Goal: Task Accomplishment & Management: Manage account settings

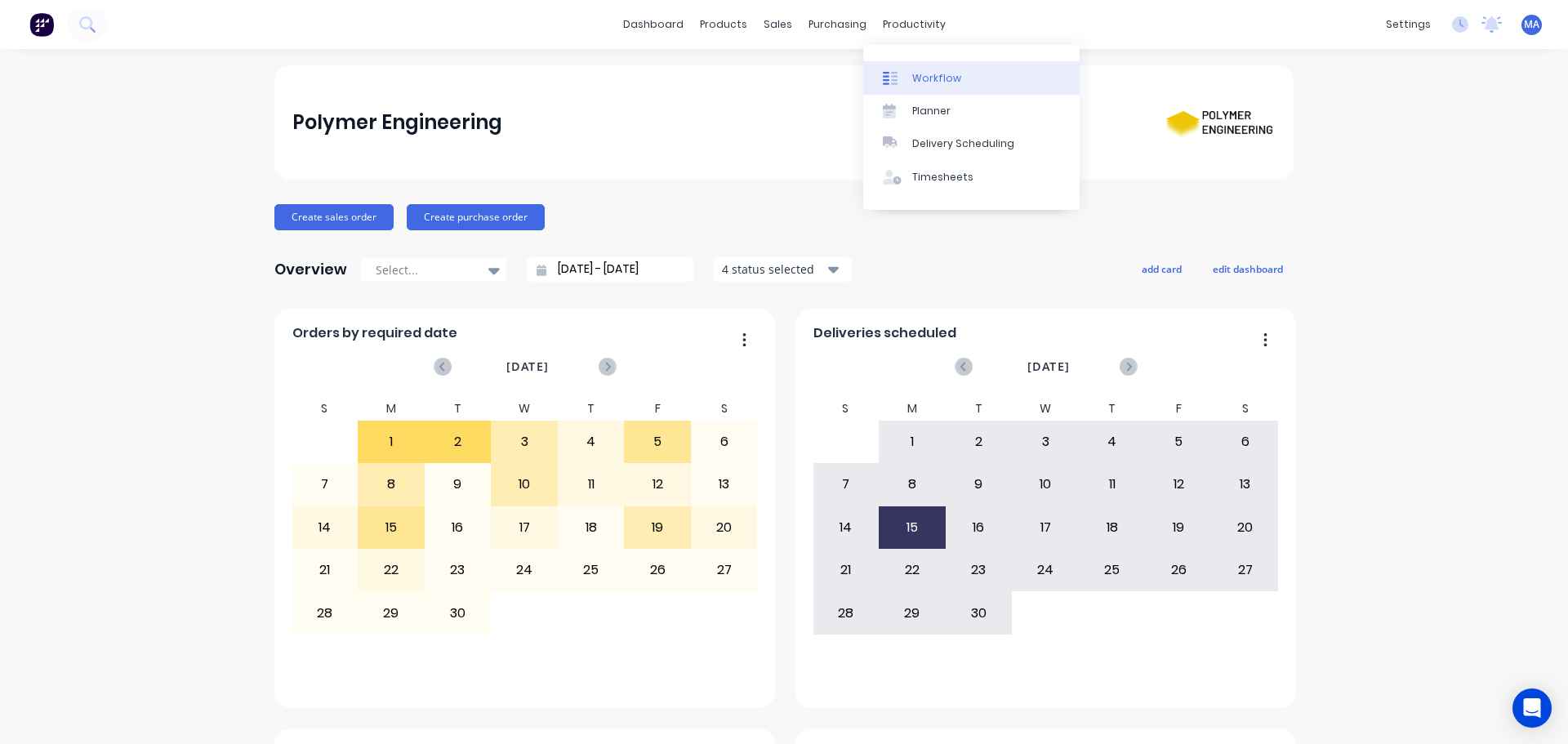
click at [943, 86] on link "Workflow" at bounding box center [971, 78] width 216 height 33
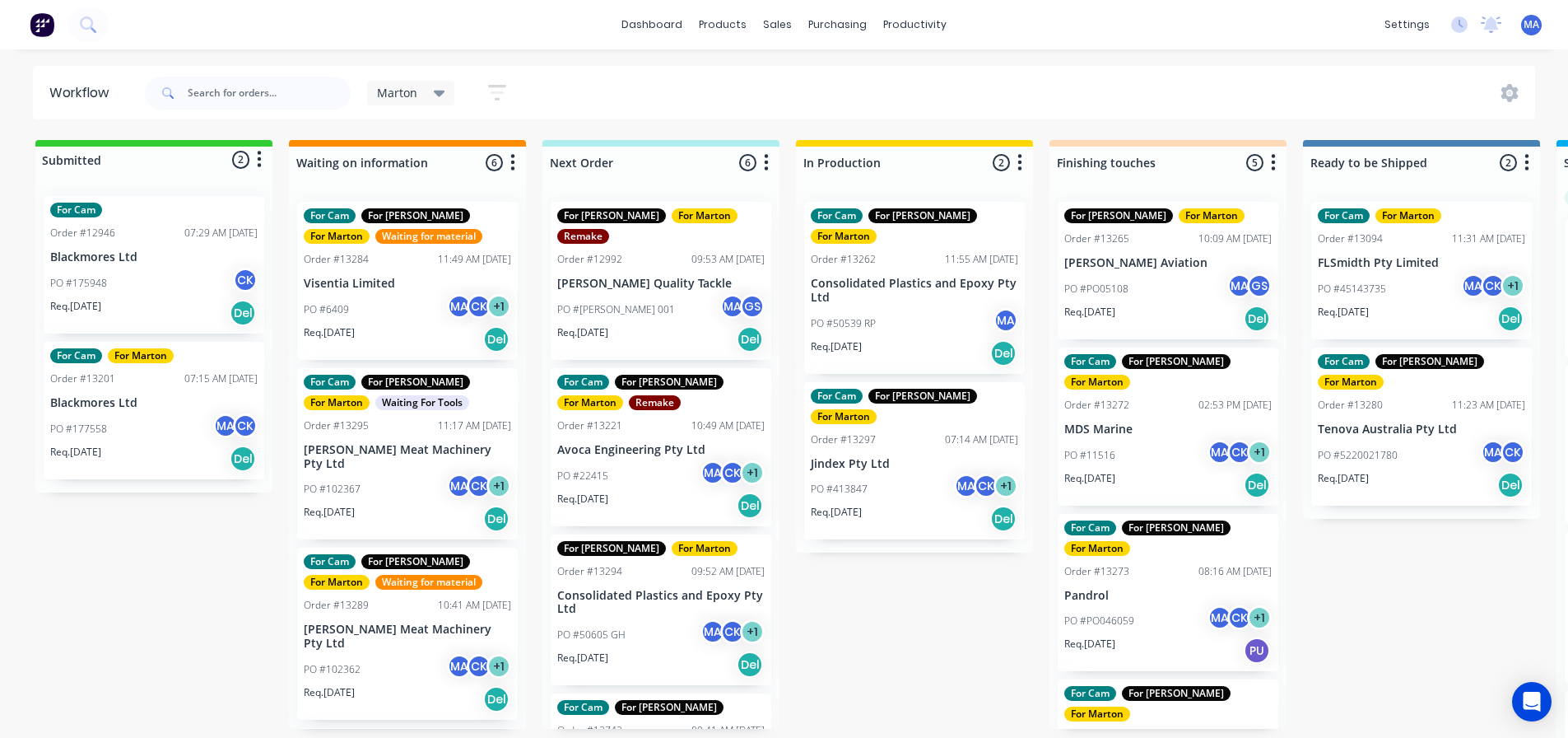
click at [773, 70] on div "Marton Save new view None edit Marton (Default) edit For Cam edit For [PERSON_N…" at bounding box center [839, 93] width 1394 height 49
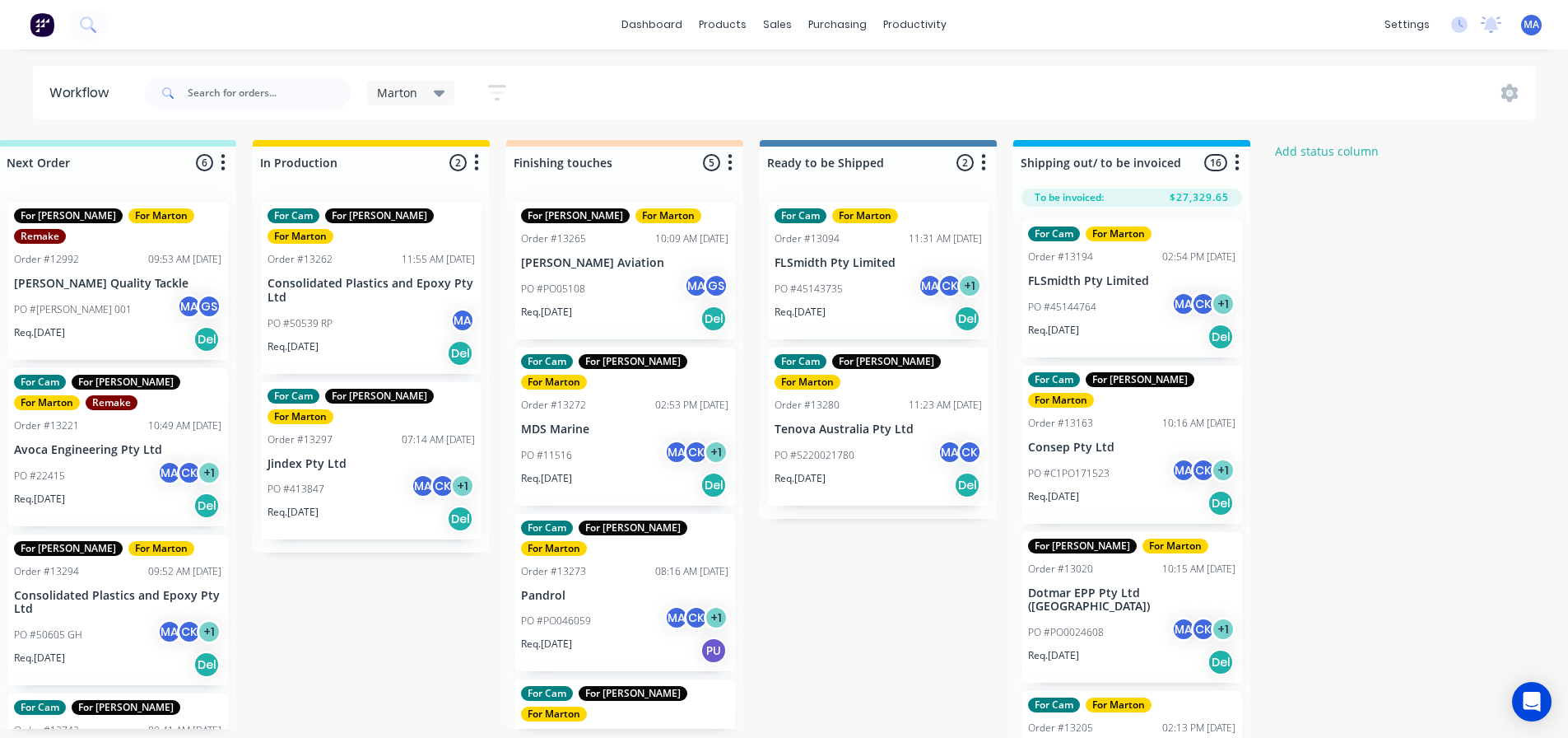
scroll to position [0, 551]
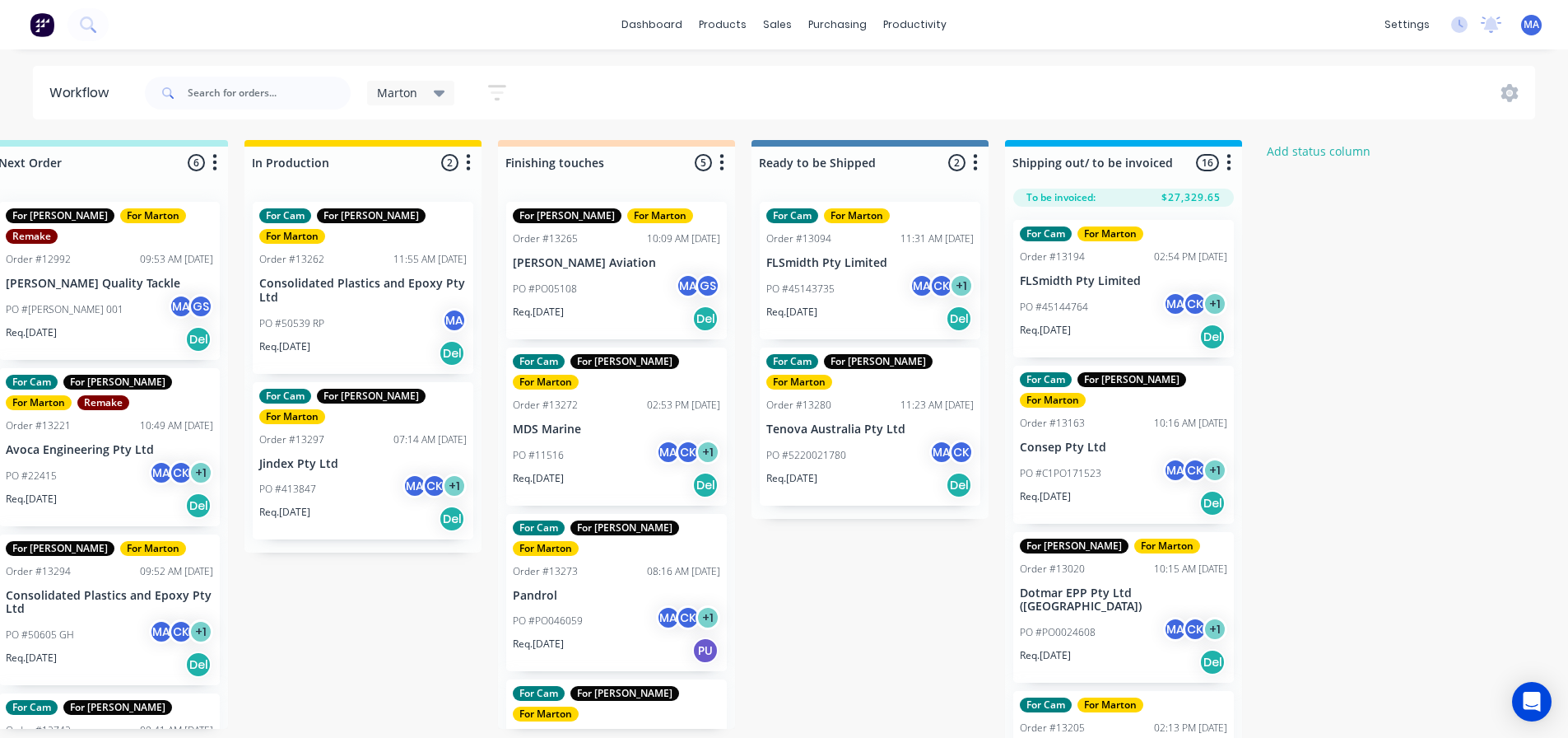
click at [596, 440] on div "PO #11516 MA CK + 1" at bounding box center [616, 455] width 208 height 31
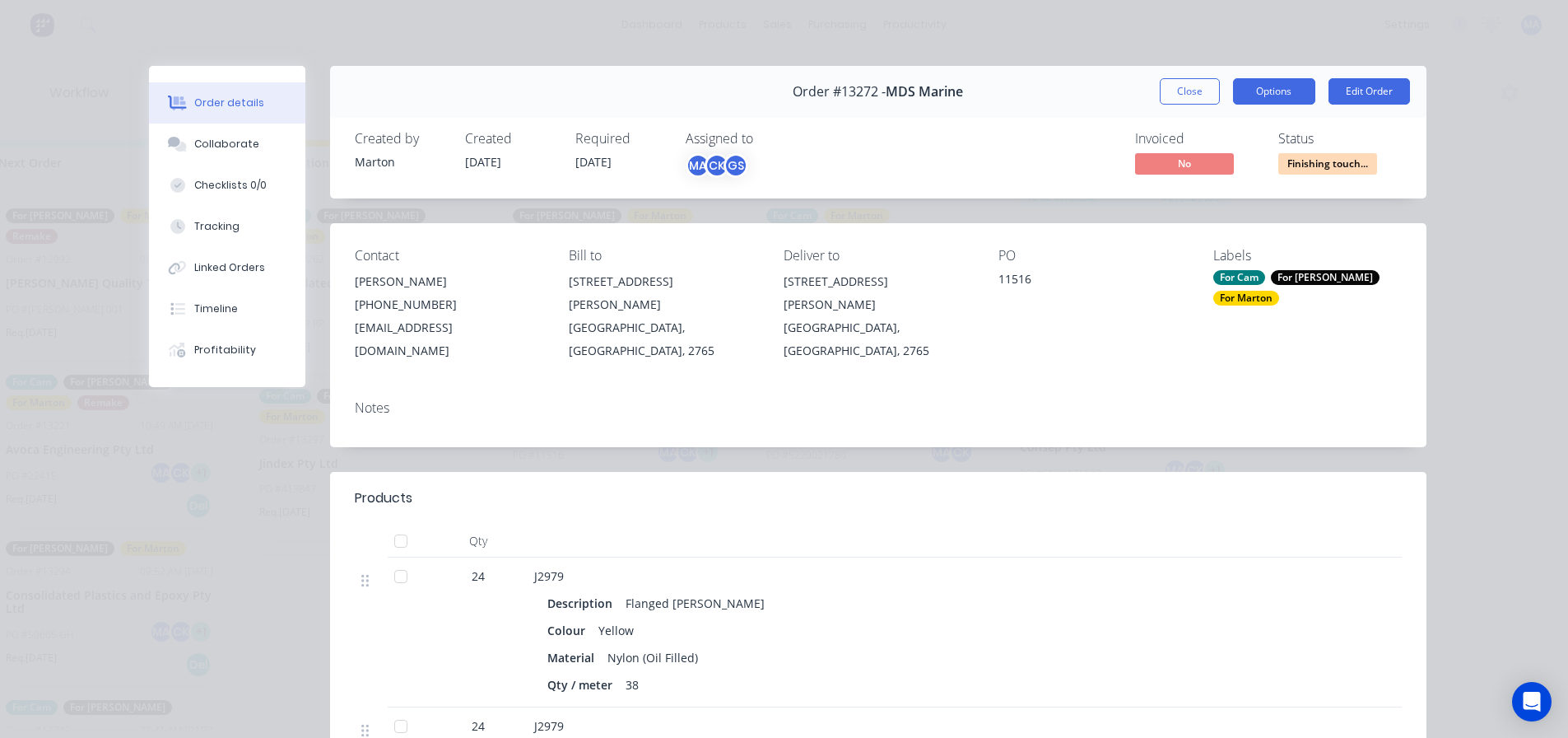
click at [1264, 99] on button "Options" at bounding box center [1274, 91] width 82 height 26
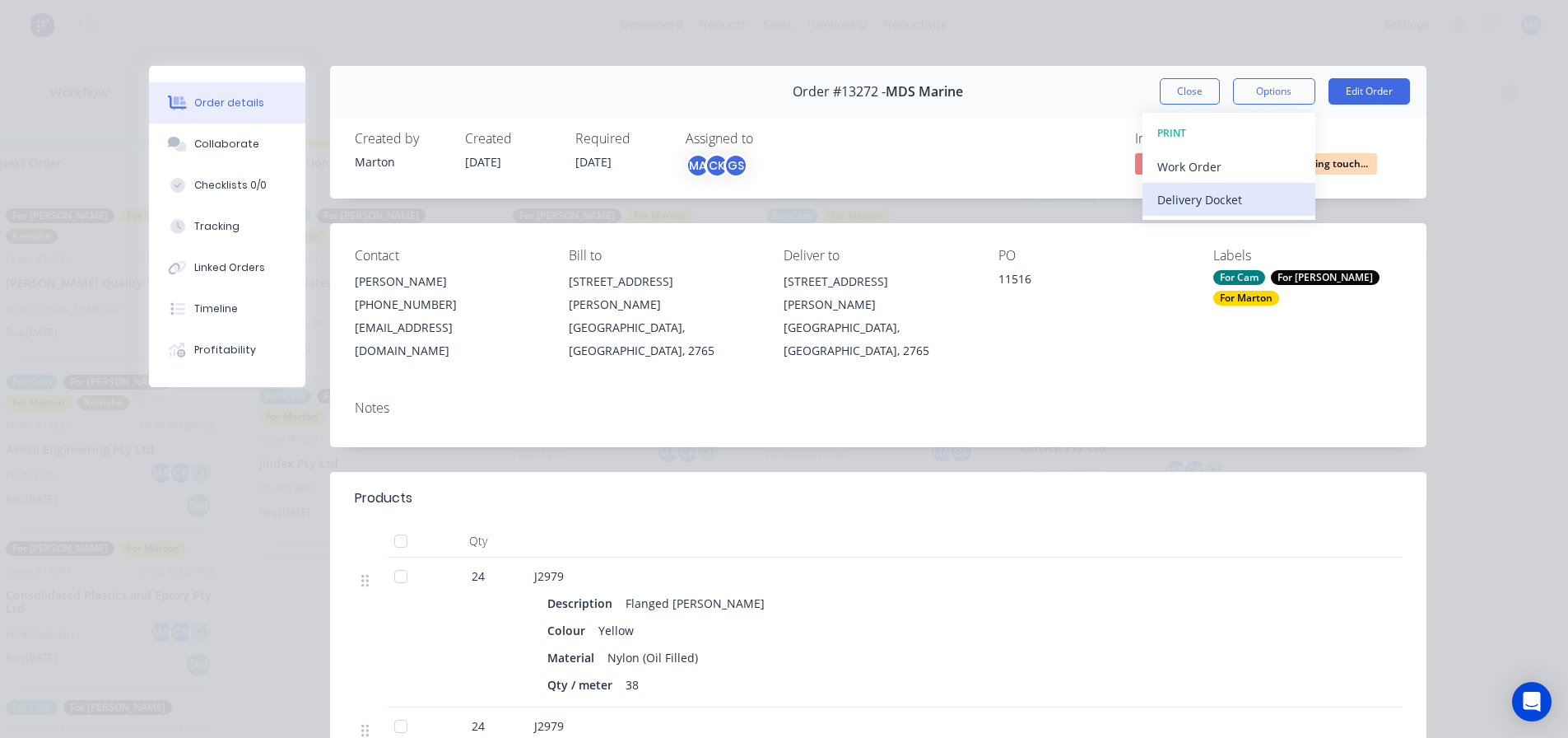
click at [1246, 187] on div "Delivery Docket" at bounding box center [1229, 199] width 143 height 24
click at [1243, 194] on div "Standard" at bounding box center [1229, 199] width 143 height 24
click at [1182, 94] on button "Close" at bounding box center [1190, 91] width 60 height 26
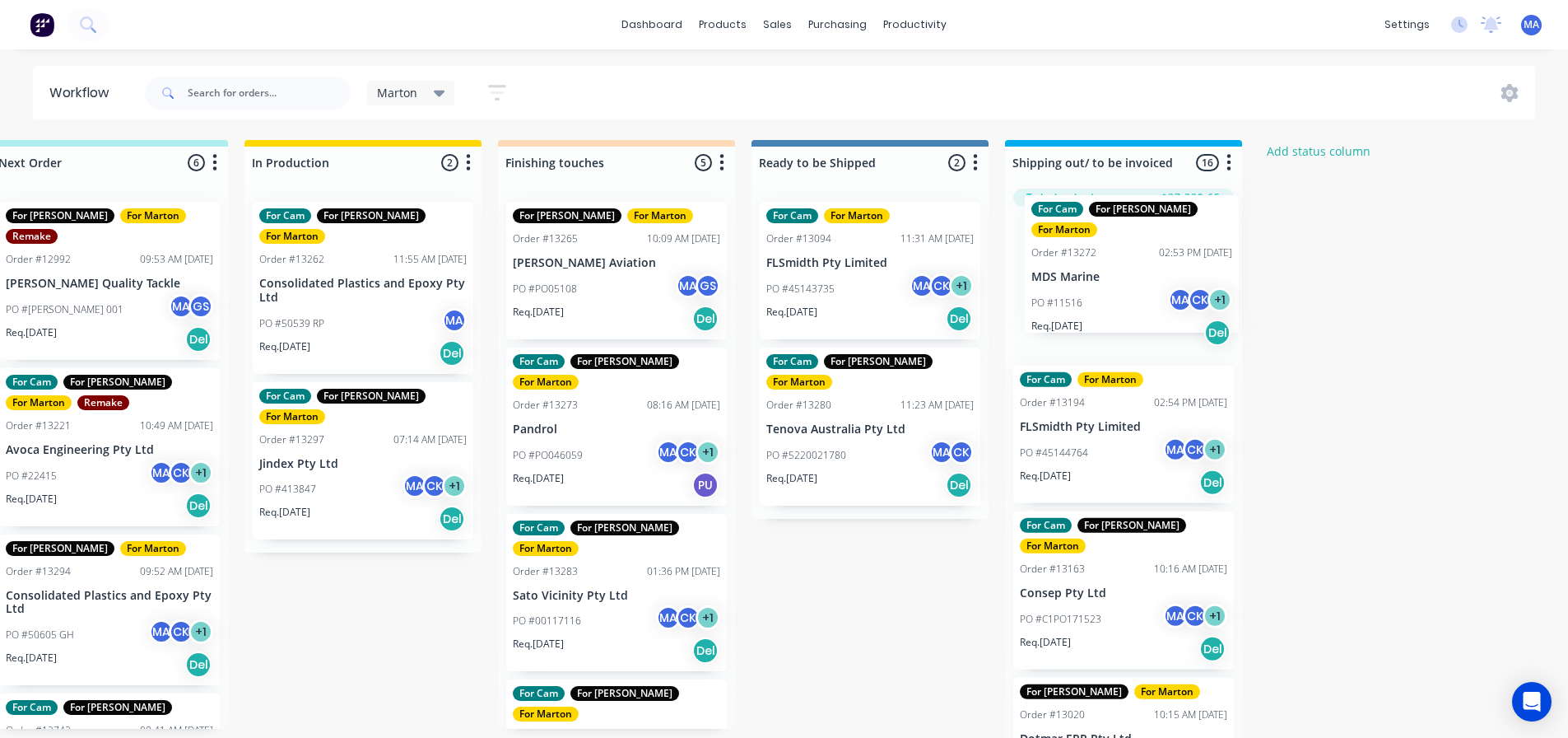
drag, startPoint x: 590, startPoint y: 450, endPoint x: 1113, endPoint y: 295, distance: 545.5
click at [1113, 295] on div "Submitted 2 Status colour #32CD32 hex #32CD32 Save Cancel Summaries Total order…" at bounding box center [570, 443] width 2268 height 607
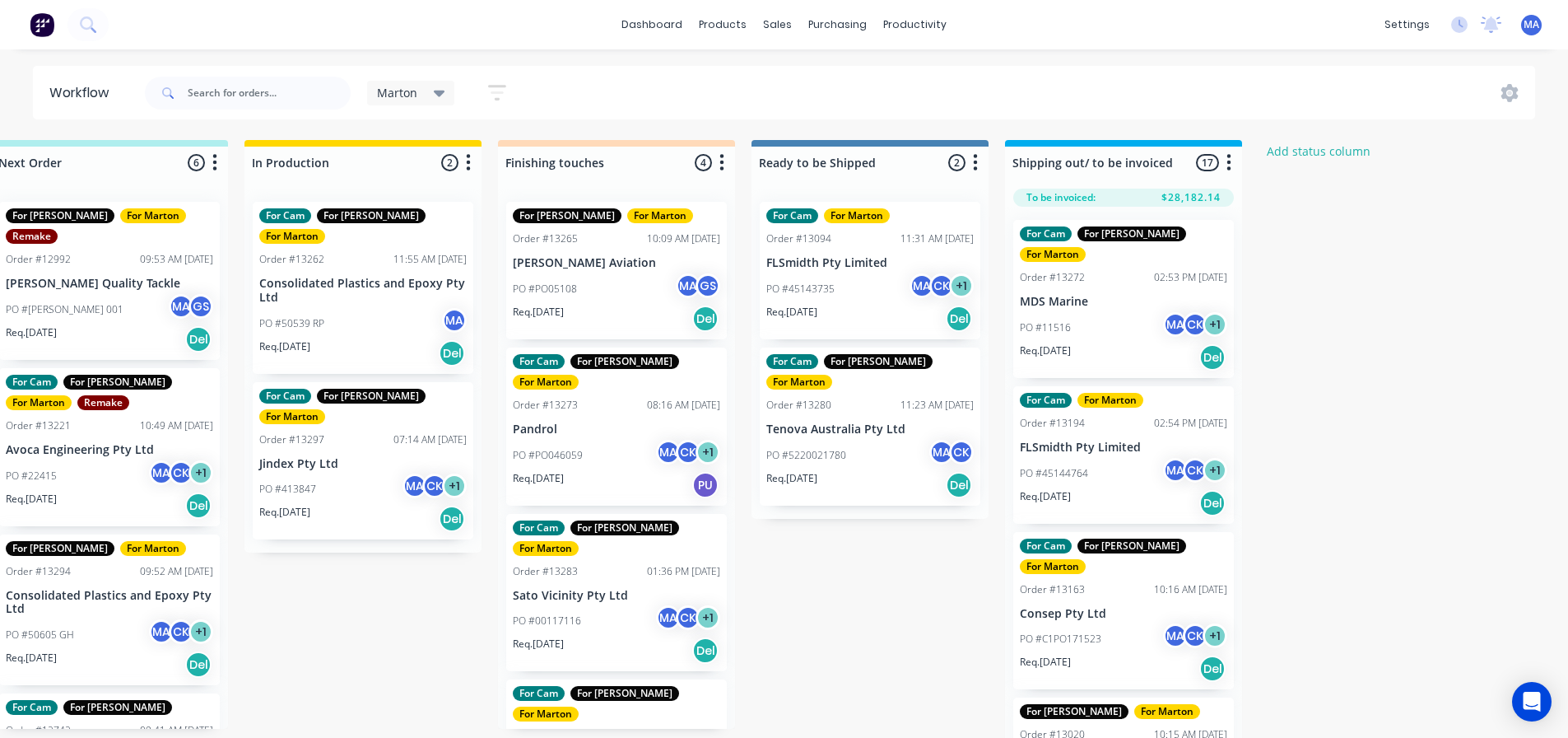
click at [611, 282] on div "PO #PO05108 MA GS" at bounding box center [616, 289] width 208 height 31
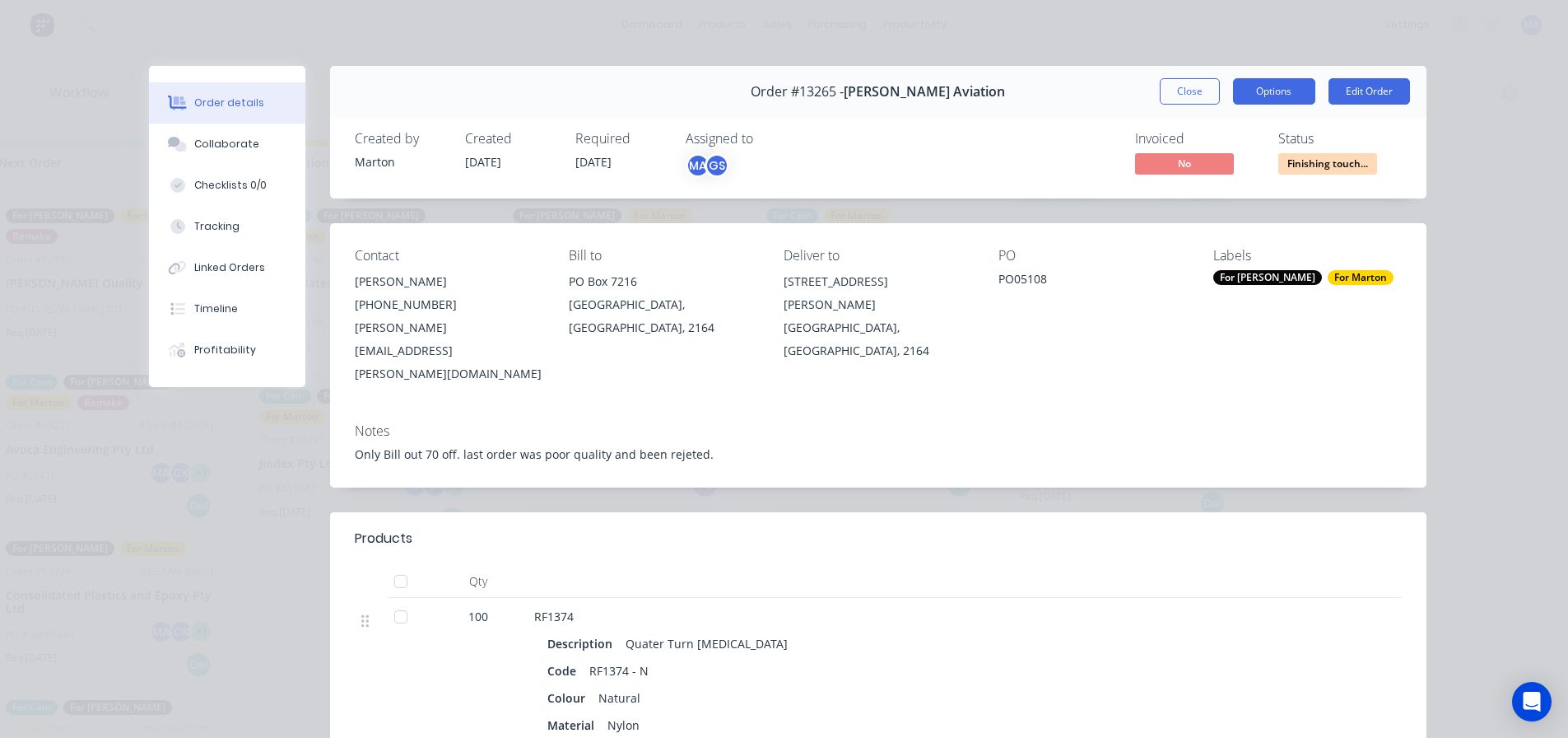
click at [1247, 81] on button "Options" at bounding box center [1274, 91] width 82 height 26
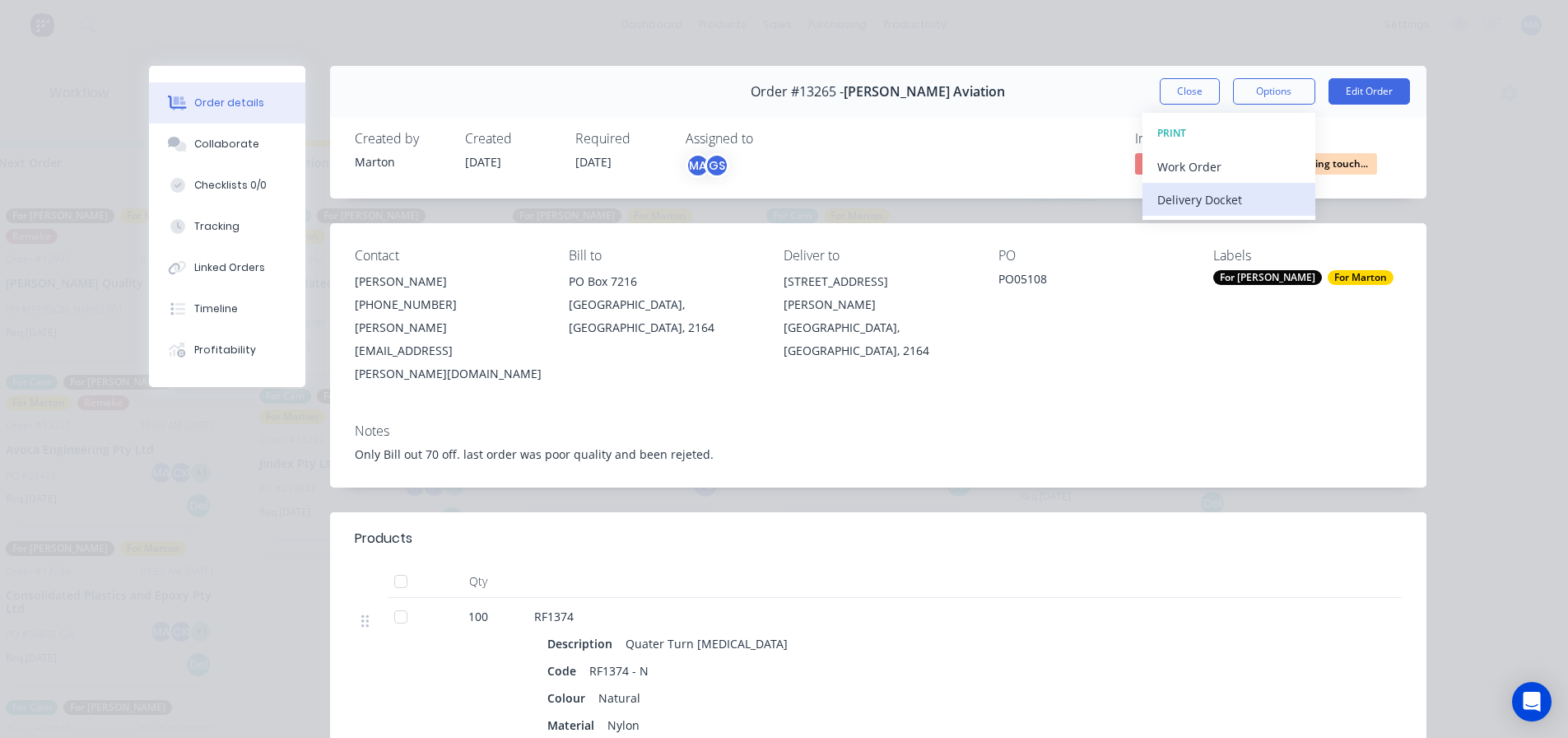
click at [1198, 212] on button "Delivery Docket" at bounding box center [1228, 199] width 173 height 33
click at [1205, 210] on div "Standard" at bounding box center [1229, 199] width 143 height 24
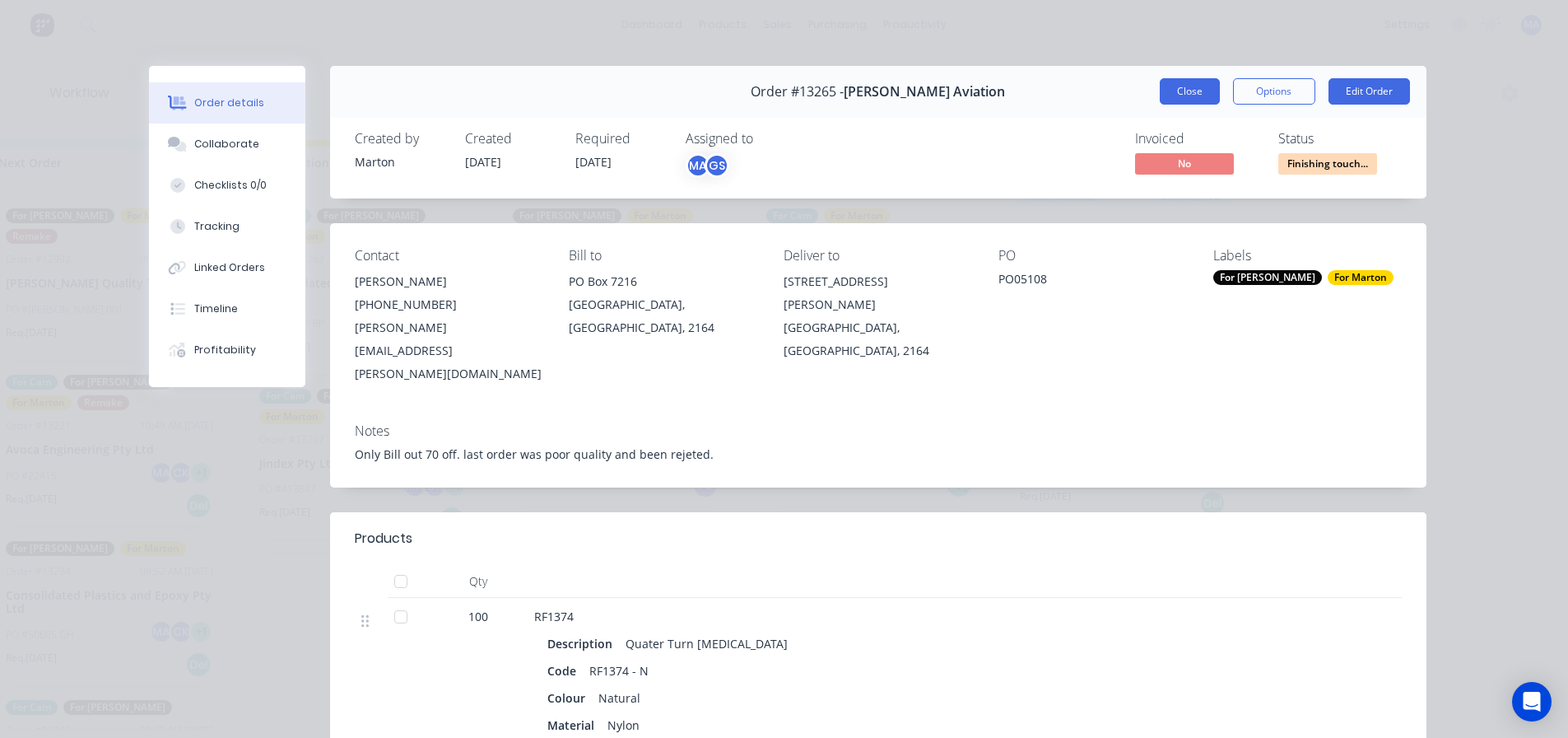
click at [1175, 87] on button "Close" at bounding box center [1190, 91] width 60 height 26
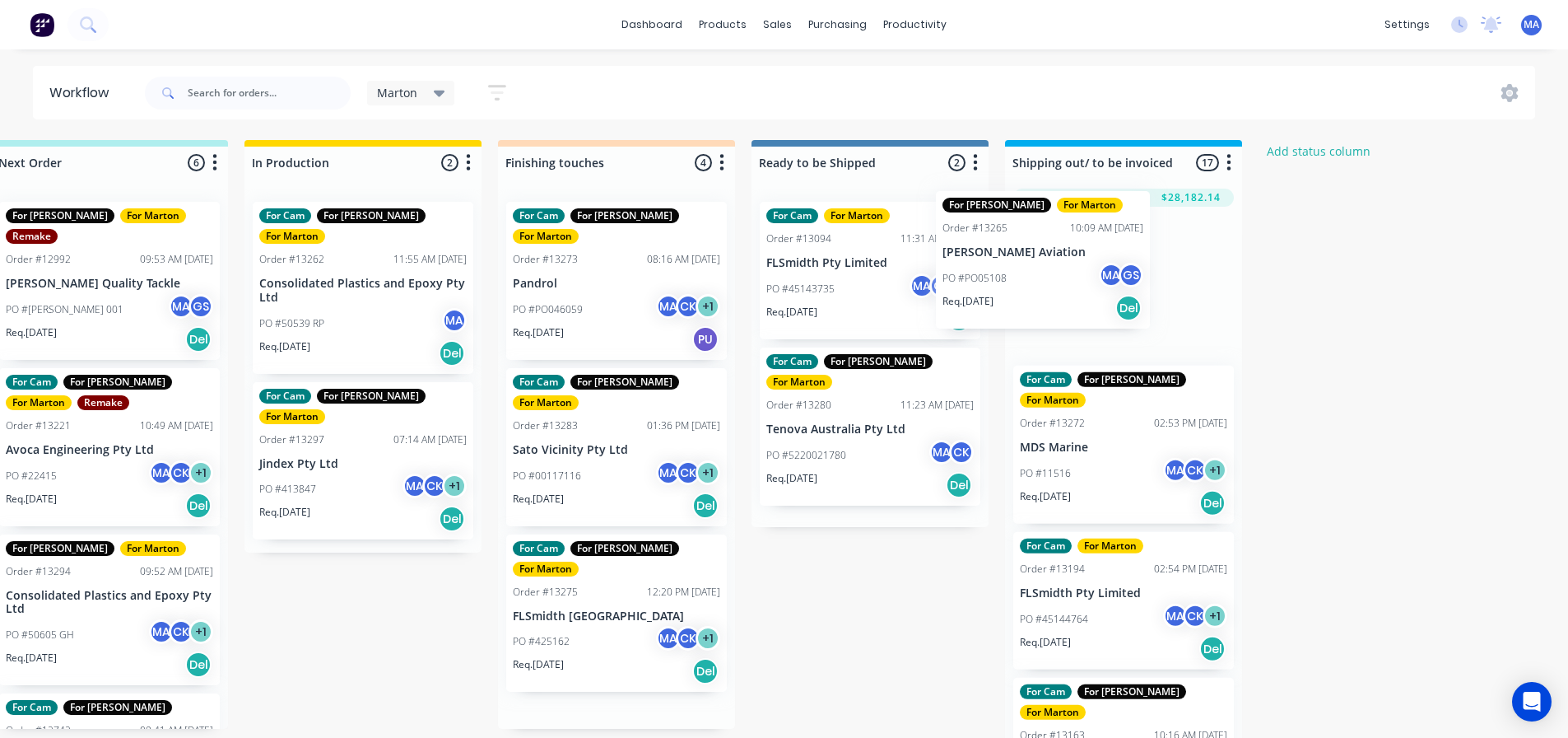
drag, startPoint x: 592, startPoint y: 277, endPoint x: 1033, endPoint y: 264, distance: 441.2
click at [1036, 264] on div "Submitted 2 Status colour #32CD32 hex #32CD32 Save Cancel Summaries Total order…" at bounding box center [570, 443] width 2268 height 607
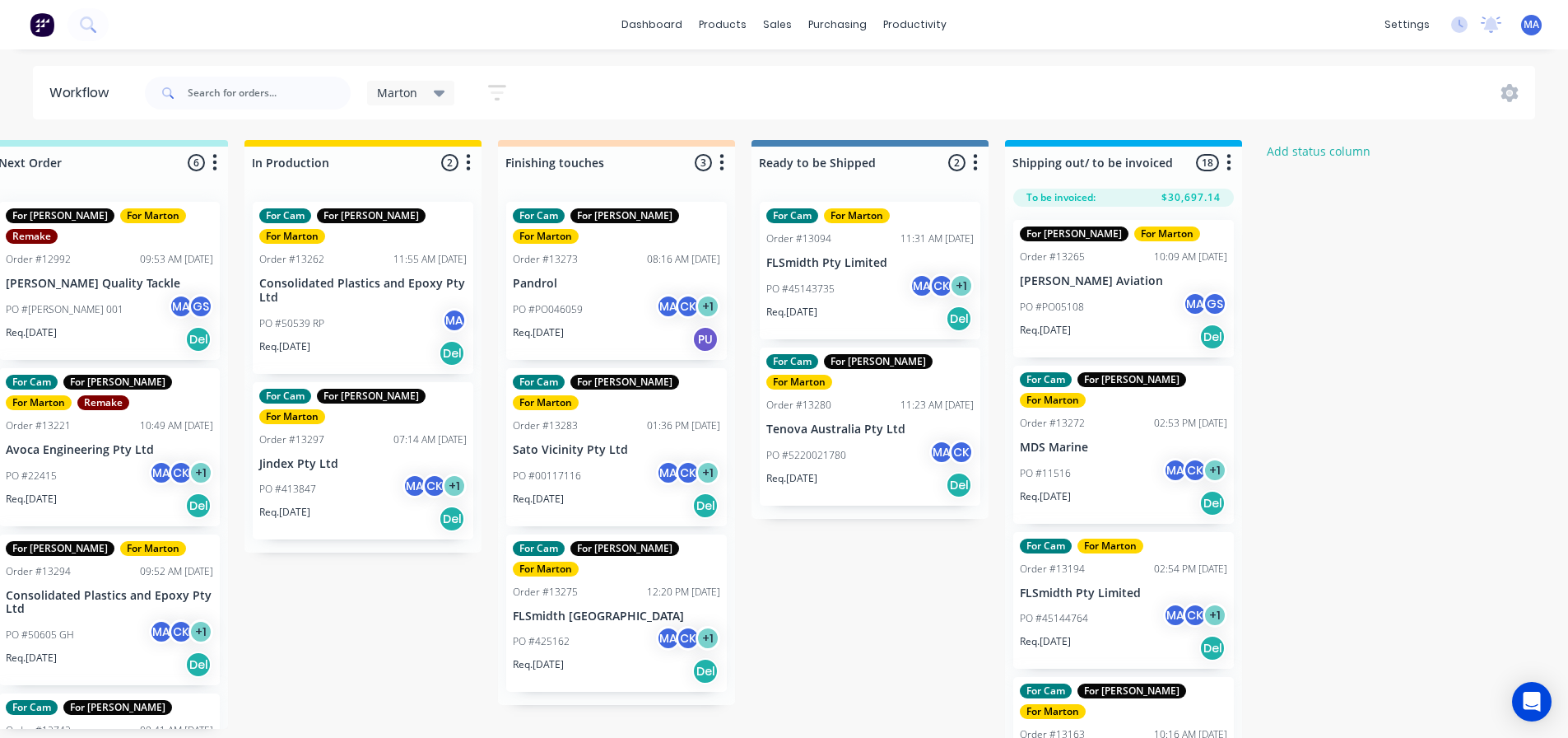
click at [575, 302] on p "PO #PO046059" at bounding box center [547, 309] width 70 height 14
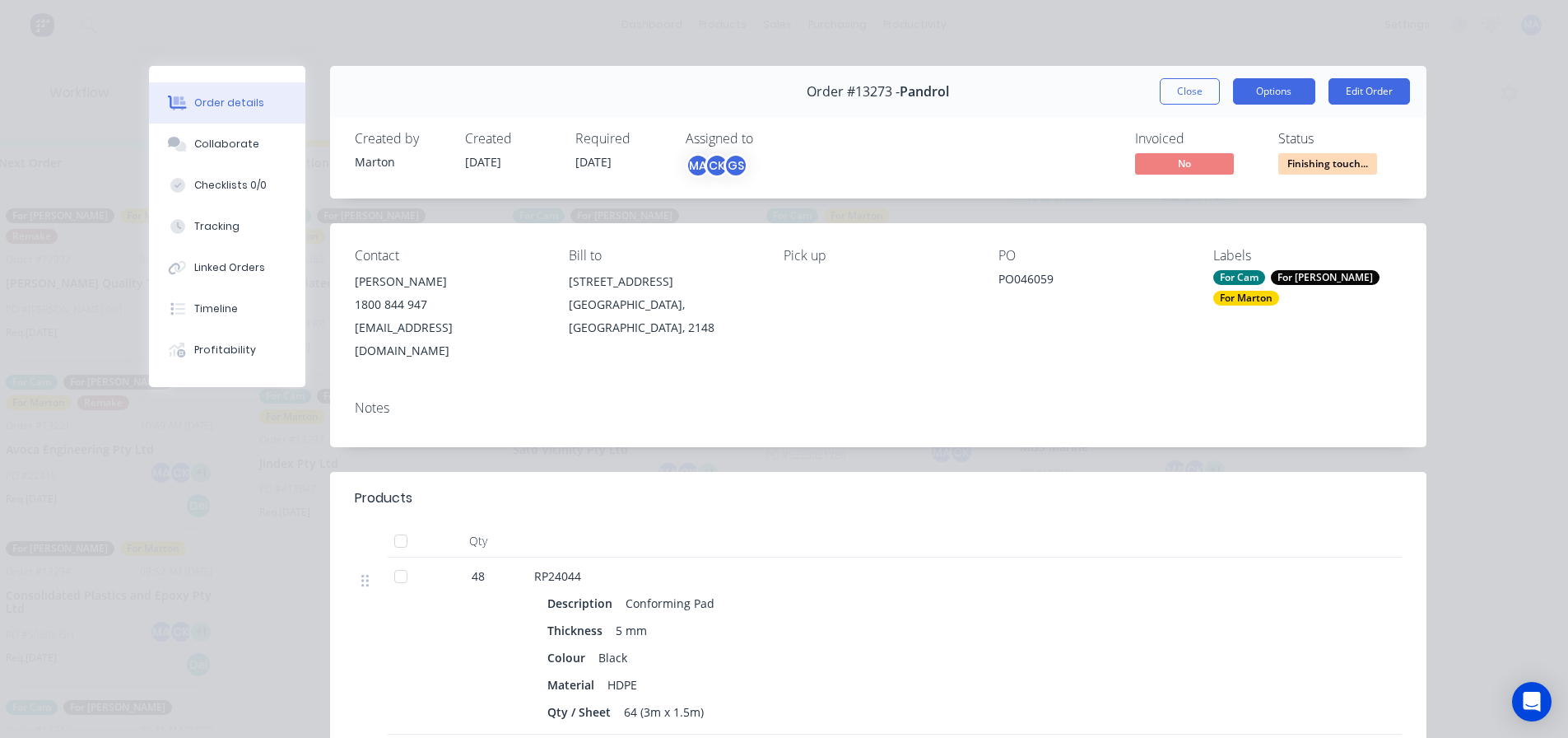
click at [1285, 100] on button "Options" at bounding box center [1274, 91] width 82 height 26
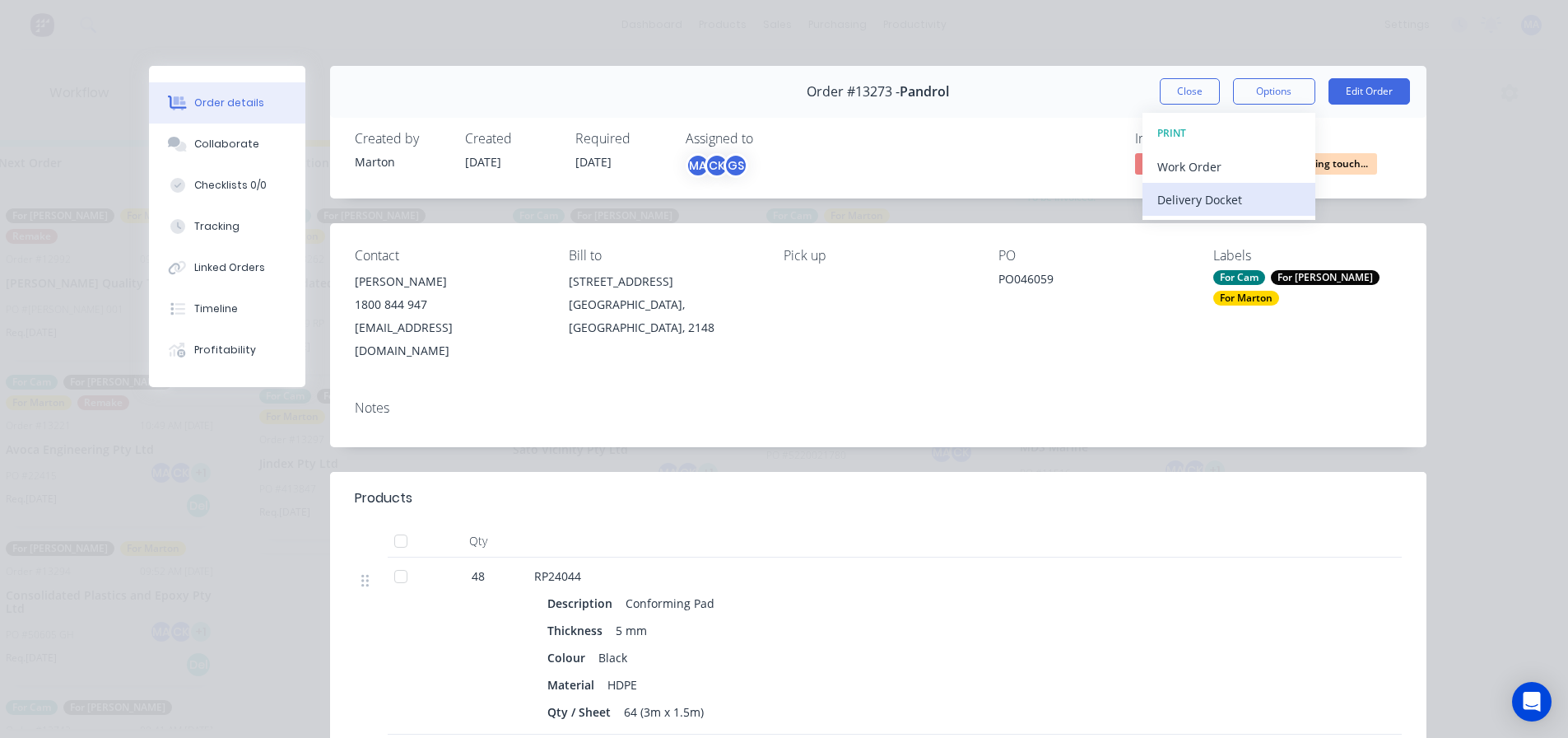
click at [1221, 196] on div "Delivery Docket" at bounding box center [1229, 199] width 143 height 24
click at [1218, 202] on div "Standard" at bounding box center [1229, 199] width 143 height 24
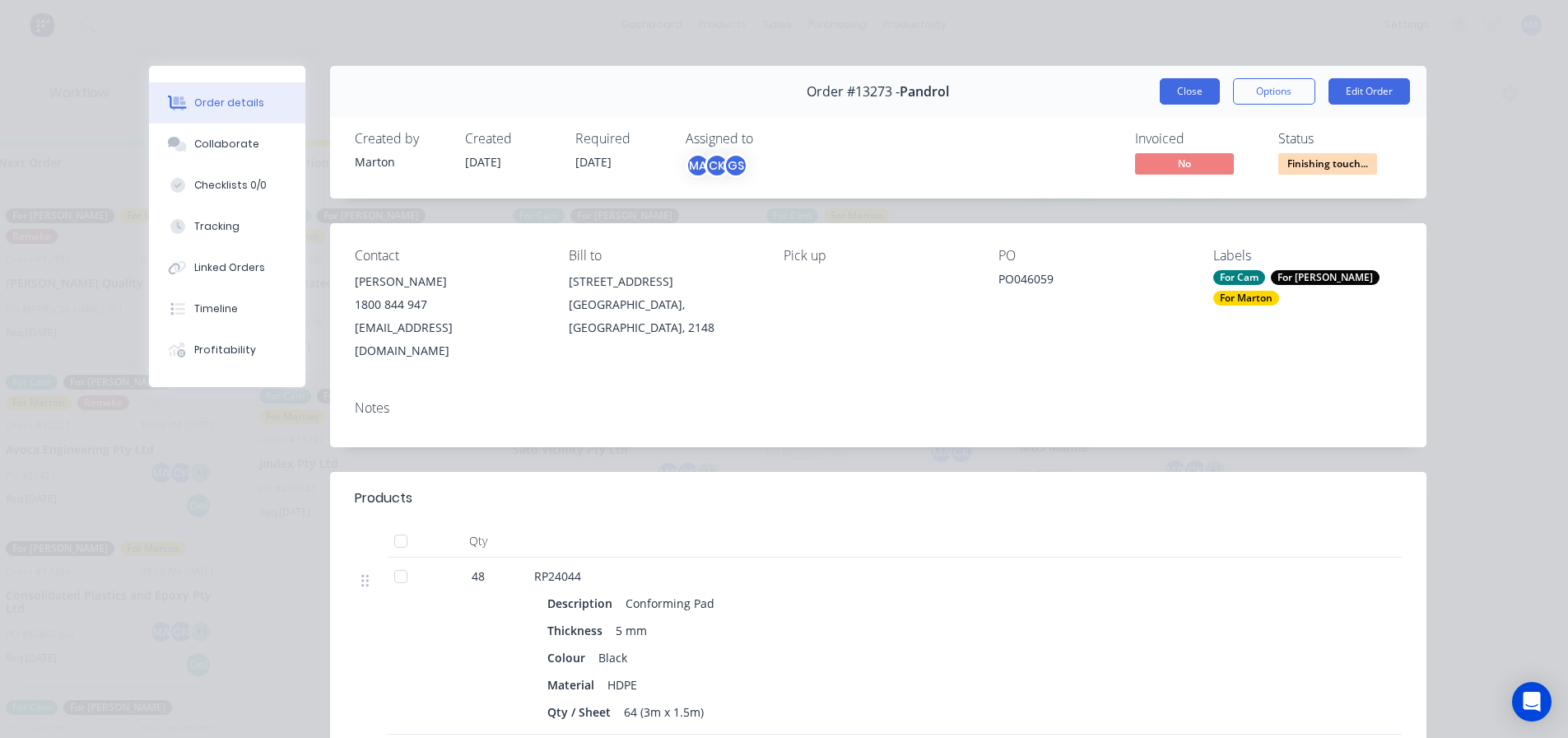
click at [1168, 96] on button "Close" at bounding box center [1190, 91] width 60 height 26
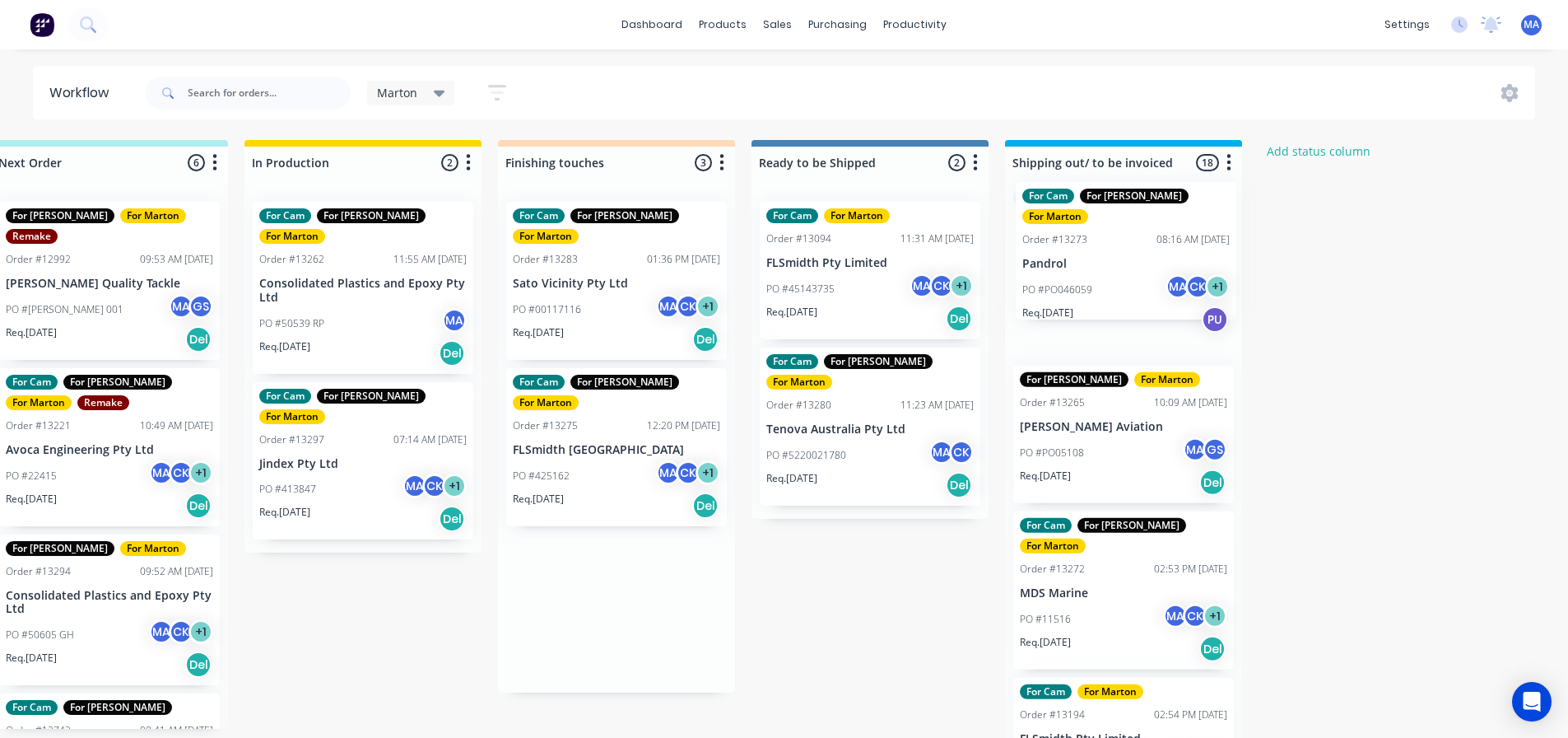
drag, startPoint x: 569, startPoint y: 269, endPoint x: 1082, endPoint y: 248, distance: 513.4
click at [1082, 248] on div "Submitted 2 Status colour #32CD32 hex #32CD32 Save Cancel Summaries Total order…" at bounding box center [570, 443] width 2268 height 607
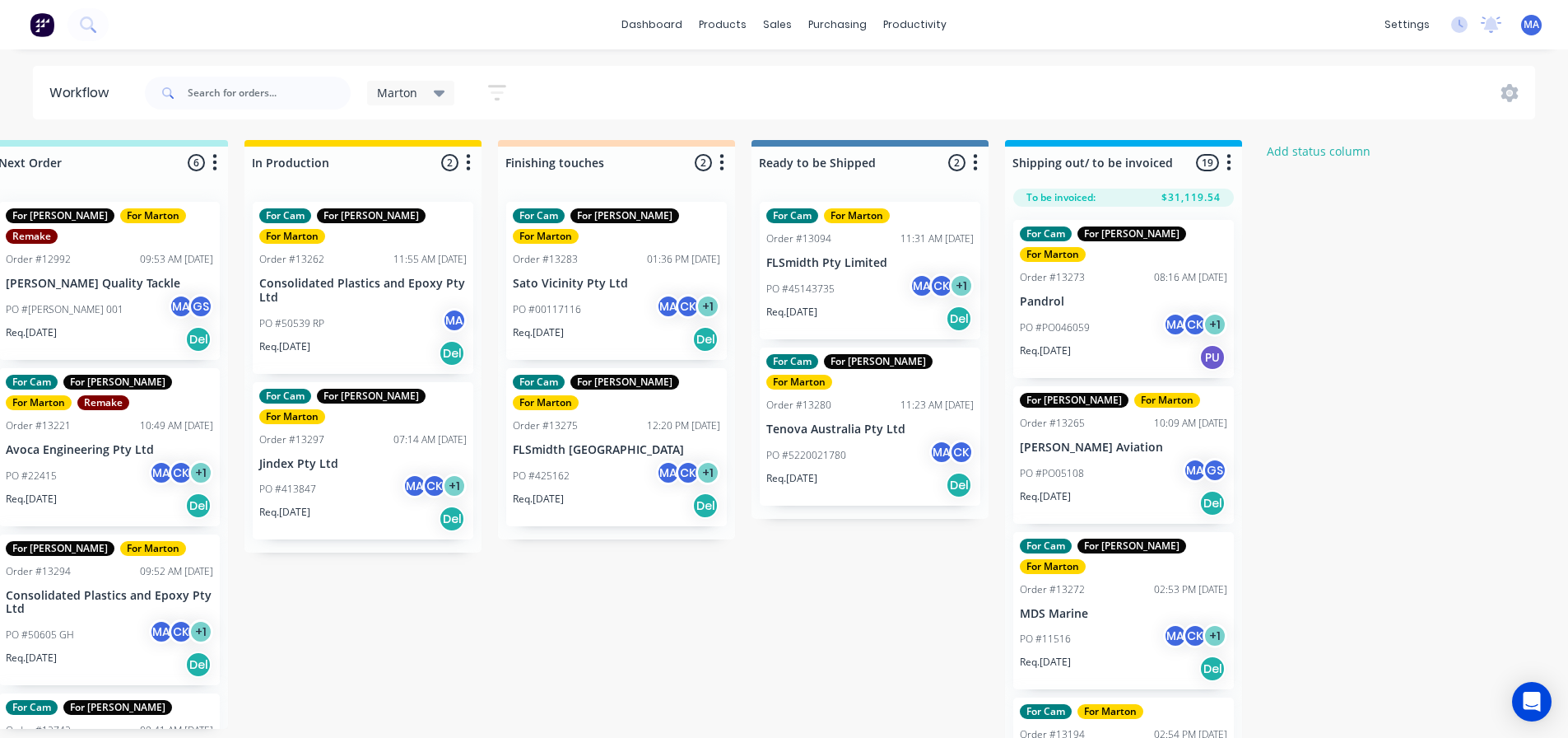
click at [600, 294] on div "PO #00117116 MA CK + 1" at bounding box center [616, 309] width 208 height 31
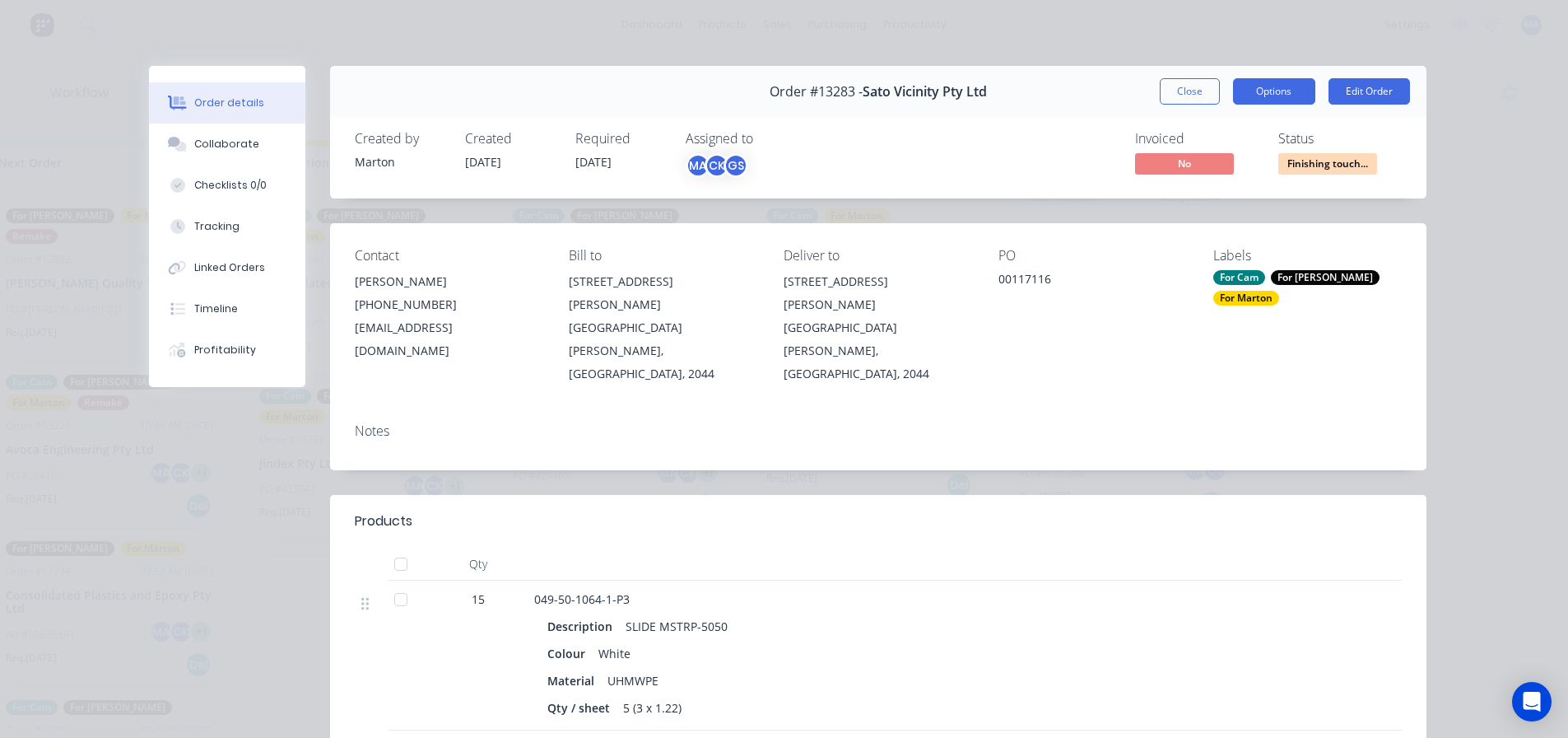
click at [1255, 91] on button "Options" at bounding box center [1274, 91] width 82 height 26
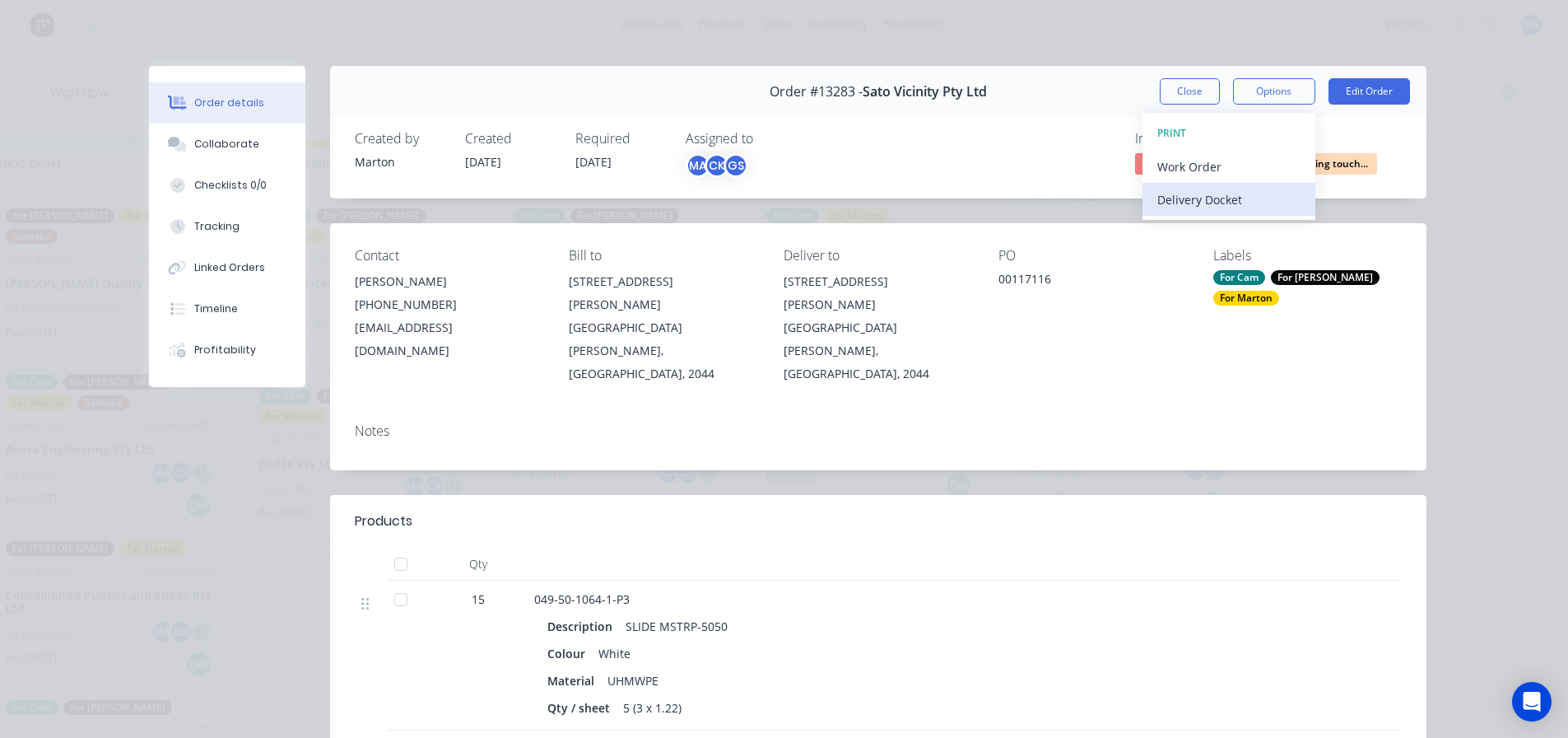
click at [1234, 195] on div "Delivery Docket" at bounding box center [1229, 199] width 143 height 24
click at [1233, 196] on div "Standard" at bounding box center [1229, 199] width 143 height 24
click at [1181, 87] on button "Close" at bounding box center [1190, 91] width 60 height 26
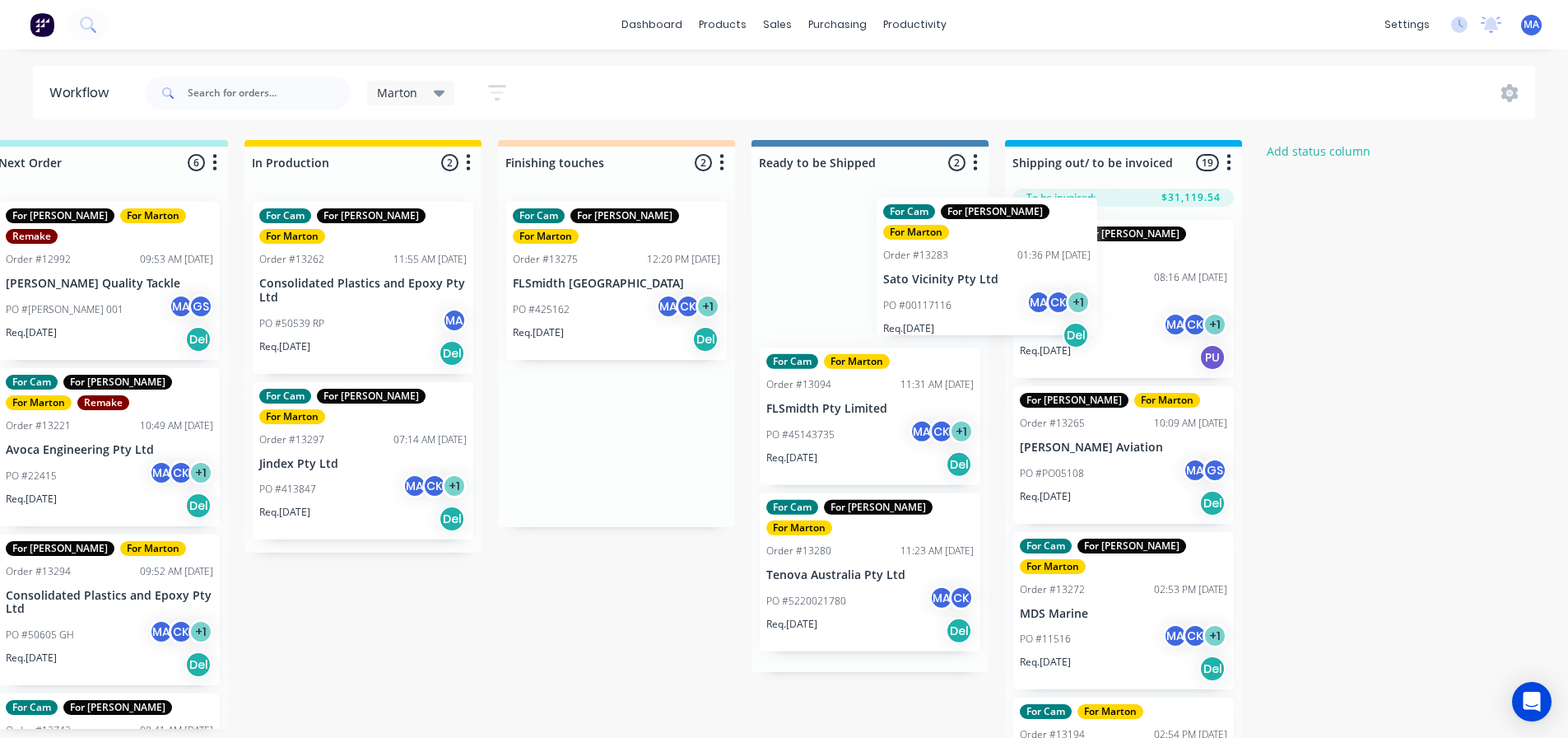
drag, startPoint x: 604, startPoint y: 288, endPoint x: 980, endPoint y: 284, distance: 376.0
click at [980, 284] on div "Submitted 2 Status colour #32CD32 hex #32CD32 Save Cancel Summaries Total order…" at bounding box center [570, 443] width 2268 height 607
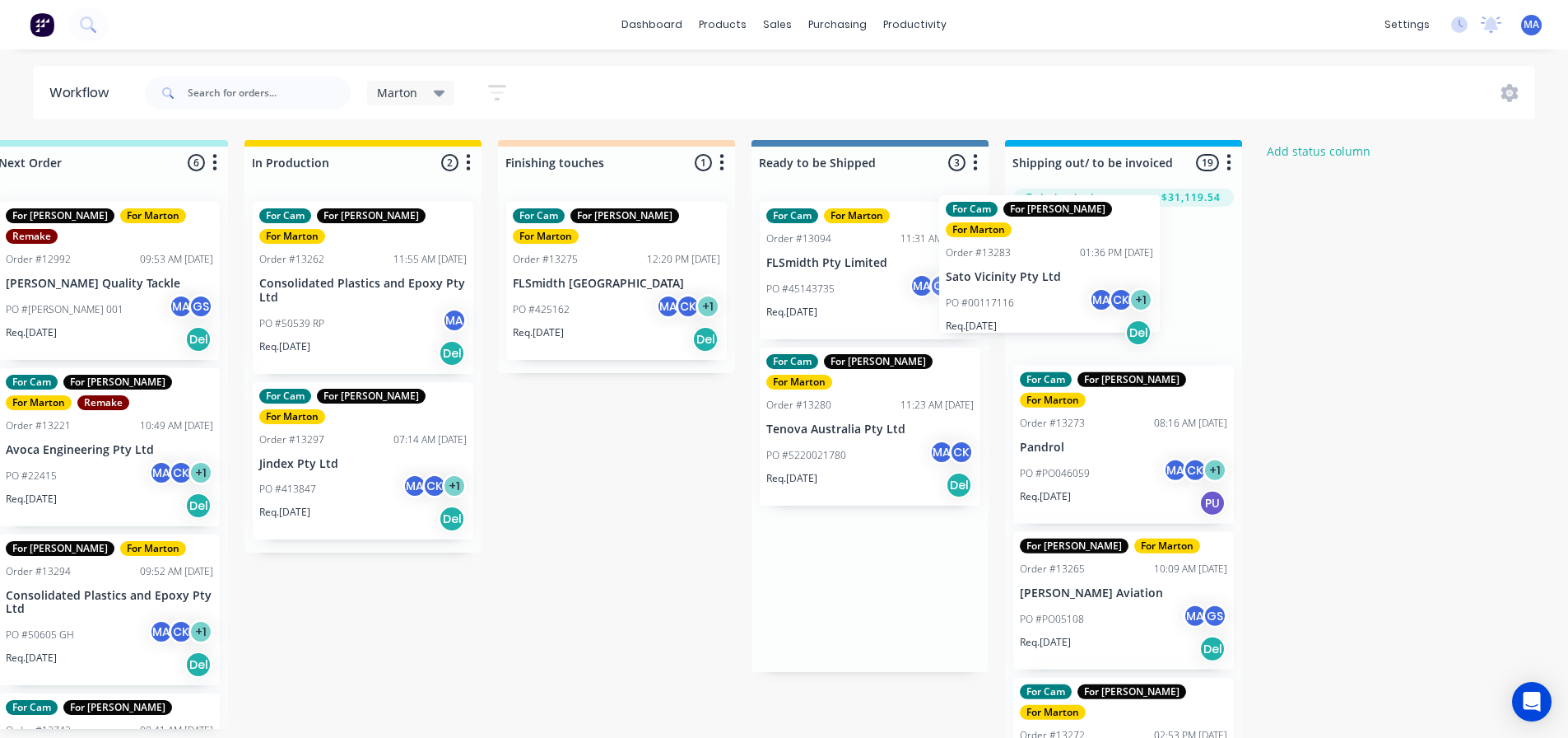
drag, startPoint x: 848, startPoint y: 270, endPoint x: 1019, endPoint y: 264, distance: 171.1
click at [1063, 256] on div "Submitted 2 Status colour #32CD32 hex #32CD32 Save Cancel Summaries Total order…" at bounding box center [570, 443] width 2268 height 607
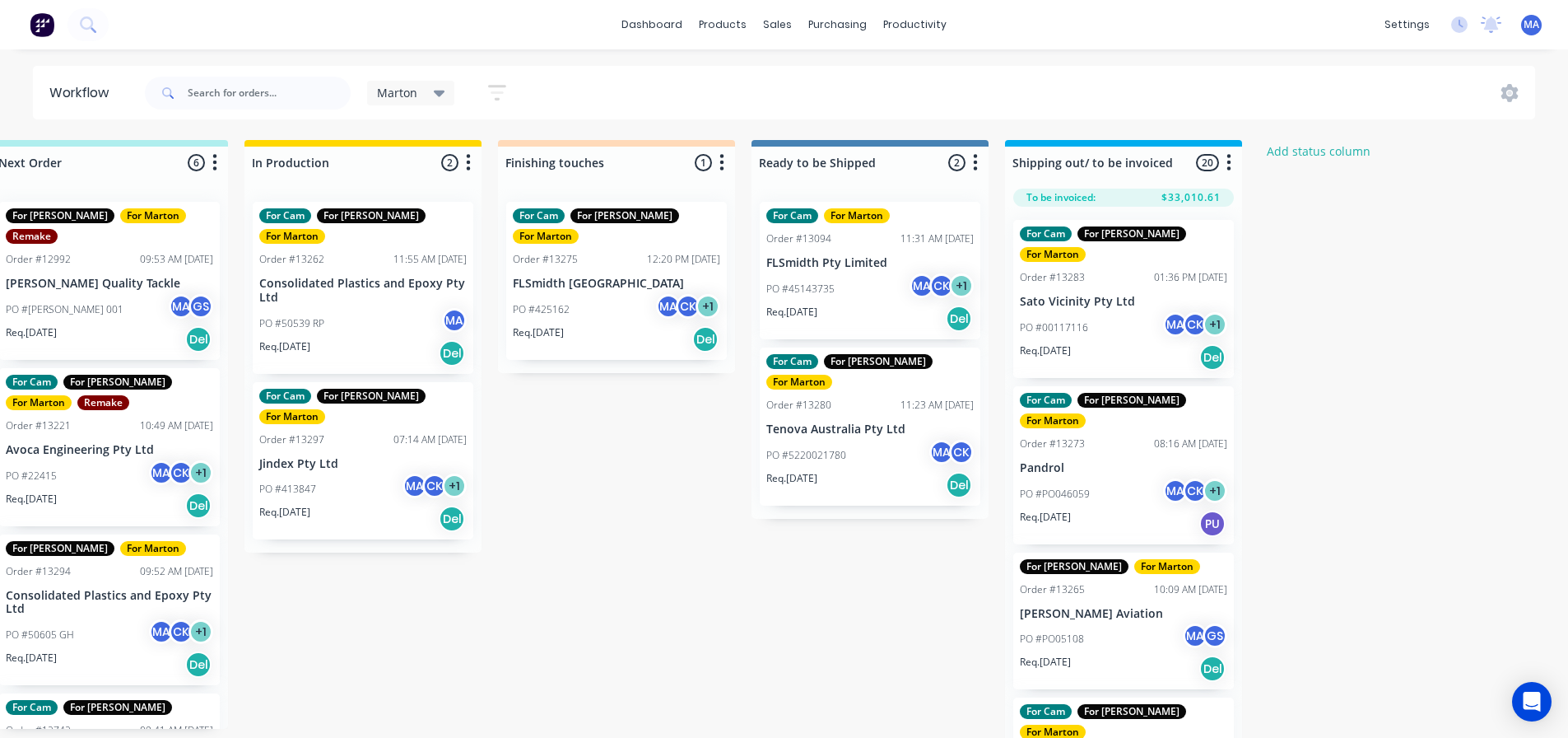
click at [585, 274] on div "MA Marton Agocs (You) CK Cameron Kotthoff GS Gergely Szabo" at bounding box center [626, 260] width 247 height 124
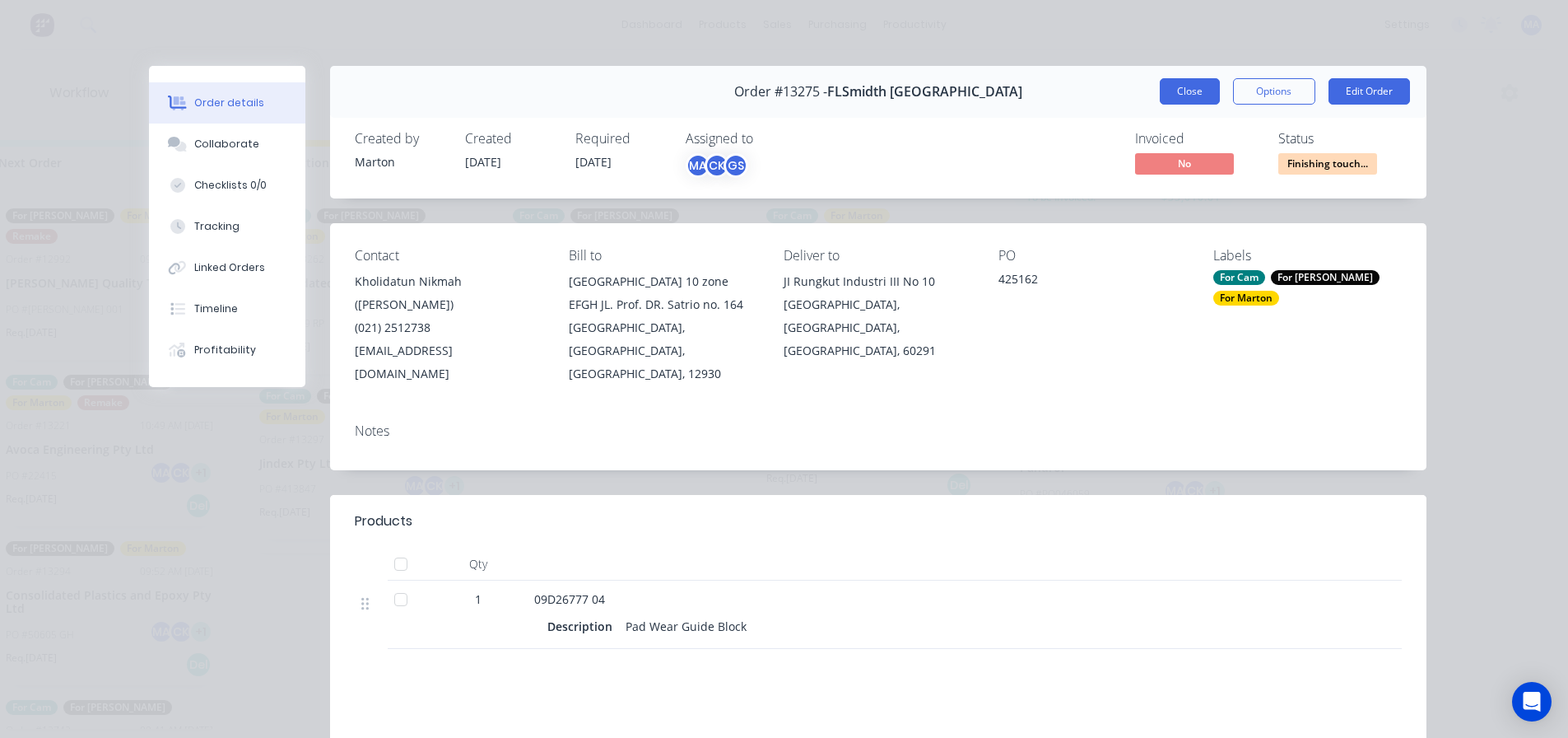
click at [1197, 87] on button "Close" at bounding box center [1190, 91] width 60 height 26
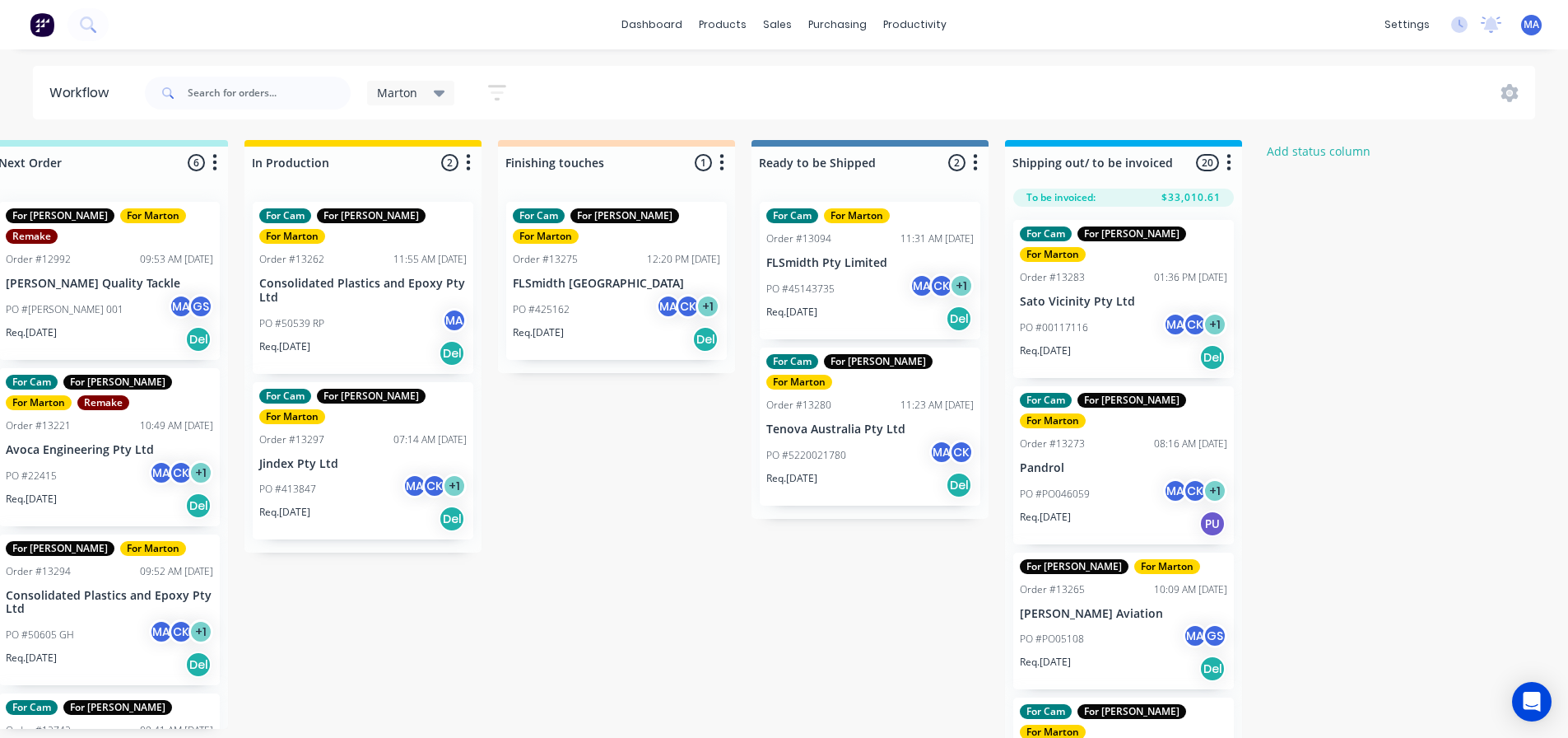
click at [589, 295] on div "PO #425162 MA CK + 1" at bounding box center [616, 309] width 208 height 31
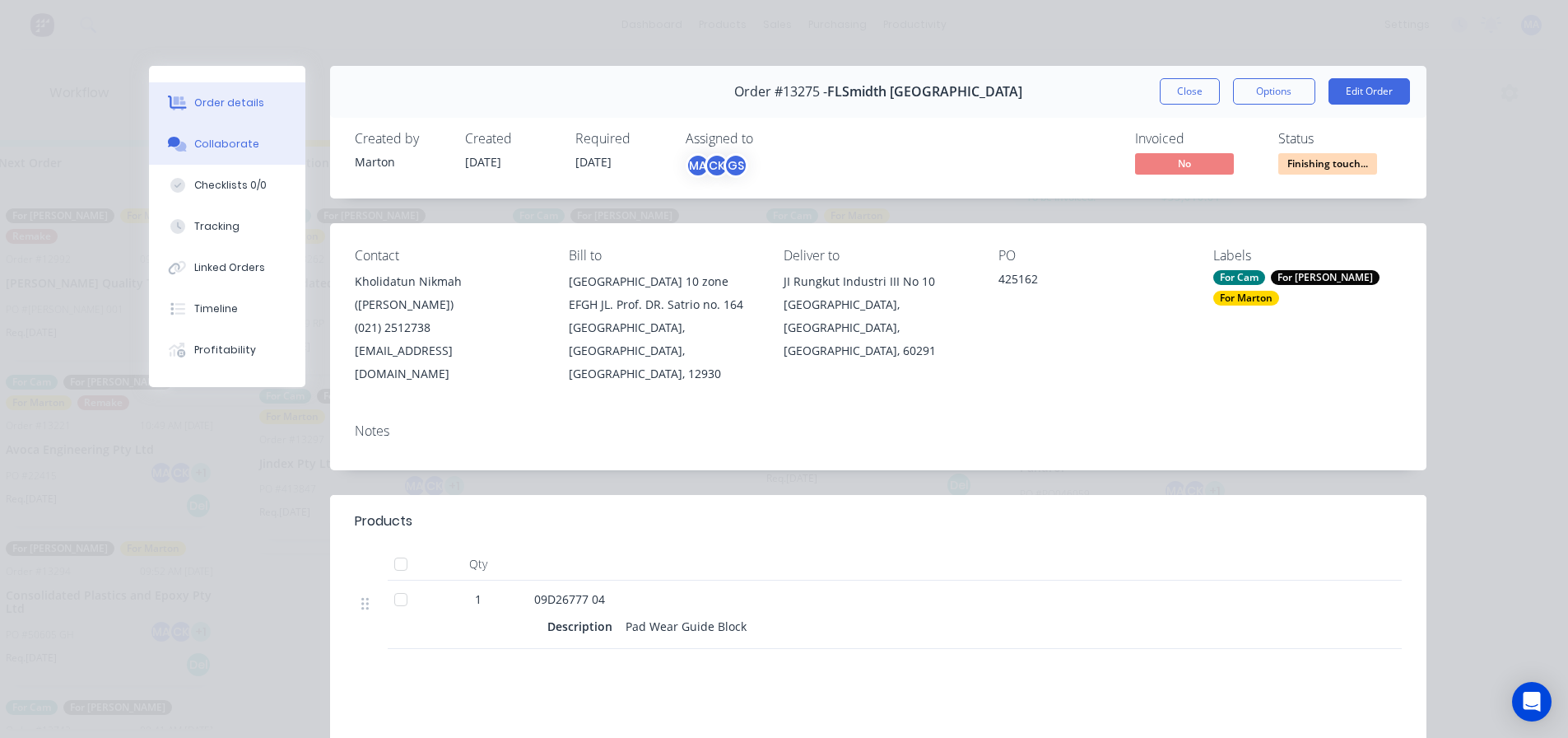
click at [226, 146] on div "Collaborate" at bounding box center [226, 144] width 65 height 14
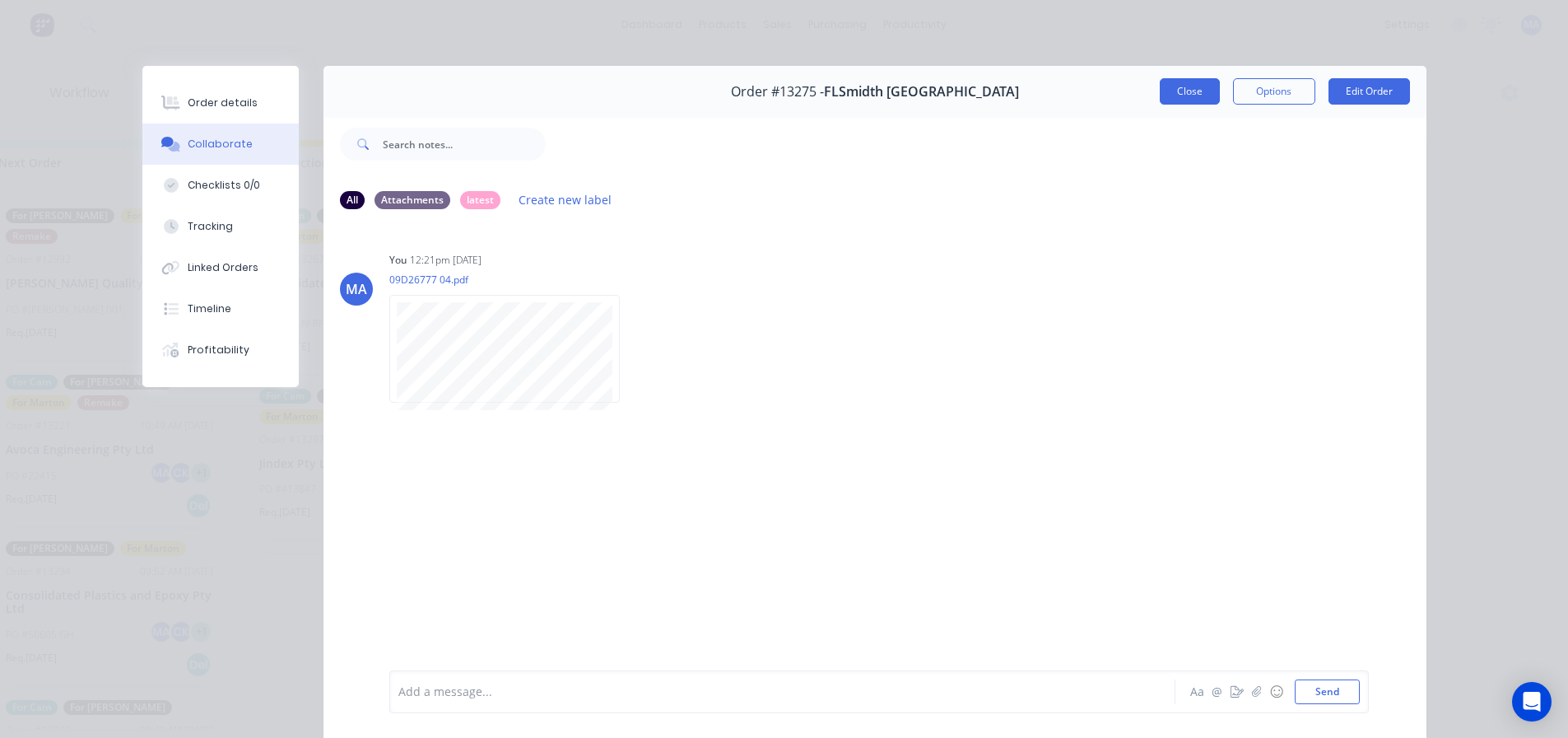
click at [1194, 90] on button "Close" at bounding box center [1190, 91] width 60 height 26
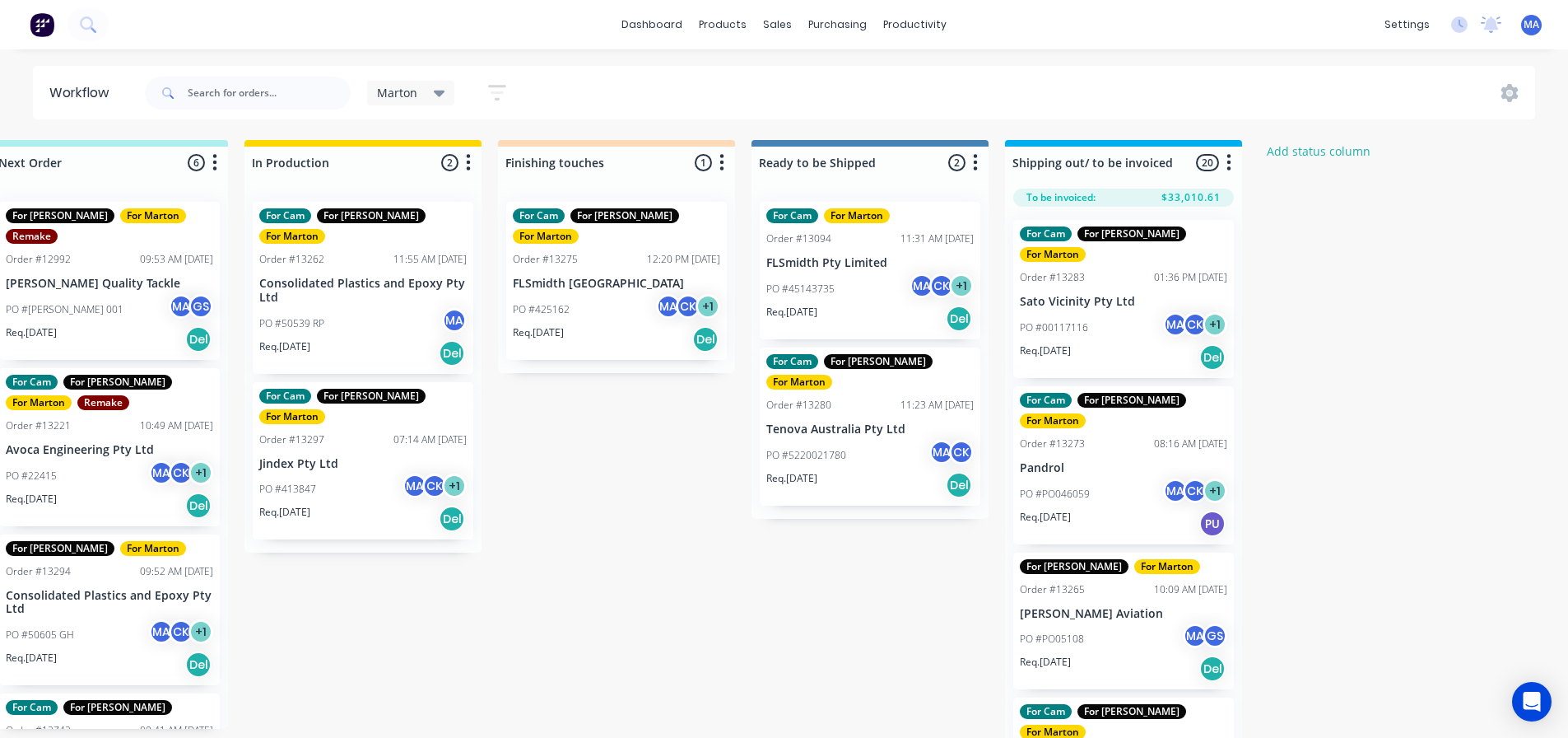
click at [350, 473] on div "PO #413847 MA CK + 1" at bounding box center [363, 489] width 208 height 31
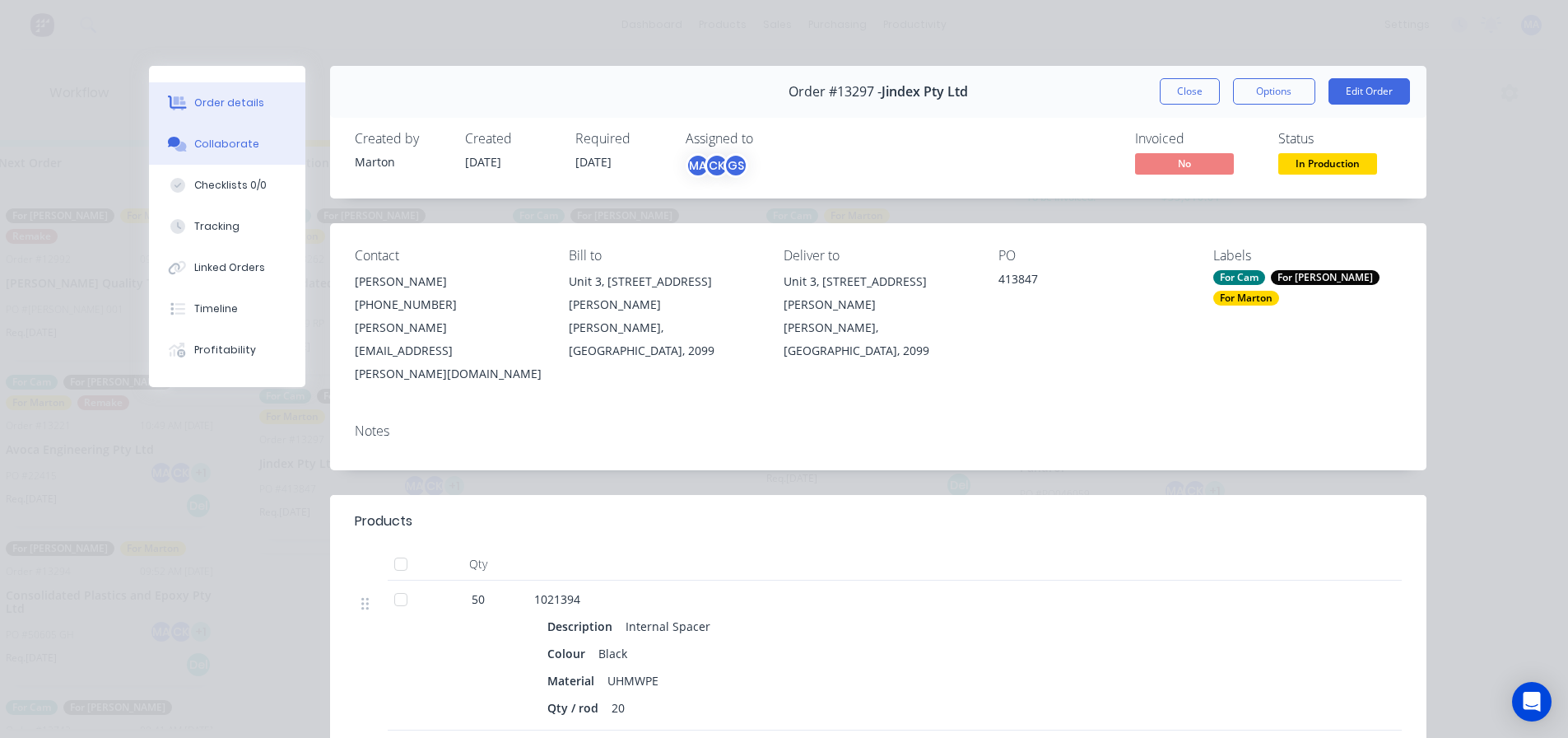
click at [244, 158] on button "Collaborate" at bounding box center [227, 144] width 156 height 42
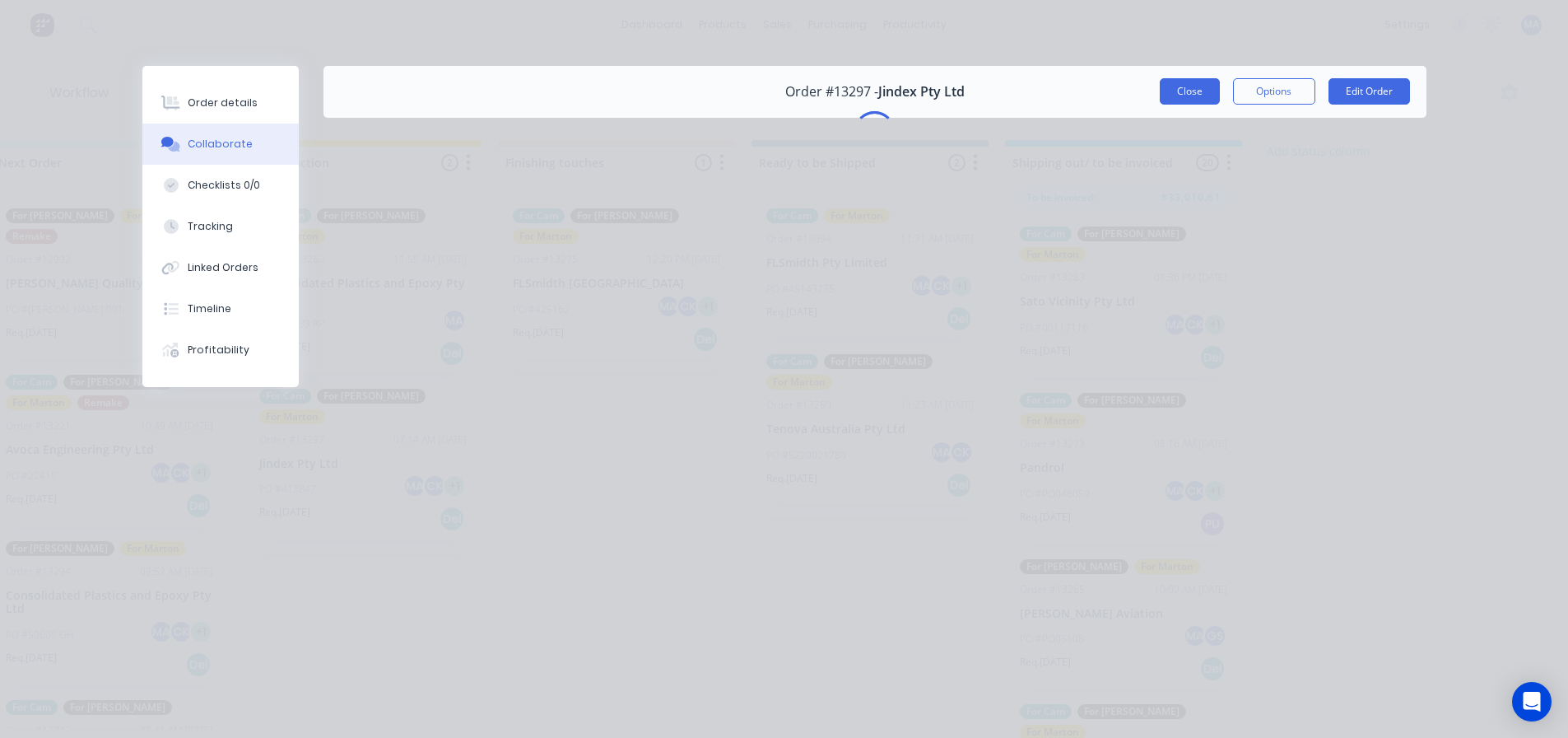
click at [1187, 83] on button "Close" at bounding box center [1190, 91] width 60 height 26
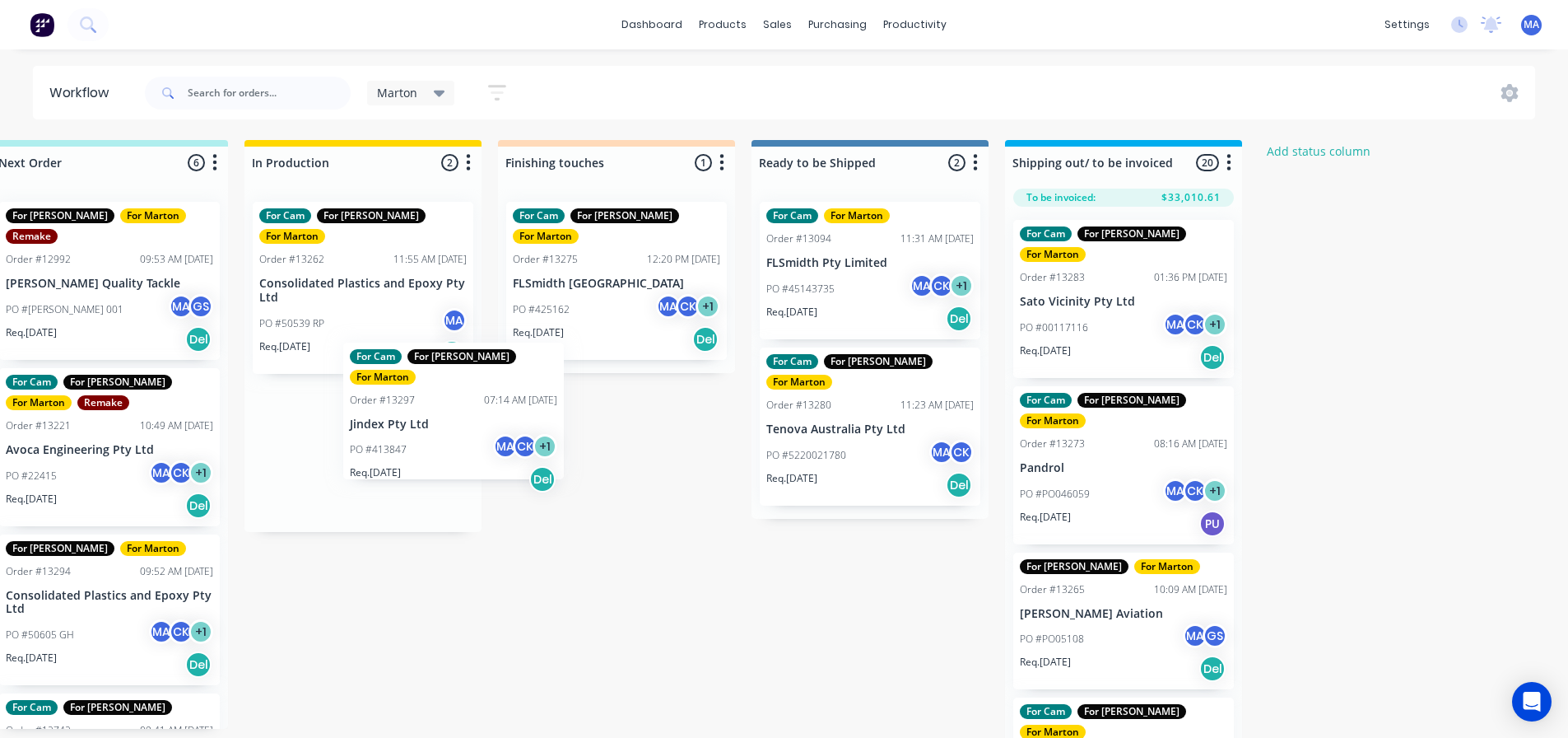
scroll to position [0, 549]
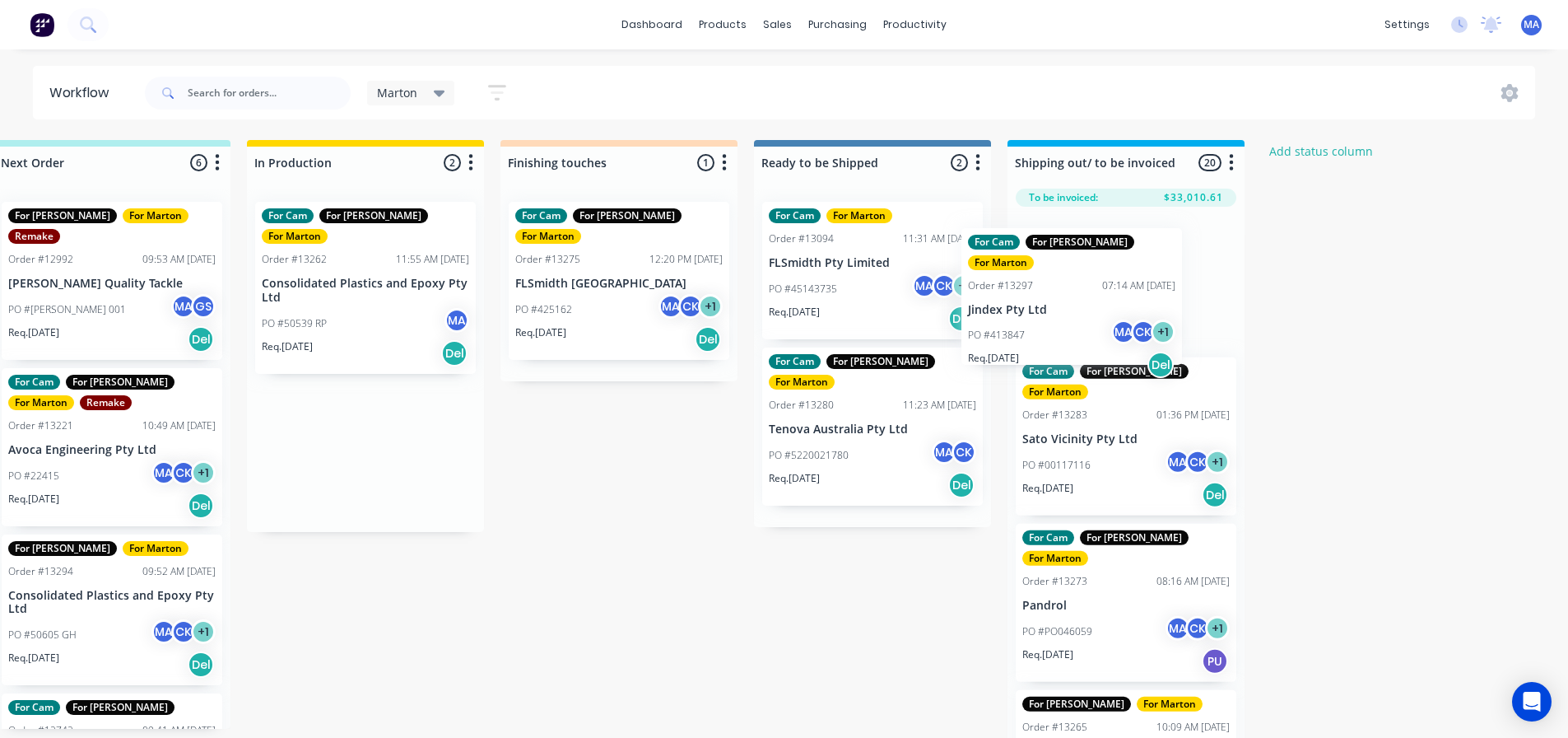
drag, startPoint x: 364, startPoint y: 433, endPoint x: 1077, endPoint y: 298, distance: 725.7
click at [1077, 298] on div "Submitted 2 Status colour #32CD32 hex #32CD32 Save Cancel Summaries Total order…" at bounding box center [573, 443] width 2268 height 607
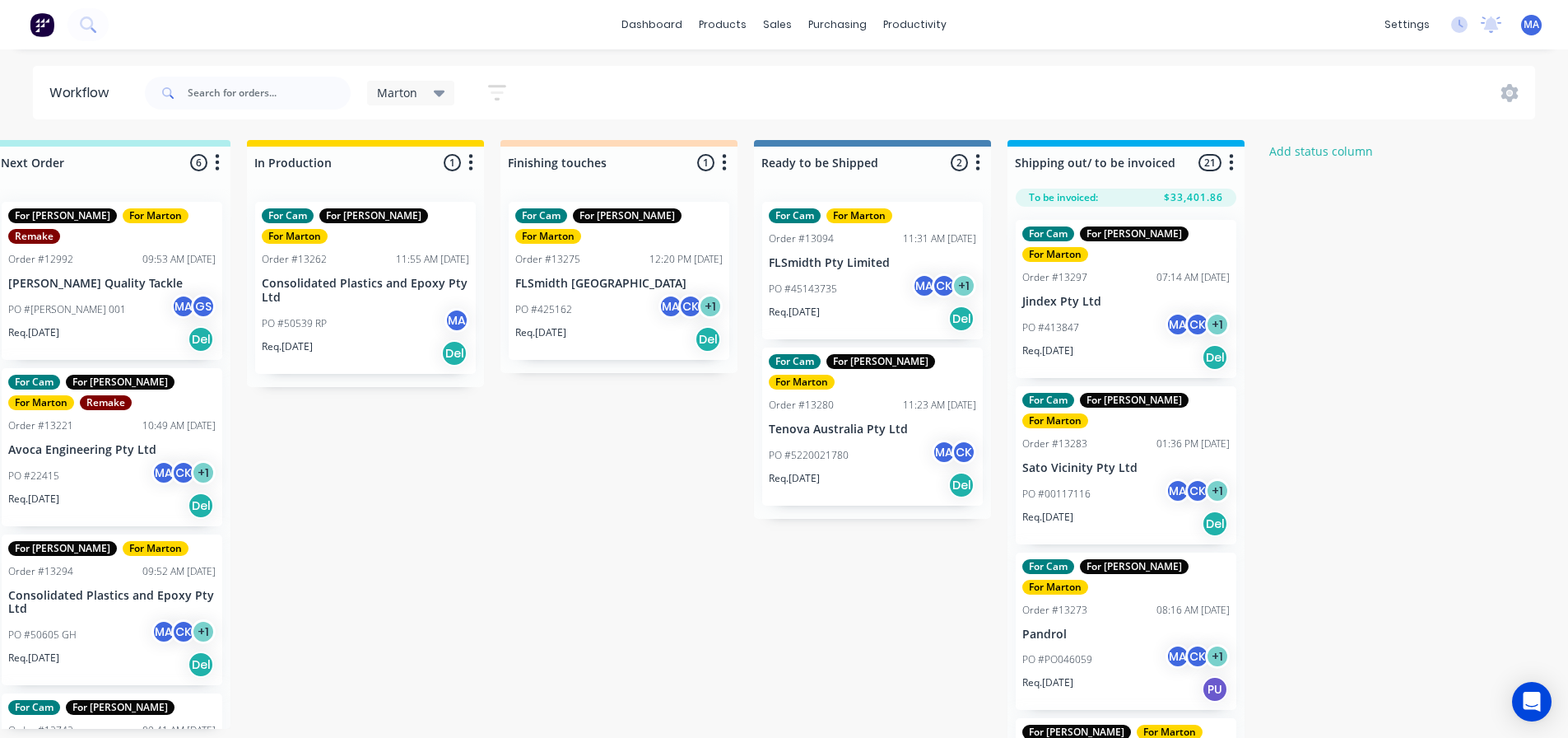
click at [1095, 312] on div "PO #413847 MA CK + 1" at bounding box center [1126, 327] width 208 height 31
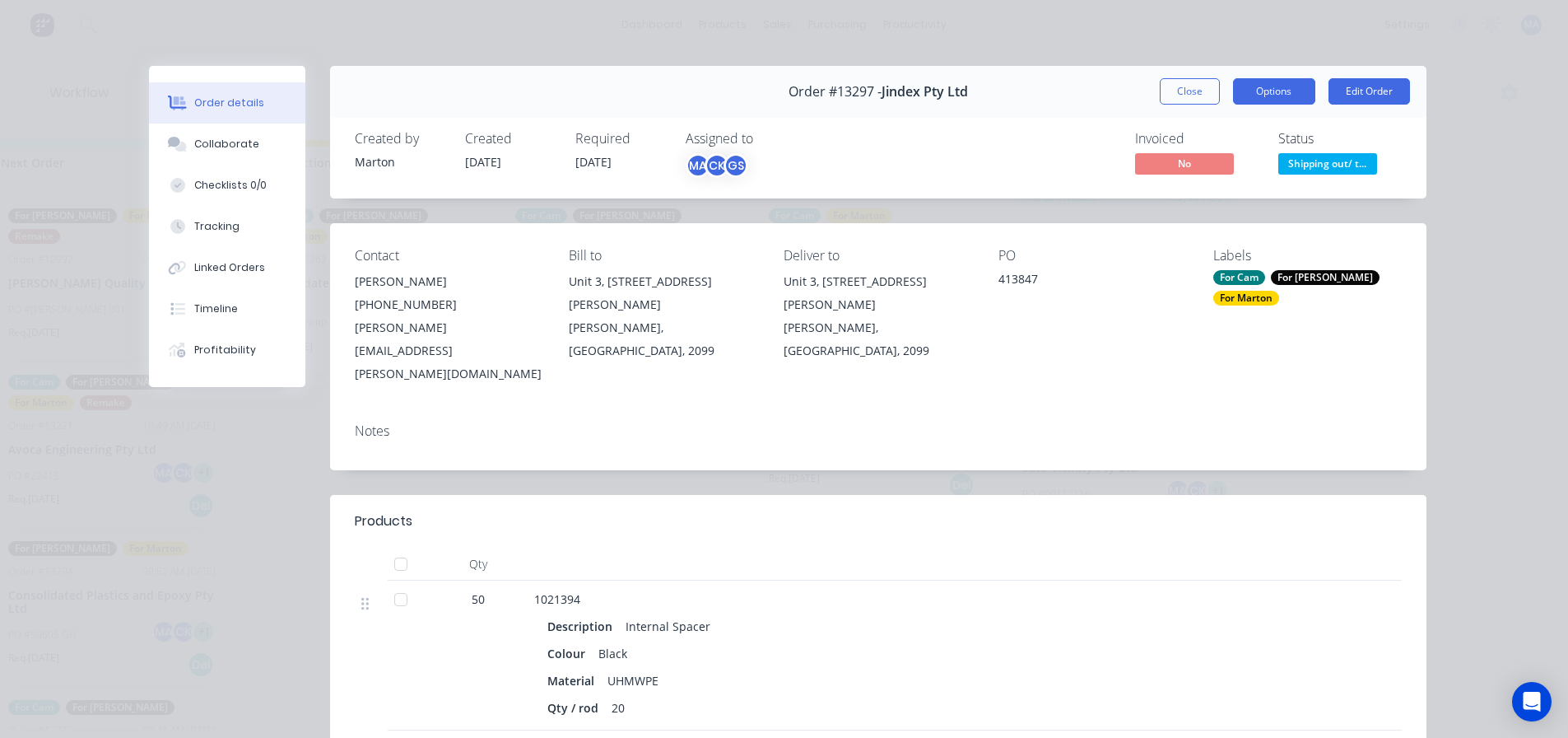
click at [1255, 99] on button "Options" at bounding box center [1274, 91] width 82 height 26
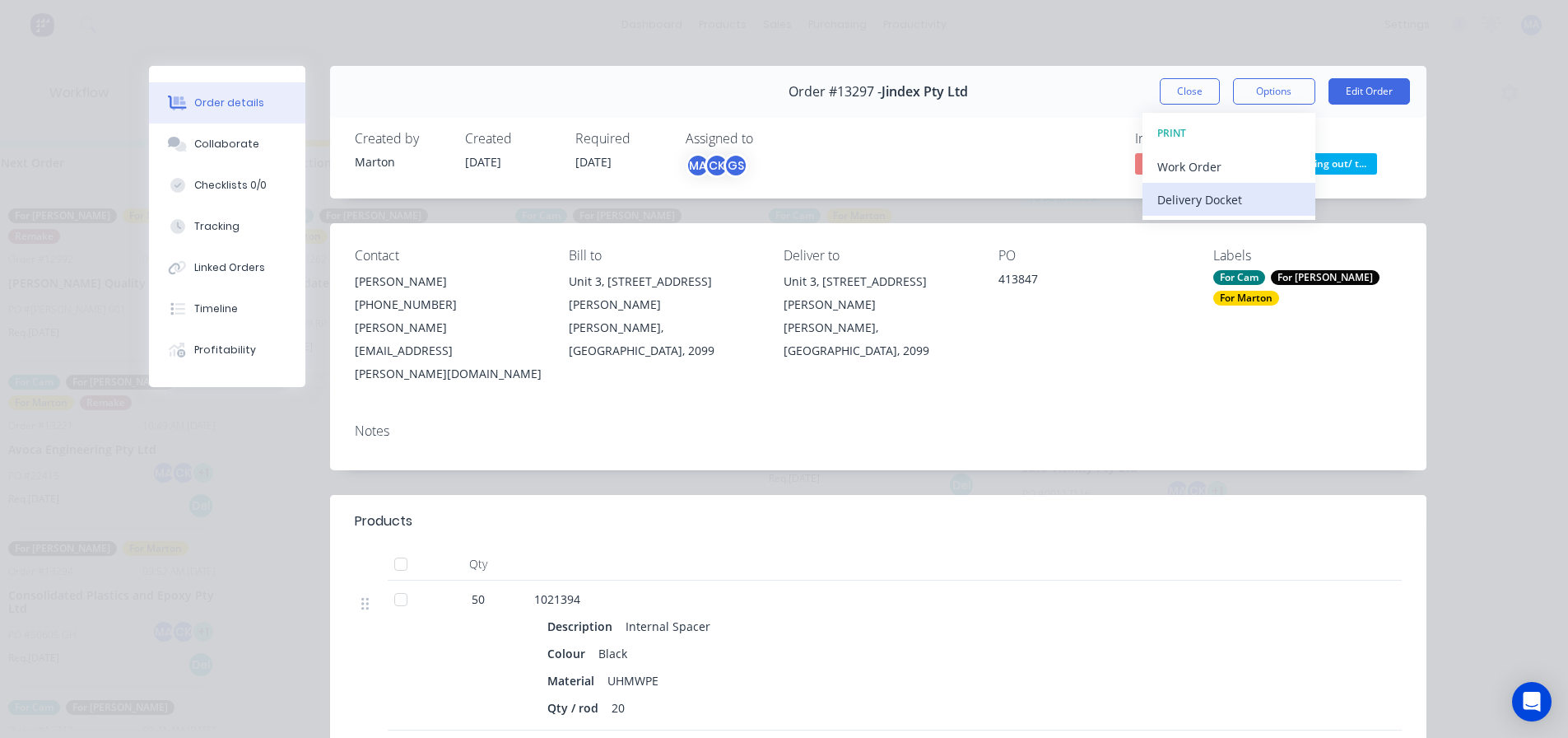
click at [1209, 193] on div "Delivery Docket" at bounding box center [1229, 199] width 143 height 24
click at [1206, 205] on div "Standard" at bounding box center [1229, 199] width 143 height 24
click at [1186, 92] on button "Close" at bounding box center [1190, 91] width 60 height 26
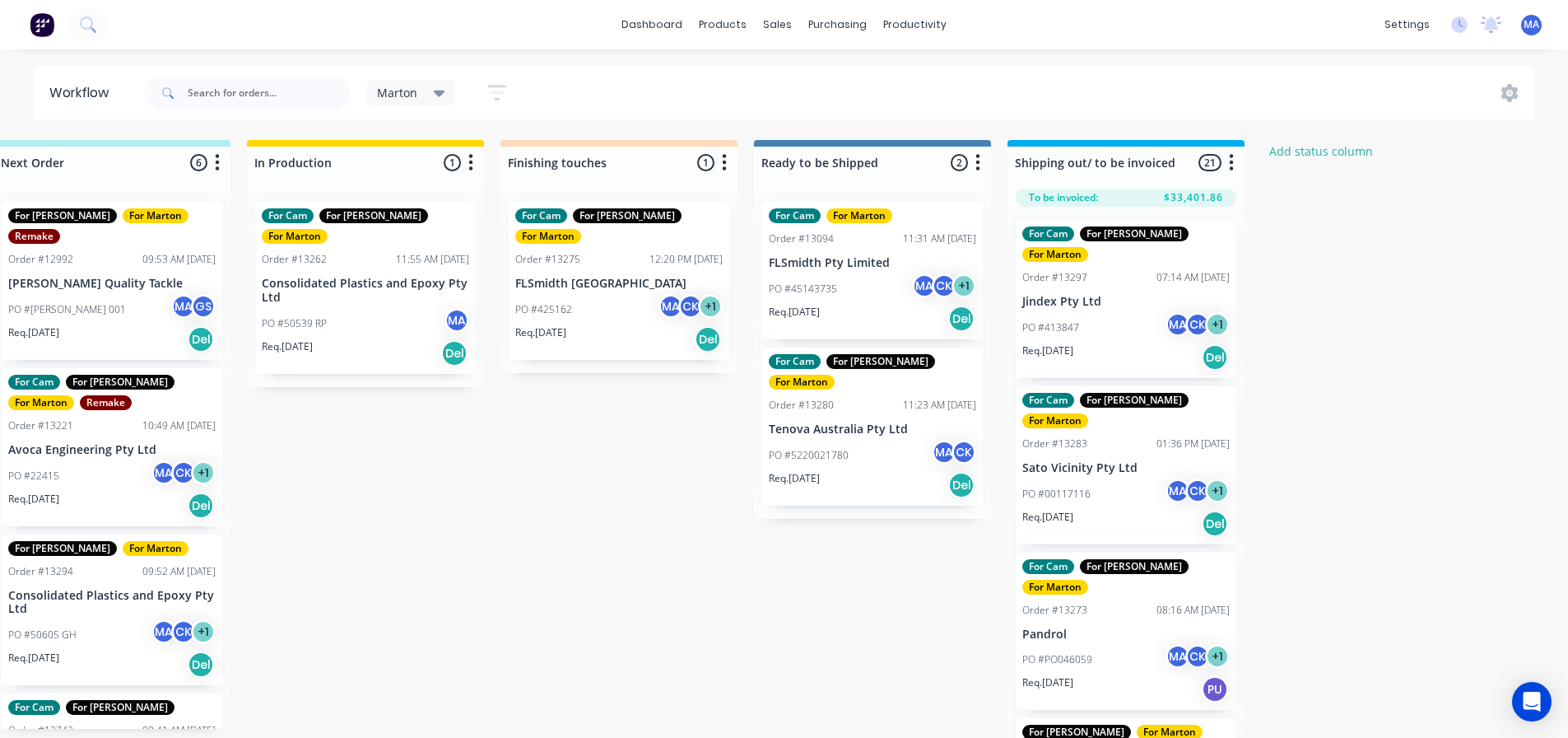
click at [336, 308] on div "PO #50539 RP MA" at bounding box center [365, 324] width 208 height 31
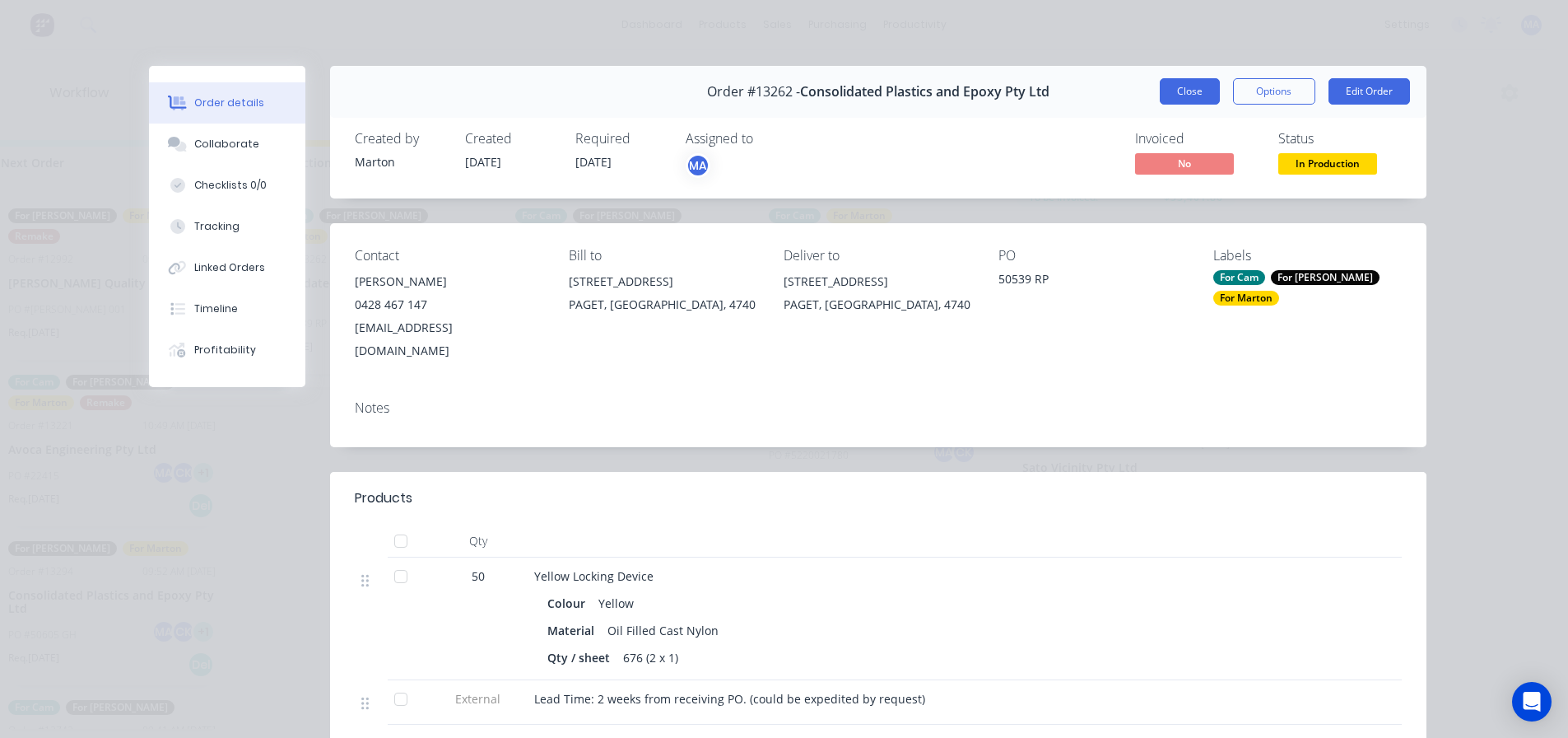
click at [1173, 82] on button "Close" at bounding box center [1190, 91] width 60 height 26
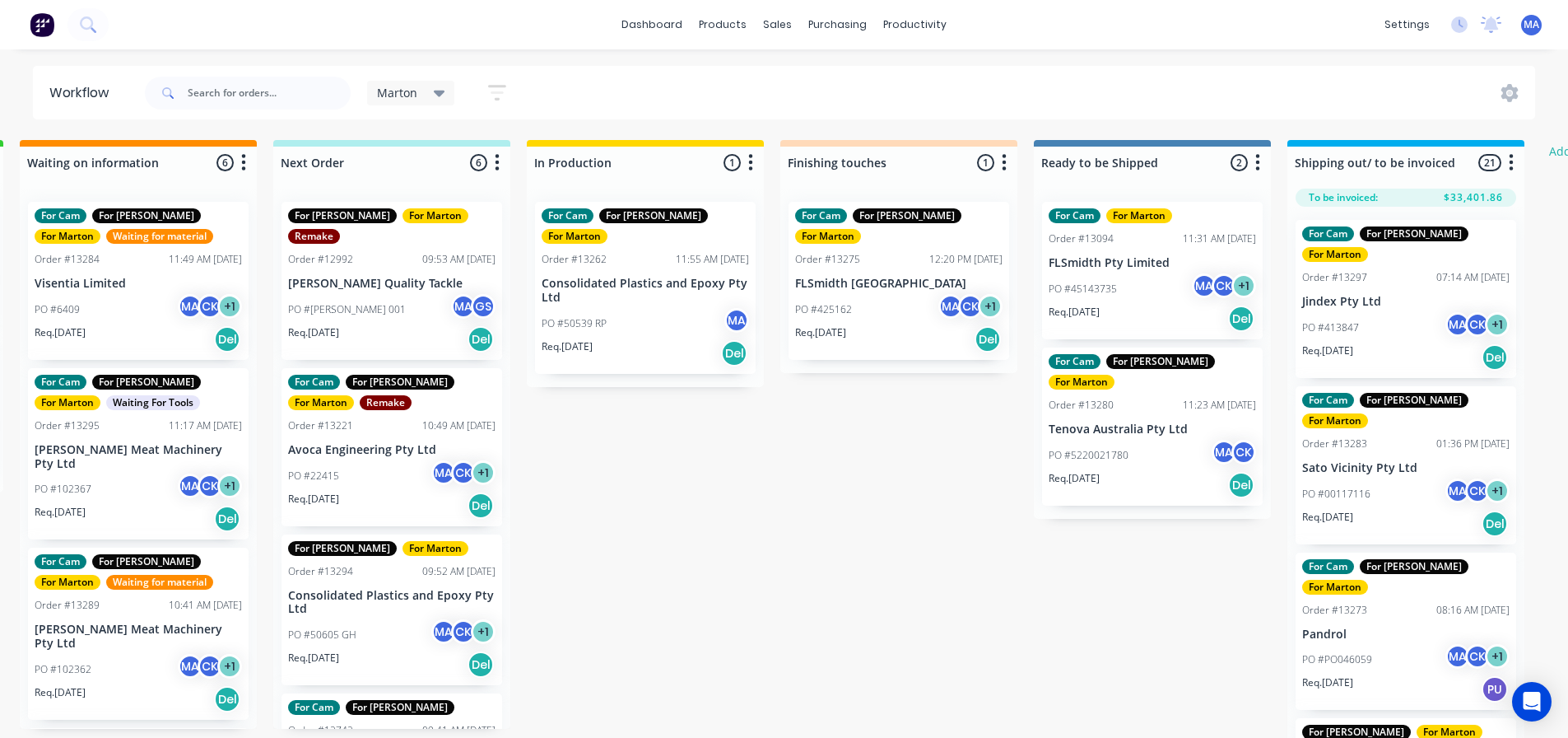
scroll to position [0, 268]
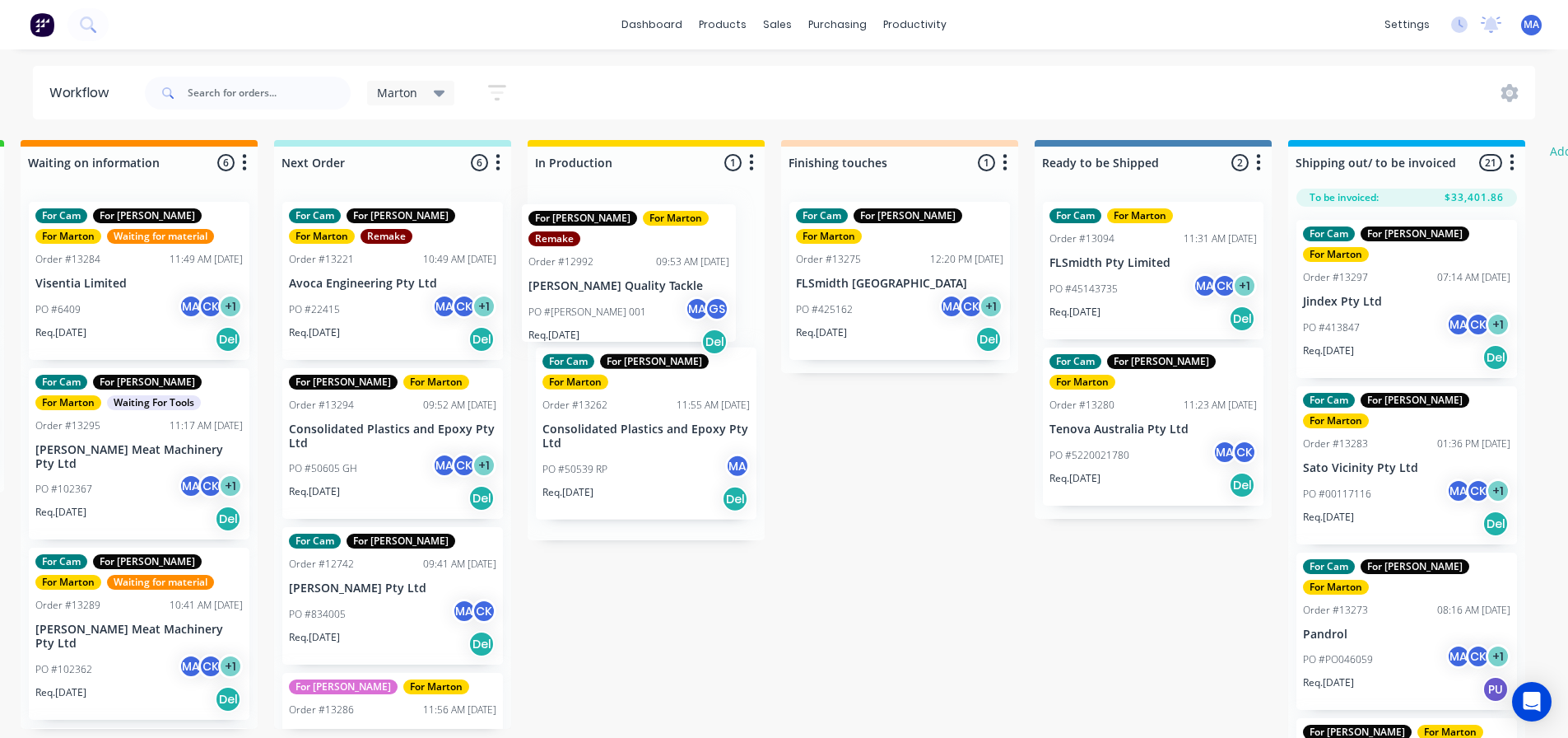
drag, startPoint x: 376, startPoint y: 276, endPoint x: 621, endPoint y: 279, distance: 245.0
click at [621, 279] on div "Submitted 2 Status colour #32CD32 hex #32CD32 Save Cancel Summaries Total order…" at bounding box center [853, 443] width 2268 height 607
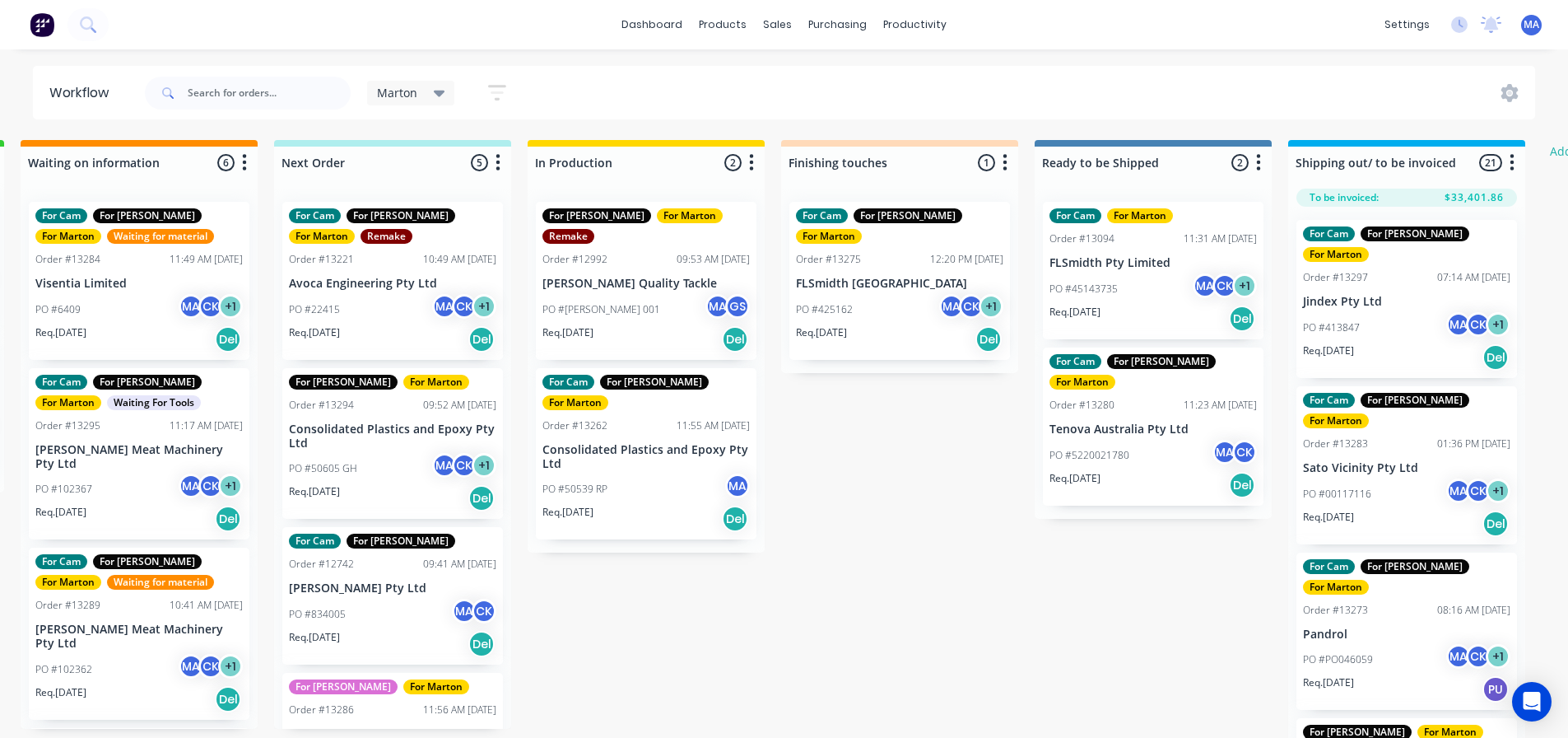
click at [364, 450] on p "Consolidated Plastics and Epoxy Pty Ltd" at bounding box center [392, 436] width 208 height 28
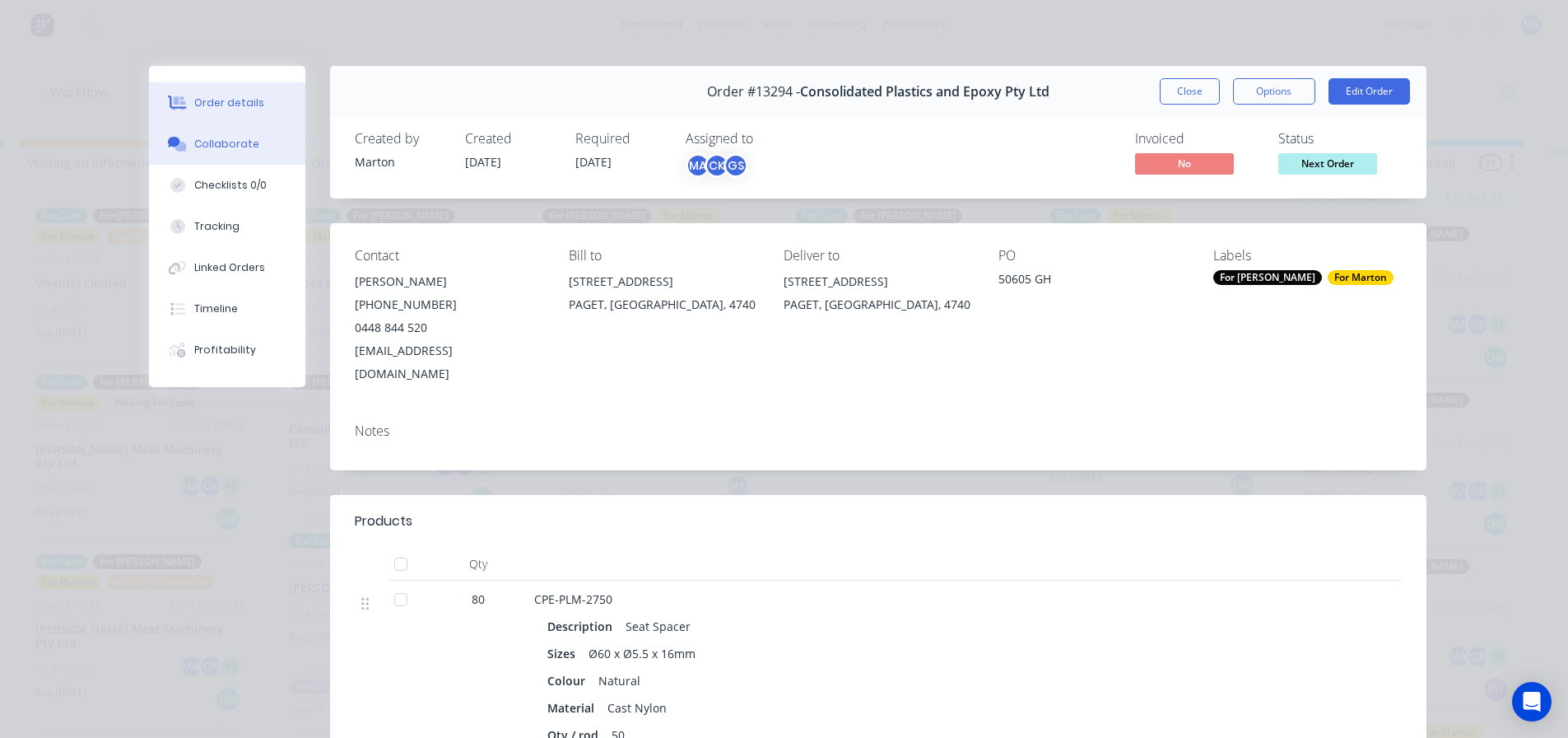
click at [244, 146] on div "Collaborate" at bounding box center [226, 144] width 65 height 14
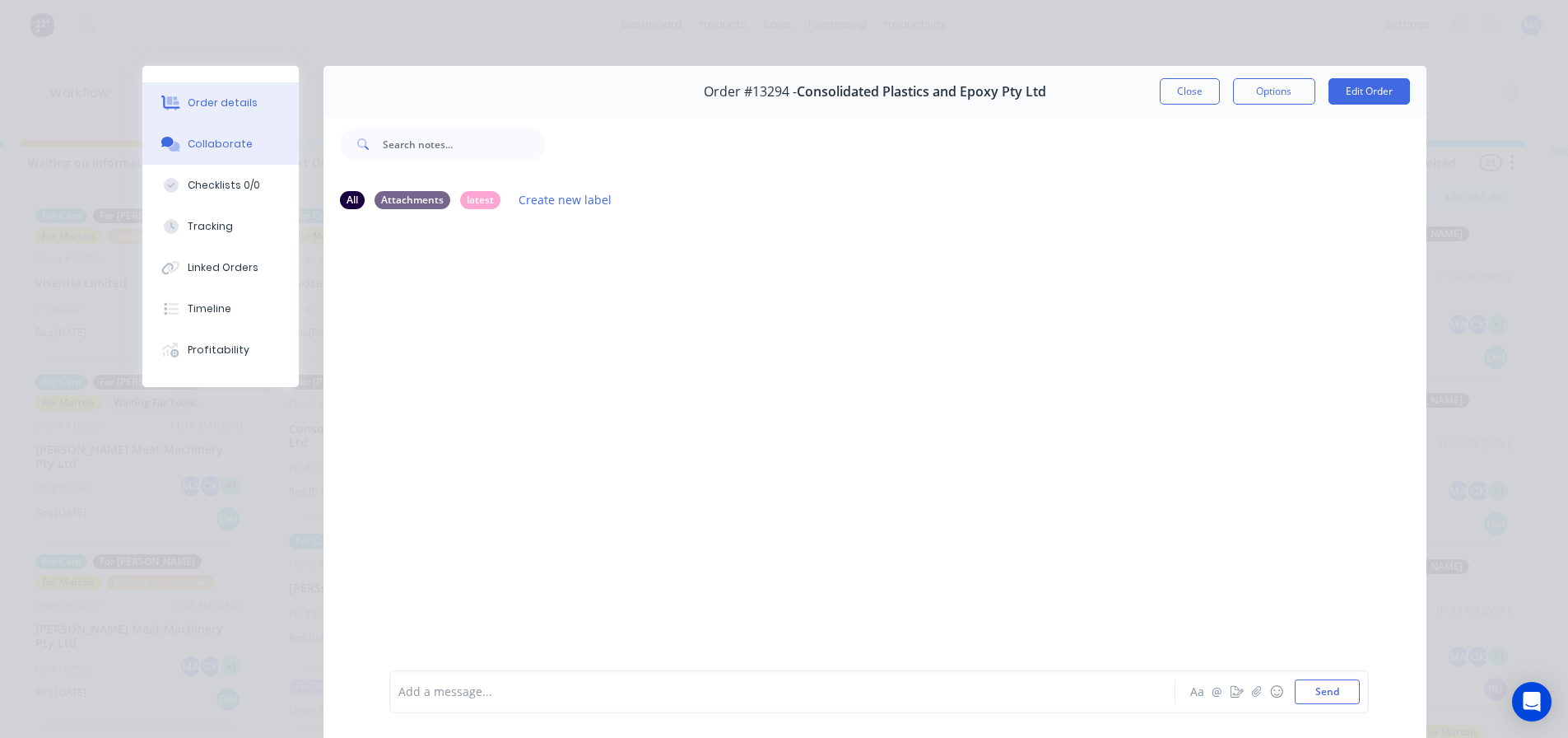
click at [246, 104] on button "Order details" at bounding box center [220, 102] width 156 height 42
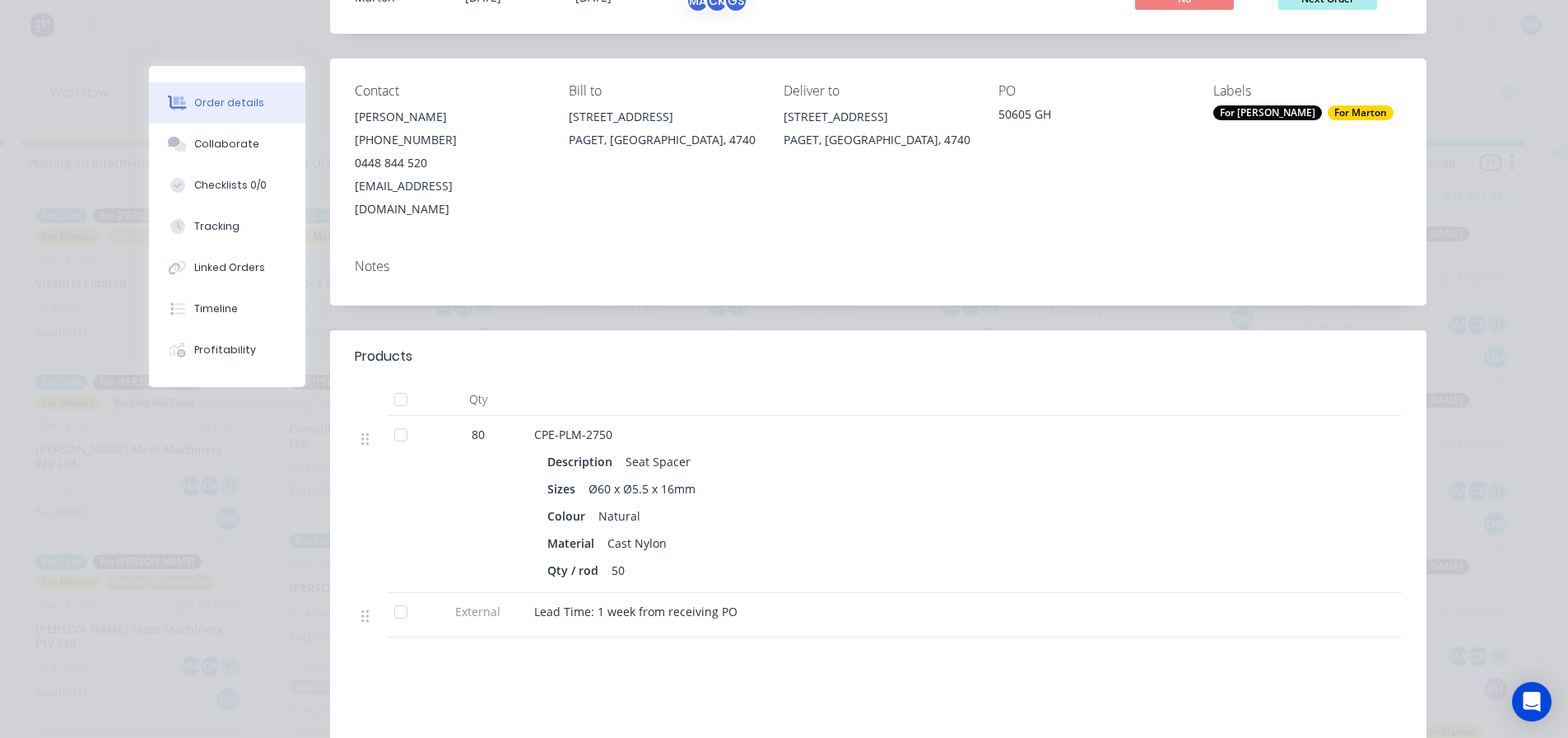
scroll to position [82, 0]
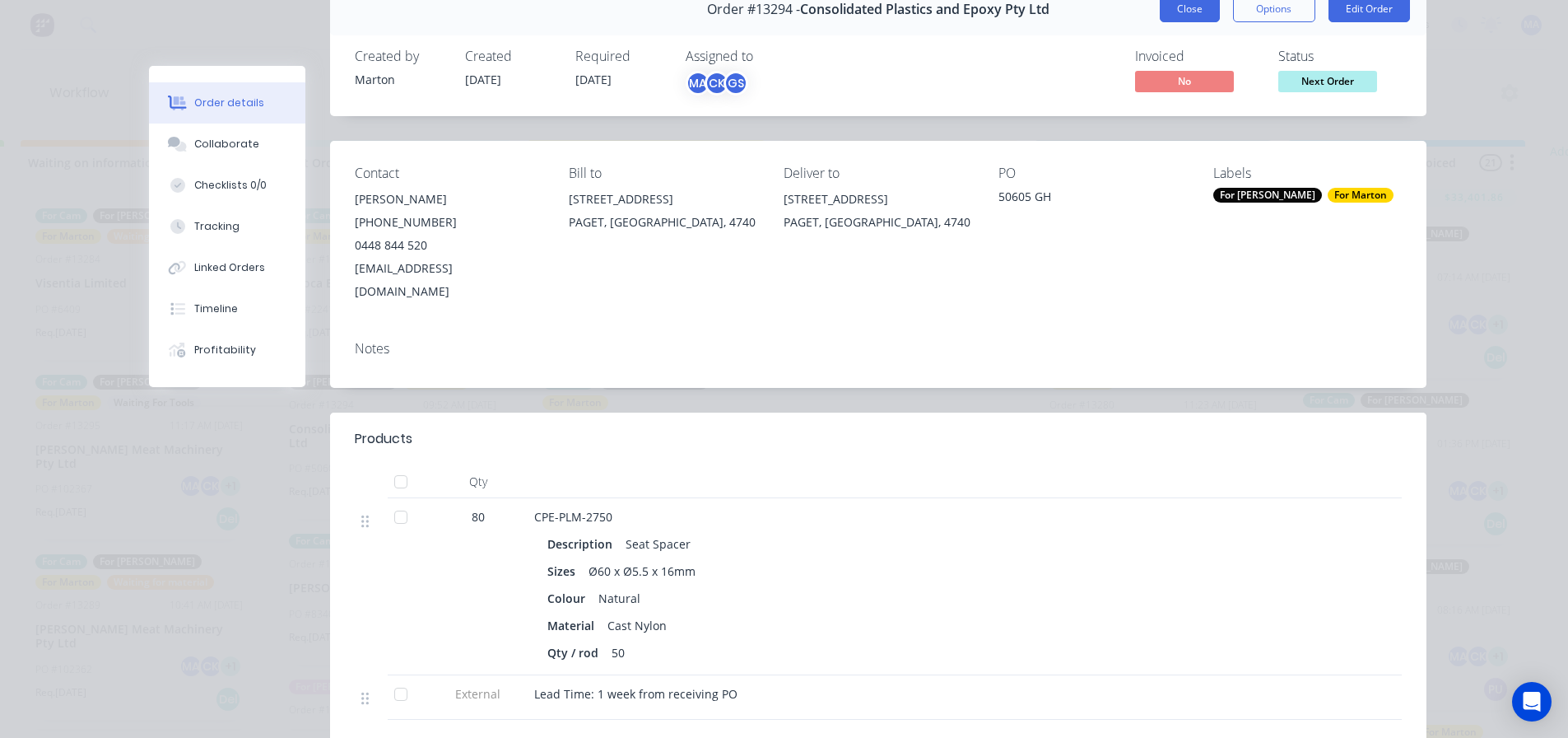
click at [1188, 11] on button "Close" at bounding box center [1190, 9] width 60 height 26
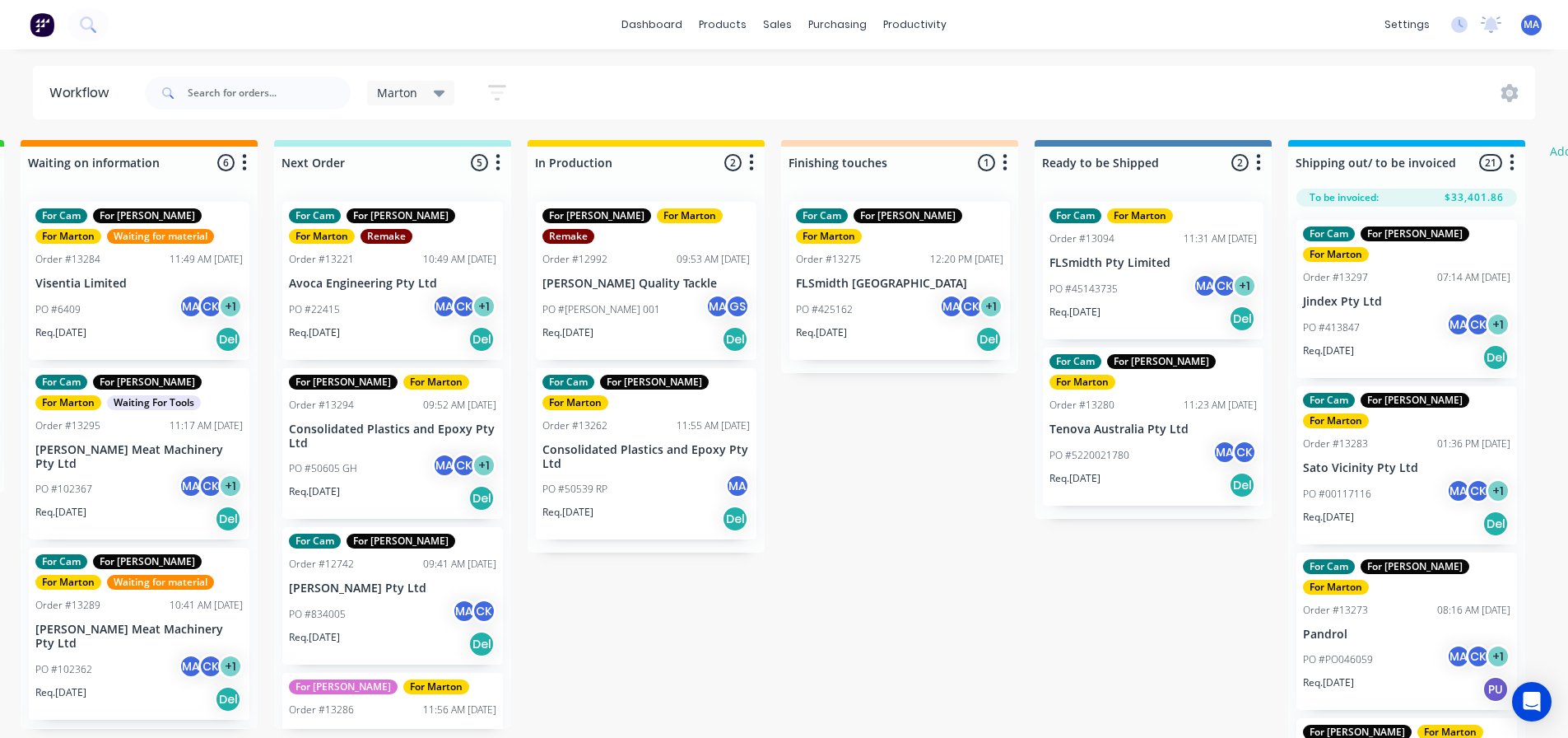
scroll to position [0, 267]
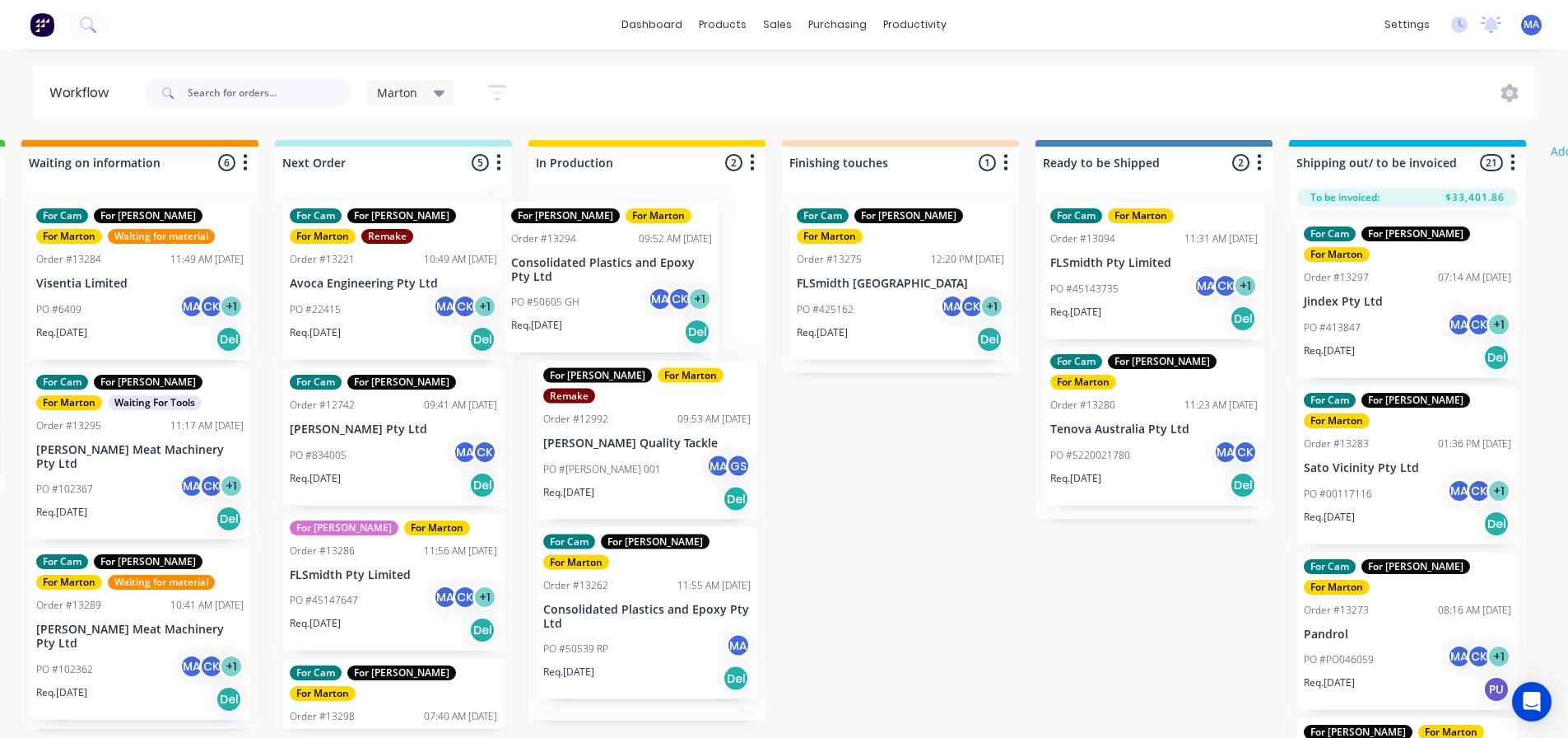
drag, startPoint x: 364, startPoint y: 453, endPoint x: 597, endPoint y: 282, distance: 289.0
click at [597, 282] on div "Submitted 2 Status colour #32CD32 hex #32CD32 Save Cancel Summaries Total order…" at bounding box center [854, 443] width 2268 height 607
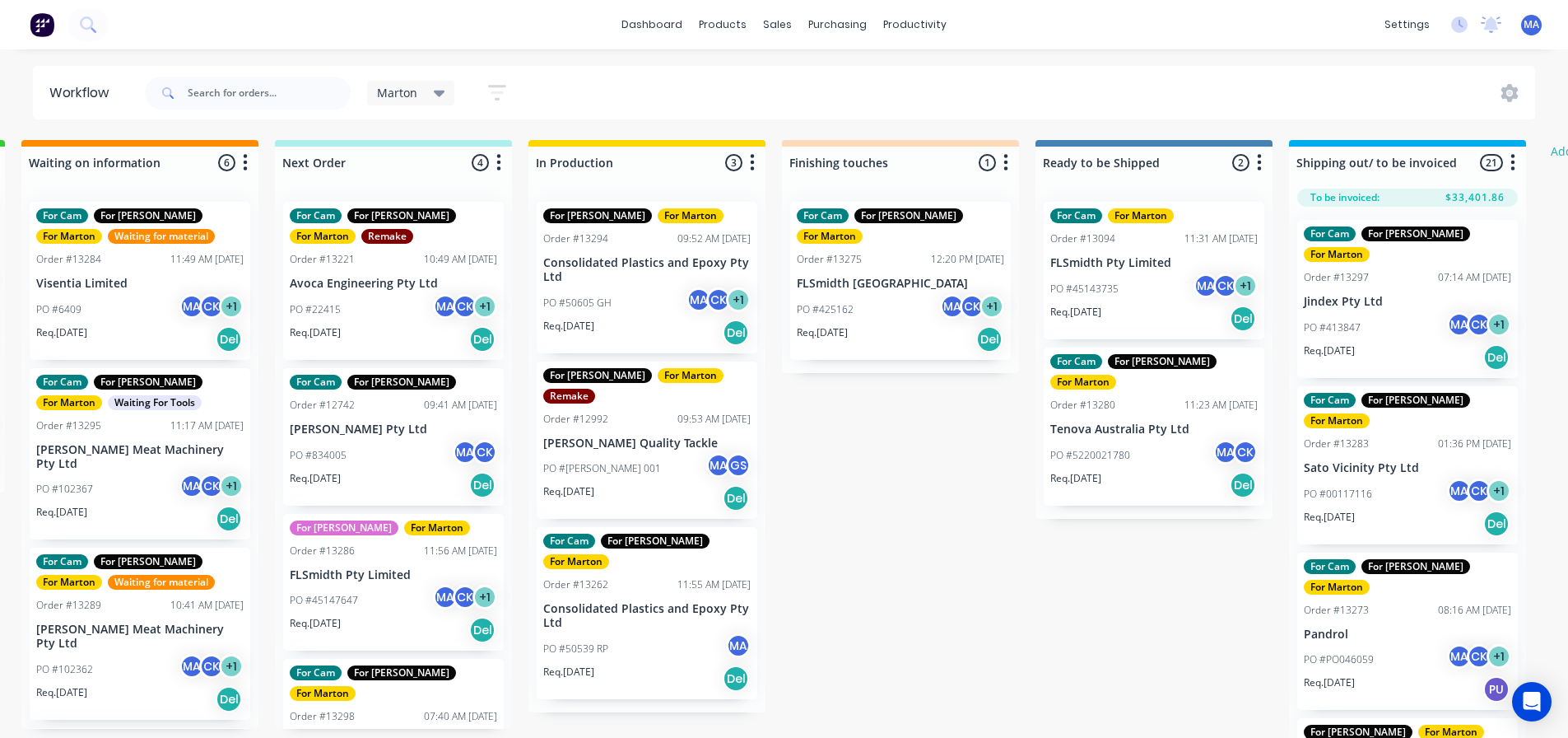
click at [407, 443] on div "PO #834005 MA CK" at bounding box center [393, 455] width 208 height 31
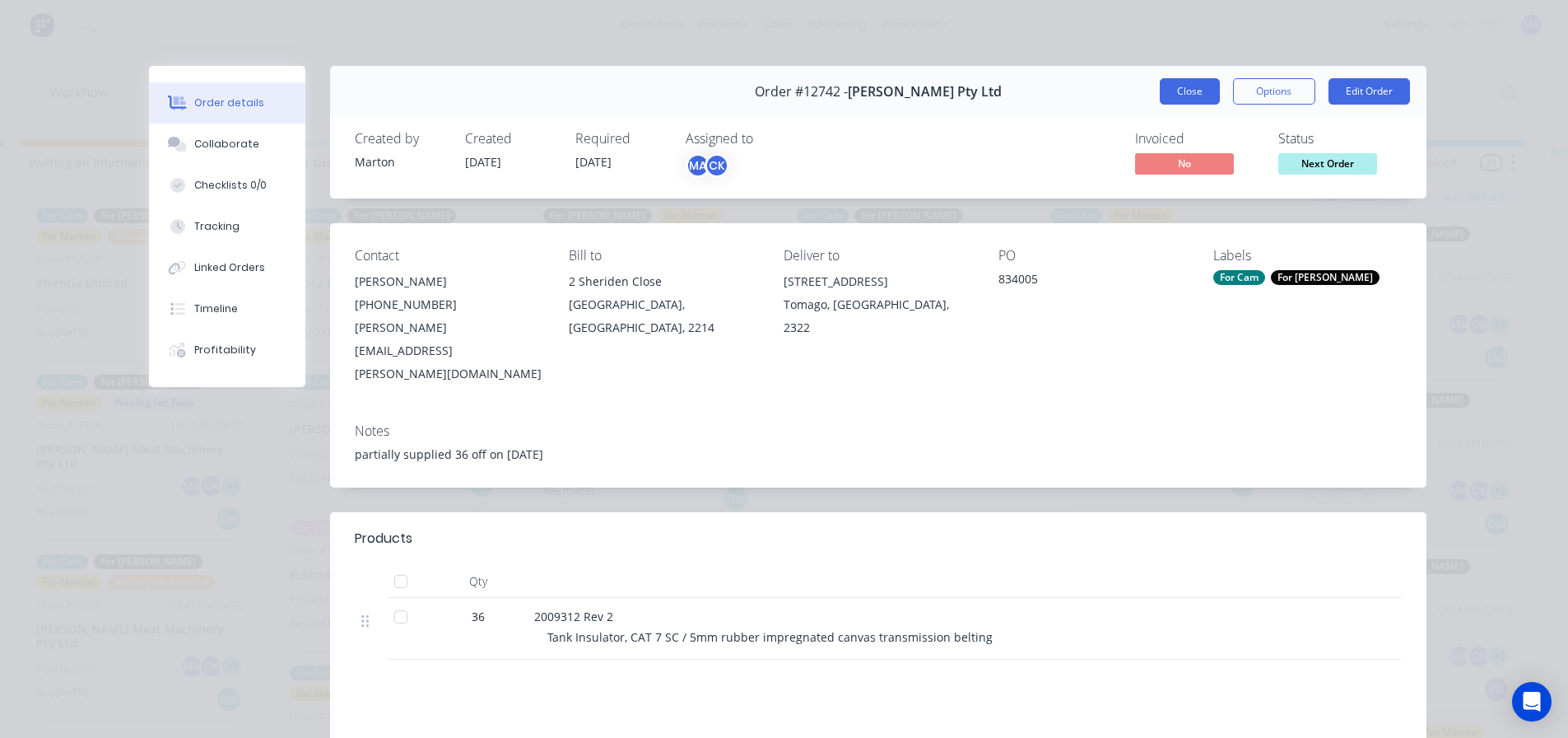
click at [1189, 93] on button "Close" at bounding box center [1190, 91] width 60 height 26
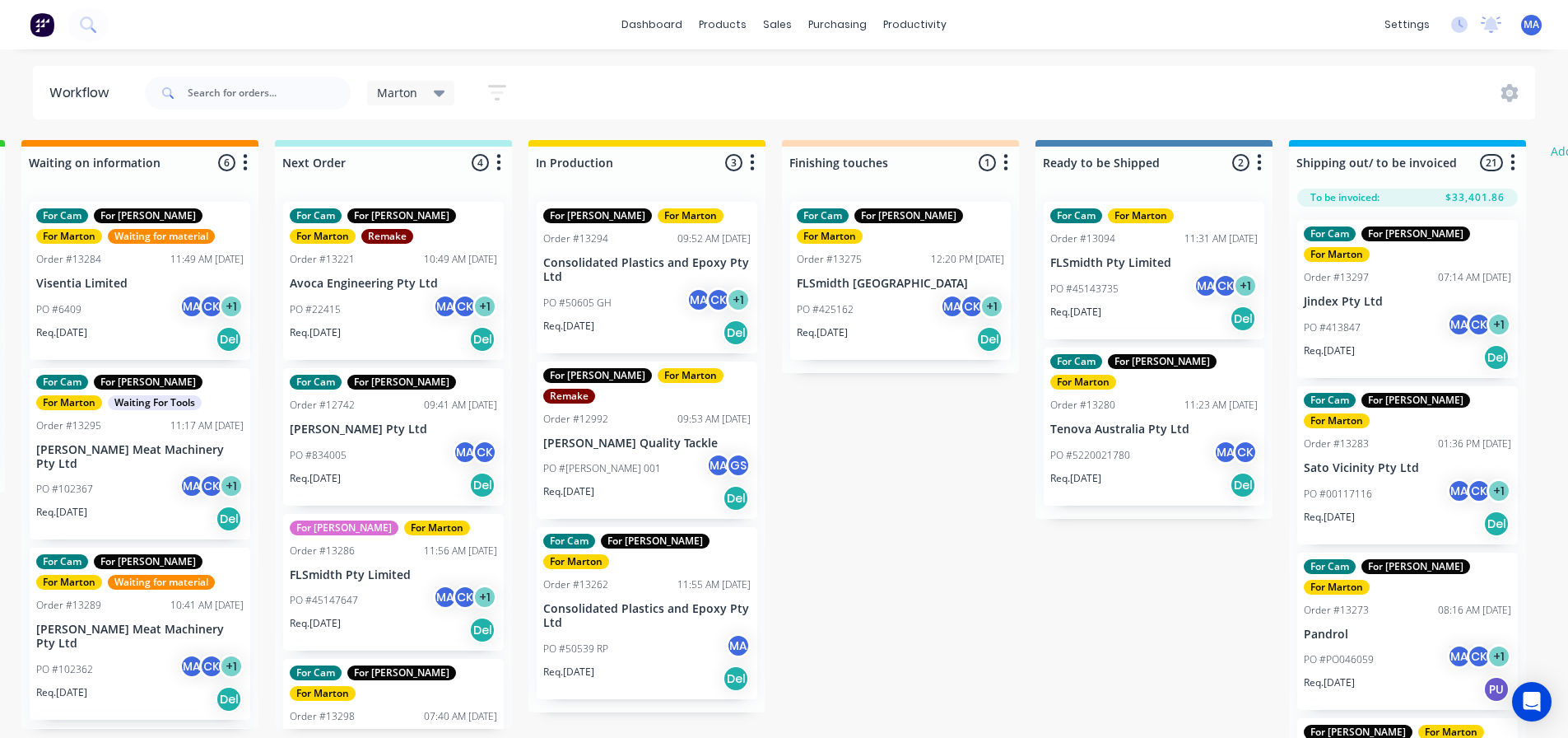
click at [354, 572] on p "FLSmidth Pty Limited" at bounding box center [393, 575] width 208 height 14
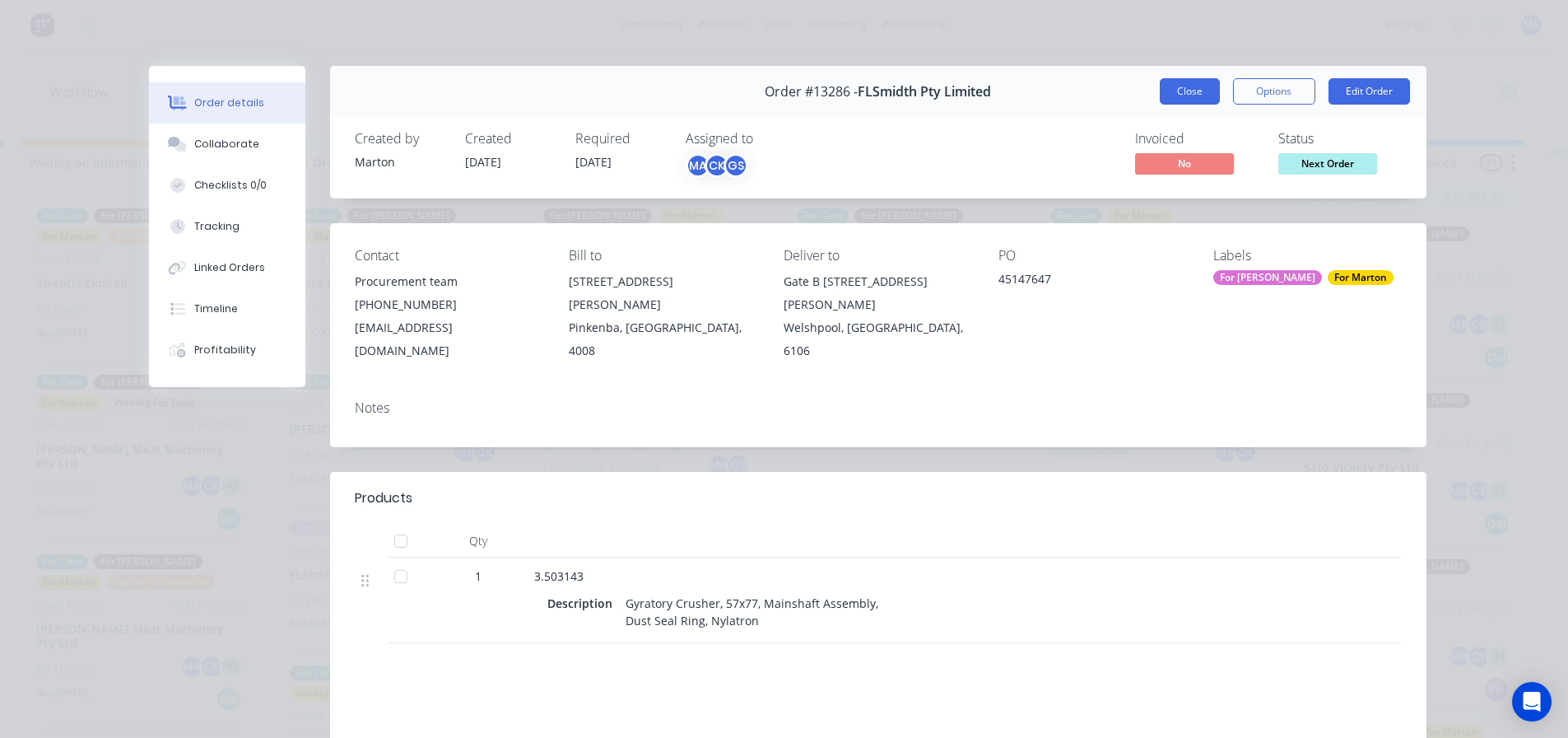
click at [1208, 87] on button "Close" at bounding box center [1190, 91] width 60 height 26
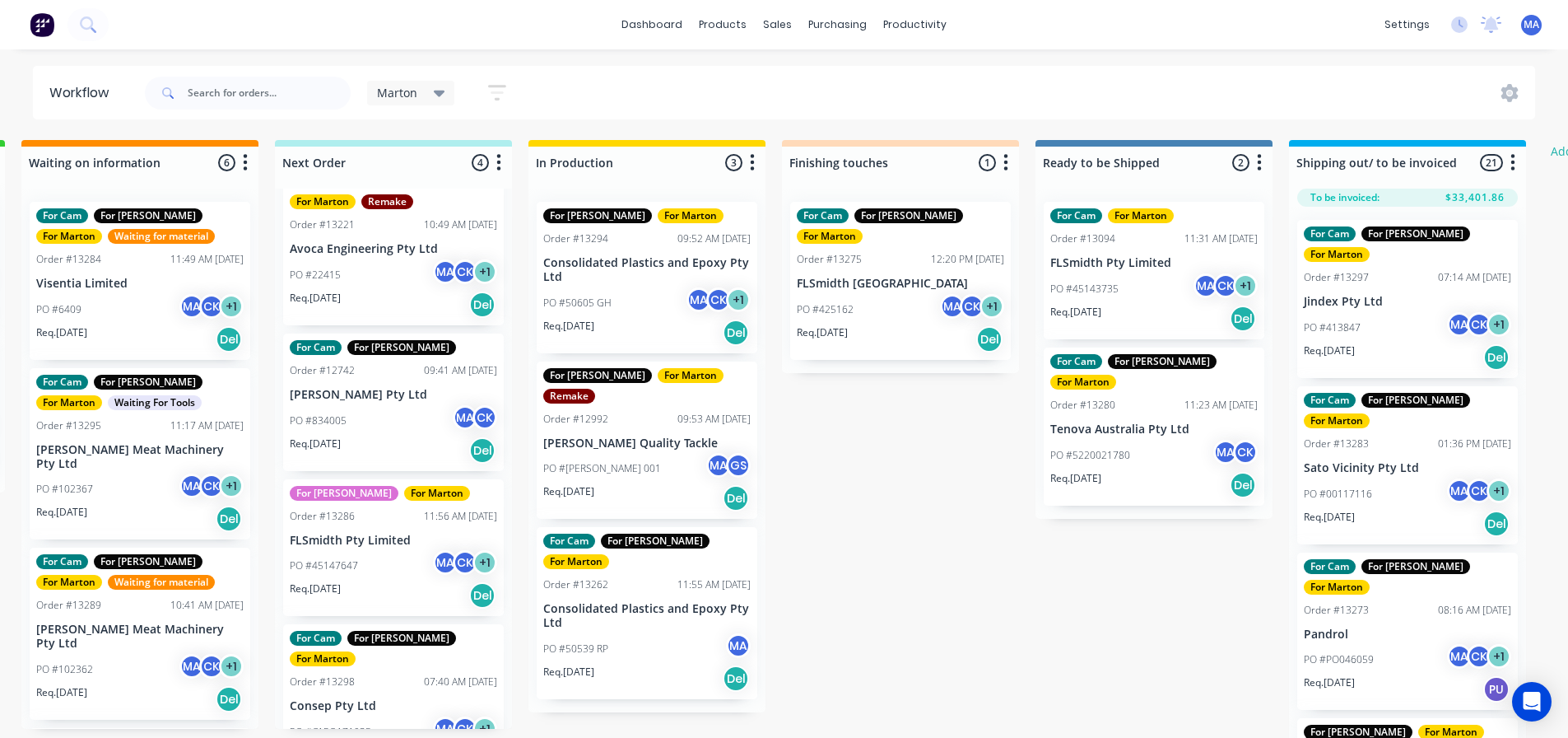
scroll to position [69, 0]
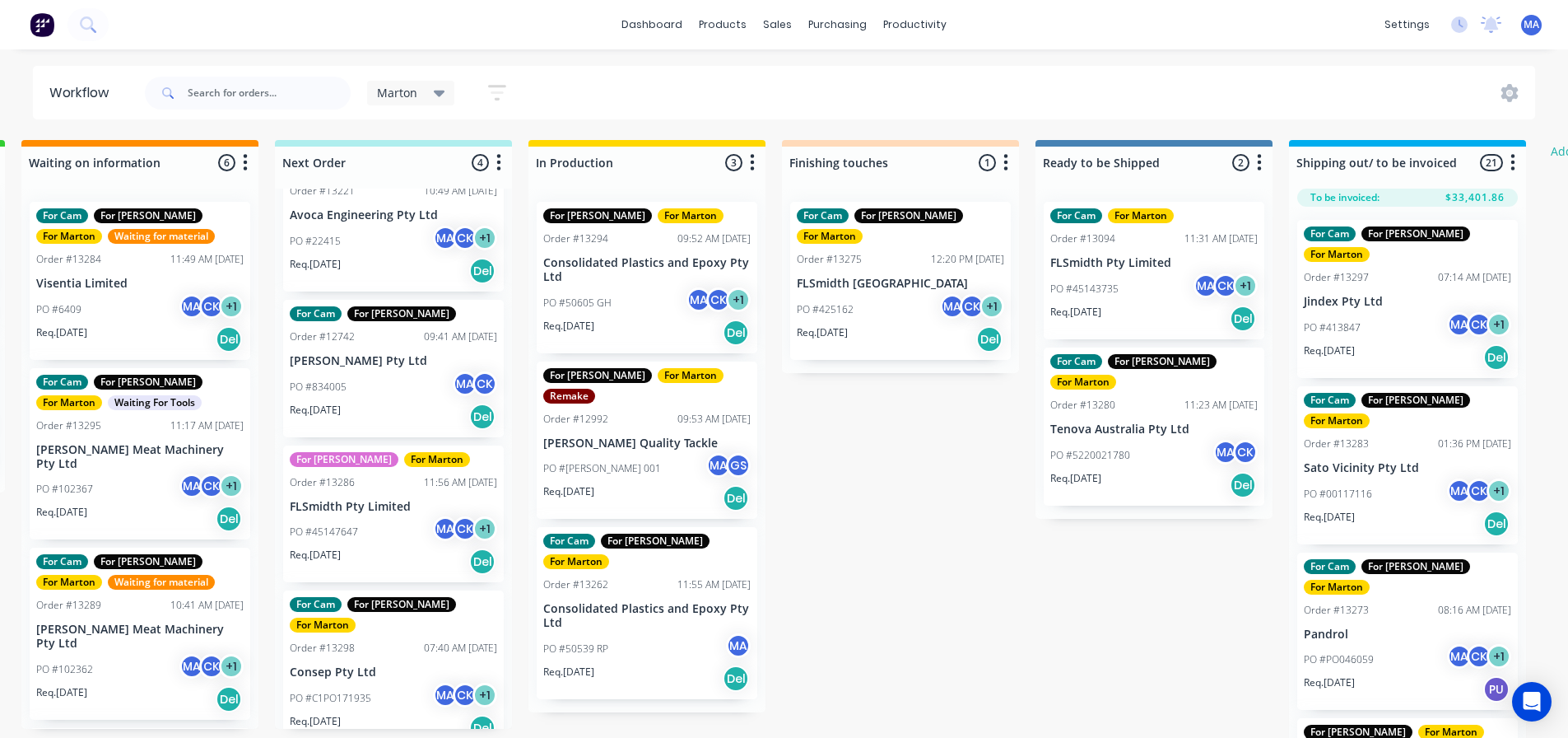
click at [385, 683] on div "PO #C1PO171935 MA CK + 1" at bounding box center [393, 698] width 208 height 31
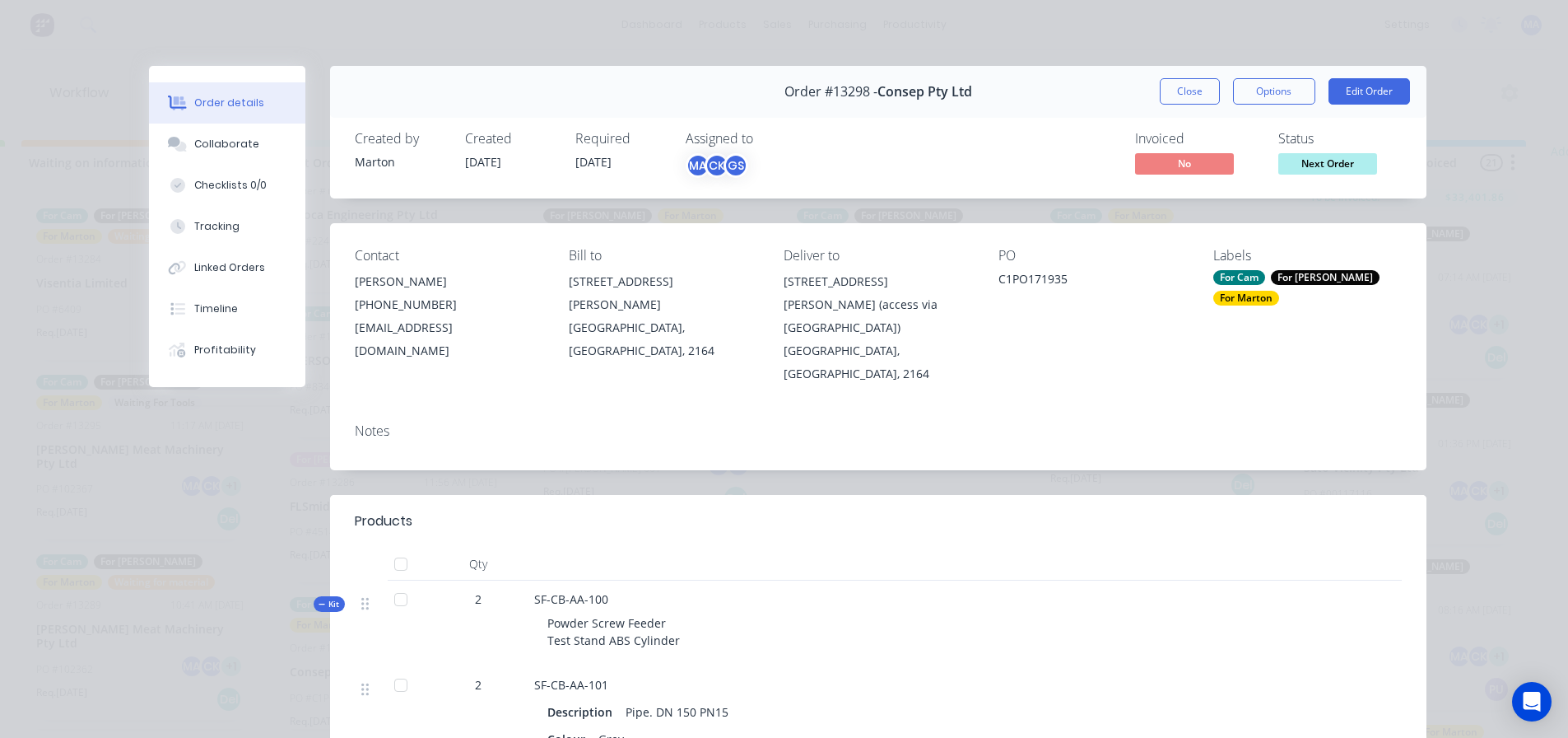
click at [1193, 94] on button "Close" at bounding box center [1190, 91] width 60 height 26
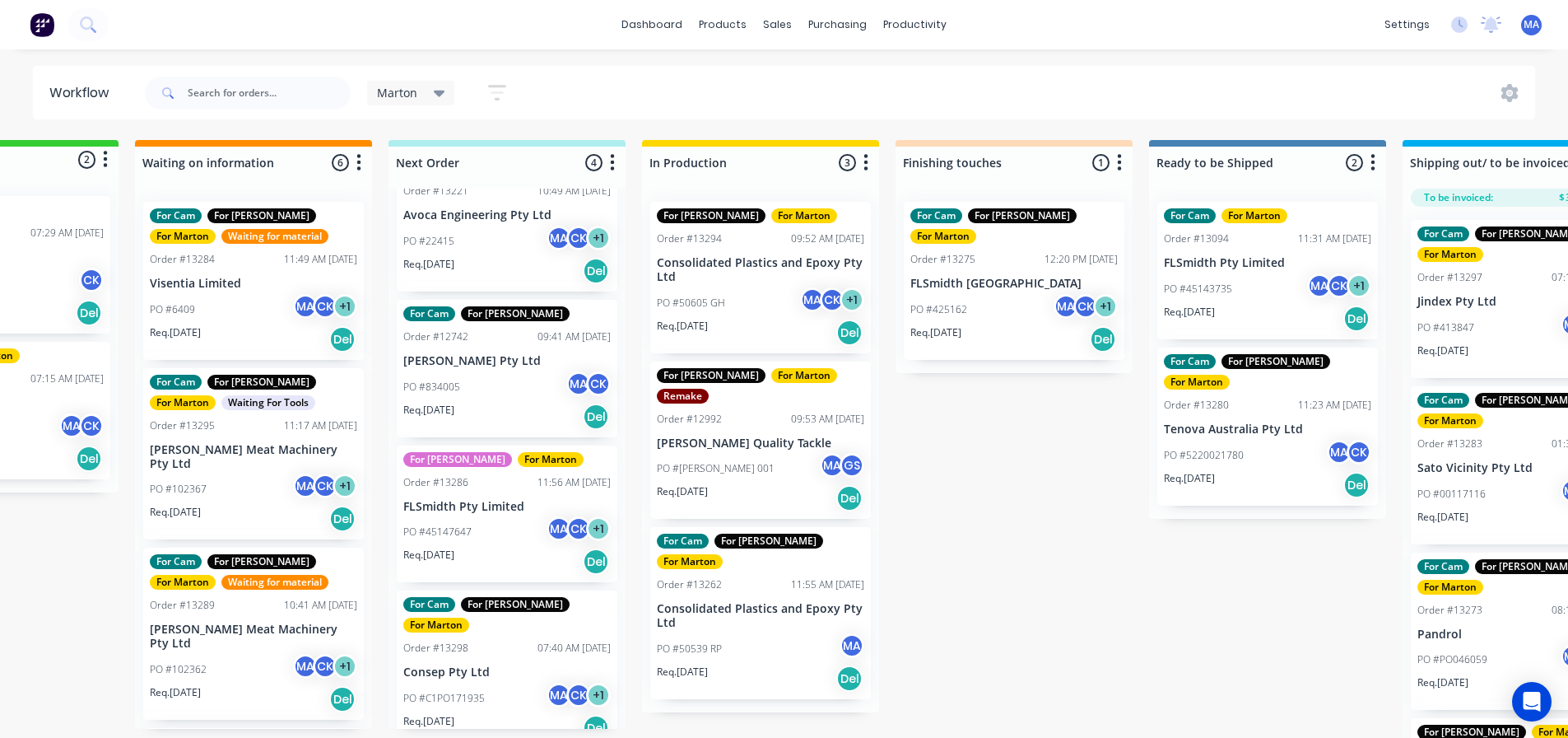
scroll to position [0, 0]
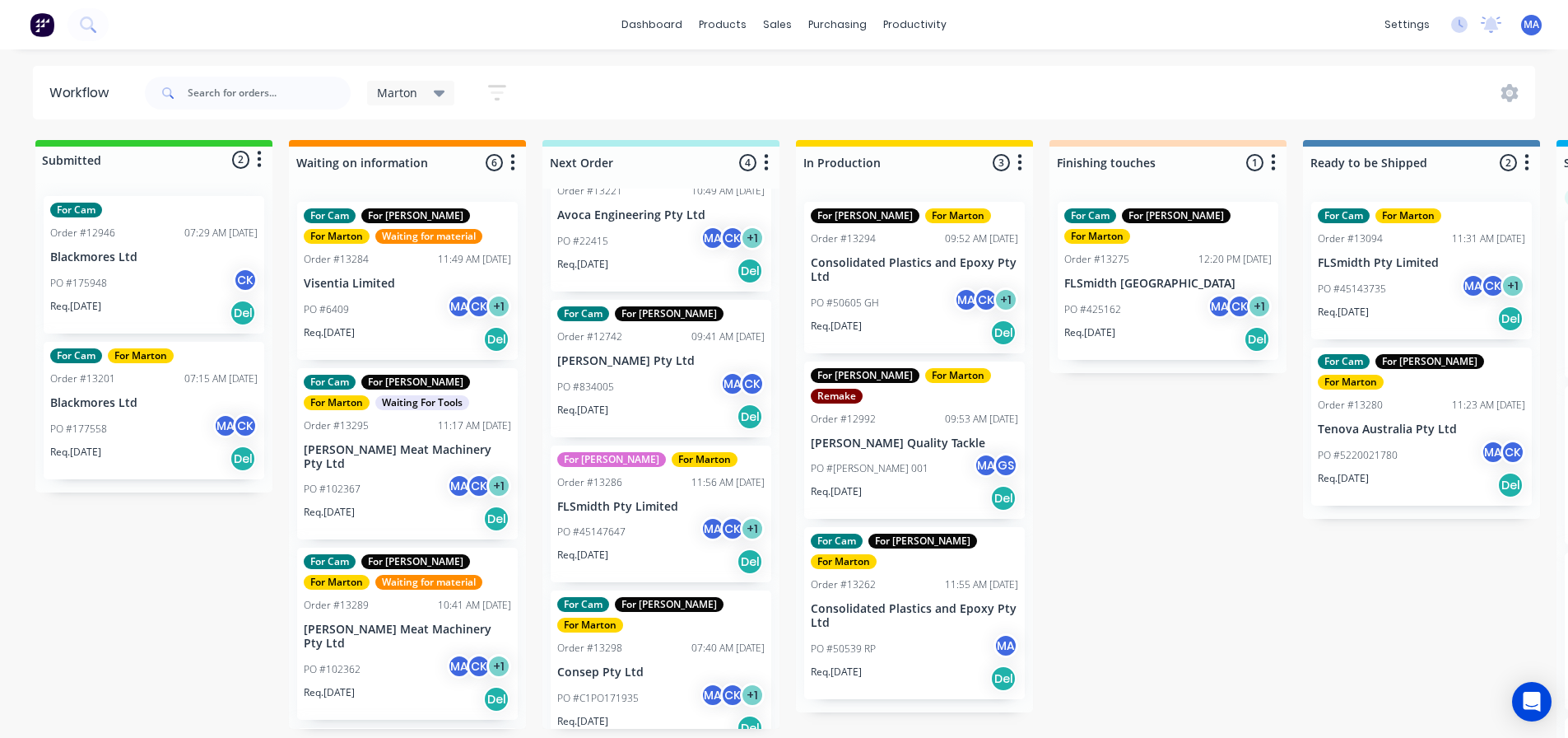
click at [394, 654] on div "PO #102362 MA CK + 1" at bounding box center [407, 669] width 208 height 31
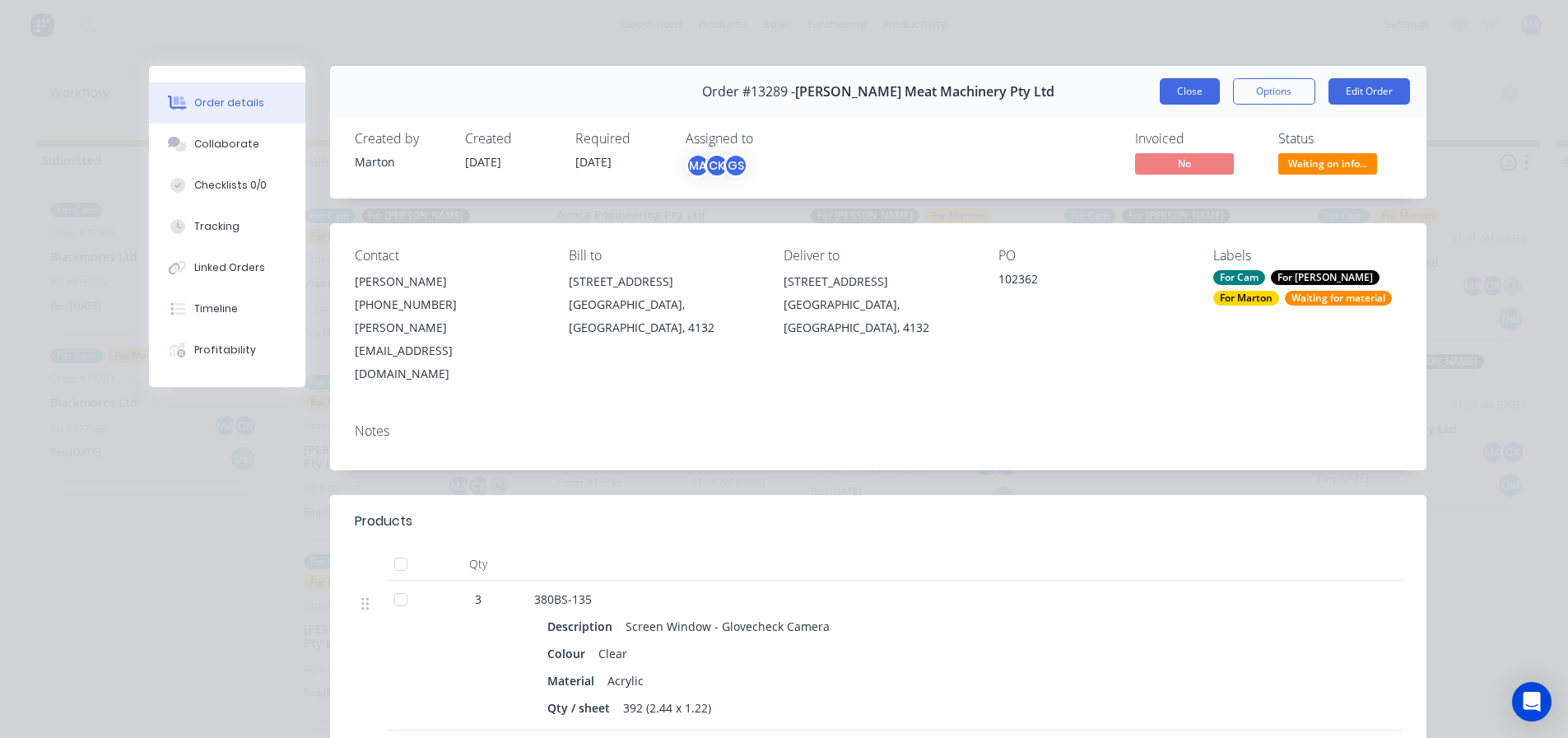
click at [1176, 81] on button "Close" at bounding box center [1190, 91] width 60 height 26
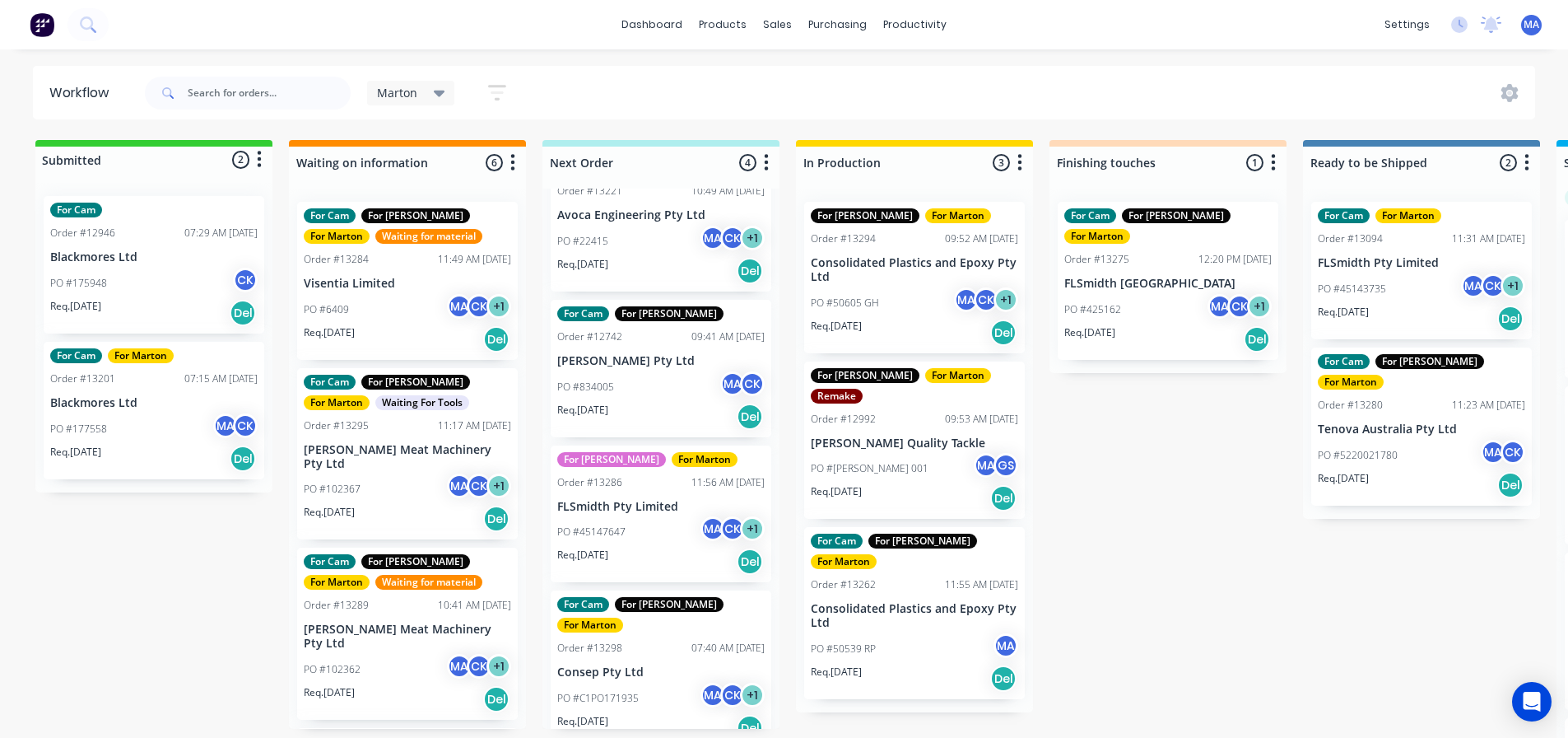
click at [417, 443] on p "Thompson Meat Machinery Pty Ltd" at bounding box center [407, 457] width 208 height 28
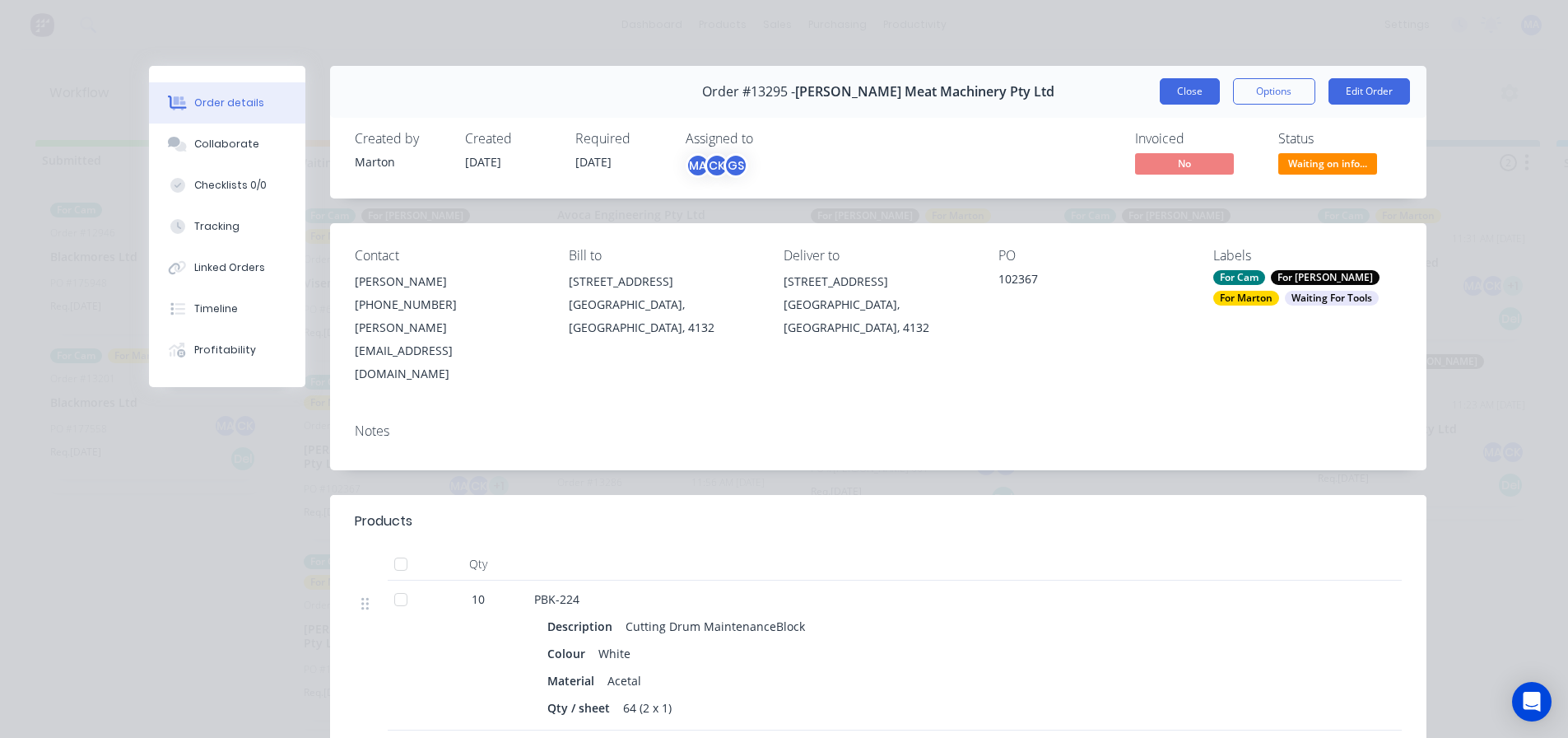
click at [1186, 91] on button "Close" at bounding box center [1190, 91] width 60 height 26
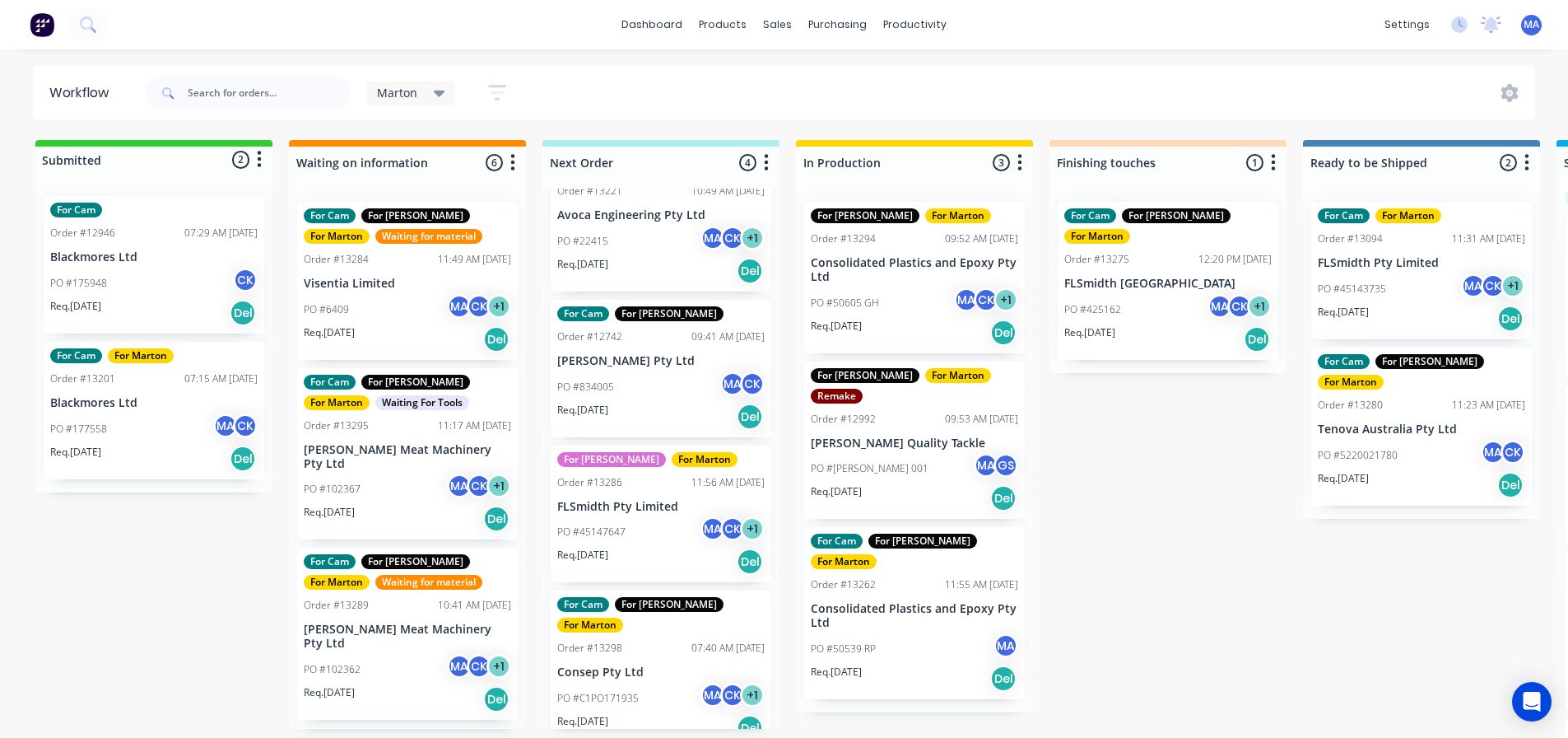
click at [386, 473] on div "PO #102367 MA CK + 1" at bounding box center [407, 489] width 208 height 31
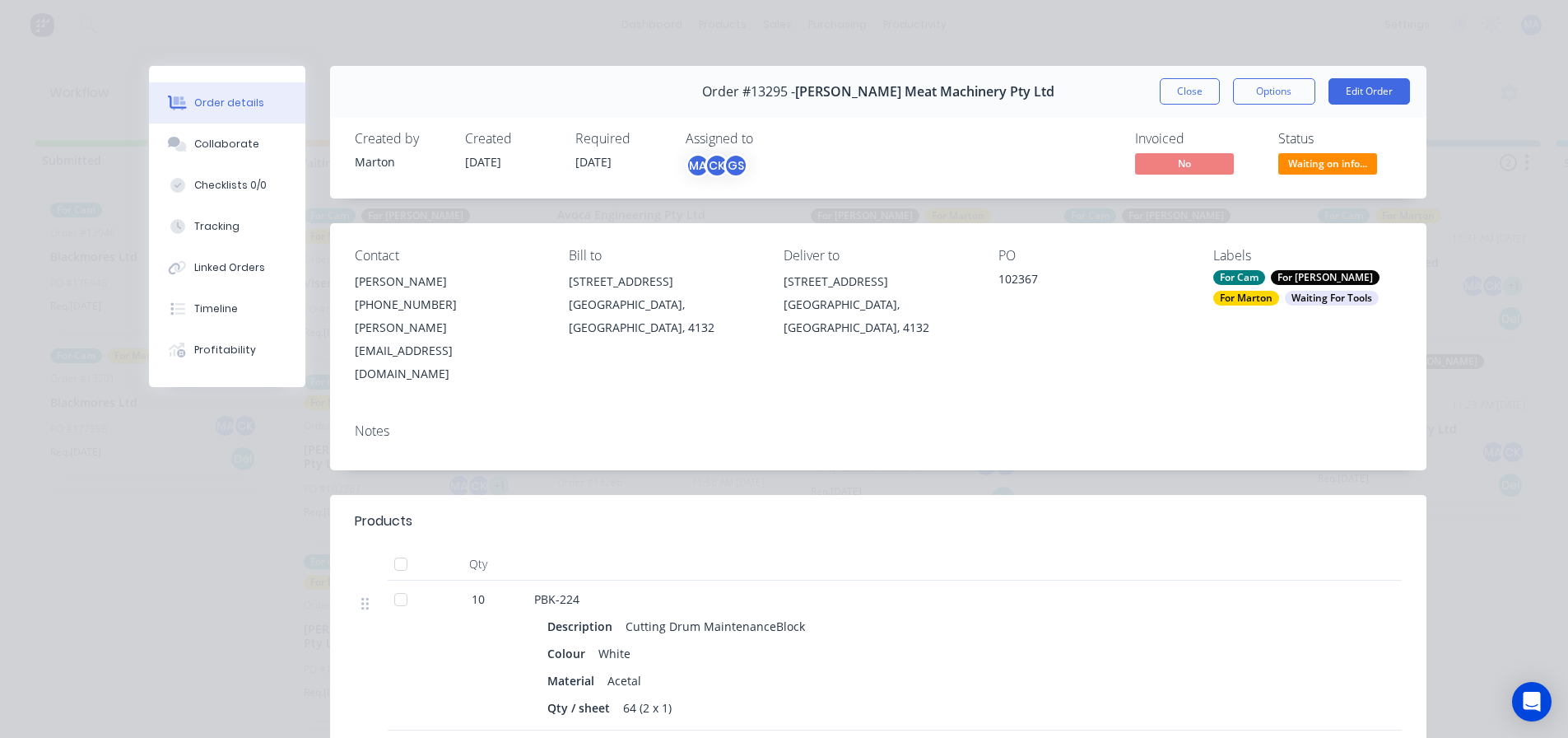
click at [1285, 301] on div "Waiting For Tools" at bounding box center [1331, 298] width 94 height 14
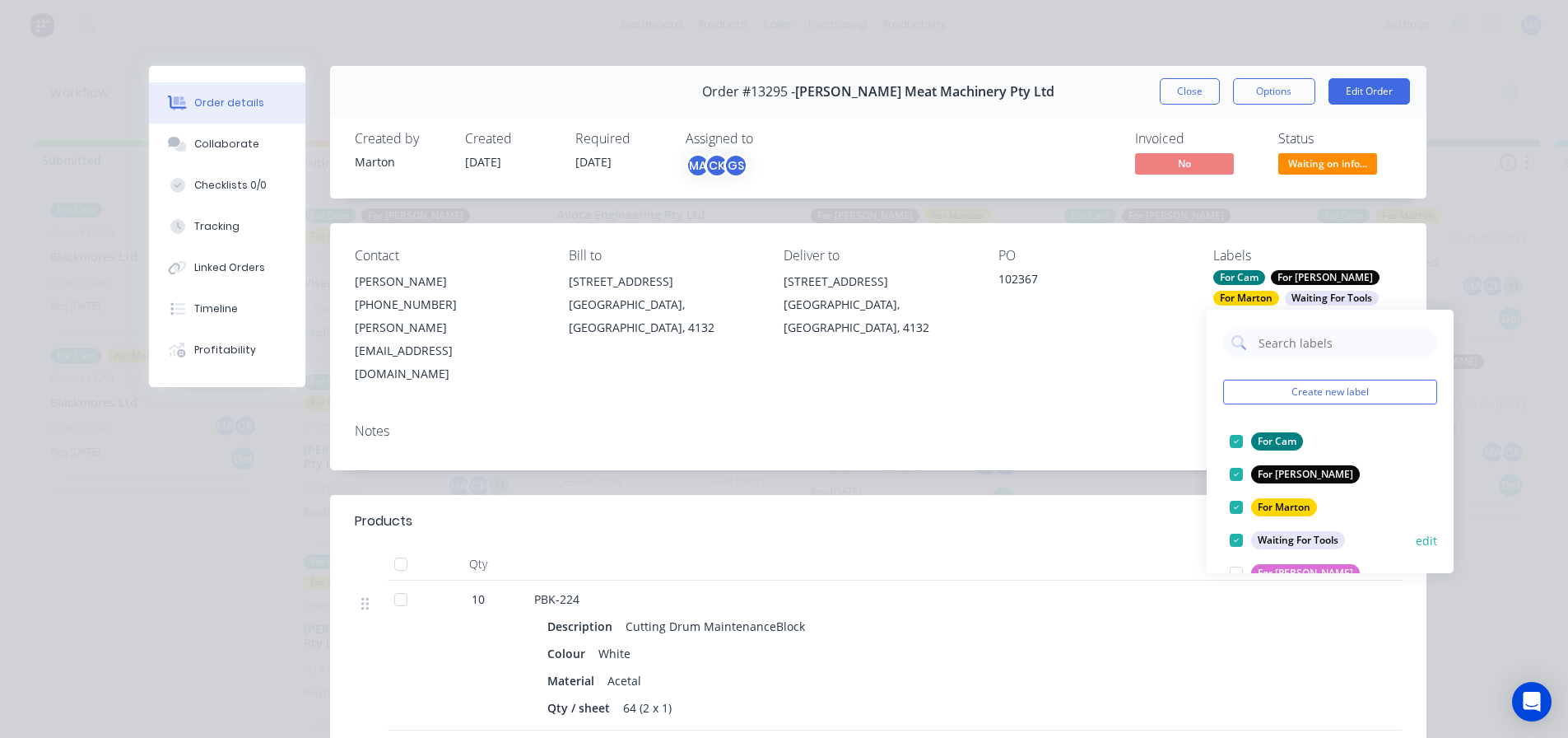
click at [1241, 536] on div at bounding box center [1237, 540] width 33 height 33
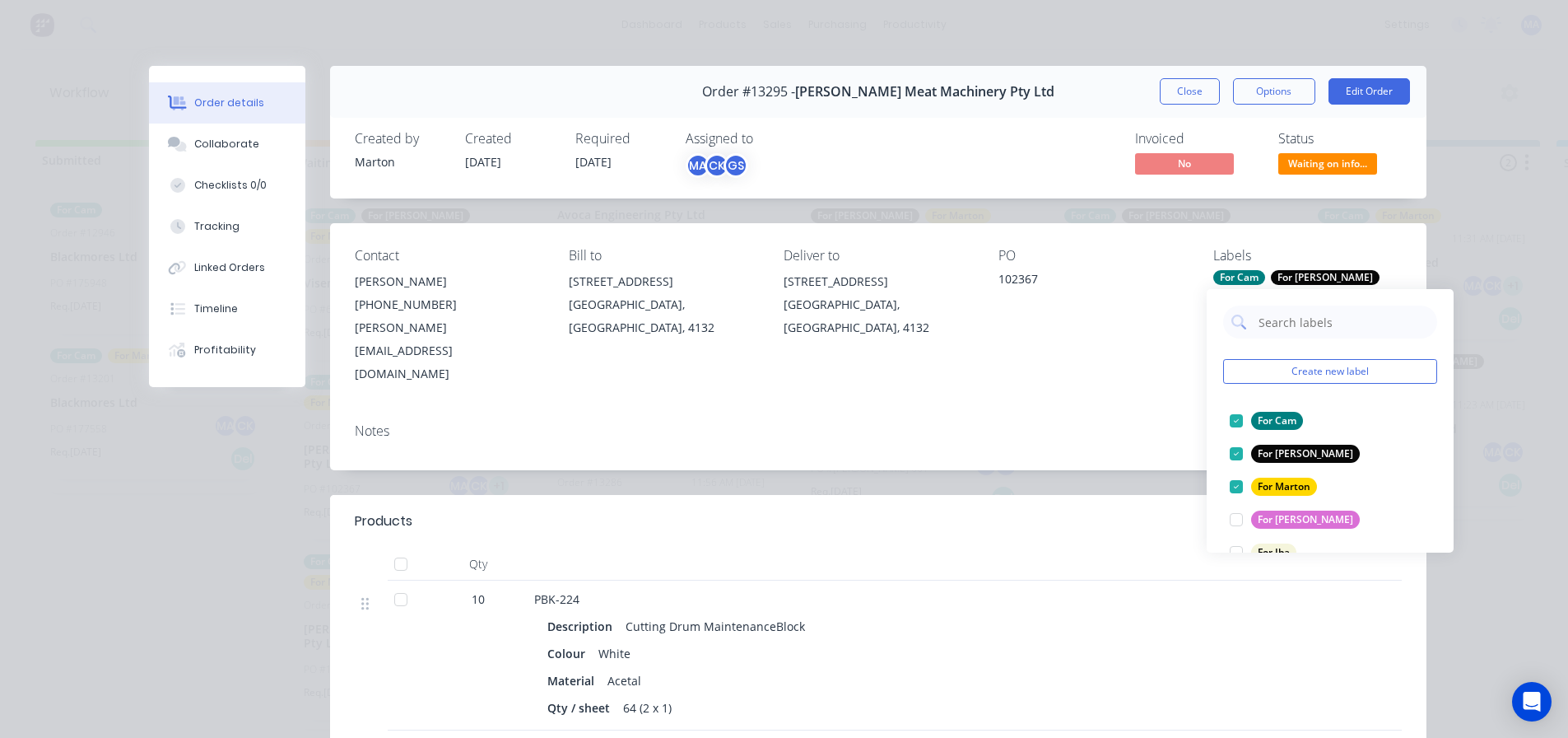
click at [1309, 156] on span "Waiting on info..." at bounding box center [1328, 163] width 98 height 20
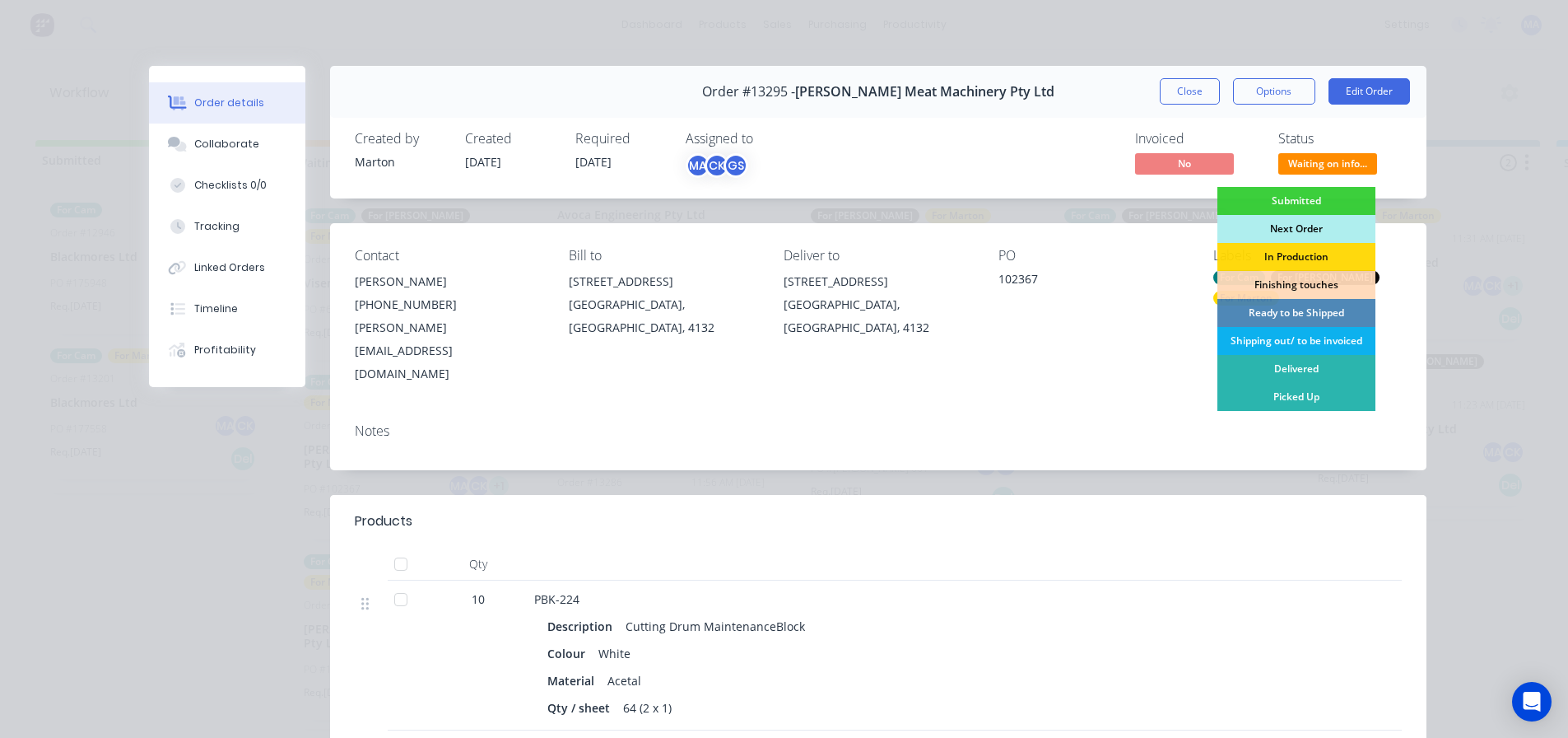
click at [1278, 230] on div "Next Order" at bounding box center [1297, 229] width 158 height 28
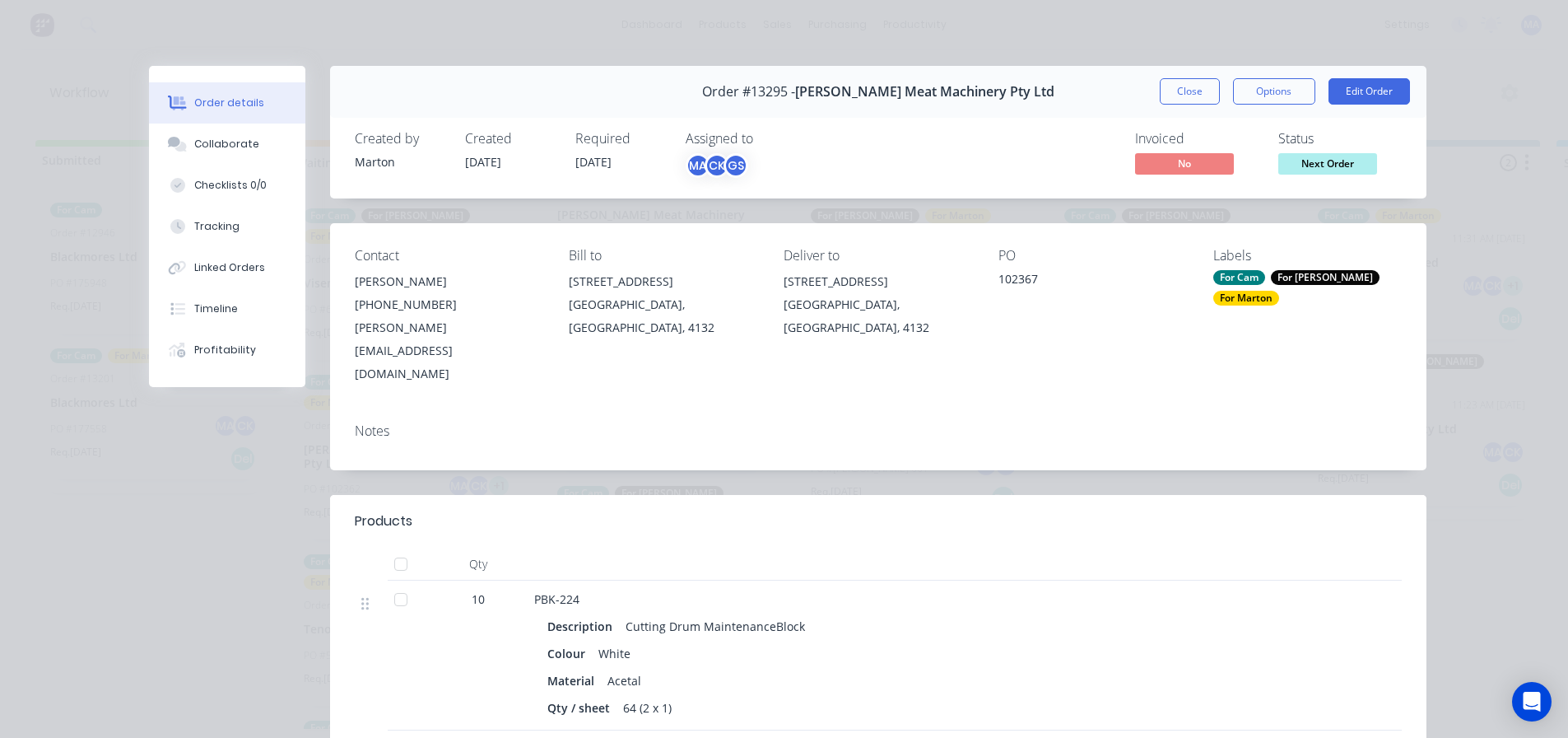
click at [1190, 94] on button "Close" at bounding box center [1190, 91] width 60 height 26
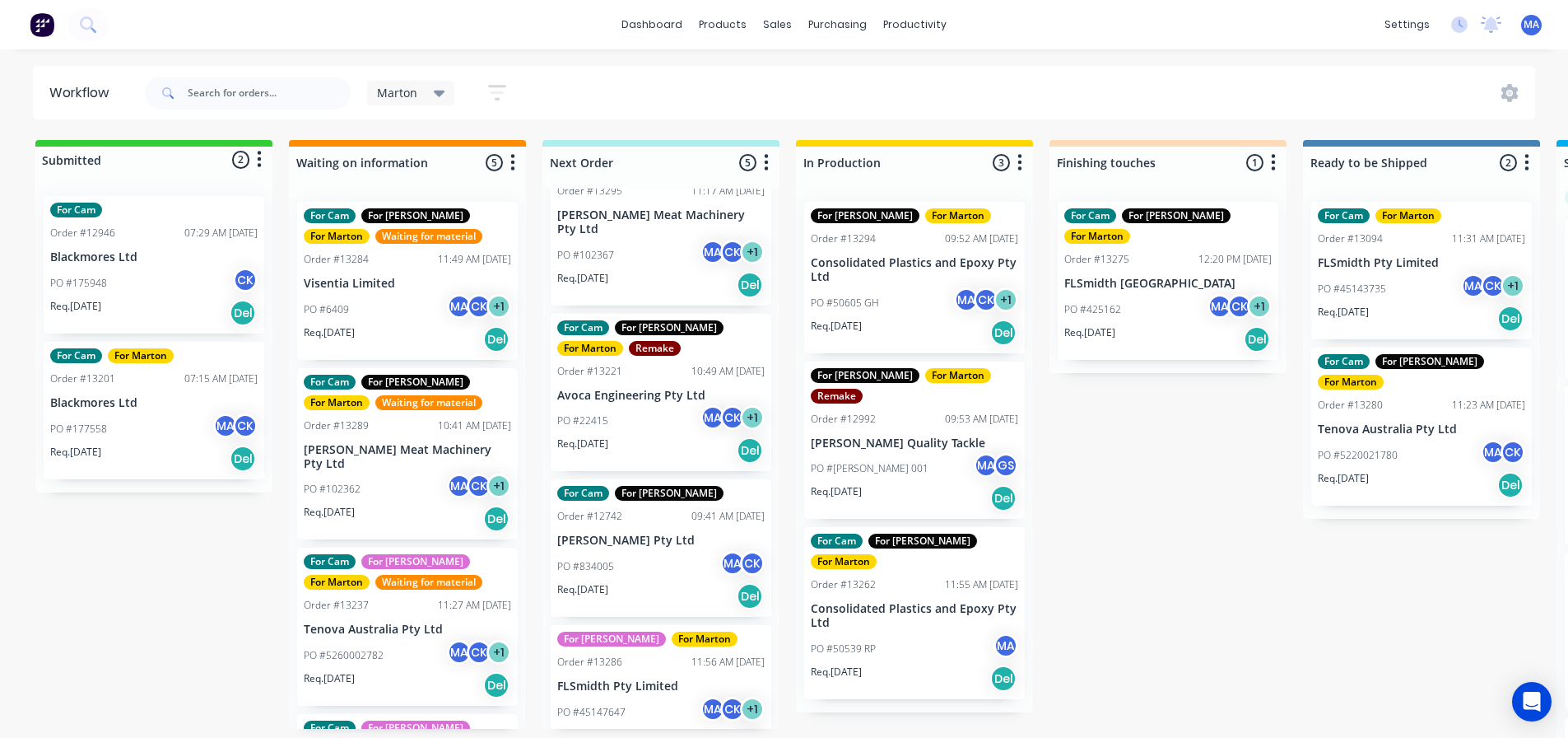
click at [141, 622] on div "Submitted 2 Status colour #32CD32 hex #32CD32 Save Cancel Summaries Total order…" at bounding box center [1121, 443] width 2268 height 607
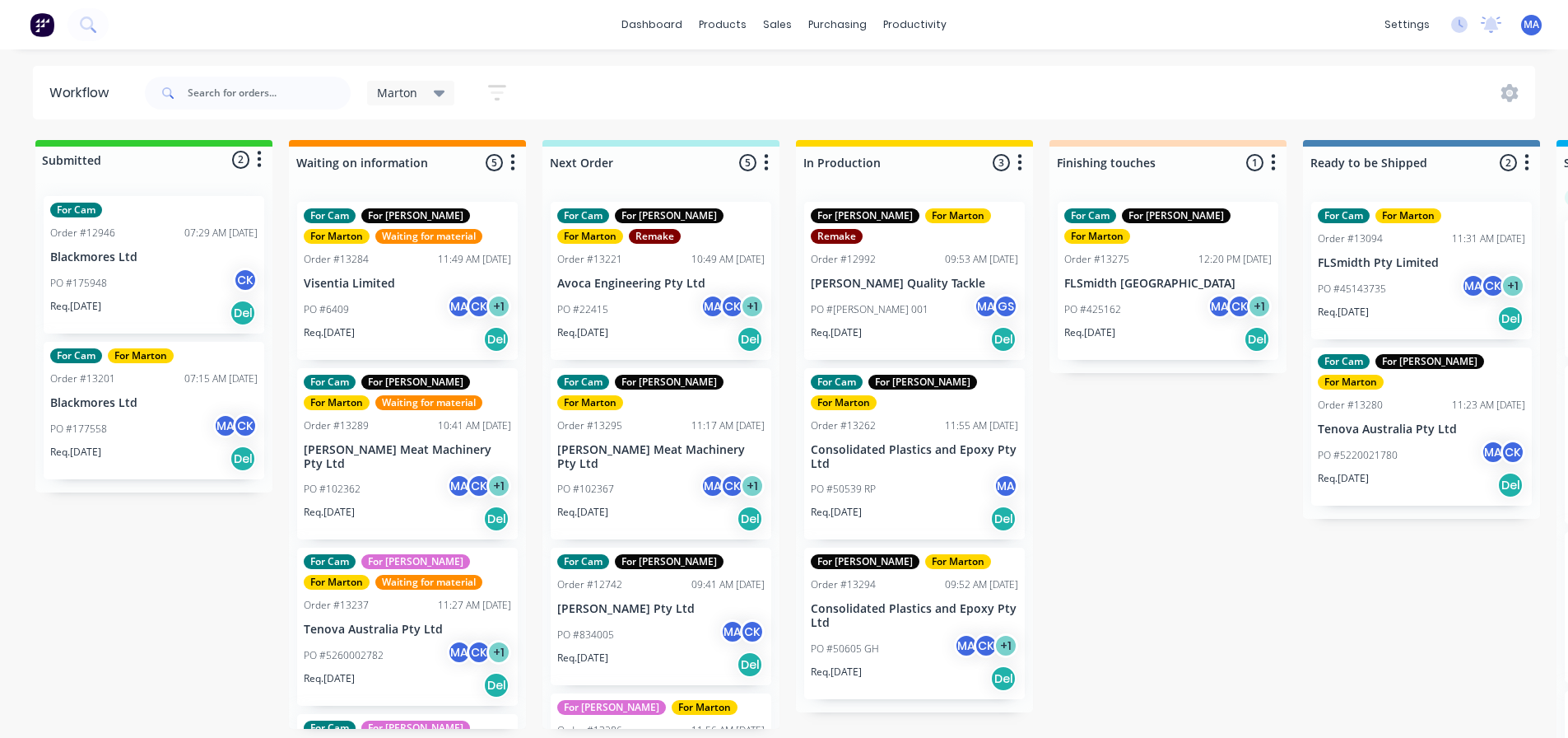
click at [411, 276] on p "Visentia Limited" at bounding box center [407, 283] width 208 height 14
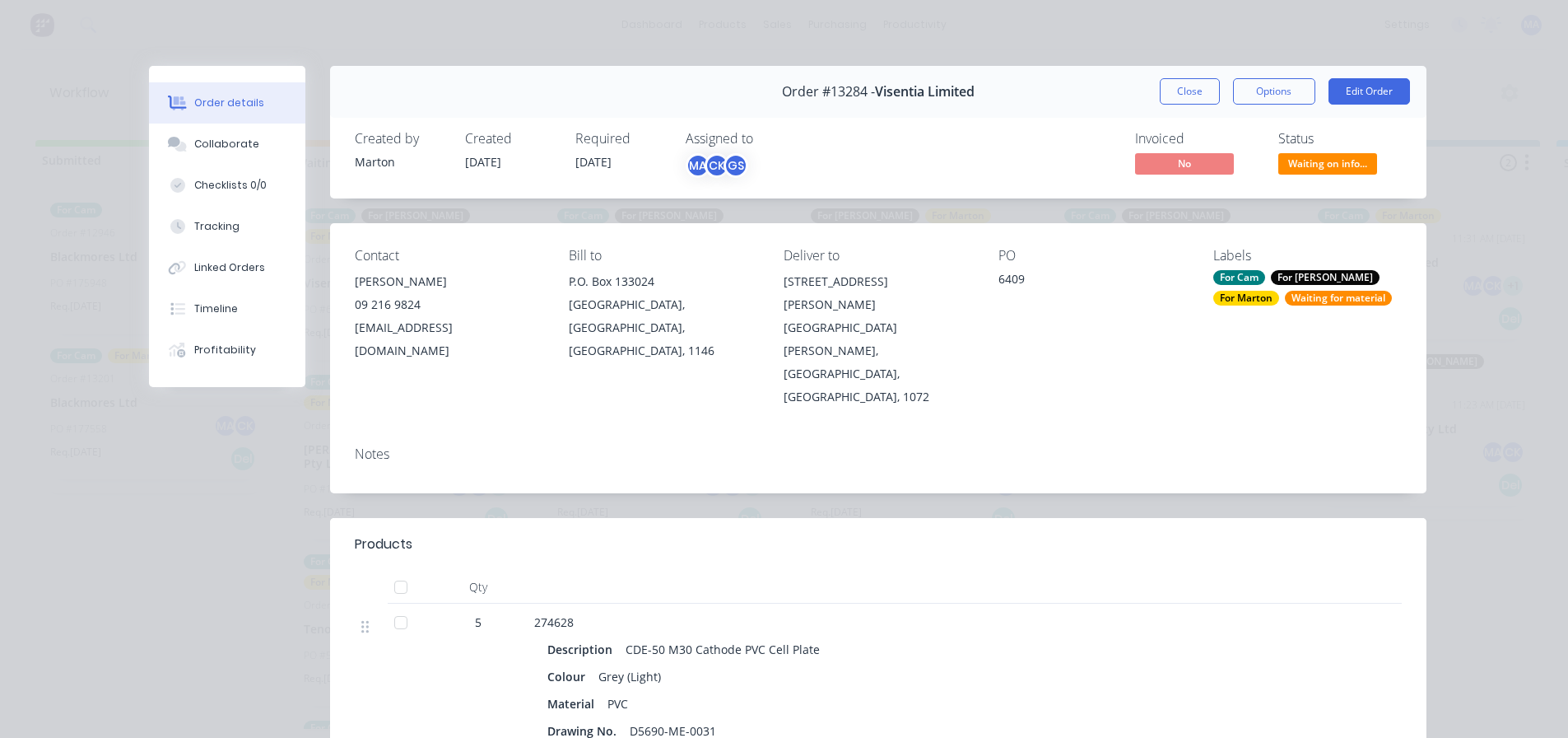
click at [1191, 91] on button "Close" at bounding box center [1190, 91] width 60 height 26
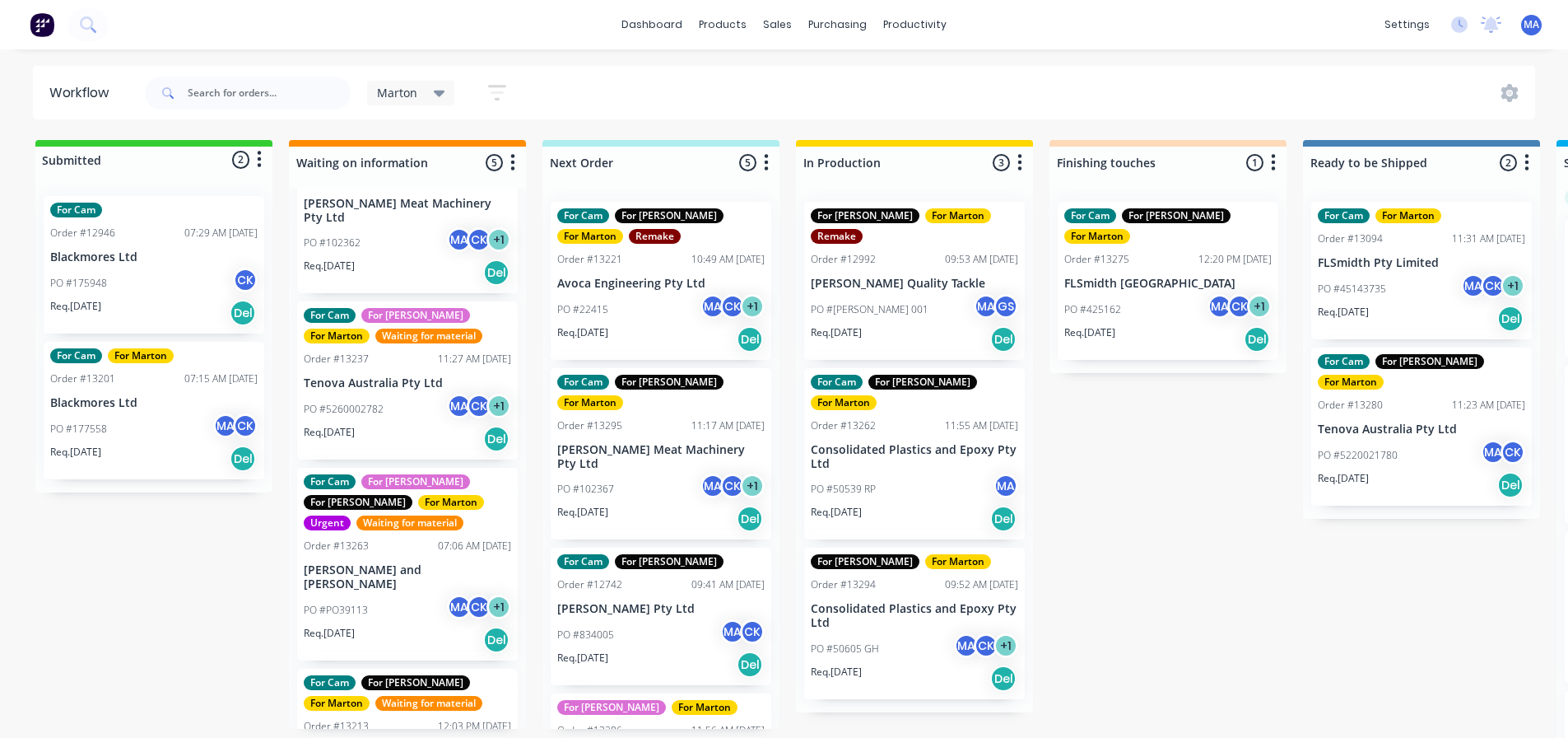
scroll to position [247, 0]
click at [383, 401] on div "PO #5260002782 MA CK + 1" at bounding box center [407, 409] width 208 height 31
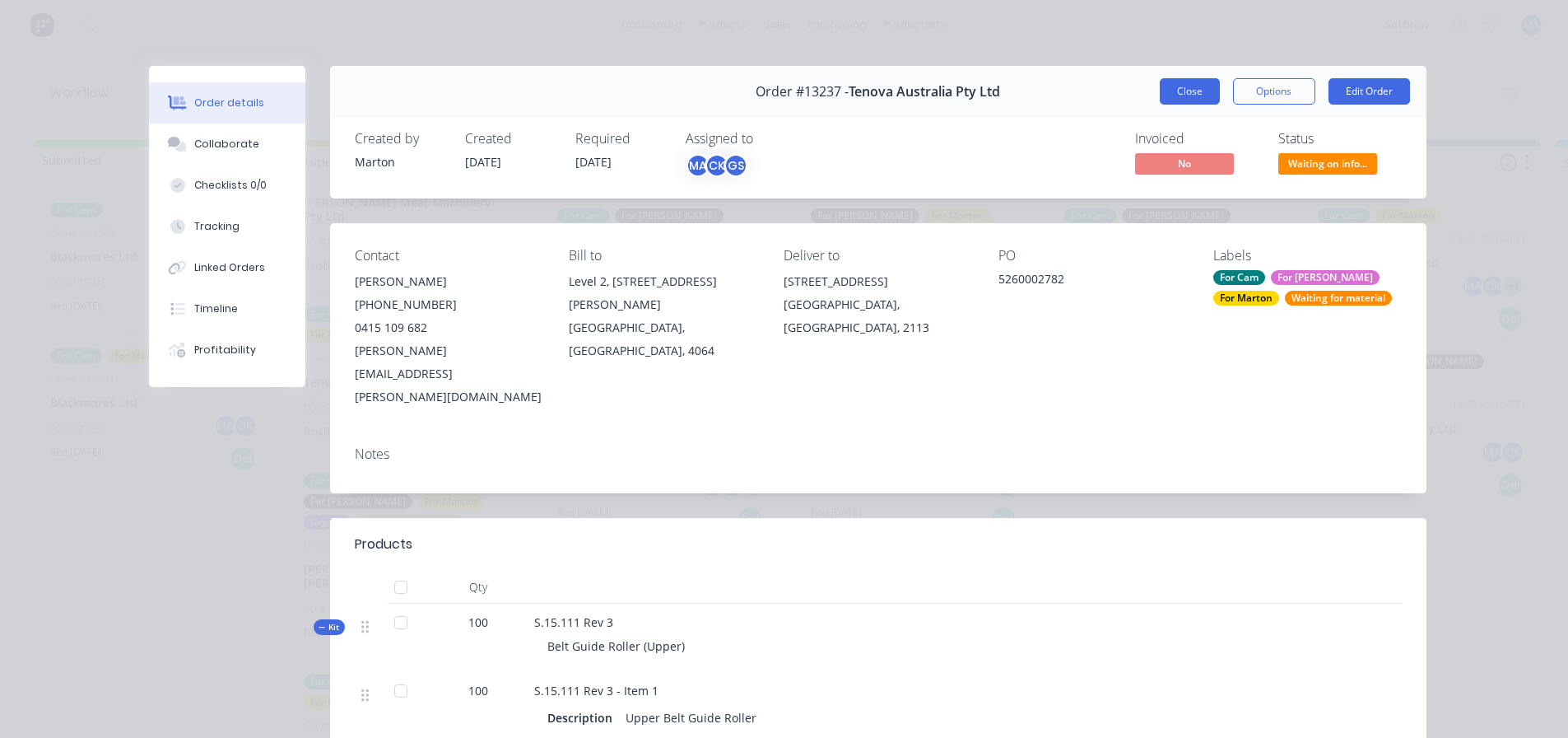
click at [1181, 98] on button "Close" at bounding box center [1190, 91] width 60 height 26
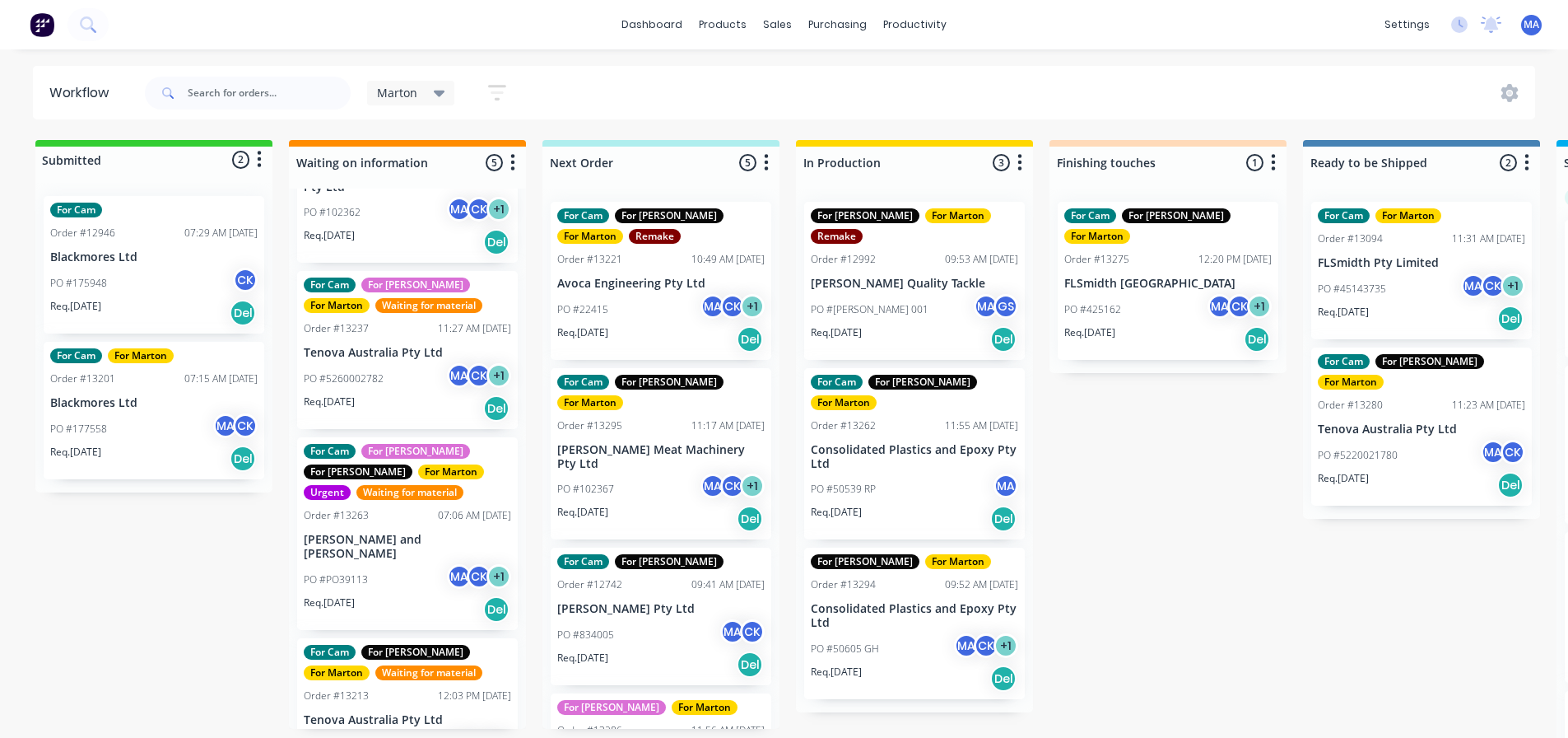
scroll to position [317, 0]
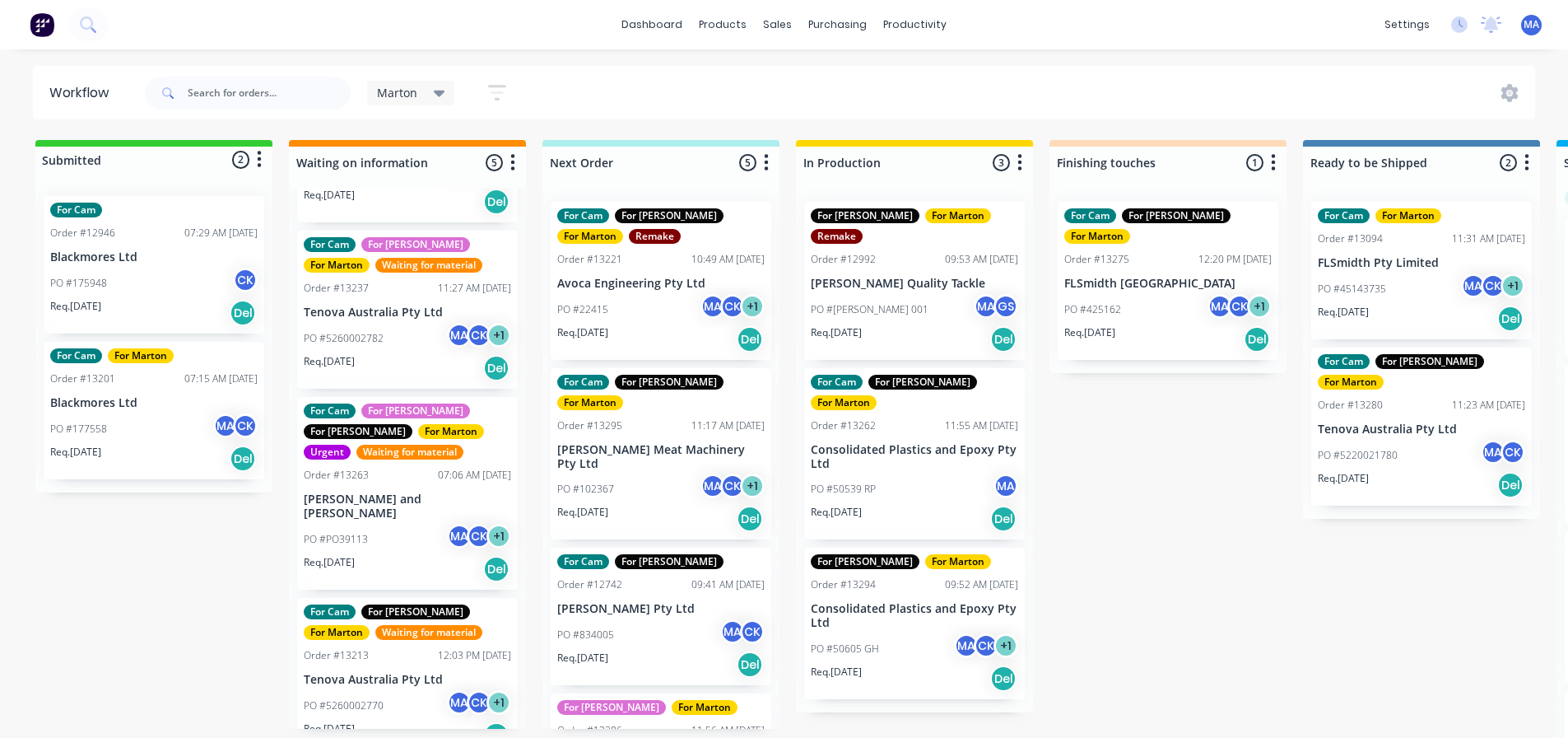
click at [377, 673] on p "Tenova Australia Pty Ltd" at bounding box center [407, 680] width 208 height 14
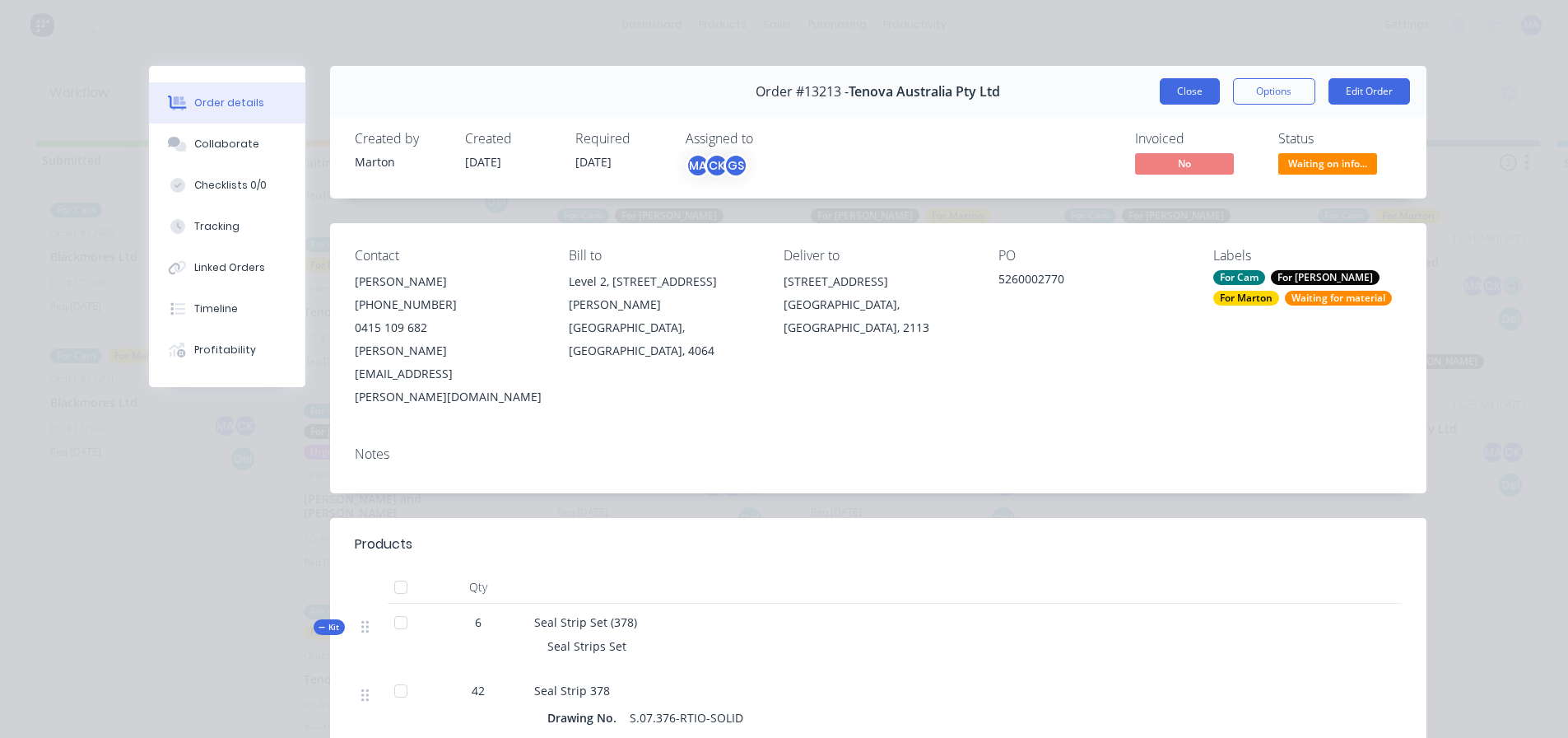
click at [1179, 86] on button "Close" at bounding box center [1190, 91] width 60 height 26
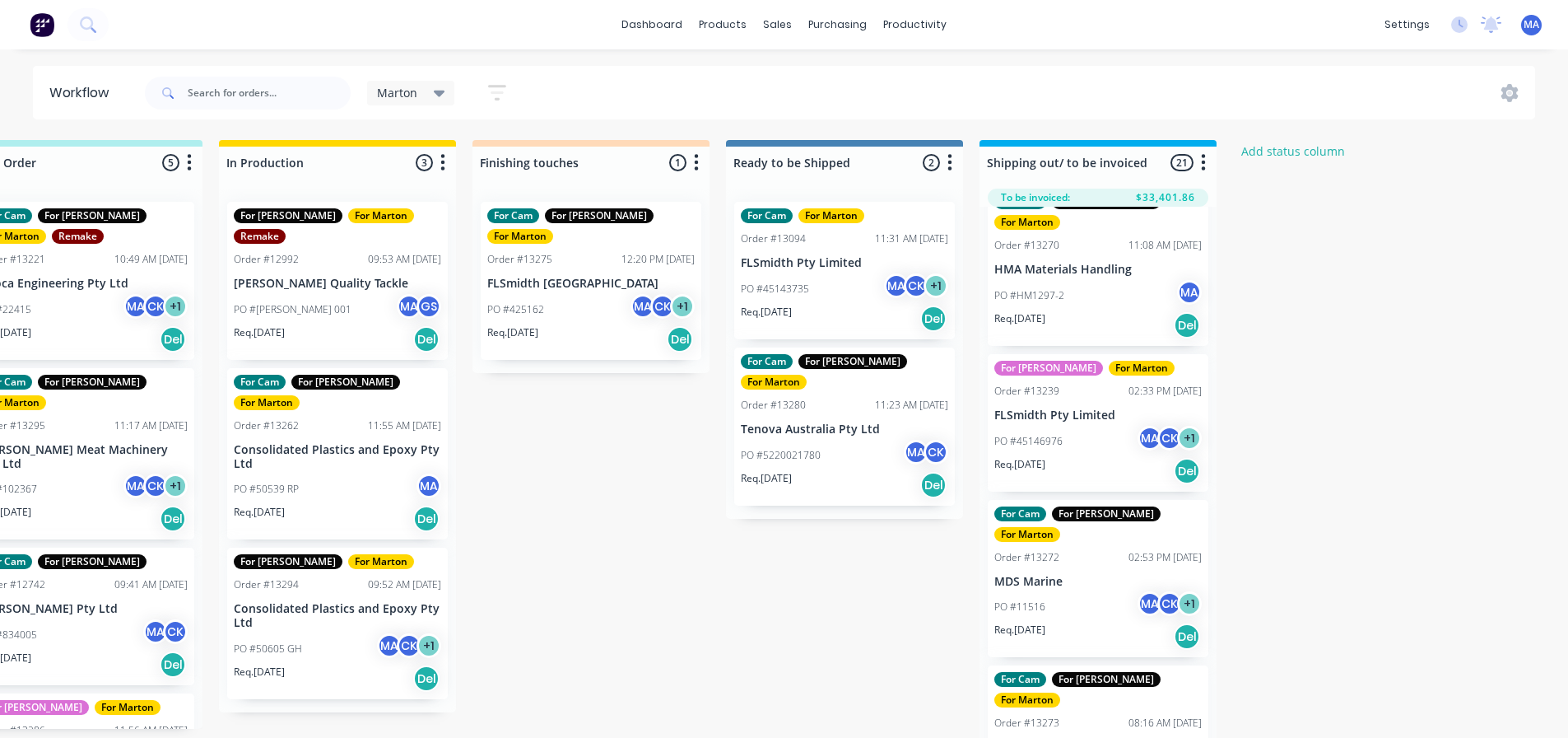
scroll to position [2544, 0]
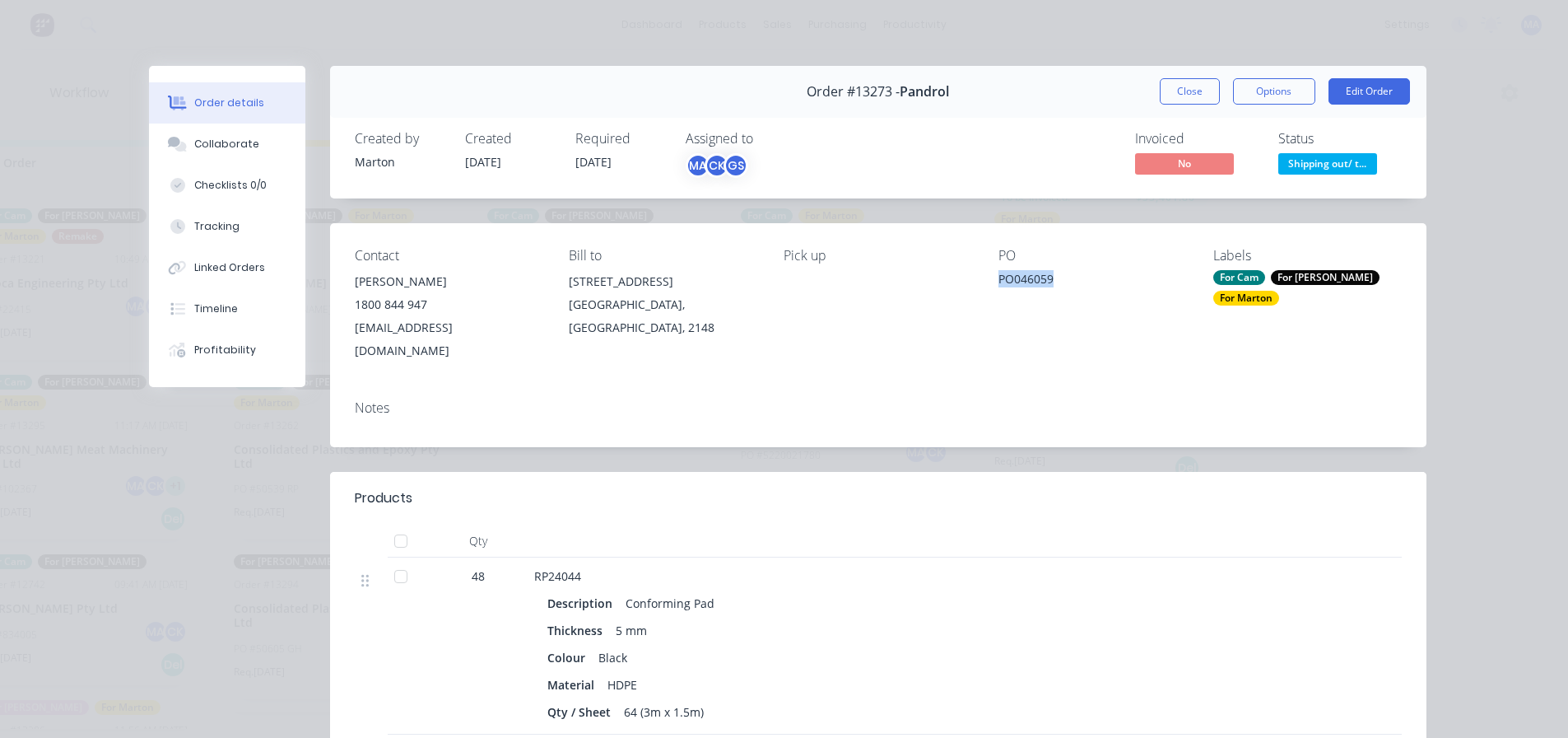
drag, startPoint x: 1013, startPoint y: 274, endPoint x: 986, endPoint y: 286, distance: 29.5
click at [986, 286] on div "Contact Jordan Rivadeneira 1800 844 947 panaus.commercial@pandrol.com Bill to 7…" at bounding box center [879, 305] width 1097 height 164
copy div "PO046059"
click at [1187, 94] on button "Close" at bounding box center [1190, 91] width 60 height 26
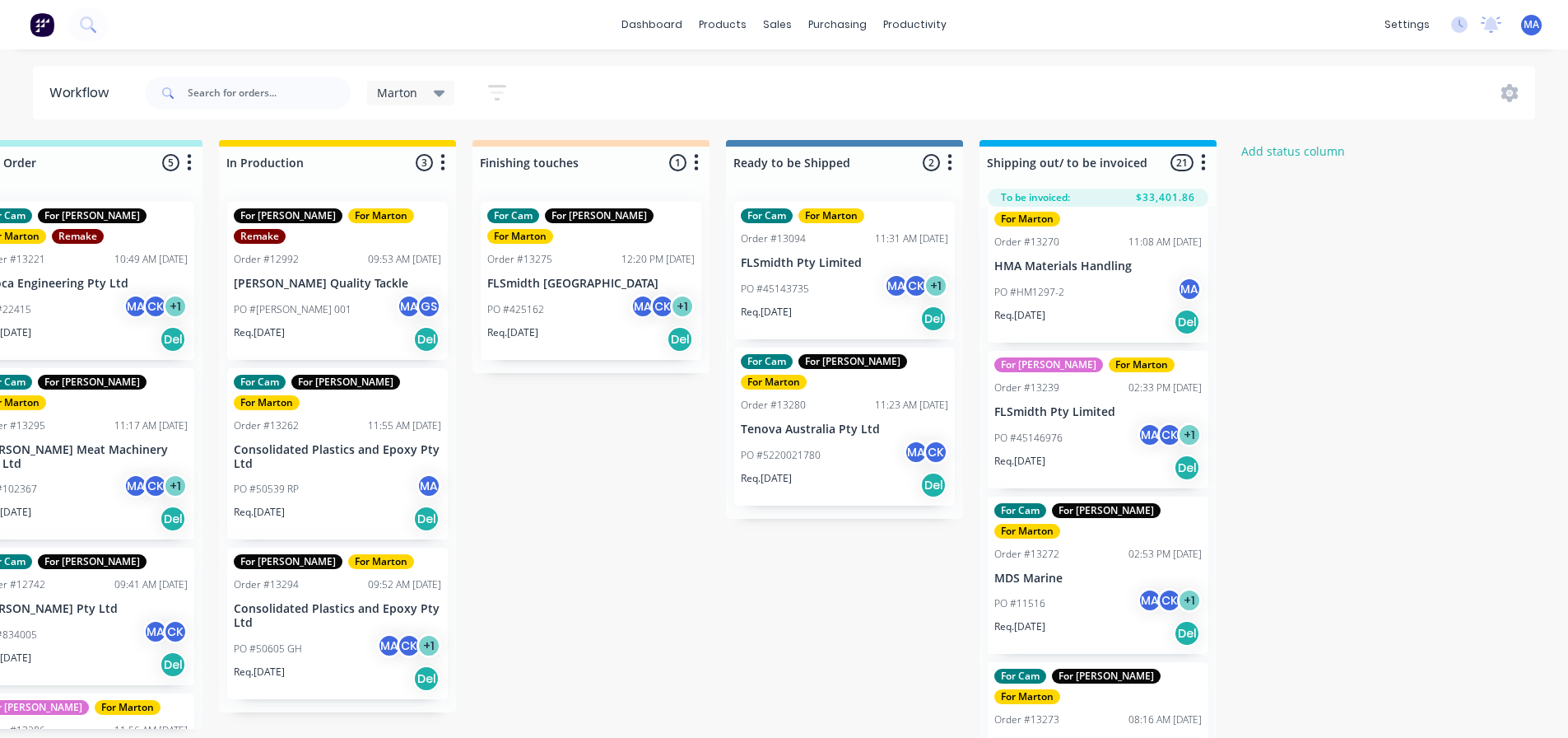
click at [435, 91] on icon at bounding box center [439, 94] width 12 height 7
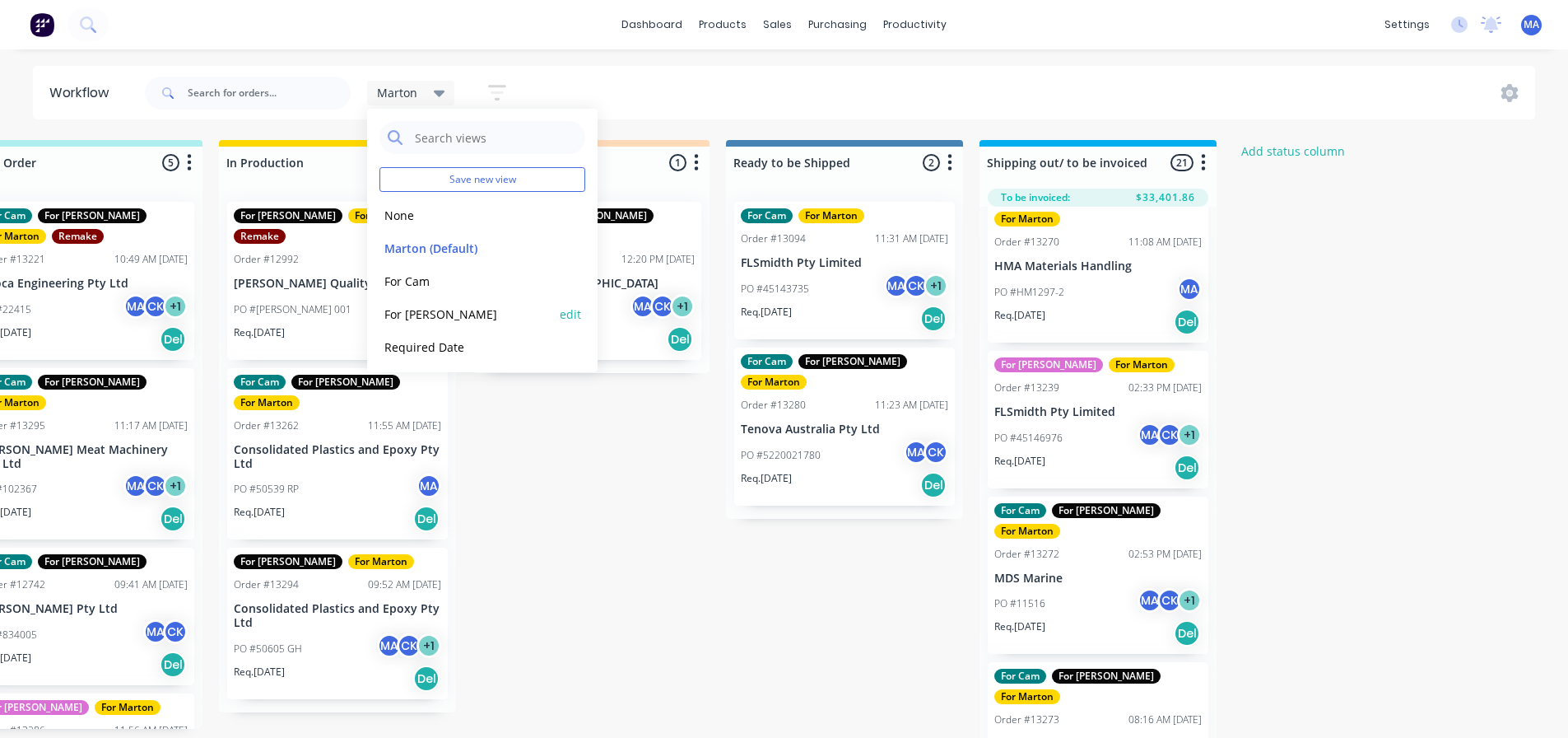
scroll to position [3, 0]
click at [644, 81] on div "Marton Save new view None edit Marton (Default) edit For Cam edit For Gary edit…" at bounding box center [839, 93] width 1394 height 49
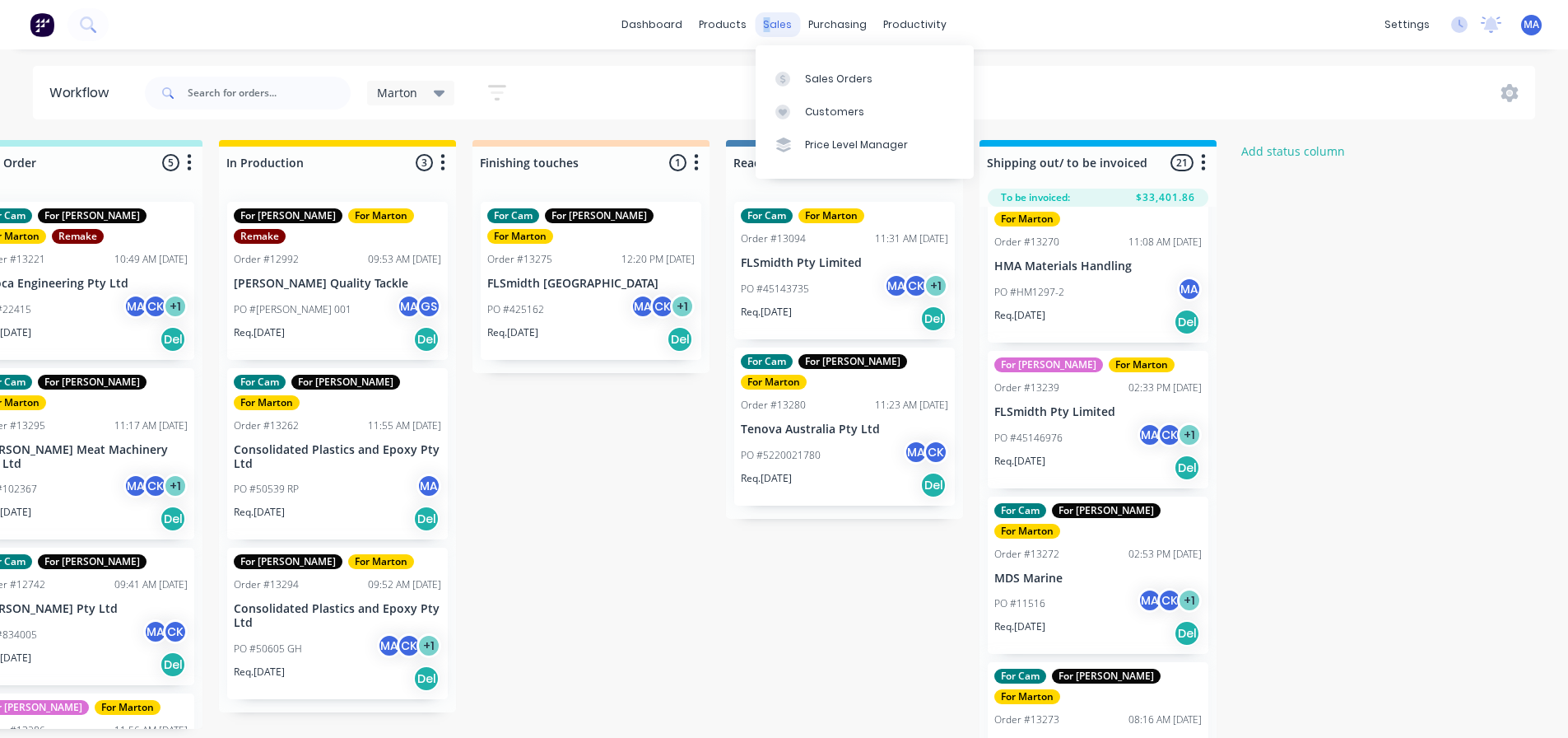
click at [769, 25] on div "sales" at bounding box center [777, 25] width 45 height 25
click at [773, 29] on div "sales" at bounding box center [777, 25] width 45 height 25
click at [813, 86] on div "Sales Orders" at bounding box center [839, 78] width 68 height 14
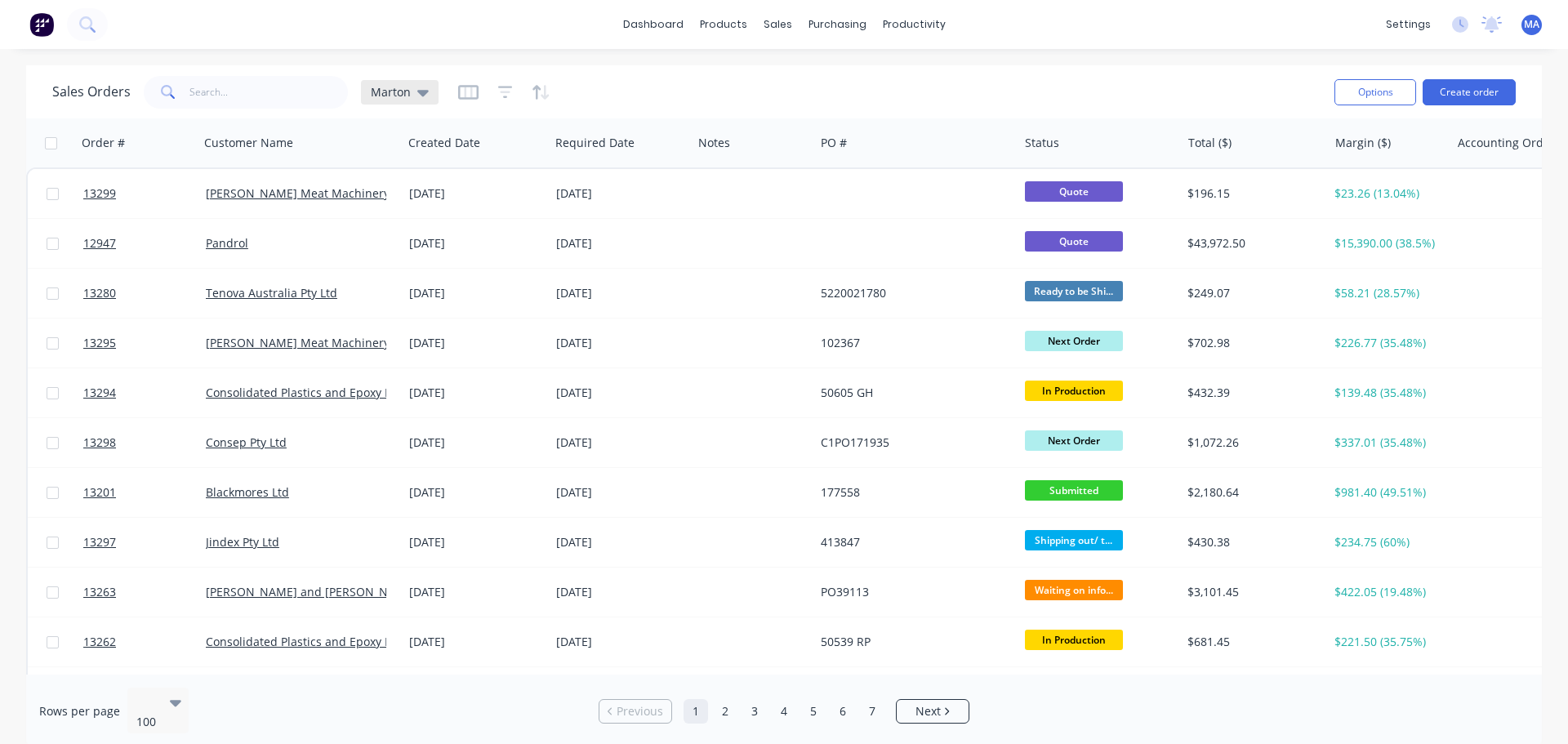
click at [413, 97] on div "Marton" at bounding box center [399, 92] width 58 height 14
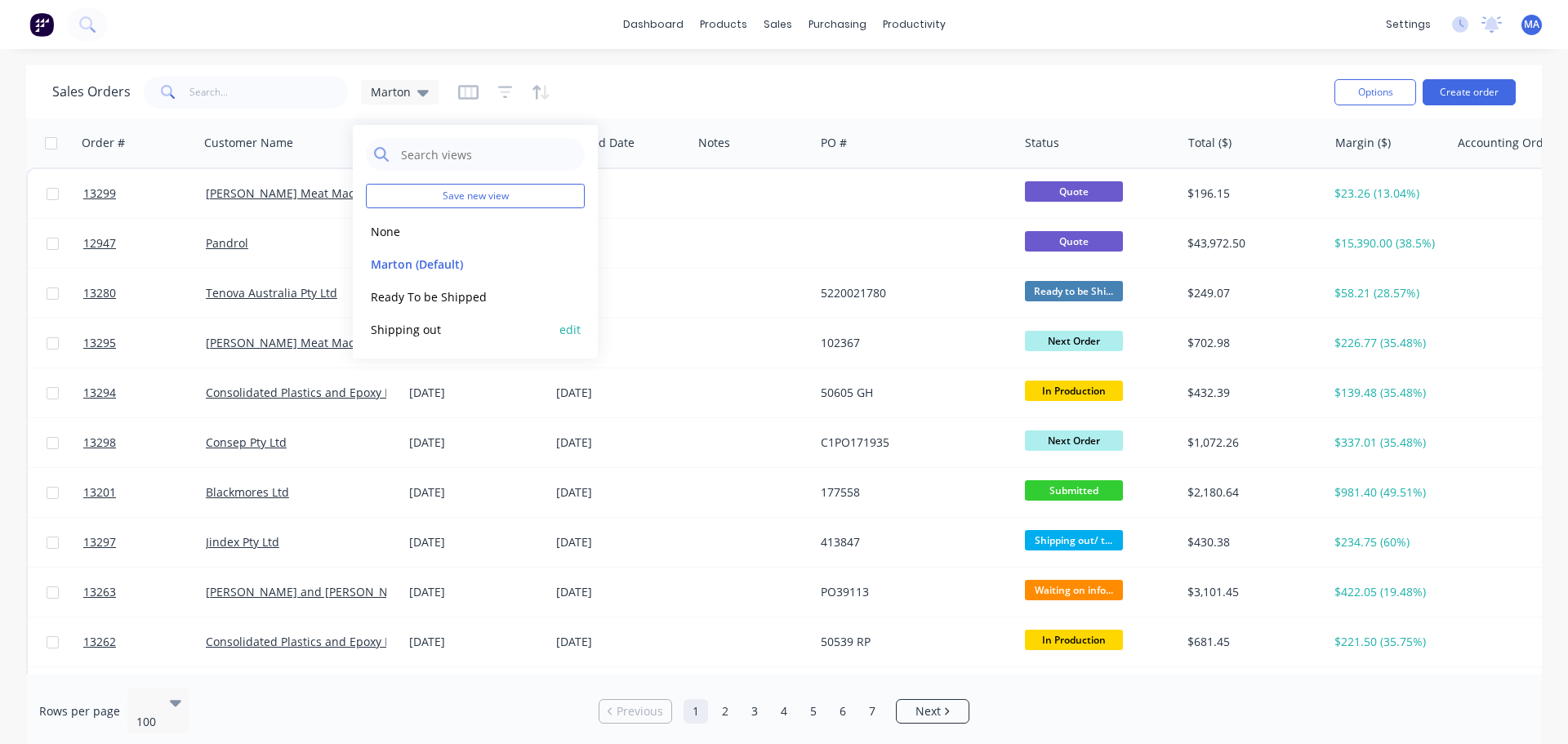
click at [428, 326] on button "Shipping out" at bounding box center [459, 329] width 186 height 19
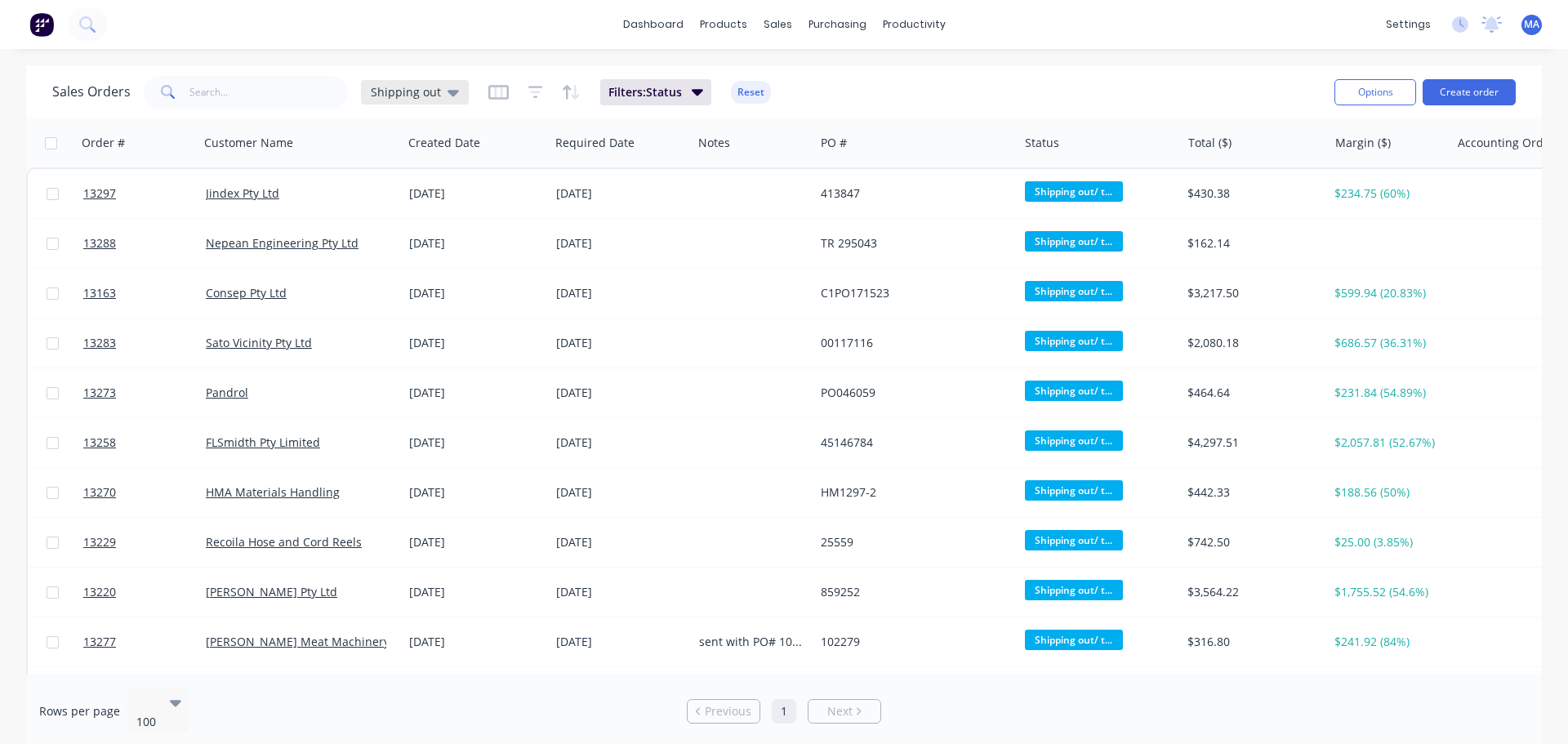
click at [456, 91] on div "Shipping out" at bounding box center [415, 93] width 108 height 25
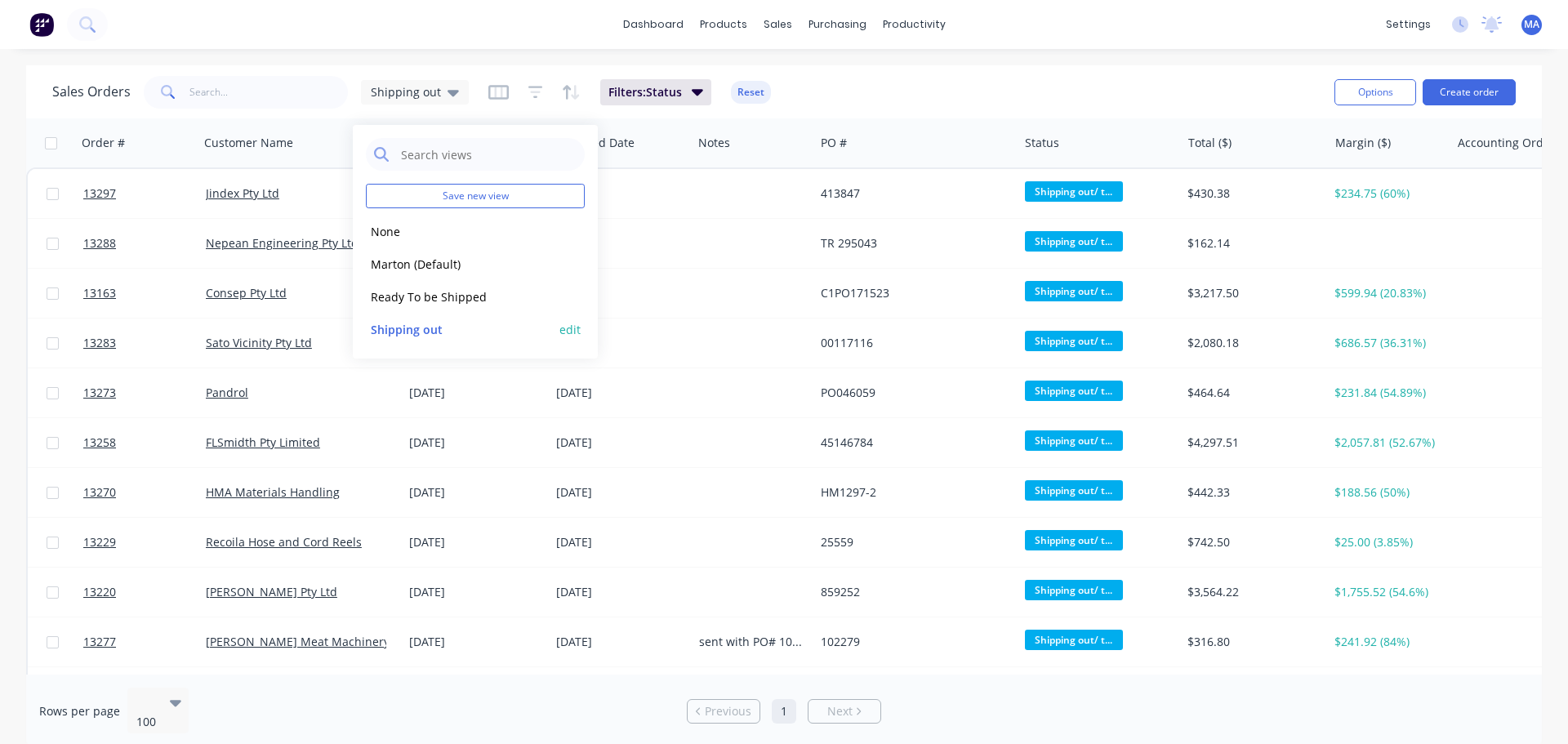
click at [568, 331] on button "edit" at bounding box center [570, 329] width 21 height 17
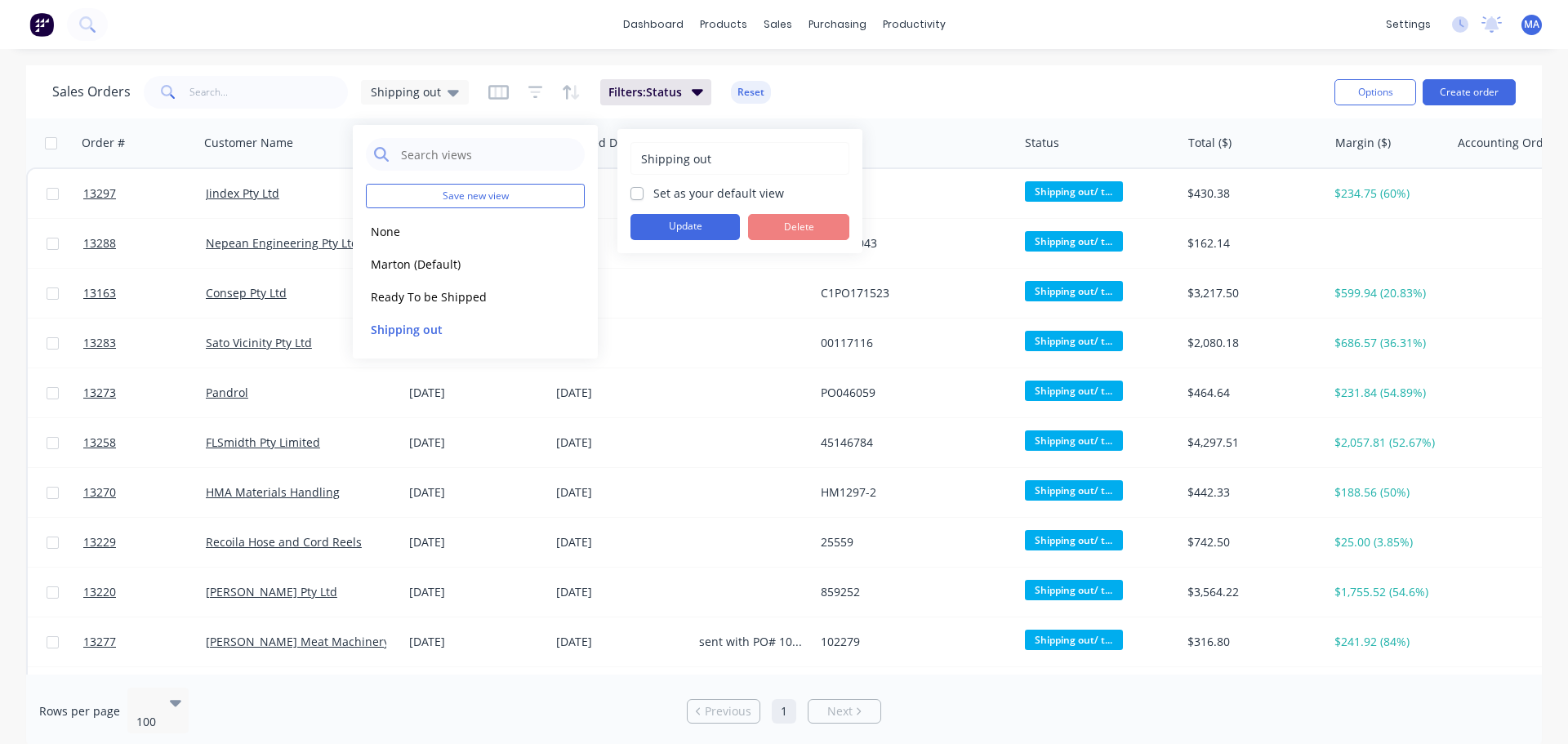
click at [622, 192] on div "Shipping out Set as your default view Update Delete" at bounding box center [740, 192] width 245 height 124
click at [653, 194] on label "Set as your default view" at bounding box center [718, 193] width 130 height 17
click at [634, 194] on input "Set as your default view" at bounding box center [637, 192] width 13 height 15
checkbox input "true"
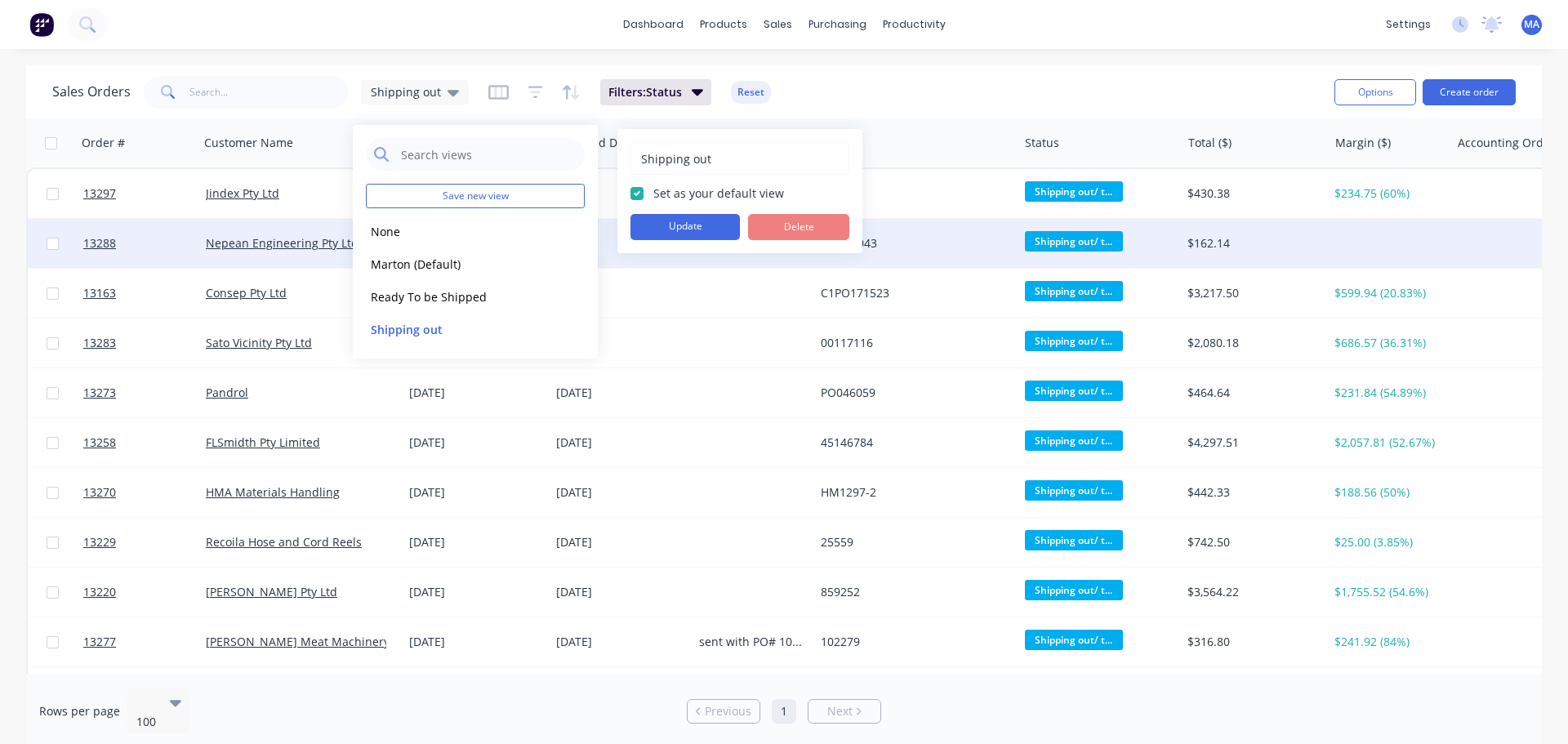
click at [672, 226] on button "Update" at bounding box center [685, 226] width 109 height 26
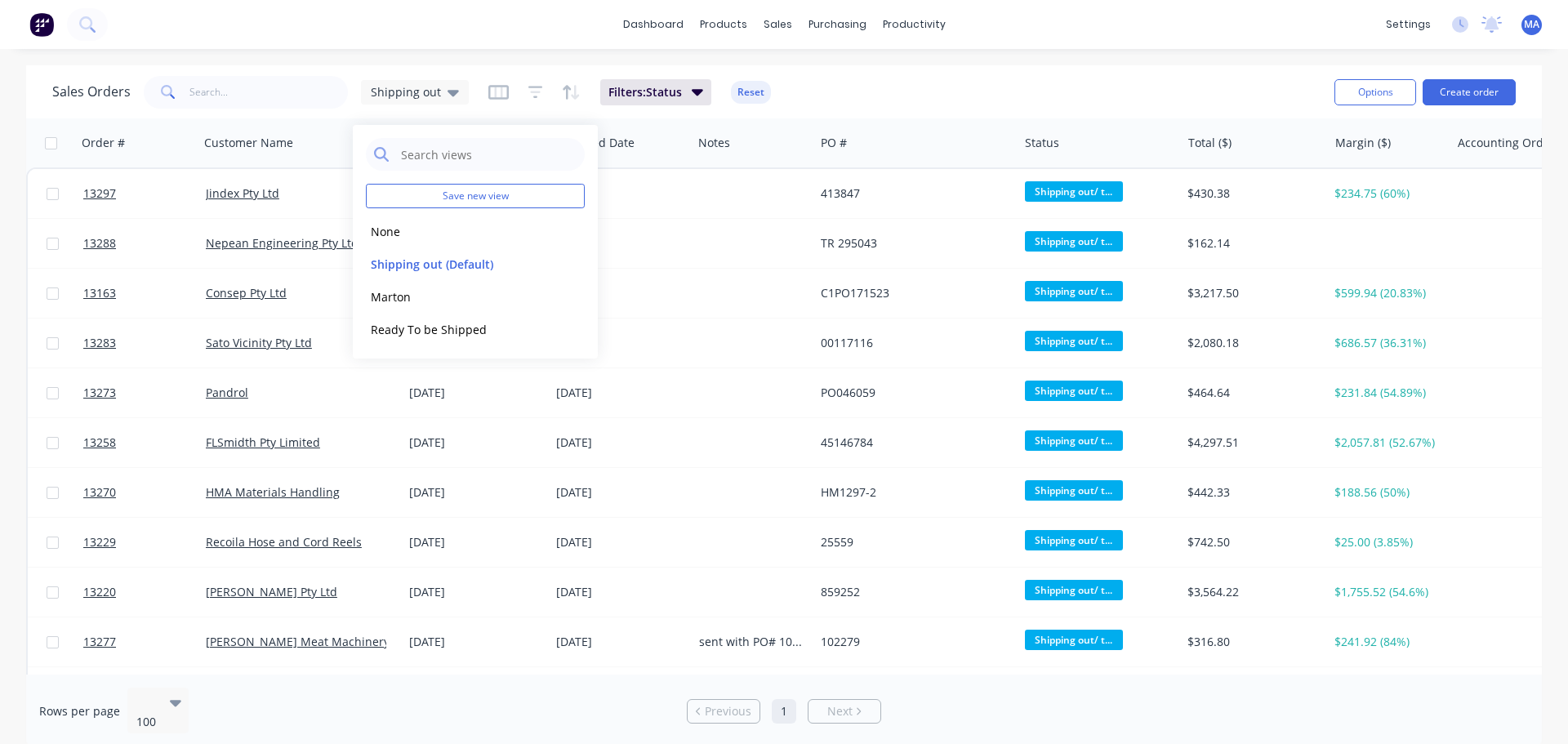
click at [885, 95] on div "Sales Orders Shipping out Filters: Status Reset" at bounding box center [687, 92] width 1269 height 40
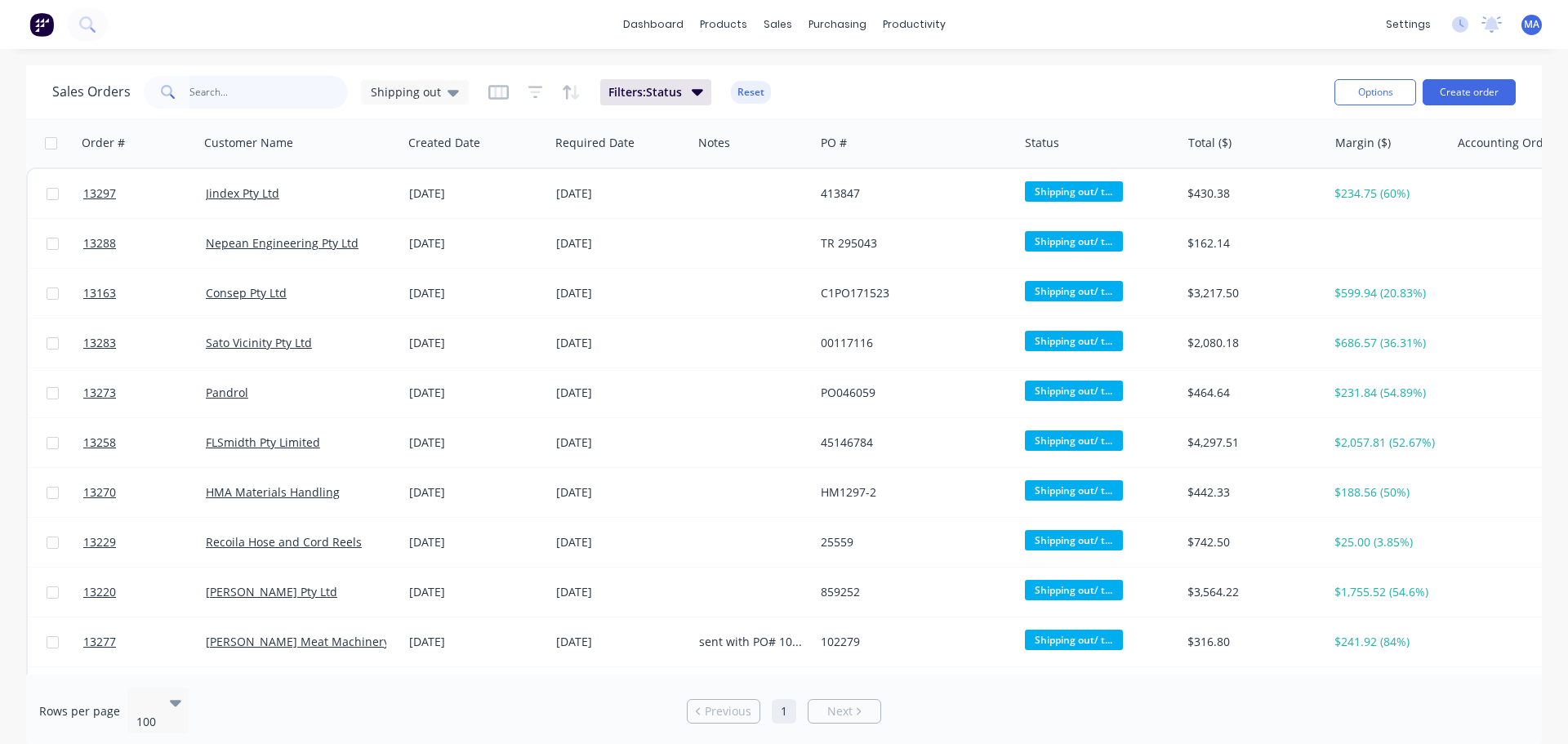
click at [264, 94] on input "text" at bounding box center [269, 92] width 159 height 33
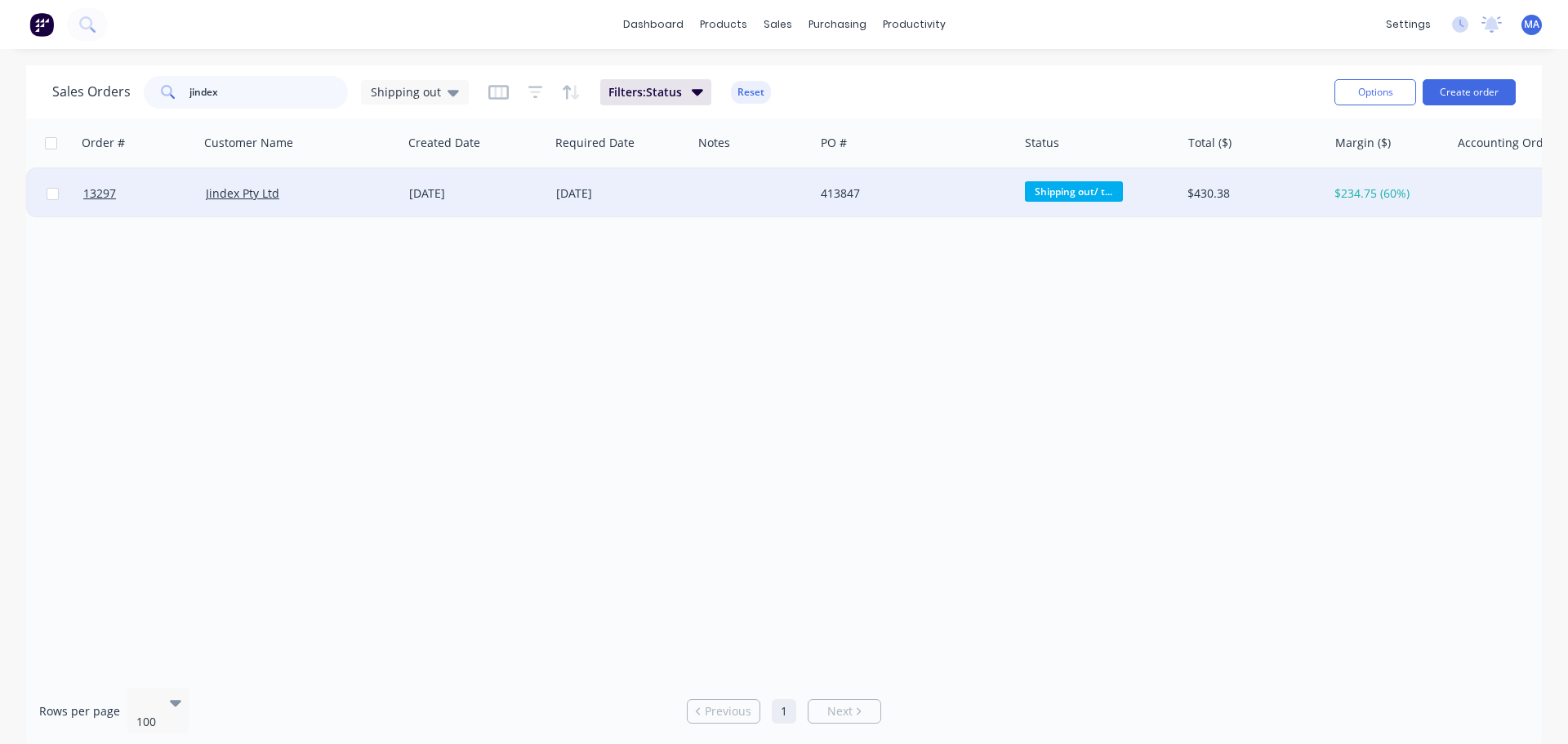
type input "jindex"
click at [307, 191] on div "Jindex Pty Ltd" at bounding box center [296, 193] width 181 height 16
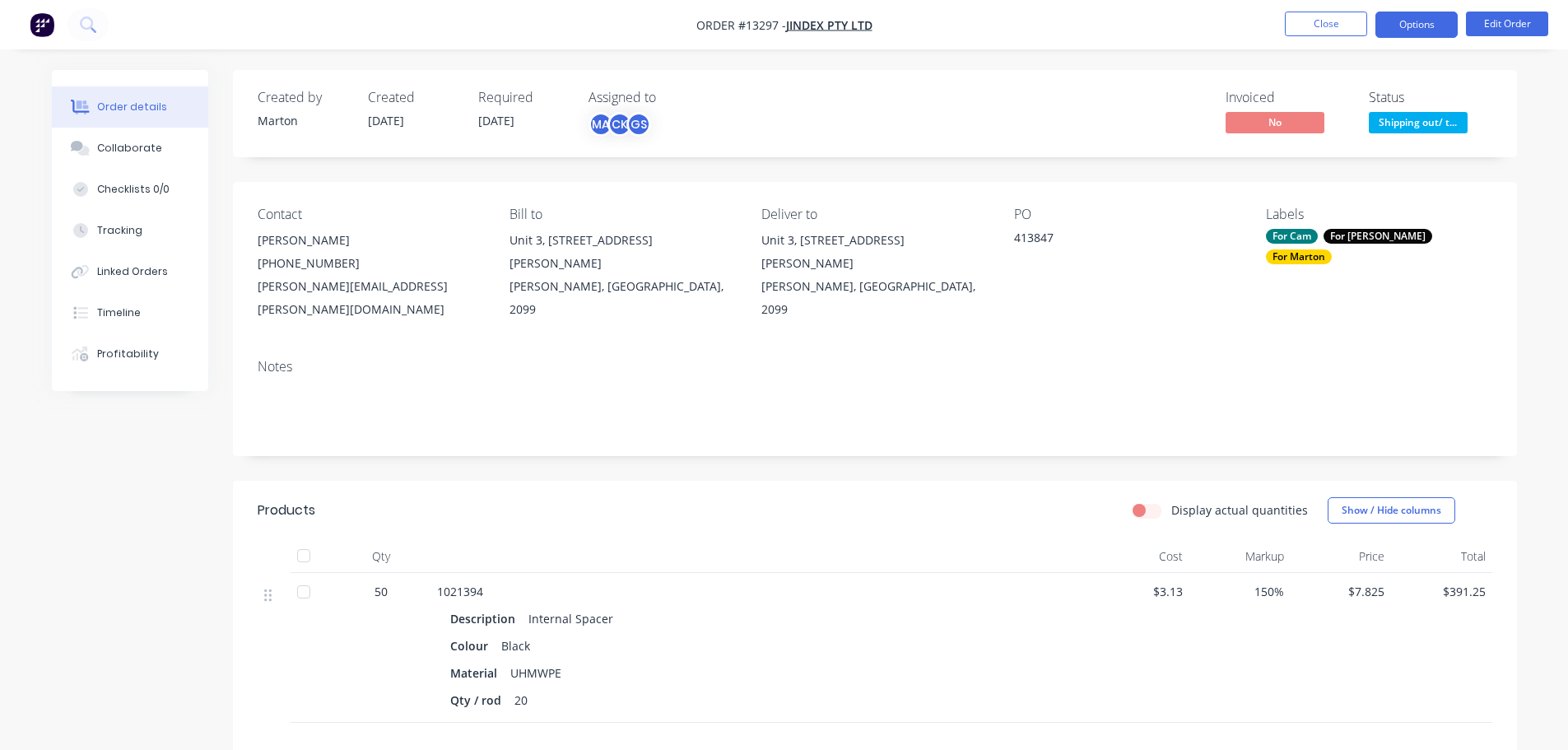
click at [1427, 28] on button "Options" at bounding box center [1416, 24] width 82 height 26
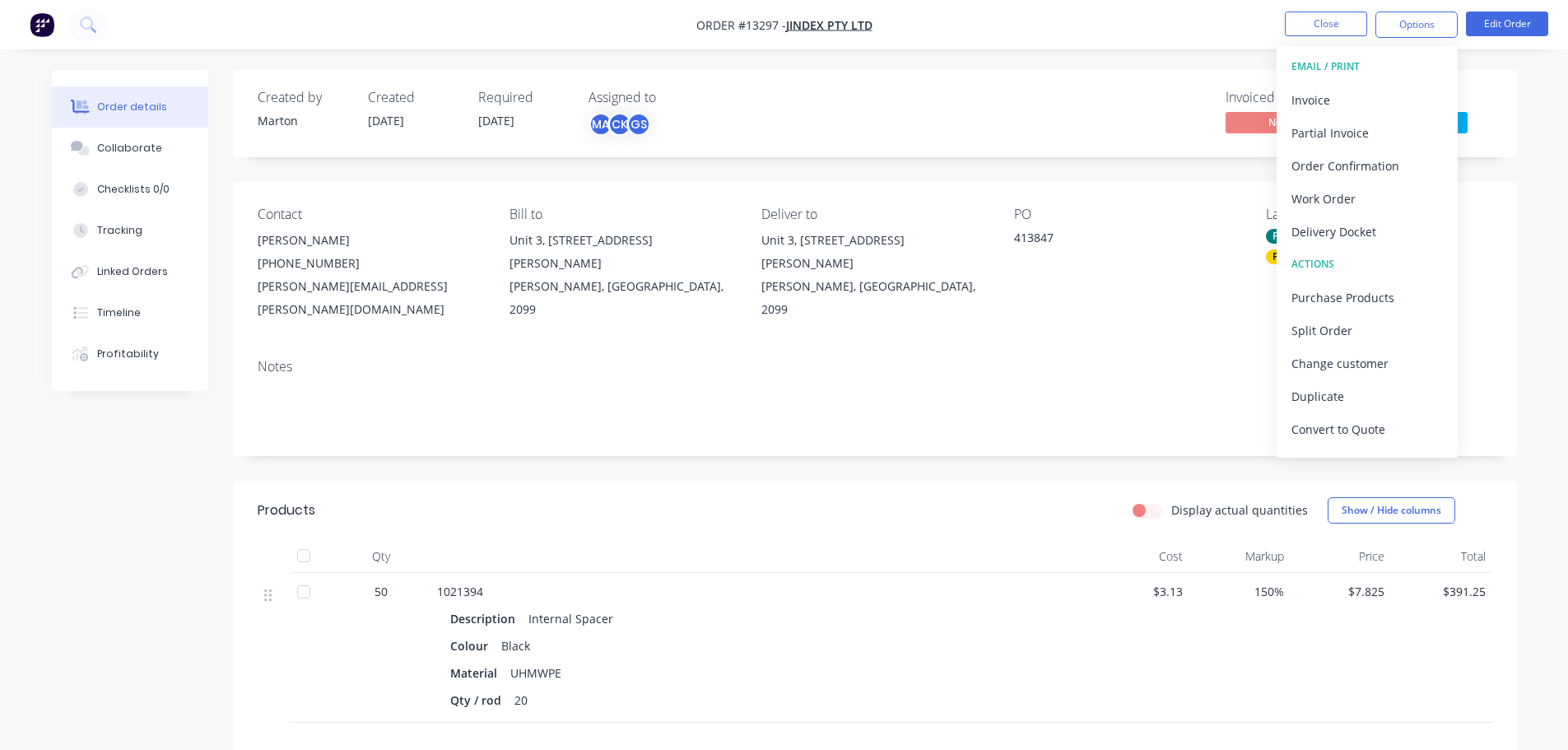
click at [1136, 162] on div "Created by Marton Created 08/09/25 Required 10/09/25 Assigned to MA CK GS Invoi…" at bounding box center [875, 530] width 1284 height 921
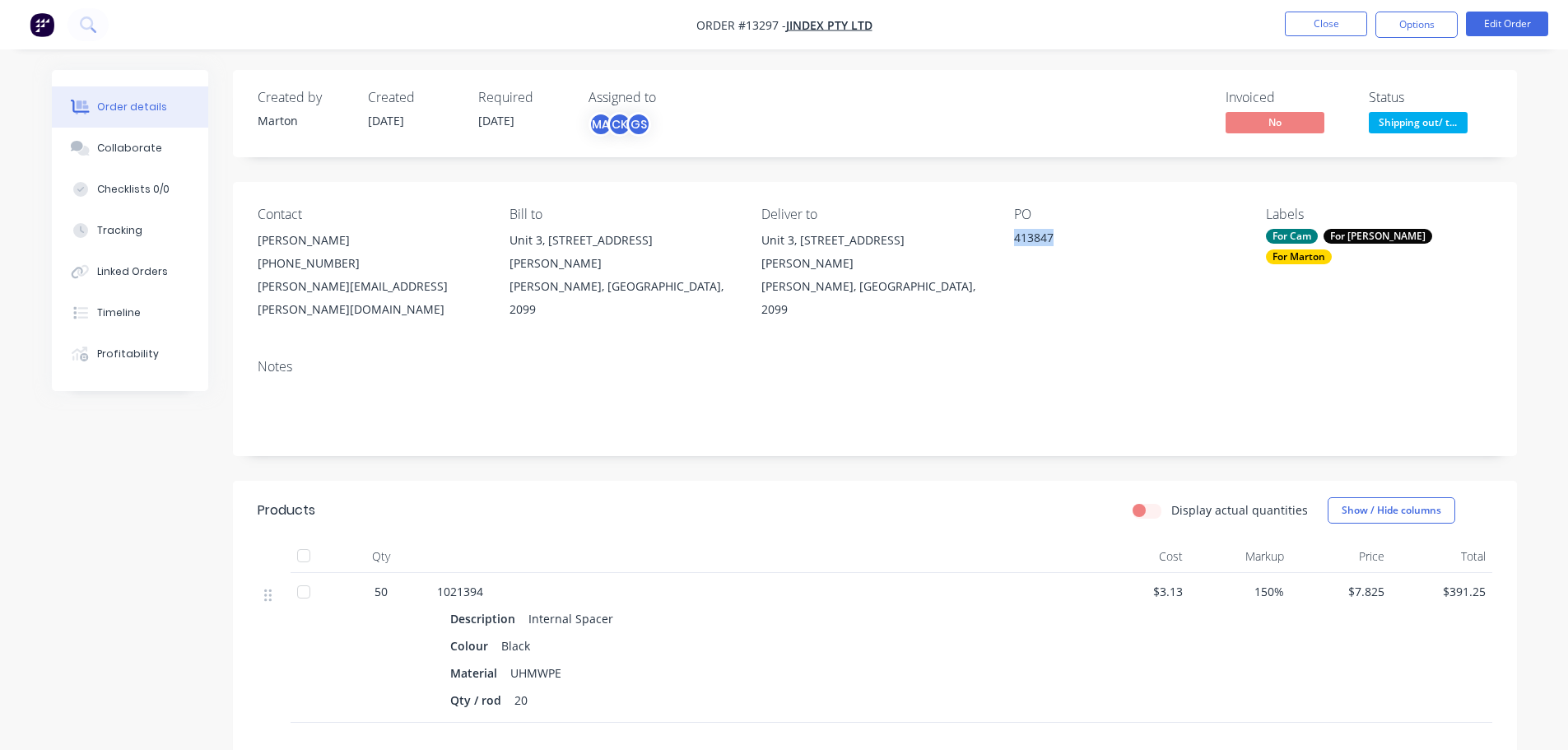
drag, startPoint x: 1053, startPoint y: 238, endPoint x: 1012, endPoint y: 237, distance: 41.0
click at [1012, 237] on div "Contact Stephen Wu (02) 9984 2253 stephen.wu@metso.com Bill to Unit 3, 4-8 Inma…" at bounding box center [875, 264] width 1284 height 164
copy div "413847"
click at [1351, 25] on button "Close" at bounding box center [1326, 24] width 82 height 25
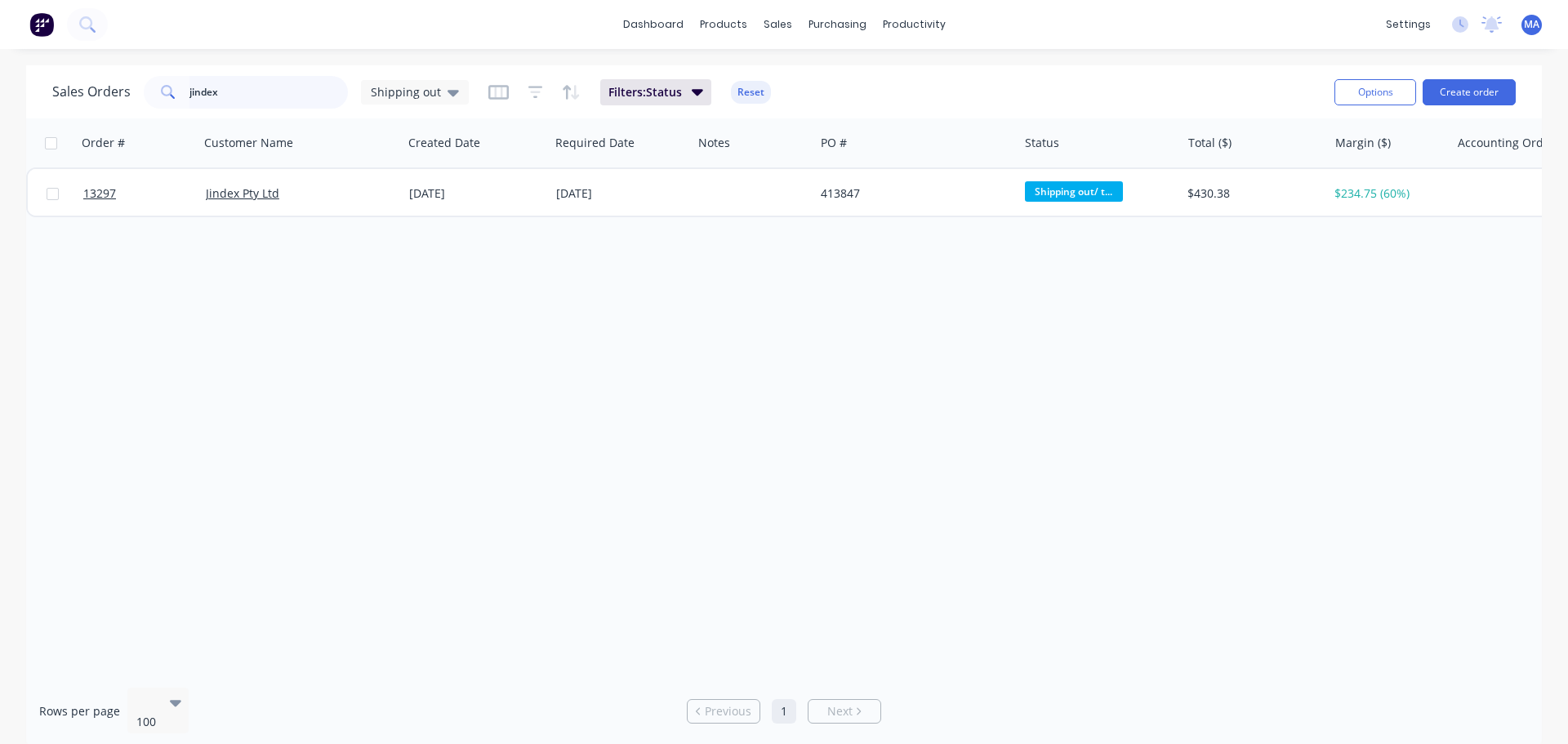
drag, startPoint x: 312, startPoint y: 91, endPoint x: 125, endPoint y: 97, distance: 187.1
click at [125, 97] on div "Sales Orders jindex Shipping out" at bounding box center [261, 92] width 417 height 33
type input "byron"
click at [315, 216] on div "13265 Byron Aviation 27 Aug 2025 03 Sep 2025 Only Bill out 70 off. last order w…" at bounding box center [1171, 192] width 2291 height 50
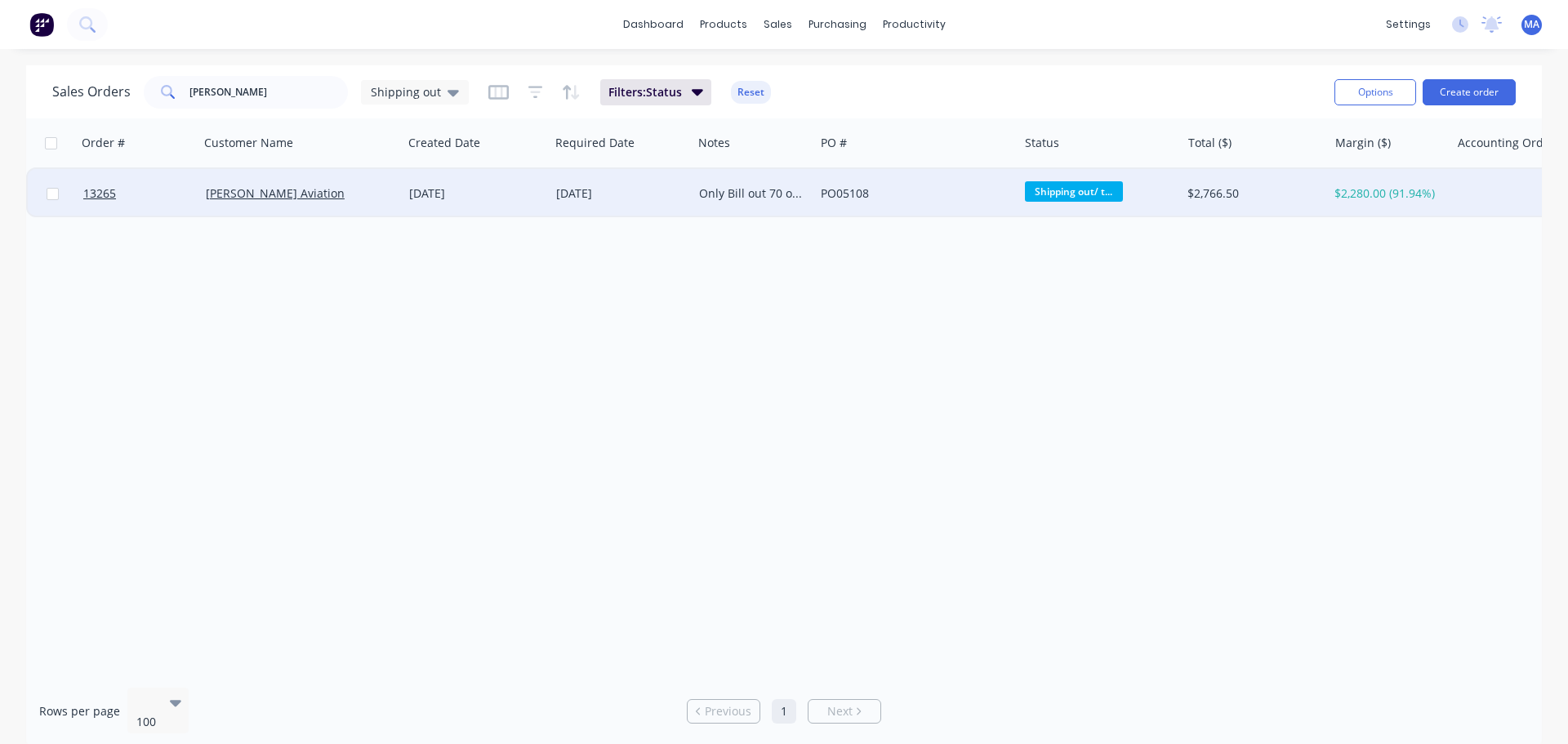
click at [364, 206] on div "Byron Aviation" at bounding box center [301, 192] width 203 height 49
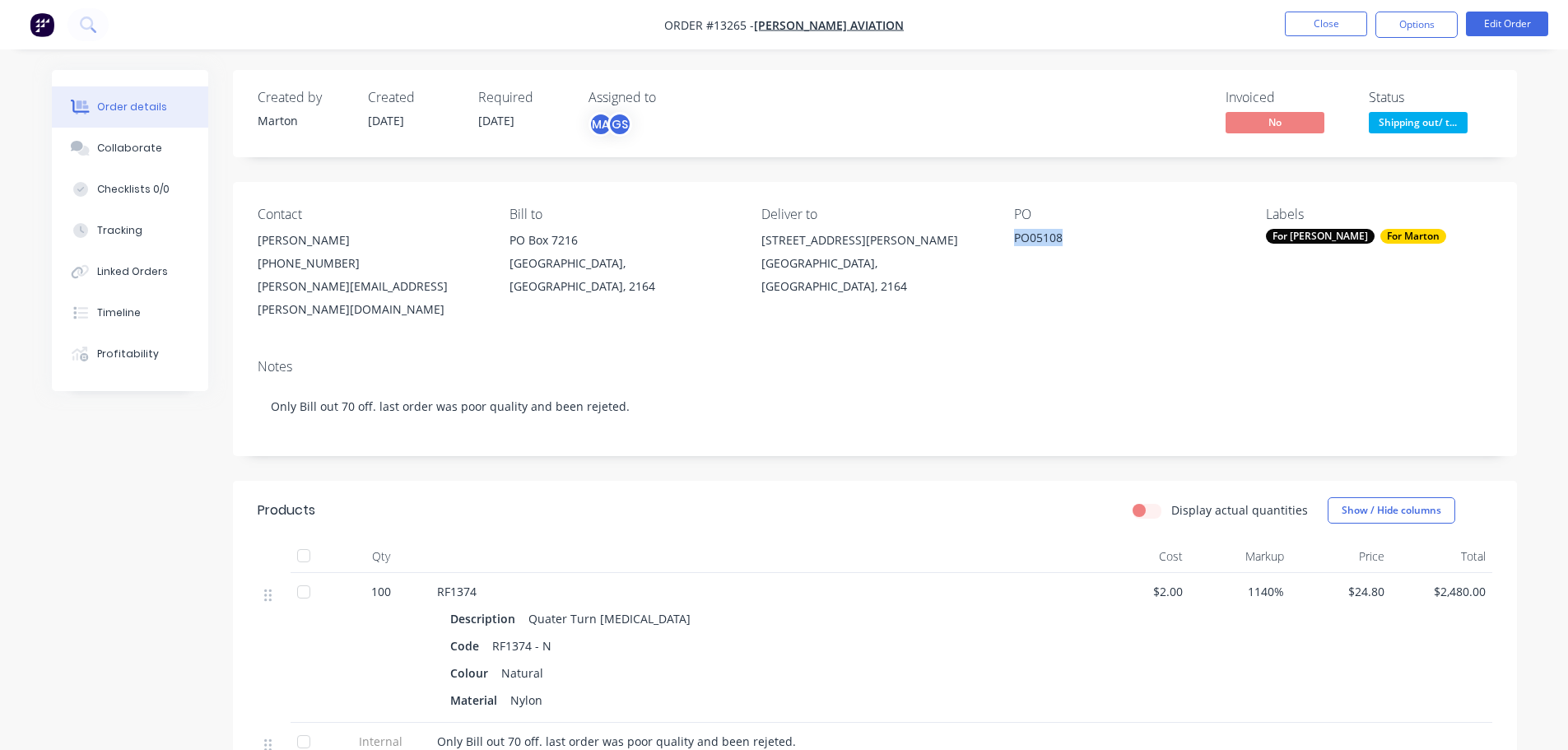
drag, startPoint x: 1060, startPoint y: 242, endPoint x: 1001, endPoint y: 240, distance: 59.0
click at [1001, 240] on div "Contact Thomas Finnigan (02) 8788 2111 thomas.finnigan@byronaviation.com Bill t…" at bounding box center [875, 264] width 1284 height 164
copy div "PO05108"
click at [1325, 26] on button "Close" at bounding box center [1326, 24] width 82 height 25
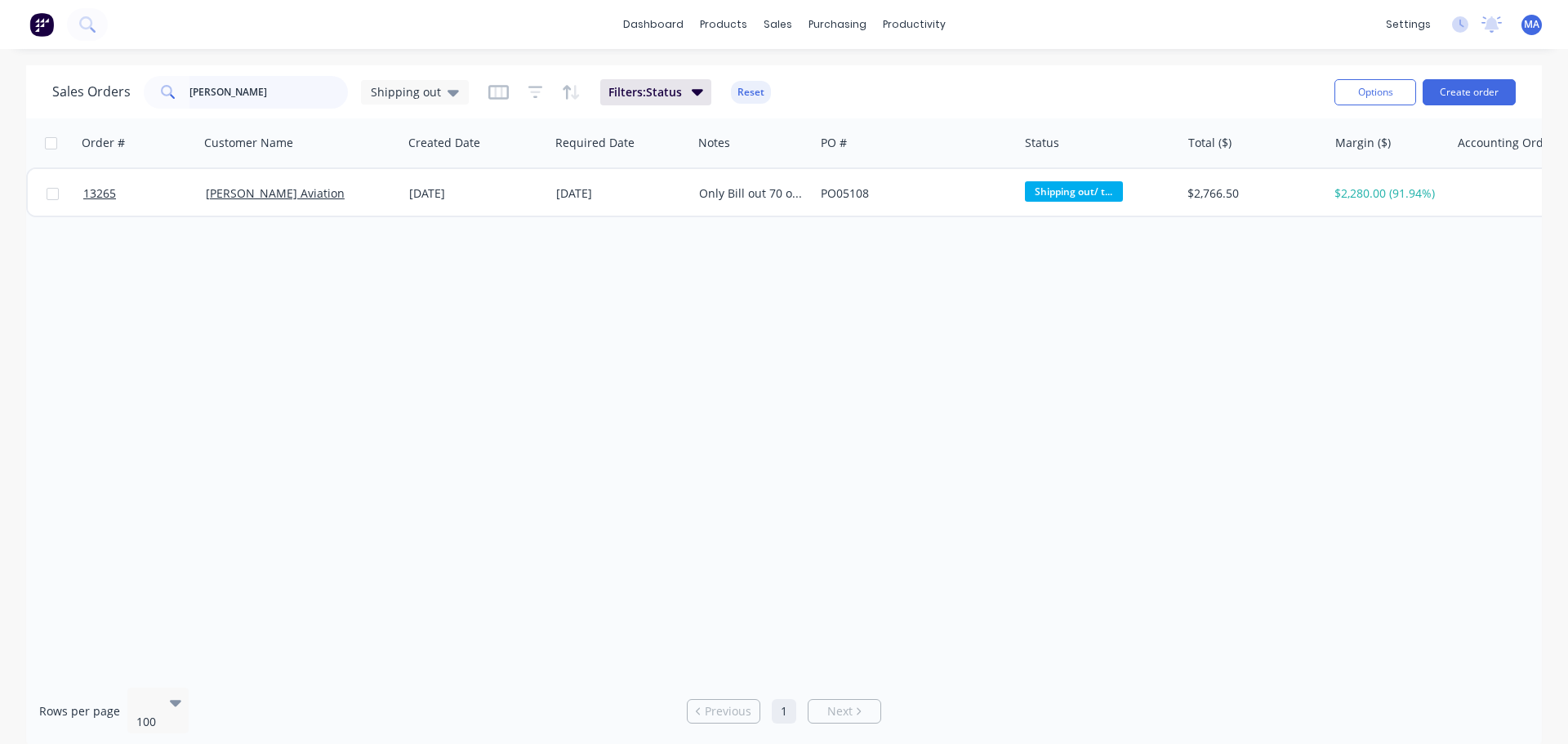
drag, startPoint x: 278, startPoint y: 89, endPoint x: 132, endPoint y: 118, distance: 148.9
click at [156, 115] on div "Sales Orders byron Shipping out Filters: Status Reset Options Create order" at bounding box center [784, 91] width 1515 height 53
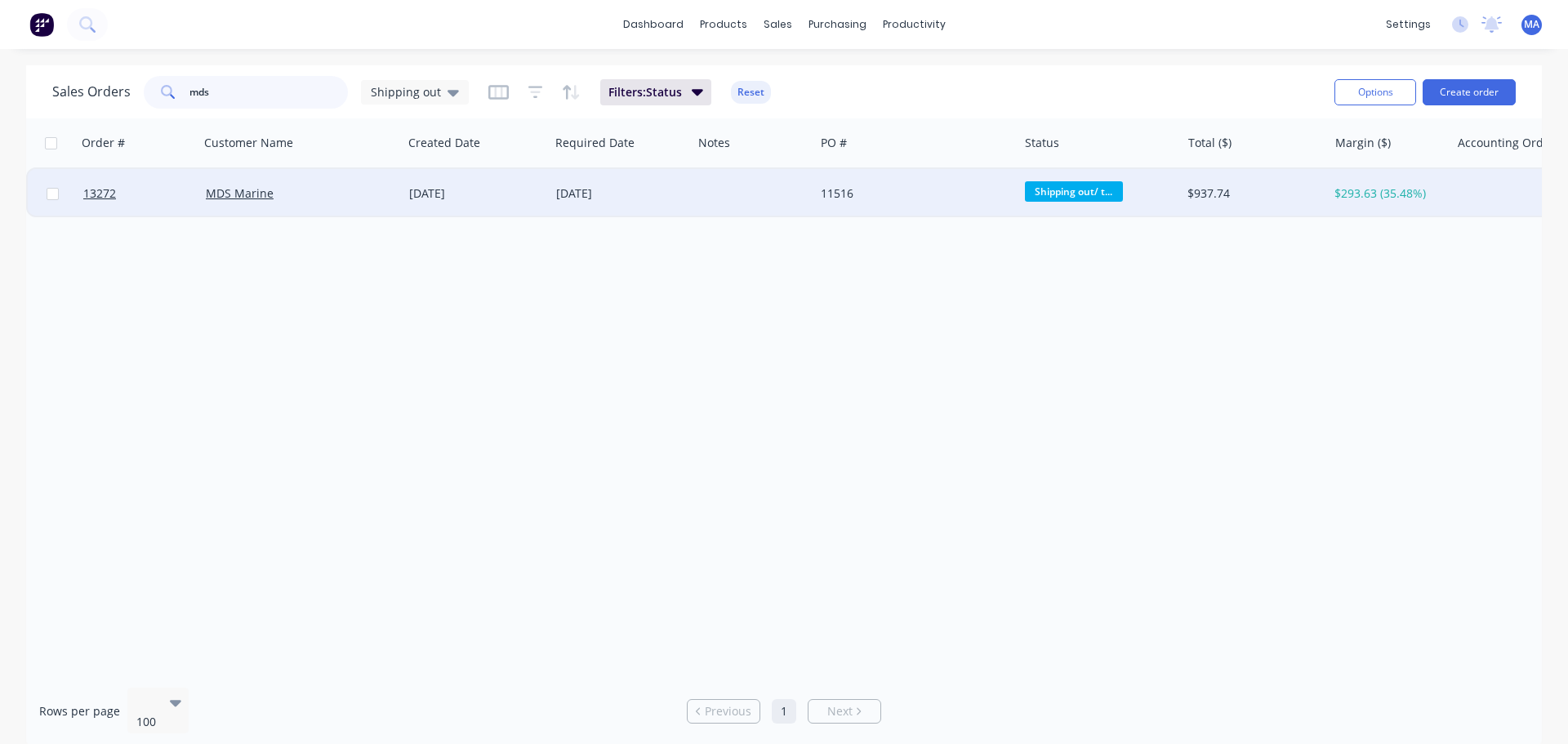
type input "mds"
click at [305, 192] on div "MDS Marine" at bounding box center [296, 193] width 181 height 16
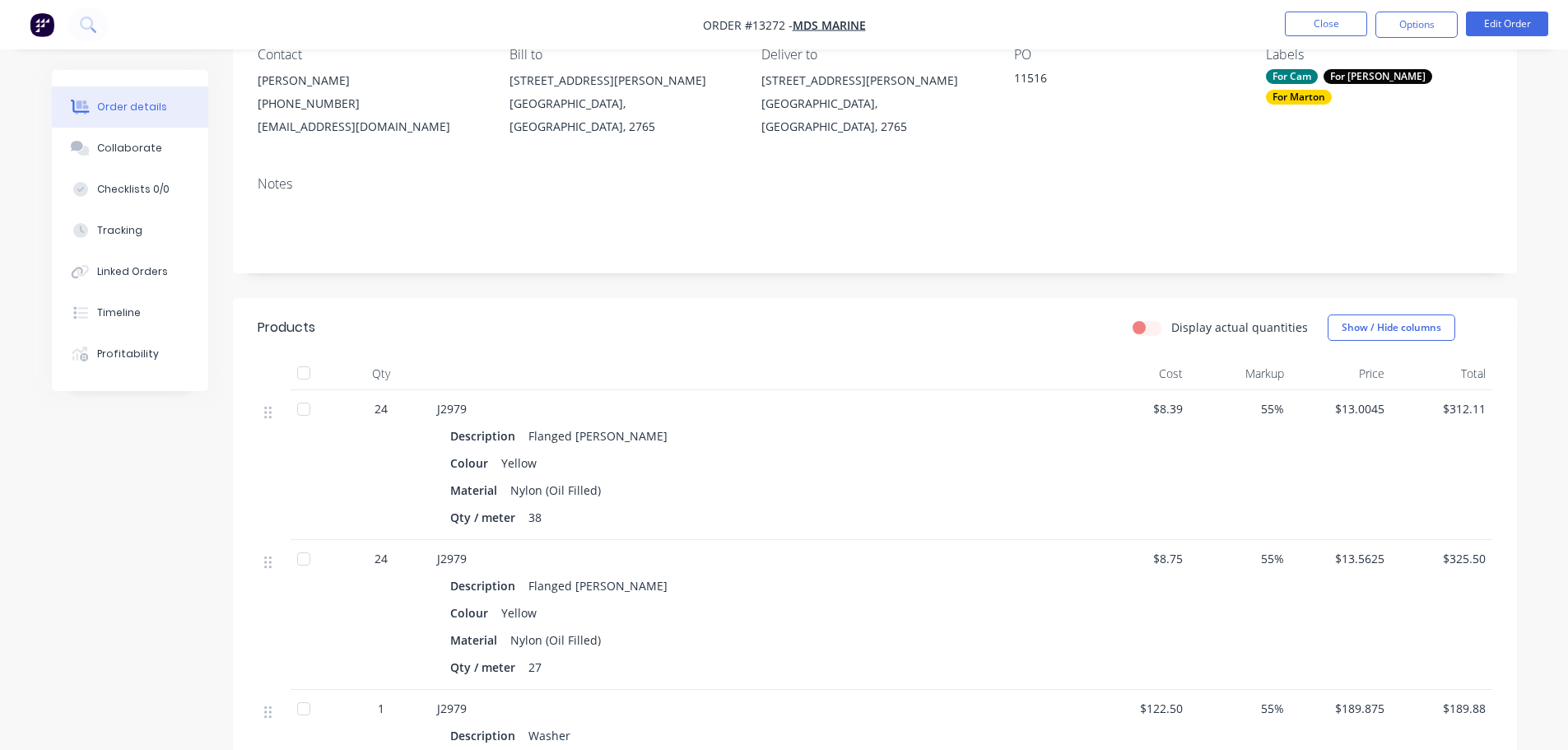
scroll to position [82, 0]
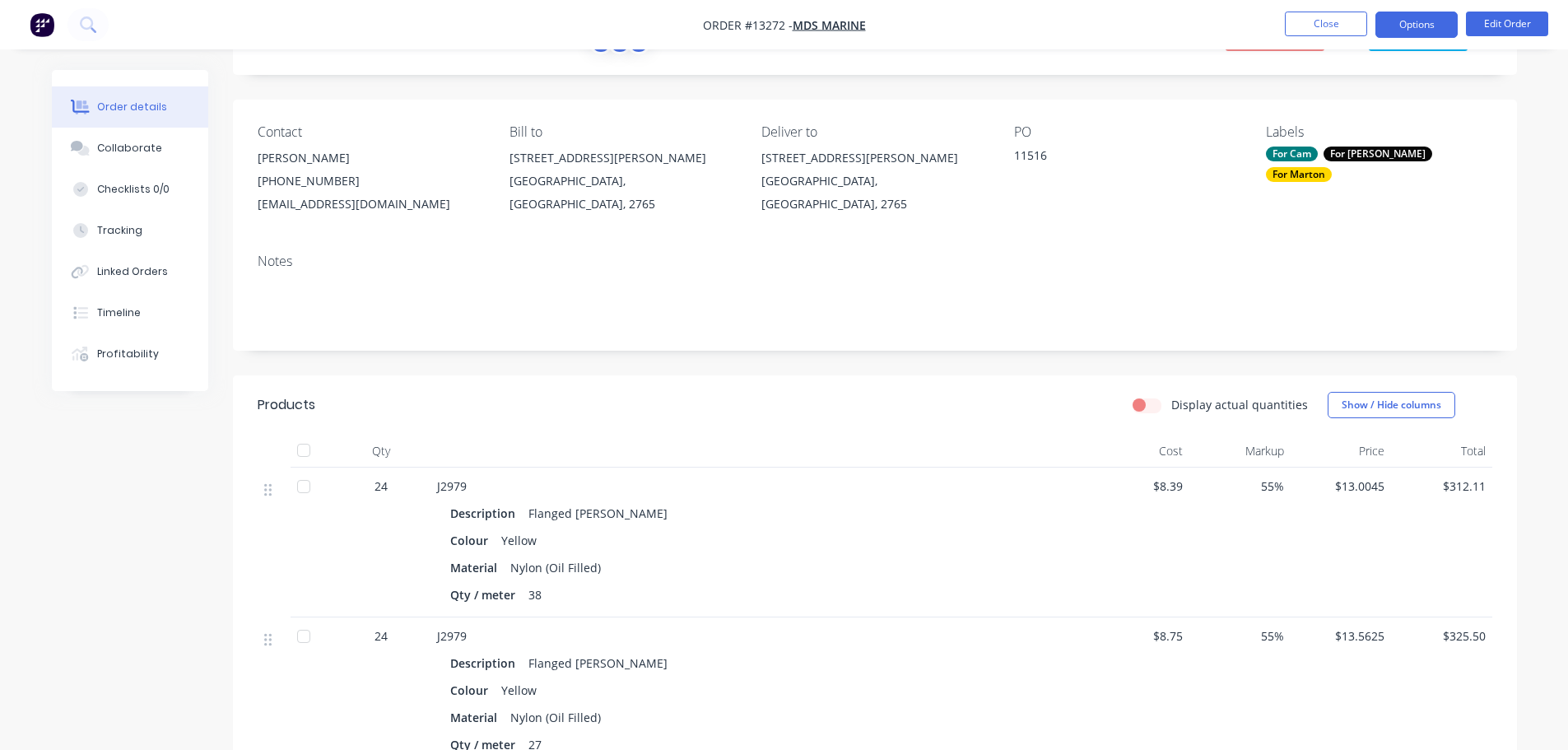
click at [1449, 27] on button "Options" at bounding box center [1416, 24] width 82 height 26
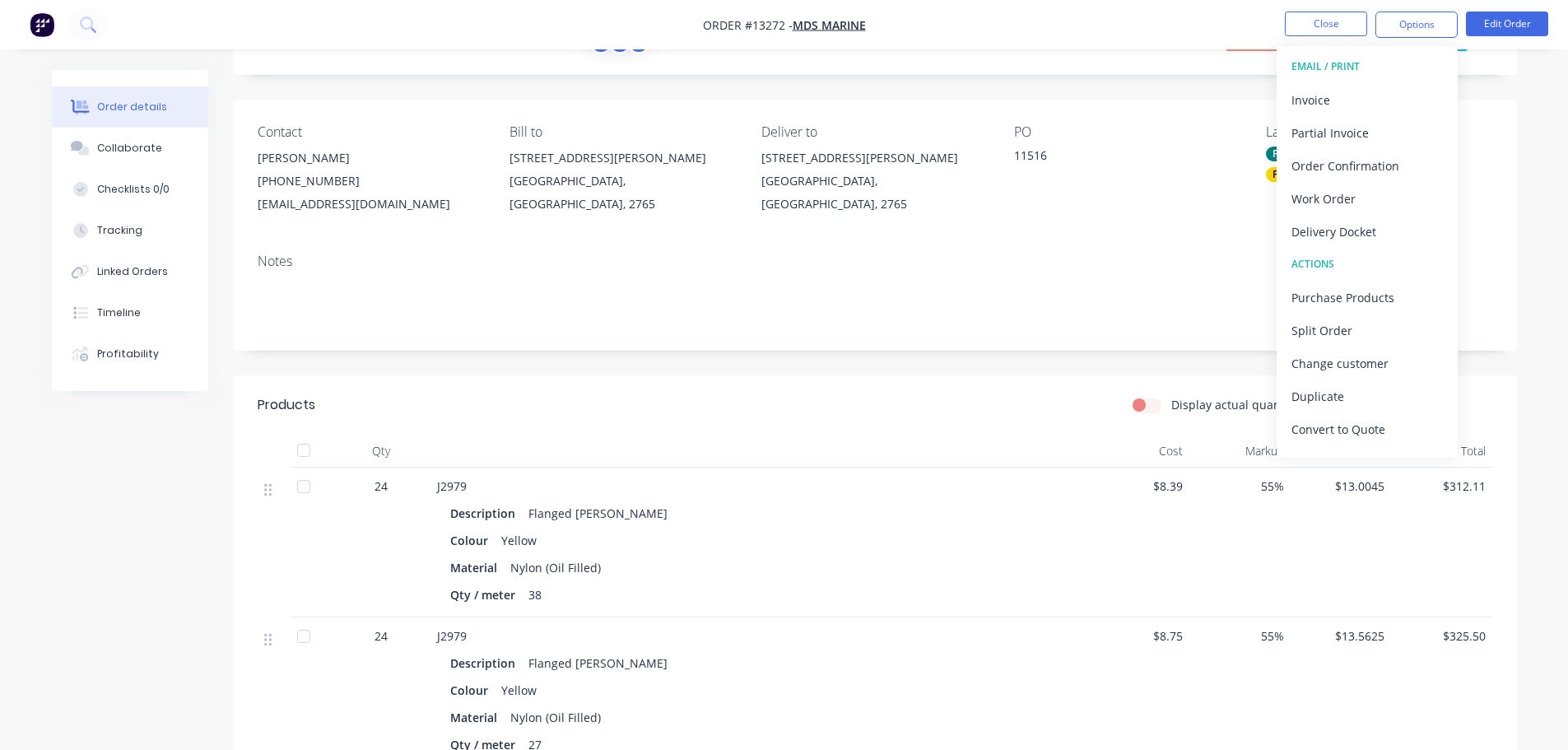
click at [1101, 198] on div "PO 11516" at bounding box center [1127, 170] width 226 height 92
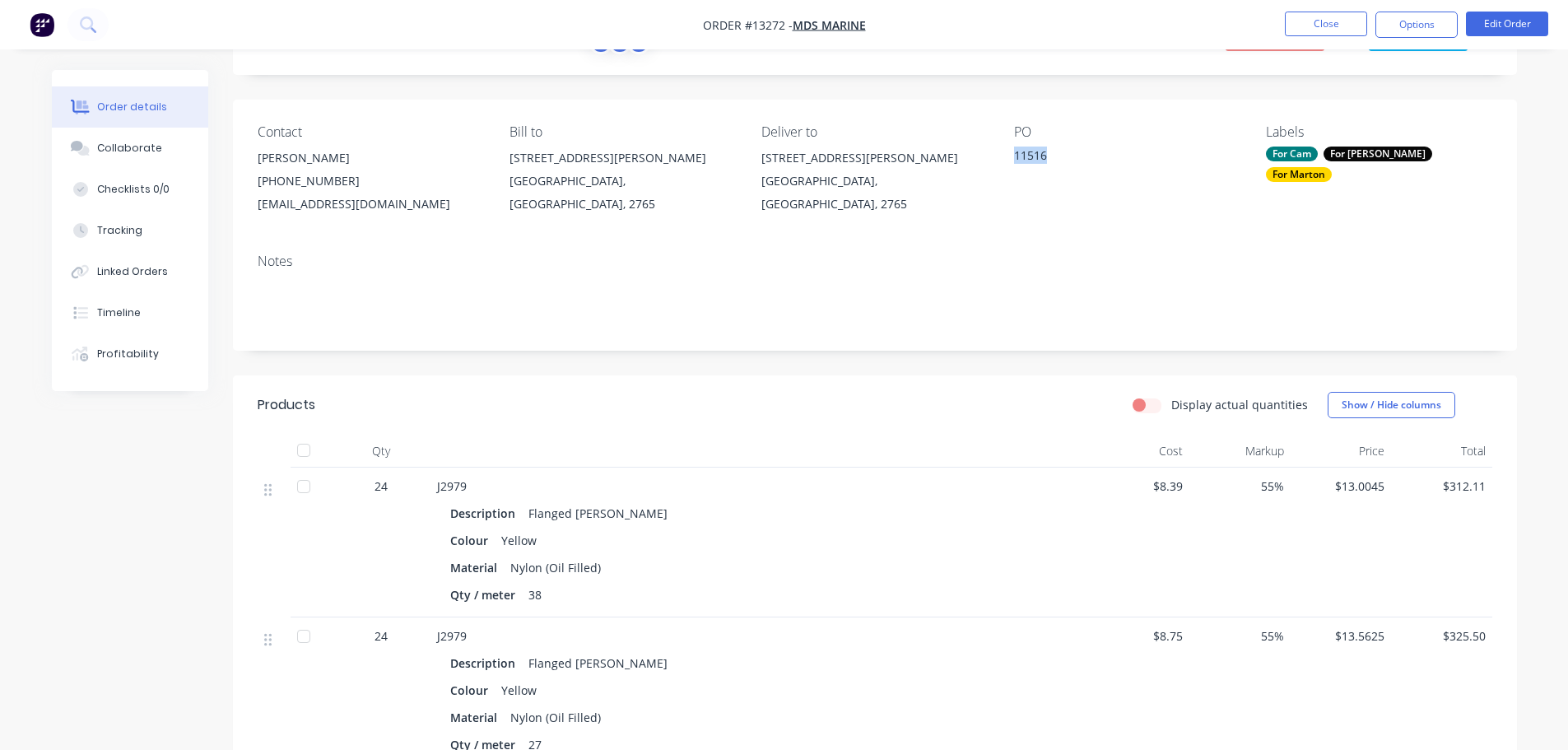
drag, startPoint x: 1029, startPoint y: 150, endPoint x: 1013, endPoint y: 151, distance: 16.0
click at [1013, 151] on div "Contact Lachlan Thorpe (02) 9627 6686 lachlan@mdsmarine.com Bill to 25-27 Loftu…" at bounding box center [875, 170] width 1284 height 141
copy div "11516"
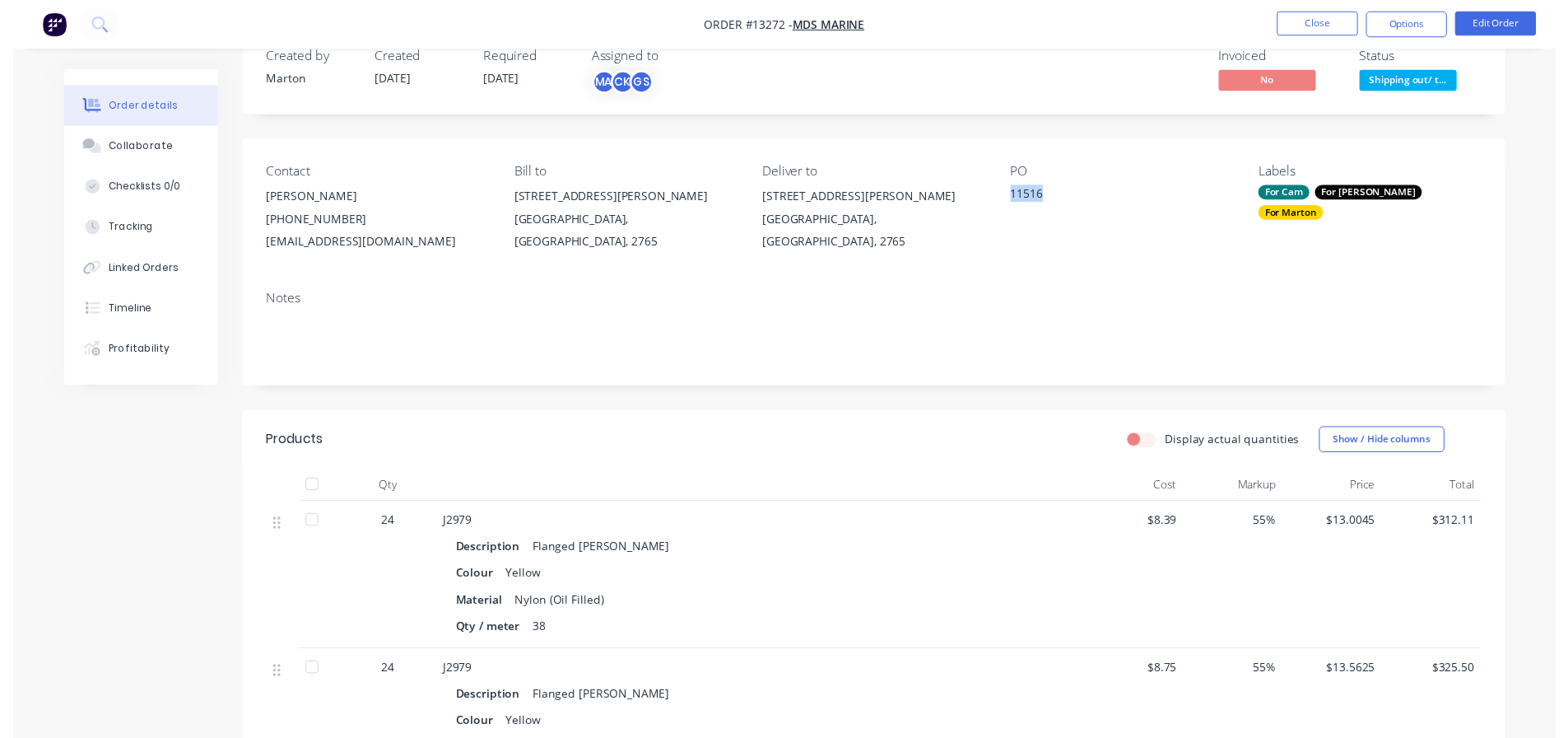
scroll to position [0, 0]
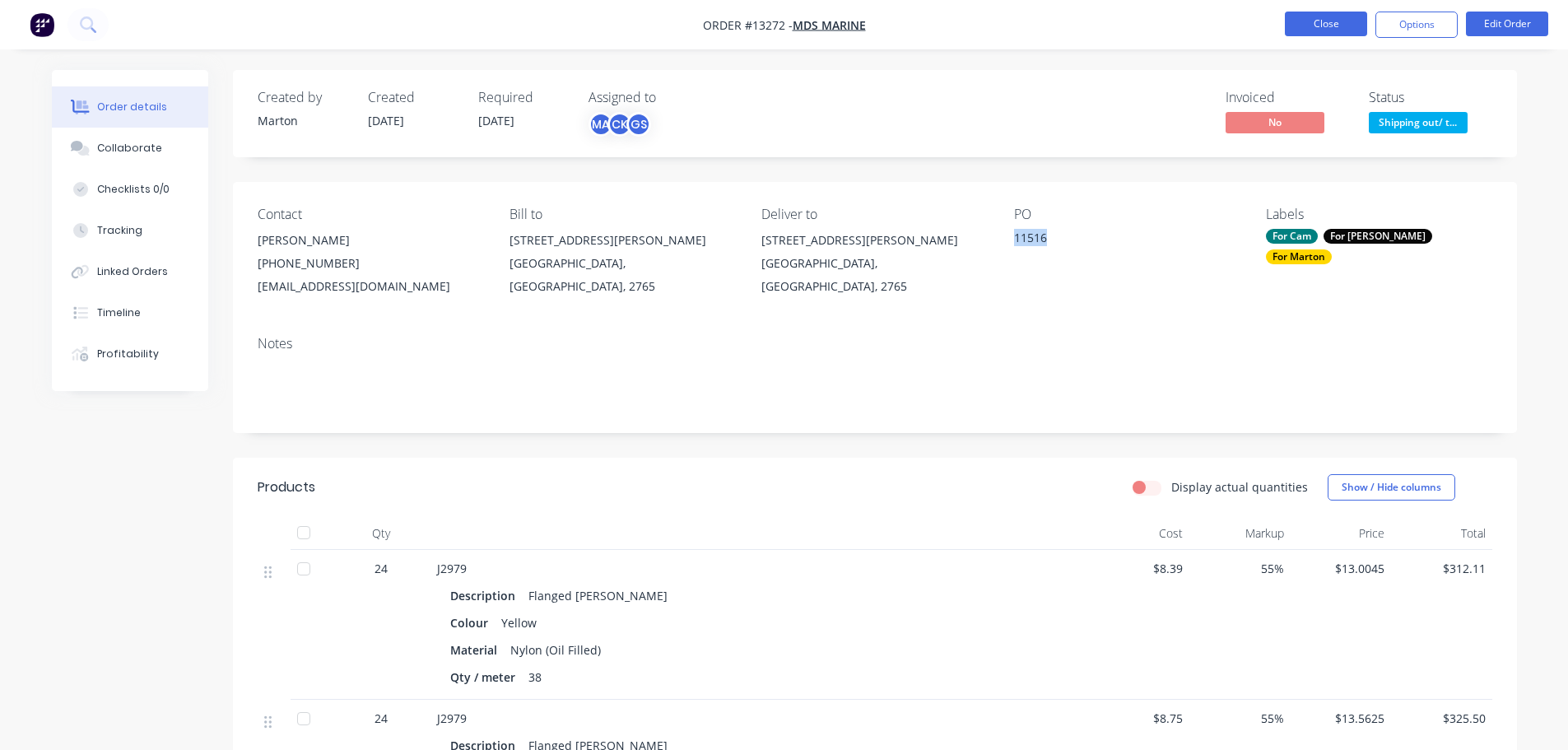
click at [1339, 25] on button "Close" at bounding box center [1326, 24] width 82 height 25
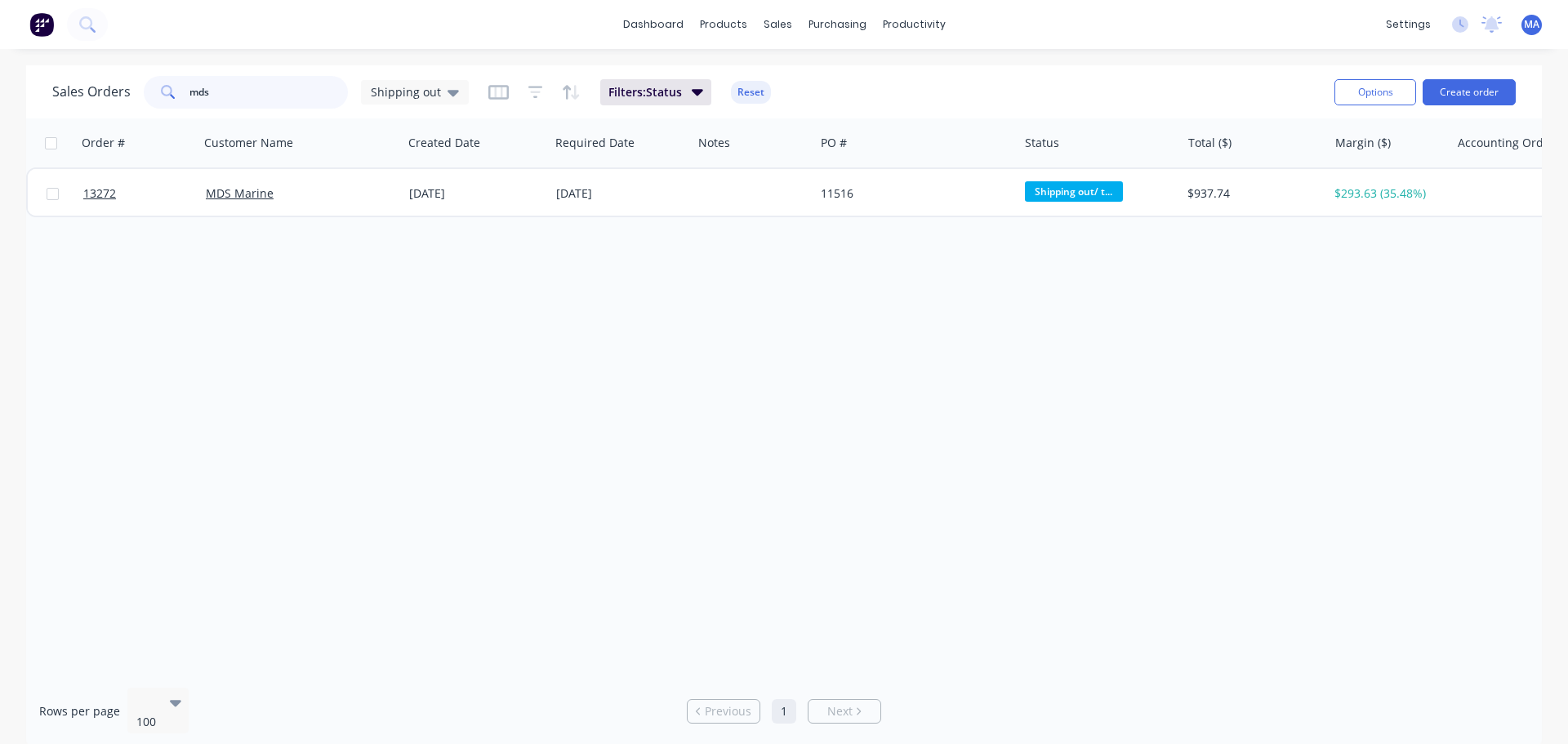
drag, startPoint x: 235, startPoint y: 90, endPoint x: 110, endPoint y: 85, distance: 125.1
click at [110, 85] on div "Sales Orders mds Shipping out" at bounding box center [261, 92] width 417 height 33
type input "takraf"
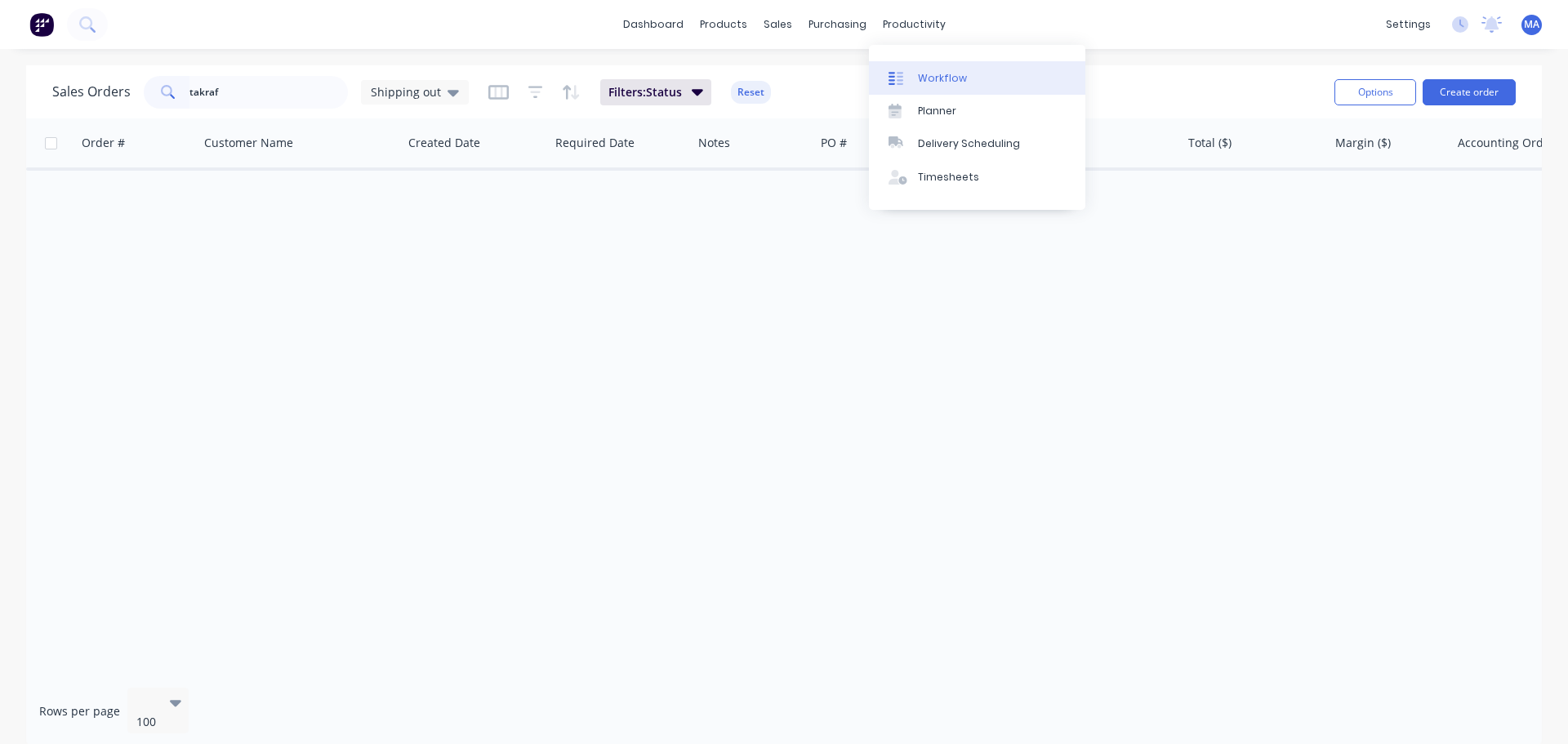
click at [921, 67] on link "Workflow" at bounding box center [977, 78] width 216 height 33
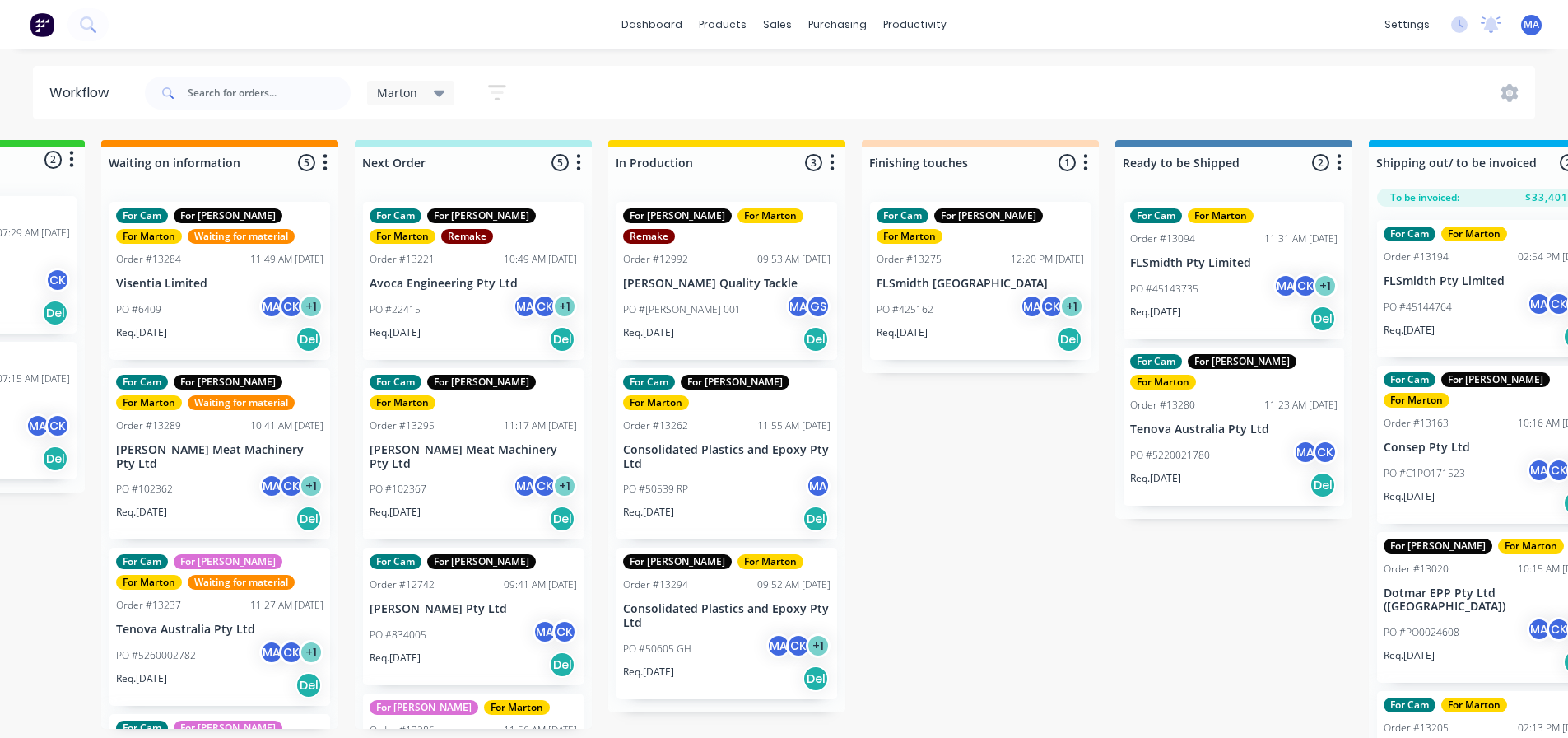
scroll to position [0, 257]
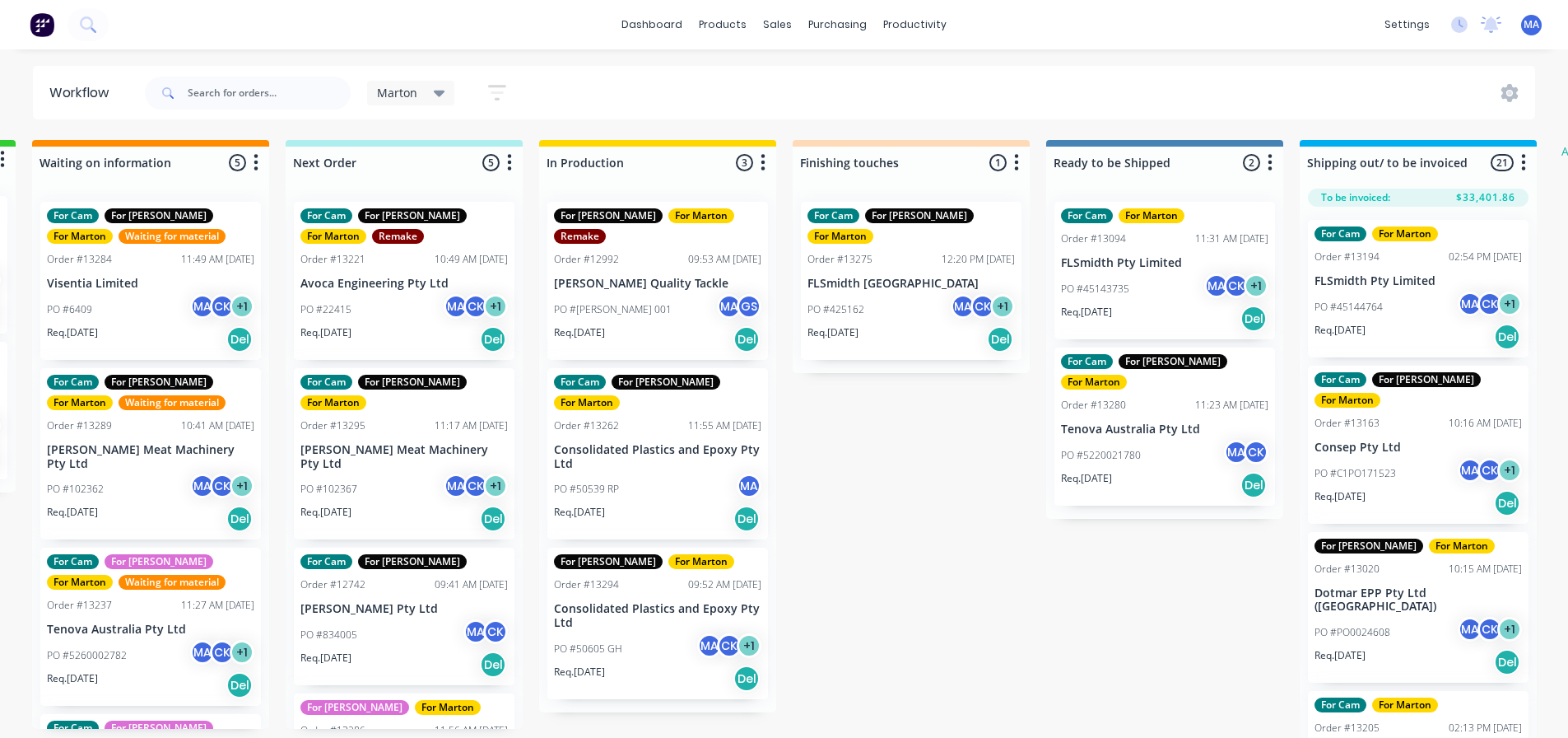
click at [1102, 448] on p "PO #5220021780" at bounding box center [1101, 455] width 80 height 14
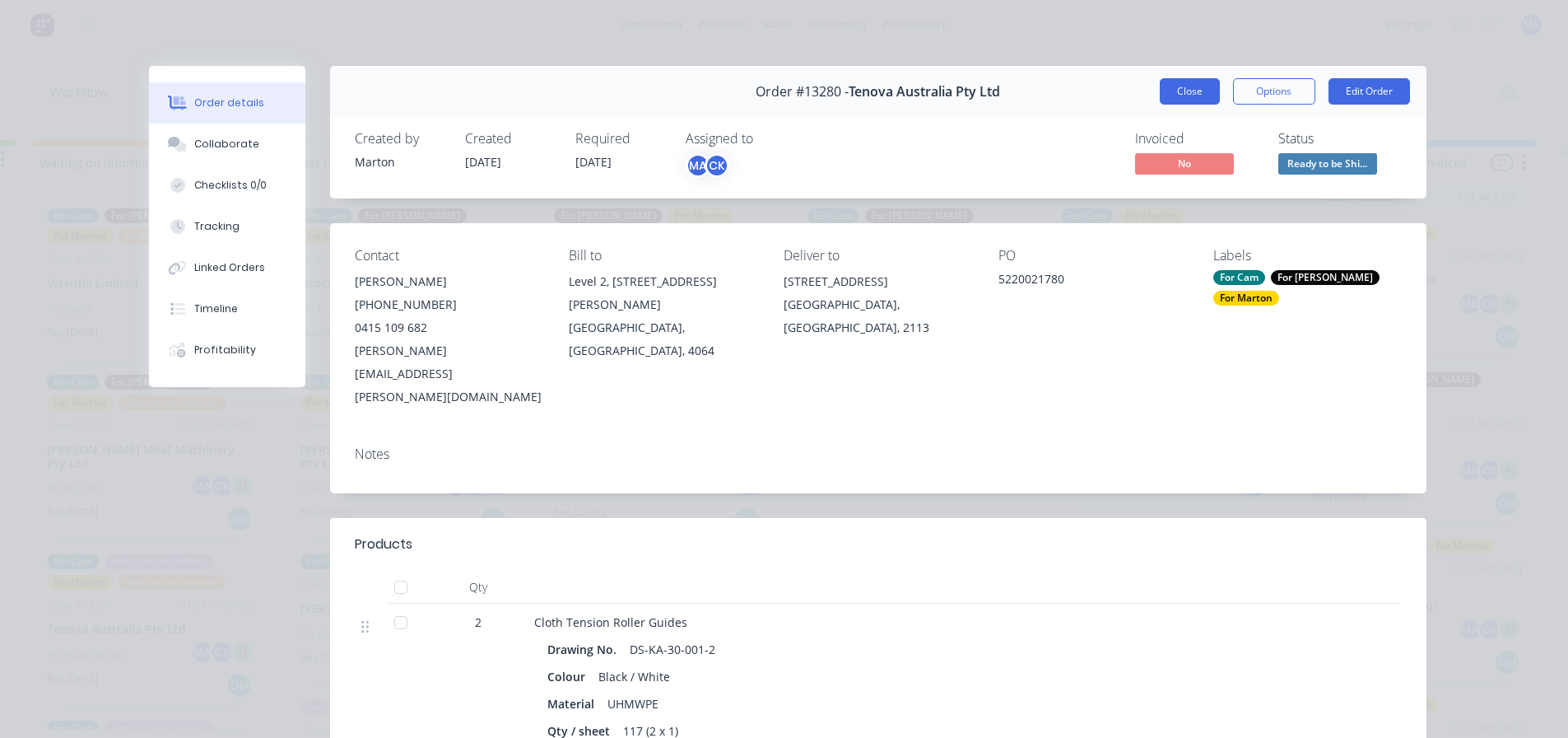
click at [1181, 99] on button "Close" at bounding box center [1190, 91] width 60 height 26
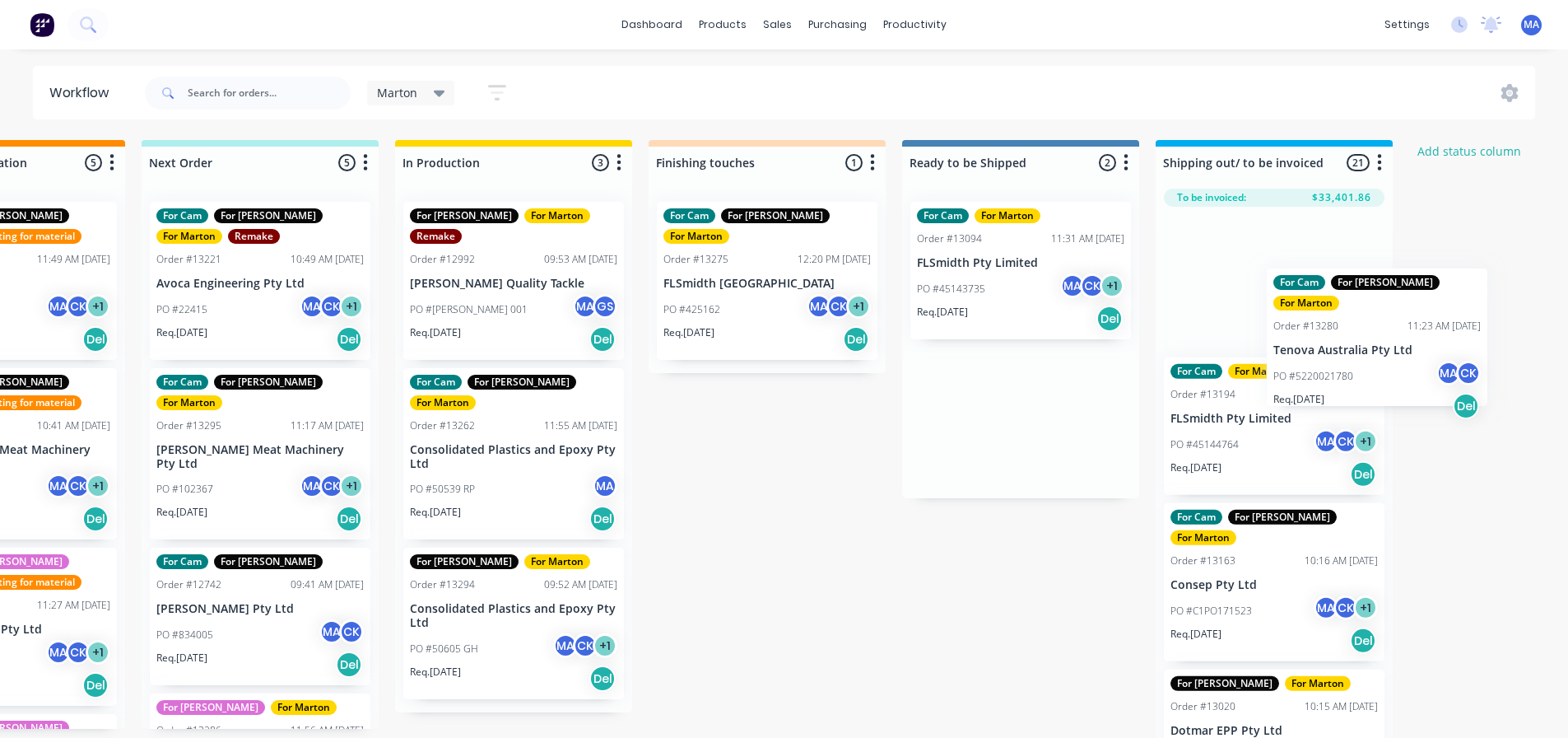
drag, startPoint x: 1101, startPoint y: 439, endPoint x: 1324, endPoint y: 355, distance: 238.3
click at [1324, 355] on div "Submitted 2 Status colour #32CD32 hex #32CD32 Save Cancel Summaries Total order…" at bounding box center [720, 443] width 2268 height 607
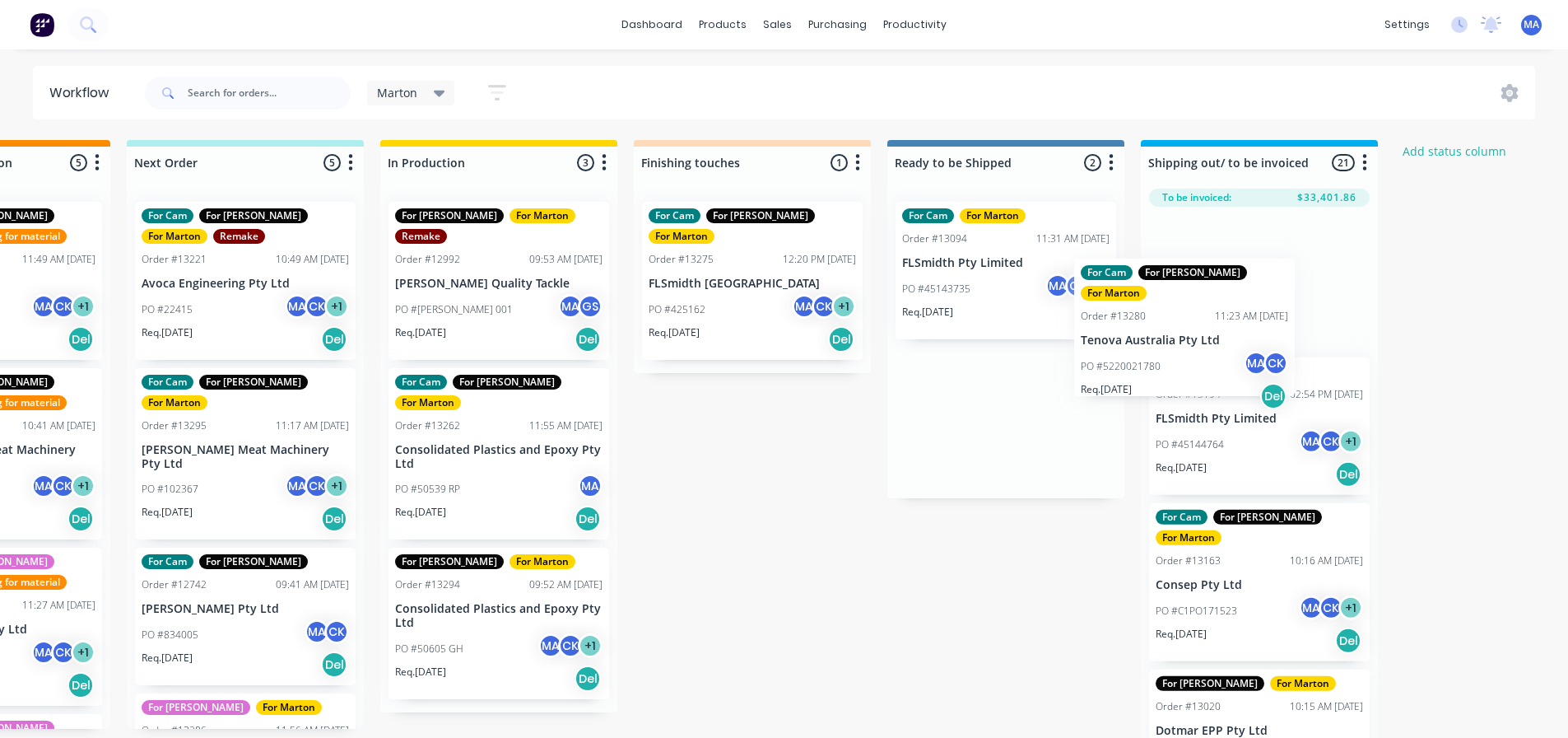
scroll to position [0, 423]
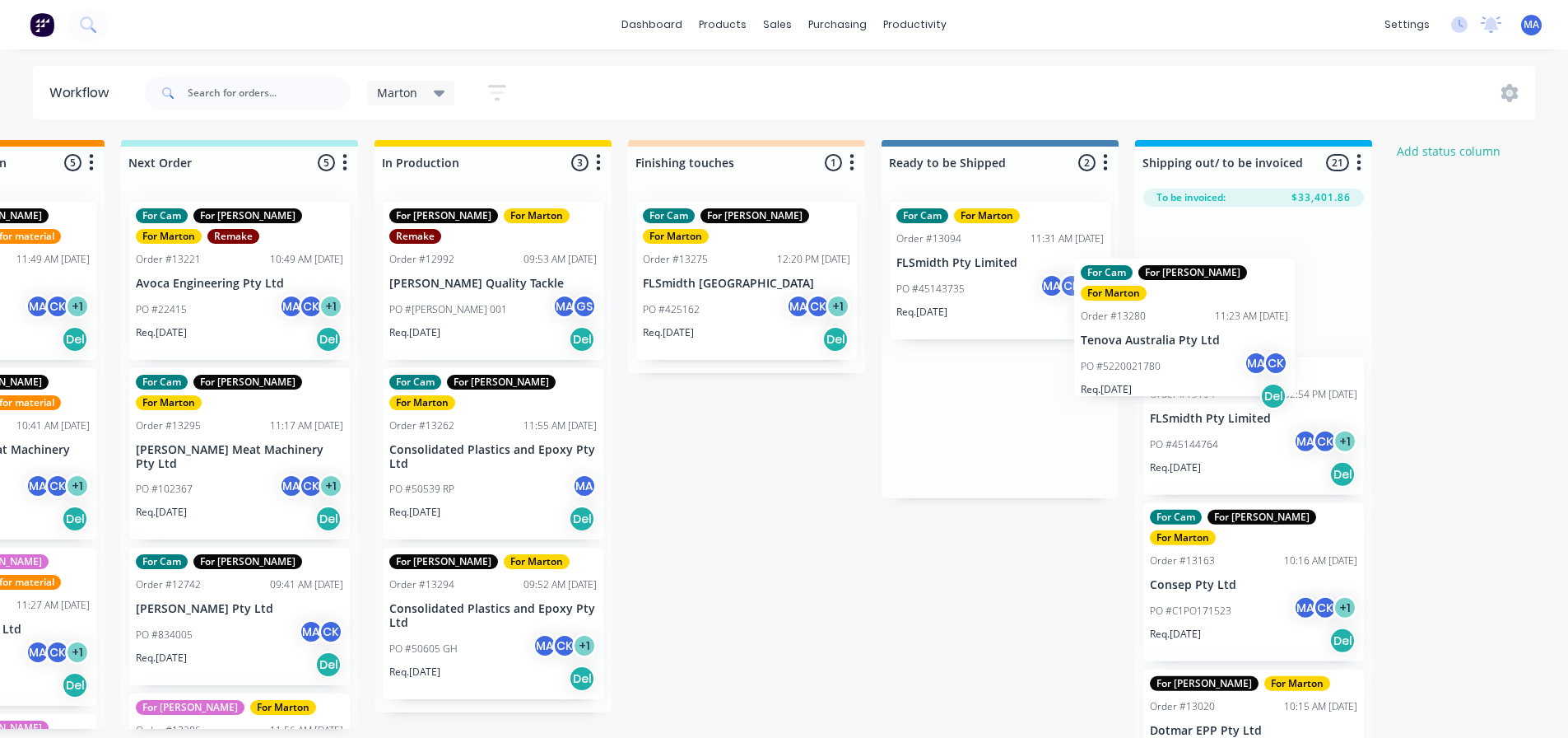
drag, startPoint x: 1146, startPoint y: 394, endPoint x: 1225, endPoint y: 341, distance: 95.1
click at [1225, 341] on div "Submitted 2 Status colour #32CD32 hex #32CD32 Save Cancel Summaries Total order…" at bounding box center [699, 443] width 2268 height 607
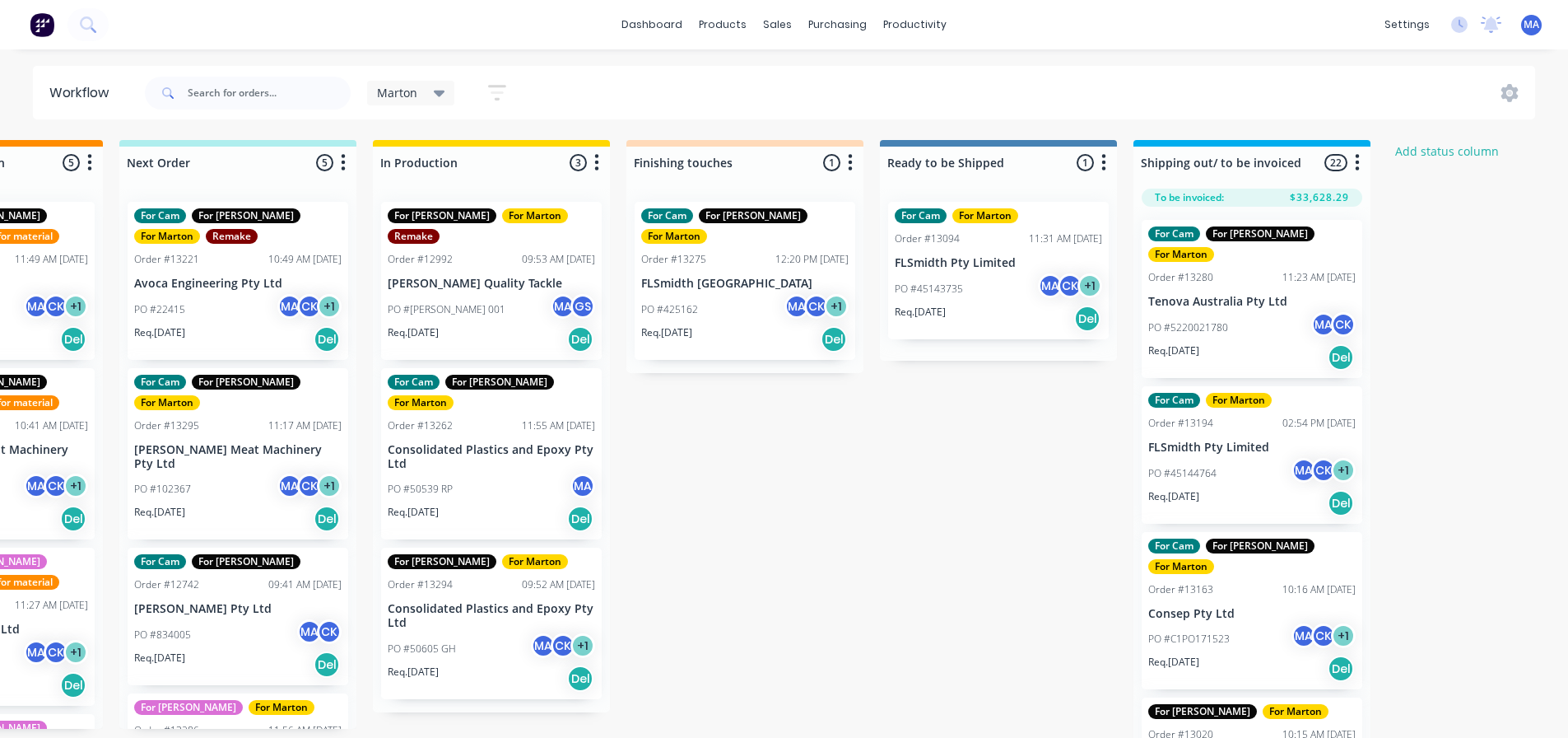
click at [1215, 315] on div "PO #5220021780 MA CK" at bounding box center [1251, 327] width 208 height 31
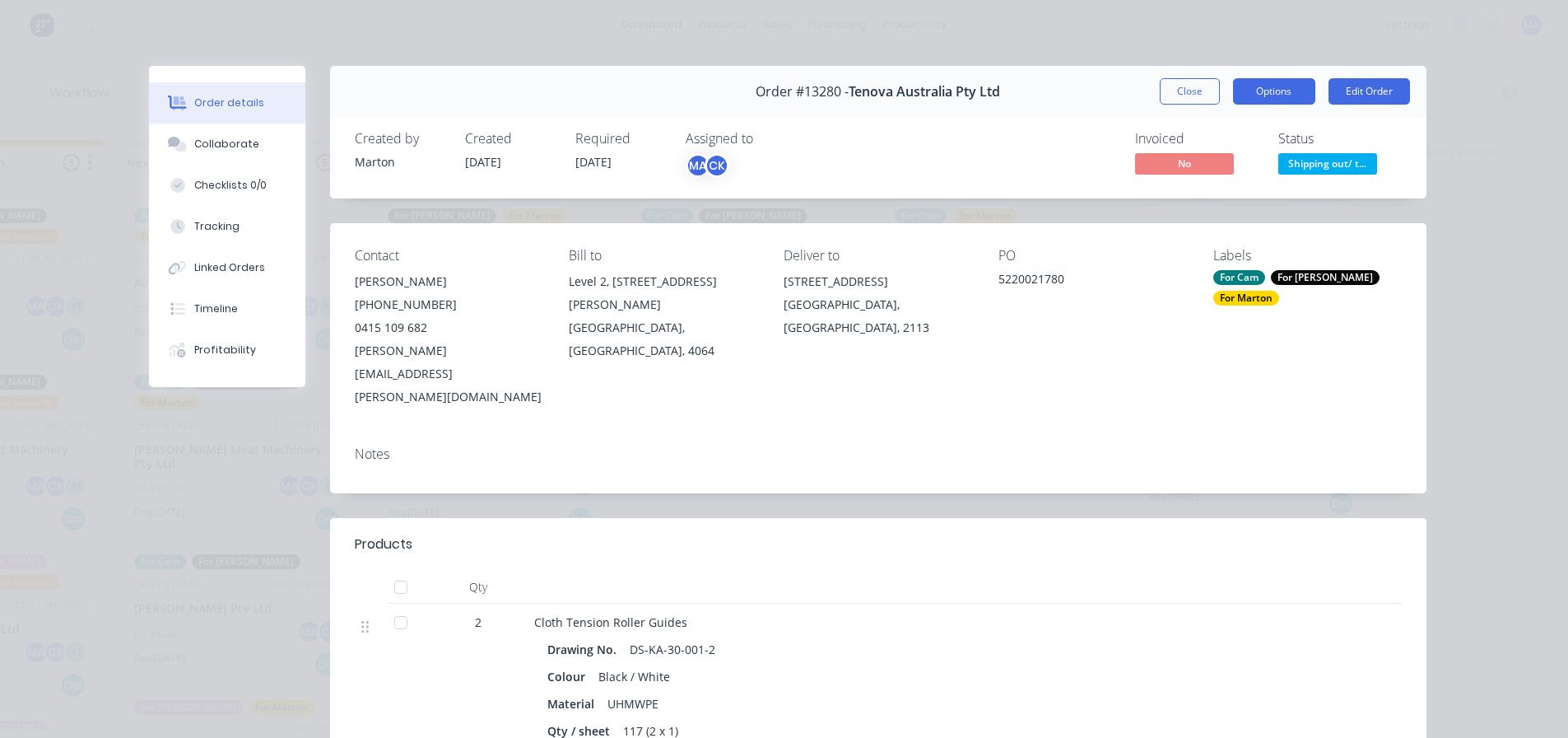
click at [1296, 93] on button "Options" at bounding box center [1274, 91] width 82 height 26
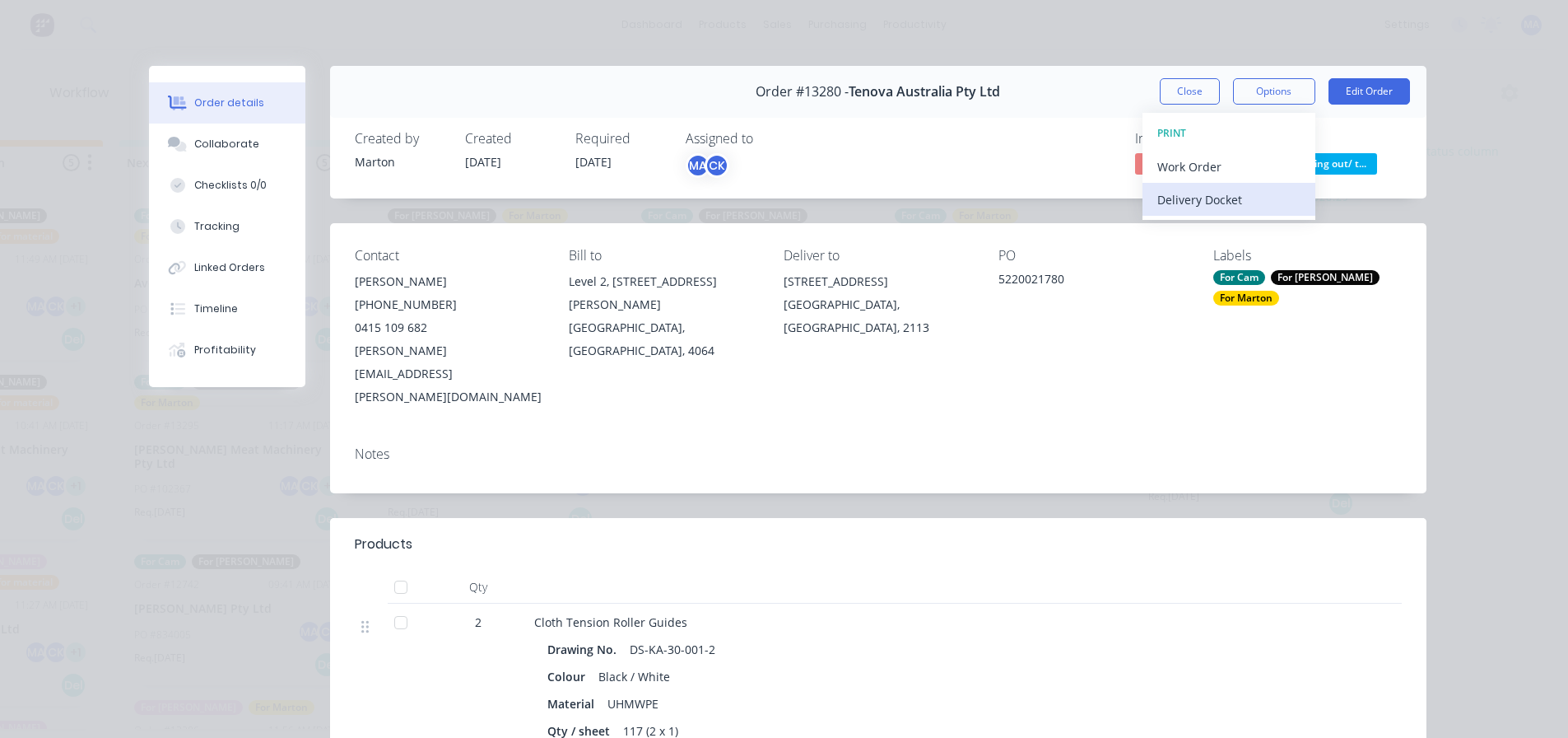
click at [1224, 198] on div "Delivery Docket" at bounding box center [1229, 199] width 143 height 24
click at [1225, 199] on div "Standard" at bounding box center [1229, 199] width 143 height 24
click at [1200, 95] on button "Close" at bounding box center [1190, 91] width 60 height 26
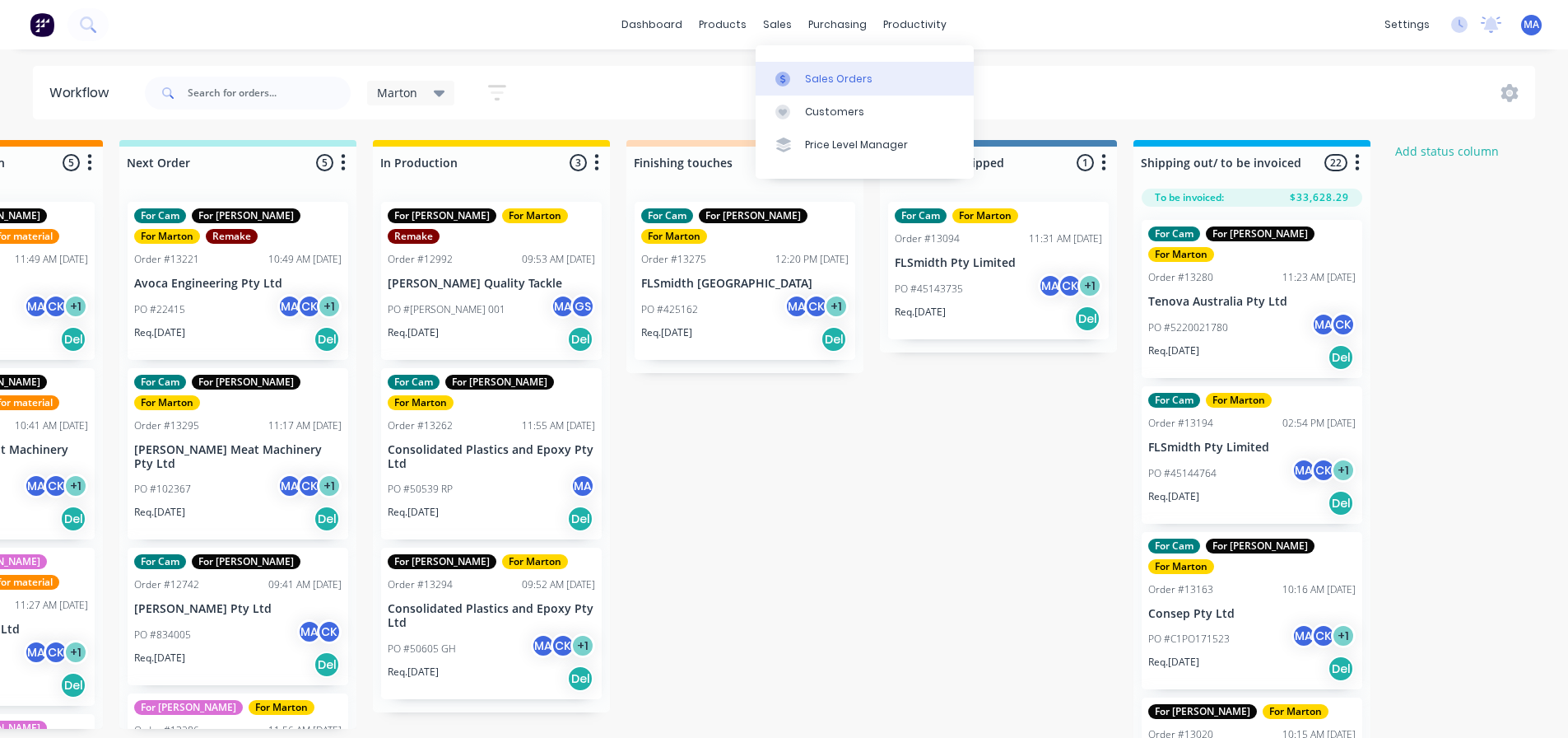
click at [800, 73] on link "Sales Orders" at bounding box center [865, 78] width 218 height 33
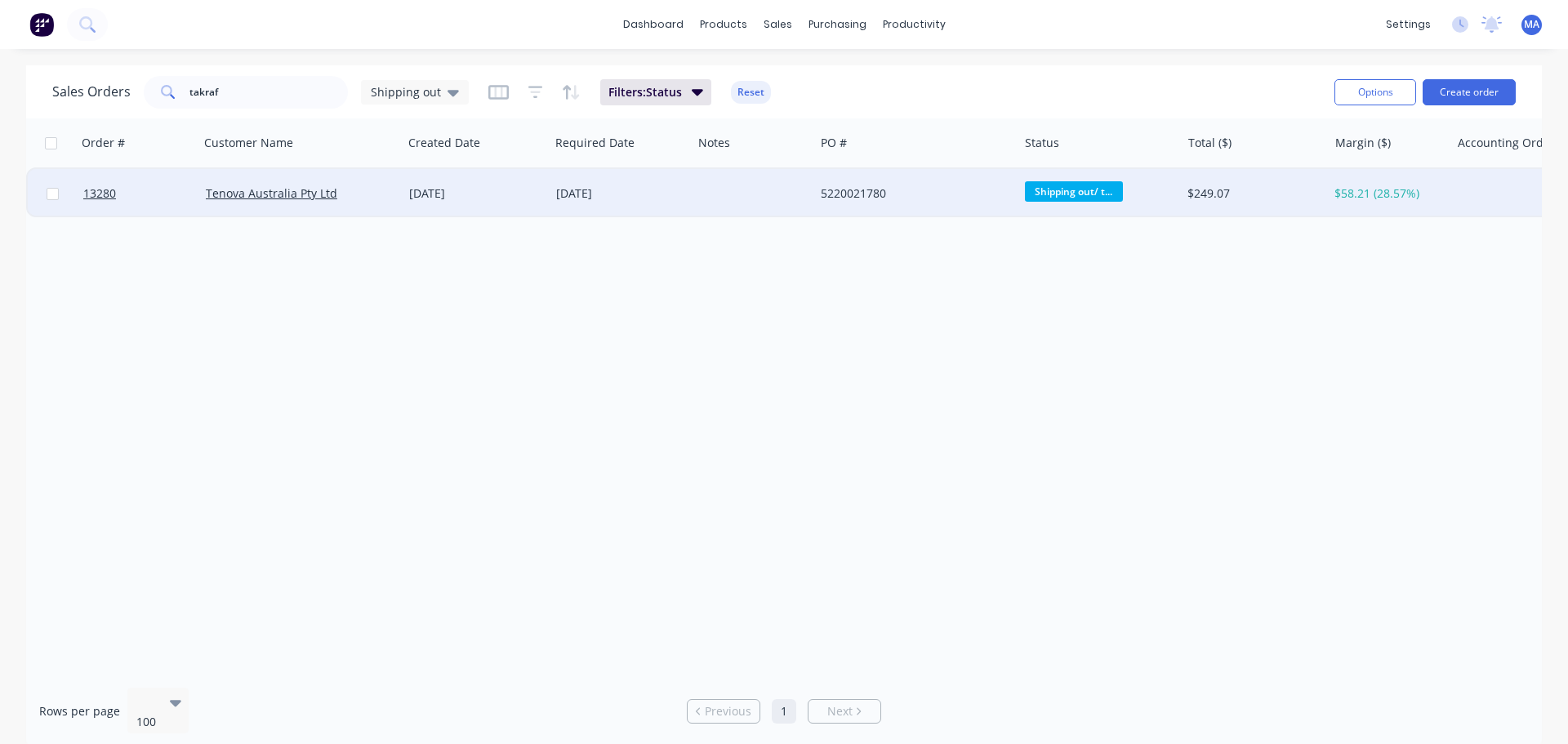
click at [878, 200] on div "5220021780" at bounding box center [911, 193] width 181 height 16
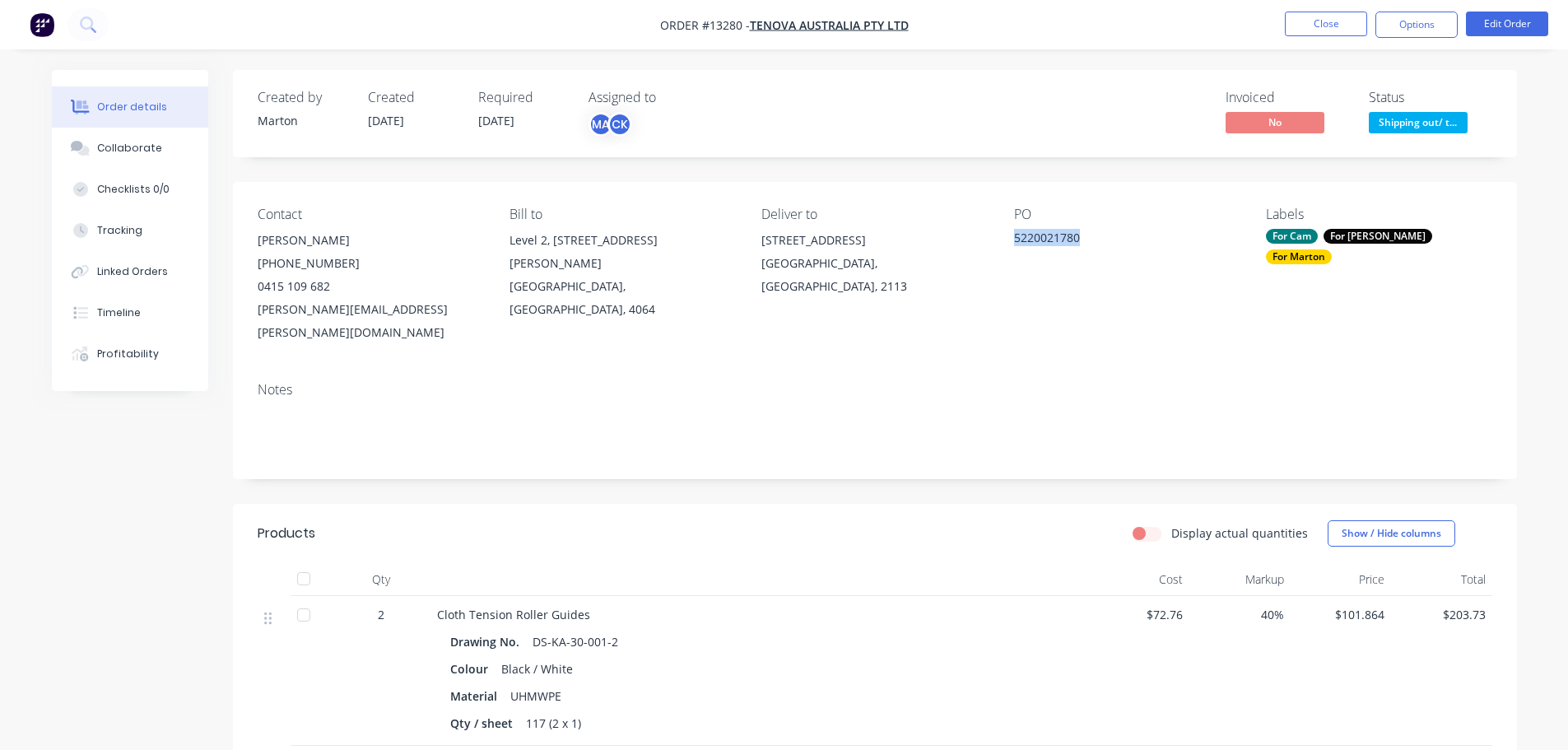
drag, startPoint x: 1087, startPoint y: 243, endPoint x: 1007, endPoint y: 243, distance: 80.0
click at [1007, 243] on div "Contact Phillip Capraro (02) 8870 1520 0415 109 682 phillip.capraro@takraf.com …" at bounding box center [875, 275] width 1284 height 187
click at [1092, 242] on div "5220021780" at bounding box center [1116, 240] width 206 height 23
drag, startPoint x: 1097, startPoint y: 238, endPoint x: 1013, endPoint y: 244, distance: 84.2
click at [1013, 244] on div "Contact Phillip Capraro (02) 8870 1520 0415 109 682 phillip.capraro@takraf.com …" at bounding box center [875, 275] width 1284 height 187
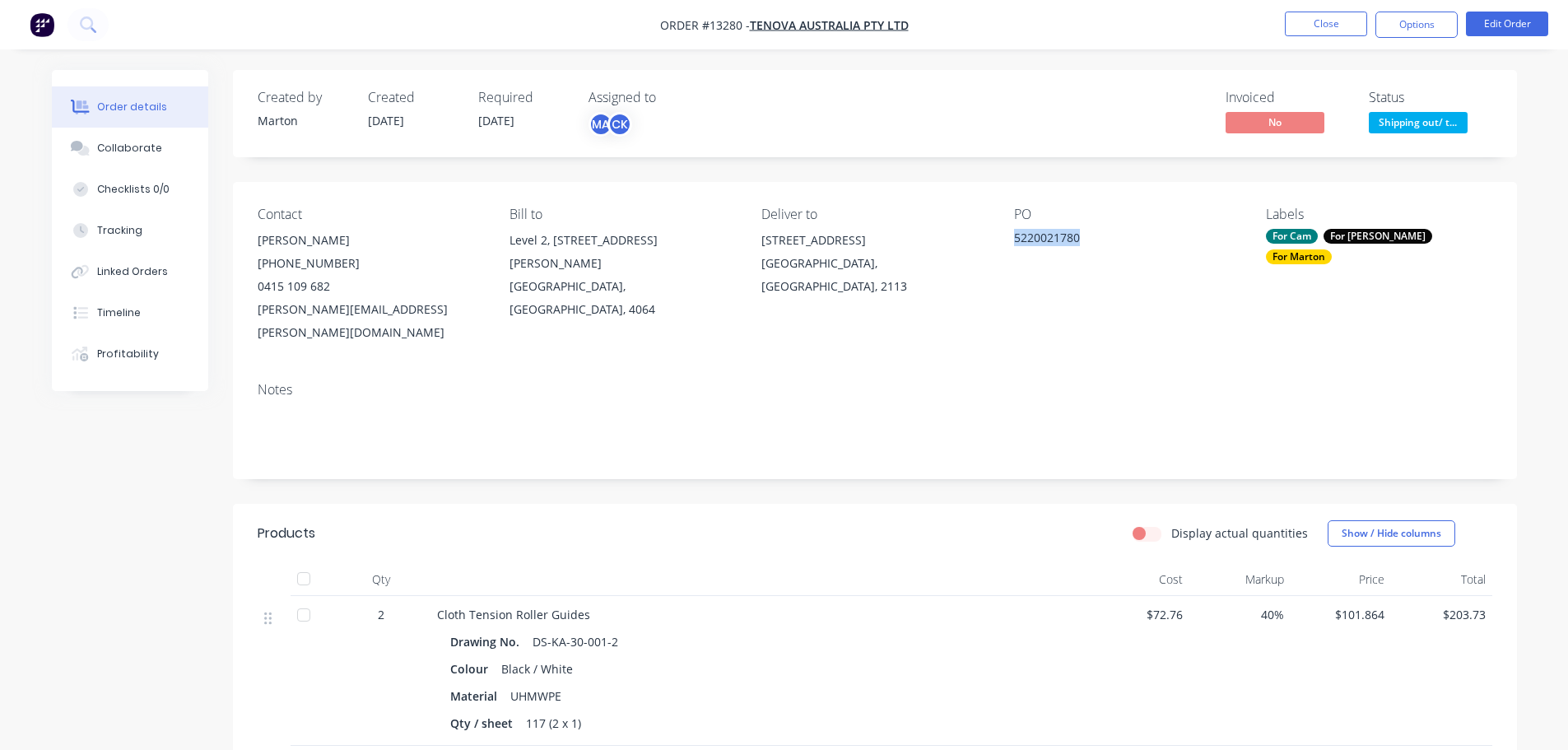
copy div "5220021780"
click at [1299, 19] on button "Close" at bounding box center [1326, 24] width 82 height 25
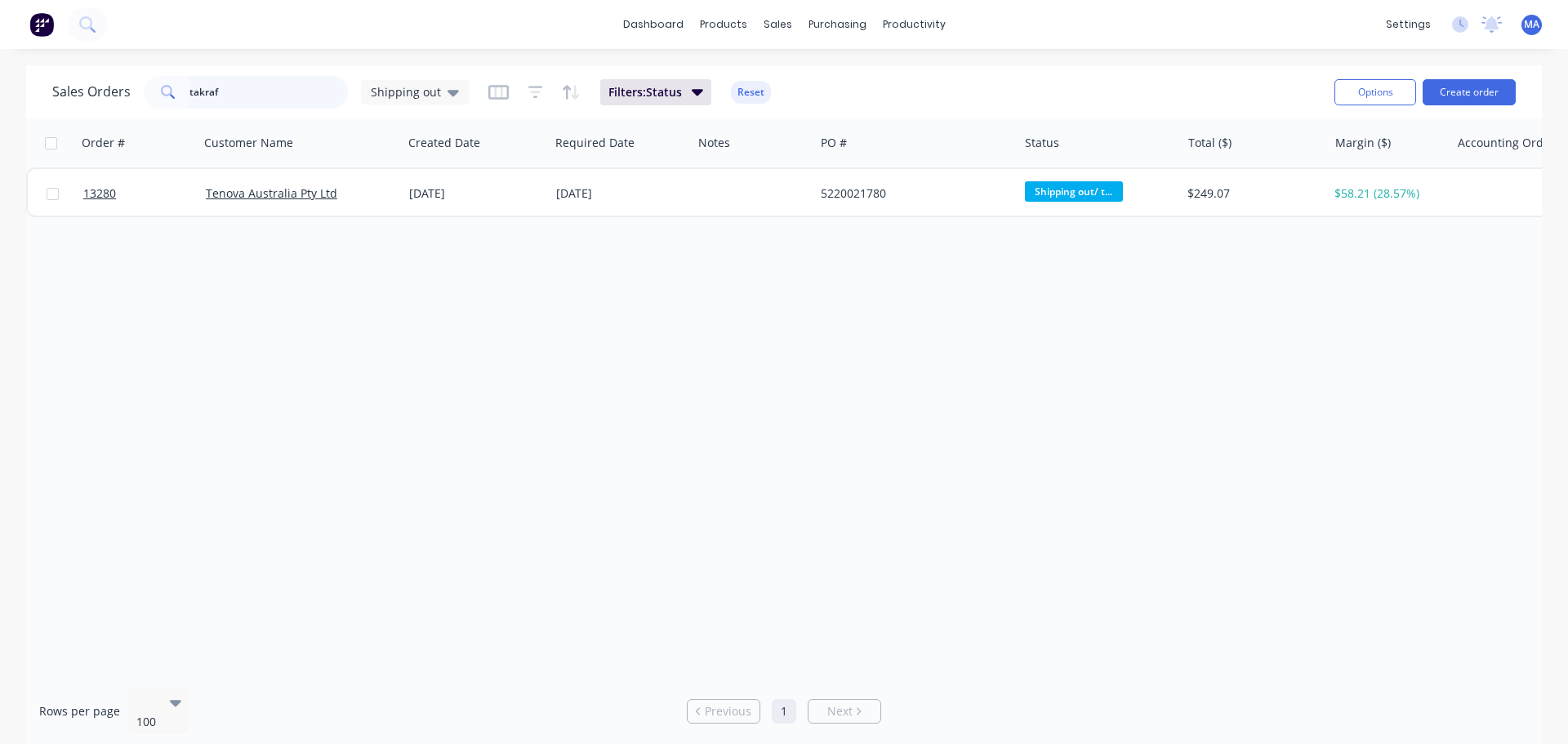
drag, startPoint x: 253, startPoint y: 90, endPoint x: 162, endPoint y: 80, distance: 91.5
click at [165, 79] on div "takraf" at bounding box center [245, 92] width 204 height 33
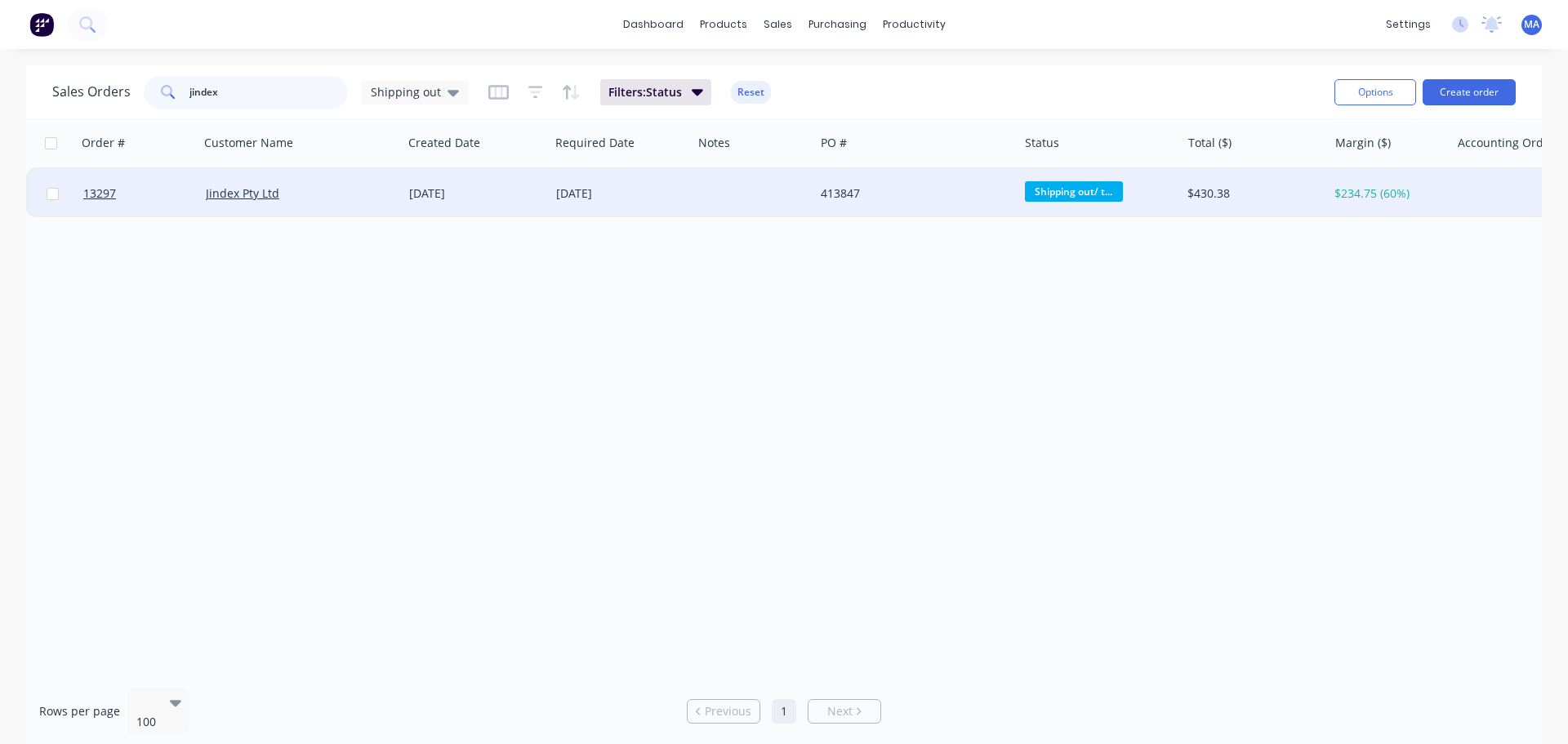
type input "jindex"
click at [291, 180] on div "Jindex Pty Ltd" at bounding box center [301, 192] width 203 height 49
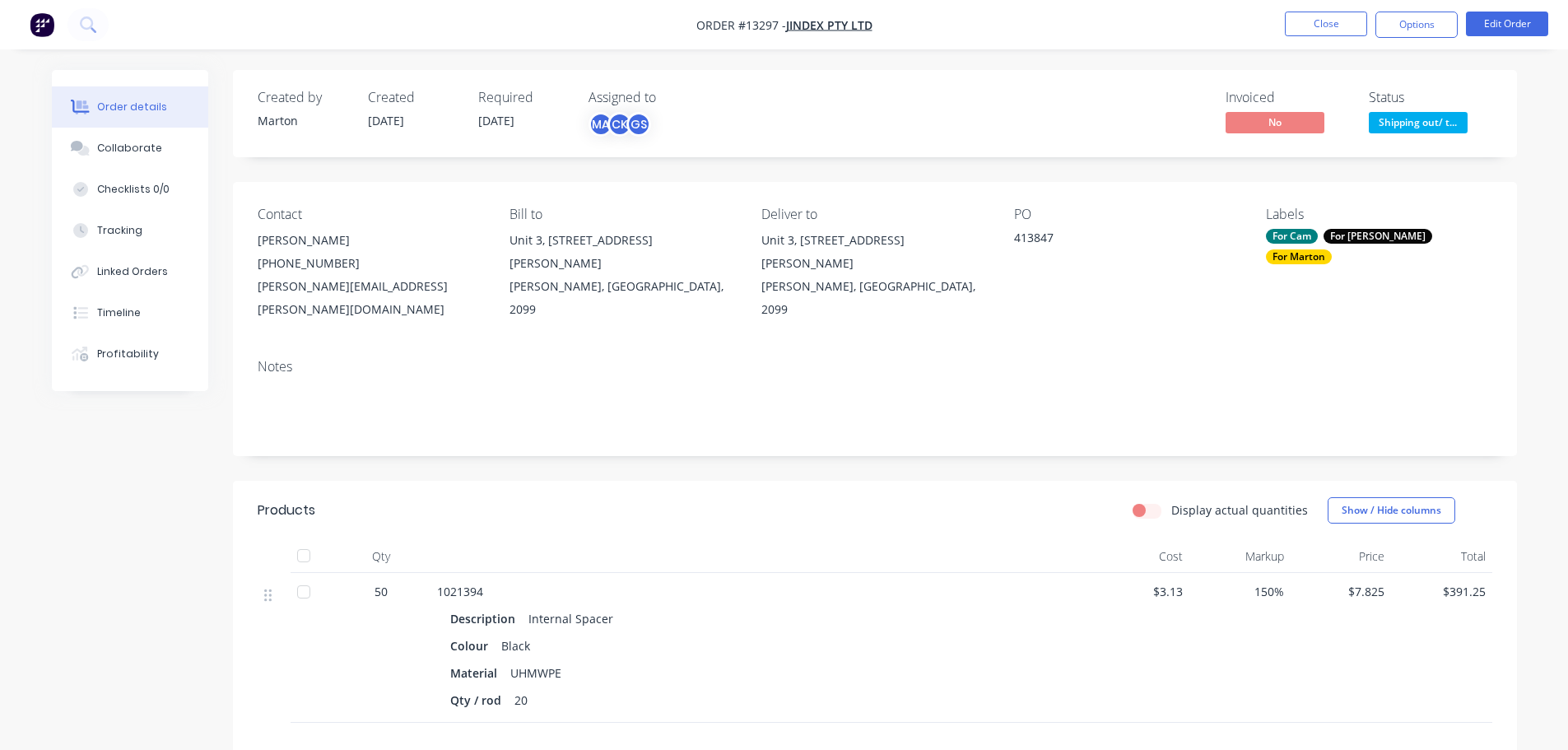
scroll to position [243, 0]
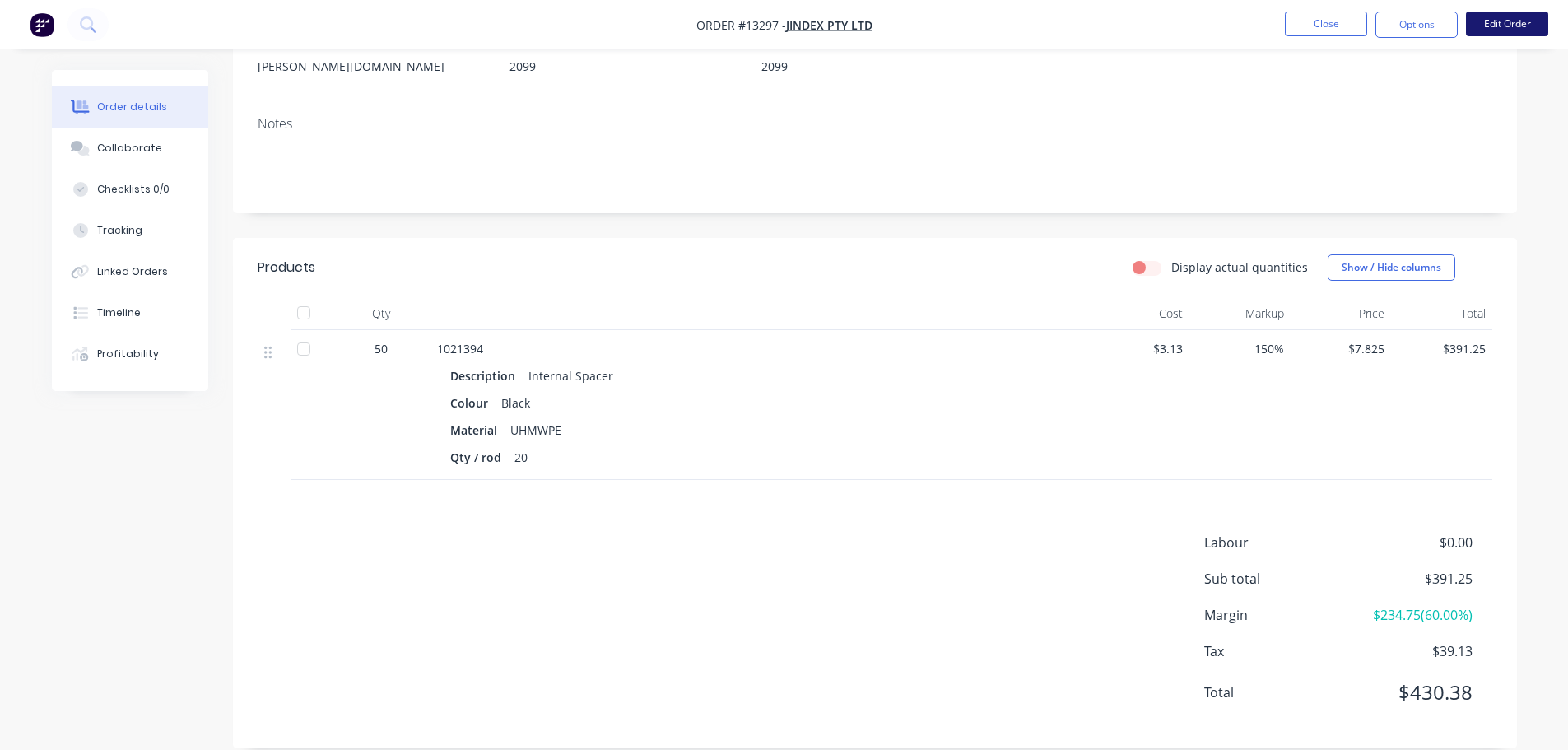
click at [1489, 28] on button "Edit Order" at bounding box center [1506, 24] width 82 height 25
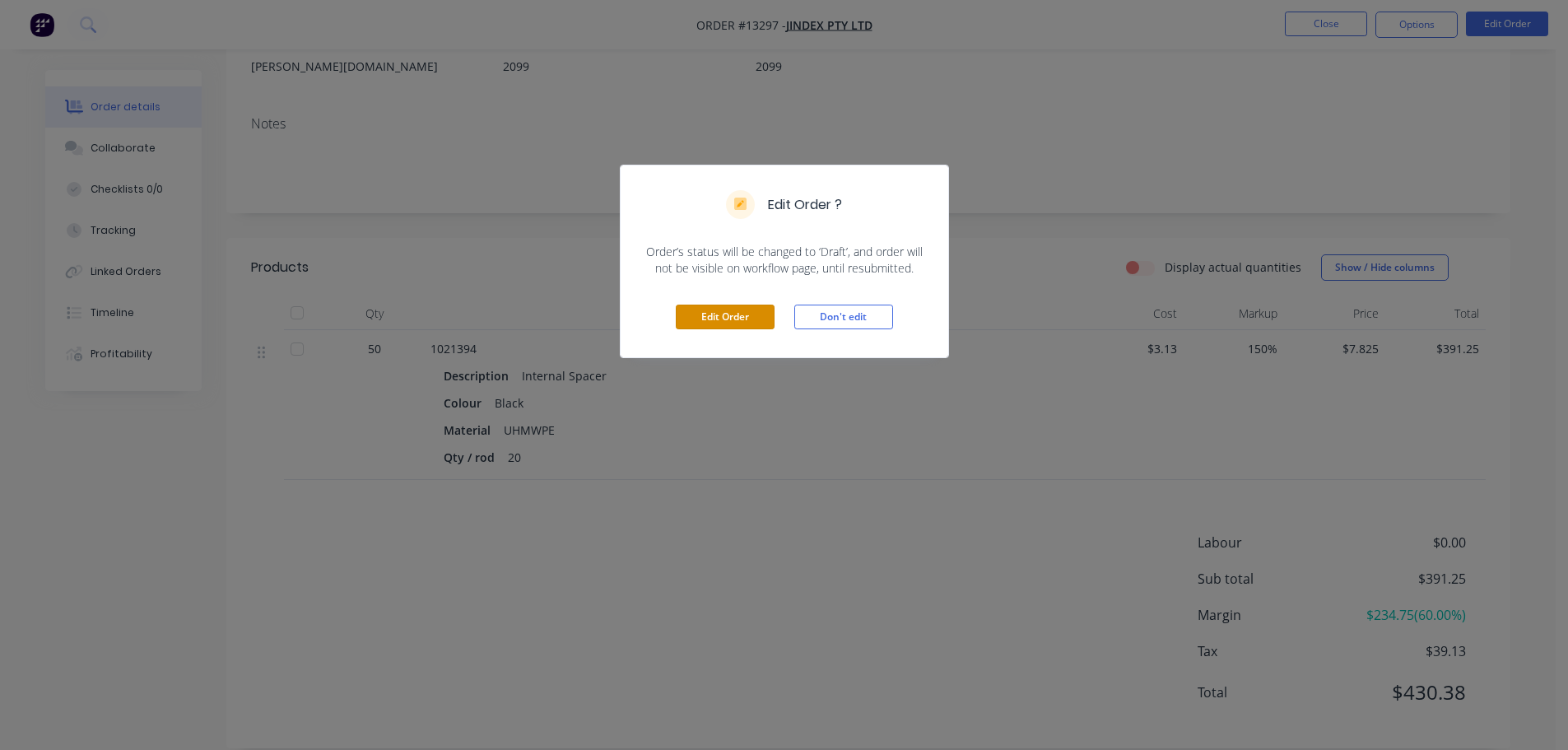
click at [714, 310] on button "Edit Order" at bounding box center [725, 317] width 98 height 25
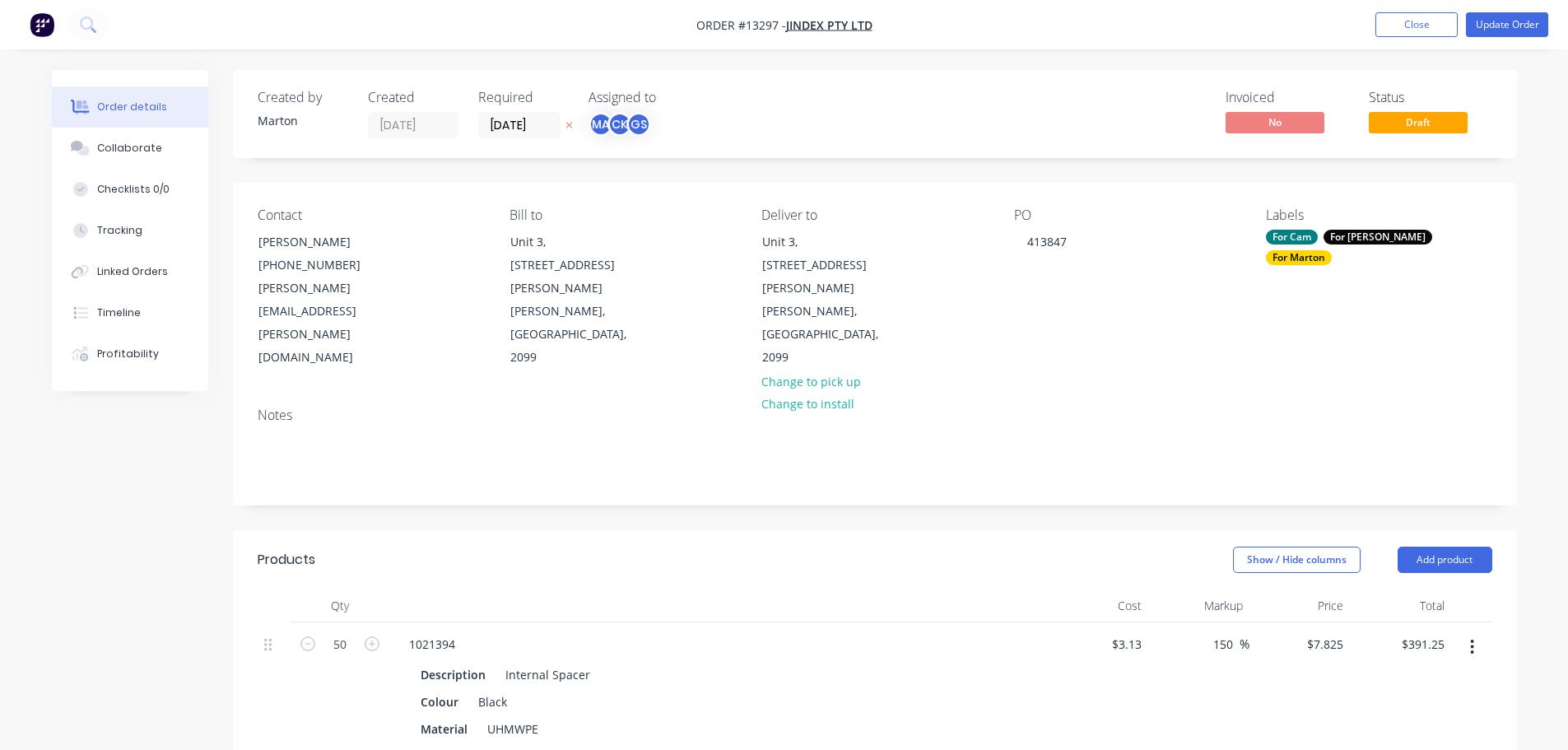
scroll to position [329, 0]
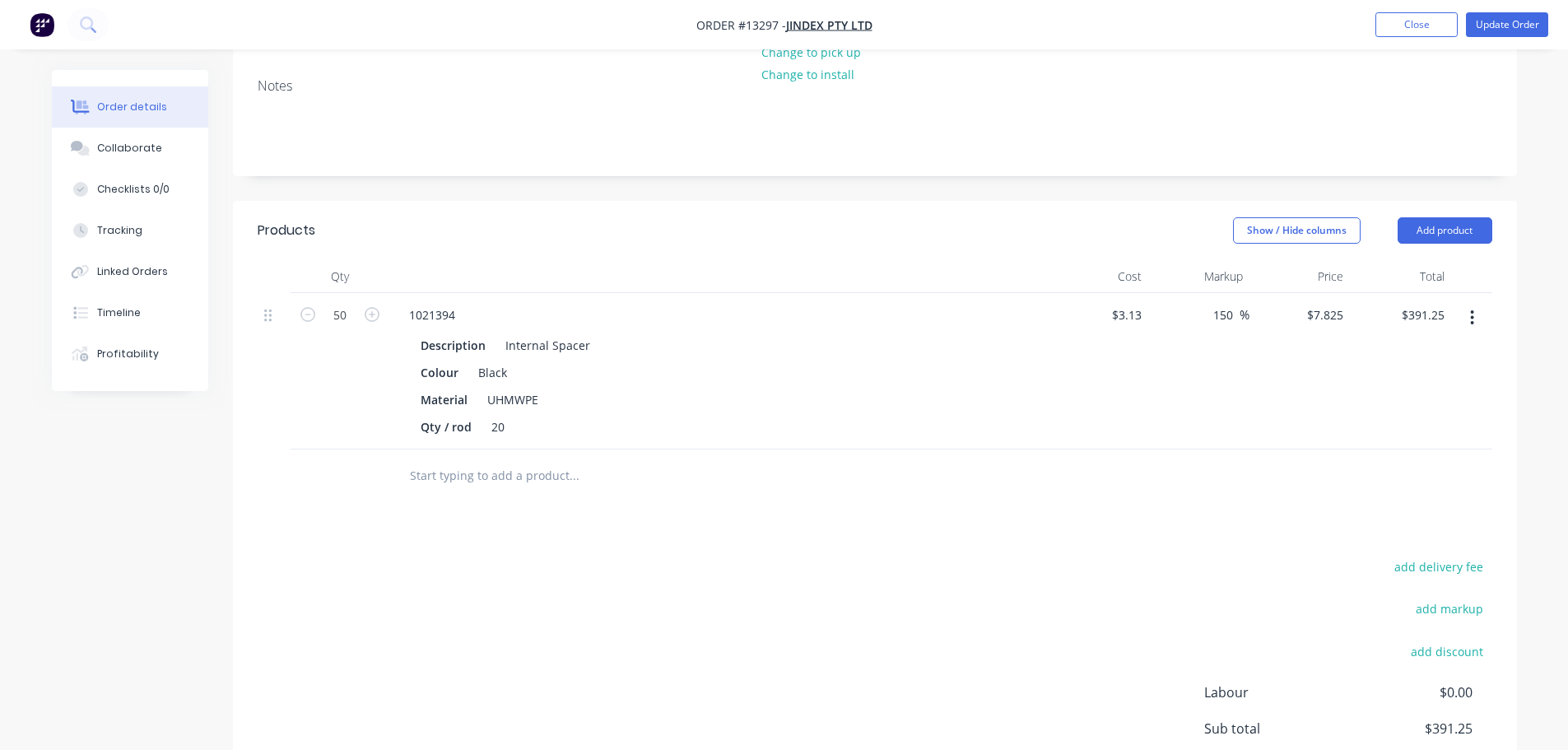
click at [1454, 484] on div "Products Show / Hide columns Add product Qty Cost Markup Price Total 50 1021394…" at bounding box center [875, 549] width 1284 height 697
click at [1452, 555] on button "add delivery fee" at bounding box center [1440, 566] width 106 height 22
type input "25"
click at [1110, 555] on div "Delivery fee Delivery fee Delivery fee name (Optional) 25 25 $0 add markup add …" at bounding box center [875, 711] width 1235 height 314
click at [1491, 32] on button "Update Order" at bounding box center [1506, 25] width 82 height 25
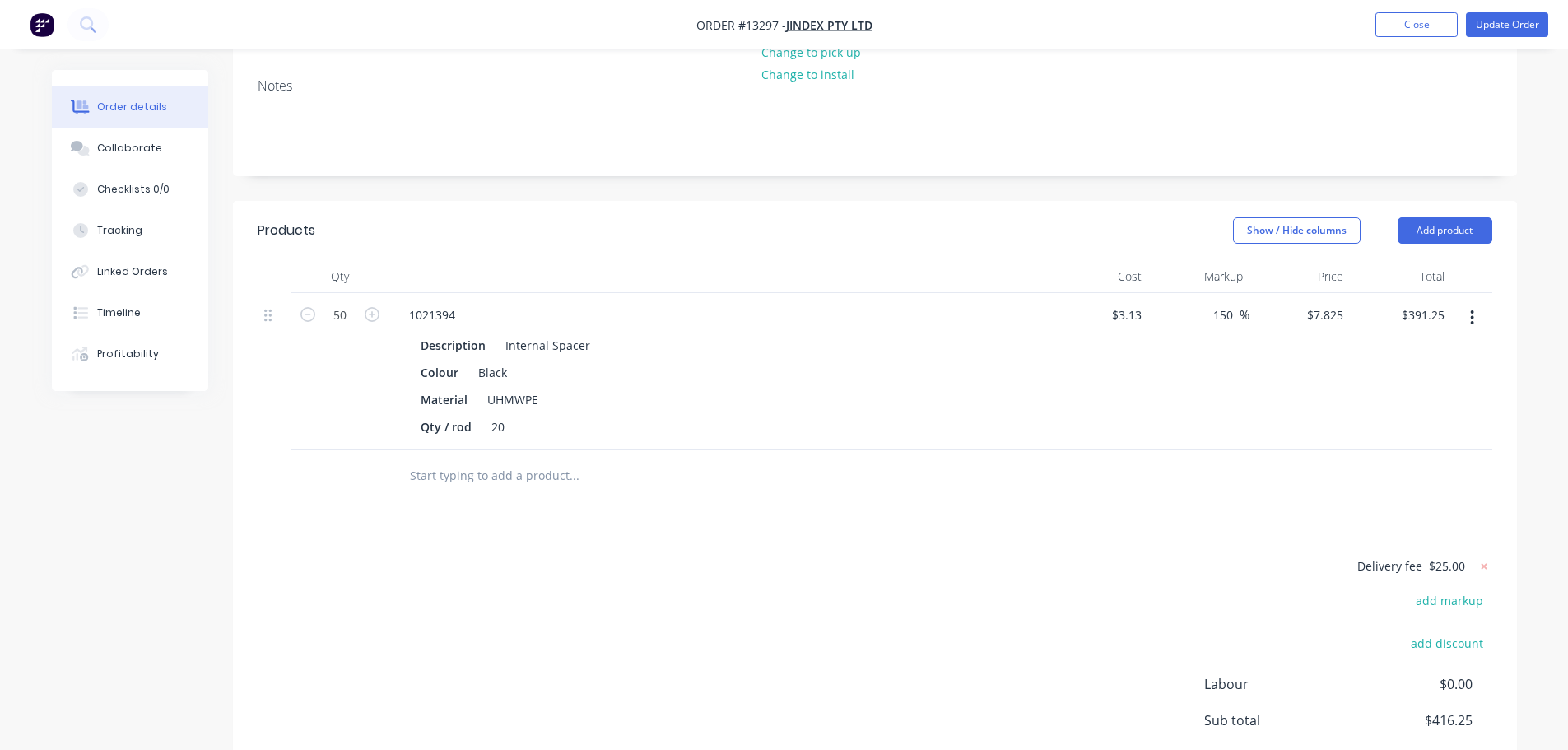
scroll to position [0, 0]
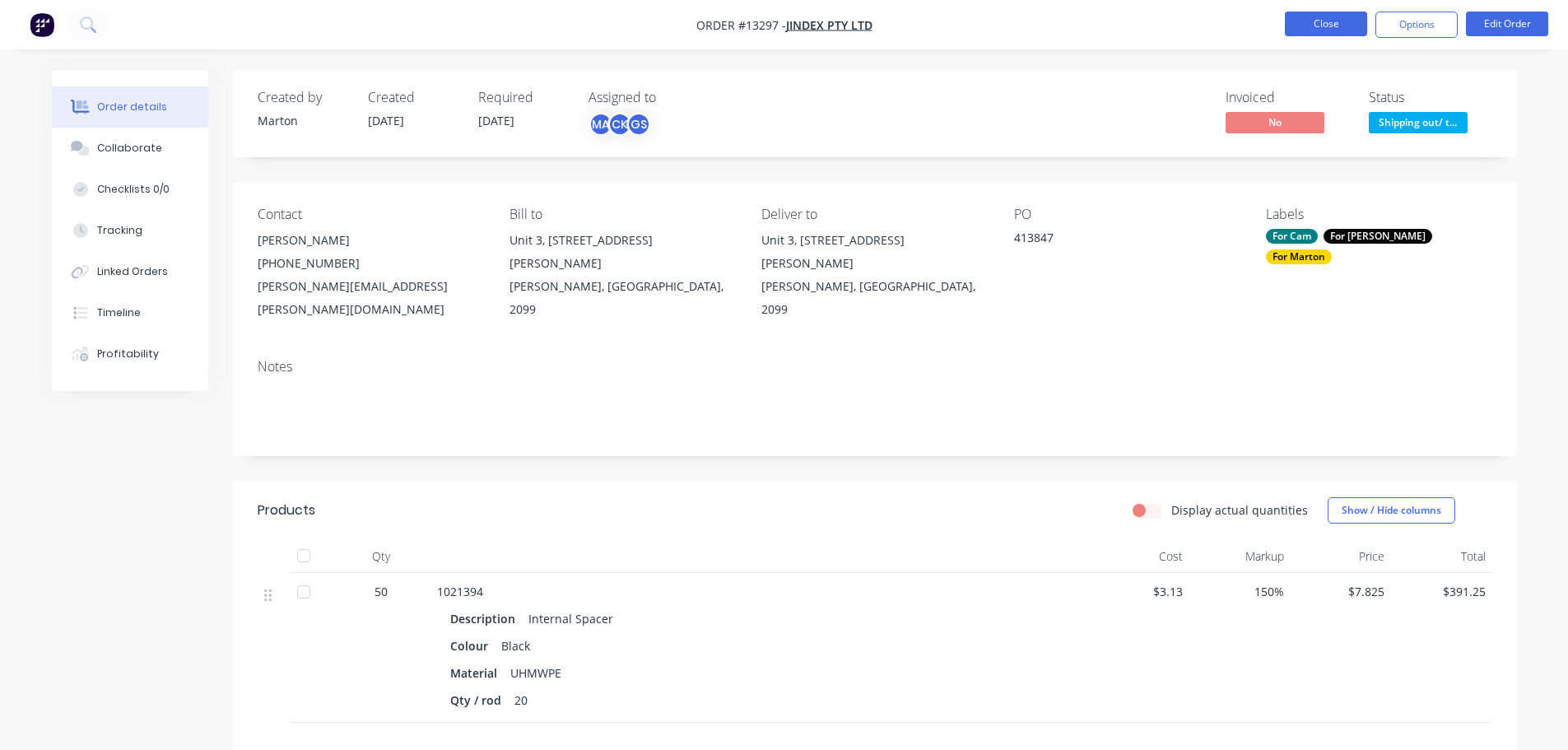
click at [1346, 33] on button "Close" at bounding box center [1326, 24] width 82 height 25
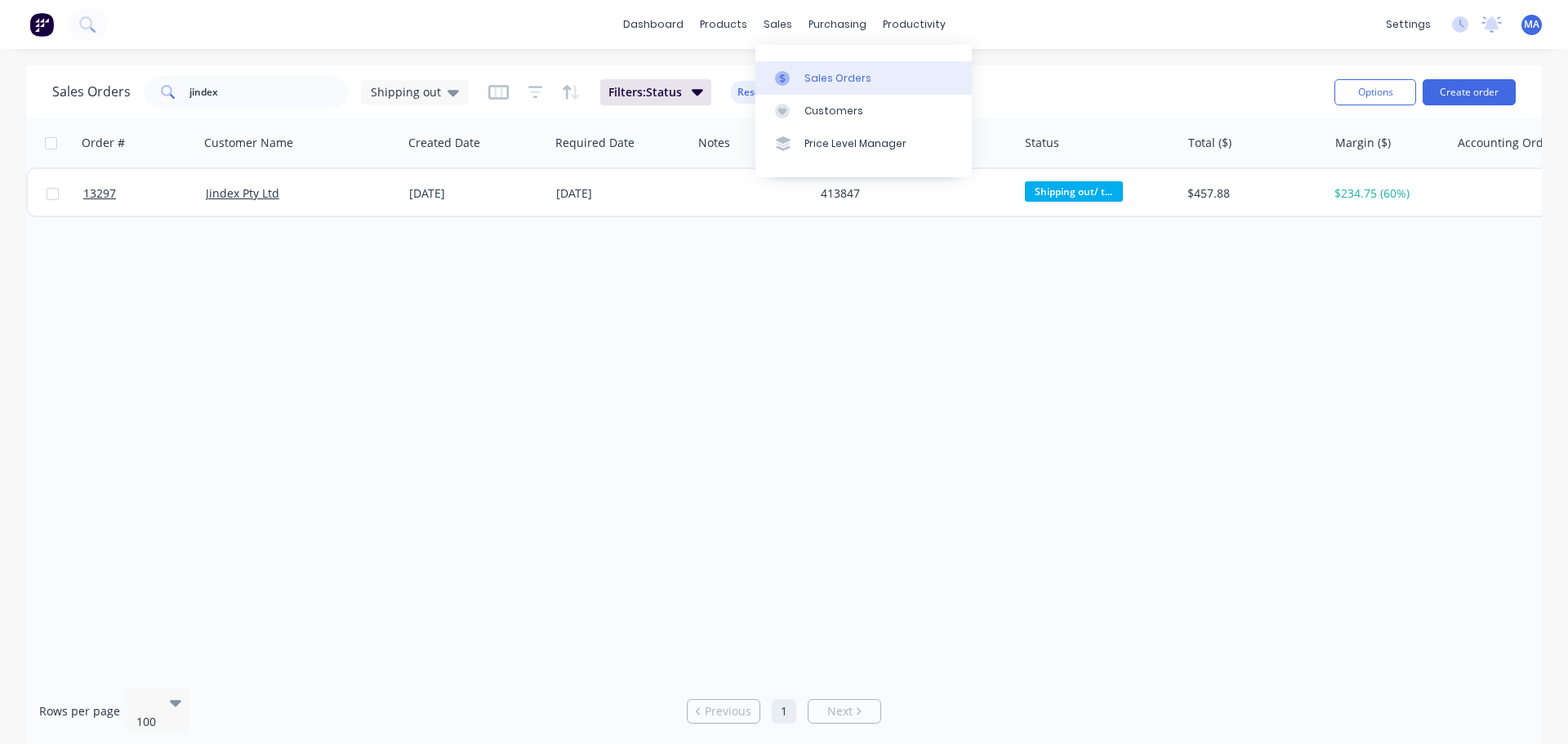
drag, startPoint x: 790, startPoint y: 58, endPoint x: 785, endPoint y: 73, distance: 15.8
click at [791, 59] on div "Sales Orders Customers Price Level Manager" at bounding box center [864, 110] width 216 height 131
click at [785, 75] on icon at bounding box center [782, 78] width 14 height 14
click at [806, 76] on div "Product Catalogue" at bounding box center [796, 78] width 102 height 14
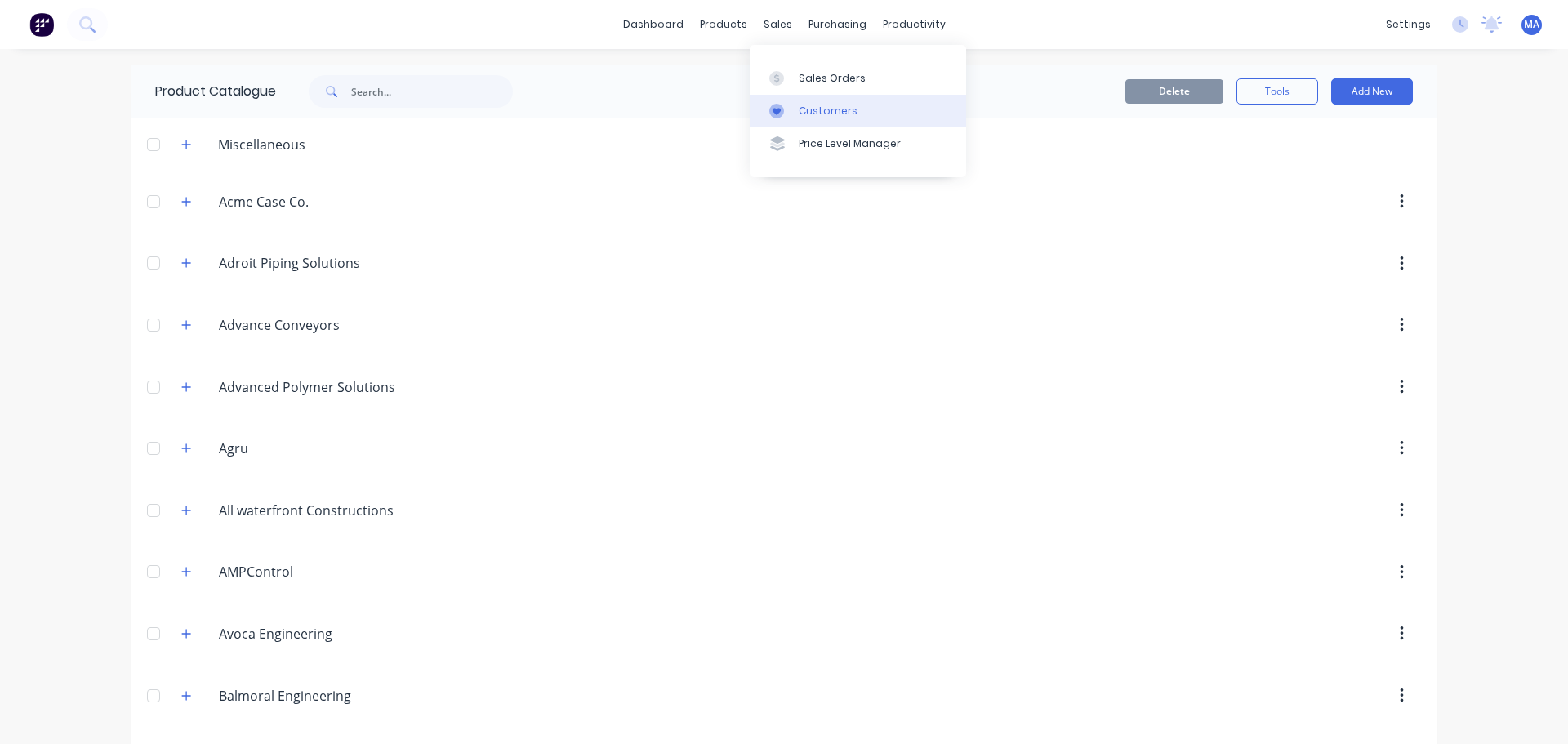
click at [806, 98] on link "Customers" at bounding box center [858, 111] width 216 height 33
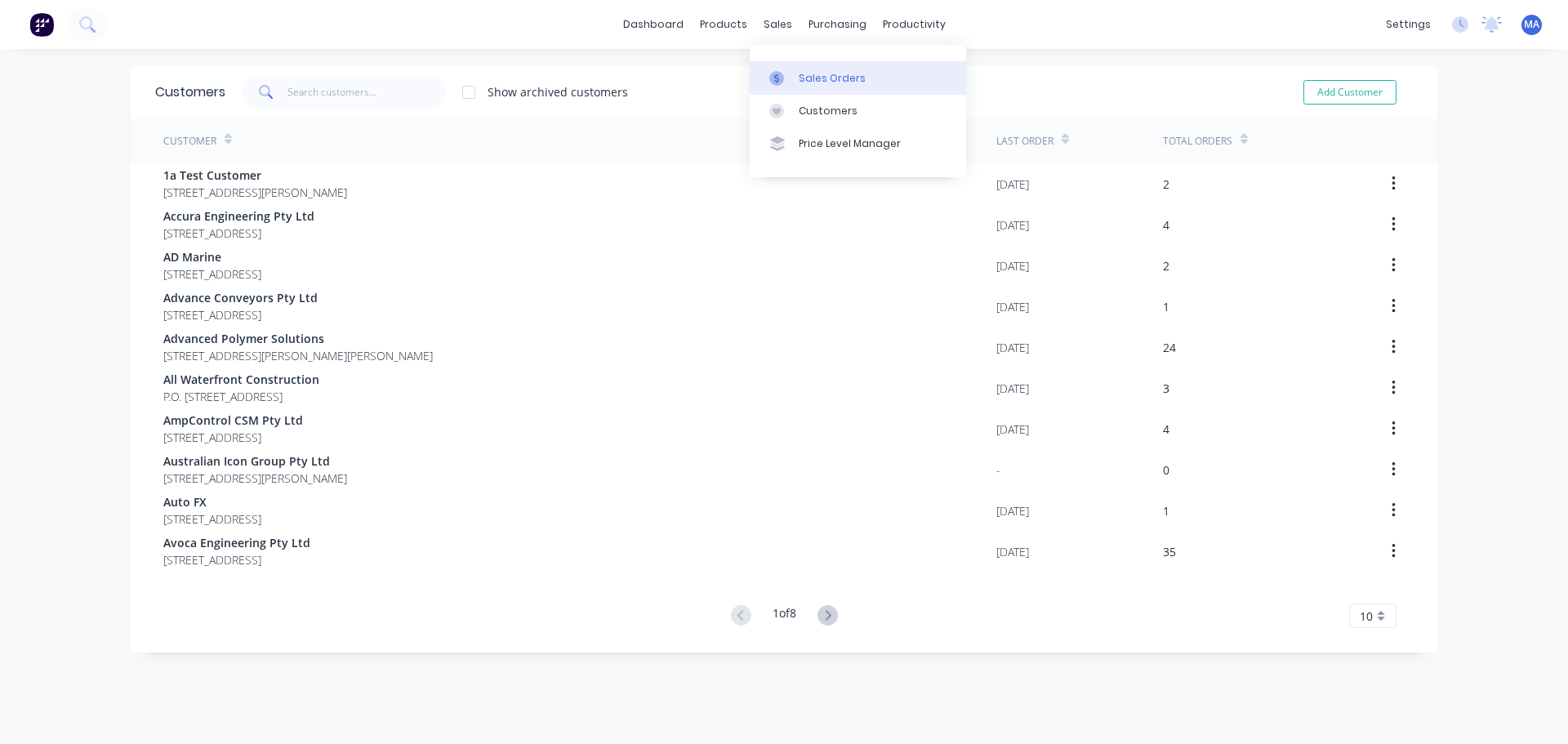
click at [787, 75] on div at bounding box center [782, 78] width 25 height 14
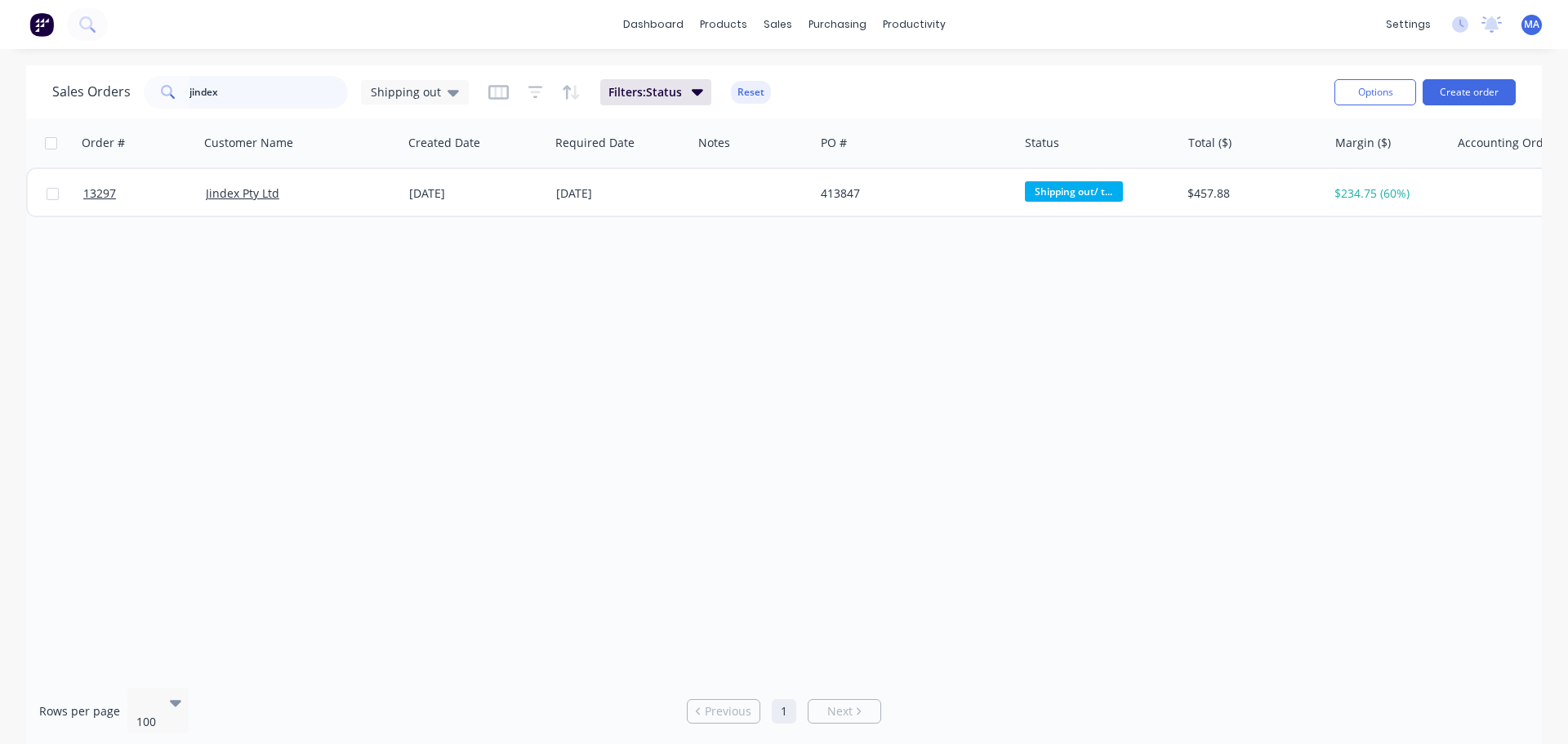
drag, startPoint x: 221, startPoint y: 84, endPoint x: 108, endPoint y: 97, distance: 113.7
click at [108, 97] on div "Sales Orders jindex Shipping out" at bounding box center [261, 92] width 417 height 33
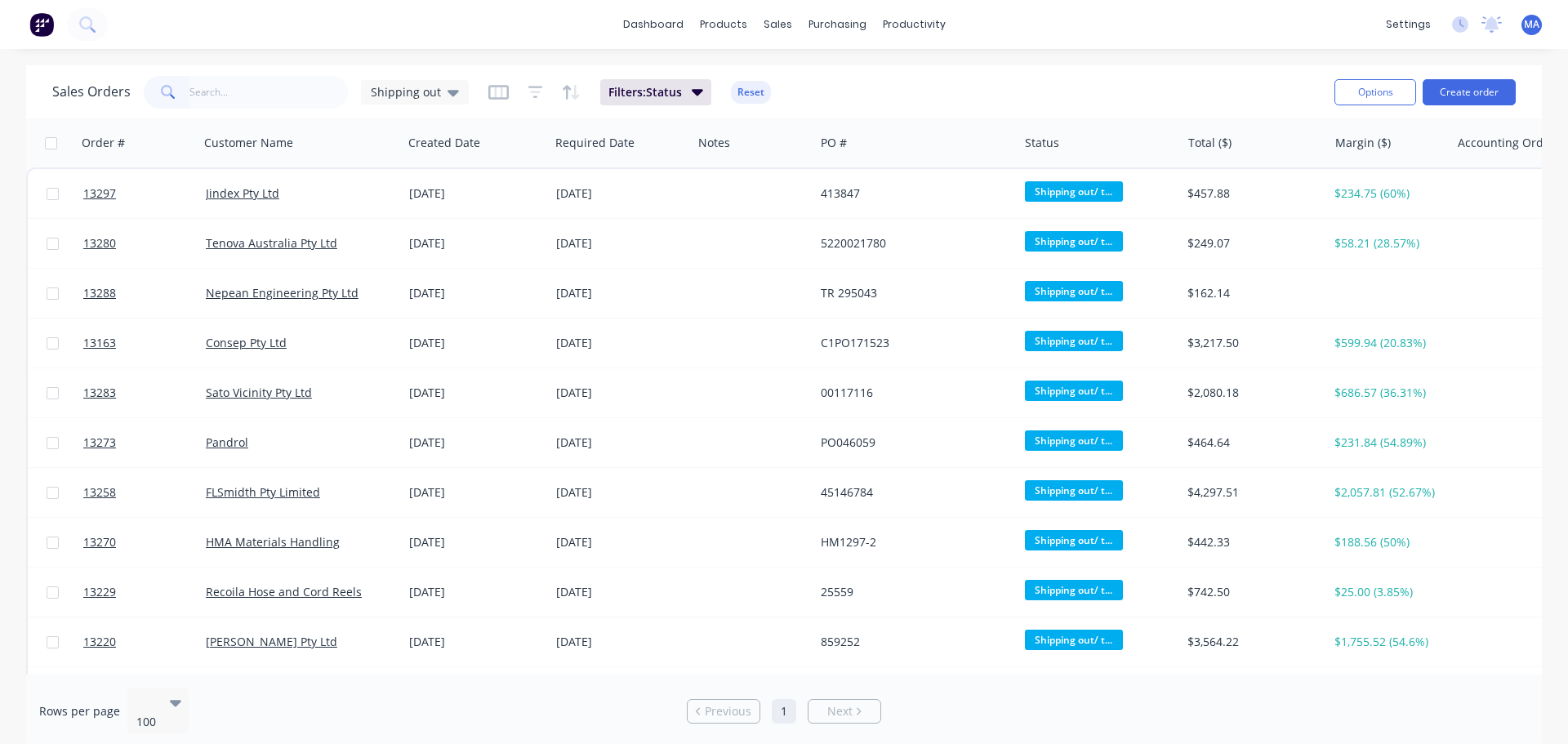
click at [258, 108] on div "Sales Orders Shipping out Filters: Status Reset" at bounding box center [687, 92] width 1269 height 40
click at [259, 100] on input "text" at bounding box center [269, 92] width 159 height 33
click at [254, 100] on input "text" at bounding box center [269, 92] width 159 height 33
click at [893, 84] on div "Sales Orders Shipping out Filters: Status Reset" at bounding box center [687, 92] width 1269 height 40
click at [918, 80] on div "Sales Orders Shipping out Filters: Status Reset" at bounding box center [687, 92] width 1269 height 40
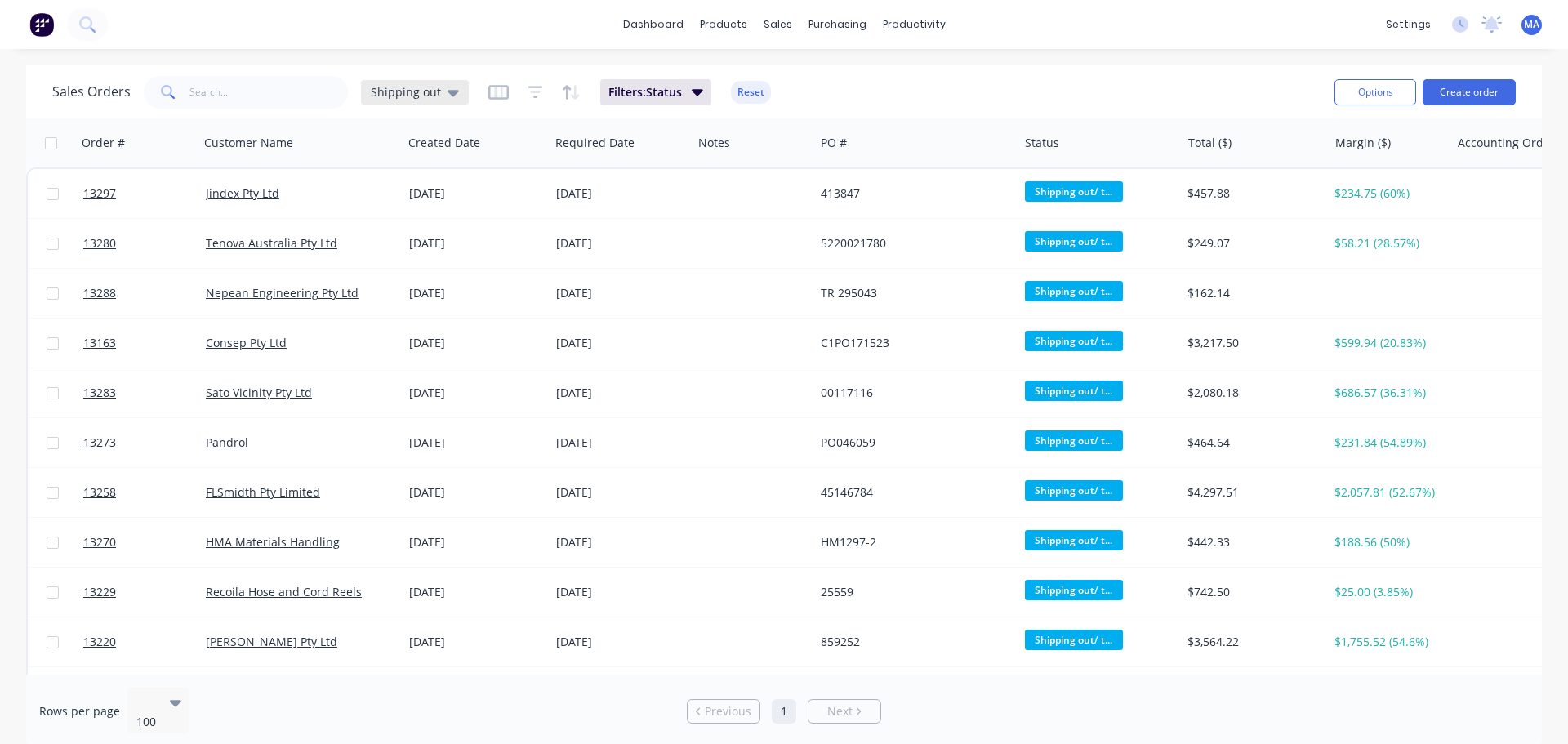
click at [439, 94] on div "Shipping out" at bounding box center [415, 92] width 88 height 14
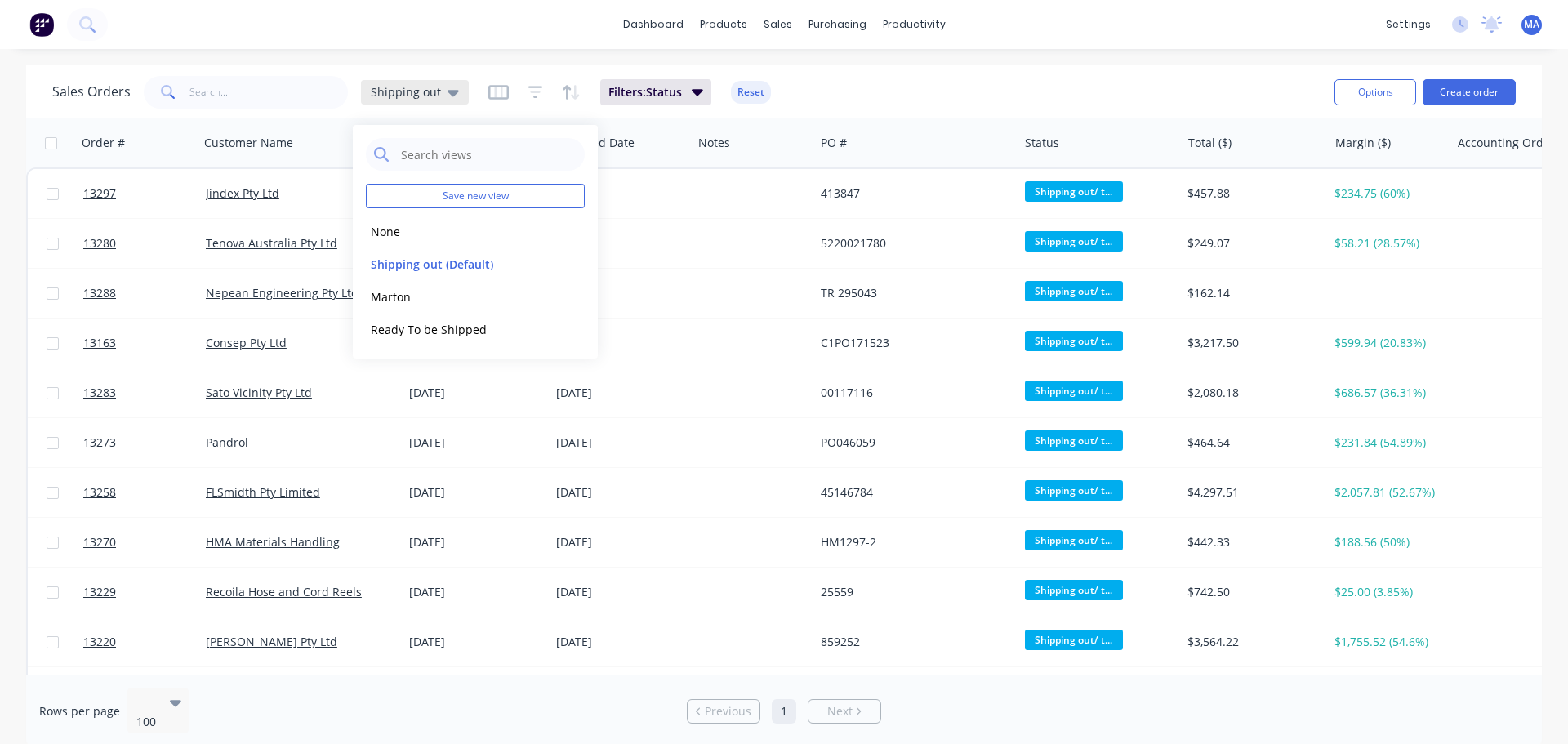
click at [437, 94] on div "Shipping out" at bounding box center [415, 92] width 88 height 14
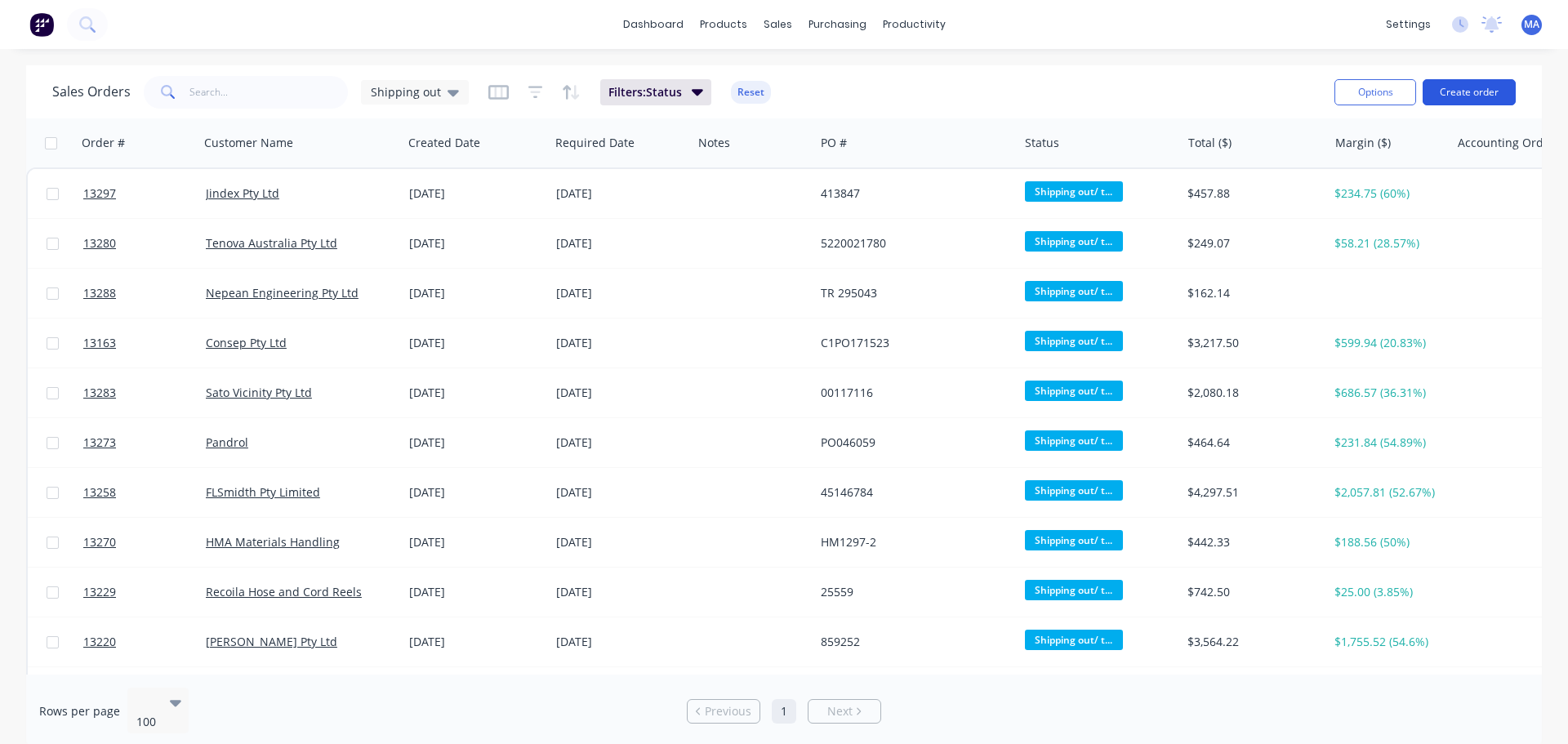
click at [1460, 98] on button "Create order" at bounding box center [1468, 92] width 93 height 26
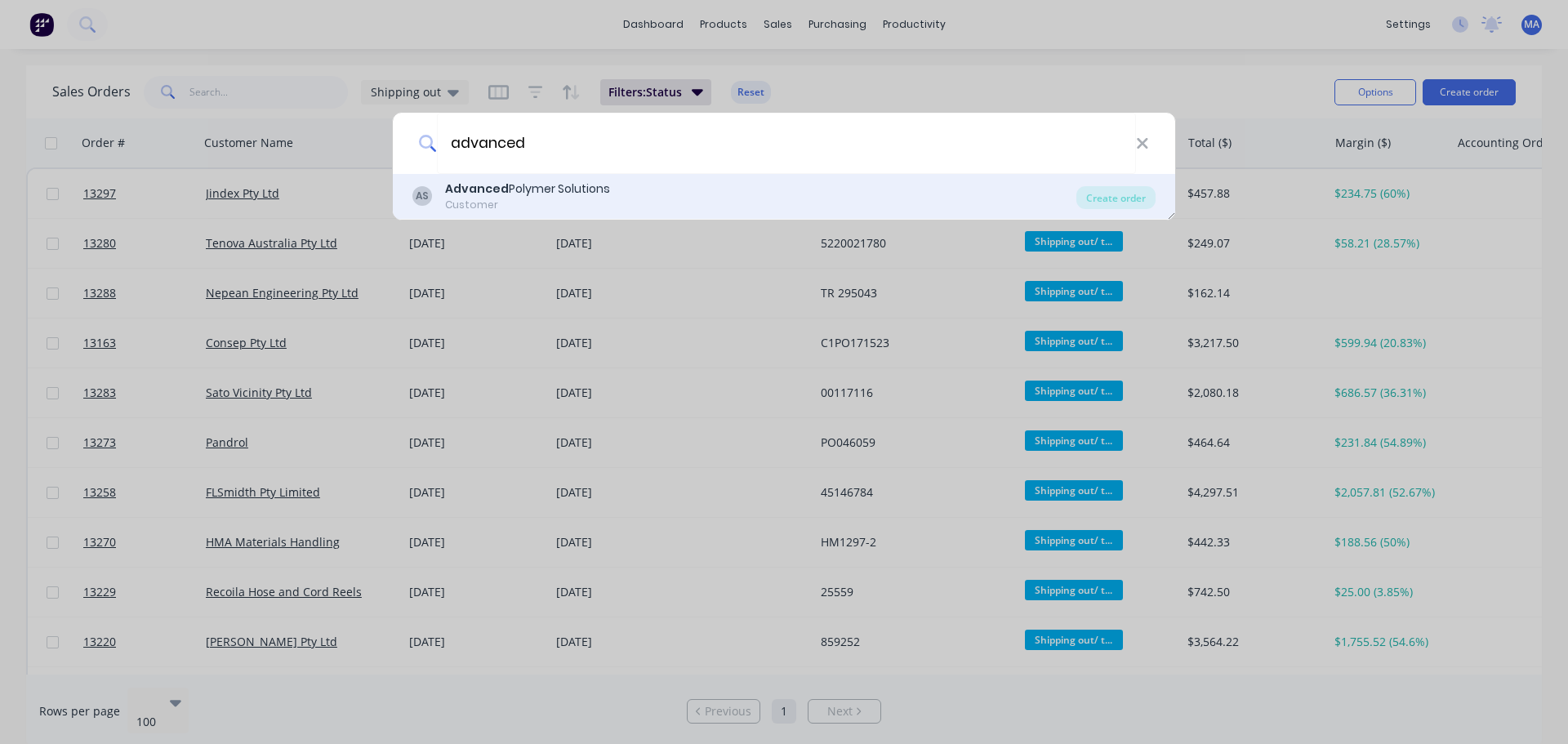
type input "advanced"
click at [525, 195] on div "Advanced Polymer Solutions" at bounding box center [528, 189] width 165 height 17
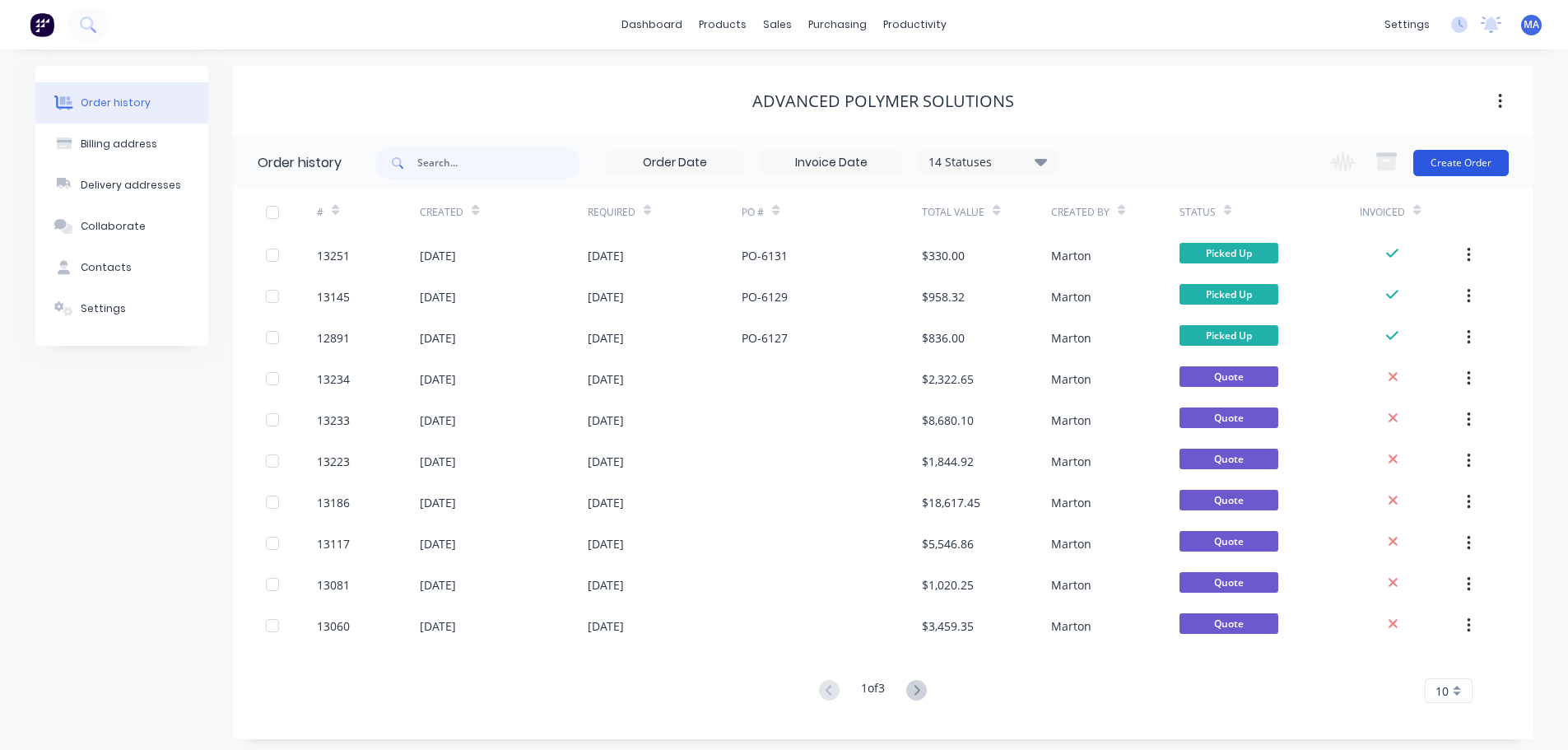
click at [1489, 157] on button "Create Order" at bounding box center [1461, 162] width 96 height 26
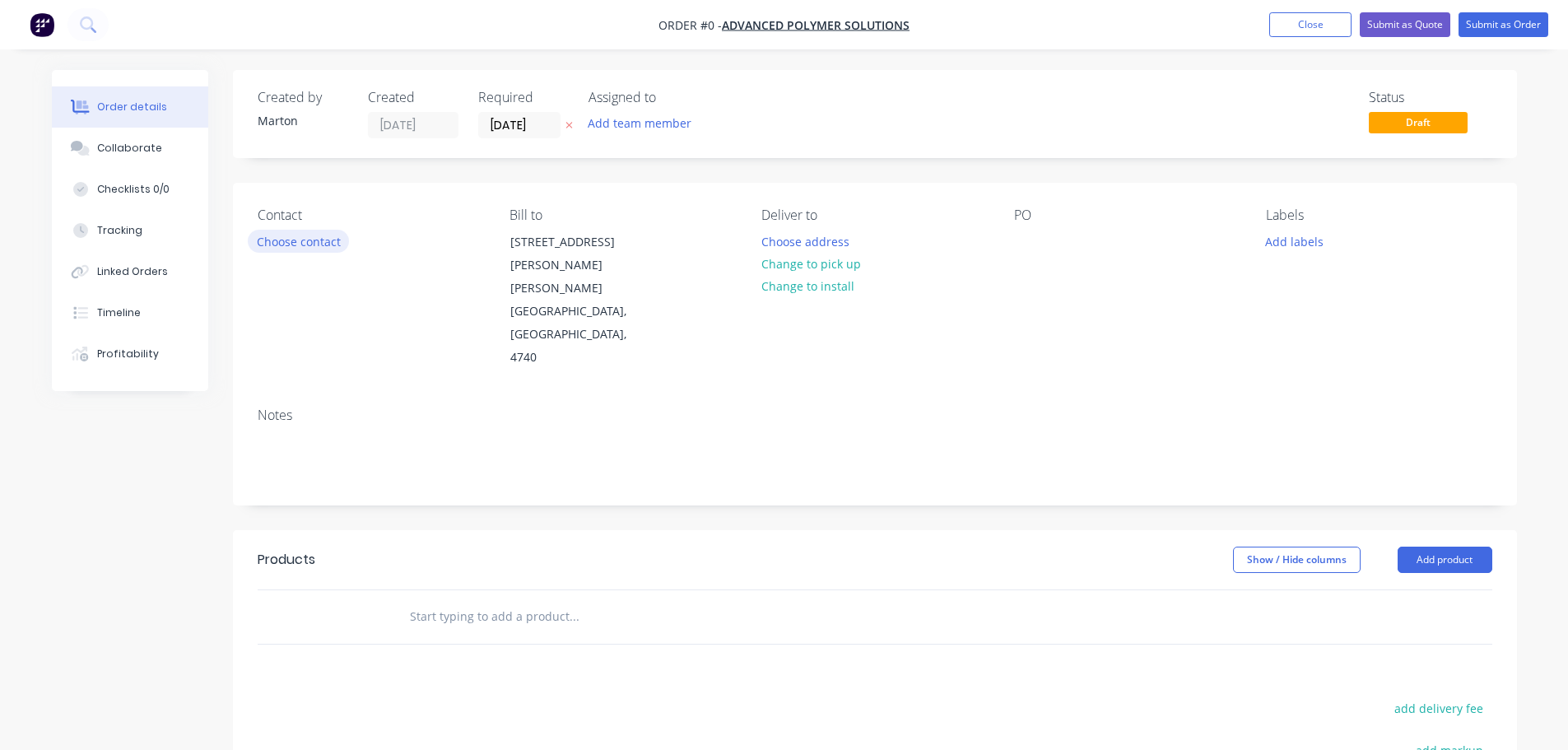
click at [298, 246] on button "Choose contact" at bounding box center [298, 240] width 101 height 22
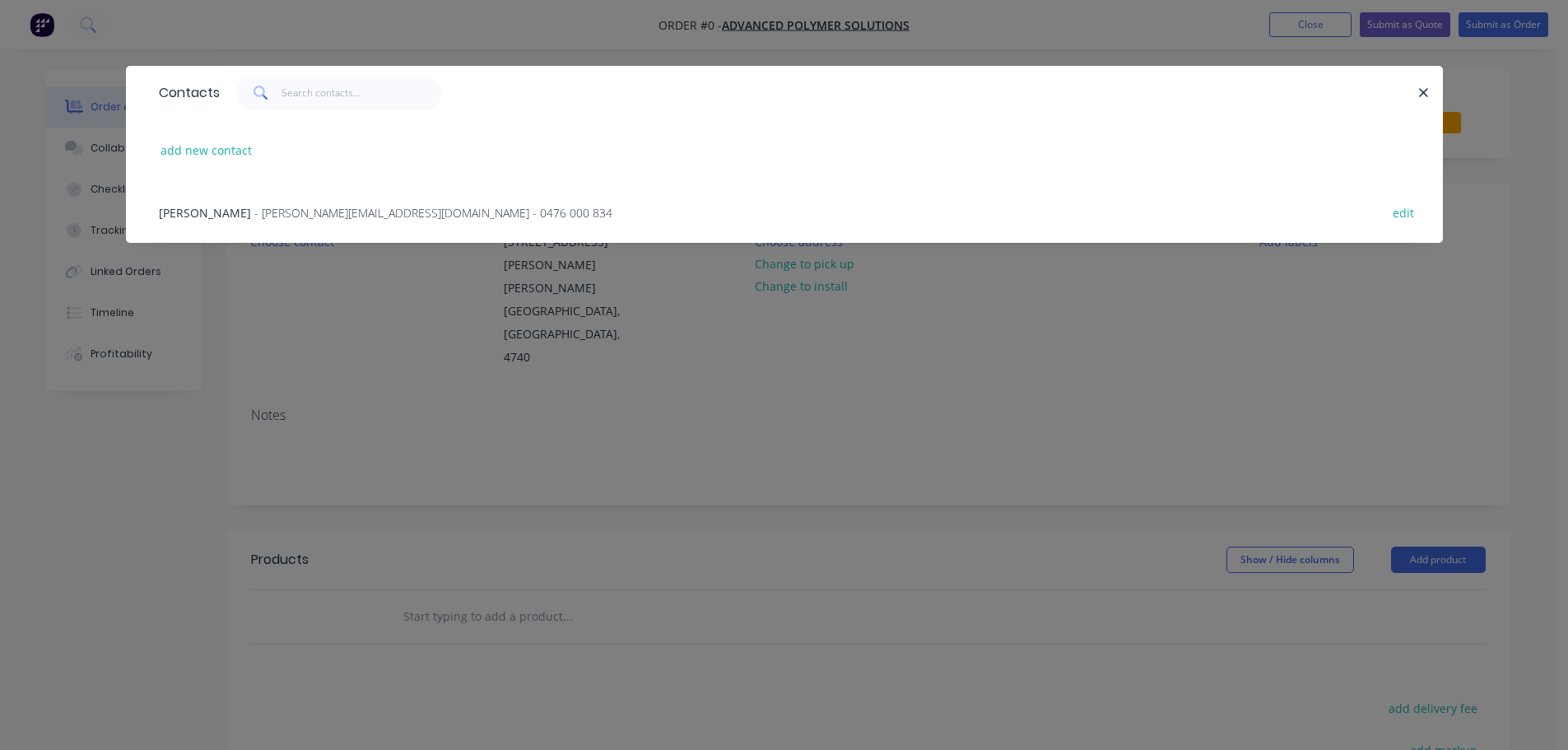
click at [271, 198] on div "Daryl Oliver - daryl@advancedpolymersolutions.com.au - 0476 000 834 edit" at bounding box center [784, 212] width 1268 height 62
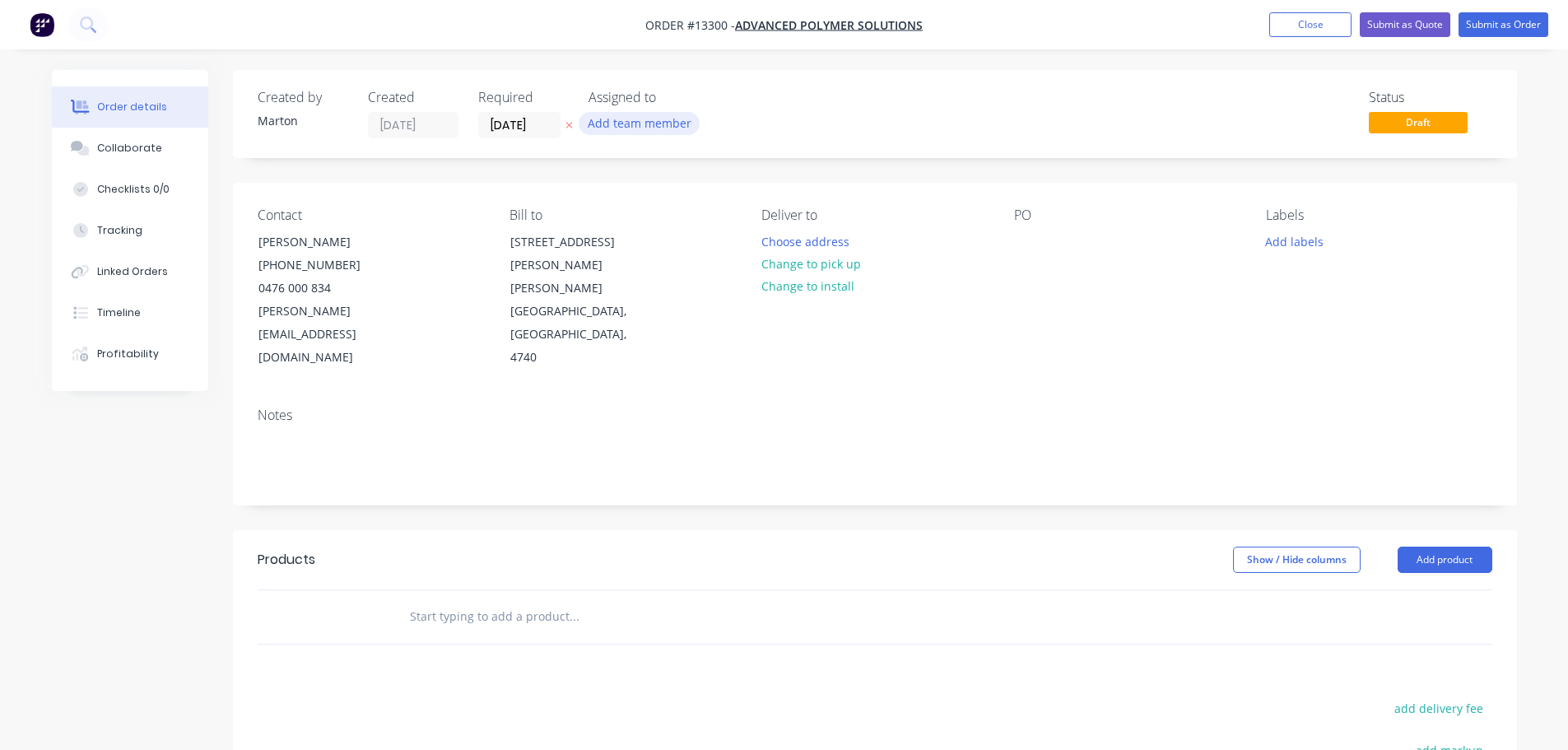
click at [661, 120] on button "Add team member" at bounding box center [638, 123] width 121 height 22
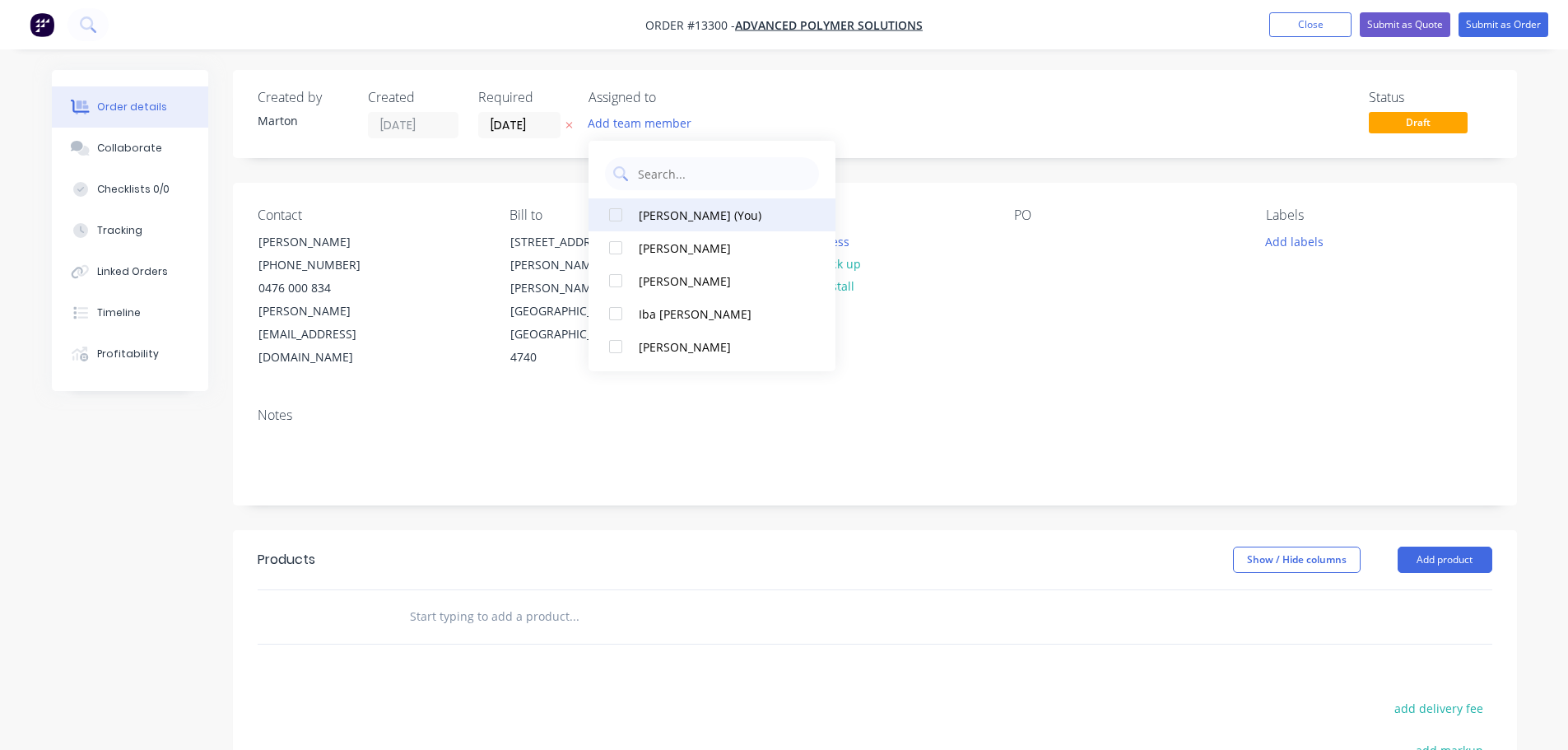
click at [614, 215] on div at bounding box center [616, 214] width 33 height 33
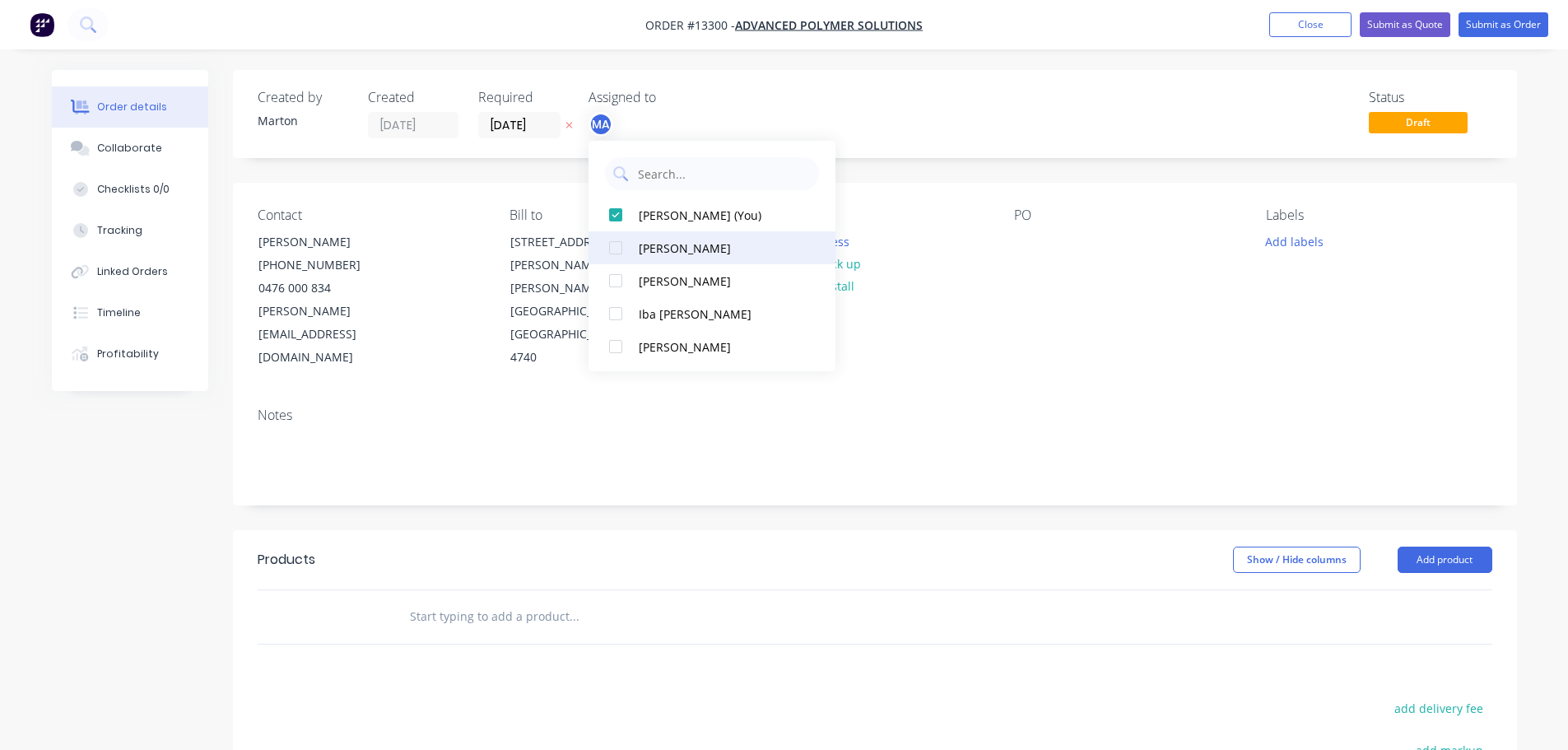
click at [616, 251] on div at bounding box center [616, 248] width 33 height 33
click at [612, 294] on div at bounding box center [616, 281] width 33 height 33
click at [804, 109] on div "Status Draft" at bounding box center [1123, 114] width 740 height 48
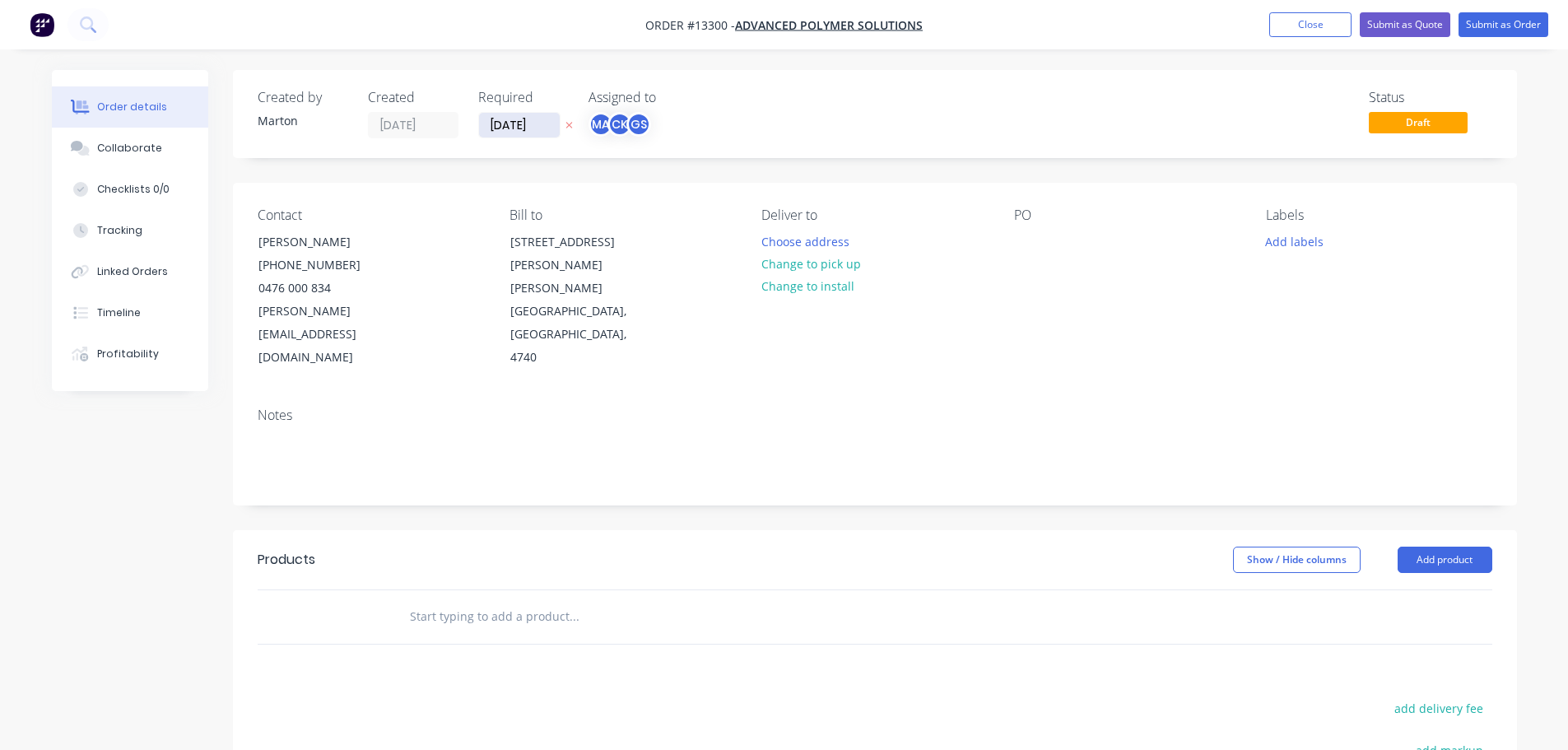
click at [505, 125] on input "09/09/25" at bounding box center [519, 125] width 81 height 25
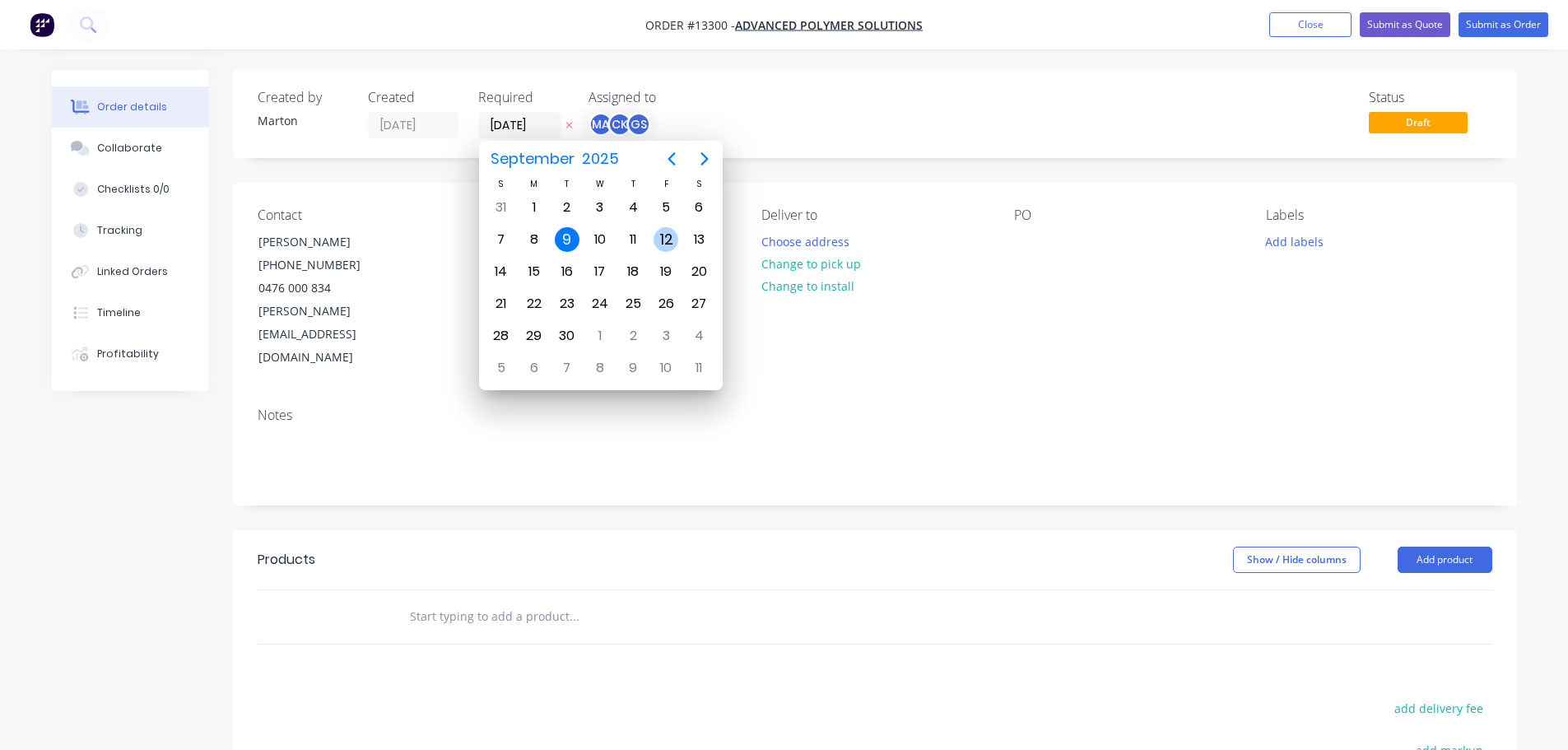
click at [659, 237] on div "12" at bounding box center [666, 239] width 25 height 25
type input "12/09/25"
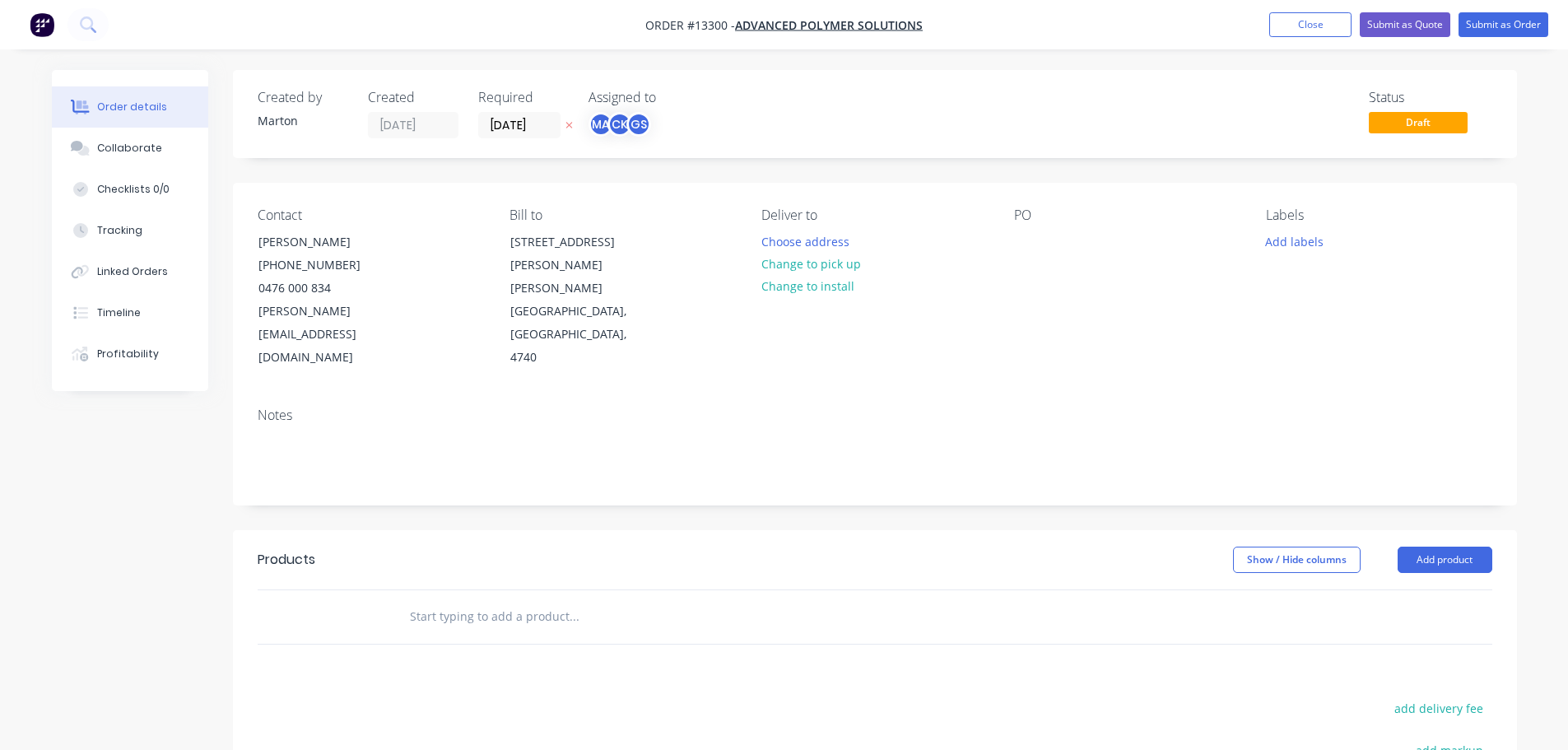
click at [814, 102] on div "Status Draft" at bounding box center [1123, 114] width 740 height 48
click at [841, 237] on button "Choose address" at bounding box center [804, 240] width 105 height 22
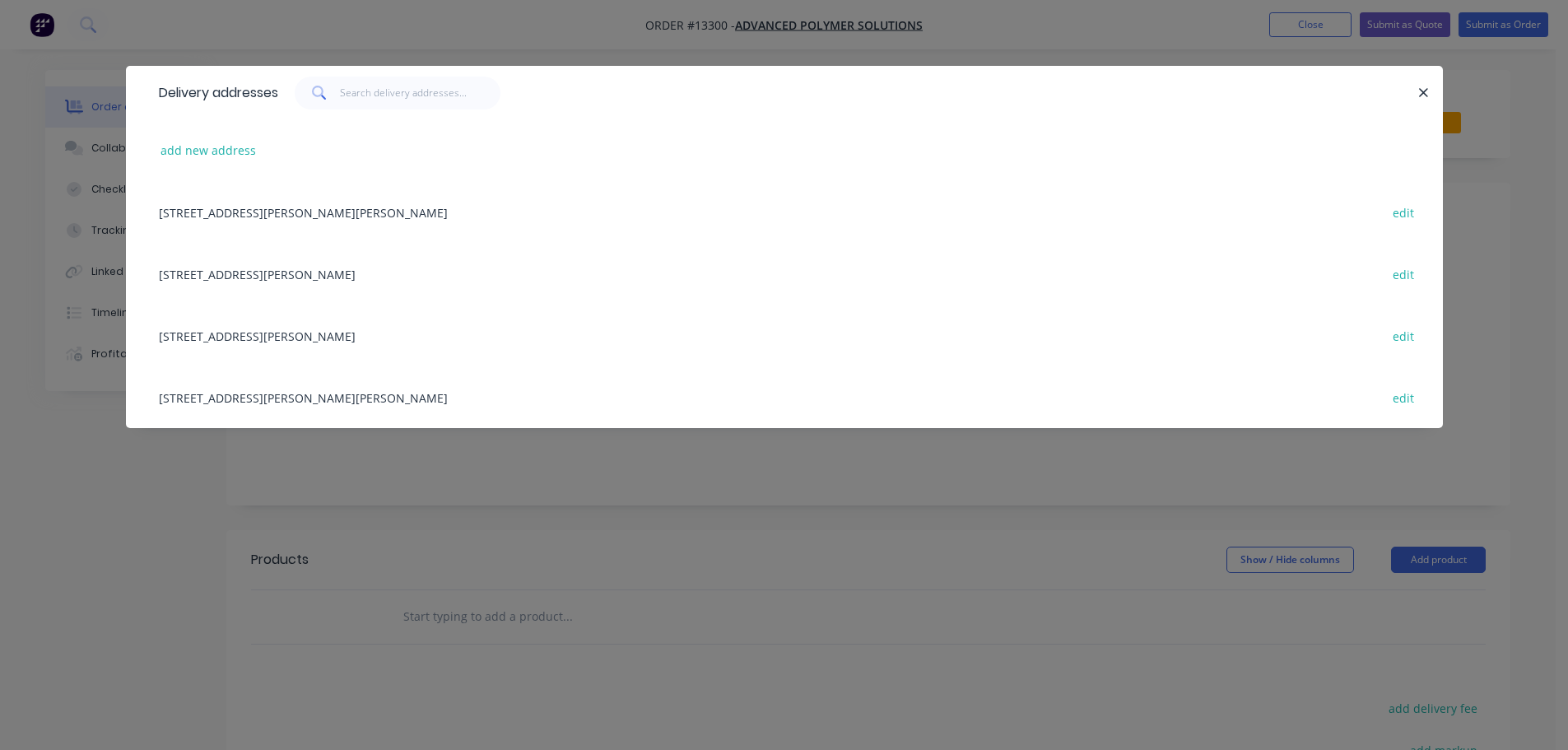
click at [579, 34] on div "Delivery addresses add new address 17 David Muir Street, Slade Point, Queenslan…" at bounding box center [784, 375] width 1568 height 750
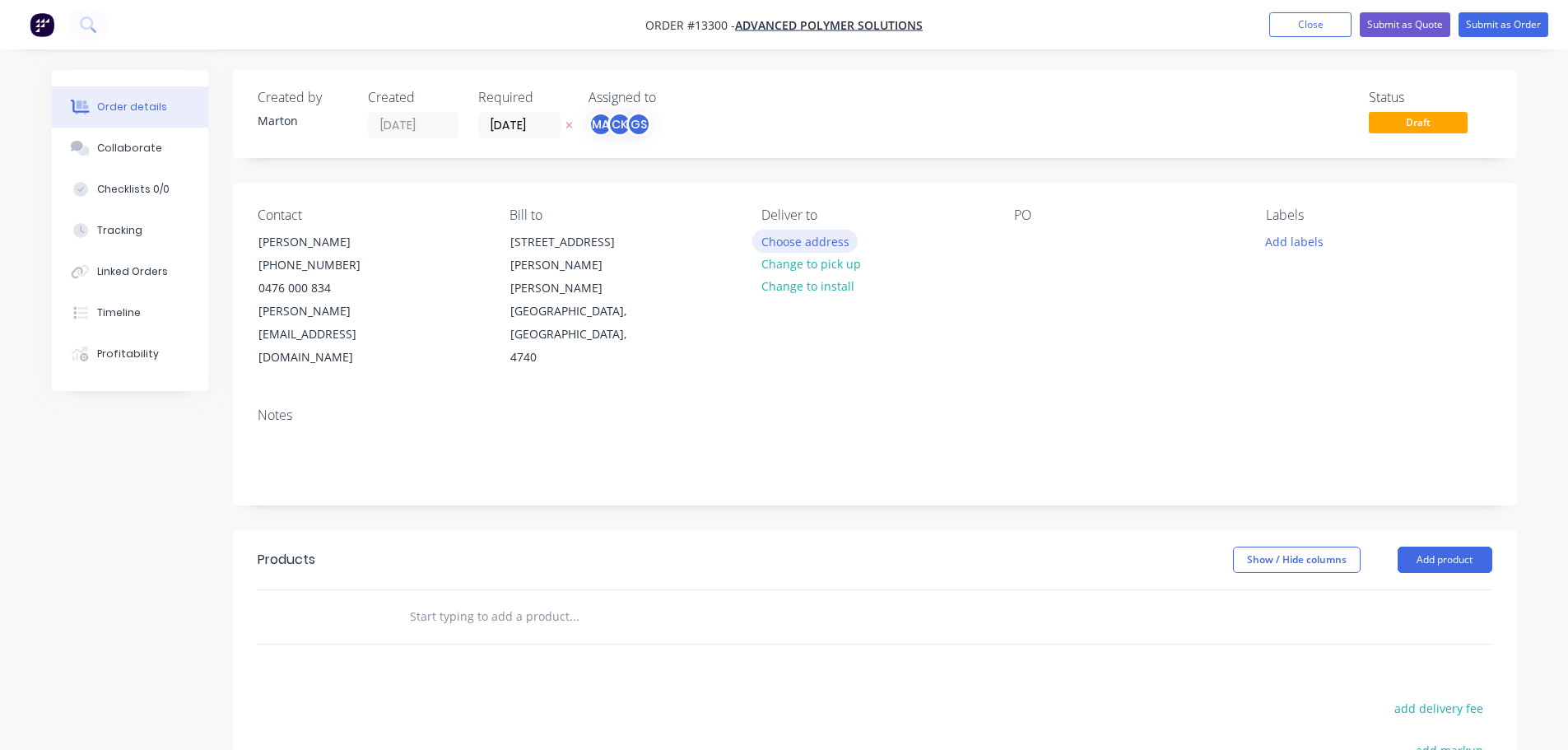
click at [796, 249] on button "Choose address" at bounding box center [804, 240] width 105 height 22
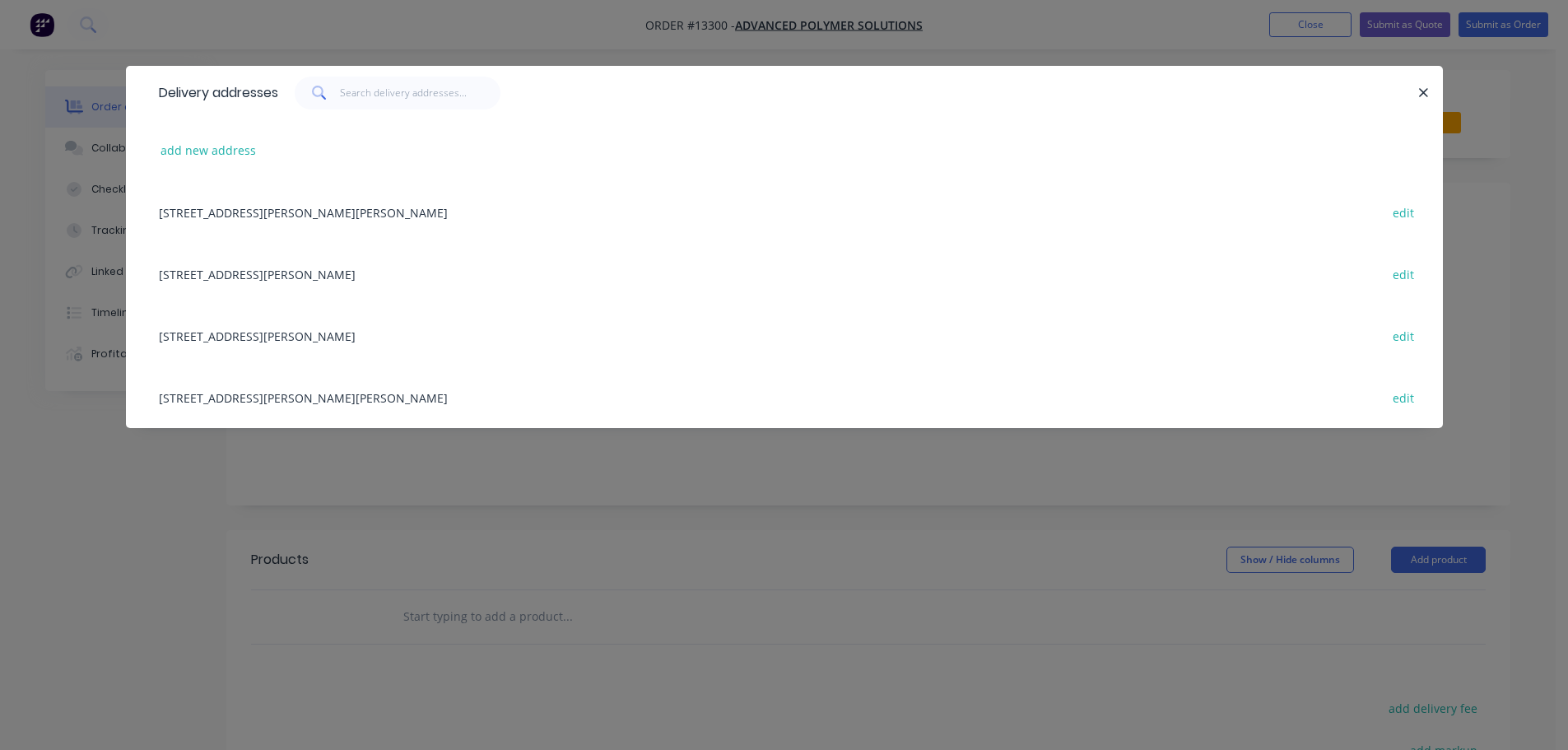
click at [248, 276] on div "323 Bayswater Road, Garbutt, Queensland, Australia, 4814 edit" at bounding box center [784, 274] width 1268 height 62
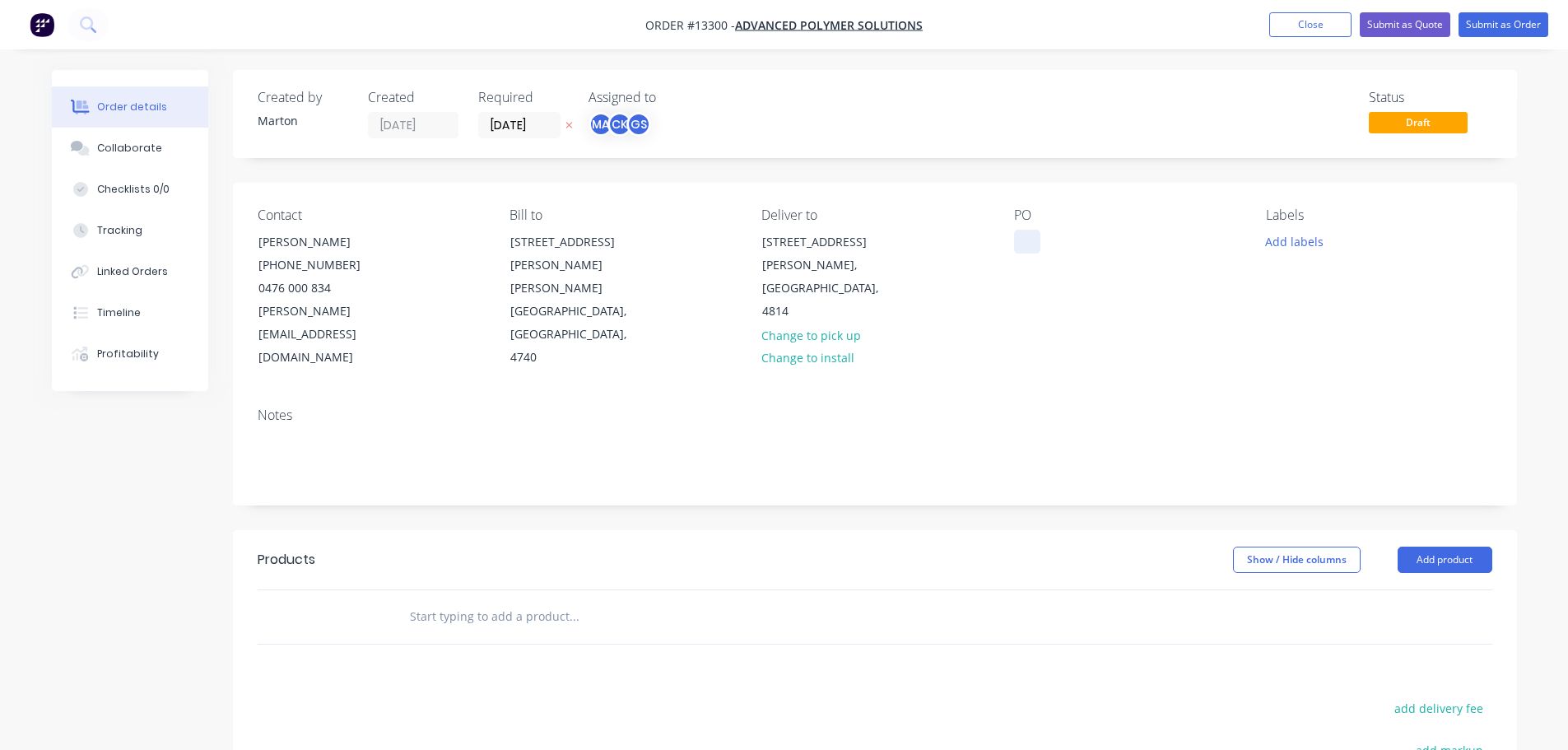
click at [1028, 240] on div at bounding box center [1026, 241] width 26 height 24
click at [1327, 244] on button "Add labels" at bounding box center [1295, 240] width 75 height 22
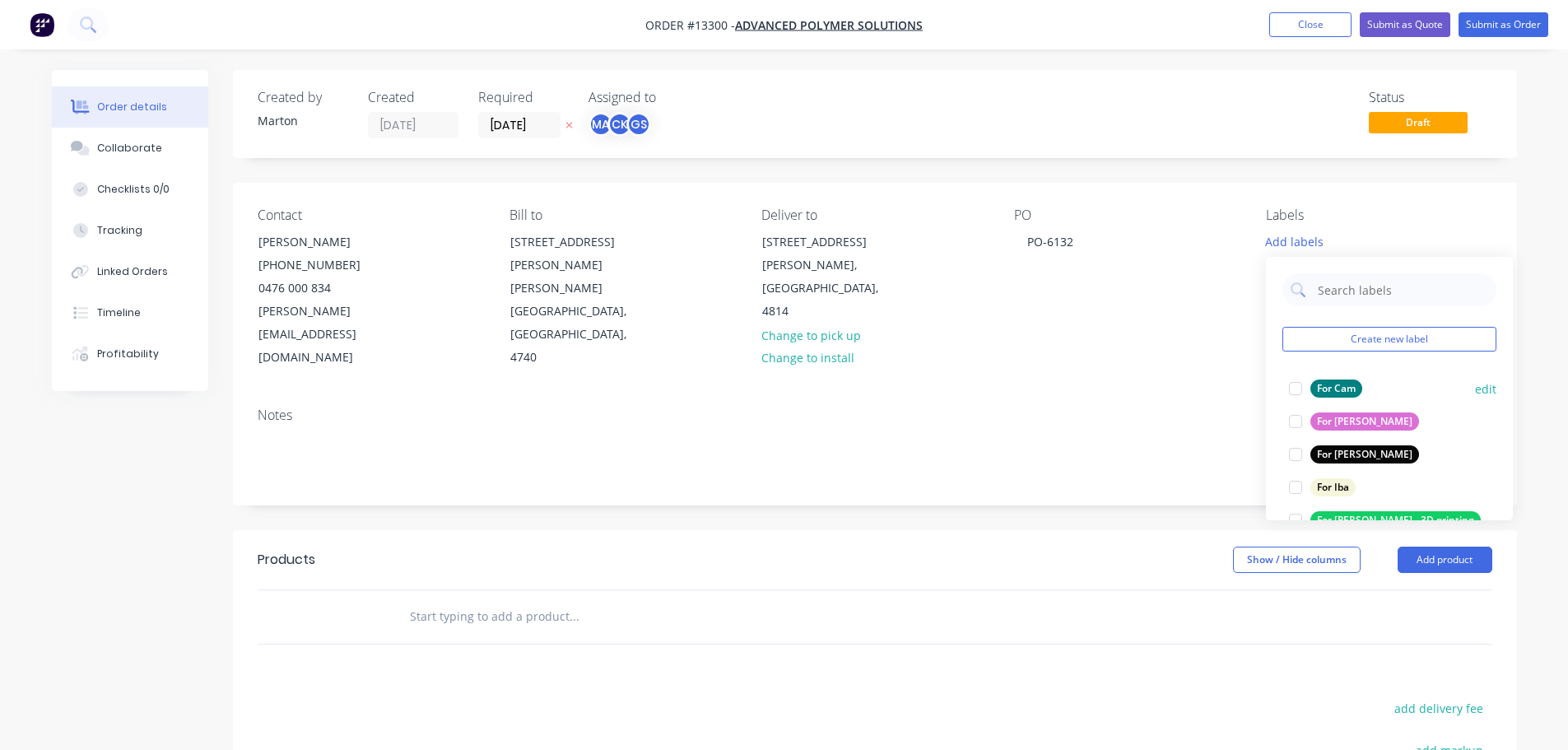
click at [1299, 379] on div at bounding box center [1296, 388] width 33 height 33
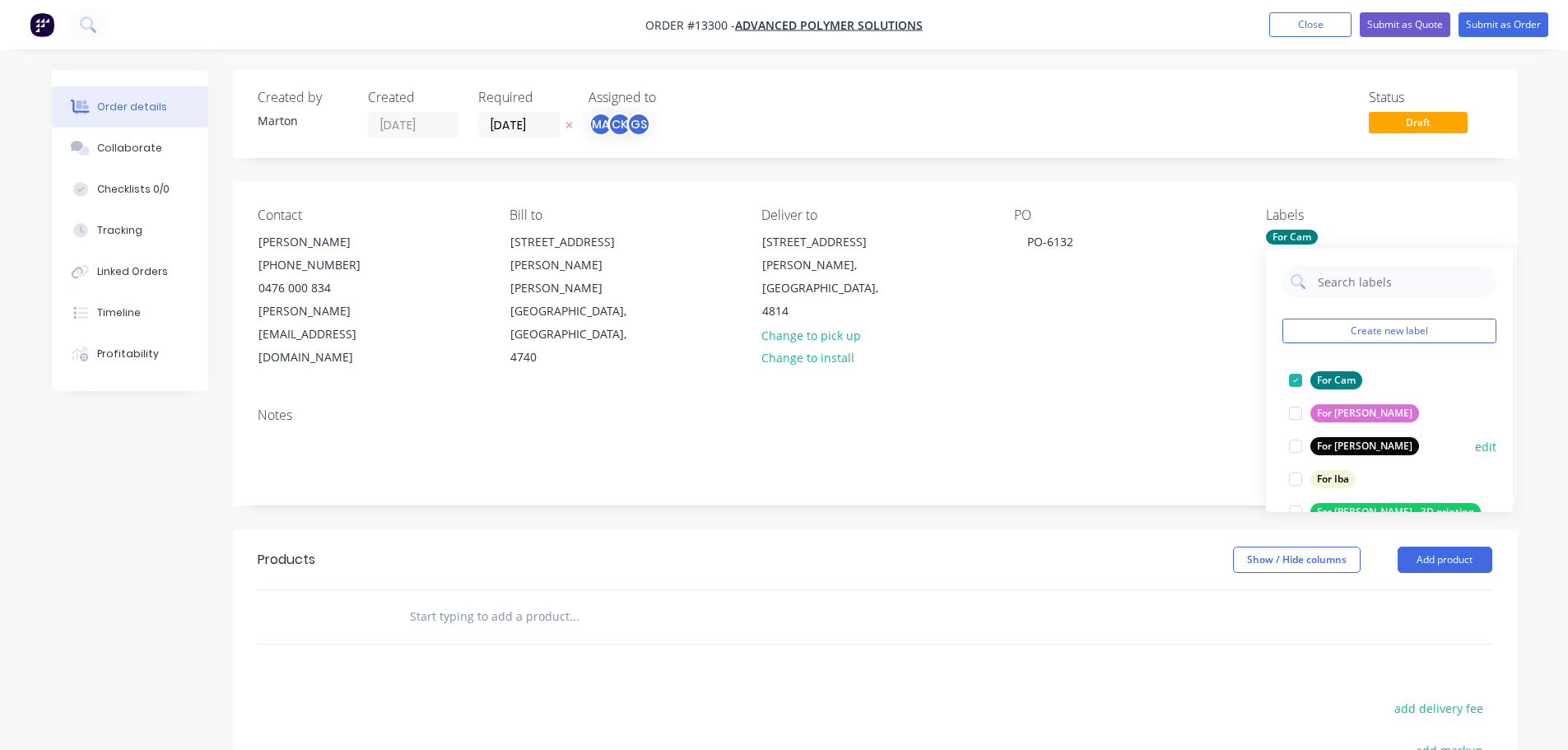
click at [1294, 434] on div at bounding box center [1296, 446] width 33 height 33
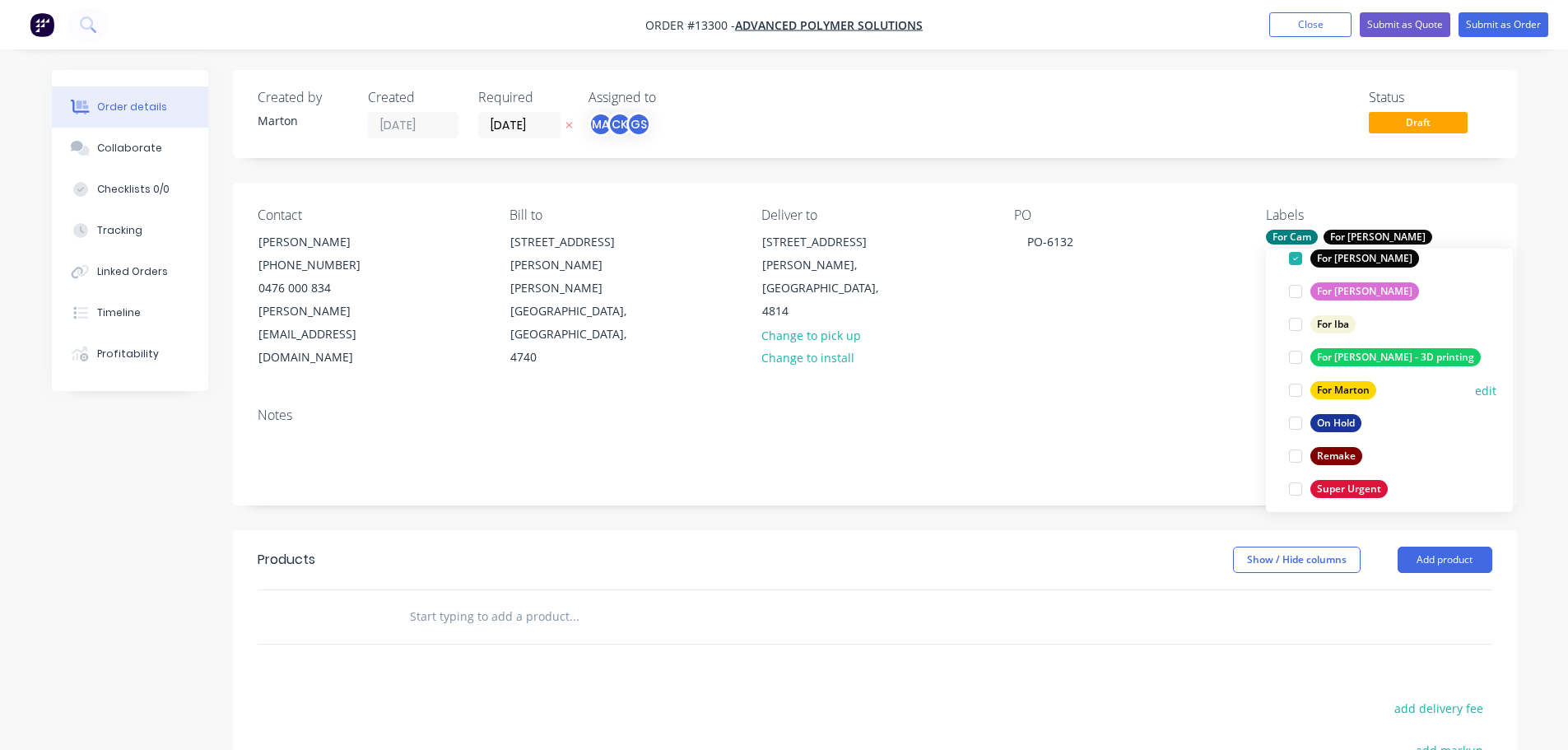
scroll to position [165, 0]
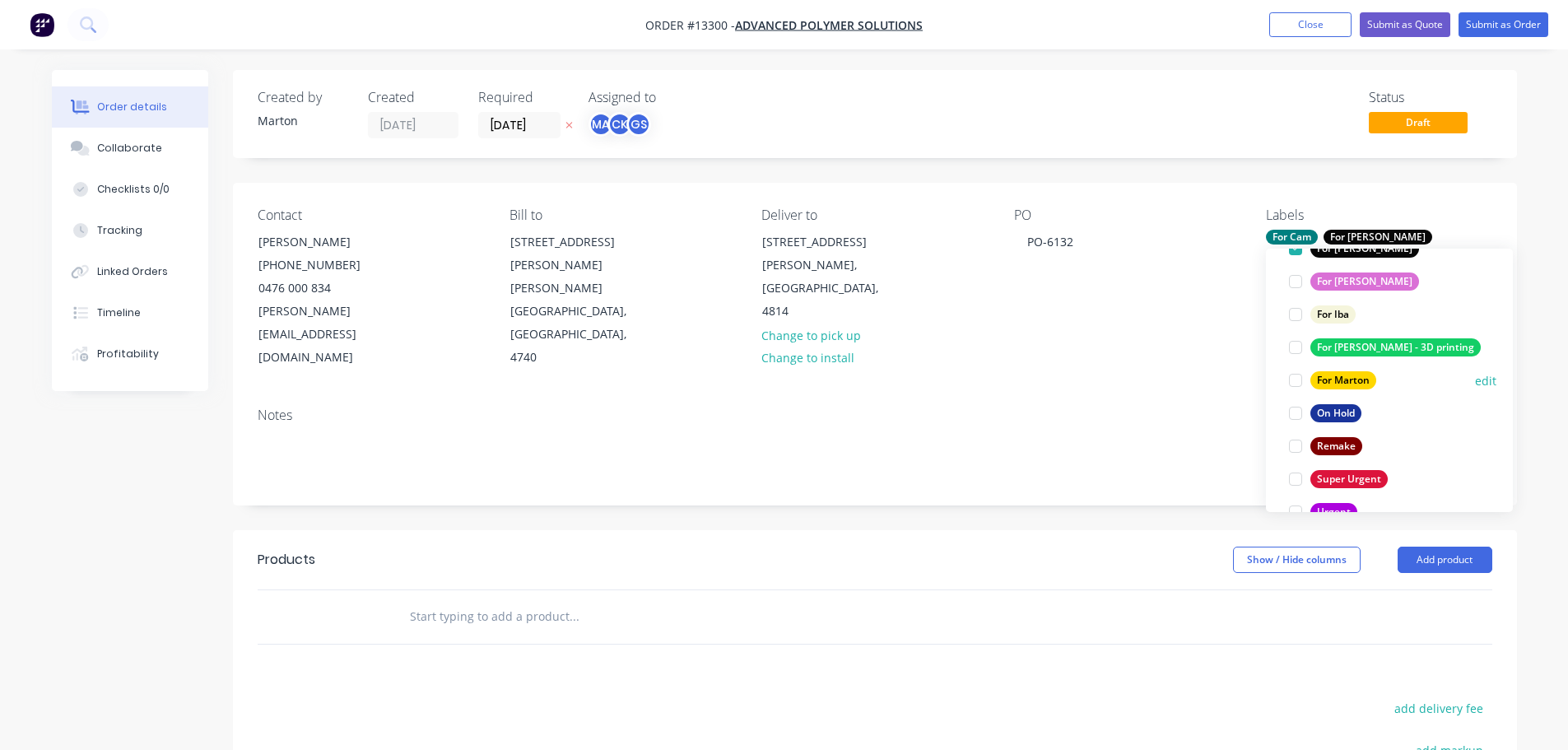
click at [1300, 378] on div at bounding box center [1296, 380] width 33 height 33
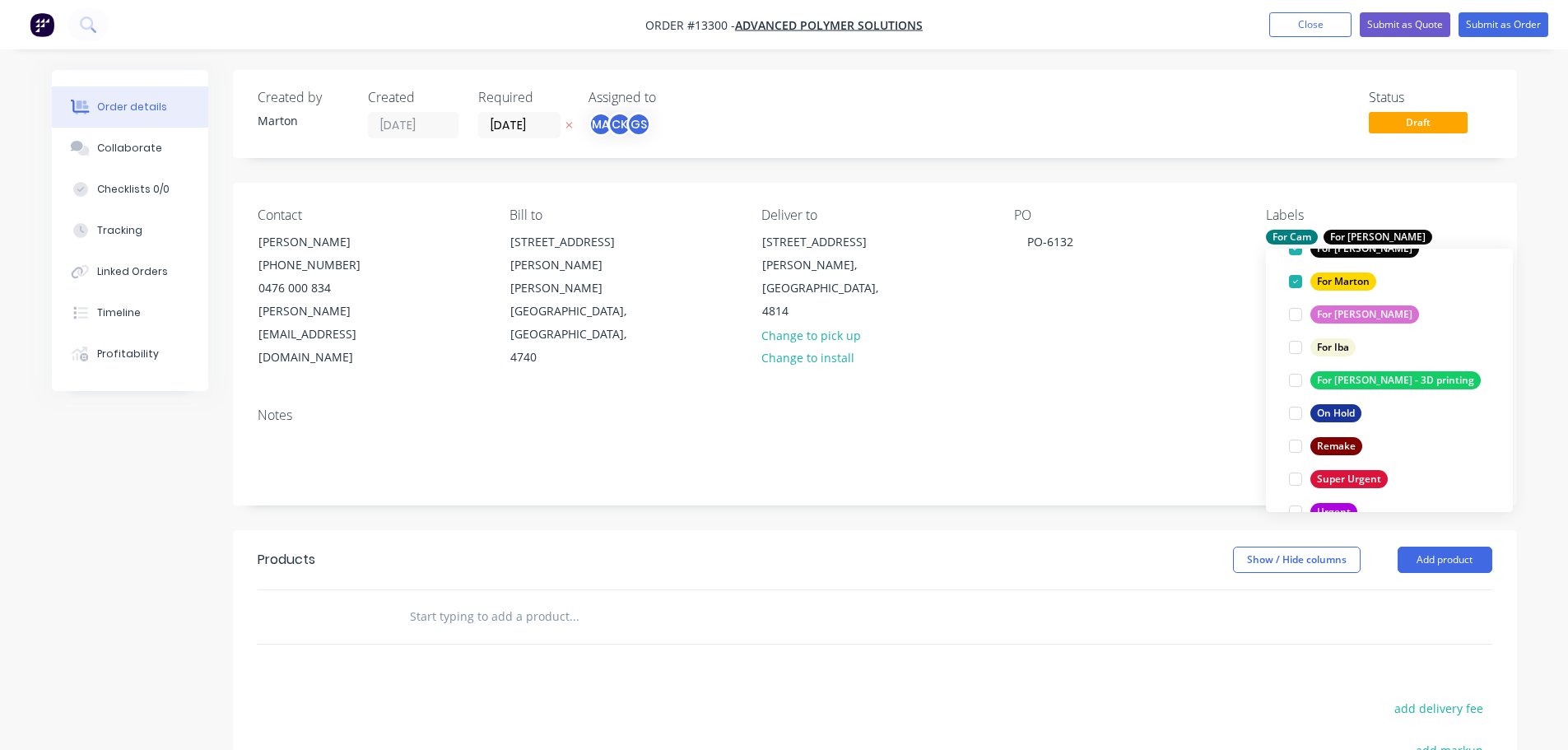
click at [780, 534] on header "Products Show / Hide columns Add product" at bounding box center [875, 559] width 1284 height 59
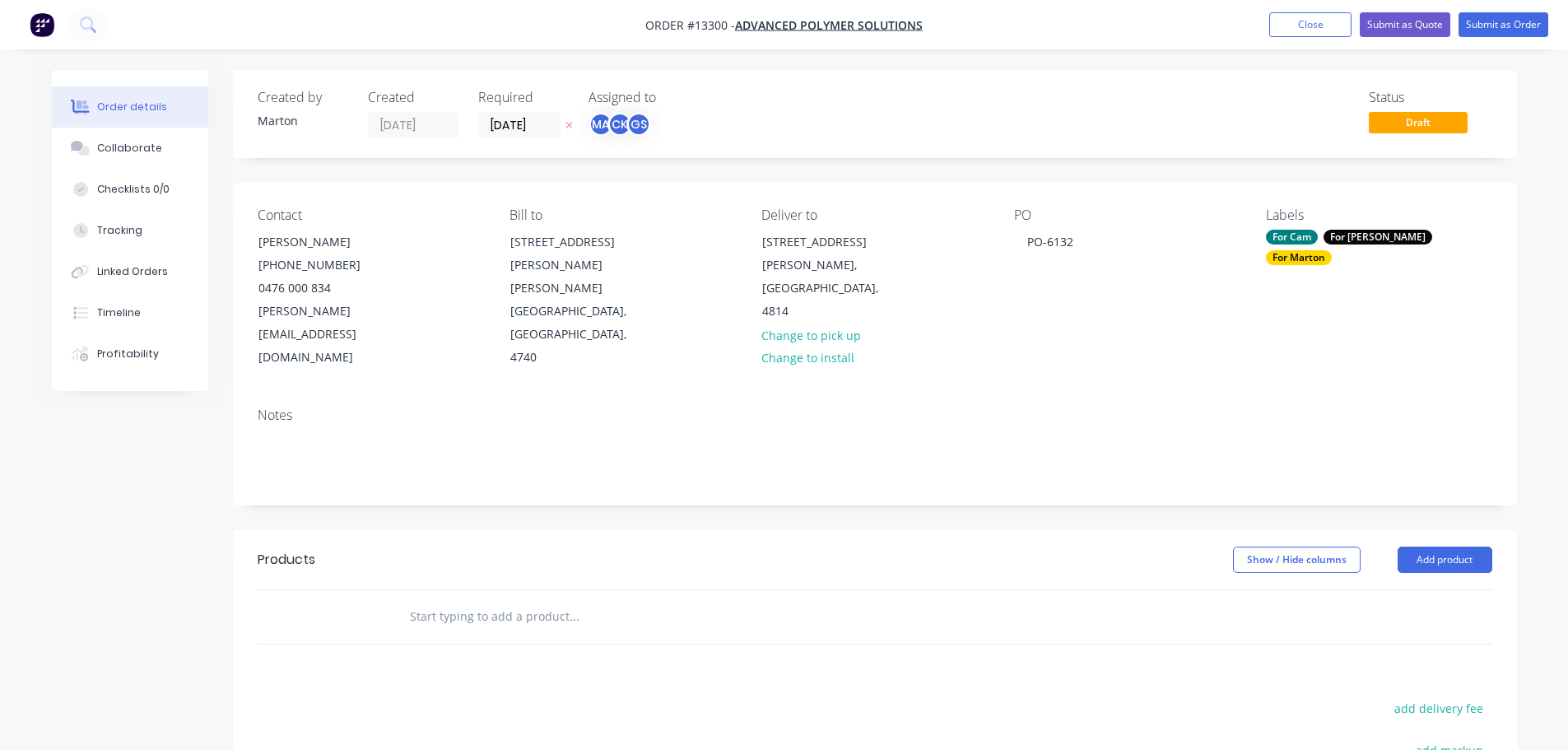
click at [583, 600] on input "text" at bounding box center [574, 617] width 329 height 33
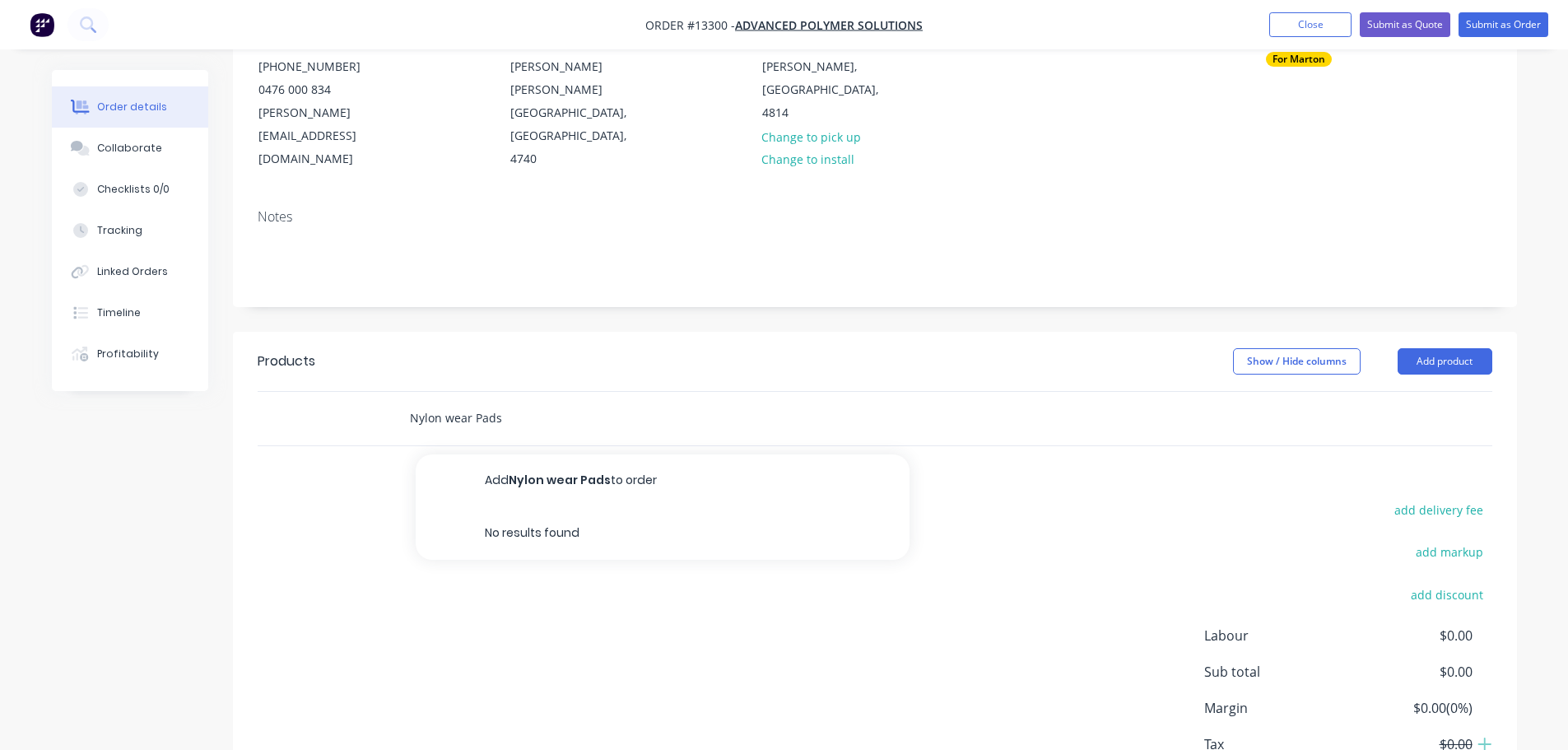
scroll to position [247, 0]
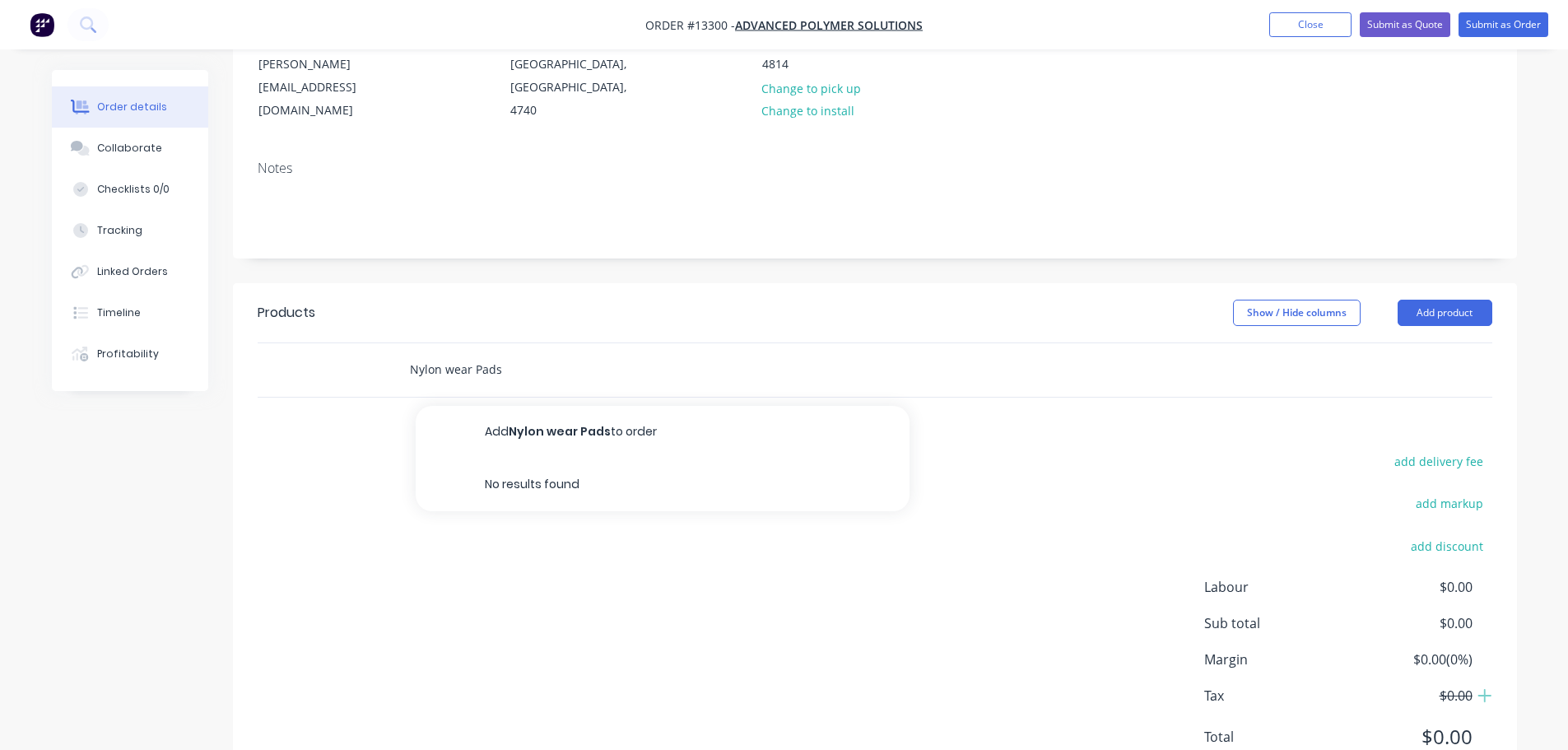
type input "Nylon wear Pads"
click at [500, 486] on div "add delivery fee add markup add discount Labour $0.00 Sub total $0.00 Margin $0…" at bounding box center [875, 608] width 1235 height 318
drag, startPoint x: 488, startPoint y: 321, endPoint x: 312, endPoint y: 322, distance: 176.0
click at [315, 344] on div "Nylon wear Pads Add Nylon wear Pads to order No results found" at bounding box center [875, 370] width 1235 height 53
click at [1434, 299] on button "Add product" at bounding box center [1445, 312] width 95 height 26
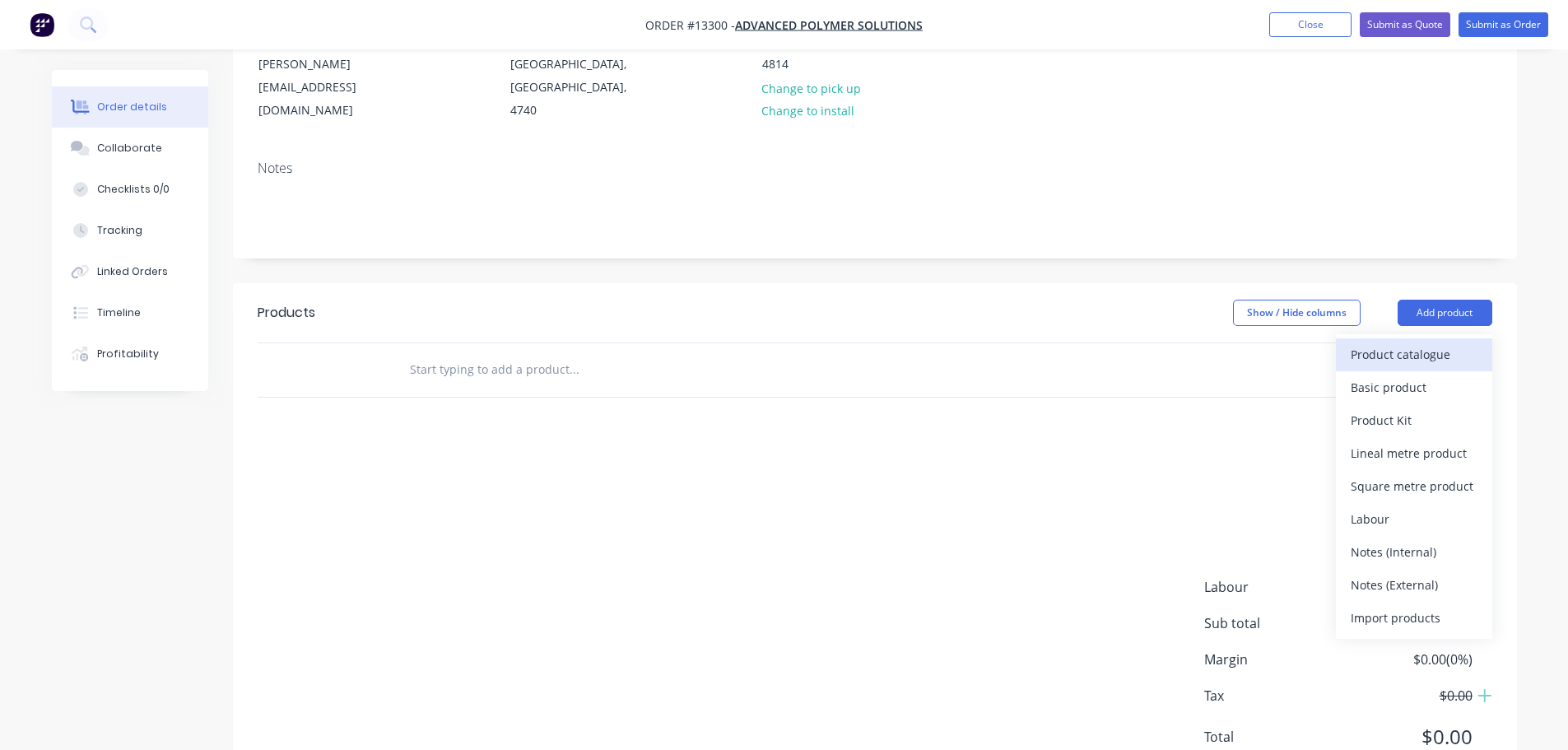
click at [1402, 343] on div "Product catalogue" at bounding box center [1414, 354] width 126 height 24
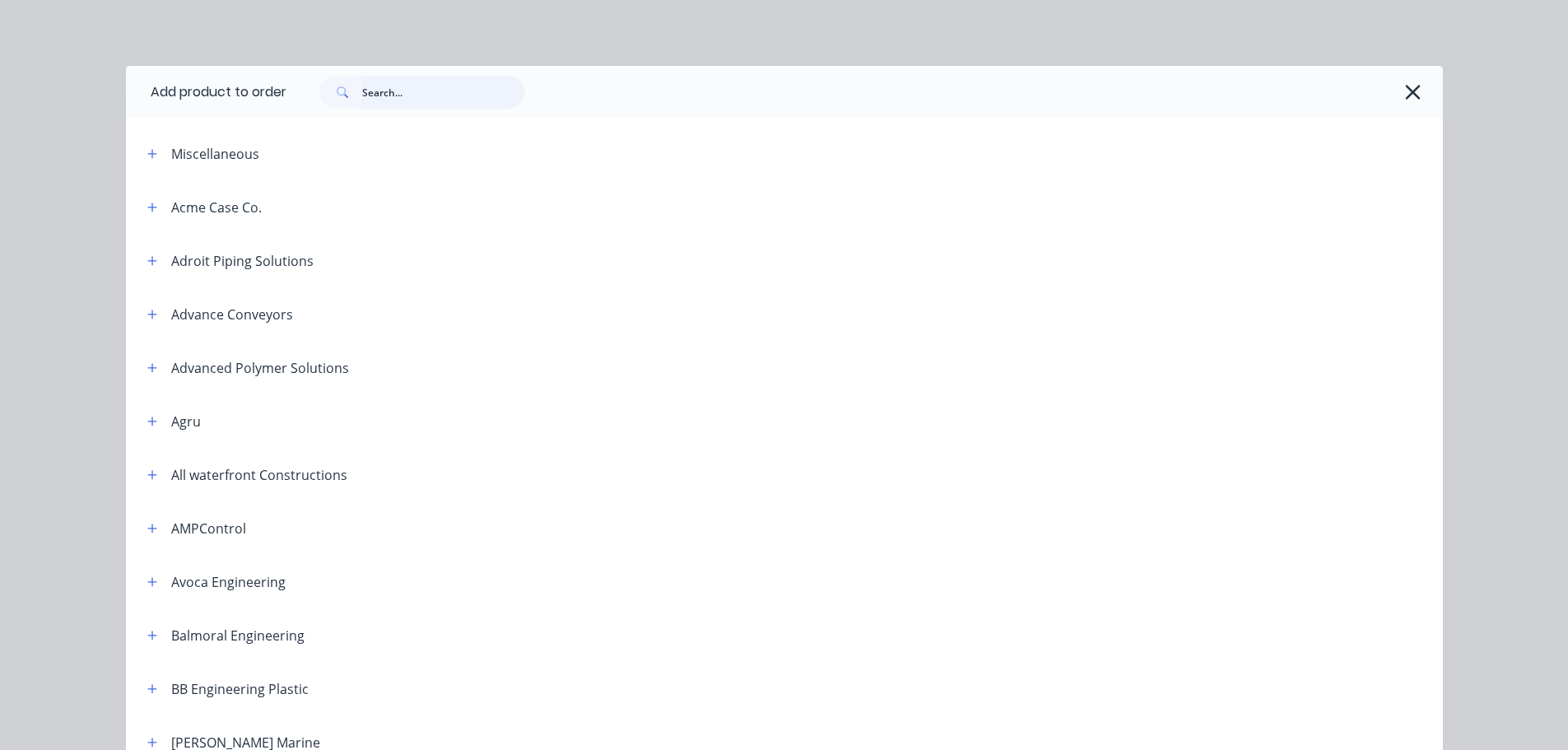
click at [384, 101] on input "text" at bounding box center [443, 92] width 163 height 33
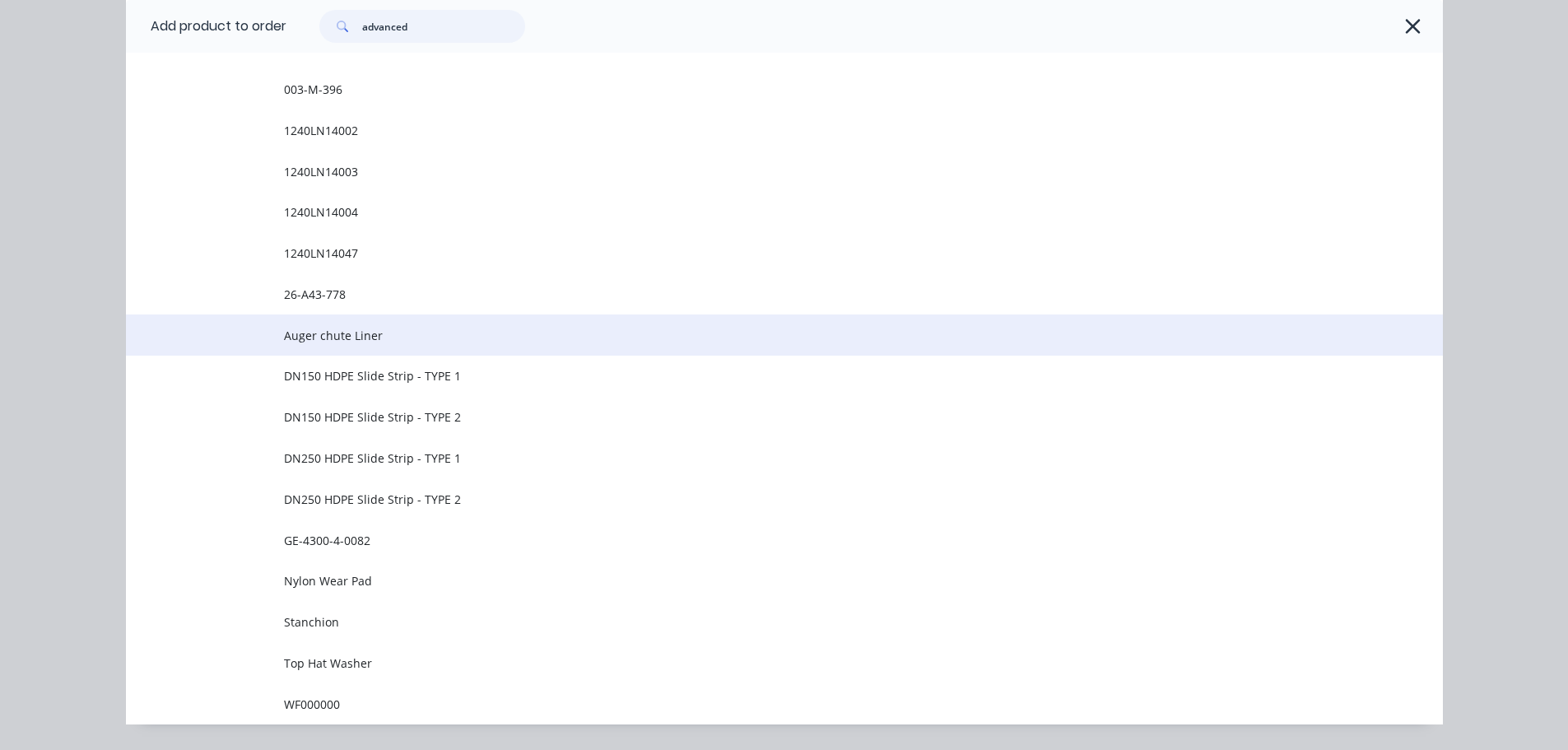
scroll to position [293, 0]
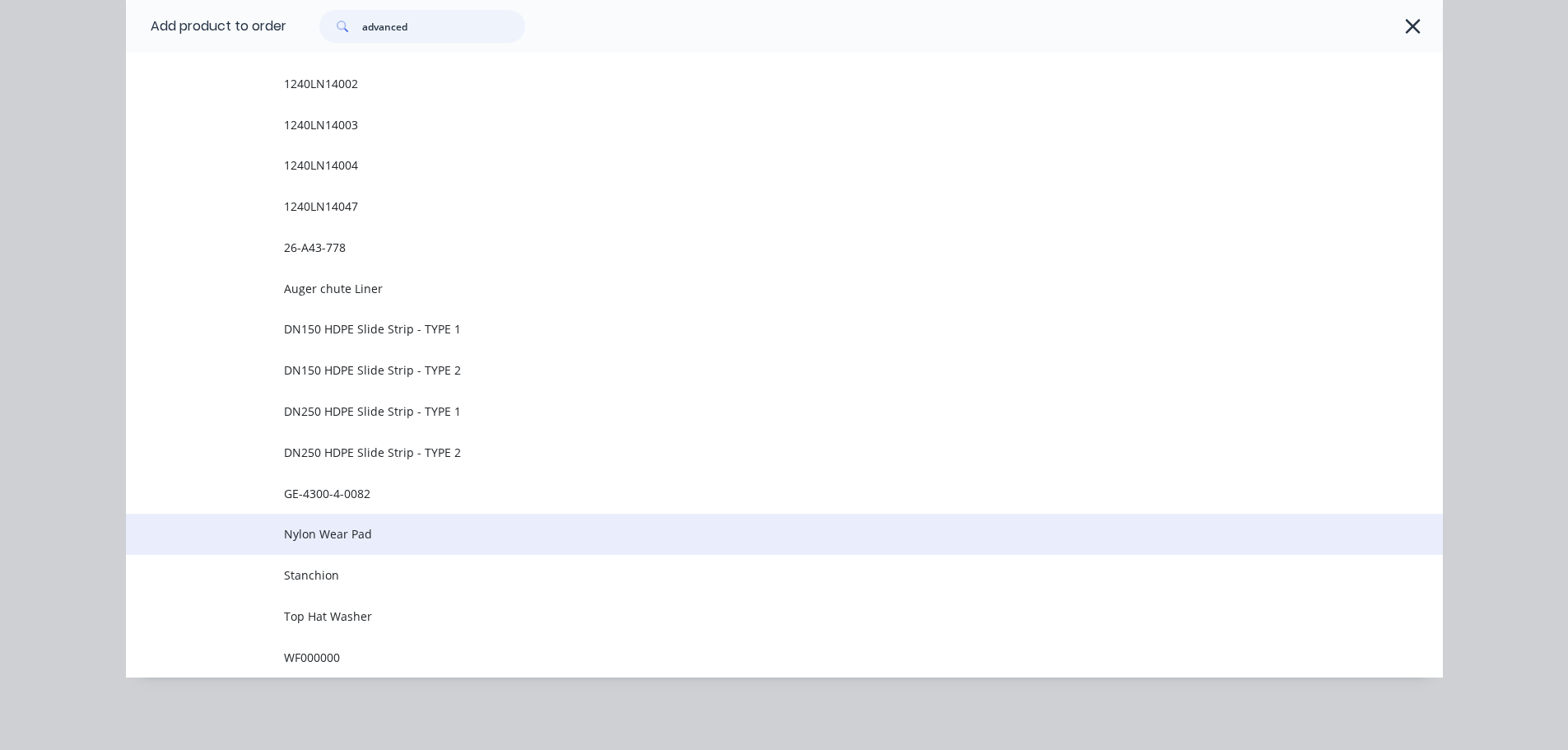
type input "advanced"
click at [443, 543] on td "Nylon Wear Pad" at bounding box center [863, 534] width 1159 height 42
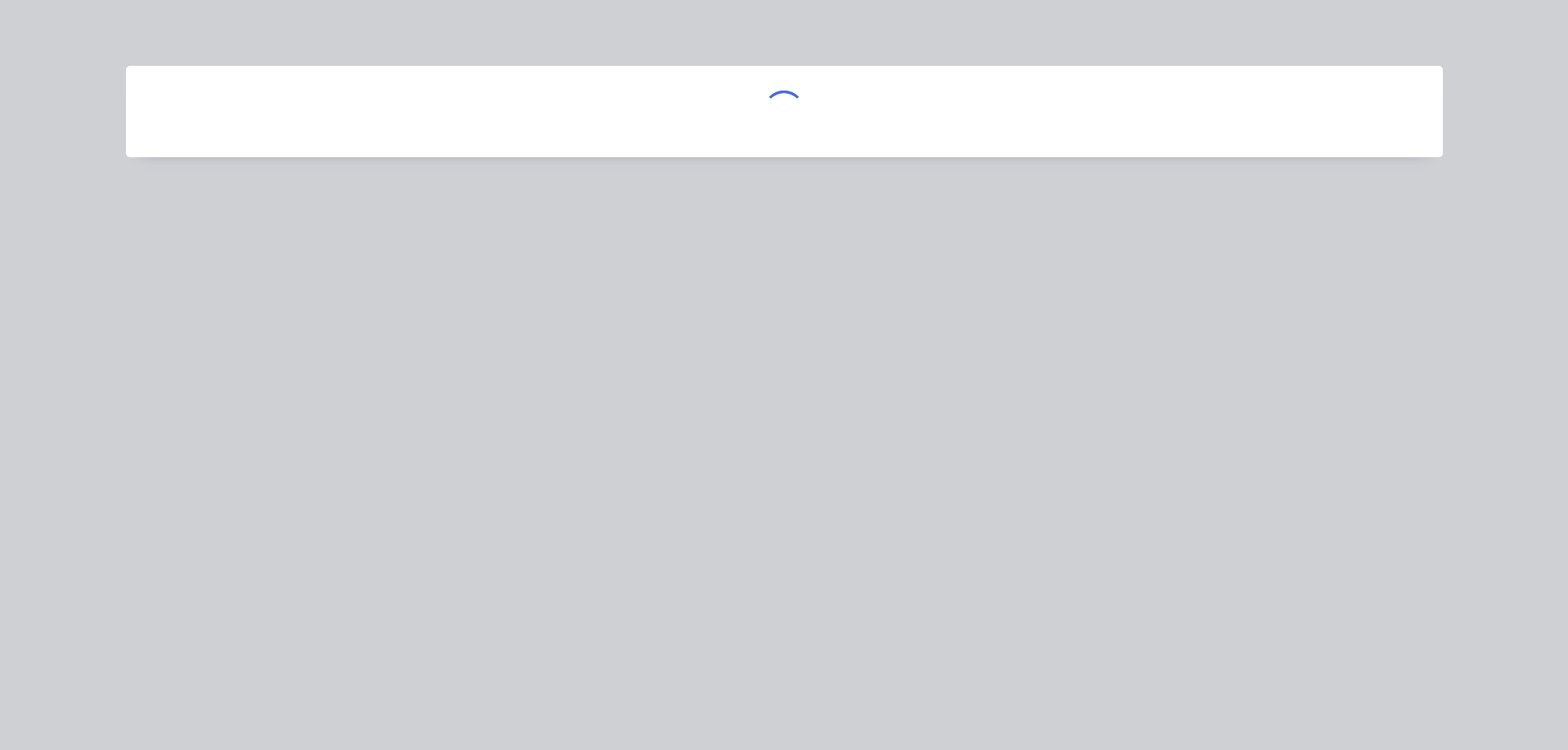
scroll to position [0, 0]
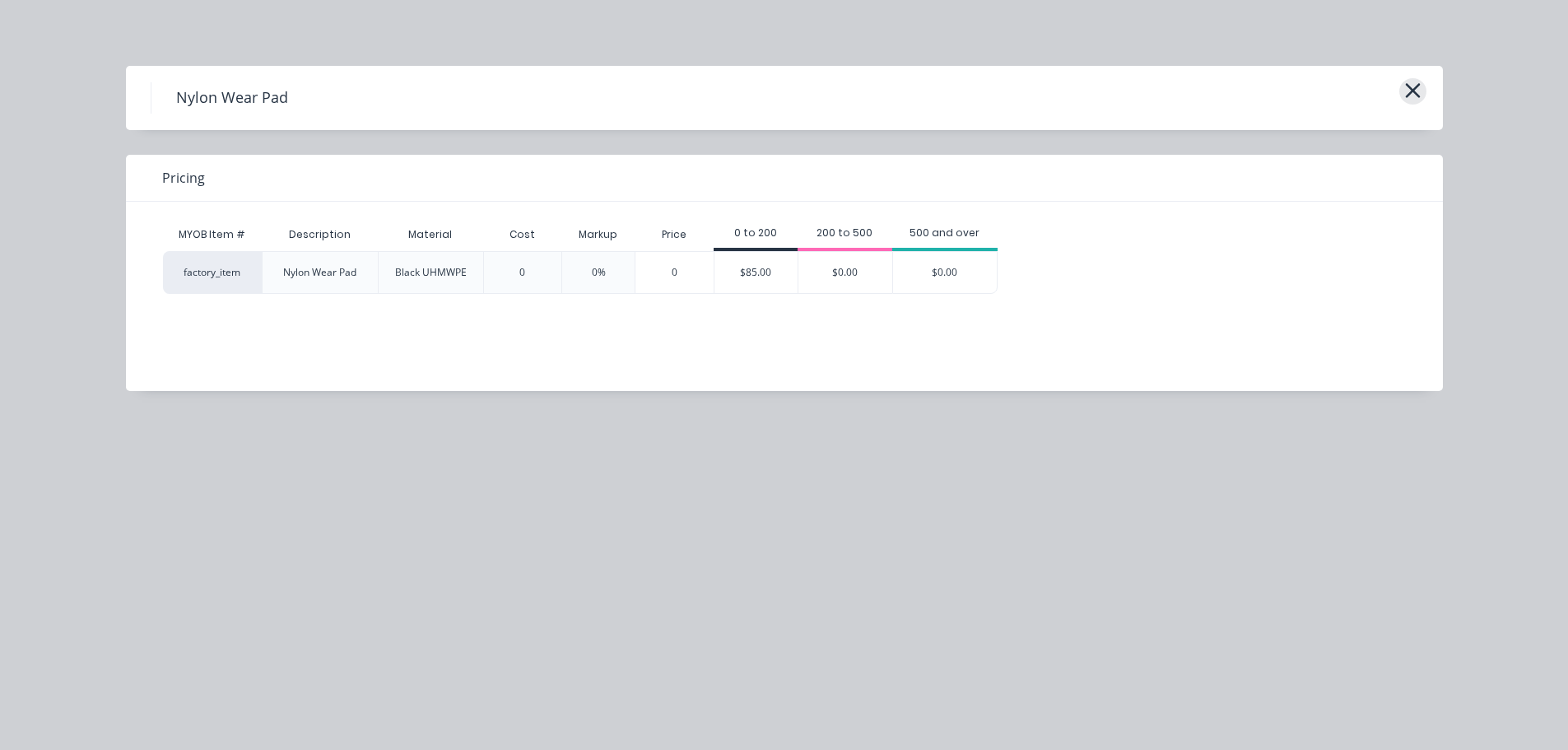
click at [1423, 85] on button "button" at bounding box center [1413, 91] width 27 height 26
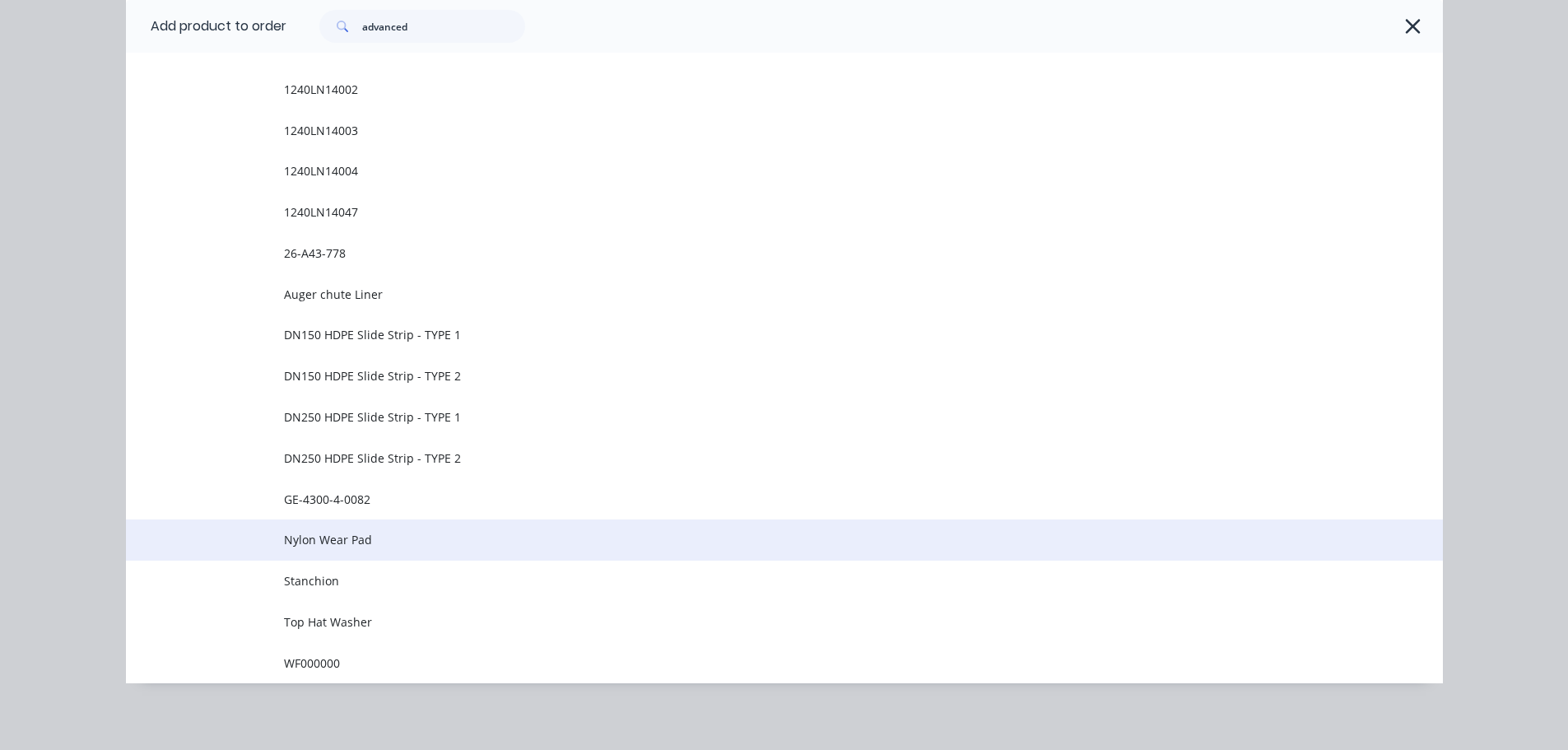
scroll to position [293, 0]
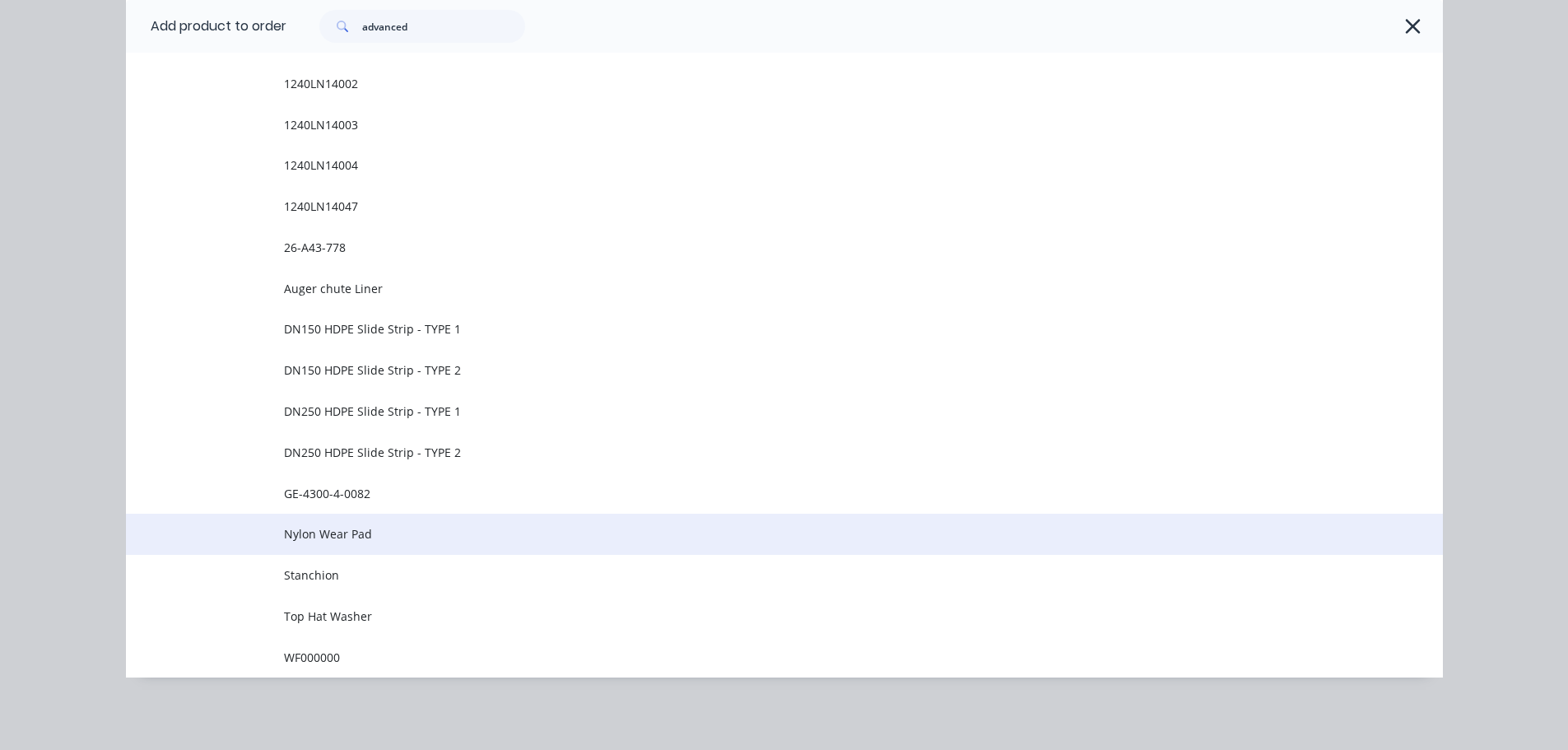
click at [442, 528] on span "Nylon Wear Pad" at bounding box center [747, 534] width 927 height 17
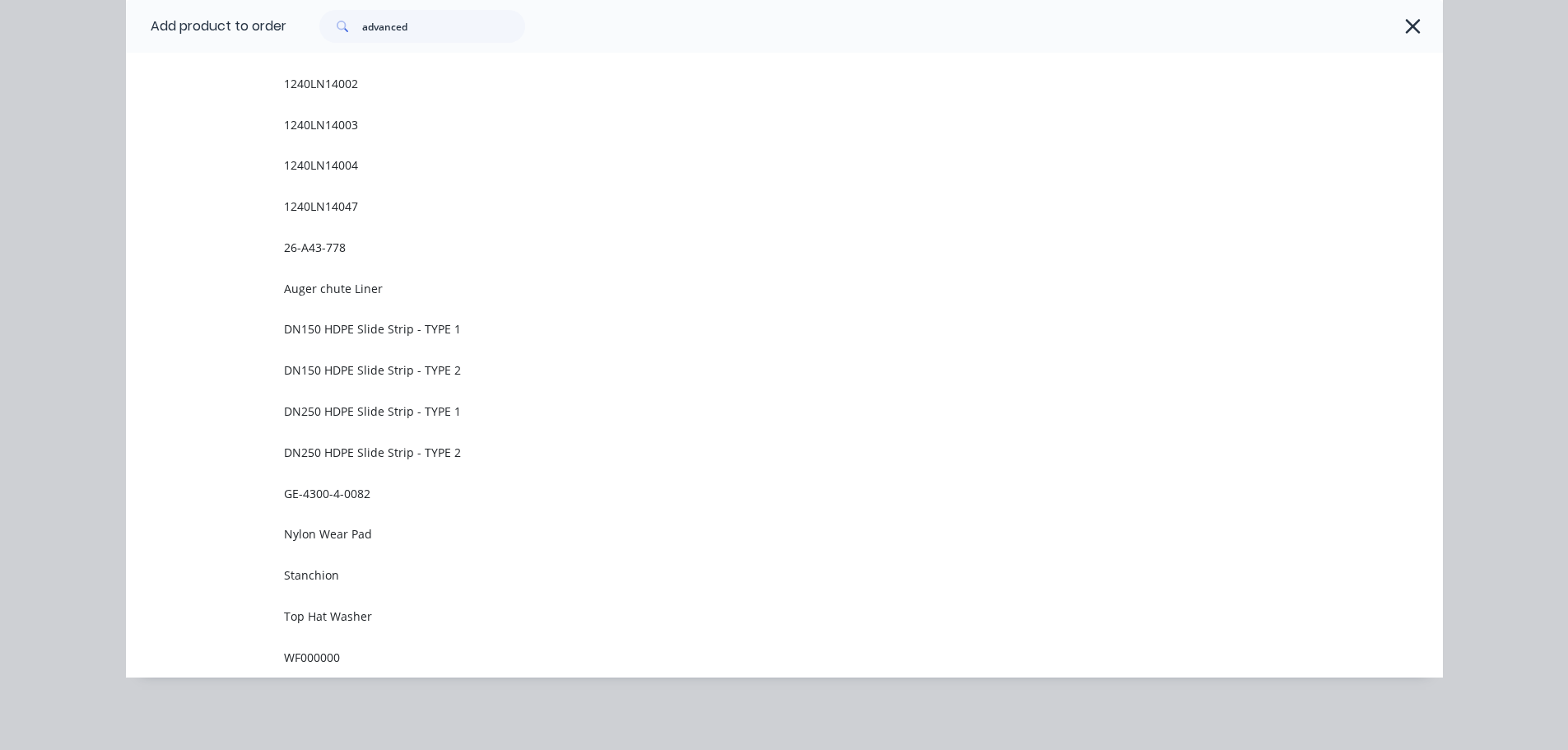
scroll to position [0, 0]
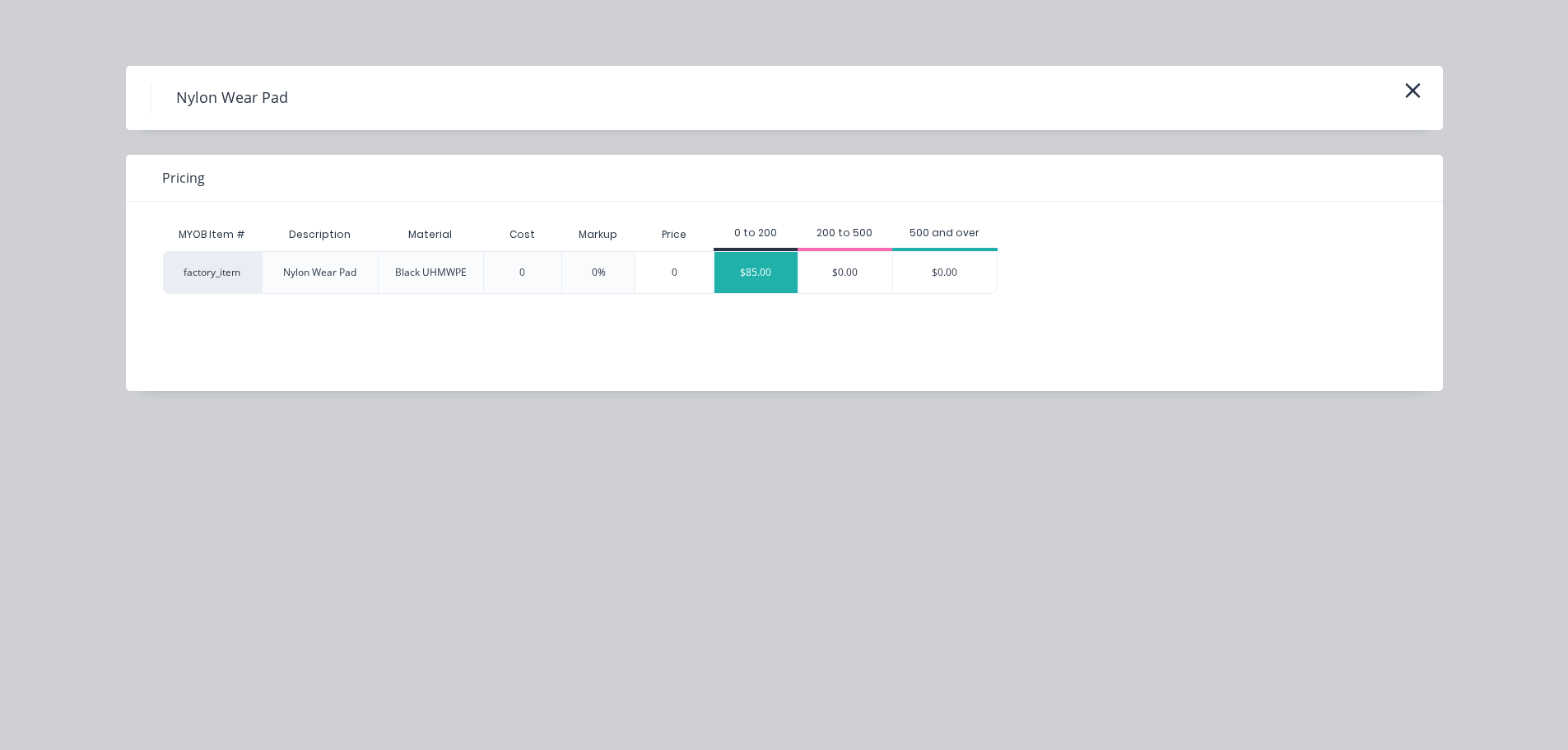
click at [782, 280] on div "$85.00" at bounding box center [756, 272] width 83 height 42
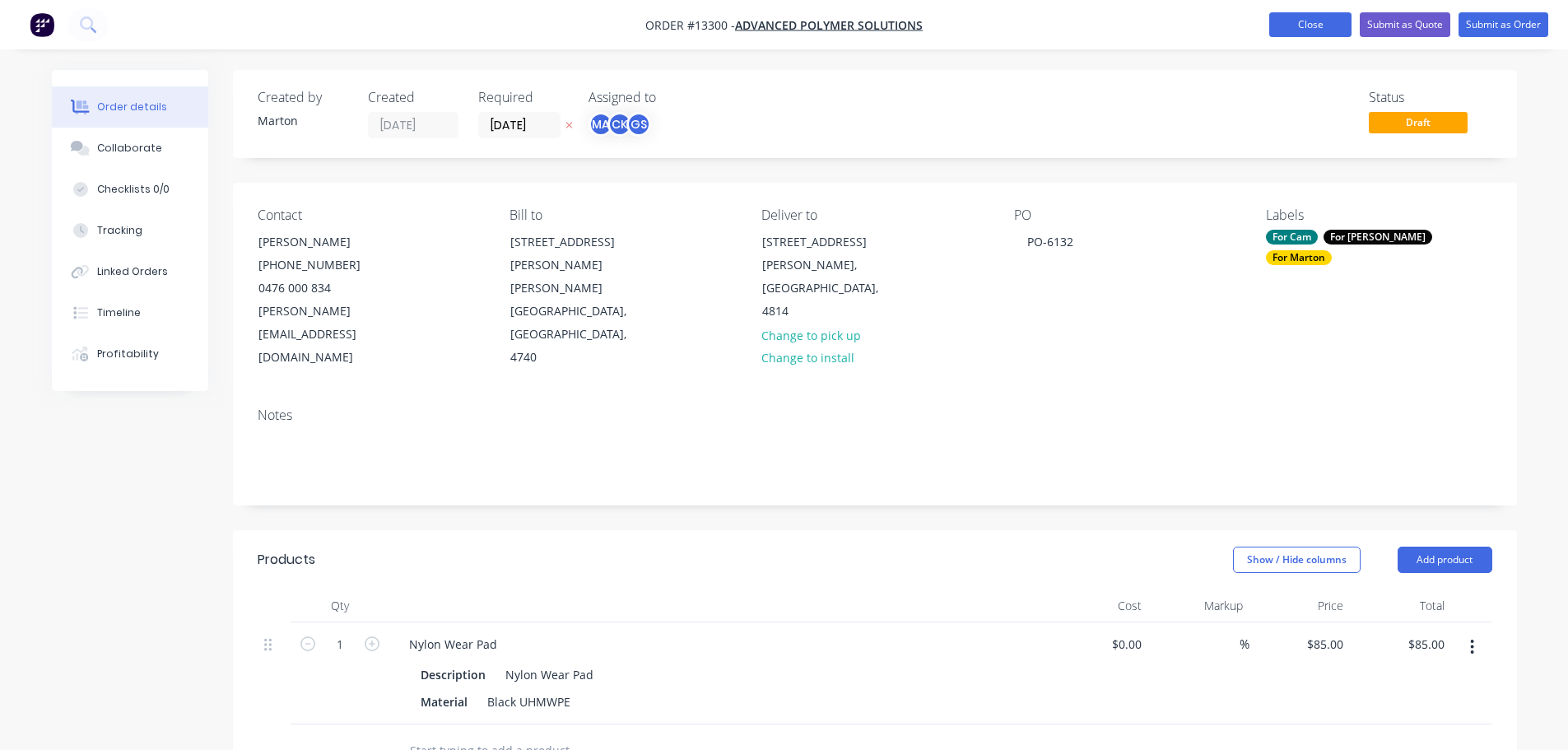
click at [1317, 21] on button "Close" at bounding box center [1310, 25] width 82 height 25
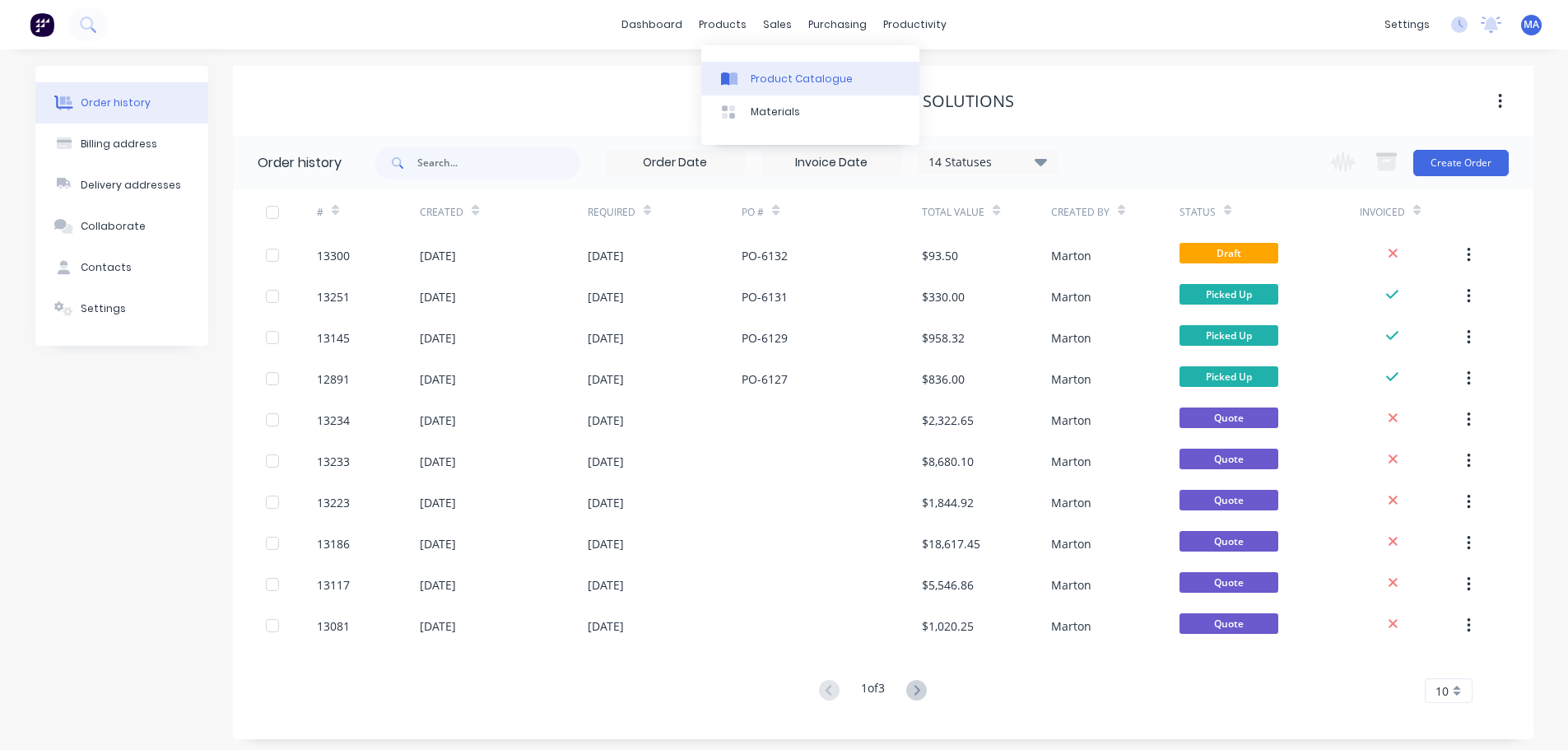
click at [766, 77] on div "Product Catalogue" at bounding box center [802, 78] width 102 height 14
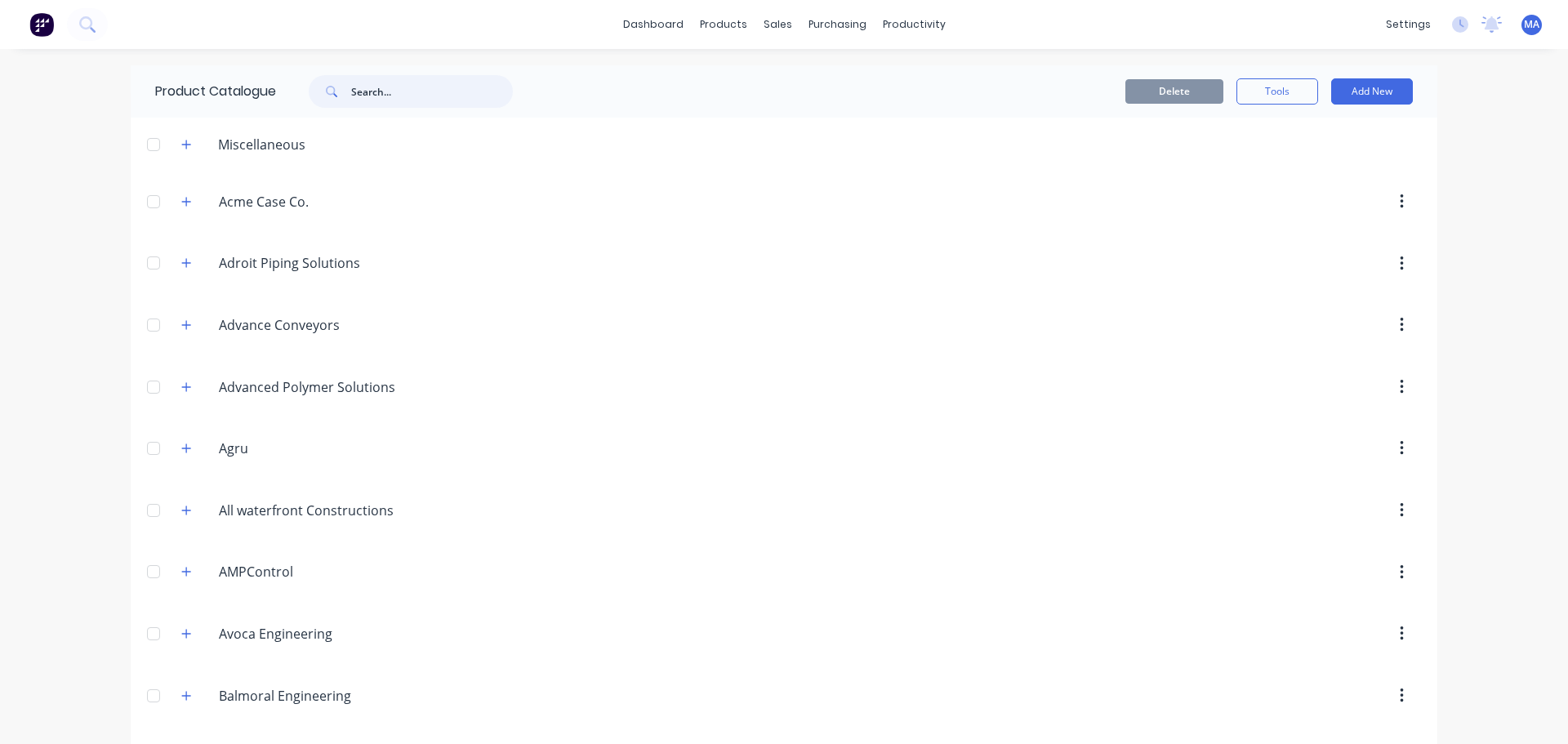
click at [382, 85] on input "text" at bounding box center [432, 91] width 162 height 33
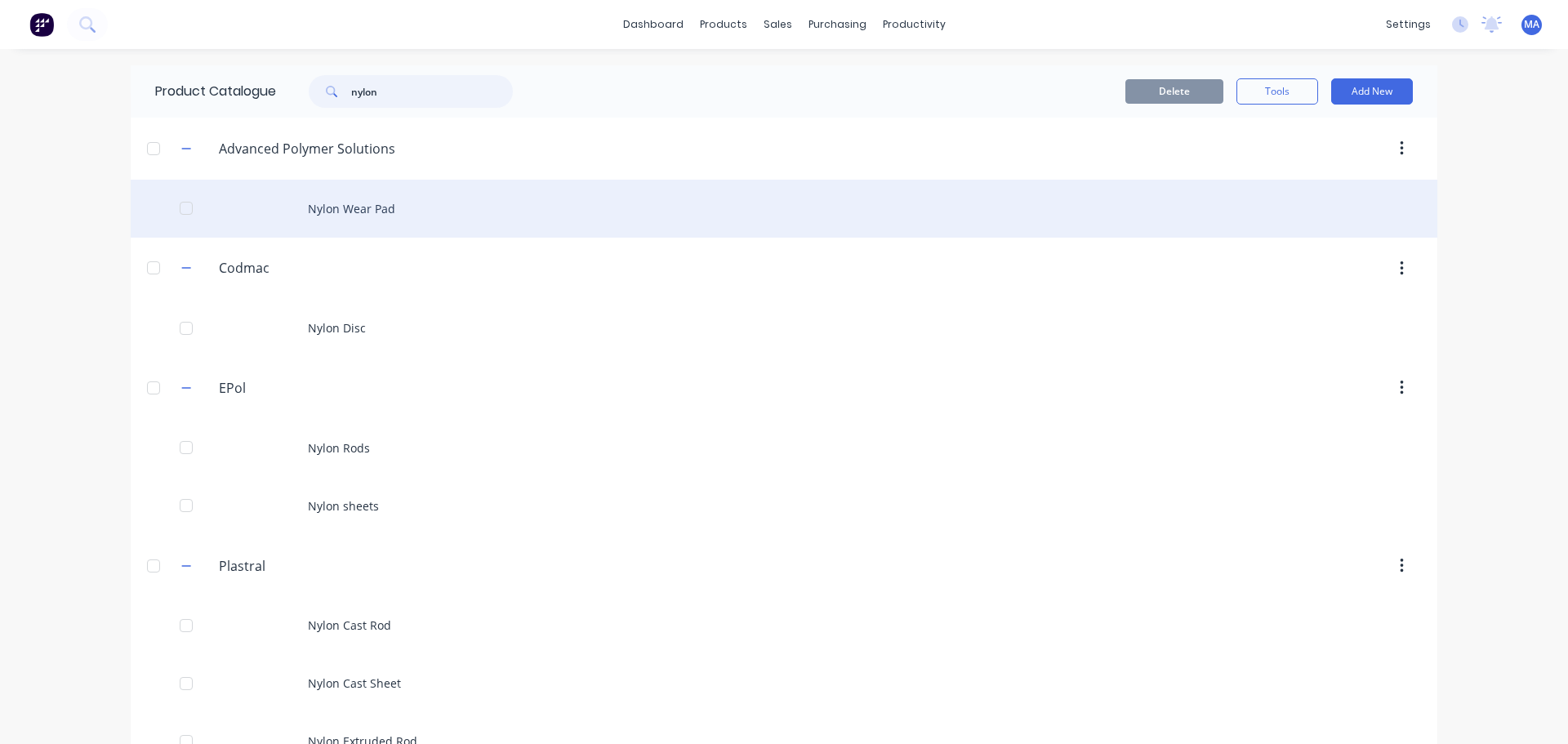
type input "nylon"
click at [367, 213] on div "Nylon Wear Pad" at bounding box center [784, 209] width 1307 height 58
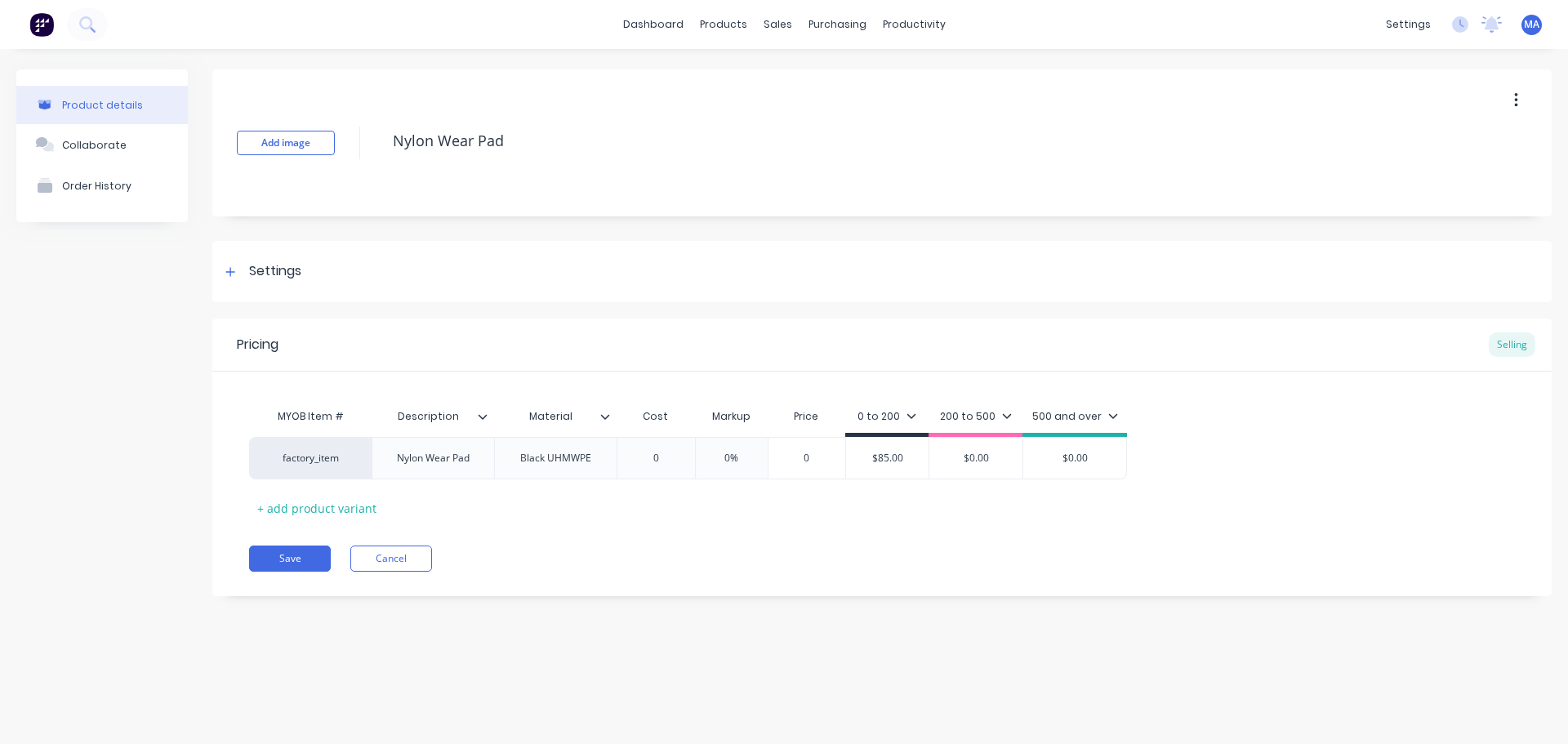
click at [607, 420] on icon at bounding box center [605, 417] width 10 height 10
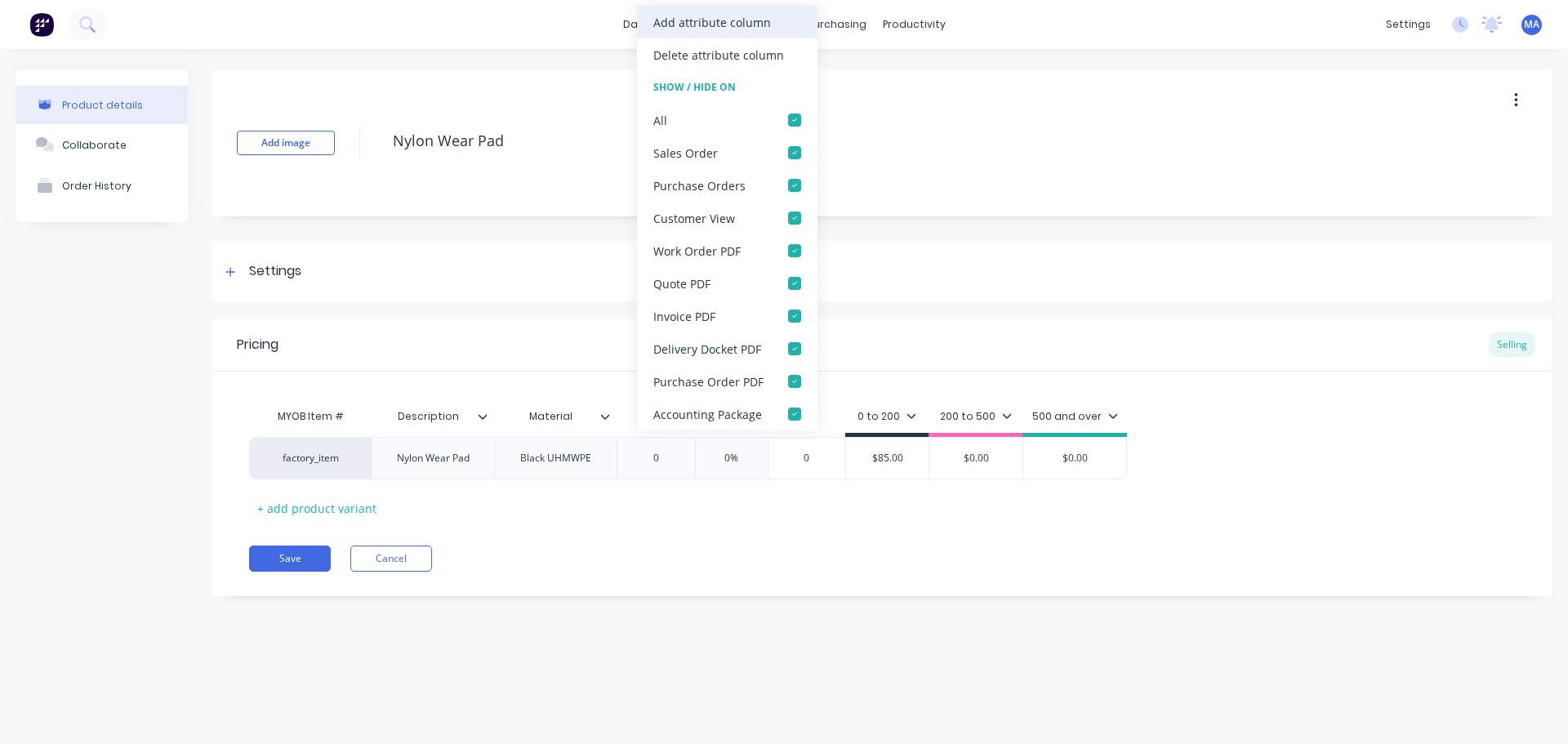
click at [708, 23] on div "Add attribute column" at bounding box center [712, 22] width 118 height 17
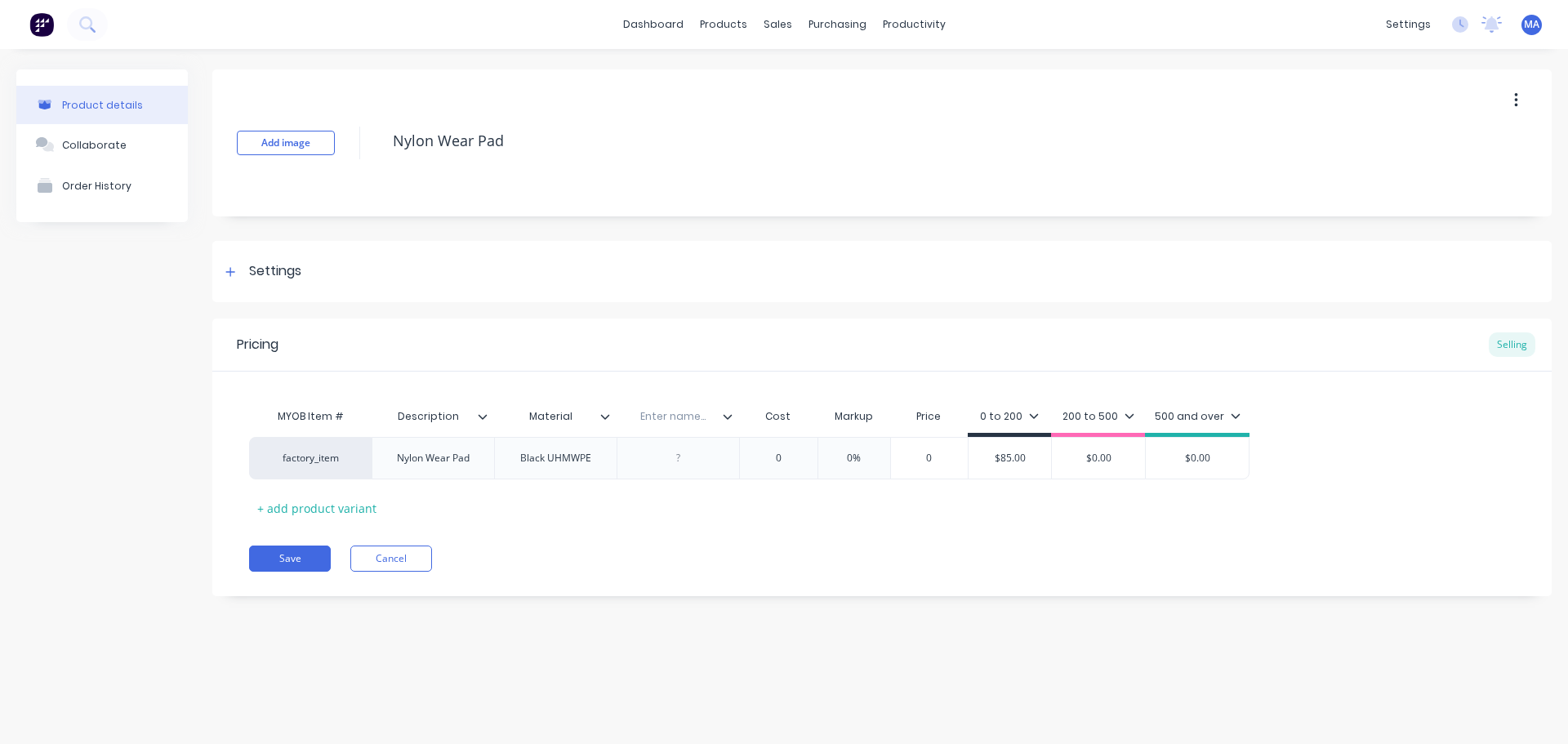
click at [603, 408] on div "Material" at bounding box center [551, 417] width 113 height 41
type input "Material"
click at [604, 420] on icon at bounding box center [605, 417] width 10 height 10
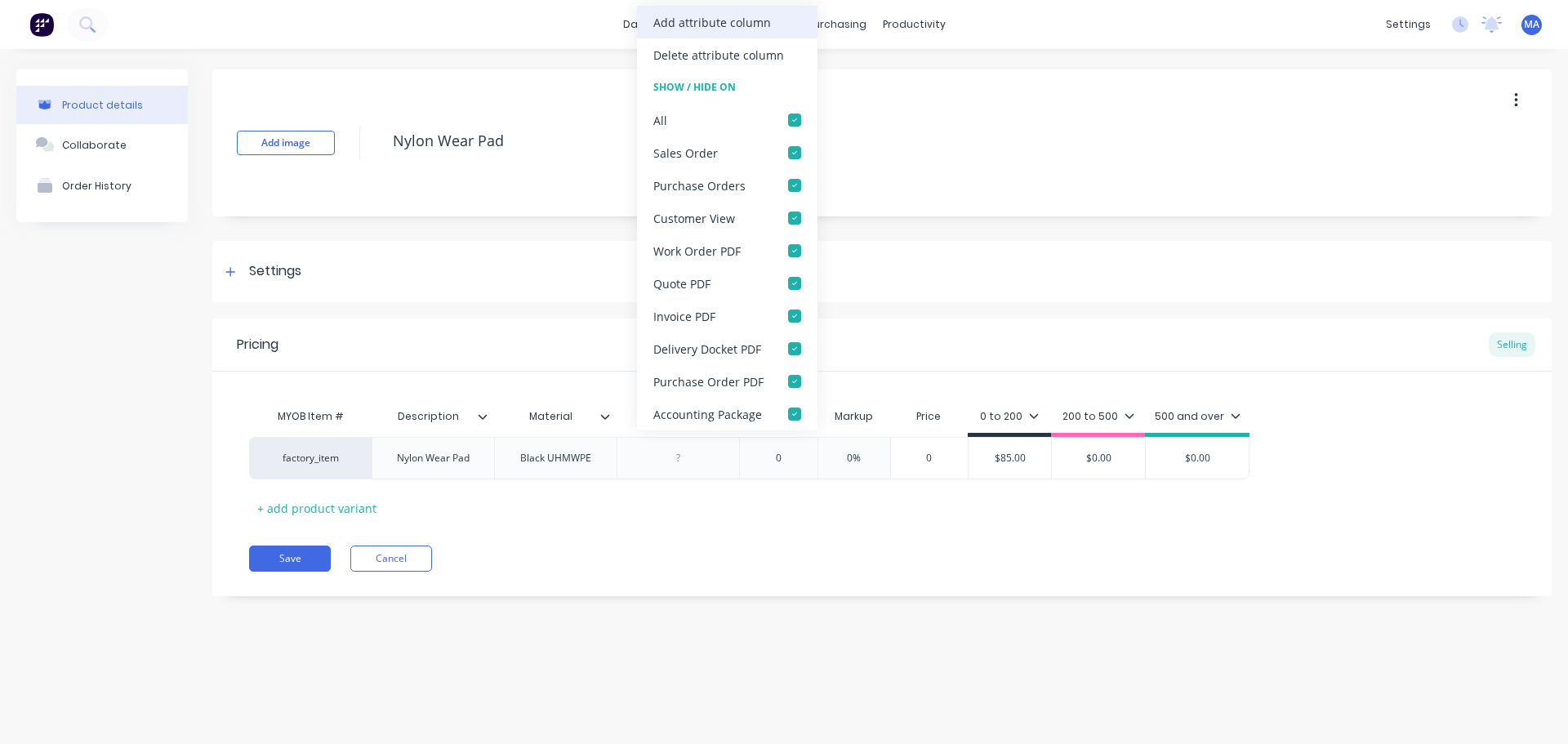
click at [696, 28] on div "Add attribute column" at bounding box center [712, 22] width 118 height 17
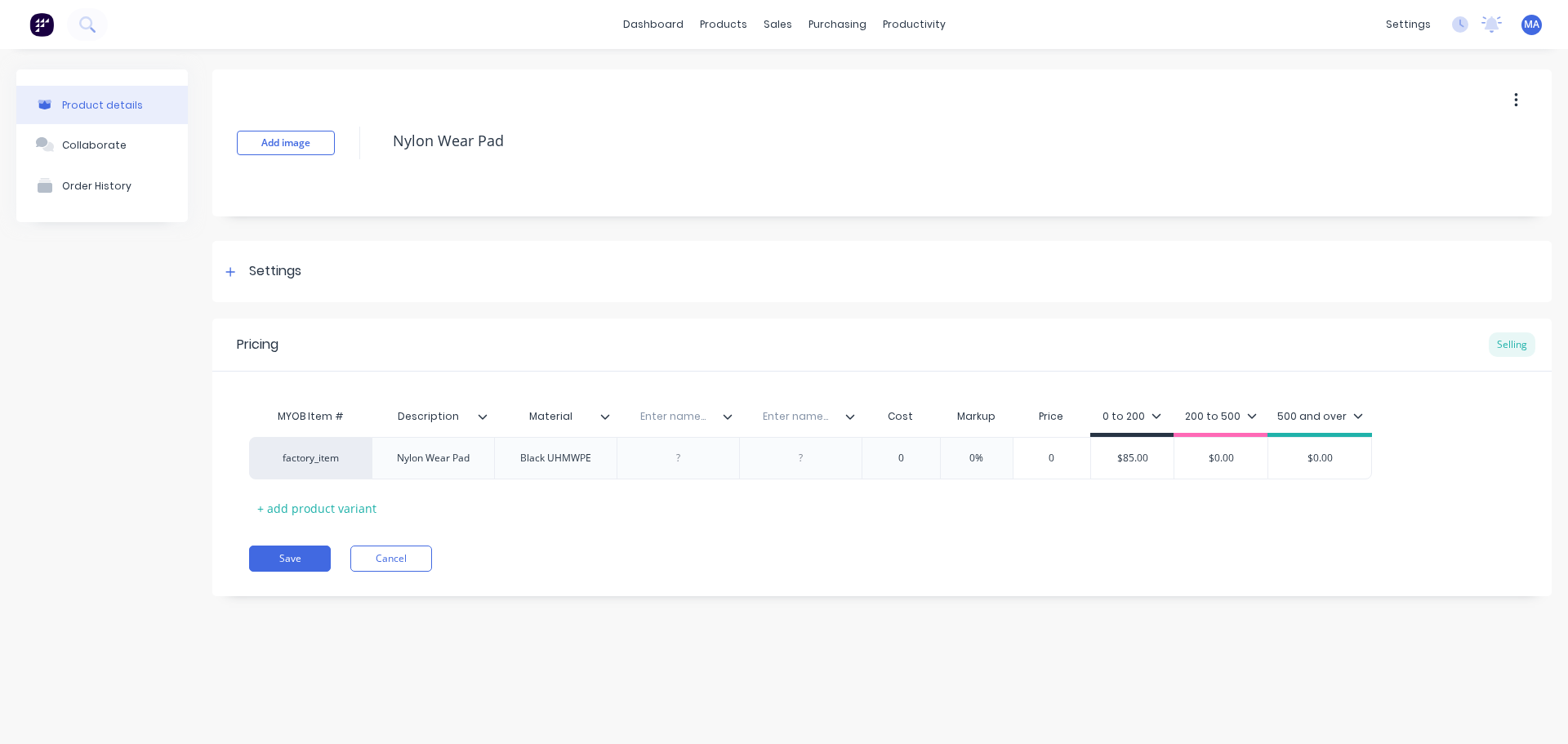
click at [664, 413] on input "text" at bounding box center [673, 416] width 113 height 14
click at [452, 462] on div "Nylon Wear Pad" at bounding box center [433, 458] width 99 height 21
drag, startPoint x: 426, startPoint y: 462, endPoint x: 357, endPoint y: 468, distance: 69.3
click at [359, 468] on div "factory_item Nylon Wear Pad Black UHMWPE 0 0% 0 $85.00 $0.00 $0.00" at bounding box center [810, 458] width 1123 height 42
click at [553, 461] on div "Black UHMWPE" at bounding box center [555, 458] width 97 height 21
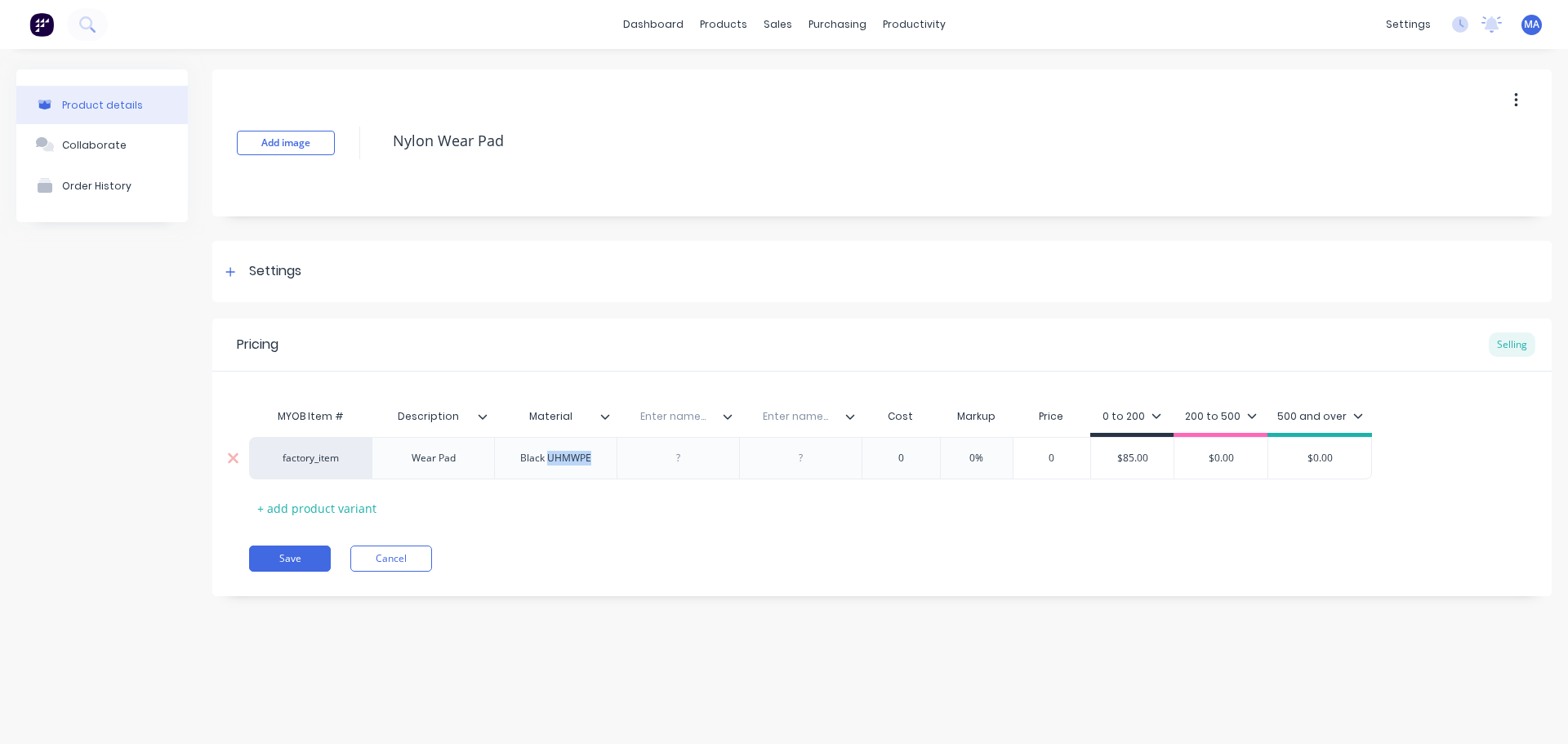
drag, startPoint x: 591, startPoint y: 462, endPoint x: 546, endPoint y: 464, distance: 45.0
click at [546, 464] on div "Black UHMWPE" at bounding box center [555, 458] width 97 height 21
click at [676, 460] on div at bounding box center [678, 458] width 81 height 21
click at [811, 460] on div at bounding box center [801, 458] width 81 height 21
click at [648, 418] on input "text" at bounding box center [673, 416] width 113 height 14
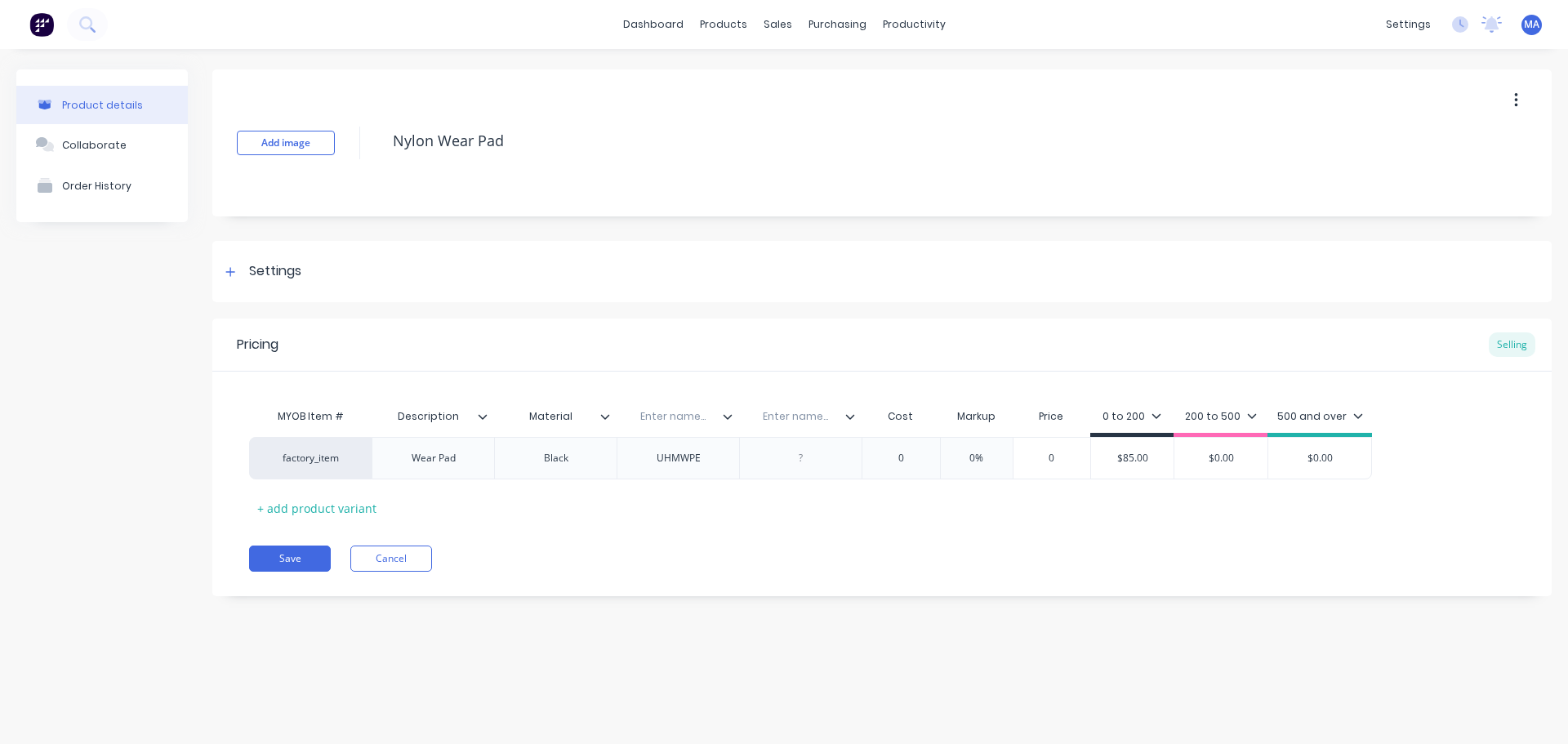
click at [579, 416] on input "Material" at bounding box center [551, 416] width 113 height 14
type input "M"
type input "Colour"
type input "Material"
type input "Qty / sheet"
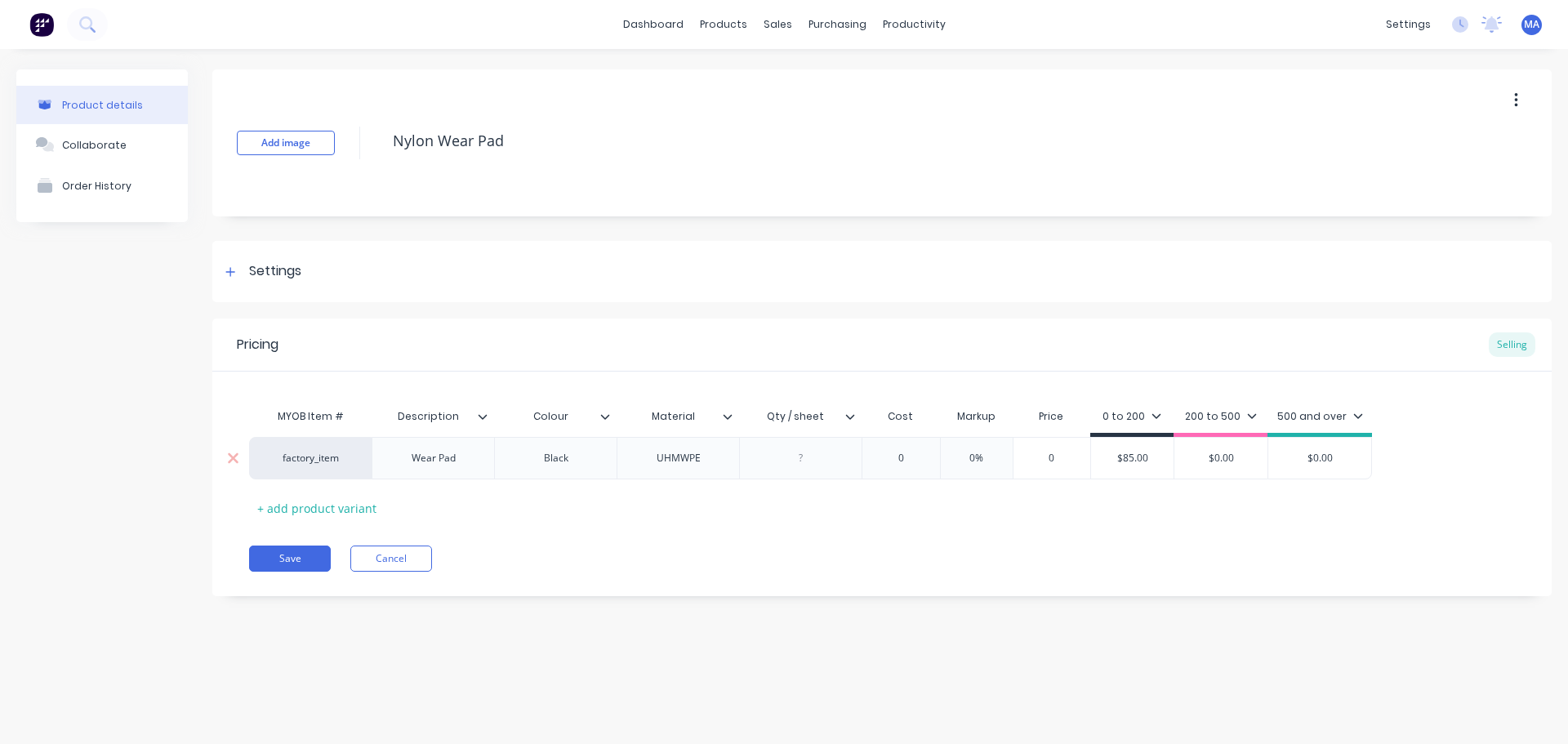
click at [678, 454] on div "UHMWPE" at bounding box center [678, 458] width 81 height 21
click at [120, 144] on button "Collaborate" at bounding box center [102, 145] width 171 height 41
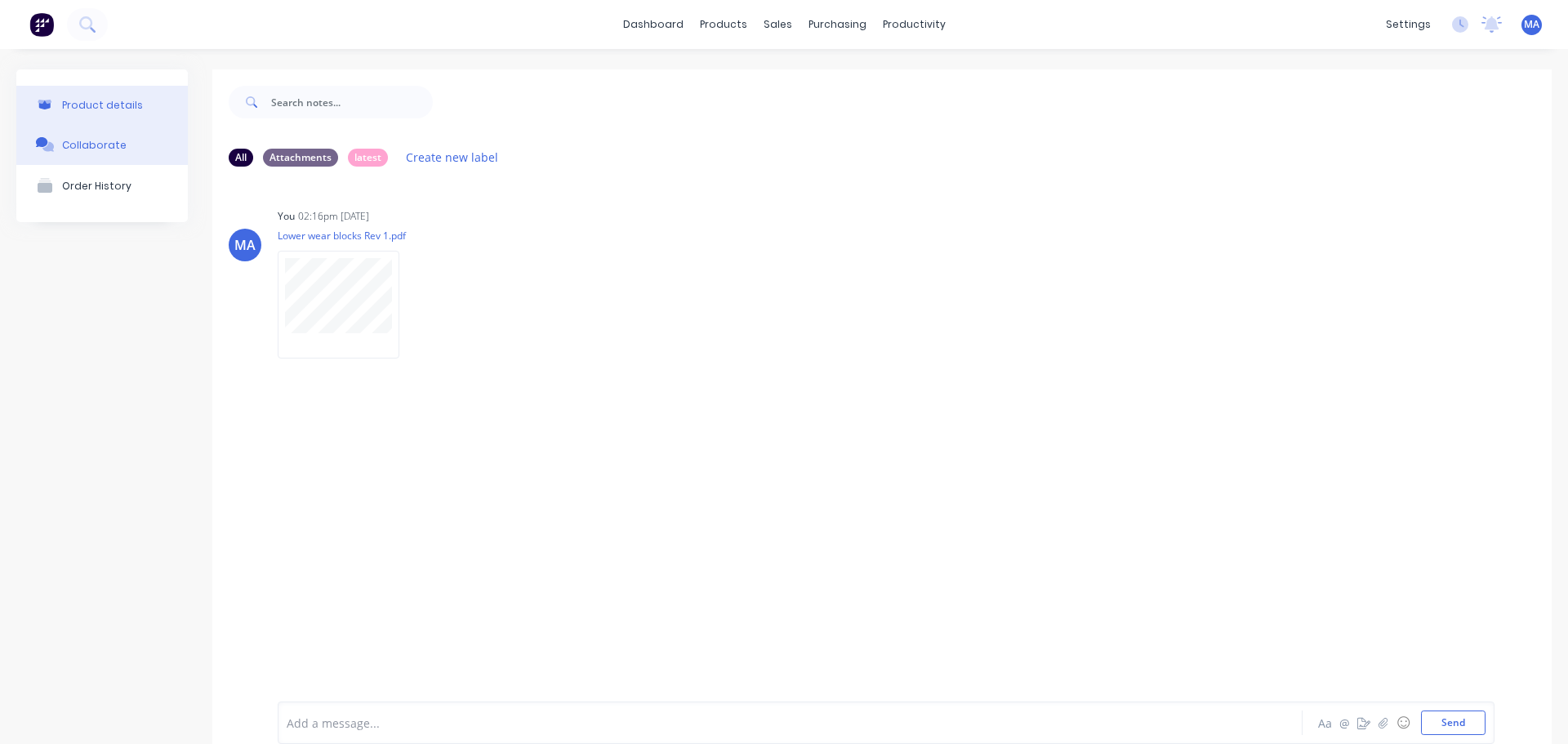
click at [97, 121] on button "Product details" at bounding box center [102, 105] width 171 height 38
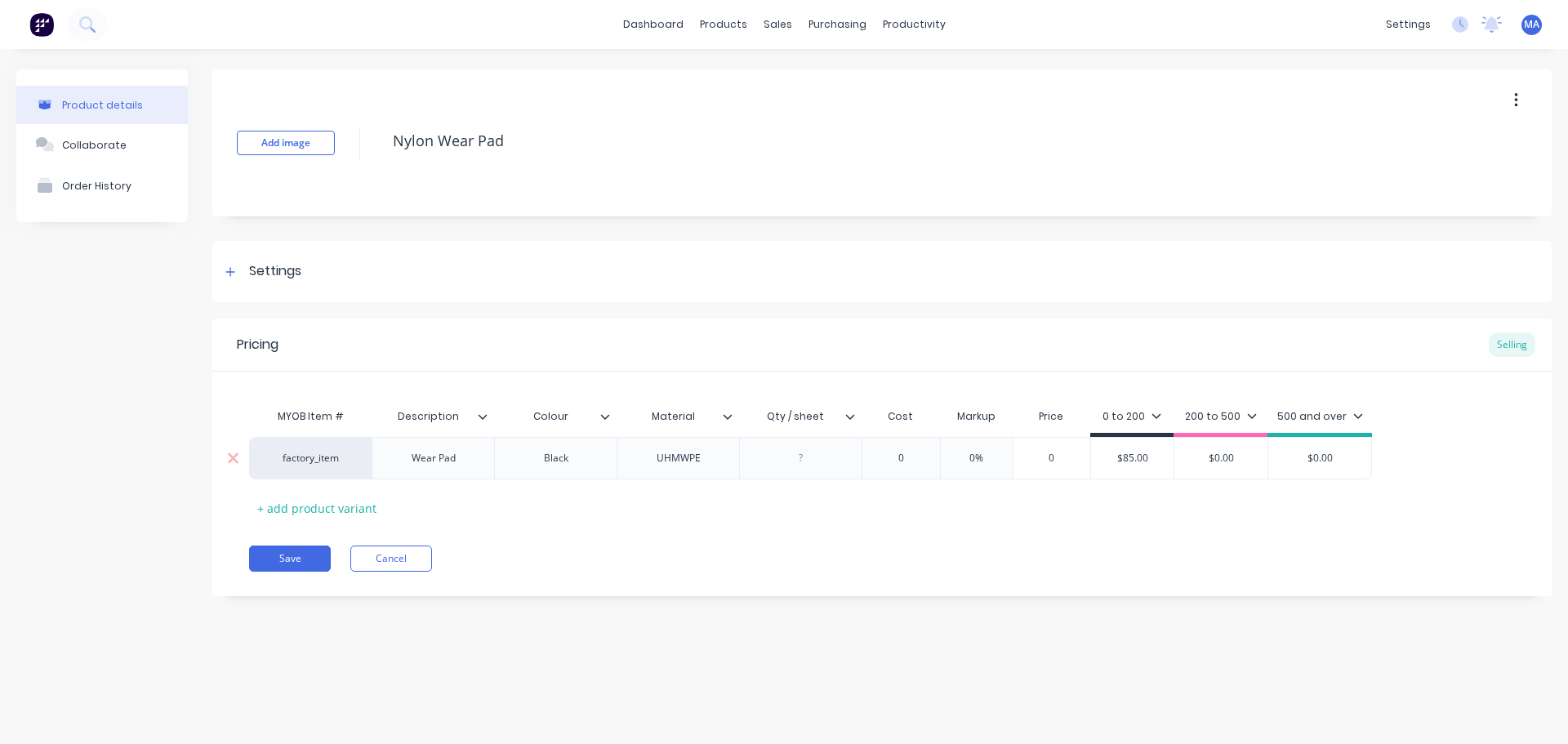
click at [818, 462] on div at bounding box center [801, 458] width 81 height 21
type input "0"
click at [896, 460] on input "0" at bounding box center [900, 458] width 81 height 14
click at [814, 459] on div "544 (3 x 1.22)" at bounding box center [800, 458] width 87 height 21
drag, startPoint x: 847, startPoint y: 462, endPoint x: 795, endPoint y: 460, distance: 52.0
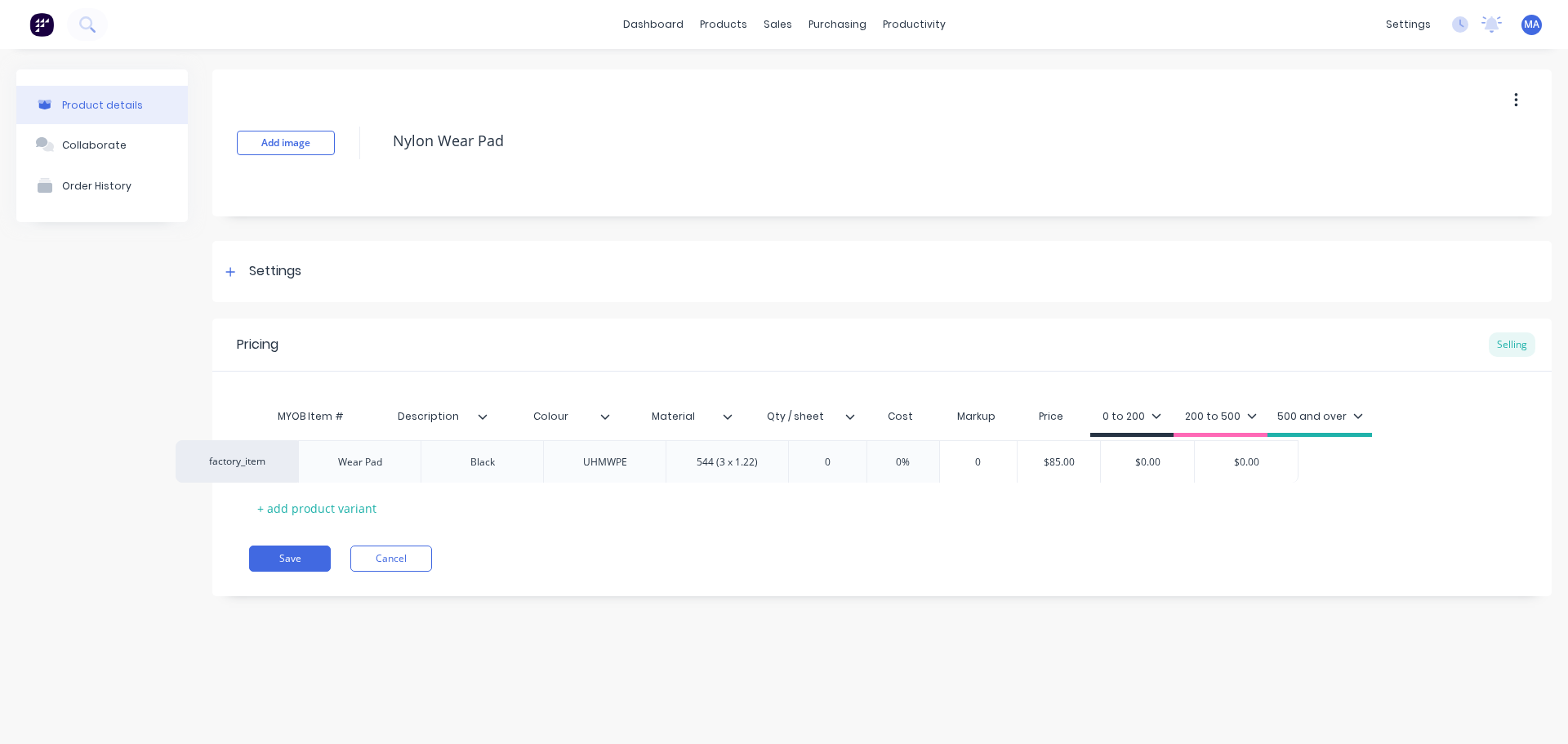
click at [784, 462] on div "factory_item Wear Pad Black UHMWPE 544 (3 x 1.22) 0 0 0% 0 $85.00 $0.00 $0.00" at bounding box center [882, 458] width 1266 height 42
drag, startPoint x: 831, startPoint y: 456, endPoint x: 774, endPoint y: 458, distance: 57.0
click at [774, 458] on div "544 (3 x 1.22)" at bounding box center [800, 458] width 87 height 21
click at [855, 420] on div at bounding box center [856, 416] width 10 height 14
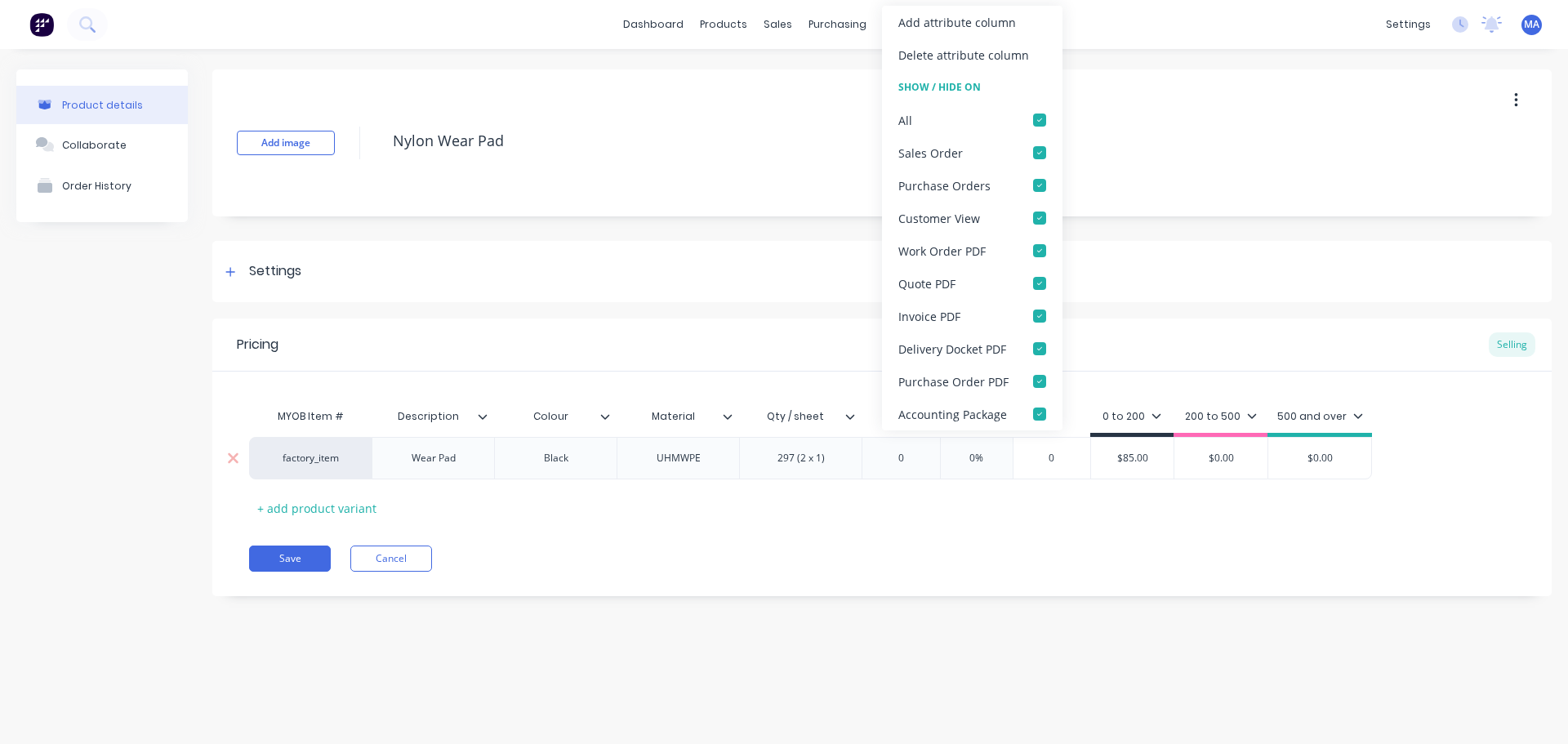
click at [883, 454] on input "0" at bounding box center [900, 458] width 81 height 14
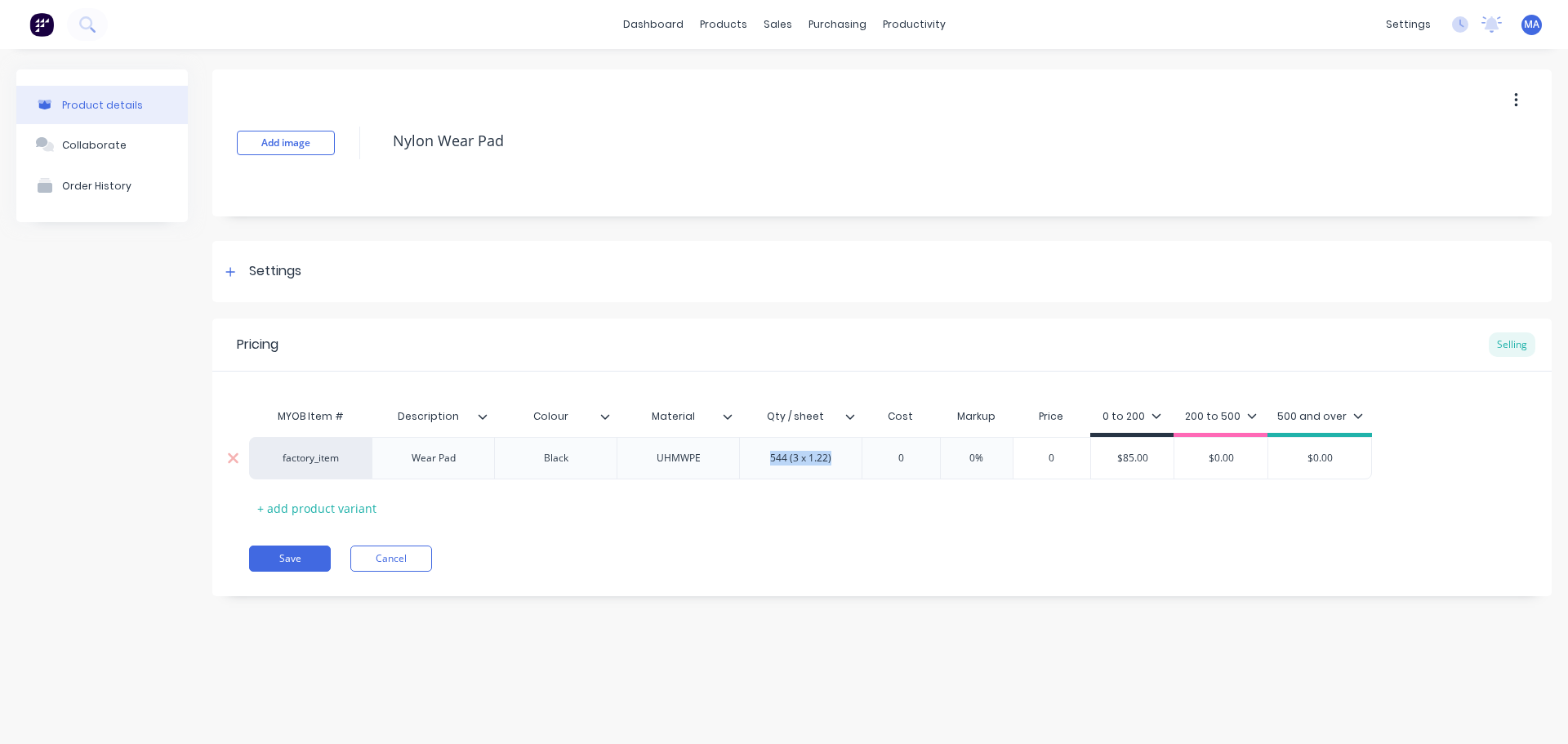
drag, startPoint x: 789, startPoint y: 464, endPoint x: 765, endPoint y: 465, distance: 24.0
click at [765, 464] on div "544 (3 x 1.22)" at bounding box center [800, 458] width 87 height 21
click at [907, 448] on div "0" at bounding box center [900, 458] width 81 height 41
type input "Qty / sheet"
click at [841, 416] on input "Qty / sheet" at bounding box center [796, 416] width 113 height 14
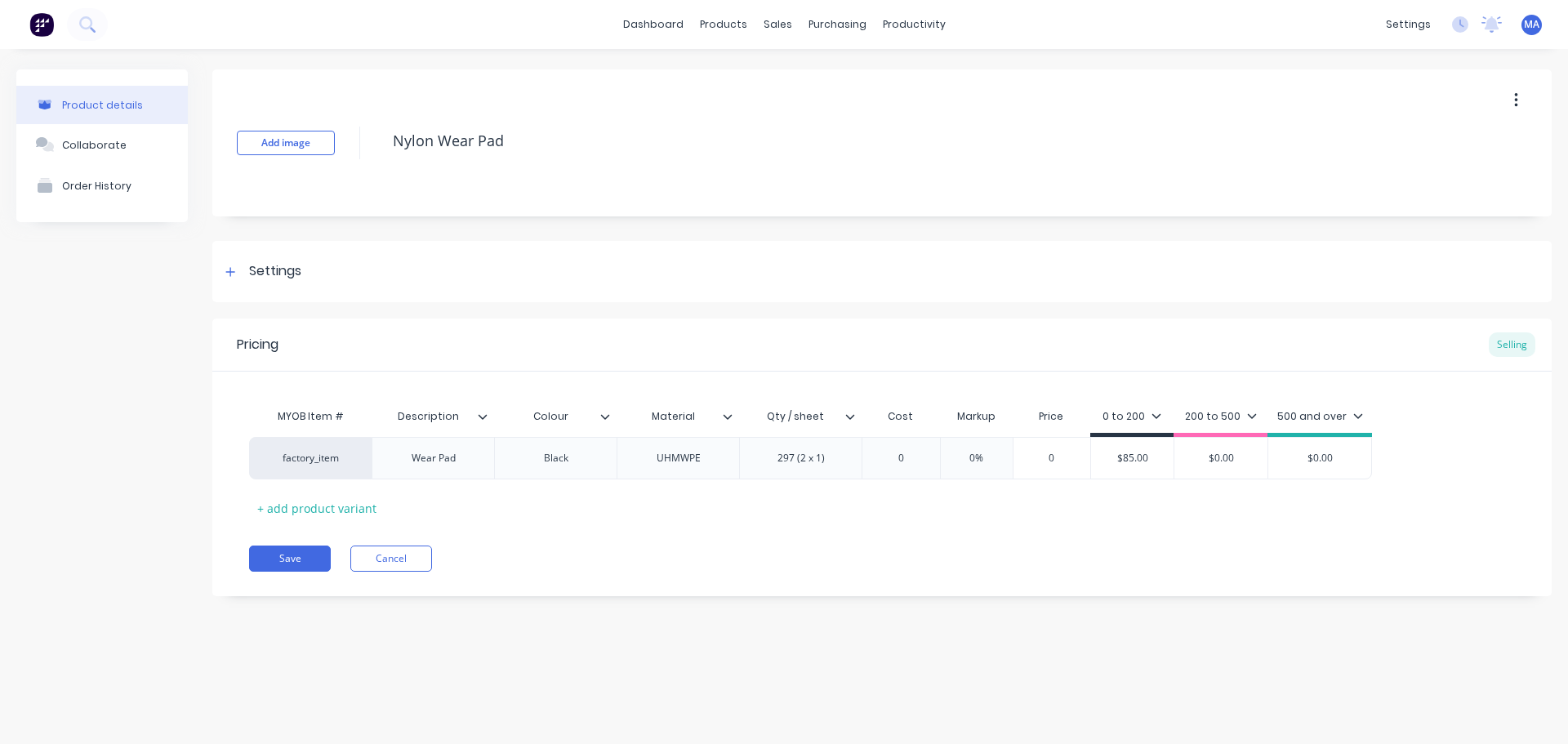
click at [845, 416] on icon at bounding box center [850, 417] width 10 height 10
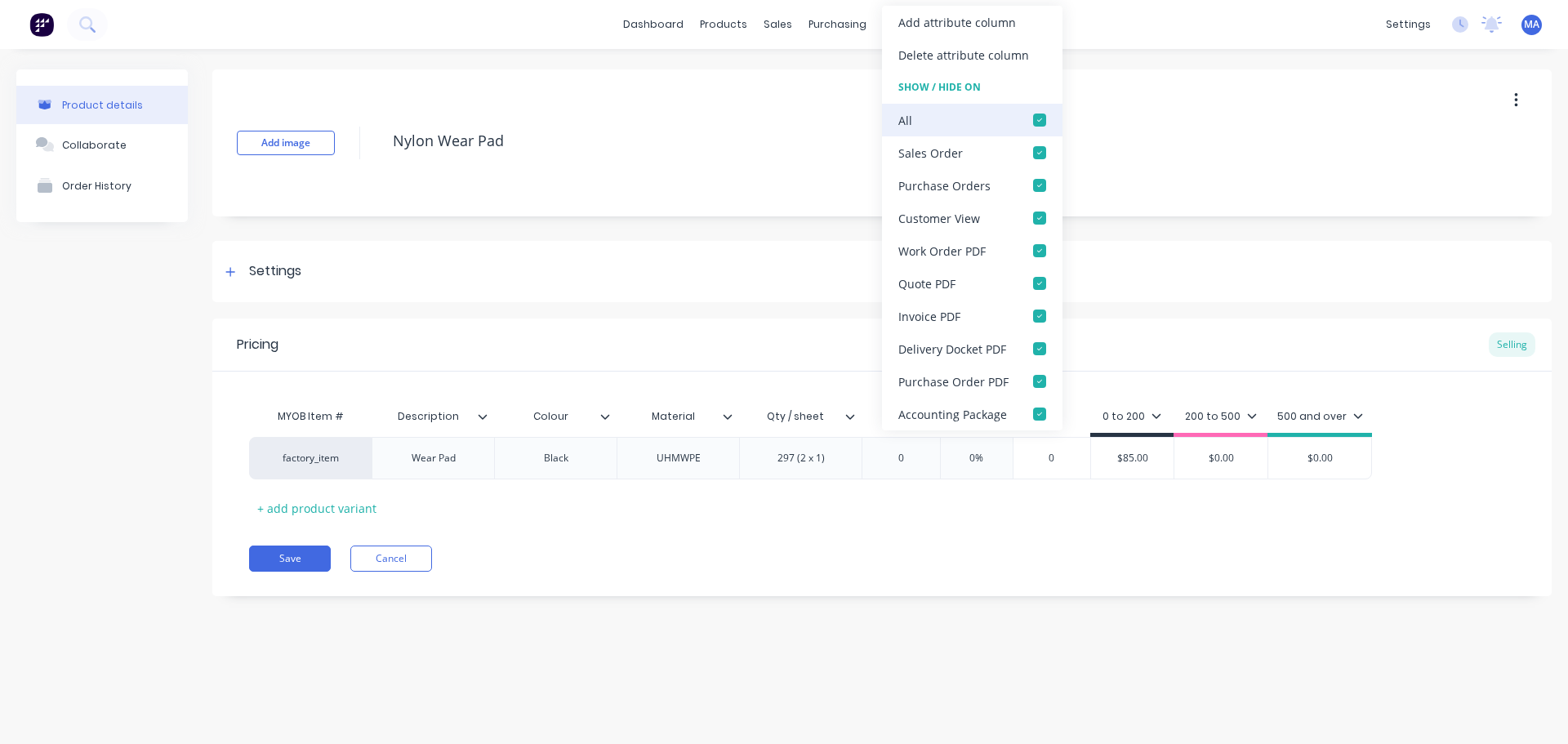
click at [1046, 124] on div at bounding box center [1039, 120] width 33 height 33
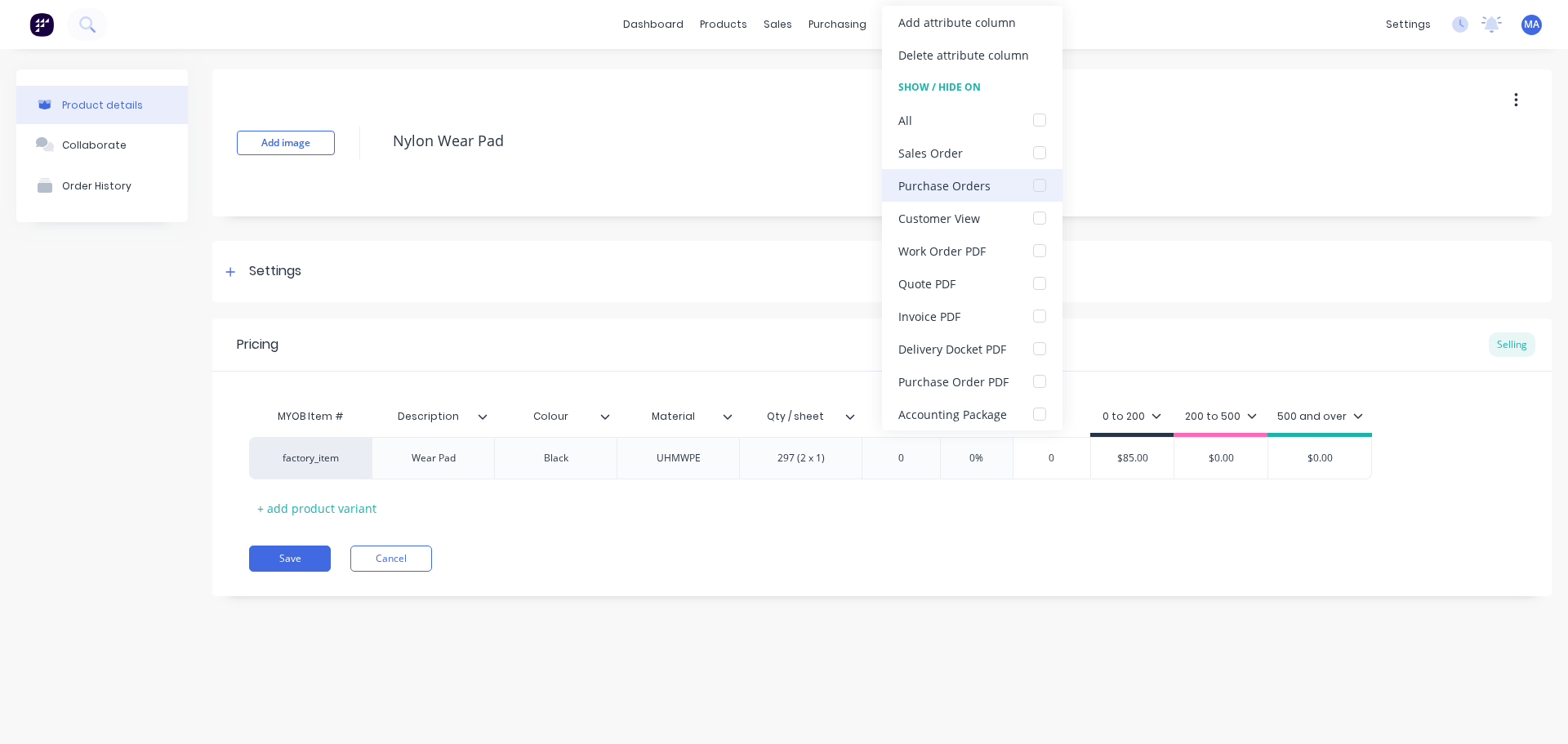
drag, startPoint x: 1044, startPoint y: 147, endPoint x: 1041, endPoint y: 186, distance: 39.1
click at [1044, 147] on div at bounding box center [1039, 152] width 33 height 33
click at [1030, 252] on div at bounding box center [1039, 251] width 33 height 33
click at [889, 485] on div "MYOB Item # Description Colour Material Qty / sheet Qty / sheet Cost Markup Pri…" at bounding box center [882, 461] width 1266 height 121
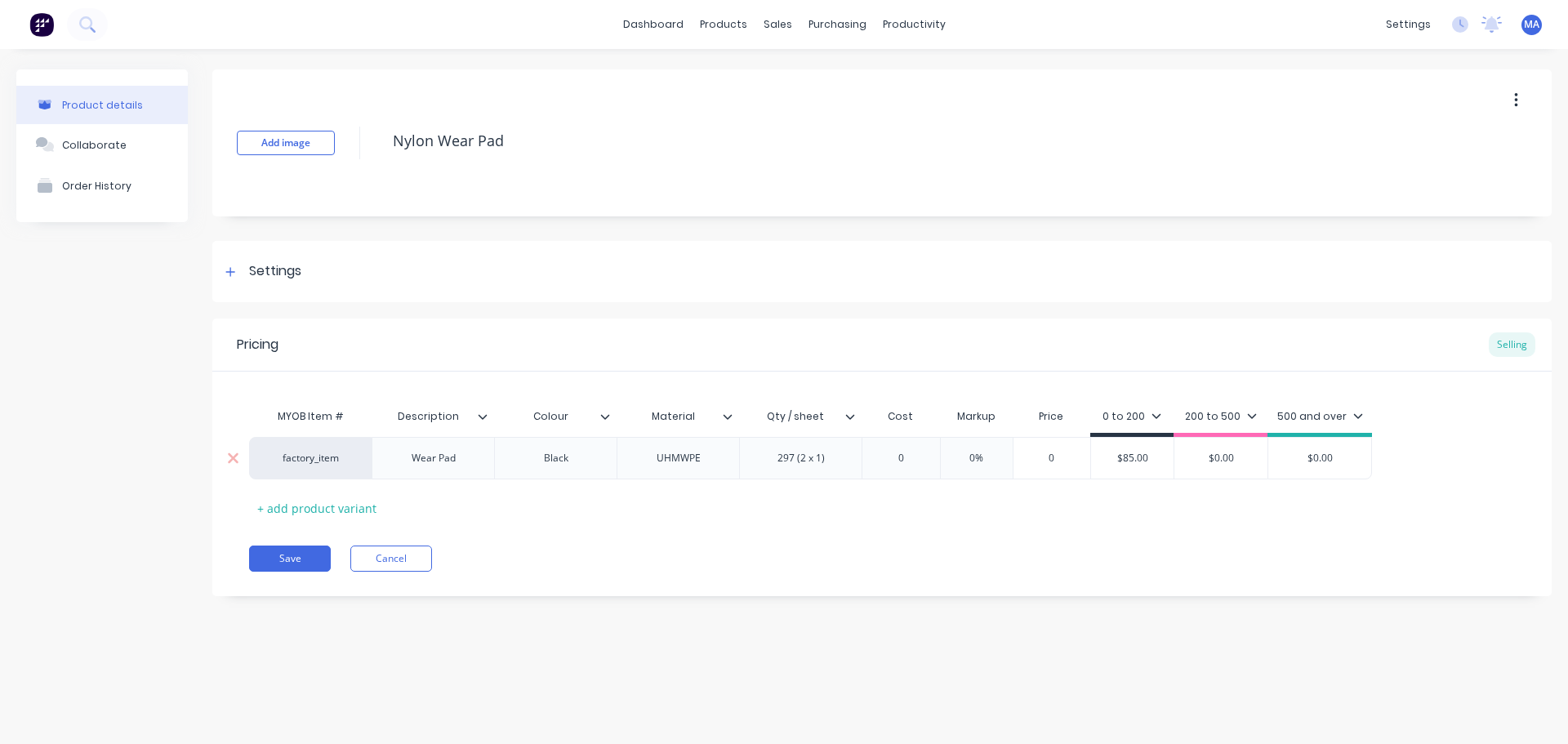
click at [911, 461] on input "0" at bounding box center [900, 458] width 81 height 14
click at [900, 459] on input "0" at bounding box center [900, 458] width 81 height 14
drag, startPoint x: 907, startPoint y: 459, endPoint x: 825, endPoint y: 450, distance: 82.5
click at [825, 450] on div "factory_item Wear Pad Black UHMWPE 297 (2 x 1) 0 0 0% 0 $85.00 $0.00 $0.00" at bounding box center [810, 458] width 1123 height 42
type input "17.04"
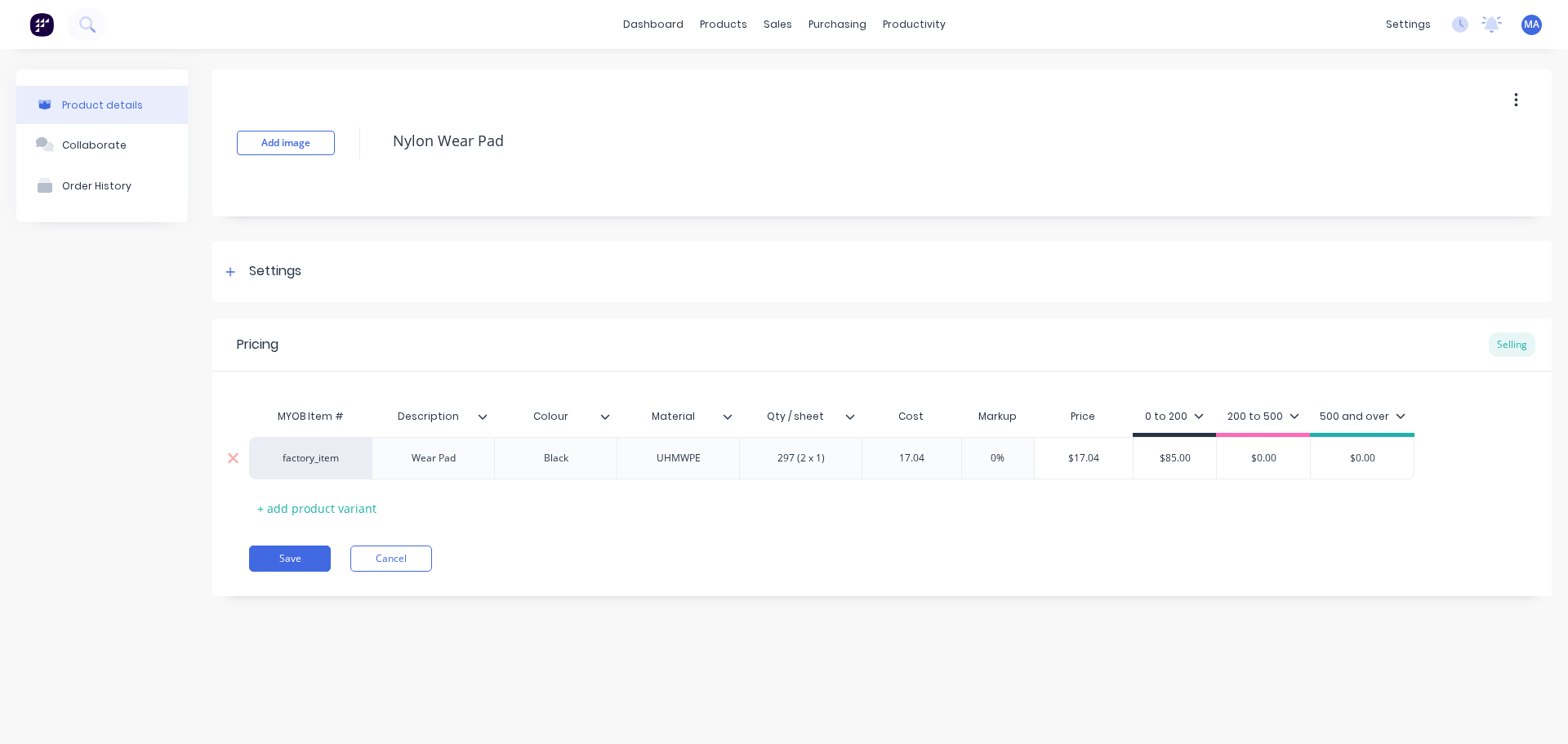
click at [1126, 460] on input "$17.04" at bounding box center [1083, 458] width 99 height 14
drag, startPoint x: 1050, startPoint y: 458, endPoint x: 1033, endPoint y: 460, distance: 17.1
click at [1034, 460] on div "$17.04 $17.04" at bounding box center [1083, 458] width 100 height 42
type input "85"
click at [1095, 503] on div "MYOB Item # Description Colour Material Qty / sheet Cost Markup Price 0 to 200 …" at bounding box center [882, 461] width 1266 height 121
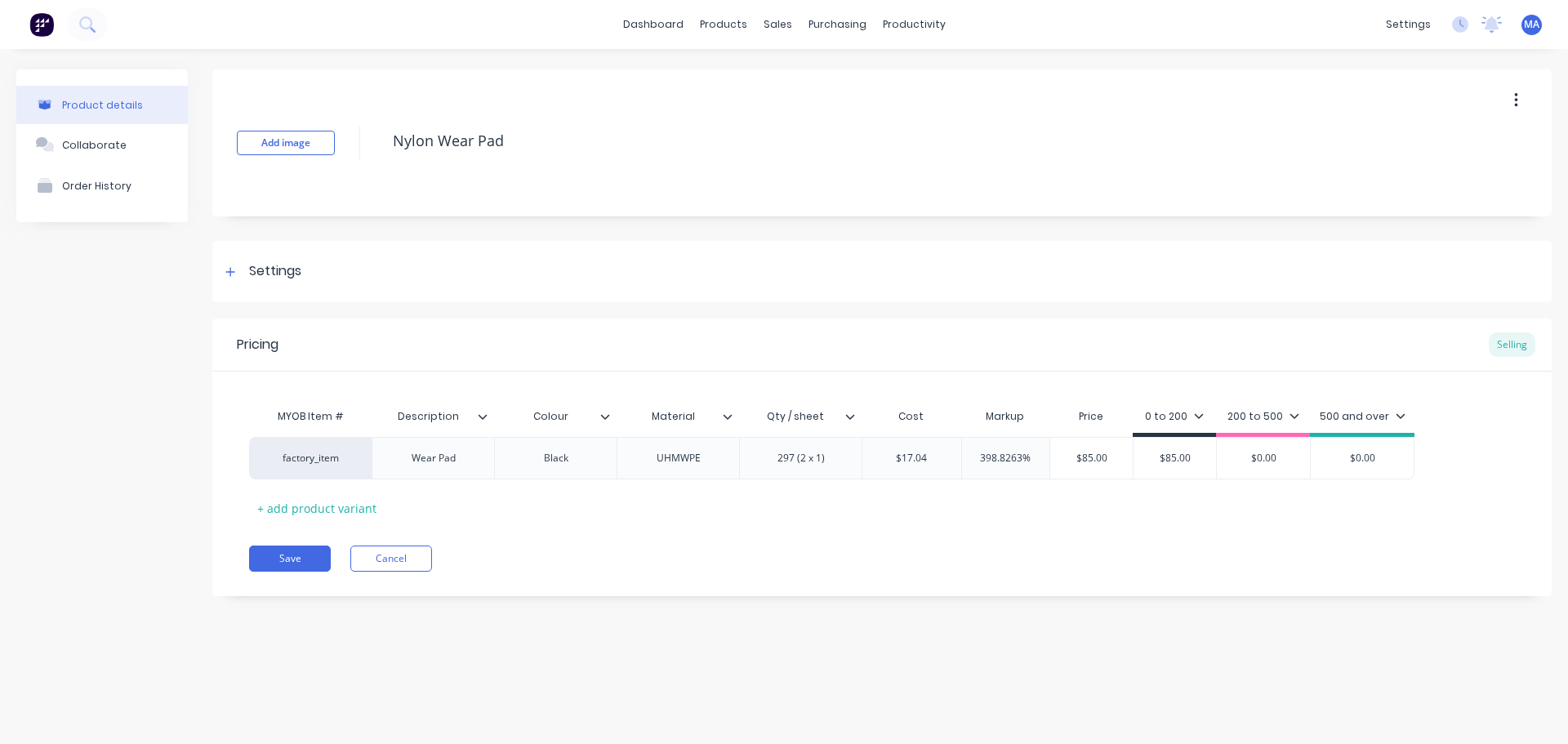
click at [1283, 414] on div "200 to 500" at bounding box center [1262, 416] width 72 height 14
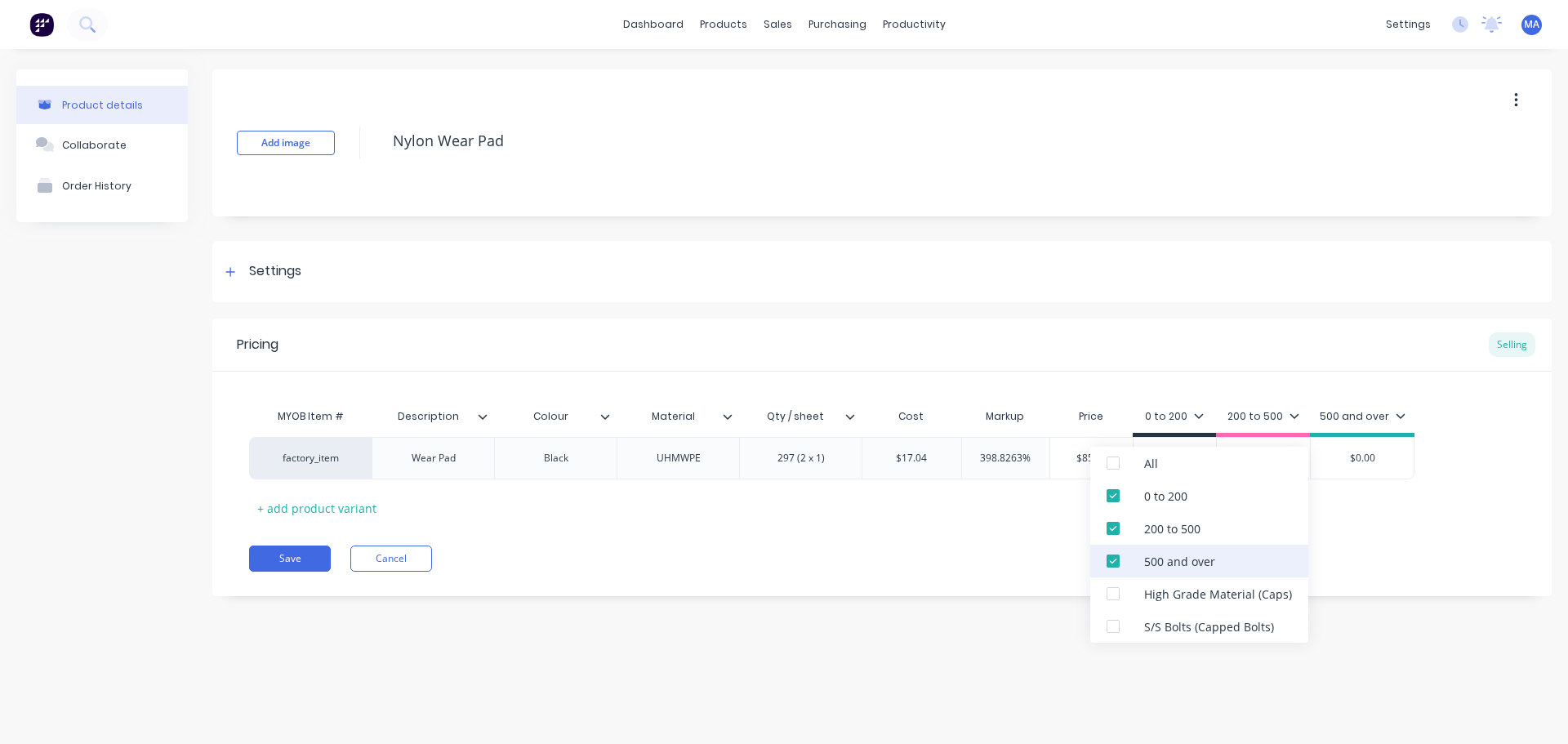
click at [1197, 559] on div "500 and over" at bounding box center [1179, 561] width 71 height 17
click at [1197, 540] on div "200 to 500" at bounding box center [1199, 529] width 218 height 33
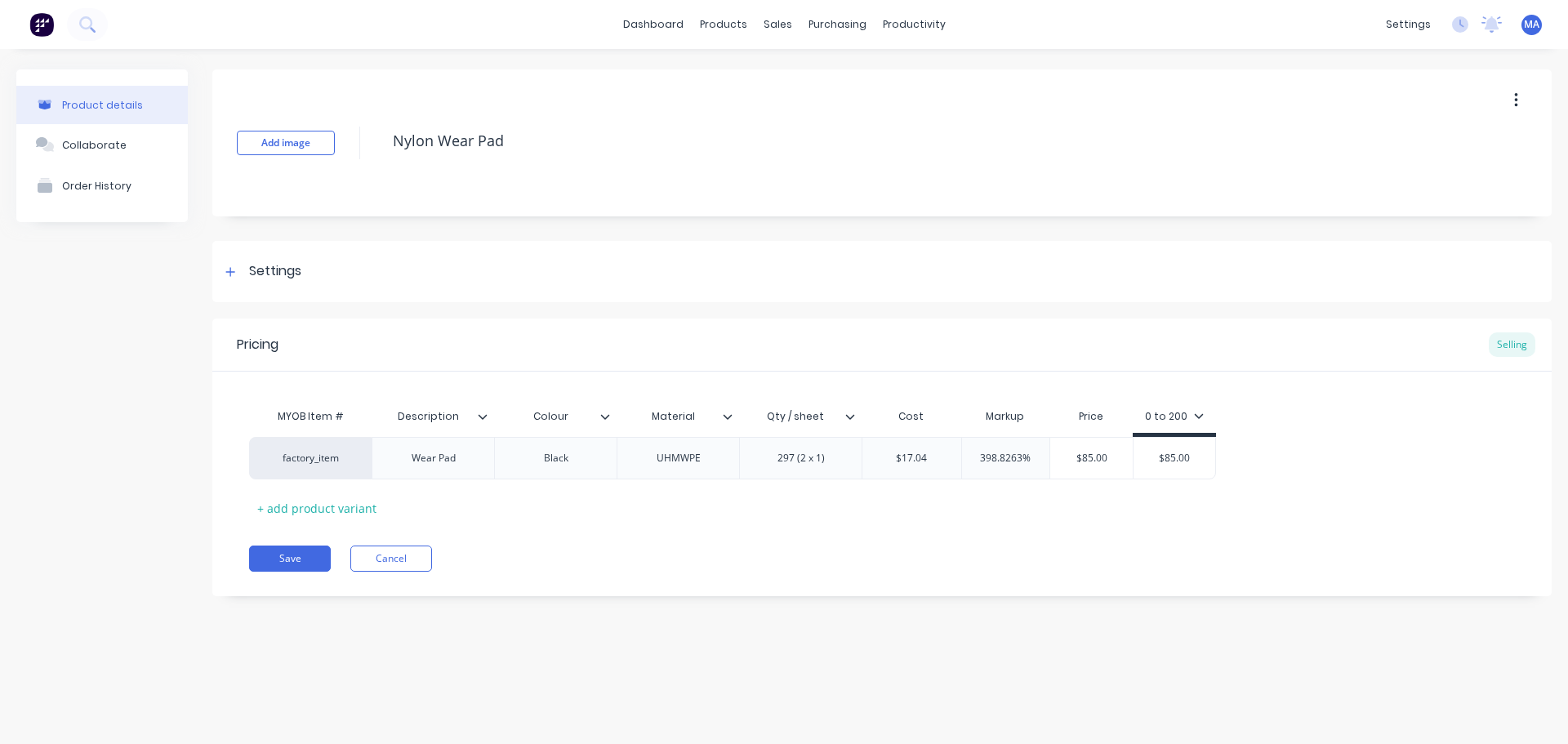
click at [894, 524] on div "Pricing Selling MYOB Item # Description Colour Material Qty / sheet Cost Markup…" at bounding box center [882, 458] width 1339 height 278
click at [292, 561] on button "Save" at bounding box center [289, 558] width 81 height 26
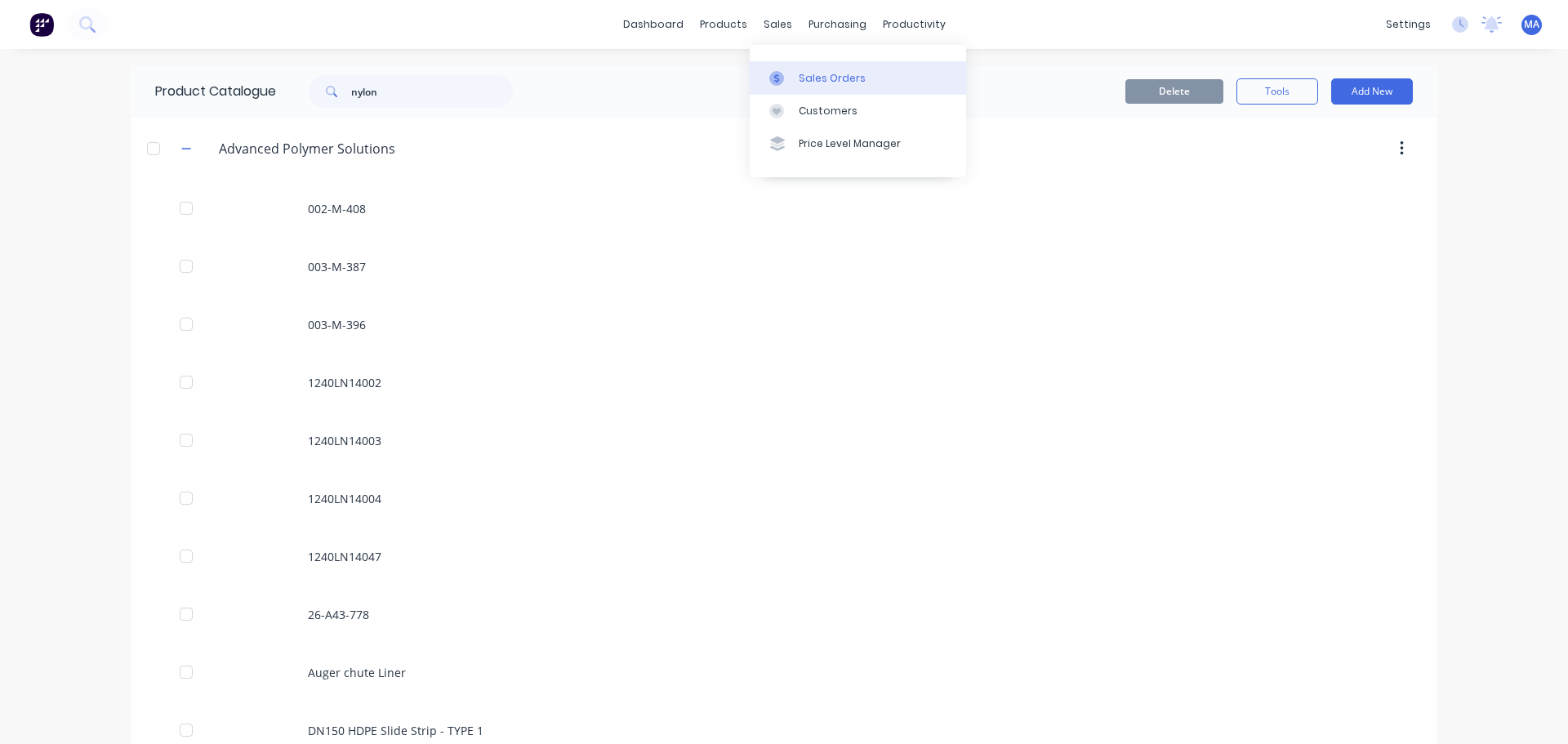
click at [774, 69] on link "Sales Orders" at bounding box center [858, 78] width 216 height 33
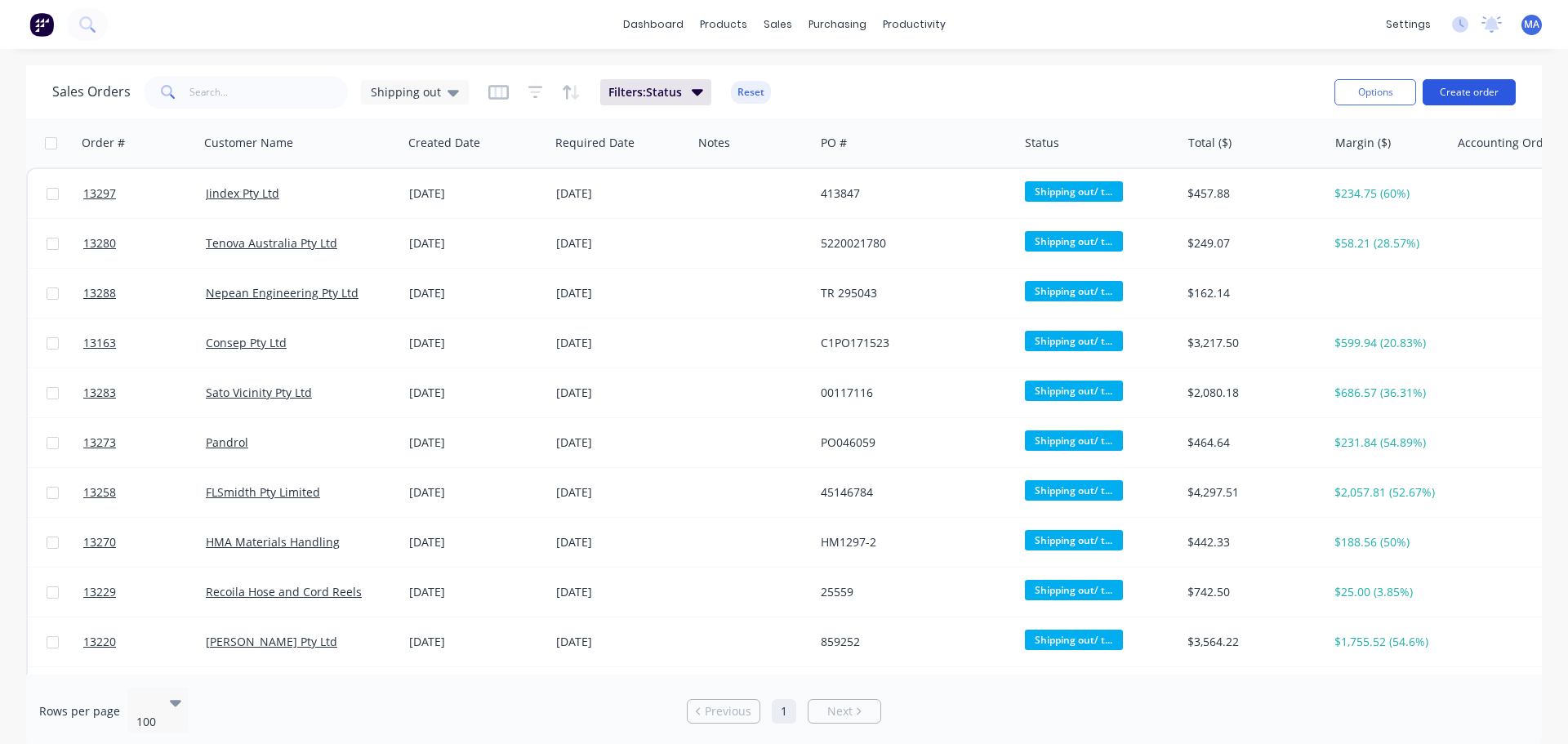
click at [1462, 99] on button "Create order" at bounding box center [1468, 92] width 93 height 26
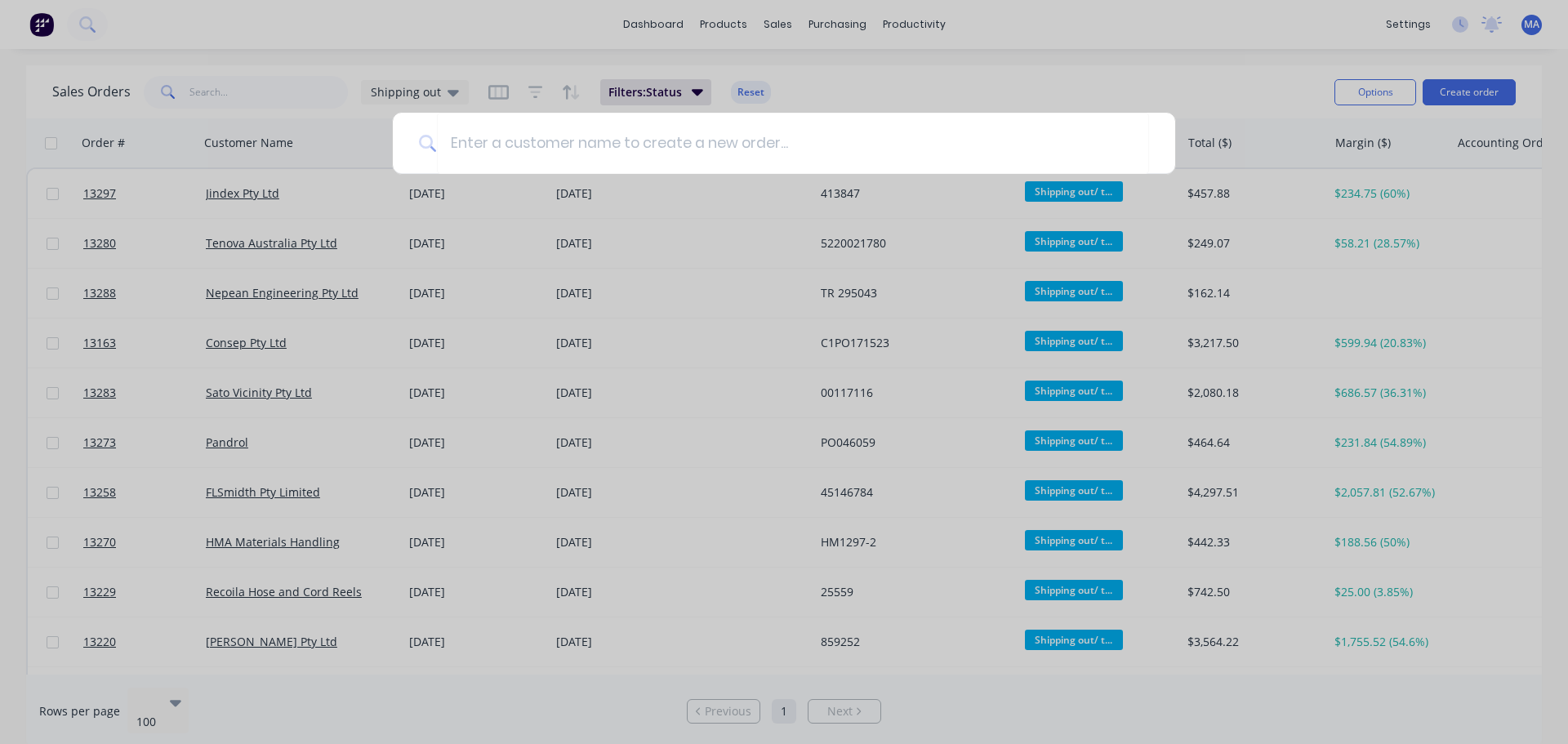
click at [1074, 71] on div at bounding box center [784, 372] width 1568 height 744
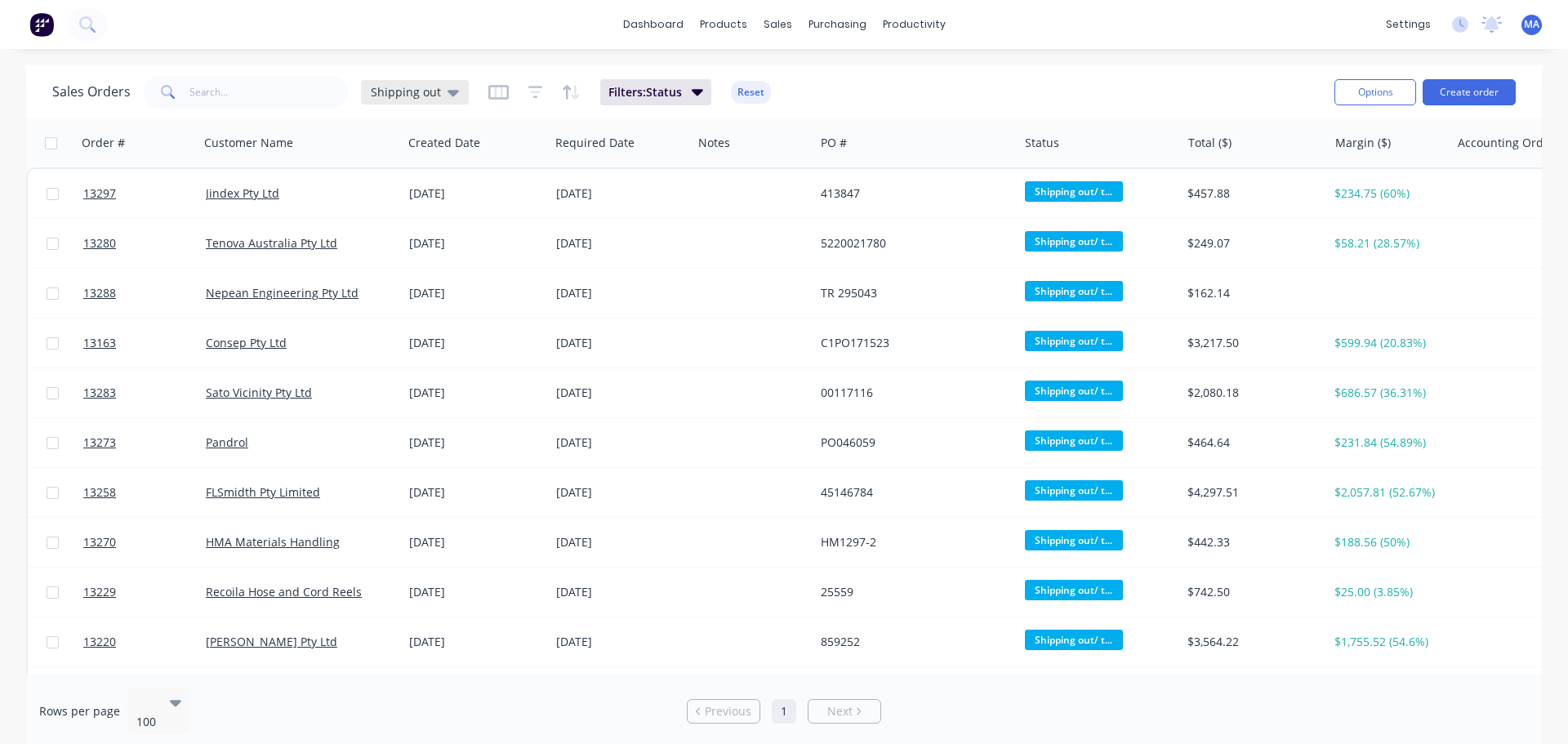
click at [447, 87] on icon at bounding box center [453, 92] width 11 height 18
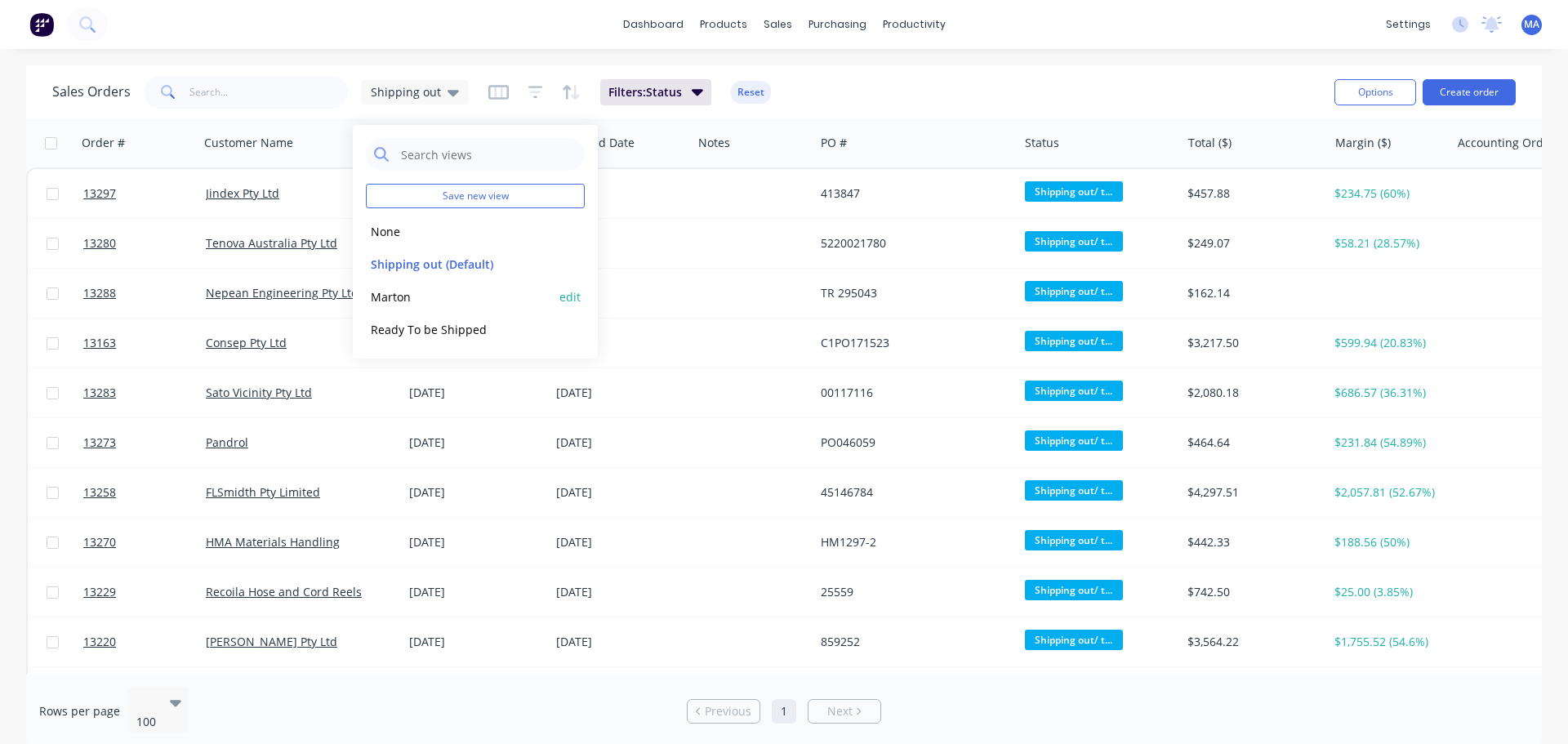
click at [402, 299] on button "Marton" at bounding box center [459, 297] width 186 height 19
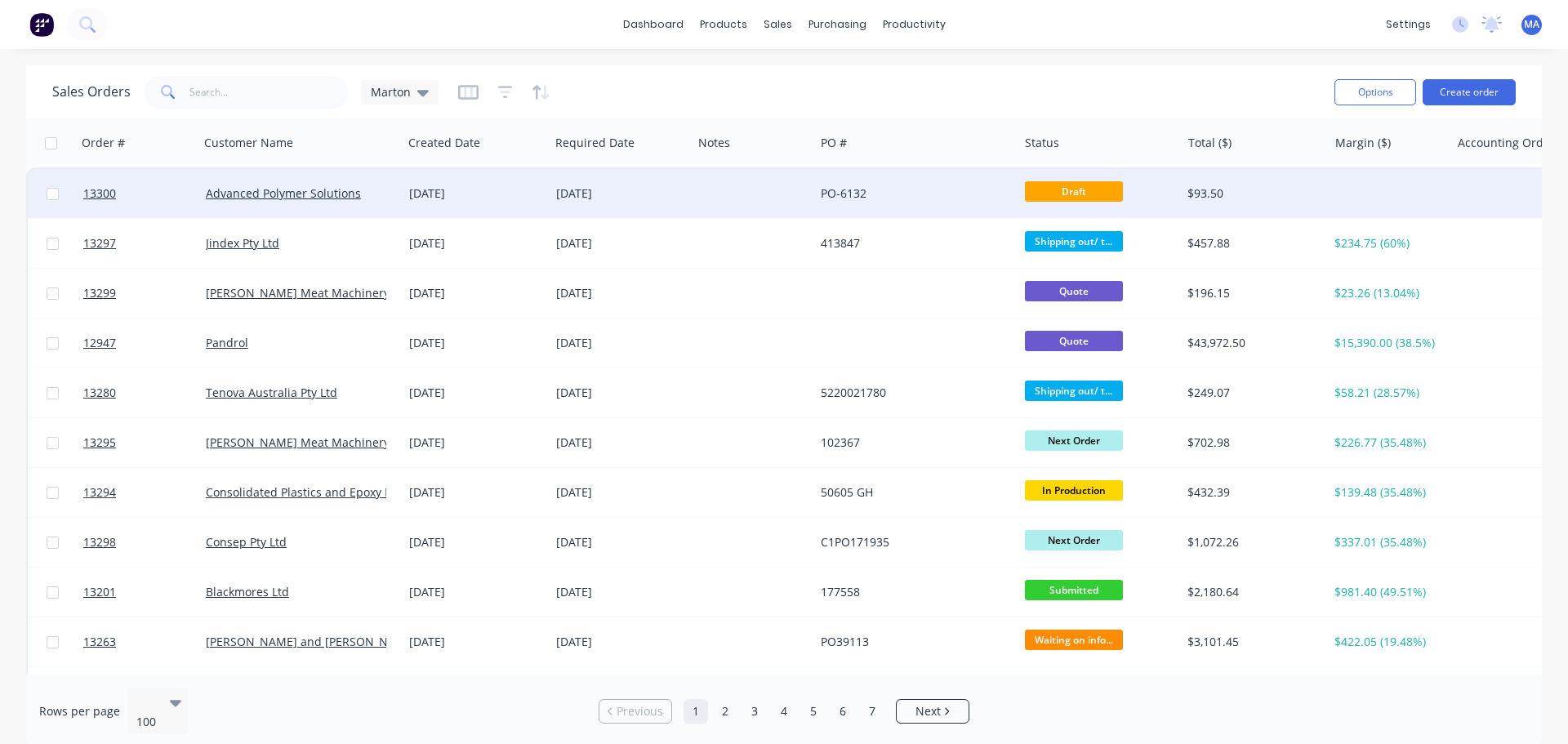
click at [655, 194] on div "12 Sep 2025" at bounding box center [622, 193] width 130 height 16
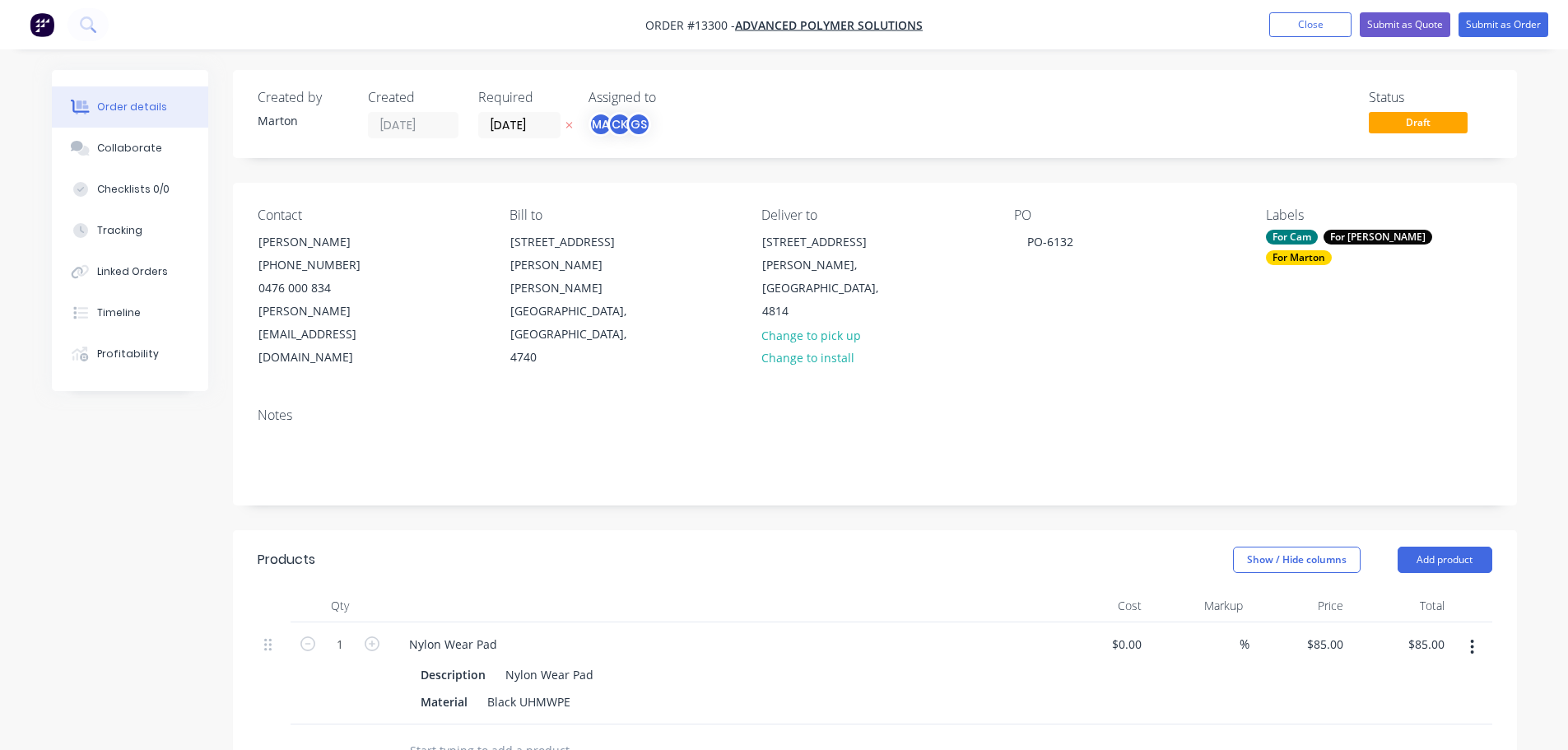
click at [1477, 632] on button "button" at bounding box center [1472, 647] width 39 height 30
click at [1421, 679] on div "Edit" at bounding box center [1414, 690] width 126 height 24
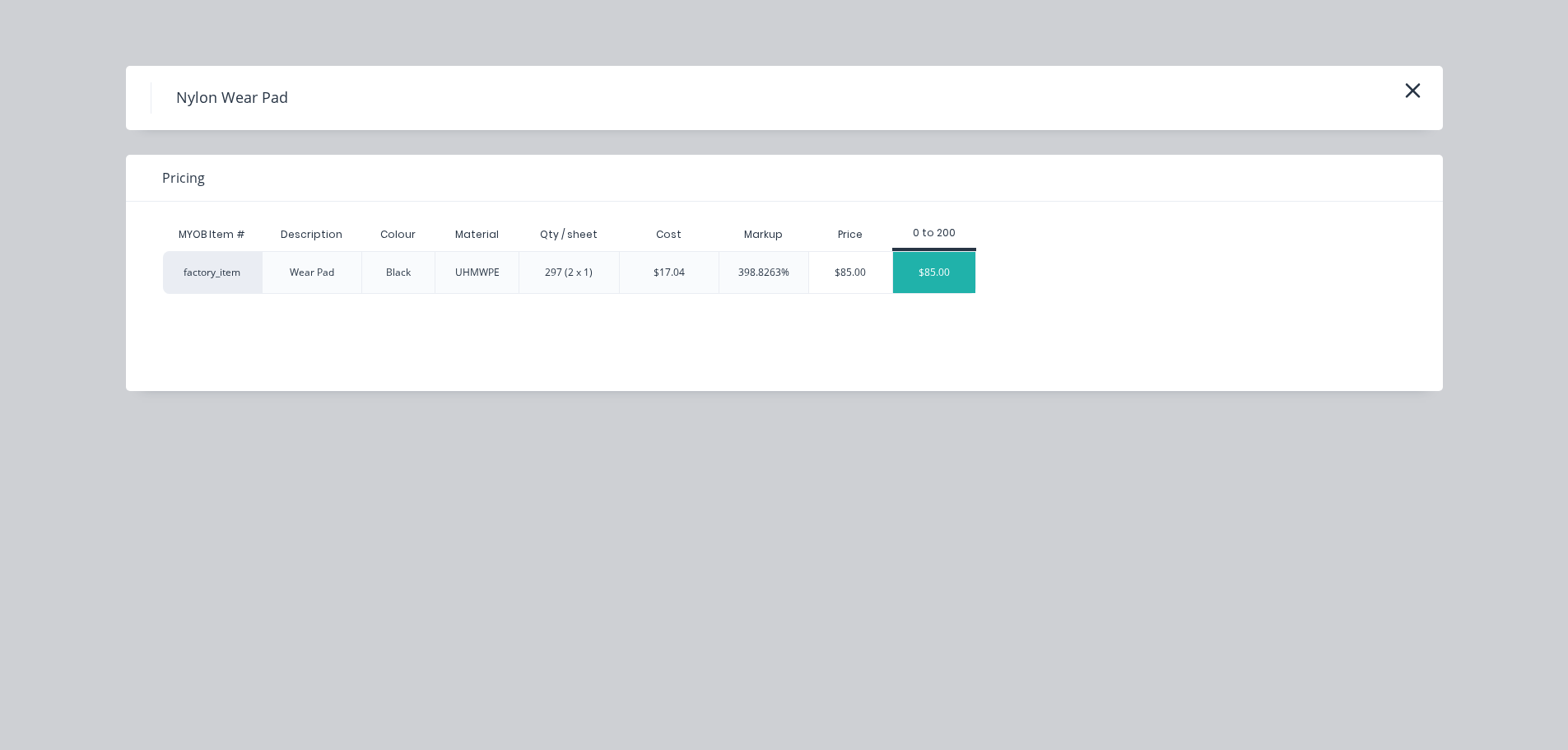
click at [935, 273] on div "$85.00" at bounding box center [934, 272] width 82 height 42
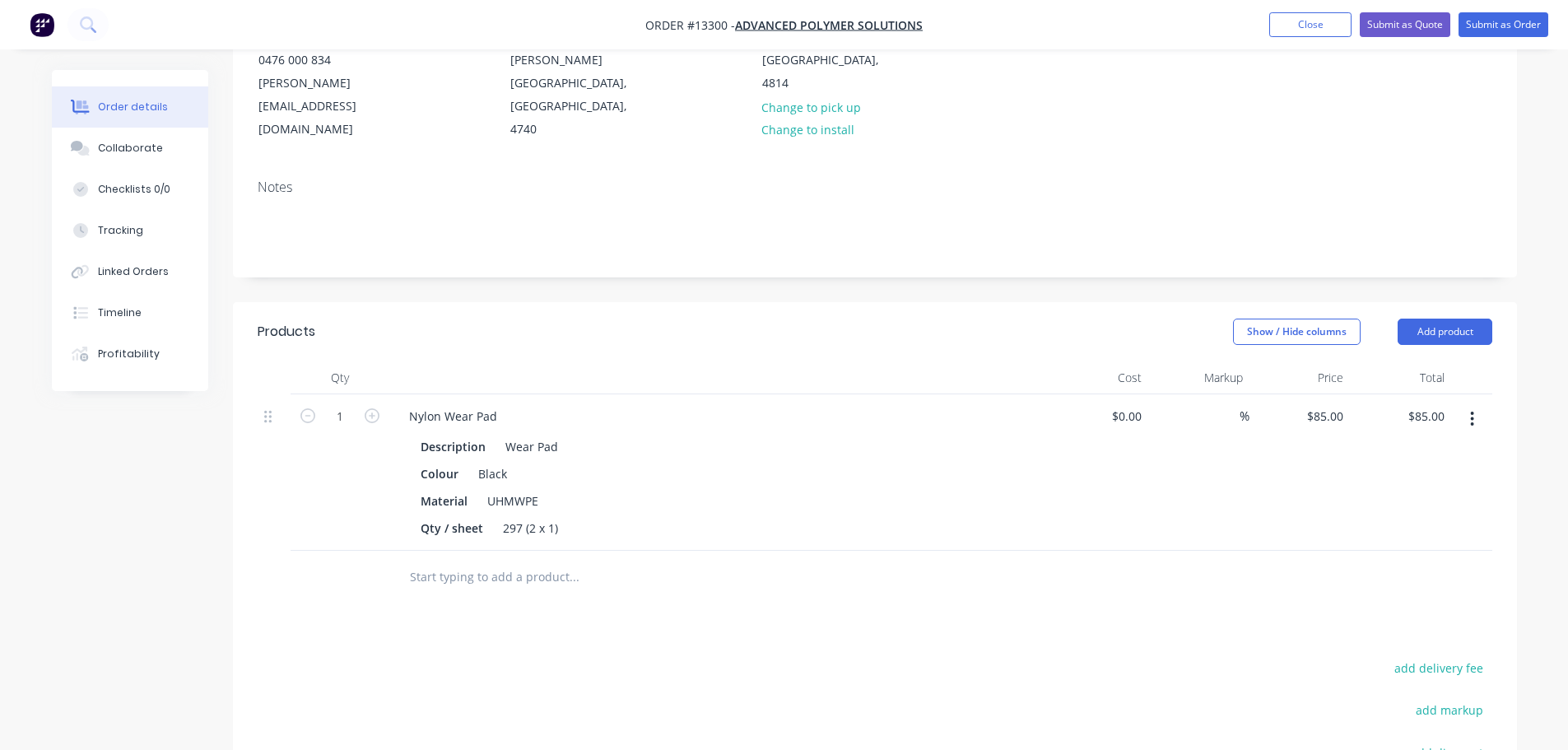
scroll to position [247, 0]
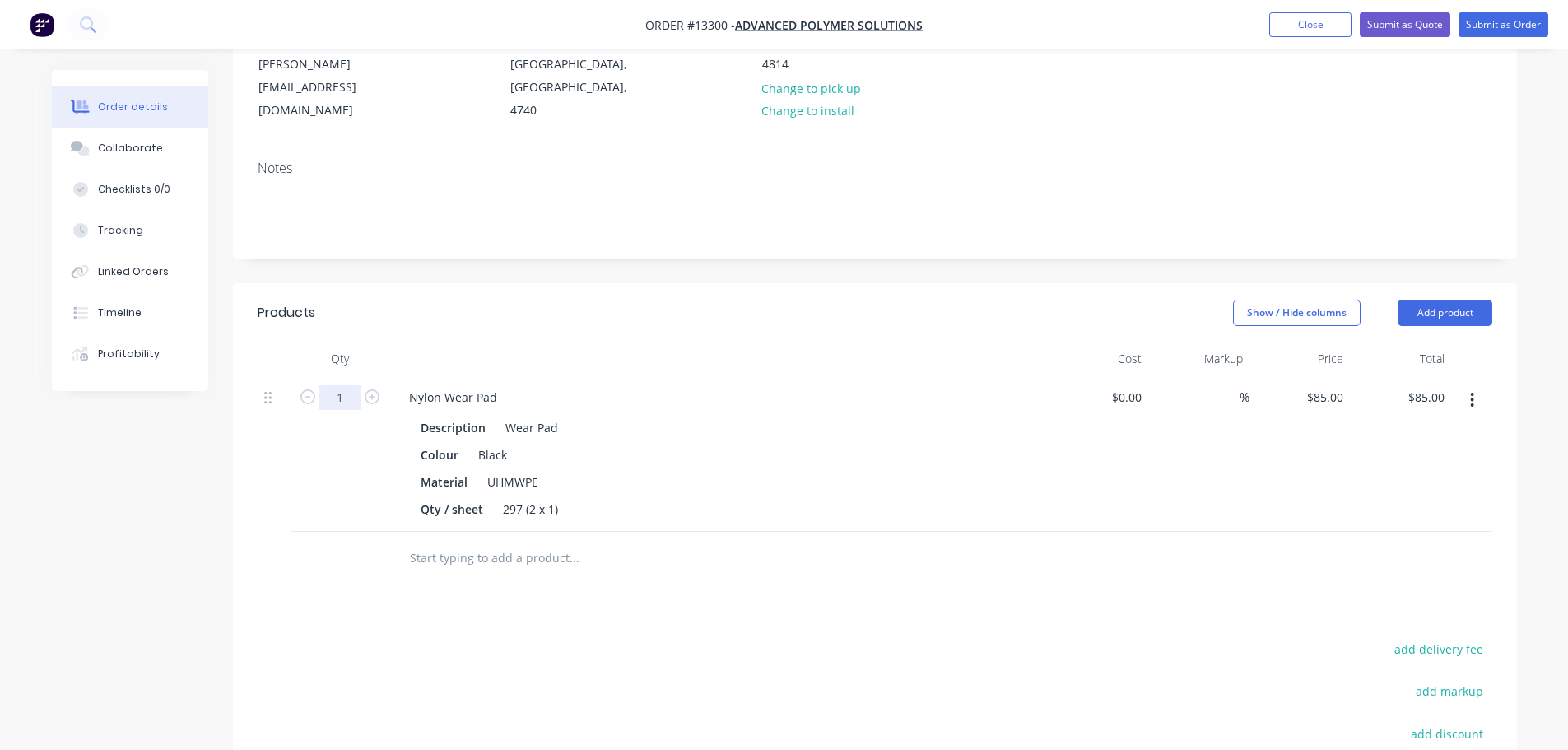
click at [356, 385] on input "1" at bounding box center [340, 398] width 42 height 25
type input "247"
type input "$20,995.00"
click at [684, 291] on header "Products Show / Hide columns Add product" at bounding box center [875, 312] width 1284 height 59
click at [356, 385] on input "247" at bounding box center [340, 398] width 42 height 25
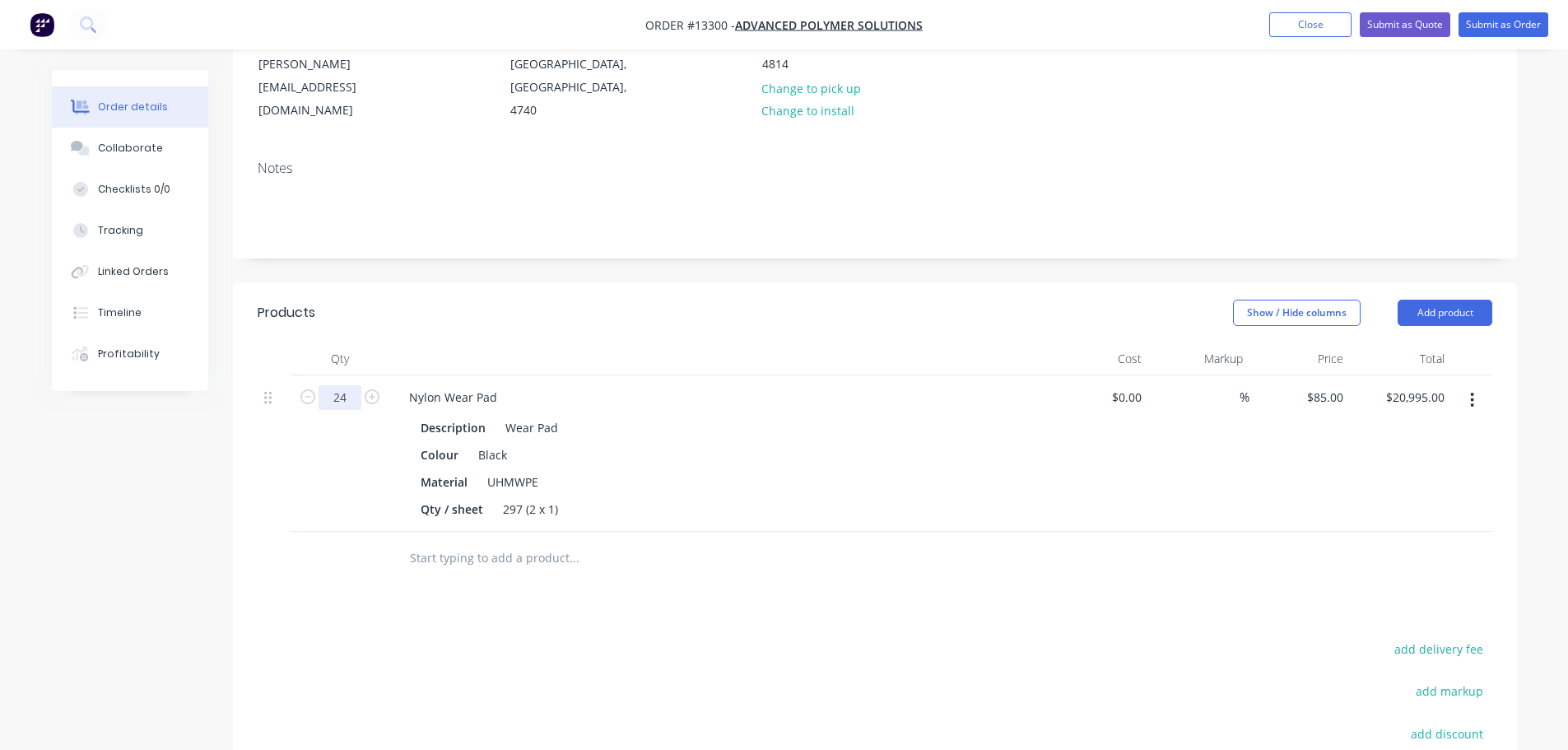
type input "24"
type input "$2,040.00"
click at [583, 293] on header "Products Show / Hide columns Add product" at bounding box center [875, 312] width 1284 height 59
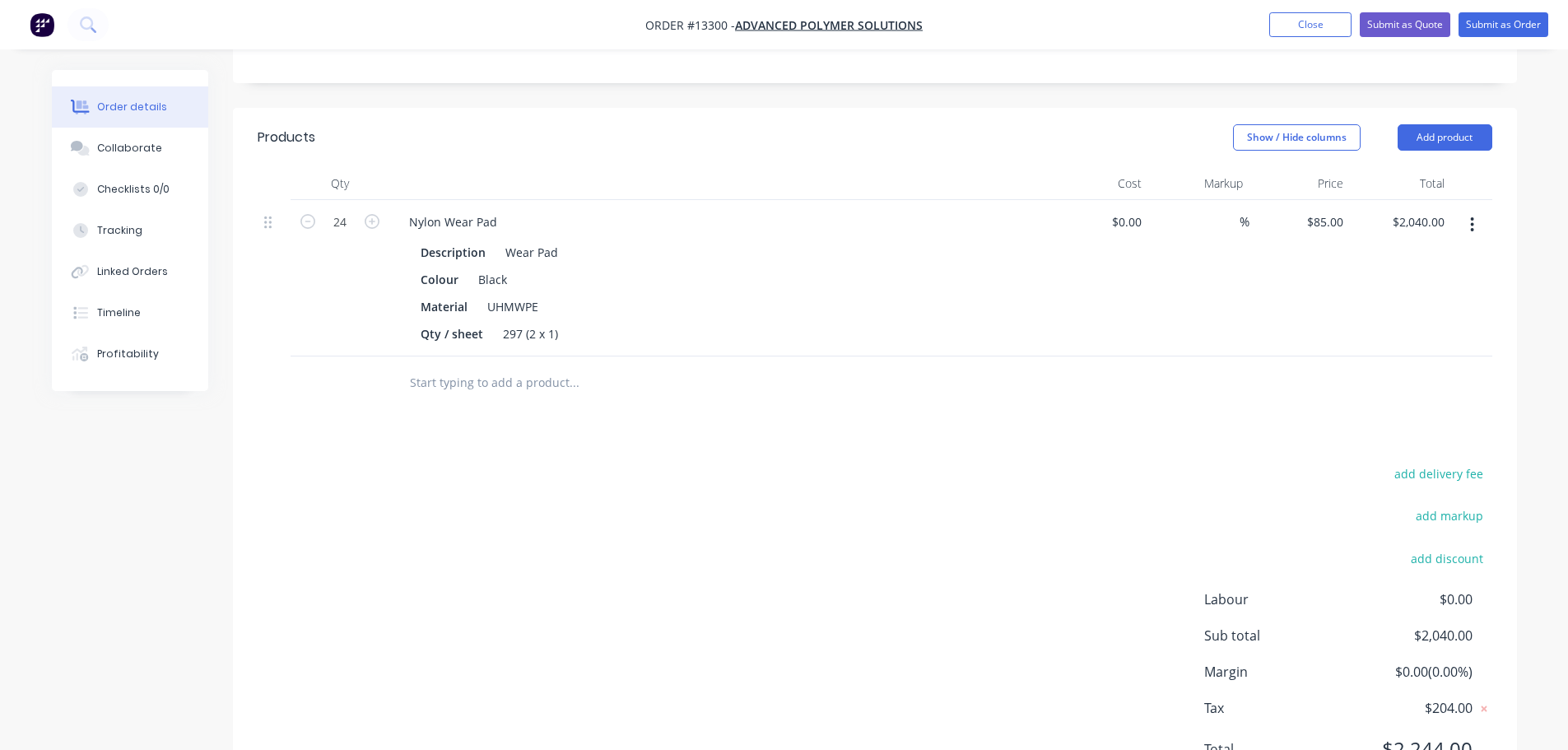
scroll to position [456, 0]
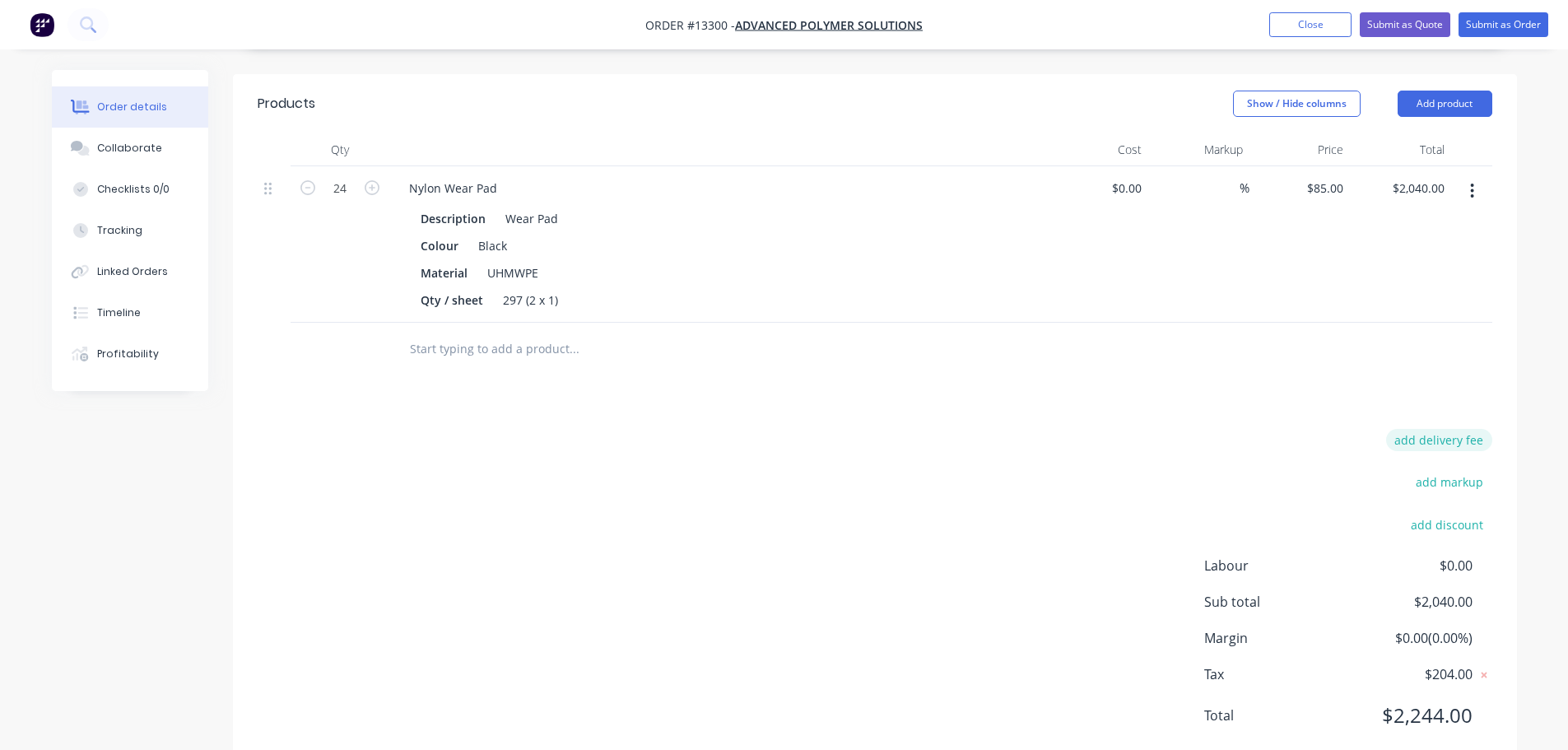
click at [1413, 429] on button "add delivery fee" at bounding box center [1440, 439] width 106 height 22
type input "50"
click at [901, 433] on div "Delivery fee Delivery fee Delivery fee name (Optional) 50 50 $0 add markup add …" at bounding box center [875, 590] width 1235 height 314
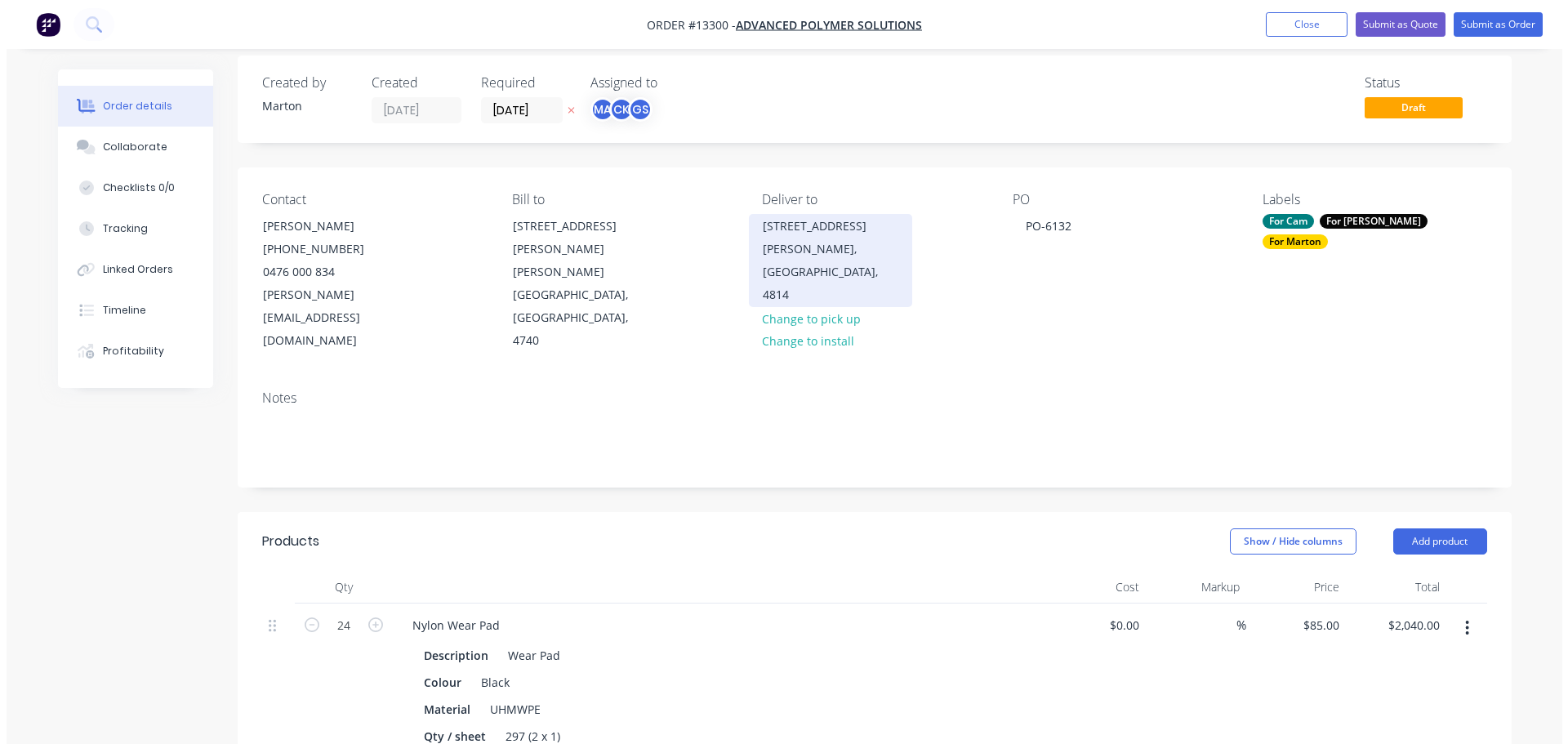
scroll to position [0, 0]
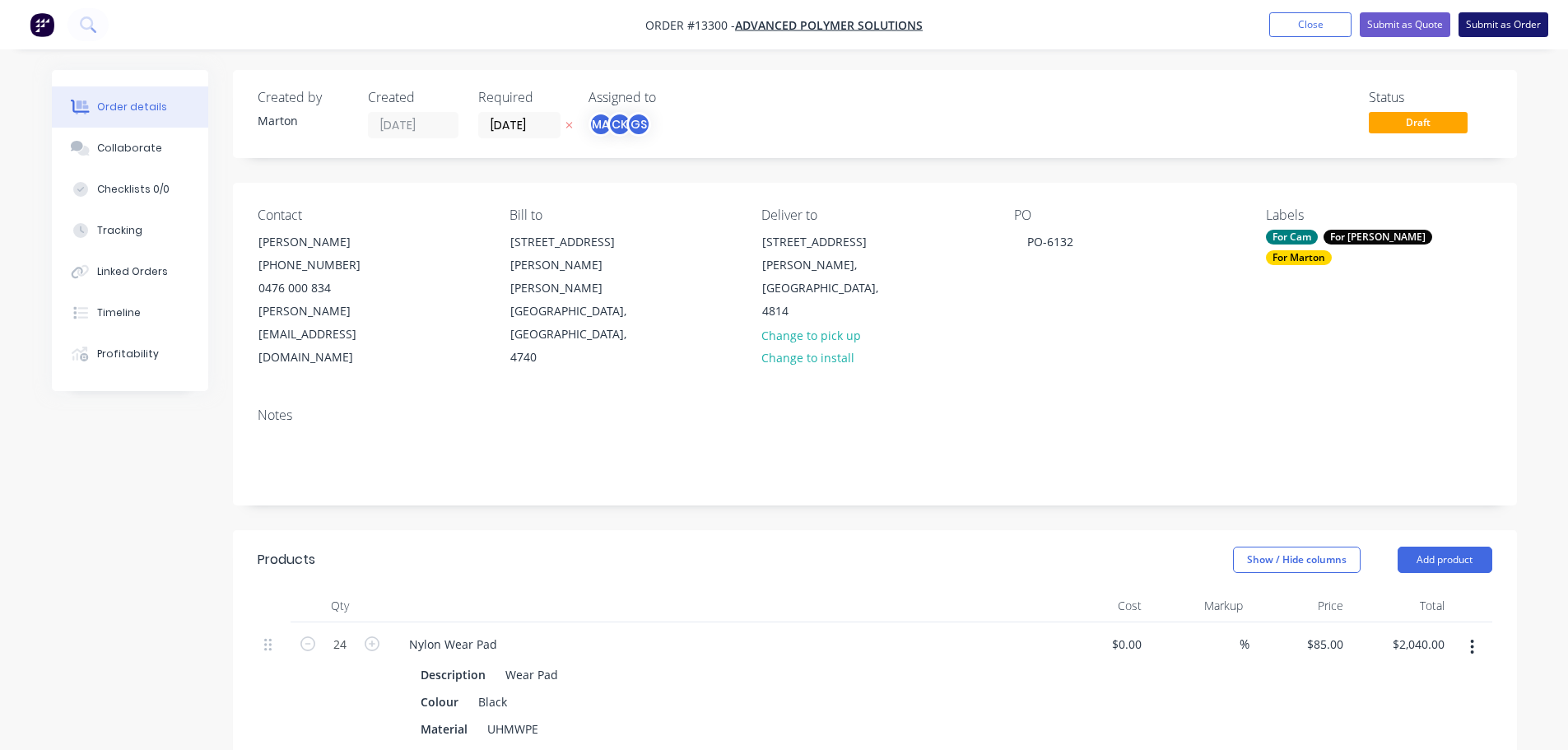
click at [1522, 25] on button "Submit as Order" at bounding box center [1503, 25] width 90 height 25
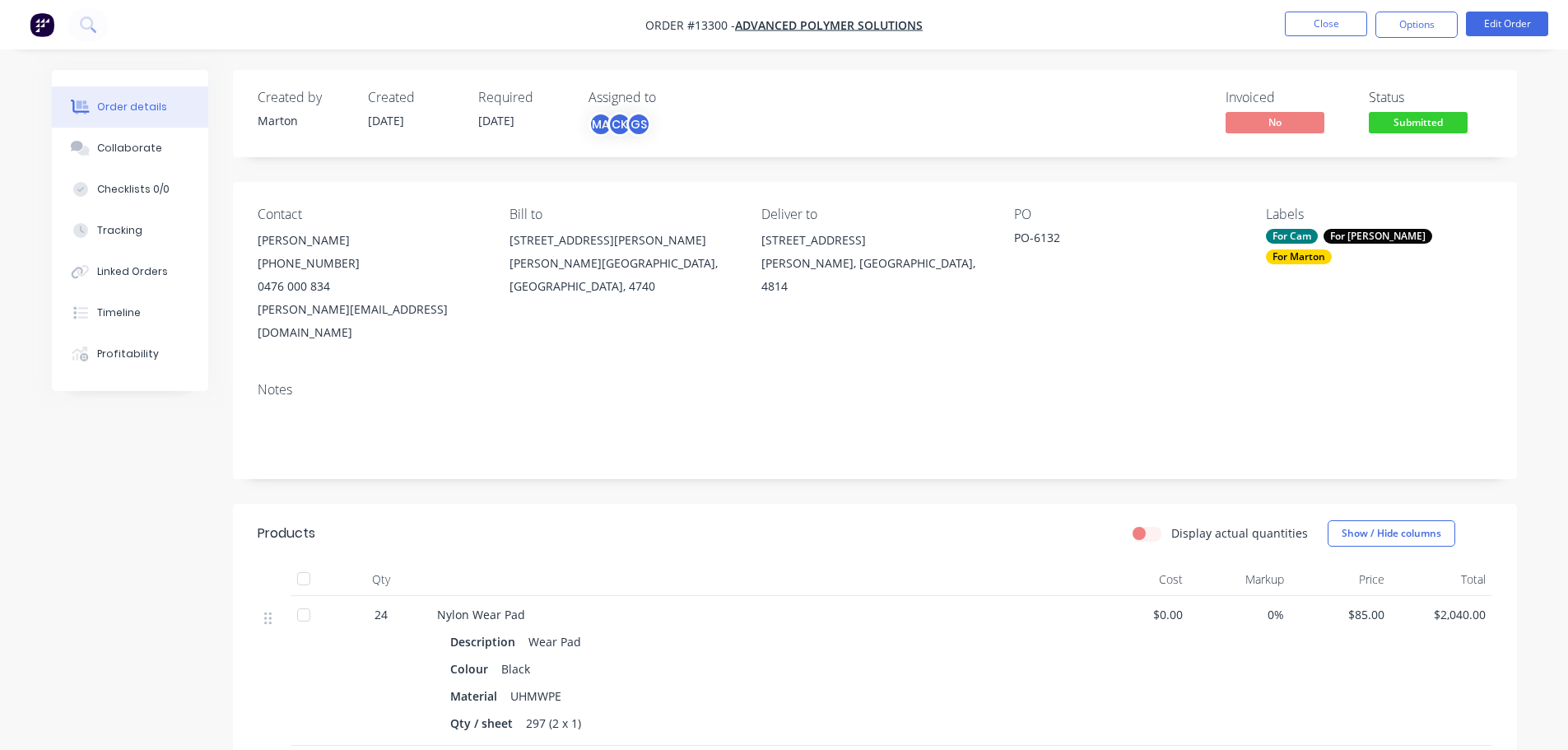
click at [1402, 117] on span "Submitted" at bounding box center [1418, 122] width 98 height 20
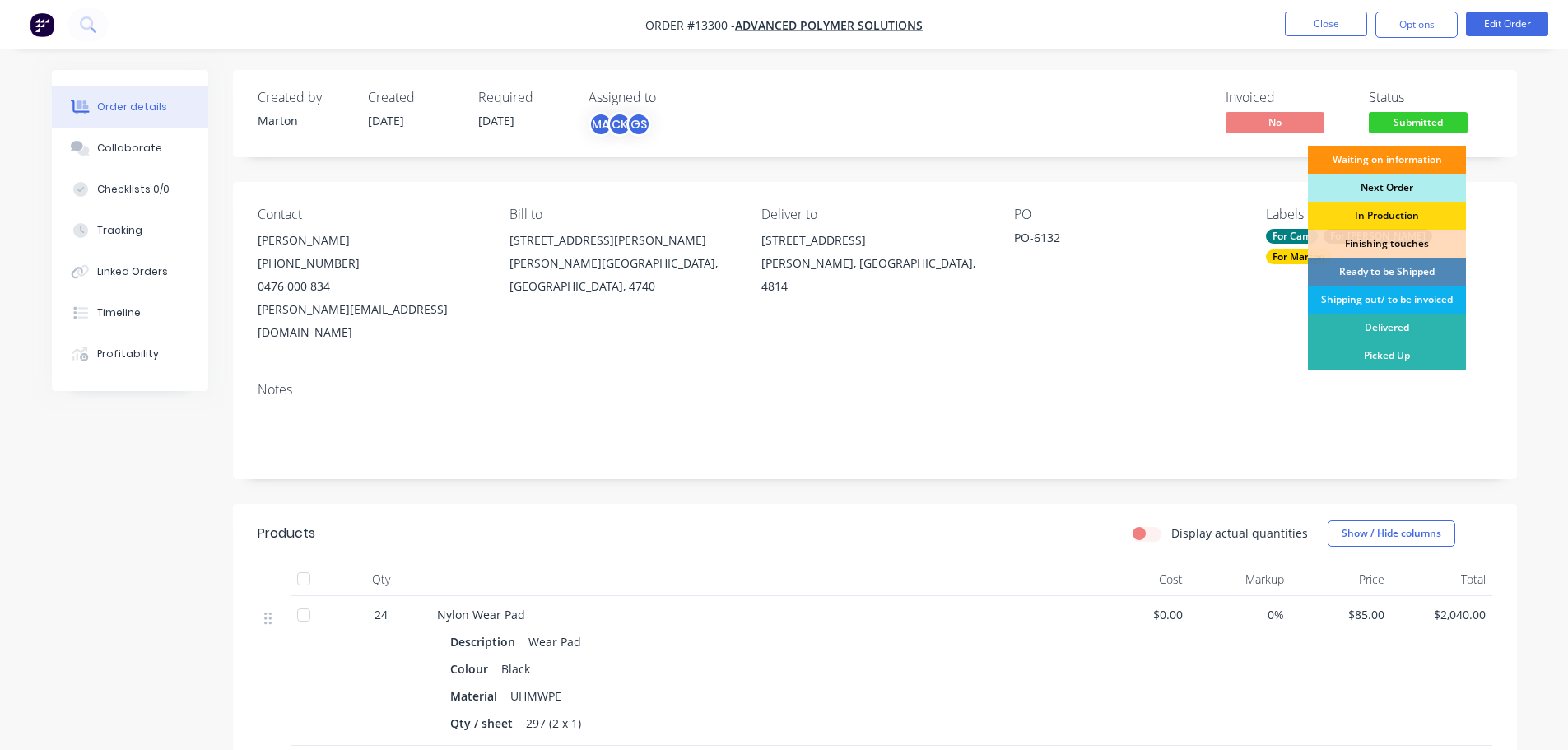
click at [1382, 186] on div "Next Order" at bounding box center [1387, 187] width 158 height 28
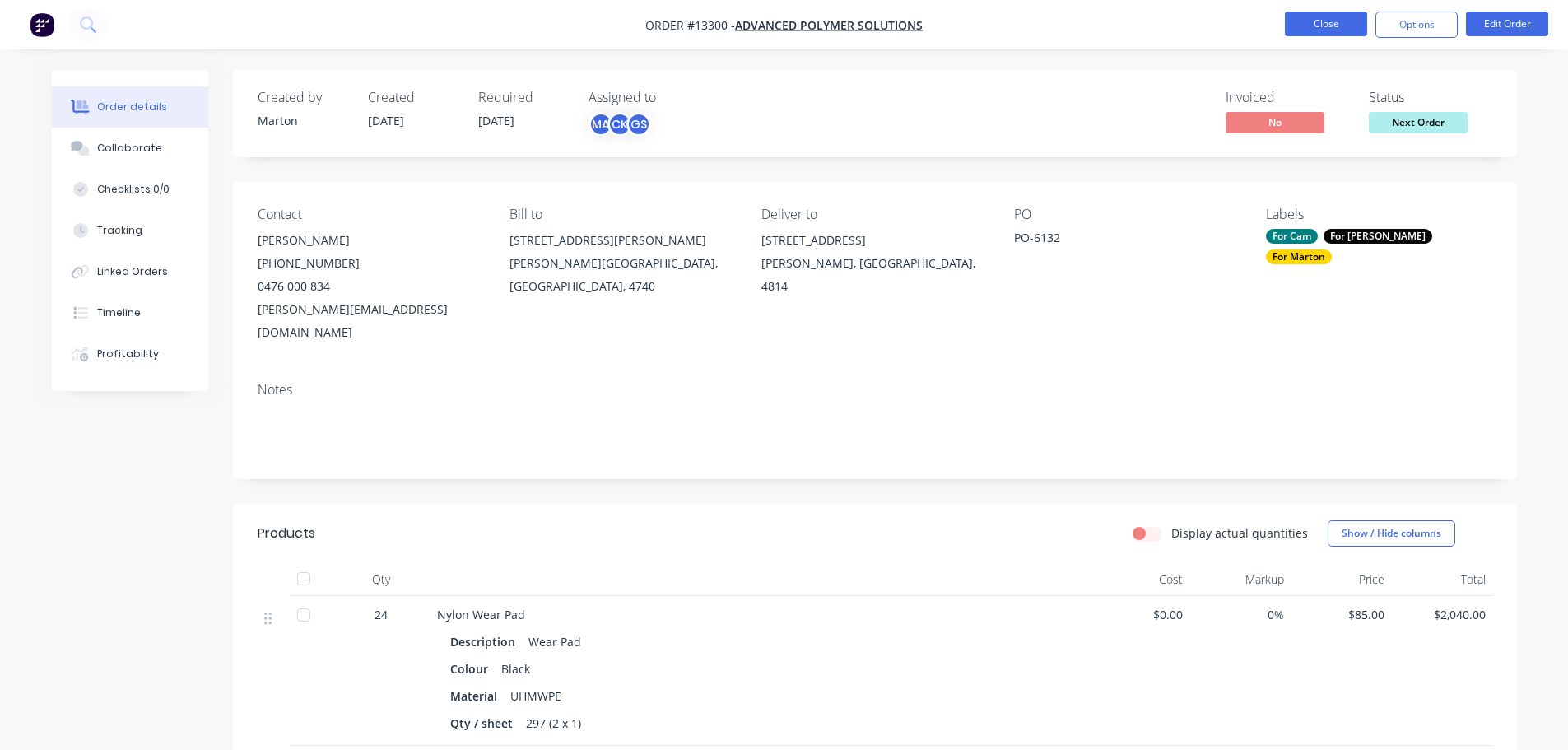
click at [1335, 14] on button "Close" at bounding box center [1326, 24] width 82 height 25
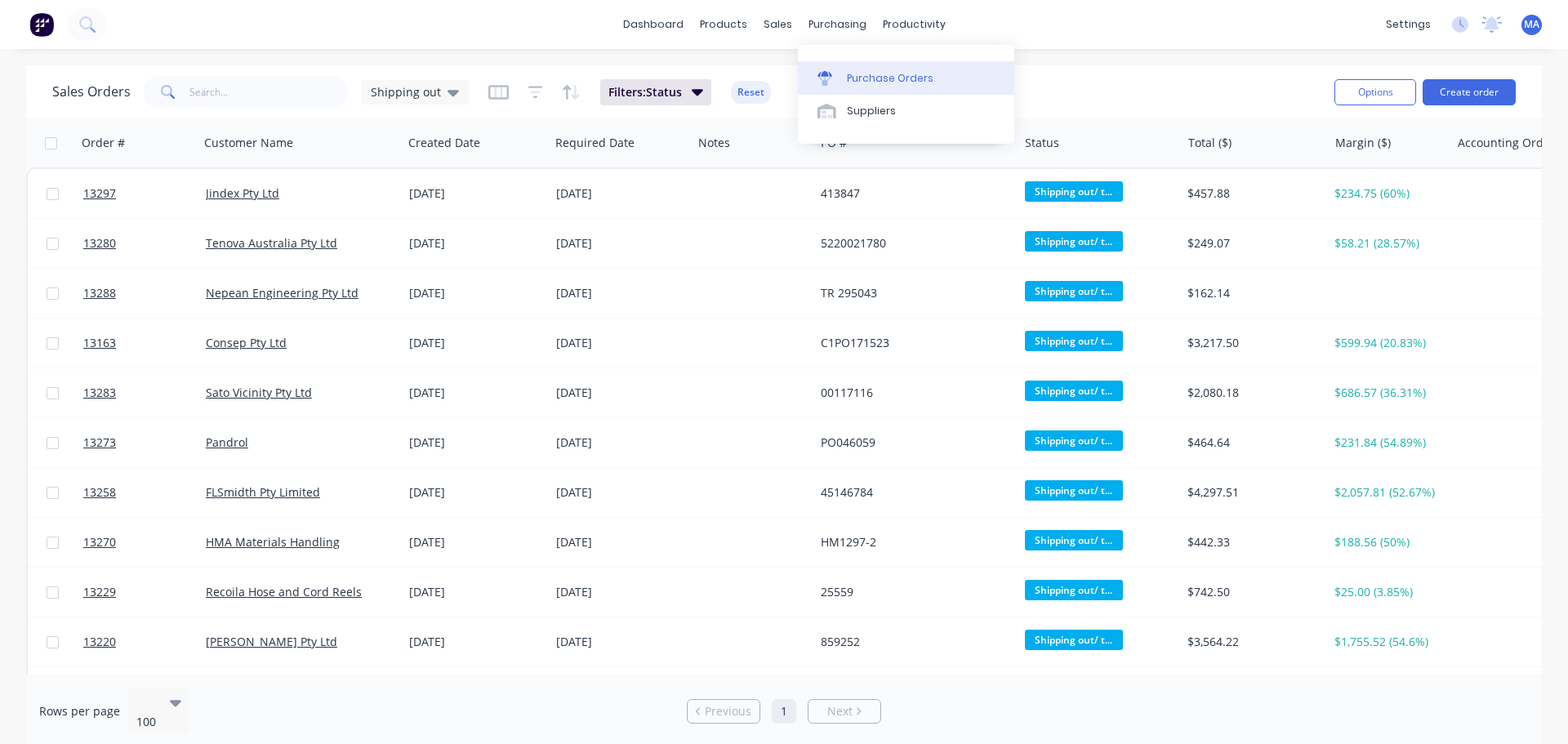
click at [851, 67] on link "Purchase Orders" at bounding box center [906, 78] width 216 height 33
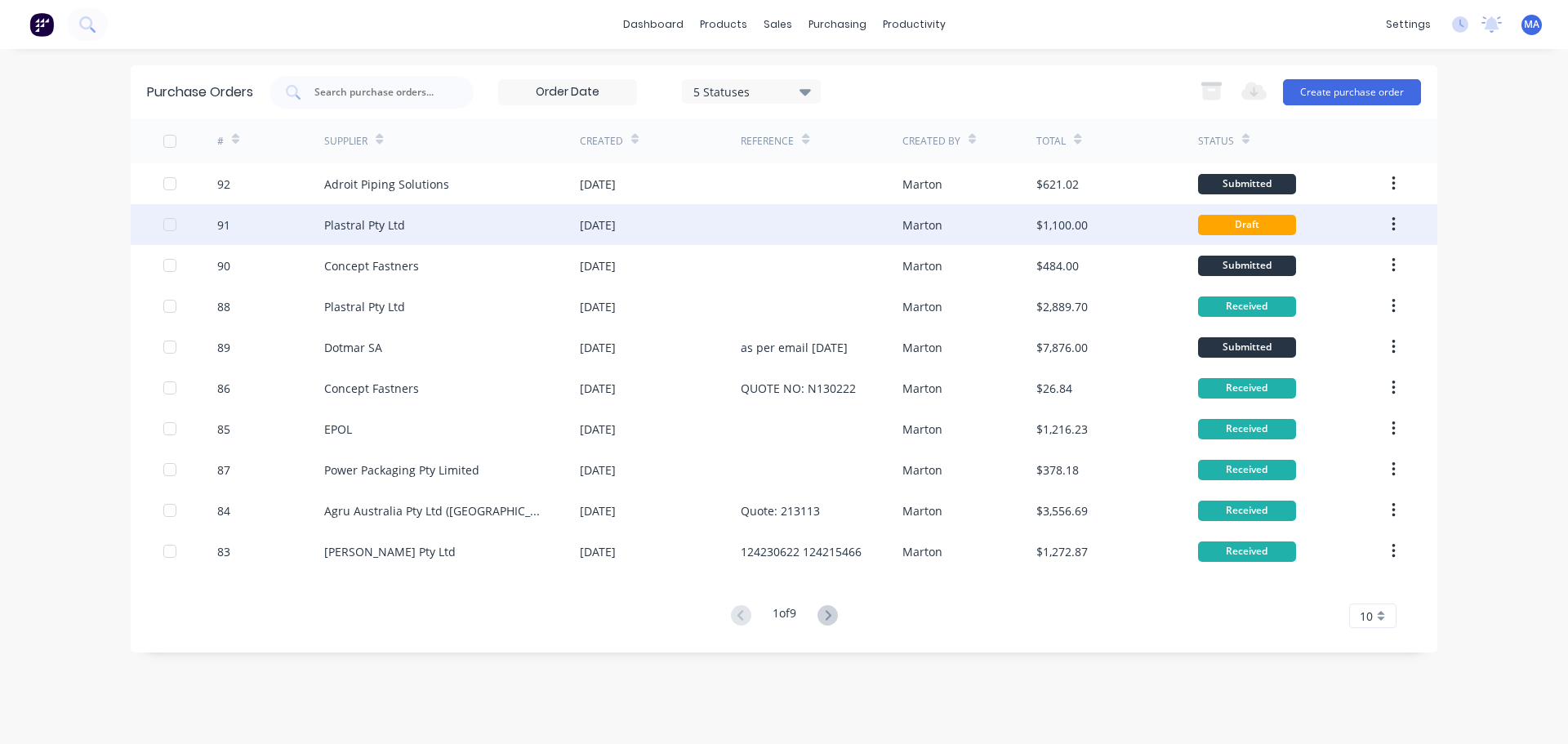
click at [518, 229] on div "Plastral Pty Ltd" at bounding box center [451, 224] width 256 height 41
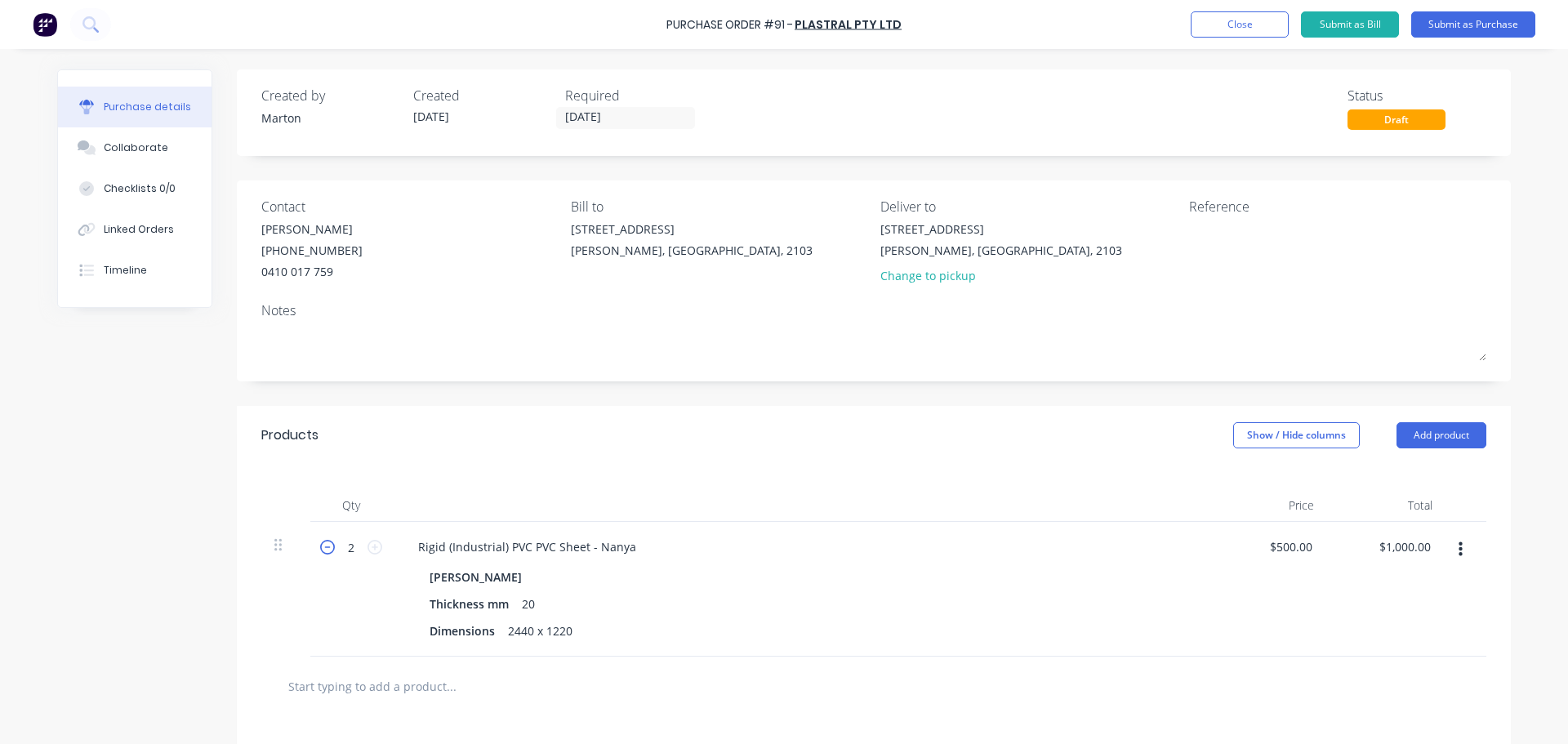
click at [320, 547] on icon at bounding box center [327, 547] width 14 height 14
type input "1"
type input "$500.00"
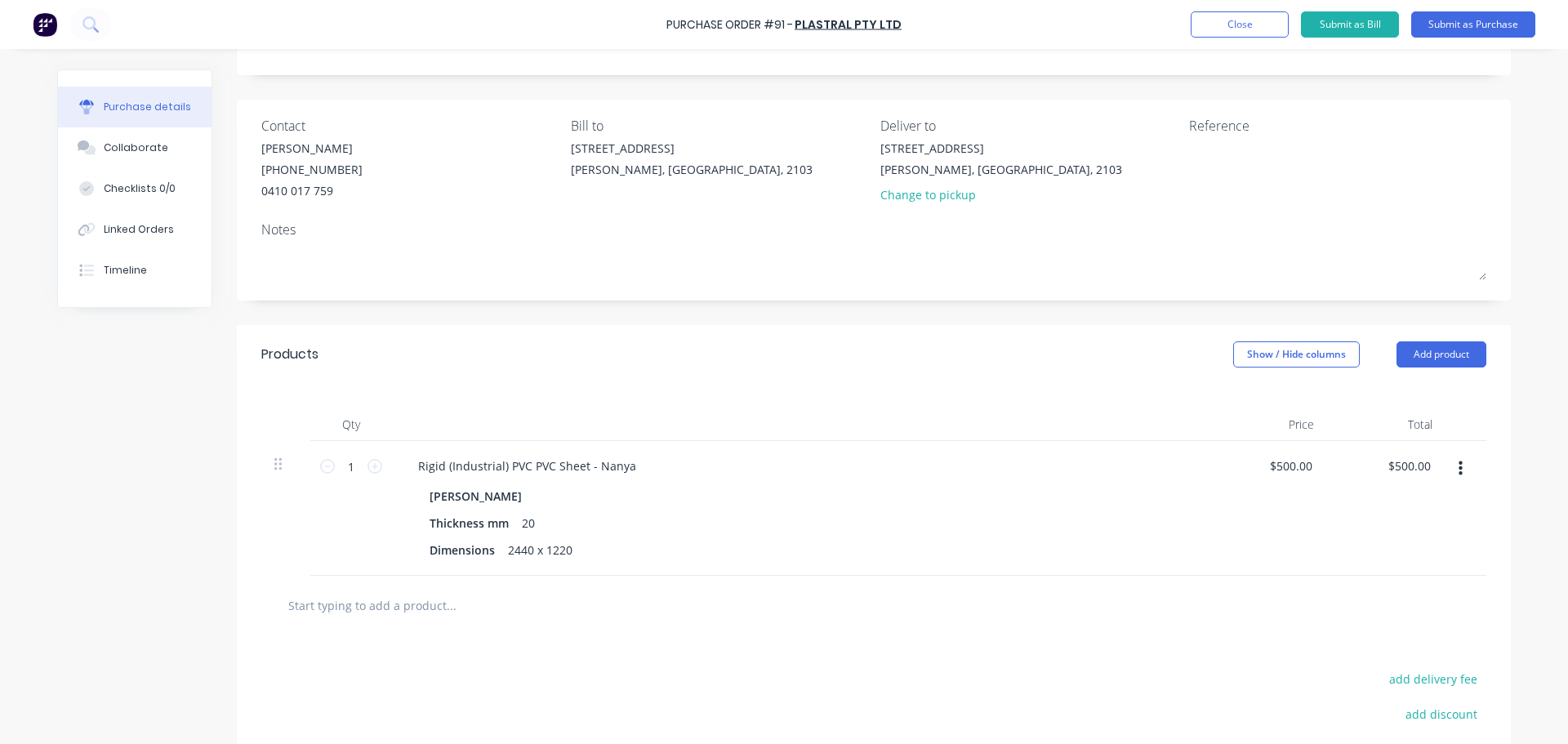
scroll to position [81, 0]
click at [1450, 353] on button "Add product" at bounding box center [1442, 353] width 90 height 26
click at [1395, 396] on div "Product catalogue" at bounding box center [1408, 395] width 125 height 24
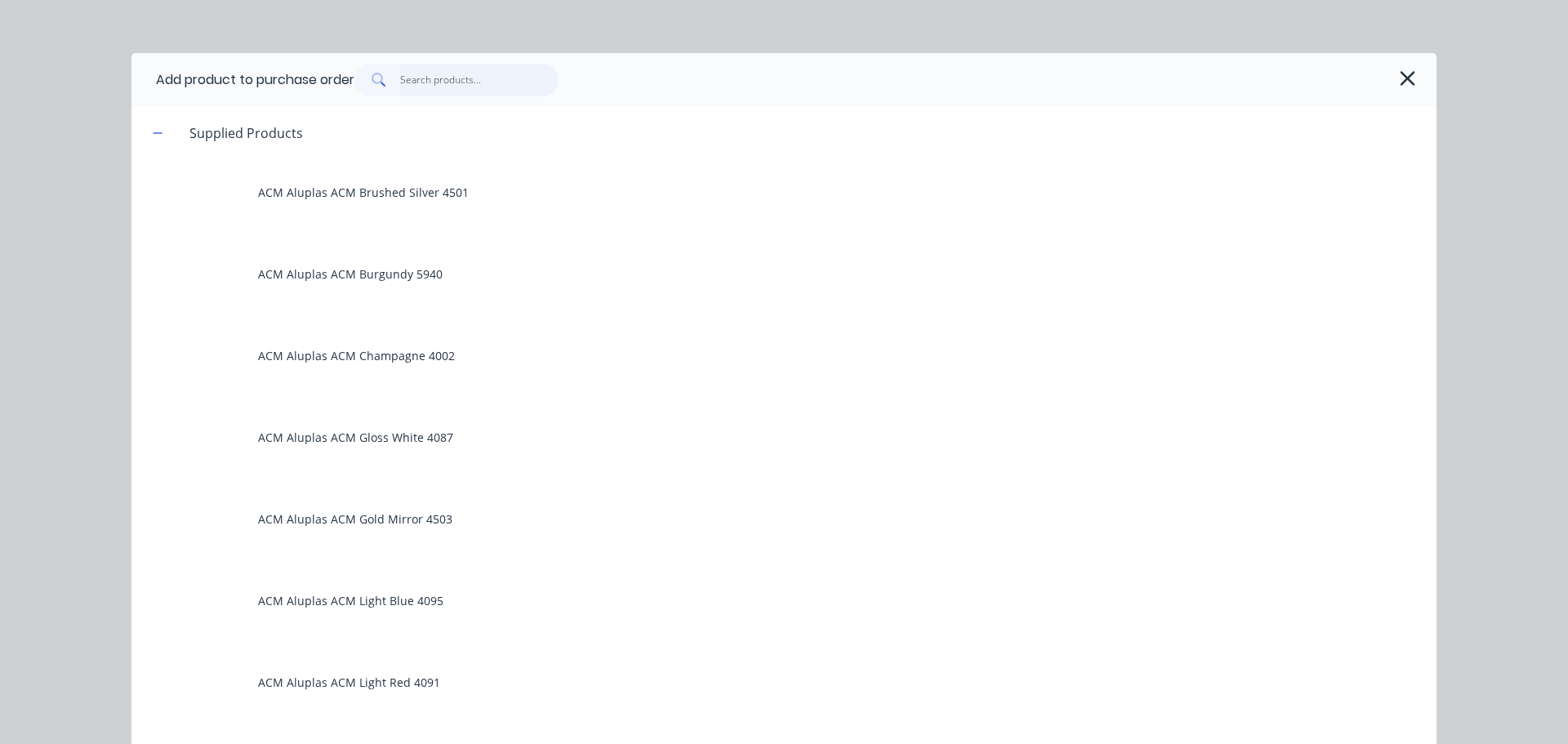
click at [450, 92] on input "text" at bounding box center [480, 80] width 159 height 33
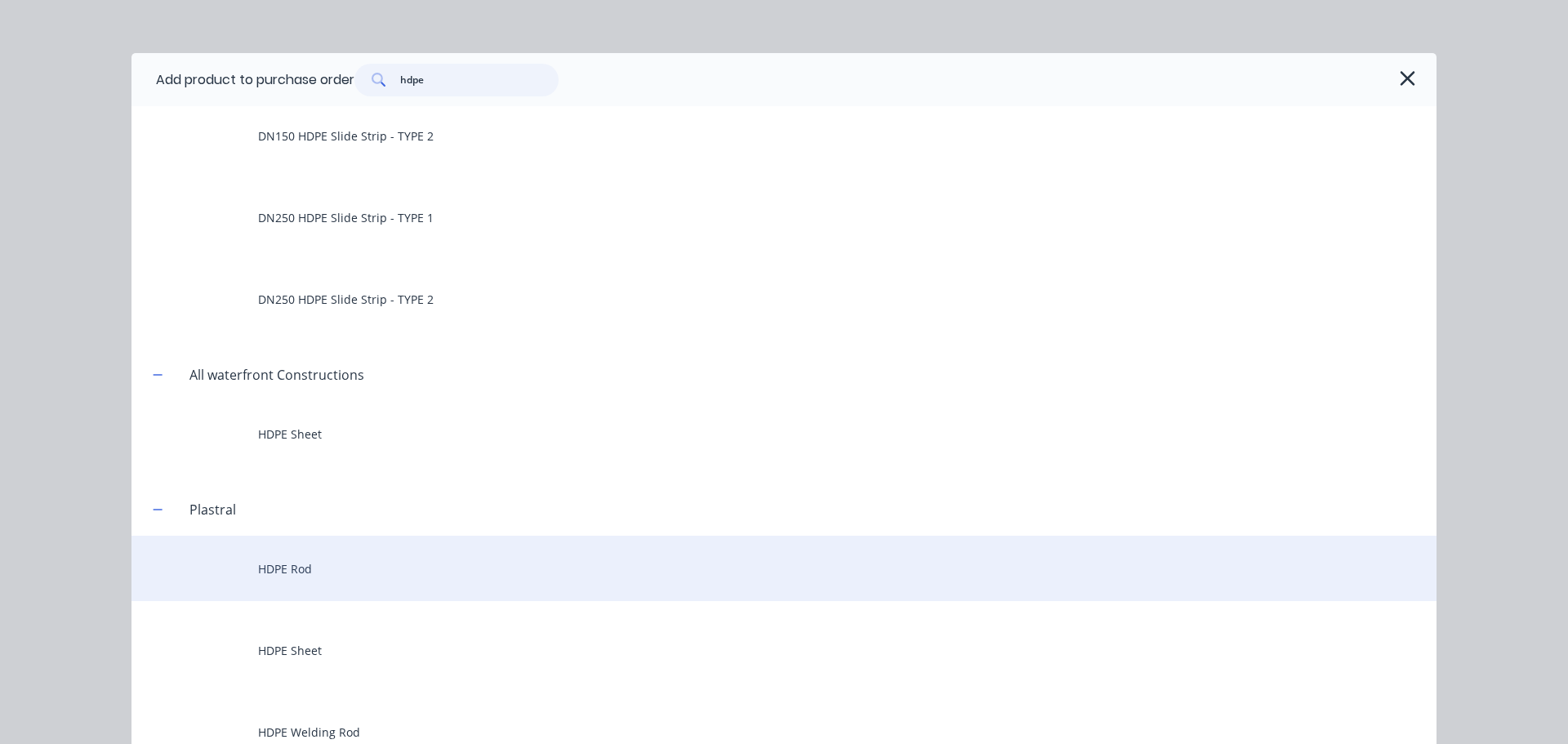
scroll to position [164, 0]
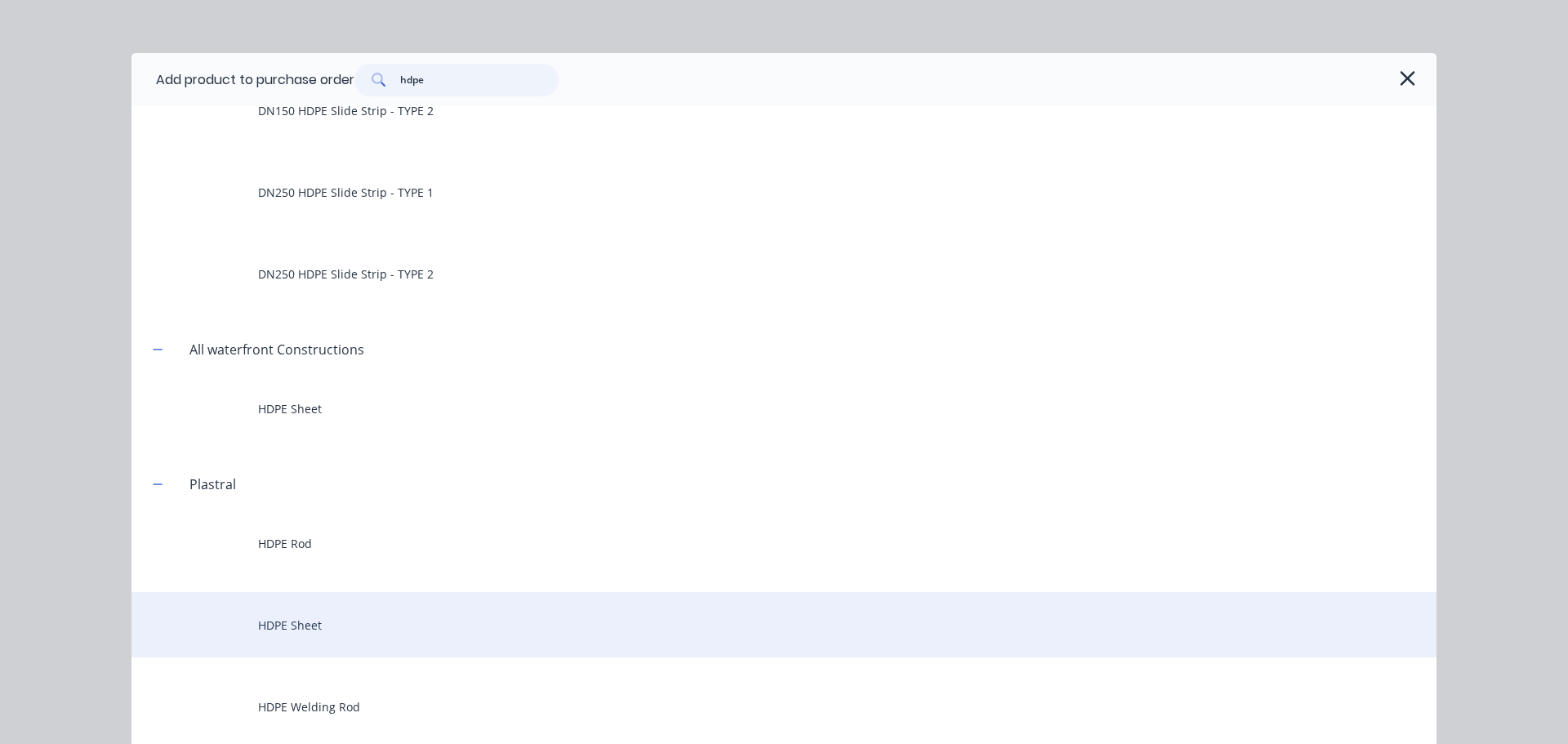
type input "hdpe"
click at [402, 607] on div "HDPE Sheet" at bounding box center [784, 624] width 1305 height 65
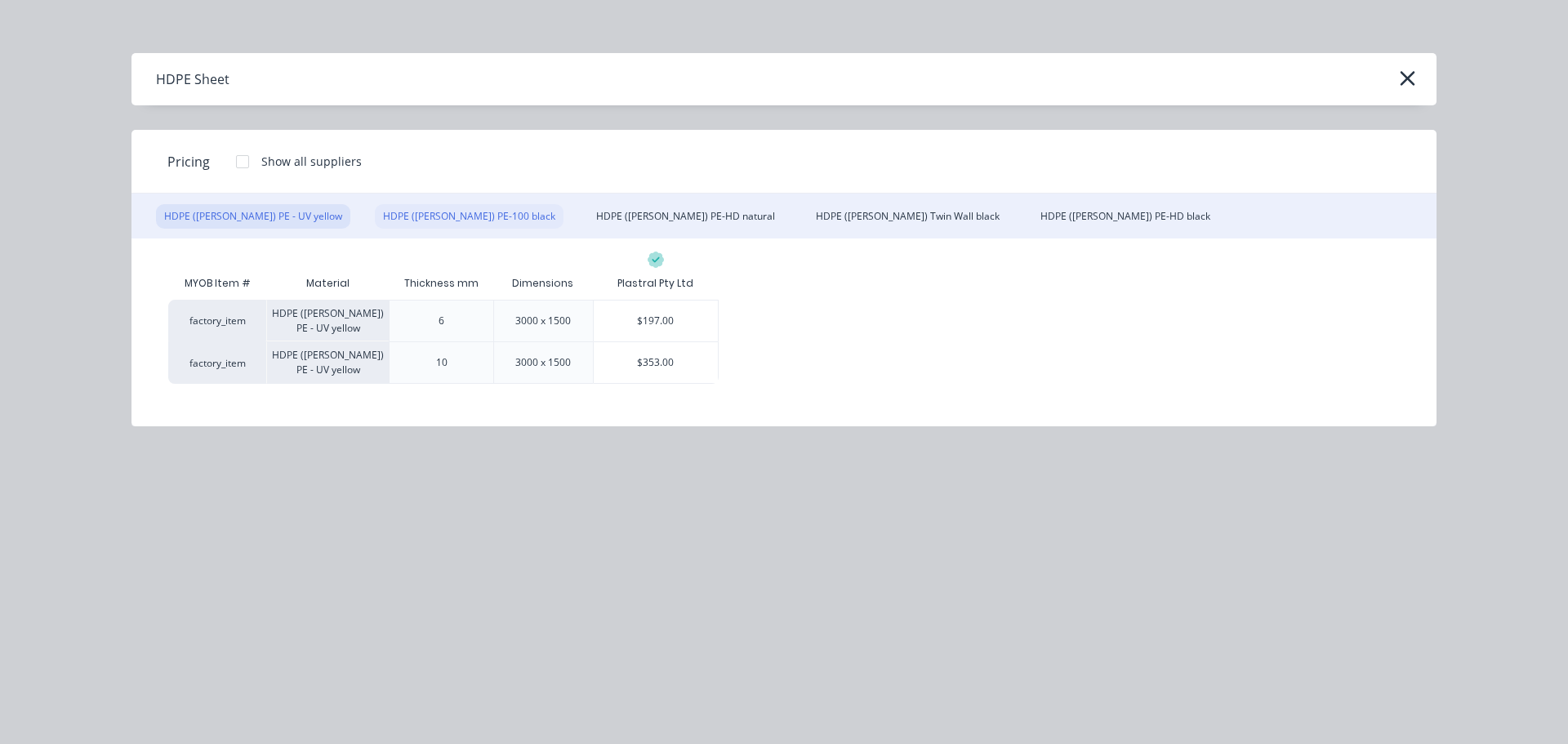
click at [419, 214] on div "HDPE (Simona) PE-100 black" at bounding box center [468, 216] width 189 height 25
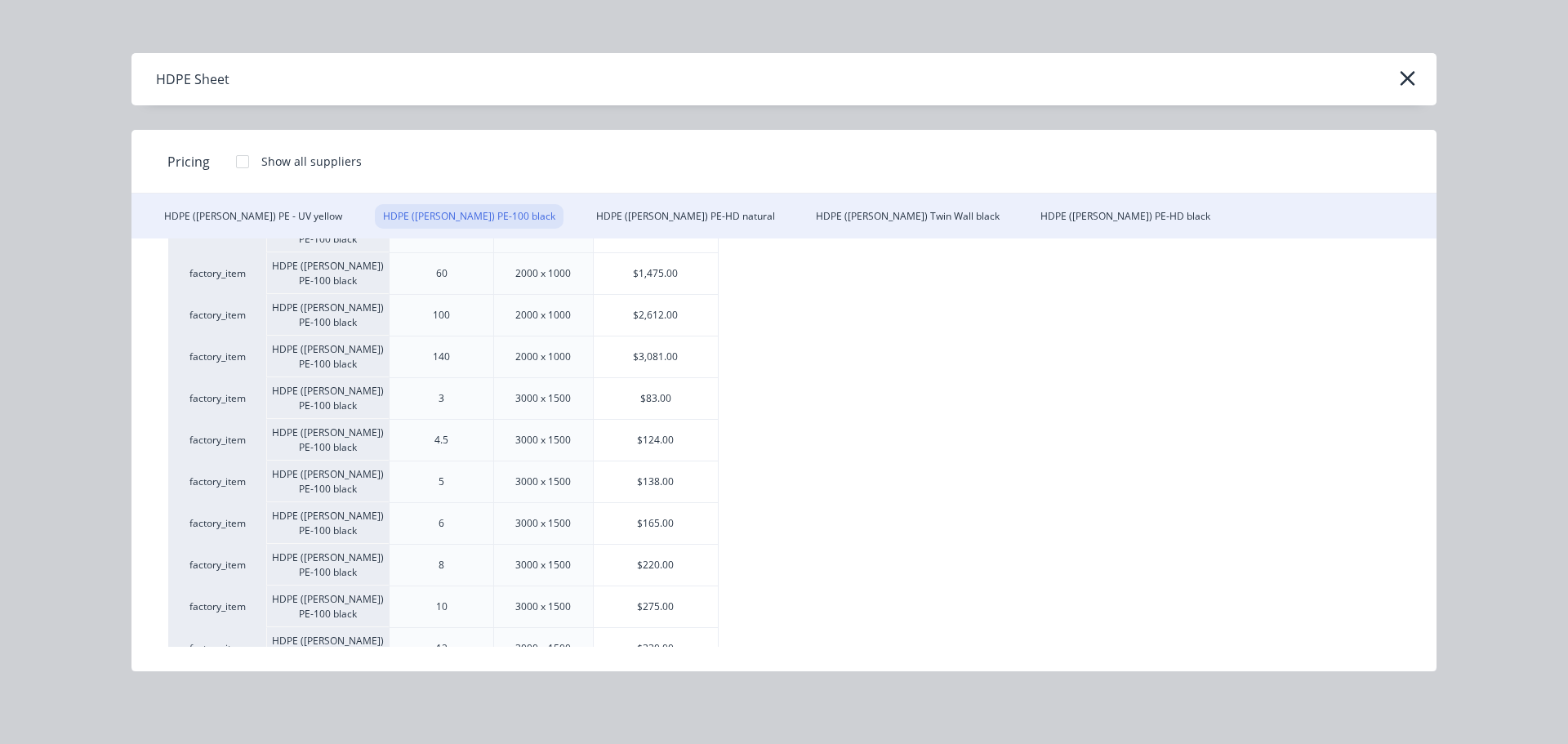
scroll to position [0, 0]
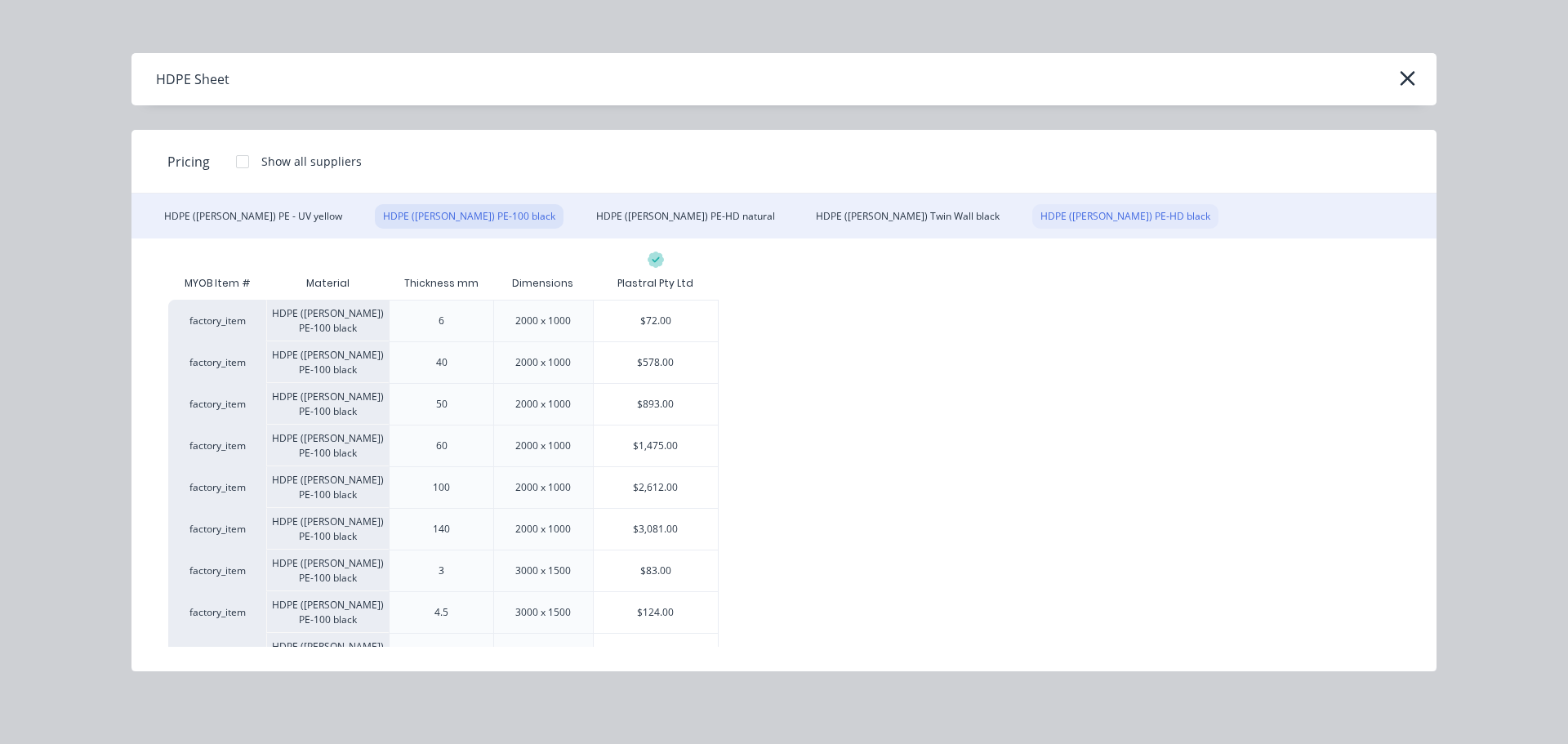
click at [1033, 221] on div "HDPE (Simona) PE-HD black" at bounding box center [1125, 216] width 186 height 25
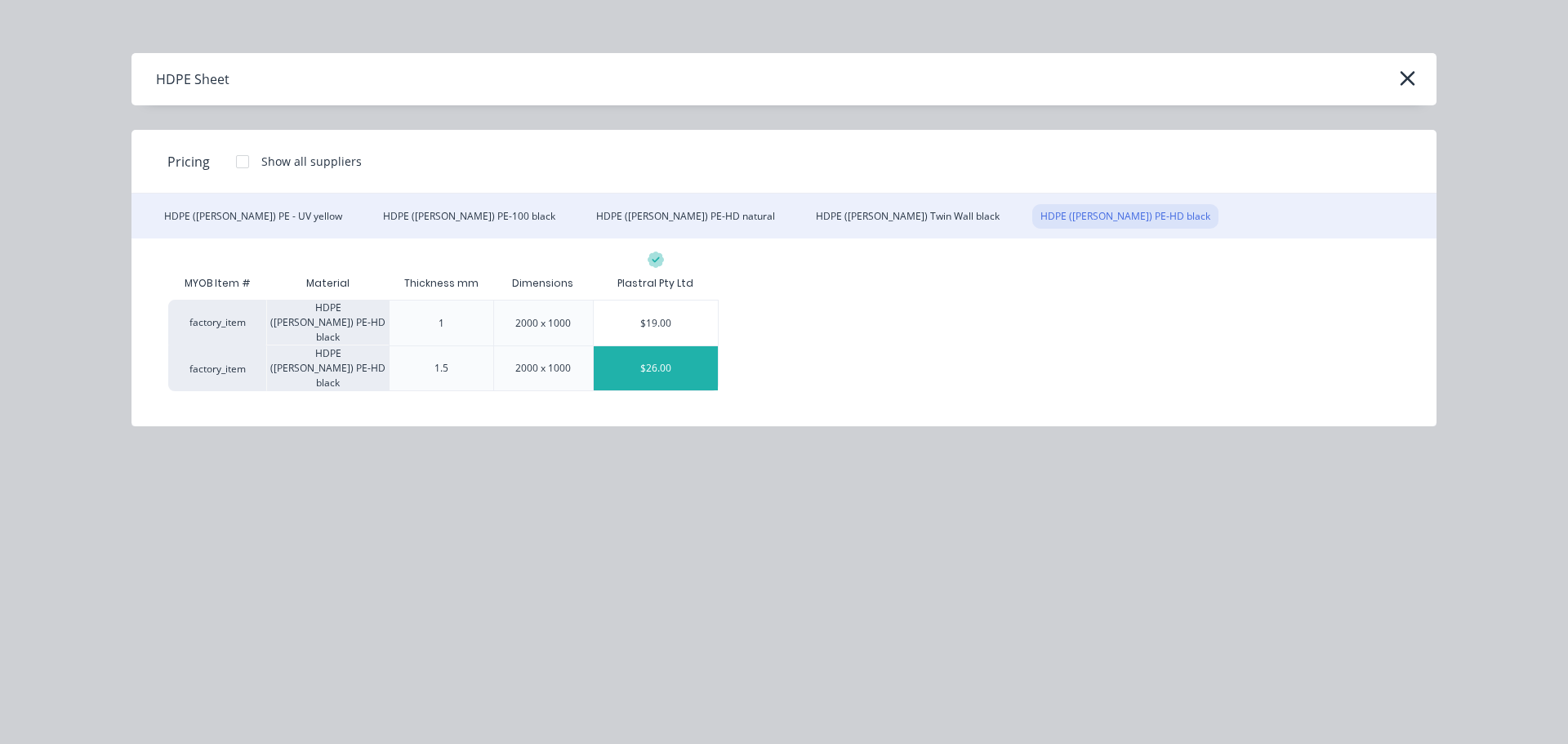
click at [673, 365] on div "$26.00" at bounding box center [656, 368] width 125 height 44
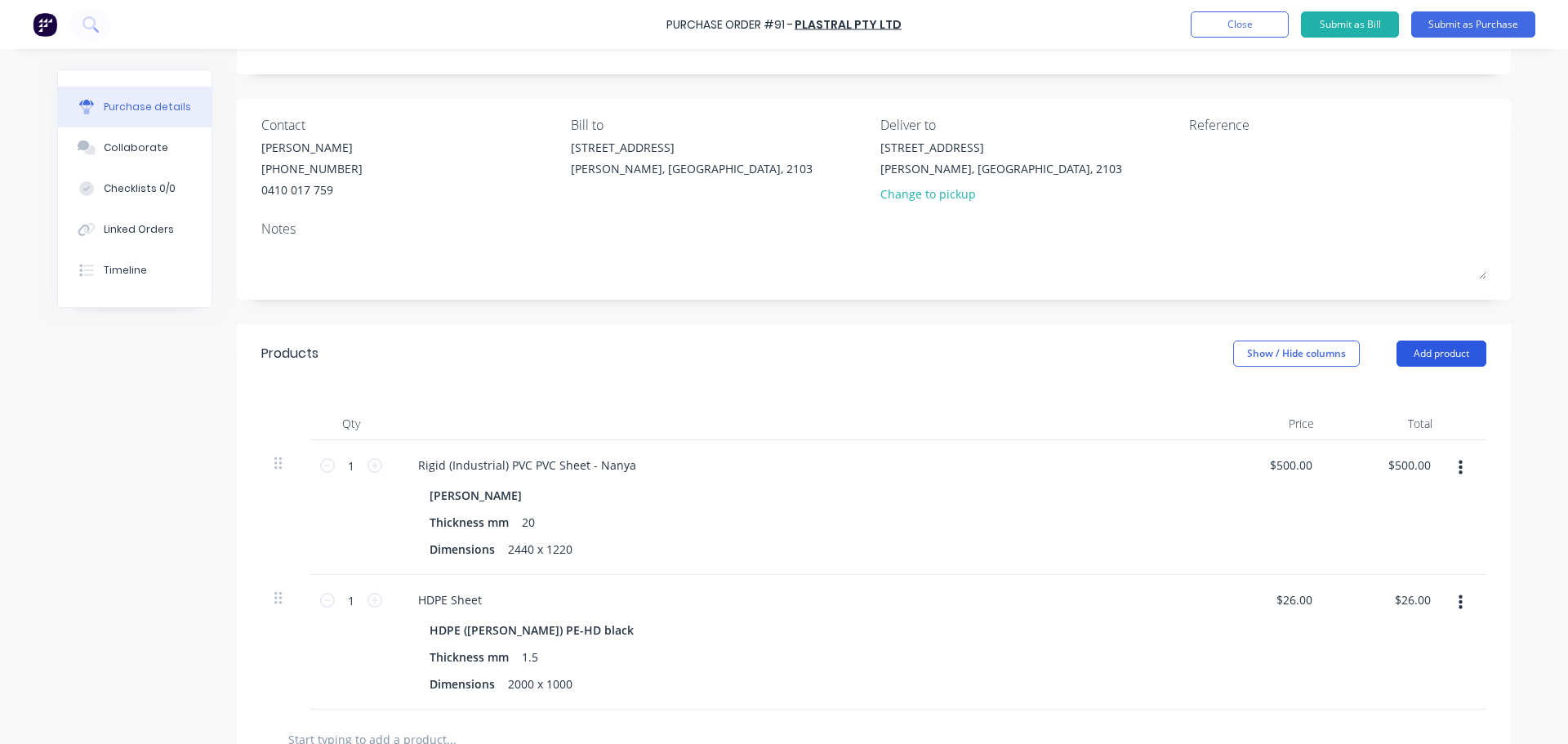
click at [1437, 353] on button "Add product" at bounding box center [1442, 353] width 90 height 26
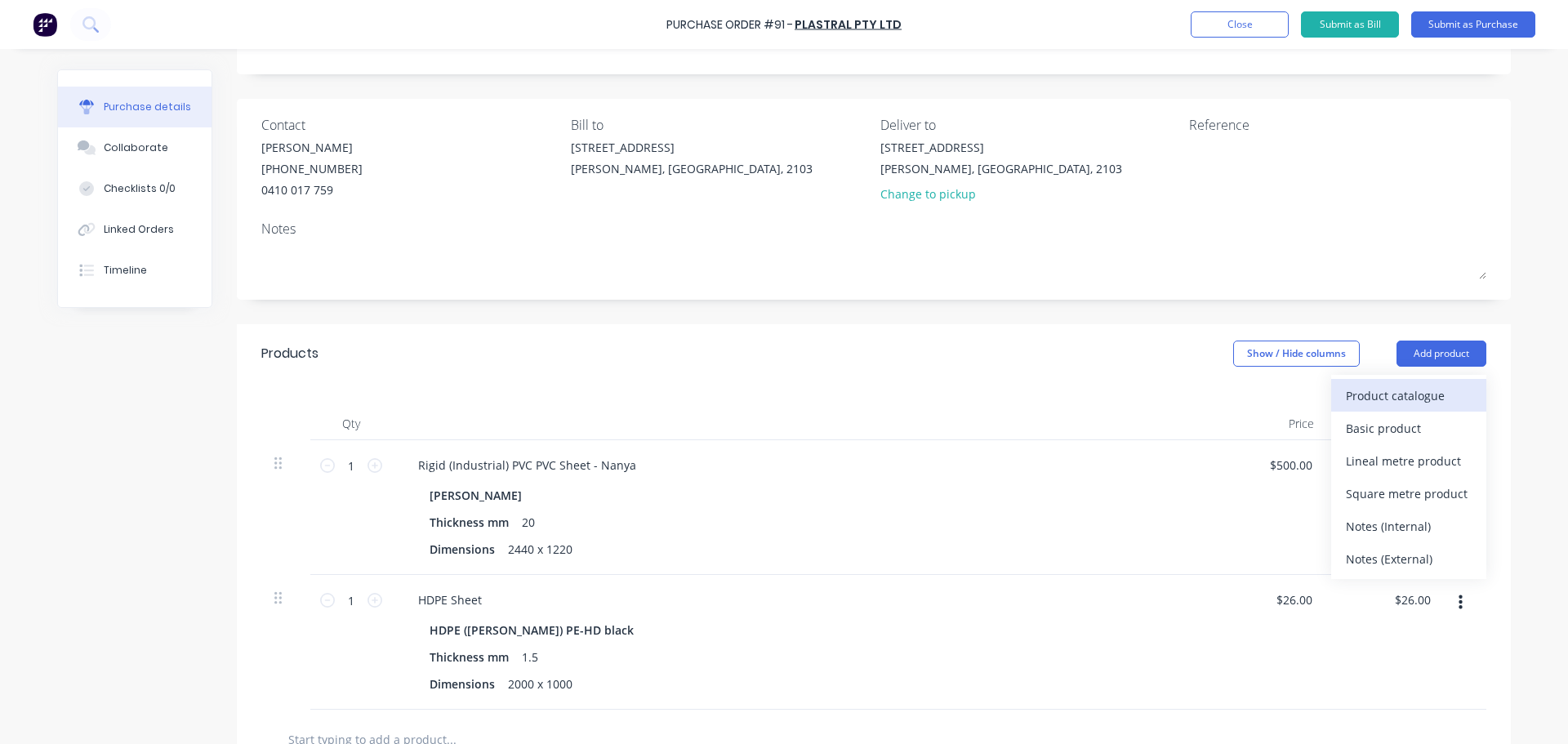
click at [1363, 404] on div "Product catalogue" at bounding box center [1408, 395] width 125 height 24
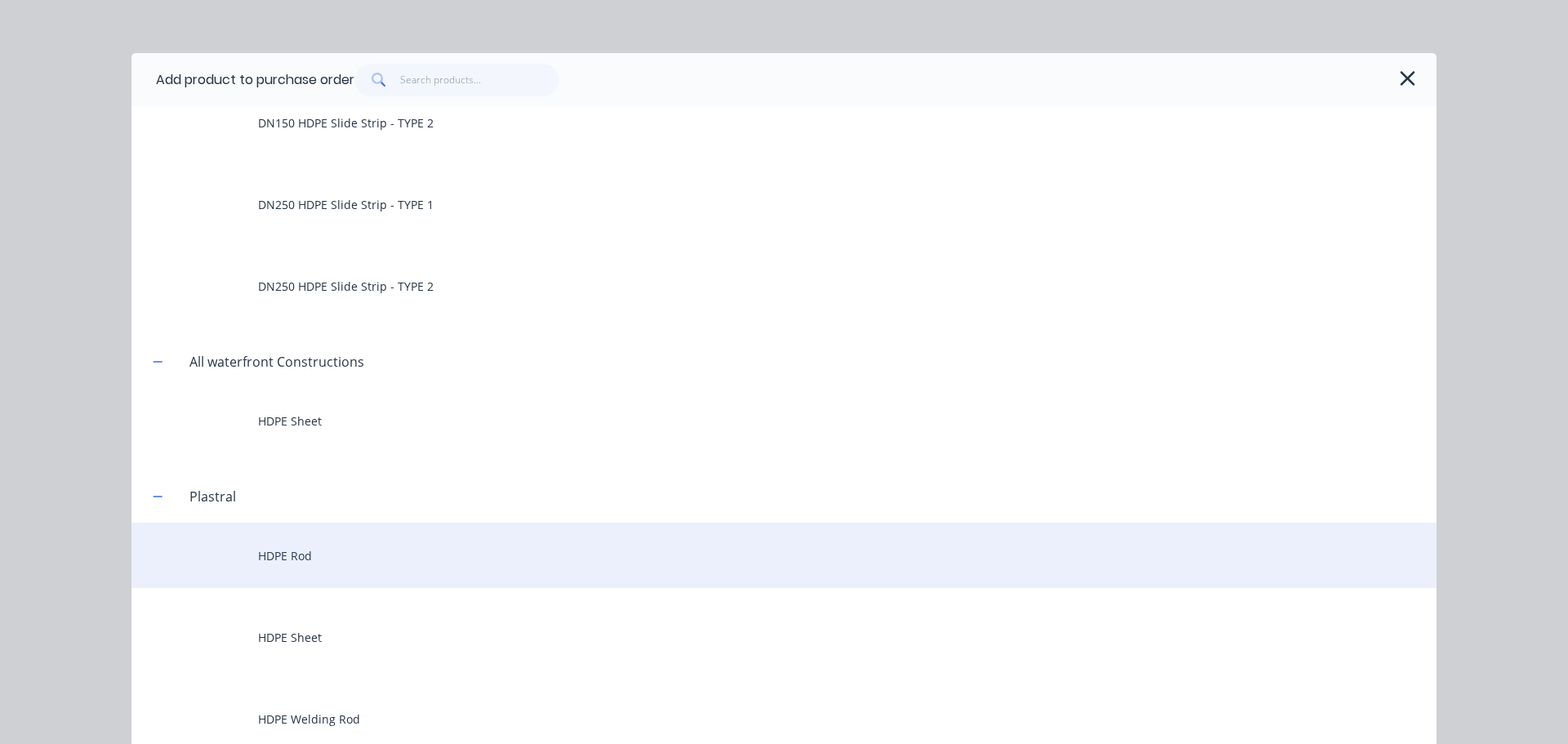
scroll to position [164, 0]
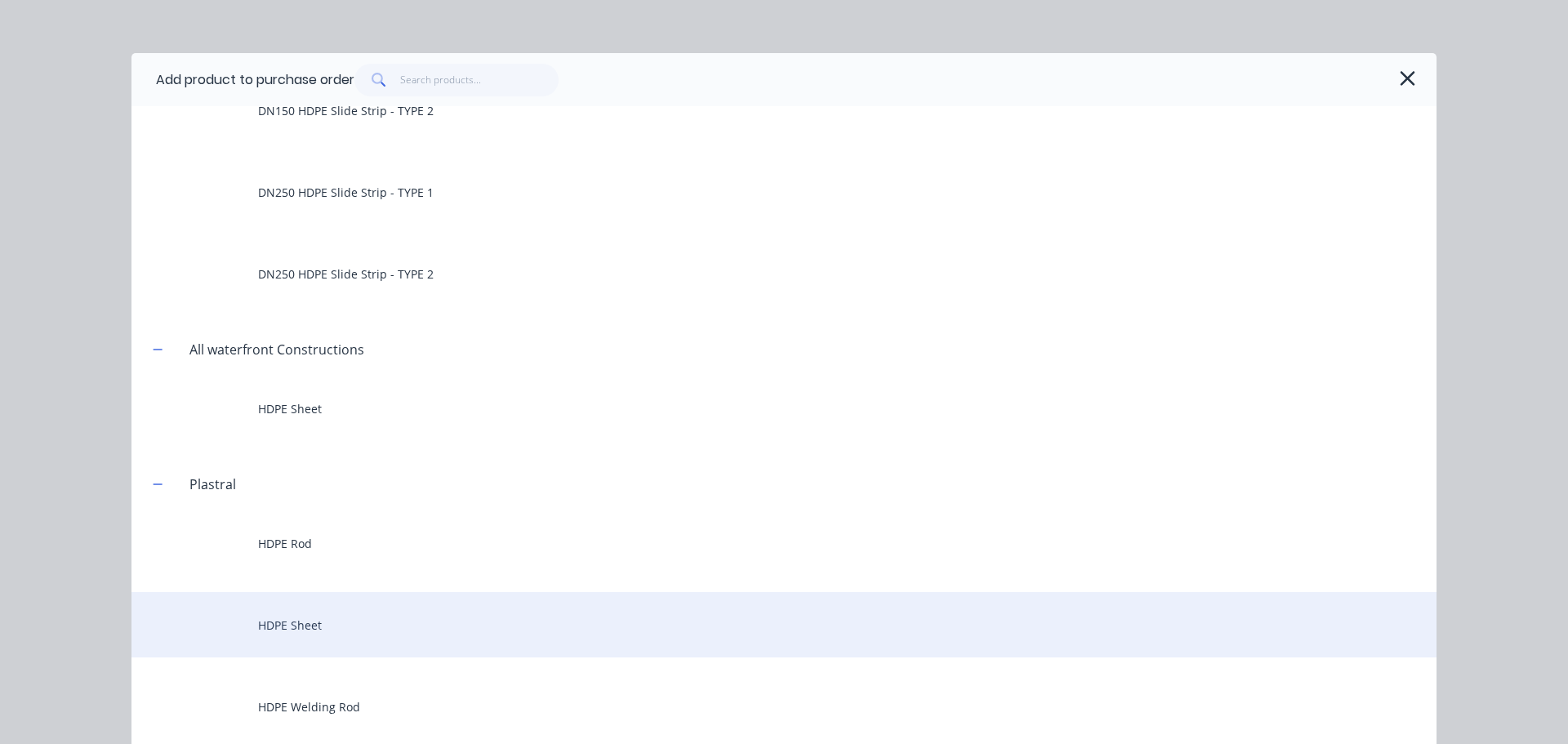
click at [337, 618] on div "HDPE Sheet" at bounding box center [784, 624] width 1305 height 65
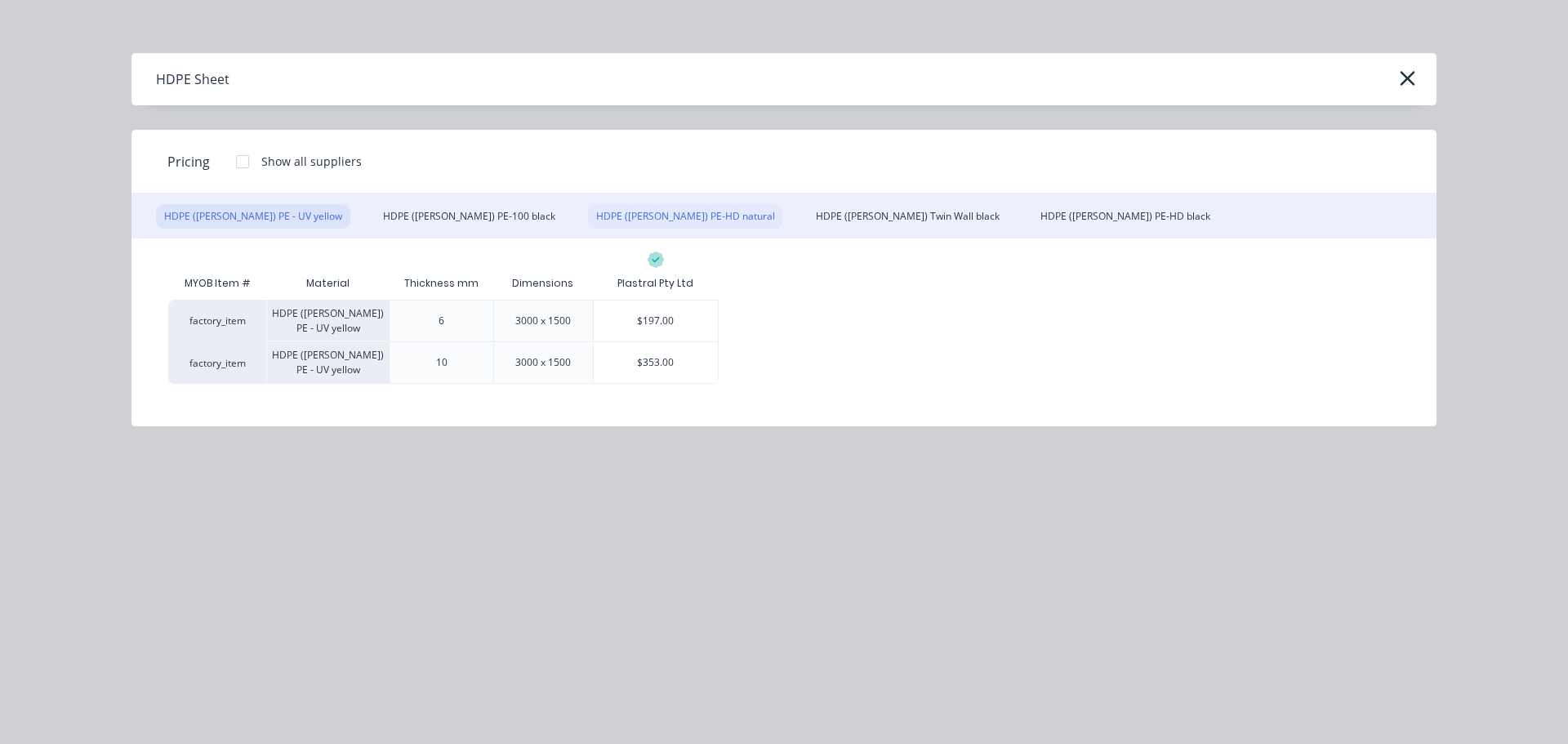
click at [600, 214] on div "HDPE (Simona) PE-HD natural" at bounding box center [686, 216] width 195 height 25
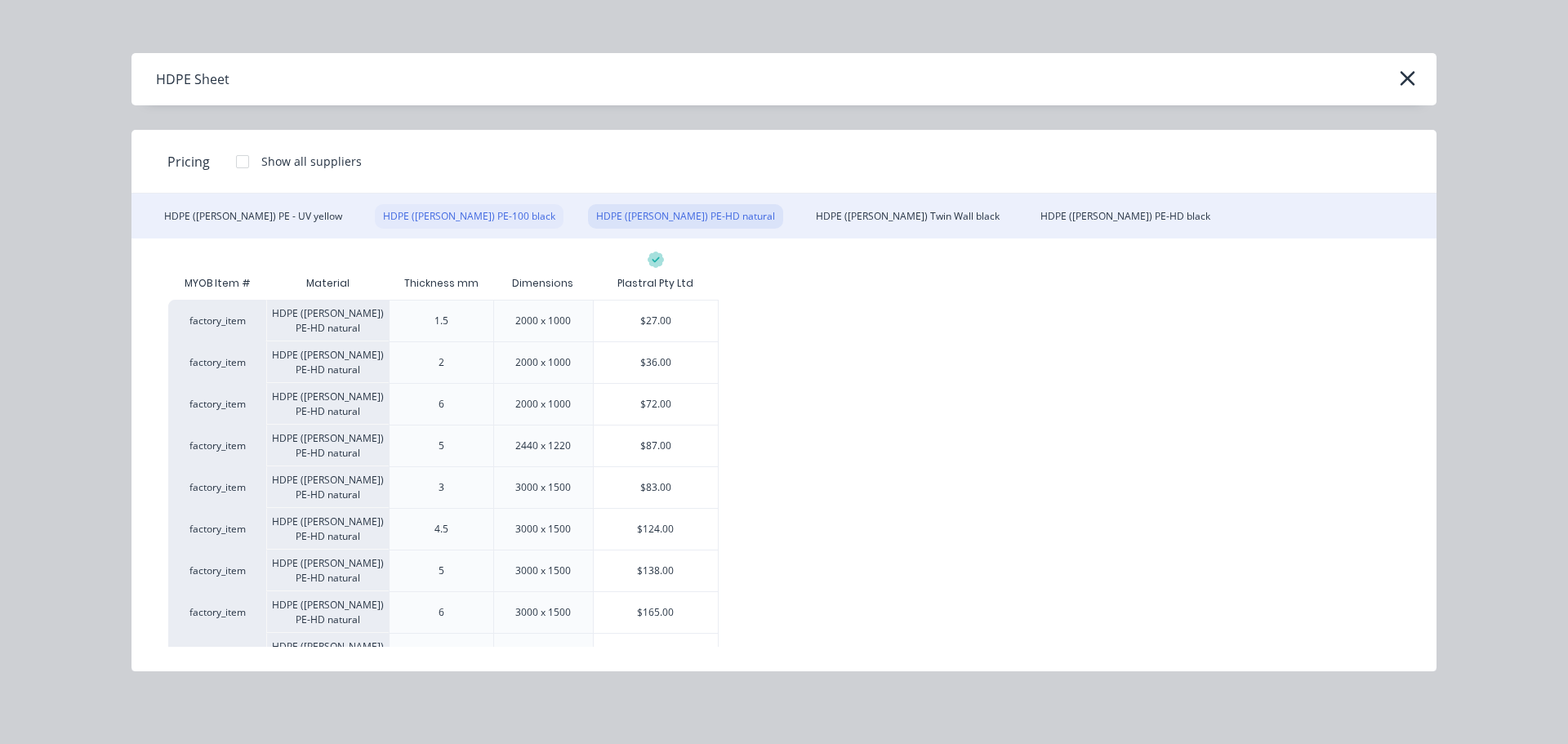
click at [436, 223] on div "HDPE (Simona) PE-100 black" at bounding box center [468, 216] width 189 height 25
click at [1033, 210] on div "HDPE (Simona) PE-HD black" at bounding box center [1125, 216] width 186 height 25
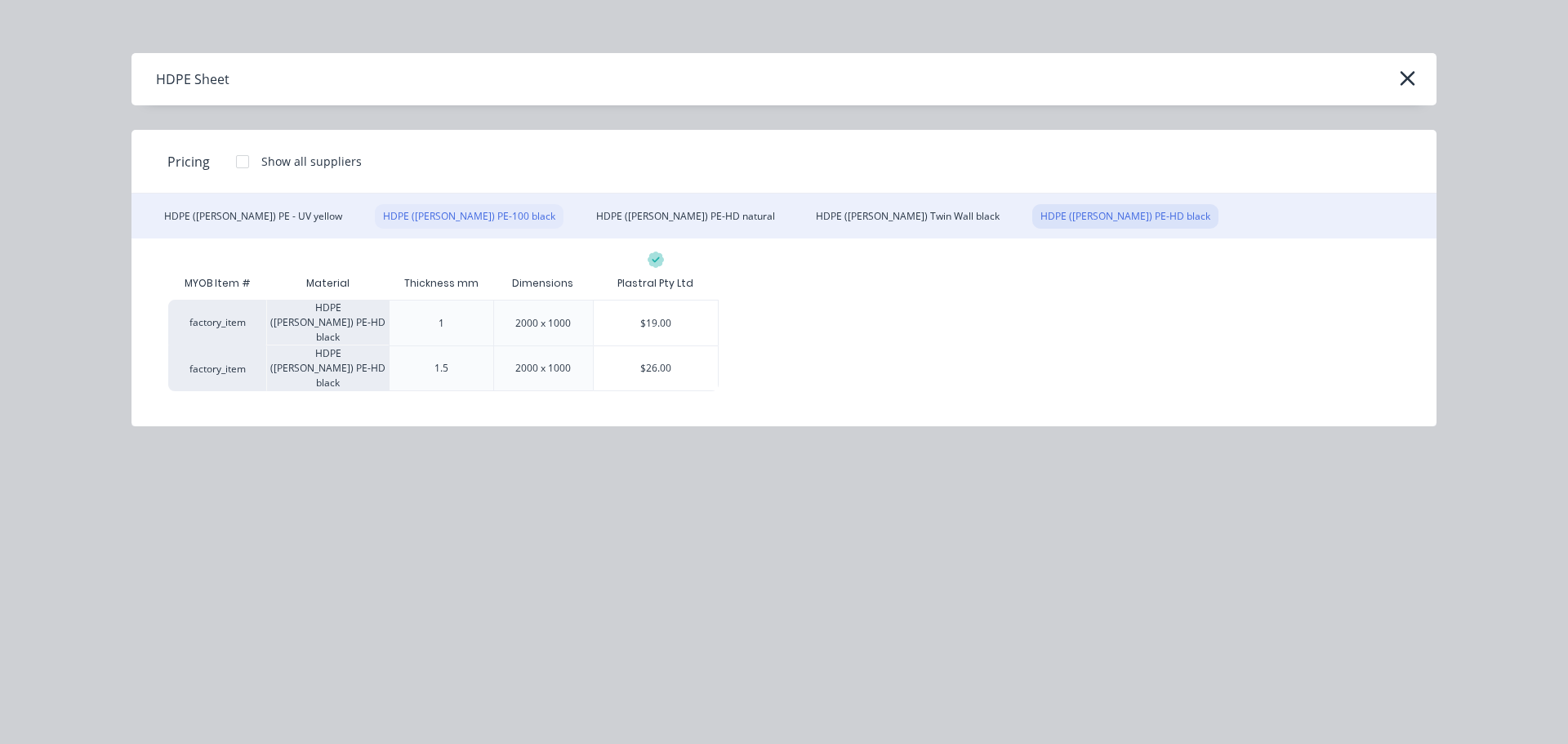
click at [416, 212] on div "HDPE (Simona) PE-100 black" at bounding box center [468, 216] width 189 height 25
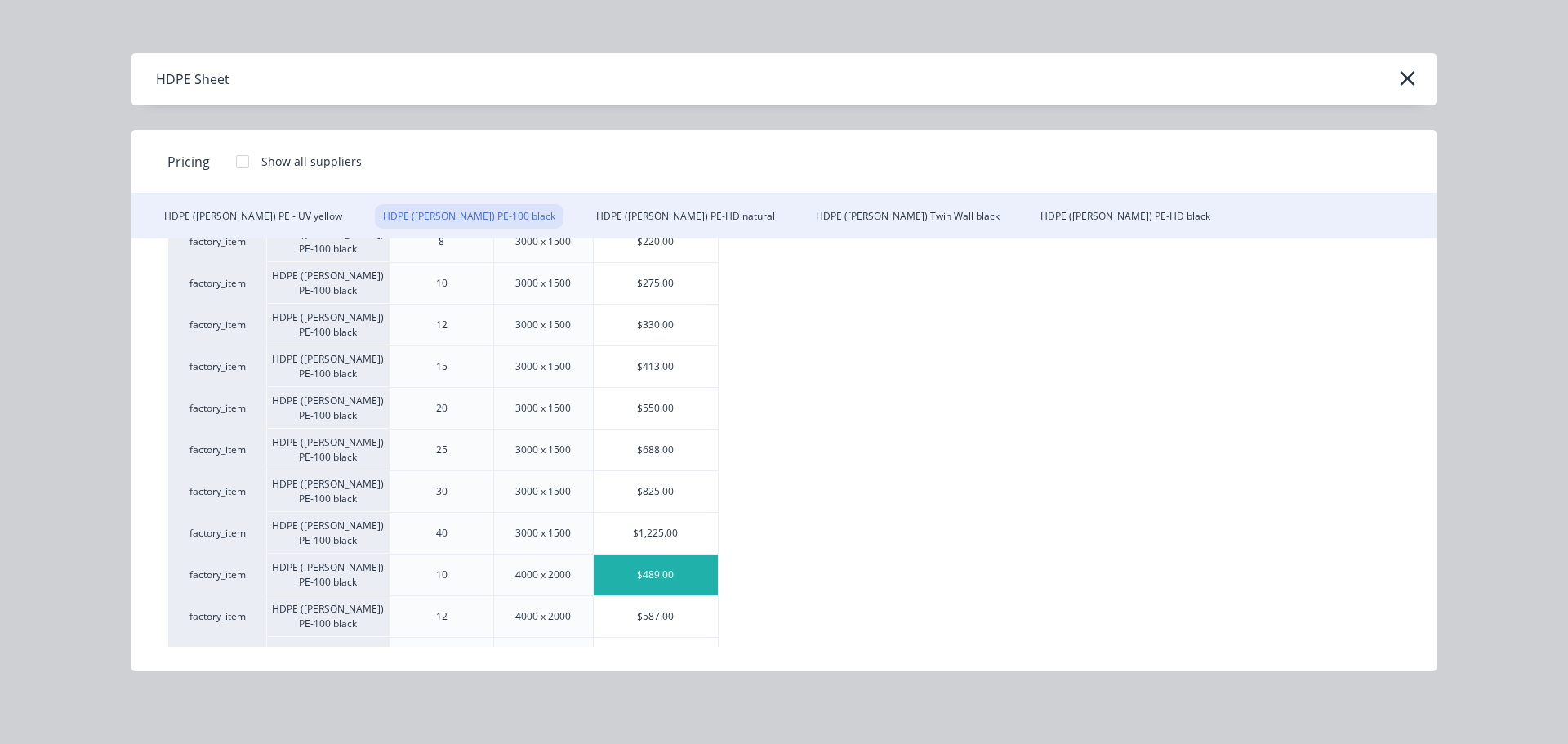
scroll to position [490, 0]
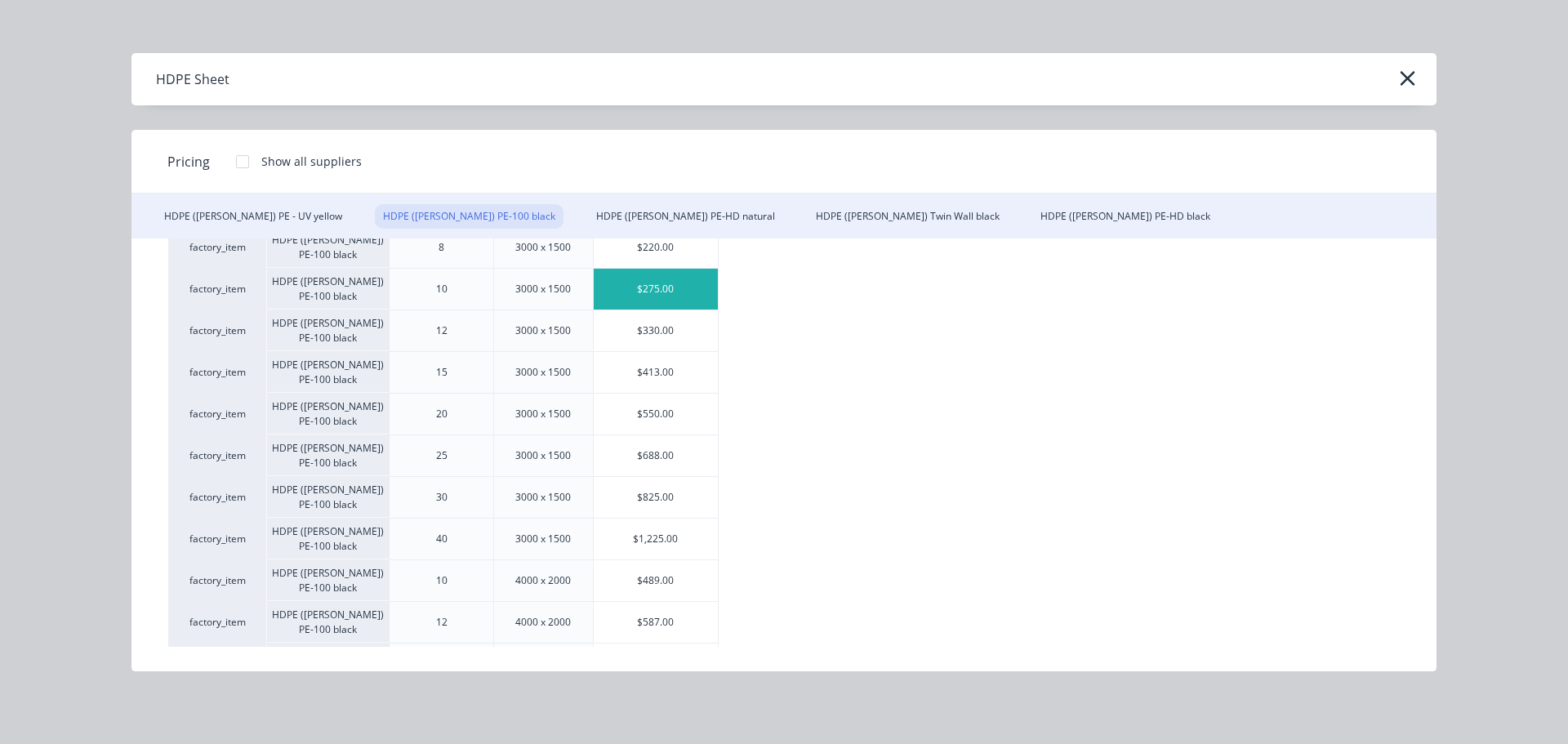
click at [651, 296] on div "$275.00" at bounding box center [656, 289] width 125 height 41
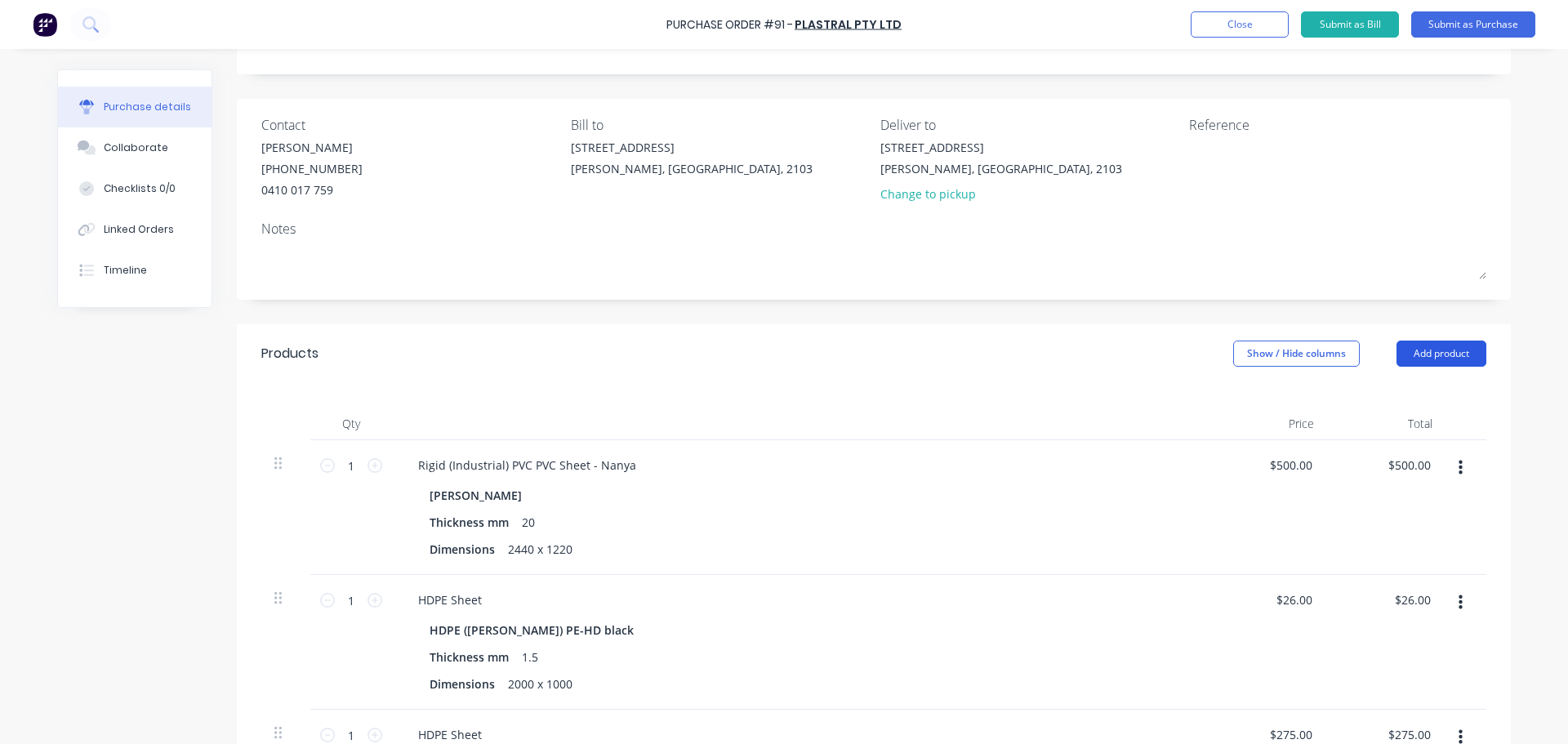
click at [1422, 351] on button "Add product" at bounding box center [1442, 353] width 90 height 26
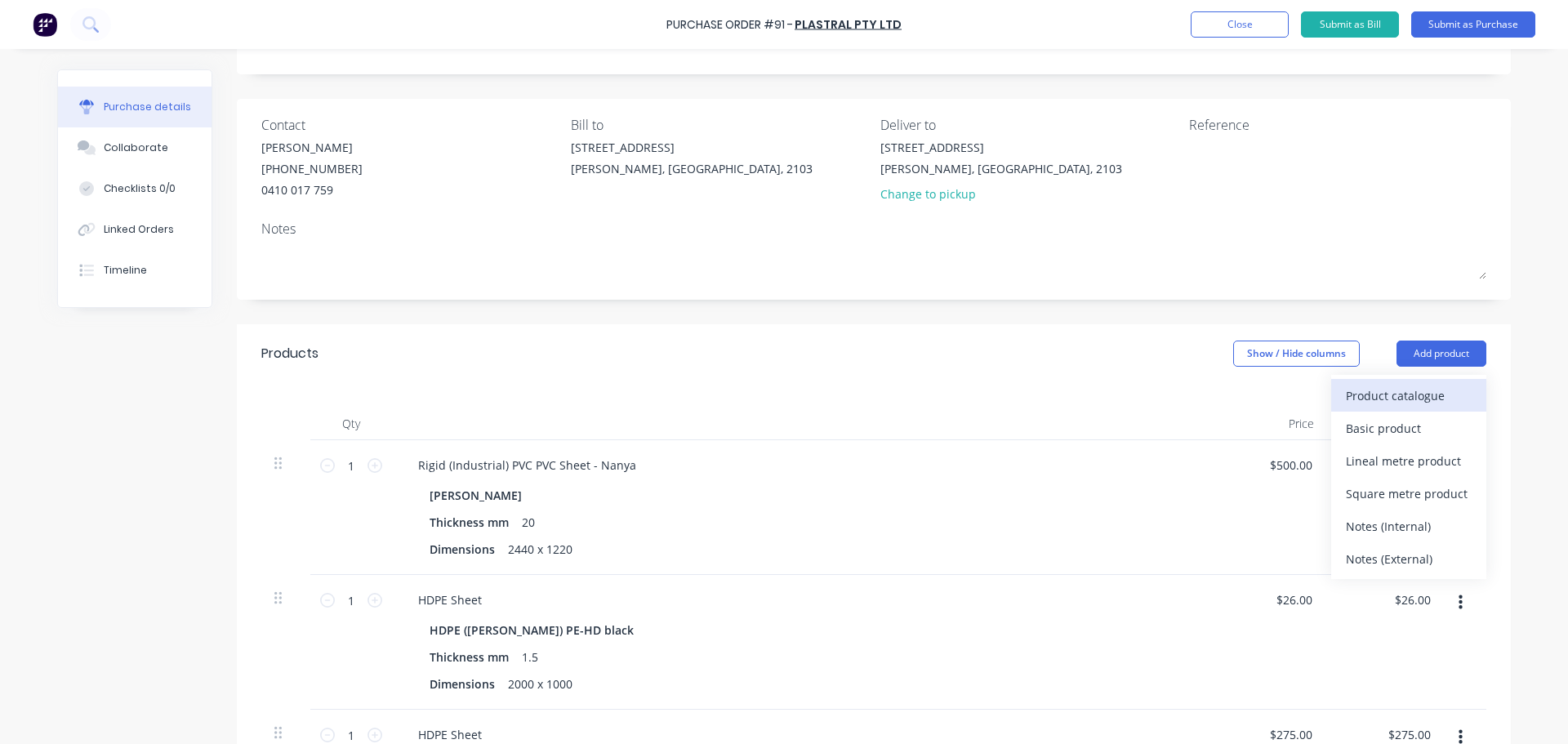
click at [1353, 397] on div "Product catalogue" at bounding box center [1408, 395] width 125 height 24
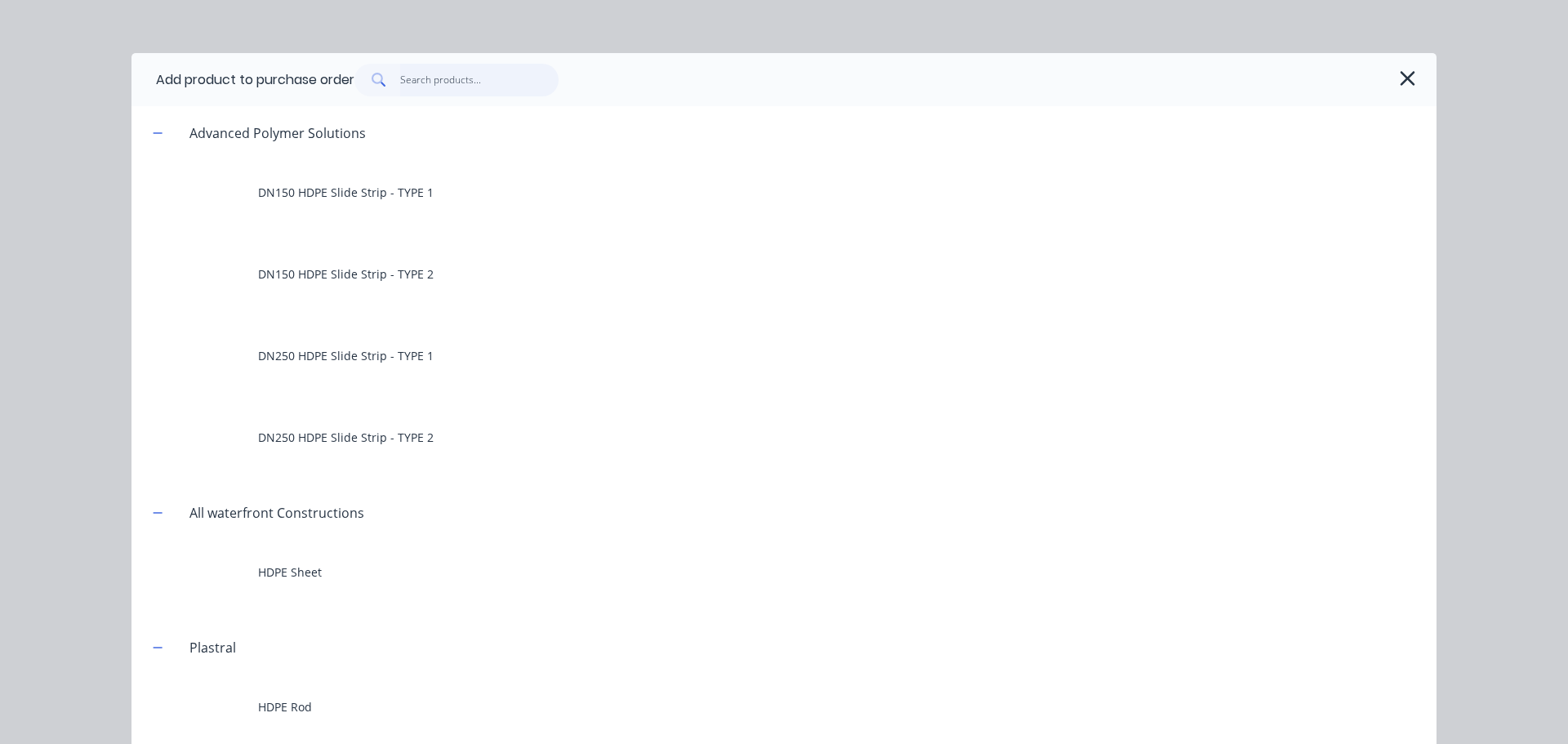
click at [485, 76] on input "text" at bounding box center [480, 80] width 159 height 33
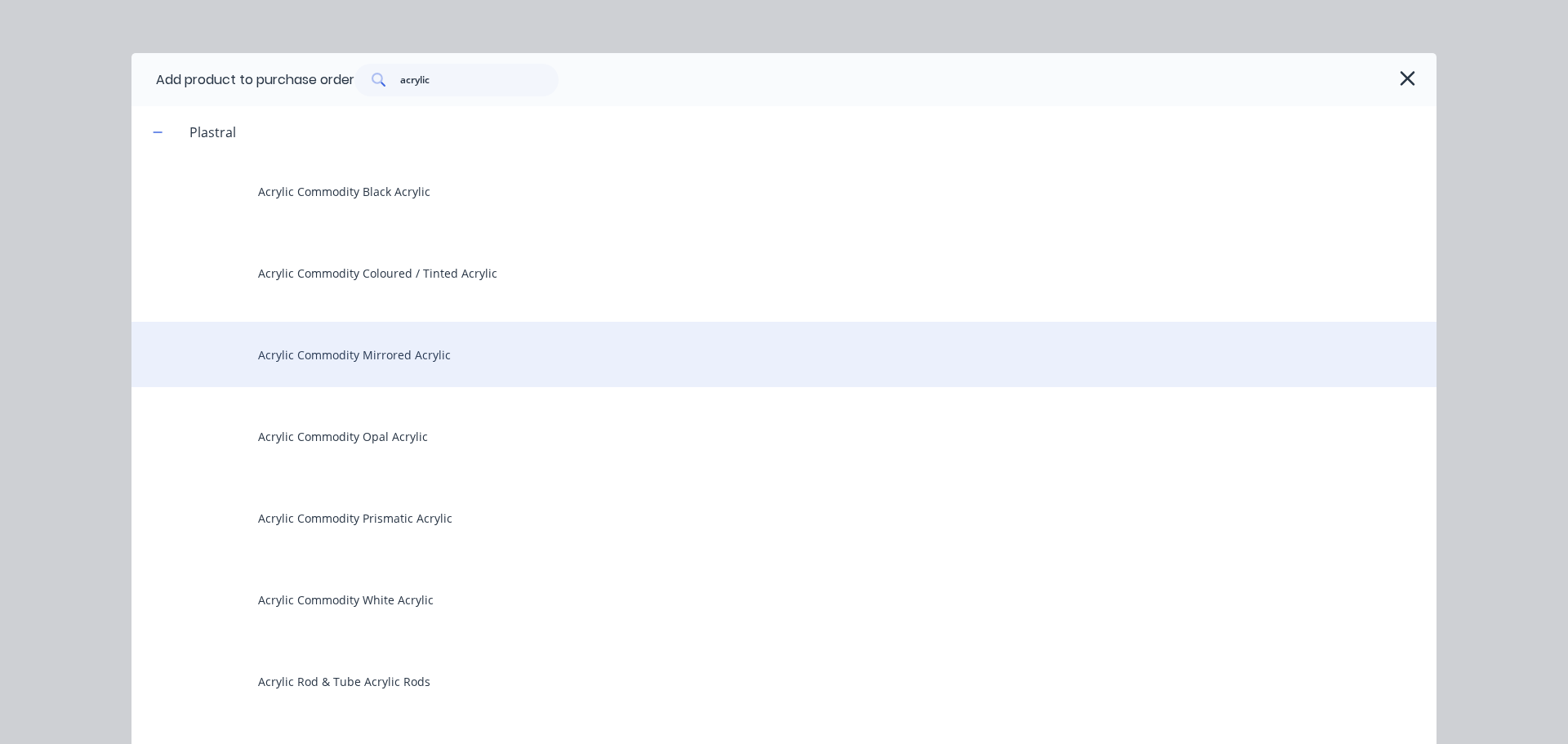
scroll to position [0, 0]
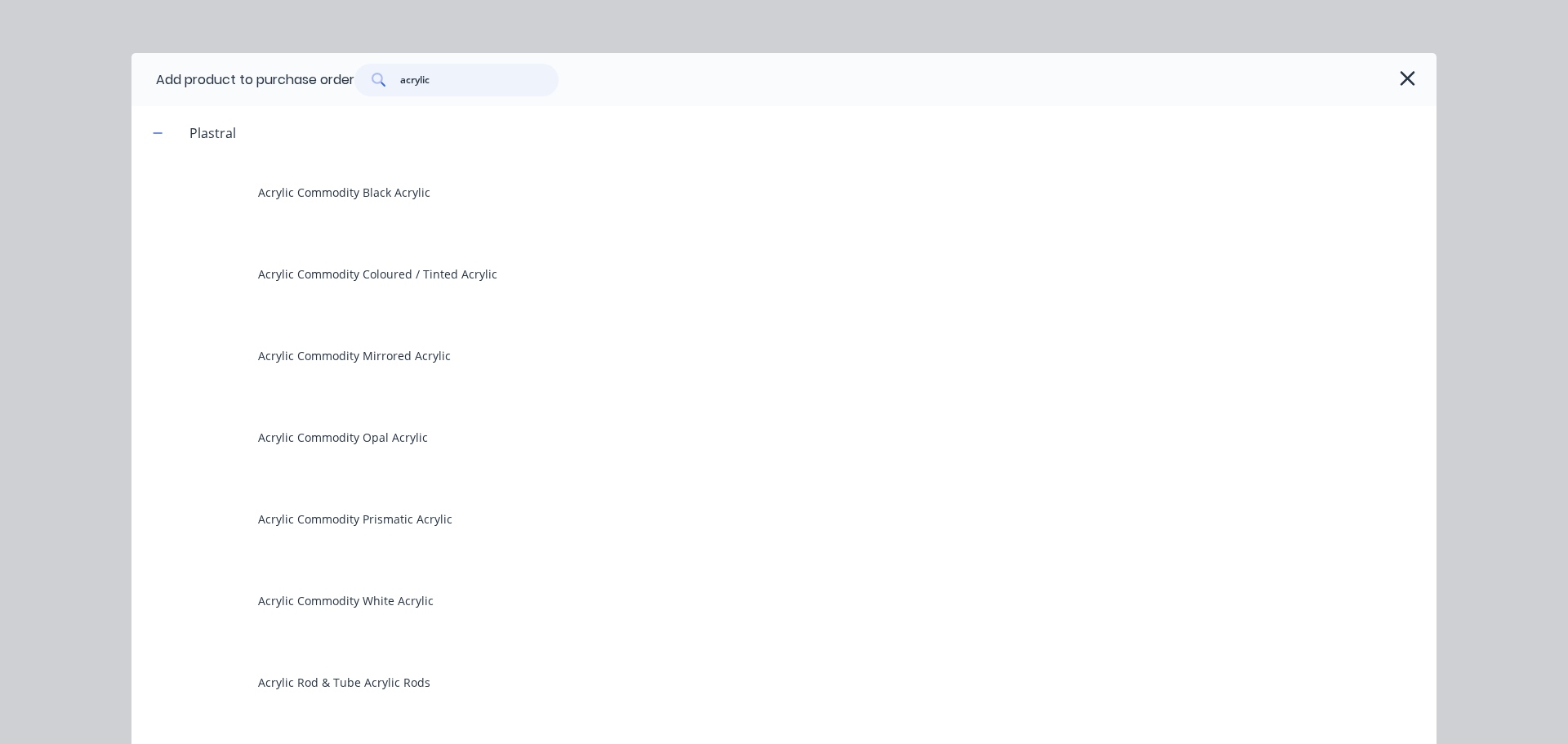
click at [460, 79] on input "acrylic" at bounding box center [480, 80] width 159 height 33
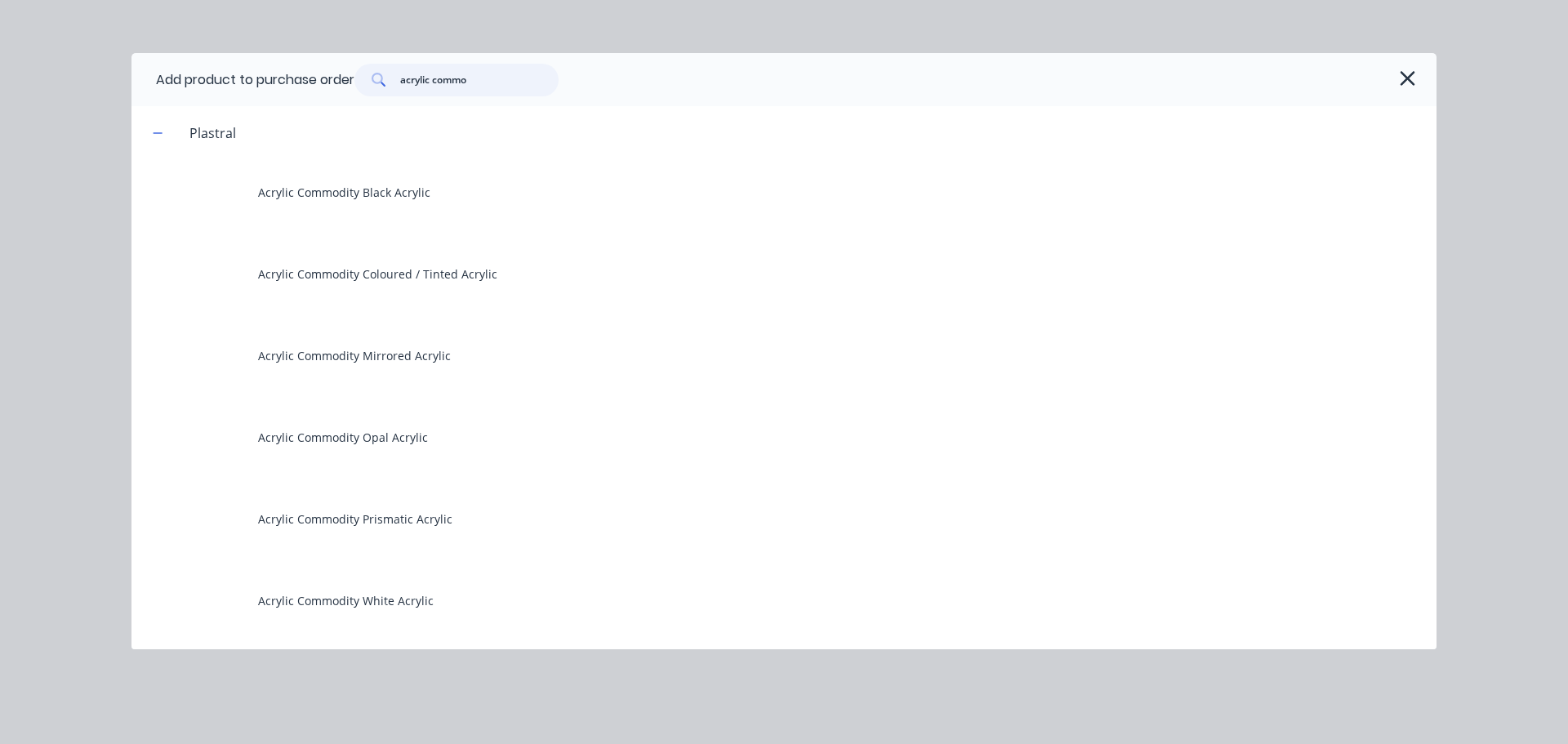
click at [483, 76] on input "acrylic commo" at bounding box center [480, 80] width 159 height 33
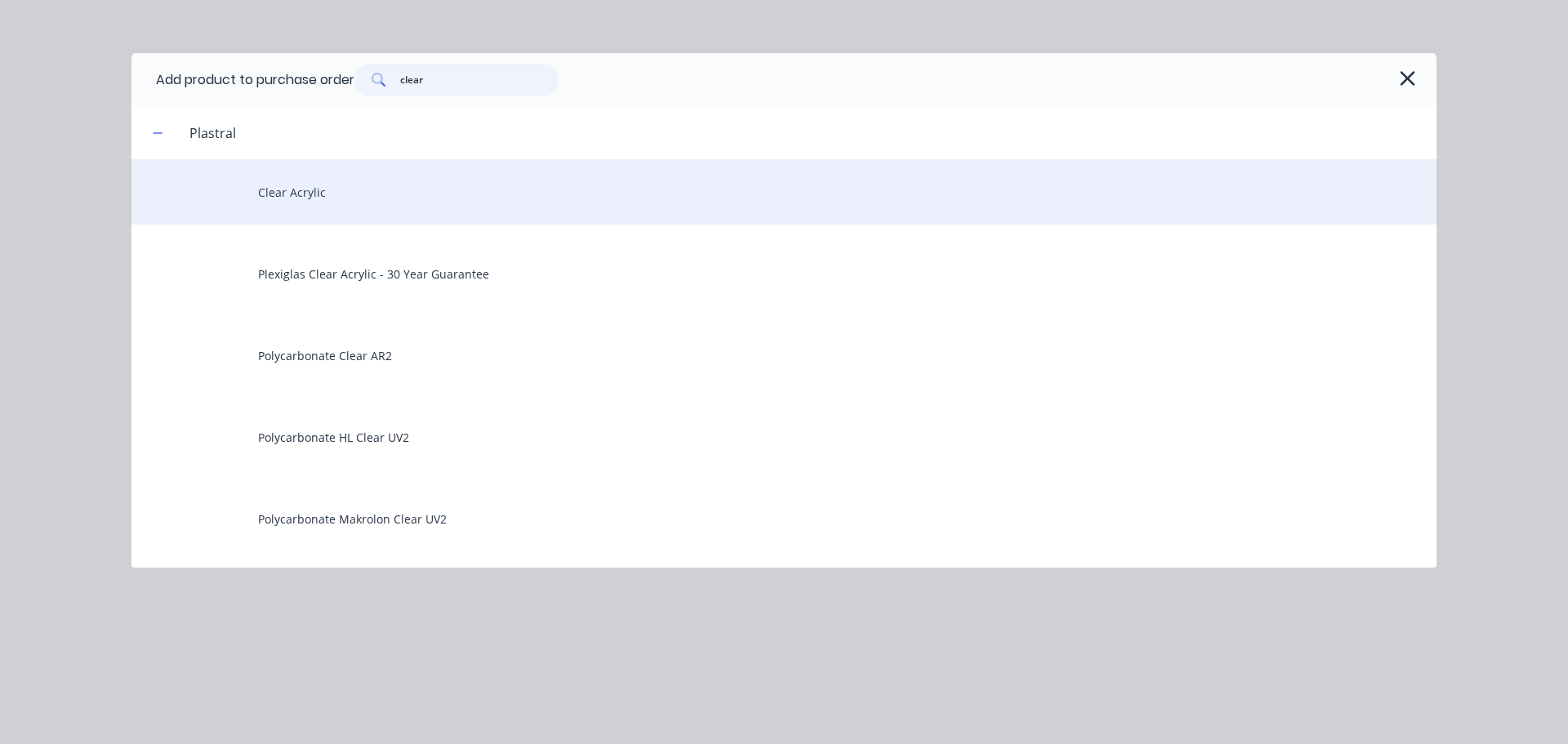
type input "clear"
click at [440, 205] on div "Clear Acrylic" at bounding box center [784, 192] width 1305 height 65
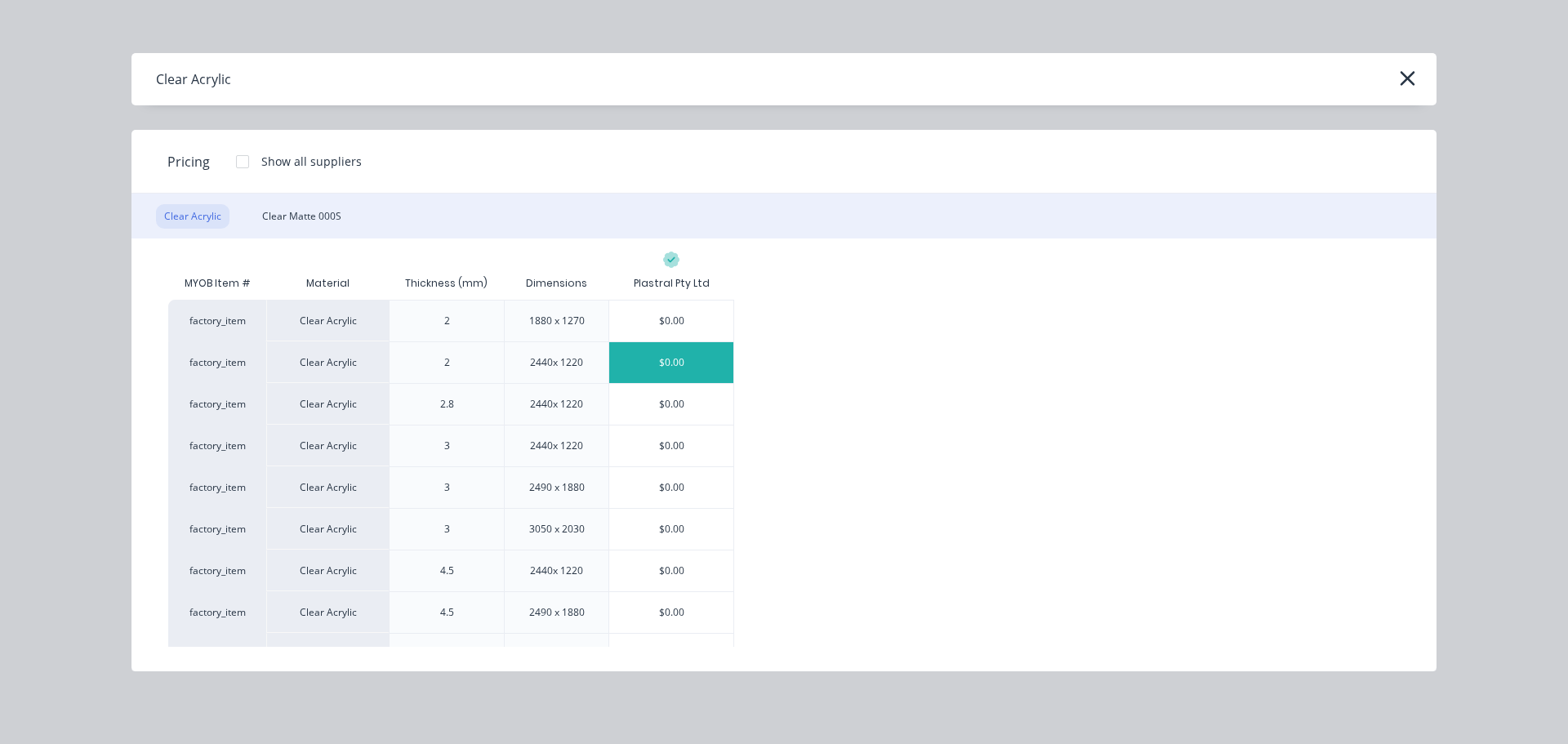
click at [669, 365] on div "$0.00" at bounding box center [671, 362] width 125 height 41
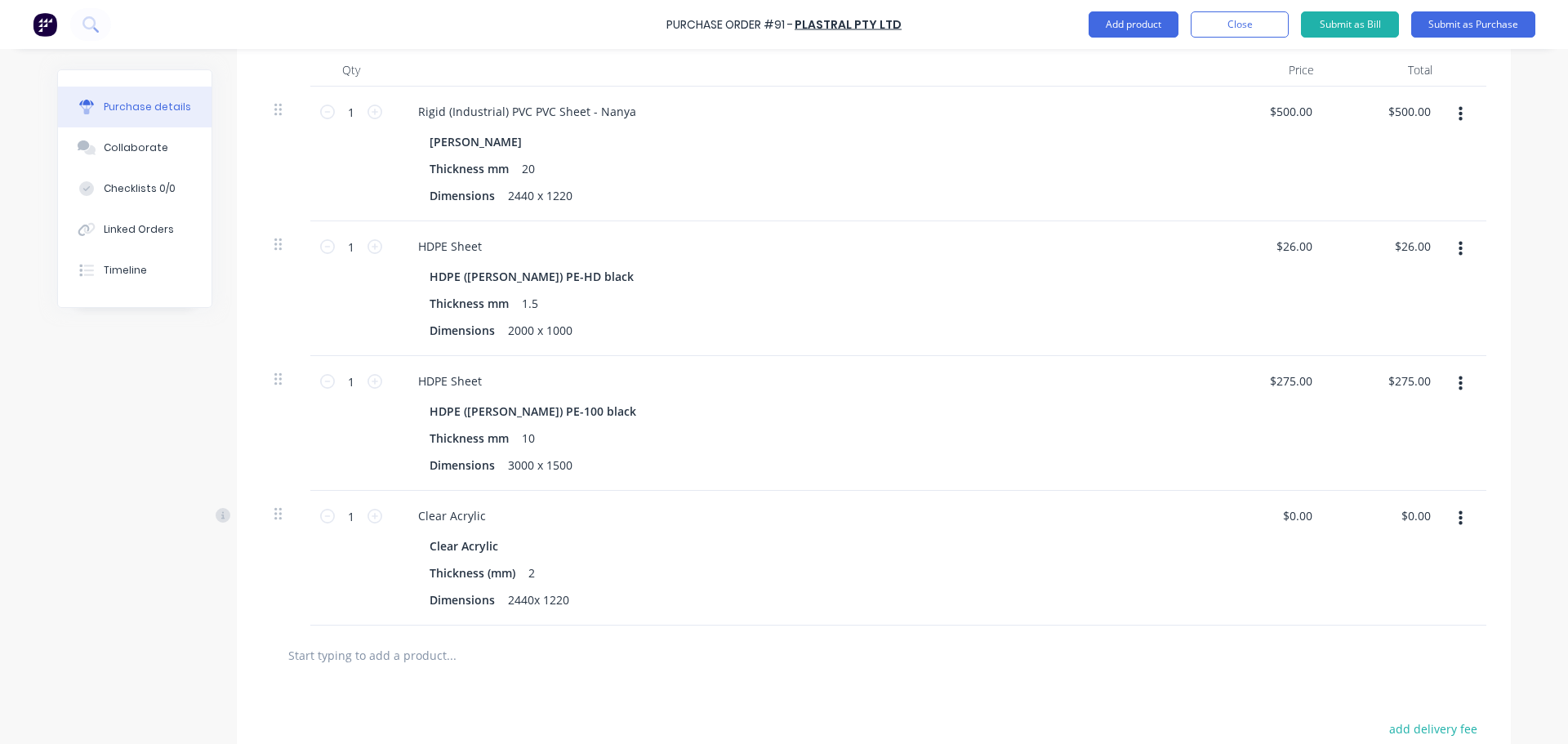
scroll to position [490, 0]
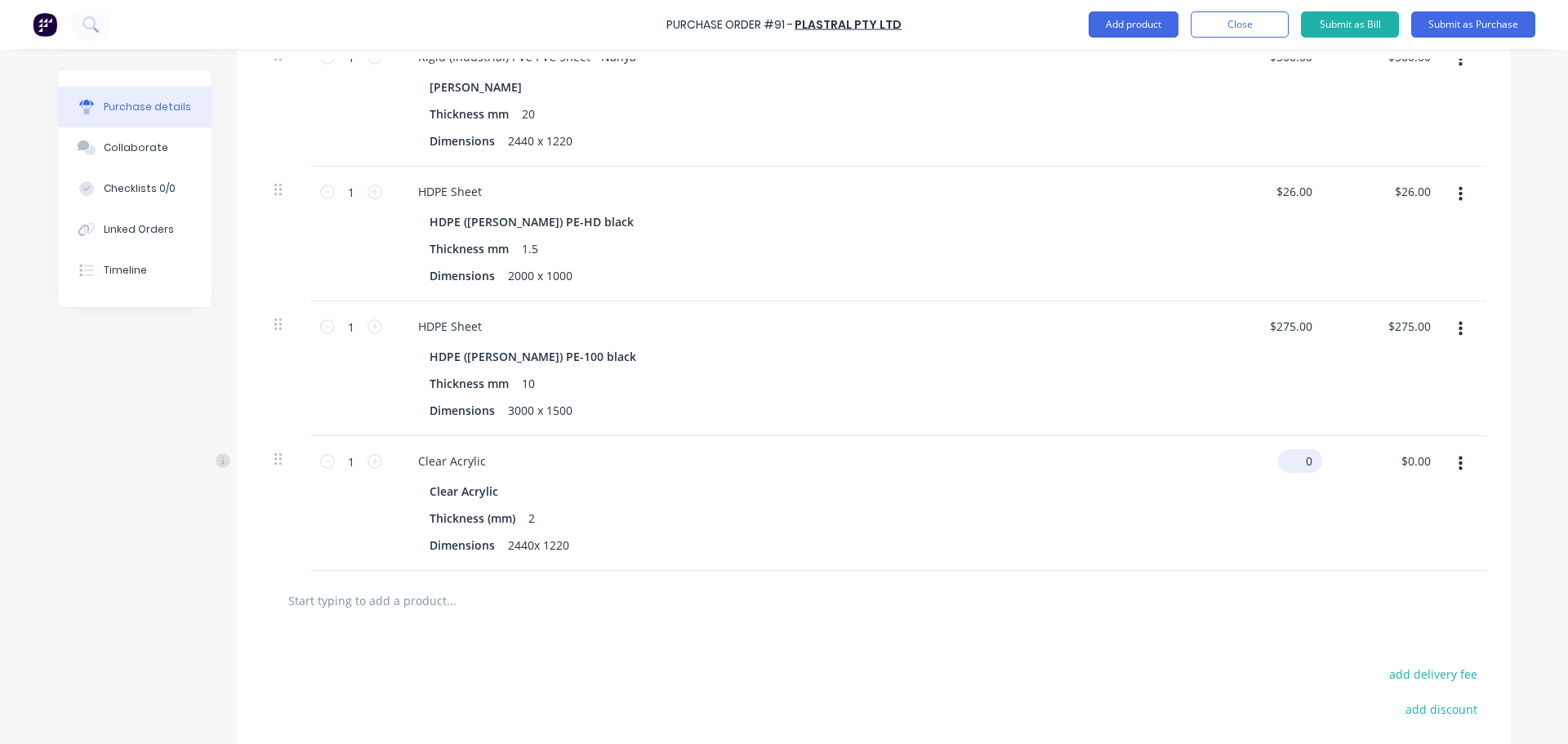
click at [1305, 462] on input "0" at bounding box center [1296, 461] width 37 height 24
type input "$50.00"
click at [979, 493] on div "Clear Acrylic" at bounding box center [800, 490] width 741 height 24
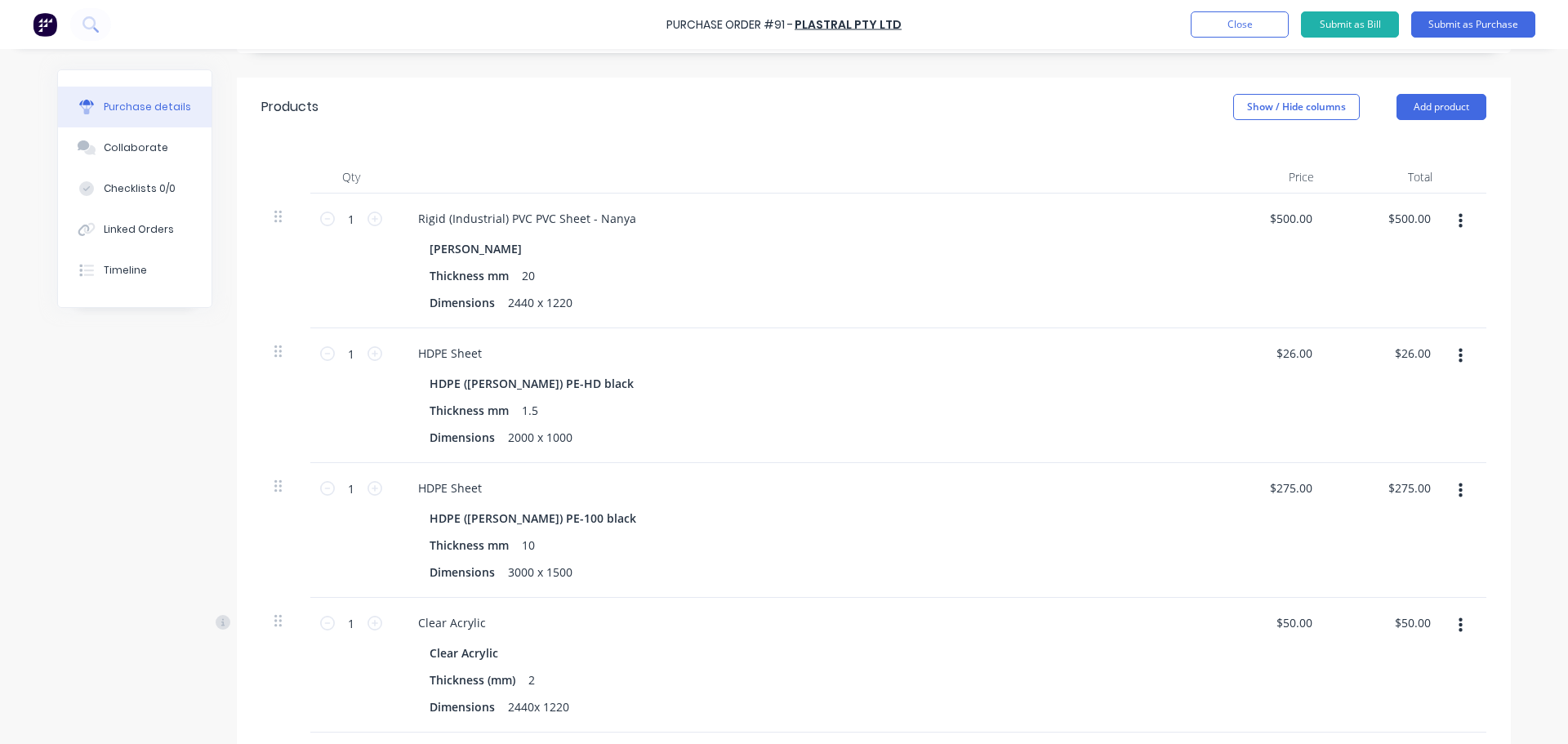
scroll to position [327, 0]
click at [347, 364] on input "1" at bounding box center [352, 355] width 33 height 25
type input "10"
type input "$260.00"
type input "100"
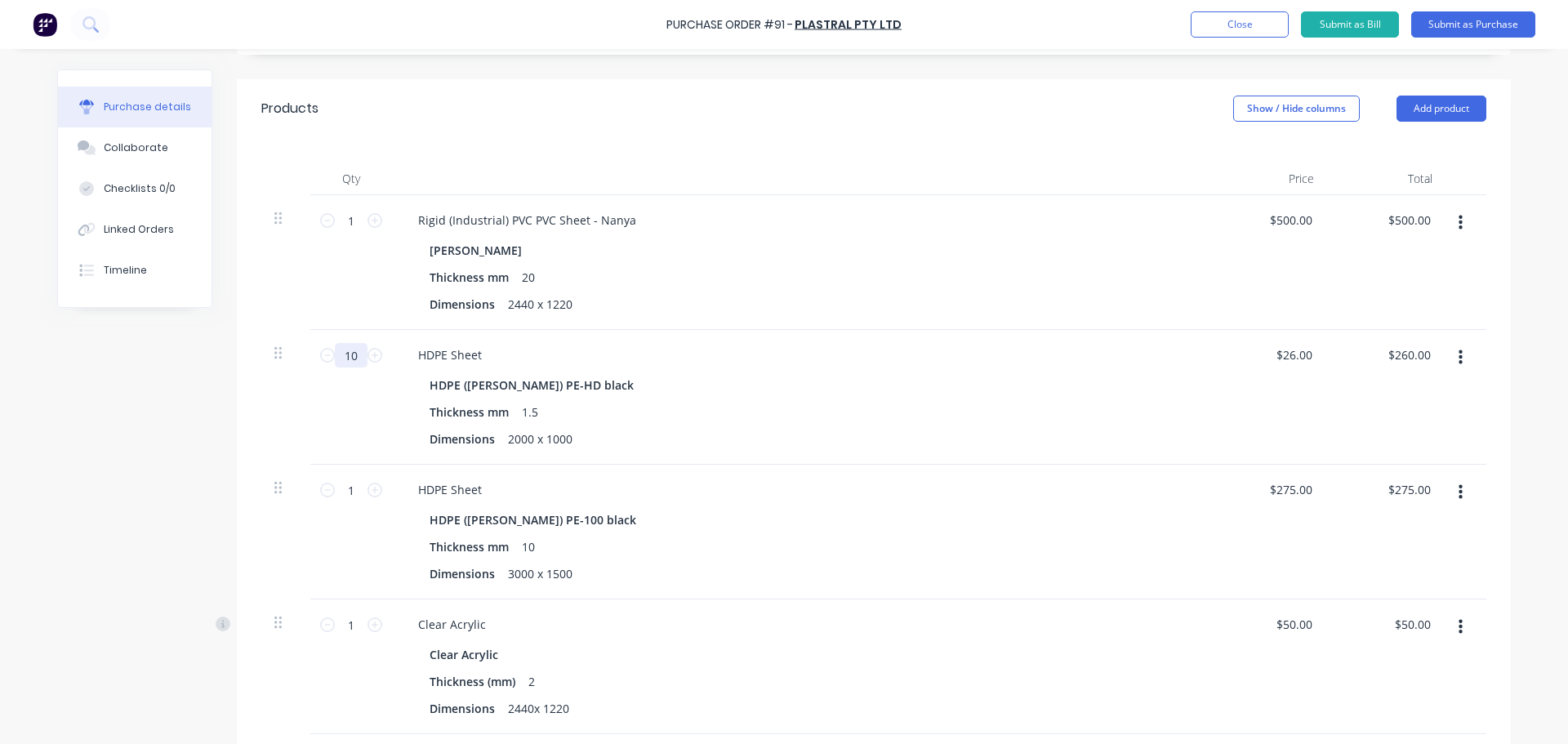
type input "$2,600.00"
type input "100"
click at [354, 487] on input "1" at bounding box center [352, 490] width 33 height 25
type input "8"
type input "$2,200.00"
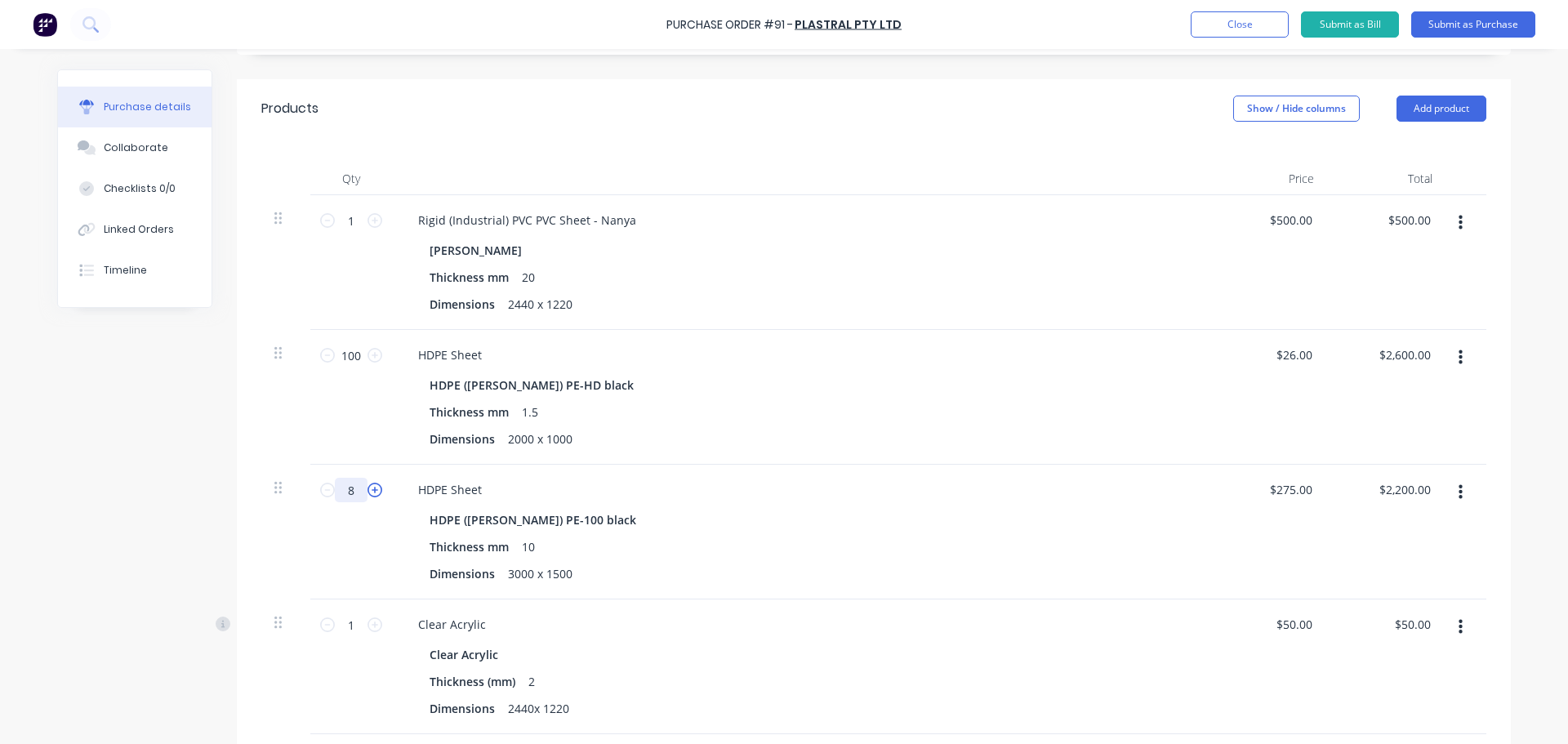
type input "85"
type input "$23,375.00"
type input "85"
click at [800, 410] on div "Thickness mm 1.5" at bounding box center [797, 412] width 748 height 24
drag, startPoint x: 264, startPoint y: 349, endPoint x: 271, endPoint y: 332, distance: 18.4
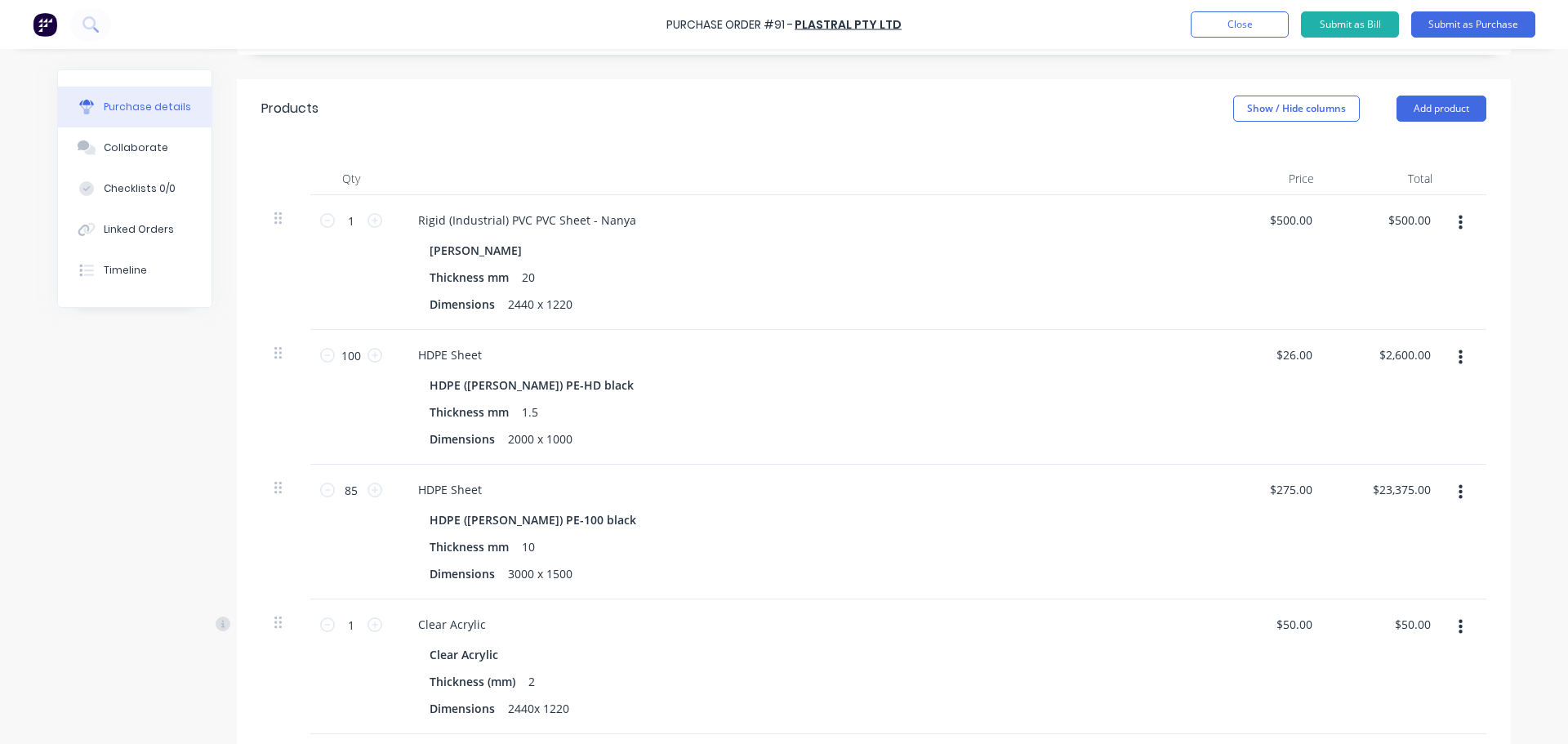
click at [271, 332] on div at bounding box center [285, 396] width 49 height 135
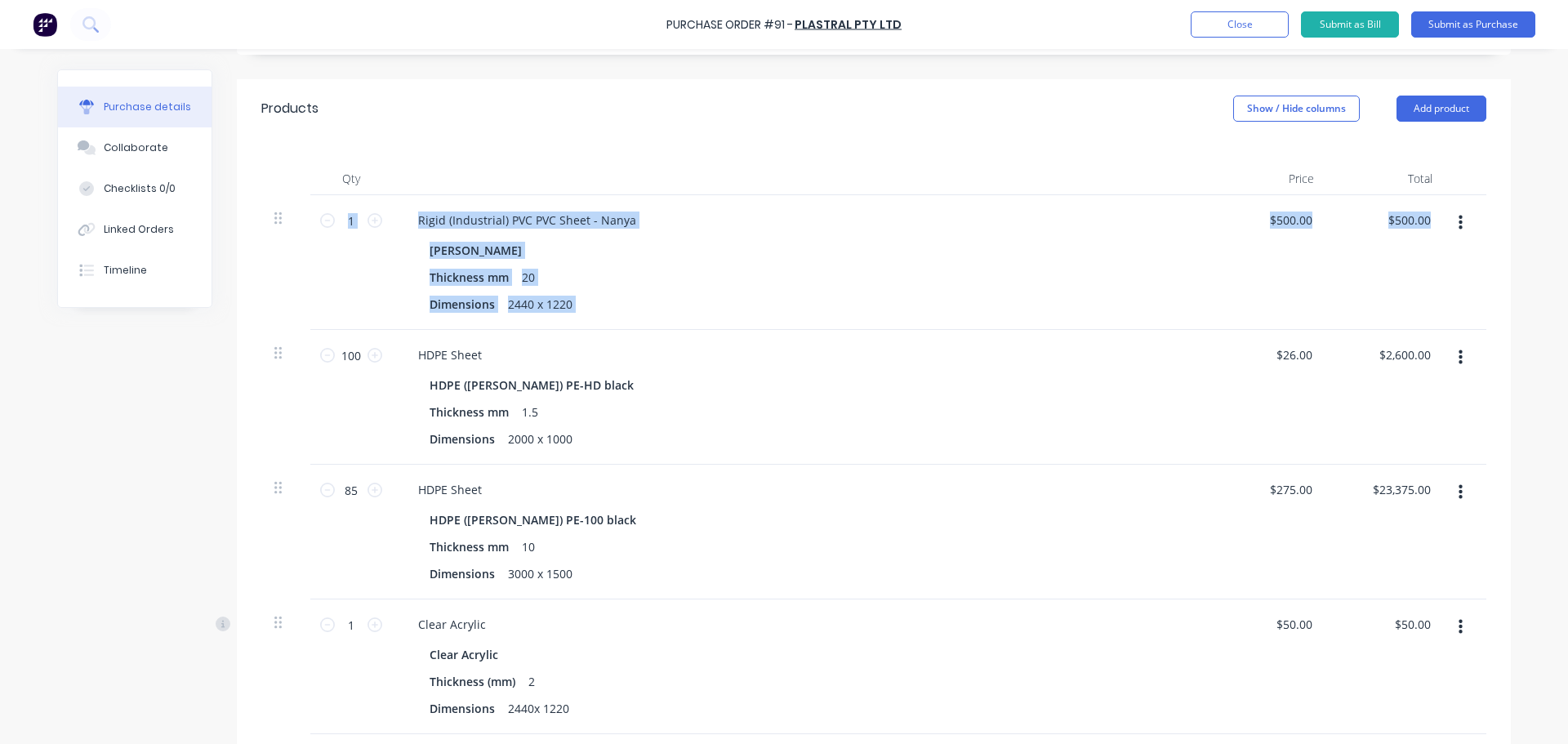
drag, startPoint x: 267, startPoint y: 354, endPoint x: 285, endPoint y: 259, distance: 96.7
click at [285, 259] on div "1 1 Rigid (Industrial) PVC PVC Sheet - Nanya Nanya Grey Thickness mm 20 Dimensi…" at bounding box center [874, 464] width 1225 height 539
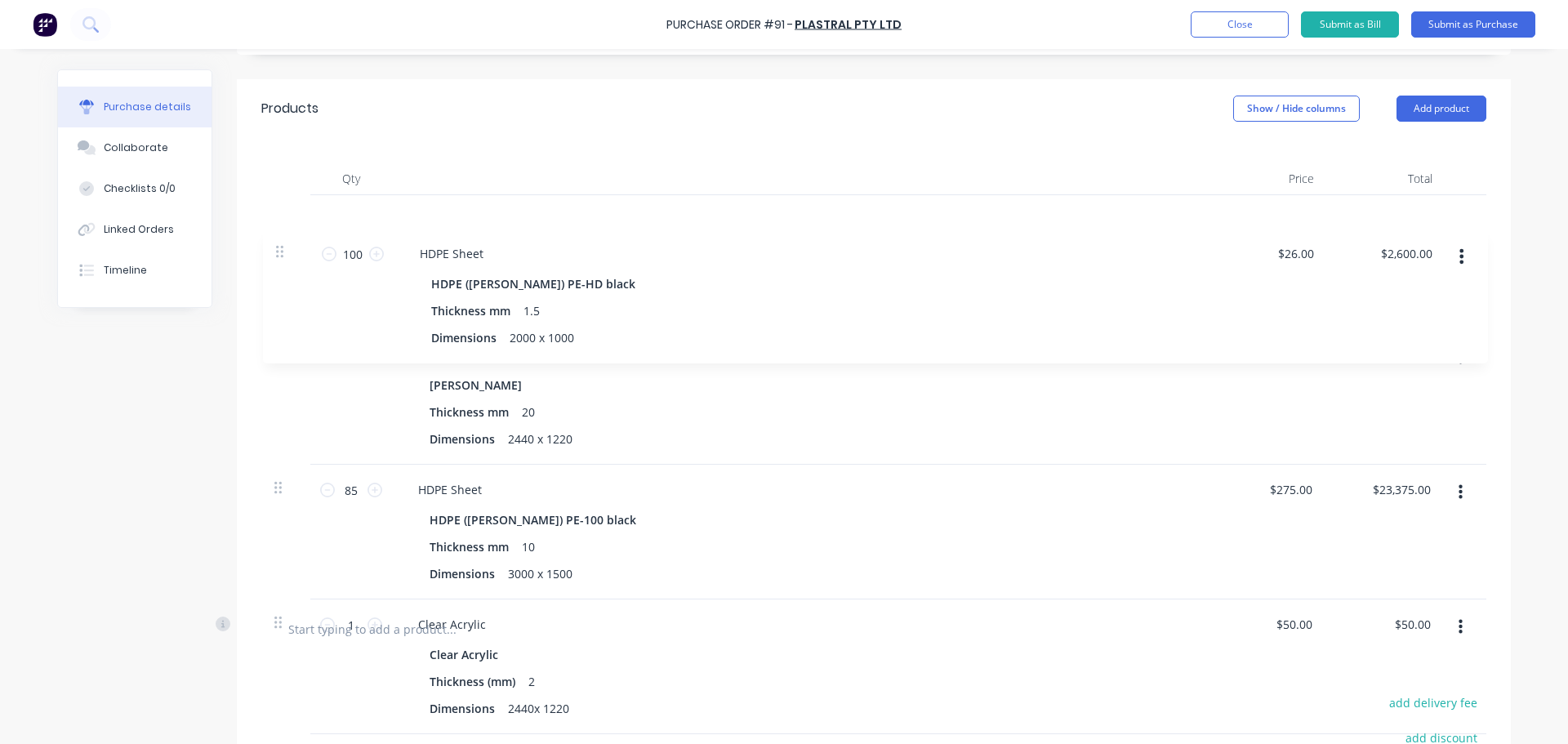
drag, startPoint x: 274, startPoint y: 349, endPoint x: 283, endPoint y: 242, distance: 107.4
click at [283, 242] on div "1 1 Rigid (Industrial) PVC PVC Sheet - Nanya Nanya Grey Thickness mm 20 Dimensi…" at bounding box center [874, 397] width 1225 height 404
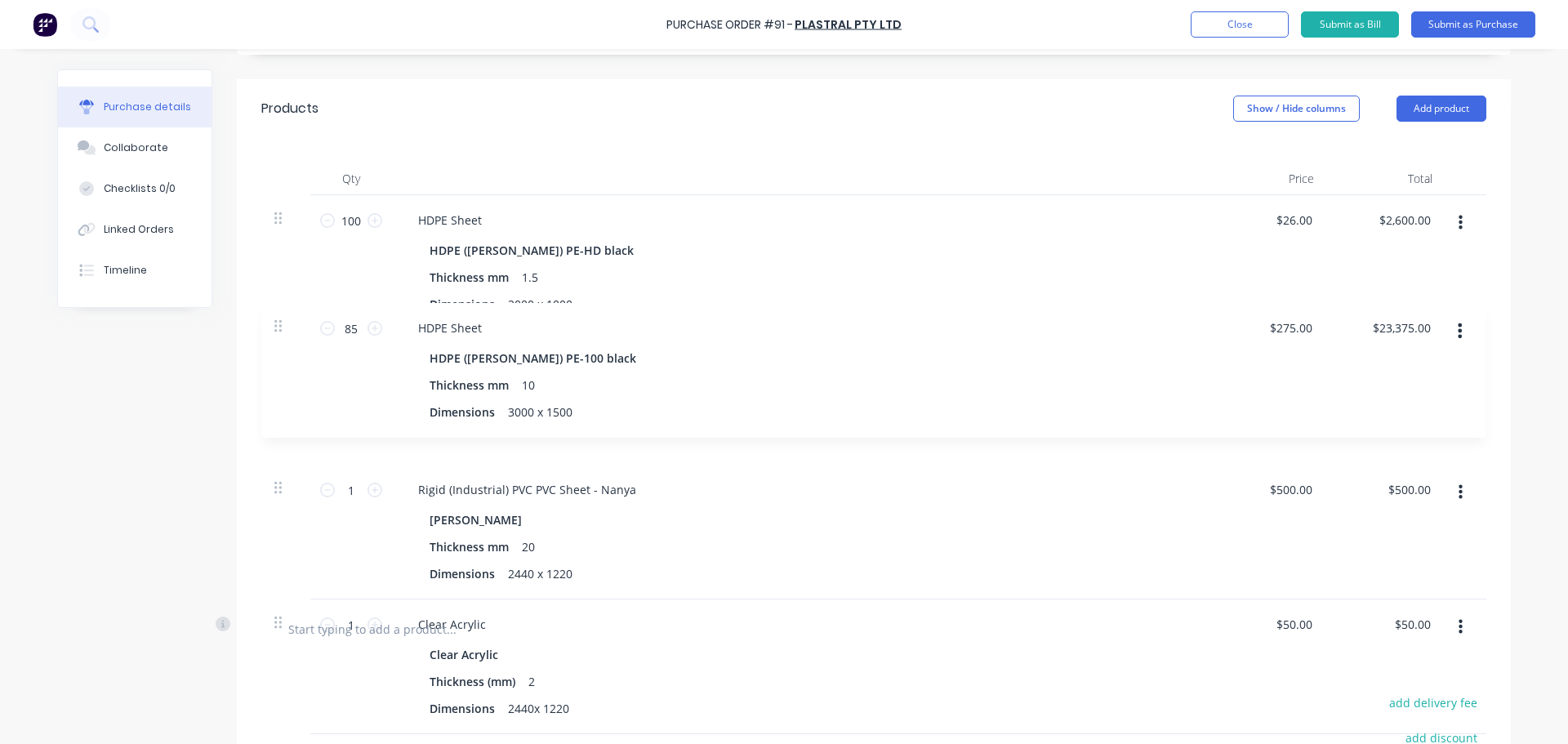
drag, startPoint x: 276, startPoint y: 482, endPoint x: 282, endPoint y: 315, distance: 167.1
click at [282, 315] on div "100 100 HDPE Sheet HDPE (Simona) PE-HD black Thickness mm 1.5 Dimensions 2000 x…" at bounding box center [874, 397] width 1225 height 404
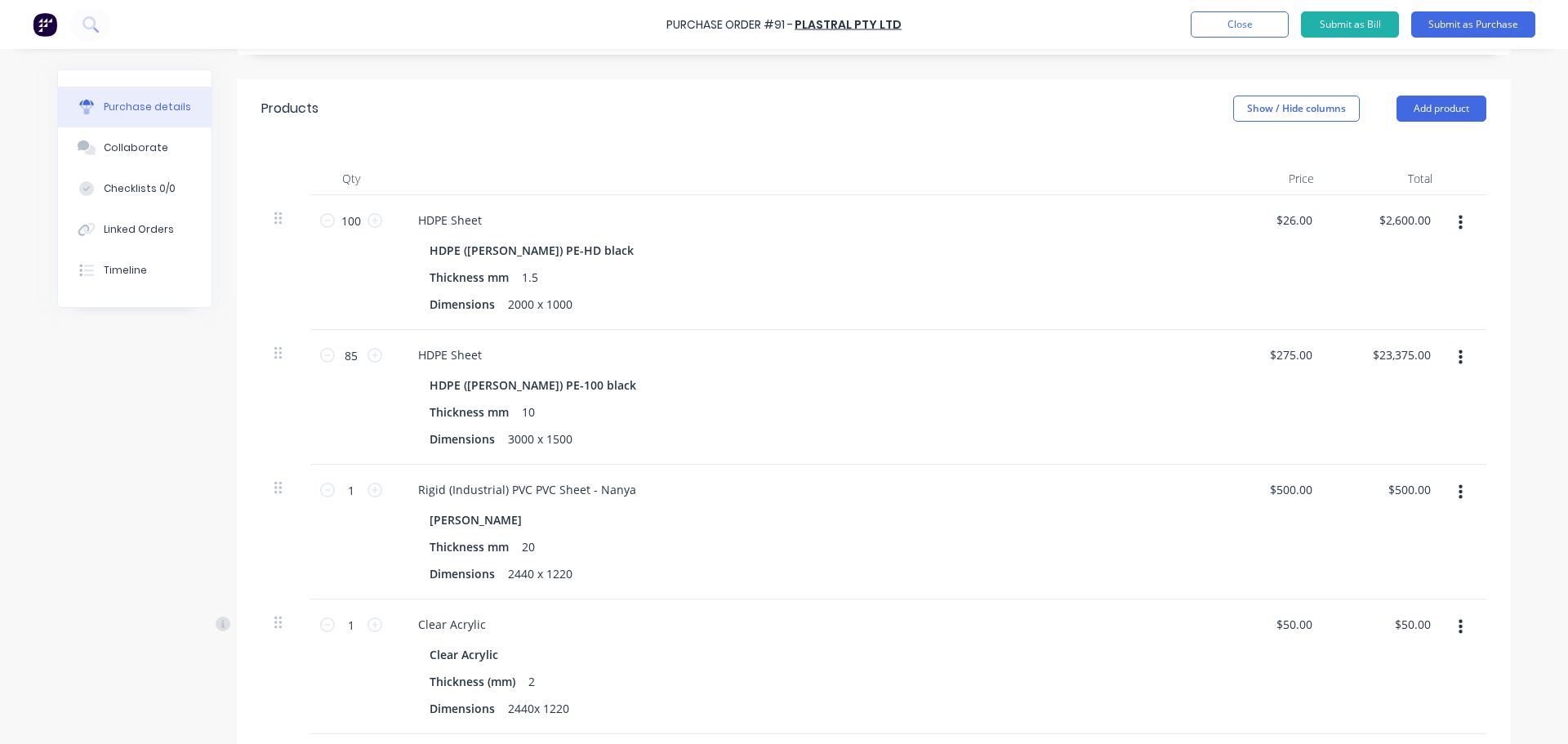
click at [1099, 251] on div "HDPE (Simona) PE-HD black" at bounding box center [800, 250] width 741 height 24
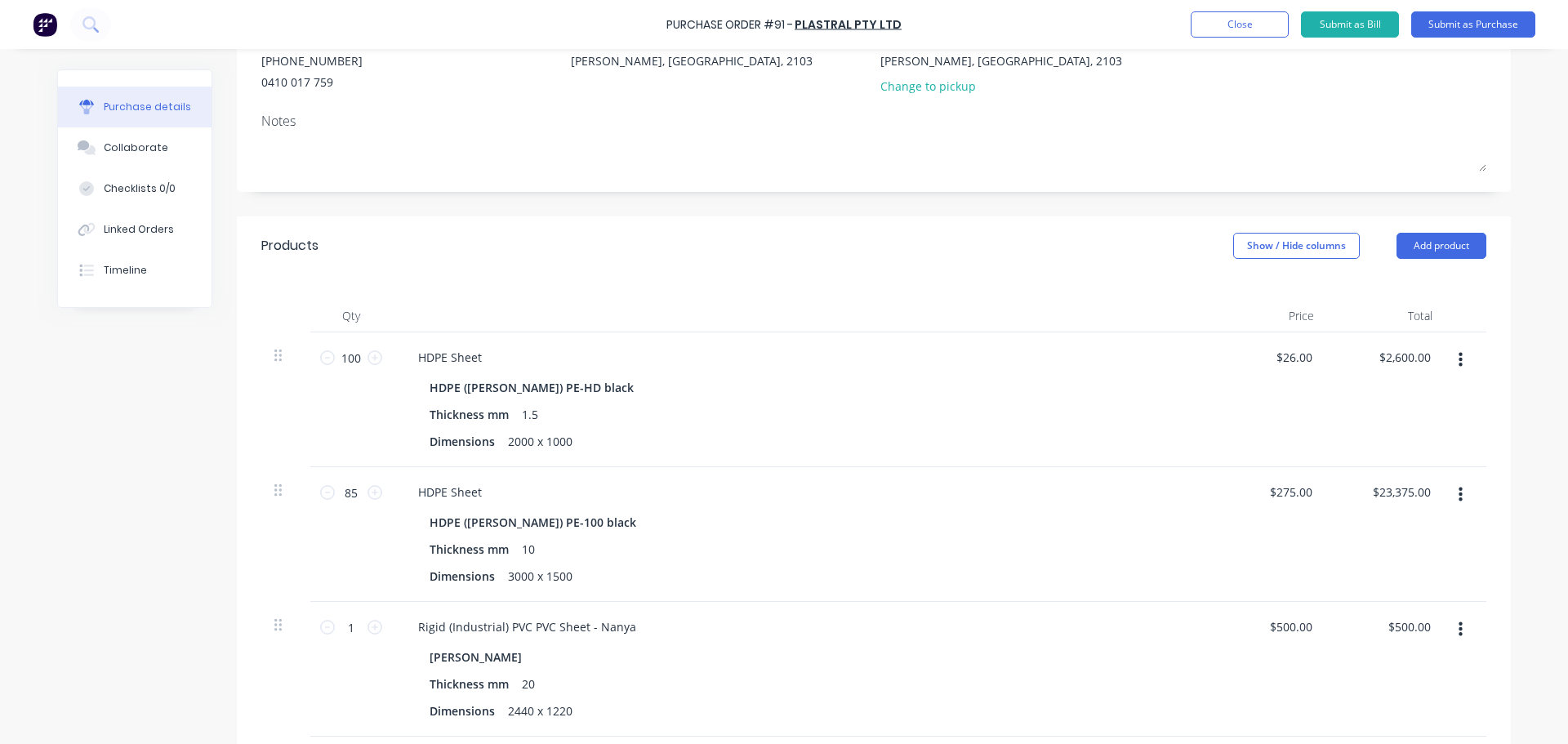
scroll to position [164, 0]
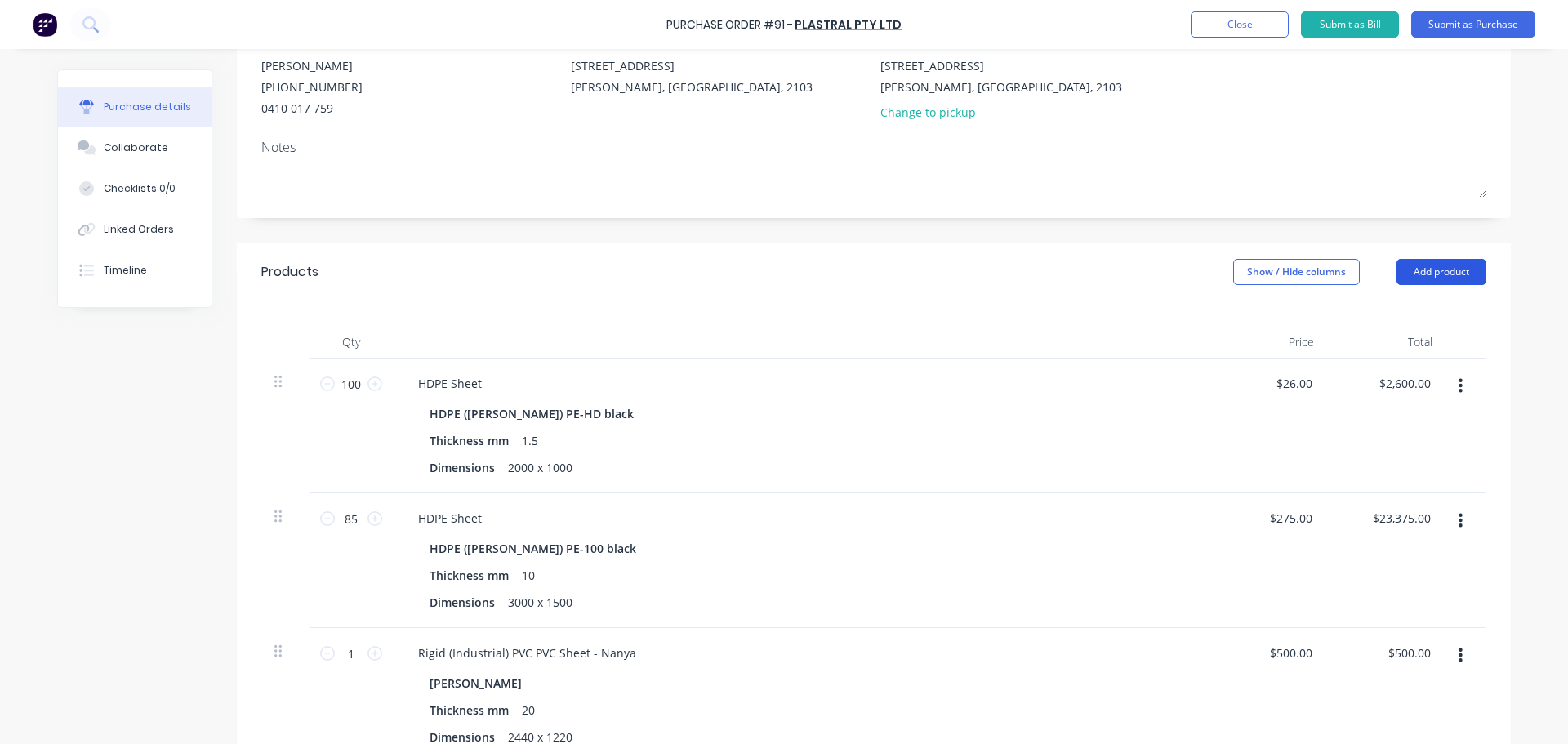
click at [1437, 260] on button "Add product" at bounding box center [1442, 271] width 90 height 26
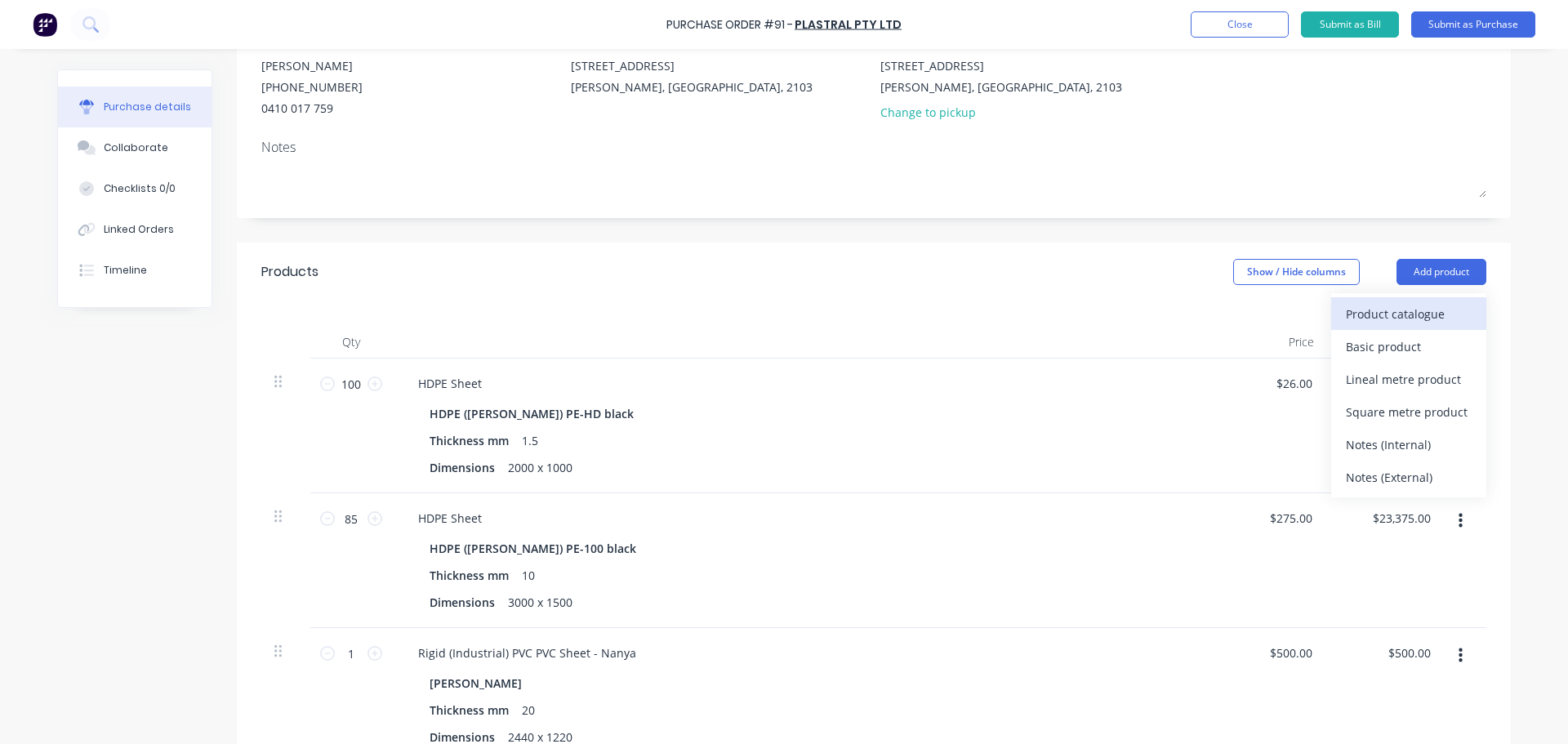
click at [1352, 308] on div "Product catalogue" at bounding box center [1408, 313] width 125 height 24
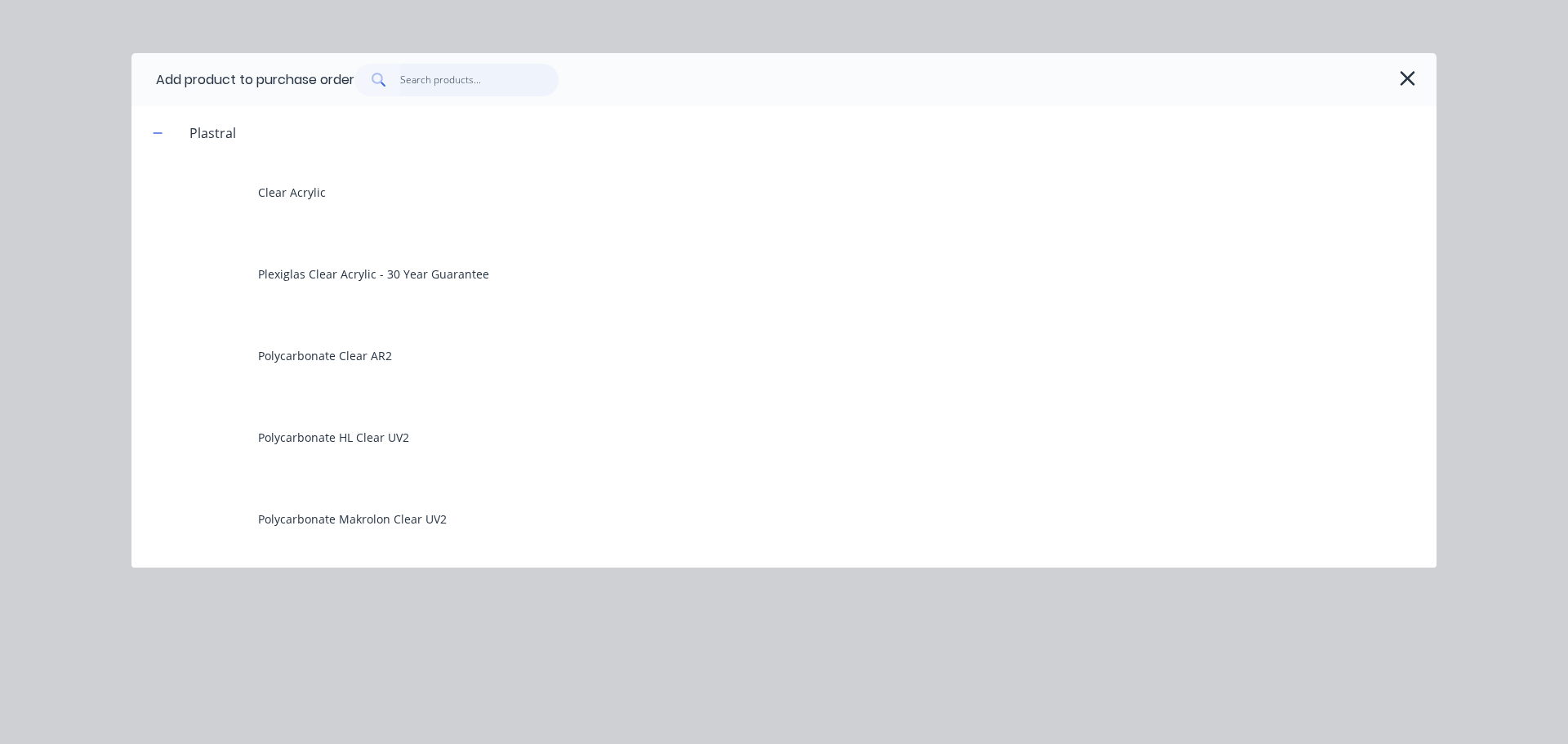
click at [490, 78] on input "text" at bounding box center [480, 80] width 159 height 33
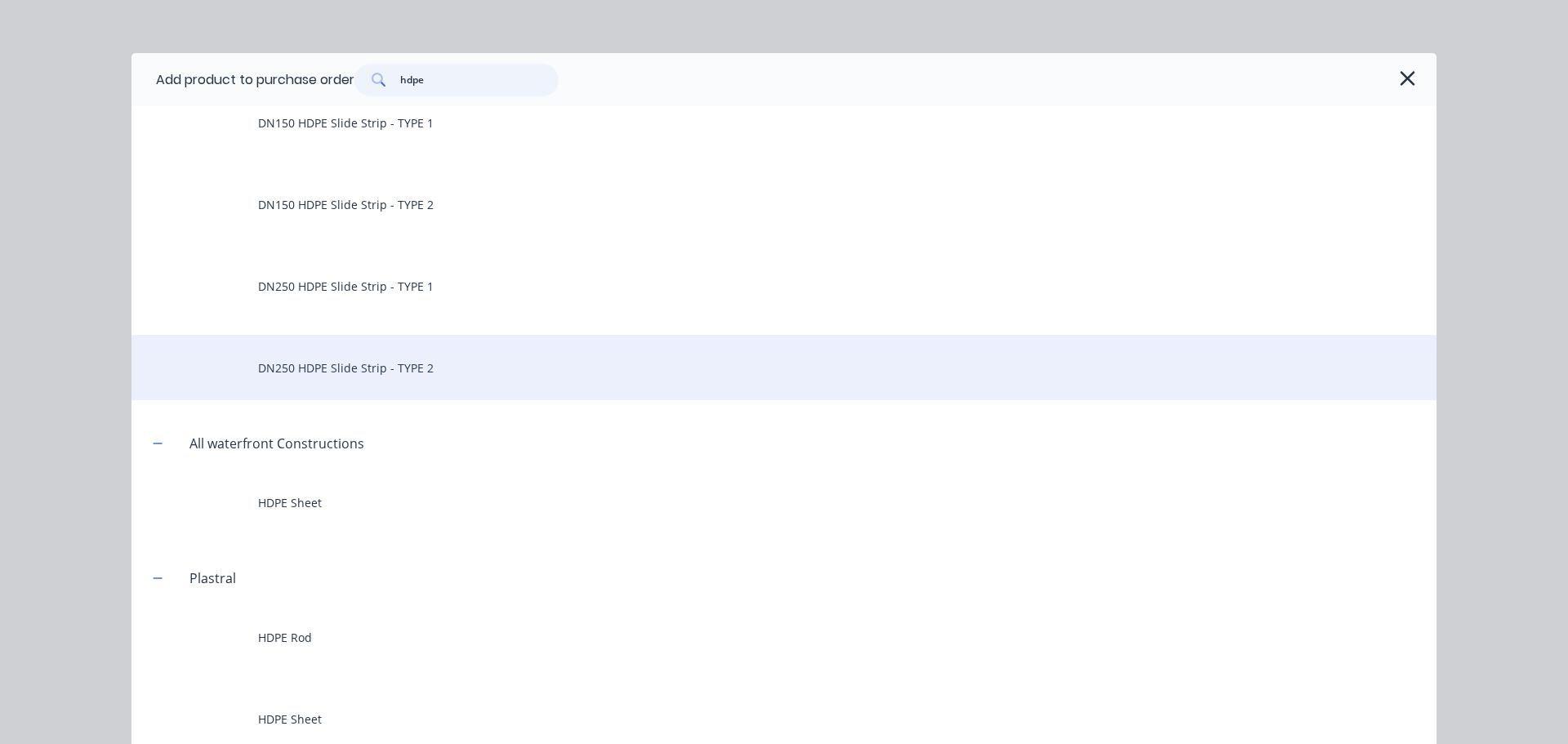
scroll to position [245, 0]
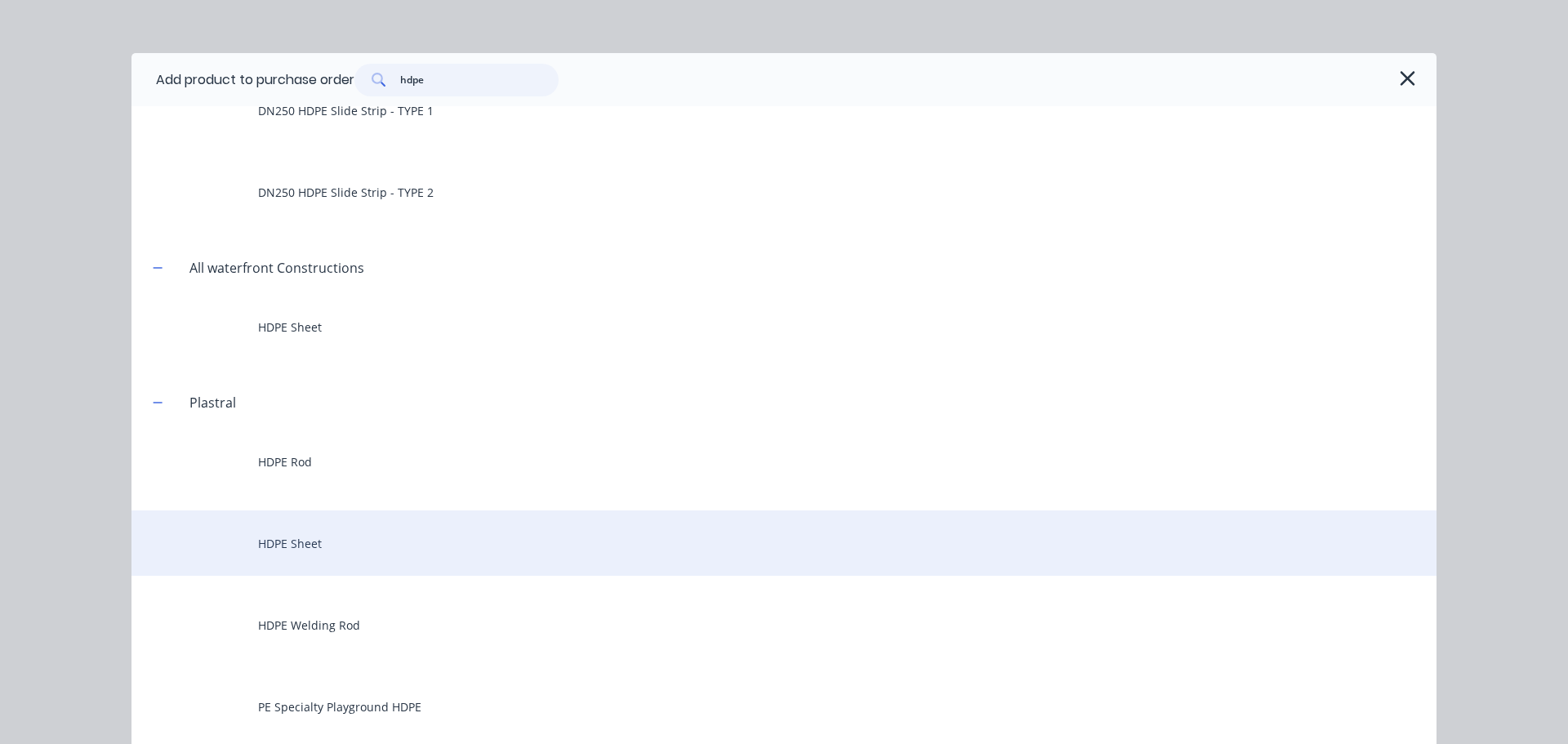
type input "hdpe"
click at [310, 546] on div "HDPE Sheet" at bounding box center [784, 543] width 1305 height 65
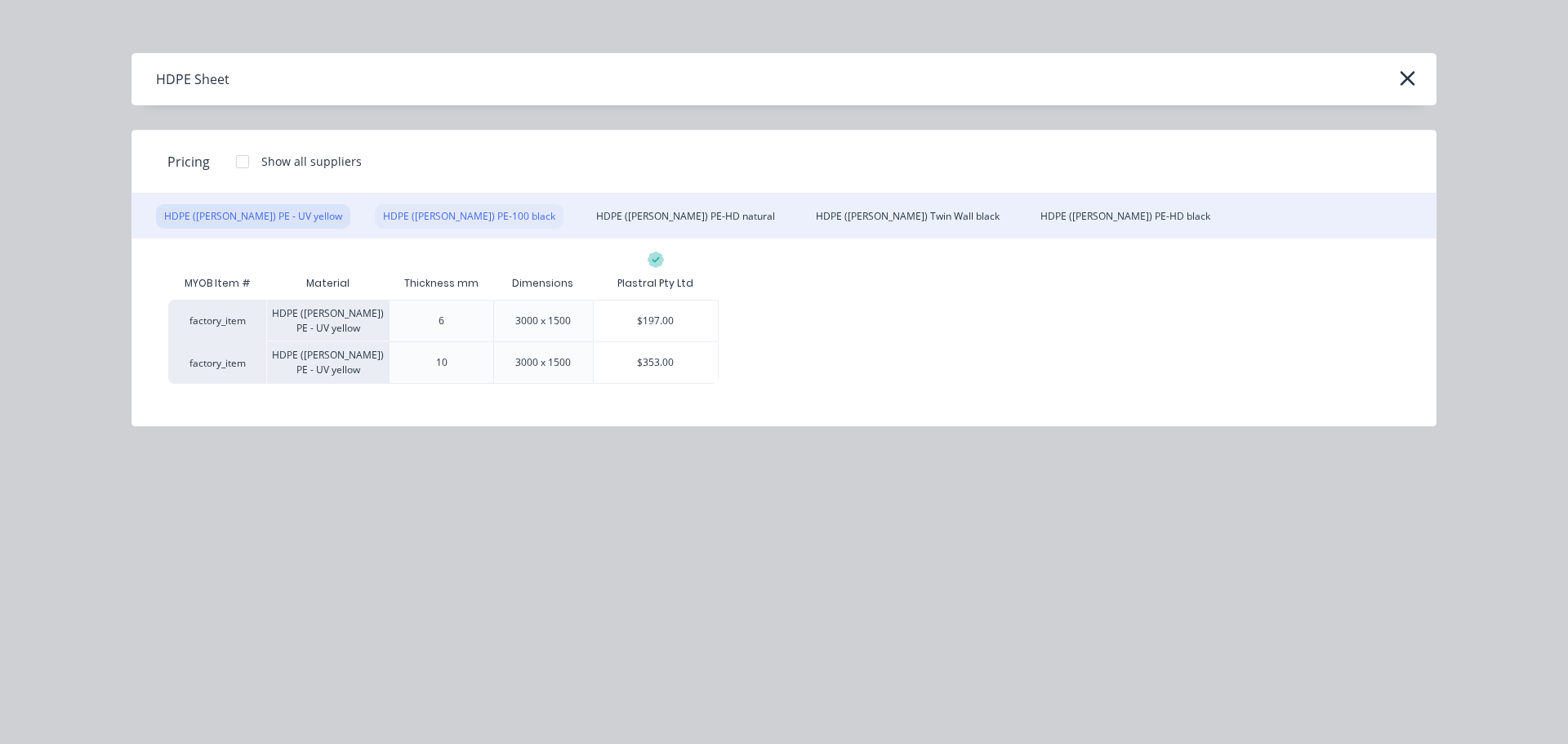
click at [444, 218] on div "HDPE (Simona) PE-100 black" at bounding box center [468, 216] width 189 height 25
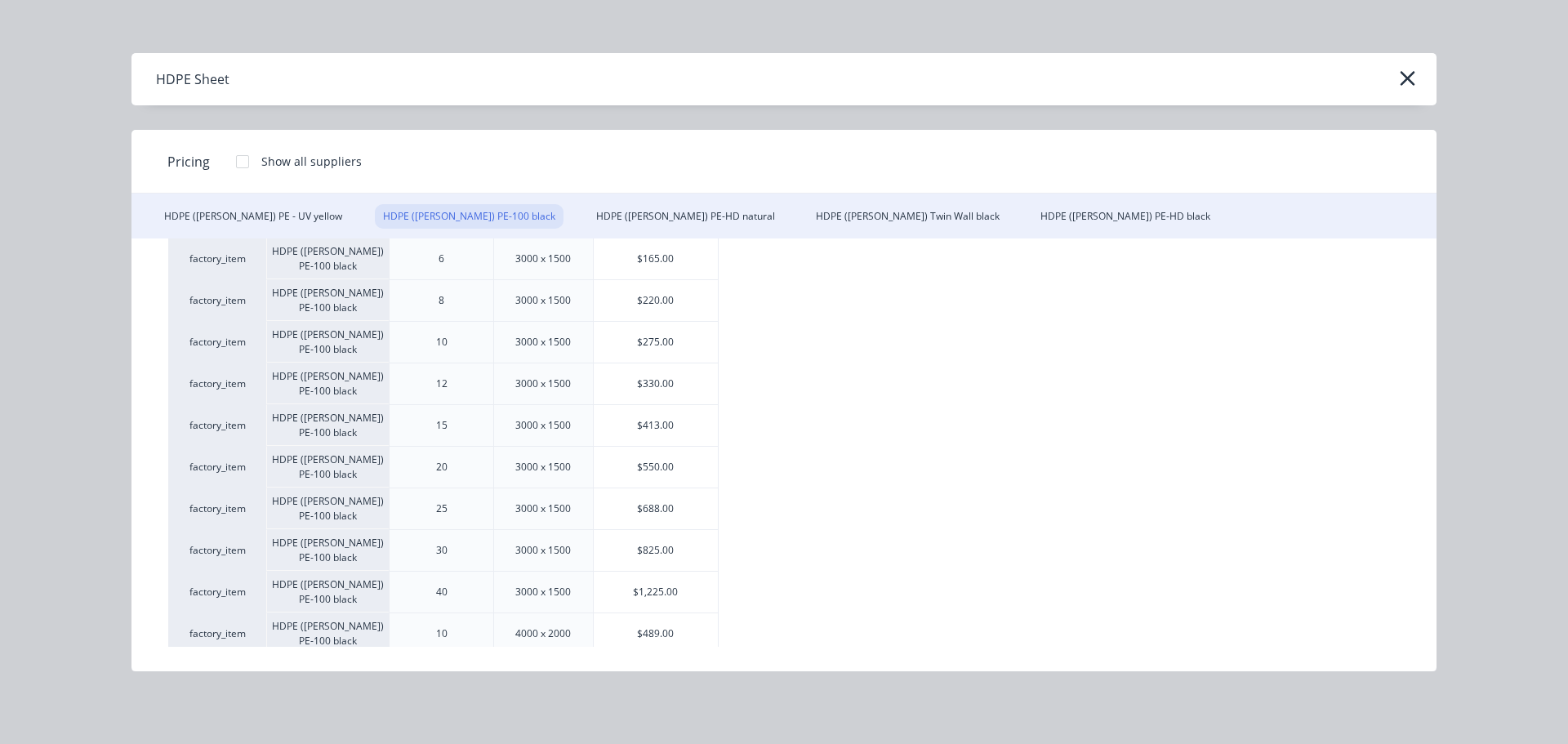
scroll to position [490, 0]
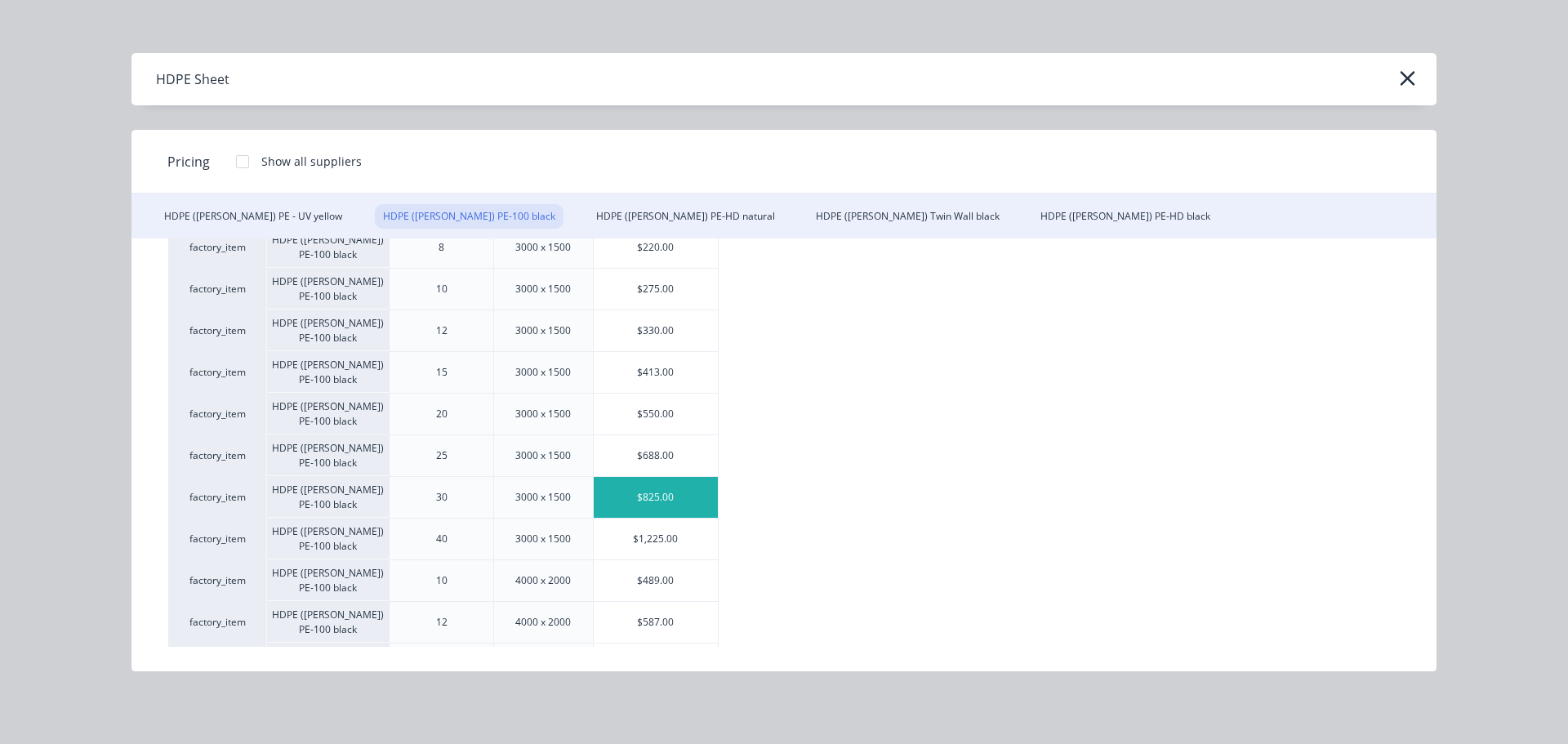
click at [677, 491] on div "$825.00" at bounding box center [656, 497] width 125 height 41
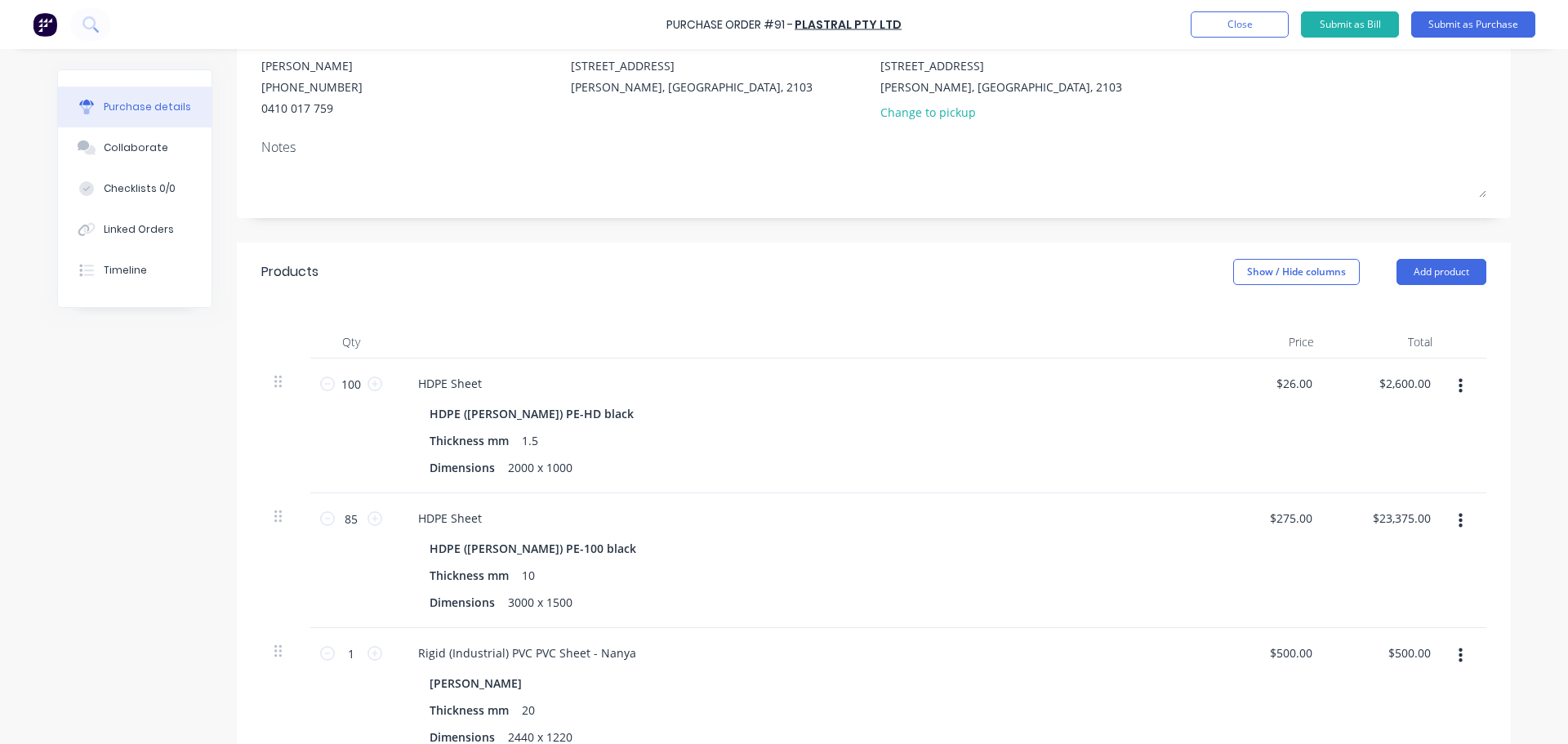
click at [664, 320] on div "Qty Price Total 100 100 HDPE Sheet HDPE (Simona) PE-HD black Thickness mm 1.5 D…" at bounding box center [874, 666] width 1274 height 731
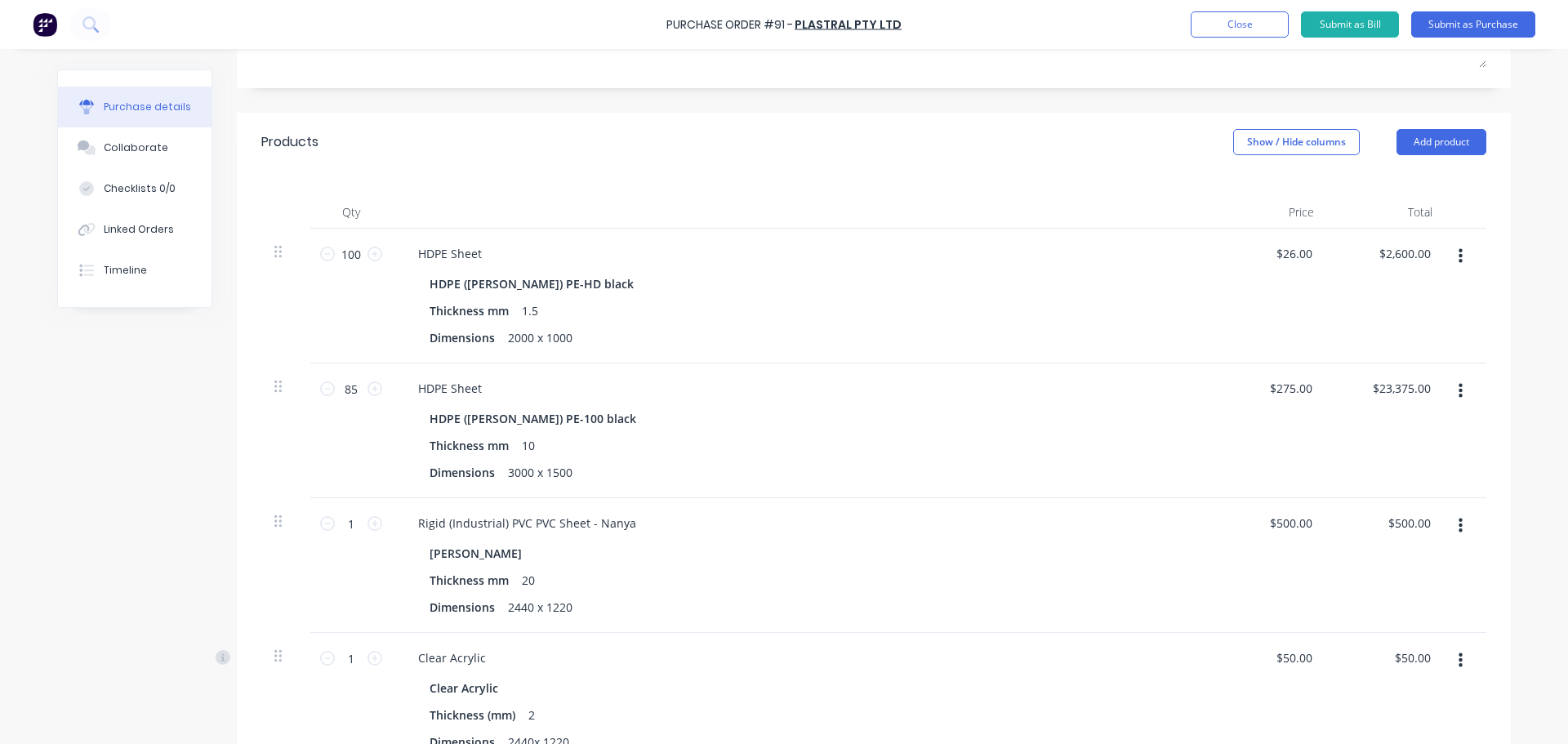
scroll to position [327, 0]
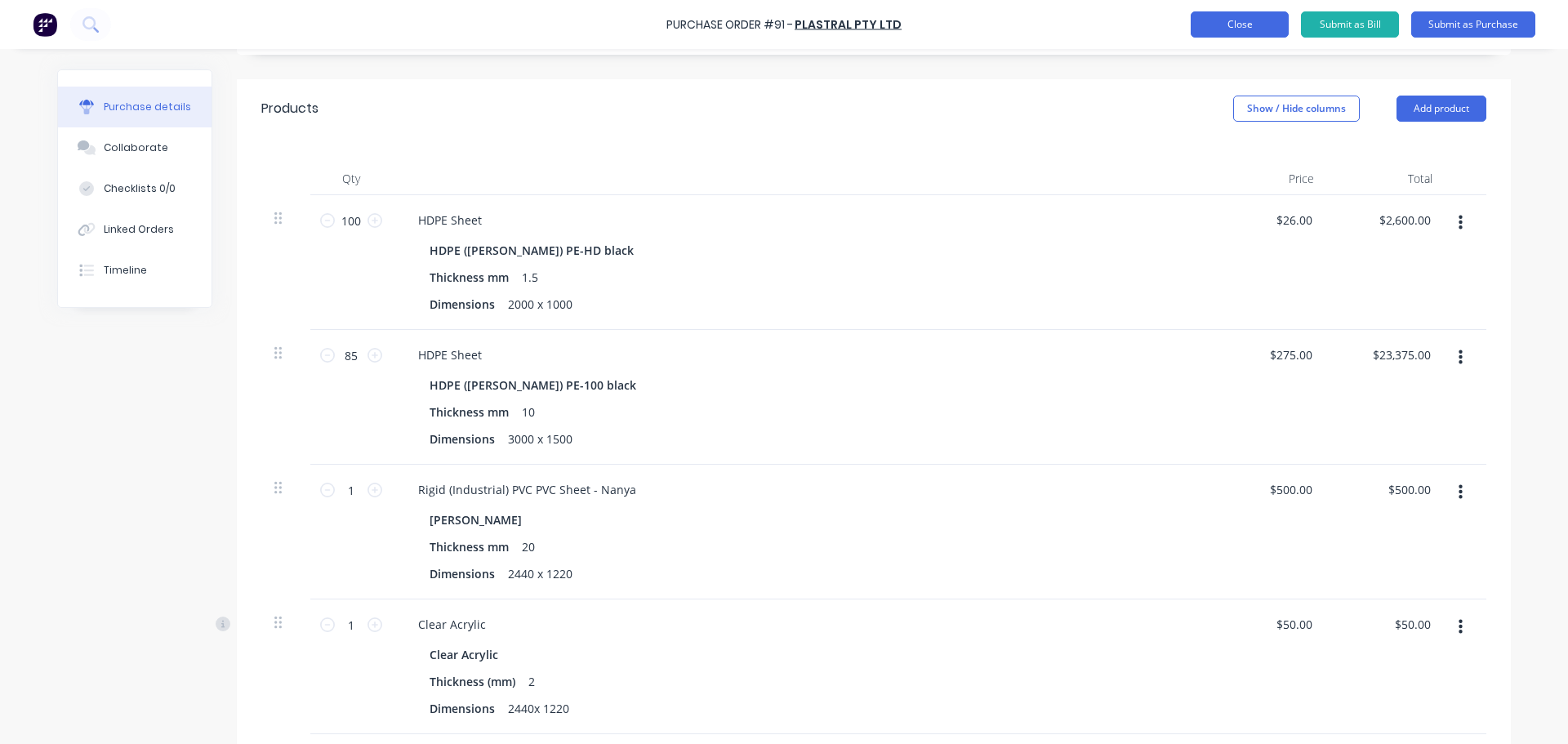
click at [1260, 32] on button "Close" at bounding box center [1239, 24] width 98 height 26
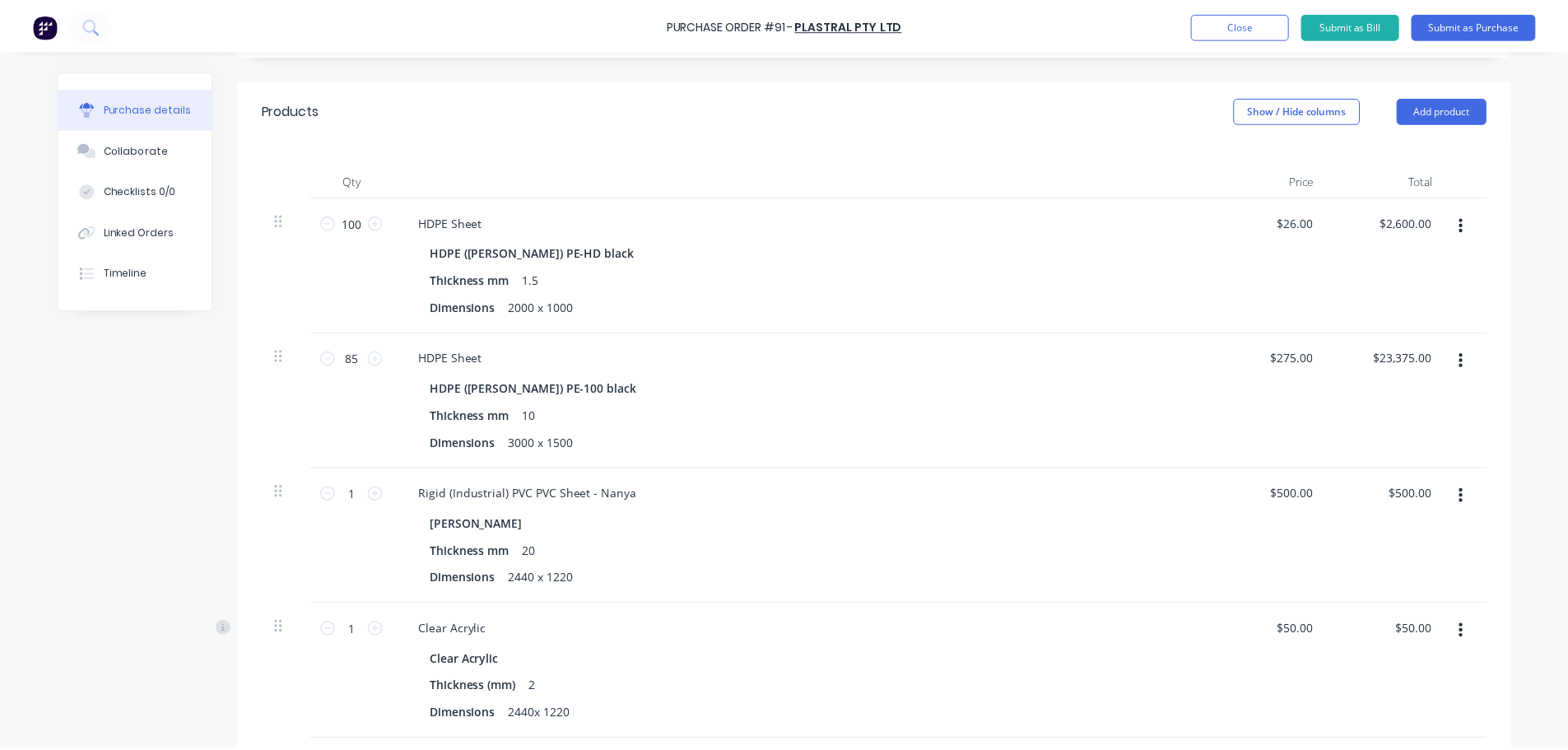
scroll to position [0, 0]
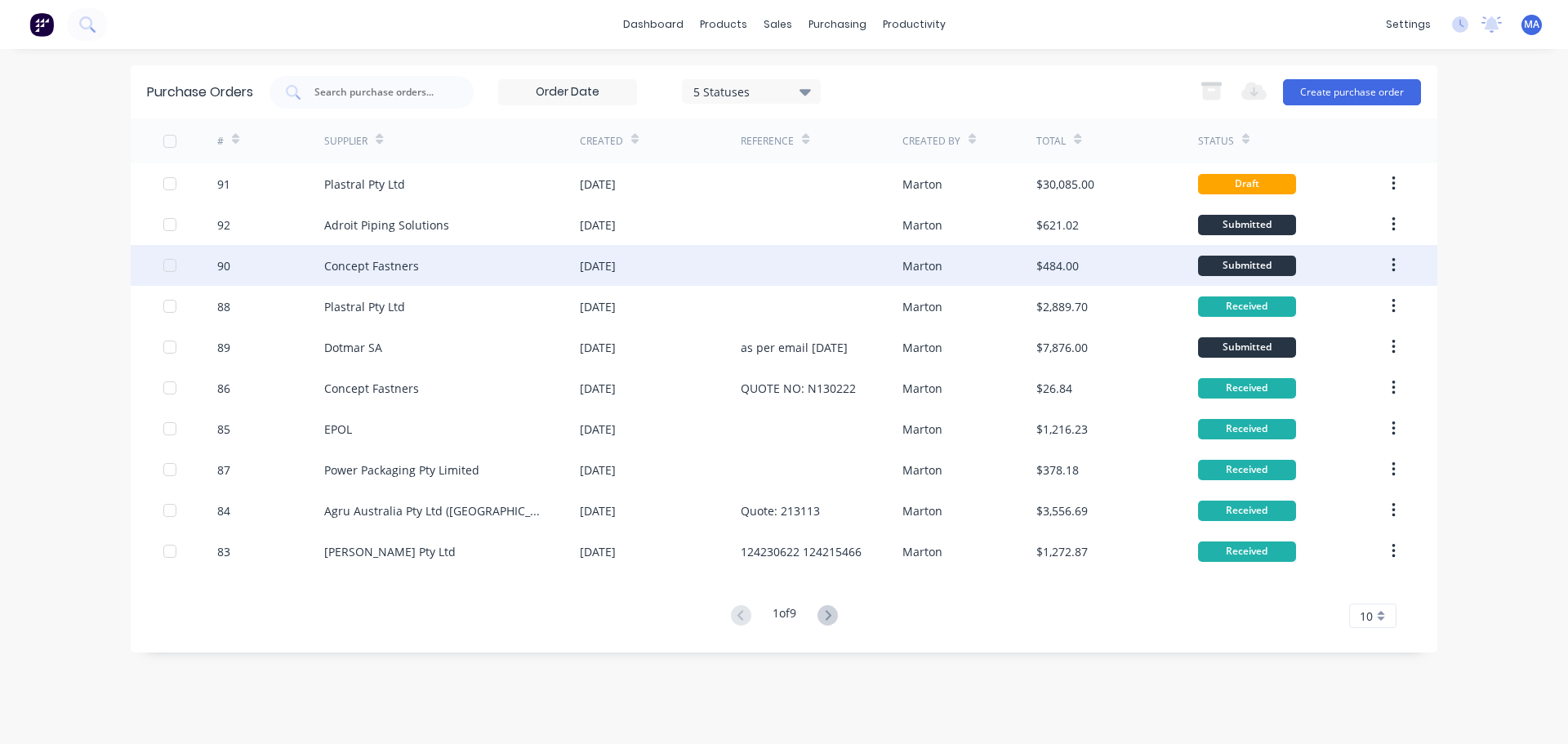
click at [527, 261] on div "Concept Fastners" at bounding box center [451, 265] width 256 height 41
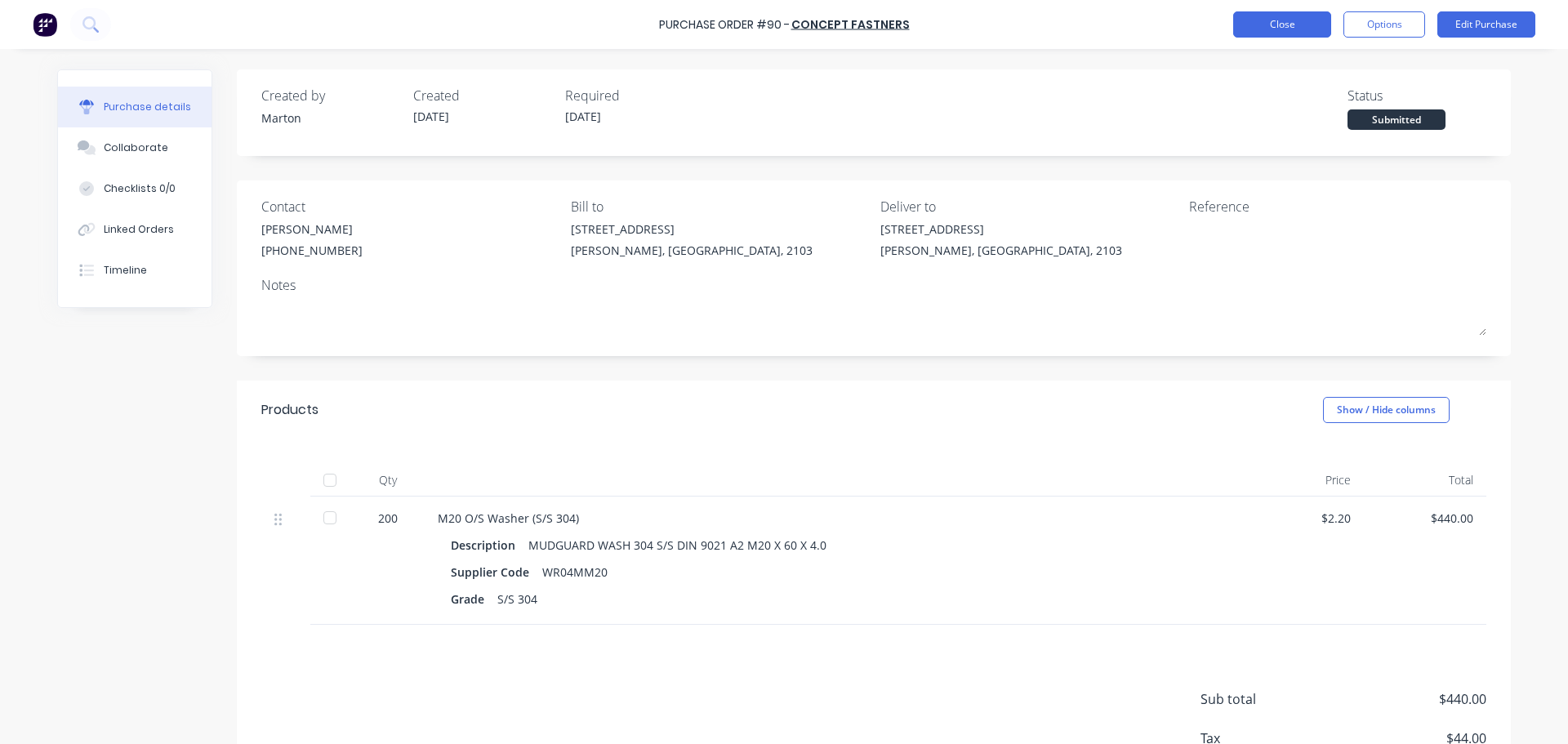
click at [1279, 30] on button "Close" at bounding box center [1282, 24] width 98 height 26
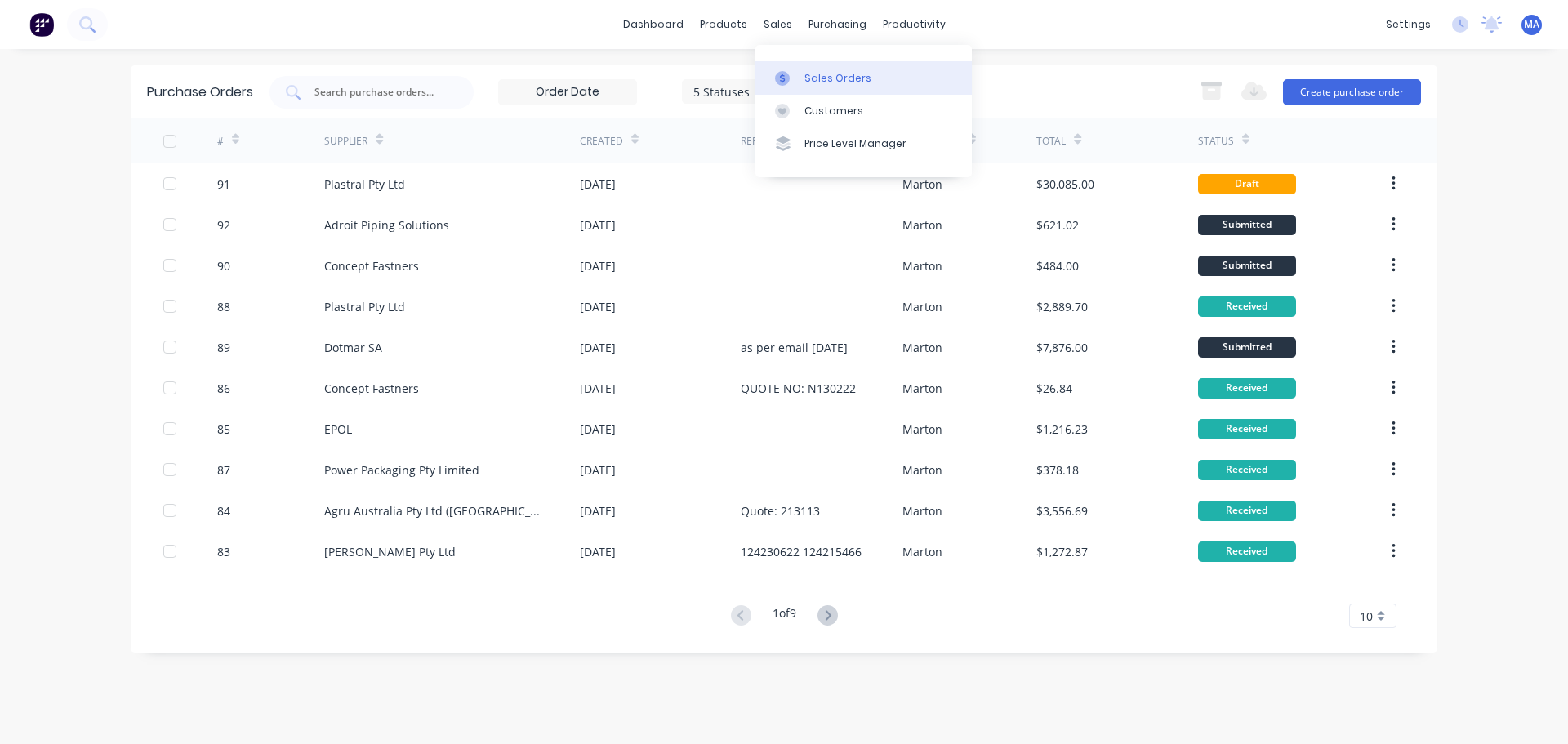
click at [829, 91] on link "Sales Orders" at bounding box center [864, 78] width 216 height 33
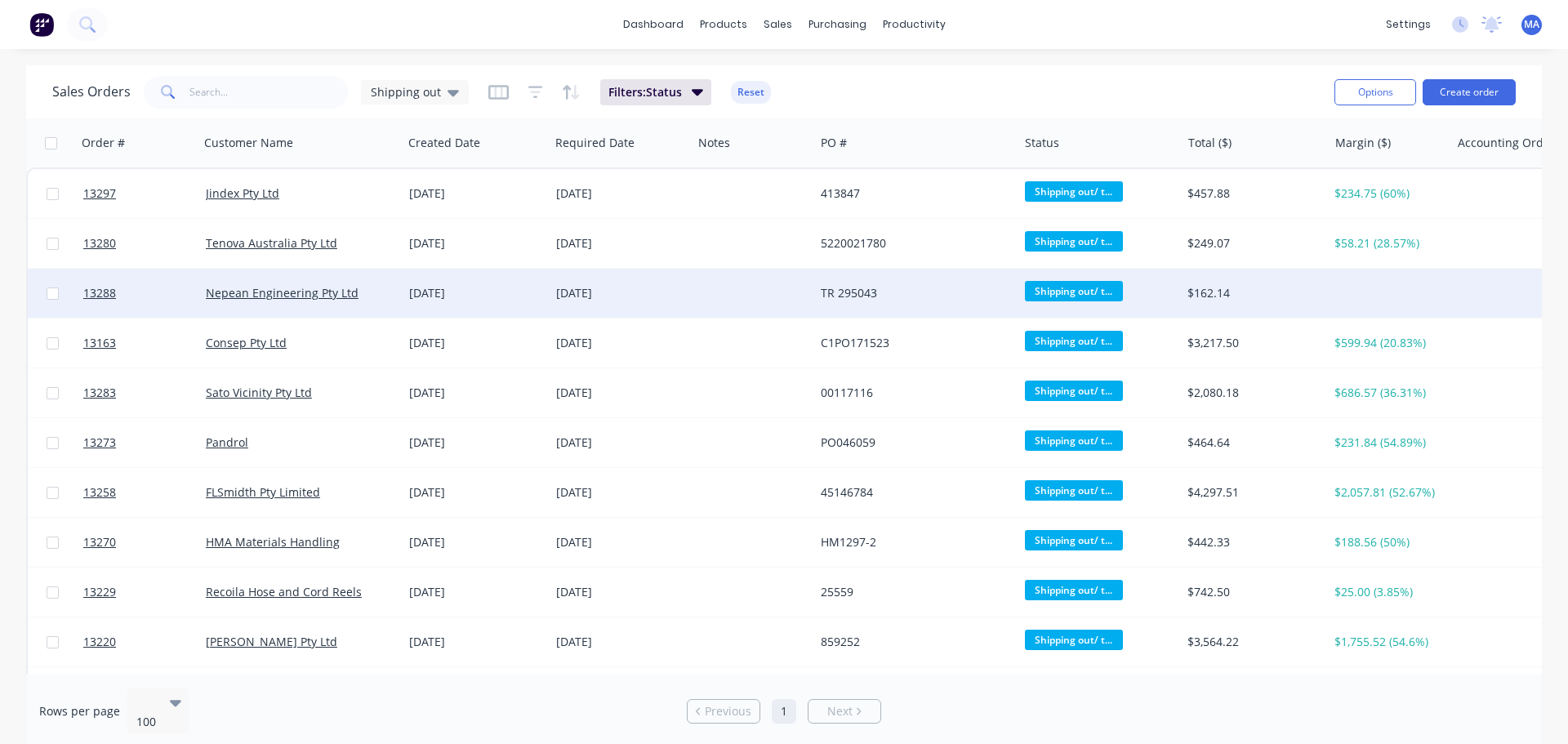
click at [395, 290] on div "Nepean Engineering Pty Ltd" at bounding box center [301, 293] width 191 height 16
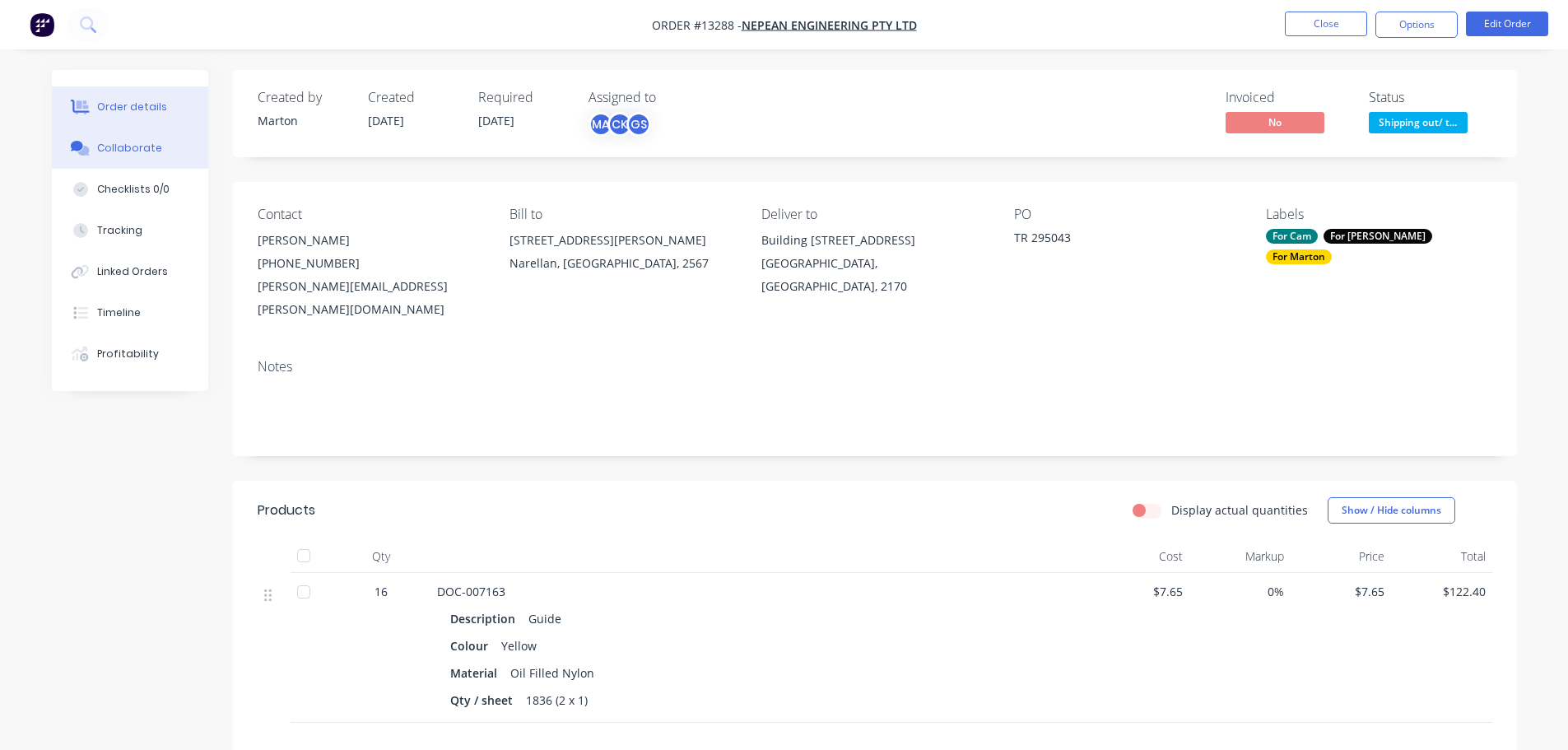
click at [163, 148] on button "Collaborate" at bounding box center [130, 148] width 156 height 42
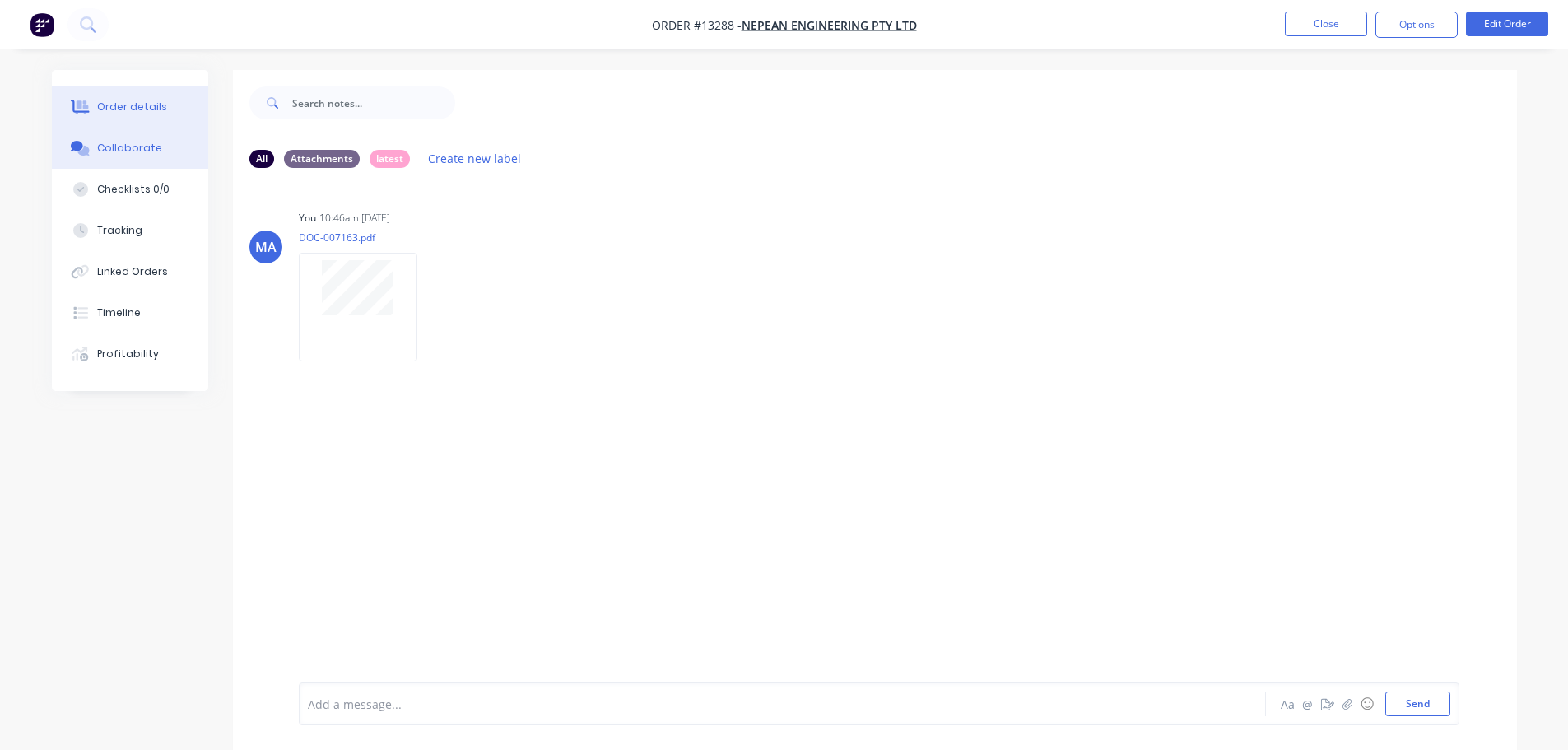
click at [168, 105] on button "Order details" at bounding box center [130, 107] width 156 height 42
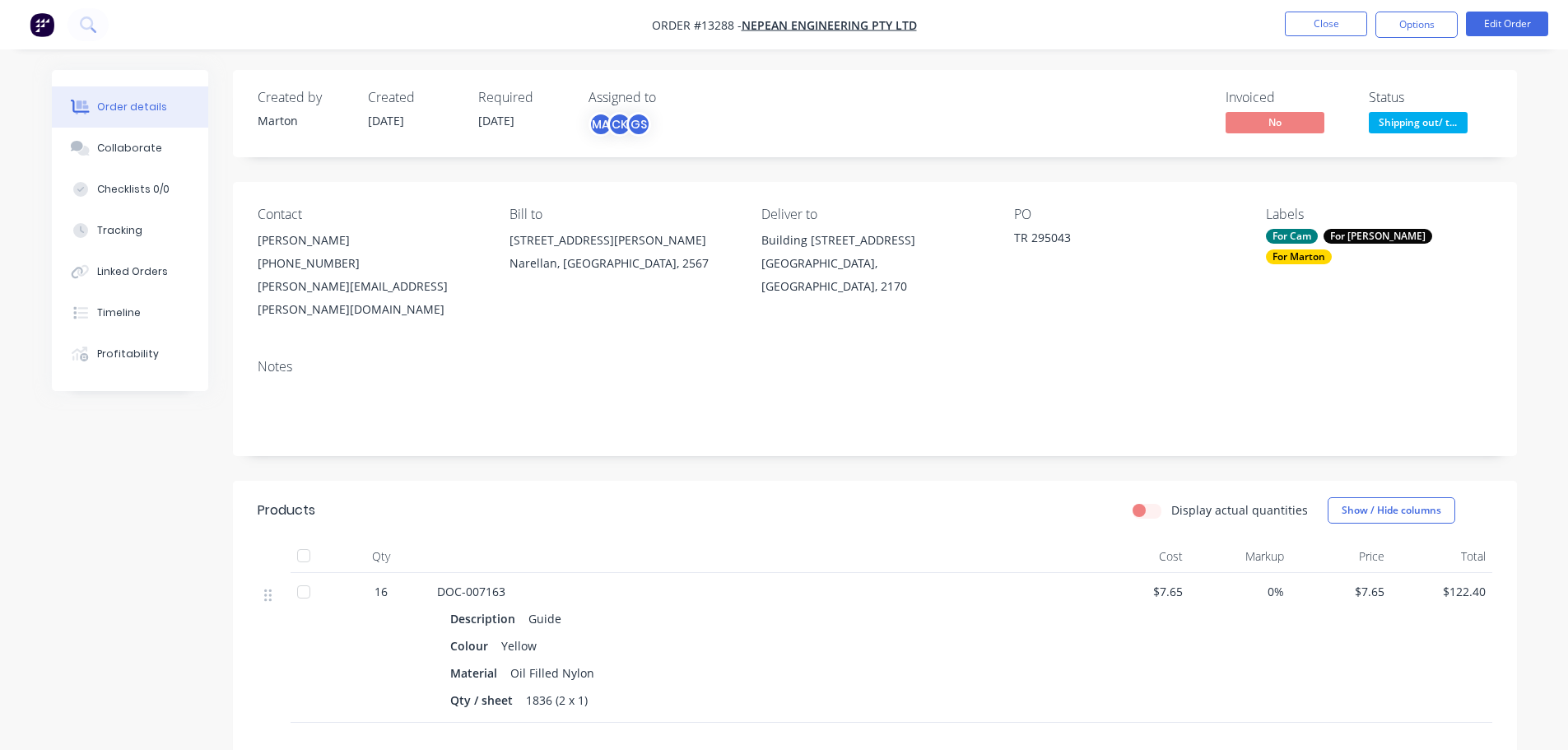
click at [1413, 29] on button "Options" at bounding box center [1416, 24] width 82 height 26
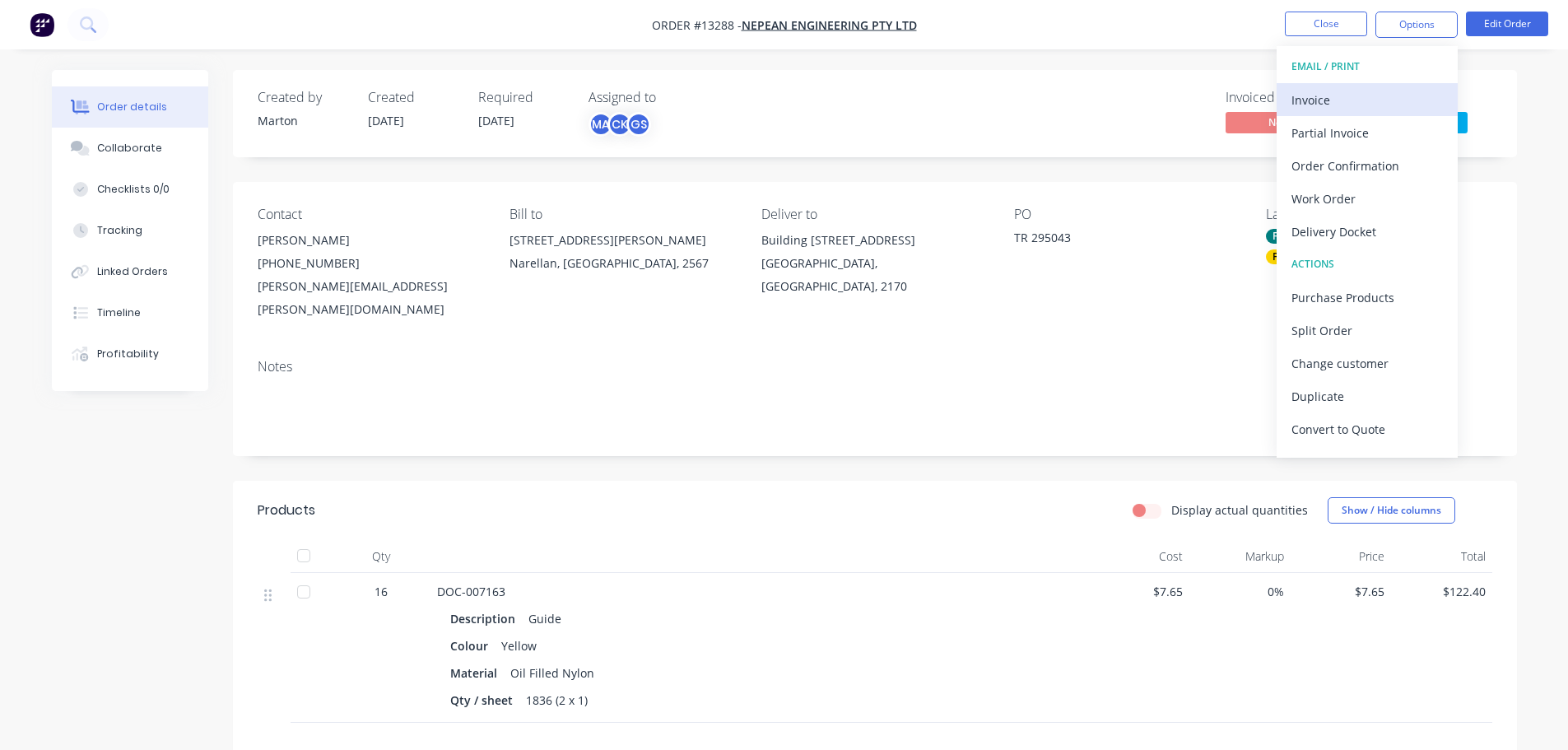
click at [1374, 97] on div "Invoice" at bounding box center [1367, 99] width 152 height 24
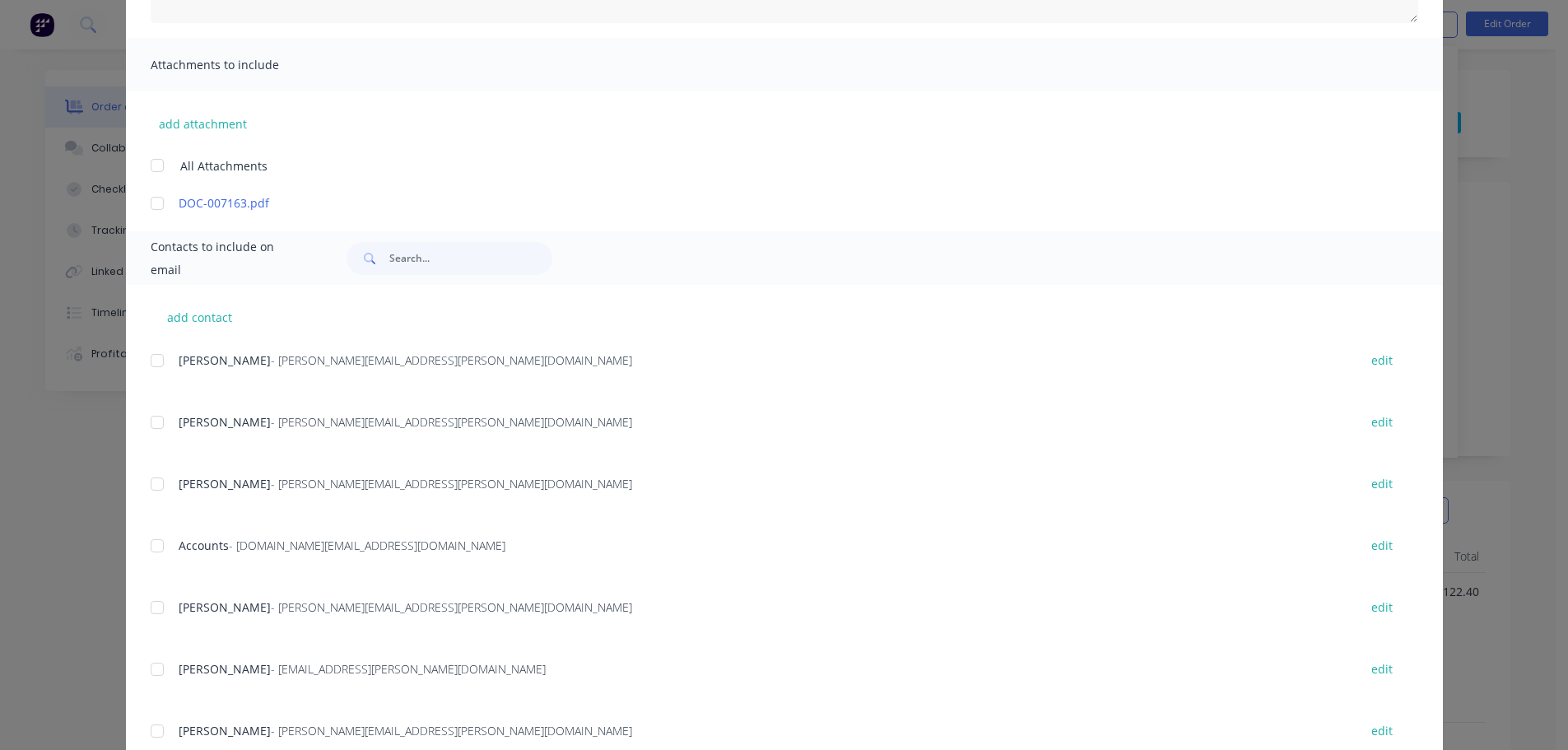
click at [149, 544] on div at bounding box center [157, 545] width 33 height 33
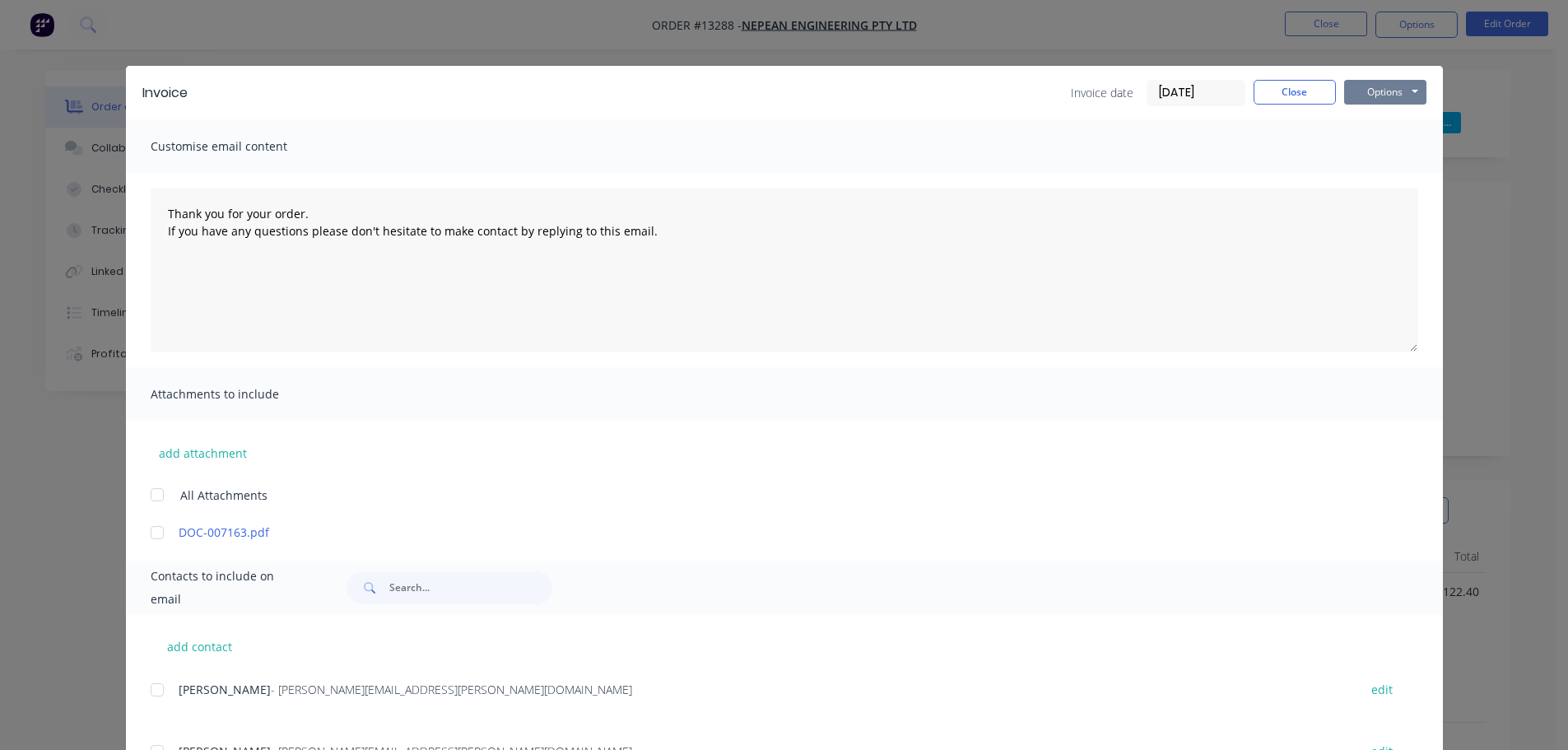
click at [1390, 84] on button "Options" at bounding box center [1385, 93] width 82 height 25
click at [1371, 177] on button "Email" at bounding box center [1396, 176] width 105 height 27
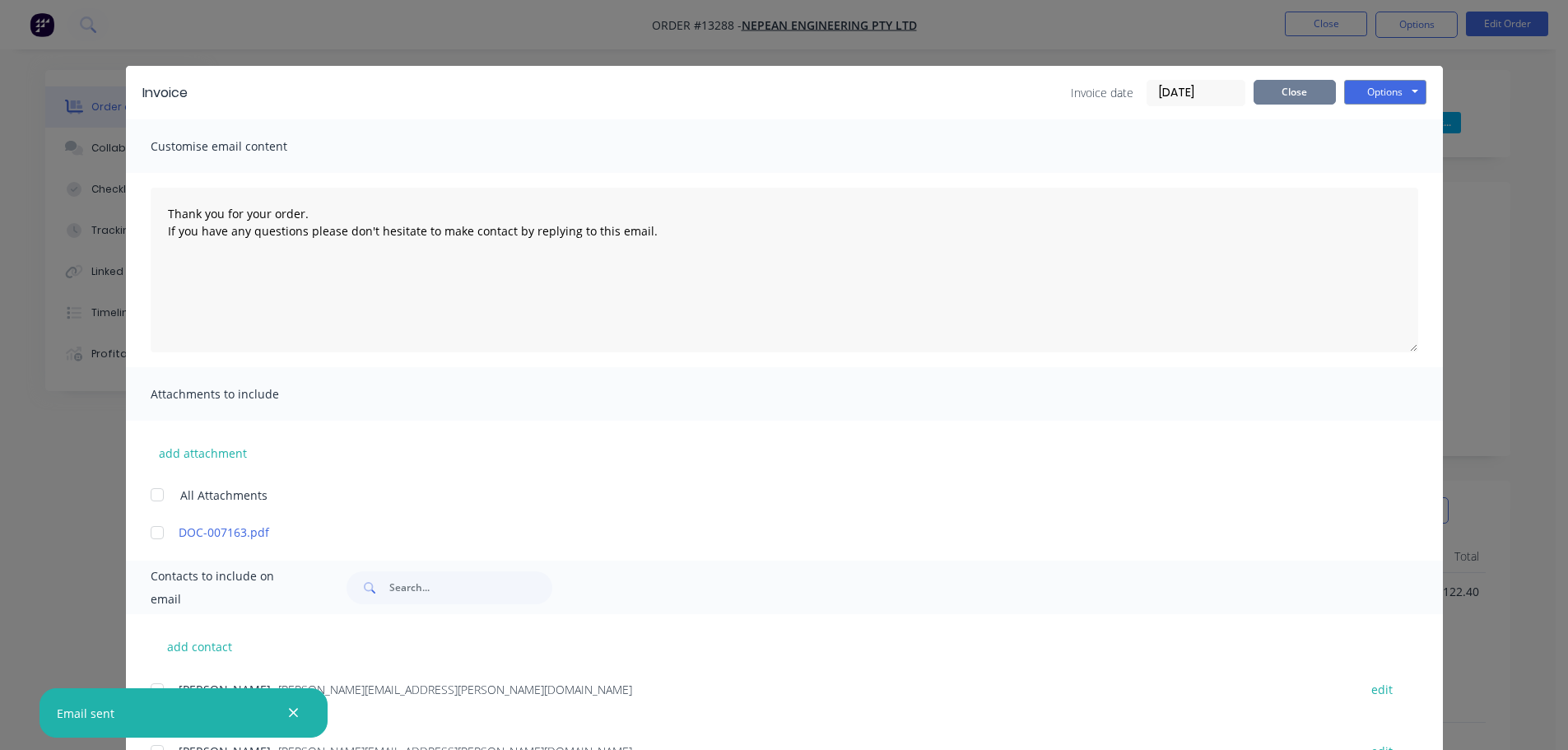
click at [1276, 98] on button "Close" at bounding box center [1294, 93] width 82 height 25
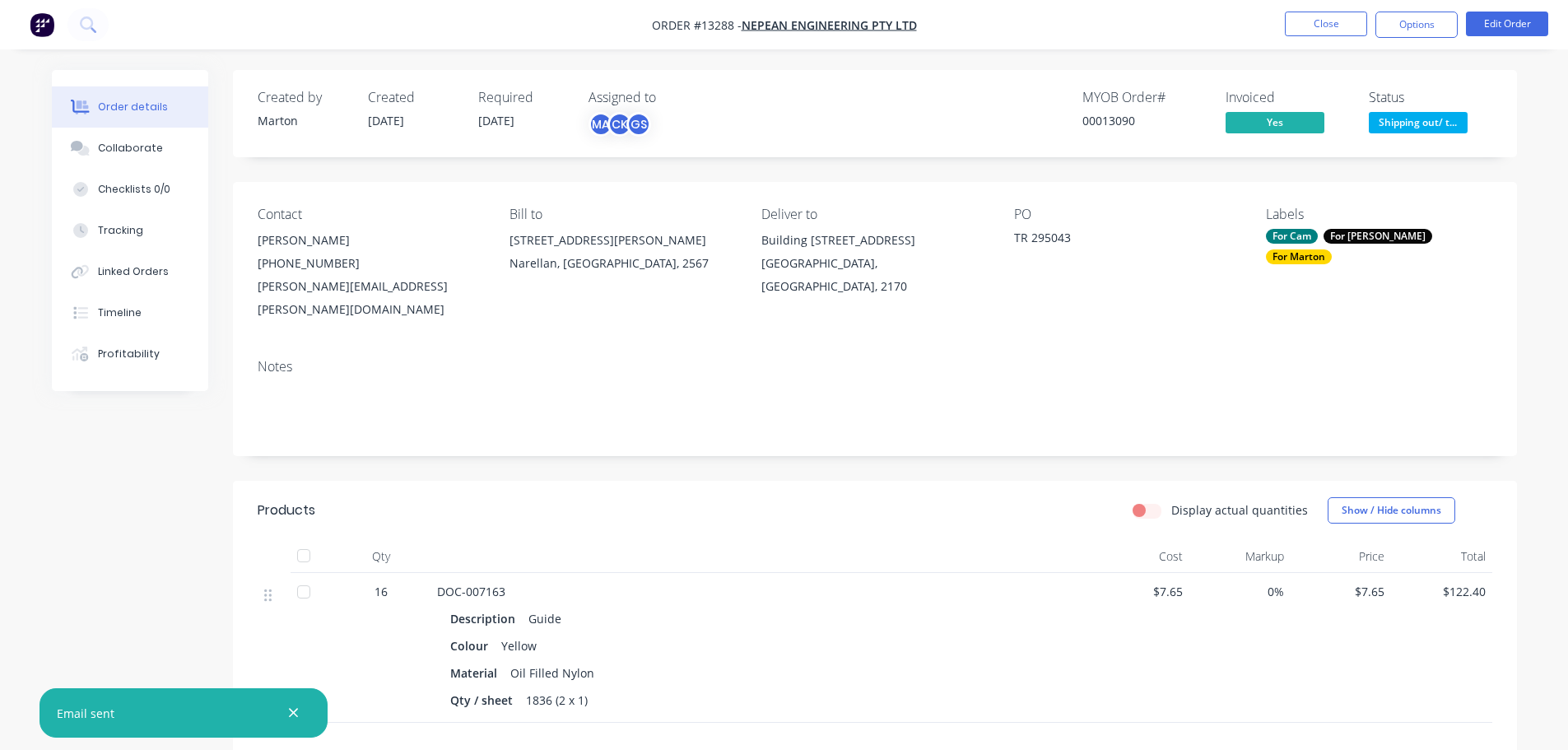
click at [1424, 131] on span "Shipping out/ t..." at bounding box center [1418, 122] width 98 height 20
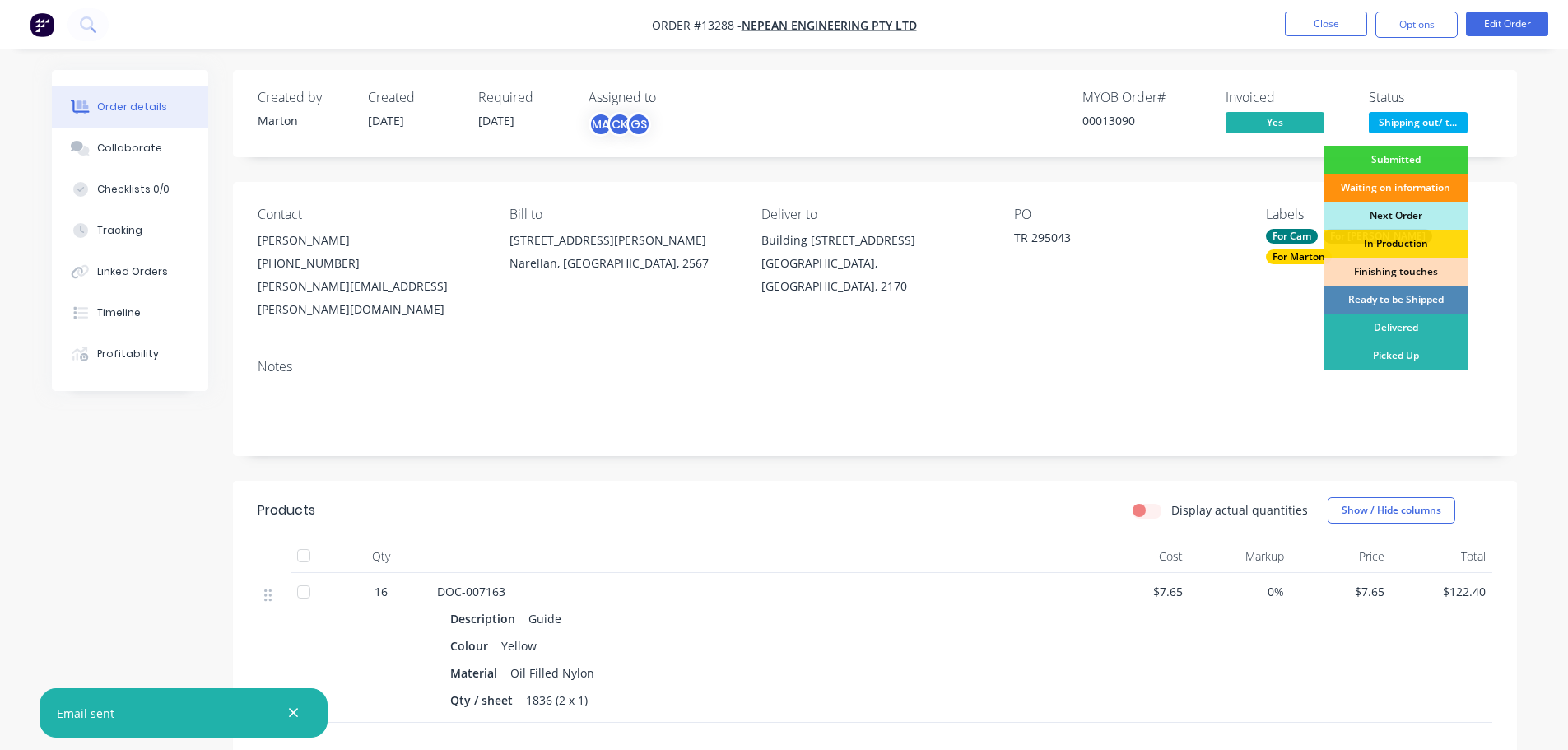
click at [1367, 356] on div "Picked Up" at bounding box center [1395, 355] width 144 height 28
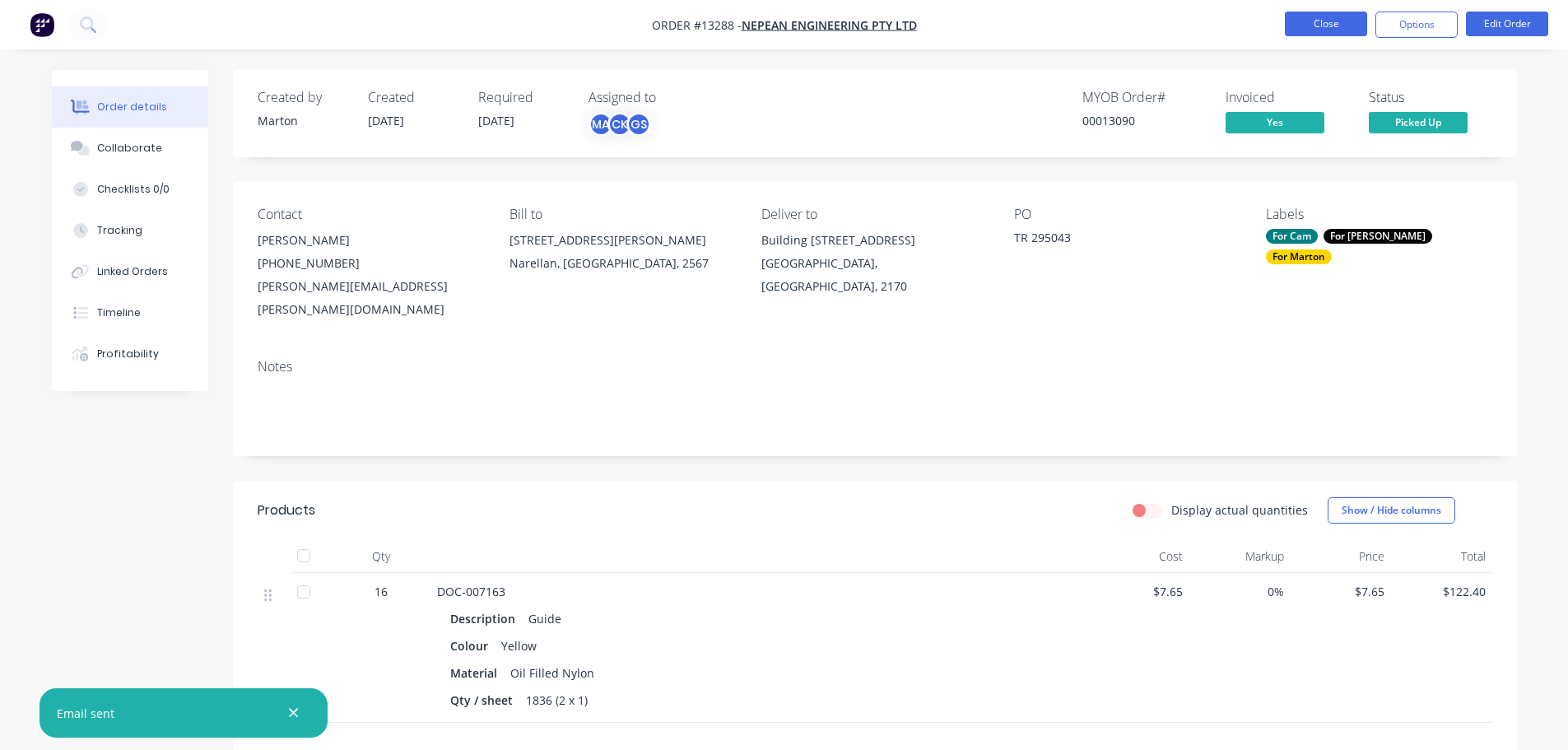
click at [1320, 19] on button "Close" at bounding box center [1326, 24] width 82 height 25
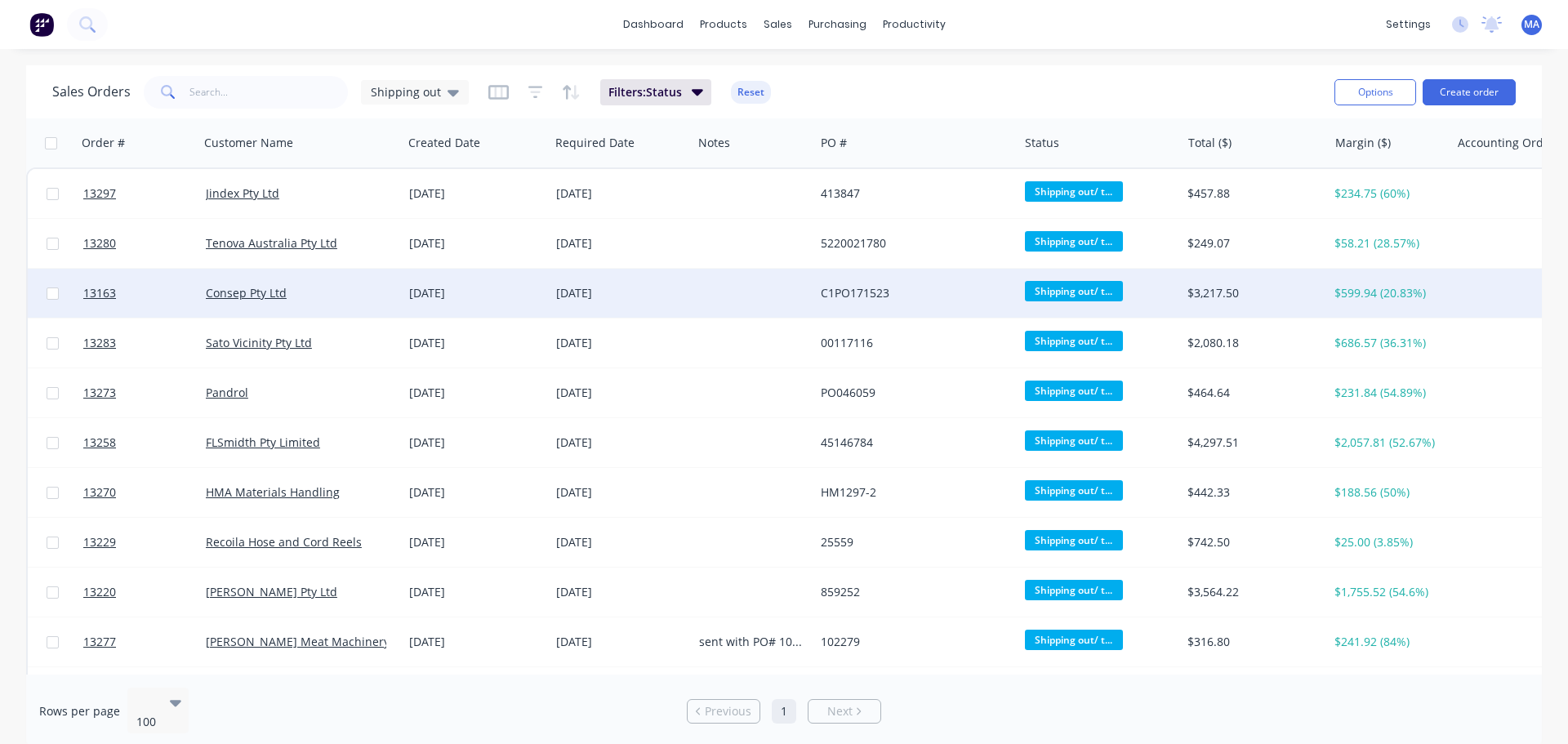
click at [332, 287] on div "Consep Pty Ltd" at bounding box center [296, 293] width 181 height 16
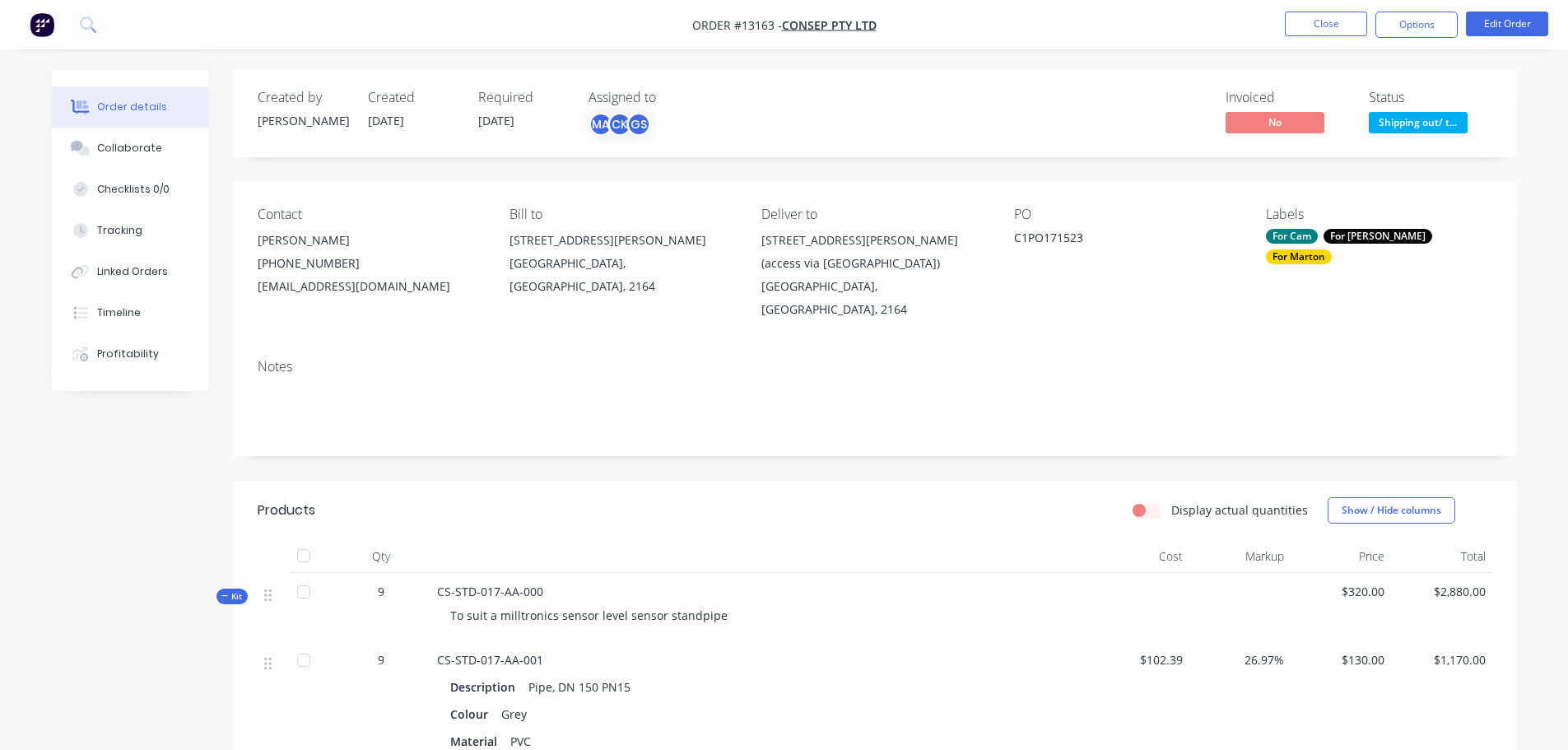
click at [232, 590] on span "Kit" at bounding box center [232, 596] width 21 height 13
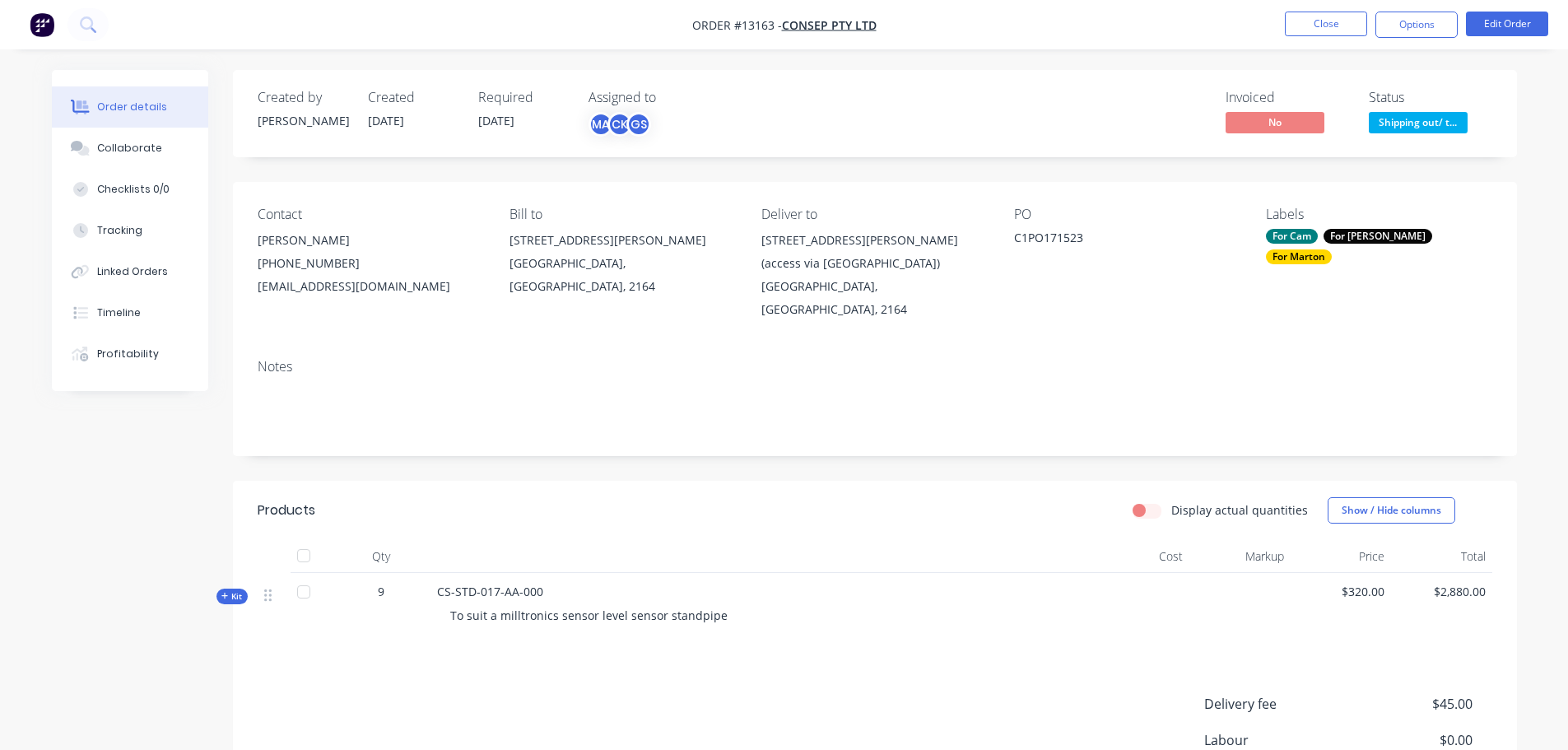
click at [1441, 11] on nav "Order #13163 - Consep Pty Ltd Close Options Edit Order" at bounding box center [784, 24] width 1568 height 49
click at [1421, 35] on button "Options" at bounding box center [1416, 24] width 82 height 26
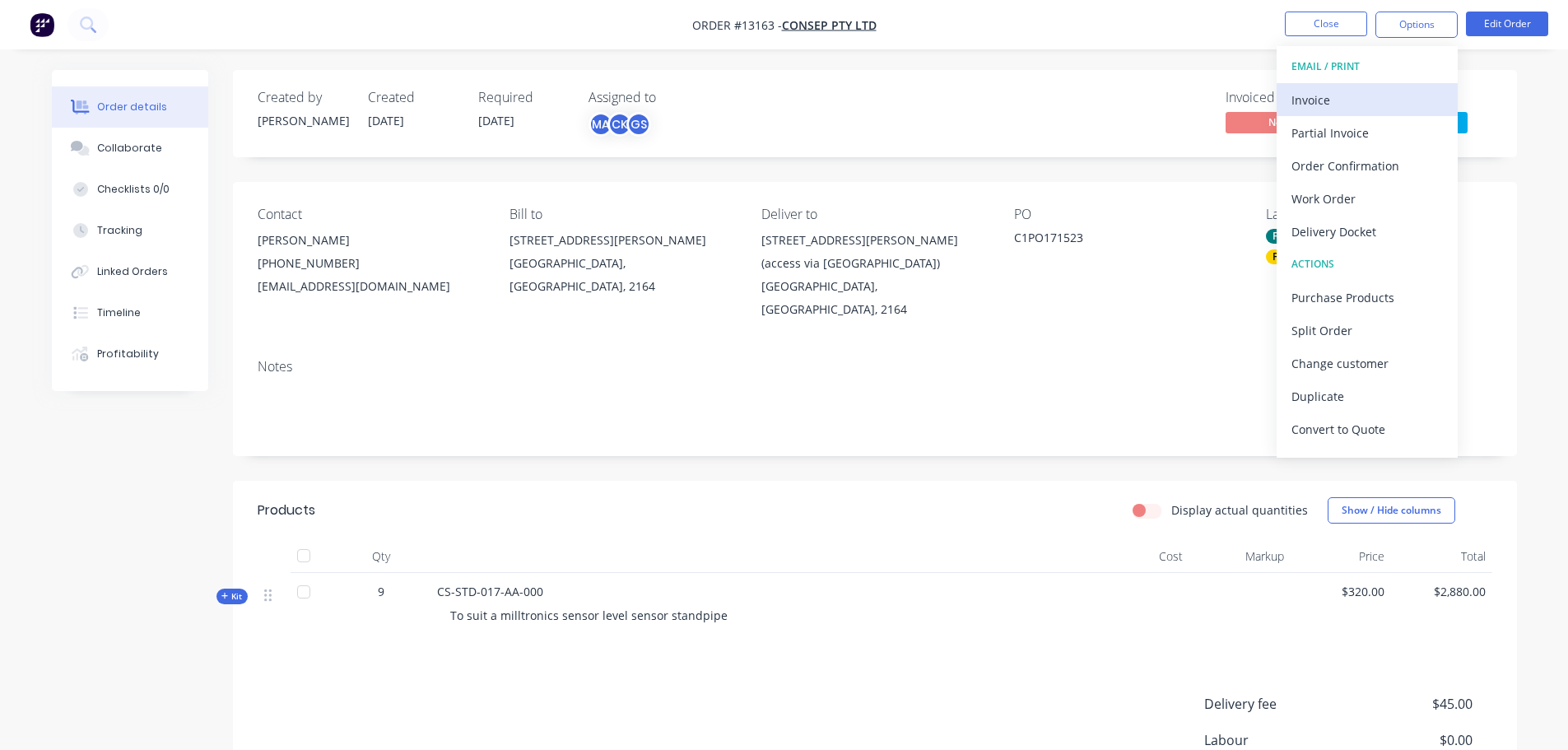
click at [1349, 101] on div "Invoice" at bounding box center [1367, 99] width 152 height 24
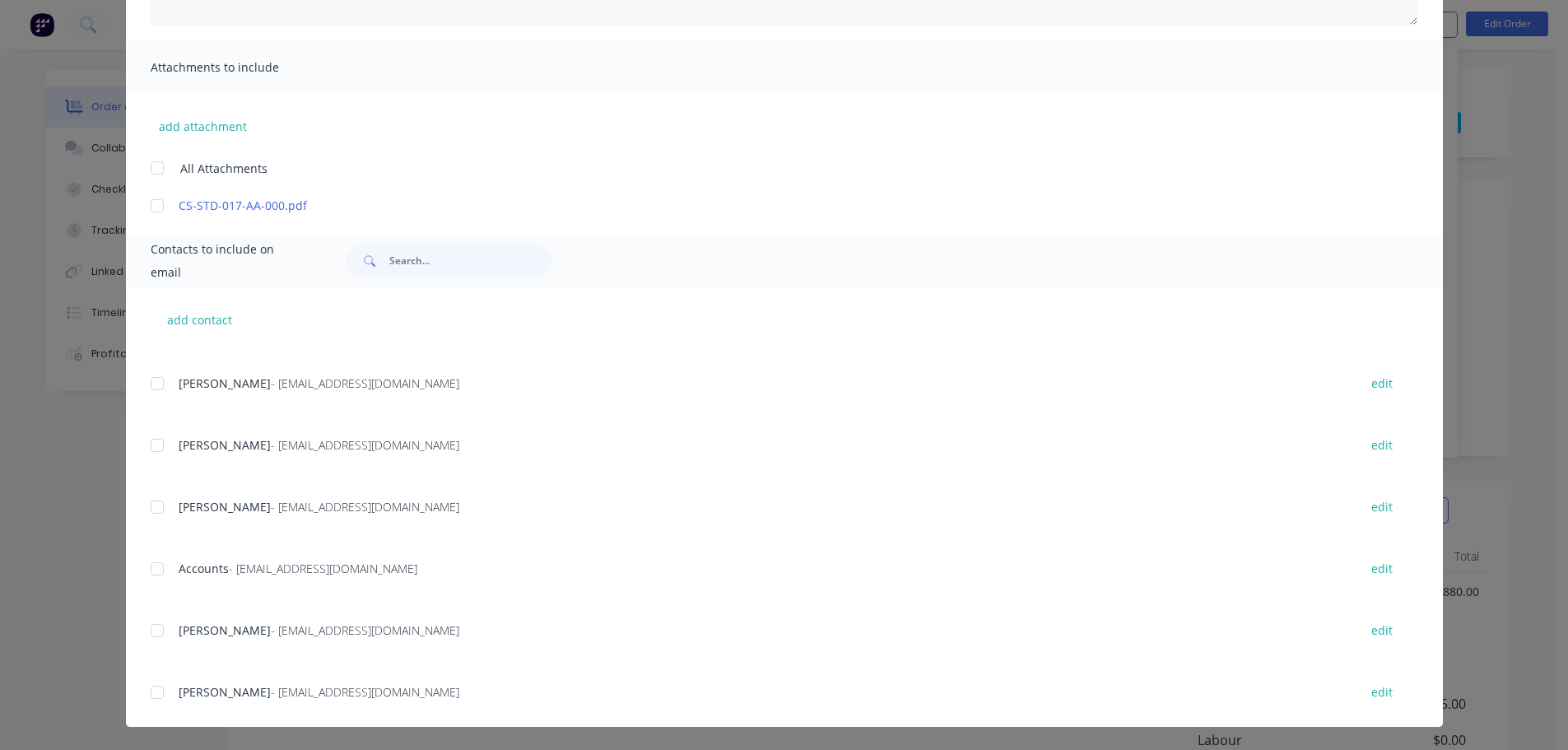
scroll to position [247, 0]
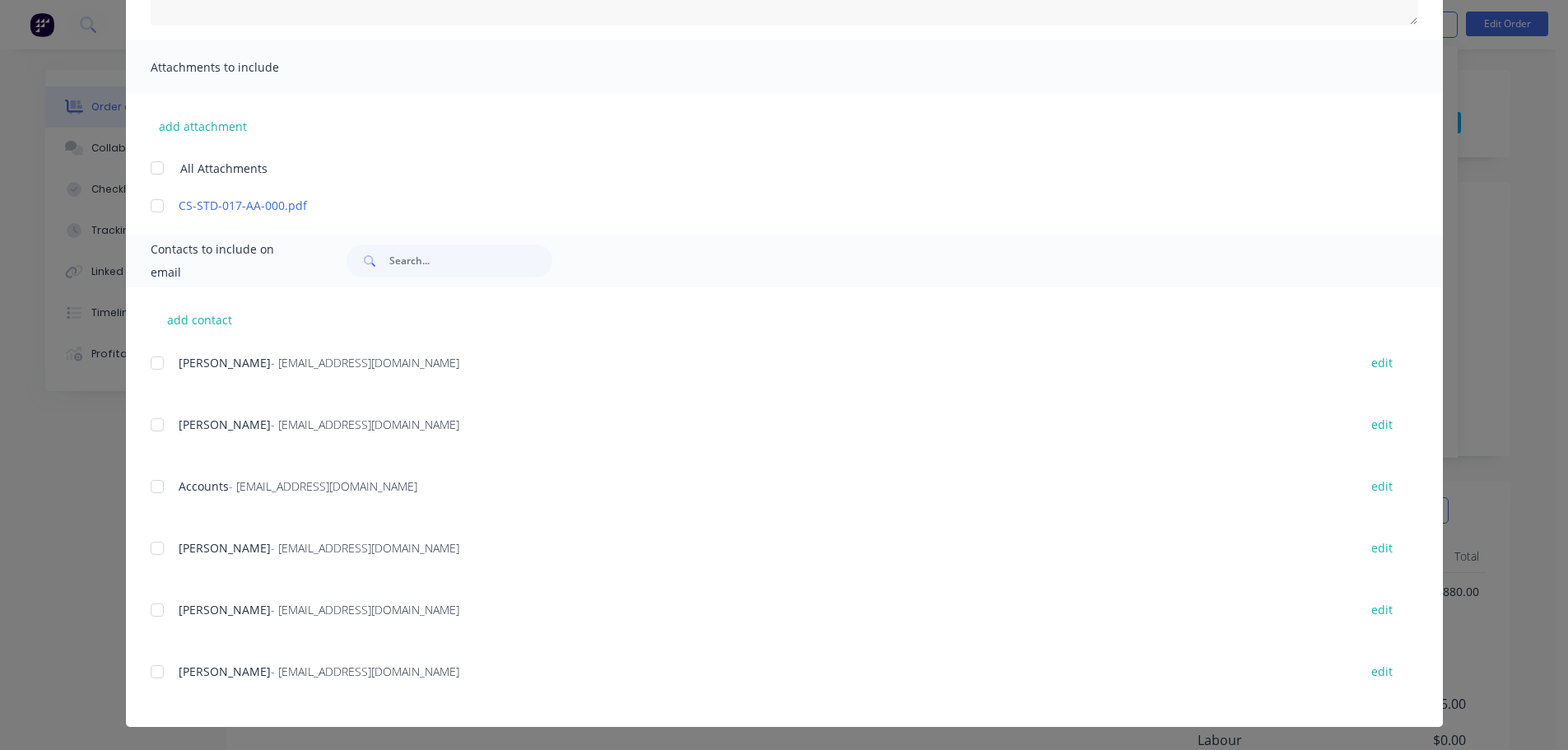
click at [154, 478] on div at bounding box center [157, 486] width 33 height 33
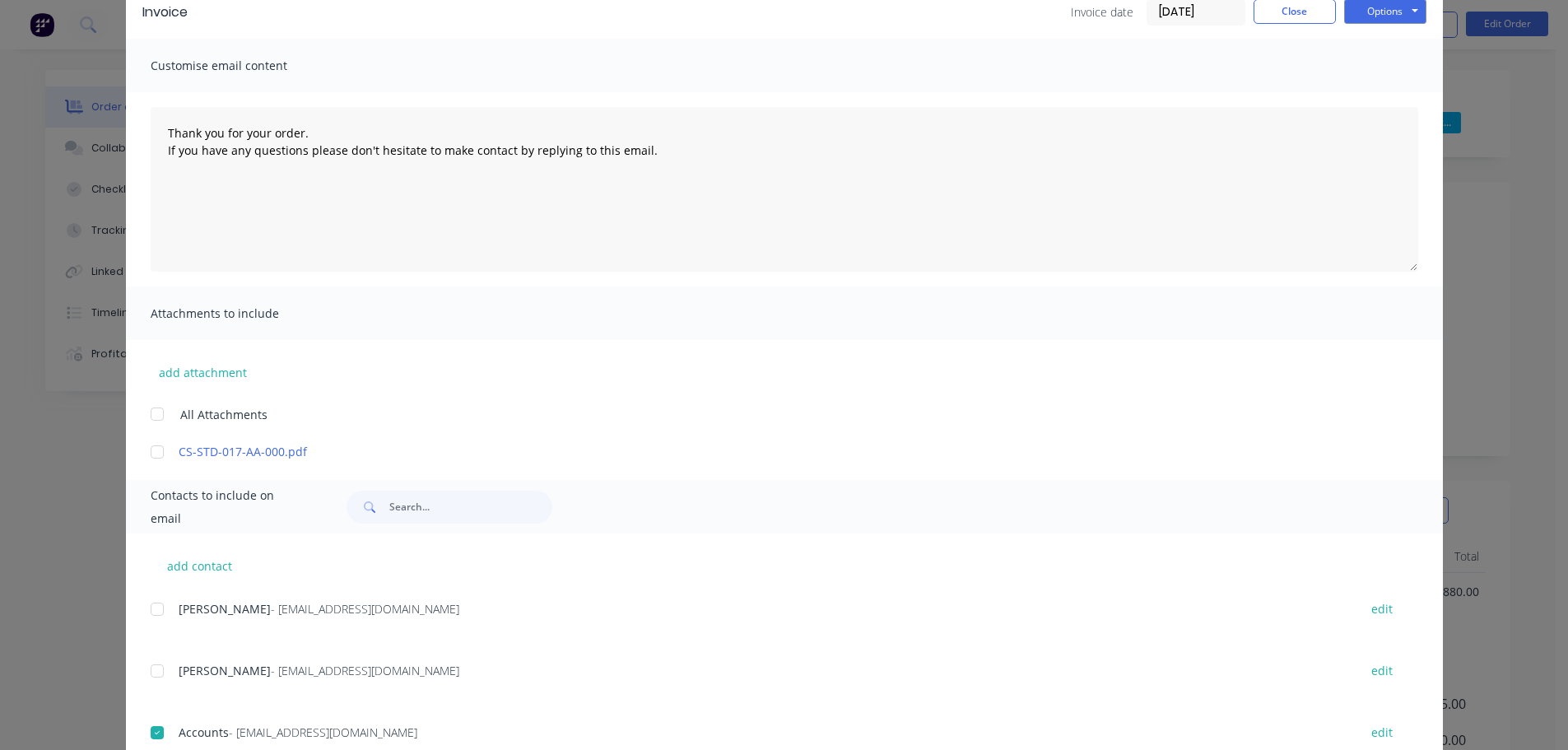
scroll to position [0, 0]
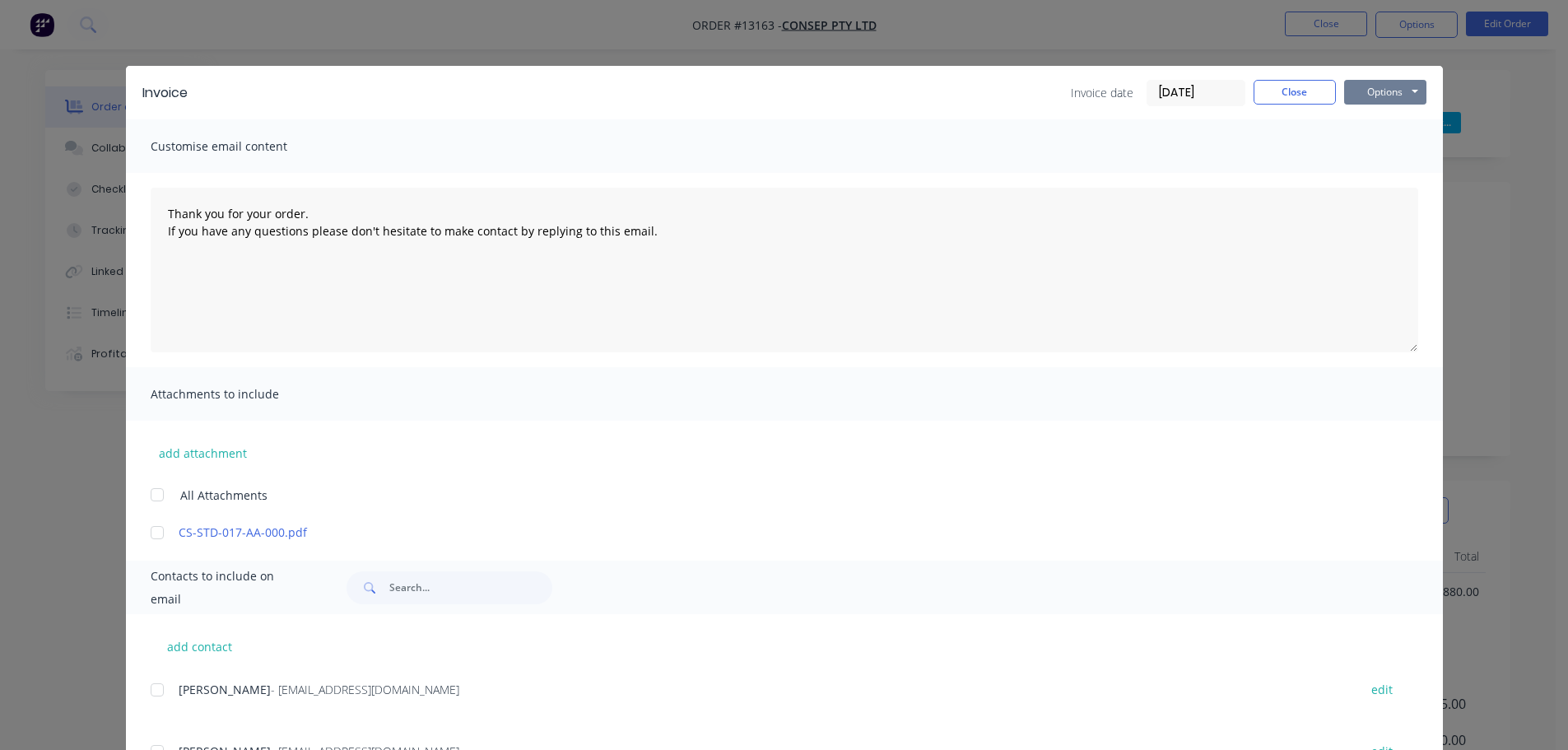
click at [1393, 95] on button "Options" at bounding box center [1385, 93] width 82 height 25
click at [1378, 165] on button "Email" at bounding box center [1396, 176] width 105 height 27
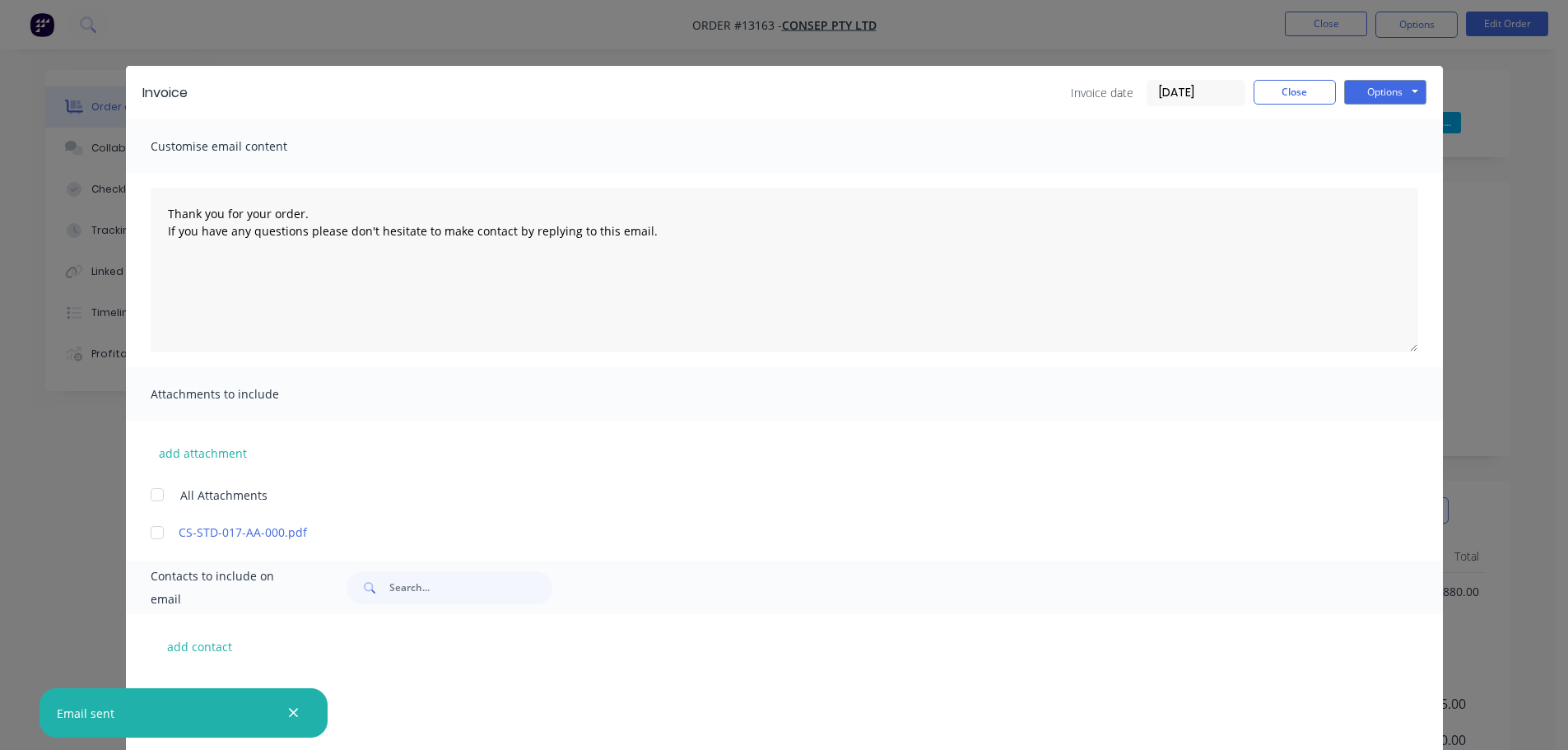
scroll to position [247, 0]
drag, startPoint x: 1264, startPoint y: 97, endPoint x: 1294, endPoint y: 118, distance: 36.6
click at [1265, 97] on button "Close" at bounding box center [1294, 93] width 82 height 25
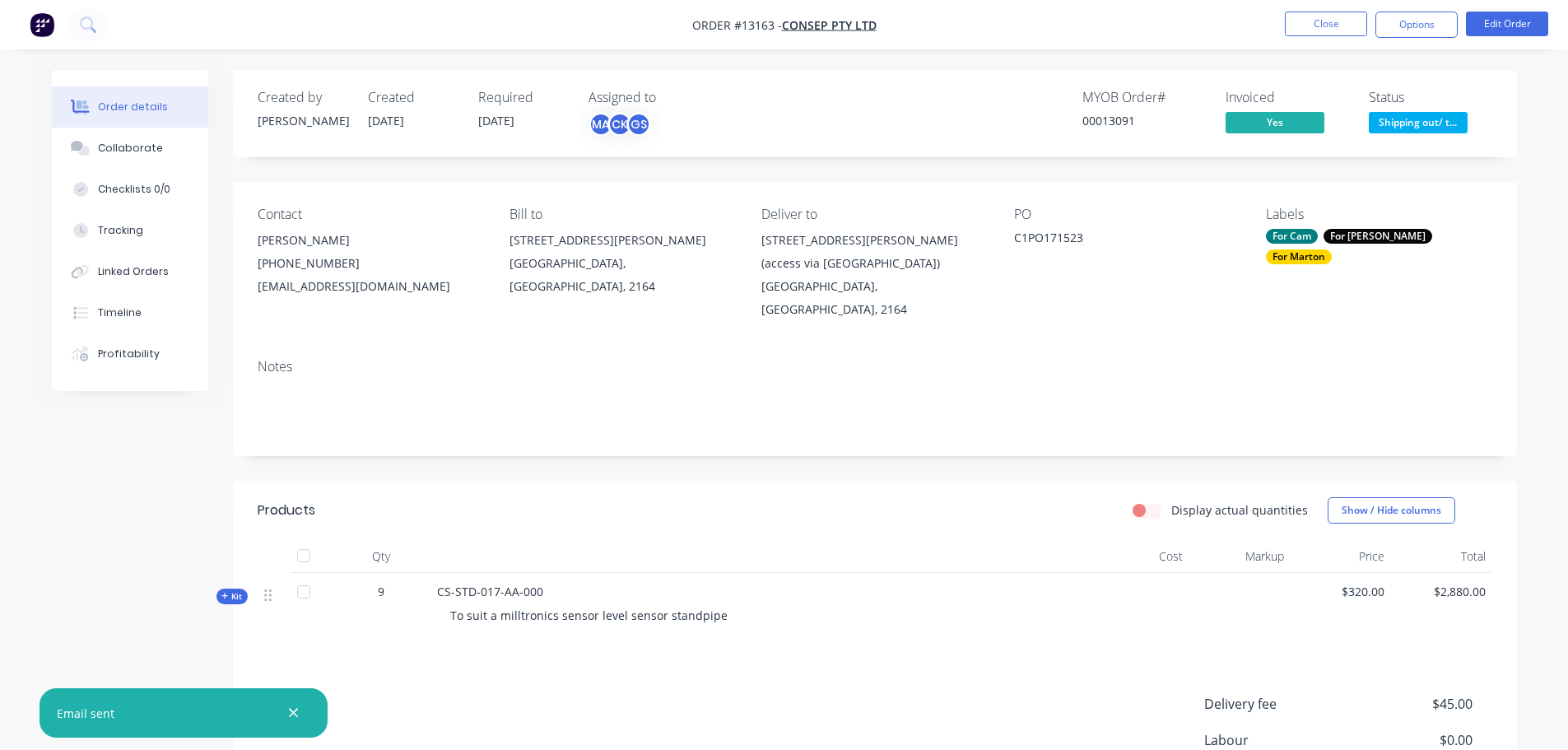
click at [1434, 123] on span "Shipping out/ t..." at bounding box center [1418, 122] width 98 height 20
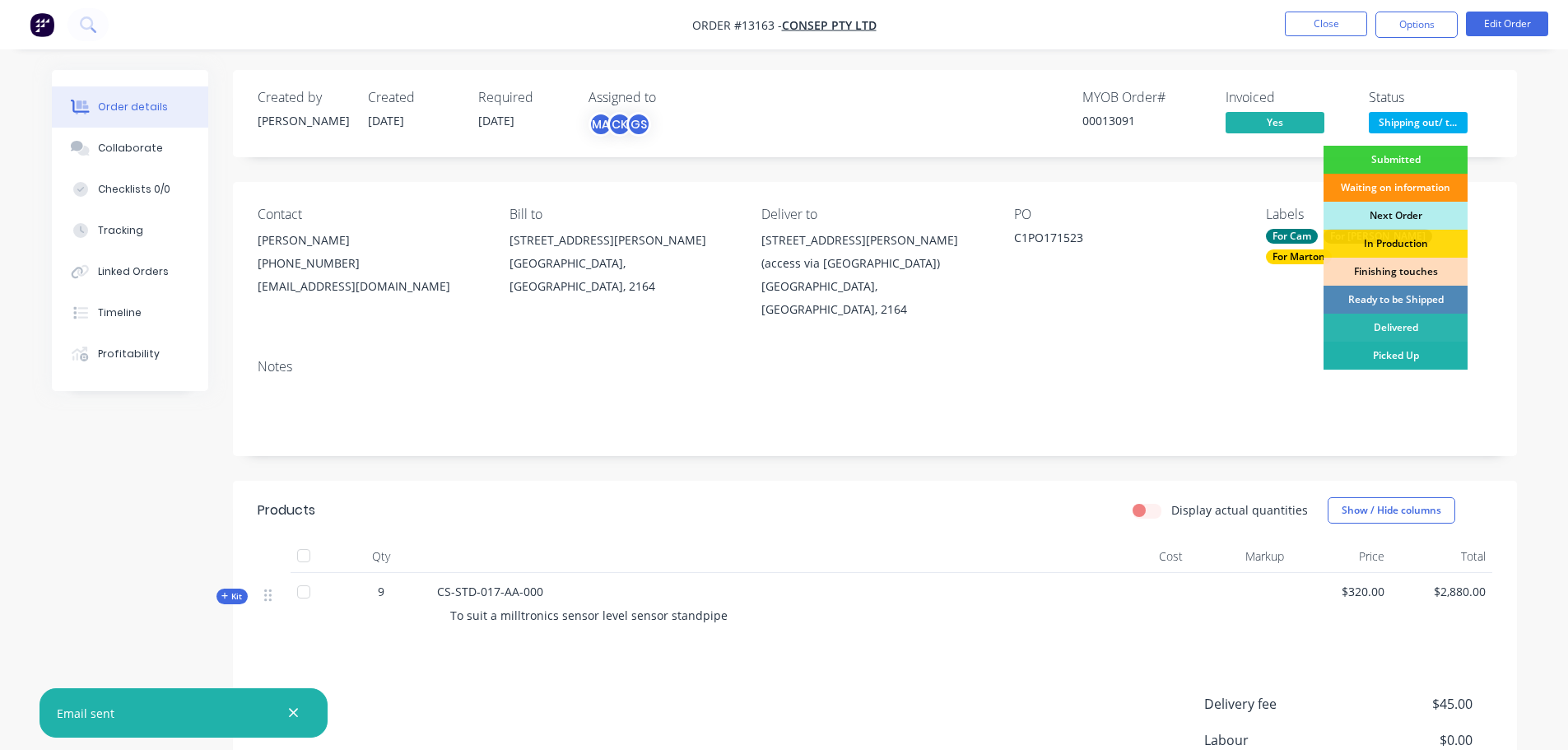
click at [1372, 347] on div "Picked Up" at bounding box center [1395, 355] width 144 height 28
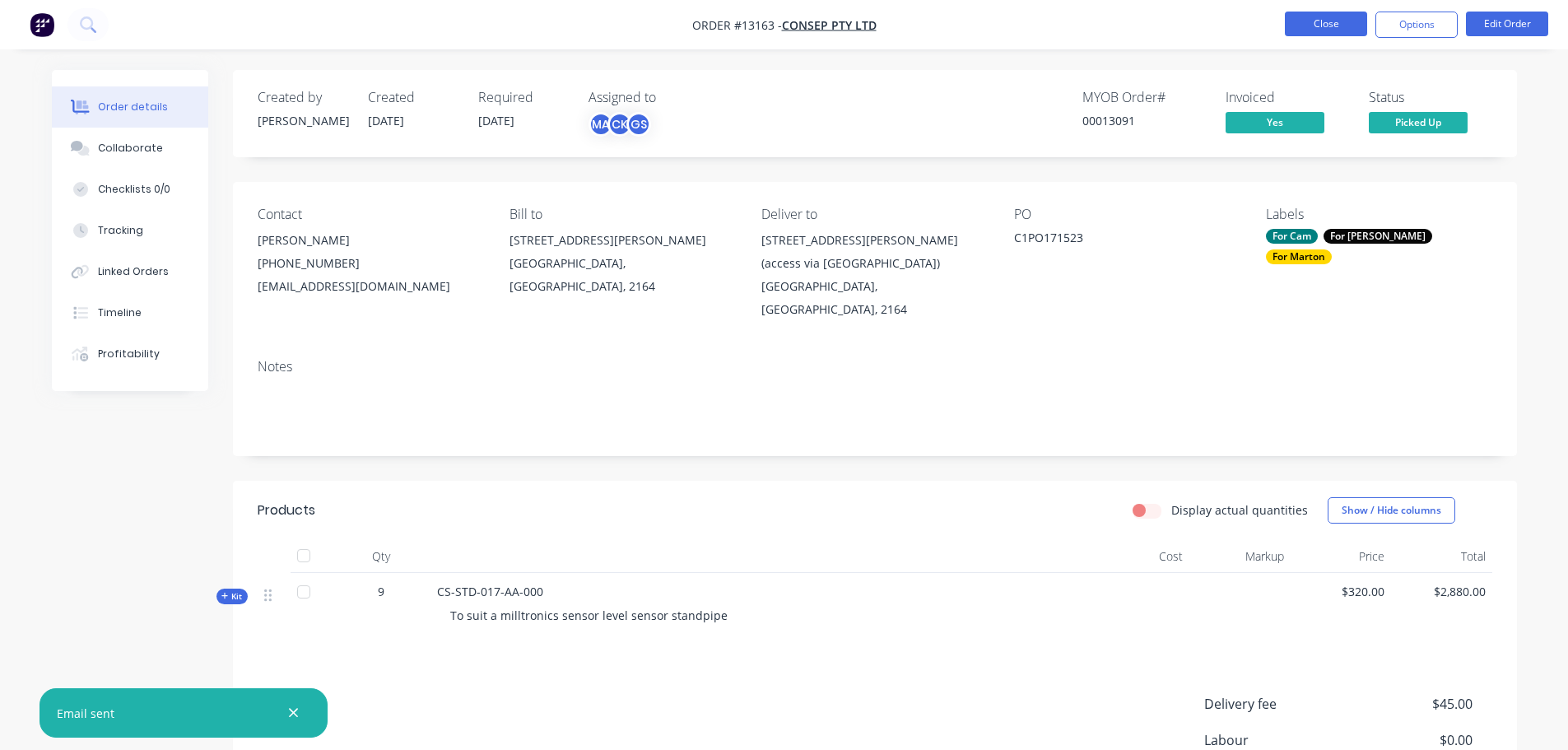
click at [1317, 21] on button "Close" at bounding box center [1326, 24] width 82 height 25
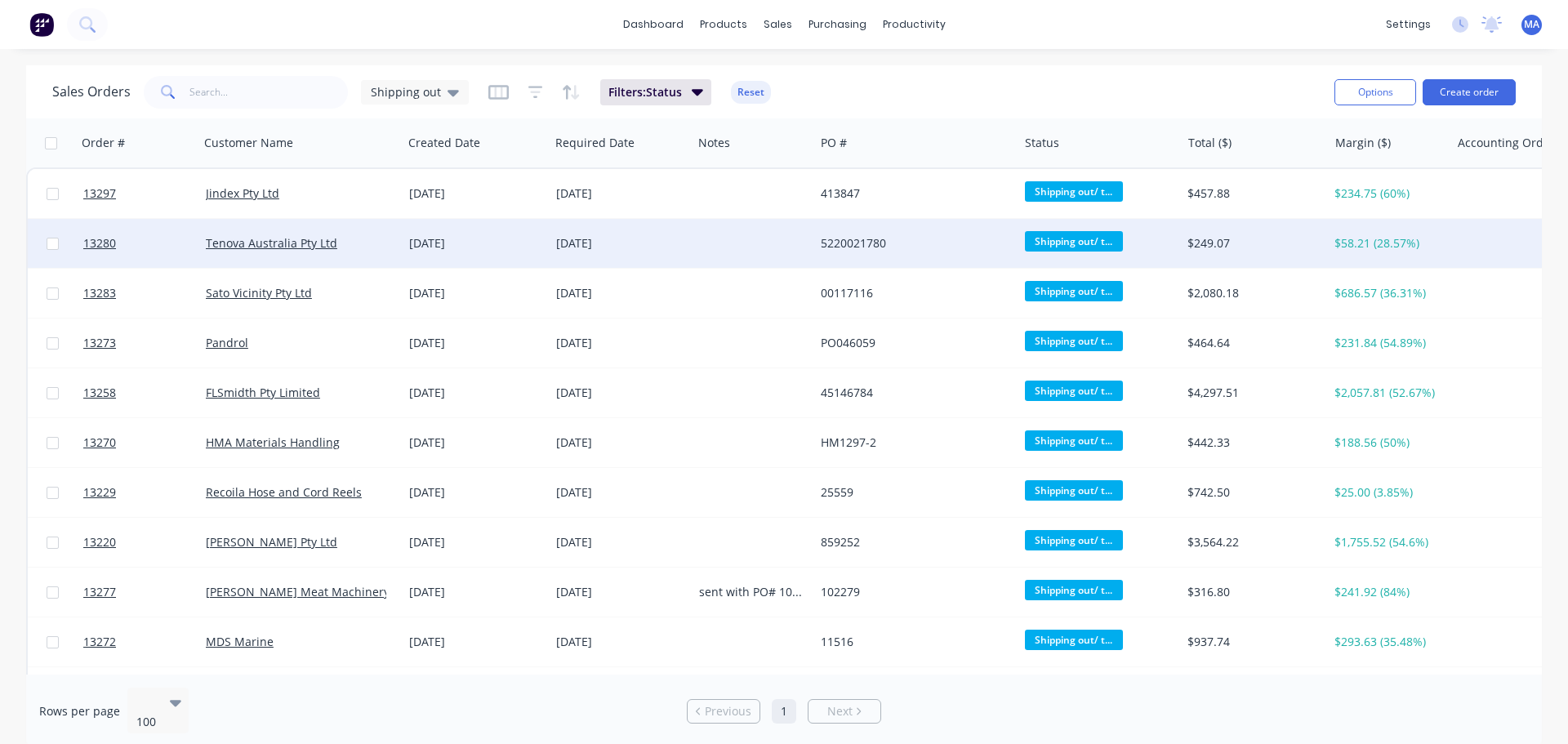
click at [393, 246] on div "Tenova Australia Pty Ltd" at bounding box center [301, 243] width 191 height 16
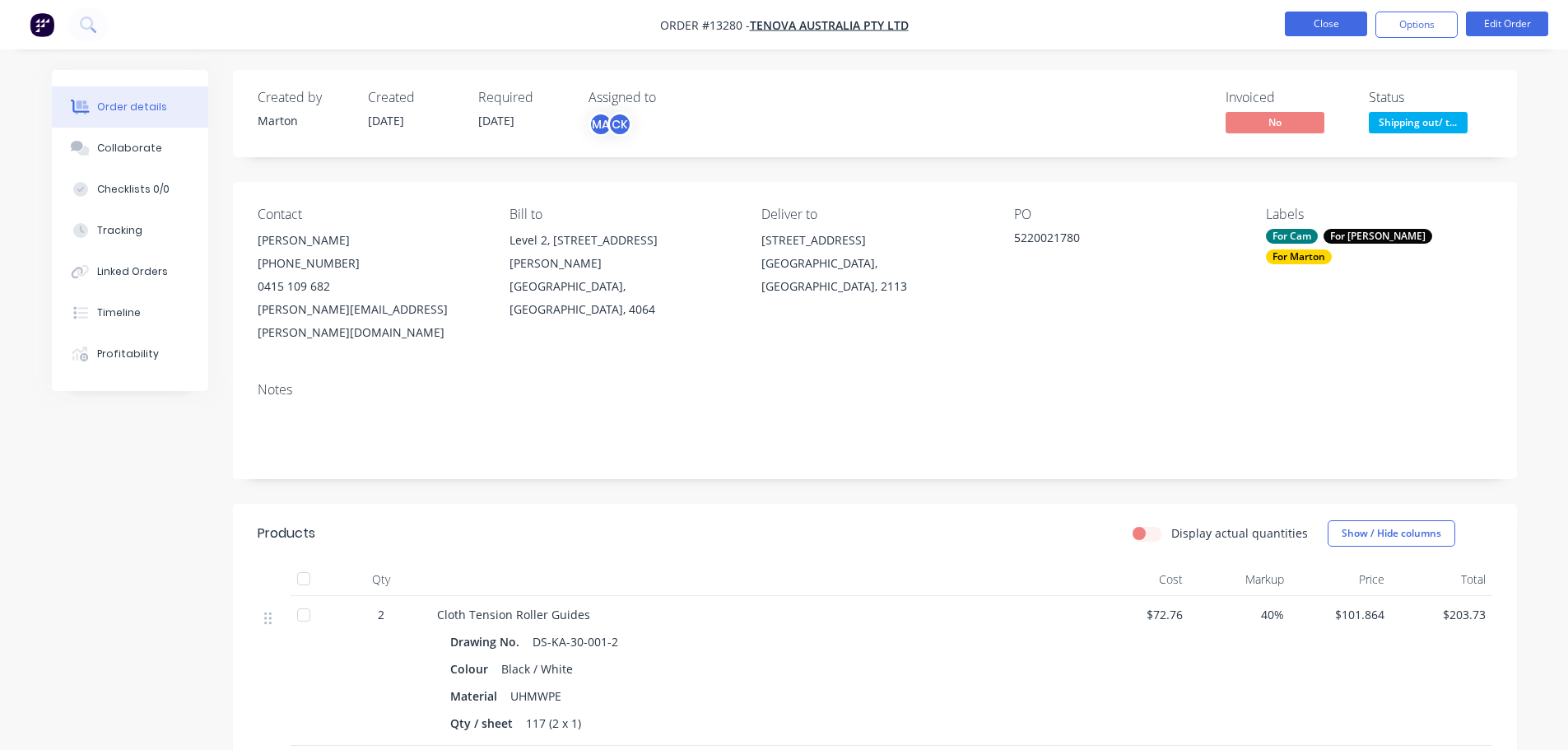
click at [1288, 36] on button "Close" at bounding box center [1326, 24] width 82 height 25
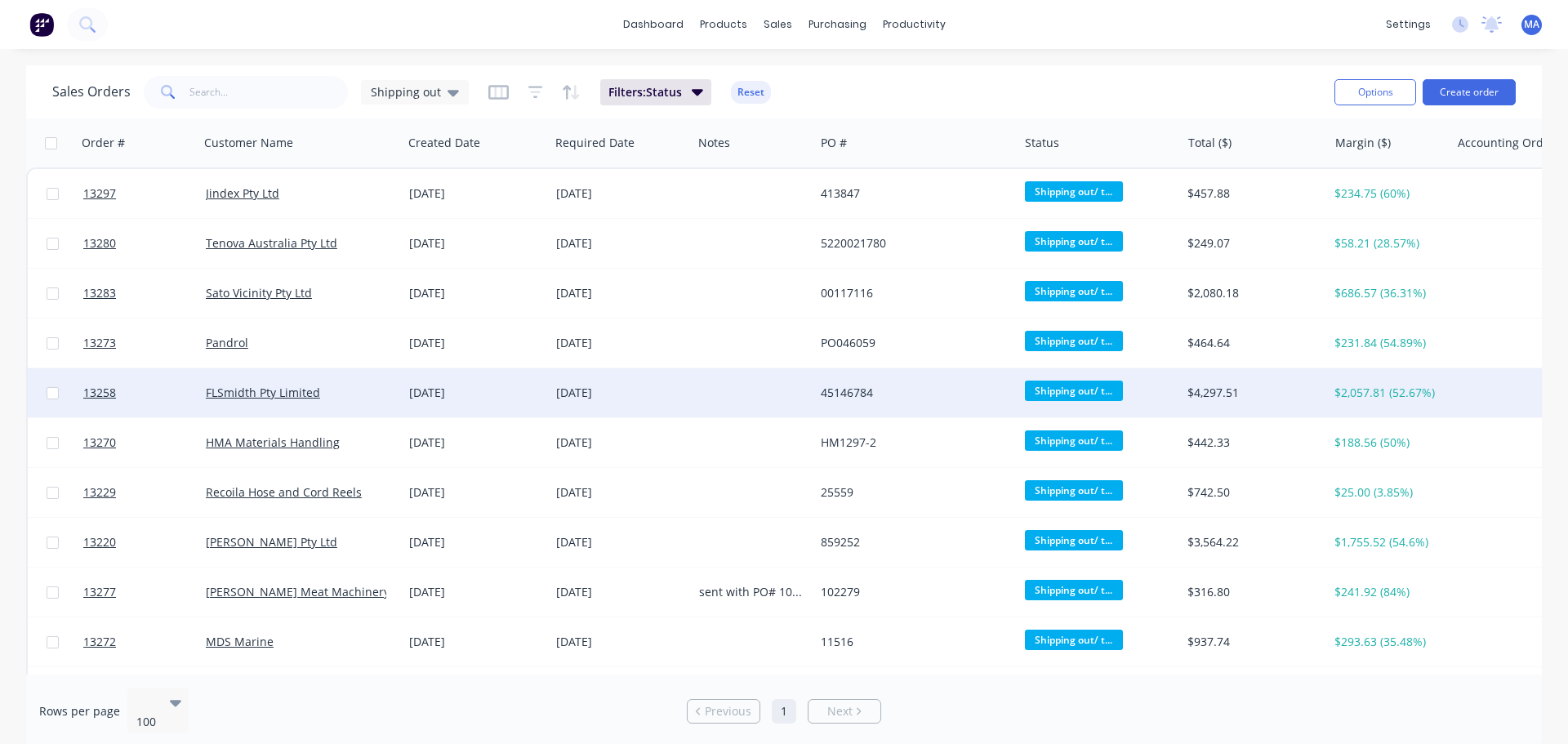
click at [357, 399] on div "FLSmidth Pty Limited" at bounding box center [296, 393] width 181 height 16
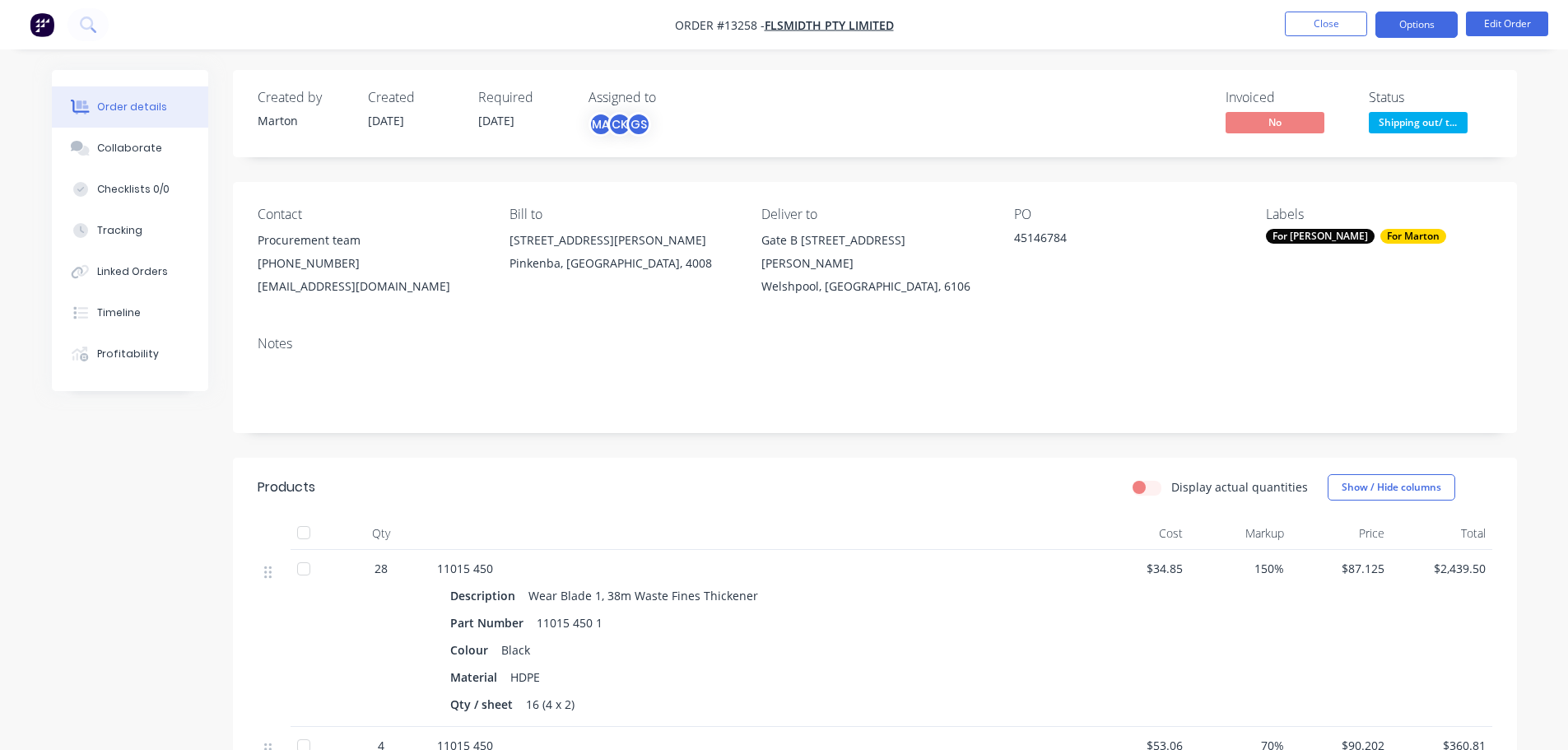
click at [1436, 23] on button "Options" at bounding box center [1416, 24] width 82 height 26
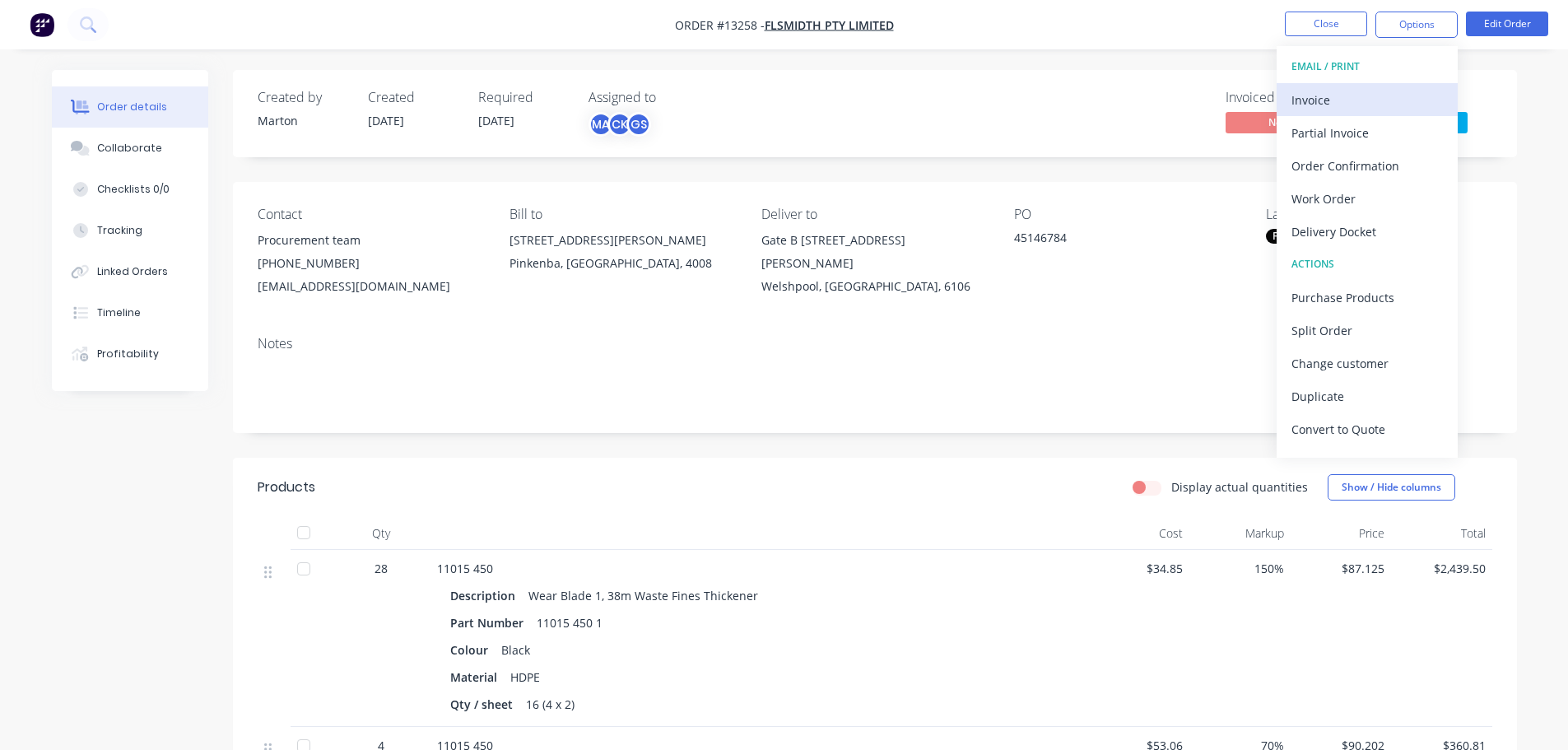
click at [1347, 99] on div "Invoice" at bounding box center [1367, 99] width 152 height 24
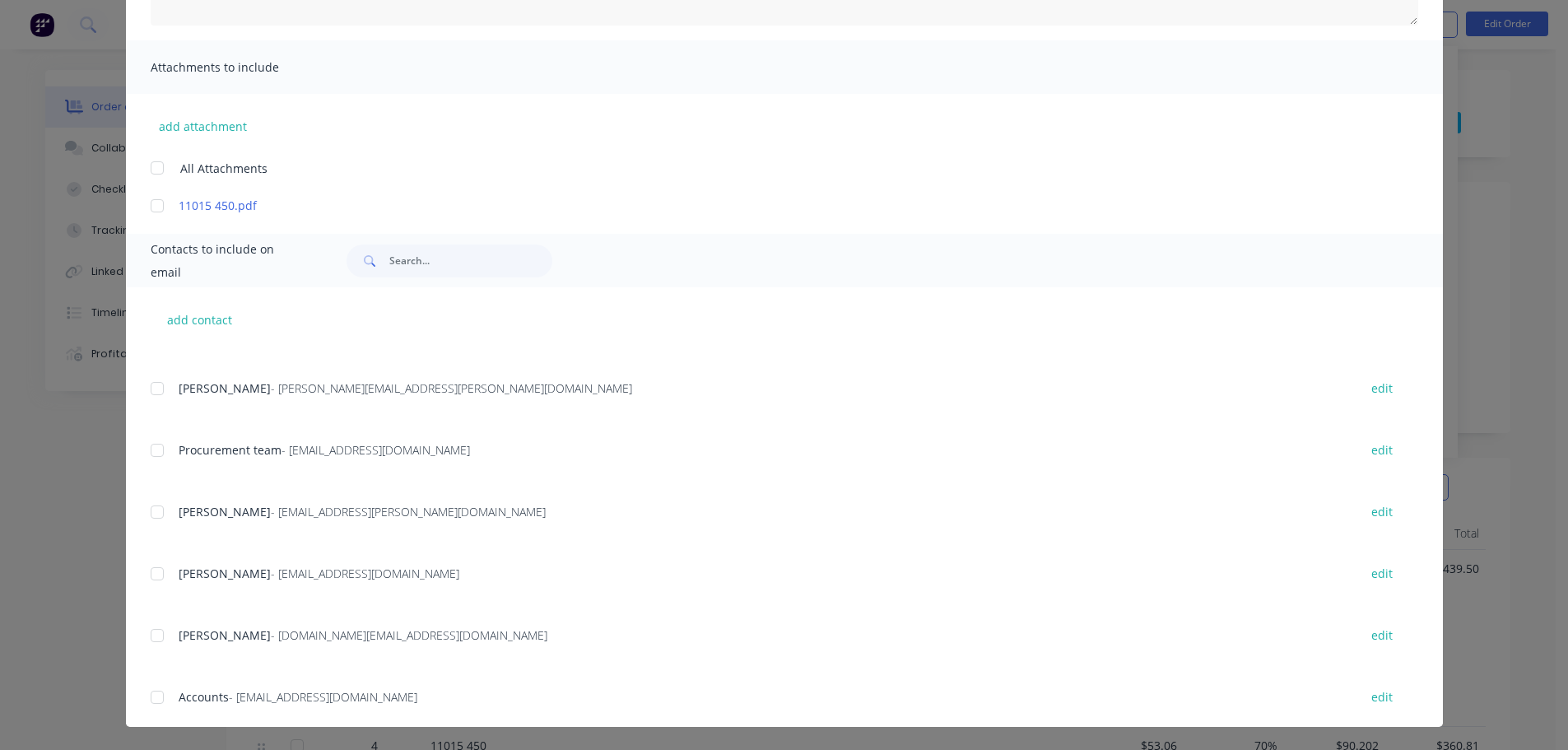
scroll to position [494, 0]
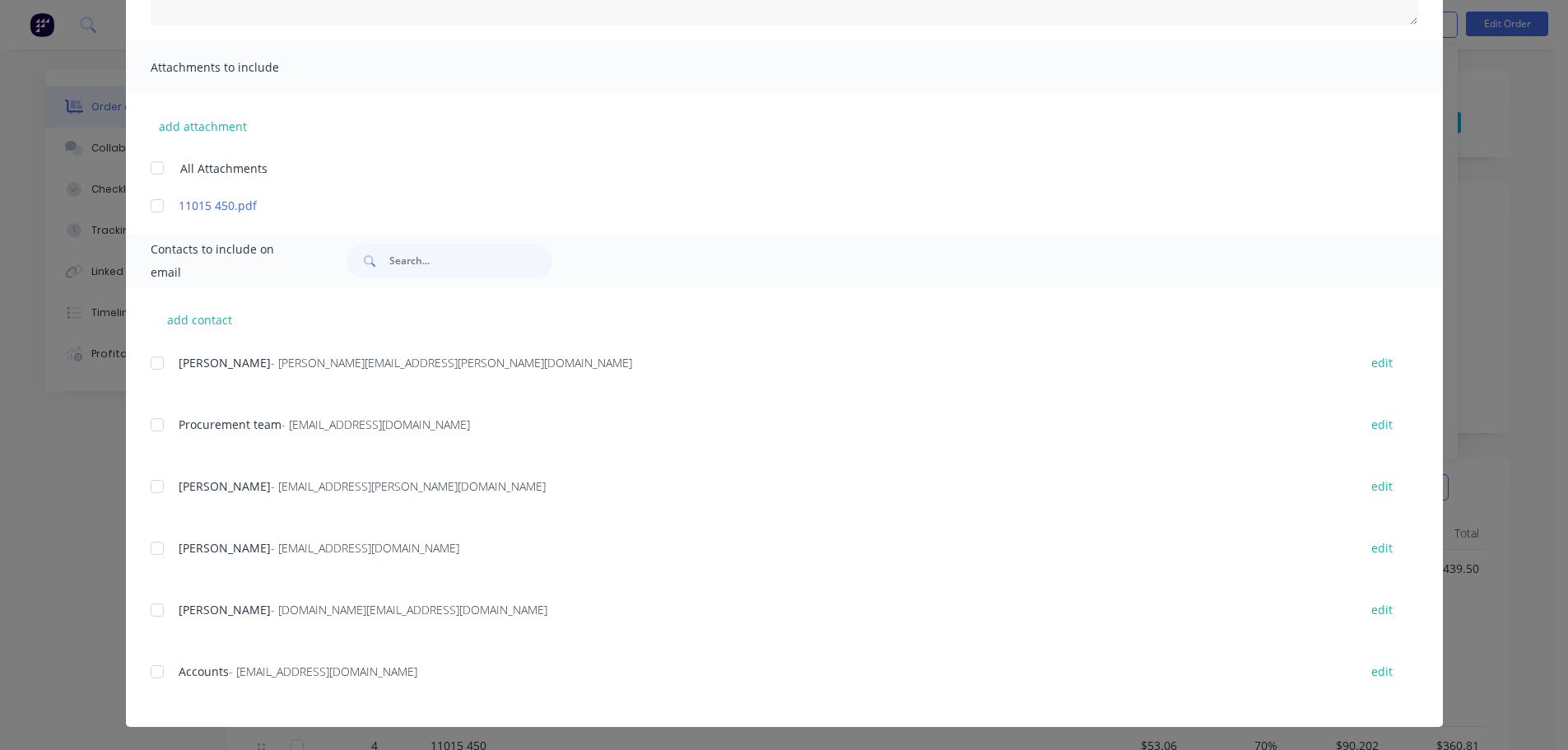
click at [157, 679] on div at bounding box center [157, 672] width 33 height 33
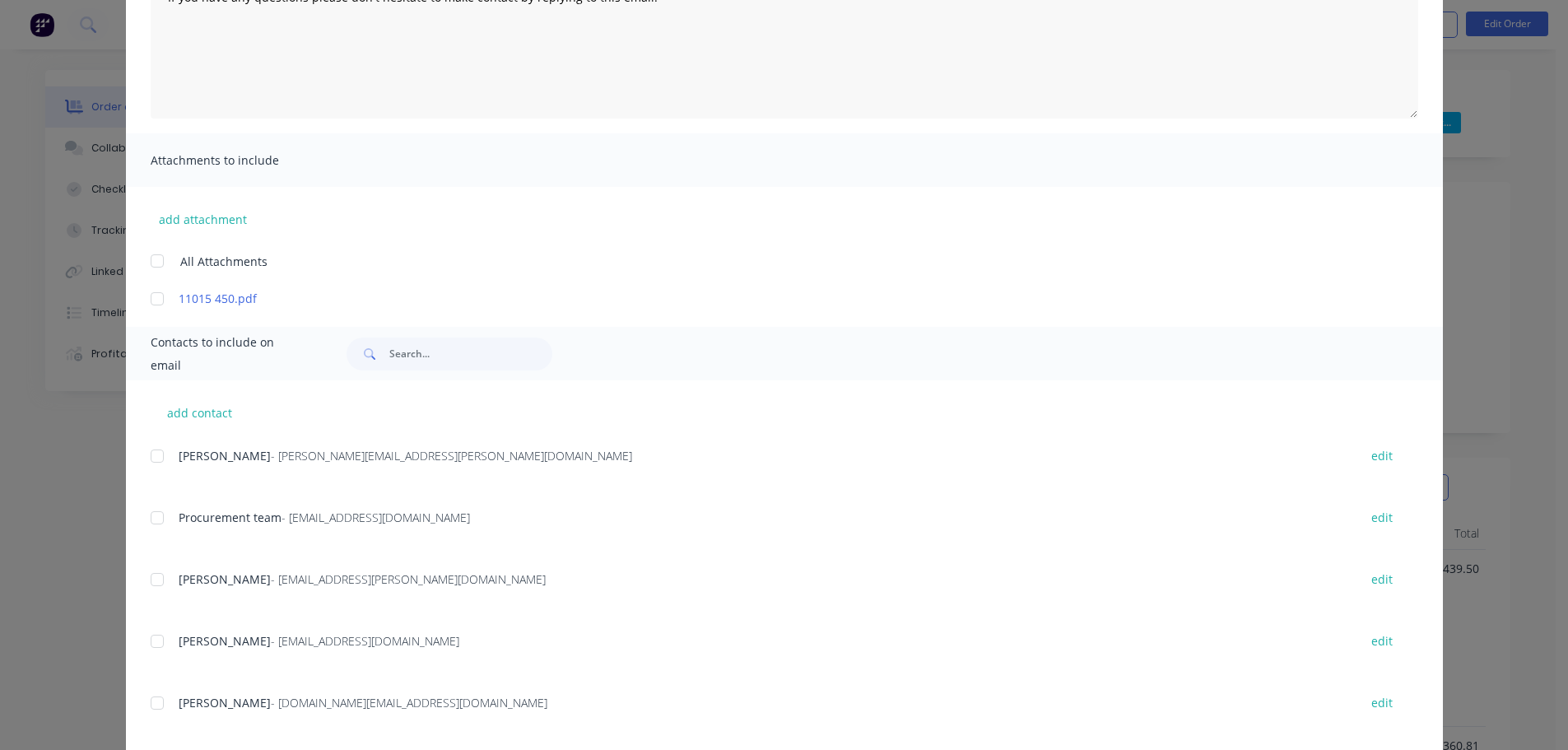
scroll to position [0, 0]
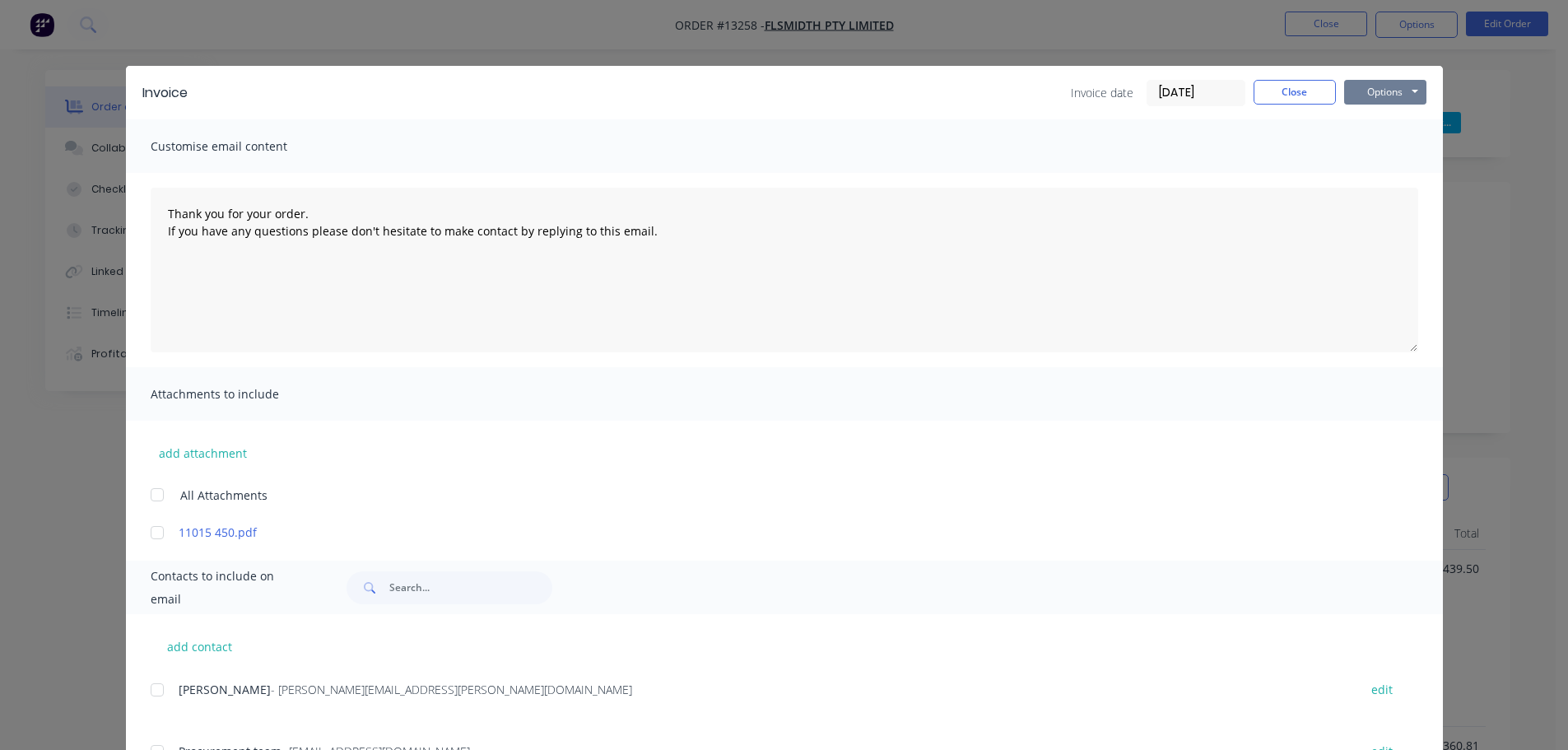
click at [1394, 90] on button "Options" at bounding box center [1385, 93] width 82 height 25
click at [1377, 174] on button "Email" at bounding box center [1396, 176] width 105 height 27
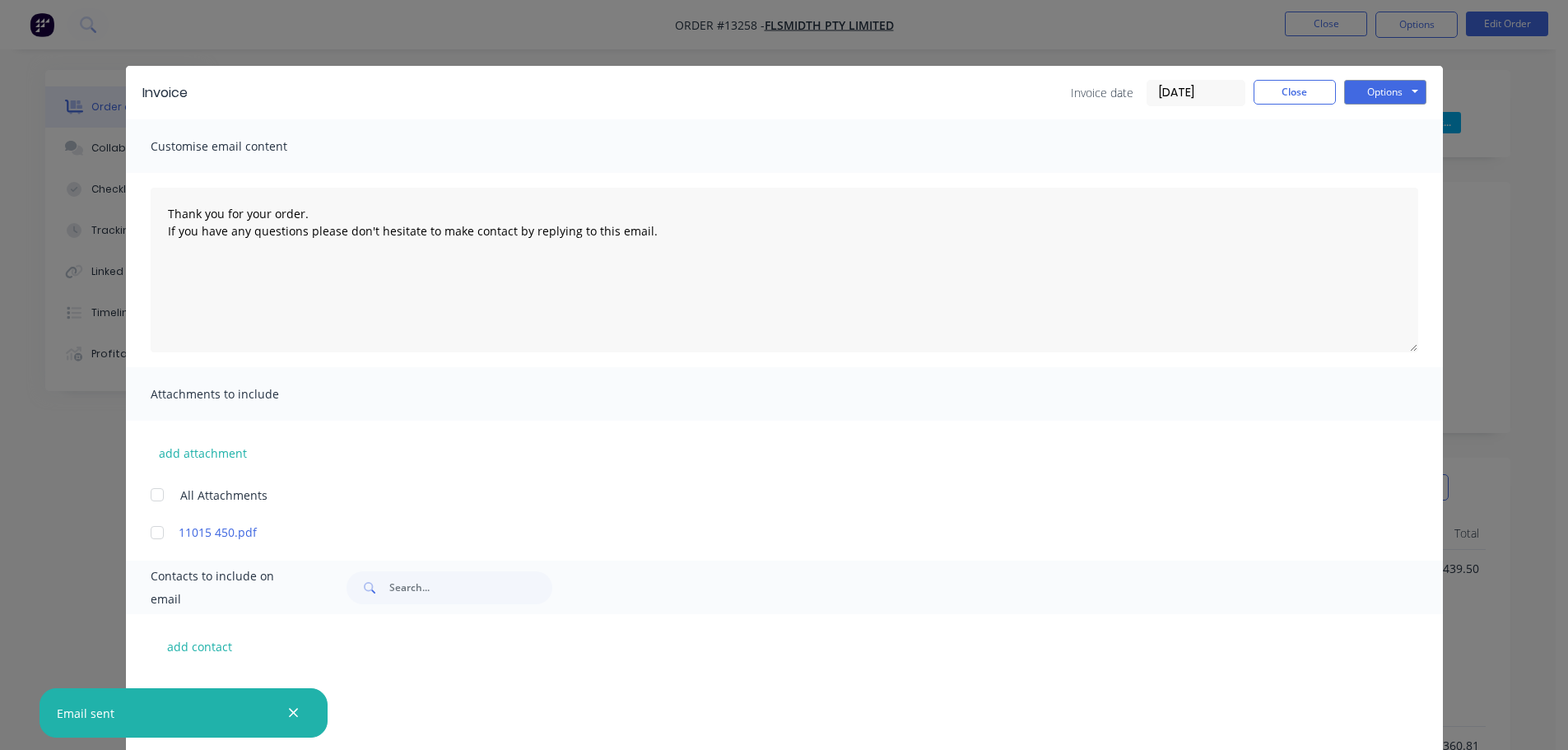
scroll to position [494, 0]
drag, startPoint x: 1319, startPoint y: 98, endPoint x: 1369, endPoint y: 116, distance: 53.1
click at [1318, 97] on button "Close" at bounding box center [1294, 93] width 82 height 25
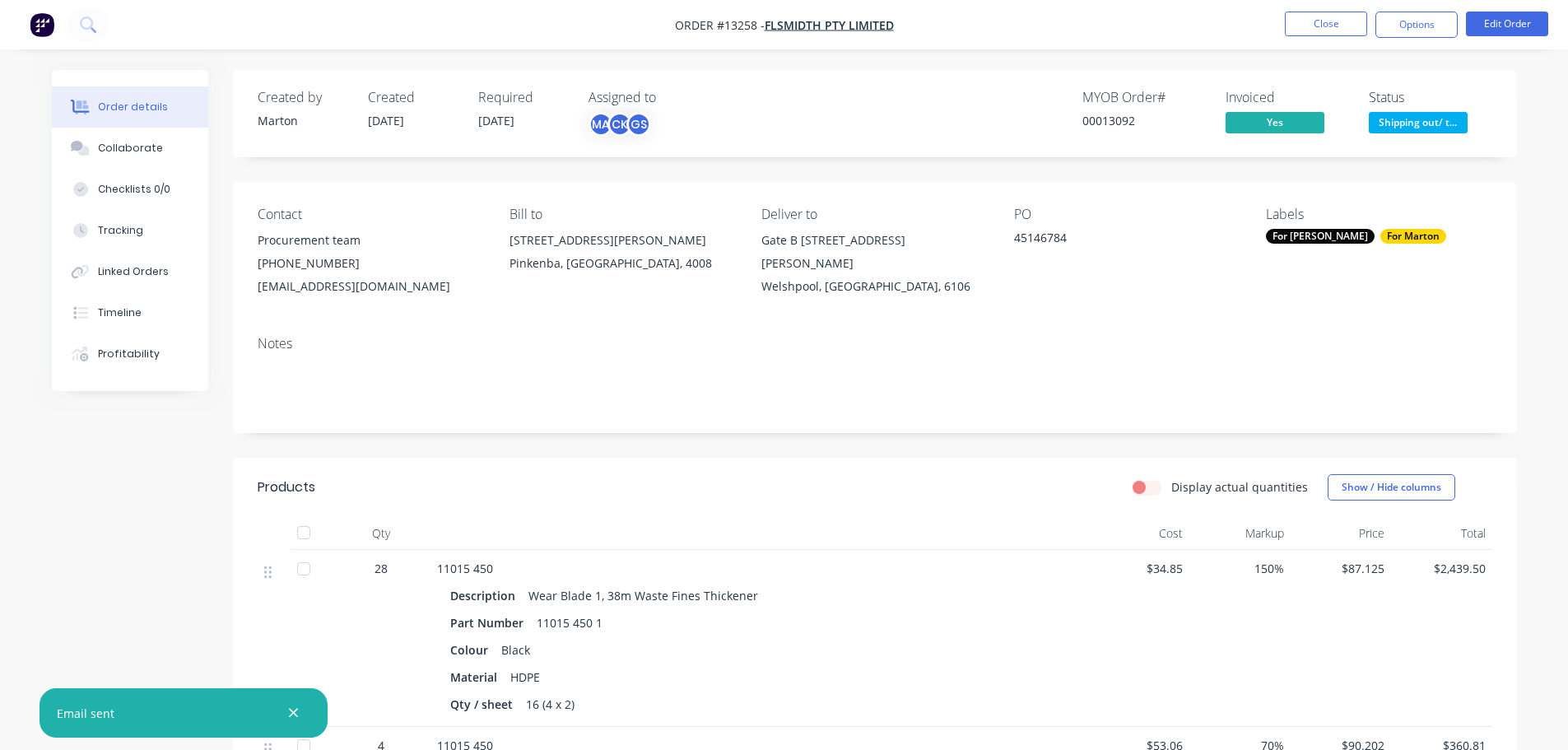
drag, startPoint x: 1394, startPoint y: 123, endPoint x: 1397, endPoint y: 143, distance: 20.2
click at [1395, 123] on span "Shipping out/ t..." at bounding box center [1418, 122] width 98 height 20
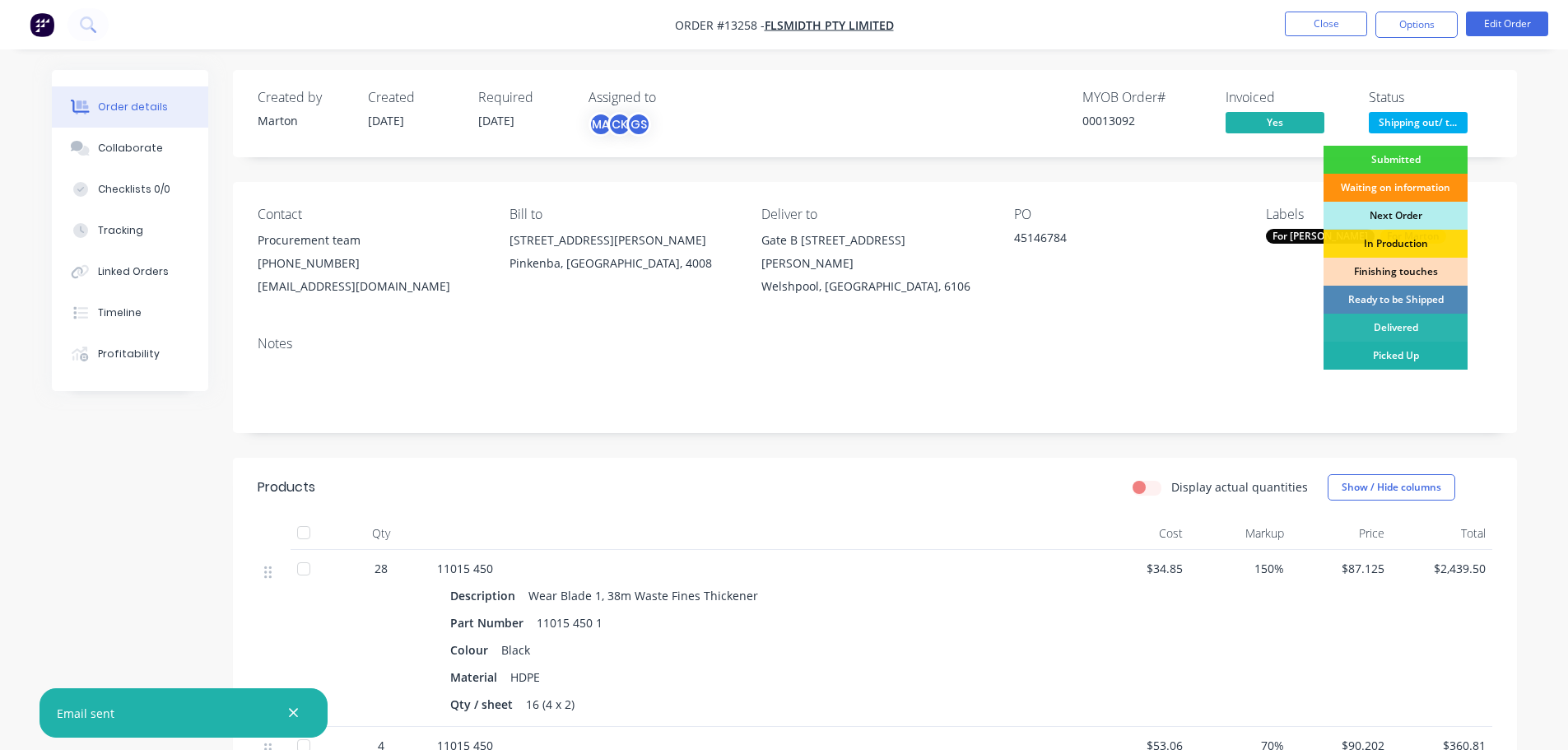
click at [1384, 354] on div "Picked Up" at bounding box center [1395, 355] width 144 height 28
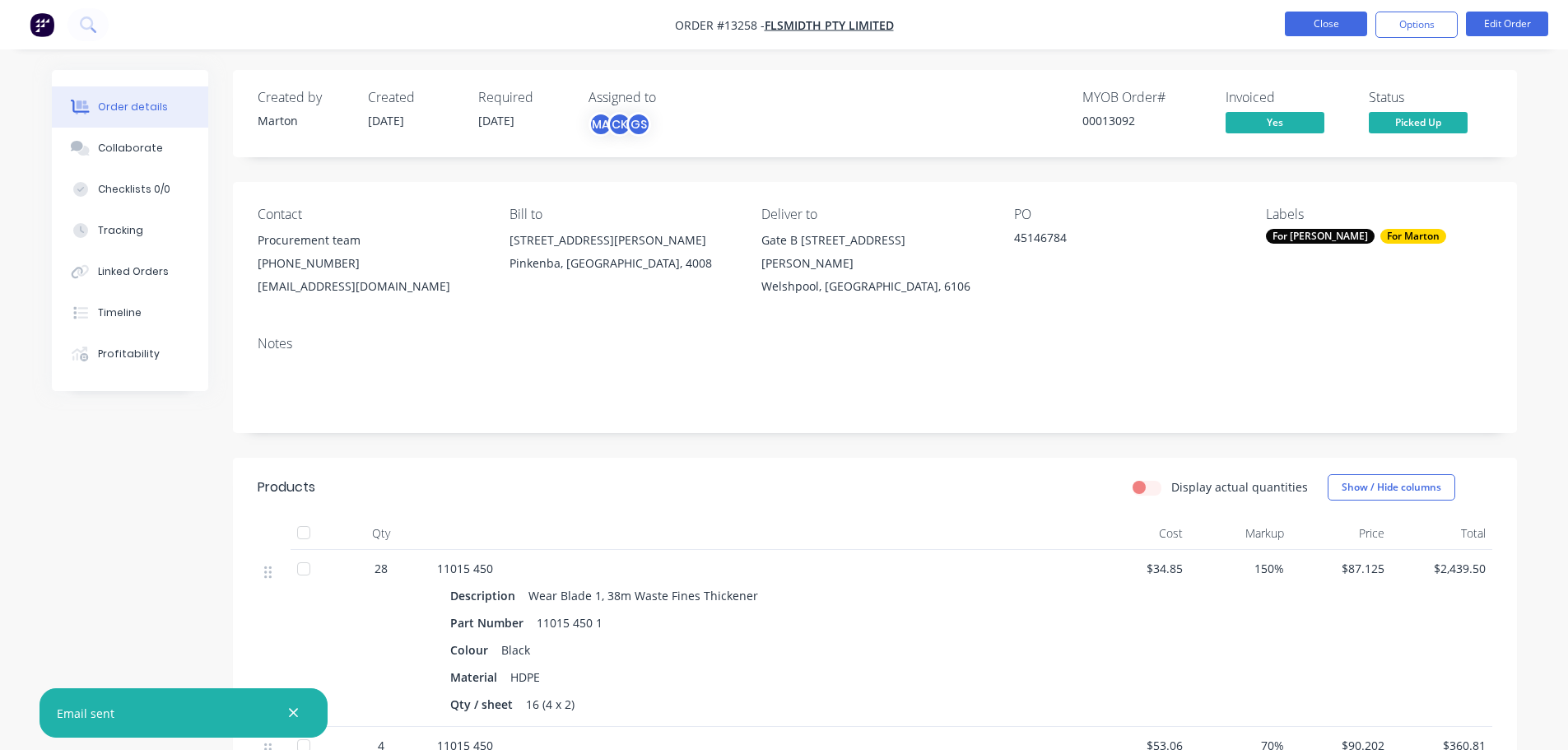
click at [1314, 26] on button "Close" at bounding box center [1326, 24] width 82 height 25
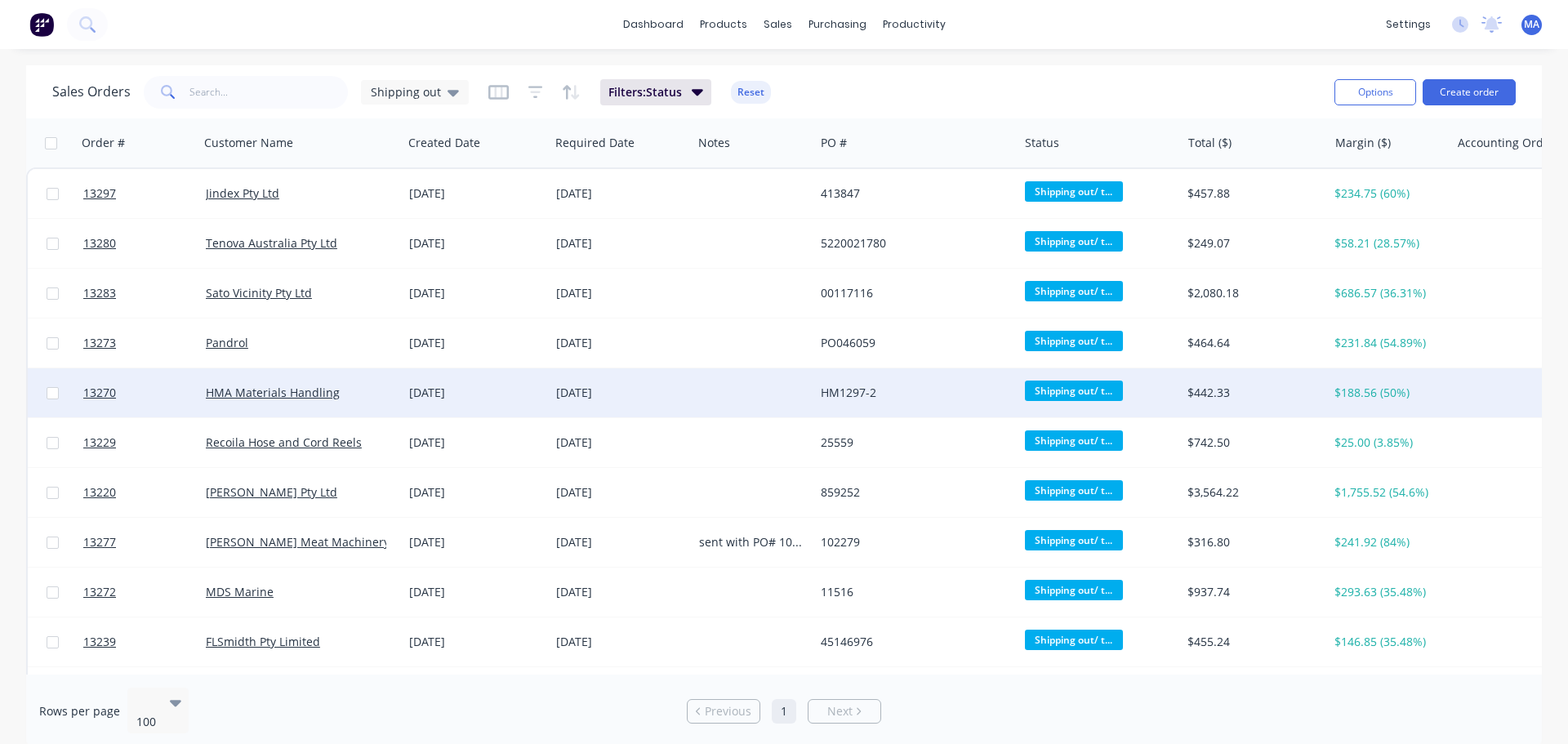
click at [386, 395] on div "HMA Materials Handling" at bounding box center [296, 393] width 181 height 16
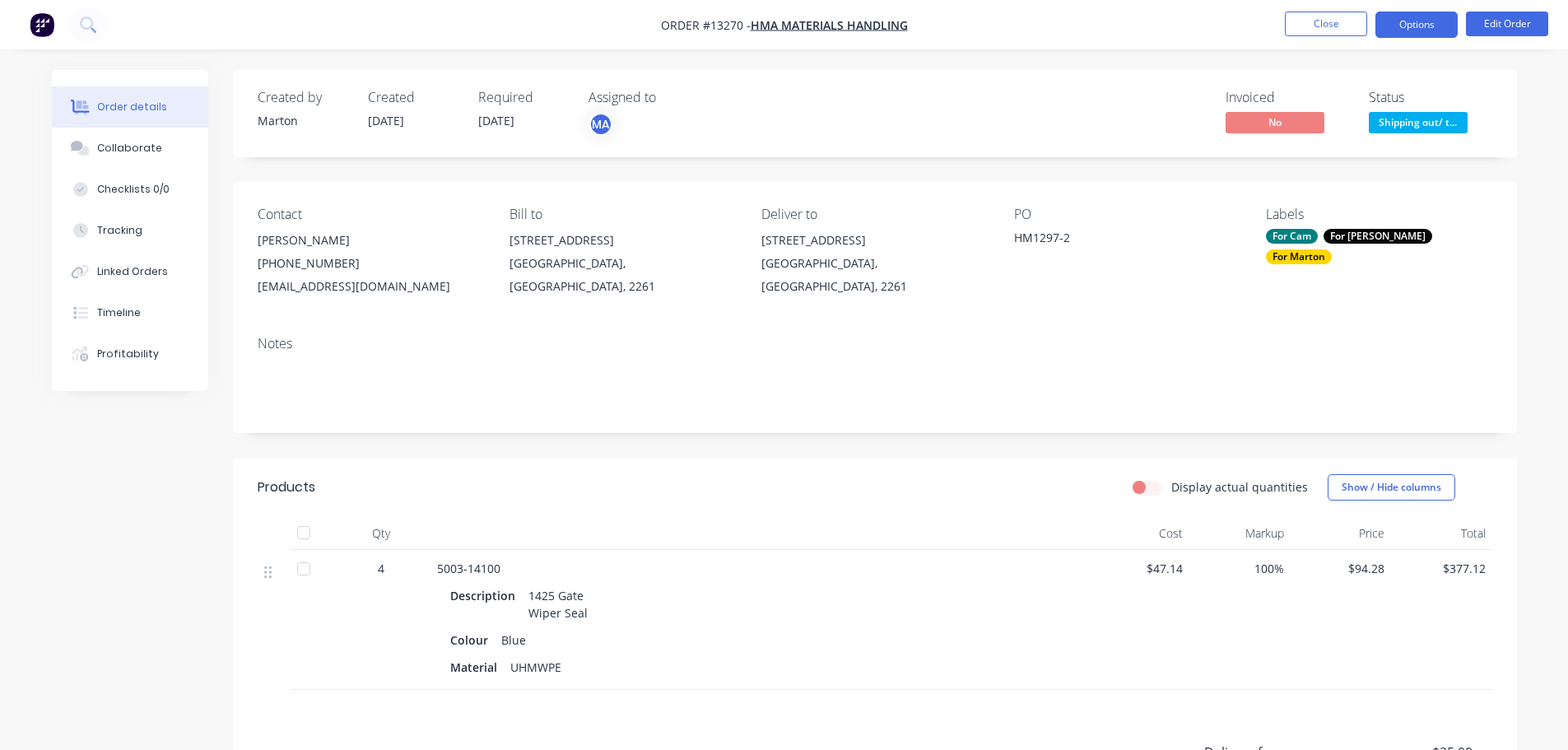
click at [1404, 19] on button "Options" at bounding box center [1416, 24] width 82 height 26
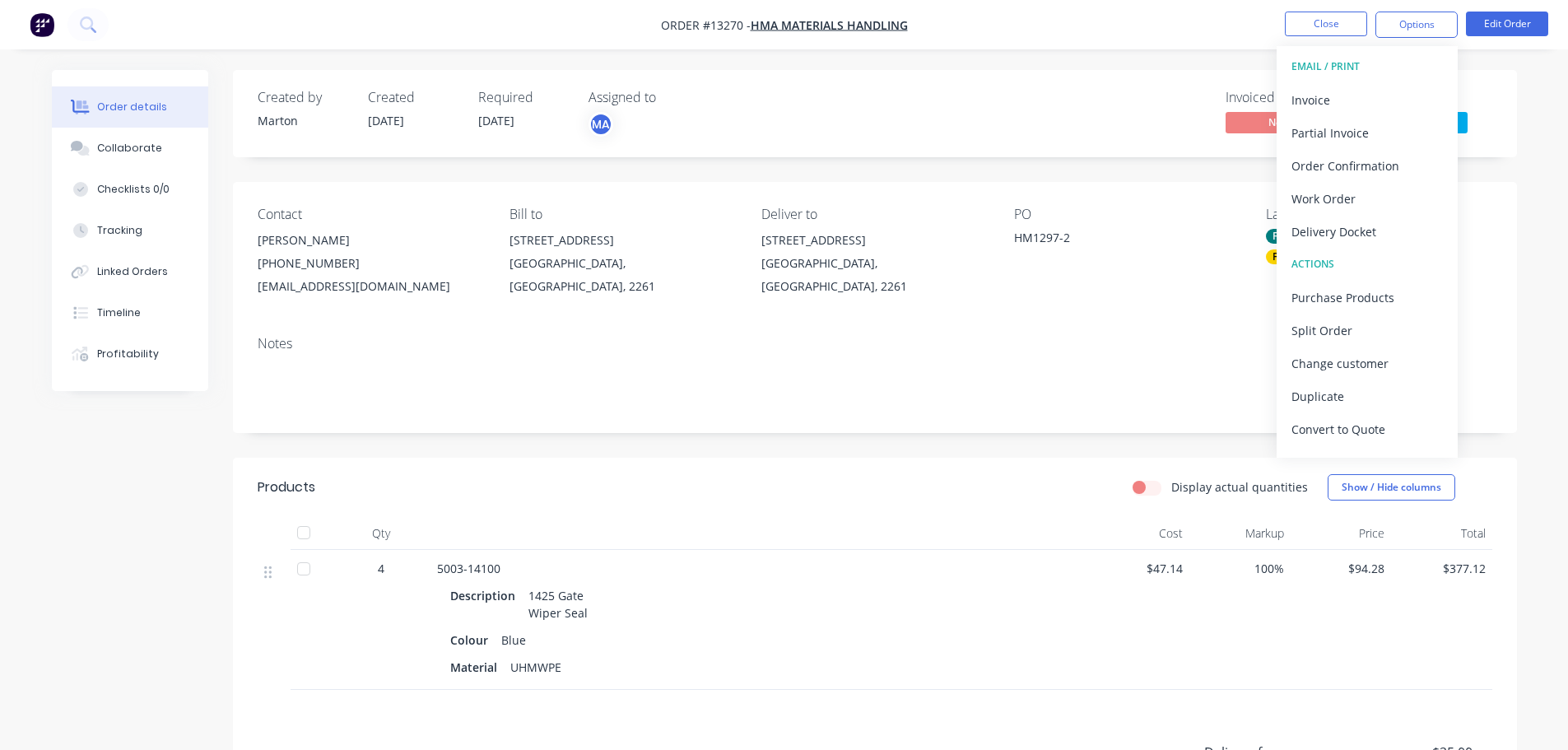
click at [1372, 78] on button "EMAIL / PRINT" at bounding box center [1367, 67] width 182 height 33
click at [1359, 91] on div "Invoice" at bounding box center [1367, 99] width 152 height 24
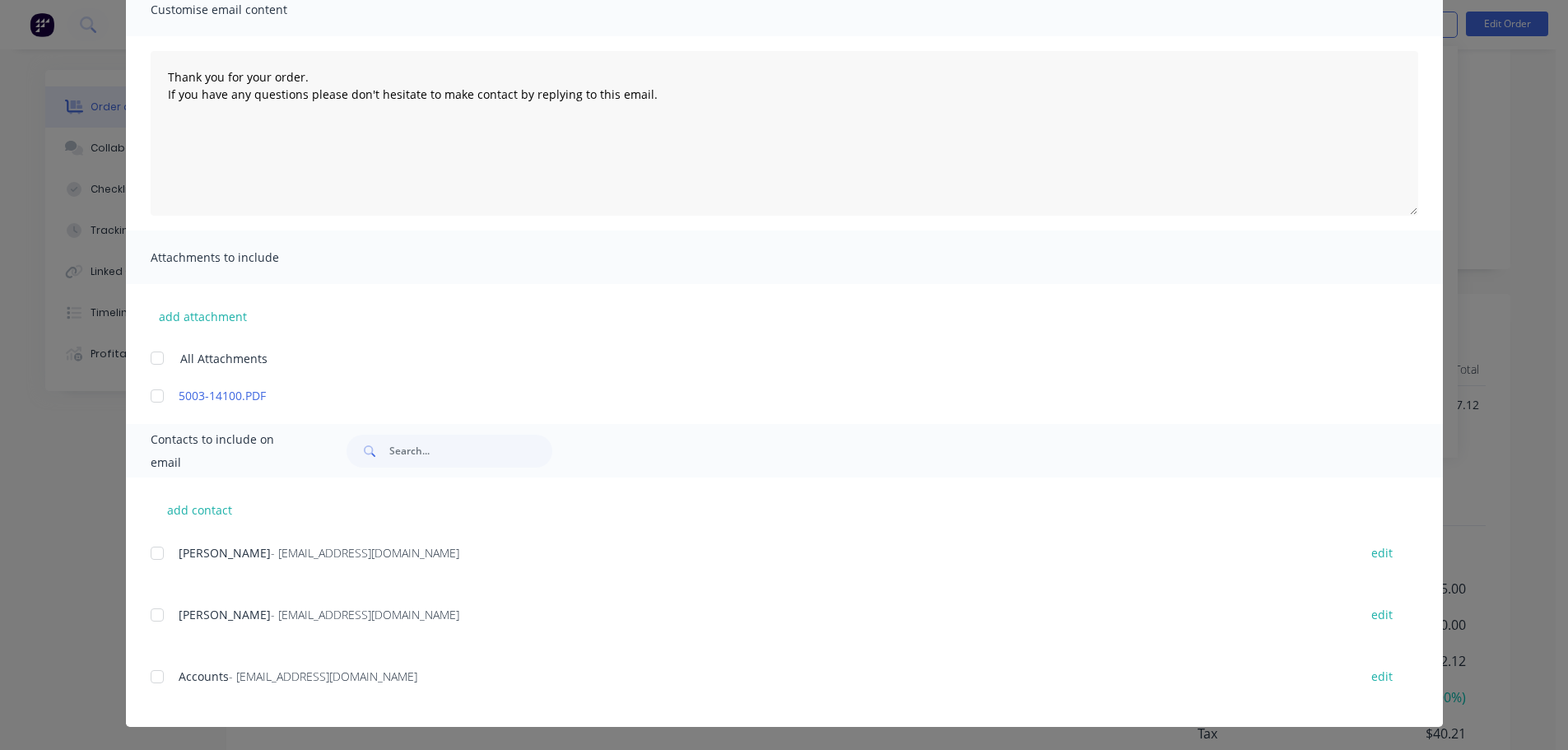
scroll to position [165, 0]
click at [153, 676] on div at bounding box center [157, 677] width 33 height 33
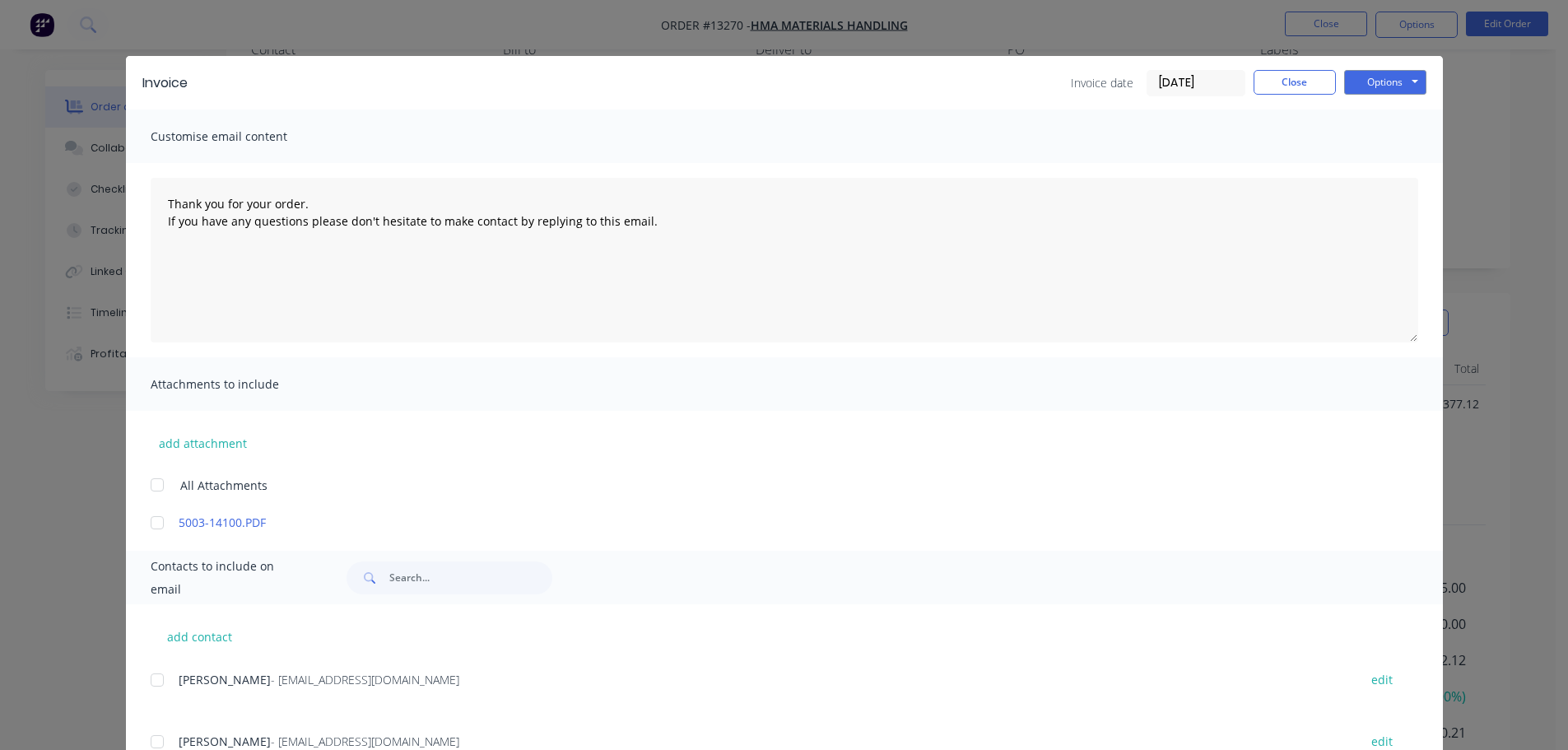
scroll to position [0, 0]
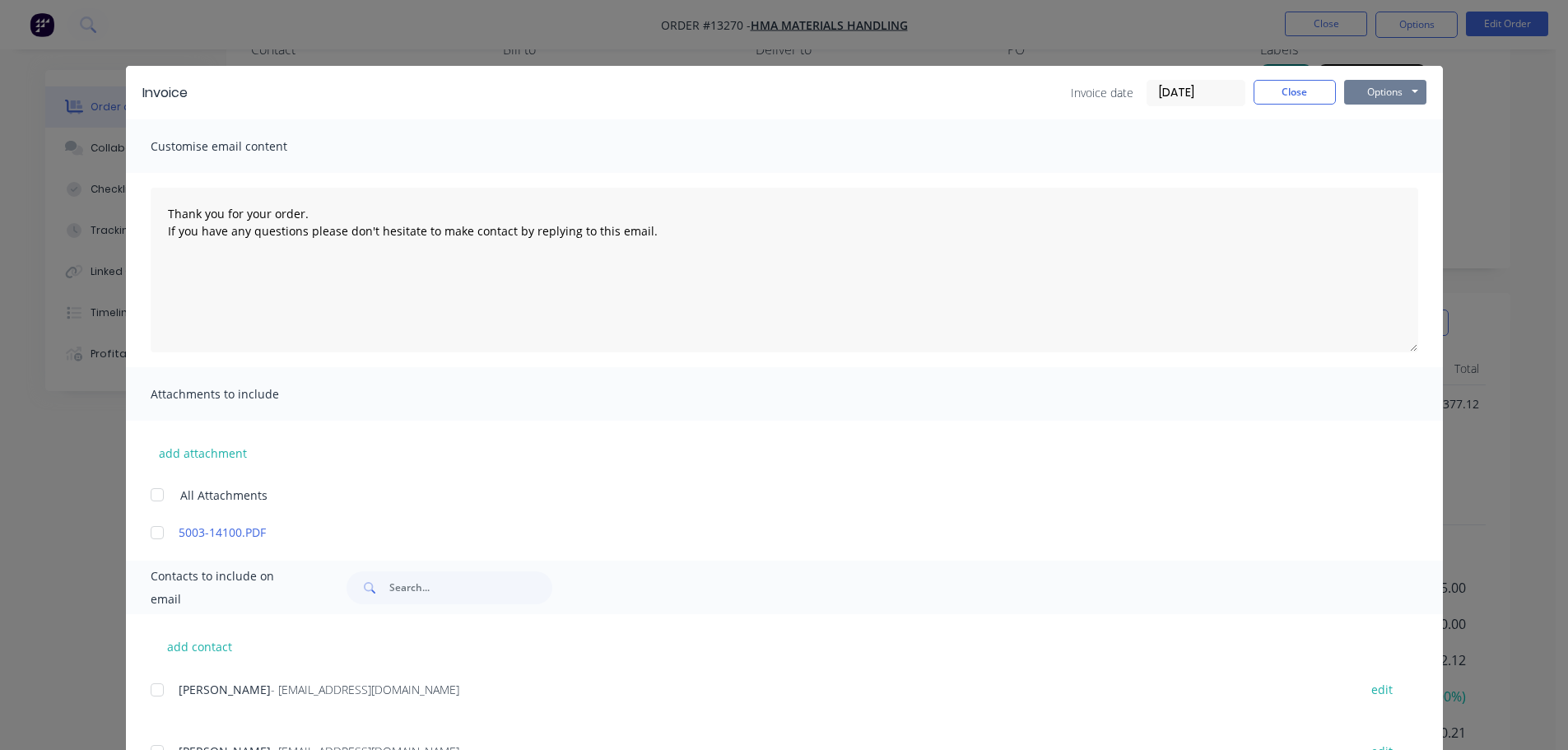
click at [1378, 94] on button "Options" at bounding box center [1385, 93] width 82 height 25
click at [1373, 170] on button "Email" at bounding box center [1396, 176] width 105 height 27
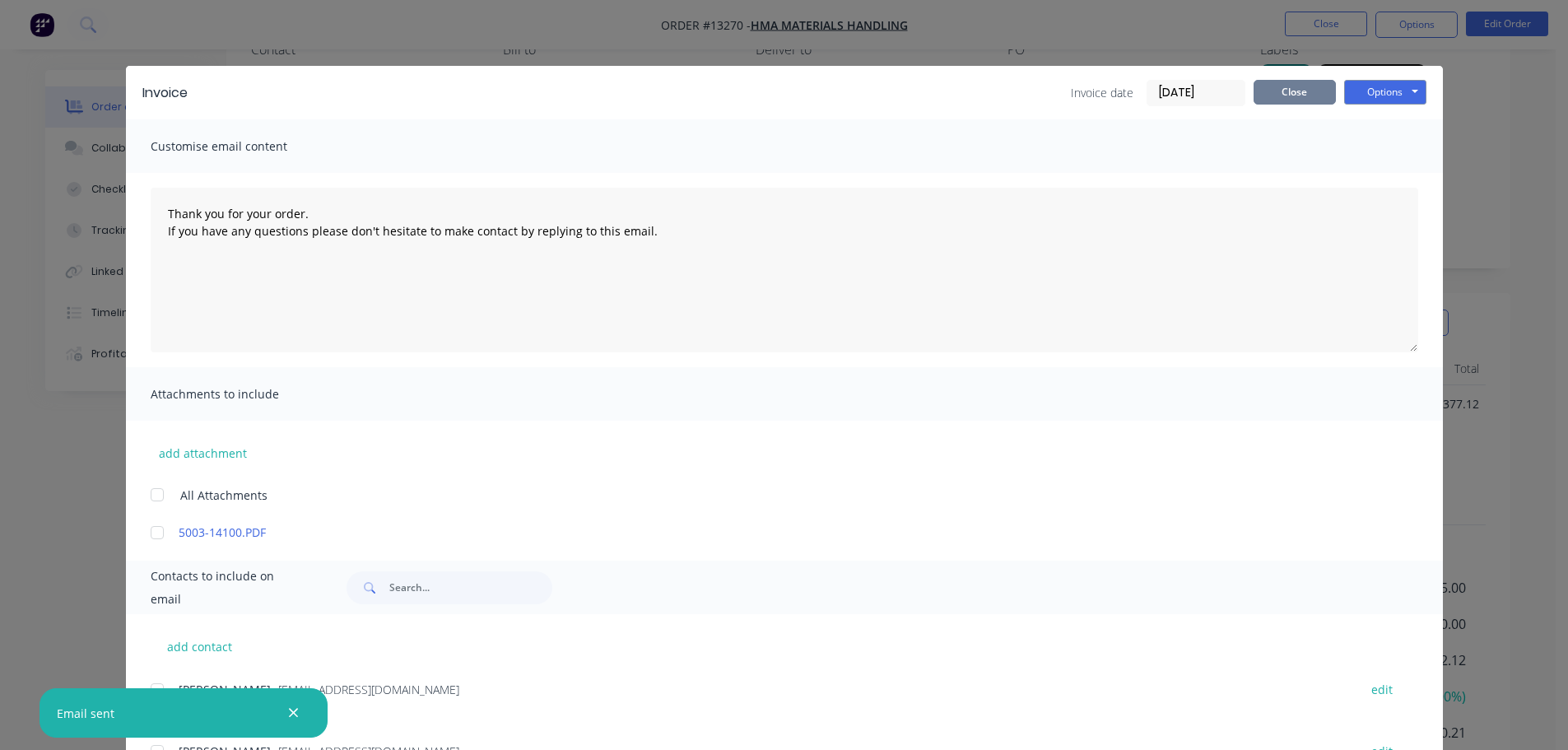
click at [1288, 92] on button "Close" at bounding box center [1294, 93] width 82 height 25
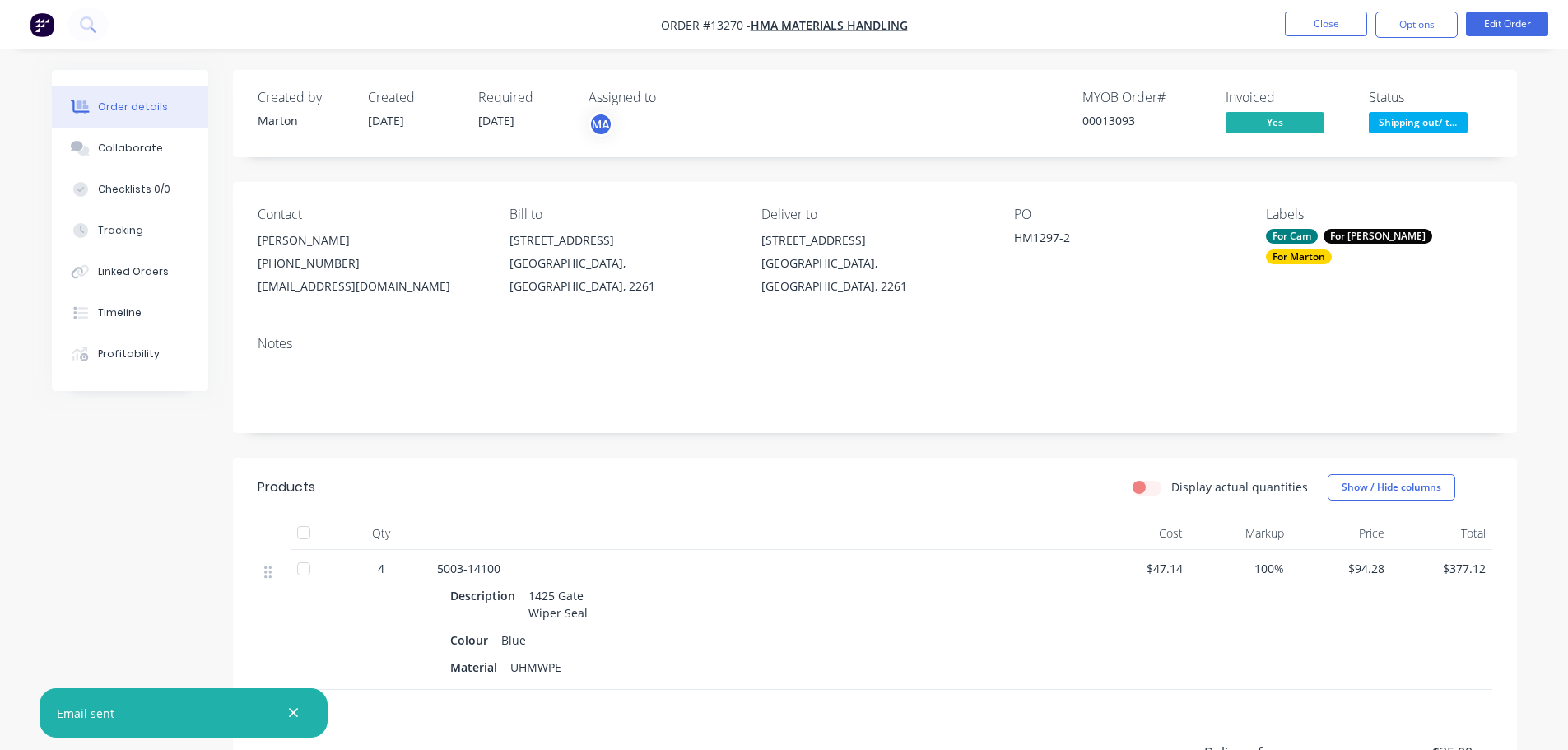
click at [1414, 135] on button "Shipping out/ t..." at bounding box center [1418, 125] width 98 height 25
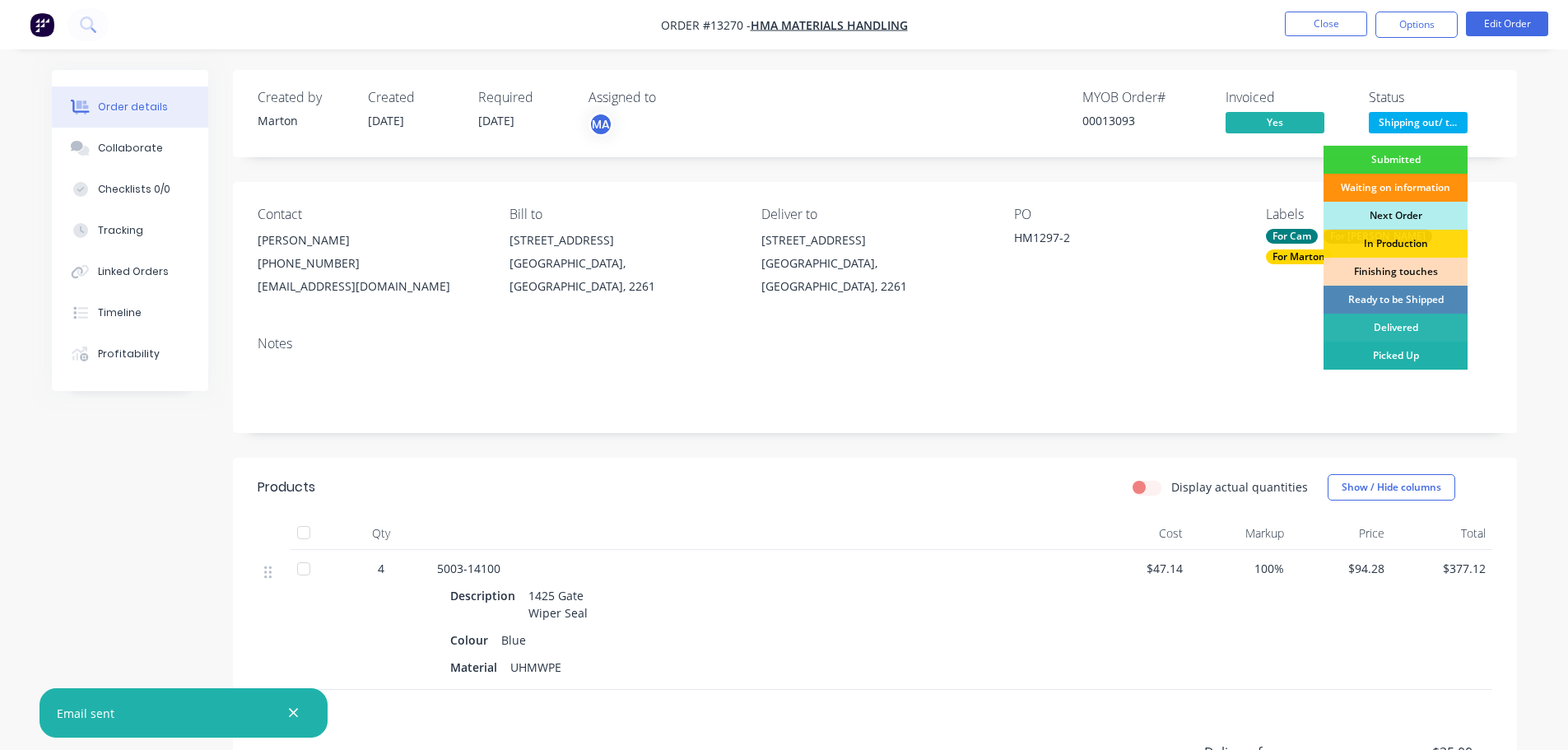
click at [1377, 350] on div "Picked Up" at bounding box center [1395, 355] width 144 height 28
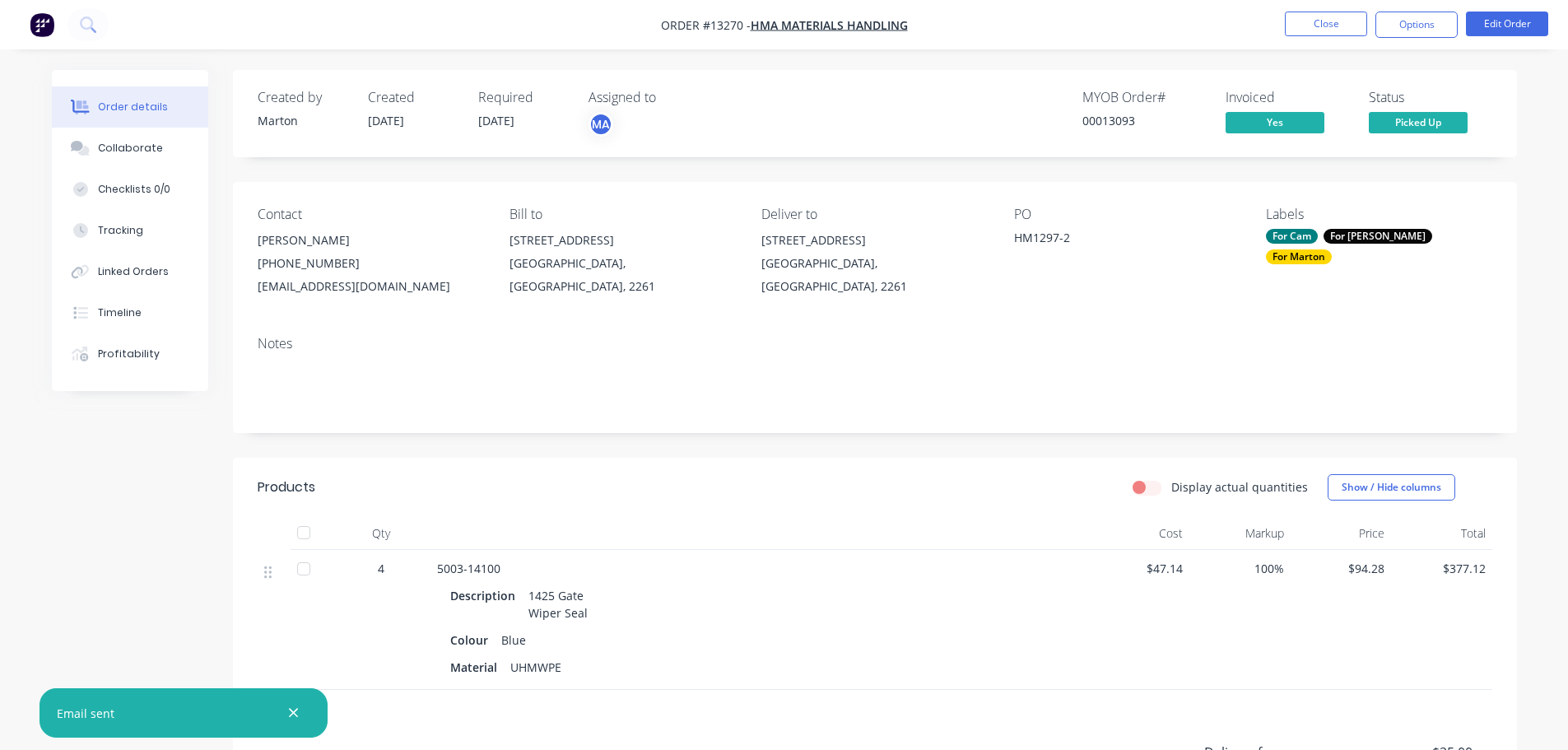
click at [1288, 48] on nav "Order #13270 - HMA Materials Handling Close Options Edit Order" at bounding box center [784, 24] width 1568 height 49
click at [1305, 32] on button "Close" at bounding box center [1326, 24] width 82 height 25
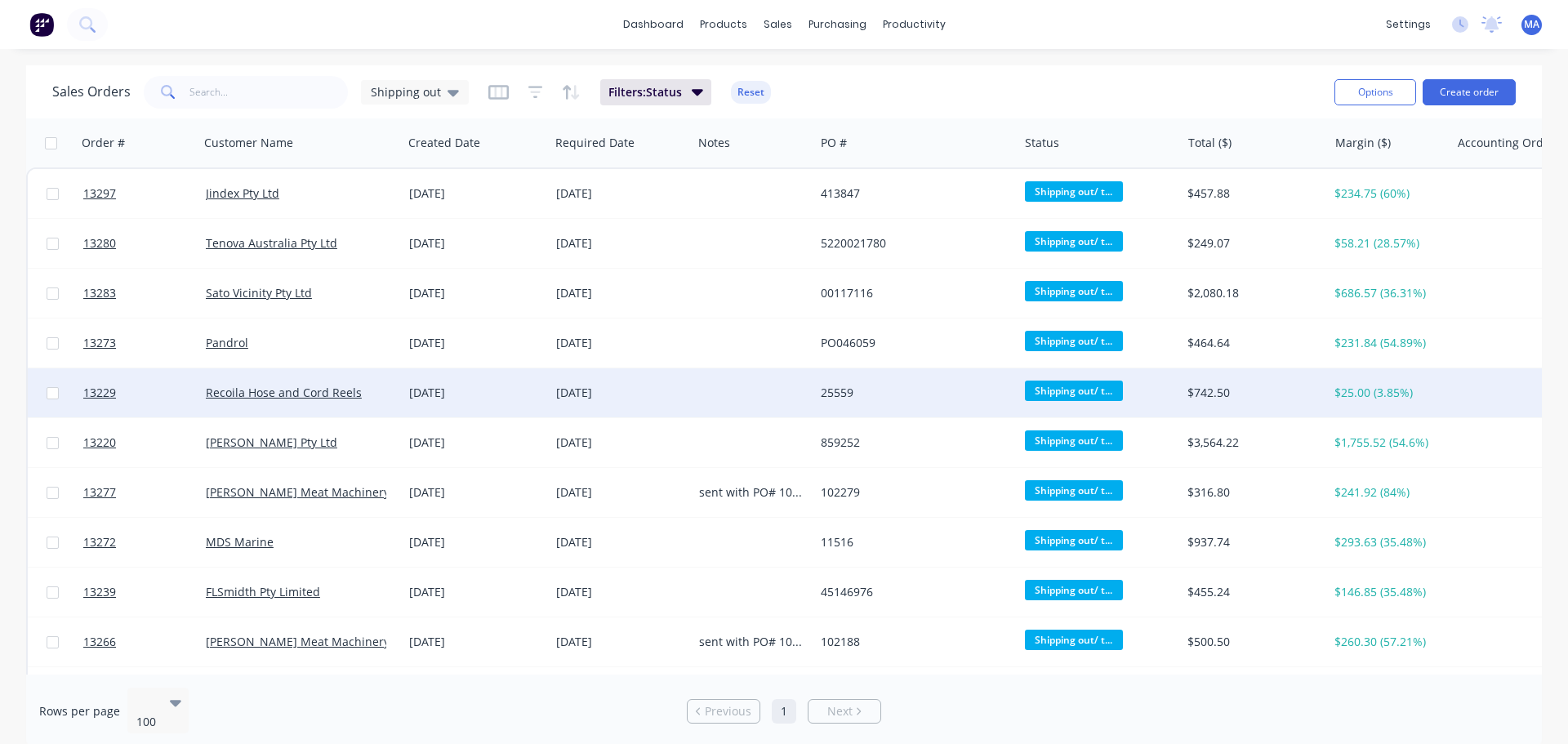
click at [388, 394] on div "Recoila Hose and Cord Reels" at bounding box center [301, 393] width 191 height 16
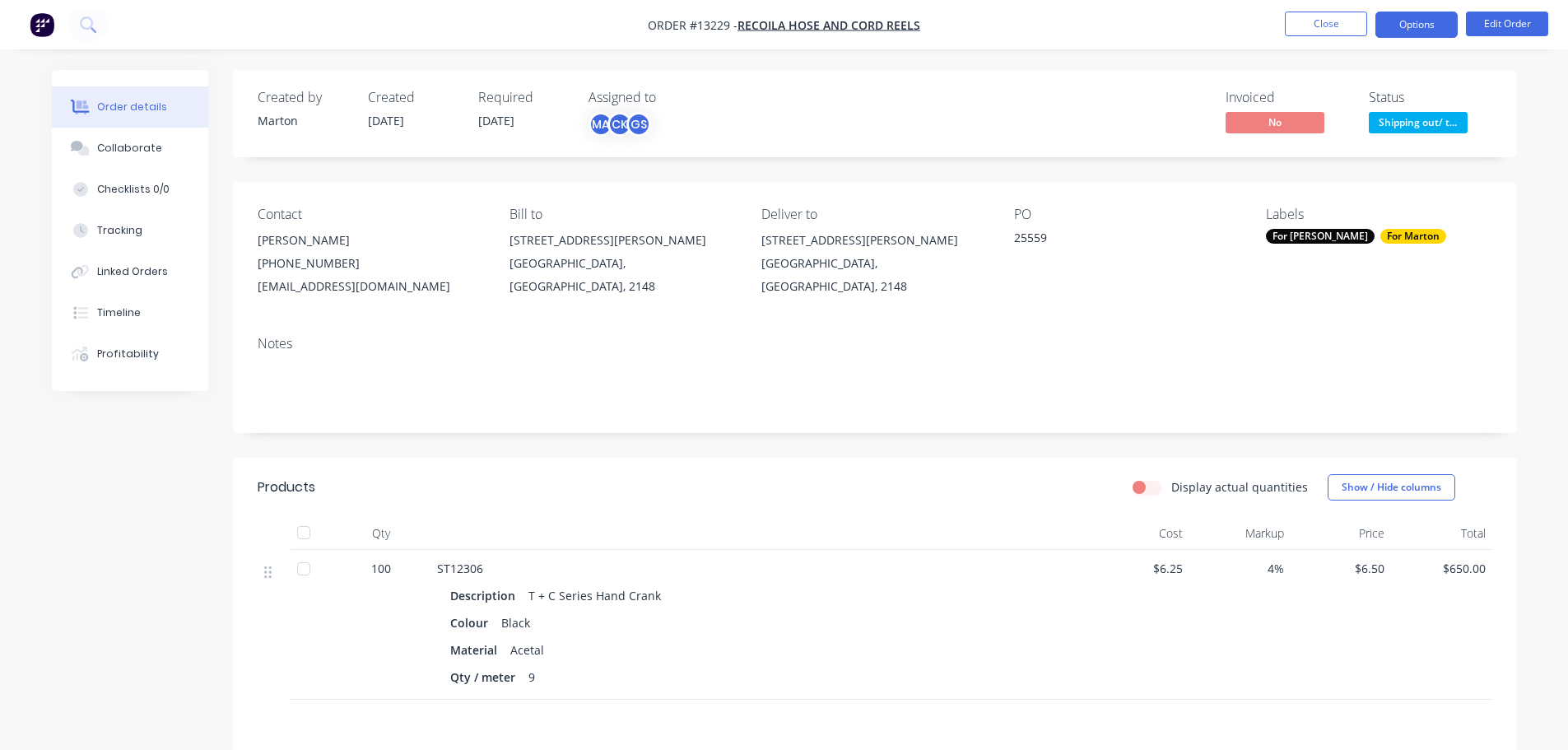
click at [1402, 32] on button "Options" at bounding box center [1416, 24] width 82 height 26
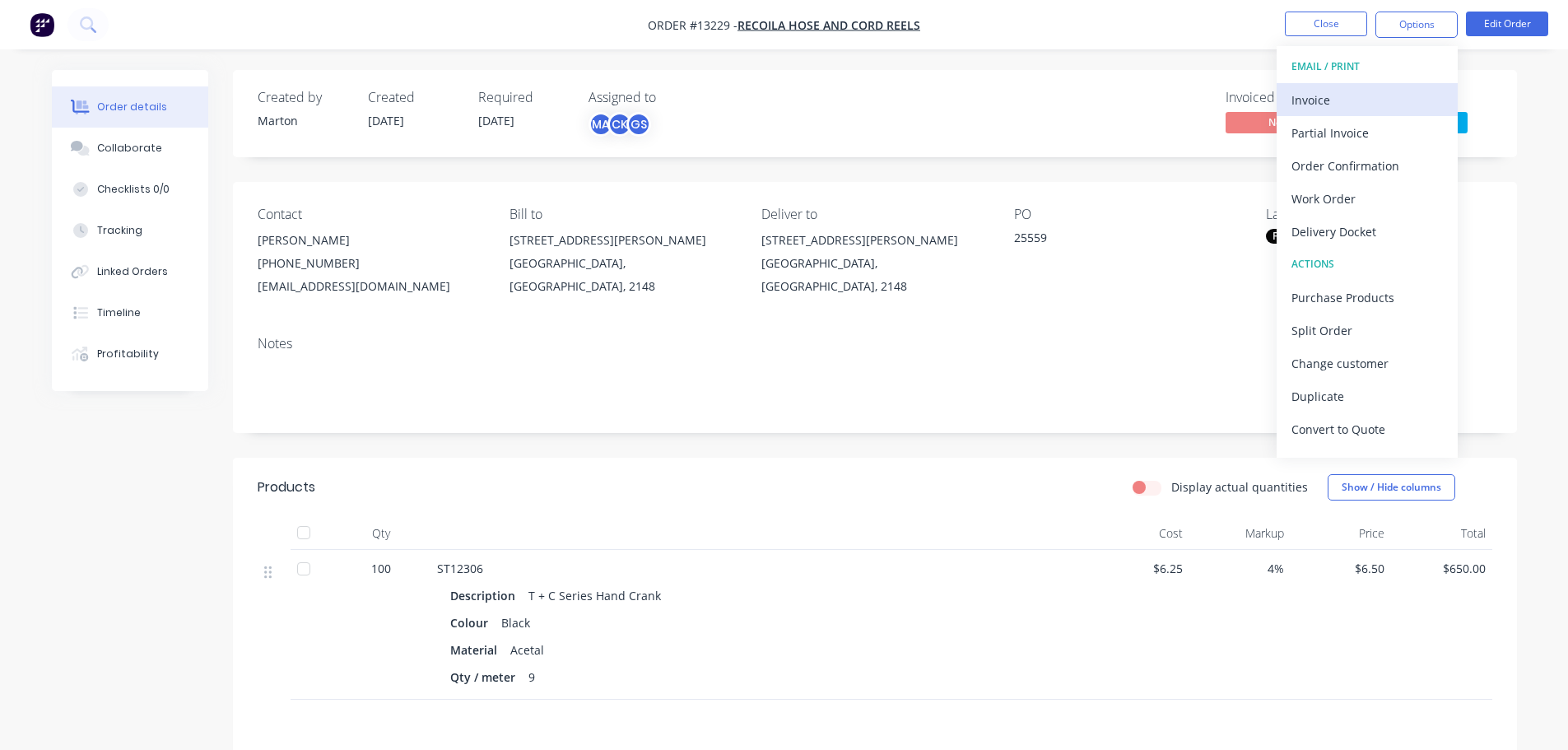
click at [1367, 95] on div "Invoice" at bounding box center [1367, 99] width 152 height 24
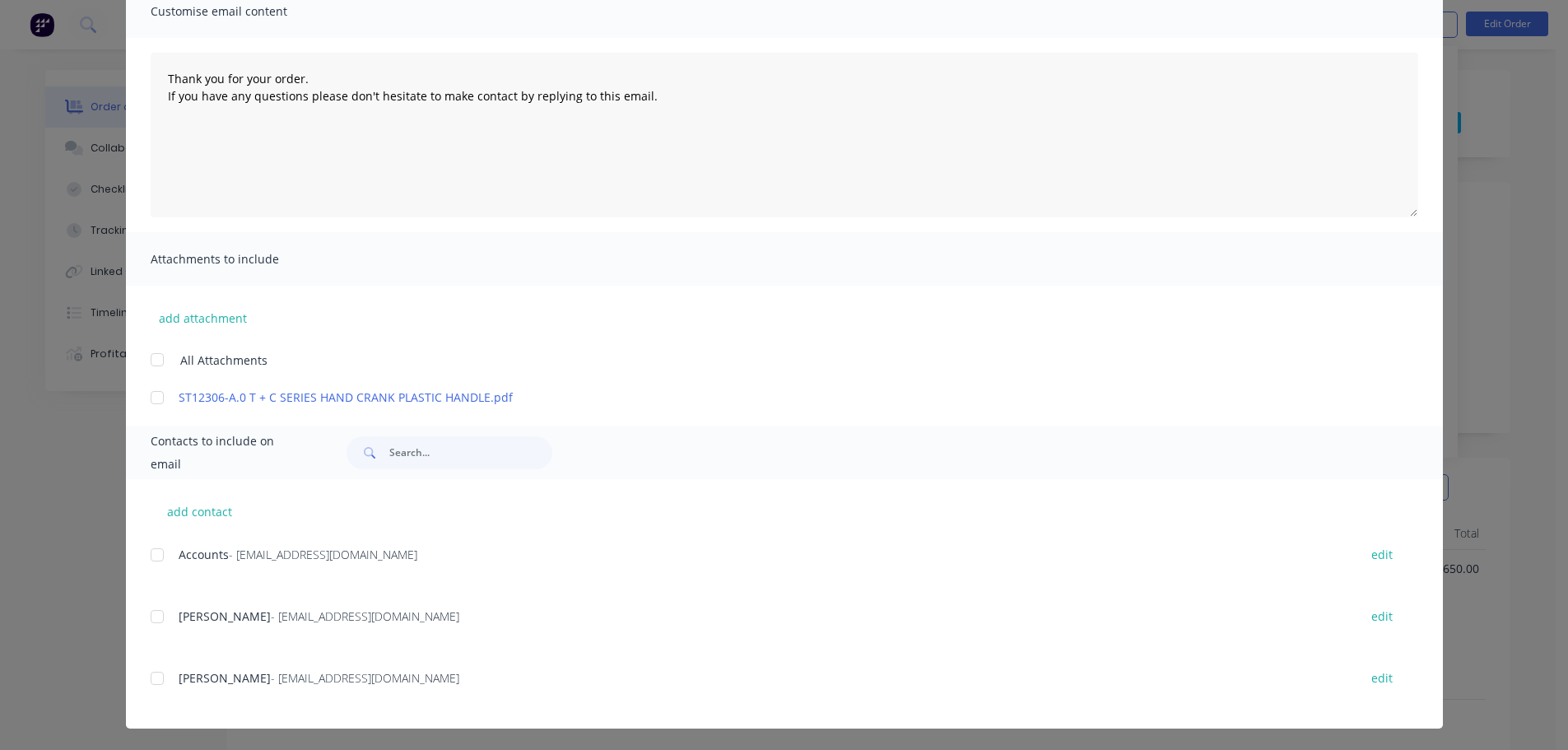
scroll to position [137, 0]
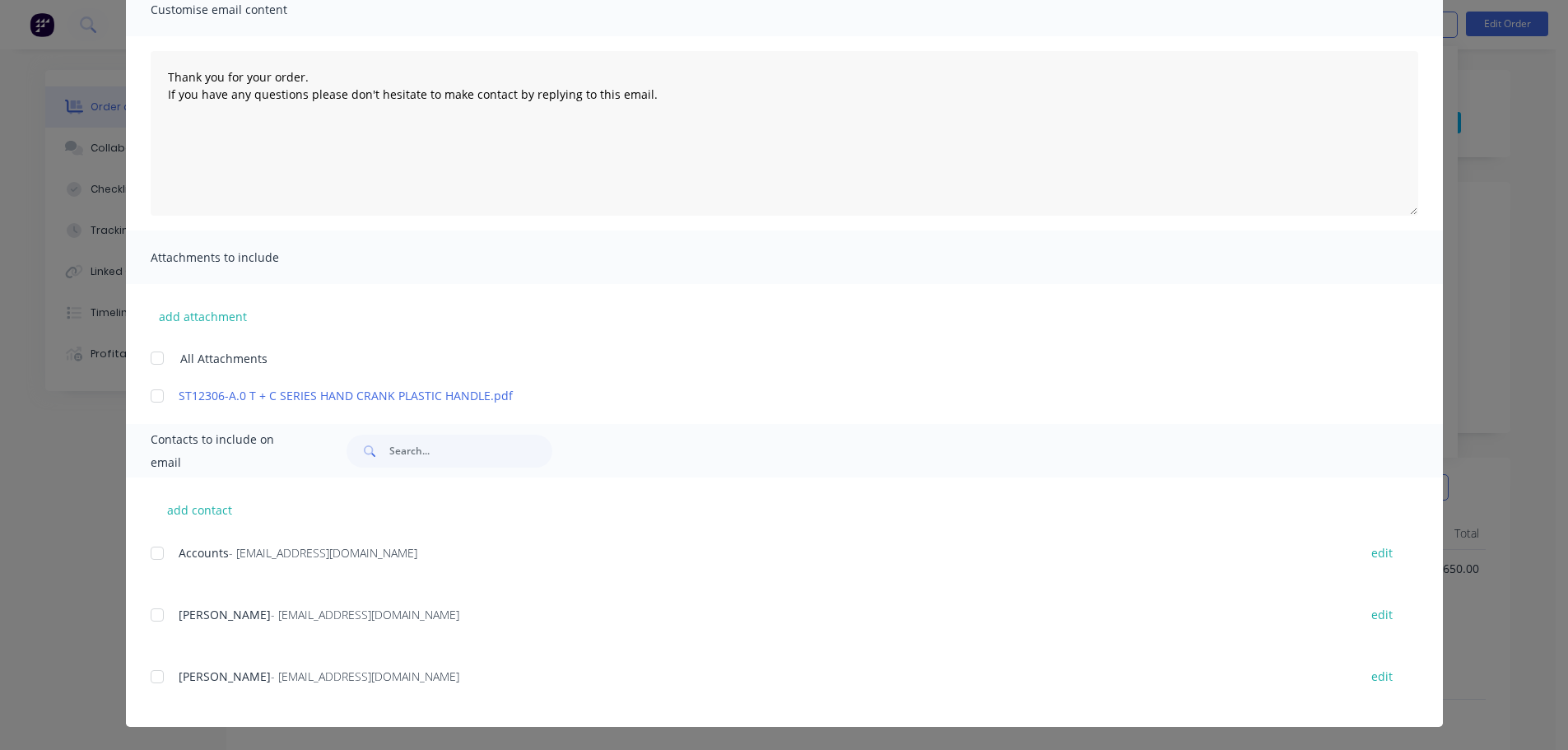
click at [164, 555] on div at bounding box center [157, 553] width 33 height 33
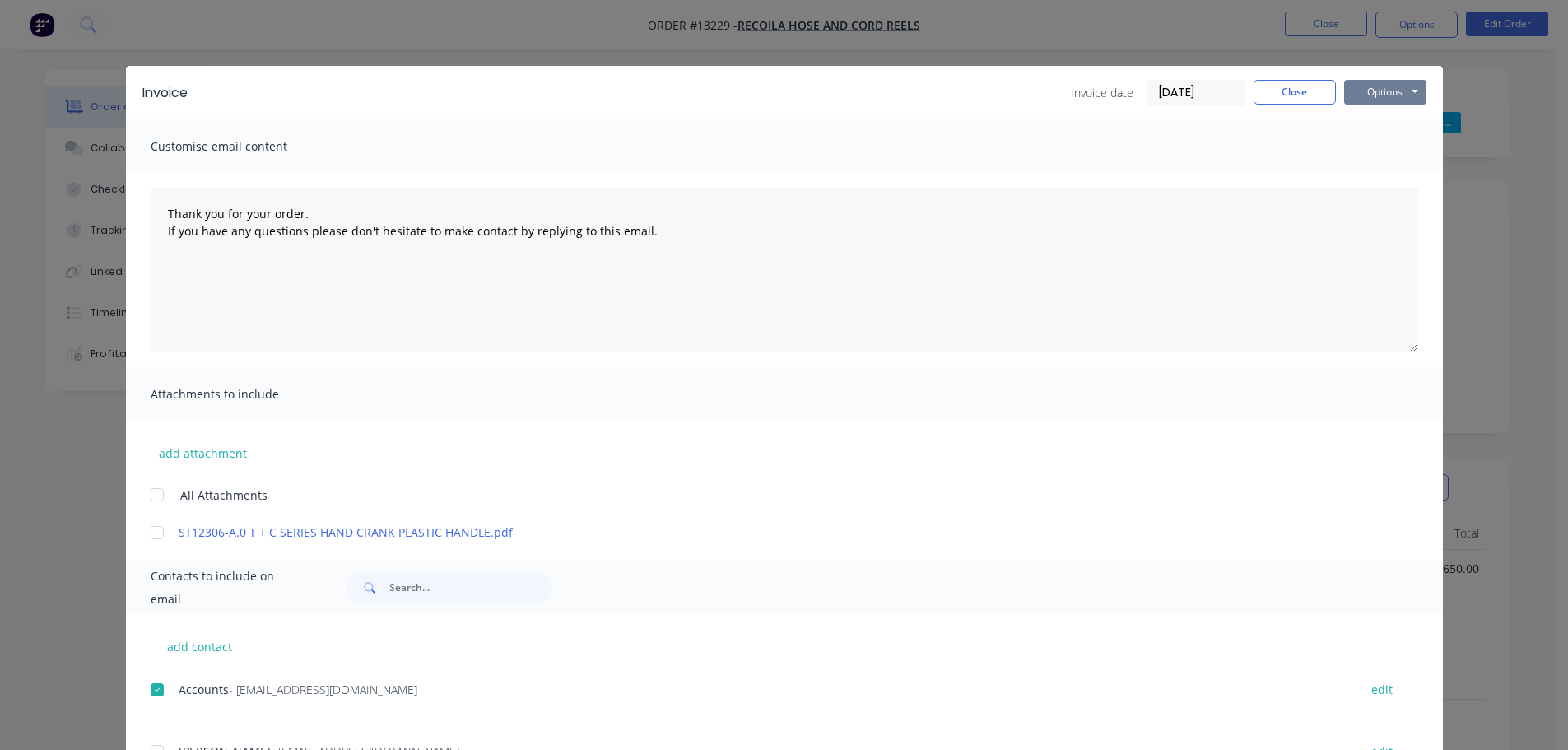
click at [1363, 92] on button "Options" at bounding box center [1385, 93] width 82 height 25
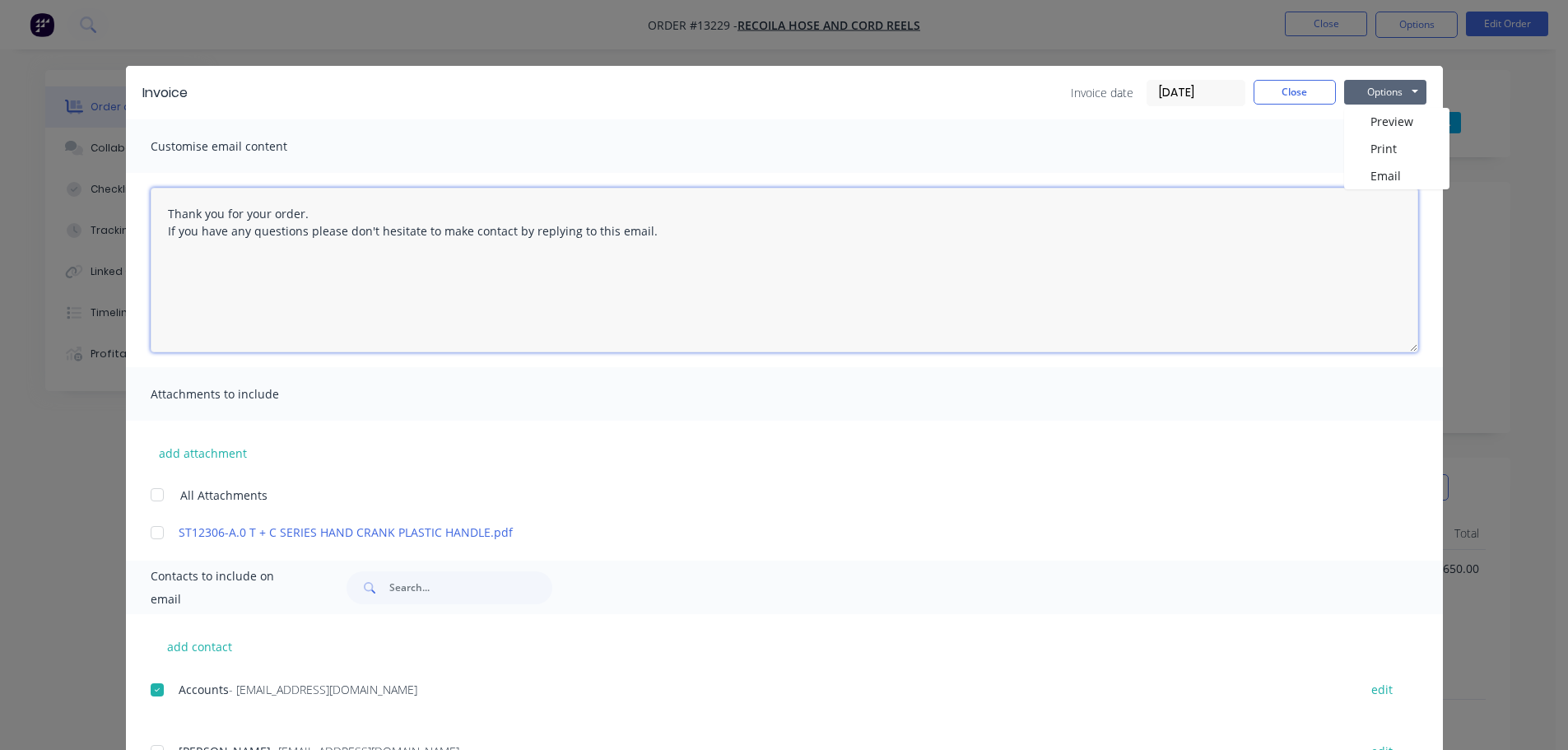
click at [1355, 190] on textarea "Thank you for your order. If you have any questions please don't hesitate to ma…" at bounding box center [784, 269] width 1268 height 165
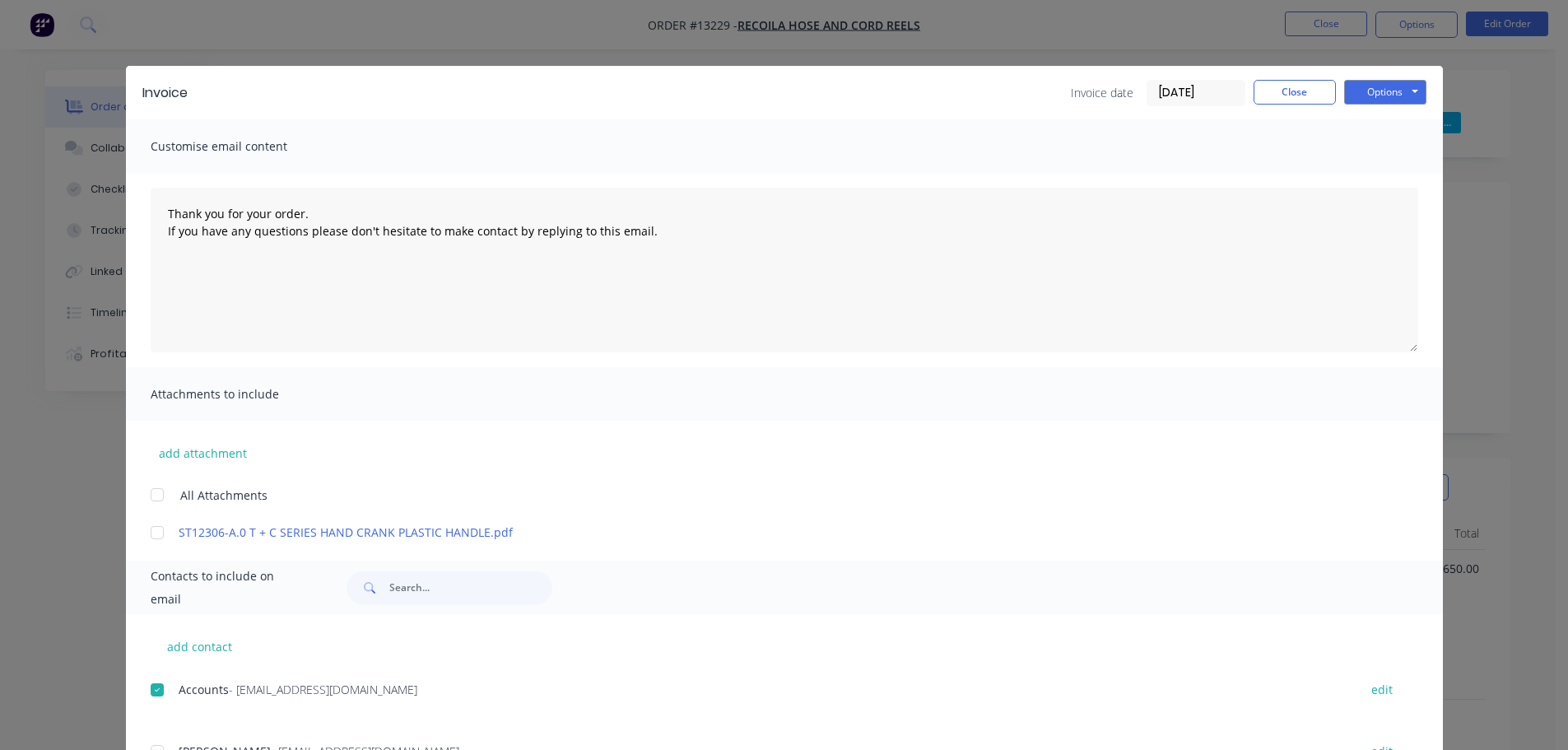
click at [1377, 107] on div "Invoice Invoice date 09/09/25 Close Options Preview Print Email" at bounding box center [784, 92] width 1317 height 53
click at [1377, 97] on button "Options" at bounding box center [1385, 93] width 82 height 25
click at [1365, 176] on button "Email" at bounding box center [1396, 176] width 105 height 27
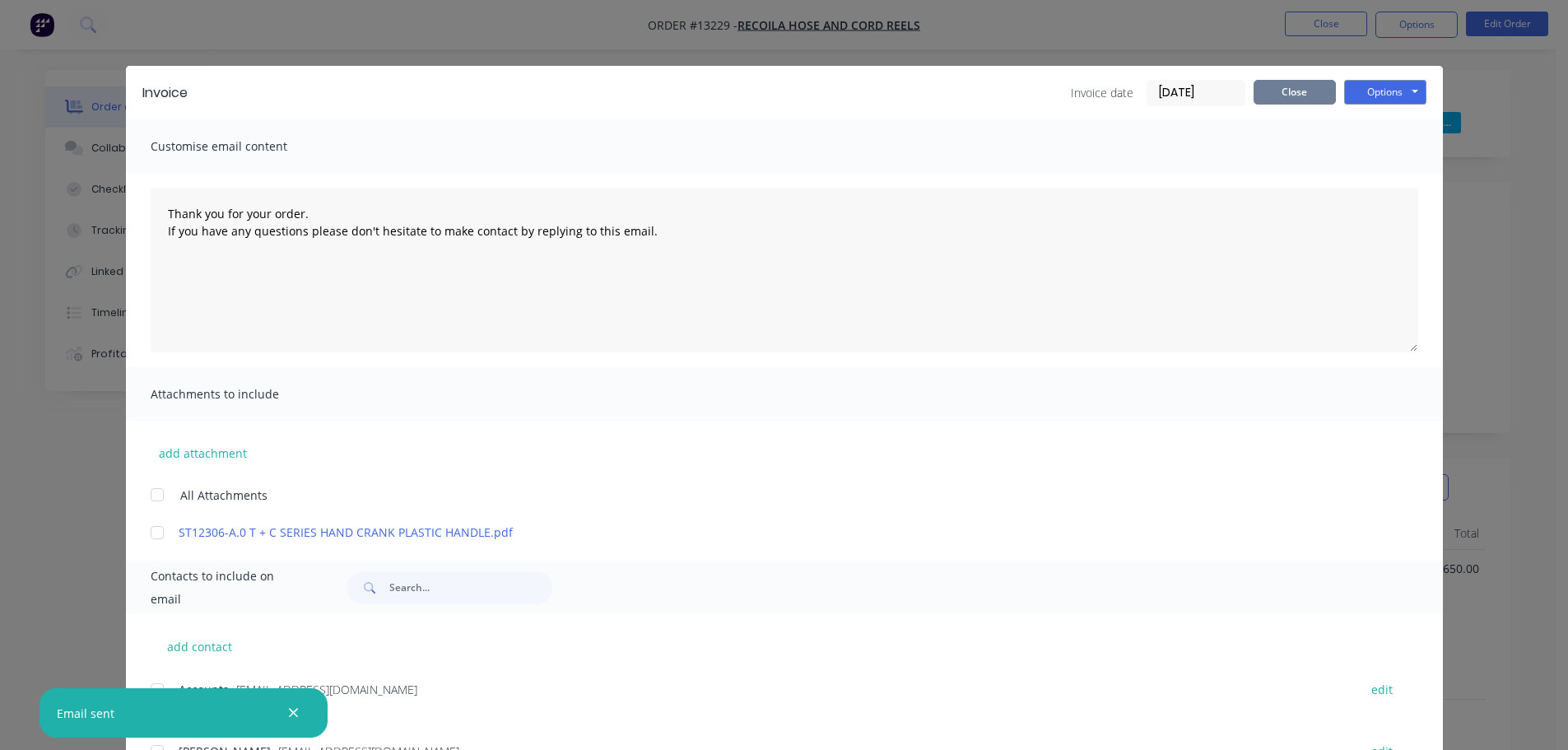
click at [1325, 91] on button "Close" at bounding box center [1294, 93] width 82 height 25
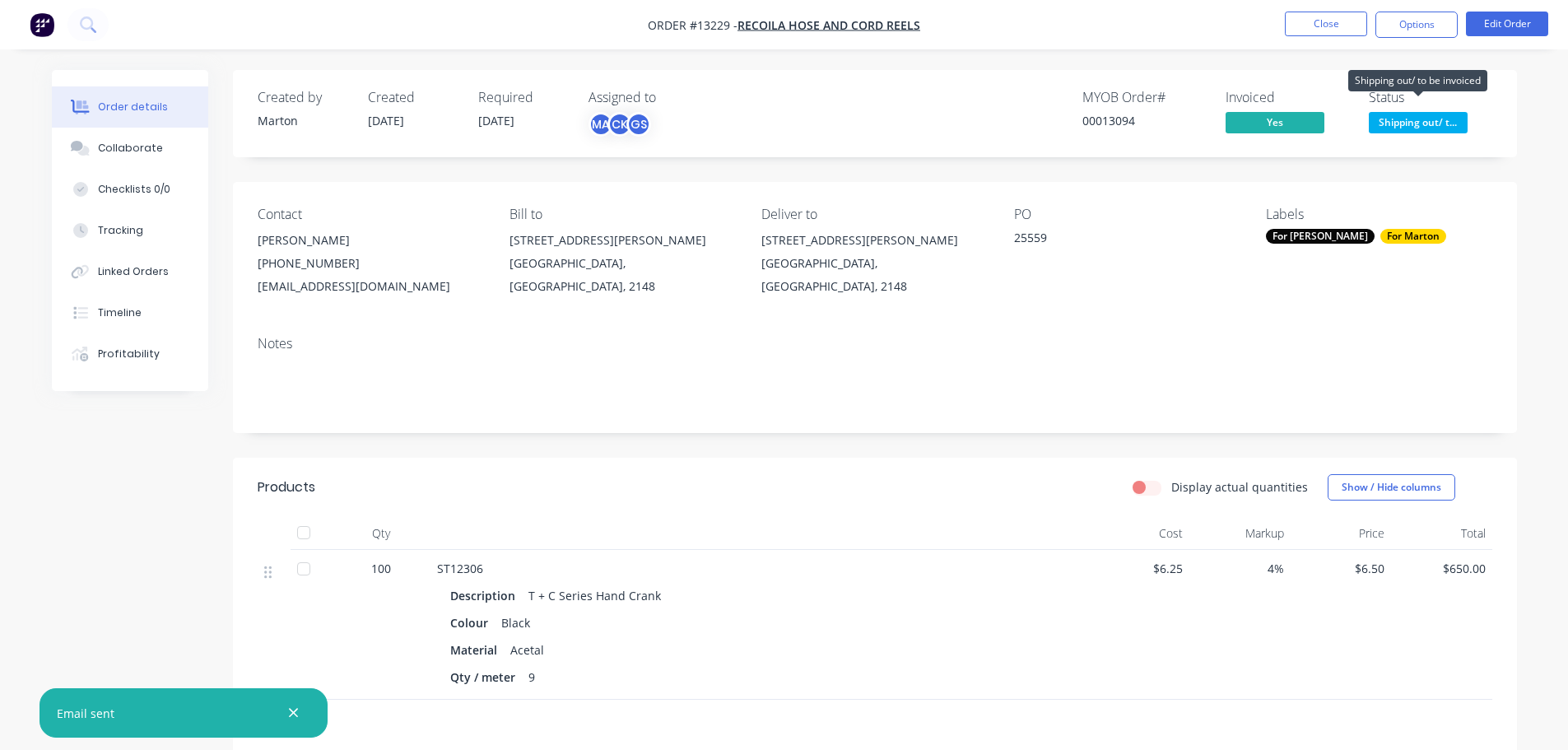
click at [1397, 125] on span "Shipping out/ t..." at bounding box center [1418, 122] width 98 height 20
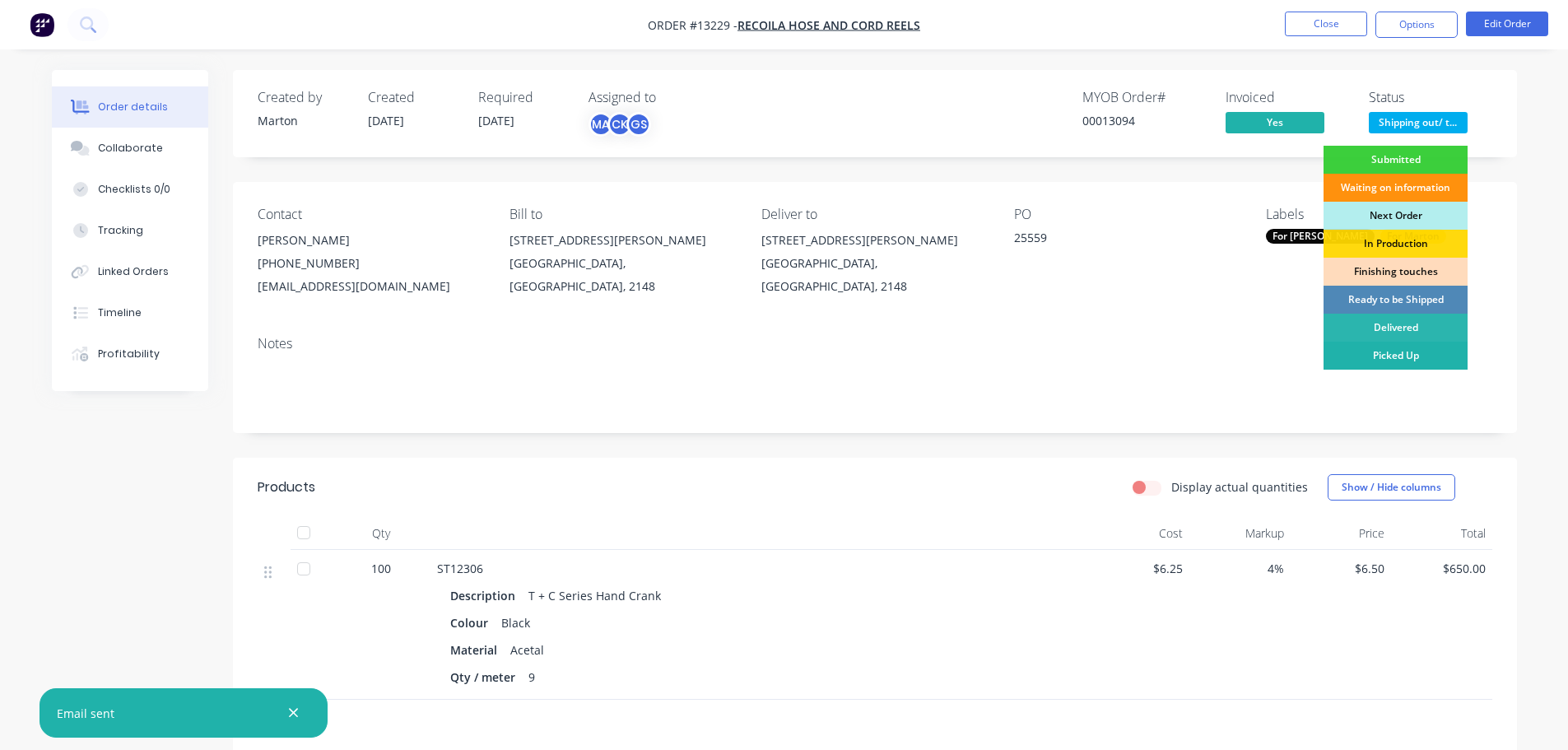
click at [1367, 347] on div "Picked Up" at bounding box center [1395, 355] width 144 height 28
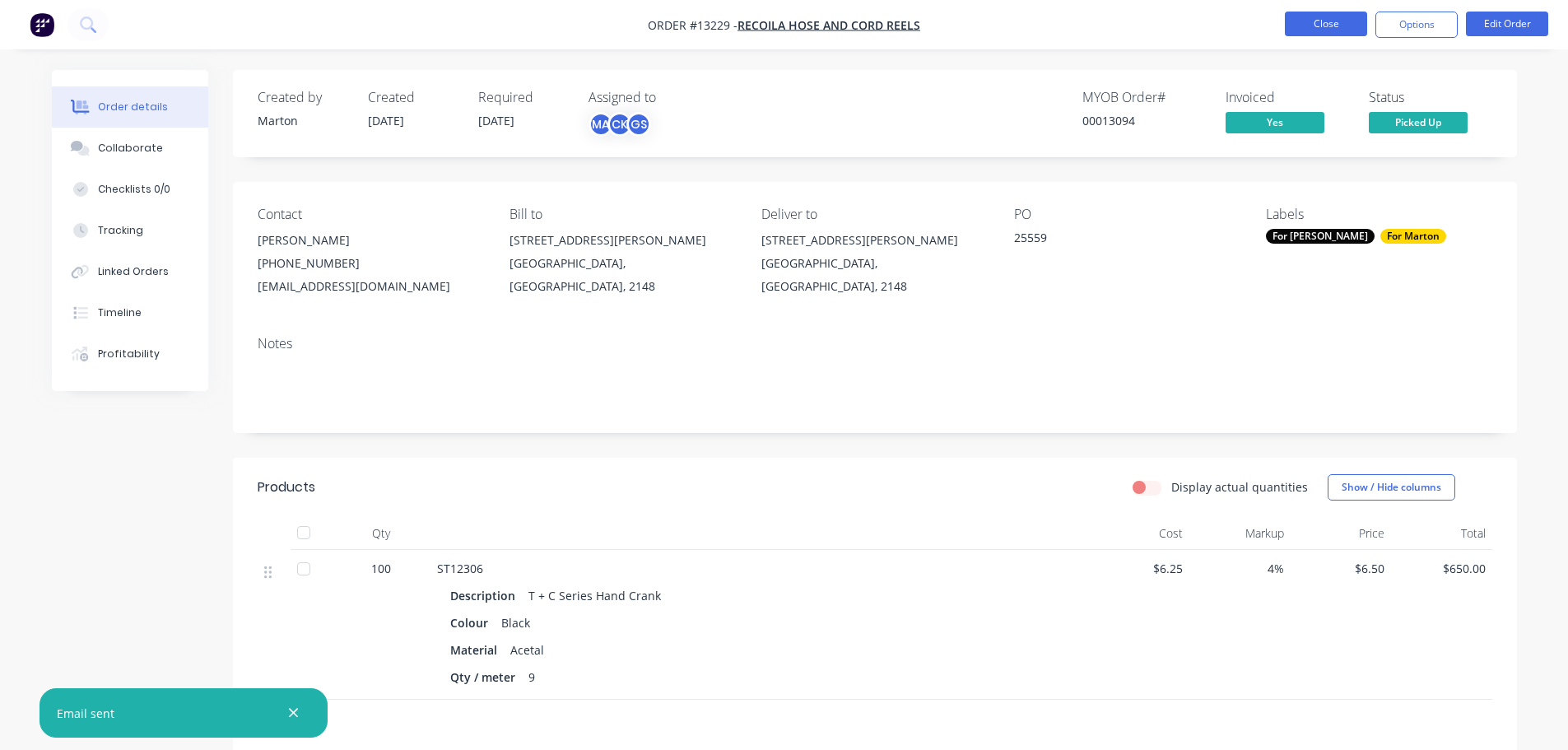
click at [1331, 25] on button "Close" at bounding box center [1326, 24] width 82 height 25
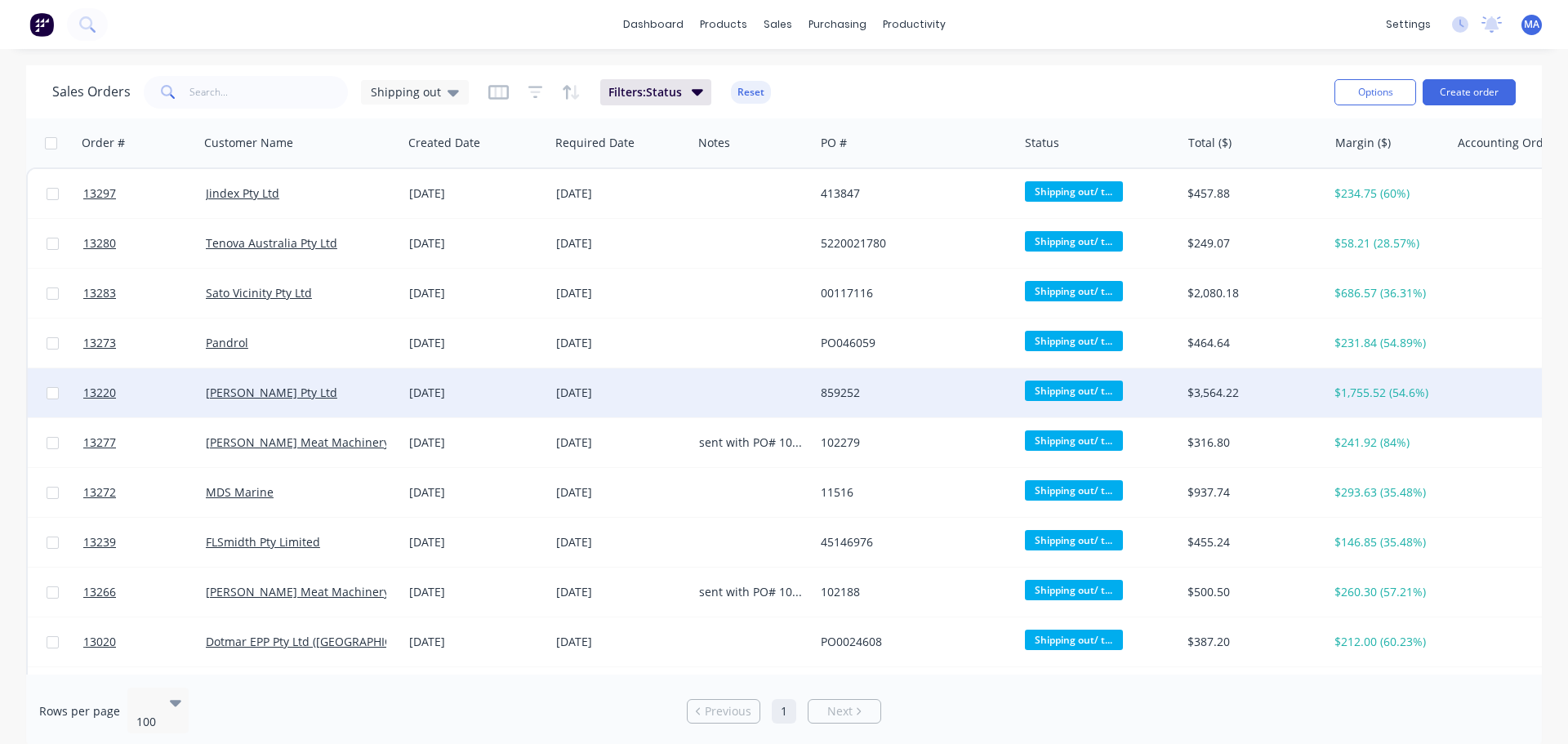
click at [402, 380] on div "08 Aug 2025" at bounding box center [475, 393] width 147 height 49
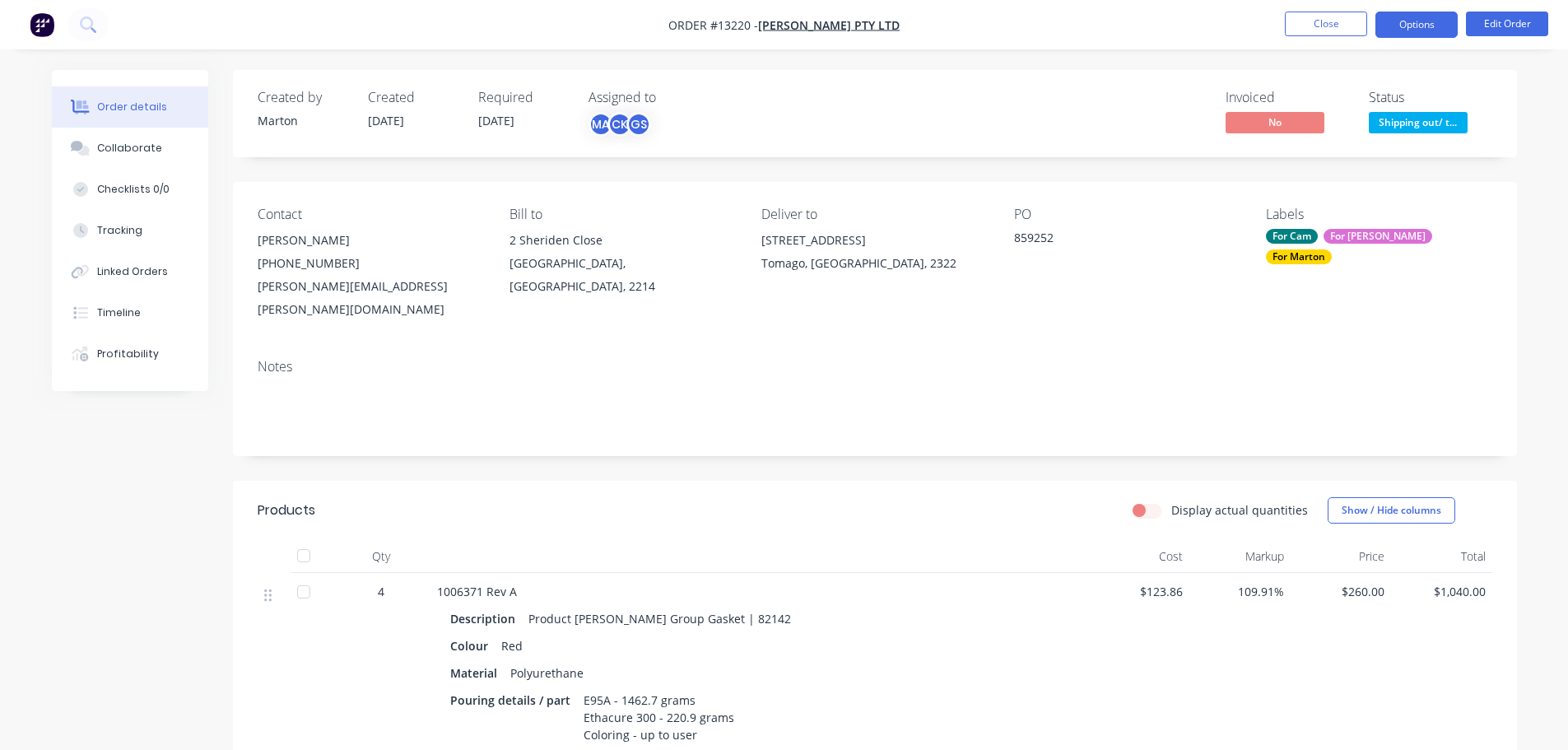
click at [1427, 32] on button "Options" at bounding box center [1416, 24] width 82 height 26
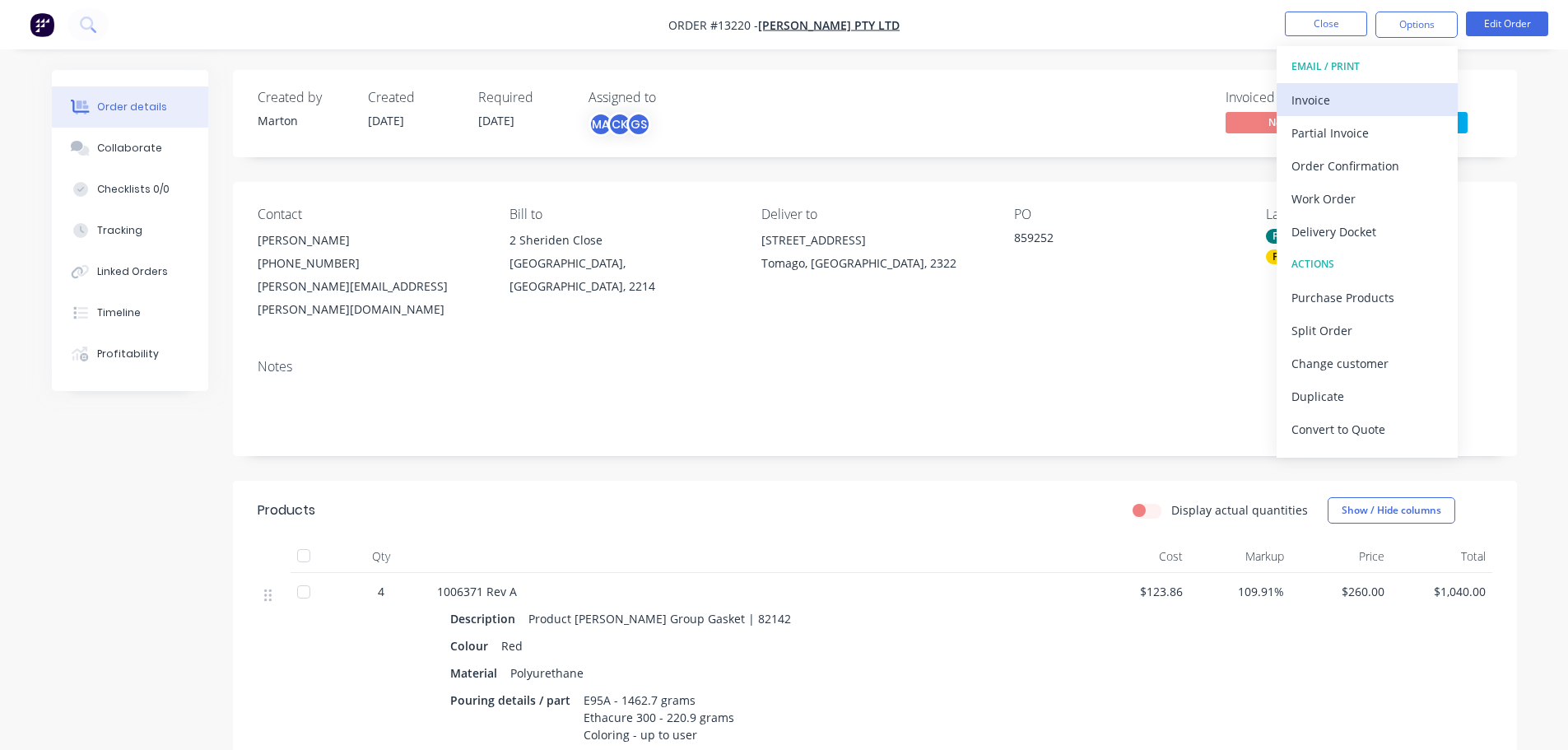
click at [1363, 94] on div "Invoice" at bounding box center [1367, 99] width 152 height 24
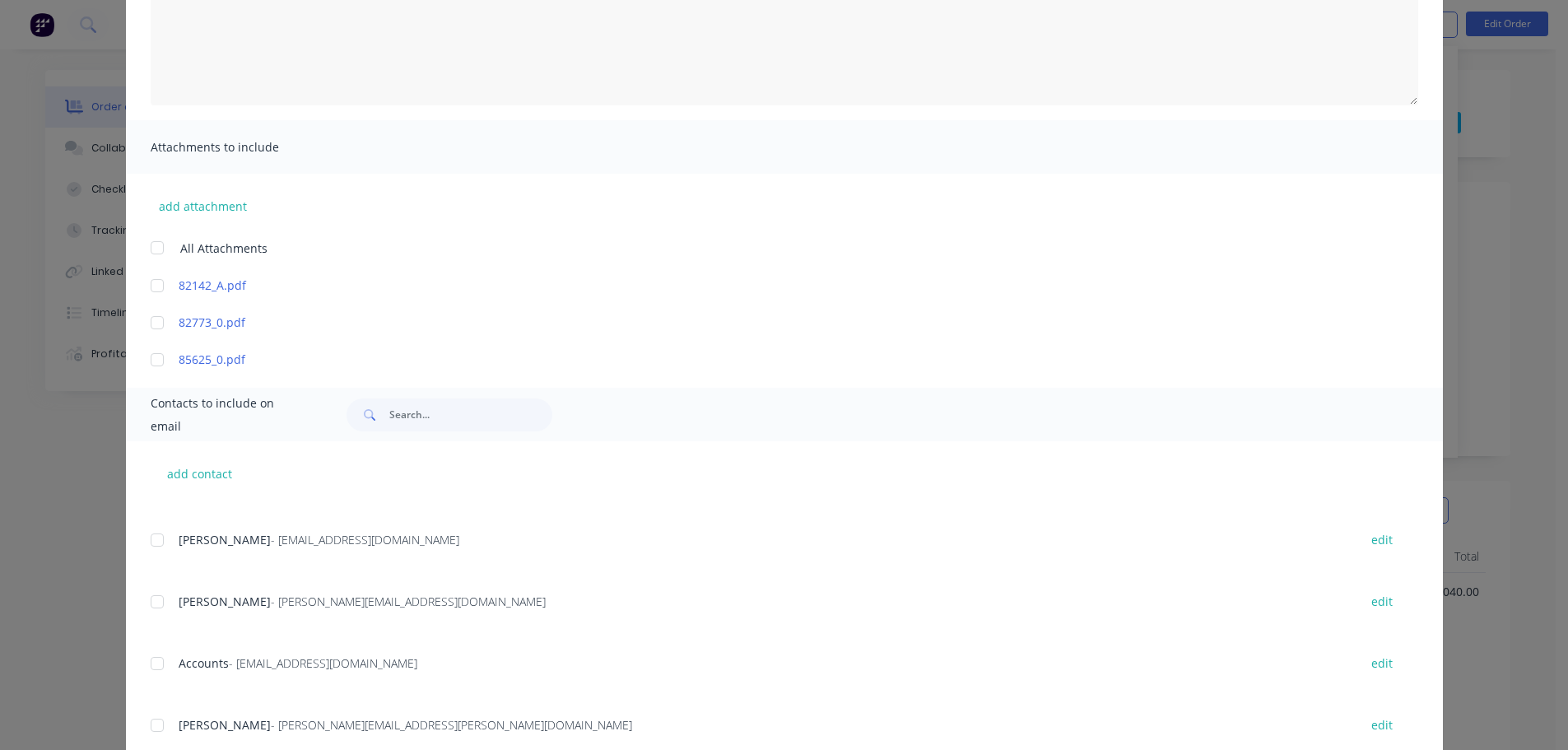
scroll to position [366, 0]
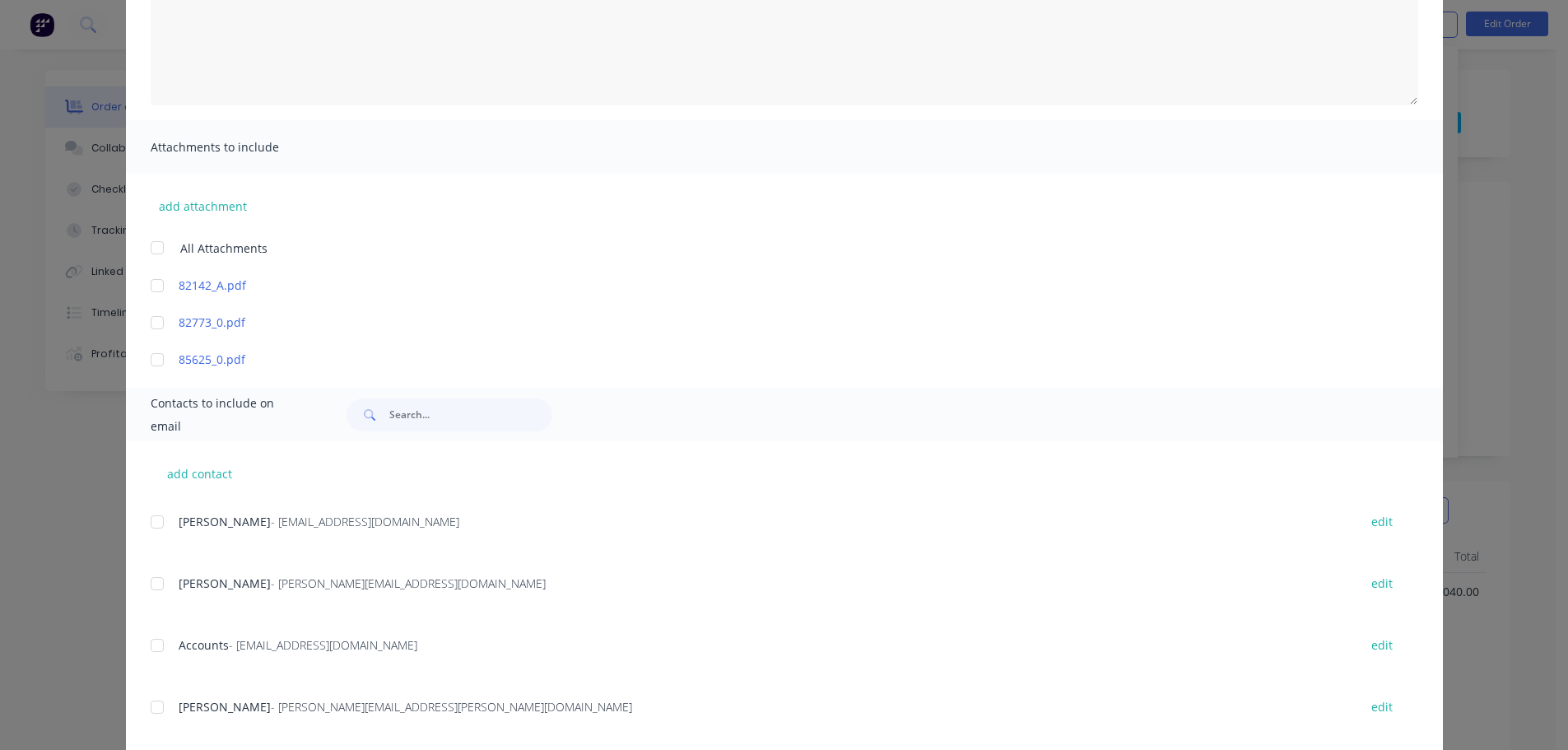
click at [148, 654] on div at bounding box center [157, 645] width 33 height 33
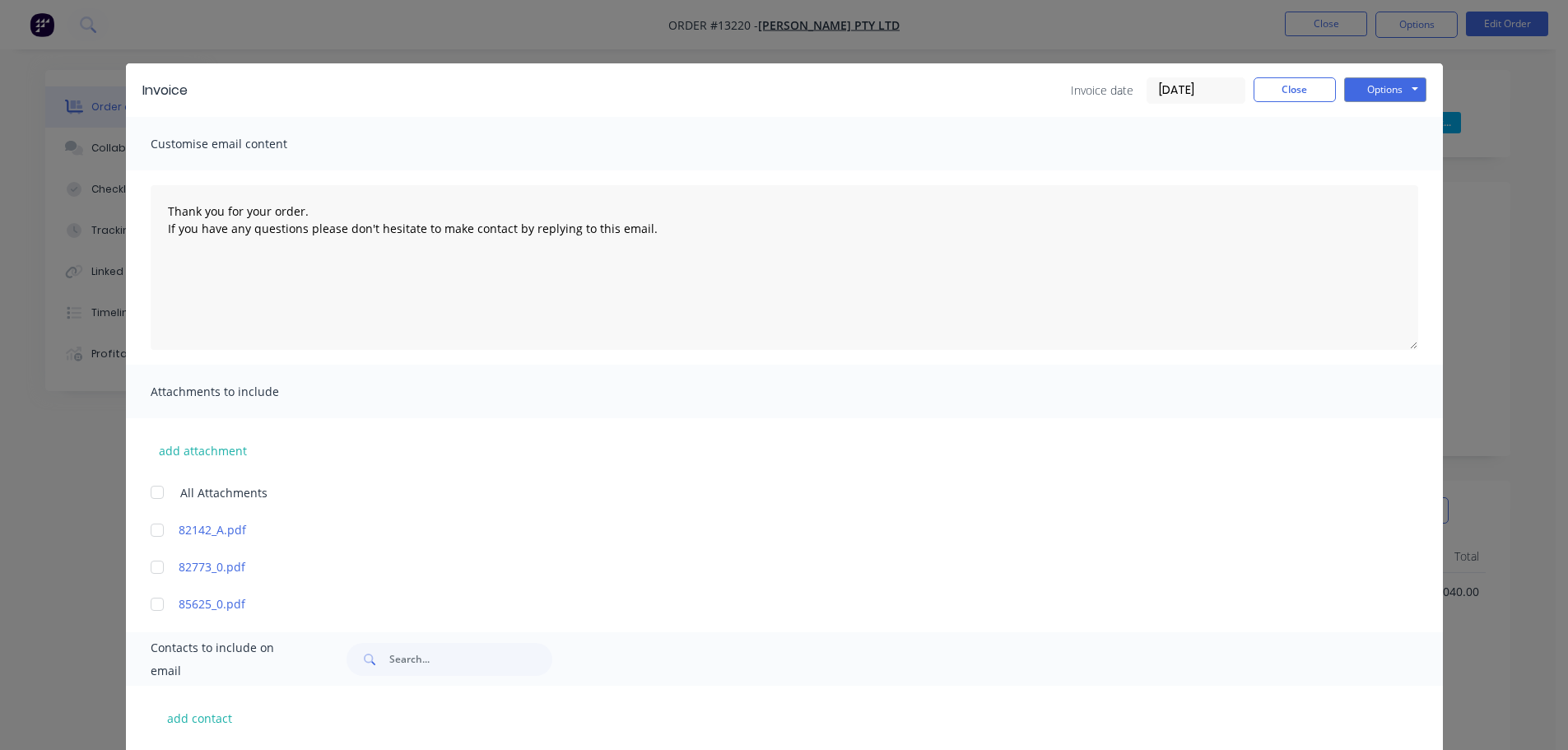
scroll to position [0, 0]
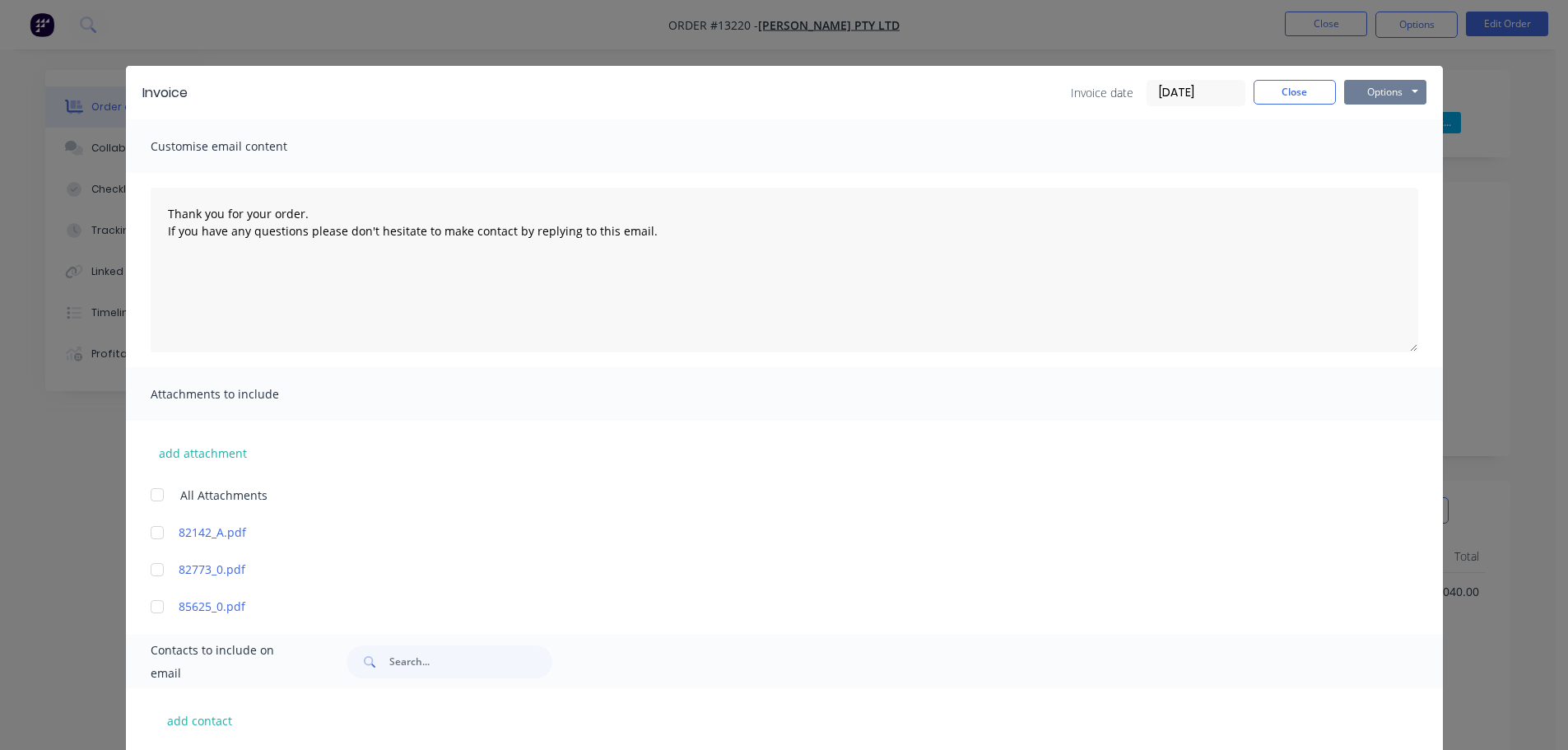
click at [1382, 97] on button "Options" at bounding box center [1385, 93] width 82 height 25
click at [1361, 181] on button "Email" at bounding box center [1396, 176] width 105 height 27
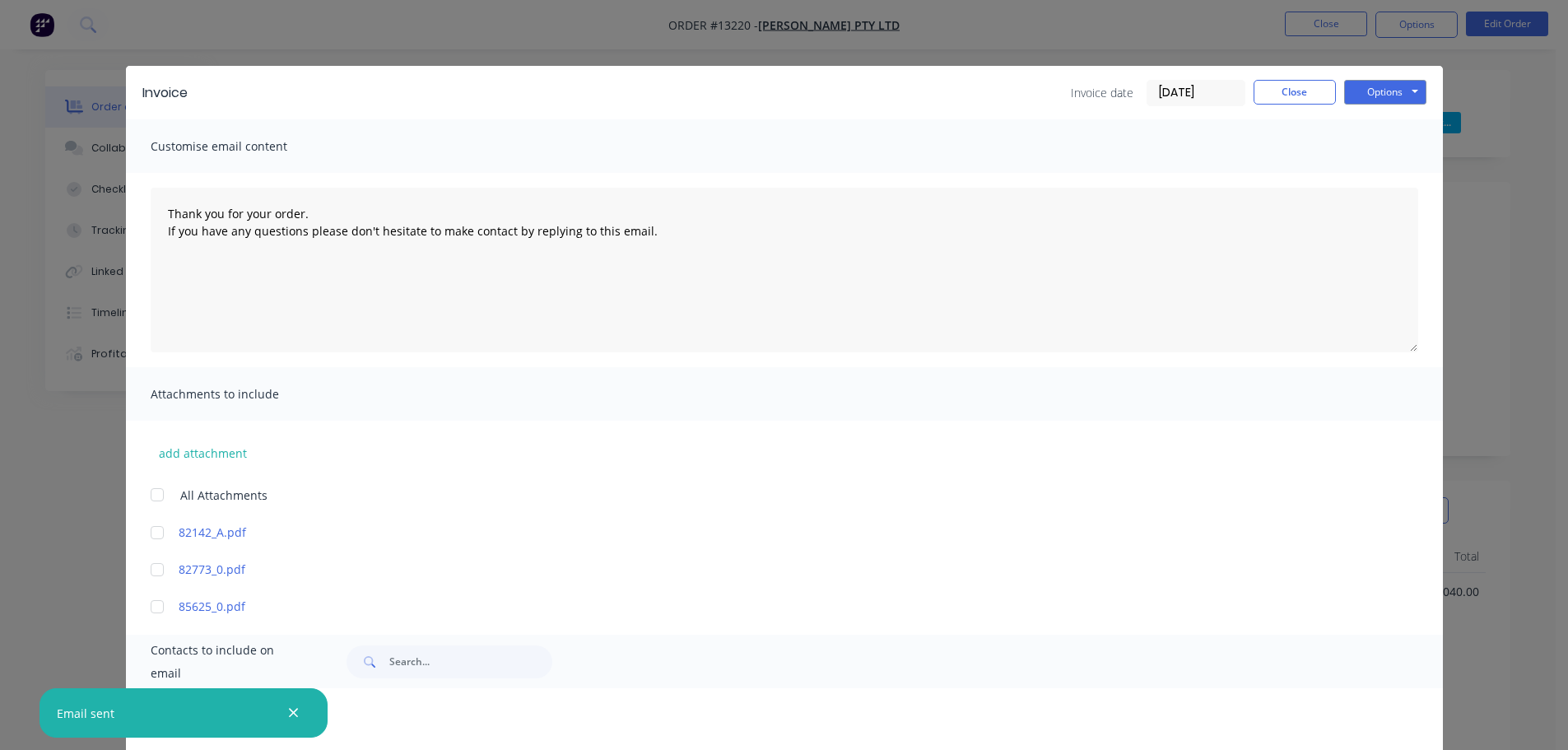
scroll to position [366, 0]
drag, startPoint x: 1300, startPoint y: 97, endPoint x: 1360, endPoint y: 120, distance: 64.3
click at [1301, 97] on button "Close" at bounding box center [1294, 93] width 82 height 25
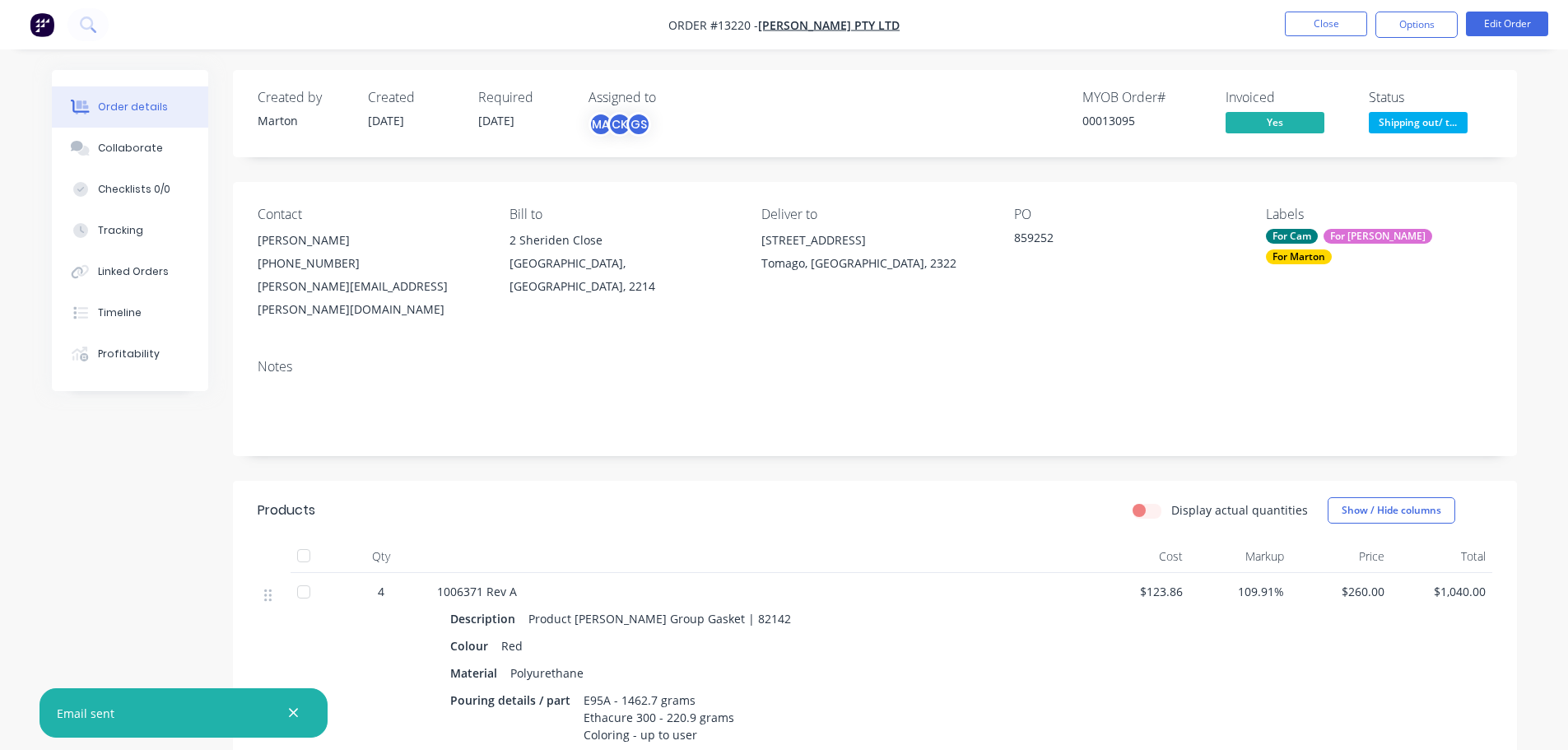
click at [1386, 118] on span "Shipping out/ t..." at bounding box center [1418, 122] width 98 height 20
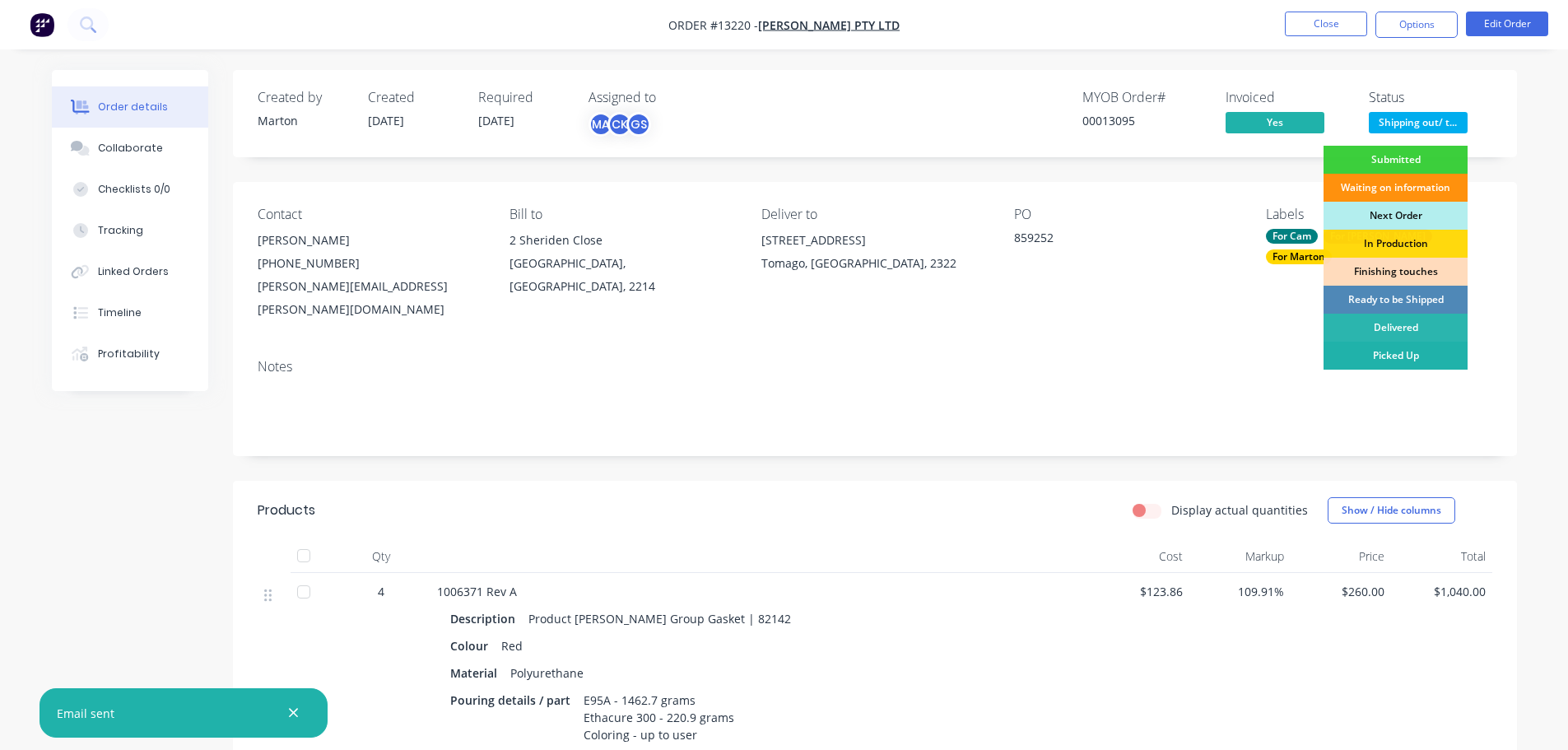
click at [1362, 354] on div "Picked Up" at bounding box center [1395, 355] width 144 height 28
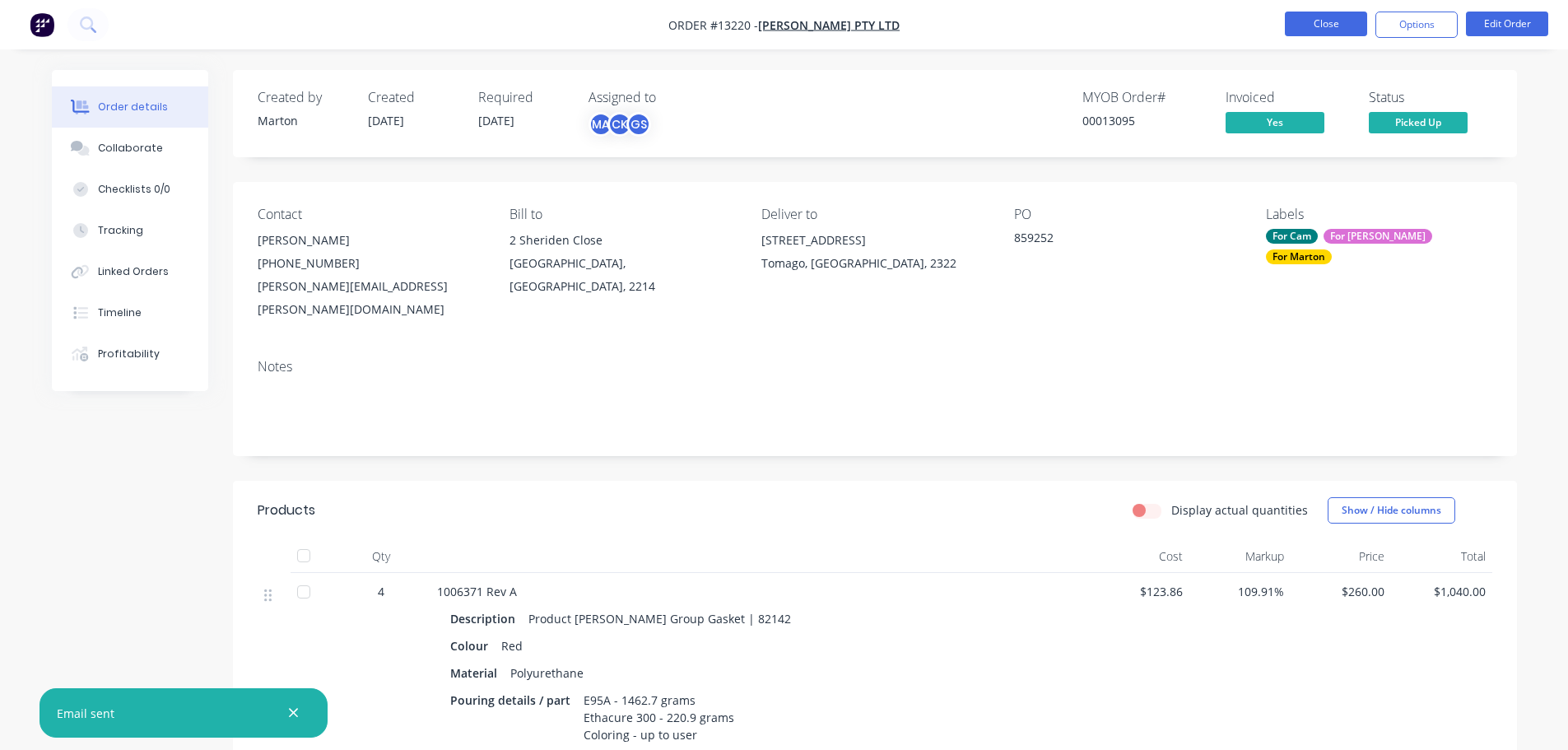
click at [1320, 31] on button "Close" at bounding box center [1326, 24] width 82 height 25
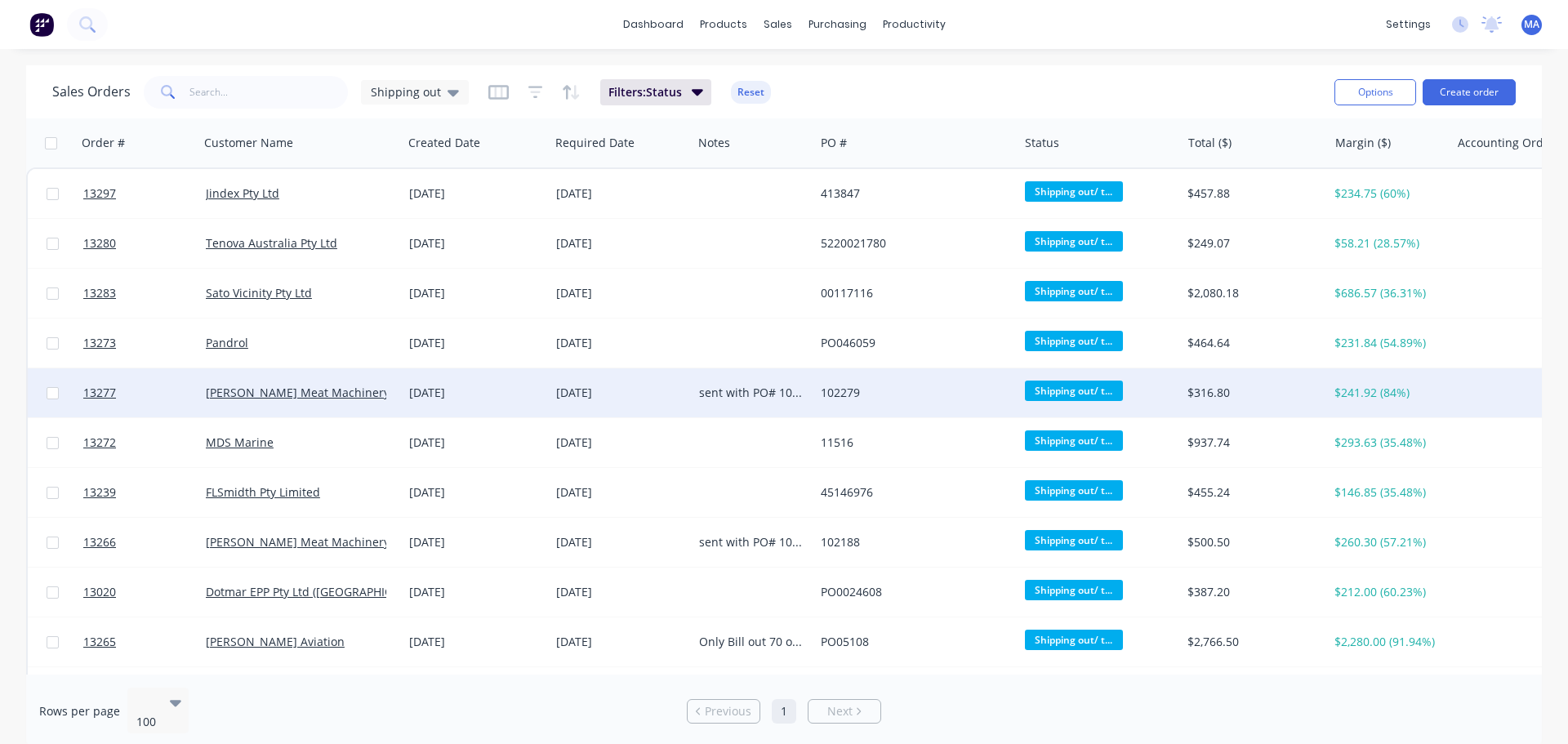
click at [441, 398] on div "01 Sep 2025" at bounding box center [476, 393] width 134 height 16
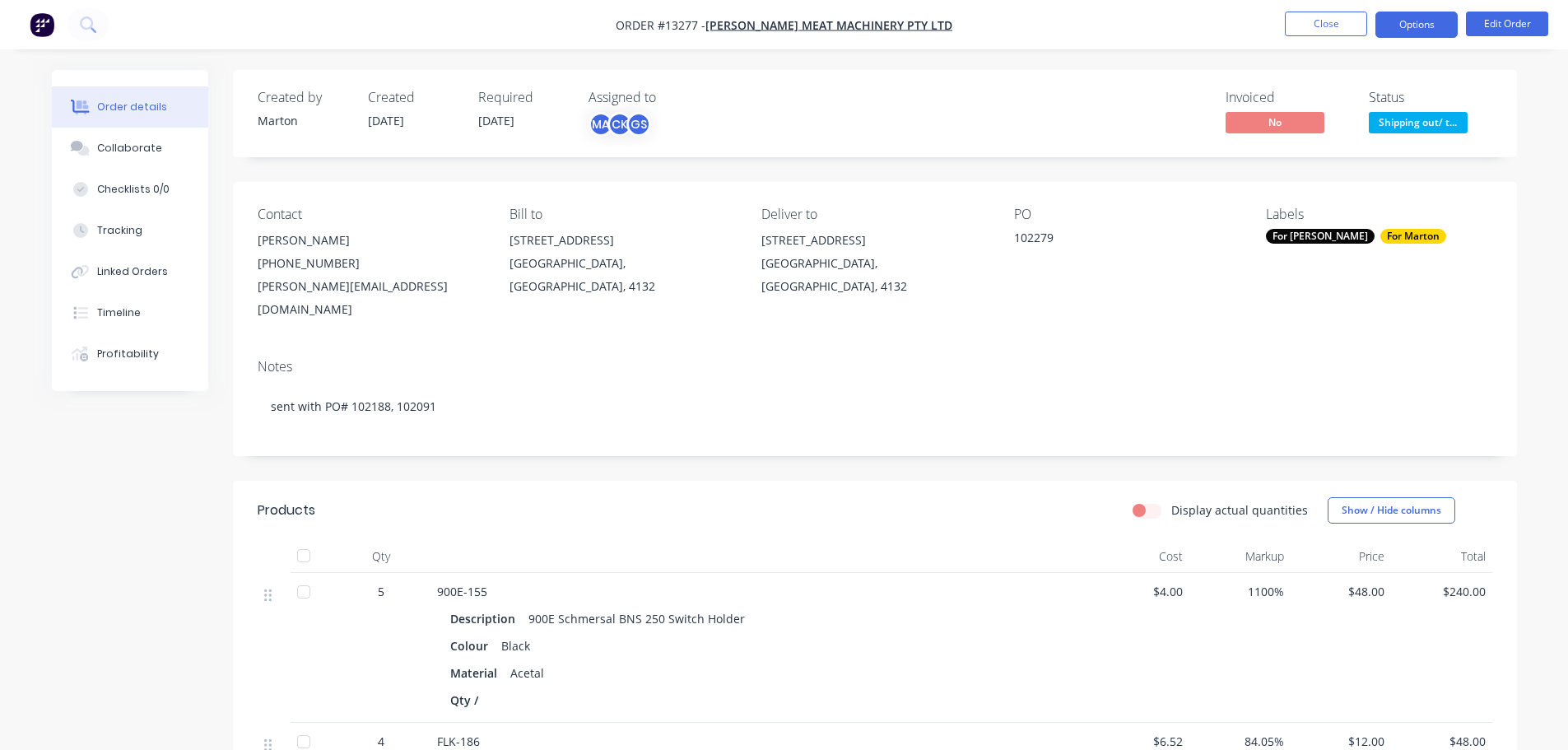
click at [1404, 28] on button "Options" at bounding box center [1416, 24] width 82 height 26
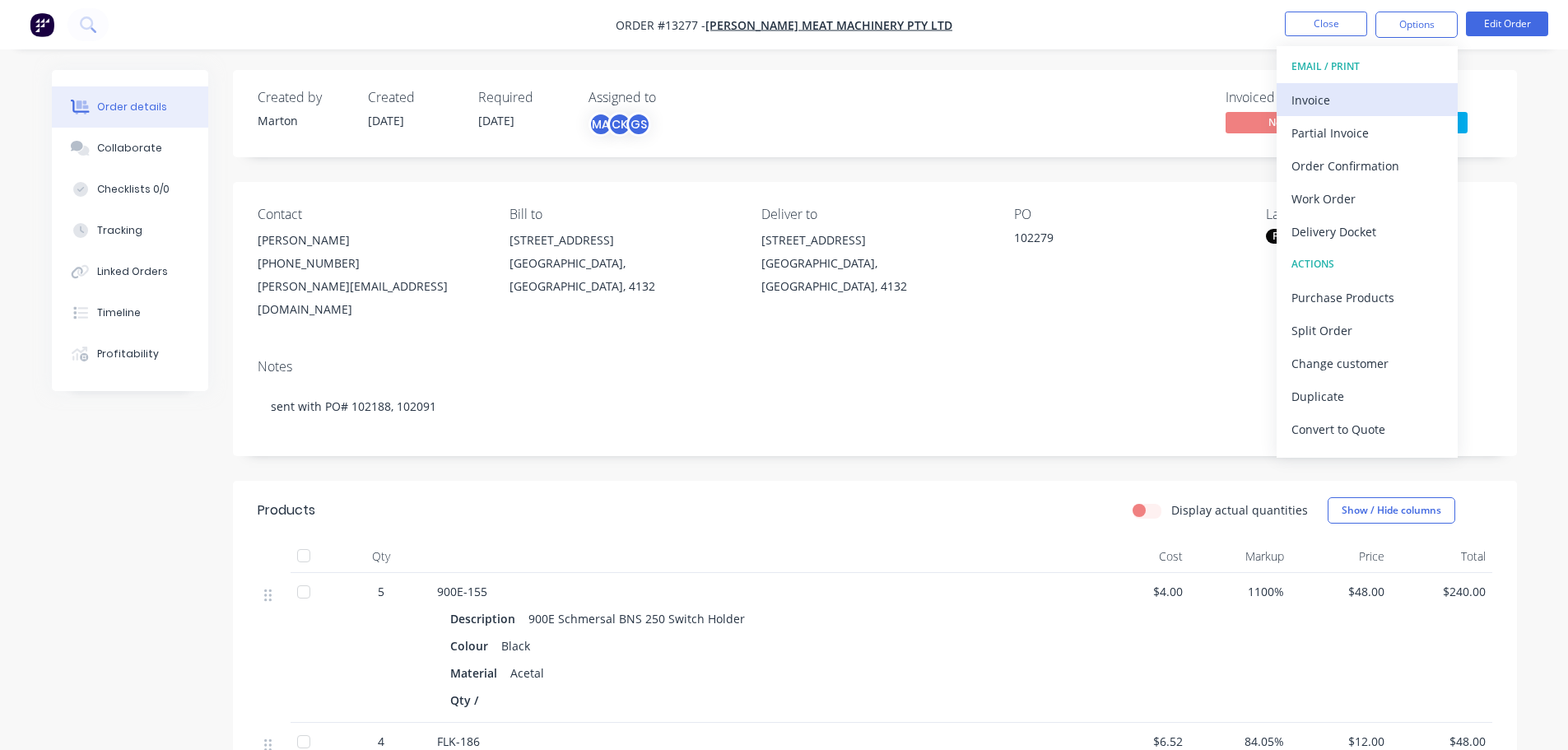
click at [1352, 97] on div "Invoice" at bounding box center [1367, 99] width 152 height 24
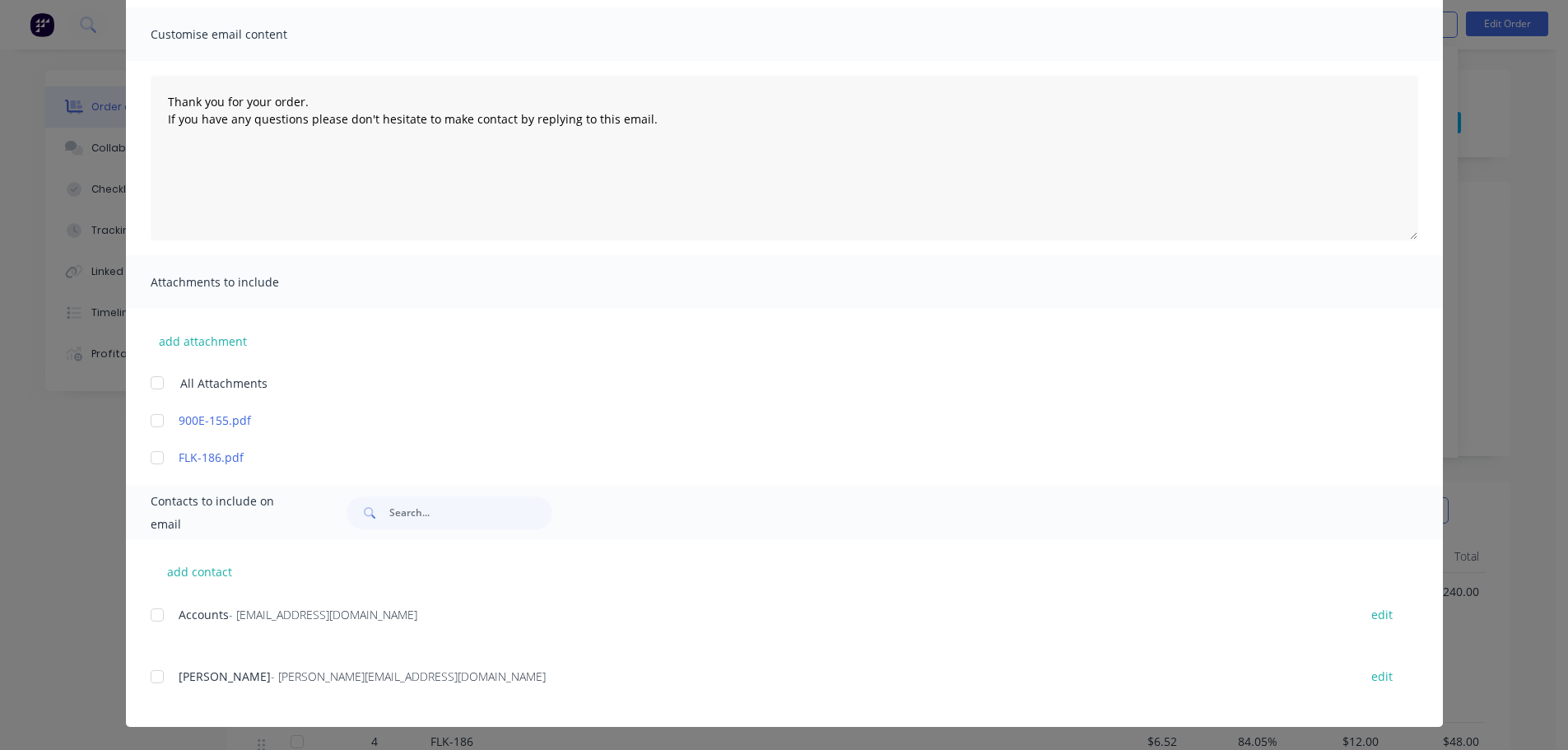
click at [154, 611] on div at bounding box center [157, 615] width 33 height 33
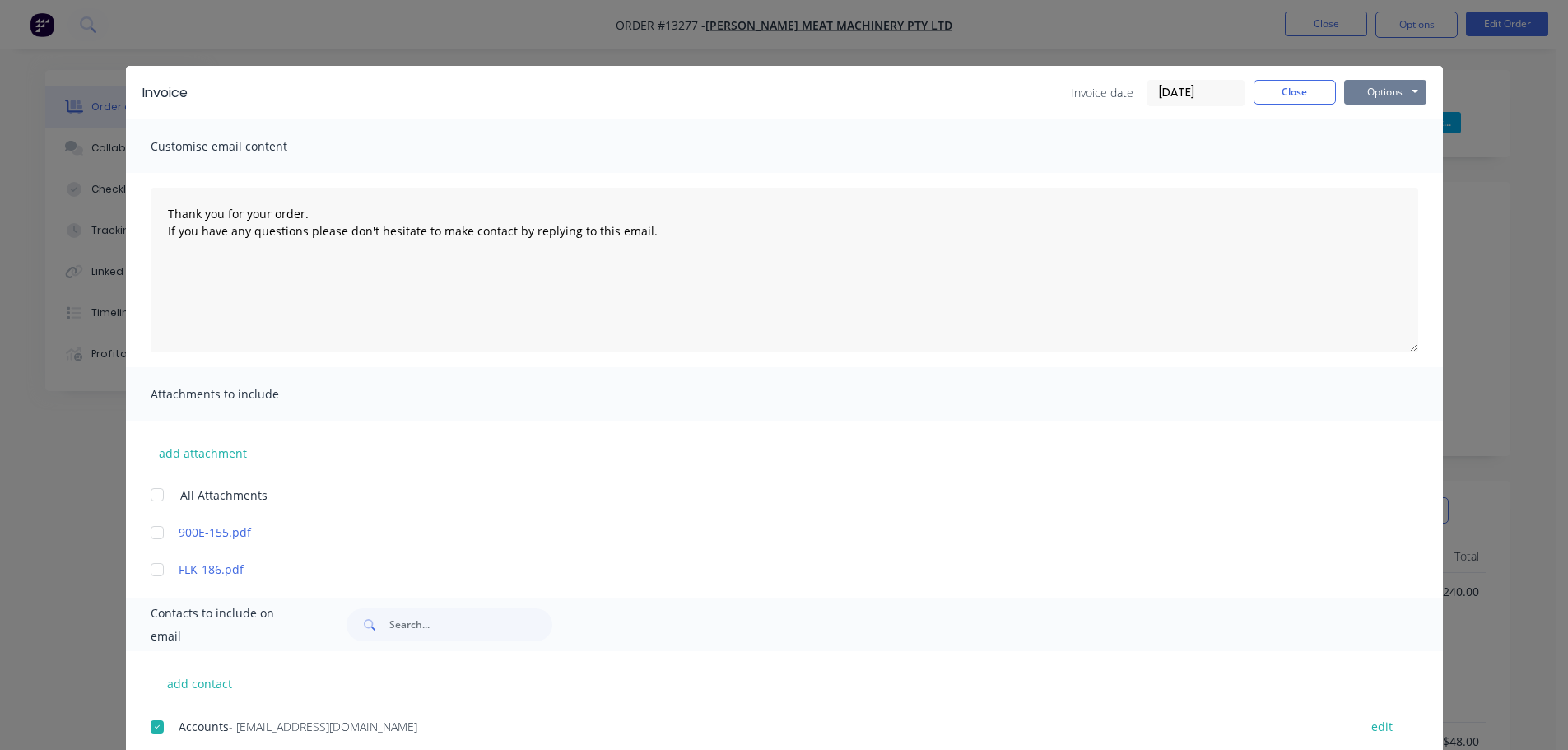
click at [1375, 99] on button "Options" at bounding box center [1385, 93] width 82 height 25
click at [1368, 182] on button "Email" at bounding box center [1396, 176] width 105 height 27
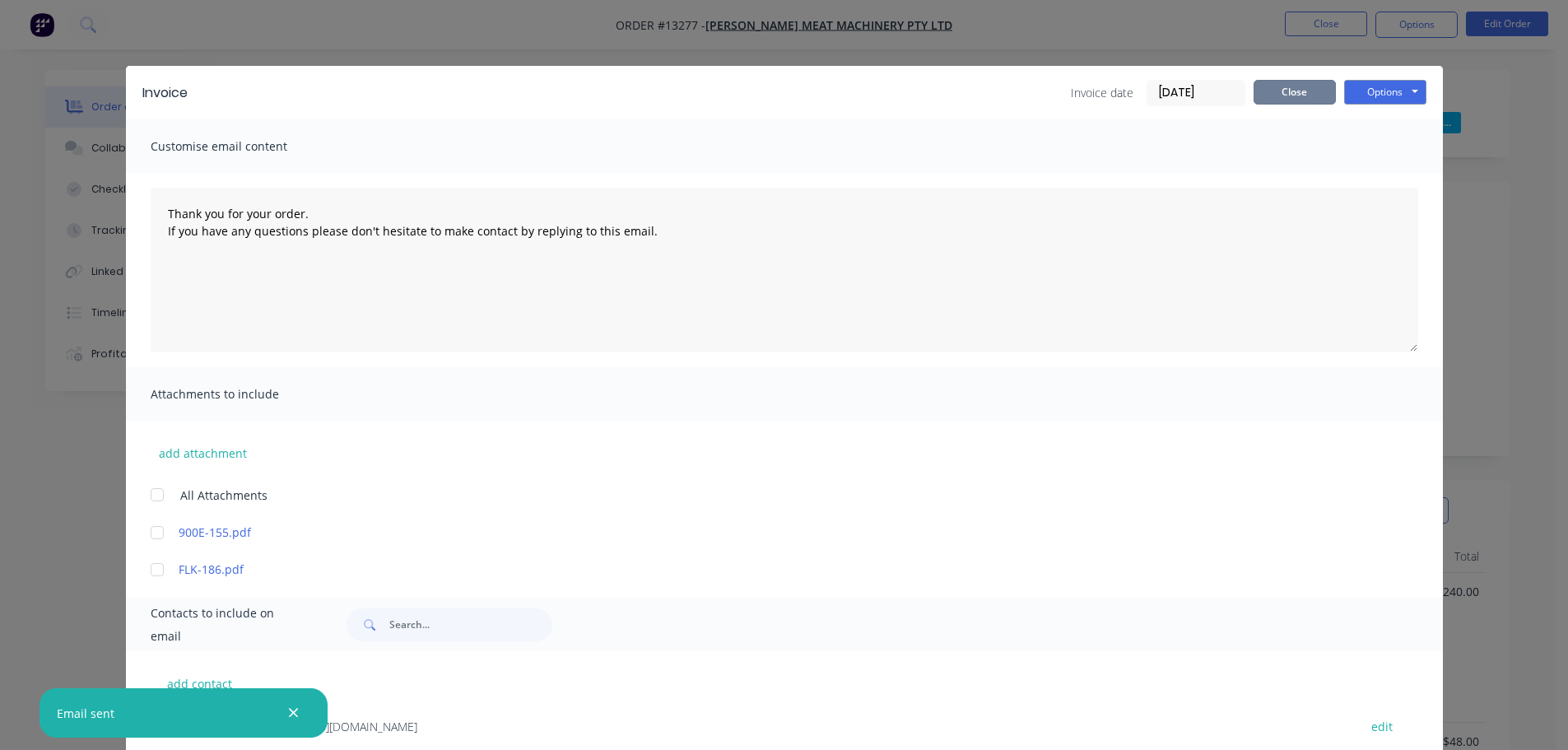
drag, startPoint x: 1286, startPoint y: 93, endPoint x: 1337, endPoint y: 125, distance: 60.2
click at [1286, 92] on button "Close" at bounding box center [1294, 93] width 82 height 25
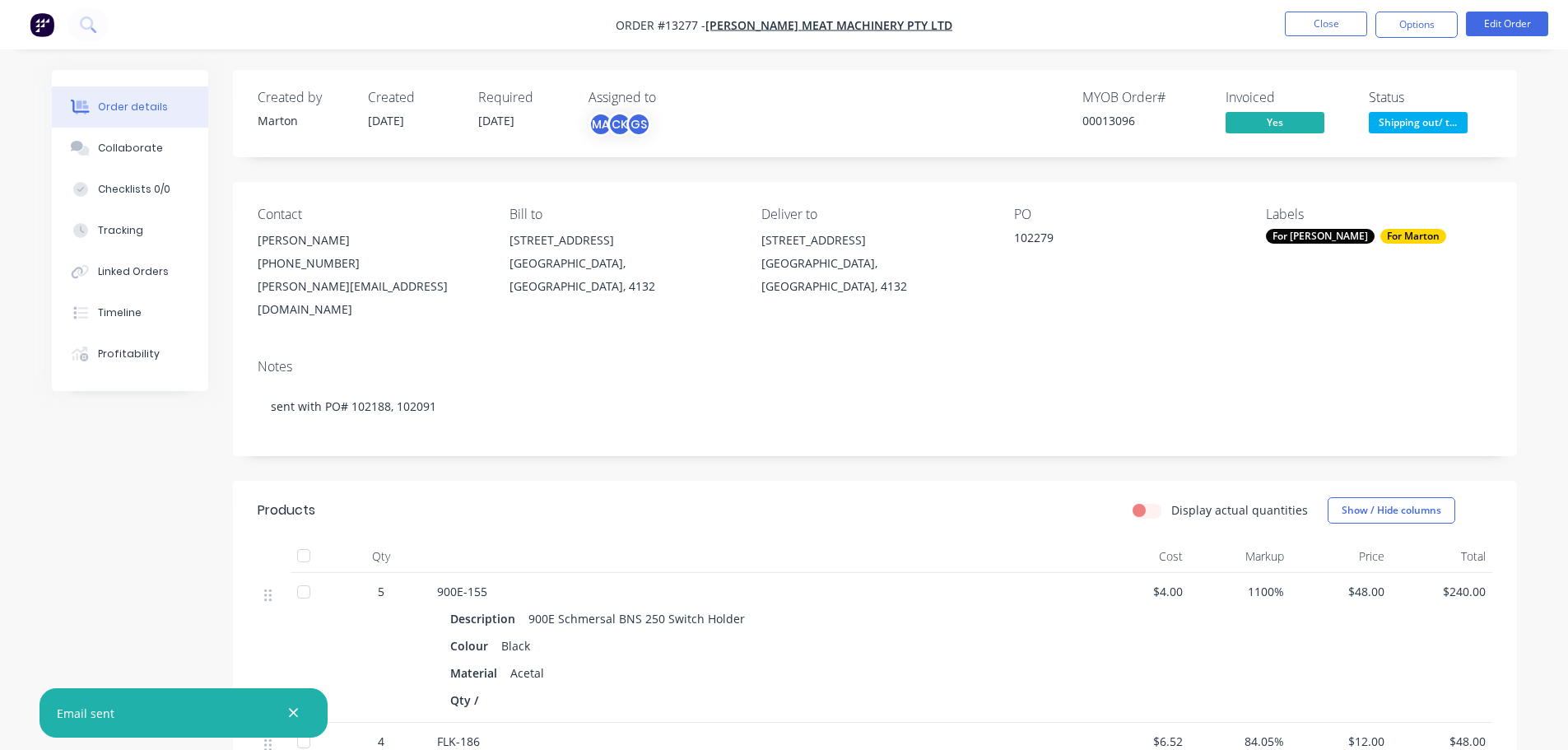
click at [1415, 119] on span "Shipping out/ t..." at bounding box center [1418, 122] width 98 height 20
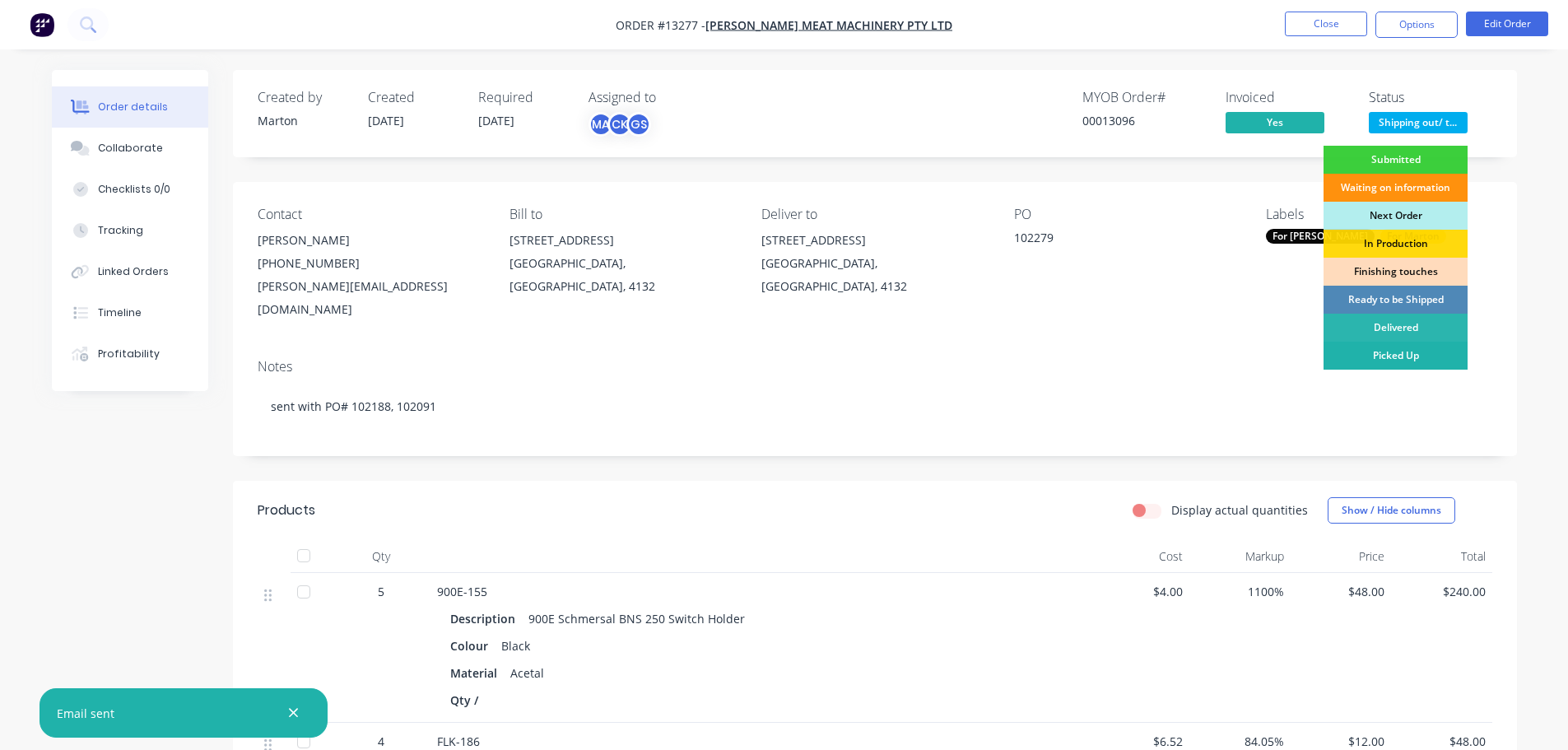
click at [1376, 353] on div "Picked Up" at bounding box center [1395, 355] width 144 height 28
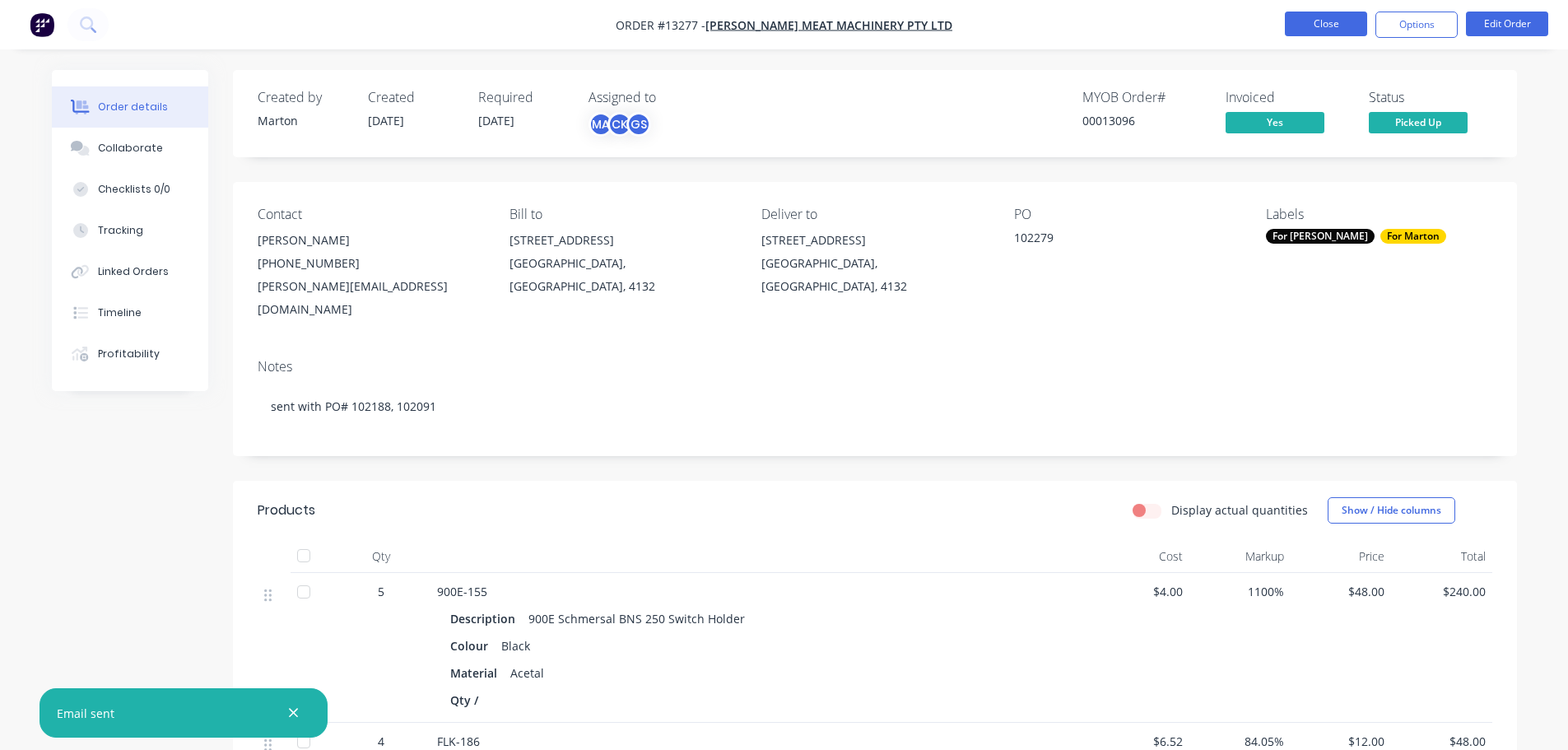
click at [1326, 18] on button "Close" at bounding box center [1326, 24] width 82 height 25
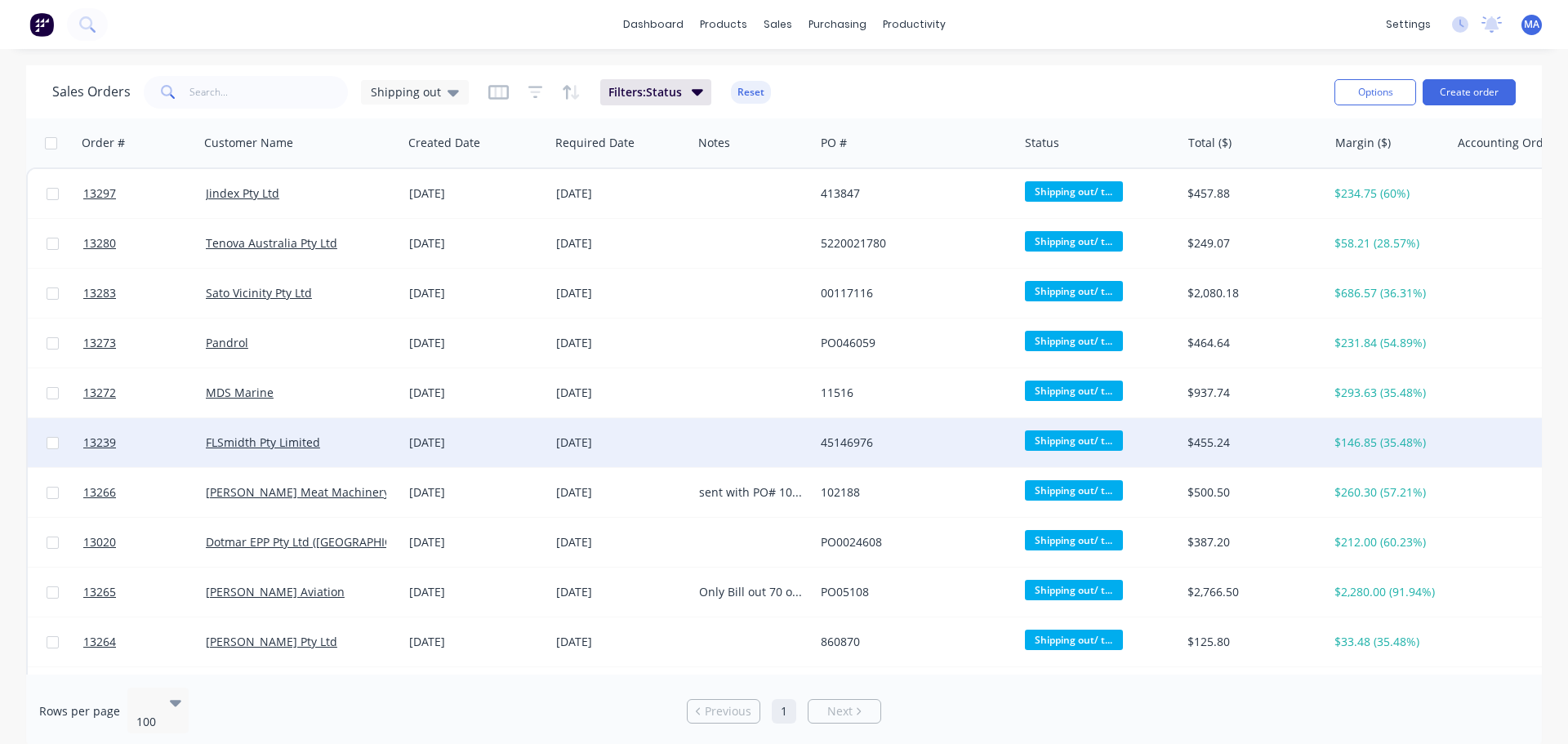
click at [484, 441] on div "01 Sep 2025" at bounding box center [476, 442] width 134 height 16
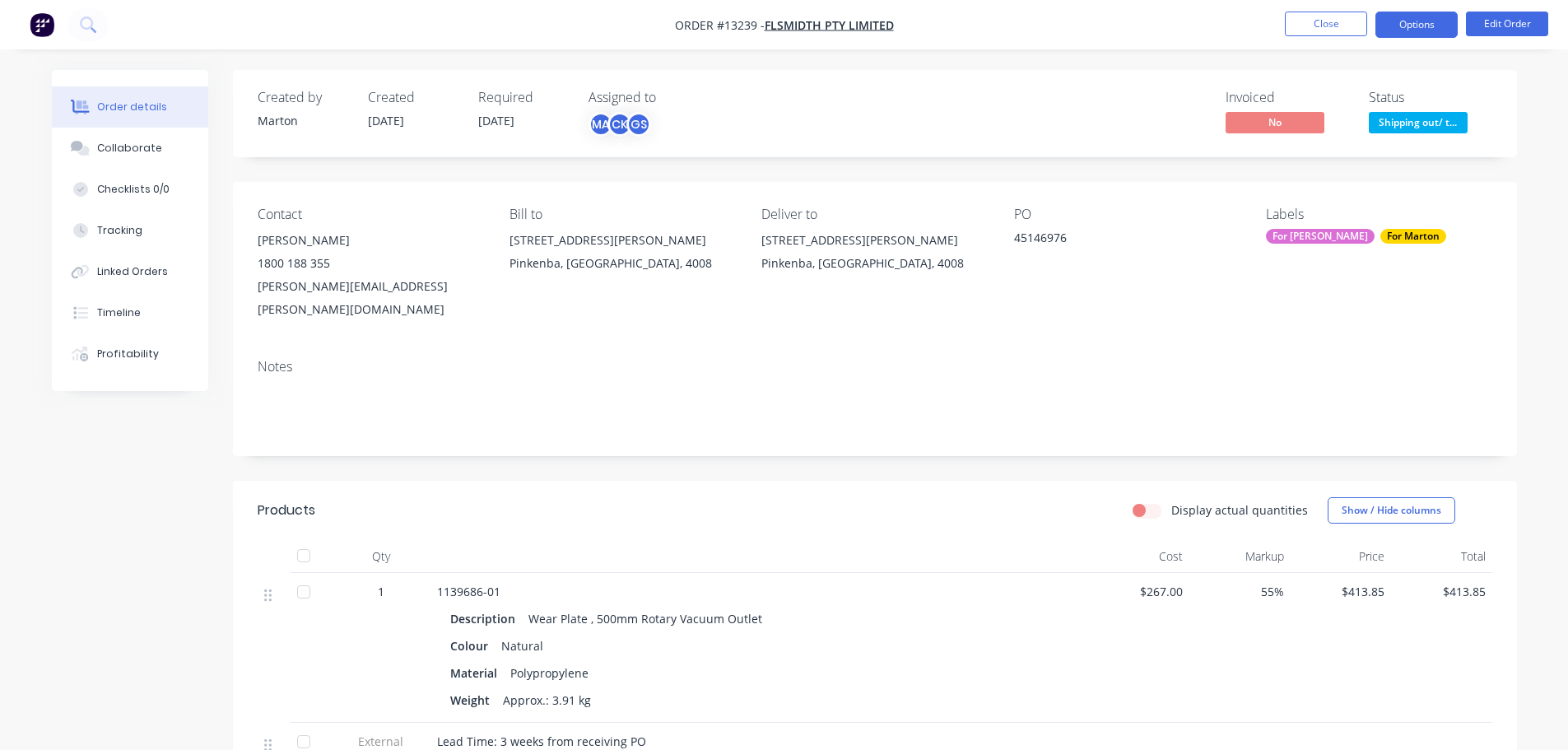
click at [1405, 34] on button "Options" at bounding box center [1416, 24] width 82 height 26
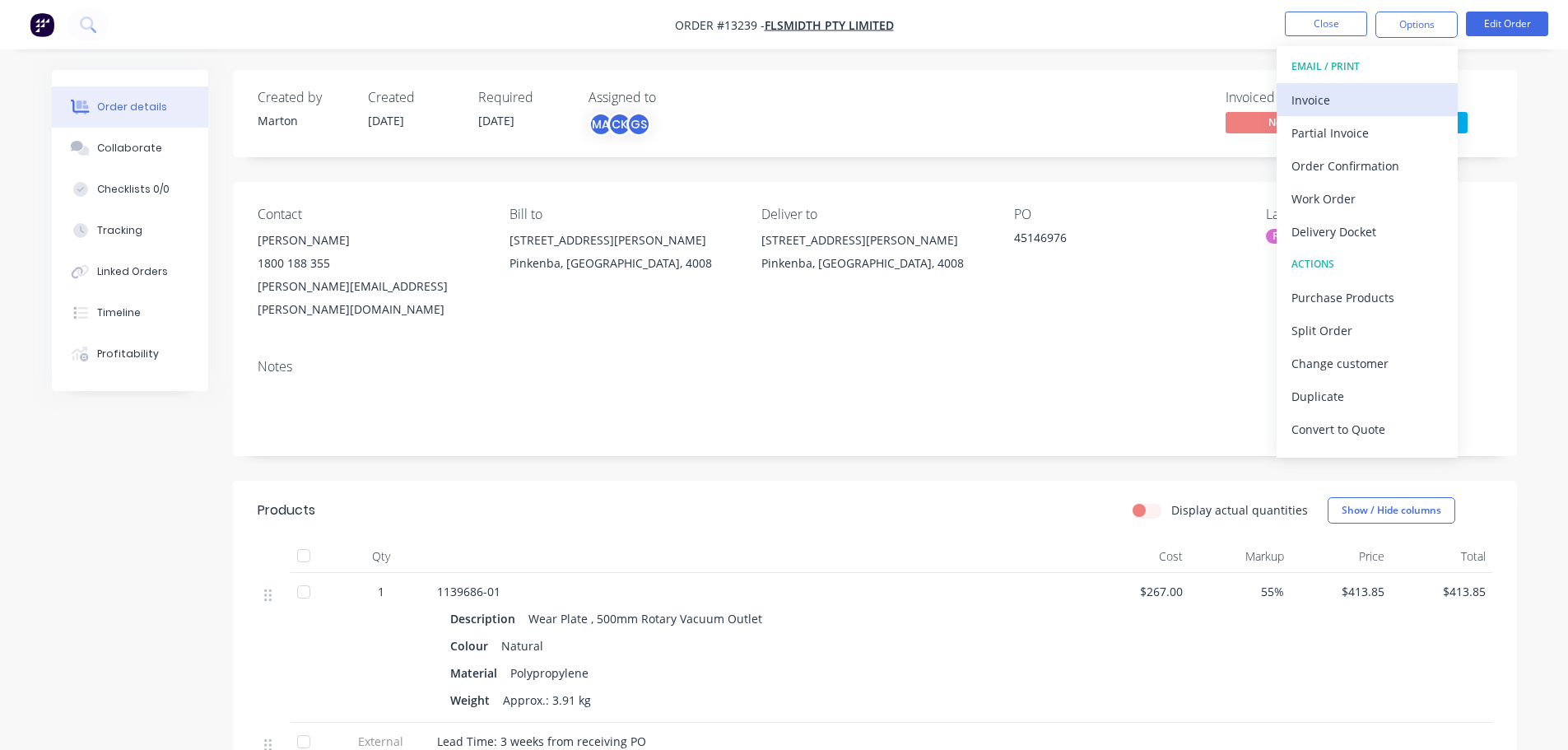
click at [1369, 88] on div "Invoice" at bounding box center [1367, 99] width 152 height 24
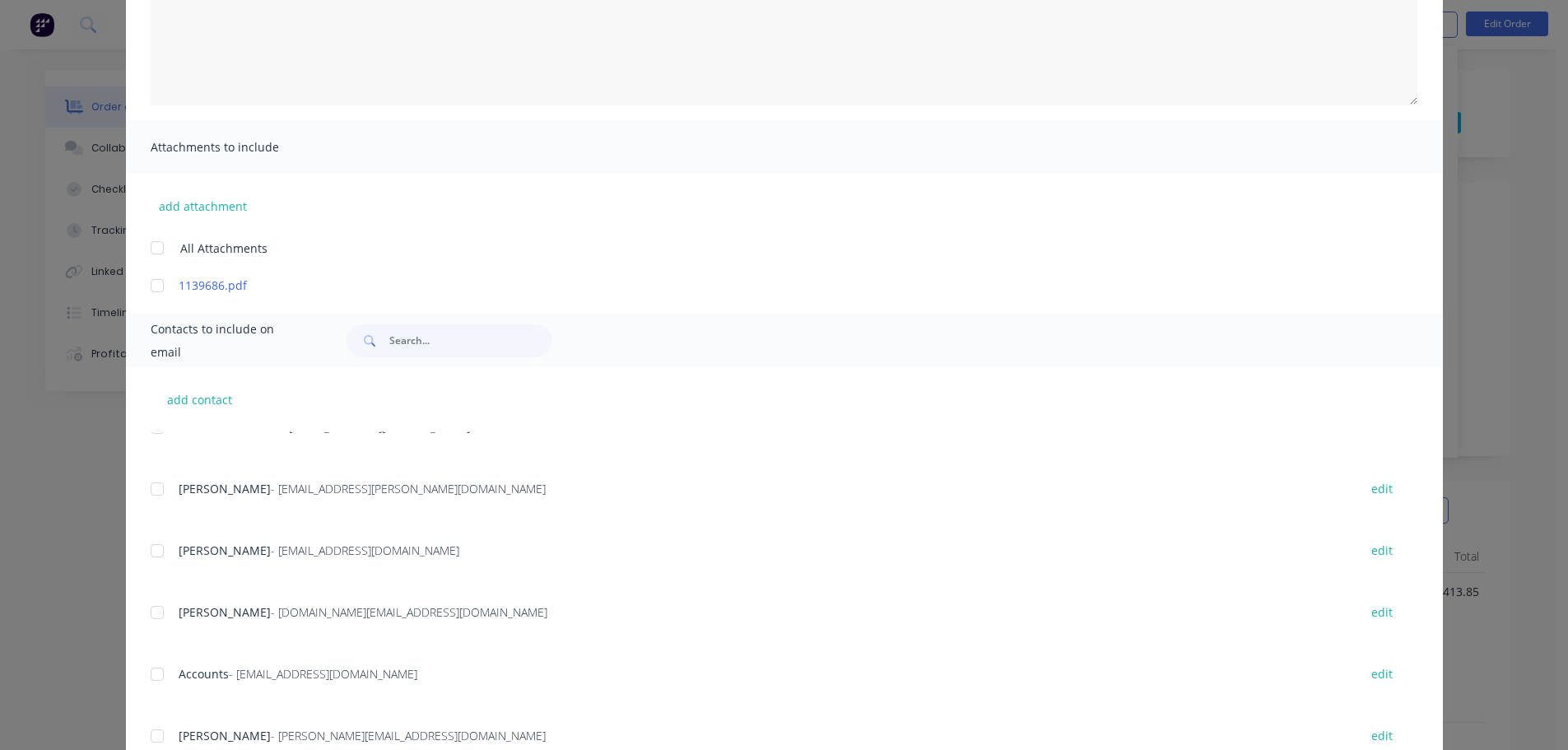
scroll to position [576, 0]
click at [152, 667] on div at bounding box center [157, 669] width 33 height 33
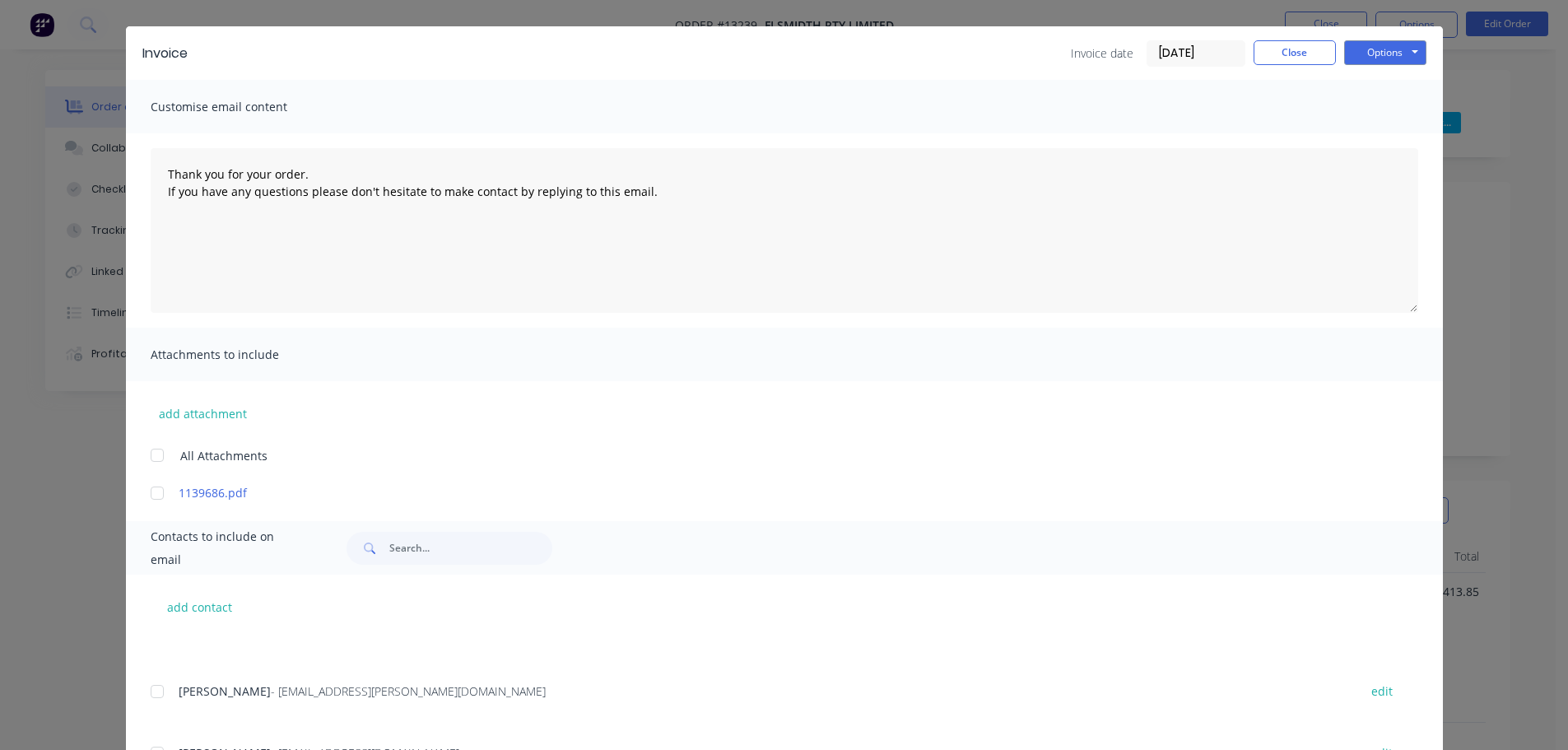
scroll to position [0, 0]
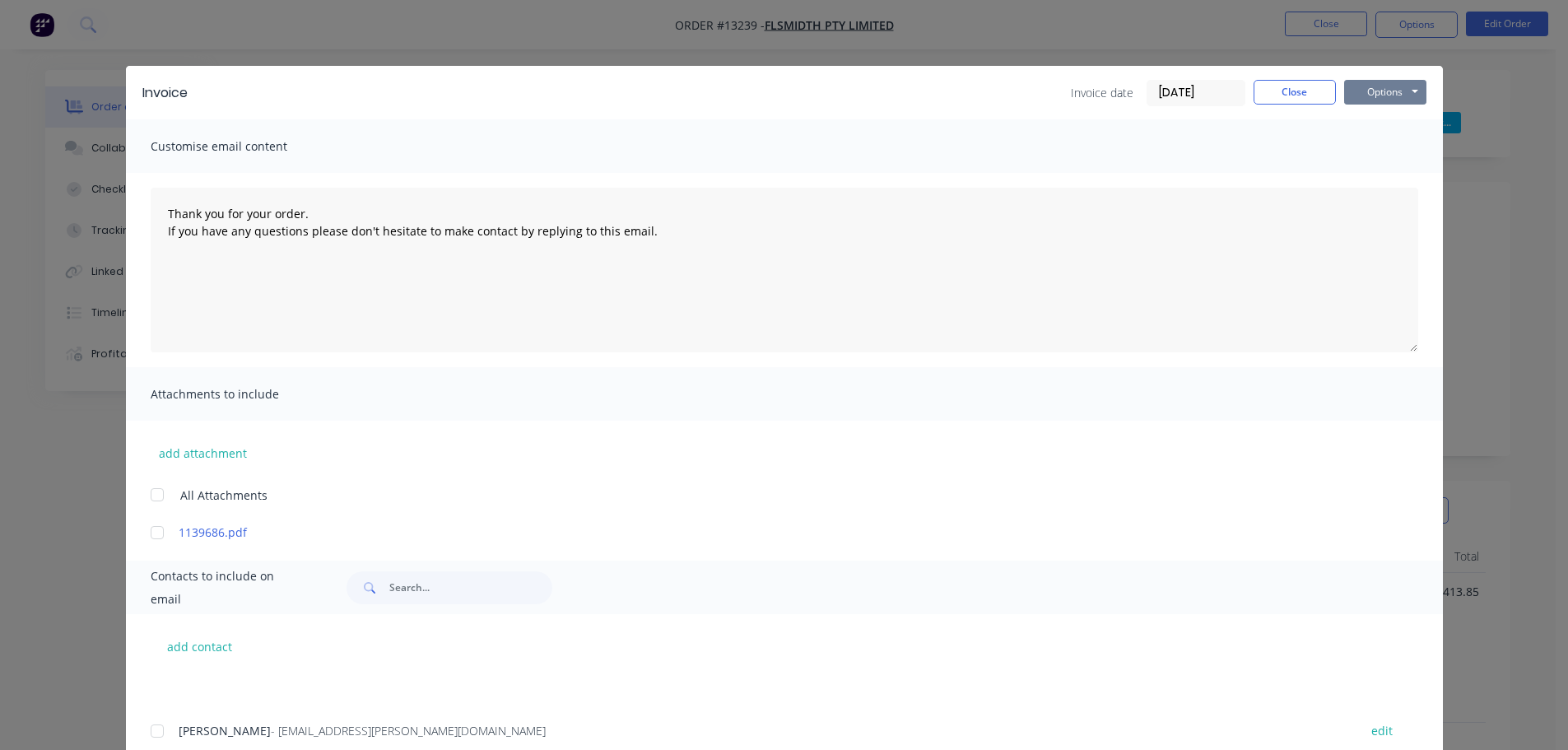
click at [1390, 81] on button "Options" at bounding box center [1385, 93] width 82 height 25
click at [1365, 165] on button "Email" at bounding box center [1396, 176] width 105 height 27
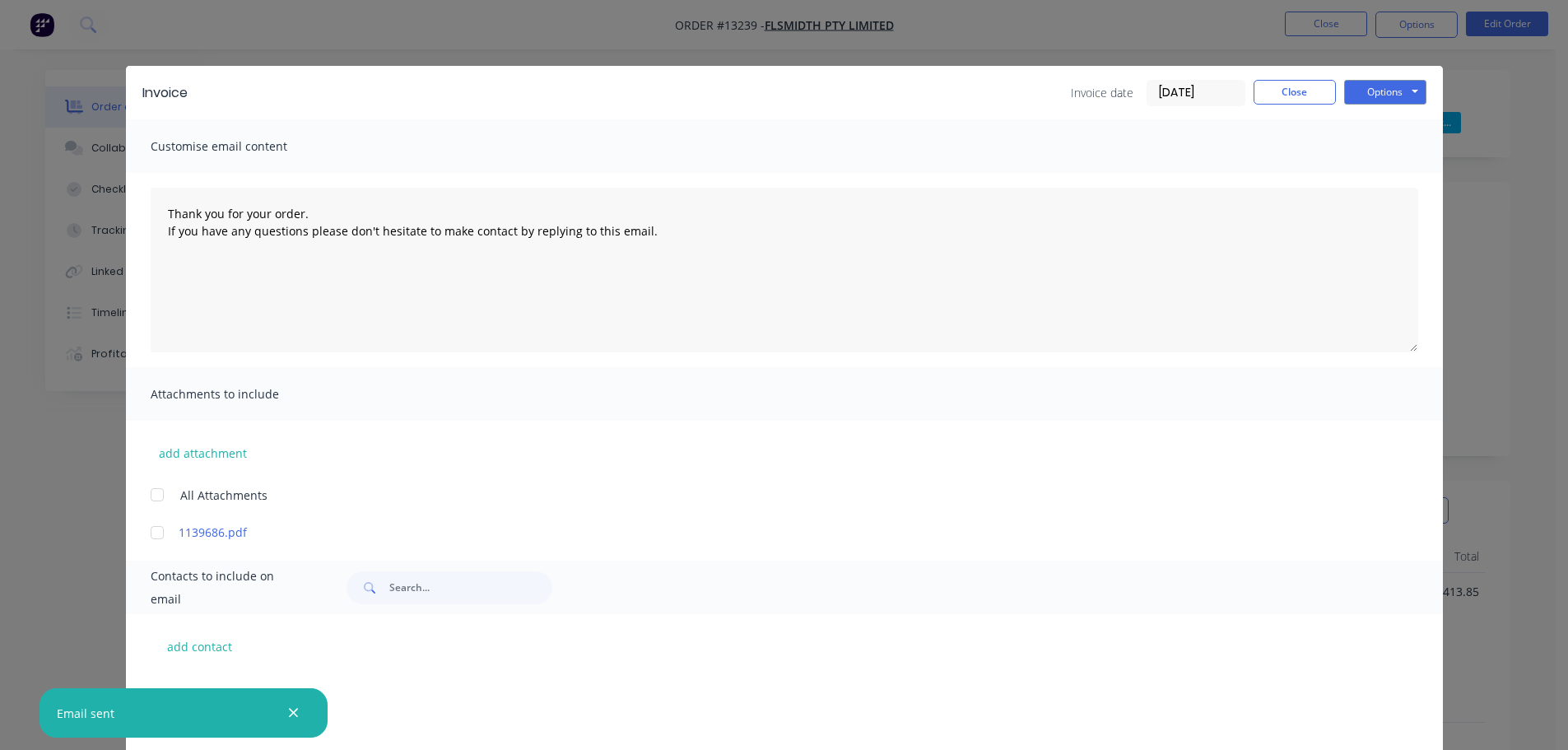
scroll to position [576, 0]
click at [1294, 89] on button "Close" at bounding box center [1294, 93] width 82 height 25
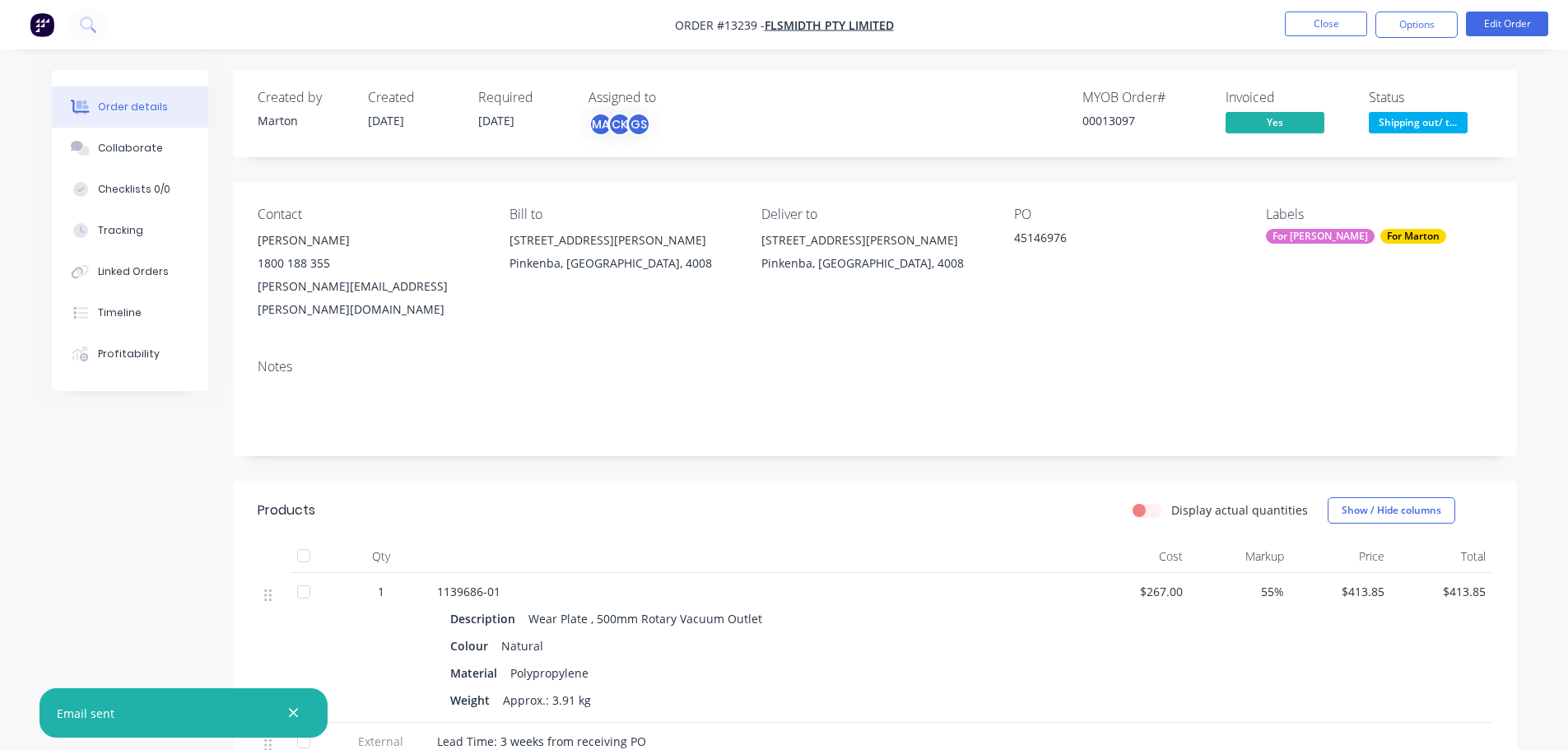
click at [1416, 120] on span "Shipping out/ t..." at bounding box center [1418, 122] width 98 height 20
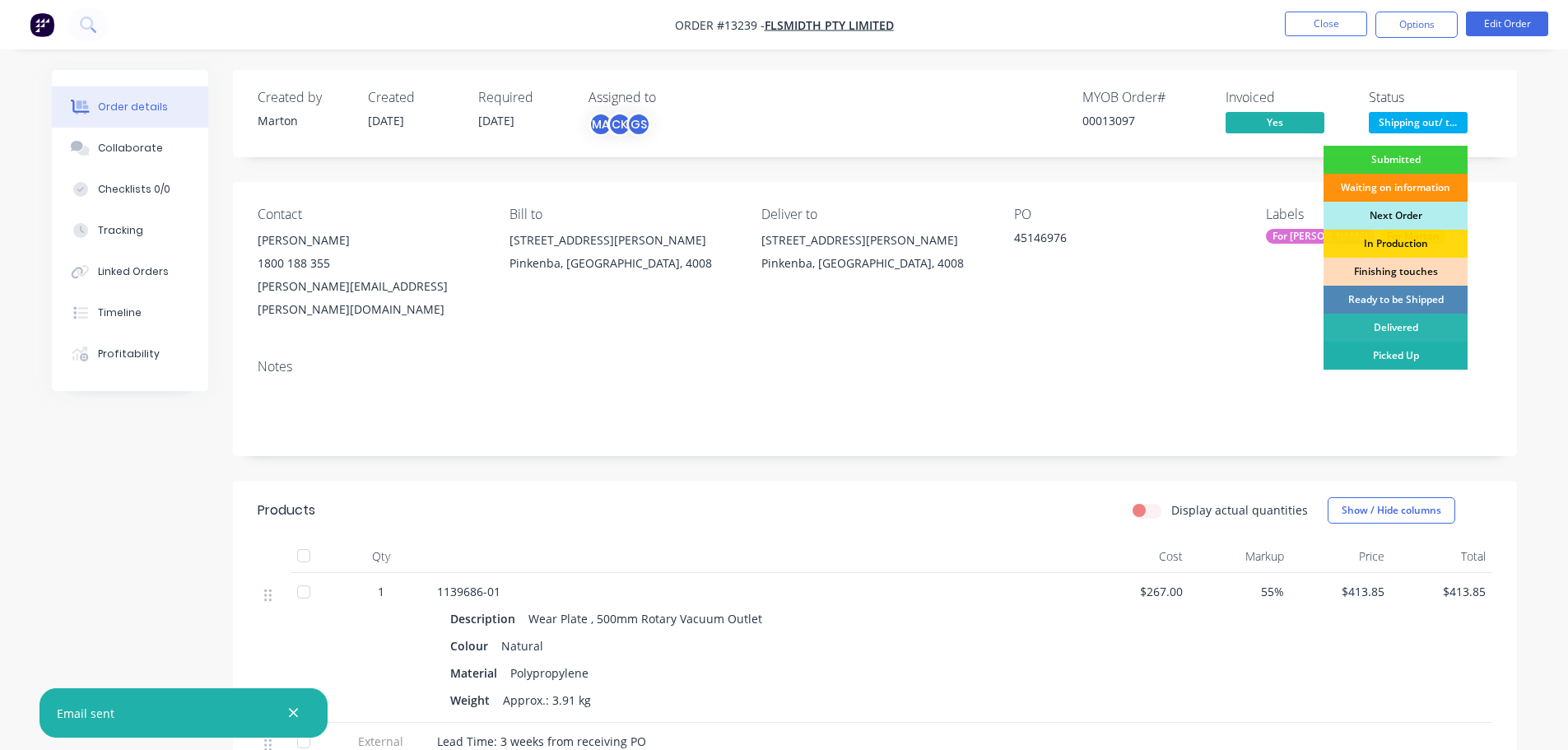
click at [1376, 350] on div "Picked Up" at bounding box center [1395, 355] width 144 height 28
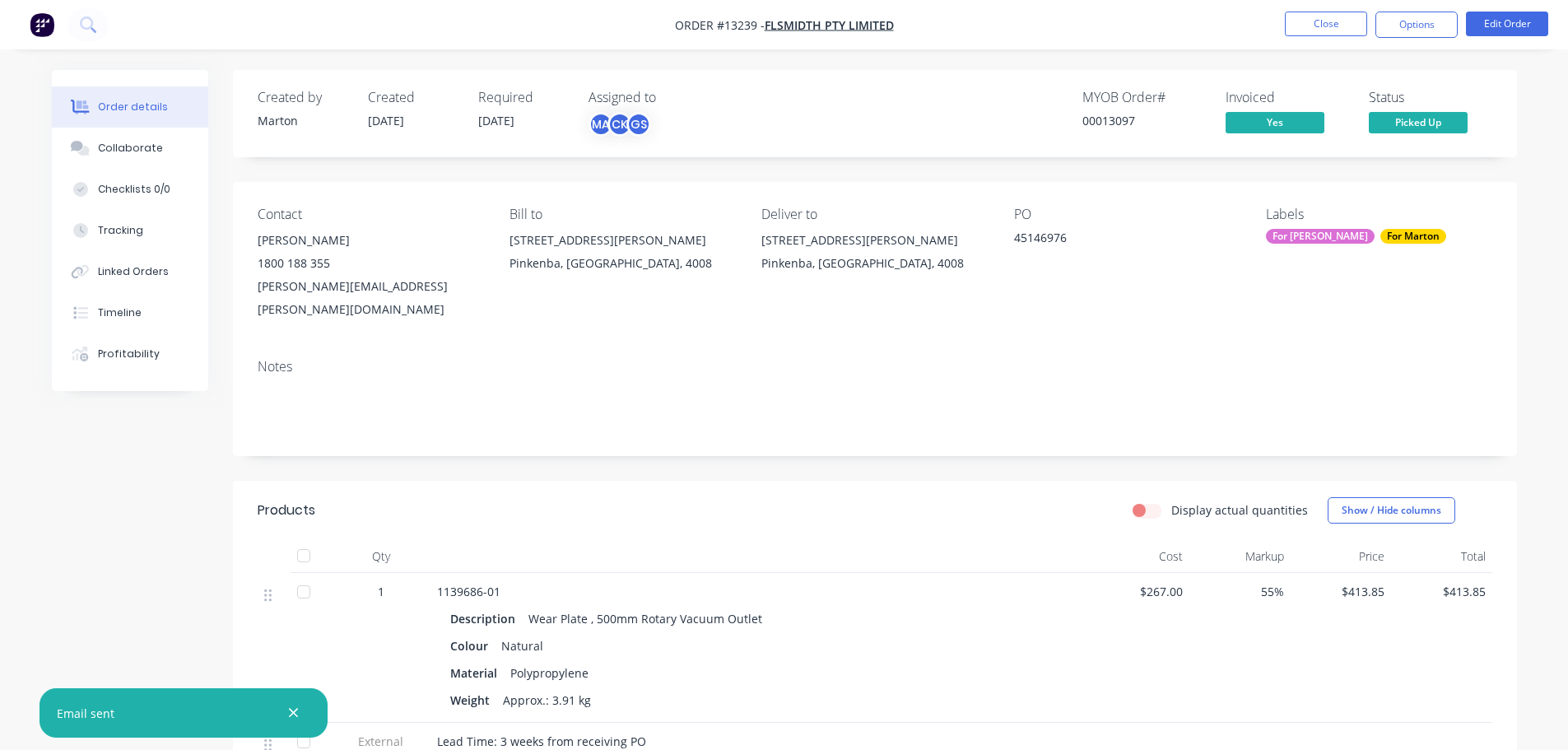
click at [1310, 10] on nav "Order #13239 - FLSmidth Pty Limited Close Options Edit Order" at bounding box center [784, 24] width 1568 height 49
click at [1304, 24] on button "Close" at bounding box center [1326, 24] width 82 height 25
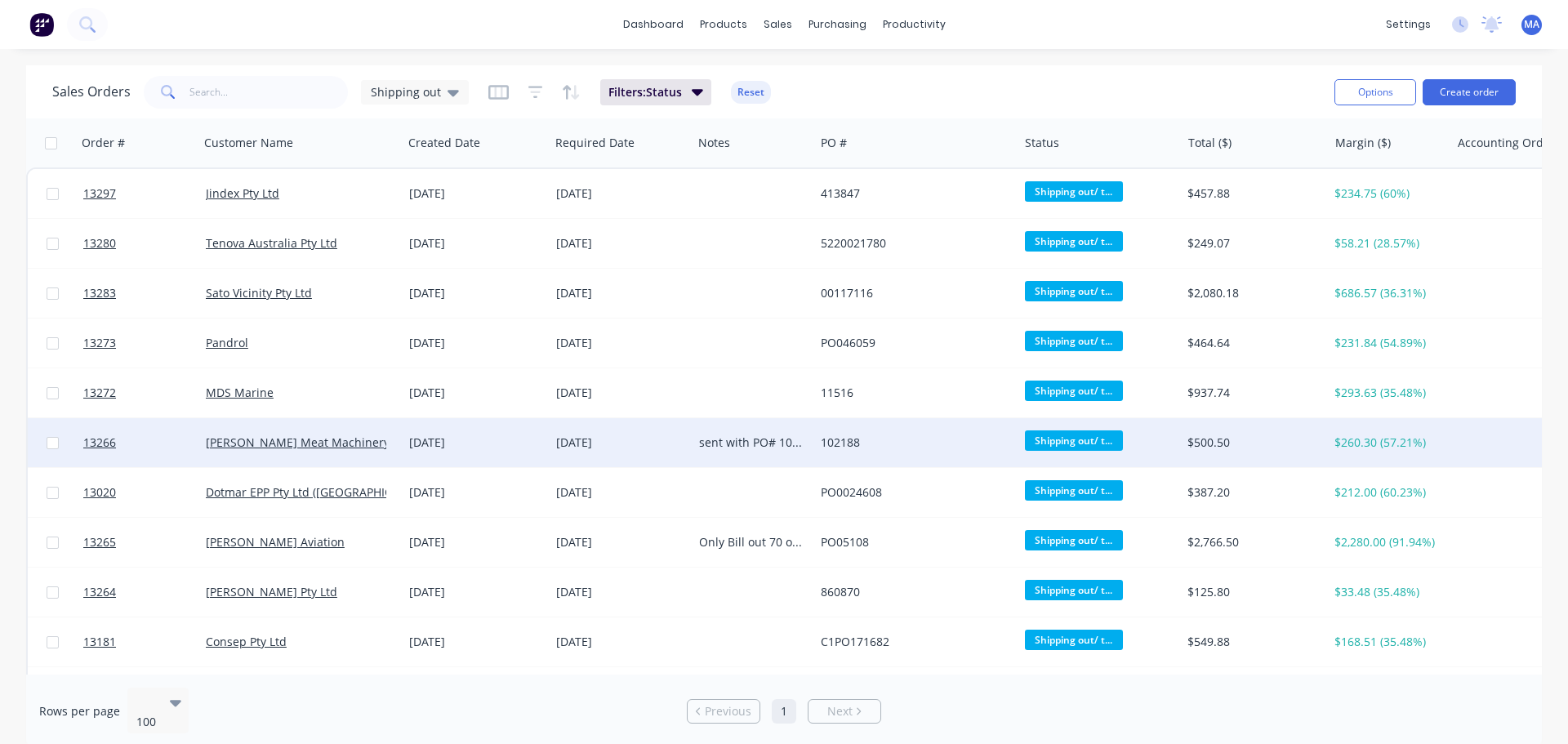
click at [442, 449] on div "27 Aug 2025" at bounding box center [476, 442] width 134 height 16
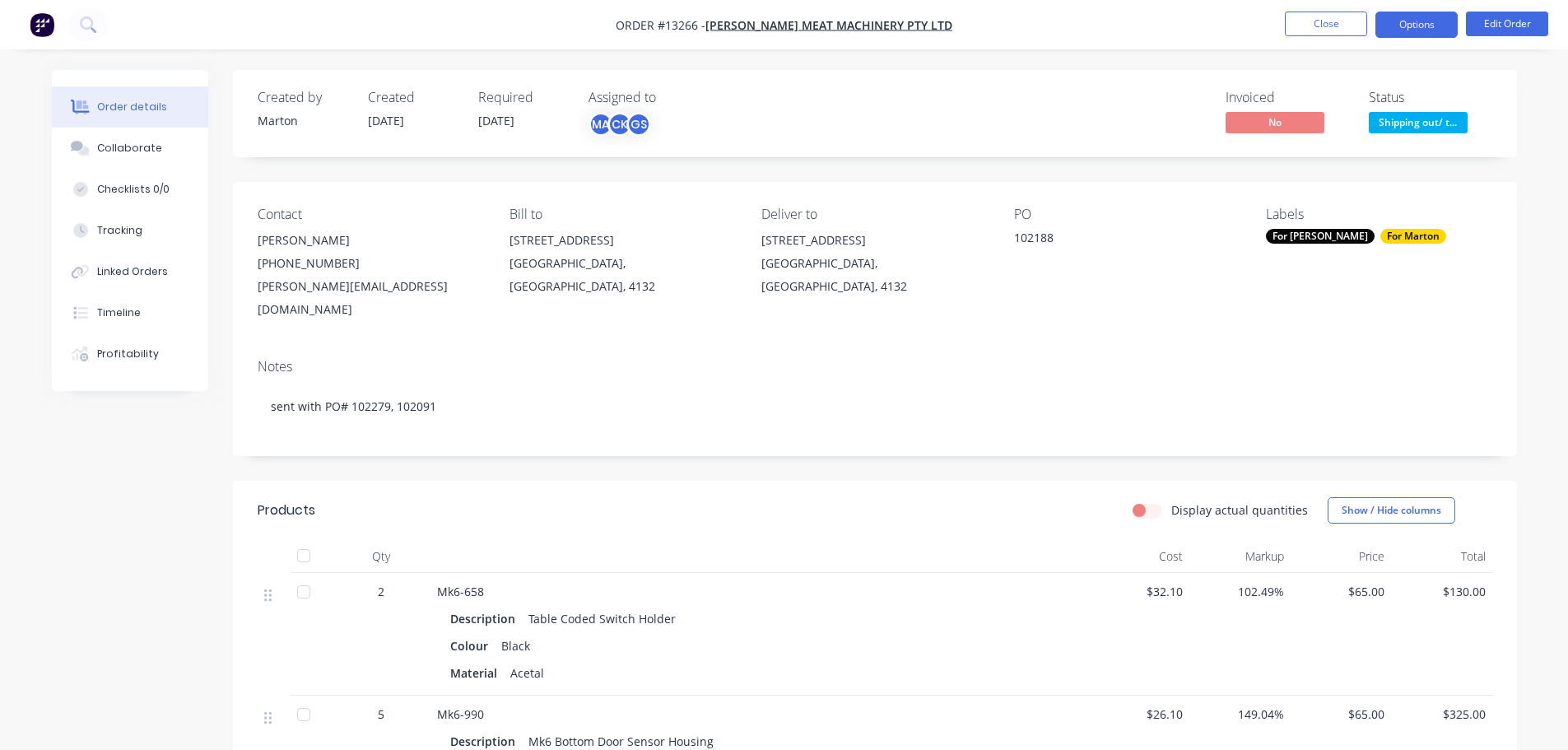
click at [1405, 35] on button "Options" at bounding box center [1416, 24] width 82 height 26
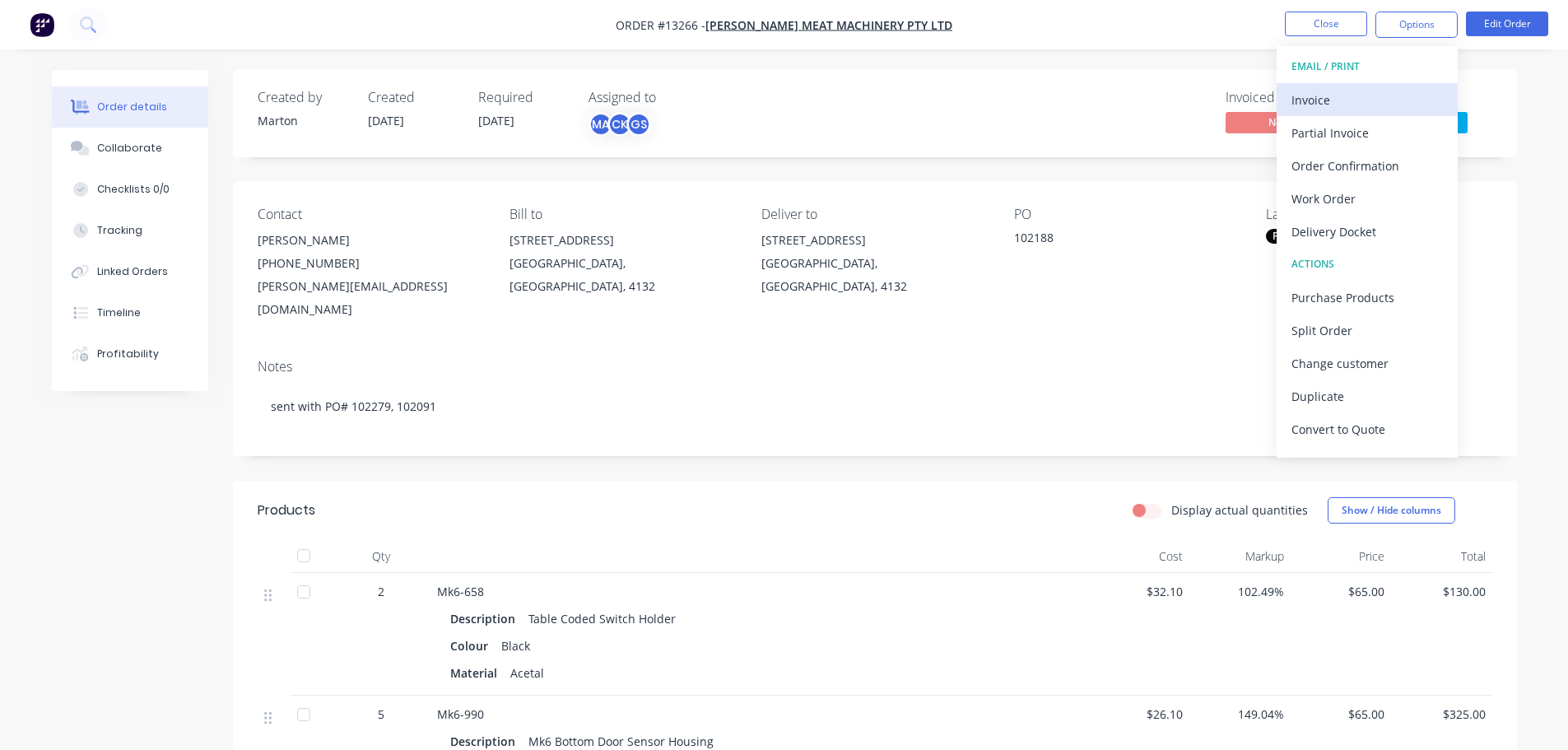
click at [1368, 93] on div "Invoice" at bounding box center [1367, 99] width 152 height 24
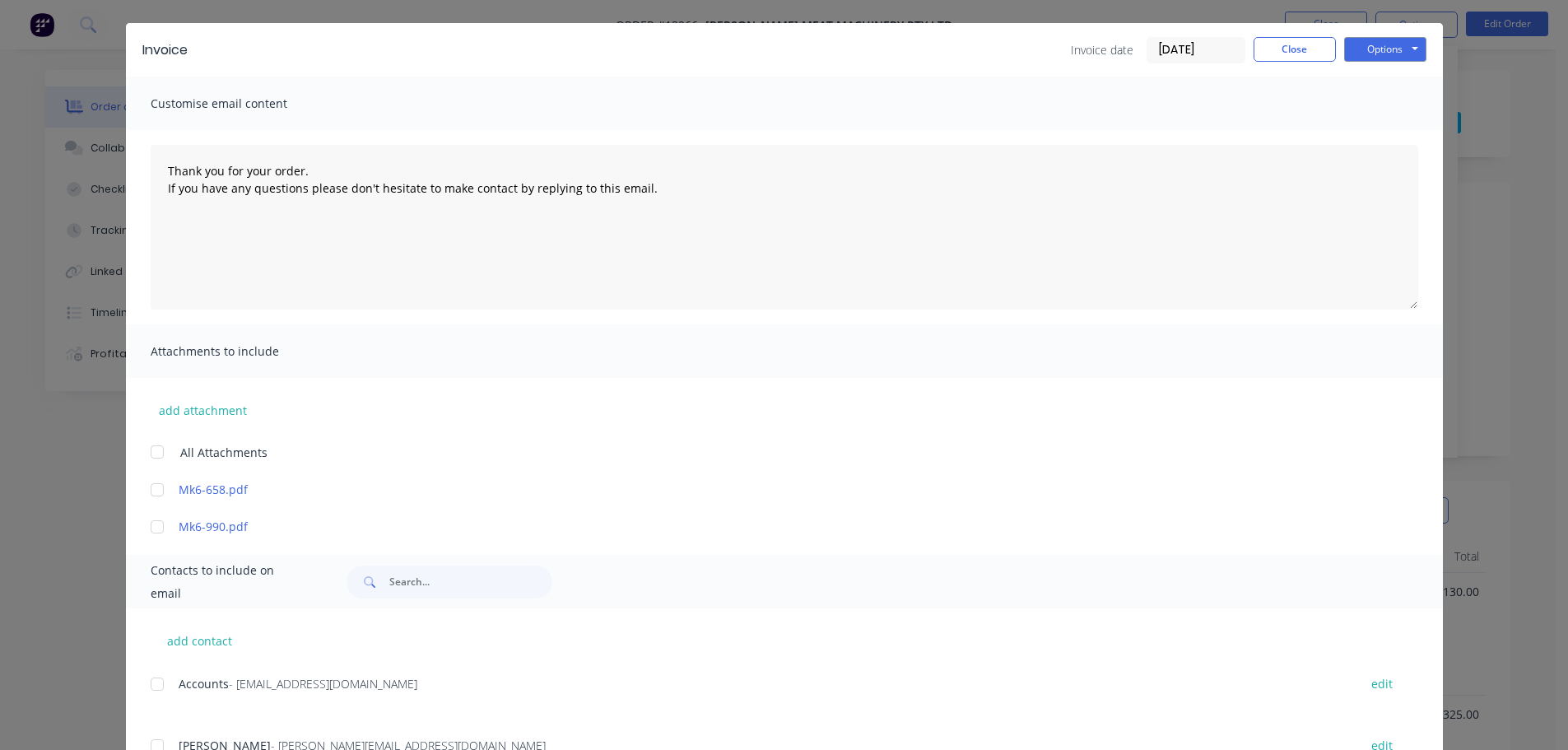
scroll to position [112, 0]
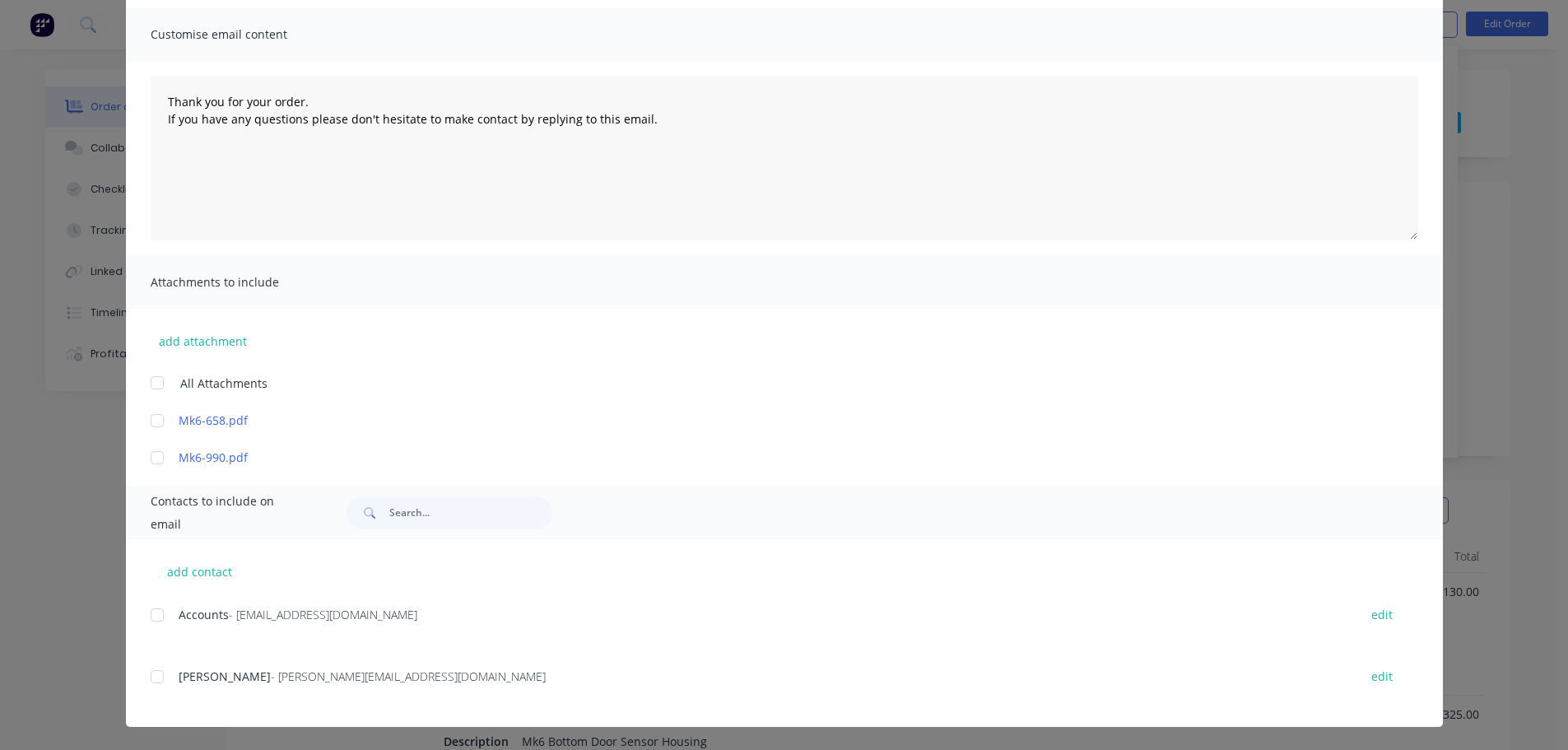
click at [142, 612] on div "add contact Accounts - accounts@tmach.com.au edit Bruce Lee - Bruce@tmach.com.a…" at bounding box center [784, 632] width 1317 height 187
click at [156, 617] on div at bounding box center [157, 615] width 33 height 33
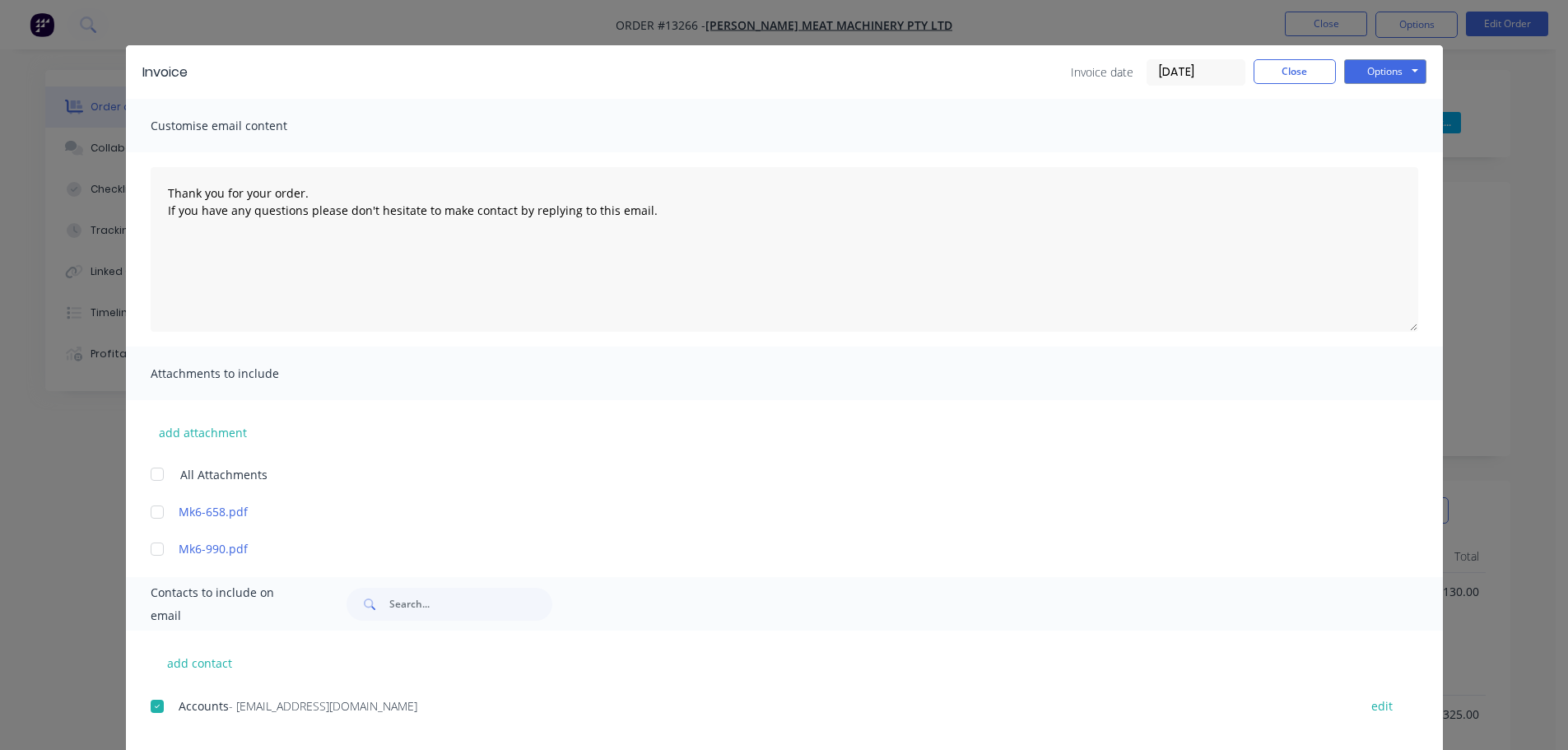
scroll to position [0, 0]
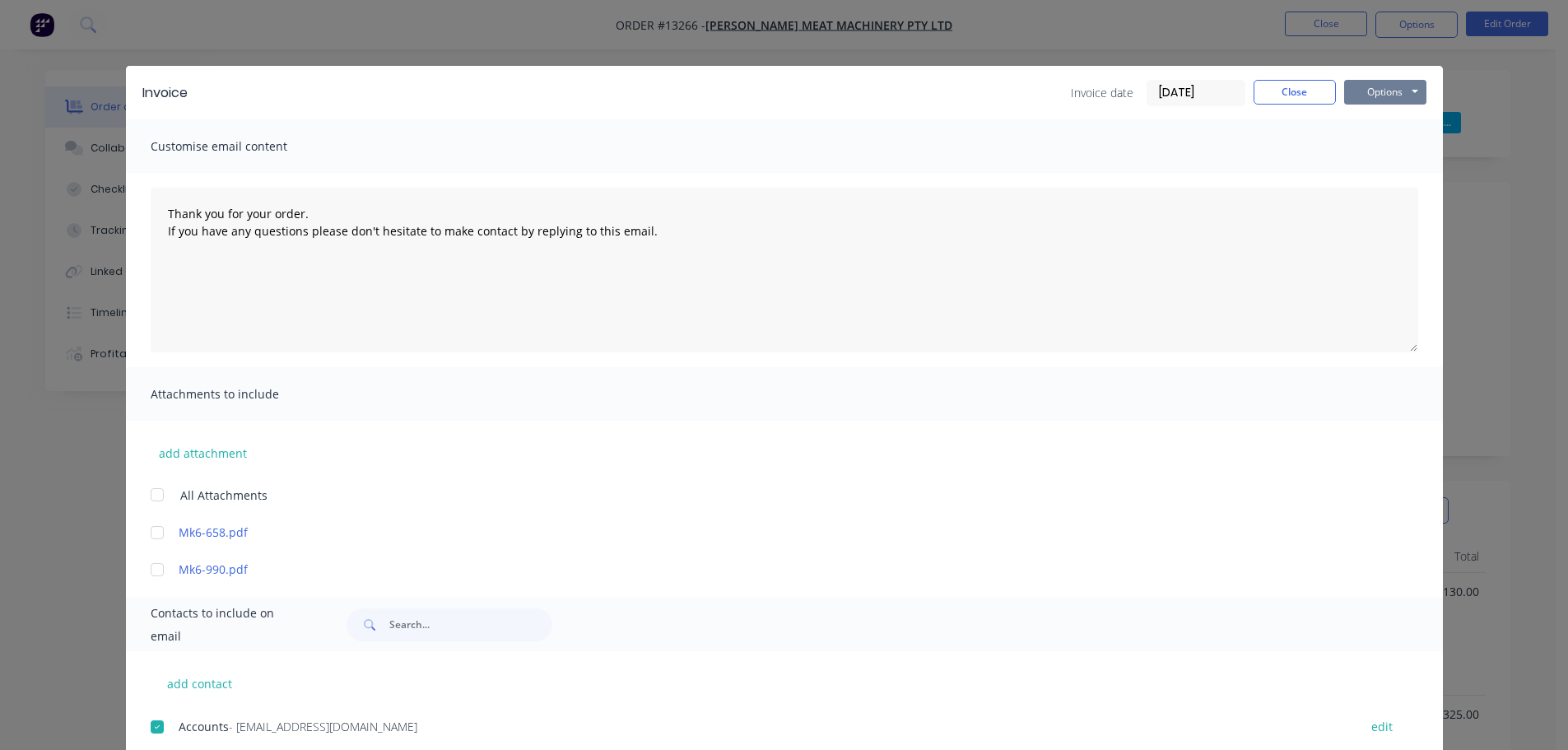
click at [1371, 88] on button "Options" at bounding box center [1385, 93] width 82 height 25
click at [1369, 170] on button "Email" at bounding box center [1396, 176] width 105 height 27
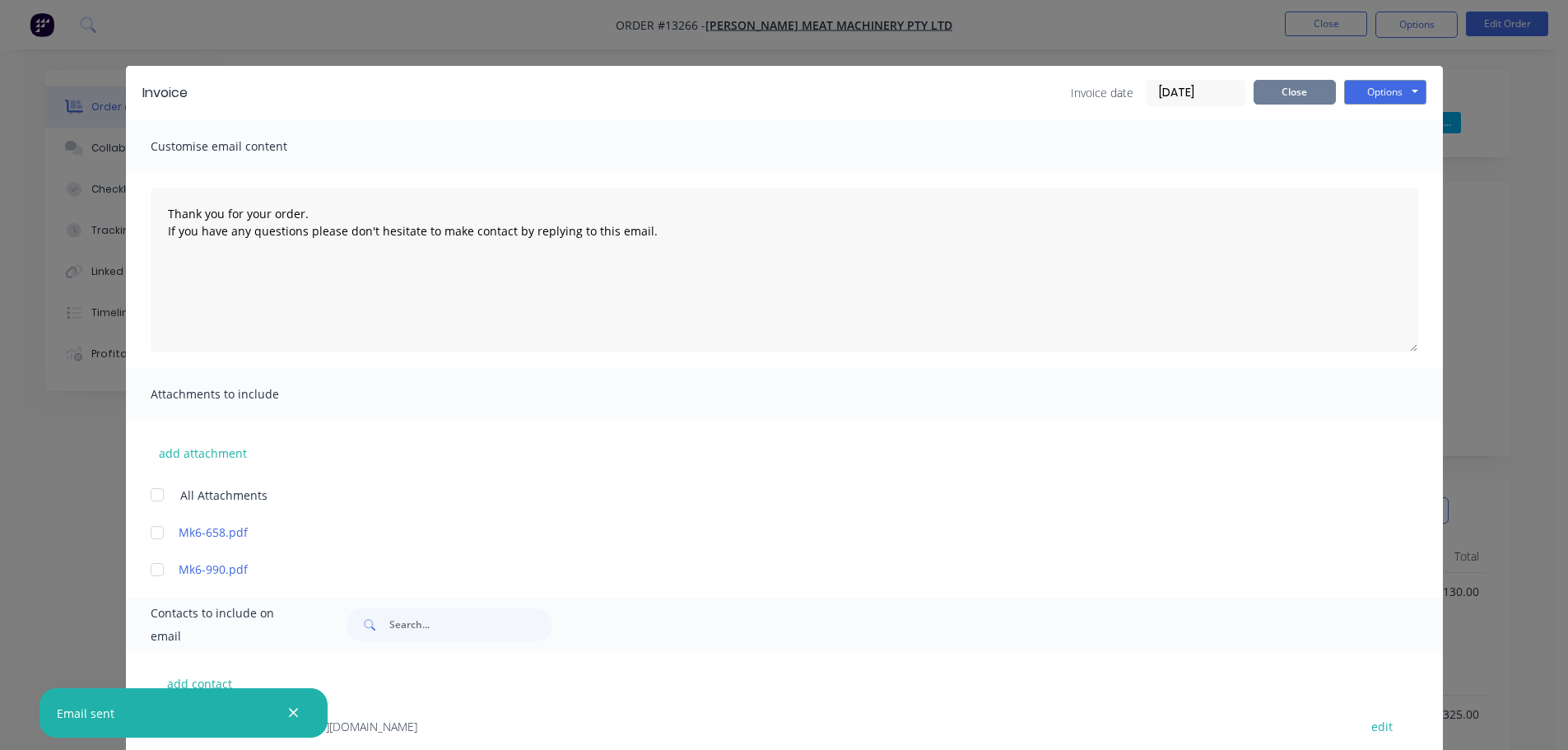
click at [1288, 88] on button "Close" at bounding box center [1294, 93] width 82 height 25
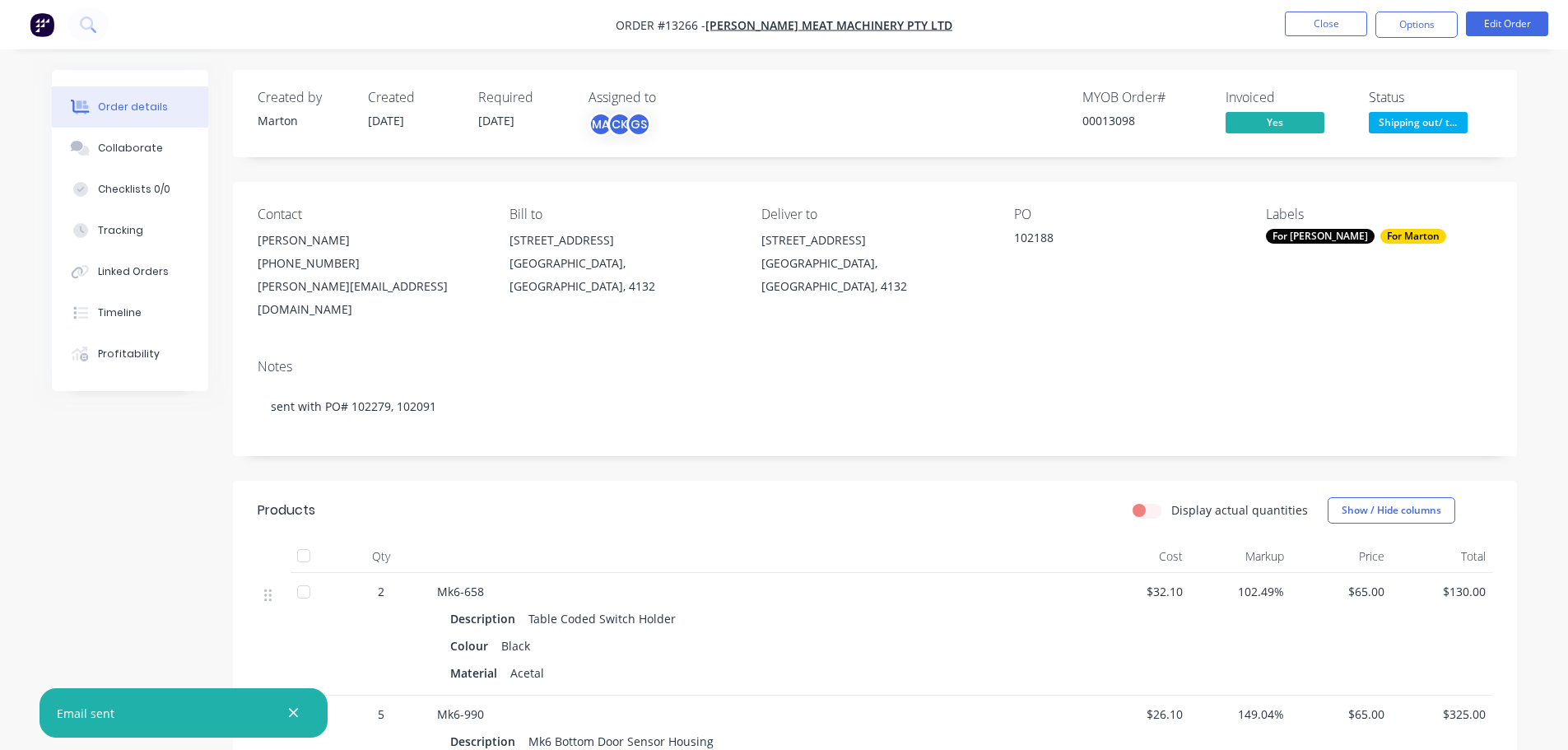
click at [1401, 116] on span "Shipping out/ t..." at bounding box center [1418, 122] width 98 height 20
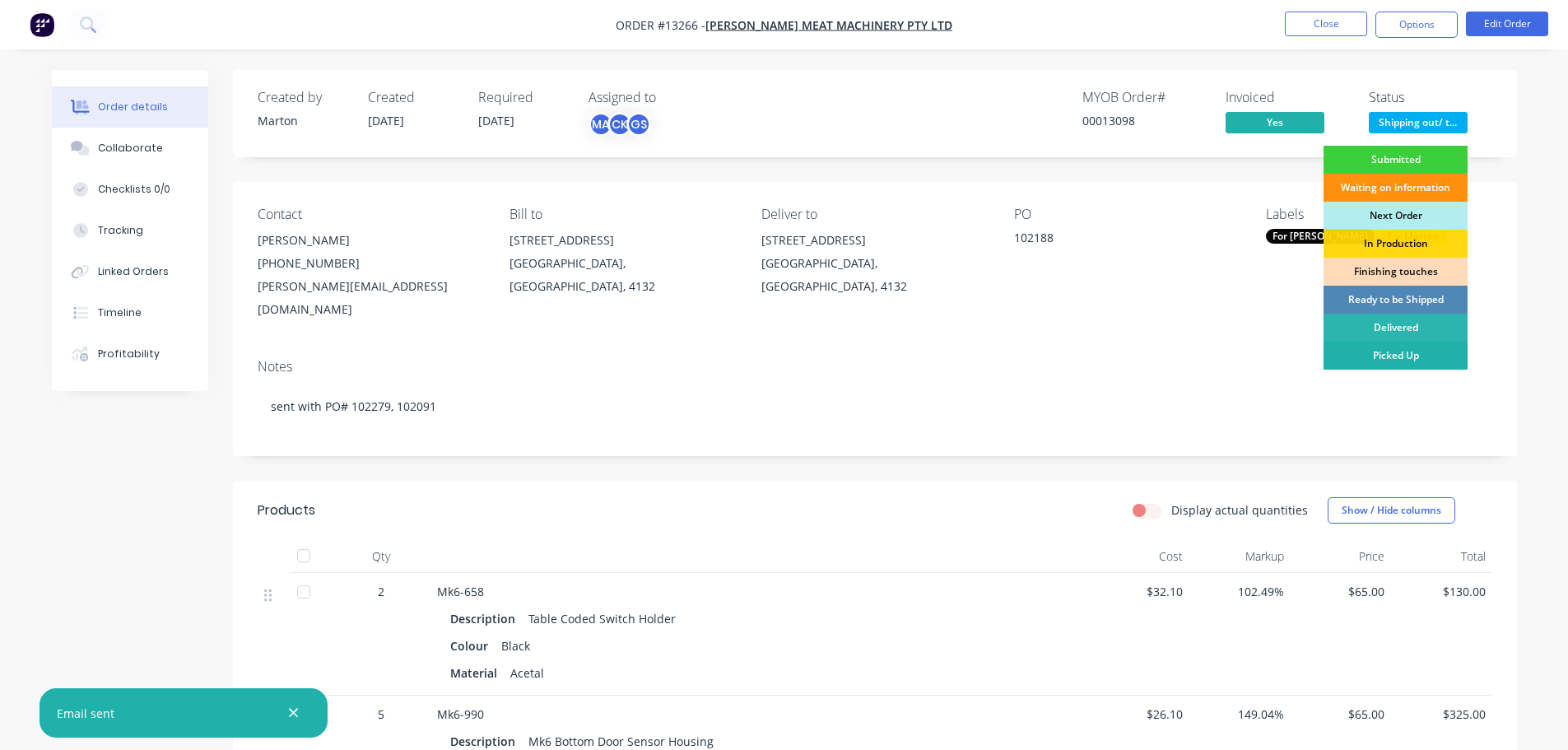
click at [1399, 366] on div "Picked Up" at bounding box center [1395, 355] width 144 height 28
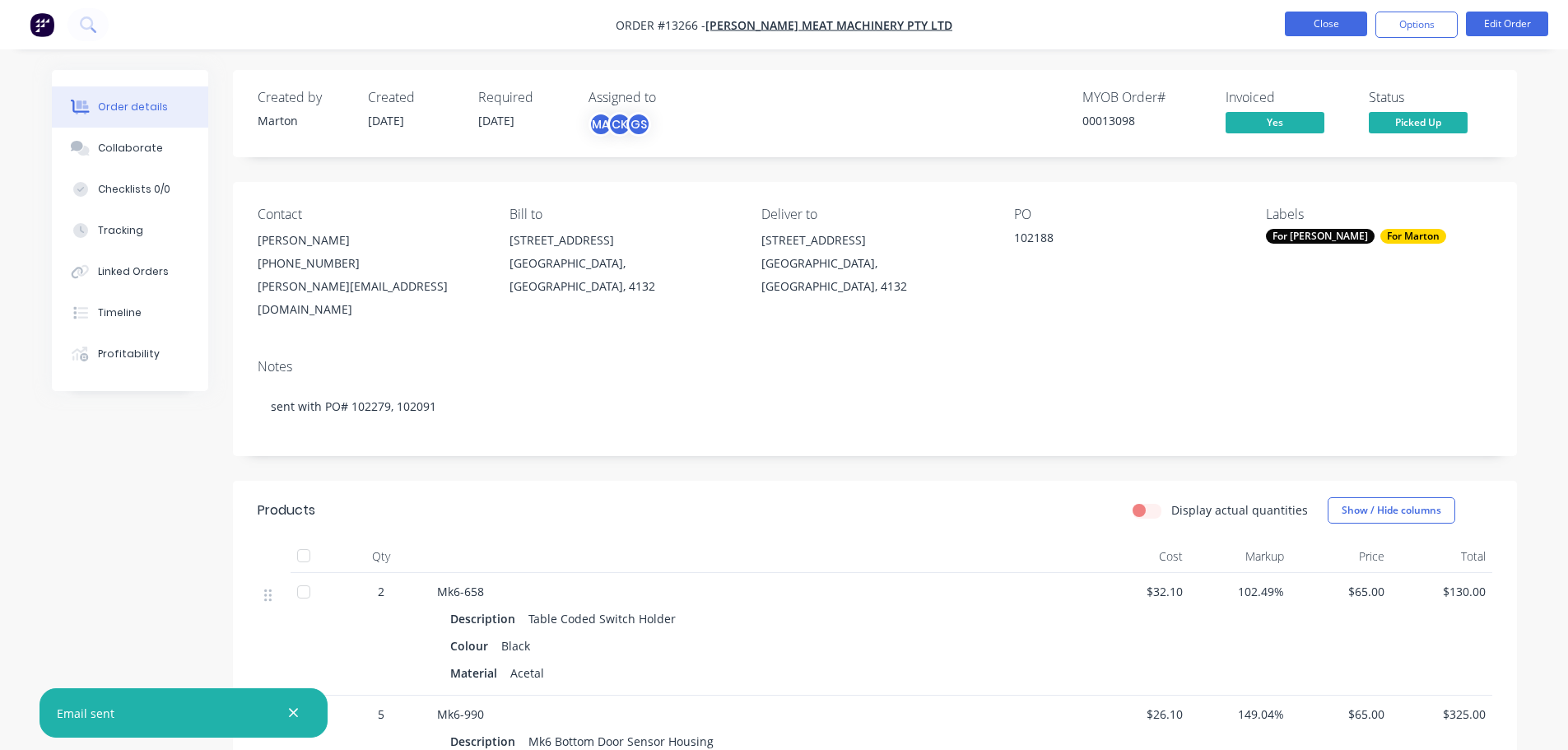
click at [1336, 25] on button "Close" at bounding box center [1326, 24] width 82 height 25
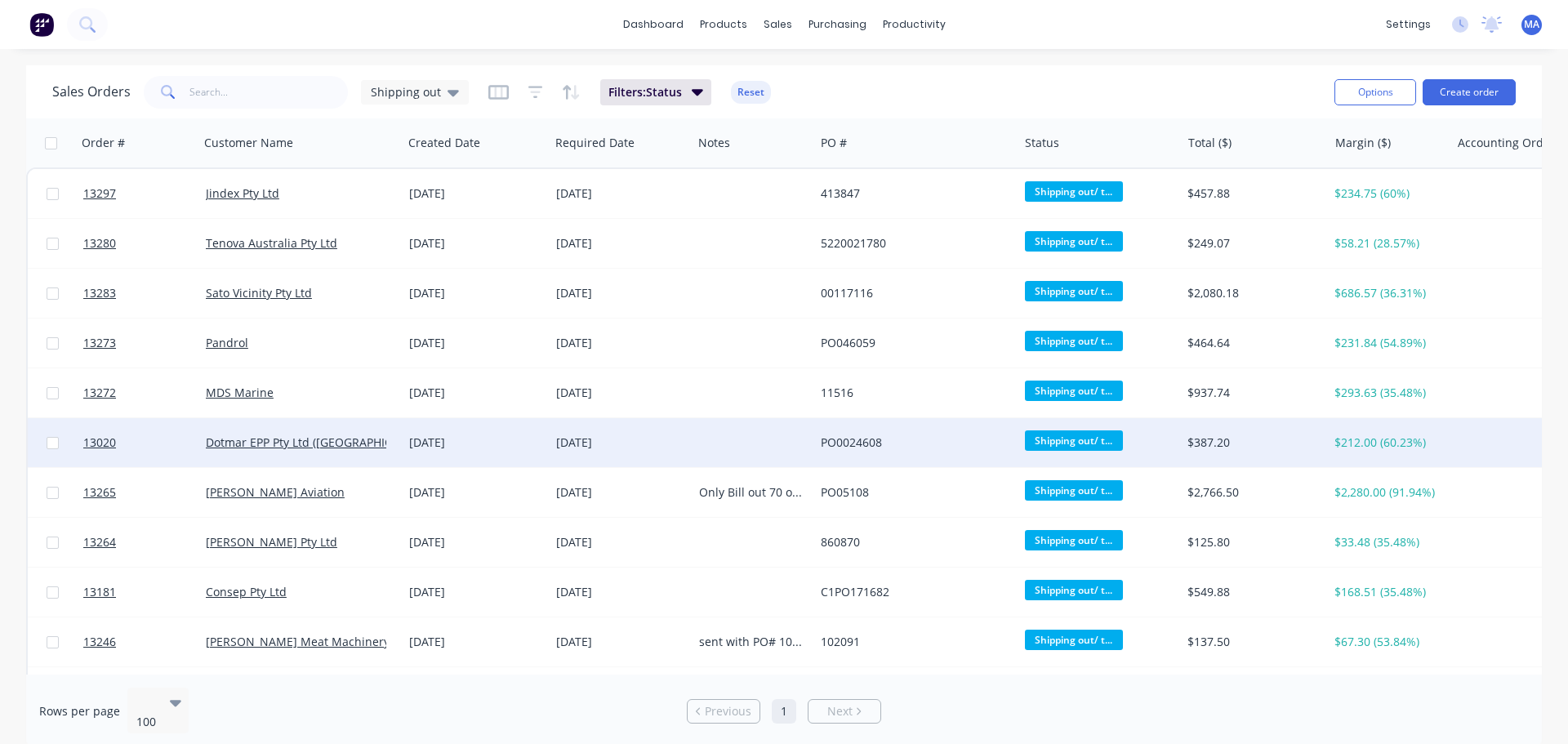
click at [388, 443] on div "Dotmar EPP Pty Ltd (SA)" at bounding box center [301, 442] width 191 height 16
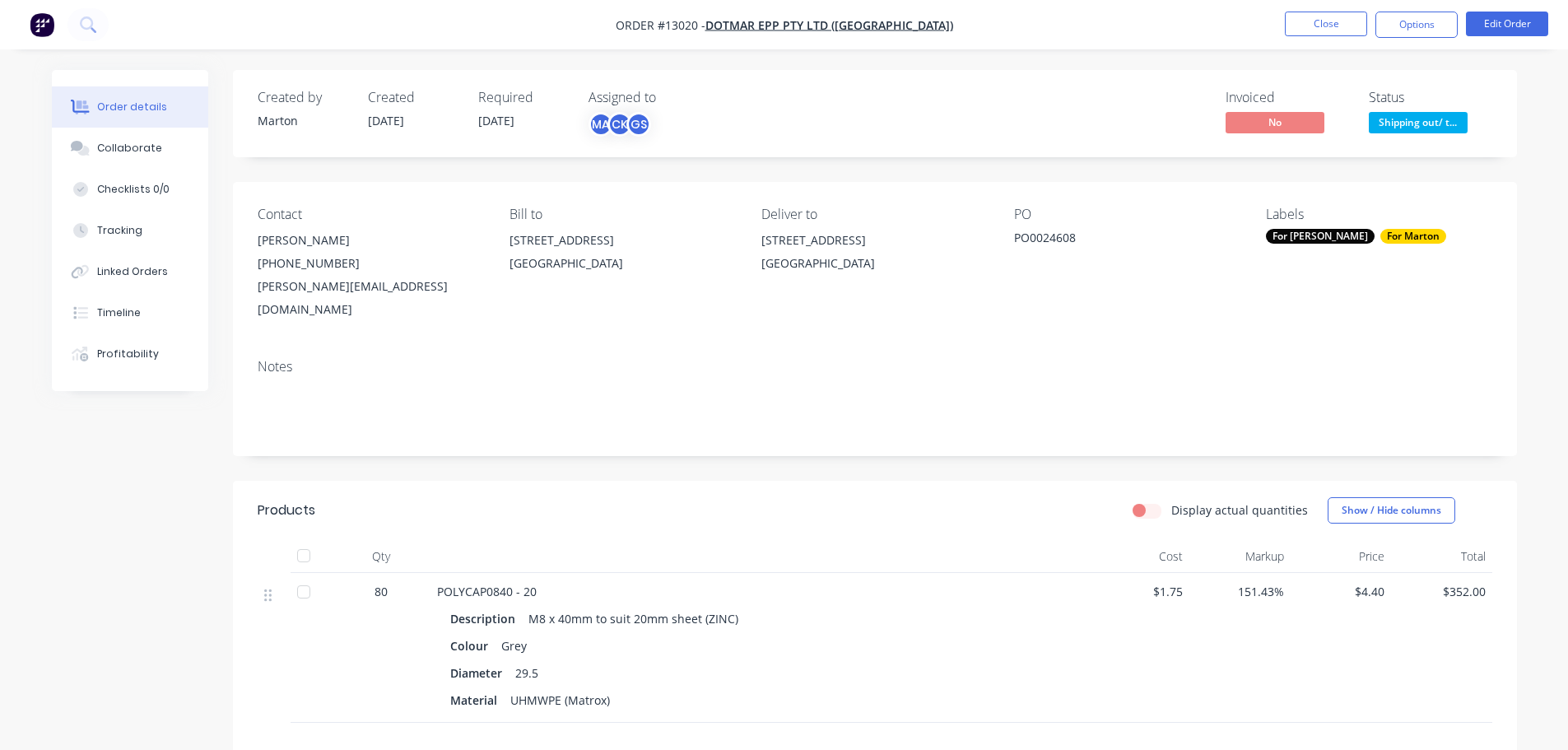
click at [1432, 23] on button "Options" at bounding box center [1416, 24] width 82 height 26
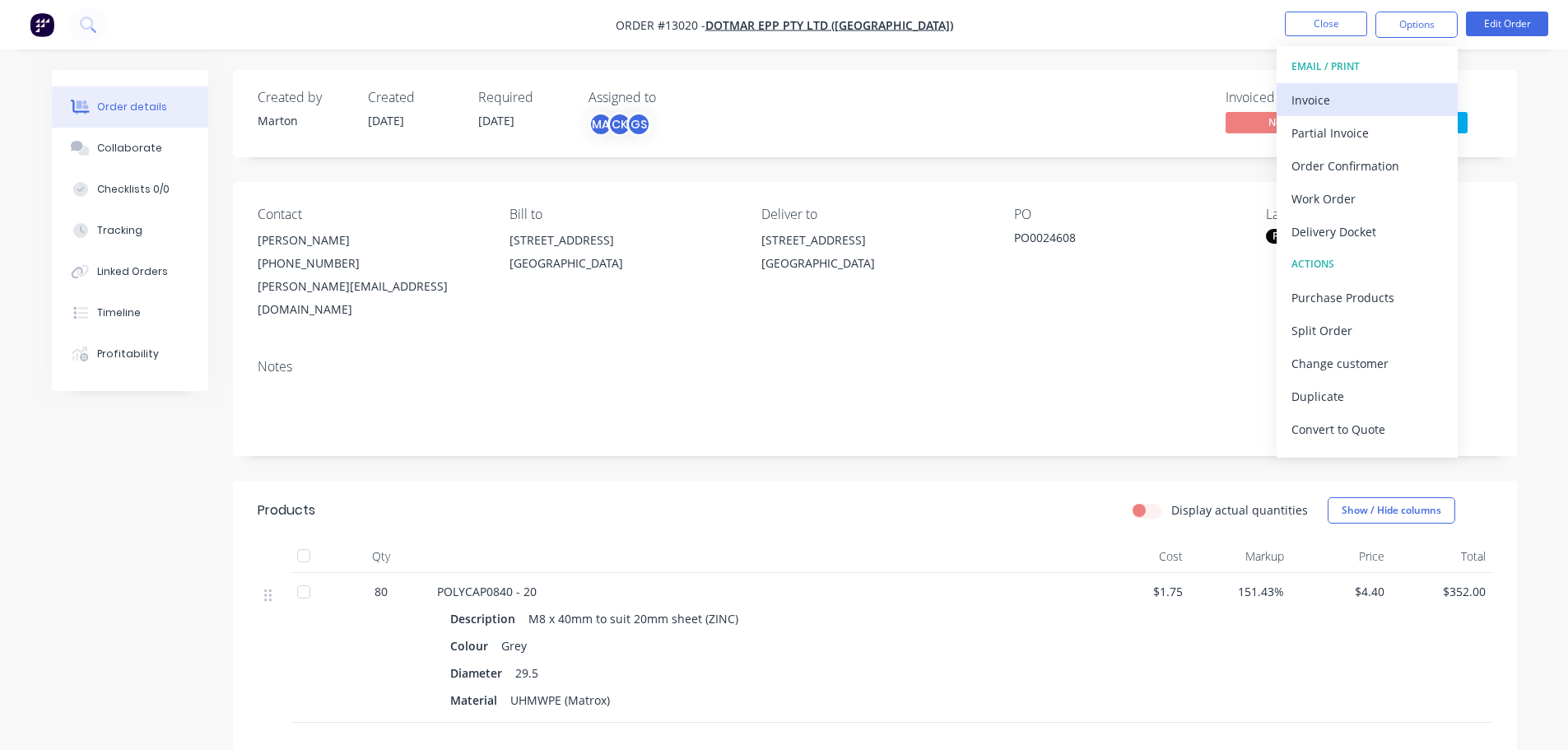
click at [1382, 89] on div "Invoice" at bounding box center [1367, 99] width 152 height 24
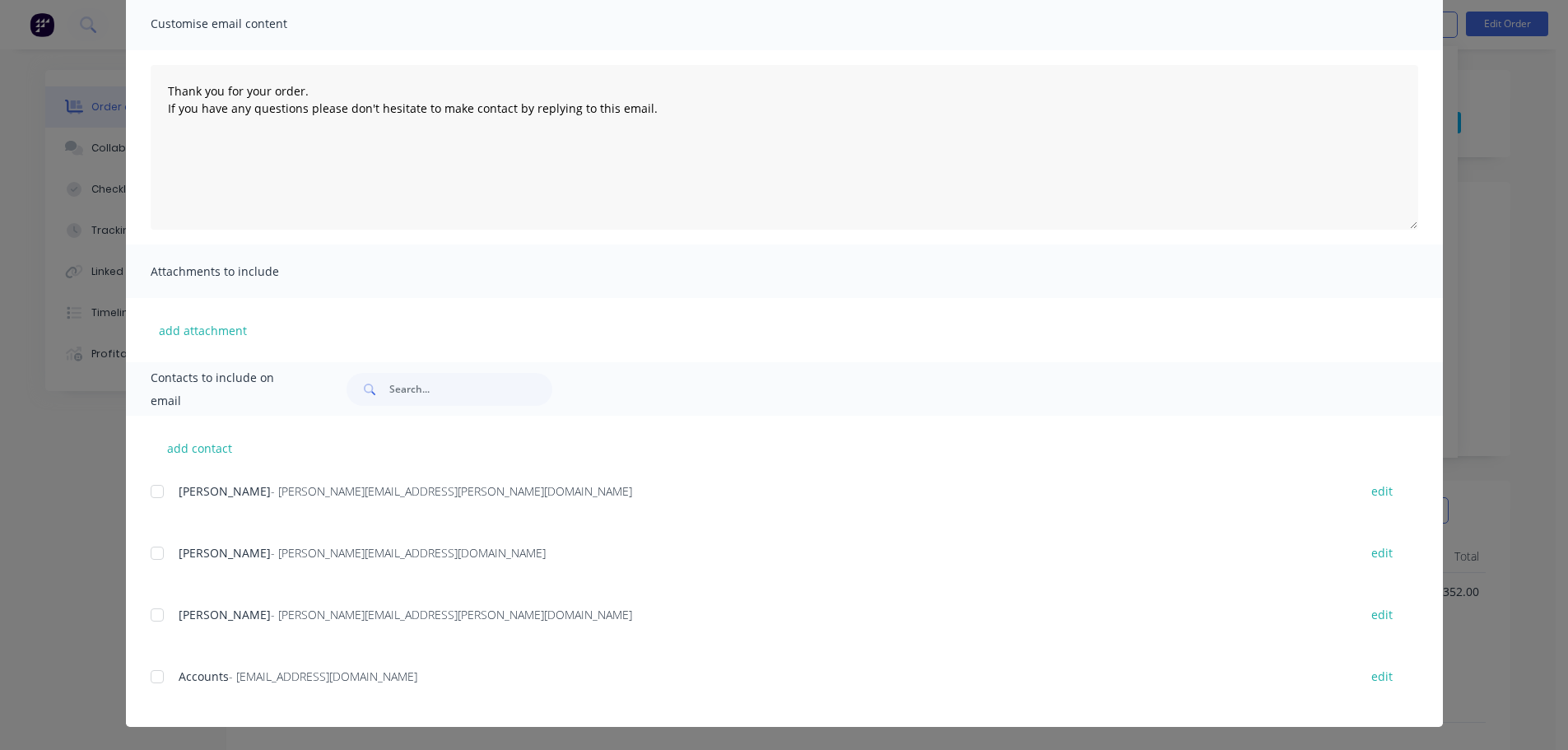
click at [147, 673] on div at bounding box center [157, 677] width 33 height 33
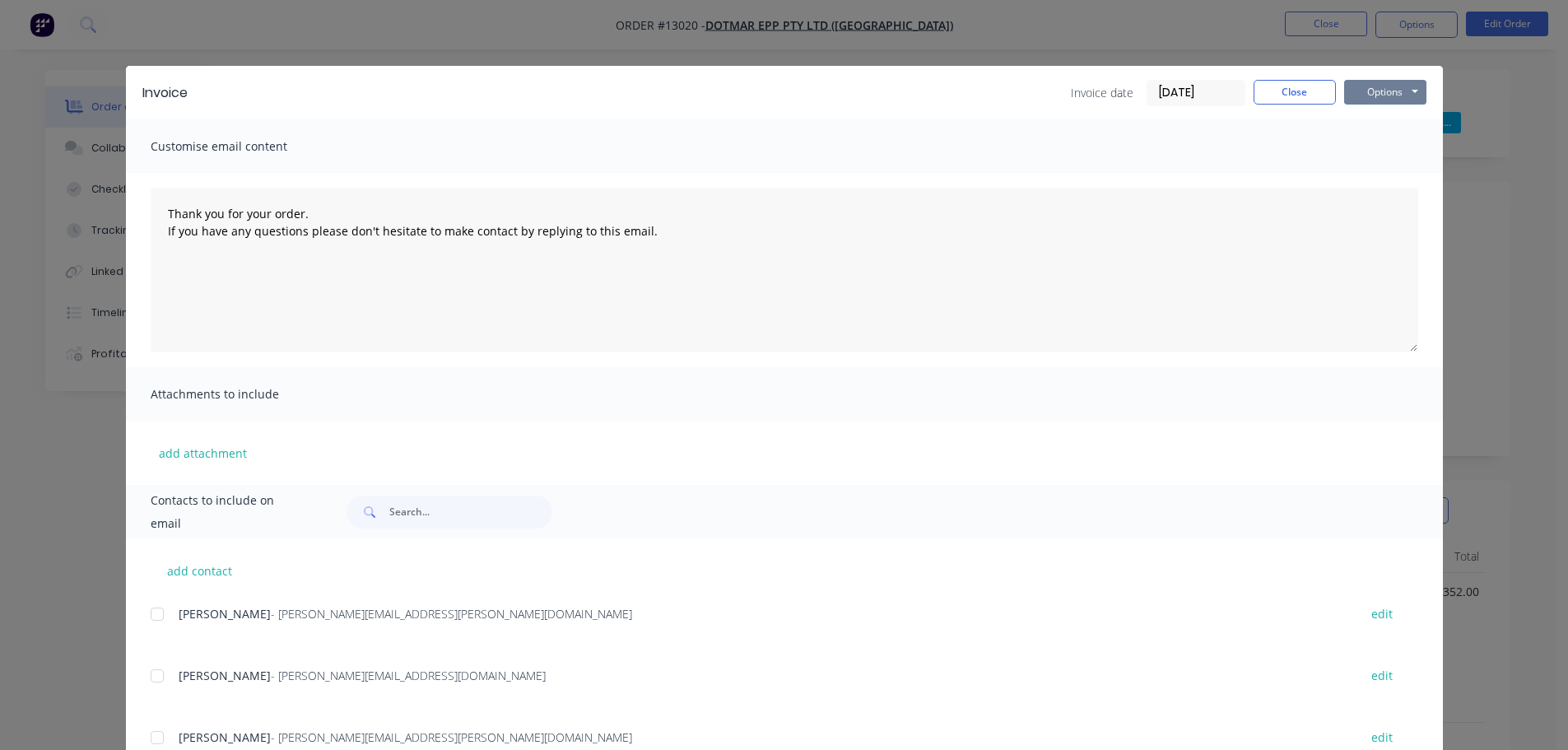
click at [1393, 95] on button "Options" at bounding box center [1385, 93] width 82 height 25
click at [1381, 169] on button "Email" at bounding box center [1396, 176] width 105 height 27
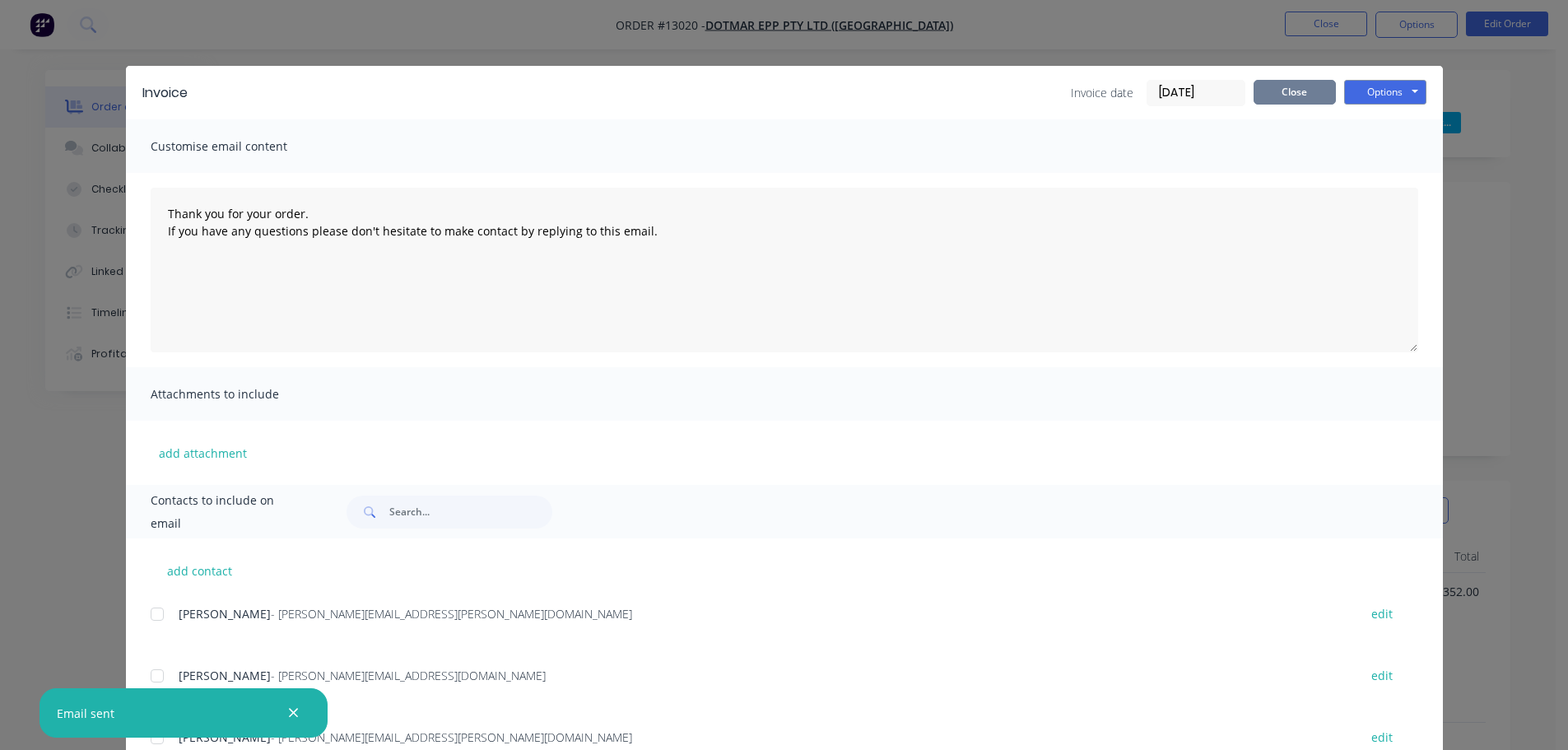
click at [1286, 88] on button "Close" at bounding box center [1294, 93] width 82 height 25
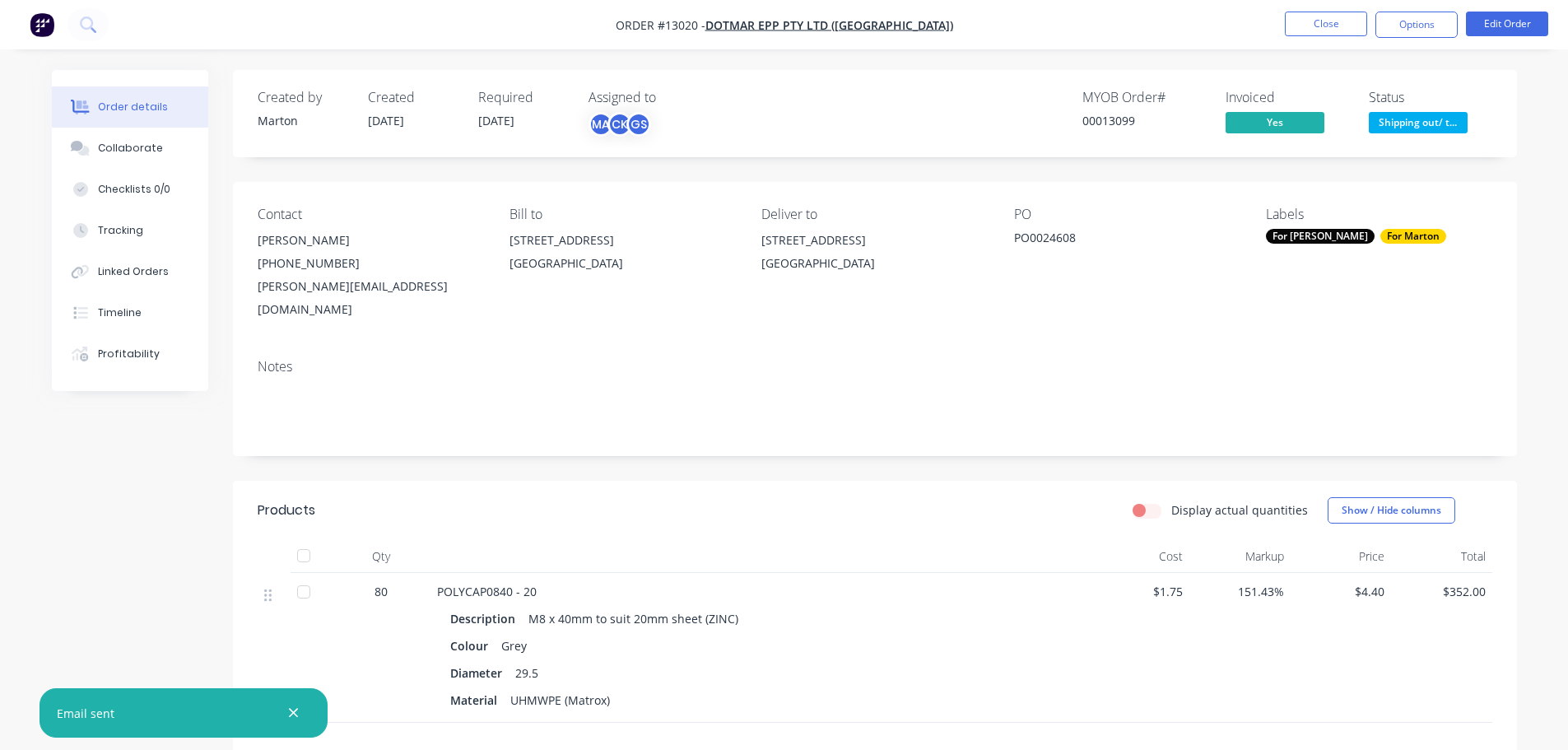
click at [1446, 136] on button "Shipping out/ t..." at bounding box center [1418, 125] width 98 height 25
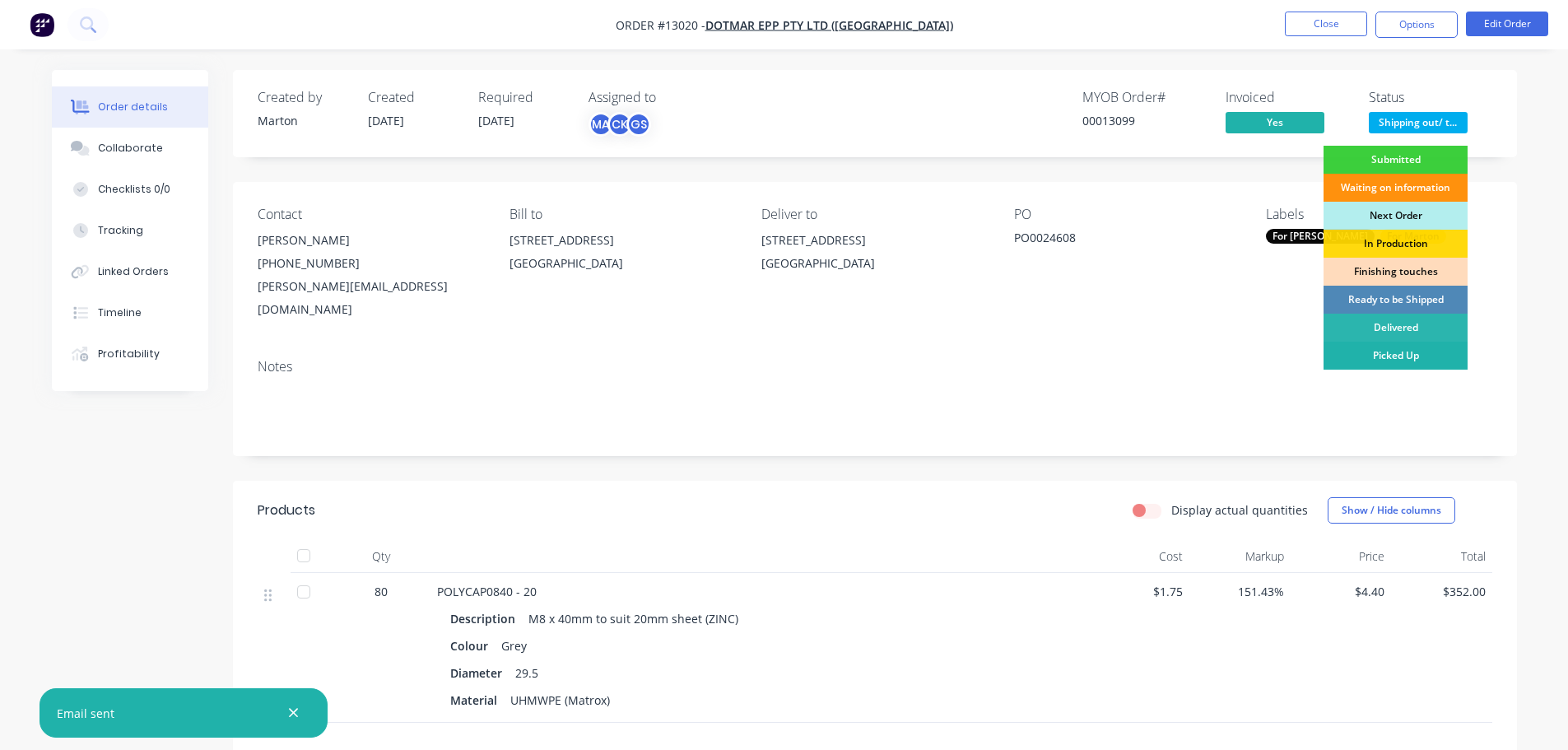
click at [1384, 350] on div "Picked Up" at bounding box center [1395, 355] width 144 height 28
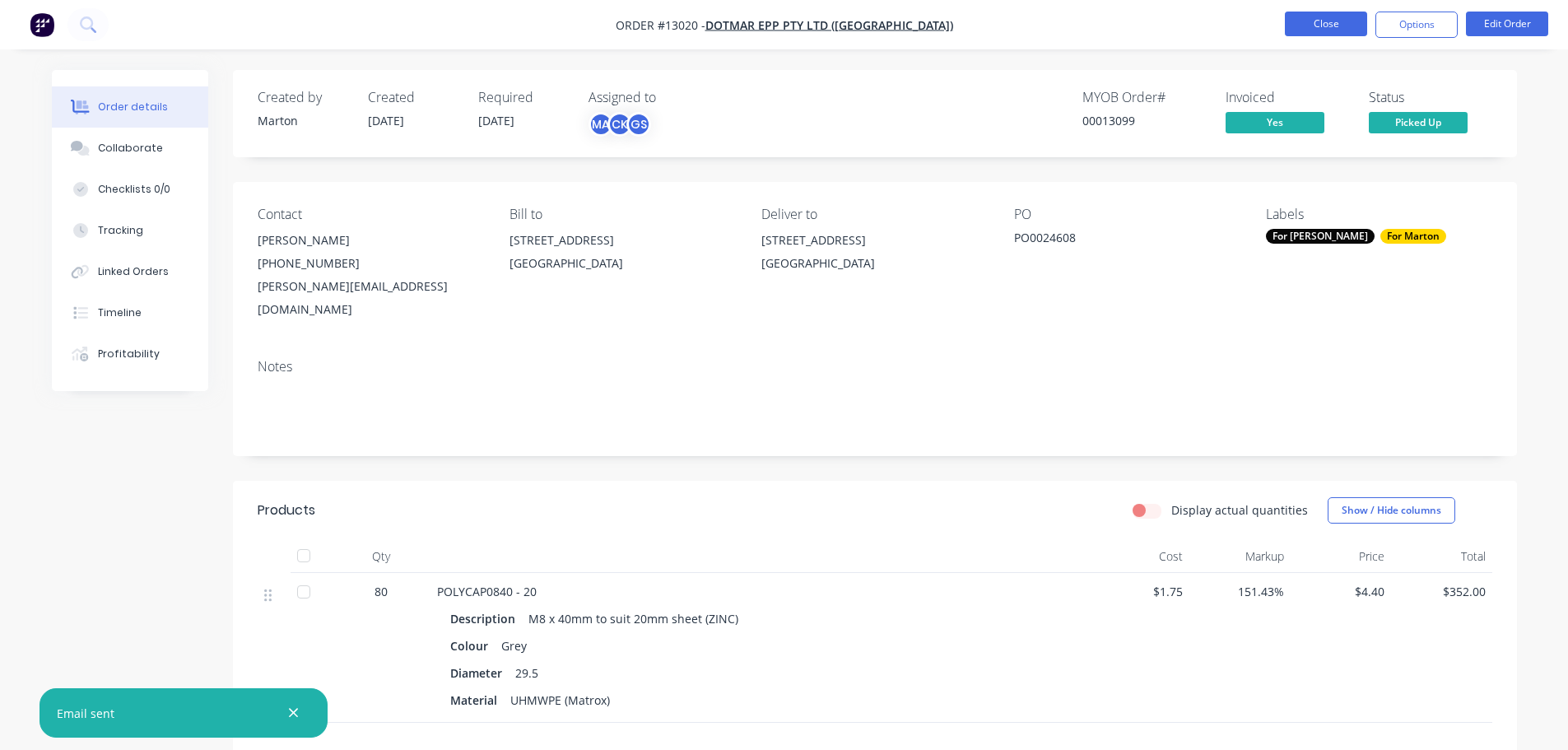
click at [1327, 27] on button "Close" at bounding box center [1326, 24] width 82 height 25
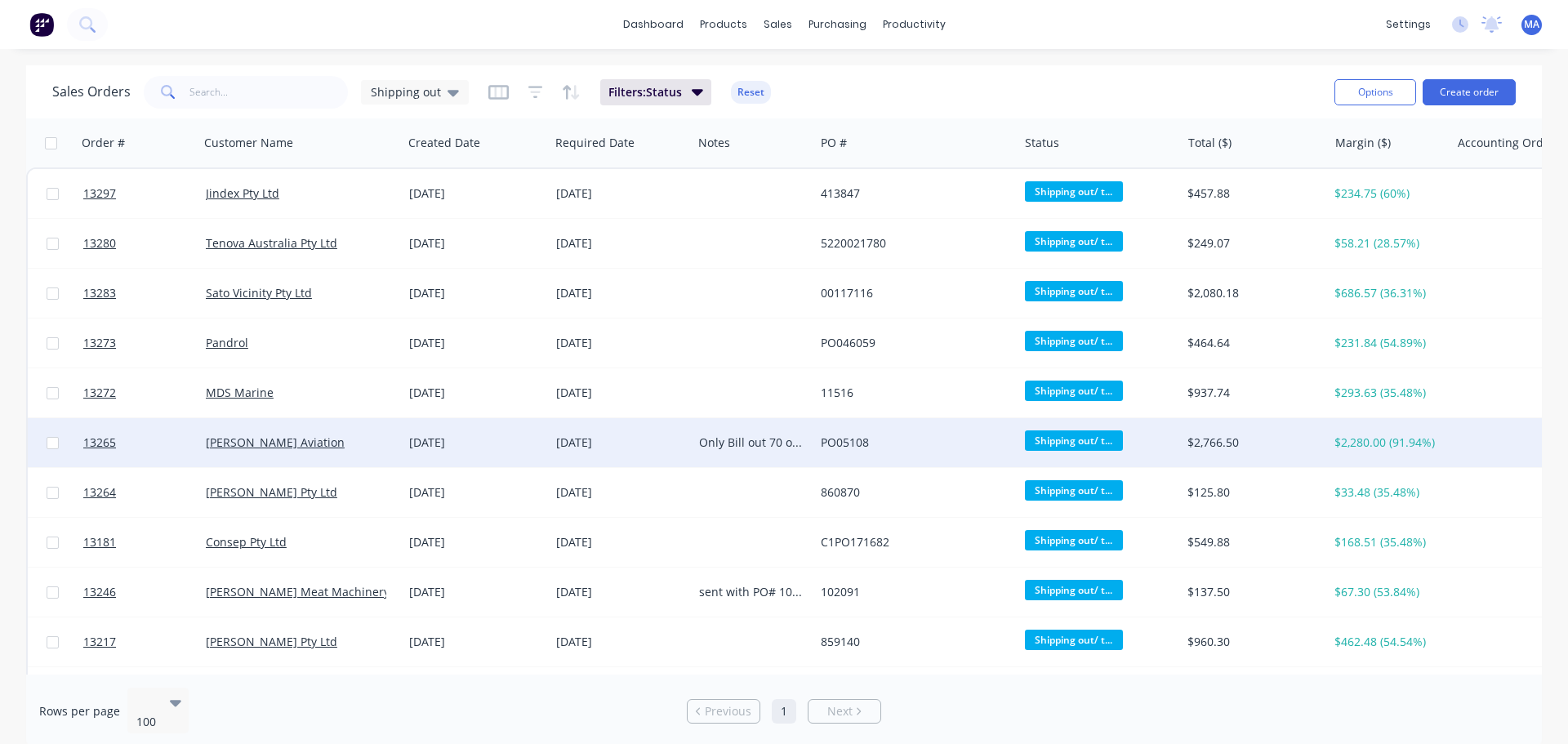
click at [361, 445] on div "Byron Aviation" at bounding box center [296, 442] width 181 height 16
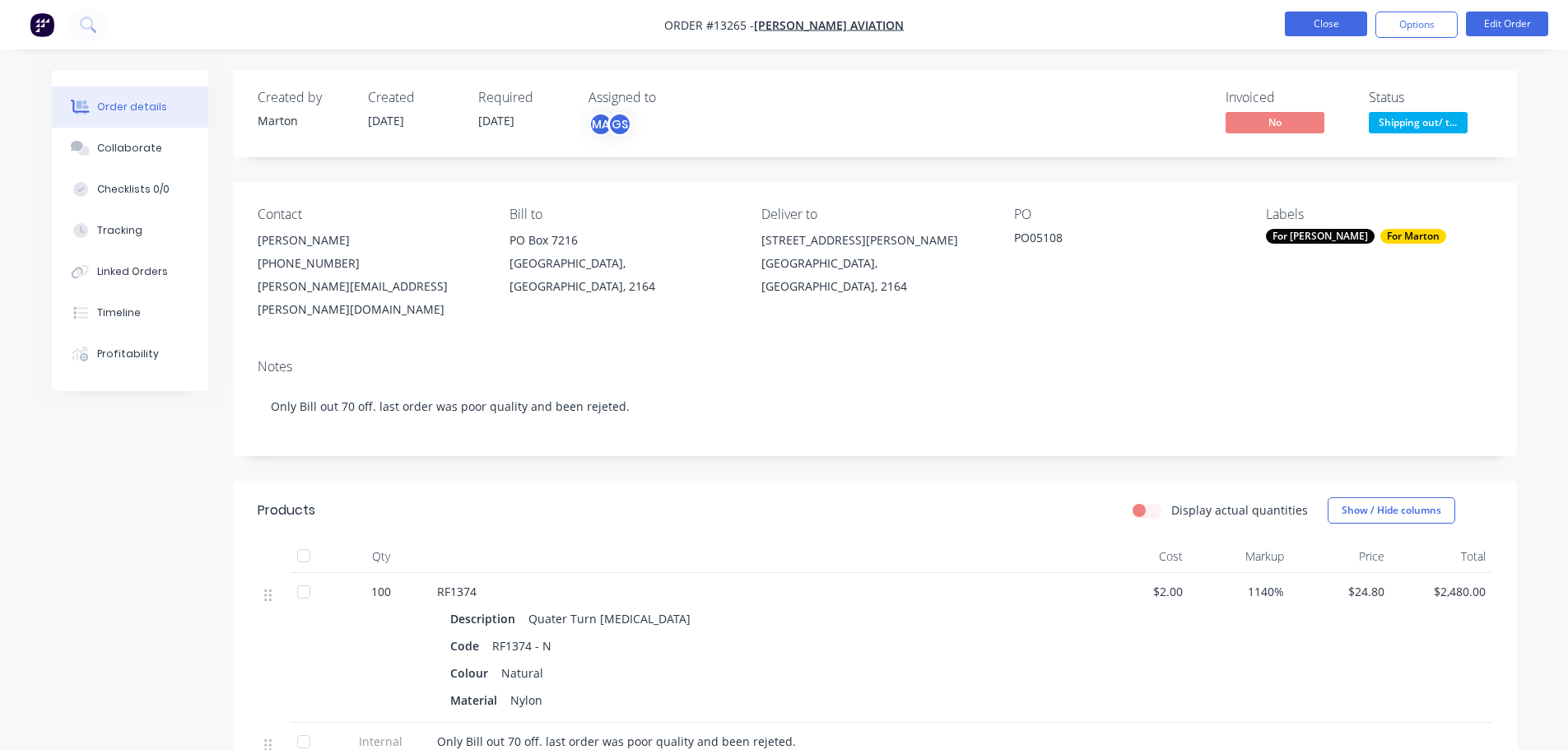
click at [1306, 24] on button "Close" at bounding box center [1326, 24] width 82 height 25
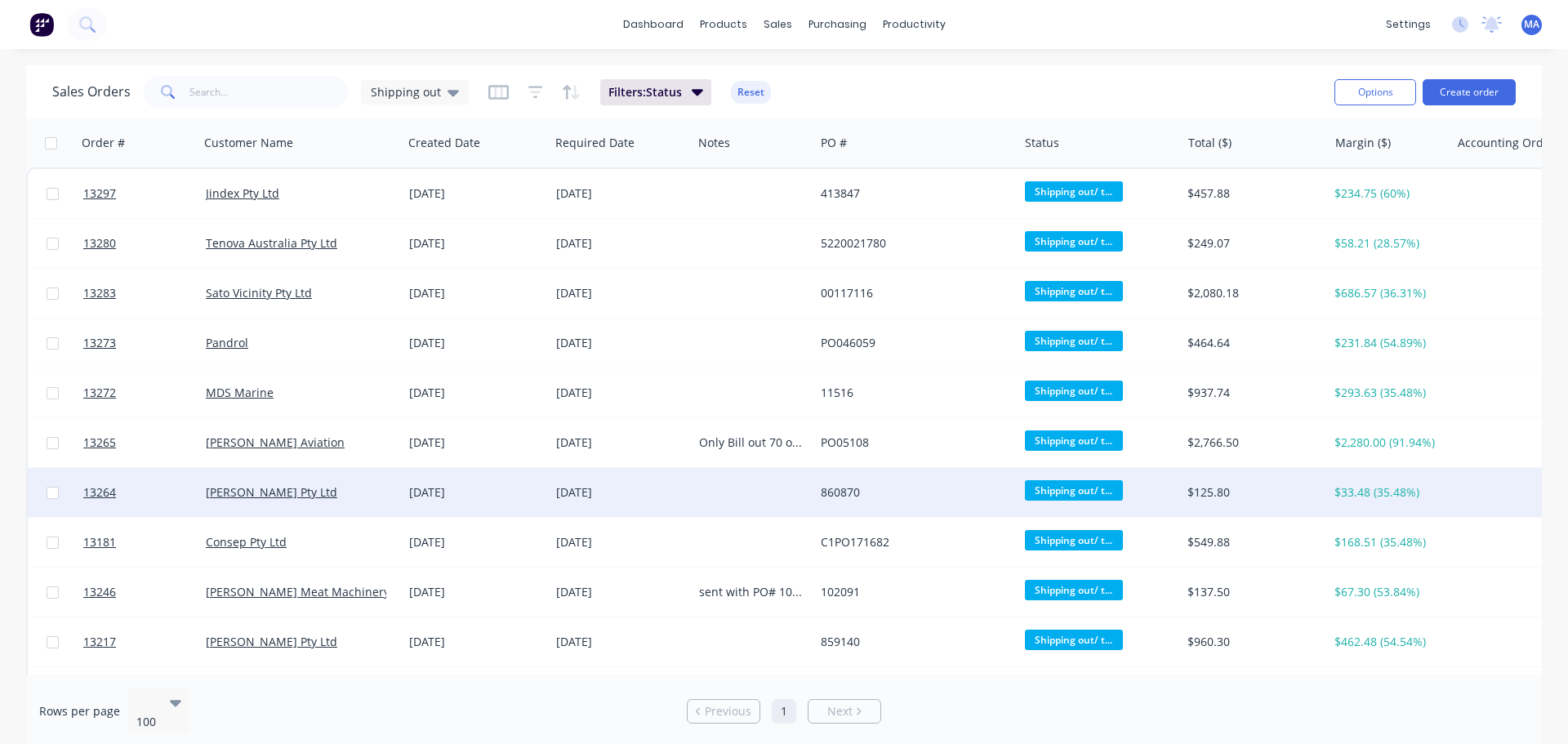
click at [375, 491] on div "G.H. Varley Pty Ltd" at bounding box center [296, 492] width 181 height 16
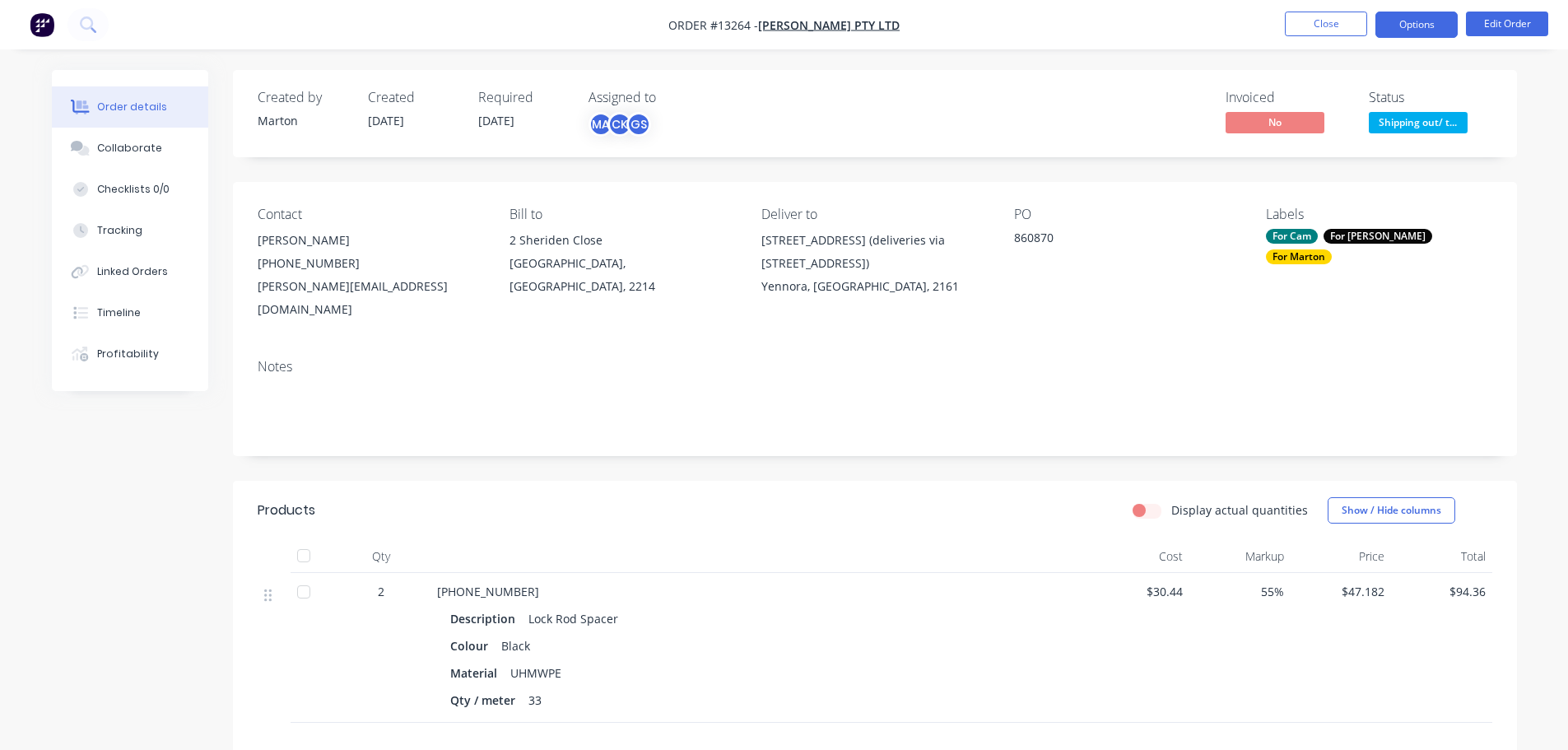
click at [1421, 25] on button "Options" at bounding box center [1416, 24] width 82 height 26
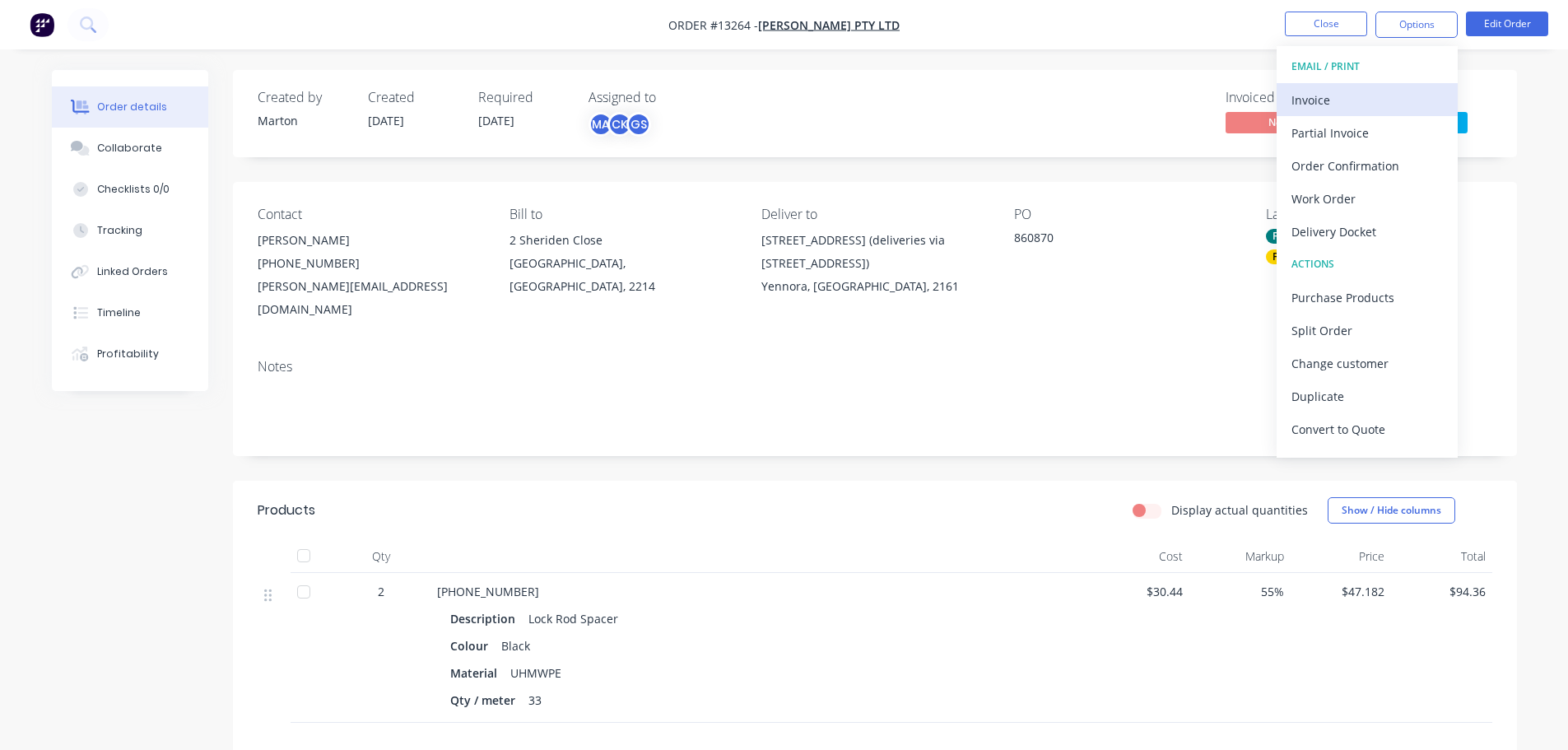
click at [1343, 100] on div "Invoice" at bounding box center [1367, 99] width 152 height 24
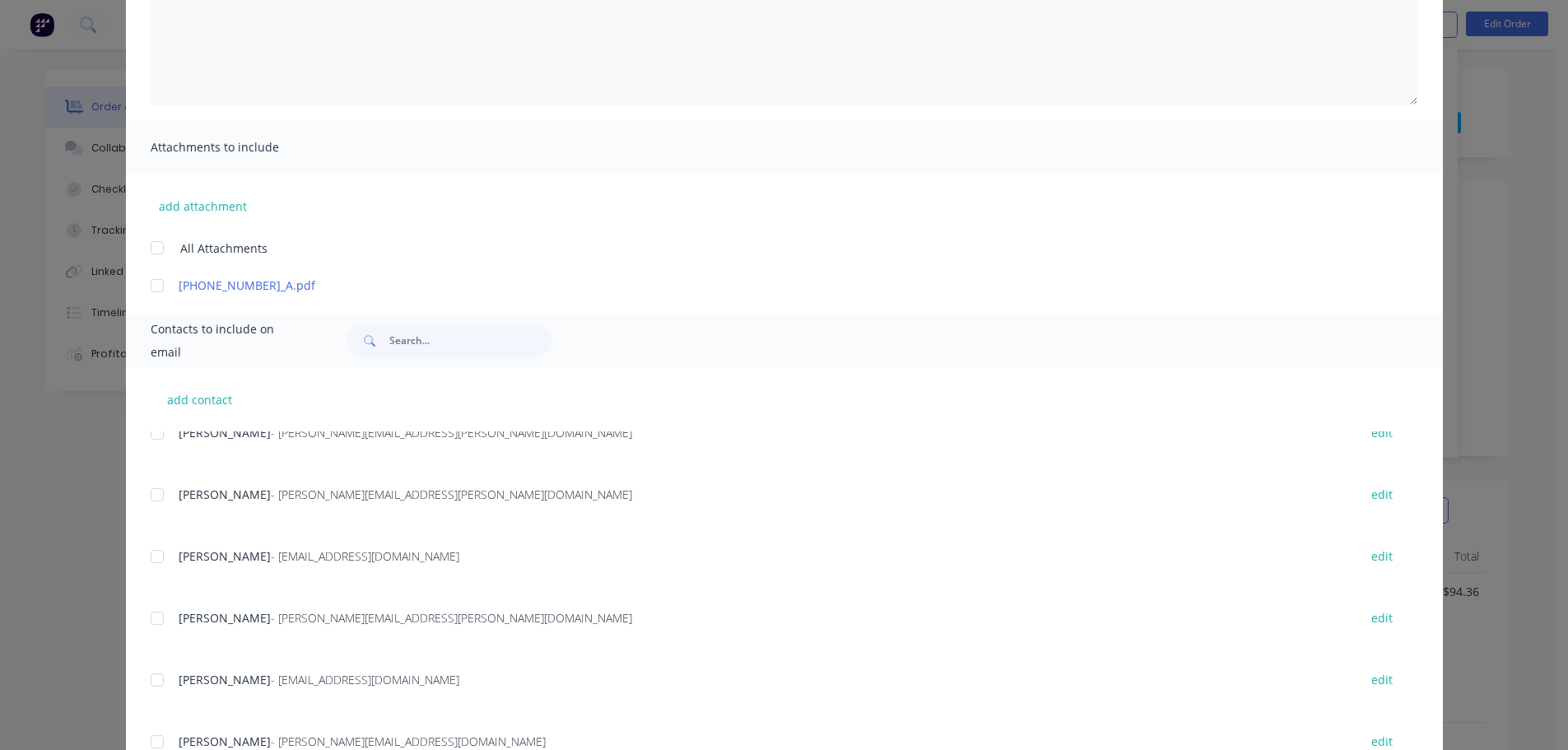
scroll to position [247, 0]
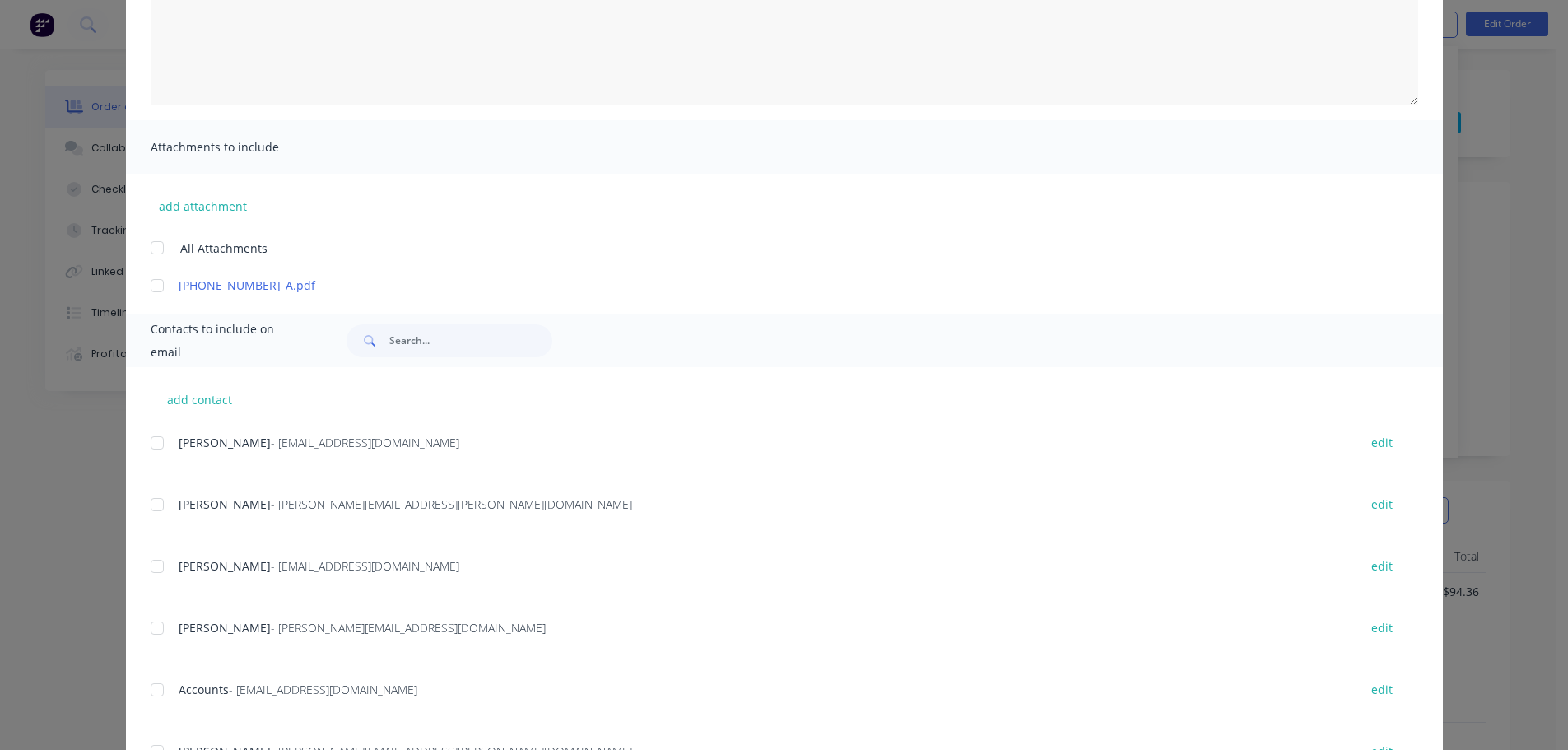
click at [155, 692] on div at bounding box center [157, 689] width 33 height 33
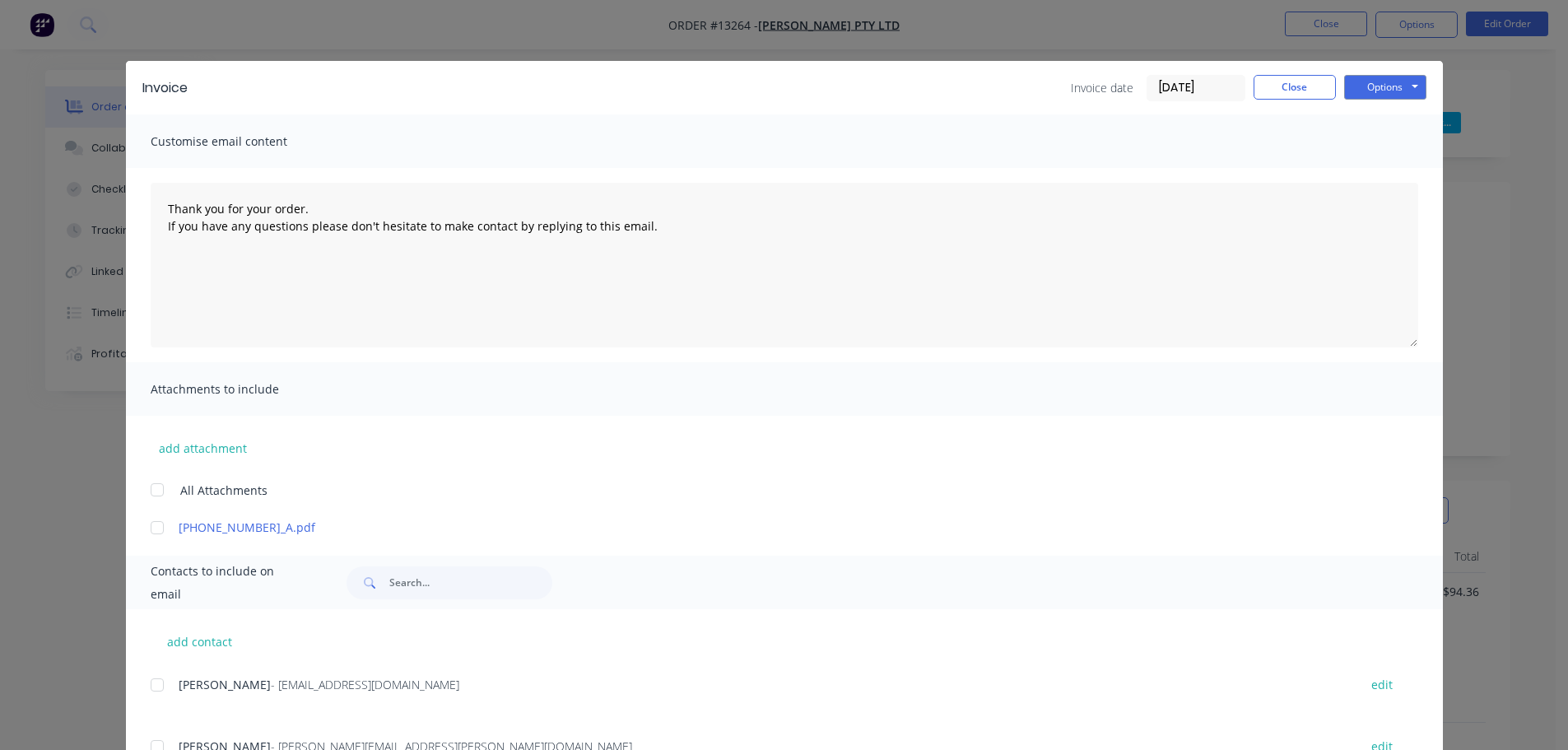
scroll to position [0, 0]
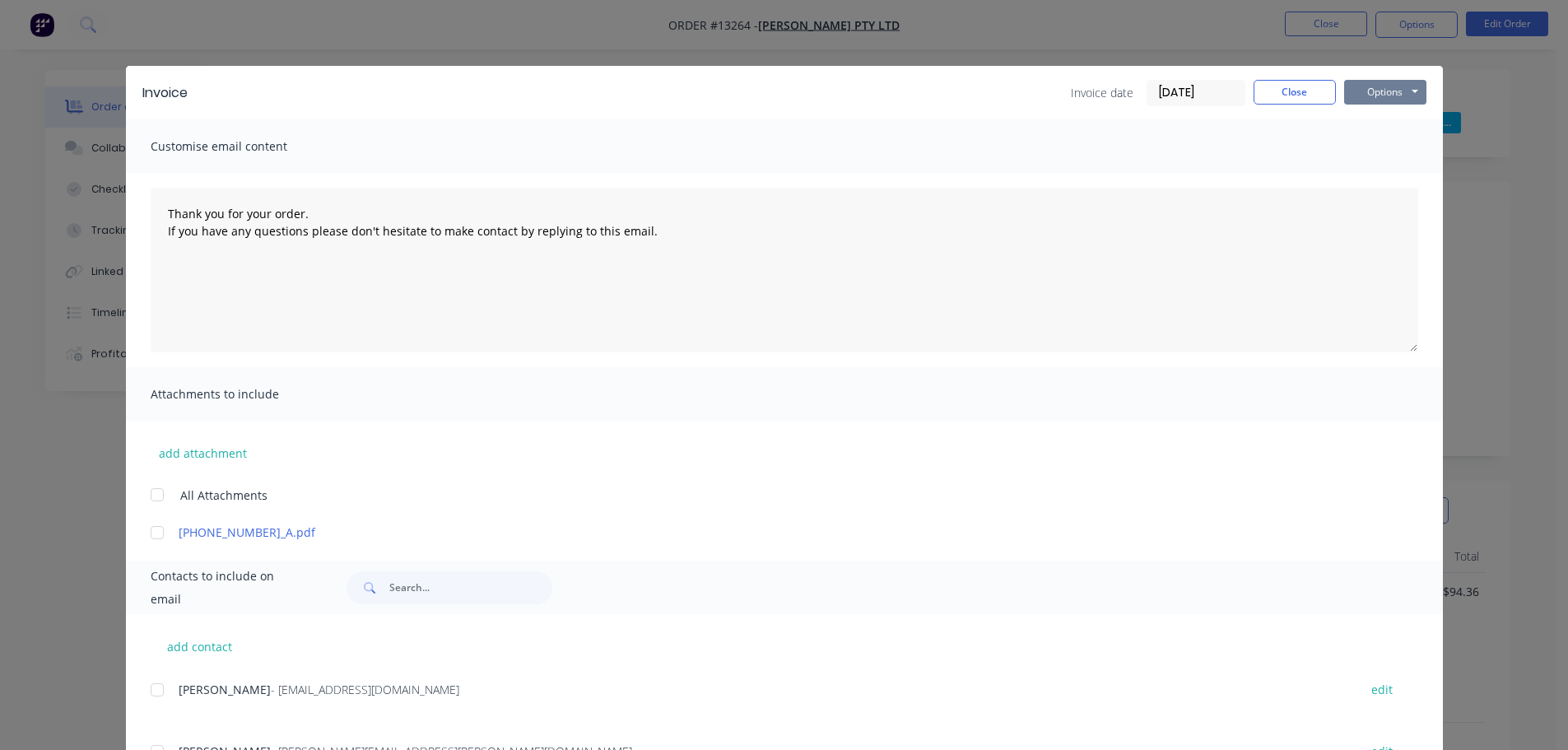
click at [1395, 87] on button "Options" at bounding box center [1385, 93] width 82 height 25
click at [1379, 168] on button "Email" at bounding box center [1396, 176] width 105 height 27
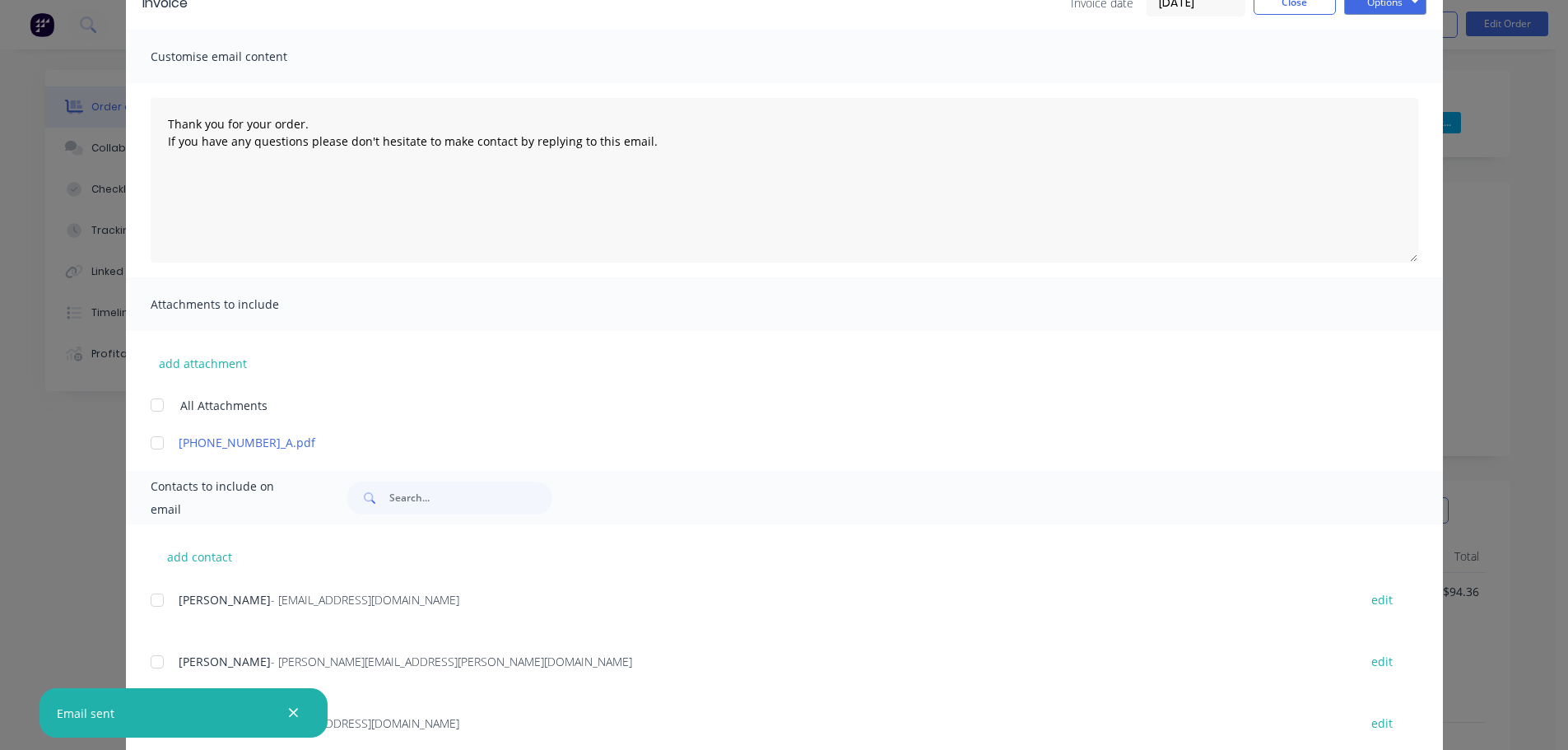
scroll to position [80, 0]
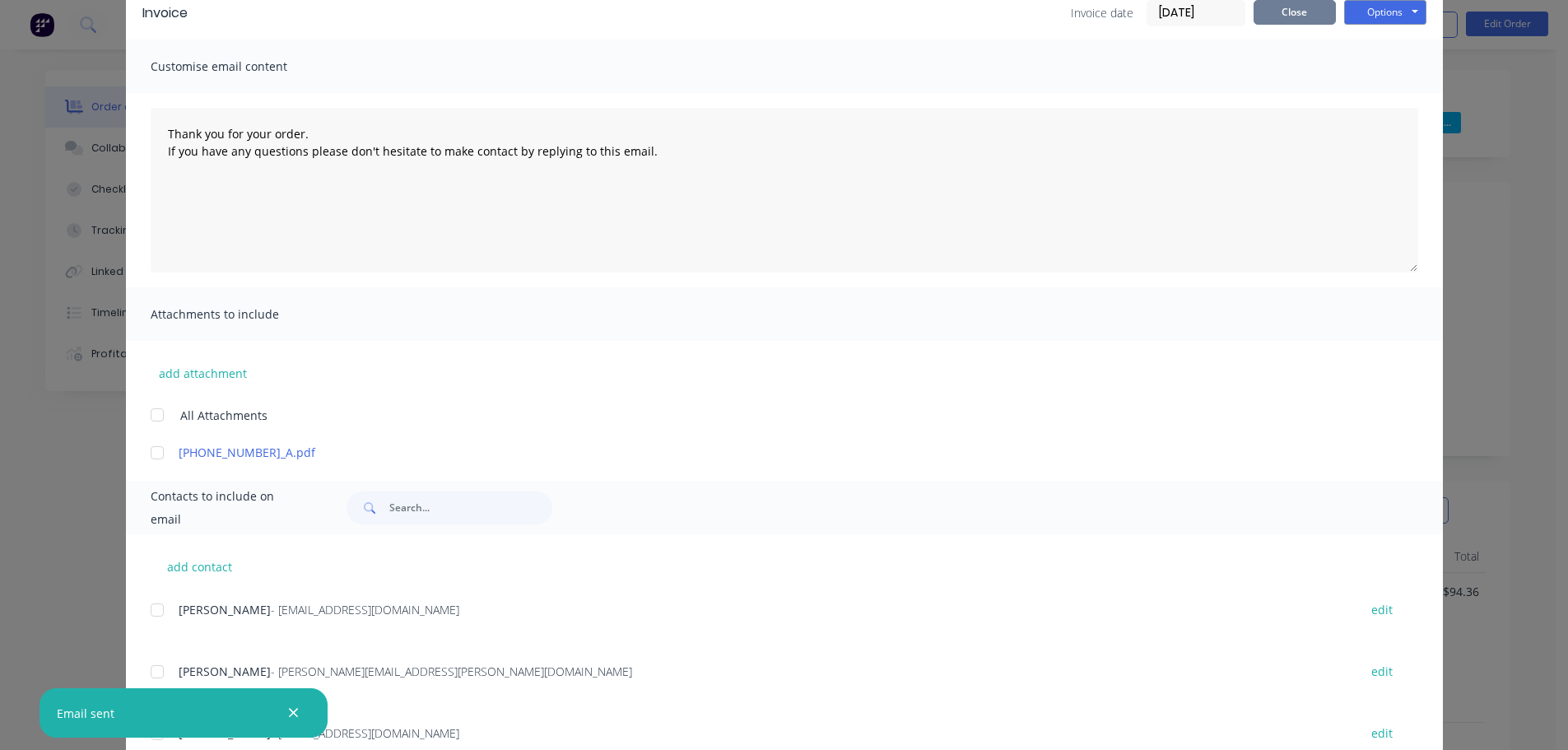
click at [1287, 14] on button "Close" at bounding box center [1294, 13] width 82 height 25
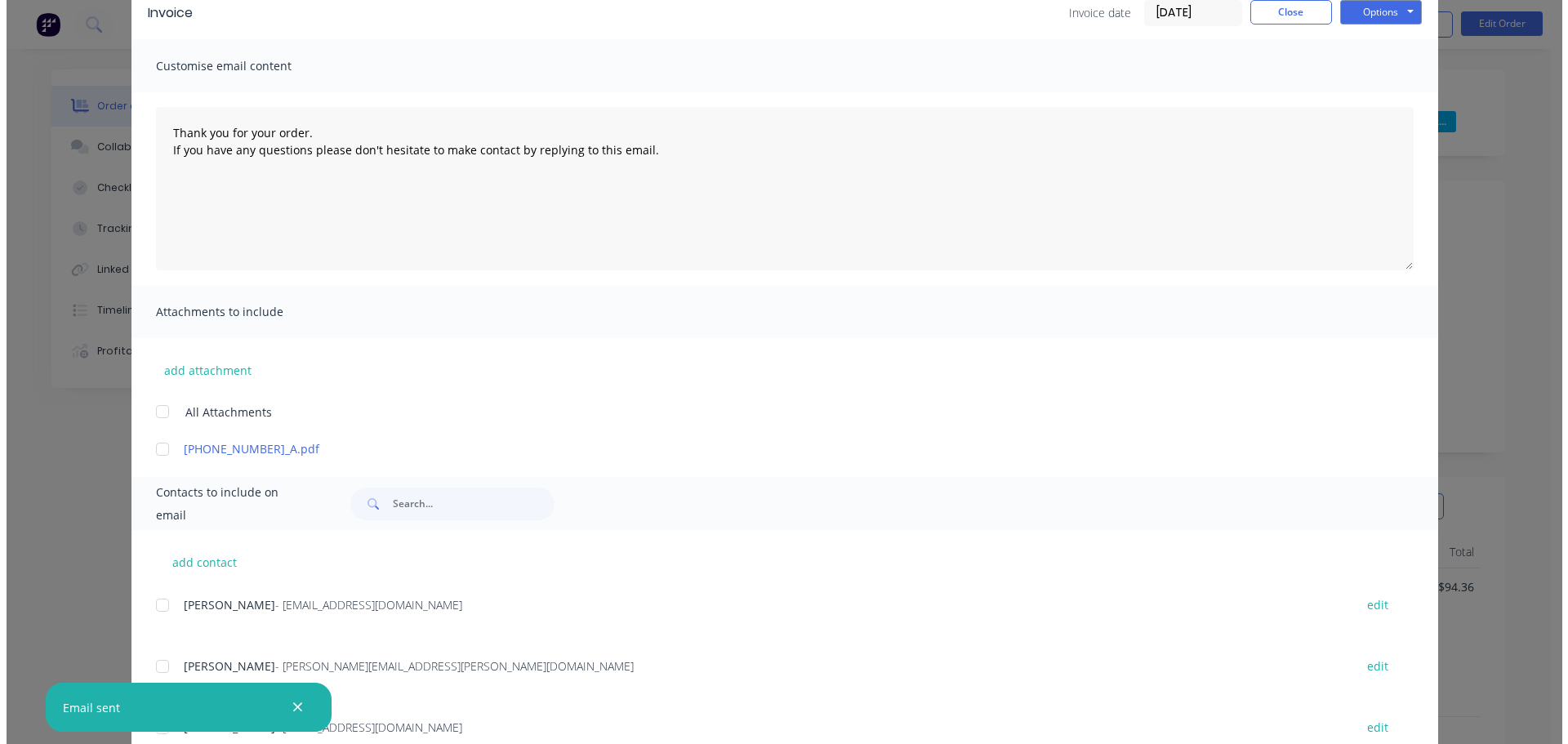
scroll to position [0, 0]
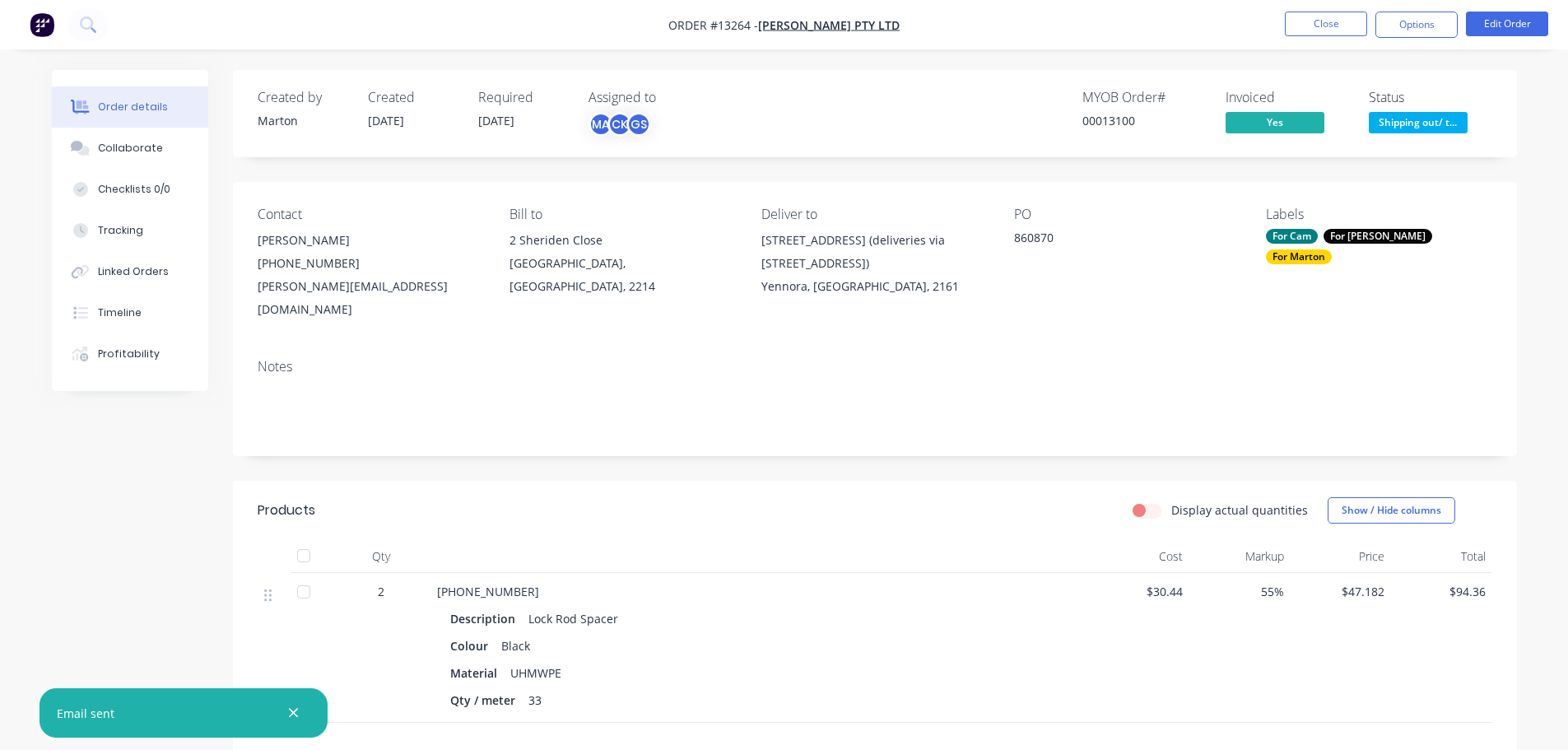
click at [1401, 119] on span "Shipping out/ t..." at bounding box center [1418, 122] width 98 height 20
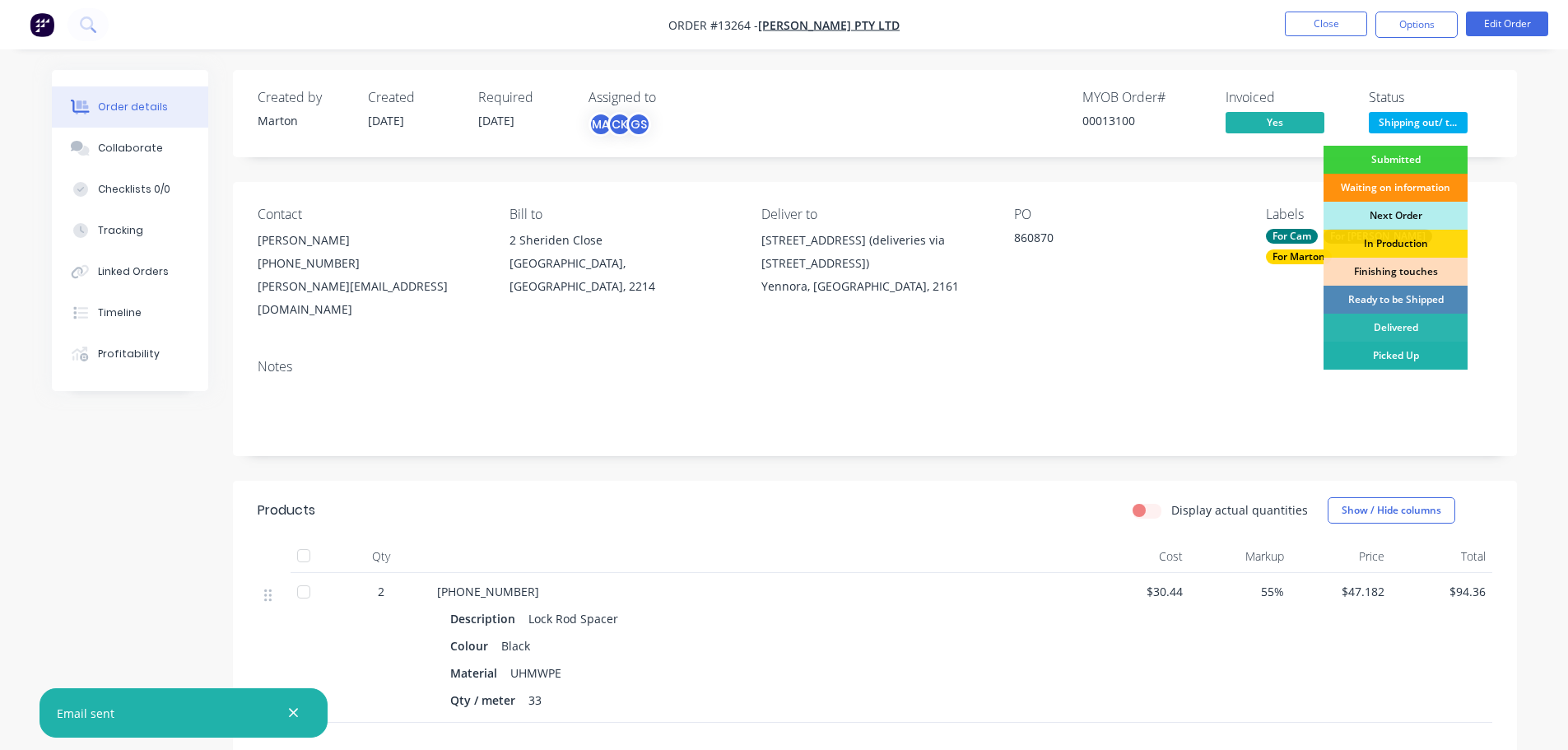
click at [1379, 349] on div "Picked Up" at bounding box center [1395, 355] width 144 height 28
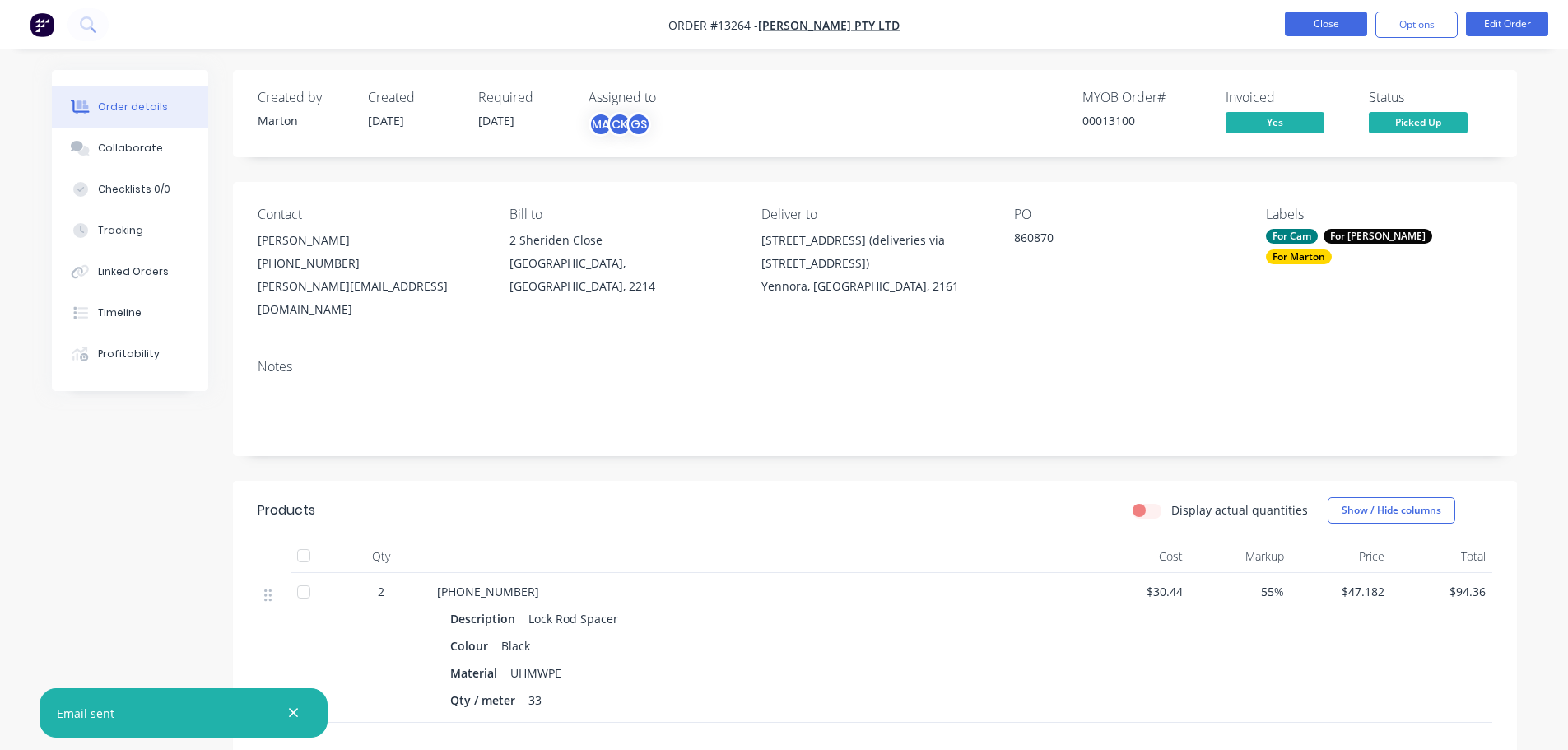
click at [1320, 22] on button "Close" at bounding box center [1326, 24] width 82 height 25
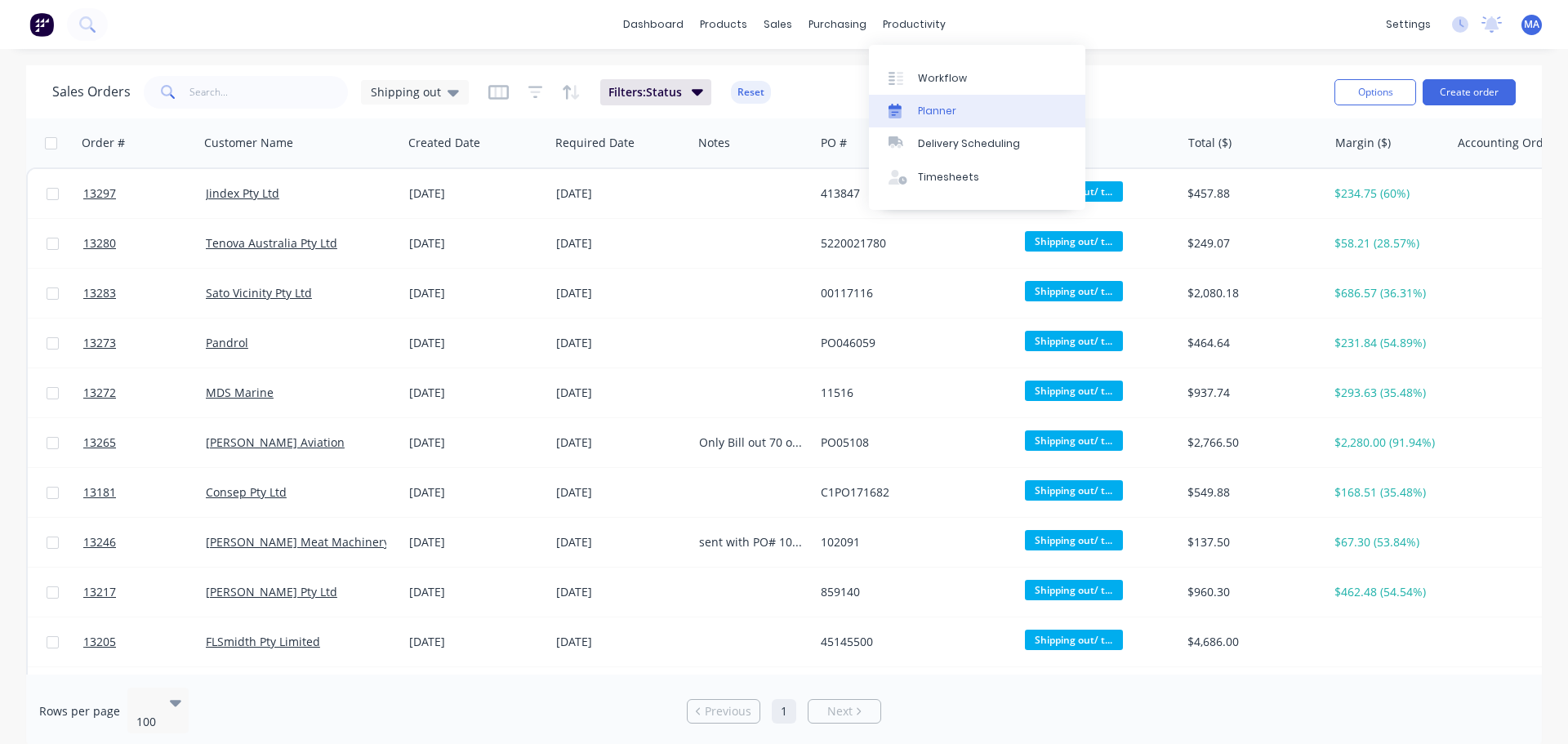
click at [939, 111] on div "Planner" at bounding box center [937, 110] width 38 height 14
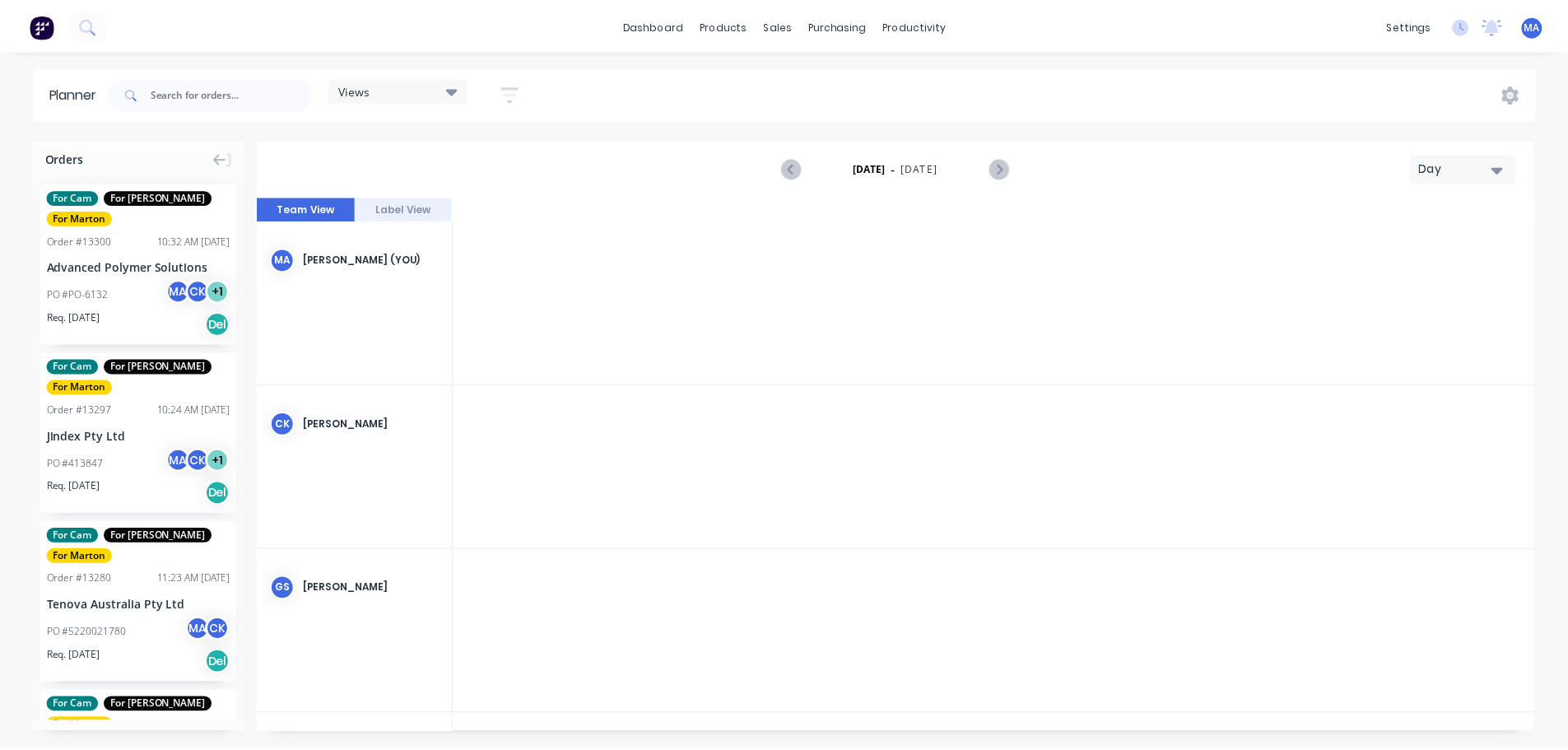
scroll to position [0, 2635]
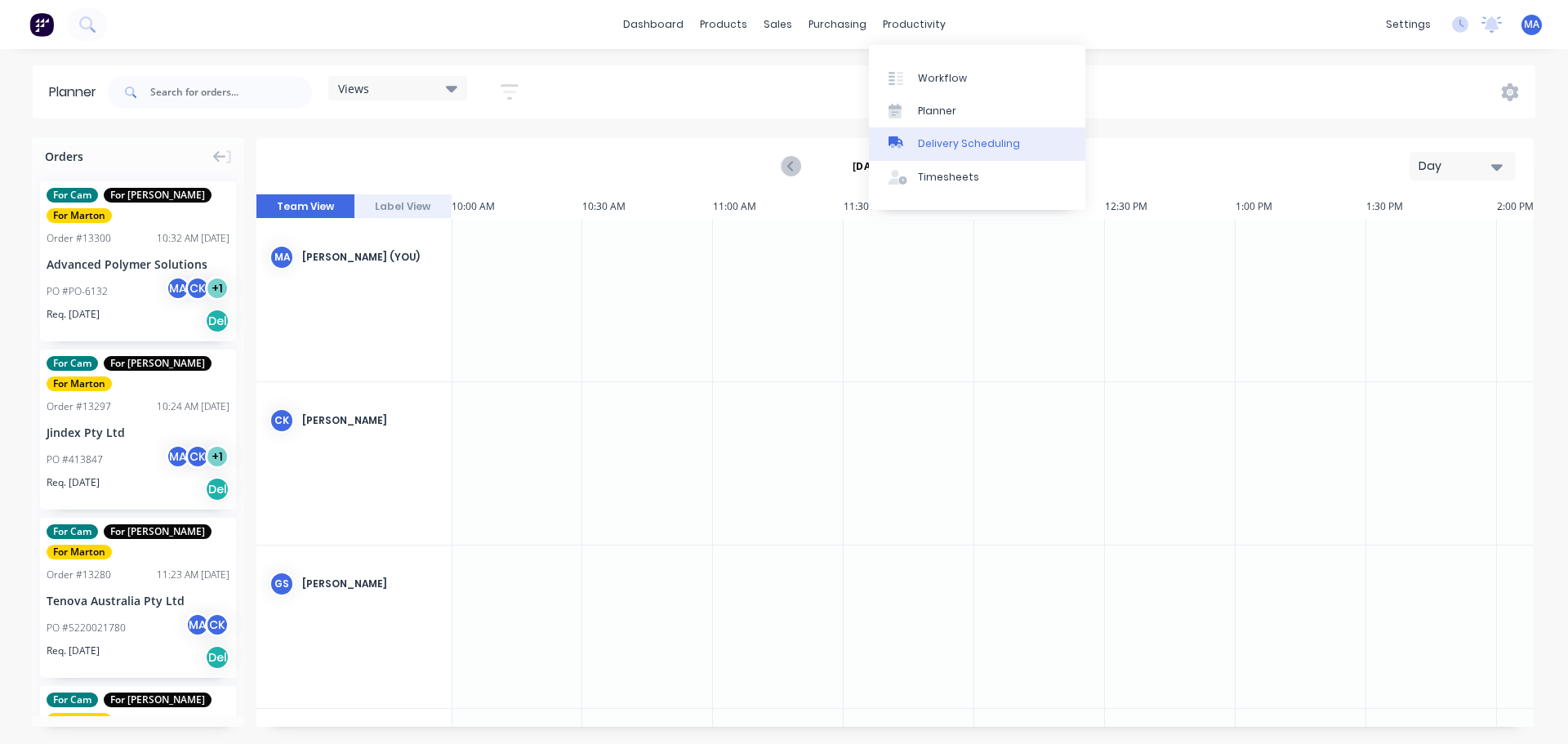
click at [929, 143] on div "Delivery Scheduling" at bounding box center [968, 143] width 102 height 14
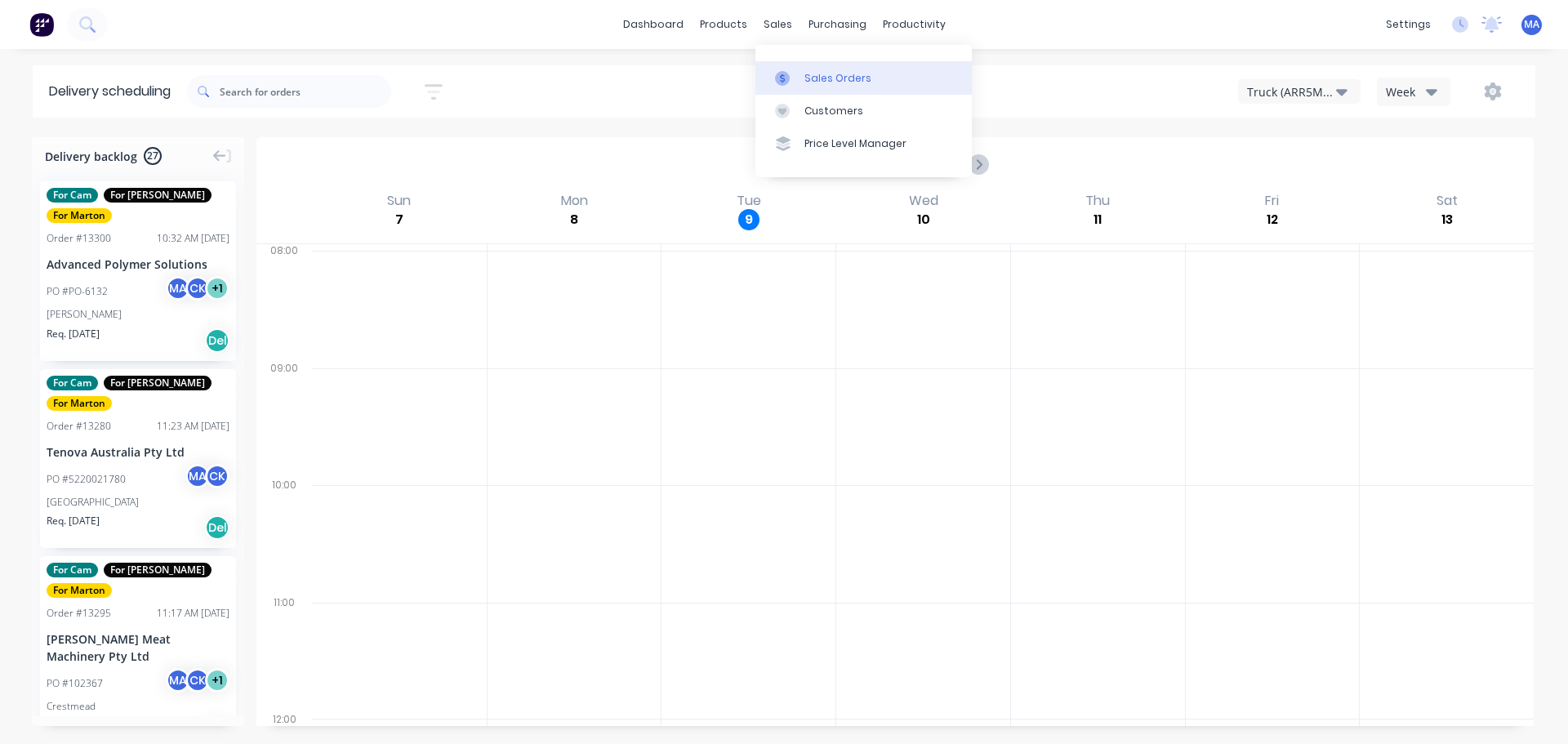
click at [807, 79] on div "Sales Orders" at bounding box center [838, 78] width 67 height 14
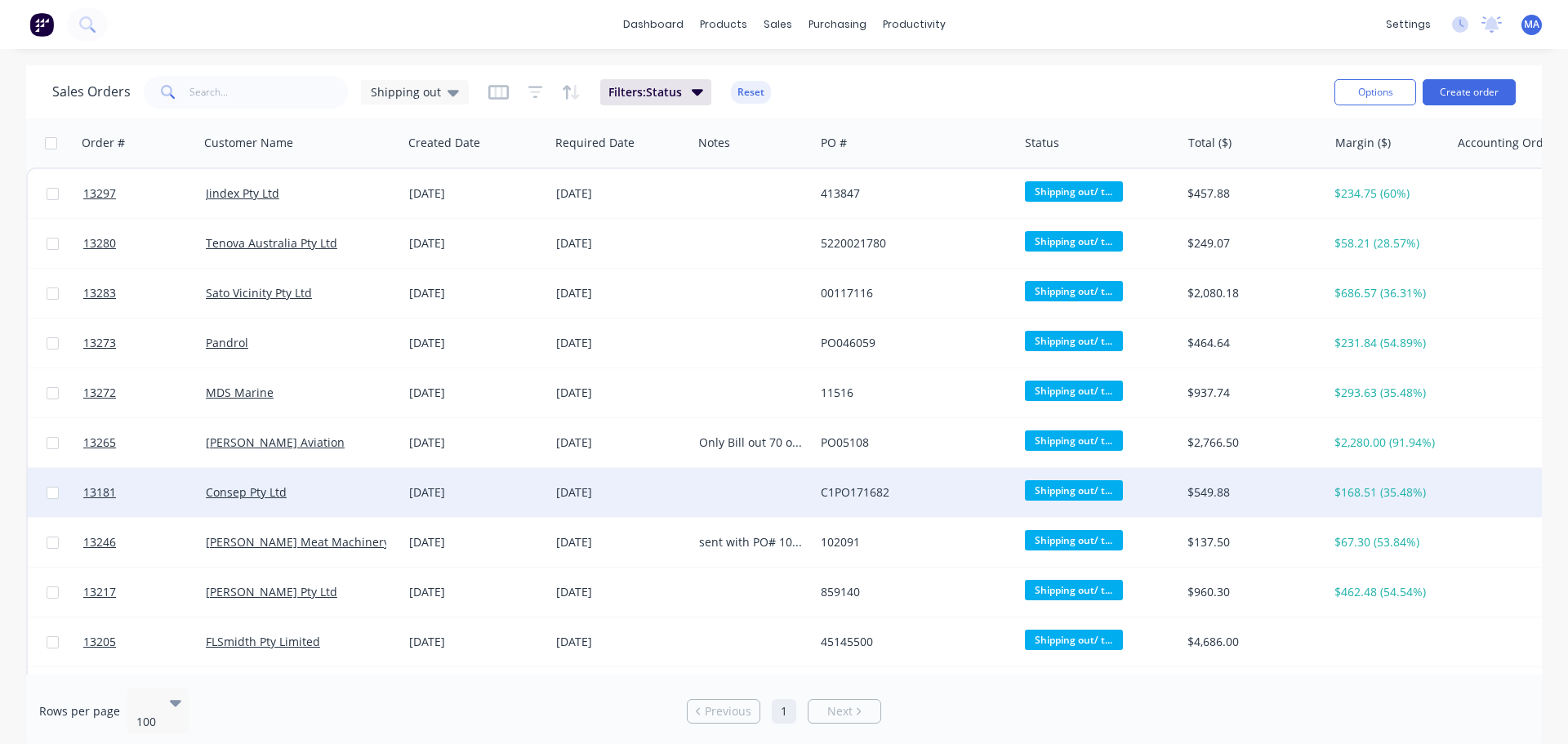
click at [330, 498] on div "Consep Pty Ltd" at bounding box center [296, 492] width 181 height 16
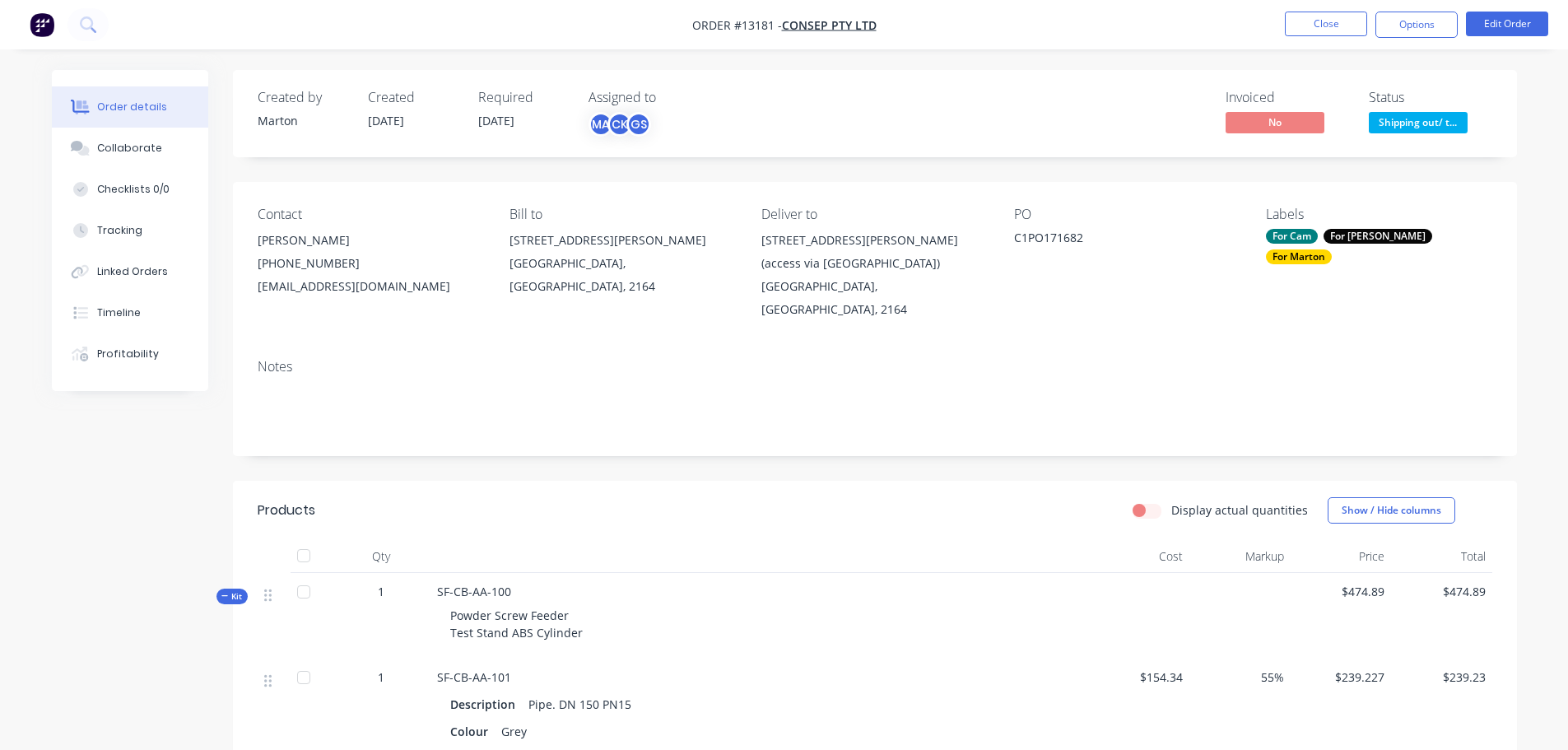
click at [1409, 22] on button "Options" at bounding box center [1416, 24] width 82 height 26
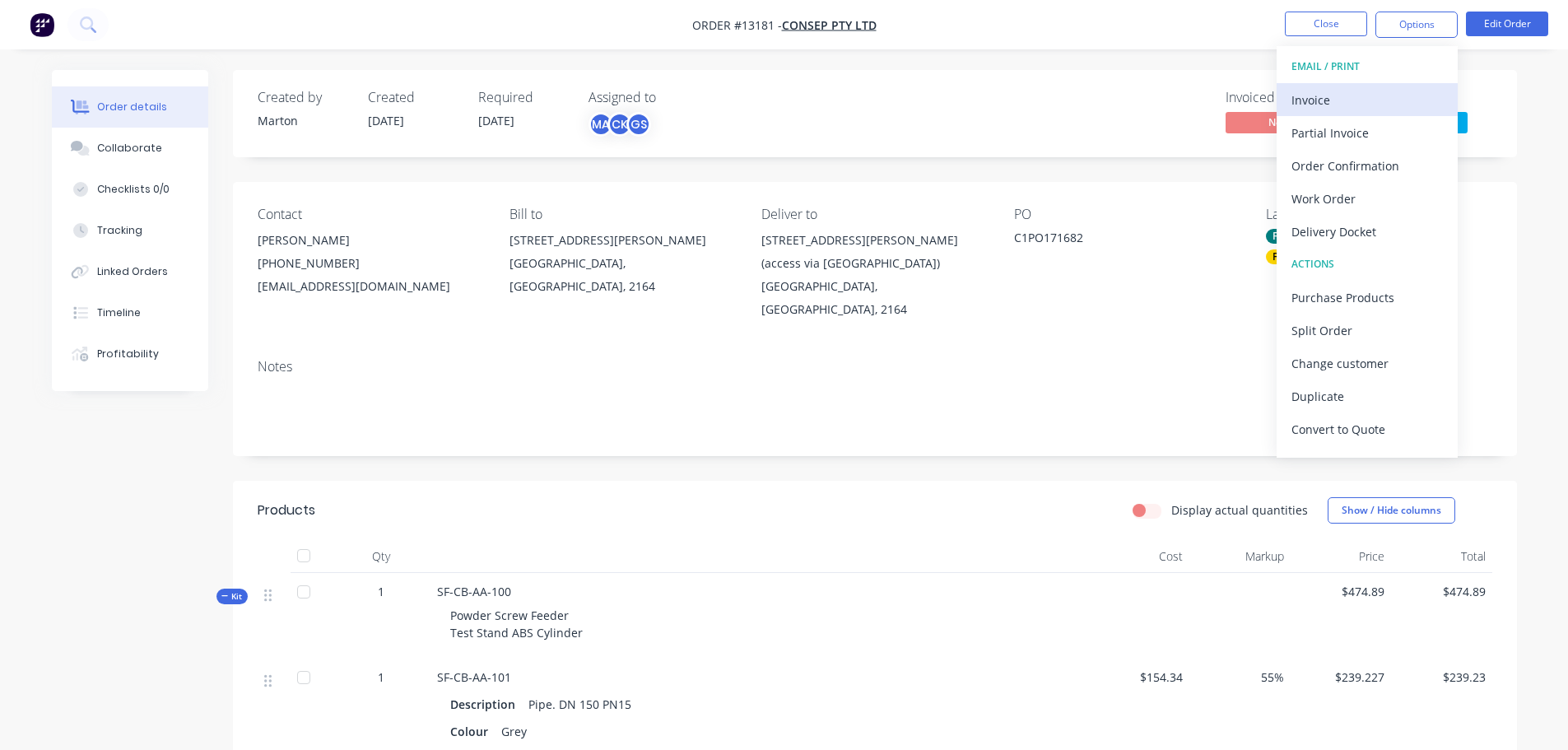
click at [1368, 97] on div "Invoice" at bounding box center [1367, 99] width 152 height 24
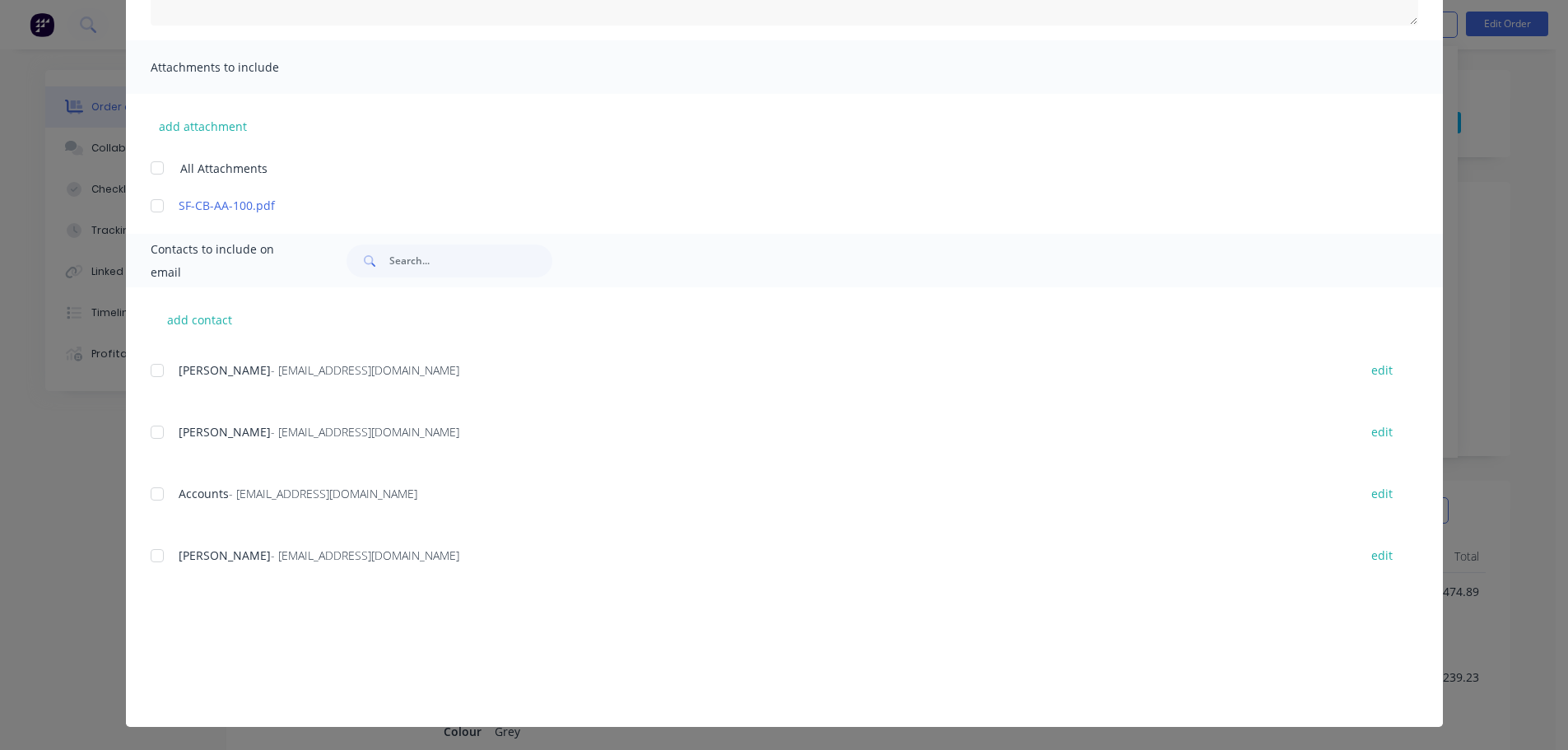
scroll to position [247, 0]
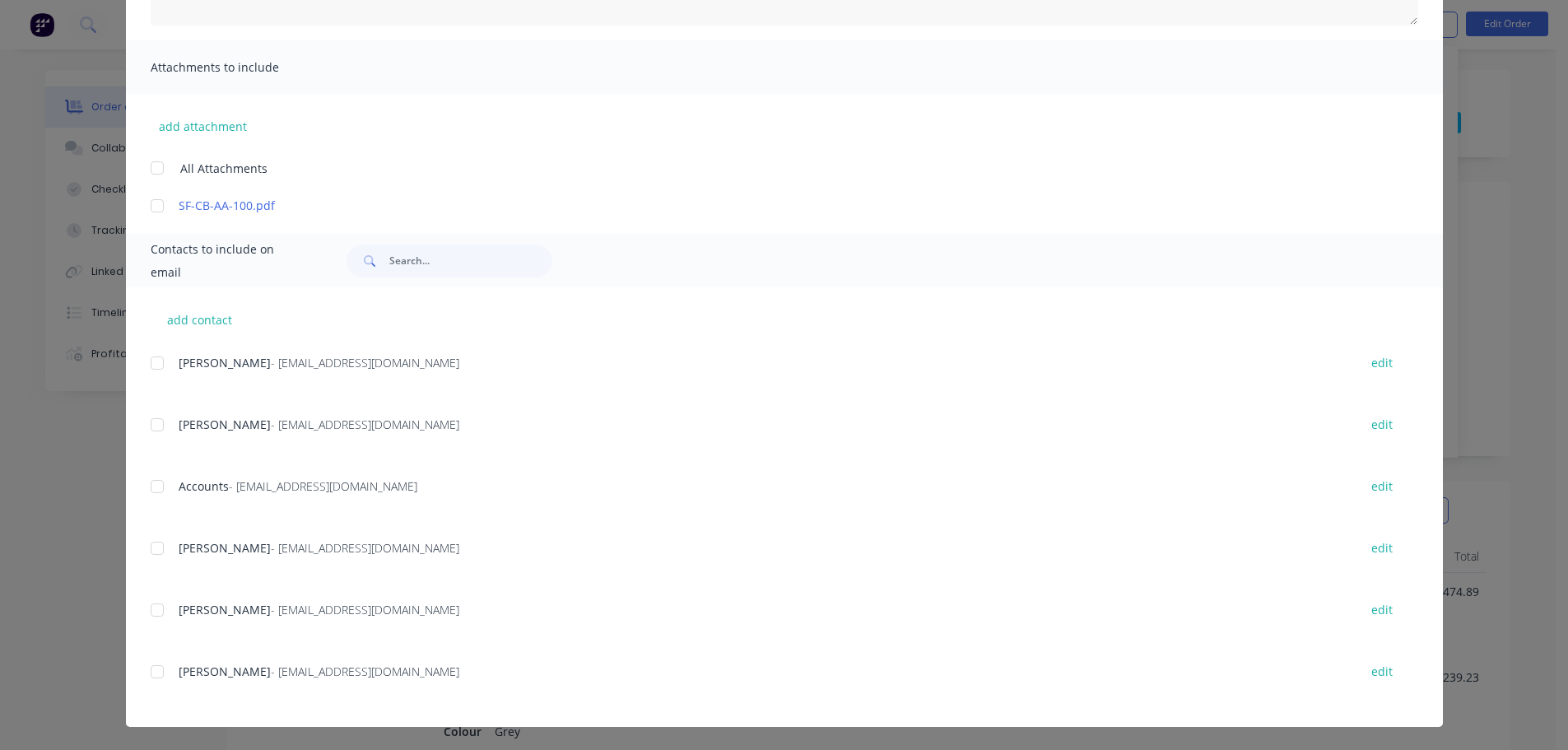
click at [152, 485] on div at bounding box center [157, 486] width 33 height 33
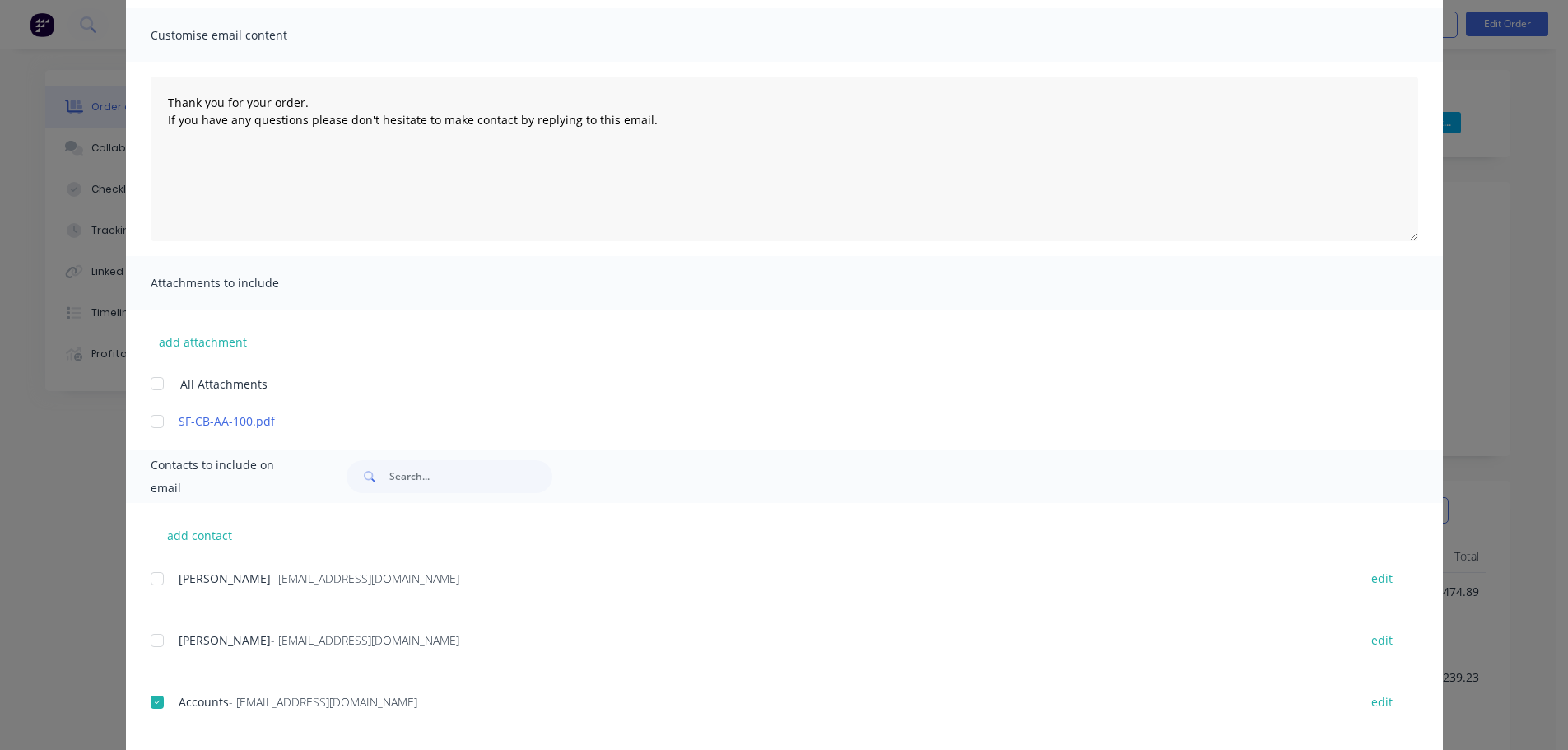
scroll to position [80, 0]
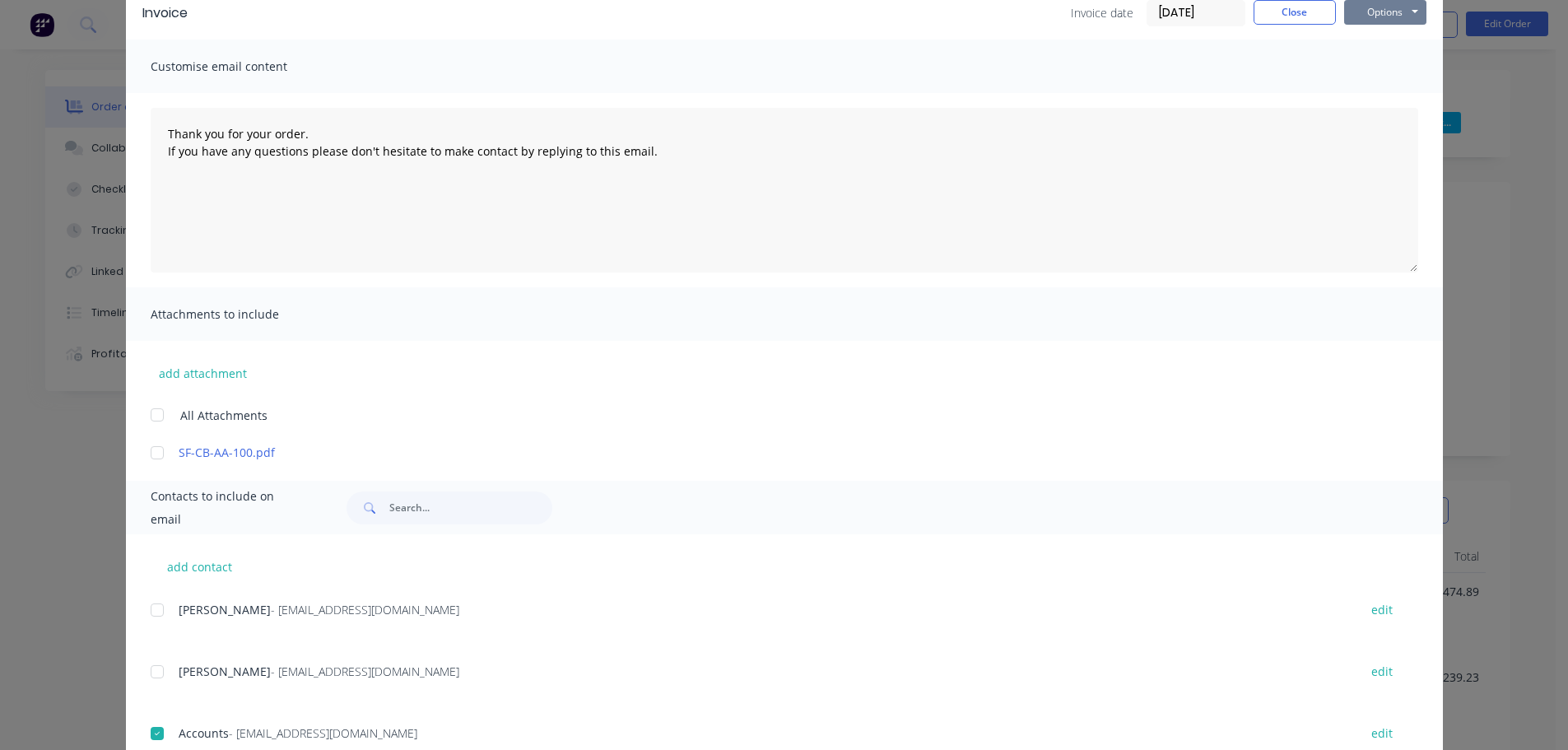
click at [1402, 18] on button "Options" at bounding box center [1385, 13] width 82 height 25
click at [1386, 96] on button "Email" at bounding box center [1396, 96] width 105 height 27
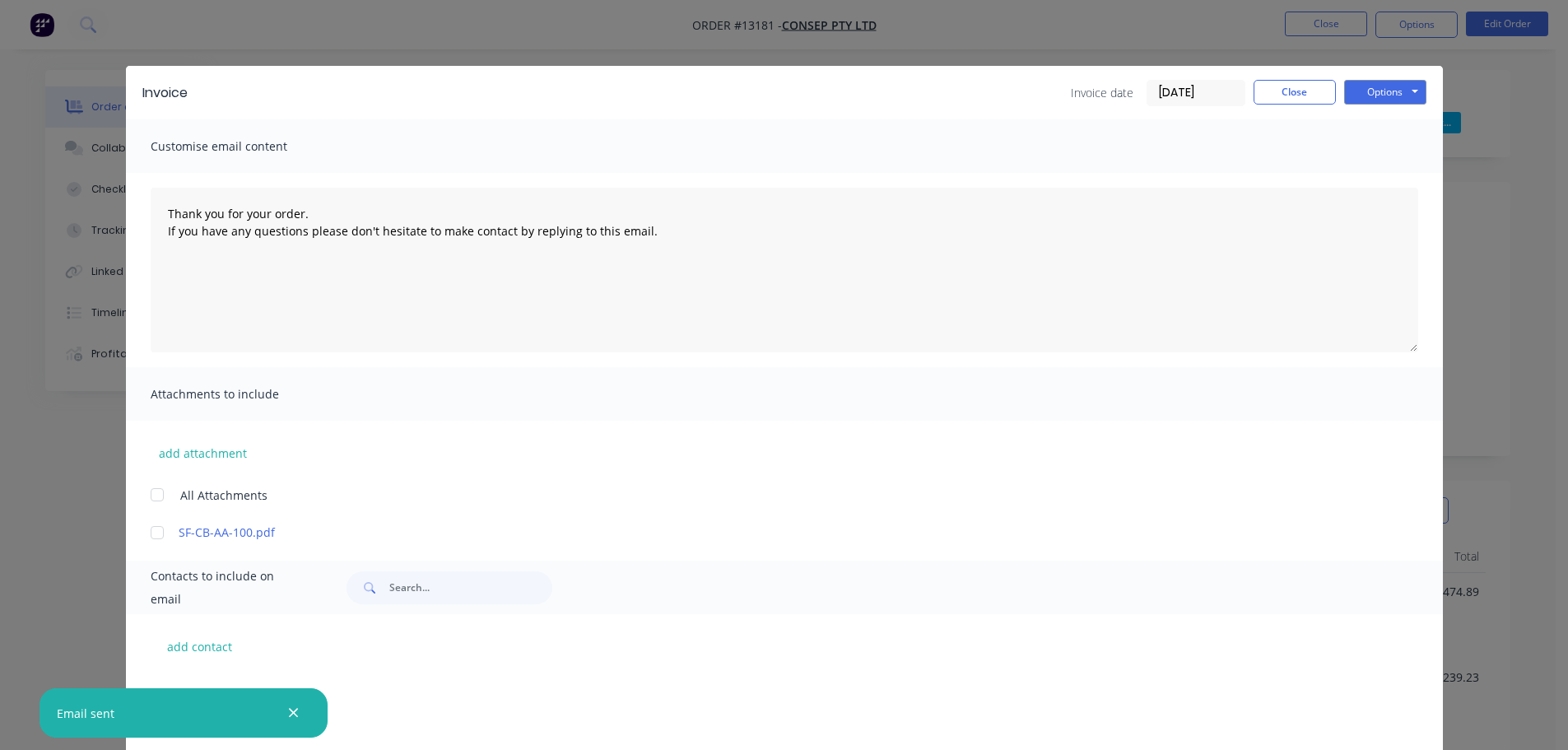
scroll to position [247, 0]
click at [1299, 95] on button "Close" at bounding box center [1294, 93] width 82 height 25
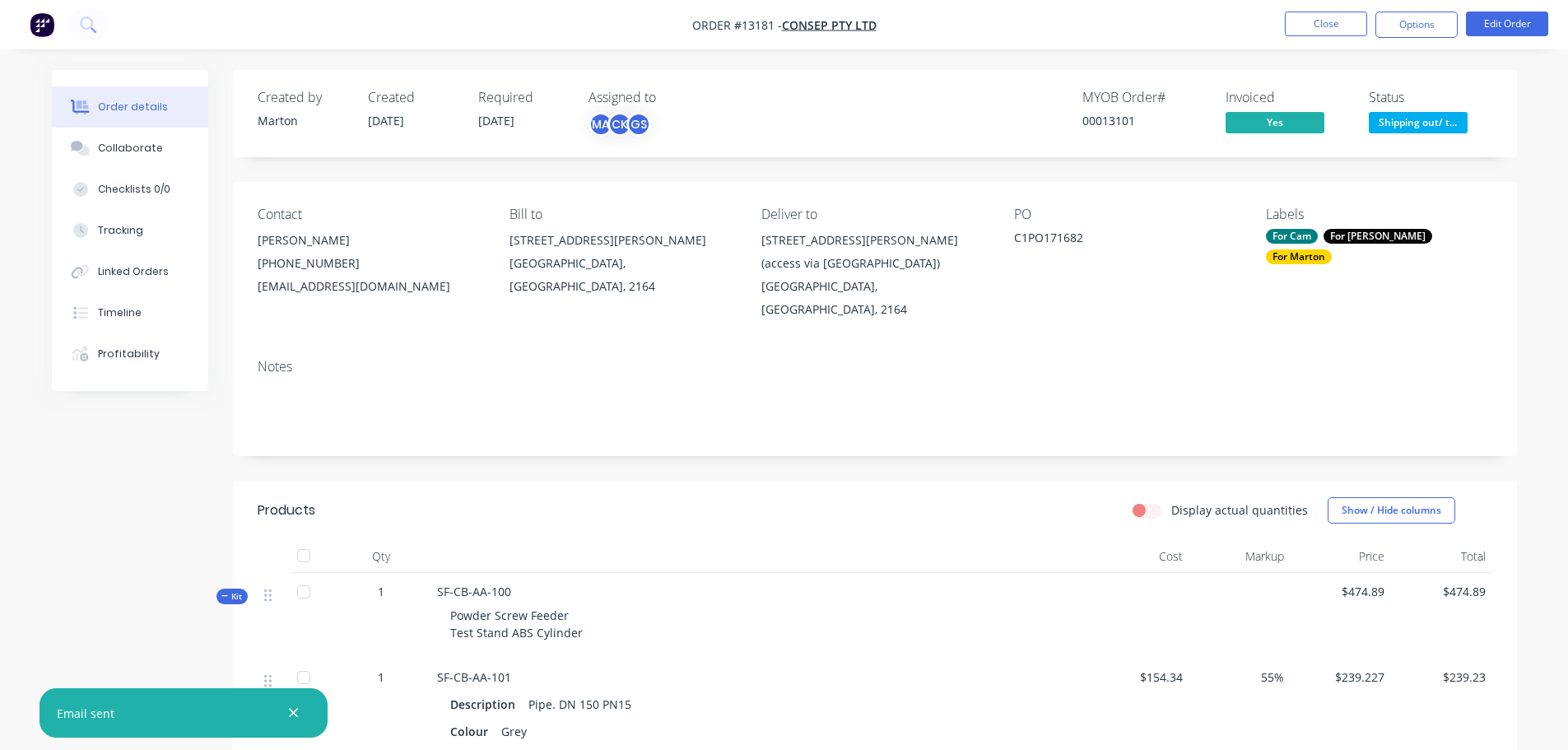
click at [1399, 113] on span "Shipping out/ t..." at bounding box center [1418, 122] width 98 height 20
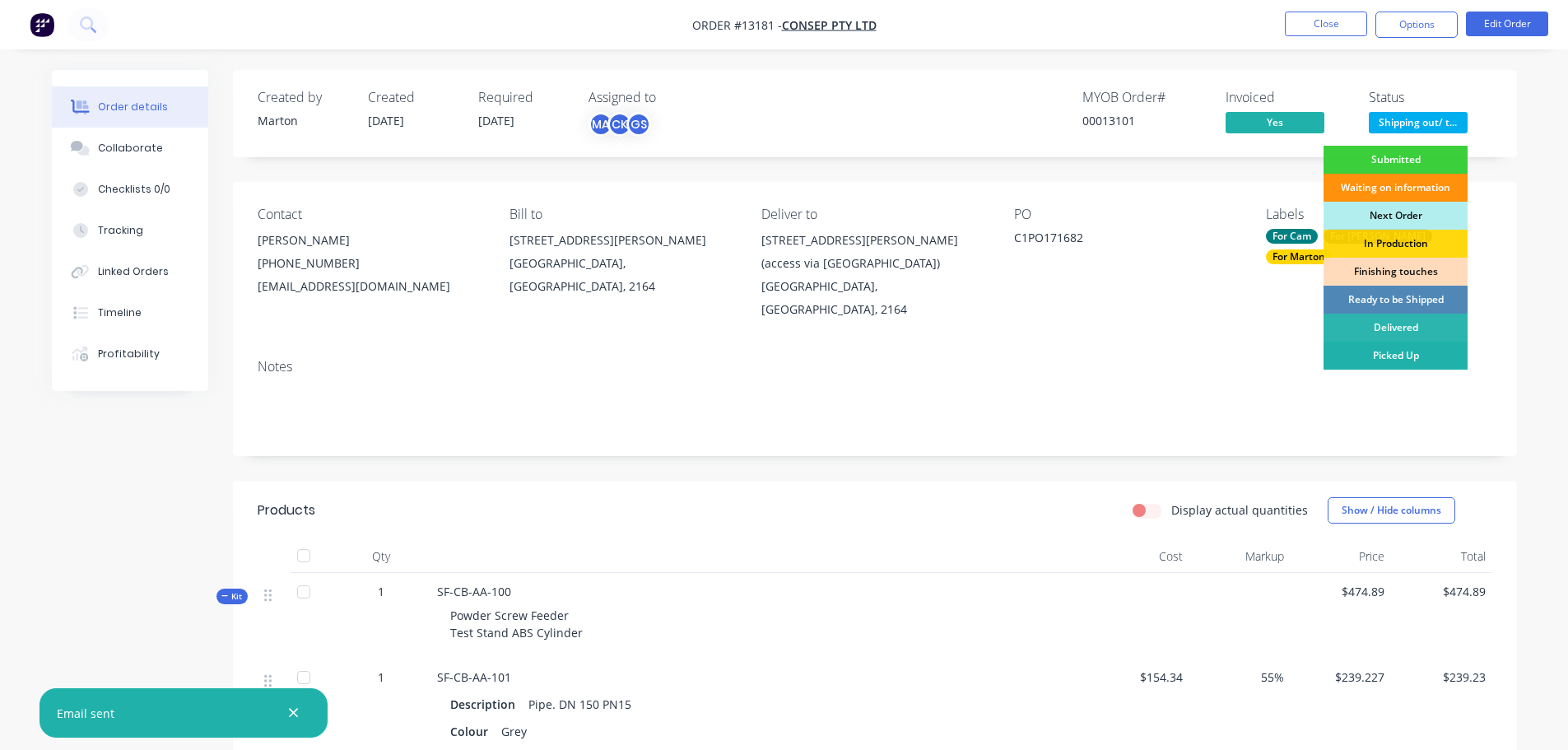
click at [1373, 360] on div "Picked Up" at bounding box center [1395, 355] width 144 height 28
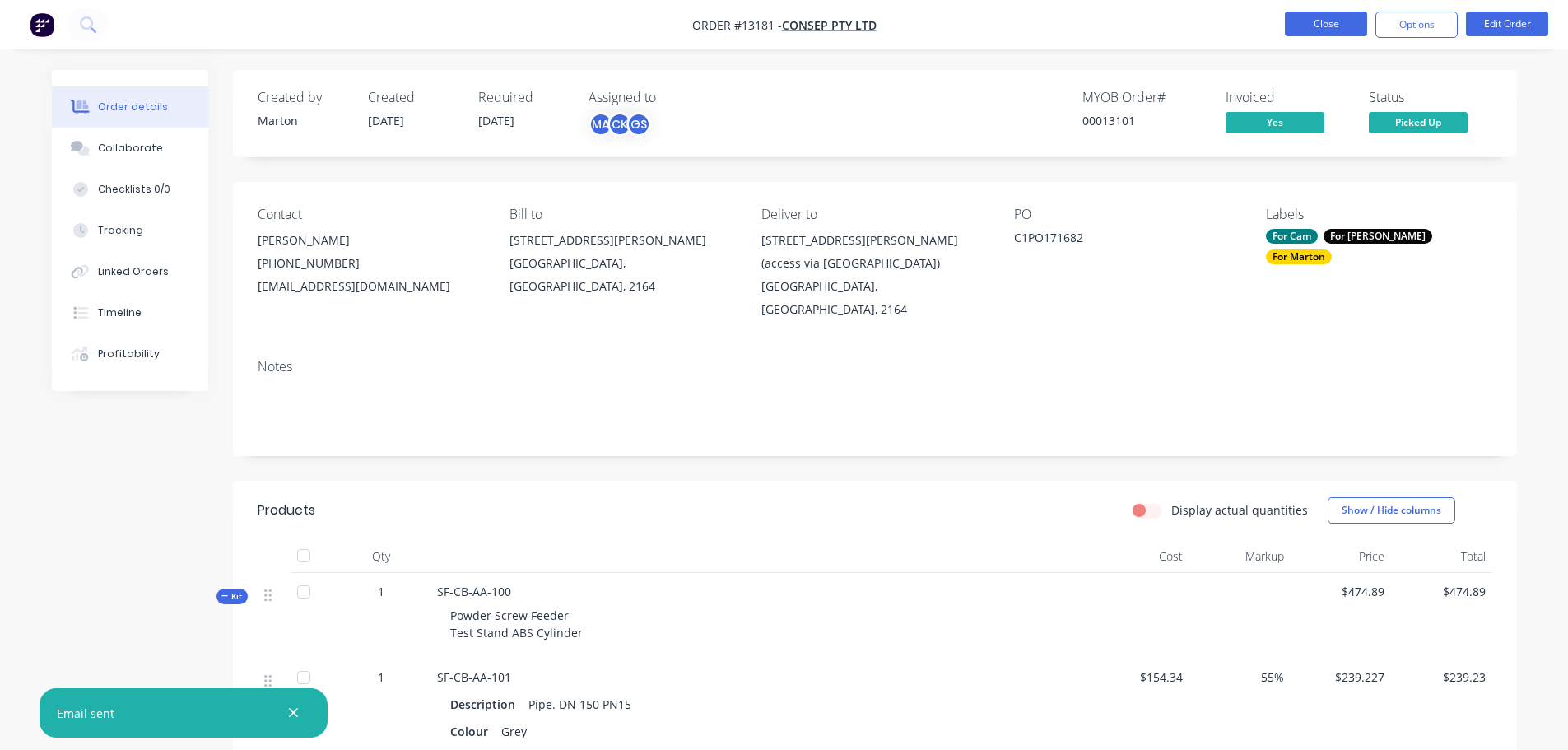
click at [1322, 30] on button "Close" at bounding box center [1326, 24] width 82 height 25
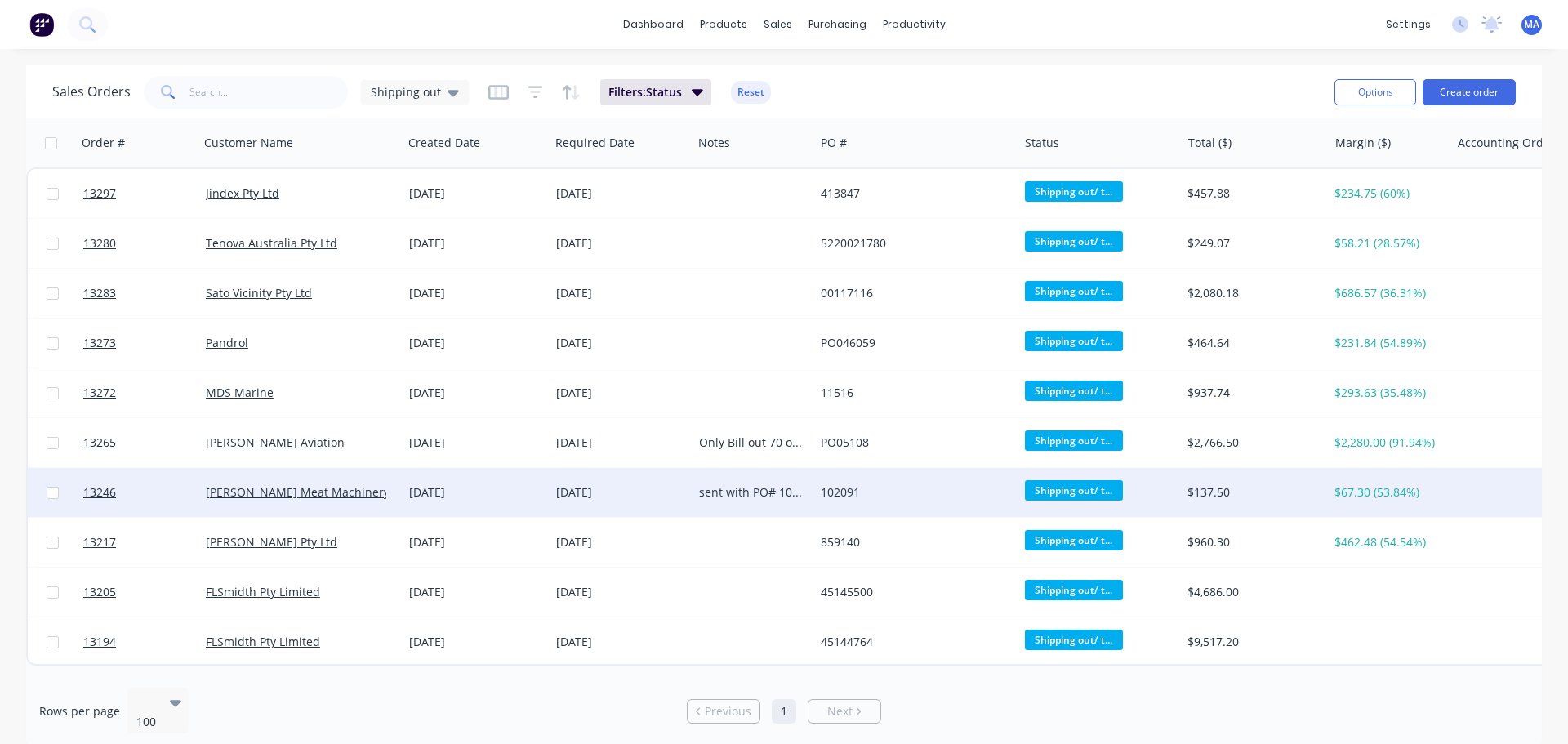
click at [458, 499] on div "19 Aug 2025" at bounding box center [476, 492] width 134 height 16
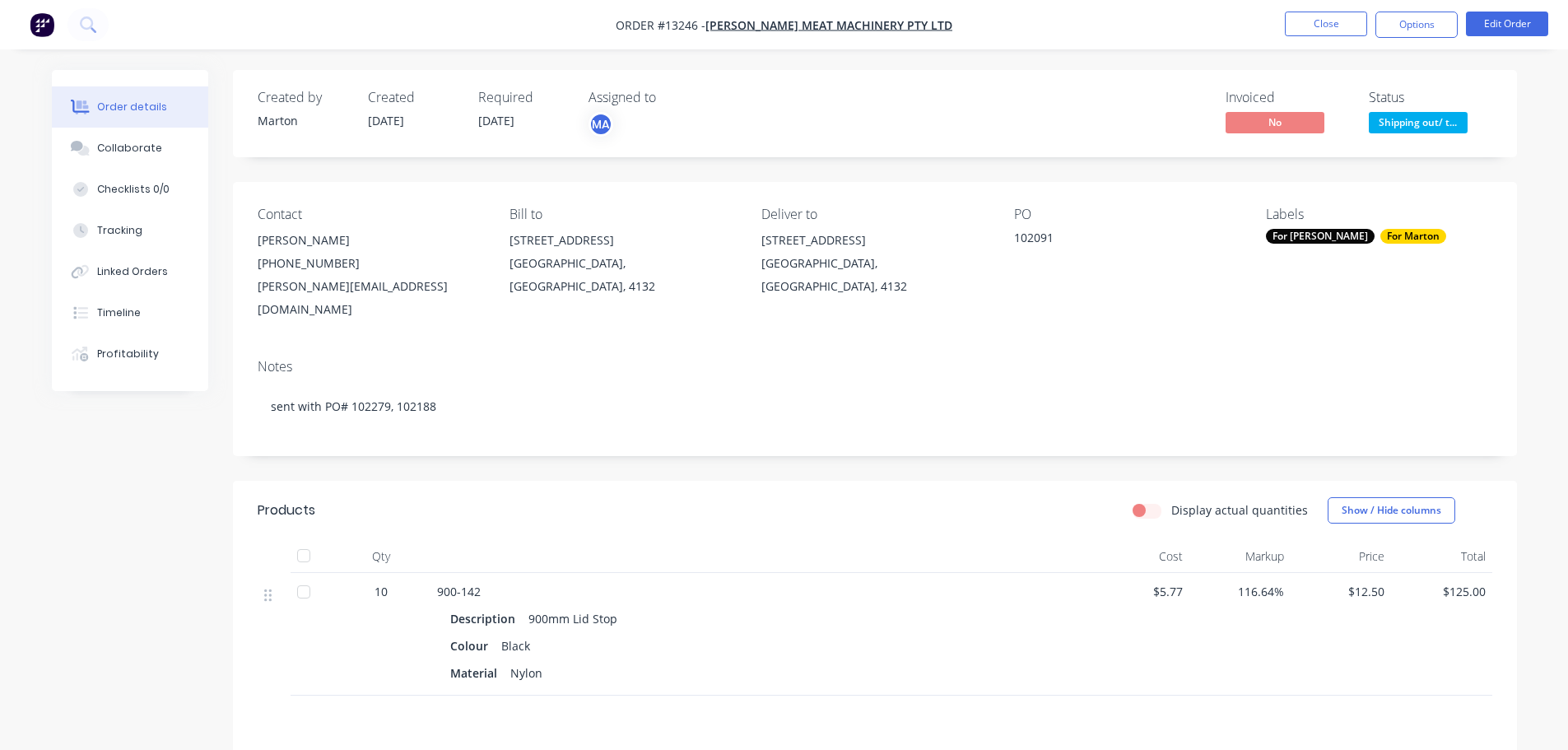
click at [1426, 25] on button "Options" at bounding box center [1416, 24] width 82 height 26
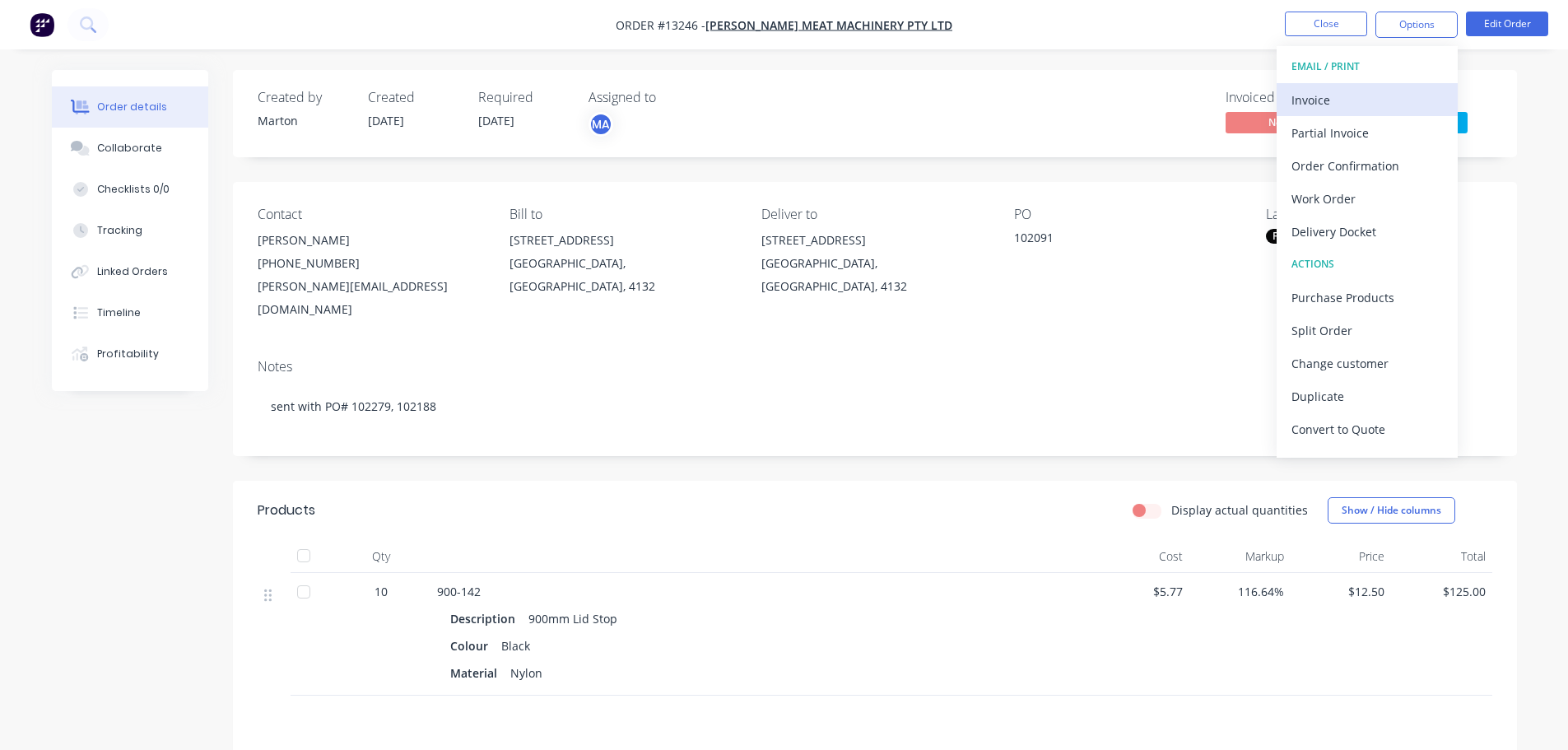
click at [1330, 103] on div "Invoice" at bounding box center [1367, 99] width 152 height 24
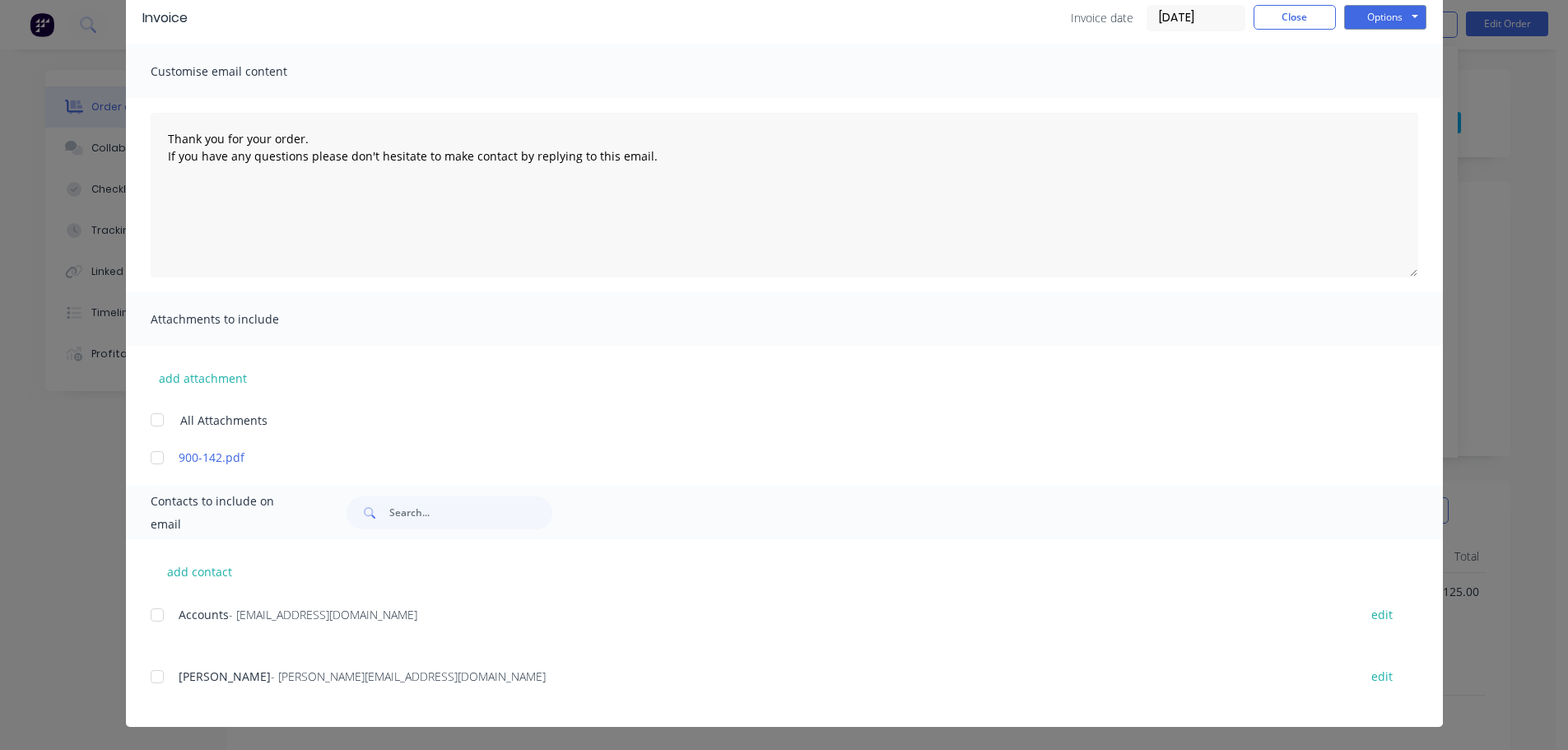
click at [157, 612] on div at bounding box center [157, 615] width 33 height 33
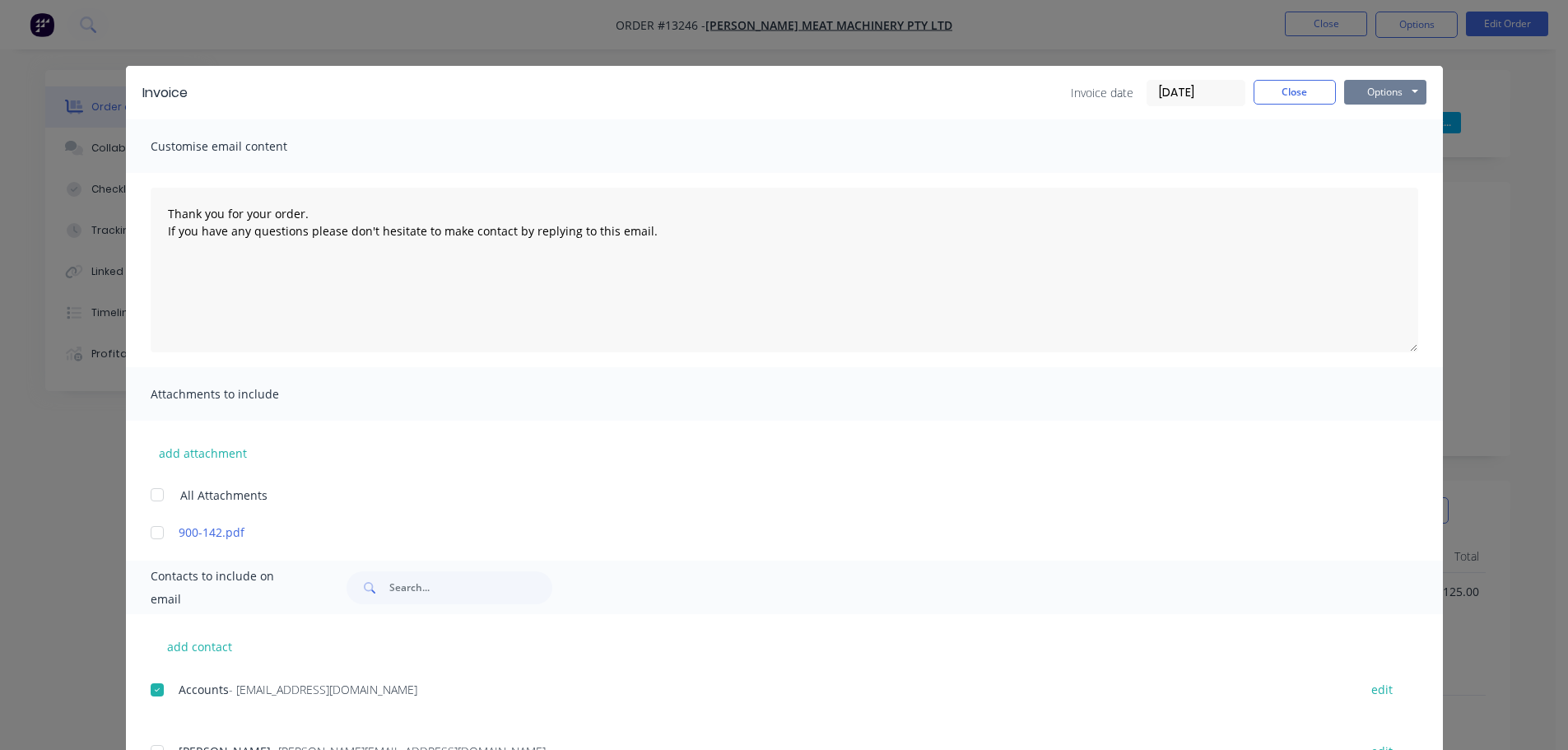
click at [1381, 91] on button "Options" at bounding box center [1385, 93] width 82 height 25
click at [1371, 170] on button "Email" at bounding box center [1396, 176] width 105 height 27
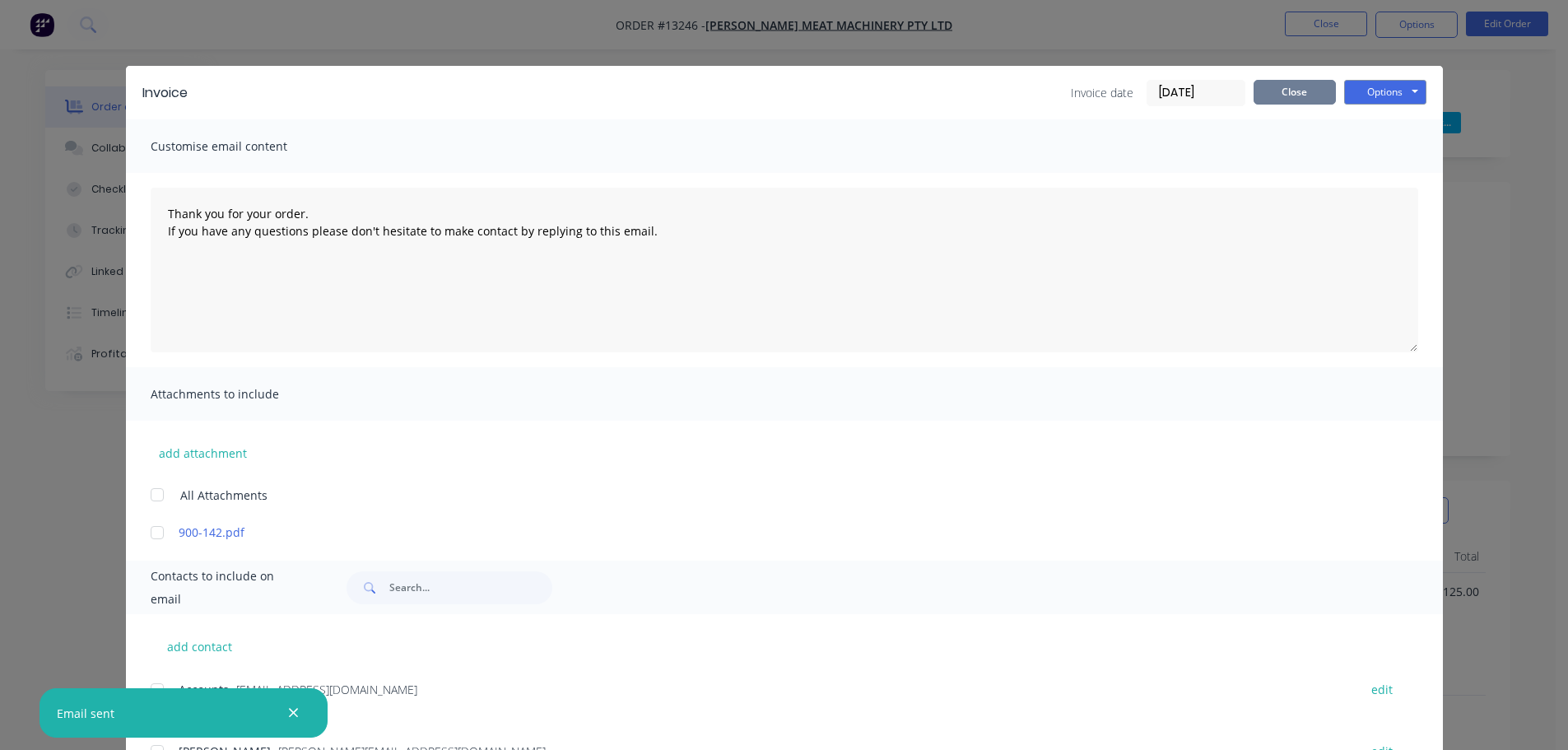
click at [1295, 101] on button "Close" at bounding box center [1294, 93] width 82 height 25
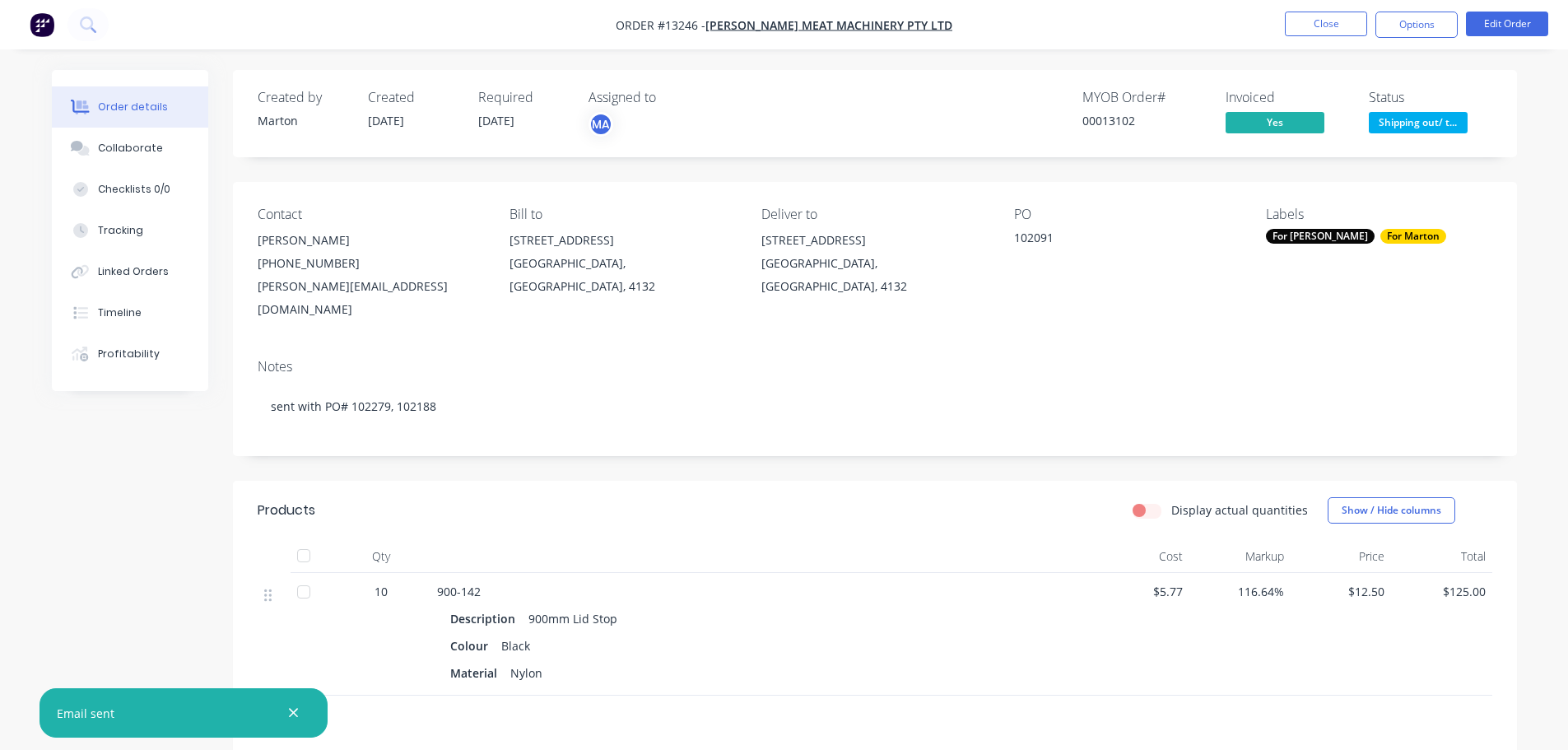
click at [1386, 116] on span "Shipping out/ t..." at bounding box center [1418, 122] width 98 height 20
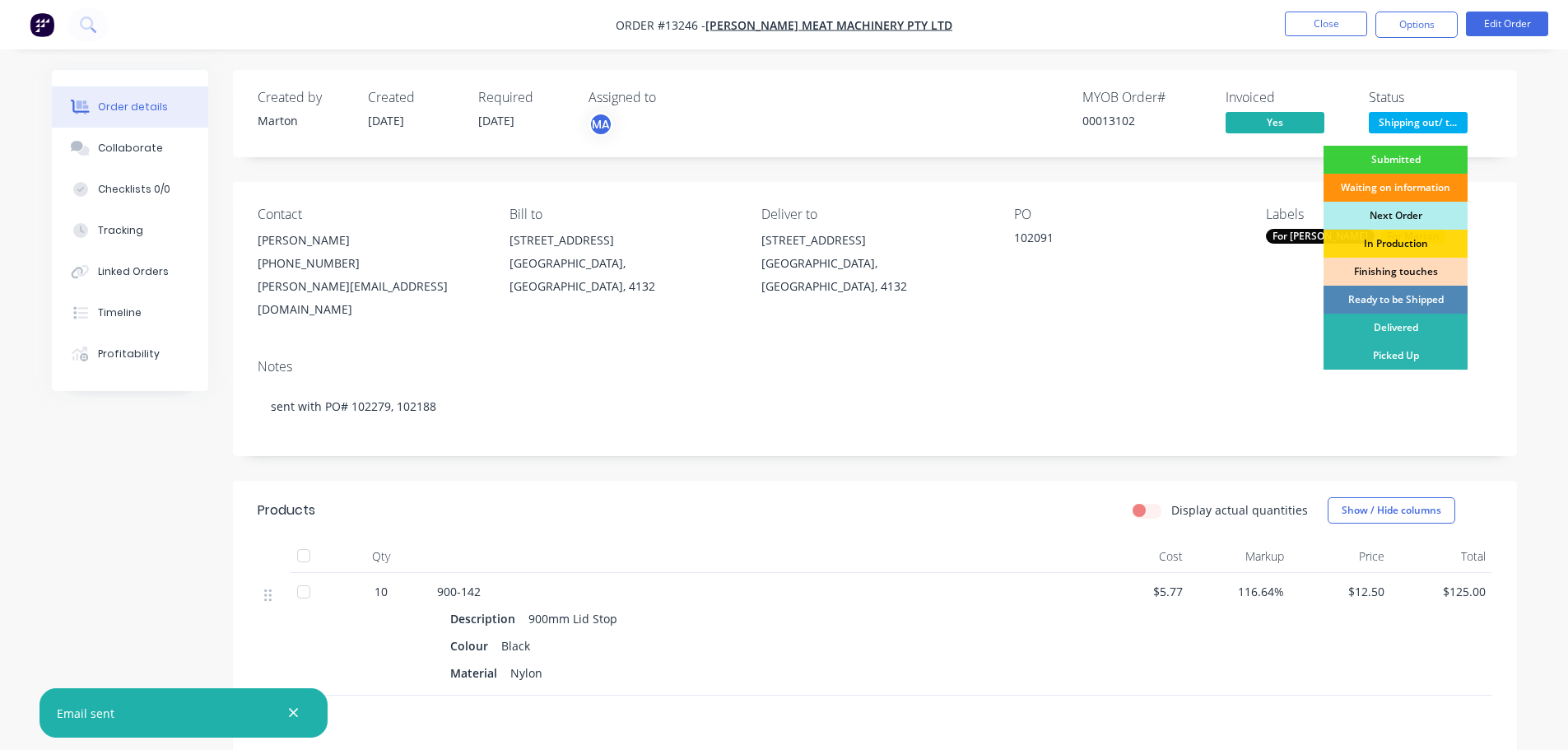
click at [1371, 353] on div "Picked Up" at bounding box center [1395, 355] width 144 height 28
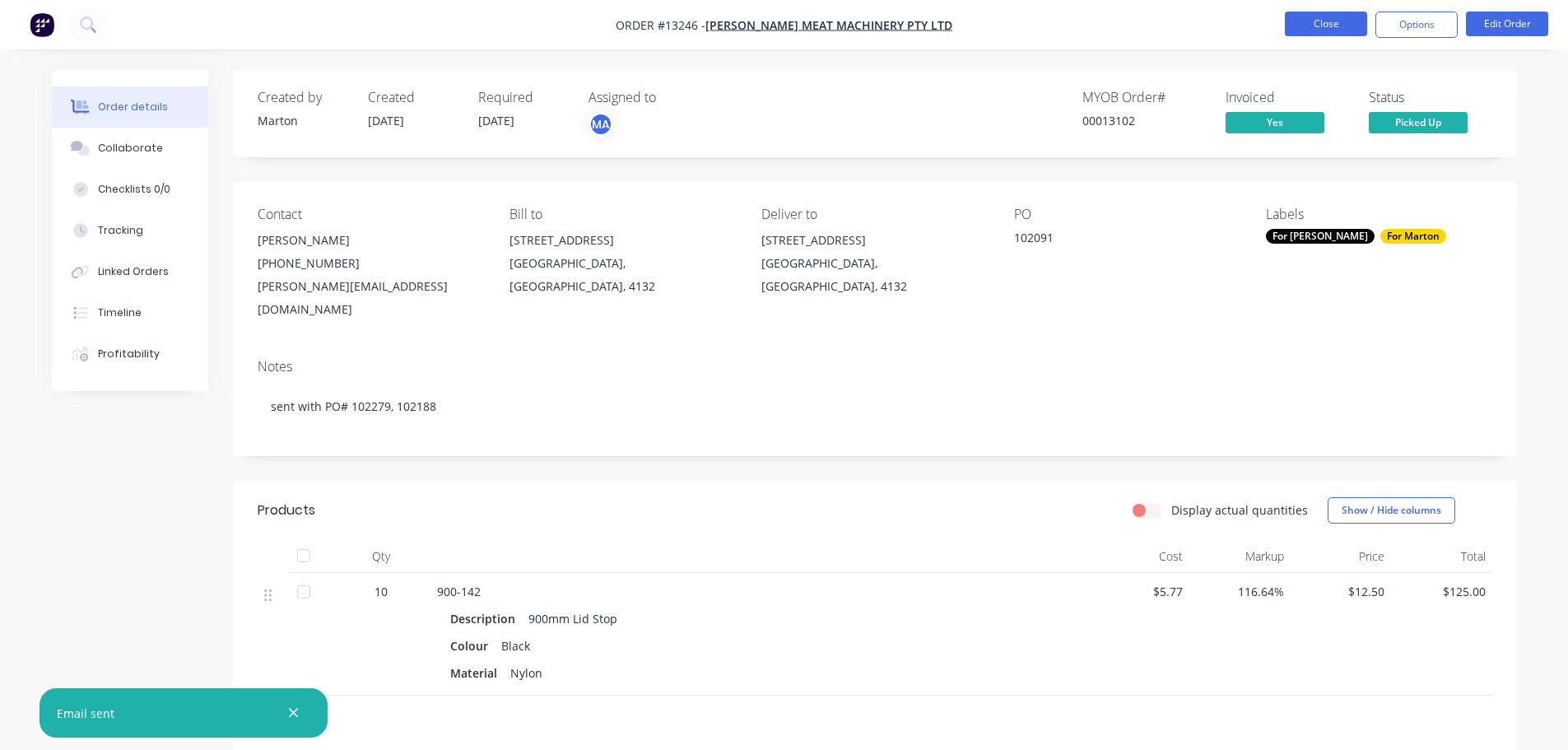
click at [1330, 21] on button "Close" at bounding box center [1326, 24] width 82 height 25
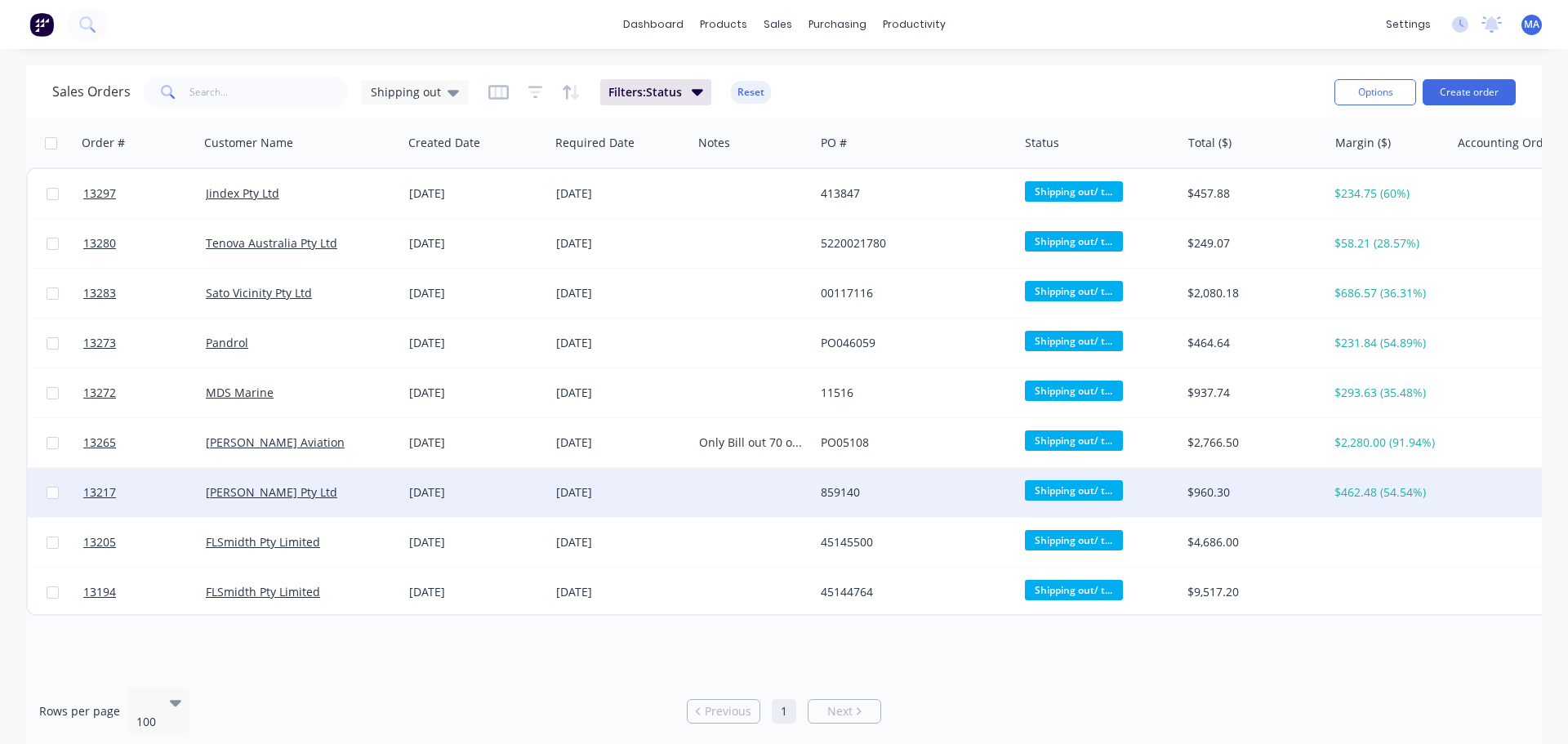
click at [415, 491] on div "08 Aug 2025" at bounding box center [476, 492] width 134 height 16
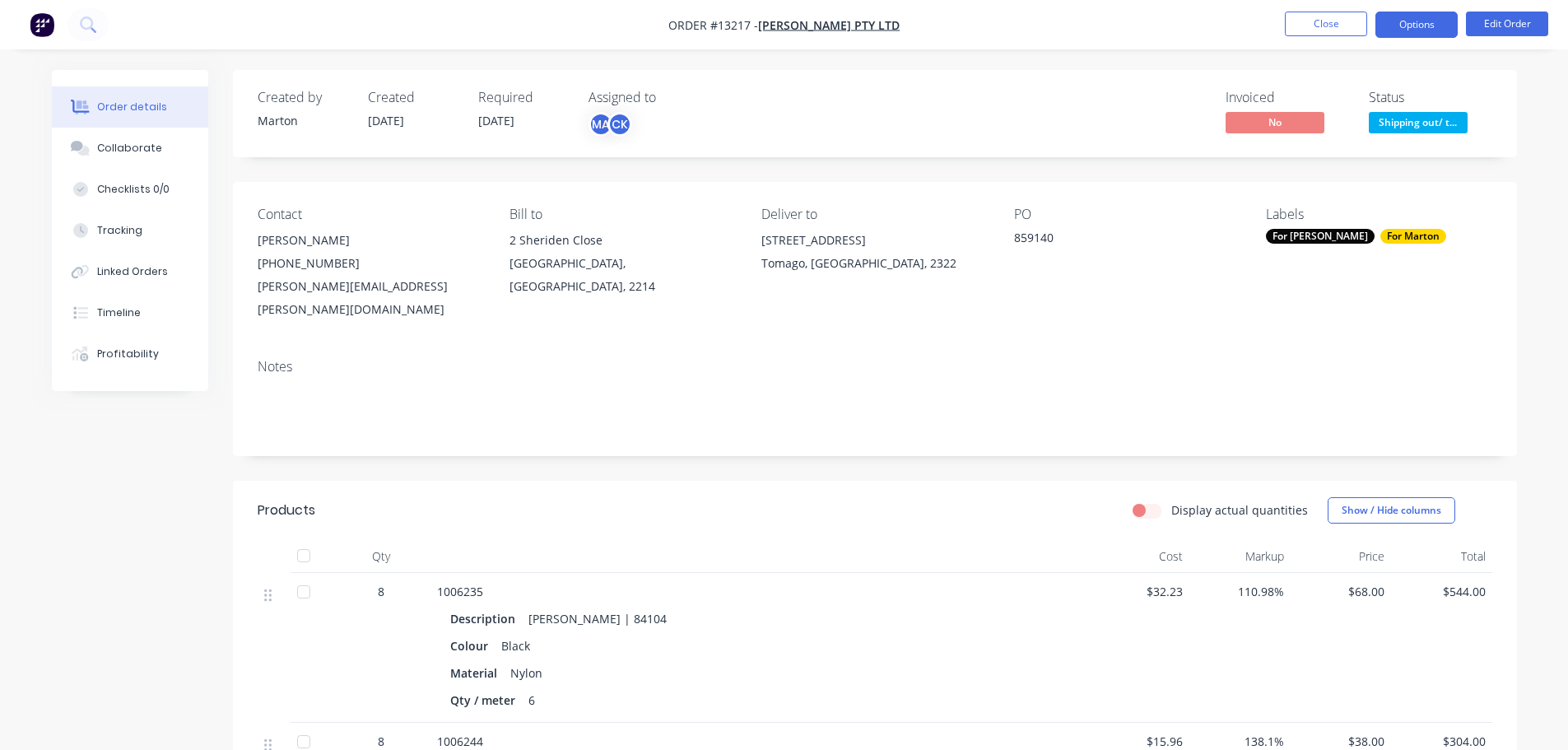
click at [1410, 14] on button "Options" at bounding box center [1416, 24] width 82 height 26
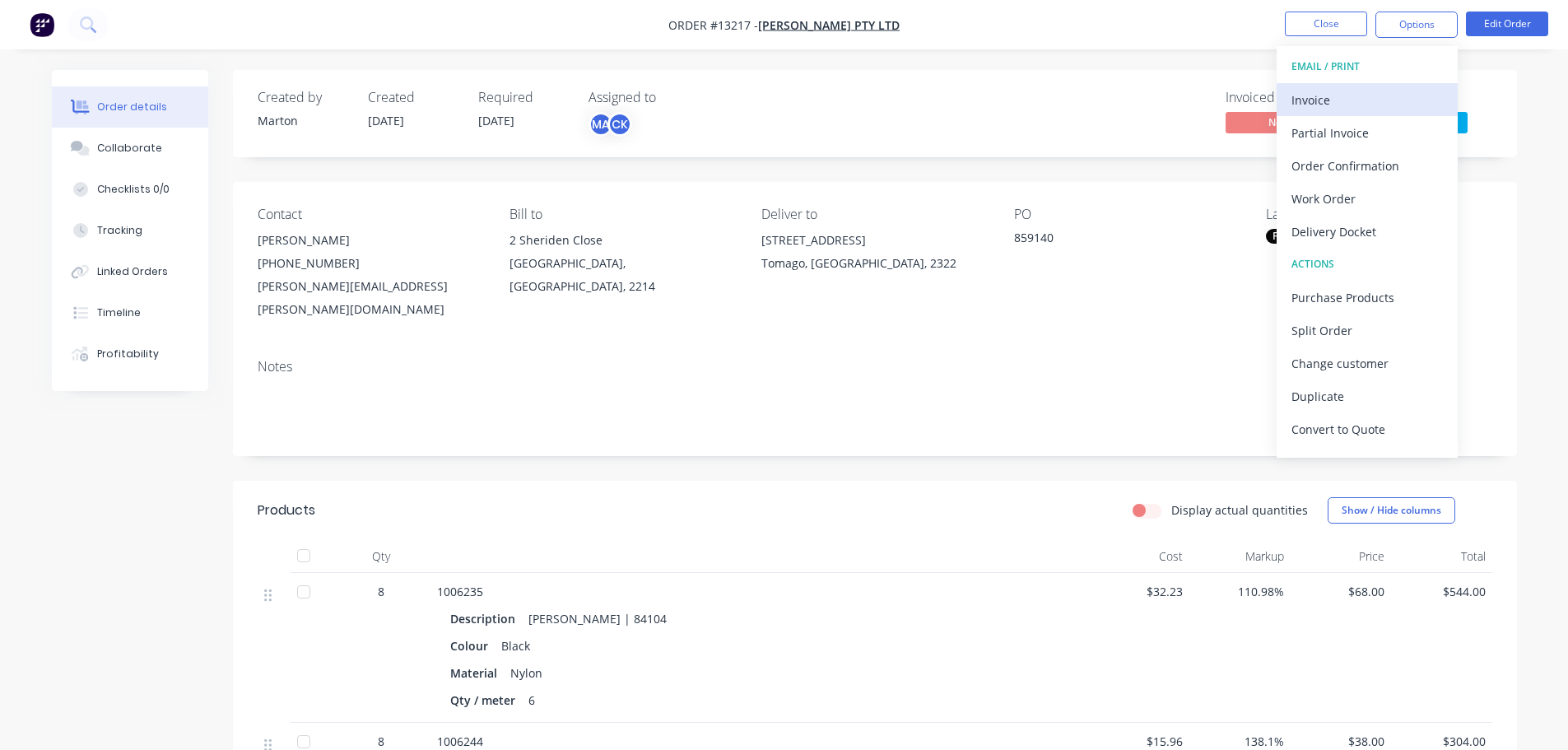
click at [1374, 95] on div "Invoice" at bounding box center [1367, 99] width 152 height 24
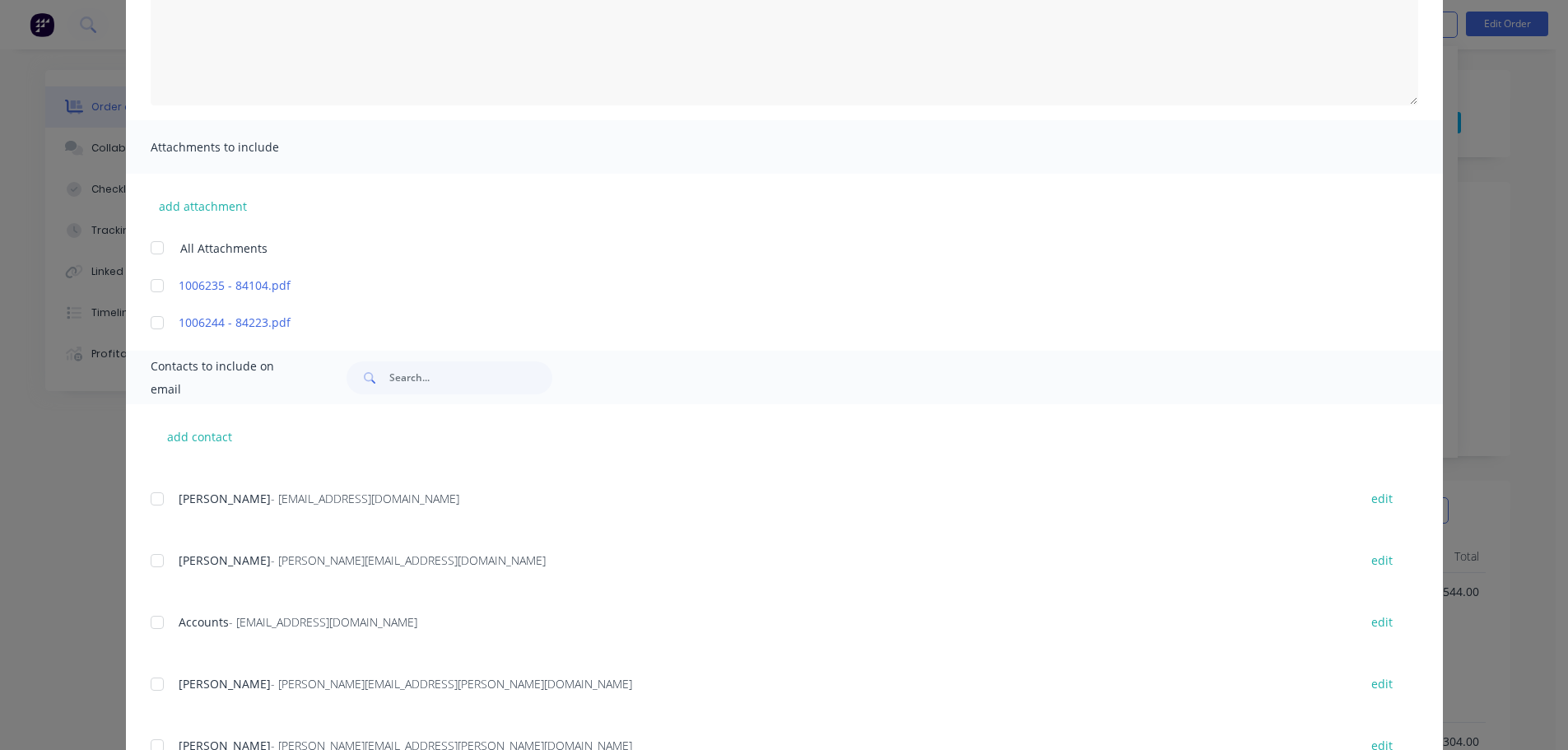
scroll to position [366, 0]
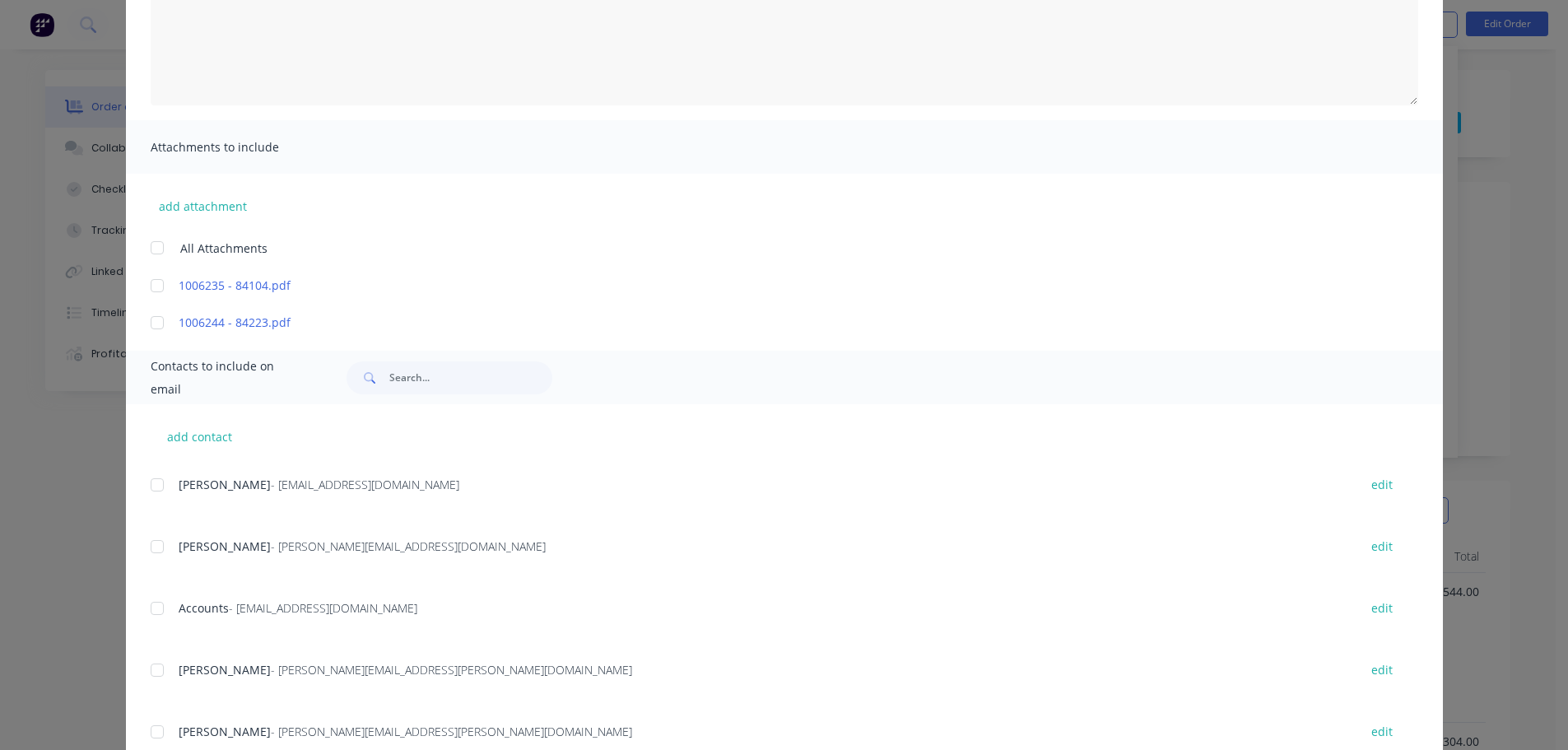
click at [159, 611] on div at bounding box center [157, 608] width 33 height 33
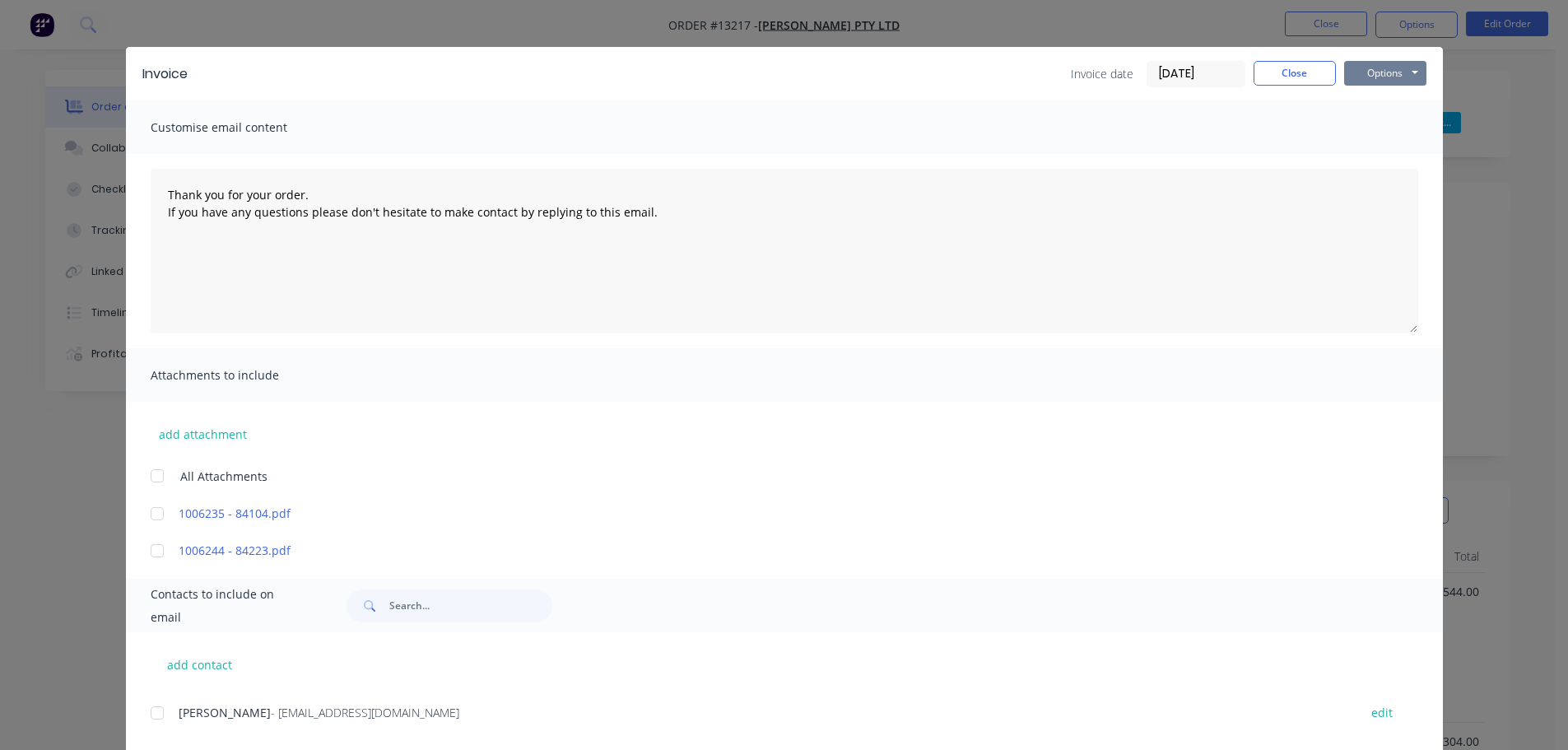
scroll to position [0, 0]
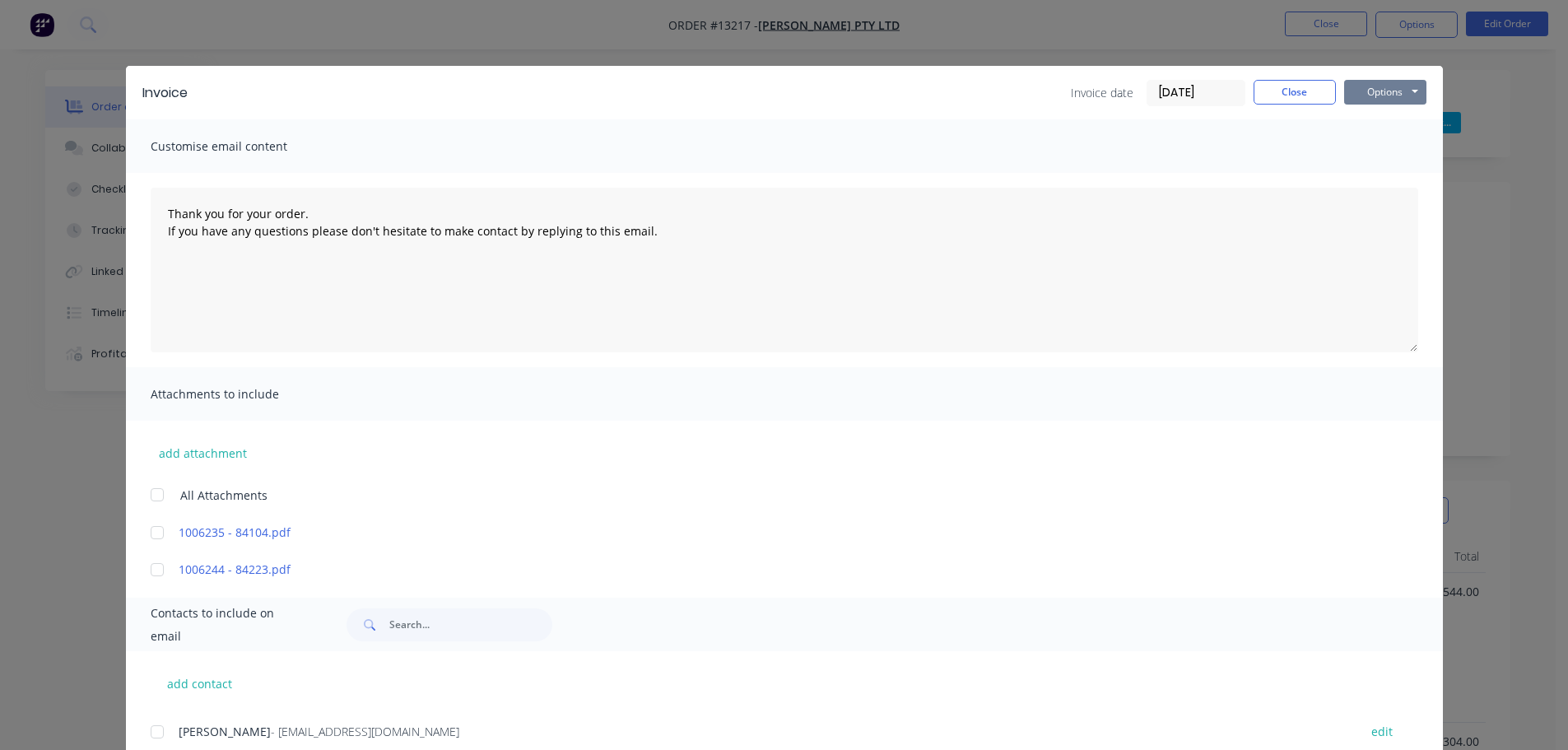
click at [1405, 90] on button "Options" at bounding box center [1385, 93] width 82 height 25
click at [1370, 171] on button "Email" at bounding box center [1396, 176] width 105 height 27
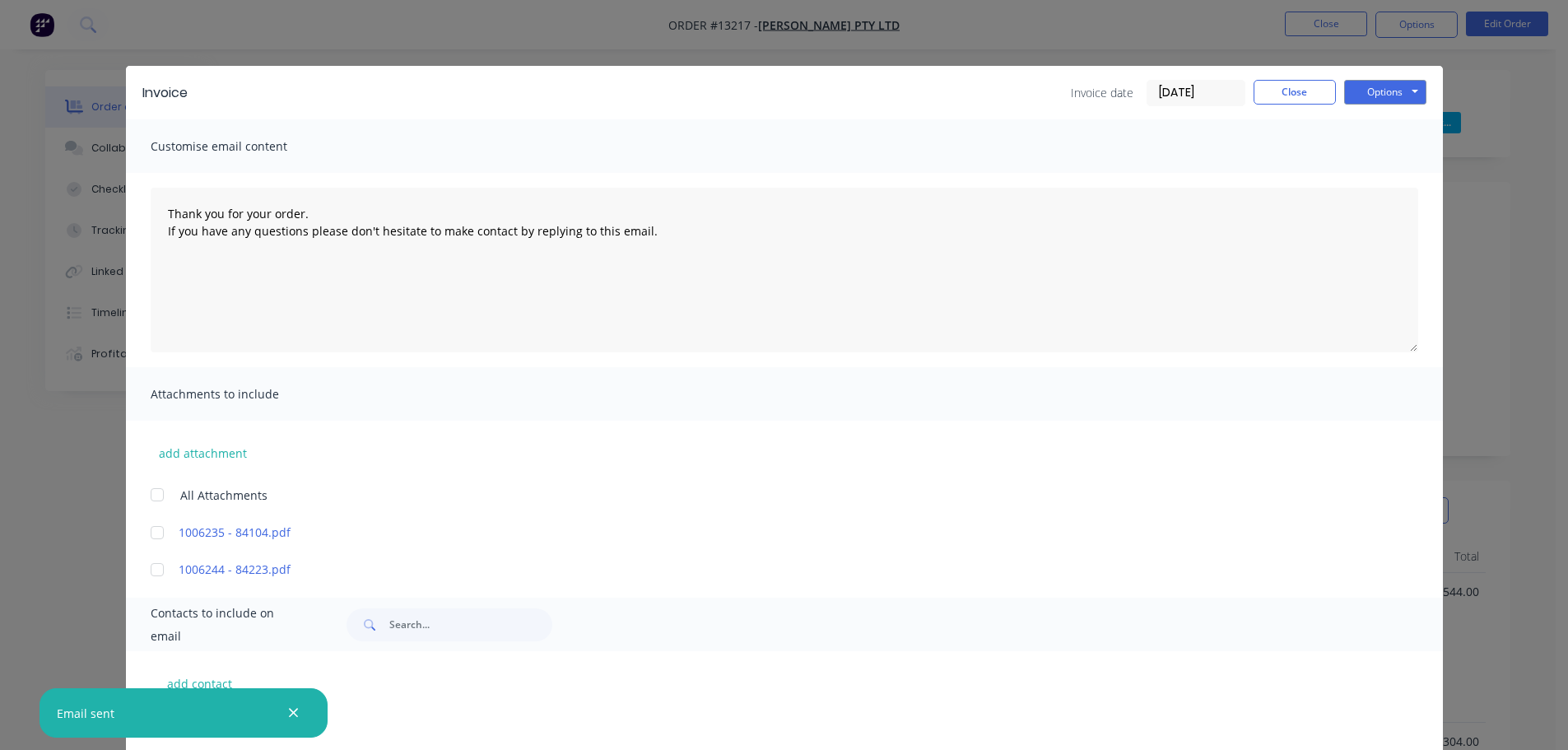
scroll to position [366, 0]
click at [1304, 97] on button "Close" at bounding box center [1294, 93] width 82 height 25
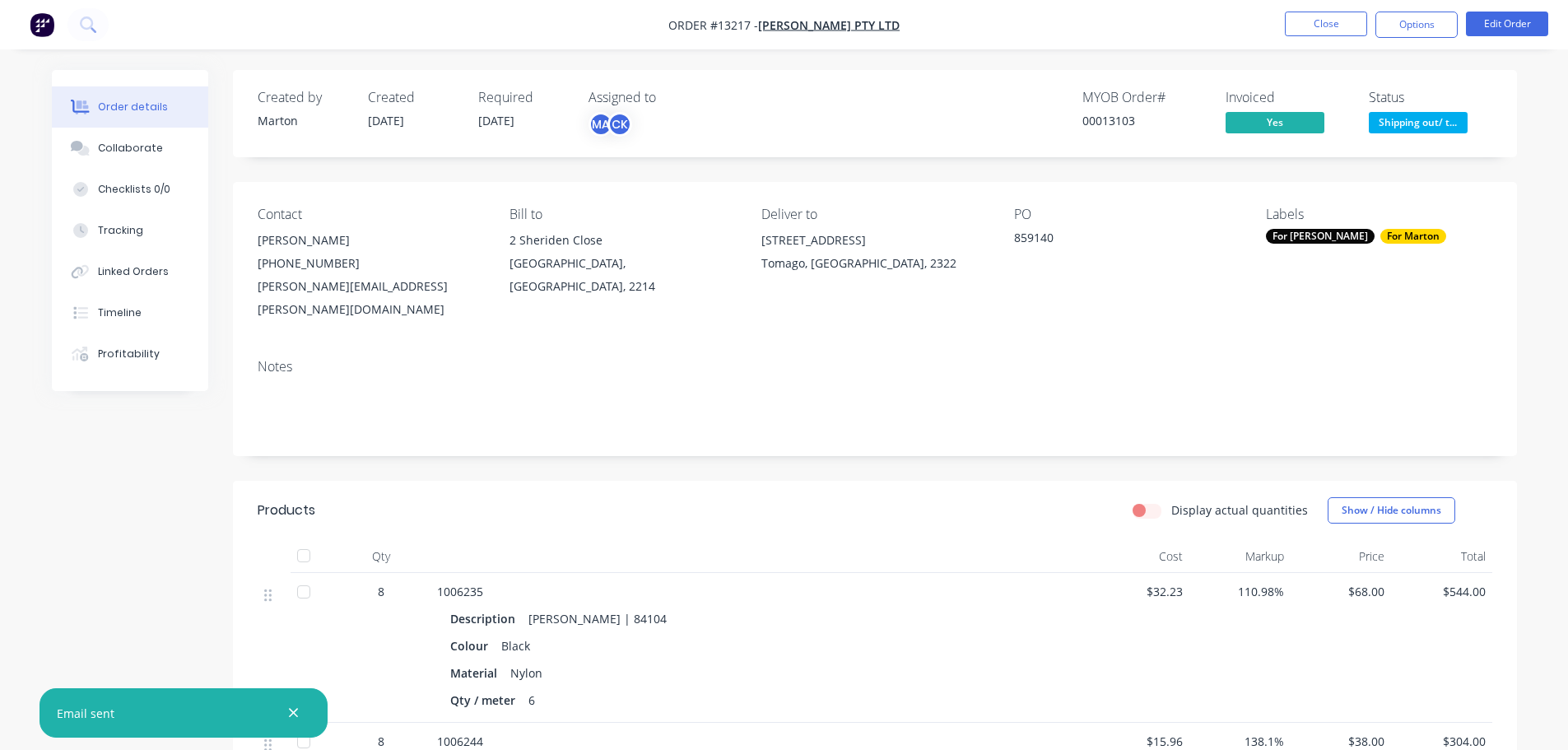
click at [1438, 121] on span "Shipping out/ t..." at bounding box center [1418, 122] width 98 height 20
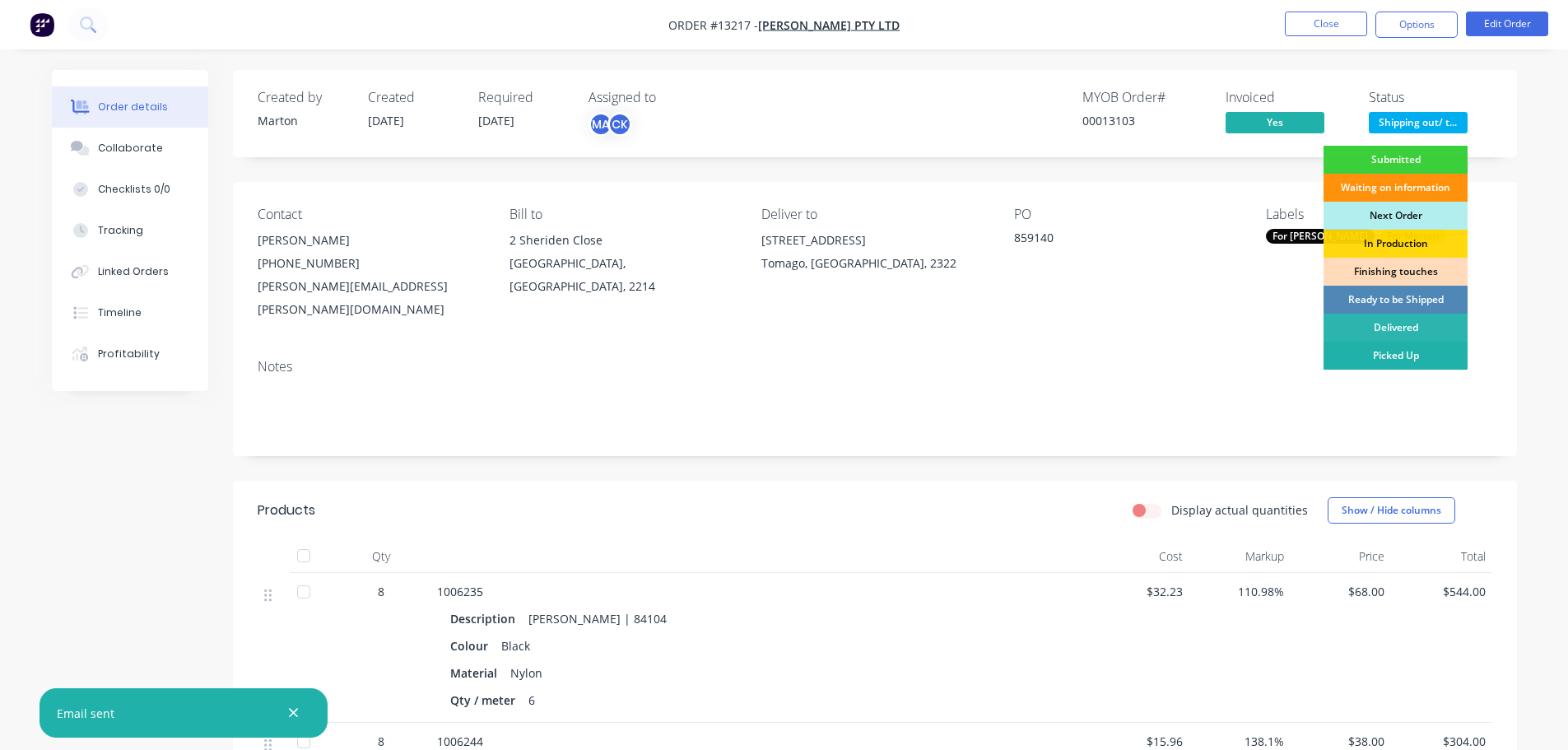
click at [1380, 348] on div "Picked Up" at bounding box center [1395, 355] width 144 height 28
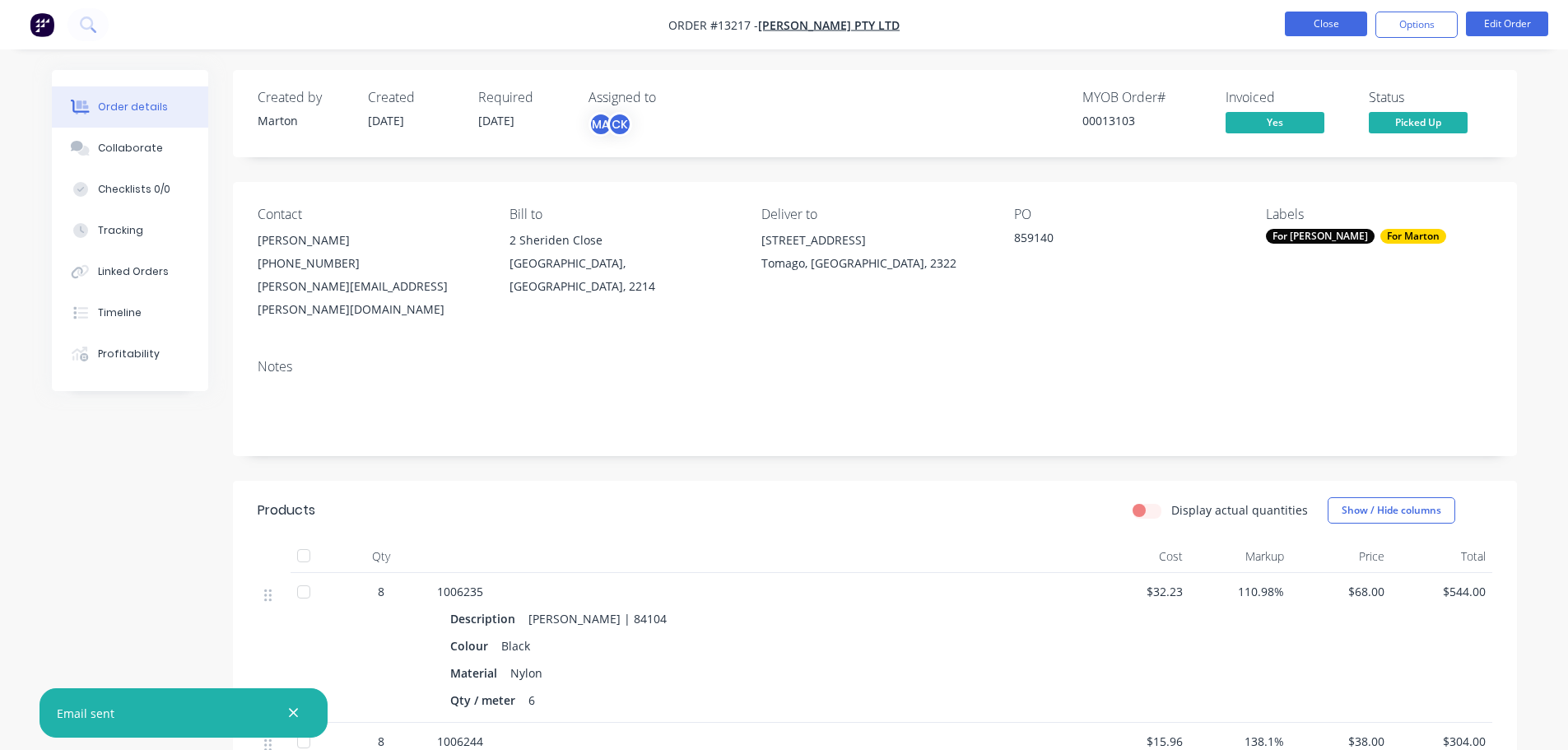
click at [1330, 22] on button "Close" at bounding box center [1326, 24] width 82 height 25
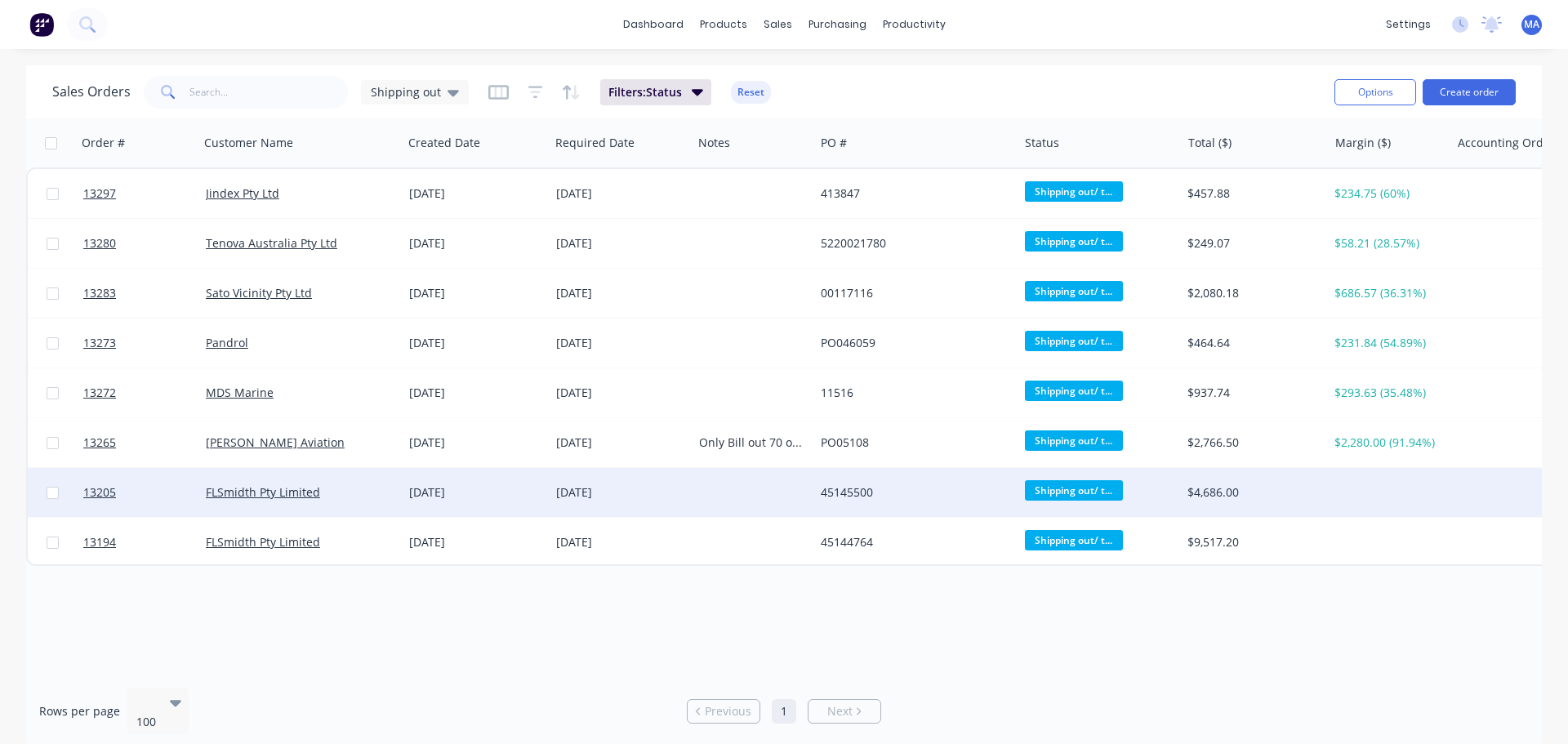
click at [375, 491] on div "FLSmidth Pty Limited" at bounding box center [296, 492] width 181 height 16
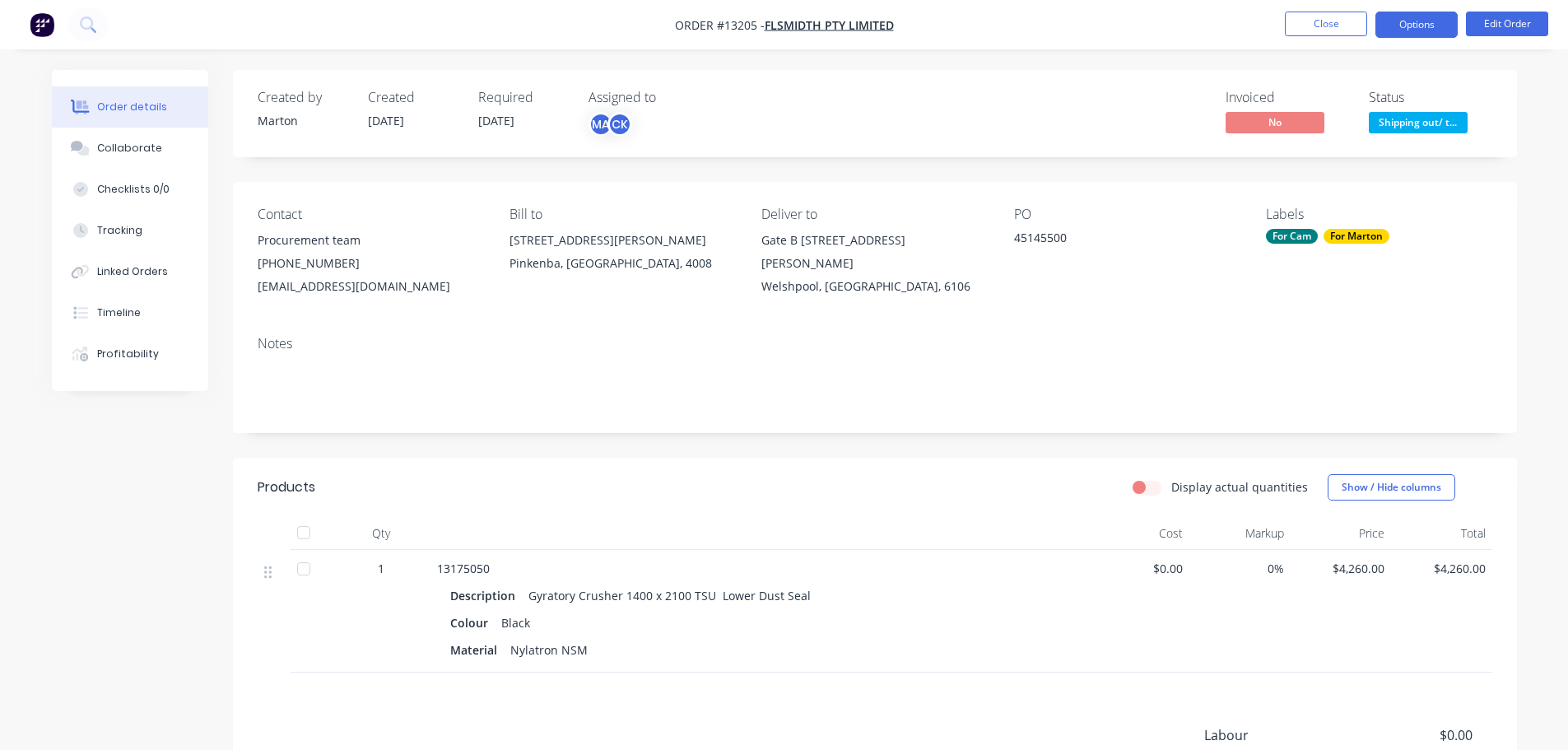
click at [1412, 19] on button "Options" at bounding box center [1416, 24] width 82 height 26
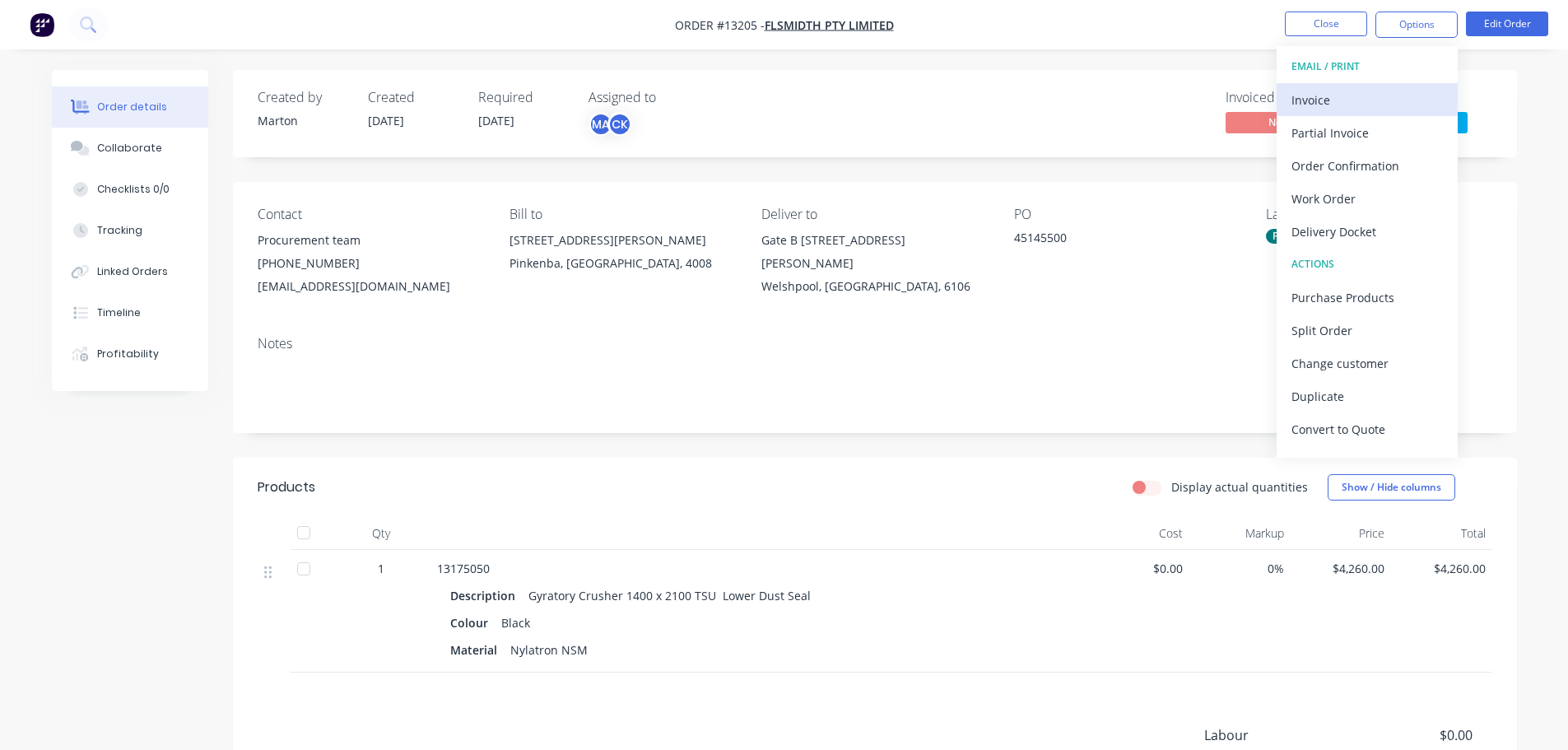
click at [1365, 103] on div "Invoice" at bounding box center [1367, 99] width 152 height 24
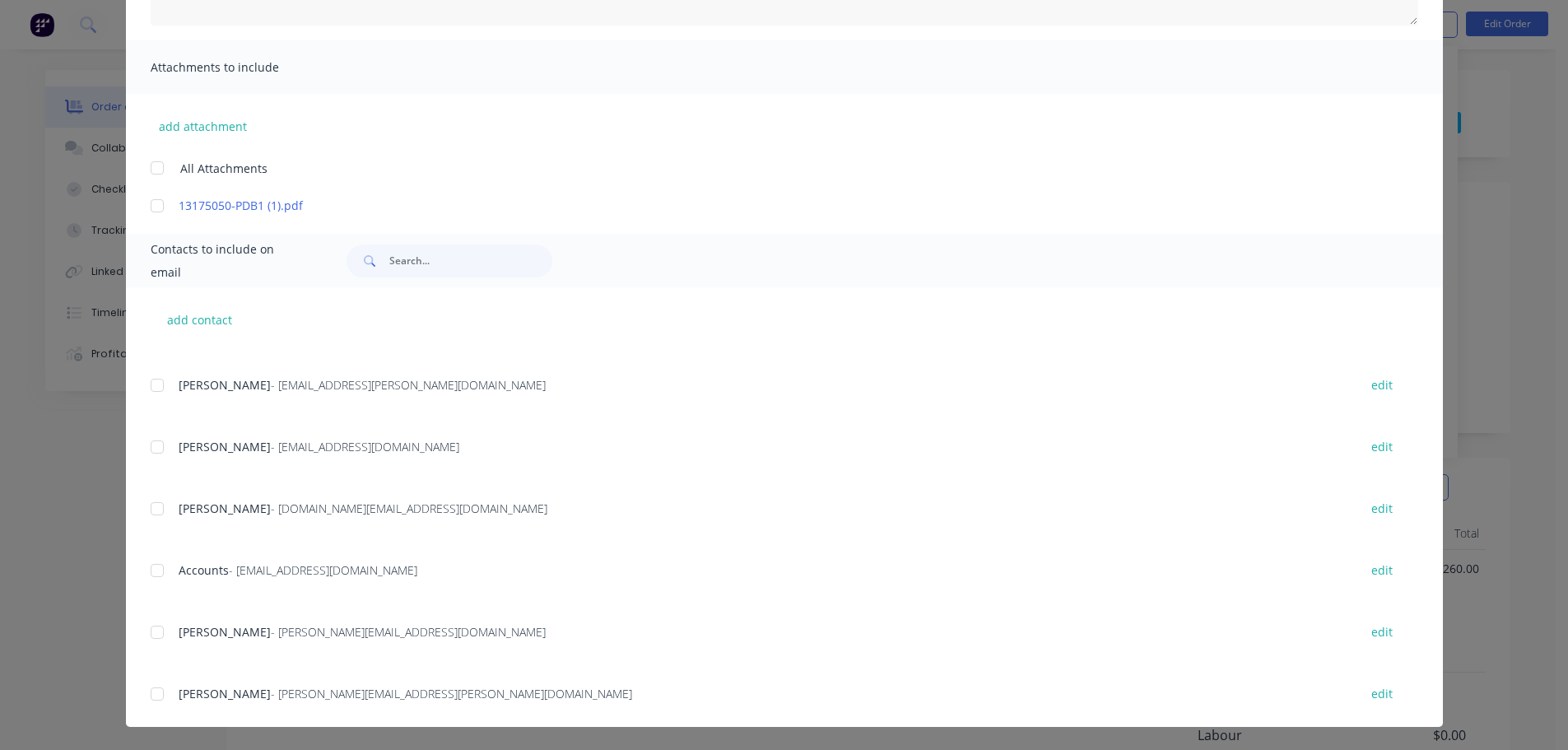
scroll to position [612, 0]
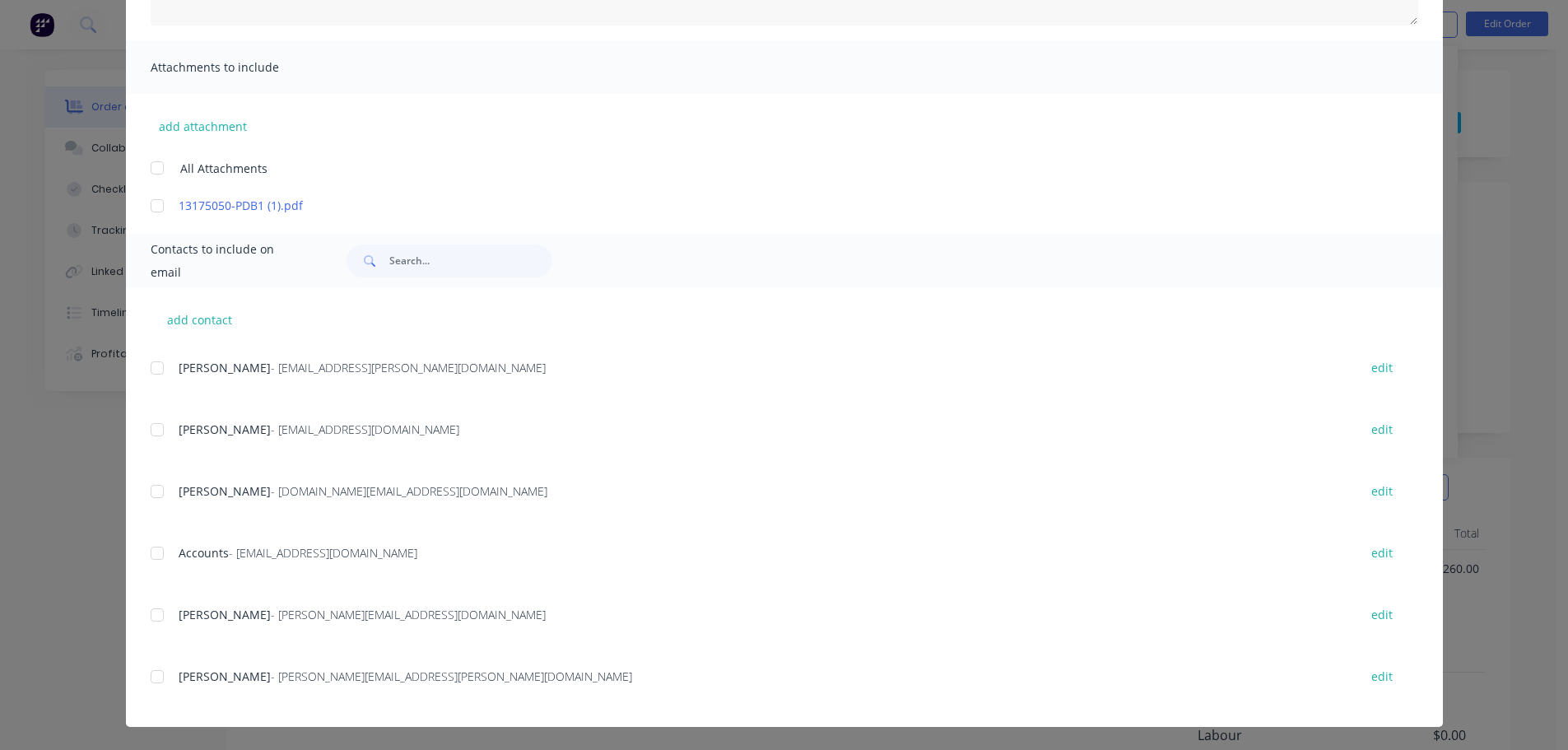
click at [156, 561] on div at bounding box center [157, 553] width 33 height 33
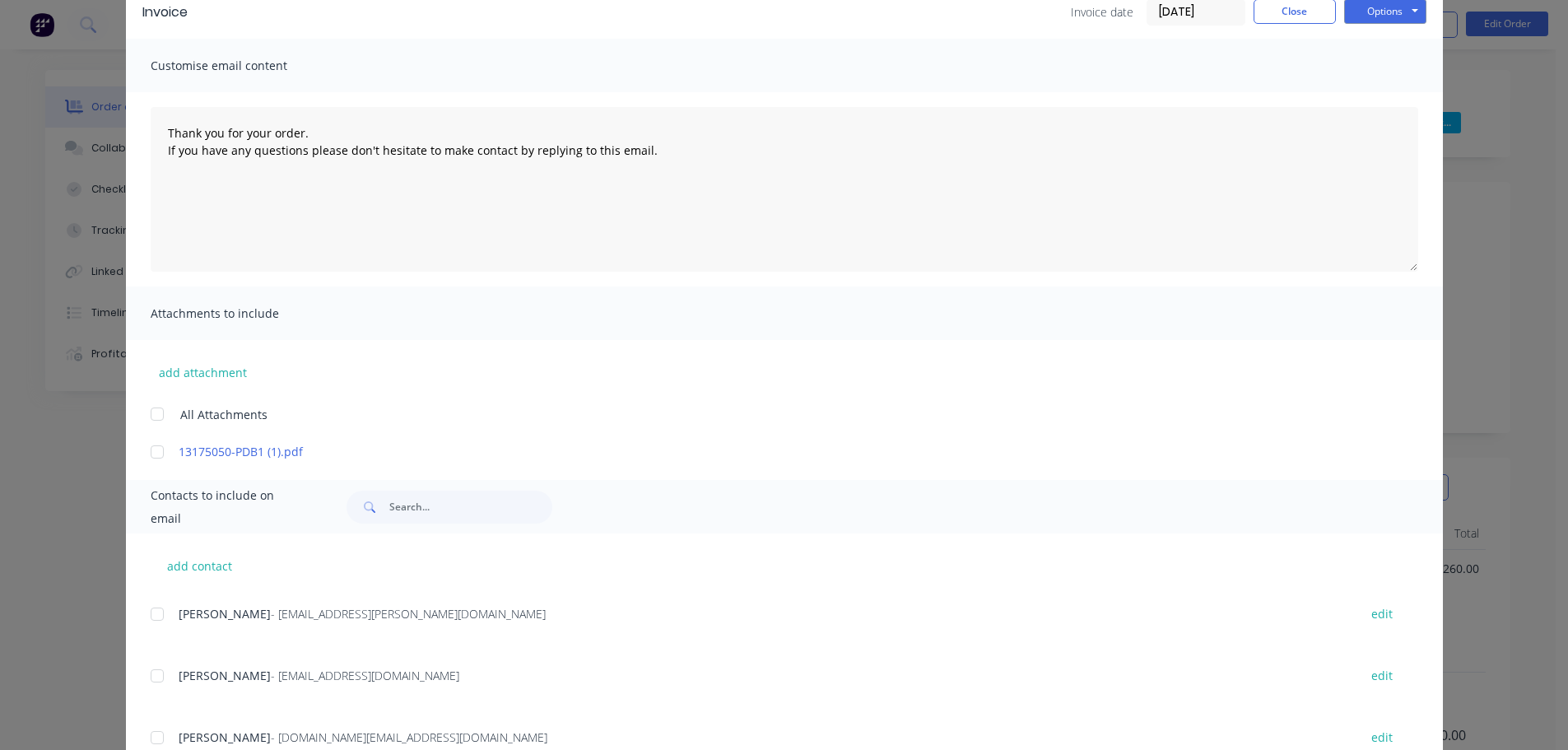
scroll to position [80, 0]
click at [1383, 19] on button "Options" at bounding box center [1385, 13] width 82 height 25
click at [1364, 95] on button "Email" at bounding box center [1396, 96] width 105 height 27
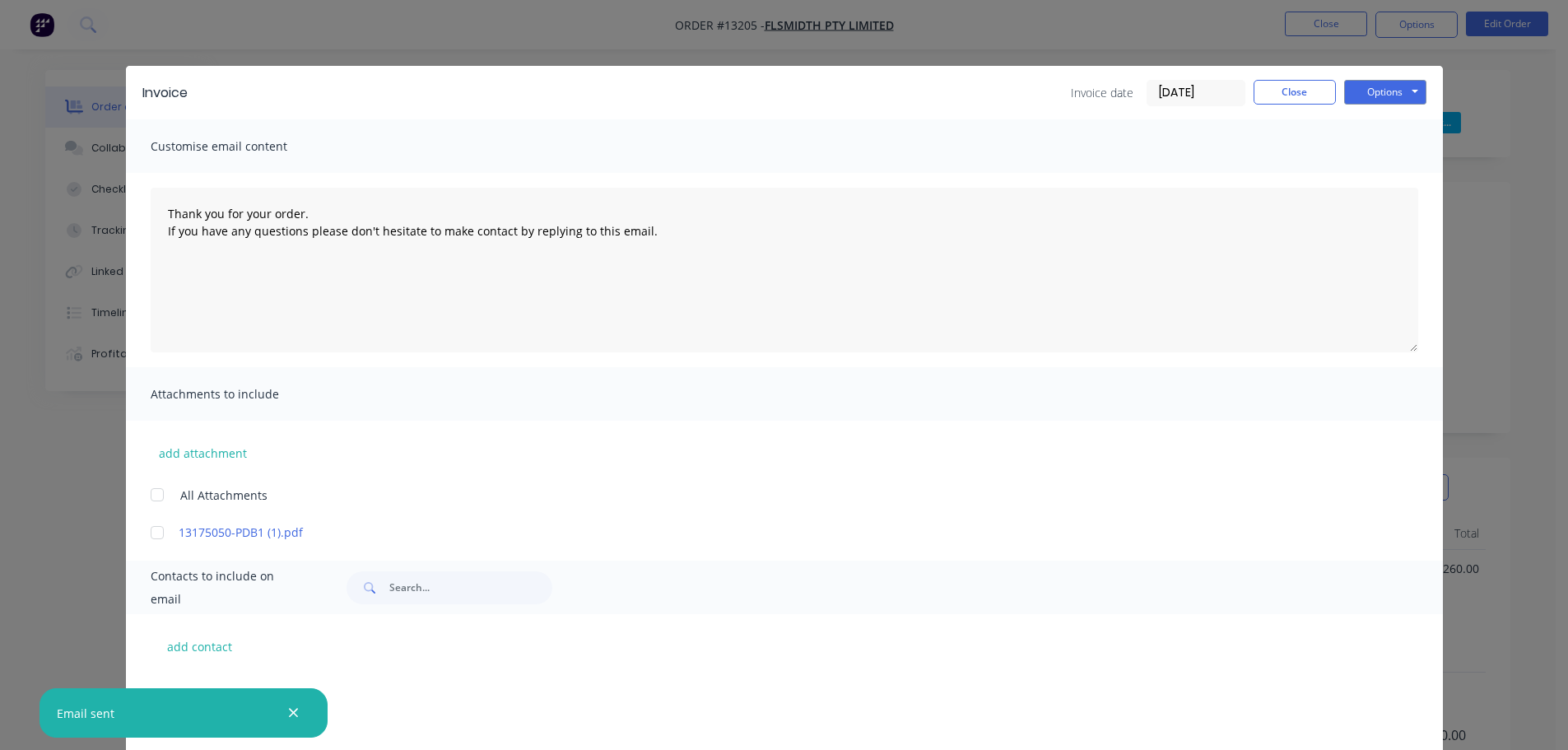
scroll to position [612, 0]
drag, startPoint x: 1296, startPoint y: 90, endPoint x: 1351, endPoint y: 99, distance: 55.7
click at [1297, 89] on button "Close" at bounding box center [1294, 93] width 82 height 25
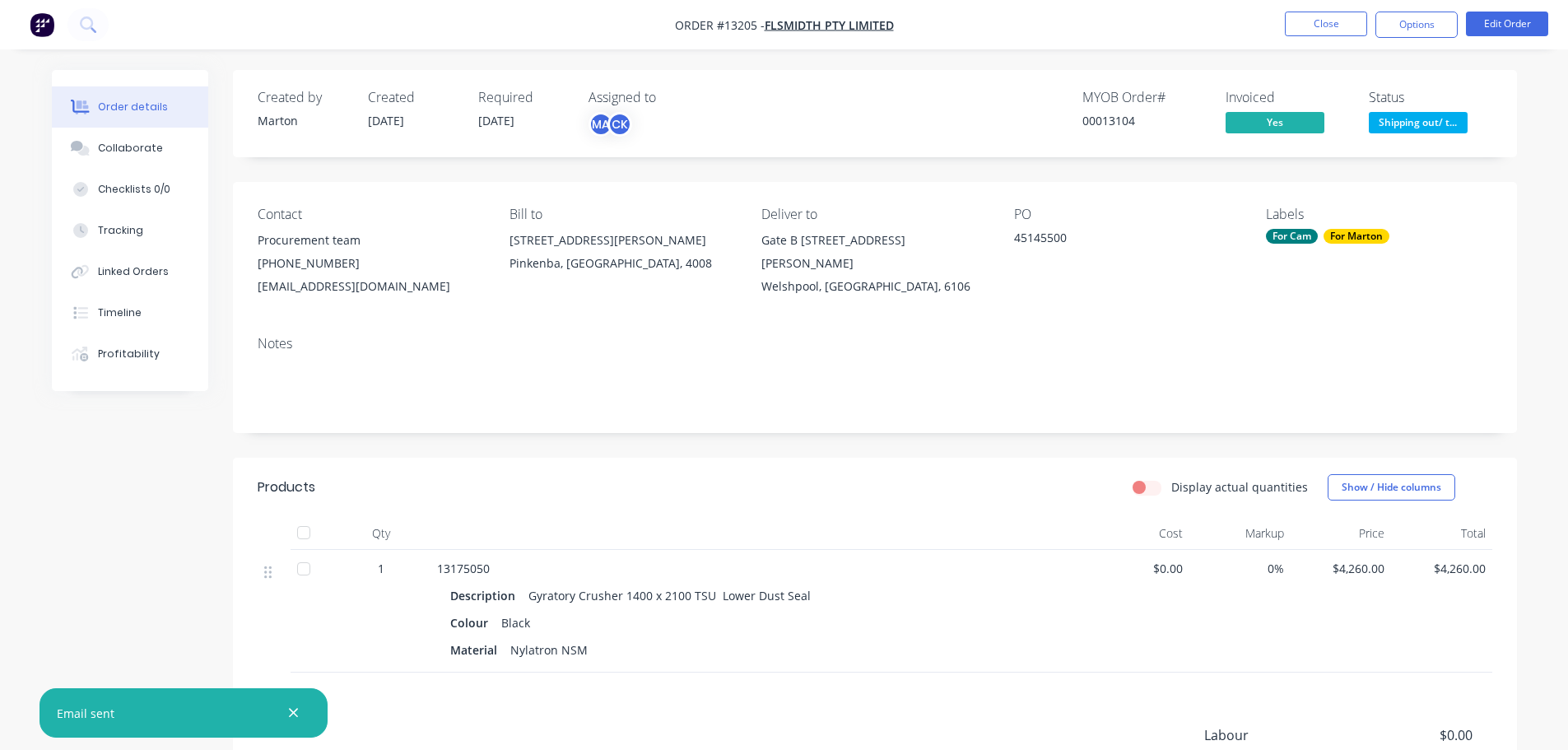
click at [1413, 111] on div "Status Shipping out/ t..." at bounding box center [1431, 113] width 124 height 47
click at [1419, 121] on span "Shipping out/ t..." at bounding box center [1418, 122] width 98 height 20
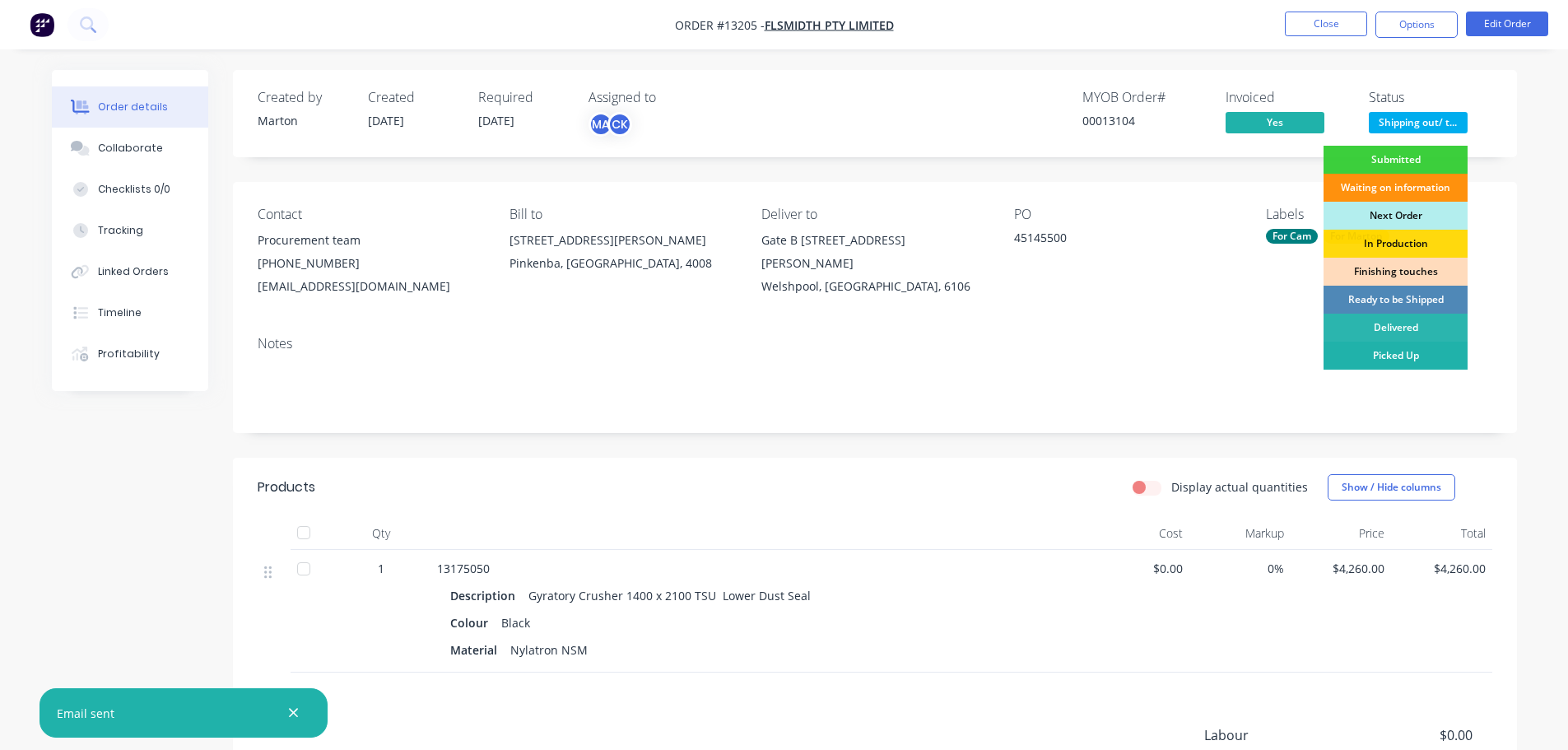
click at [1382, 348] on div "Picked Up" at bounding box center [1395, 355] width 144 height 28
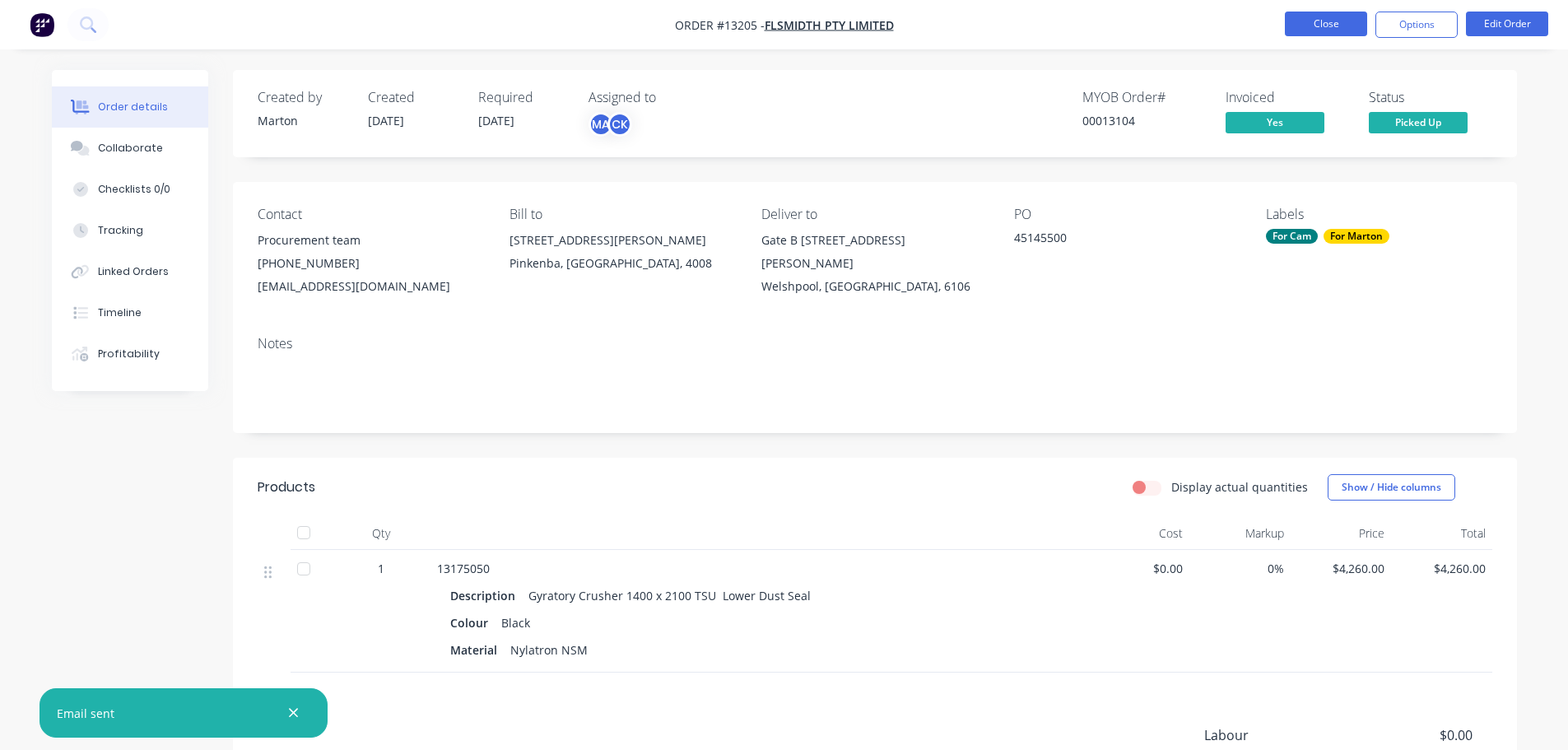
click at [1318, 32] on button "Close" at bounding box center [1326, 24] width 82 height 25
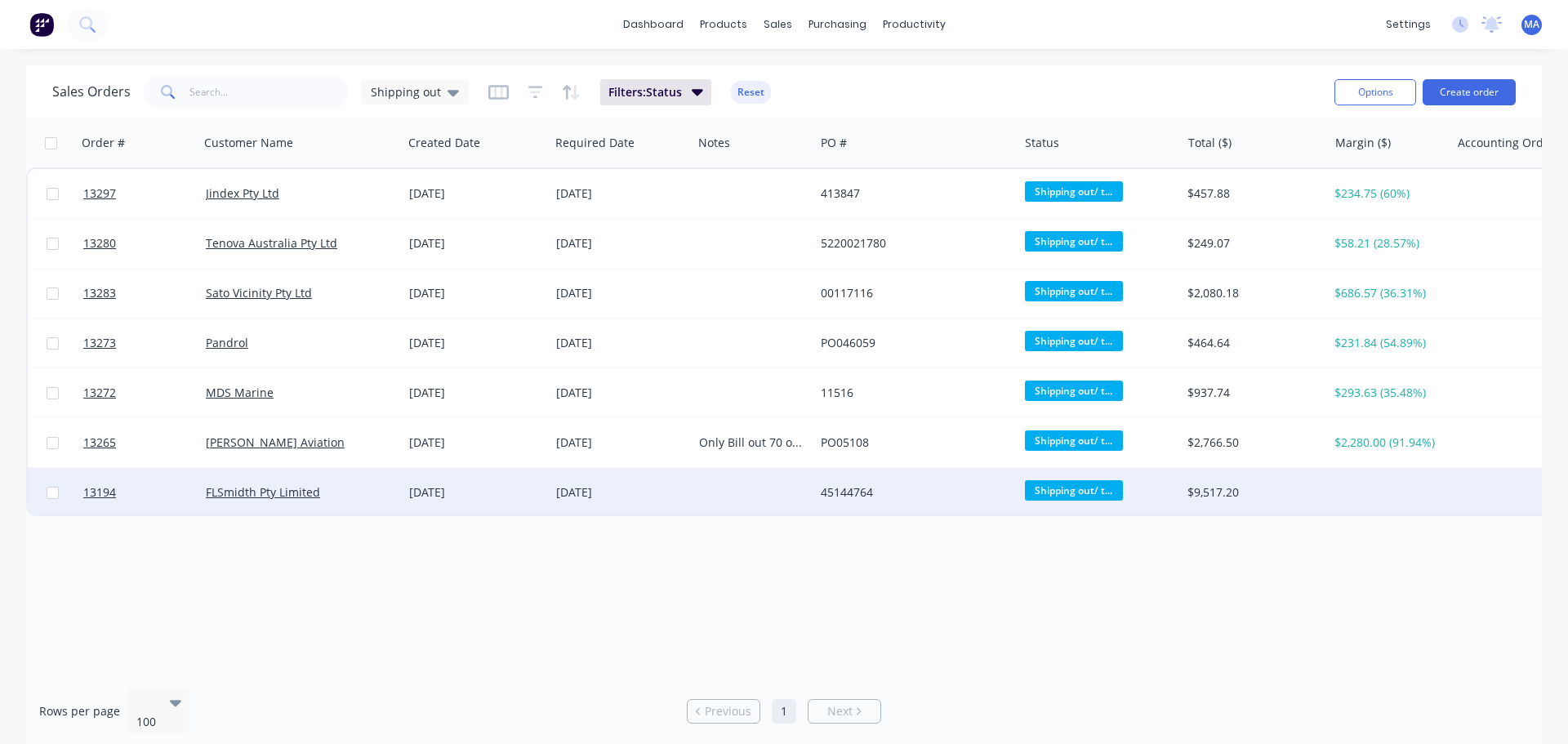
click at [352, 486] on div "FLSmidth Pty Limited" at bounding box center [296, 492] width 181 height 16
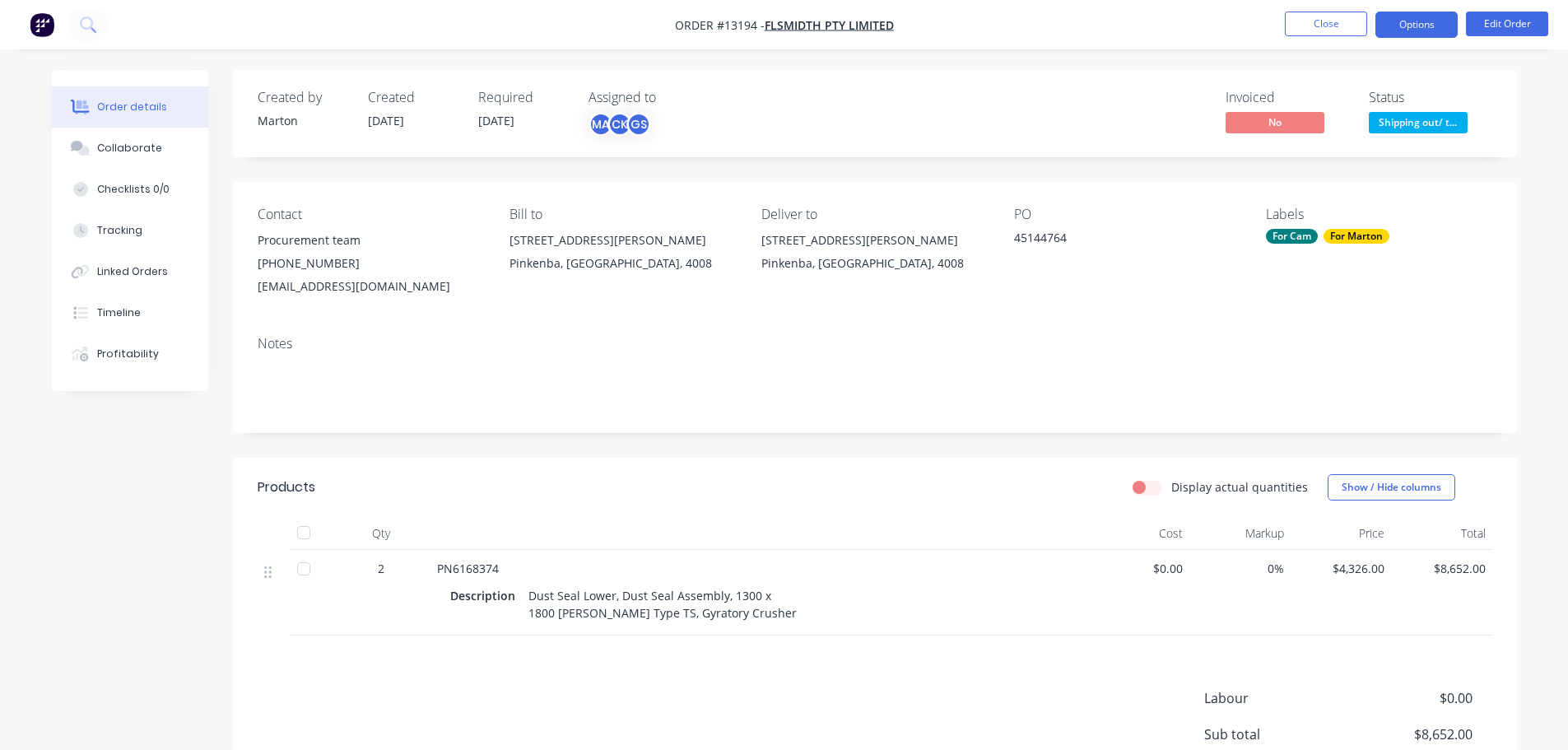
click at [1406, 22] on button "Options" at bounding box center [1416, 24] width 82 height 26
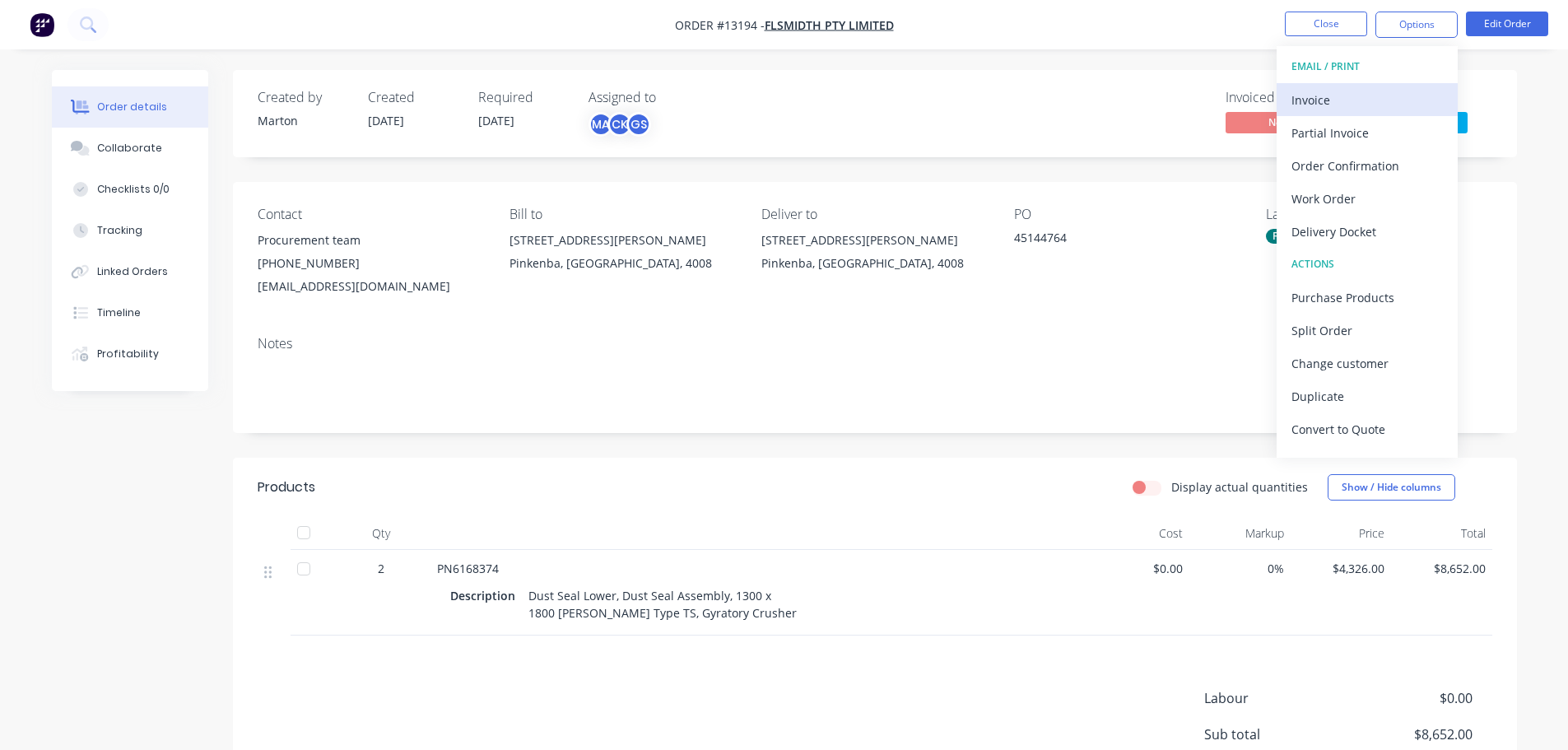
click at [1385, 87] on button "Invoice" at bounding box center [1367, 99] width 182 height 33
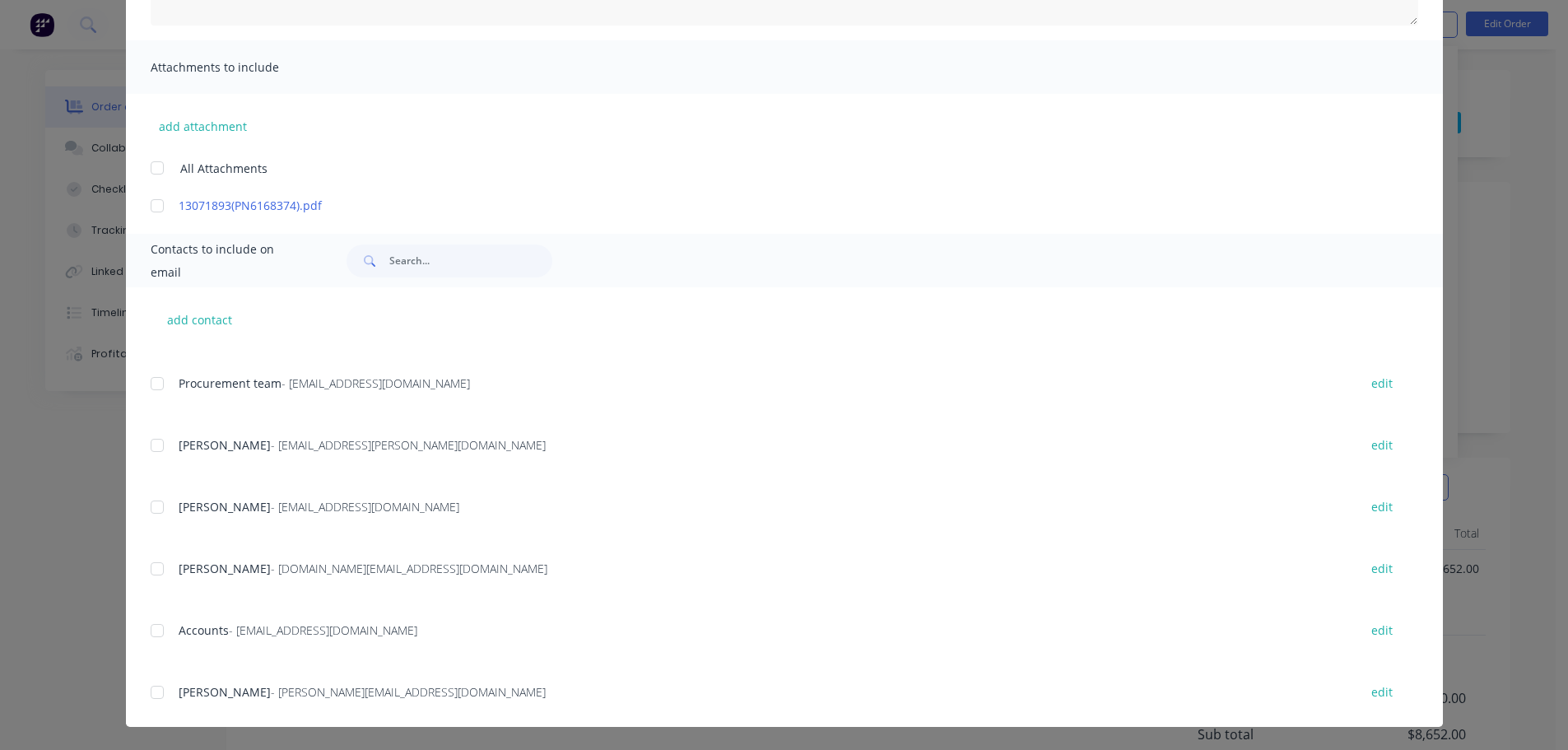
scroll to position [576, 0]
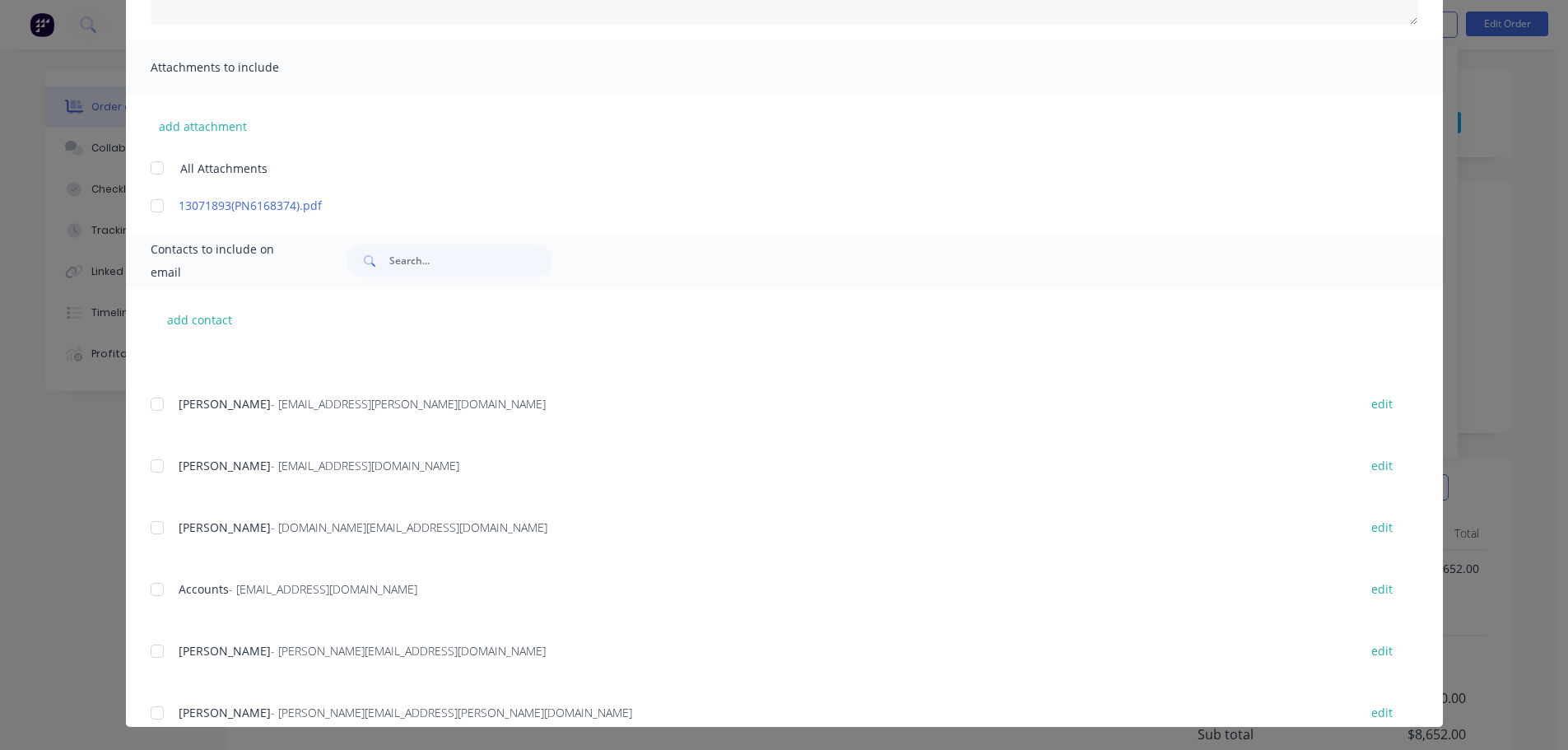
click at [154, 591] on div at bounding box center [157, 589] width 33 height 33
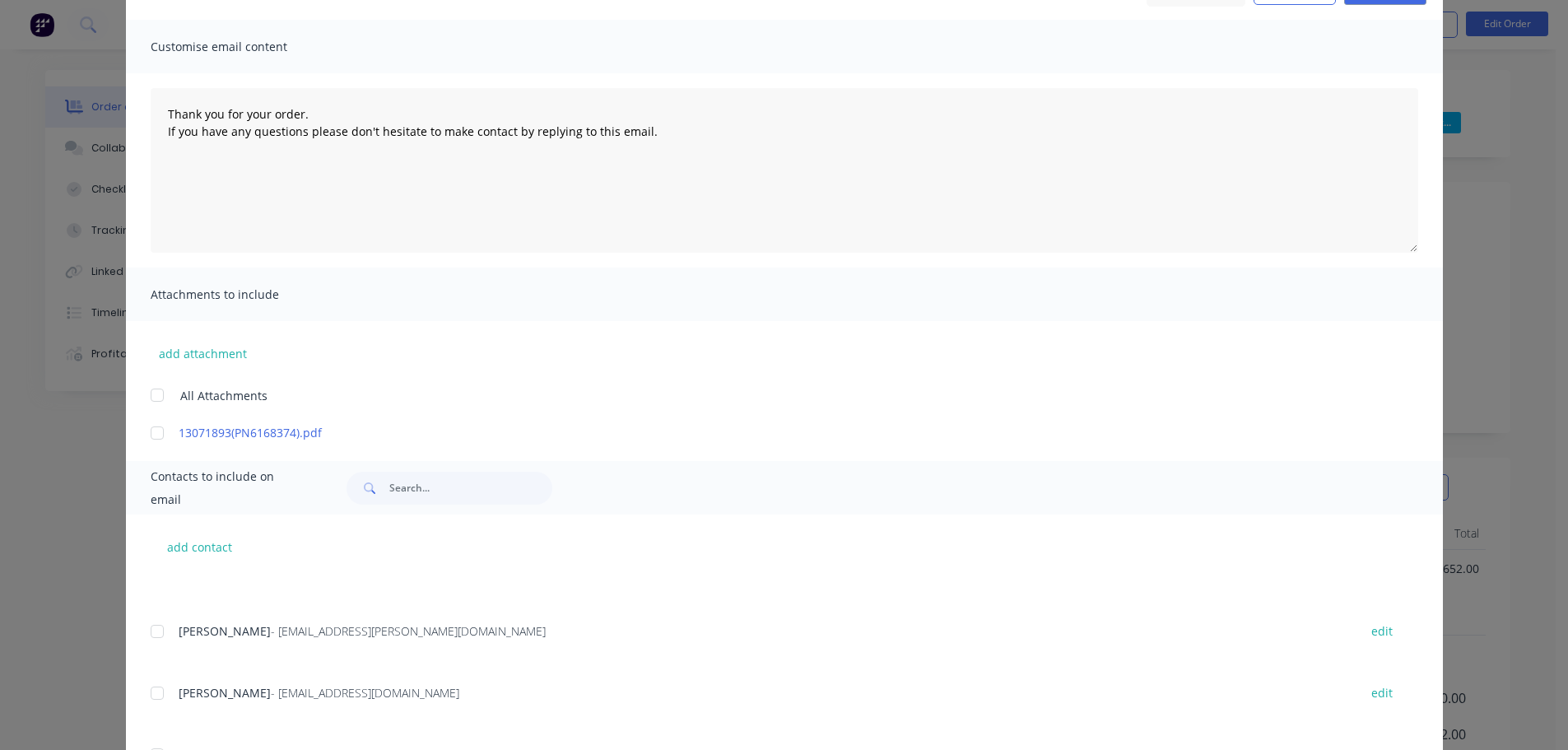
scroll to position [80, 0]
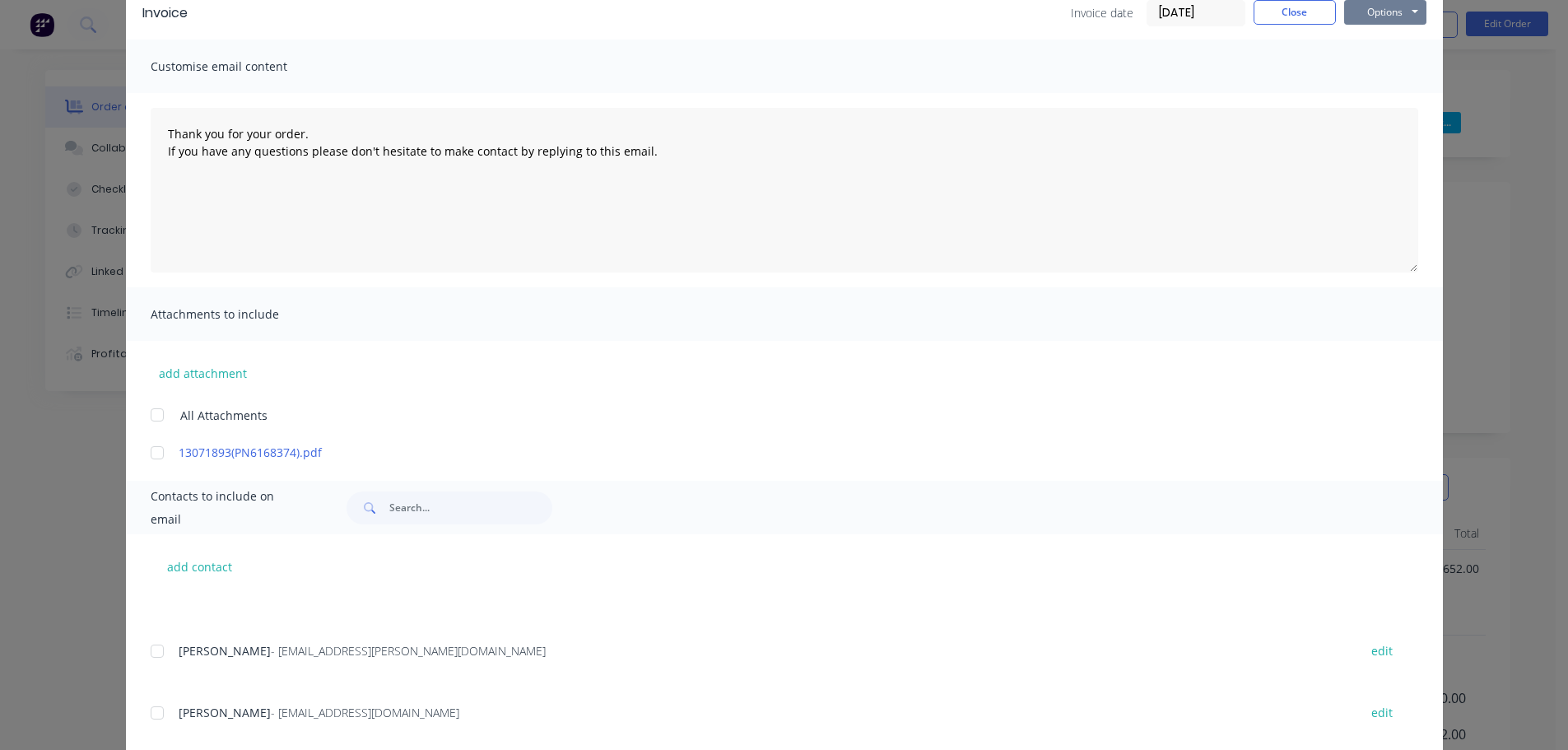
click at [1393, 23] on button "Options" at bounding box center [1385, 13] width 82 height 25
click at [1384, 101] on button "Email" at bounding box center [1396, 96] width 105 height 27
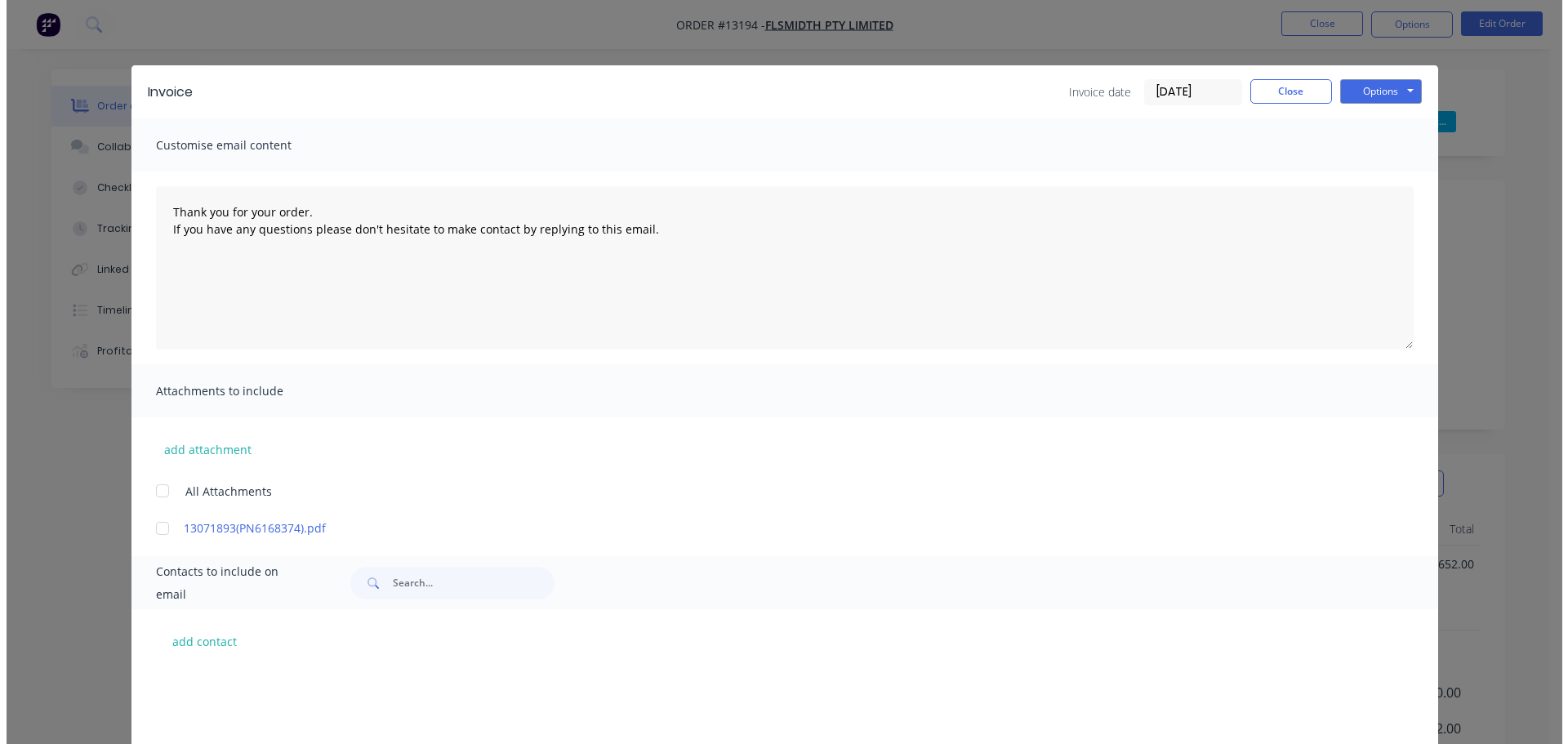
scroll to position [572, 0]
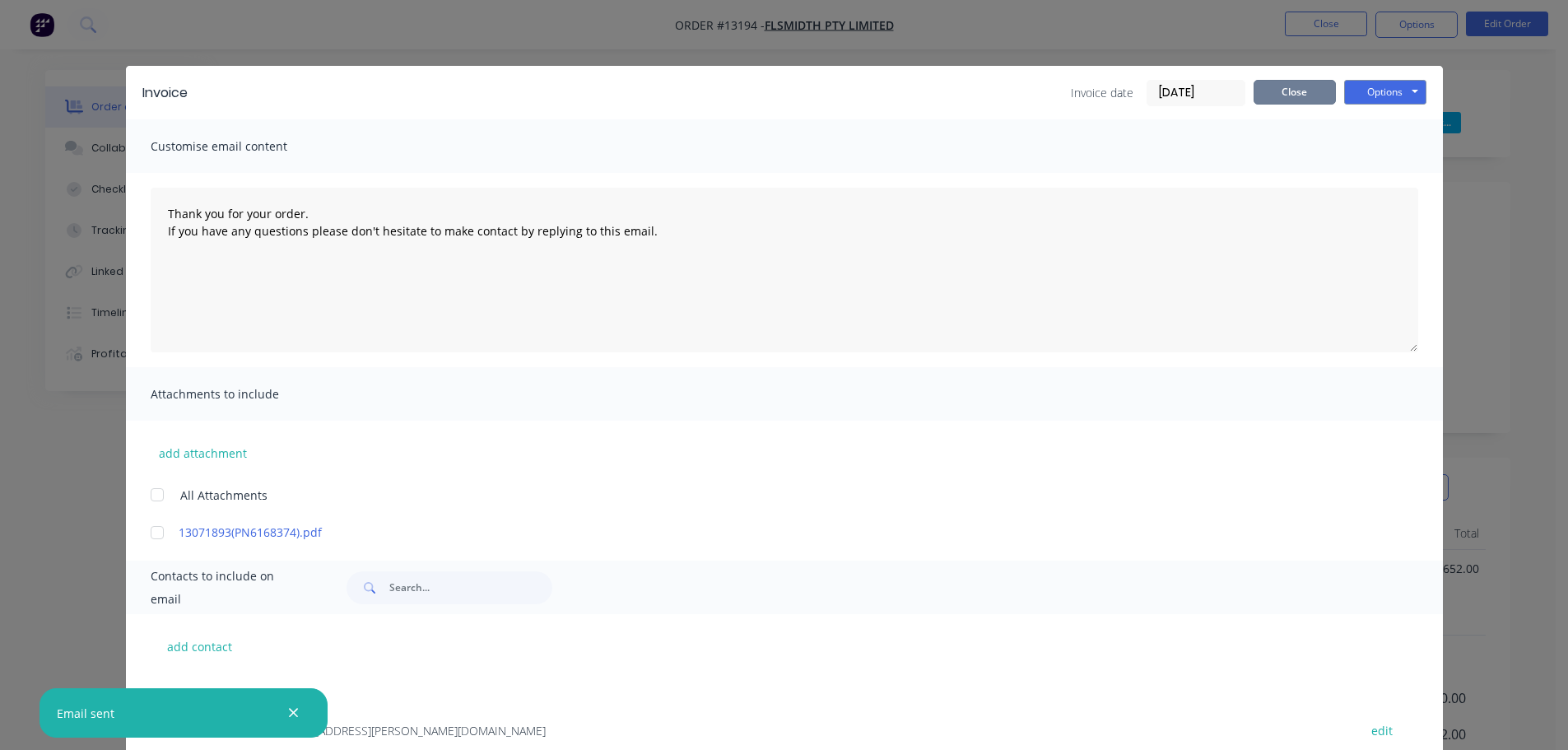
click at [1291, 87] on button "Close" at bounding box center [1294, 93] width 82 height 25
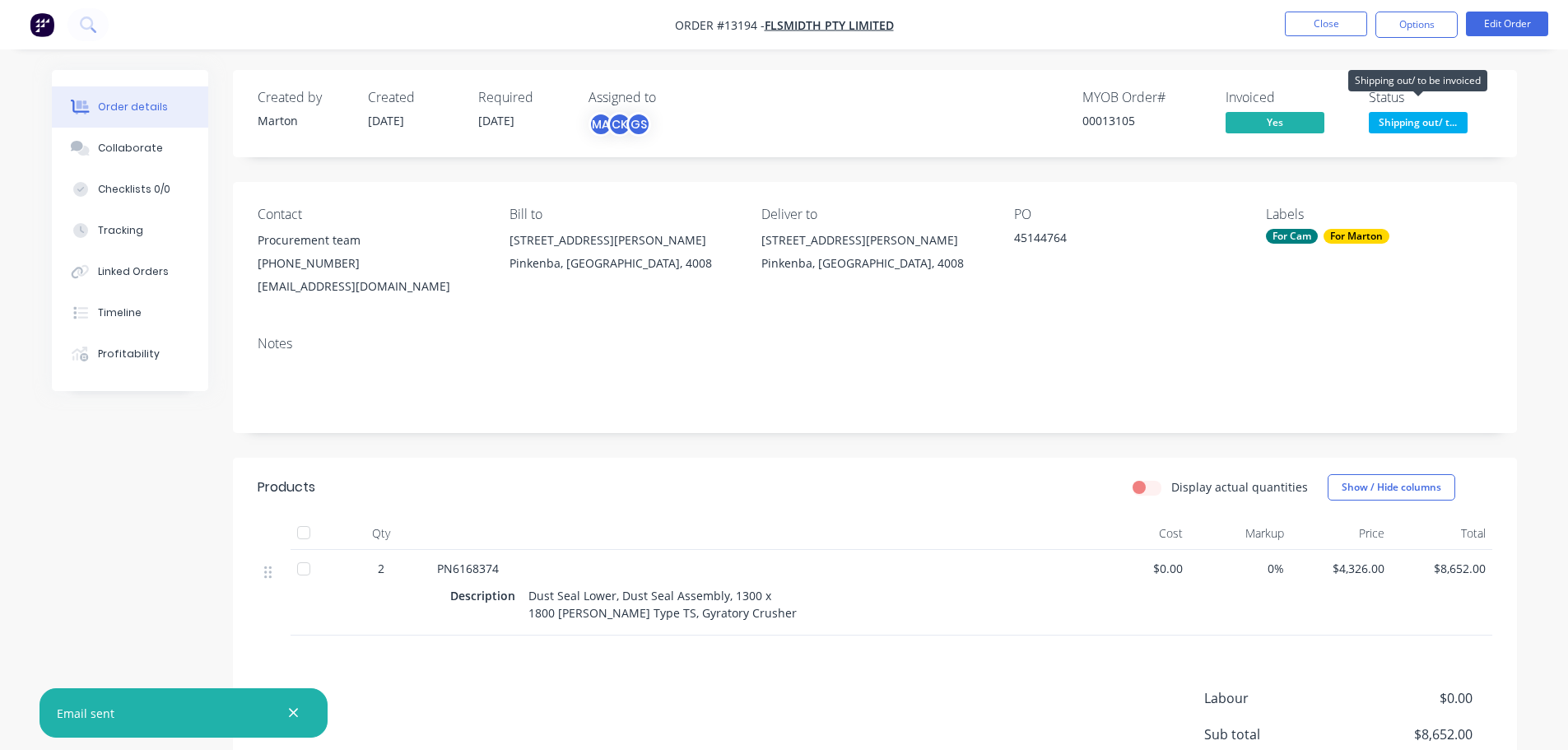
click at [1450, 121] on span "Shipping out/ t..." at bounding box center [1418, 122] width 98 height 20
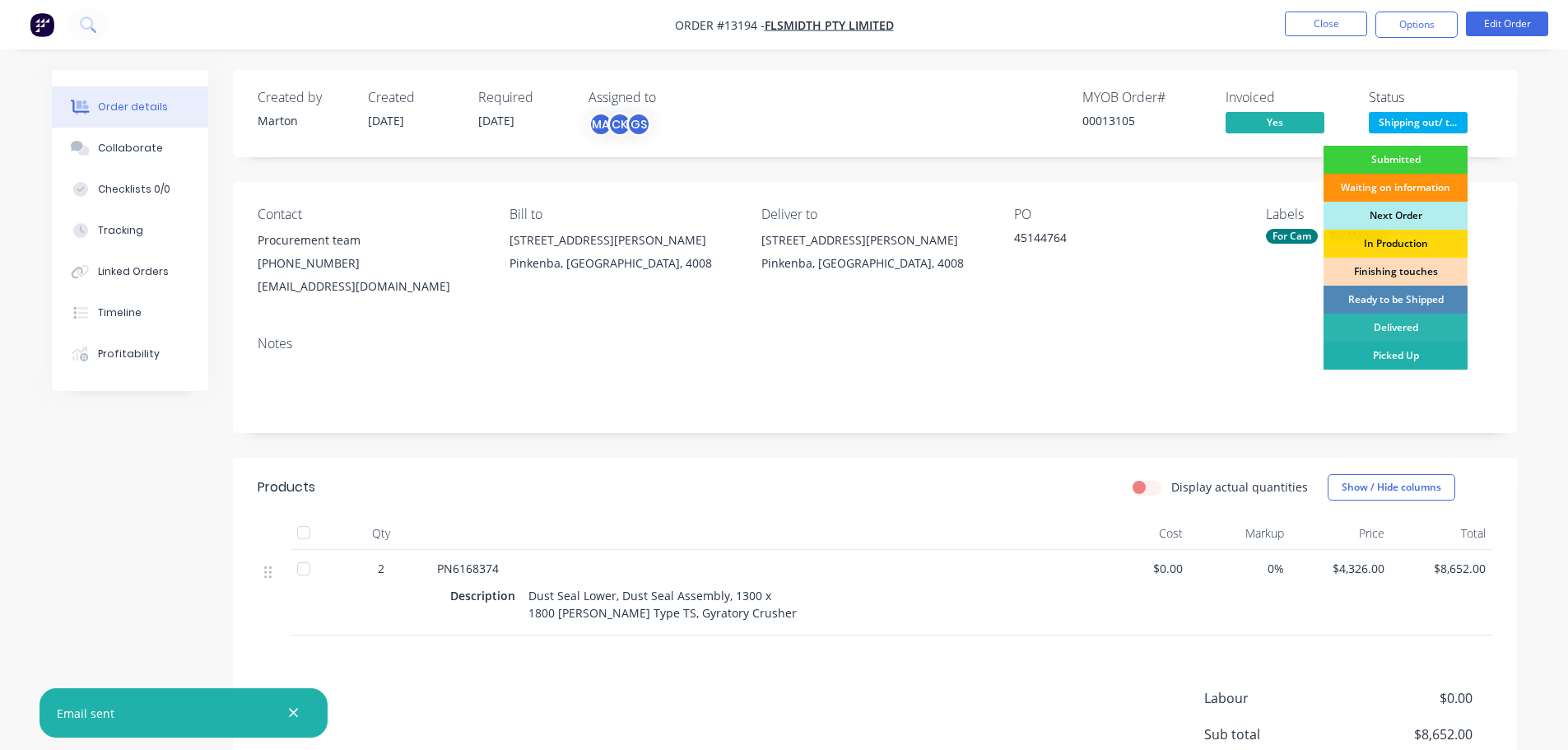
click at [1385, 356] on div "Picked Up" at bounding box center [1395, 355] width 144 height 28
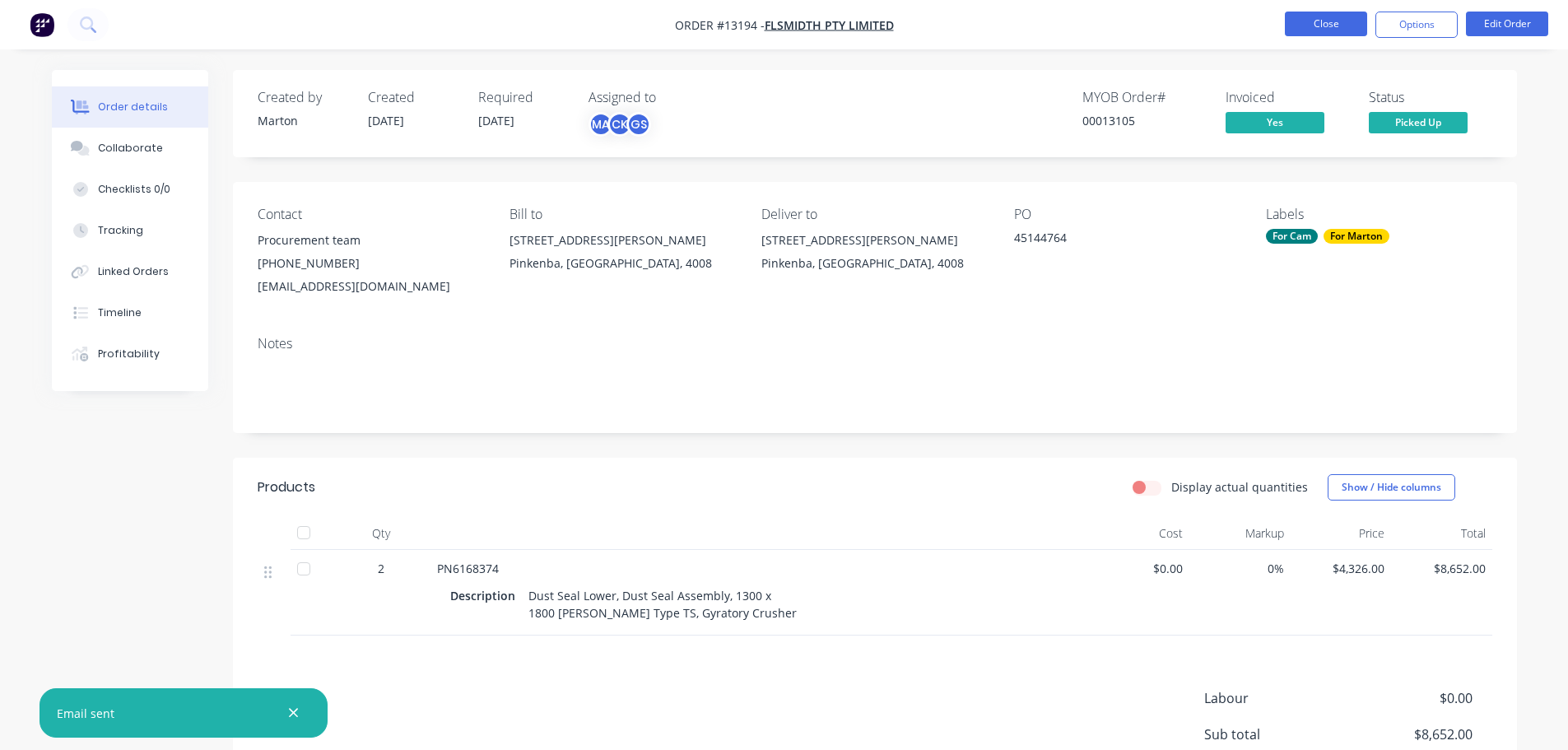
click at [1335, 23] on button "Close" at bounding box center [1326, 24] width 82 height 25
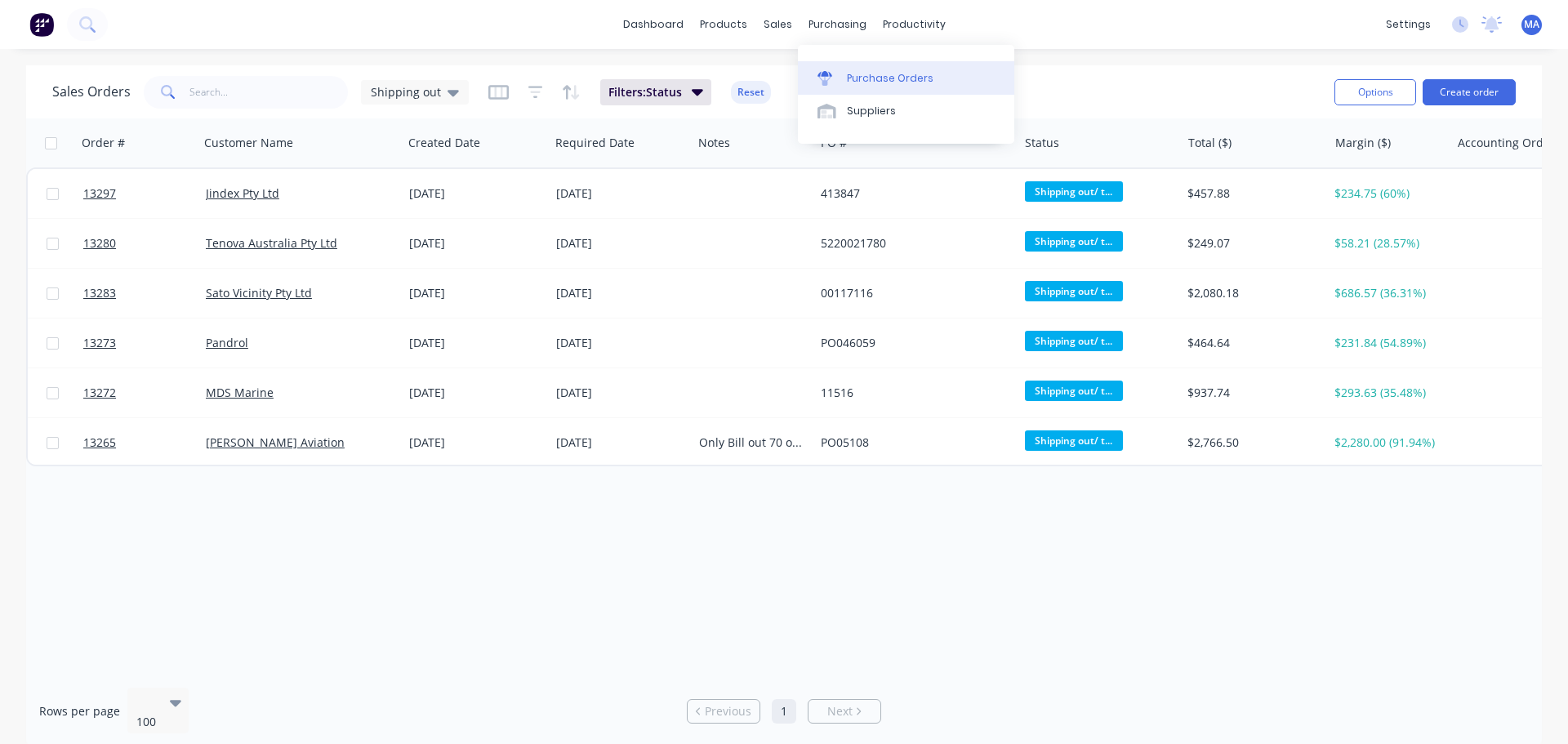
click at [870, 73] on div "Purchase Orders" at bounding box center [890, 78] width 86 height 14
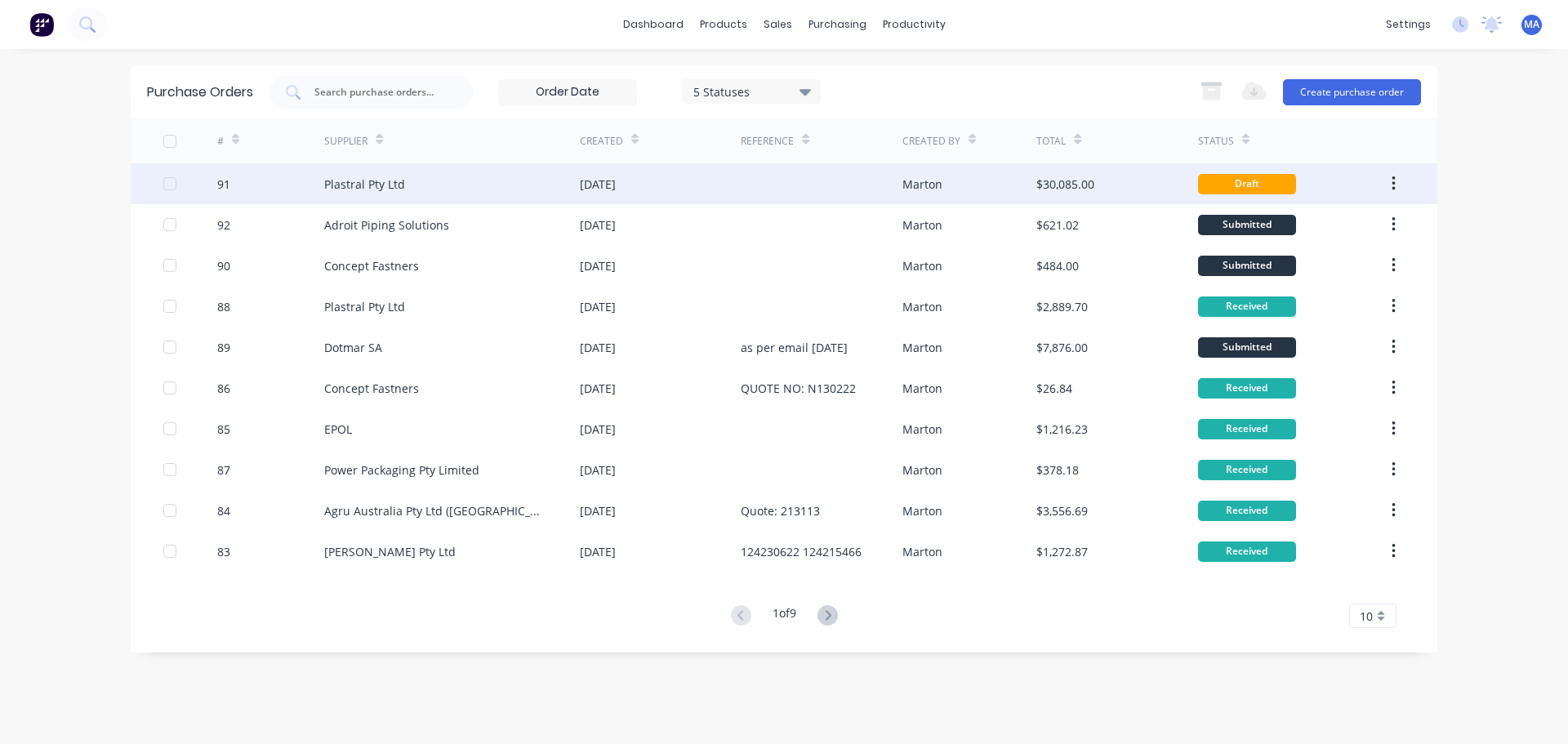
click at [517, 185] on div "Plastral Pty Ltd" at bounding box center [451, 184] width 256 height 41
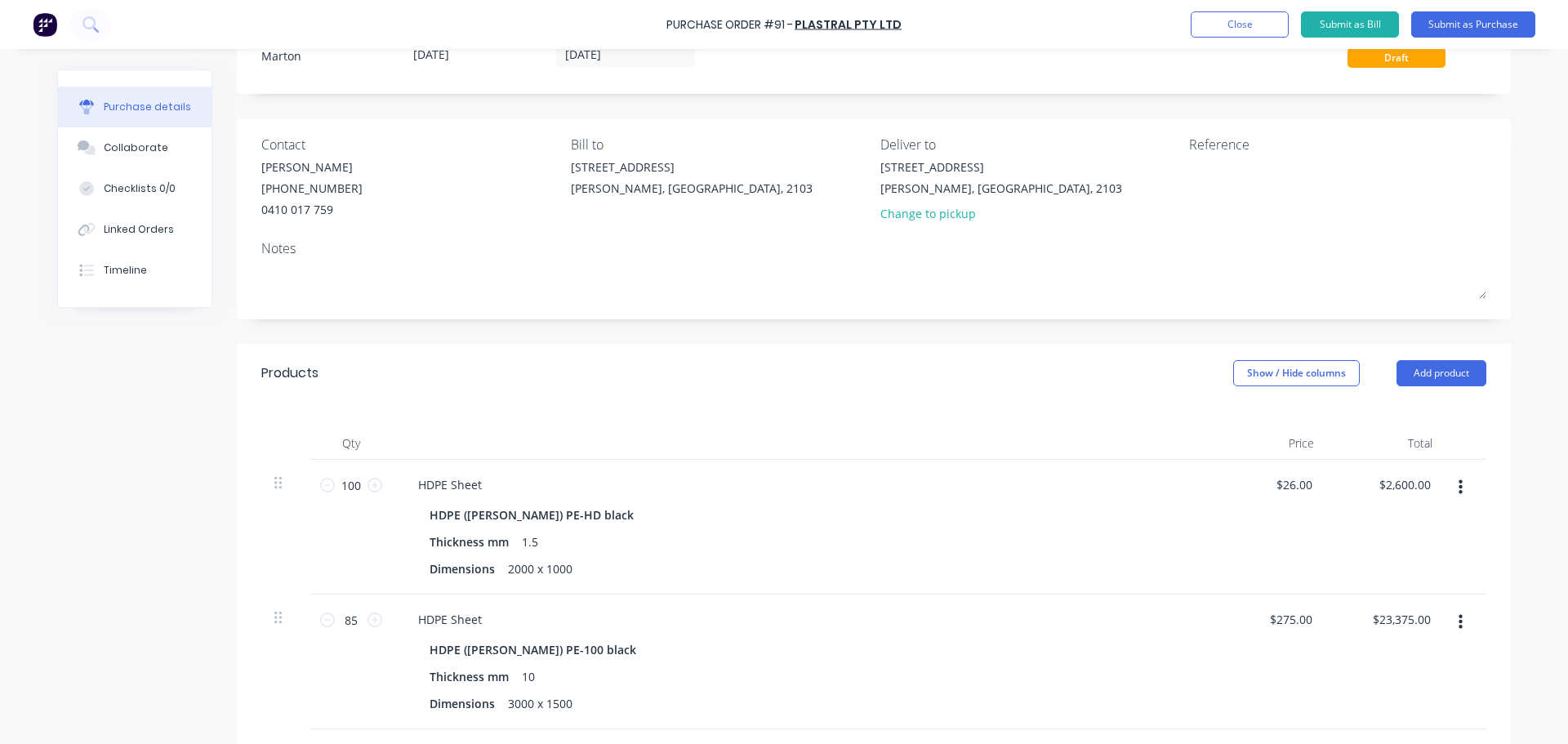
scroll to position [245, 0]
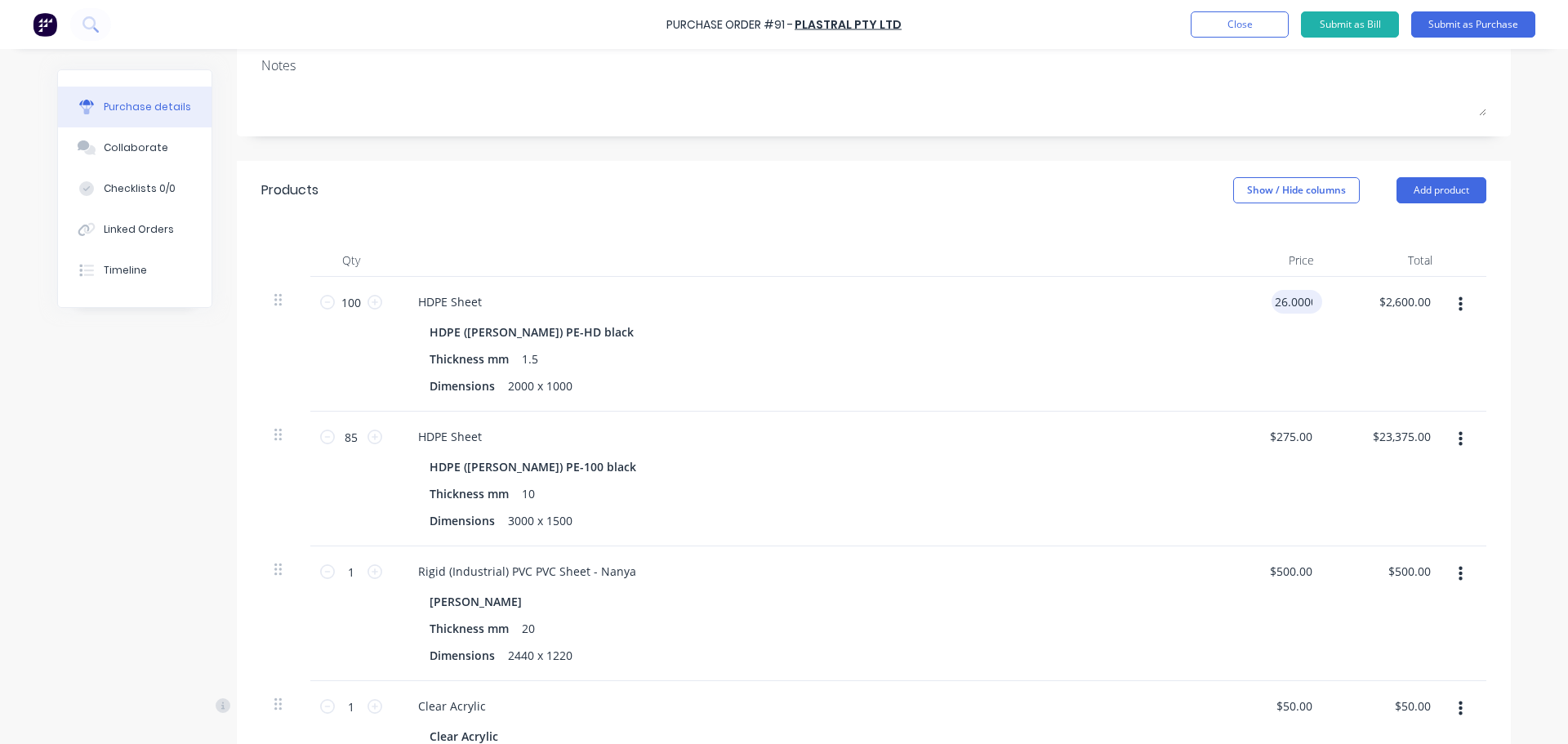
click at [1294, 297] on input "26.0000" at bounding box center [1293, 302] width 44 height 24
click at [1290, 304] on input "26.0000" at bounding box center [1290, 302] width 51 height 24
type input "$22.00"
type input "$2,200.00"
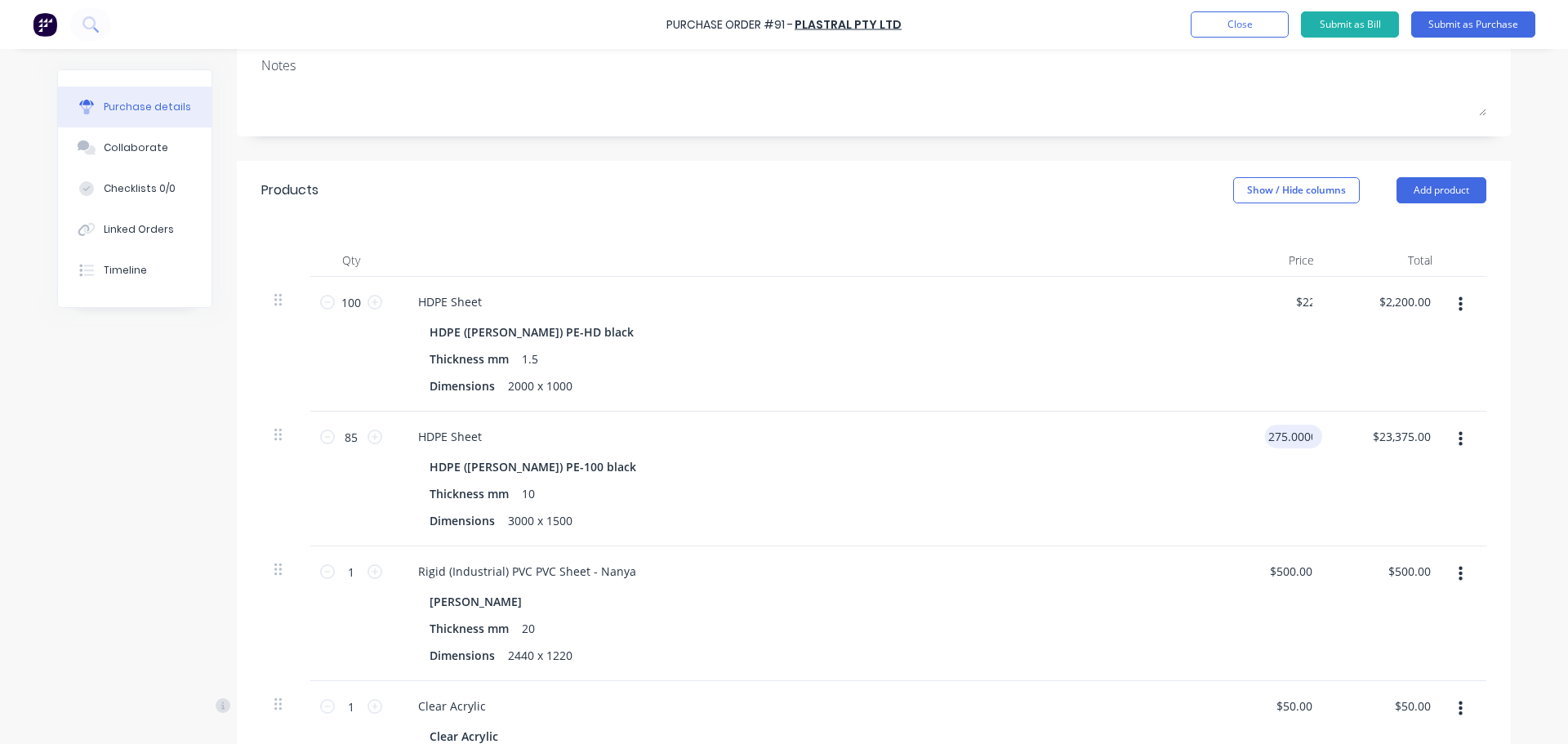
click at [1293, 433] on input "275.0000" at bounding box center [1290, 436] width 51 height 24
type input "$230.00"
type input "$19,550.00"
click at [1158, 451] on div "HDPE Sheet HDPE (Simona) PE-100 black Thickness mm 10 Dimensions 3000 x 1500" at bounding box center [800, 479] width 817 height 135
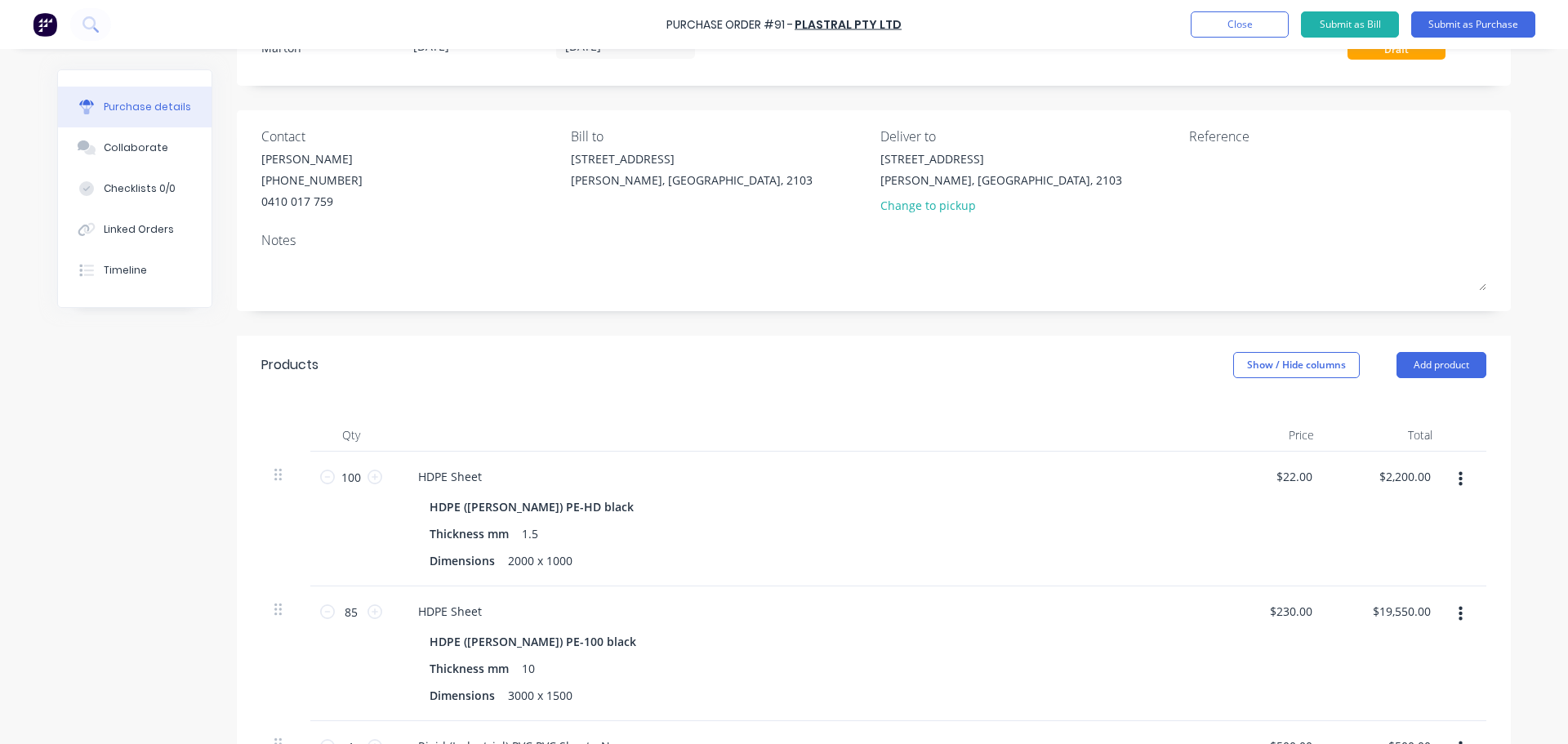
scroll to position [61, 0]
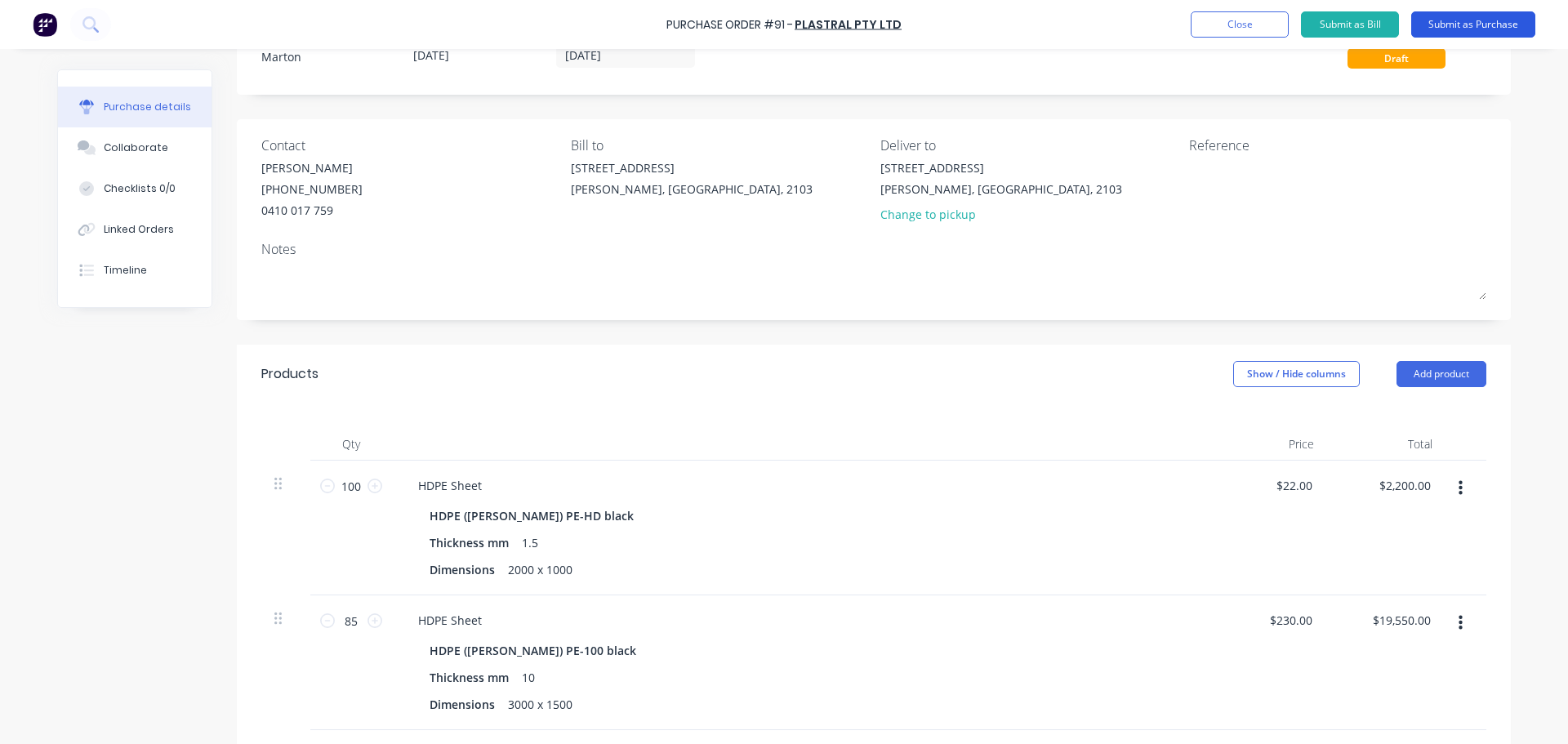
click at [1456, 18] on button "Submit as Purchase" at bounding box center [1473, 24] width 125 height 26
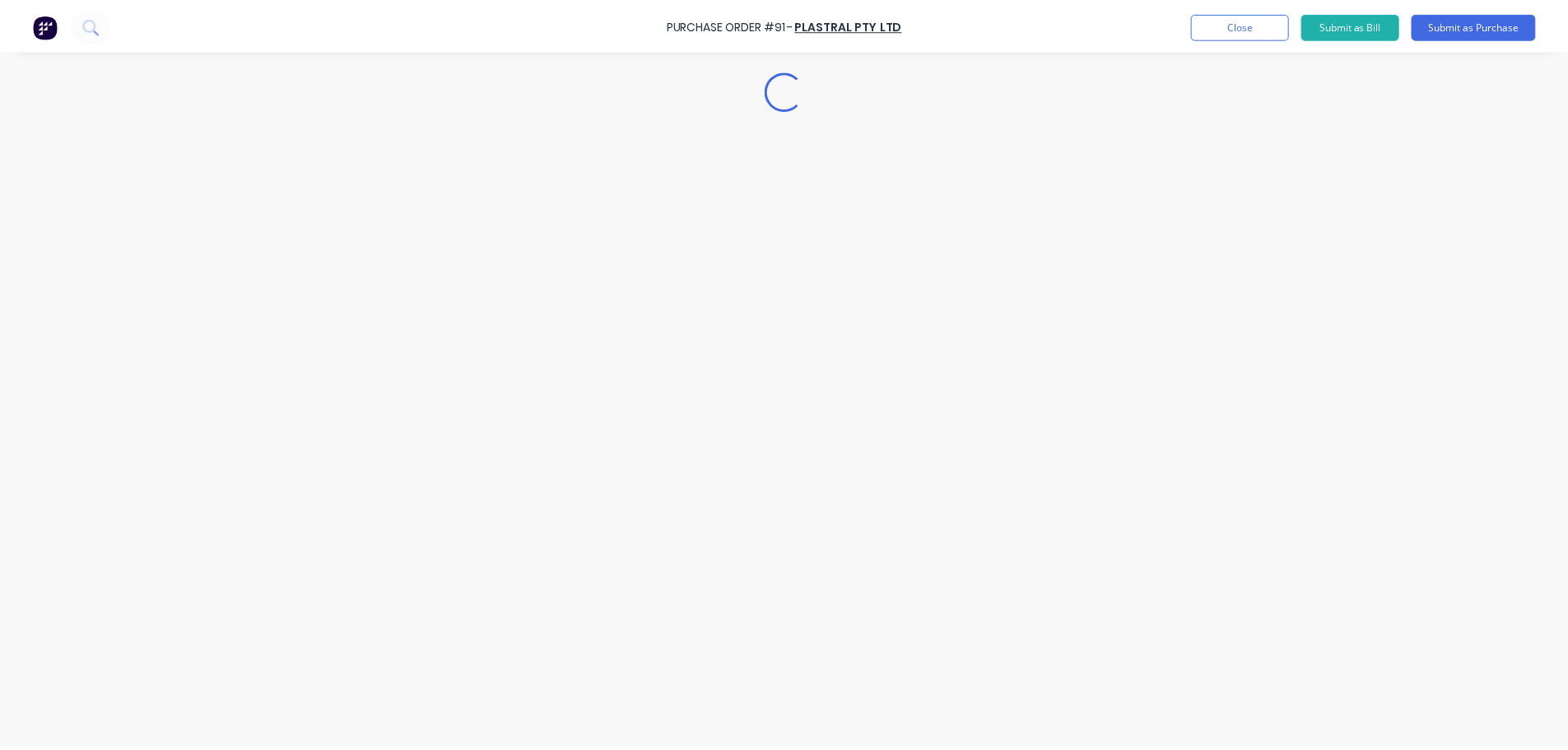
scroll to position [0, 0]
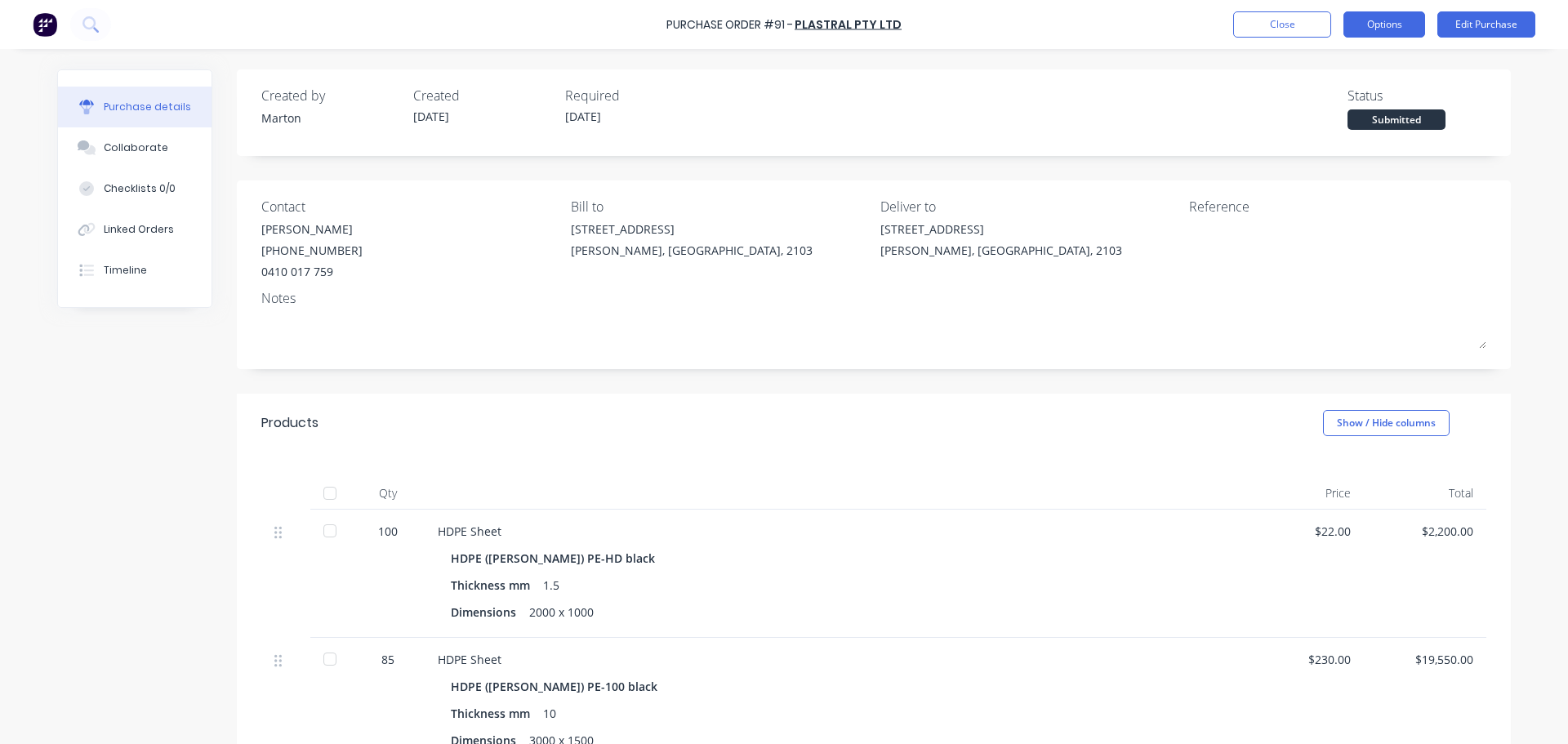
click at [1395, 24] on button "Options" at bounding box center [1384, 24] width 81 height 26
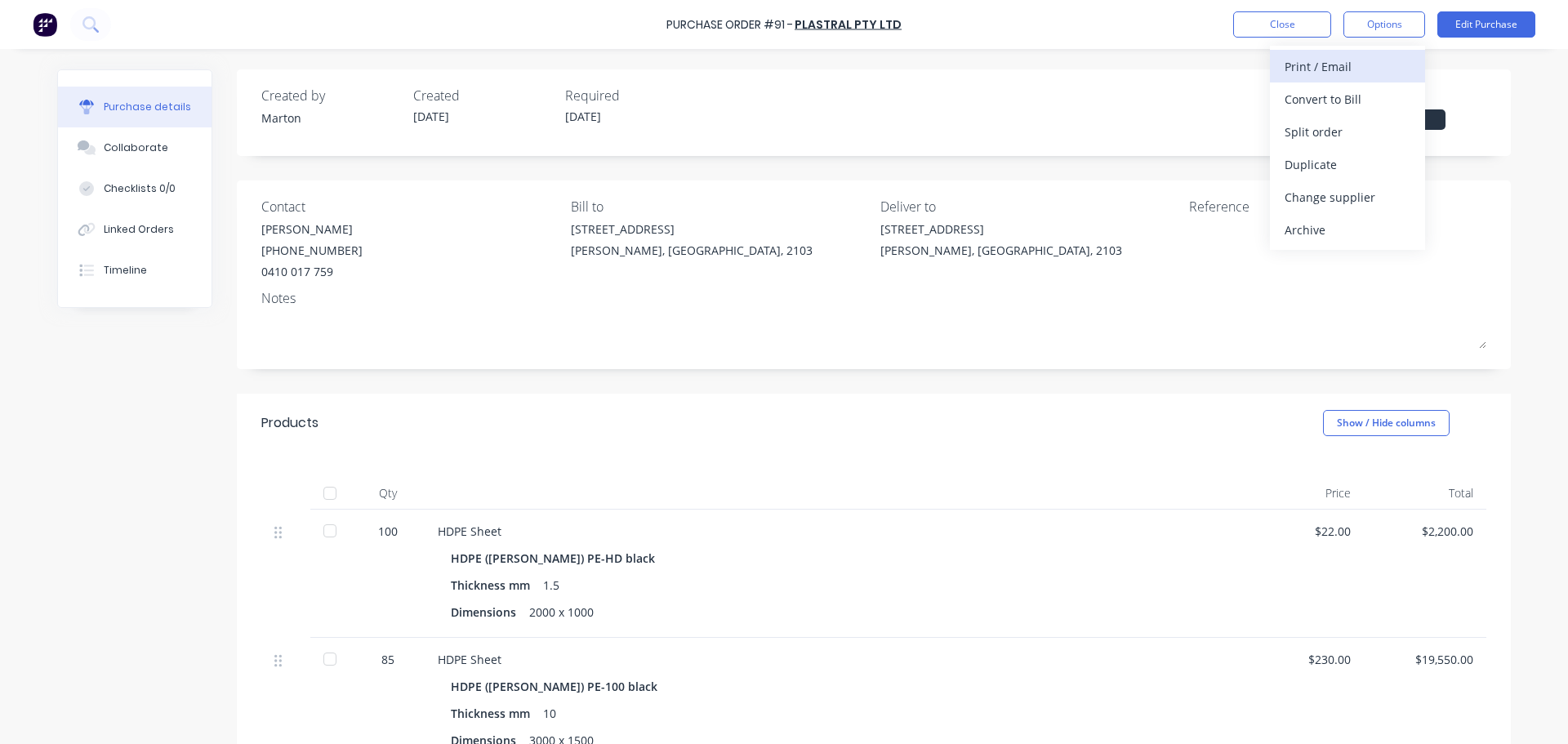
click at [1360, 79] on button "Print / Email" at bounding box center [1348, 66] width 155 height 33
click at [1333, 108] on div "With pricing" at bounding box center [1347, 99] width 125 height 24
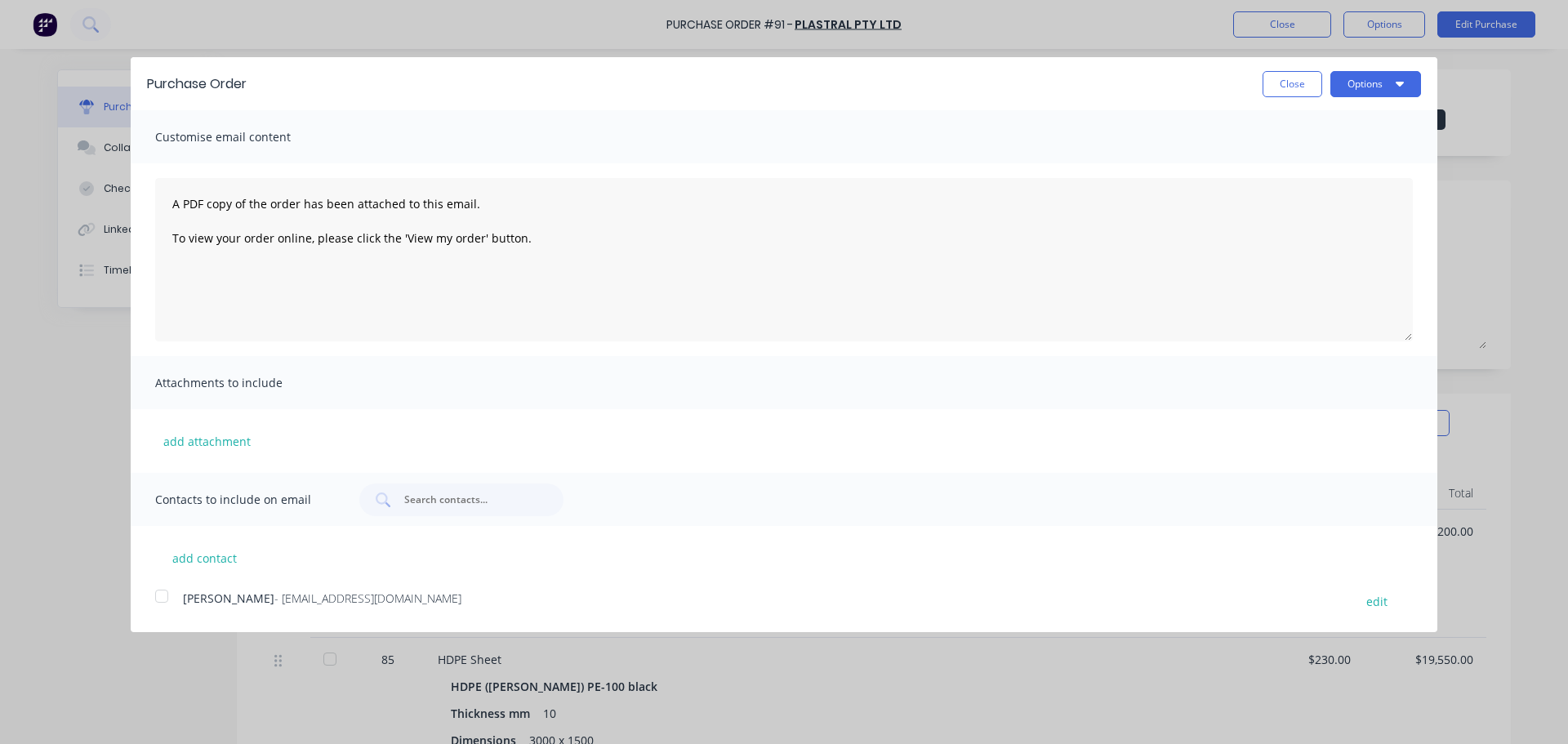
click at [163, 595] on div at bounding box center [162, 596] width 33 height 33
click at [1351, 86] on button "Options" at bounding box center [1375, 83] width 91 height 26
click at [1352, 159] on div "Email" at bounding box center [1343, 158] width 125 height 24
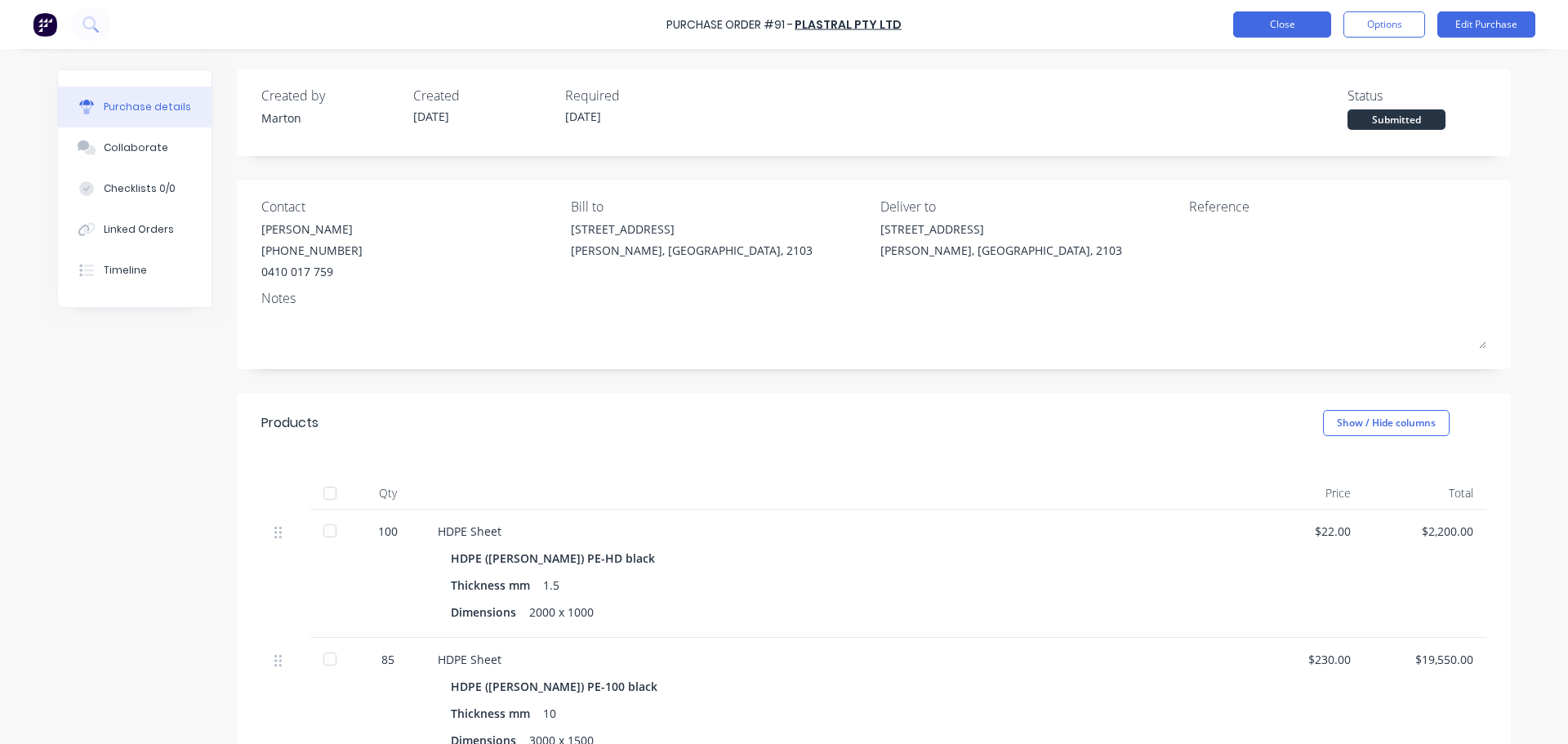
click at [1267, 32] on button "Close" at bounding box center [1282, 24] width 98 height 26
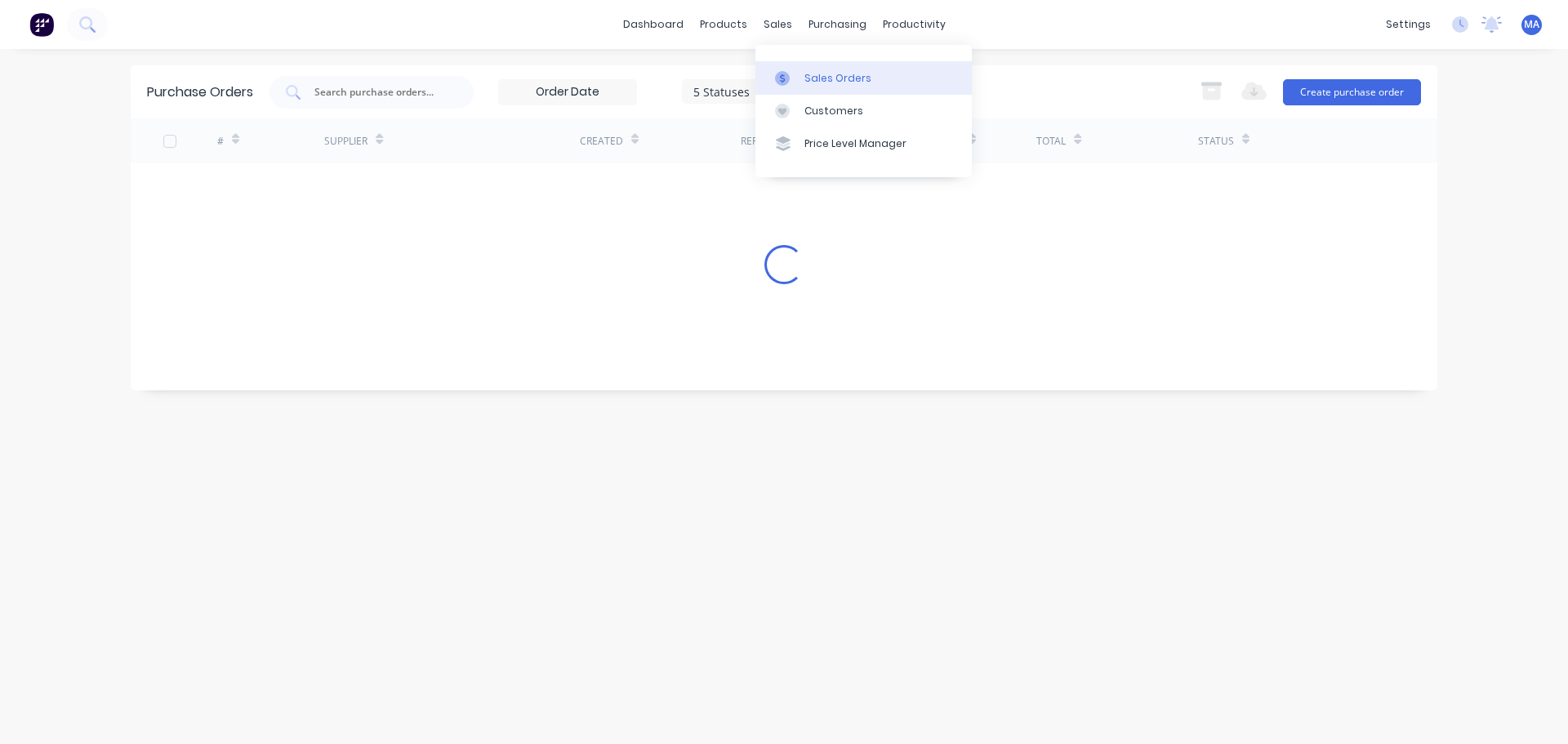
click at [798, 67] on link "Sales Orders" at bounding box center [864, 78] width 216 height 33
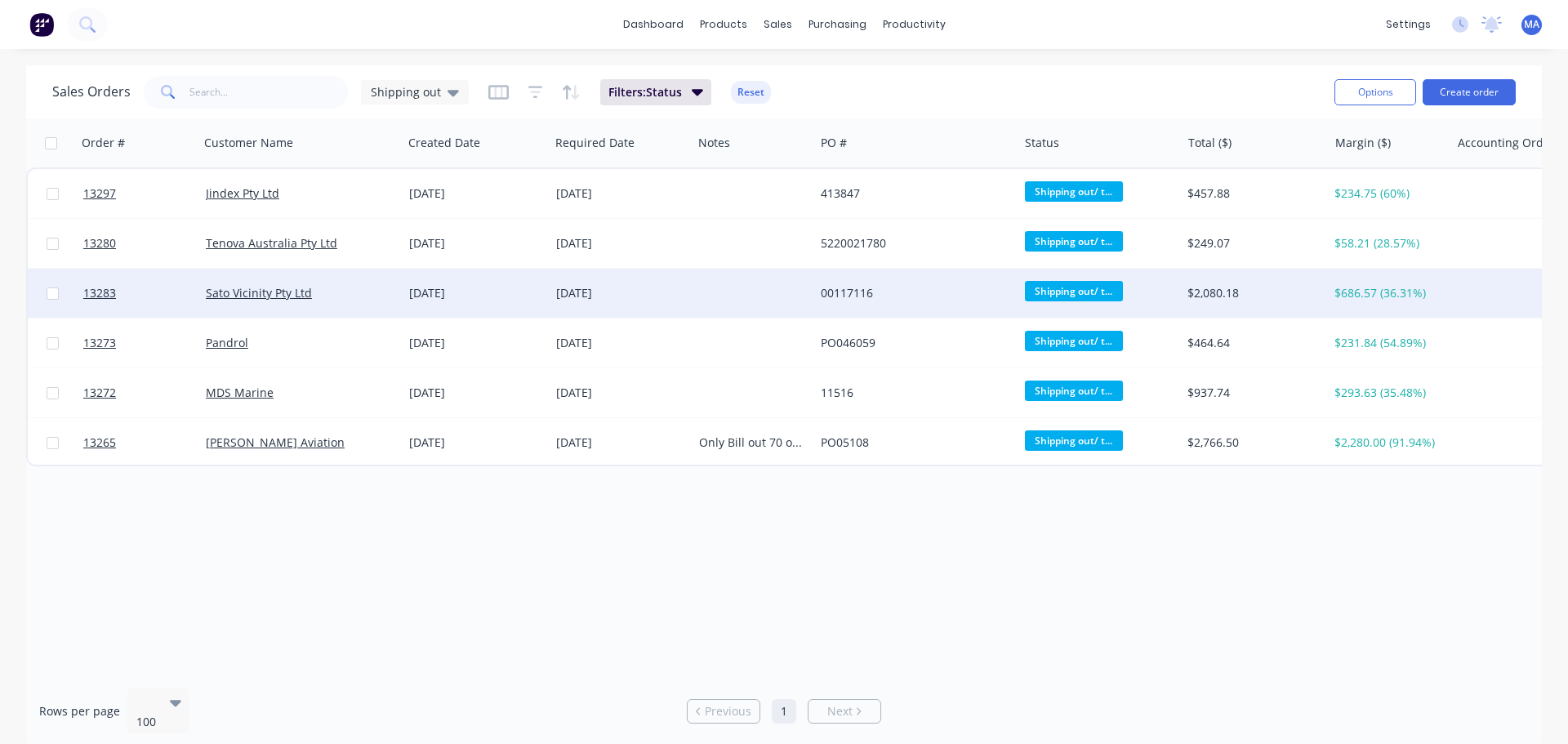
click at [322, 298] on div "Sato Vicinity Pty Ltd" at bounding box center [296, 293] width 181 height 16
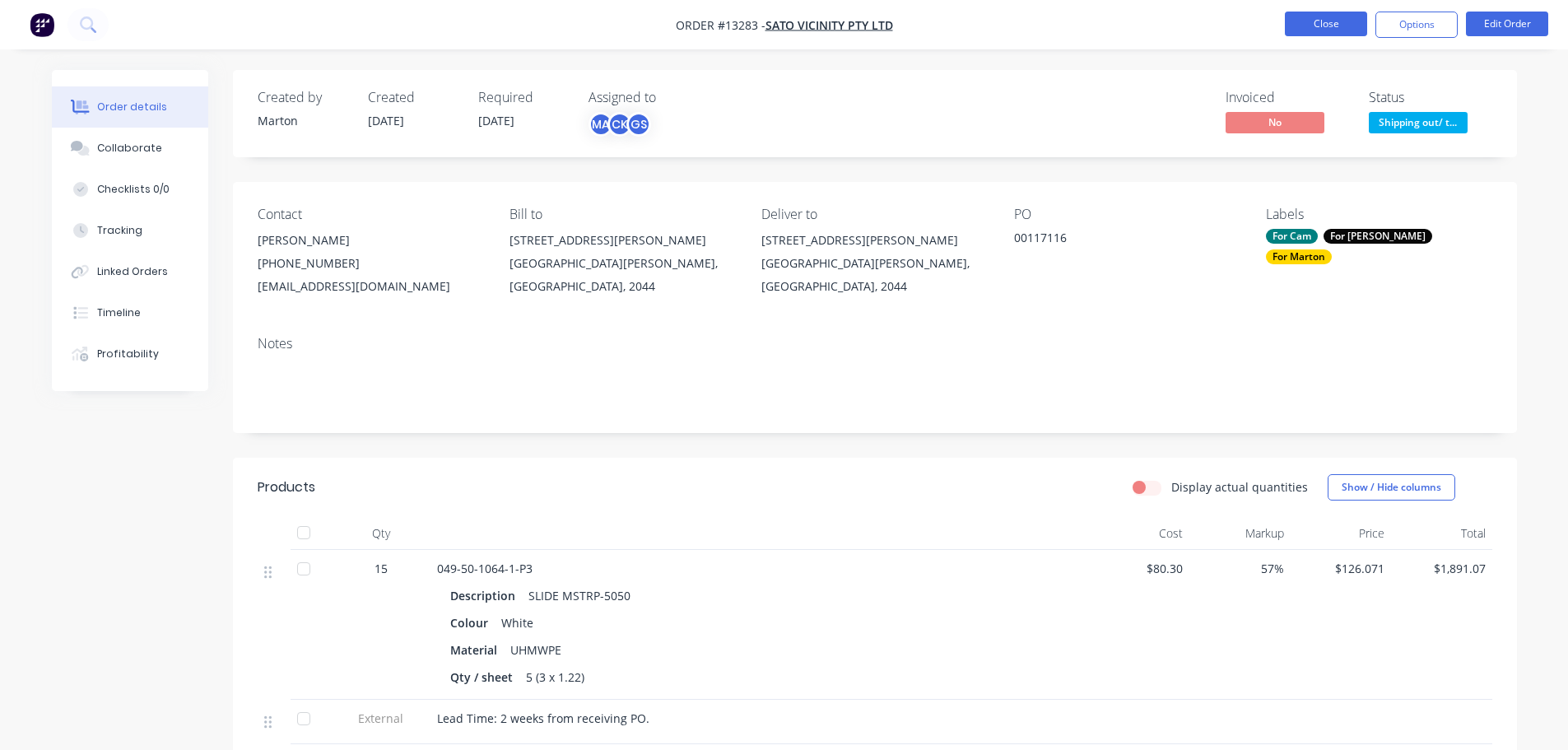
click at [1327, 25] on button "Close" at bounding box center [1326, 24] width 82 height 25
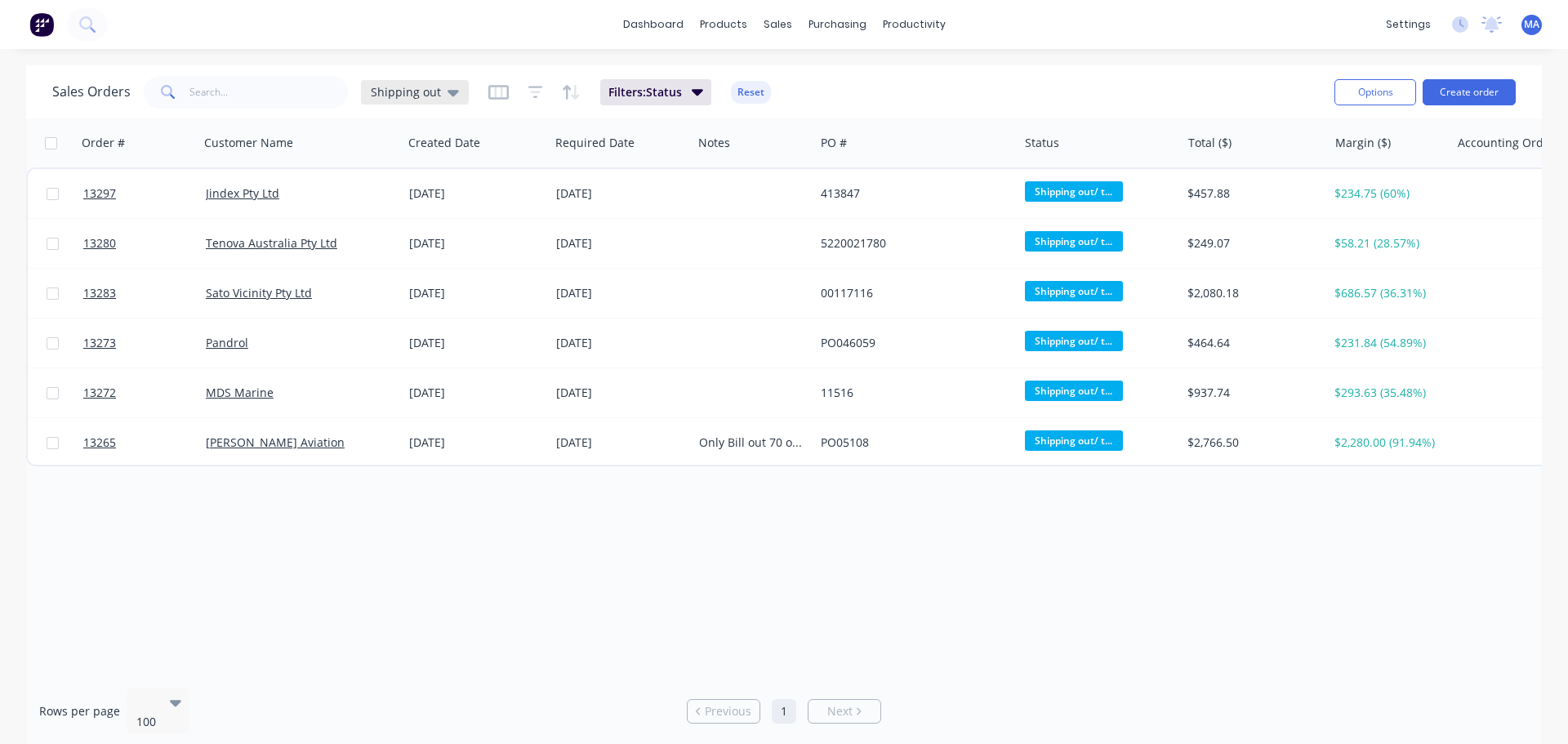
click at [447, 95] on icon at bounding box center [453, 92] width 11 height 18
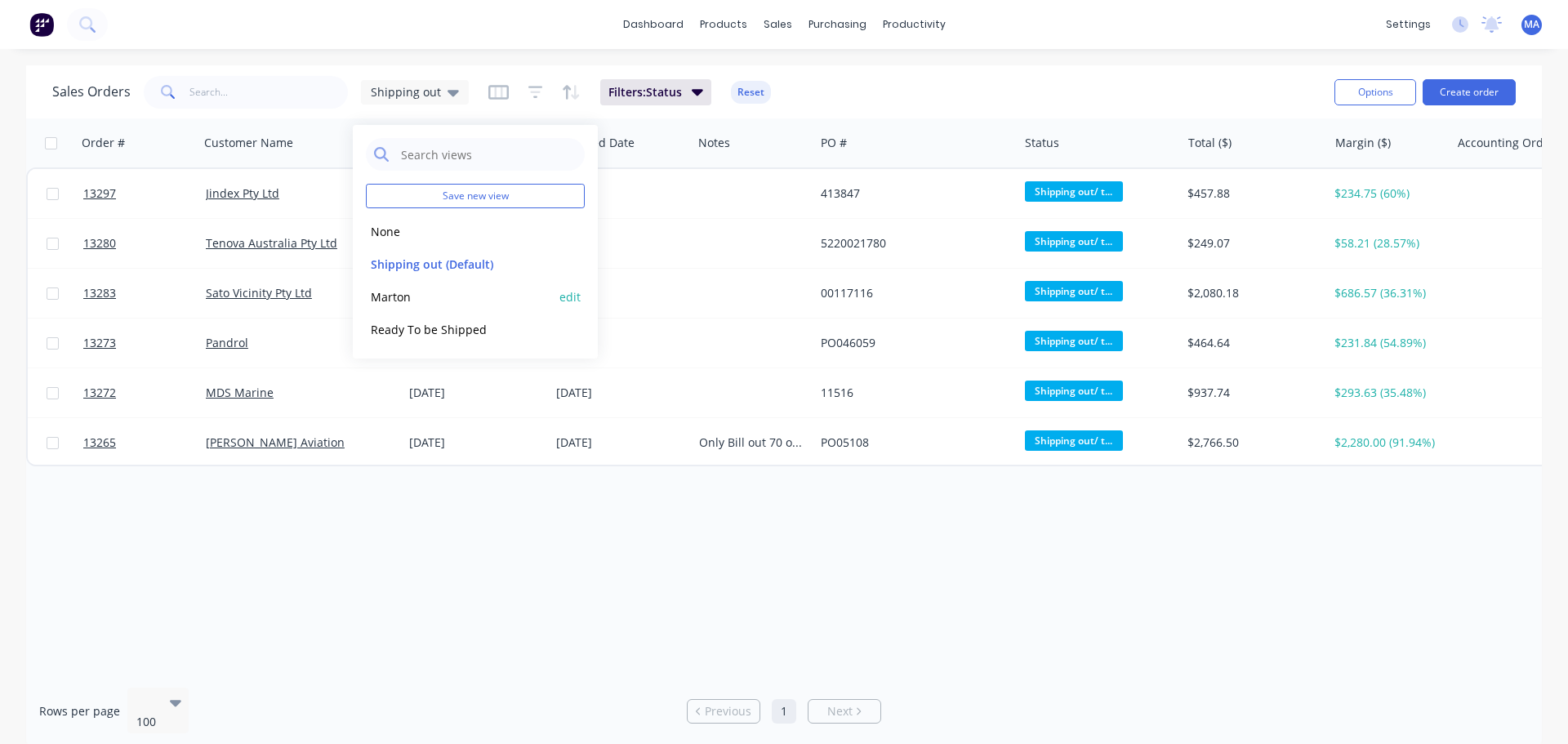
click at [393, 296] on button "Marton" at bounding box center [459, 297] width 186 height 19
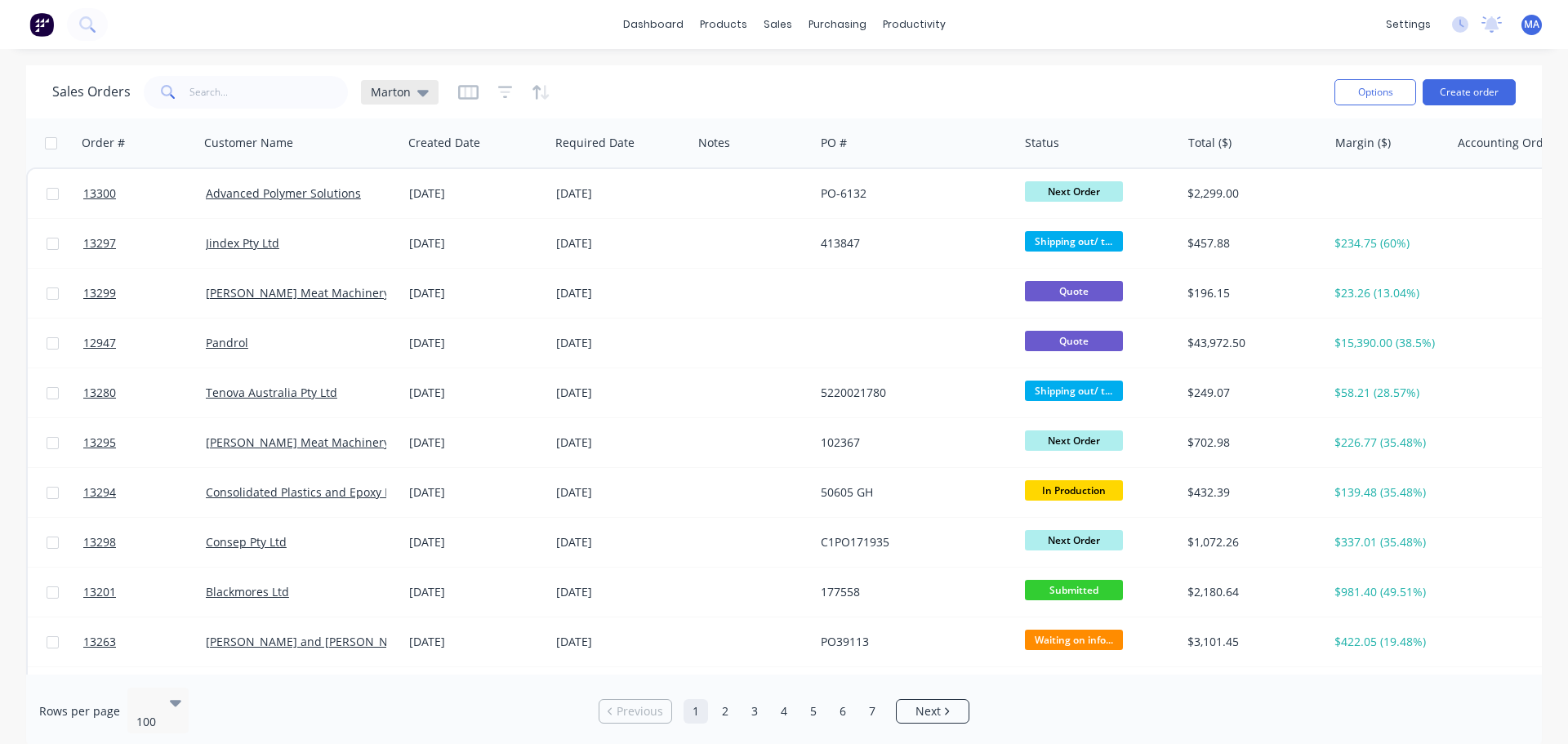
click at [423, 93] on icon at bounding box center [423, 93] width 11 height 7
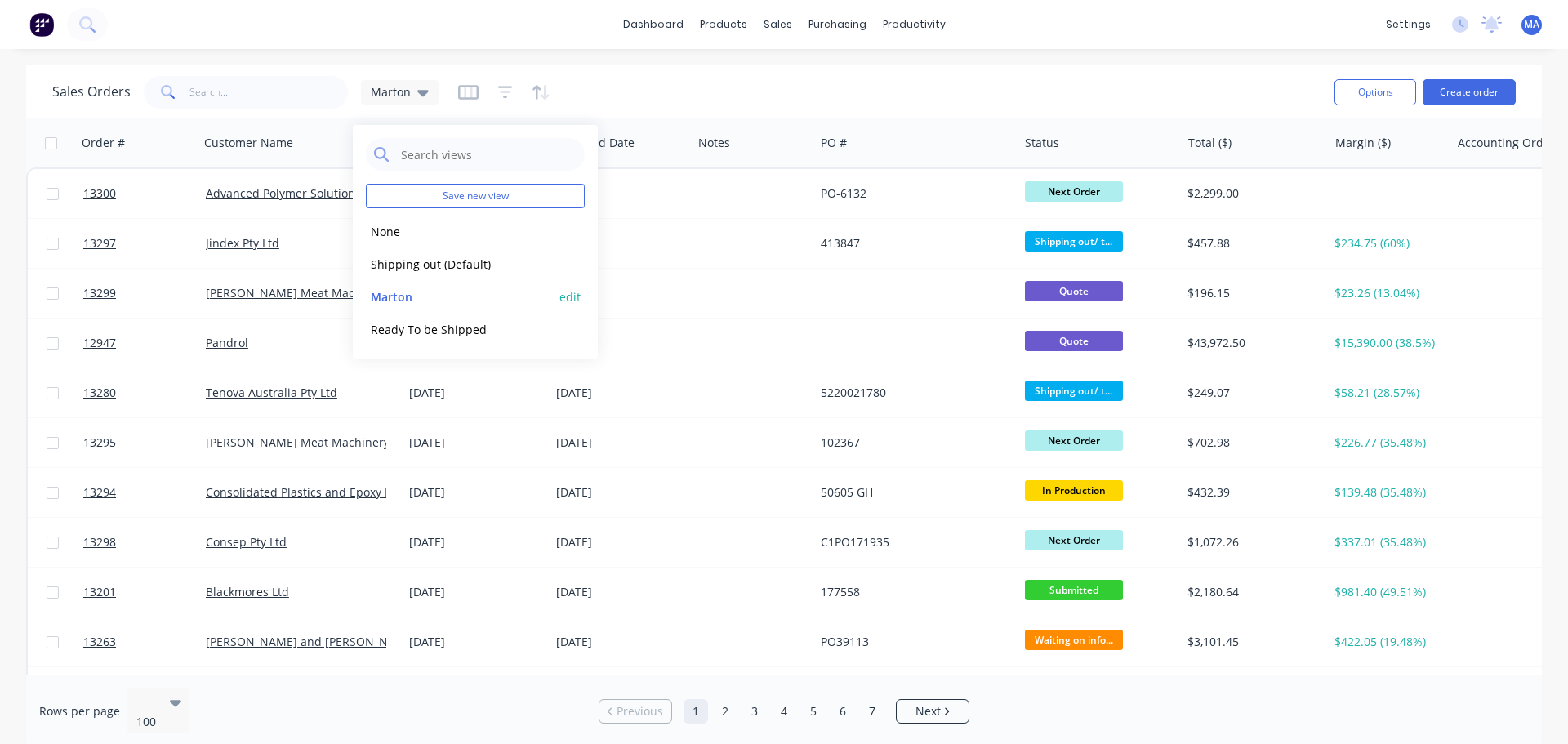
click at [574, 299] on button "edit" at bounding box center [570, 297] width 21 height 17
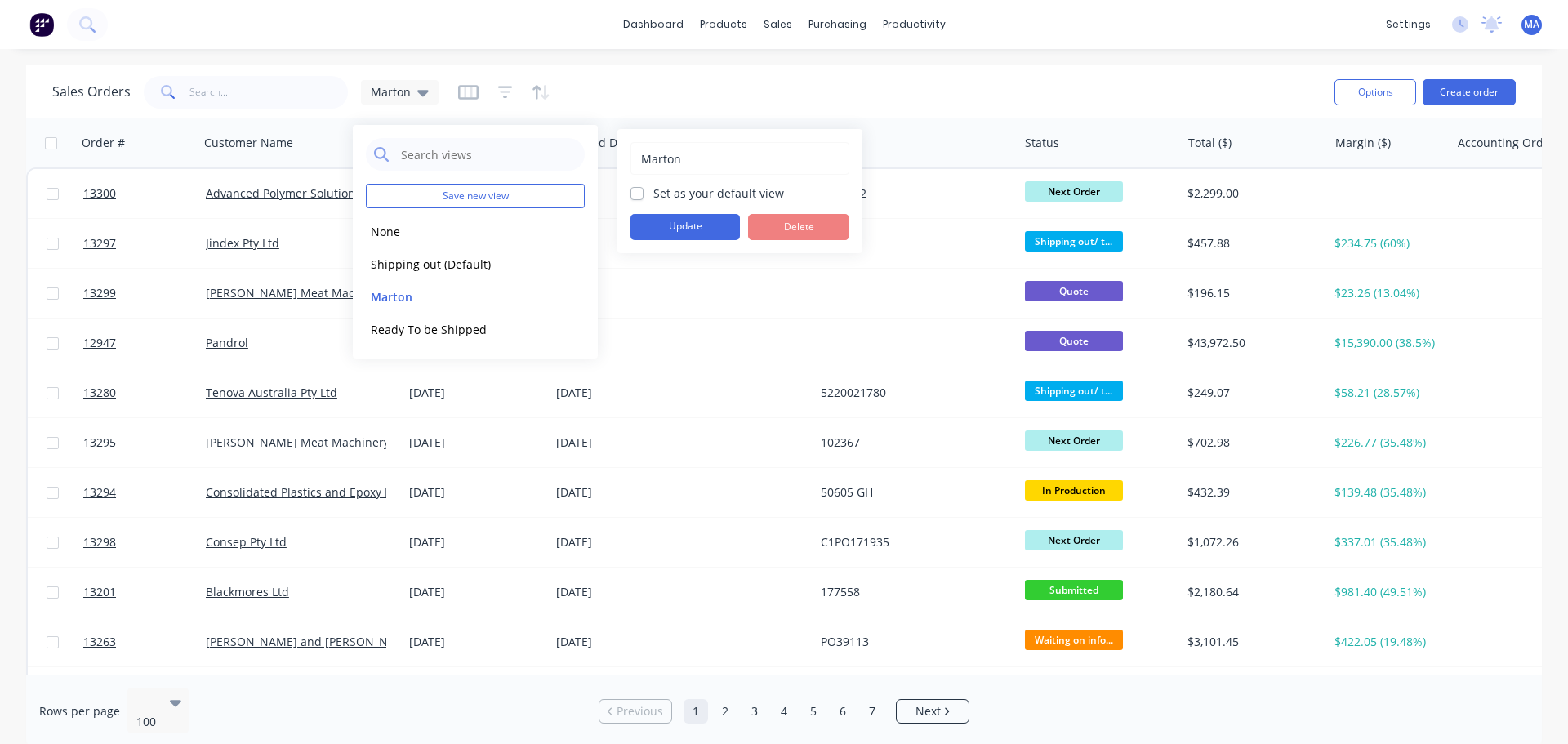
click at [630, 199] on div "Marton Set as your default view Update Delete" at bounding box center [740, 192] width 245 height 124
click at [662, 229] on button "Update" at bounding box center [685, 226] width 109 height 26
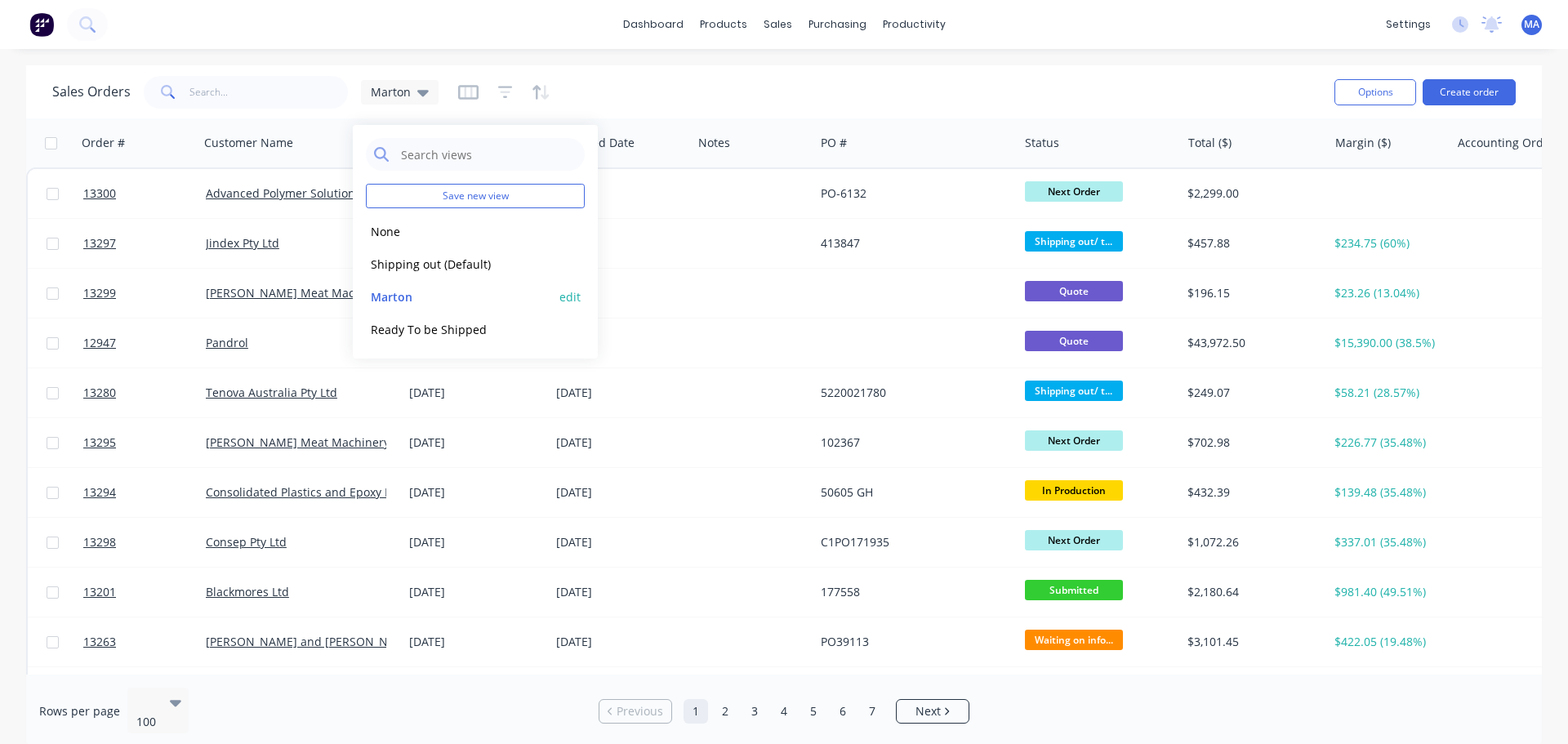
click at [577, 293] on button "edit" at bounding box center [570, 297] width 21 height 17
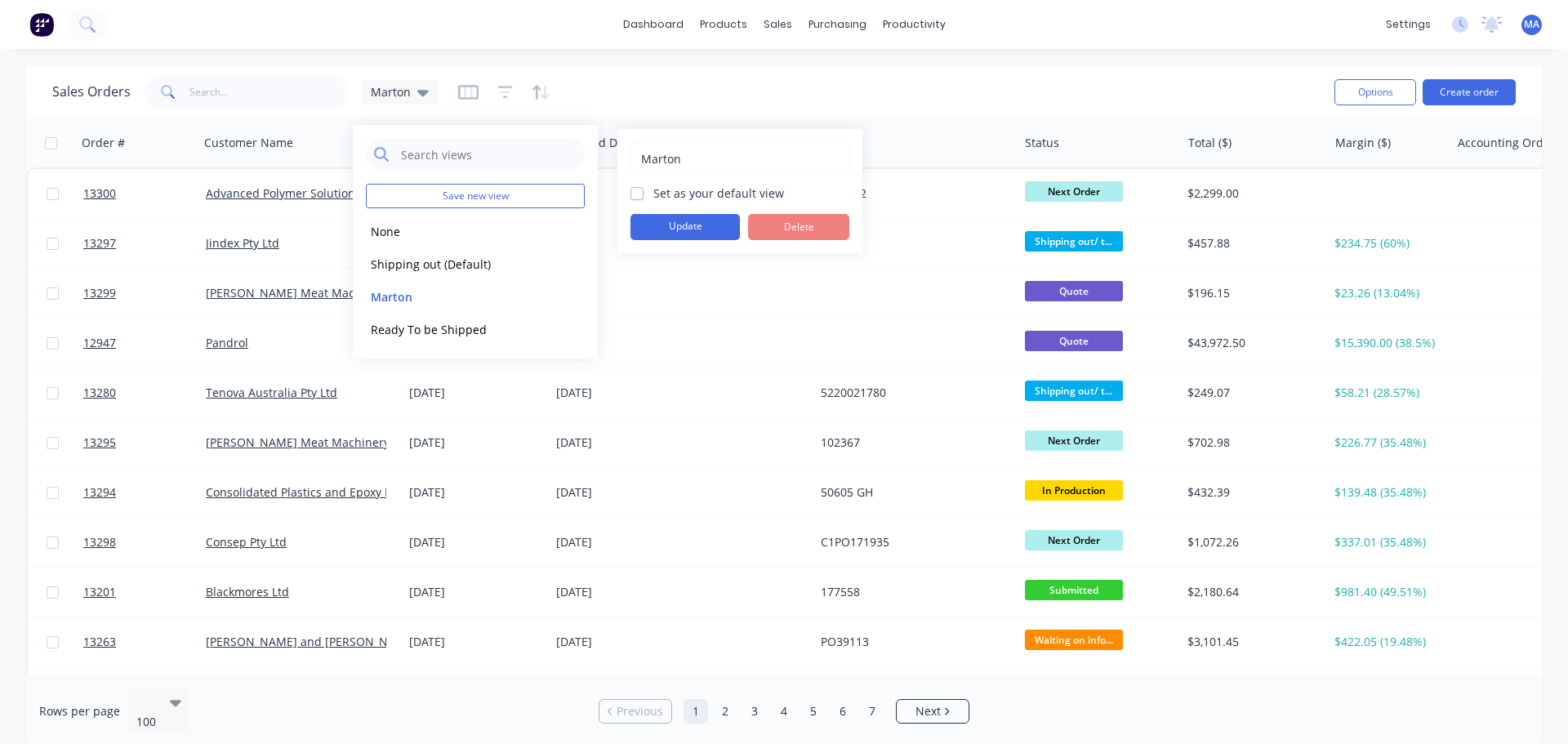
click at [653, 195] on label "Set as your default view" at bounding box center [718, 193] width 130 height 17
click at [634, 195] on input "Set as your default view" at bounding box center [637, 192] width 13 height 15
checkbox input "true"
click at [662, 230] on button "Update" at bounding box center [685, 226] width 109 height 26
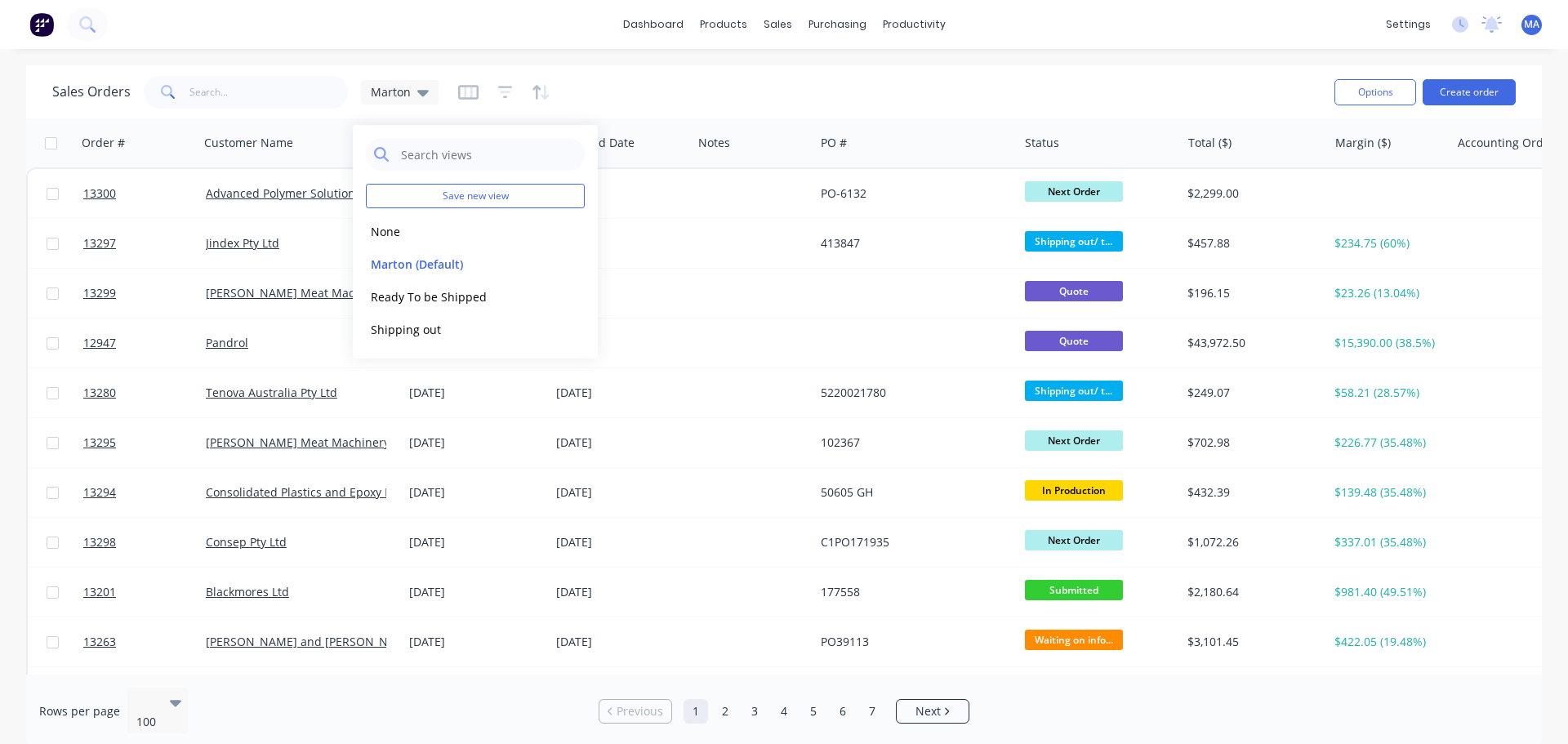
click at [971, 100] on div "Sales Orders Marton" at bounding box center [687, 92] width 1269 height 40
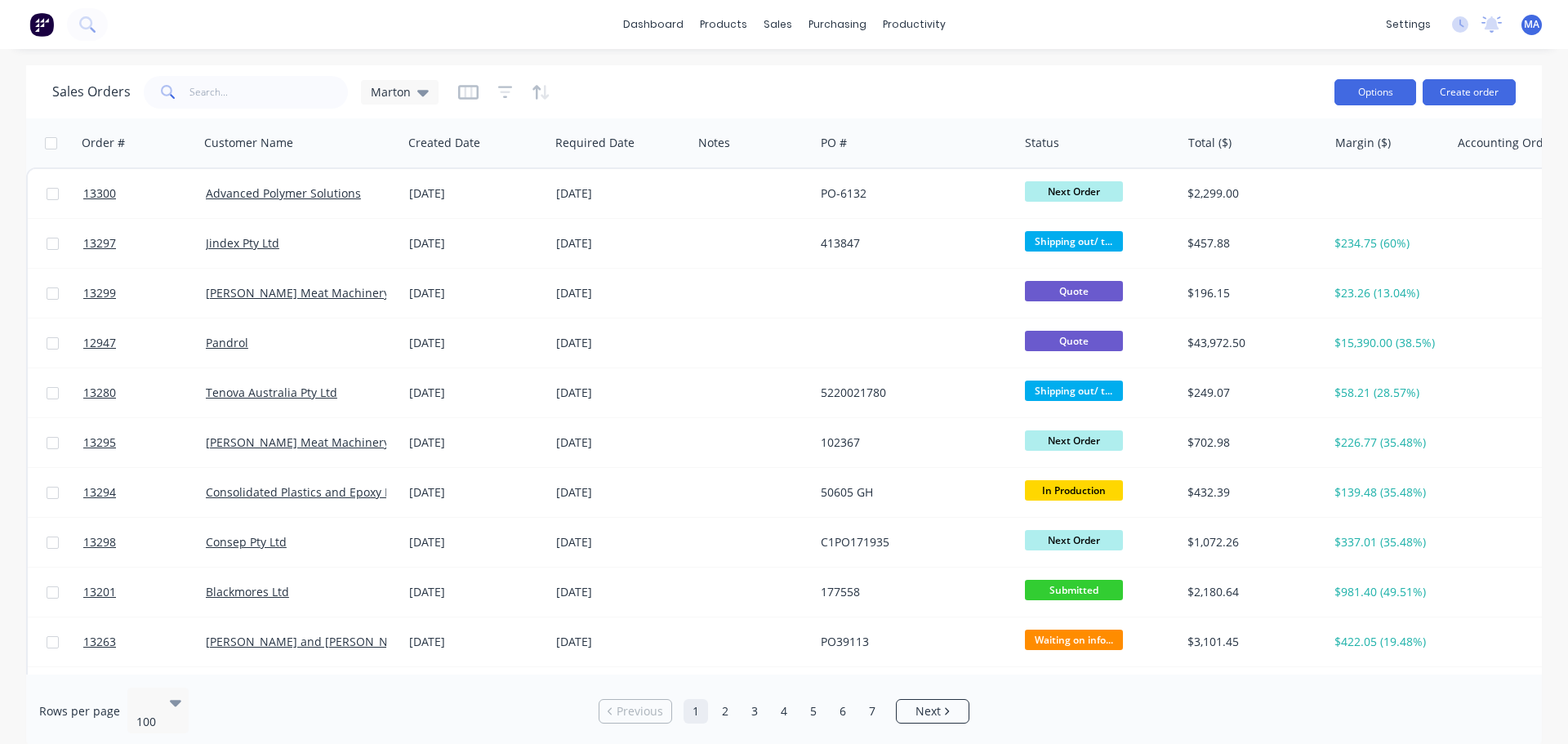
click at [1394, 90] on button "Options" at bounding box center [1375, 92] width 81 height 26
click at [1276, 75] on div "Sales Orders Marton" at bounding box center [687, 92] width 1269 height 40
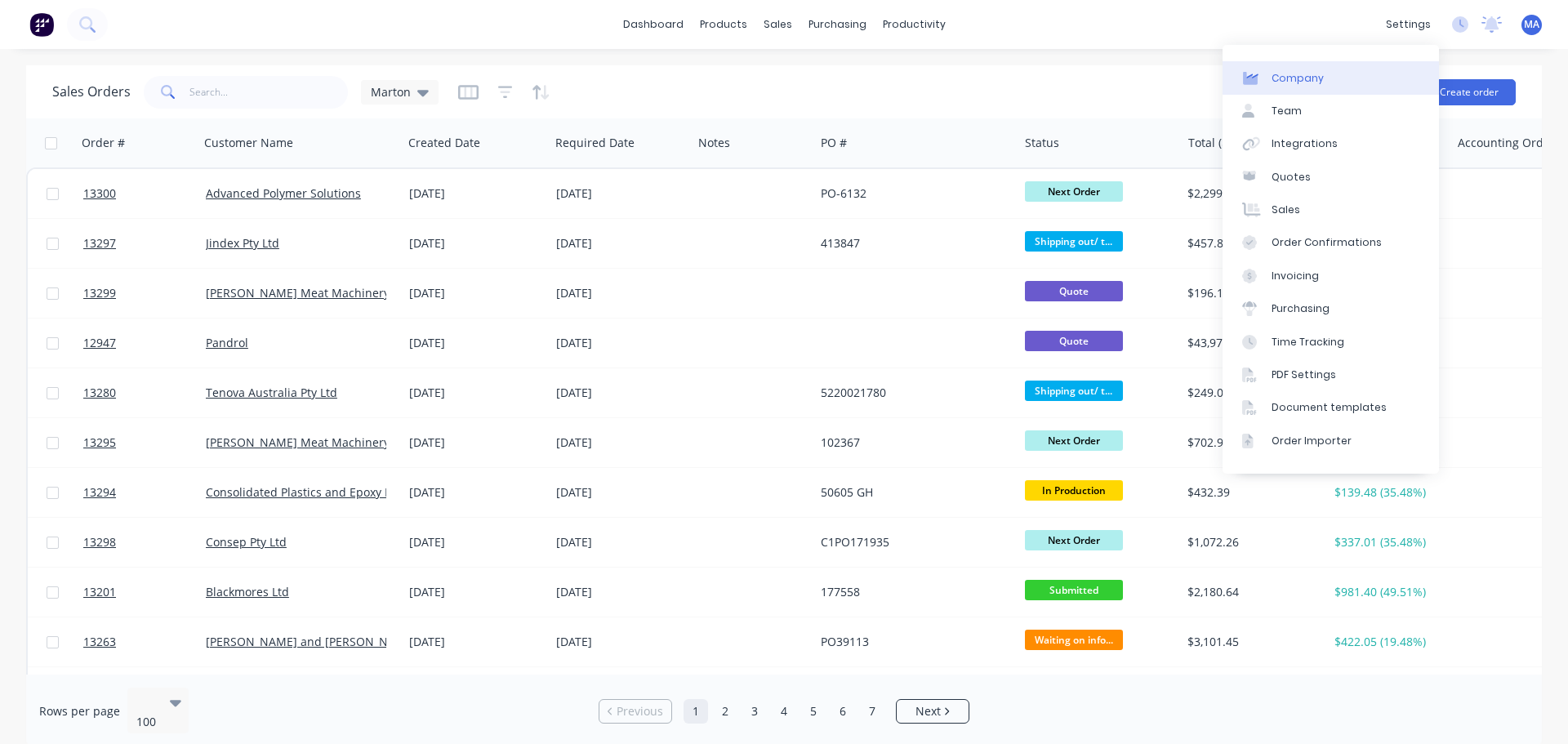
drag, startPoint x: 1302, startPoint y: 75, endPoint x: 1291, endPoint y: 79, distance: 11.7
click at [1302, 75] on div "Company" at bounding box center [1297, 78] width 53 height 14
select select "AU"
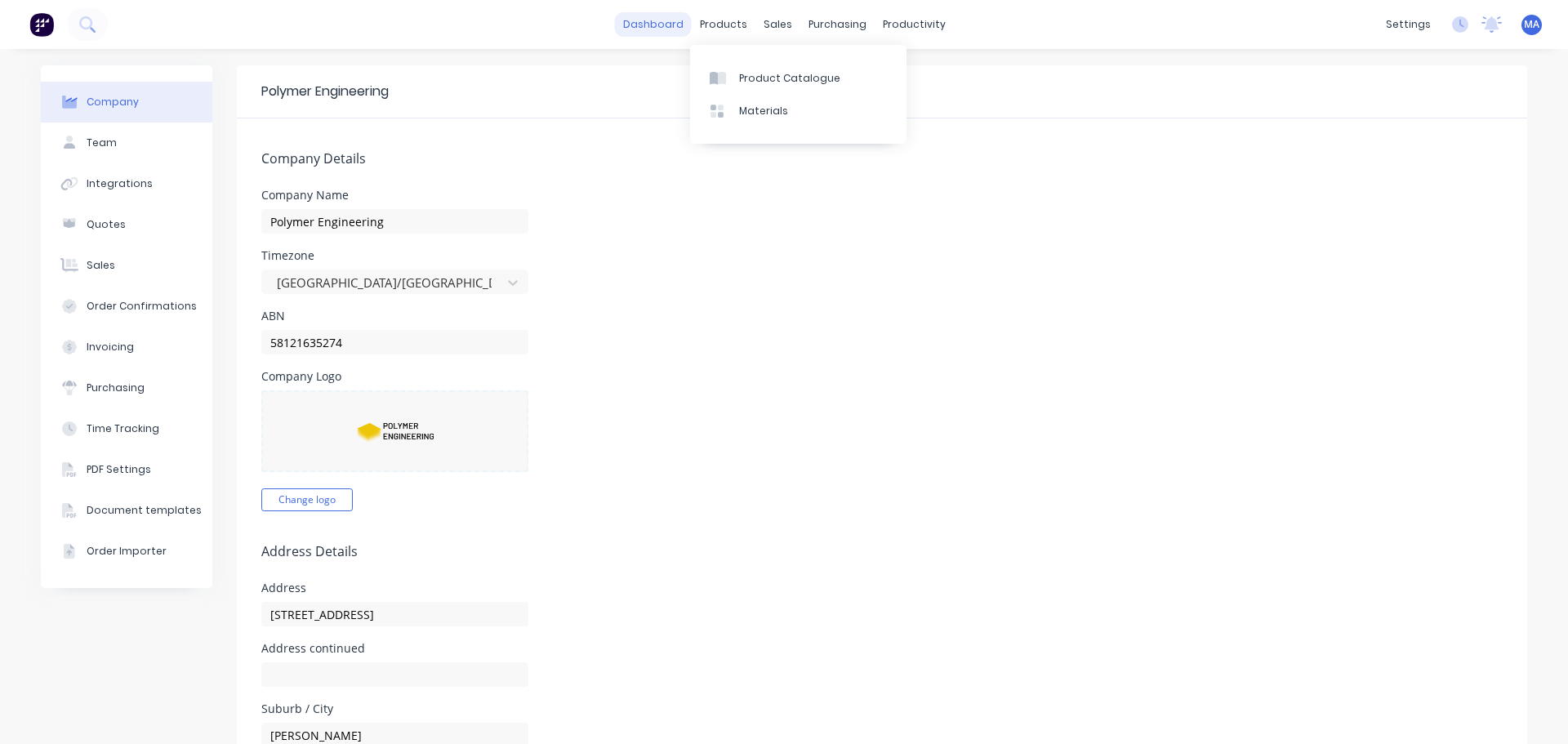
click at [647, 31] on link "dashboard" at bounding box center [653, 25] width 77 height 25
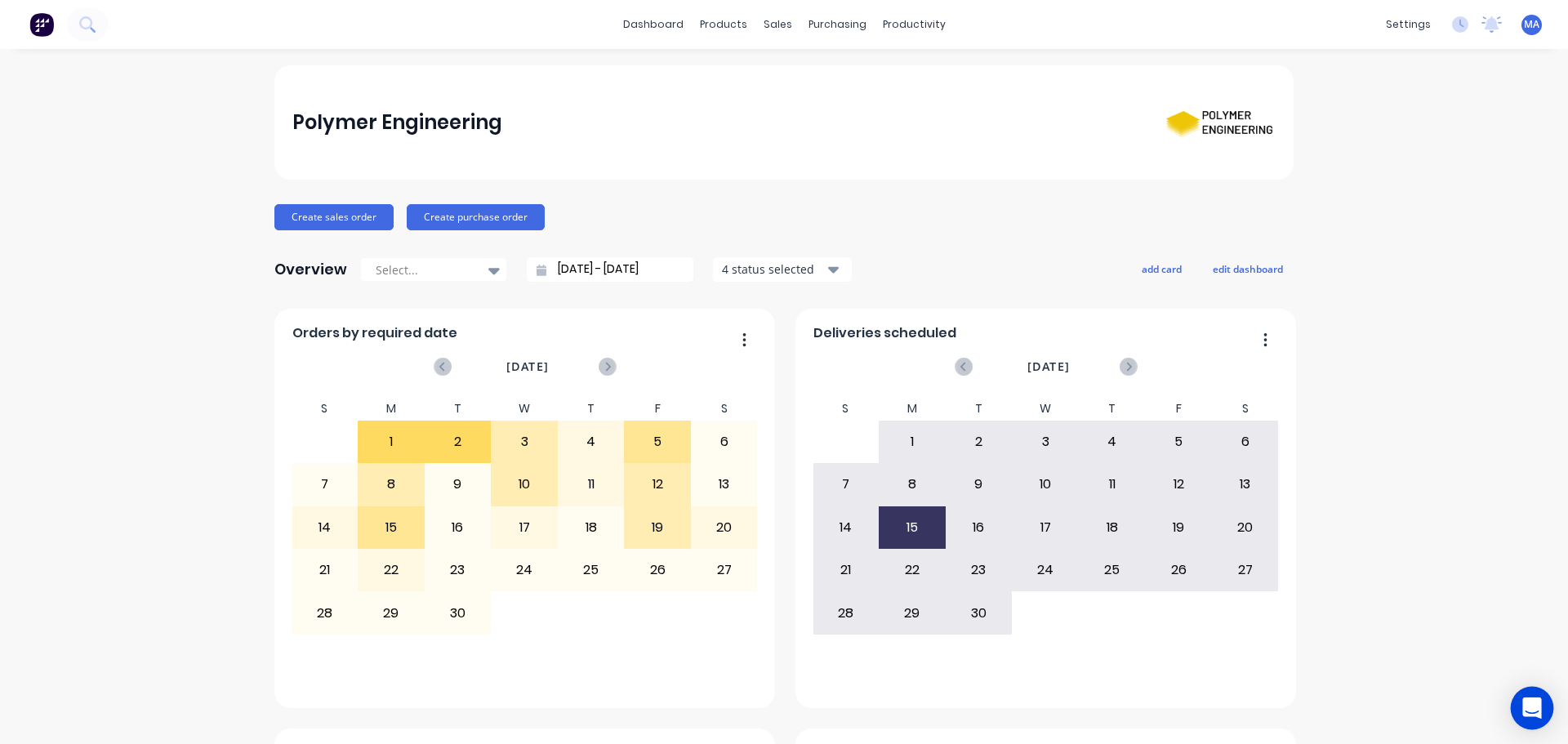
click at [1535, 711] on icon "Open Intercom Messenger" at bounding box center [1532, 708] width 19 height 21
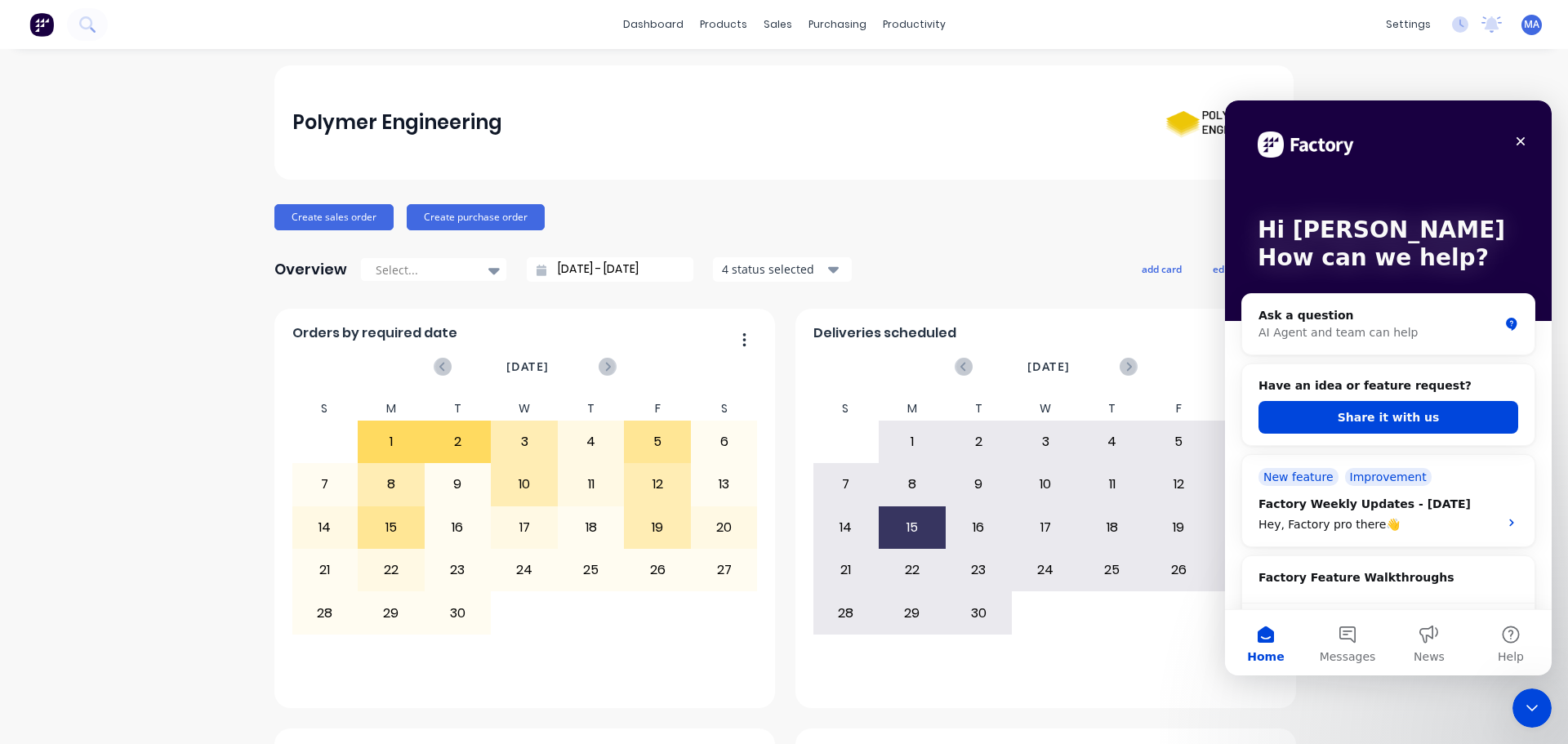
scroll to position [81, 0]
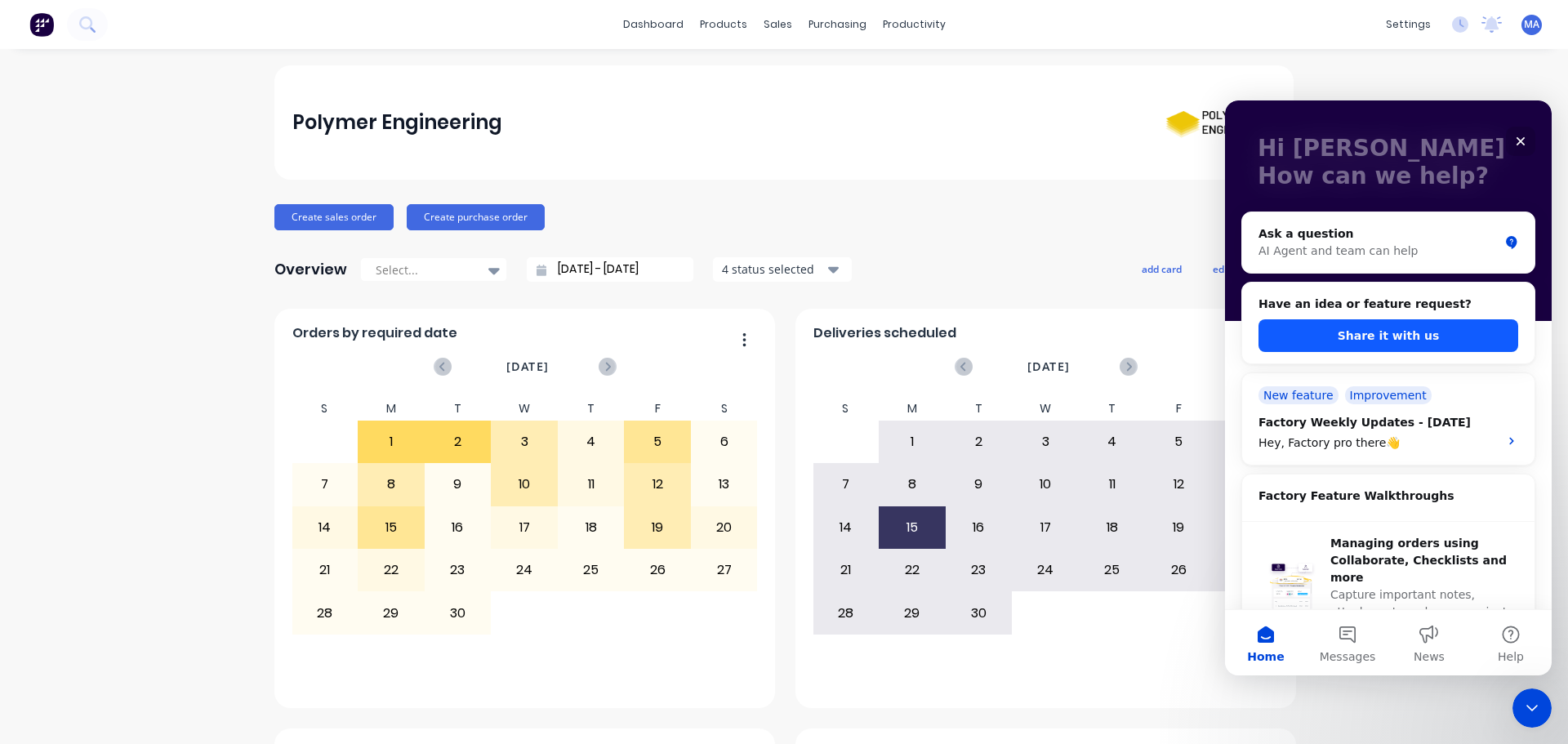
click at [1409, 335] on button "Share it with us" at bounding box center [1388, 335] width 260 height 33
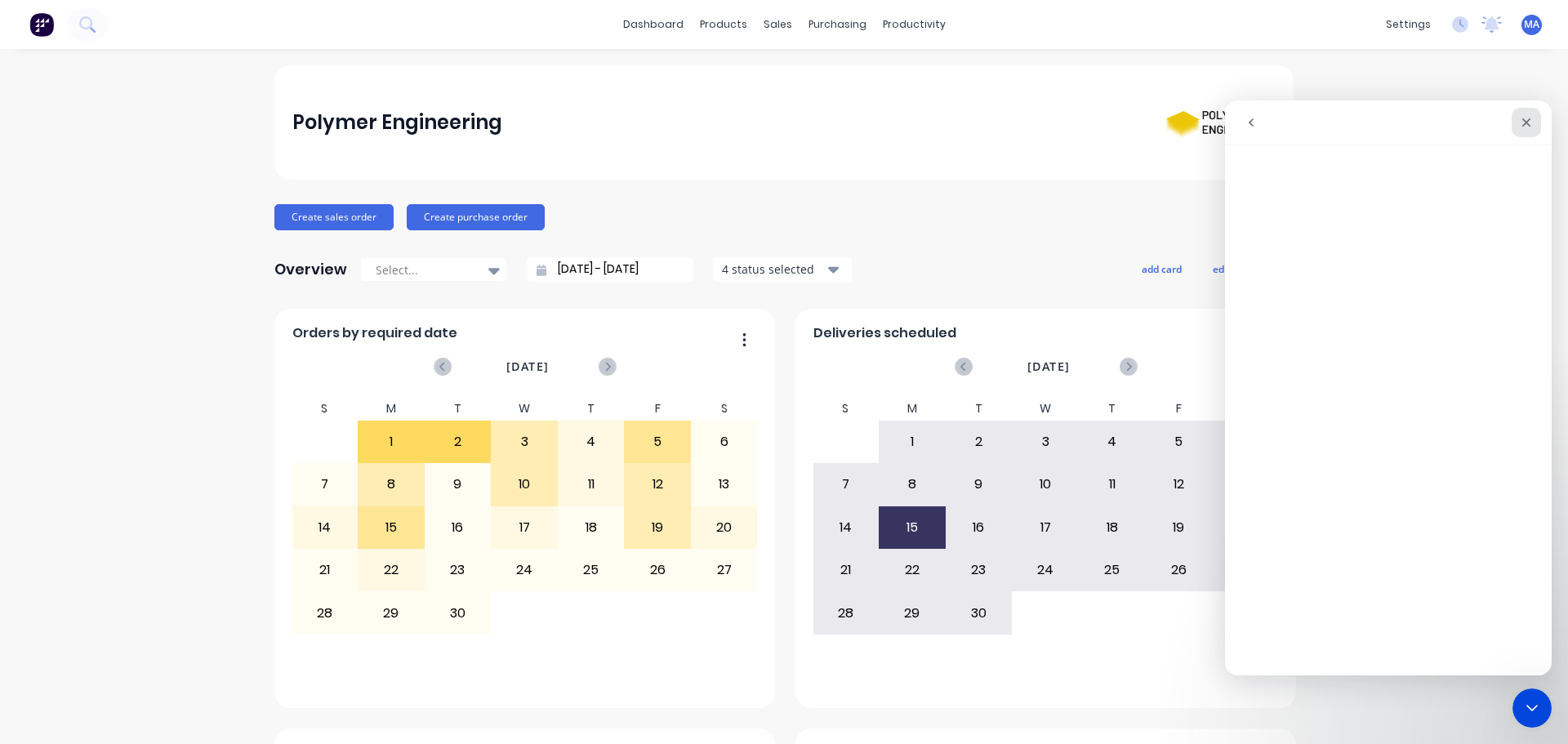
click at [1531, 123] on icon "Close" at bounding box center [1527, 123] width 13 height 13
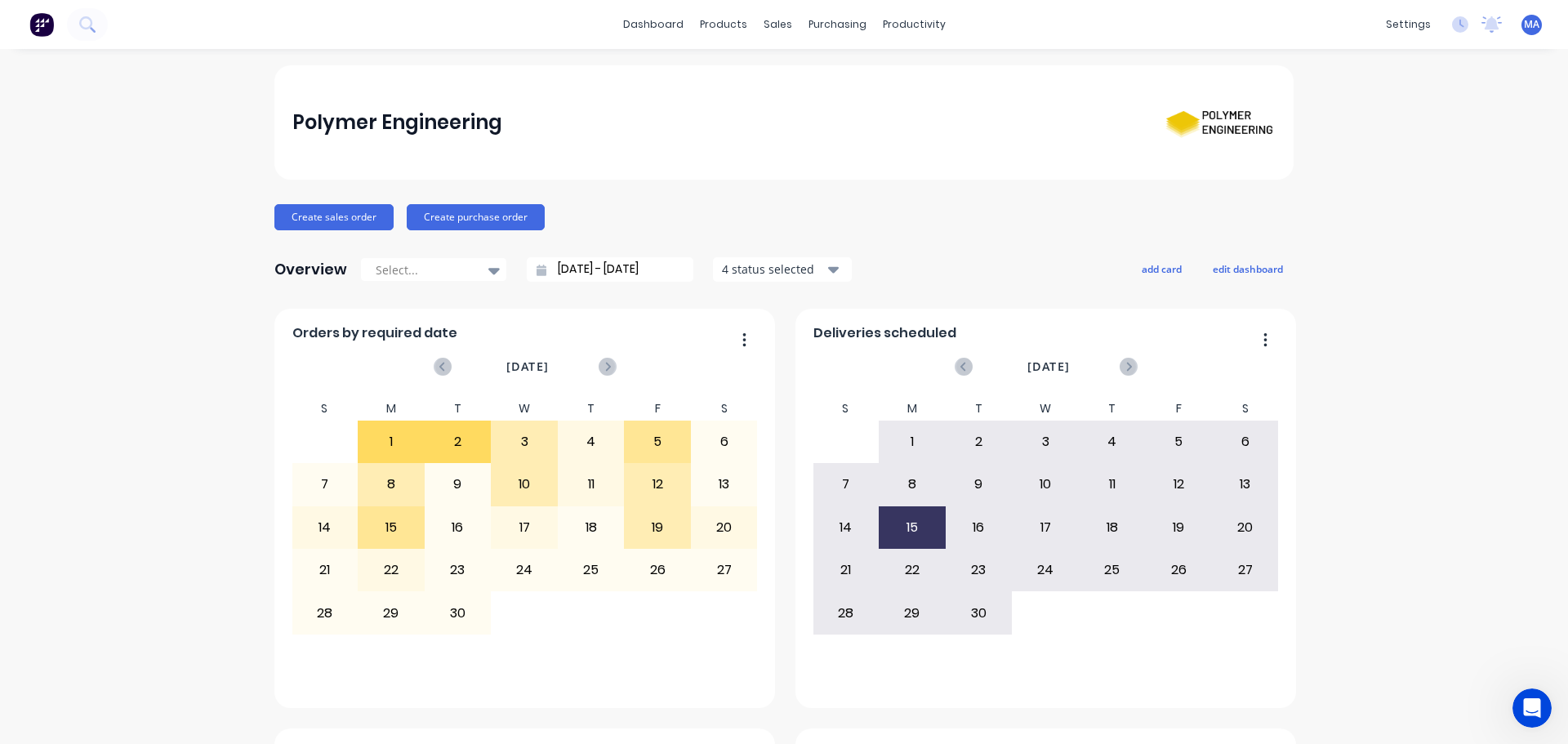
scroll to position [0, 0]
click at [891, 214] on div "Create sales order Create purchase order" at bounding box center [784, 216] width 1019 height 26
click at [827, 77] on div "Polymer Engineering" at bounding box center [784, 122] width 1019 height 114
click at [729, 84] on div "Polymer Engineering" at bounding box center [784, 122] width 1019 height 114
click at [742, 73] on div "Product Catalogue" at bounding box center [790, 78] width 102 height 14
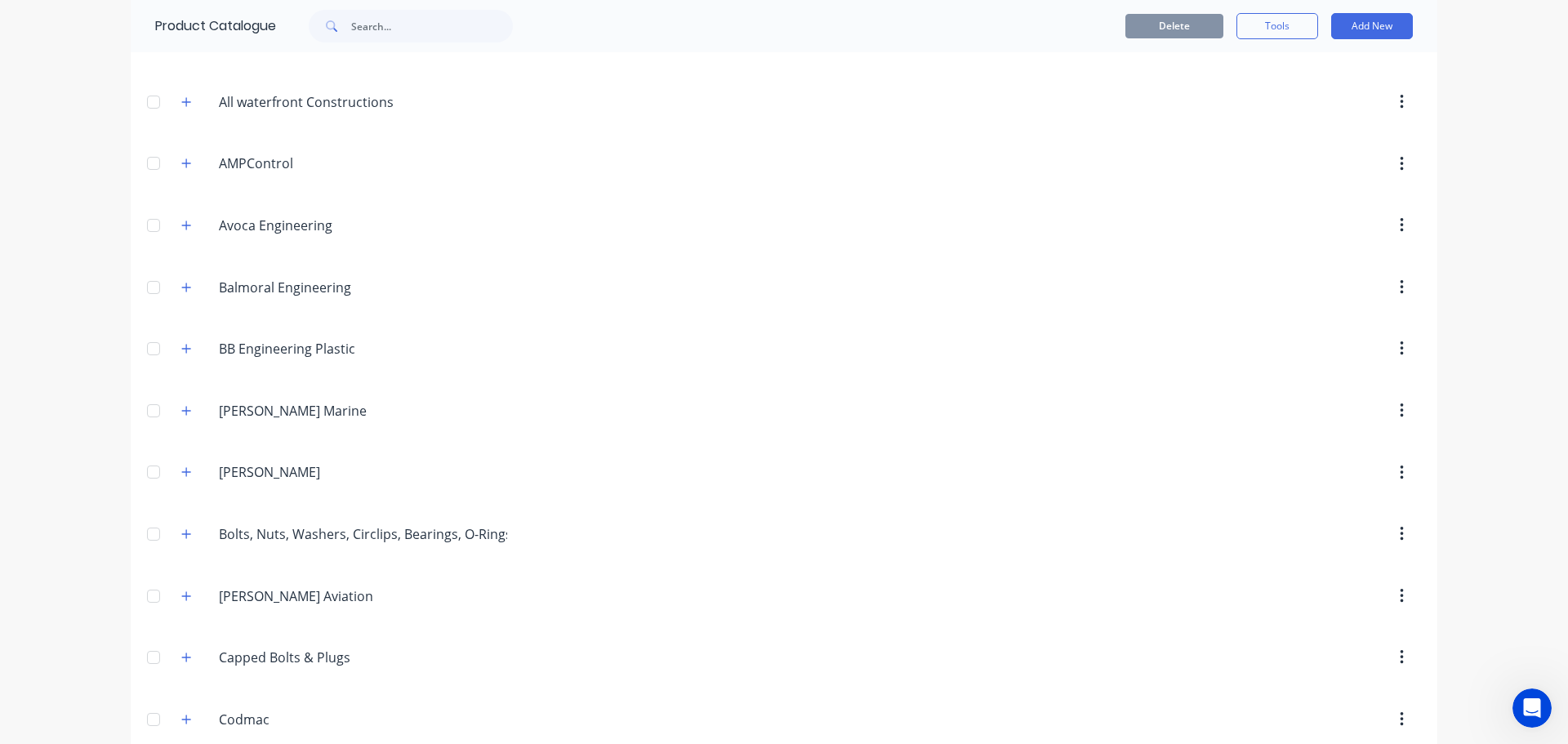
scroll to position [490, 0]
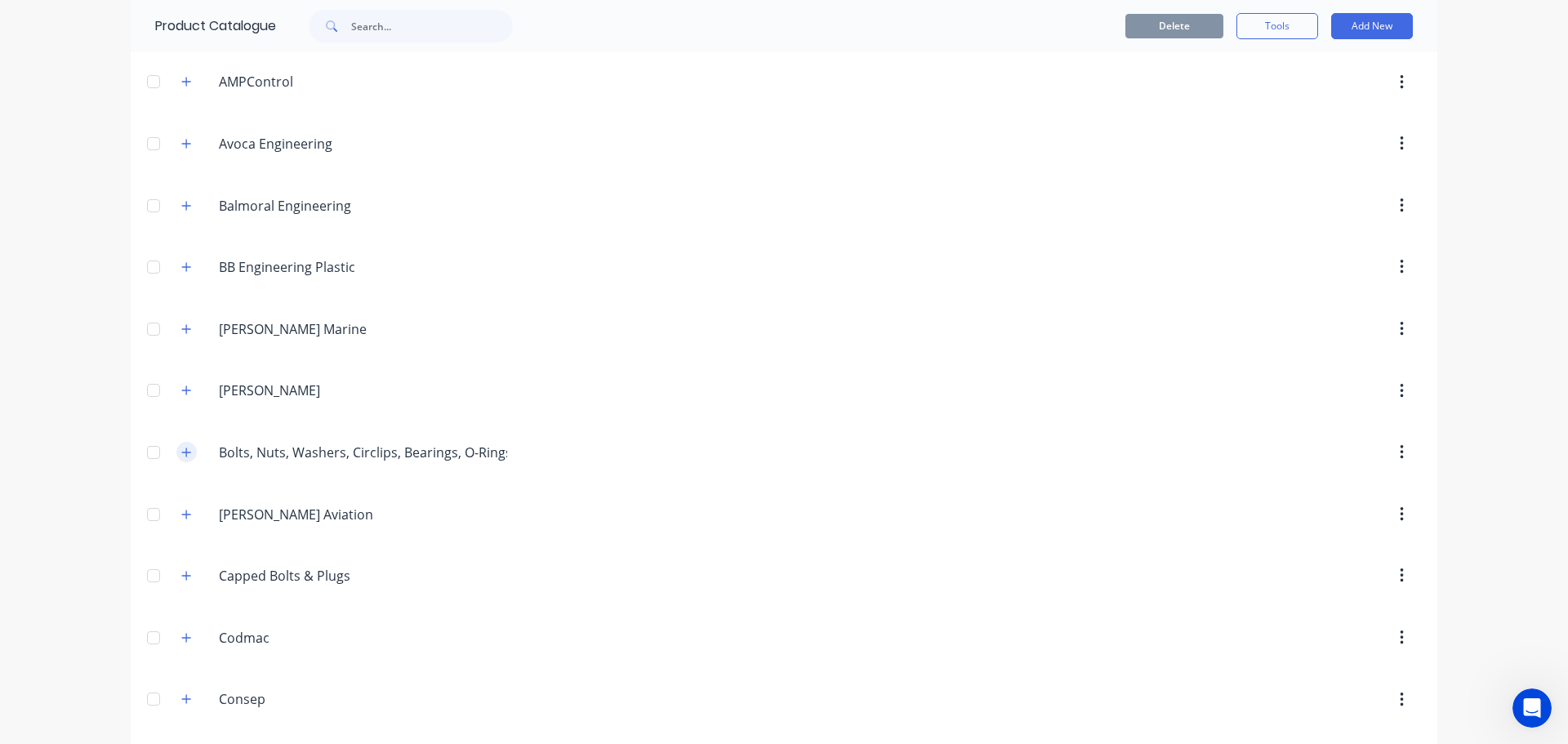
click at [183, 446] on icon "button" at bounding box center [186, 452] width 10 height 11
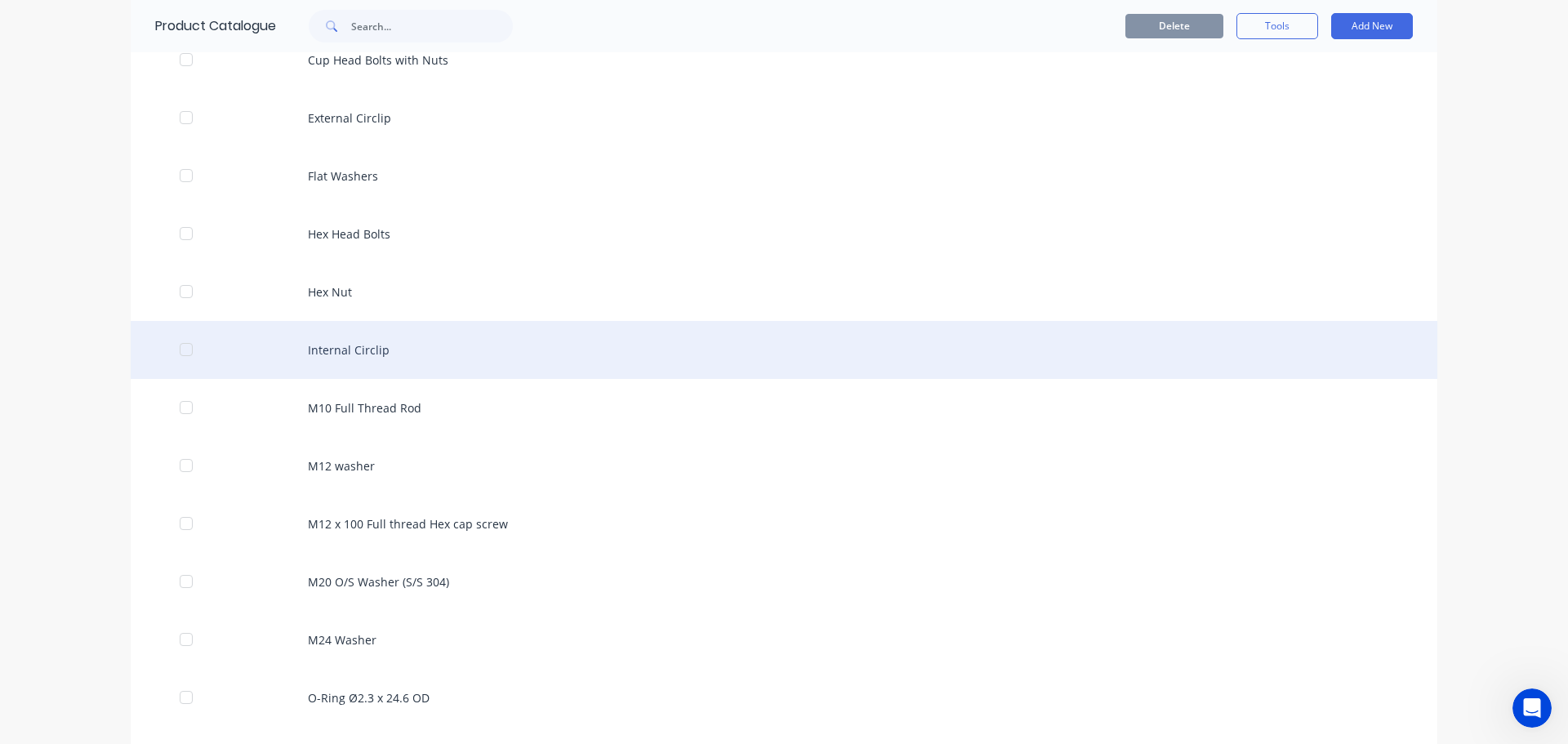
scroll to position [1061, 0]
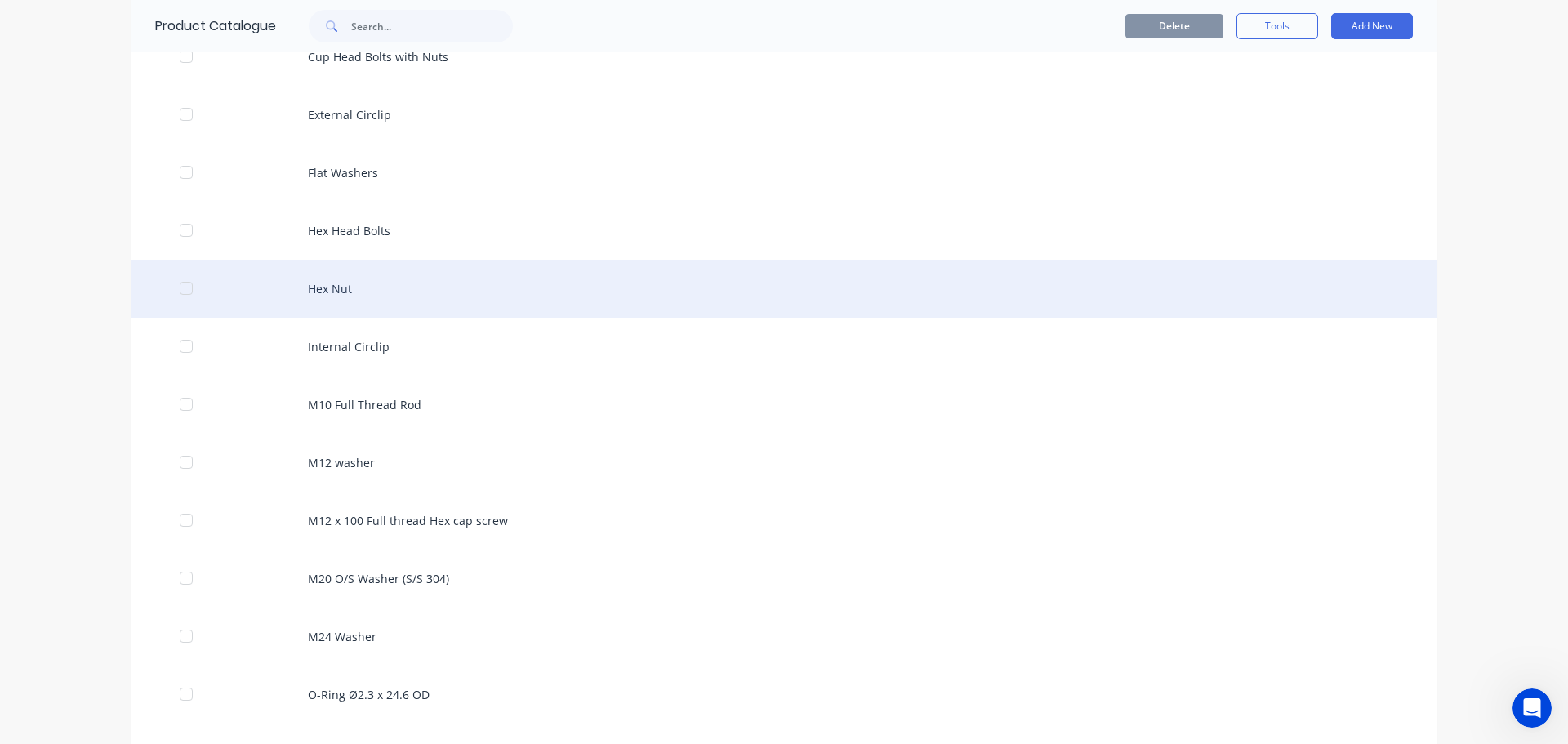
click at [511, 287] on div "Hex Nut" at bounding box center [784, 288] width 1307 height 58
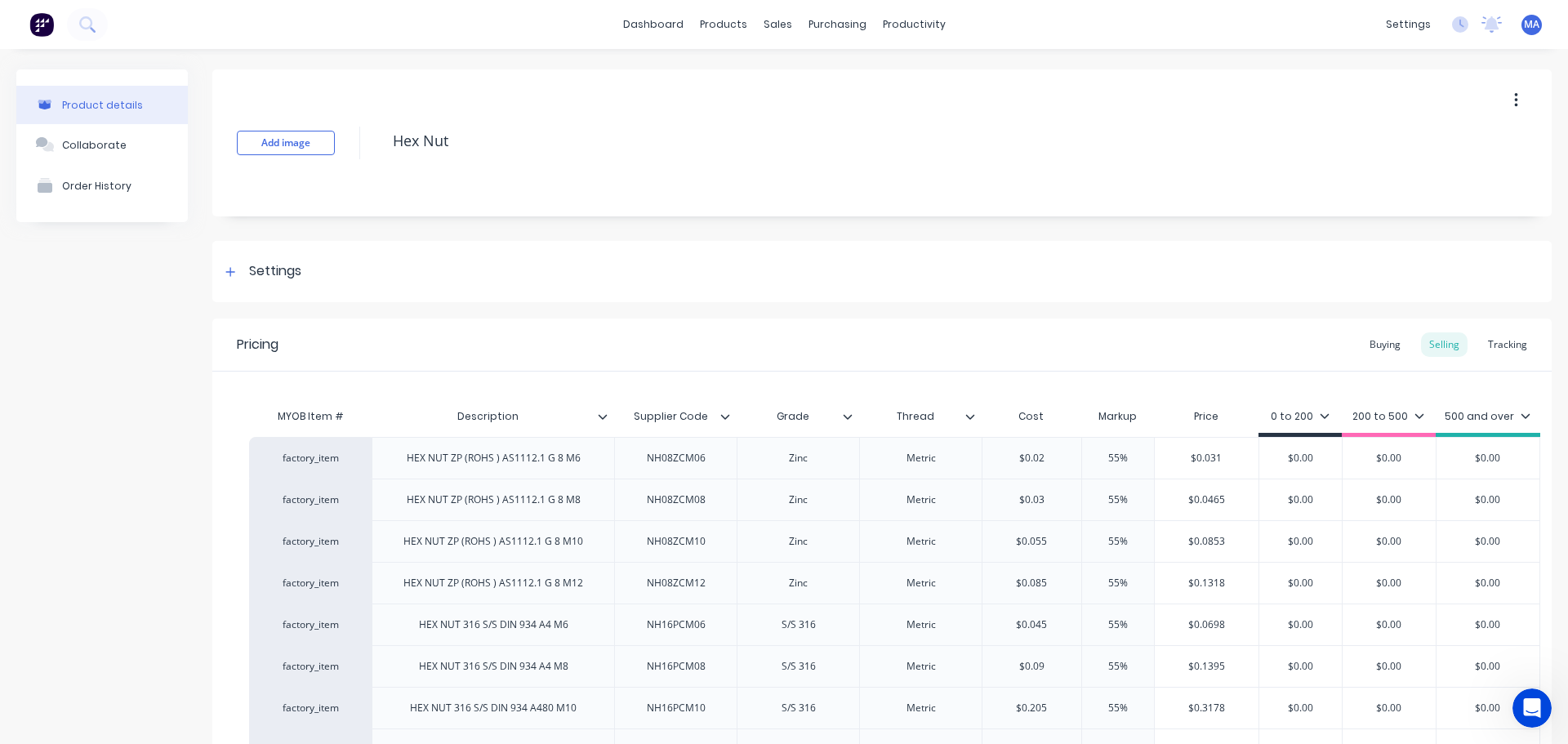
type textarea "x"
click at [100, 25] on button at bounding box center [87, 25] width 41 height 33
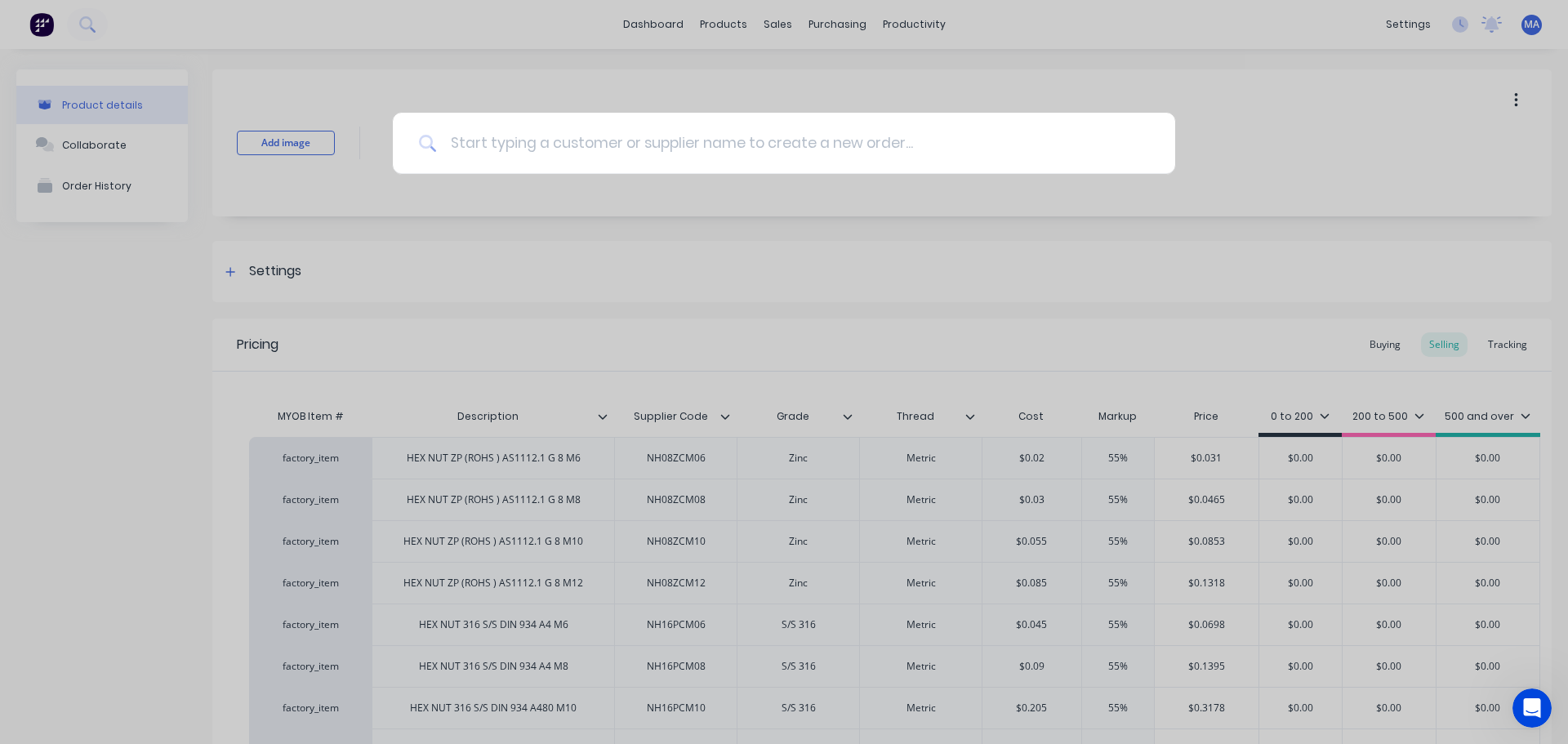
click at [477, 147] on input at bounding box center [792, 144] width 712 height 61
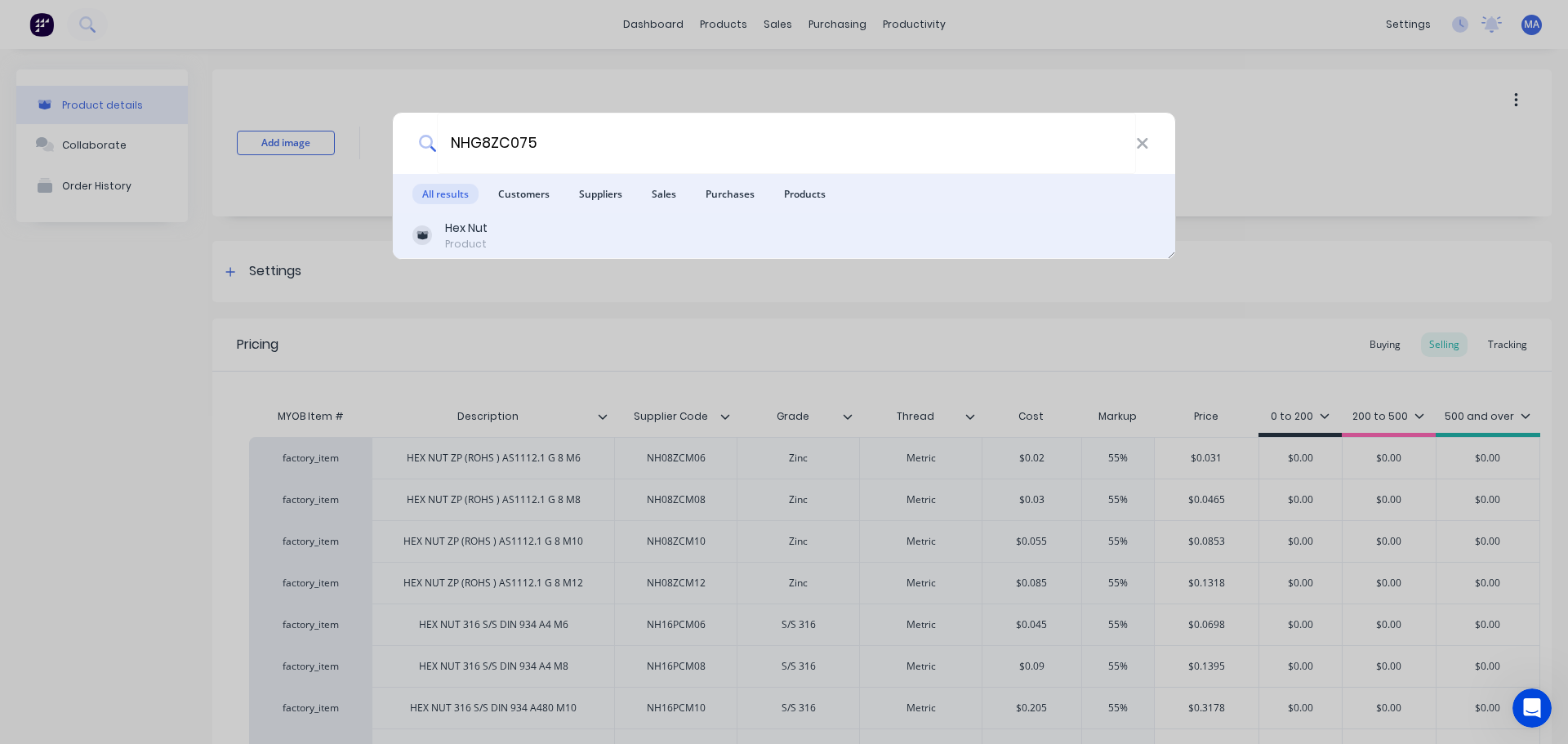
type input "NHG8ZC075"
click at [517, 237] on div "Hex Nut Product" at bounding box center [784, 235] width 743 height 32
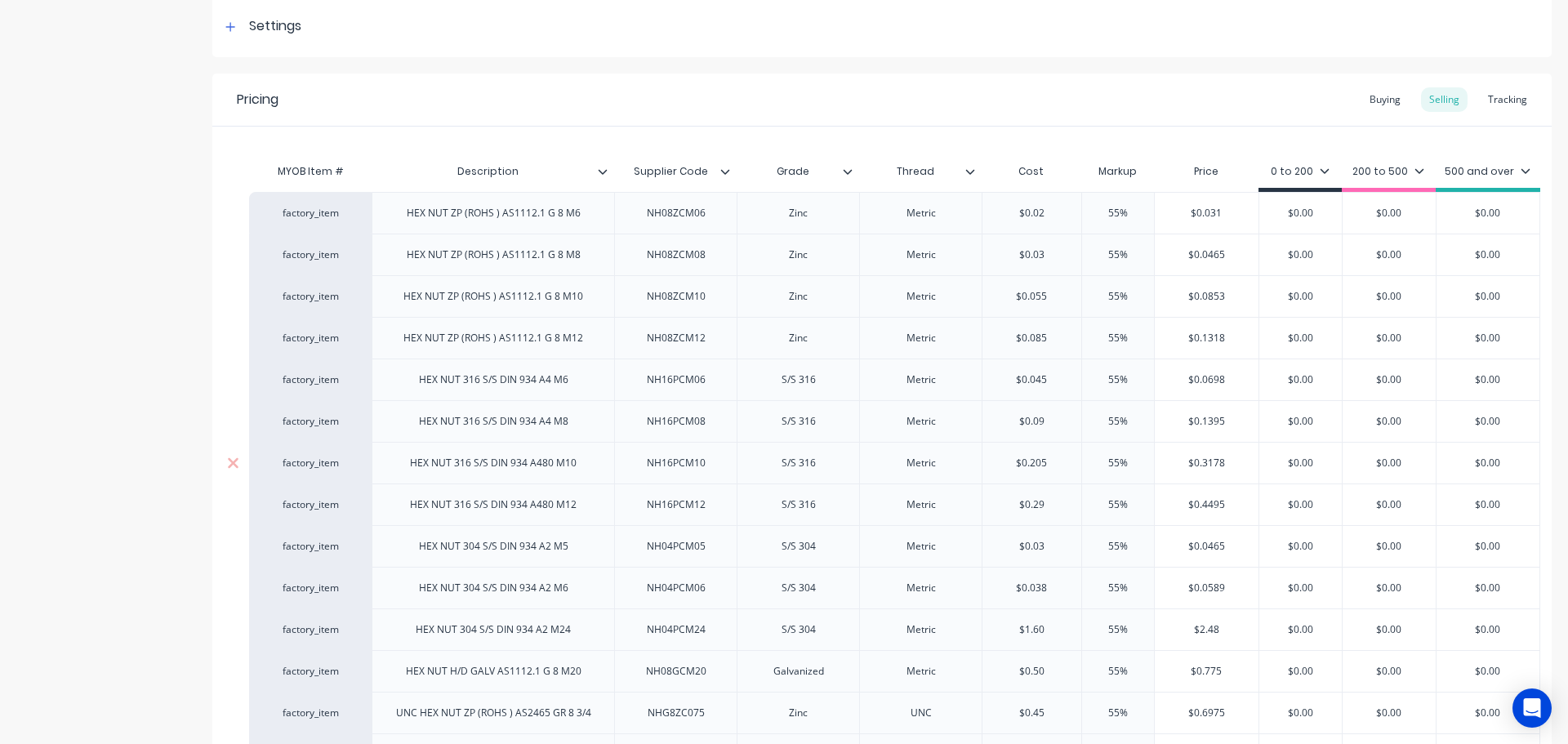
scroll to position [327, 0]
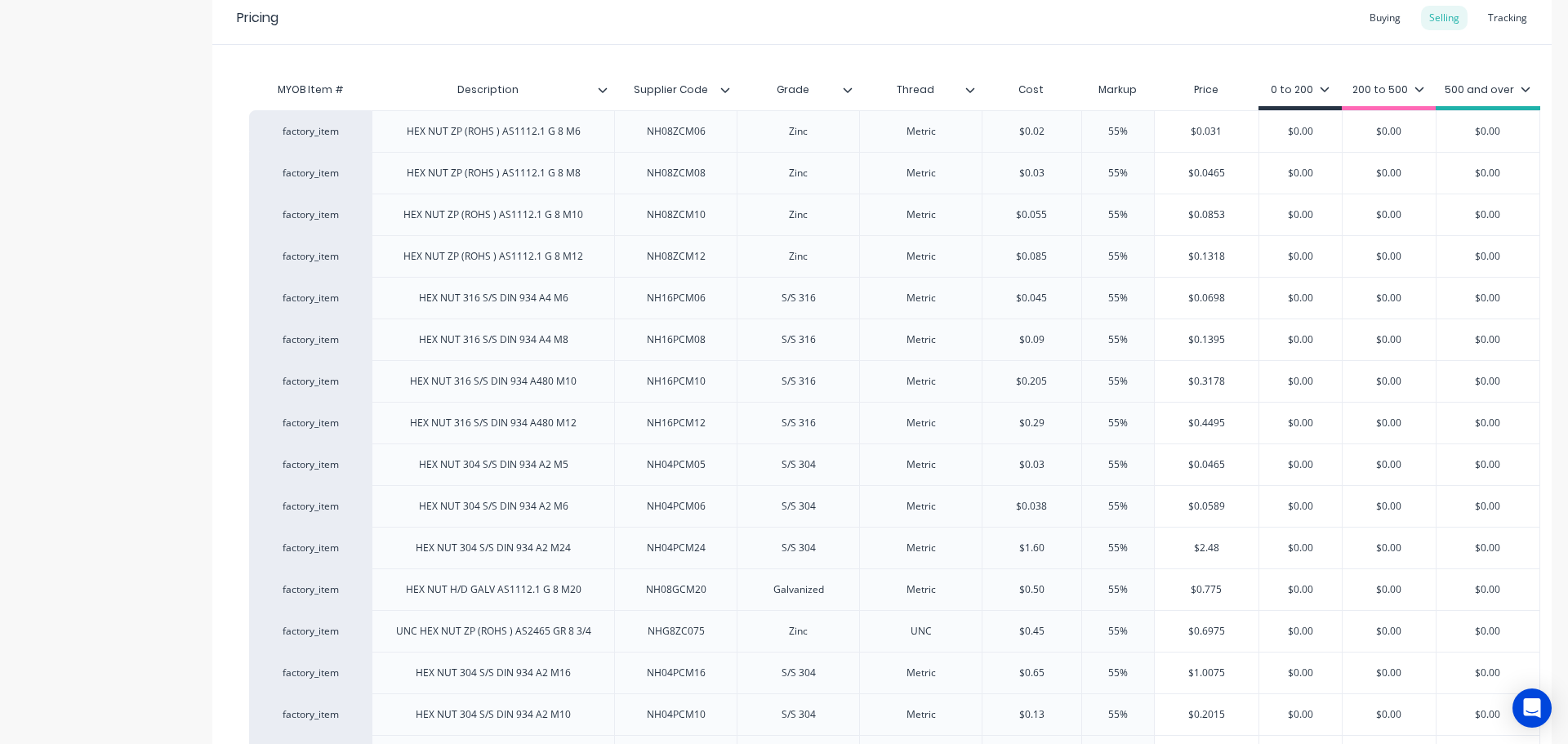
click at [661, 28] on div "Pricing Buying Selling Tracking" at bounding box center [882, 17] width 1339 height 53
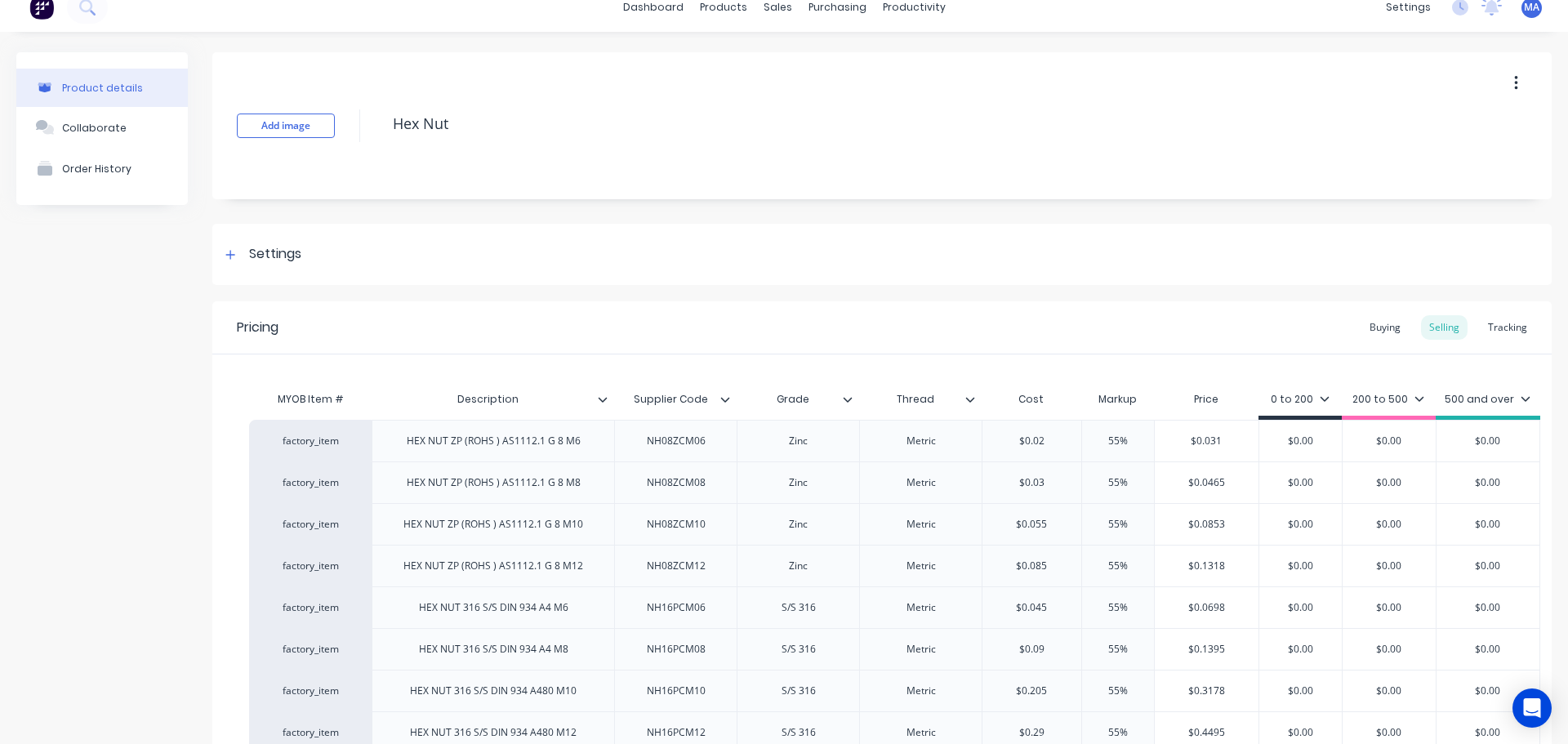
scroll to position [0, 0]
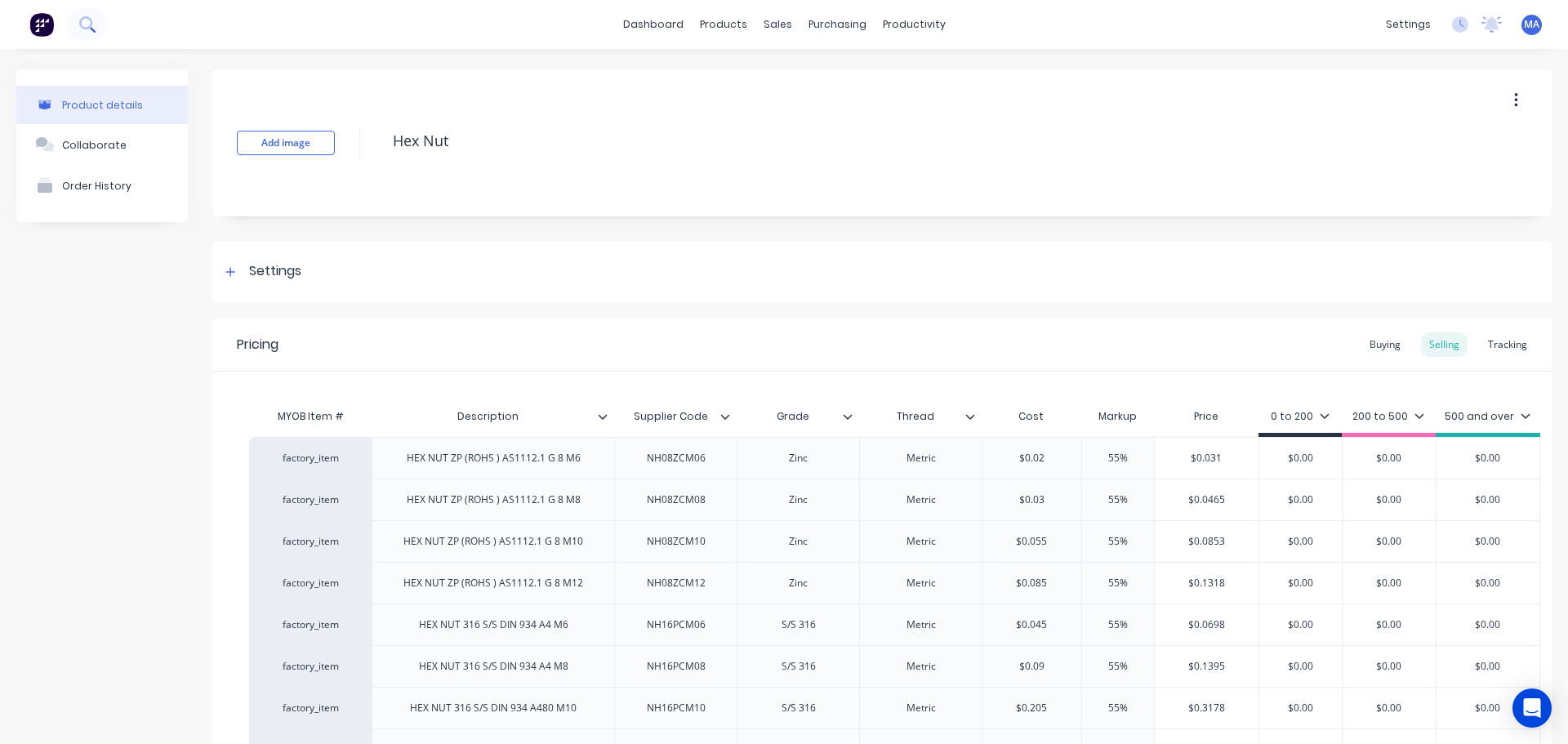
click at [84, 25] on icon at bounding box center [87, 24] width 15 height 15
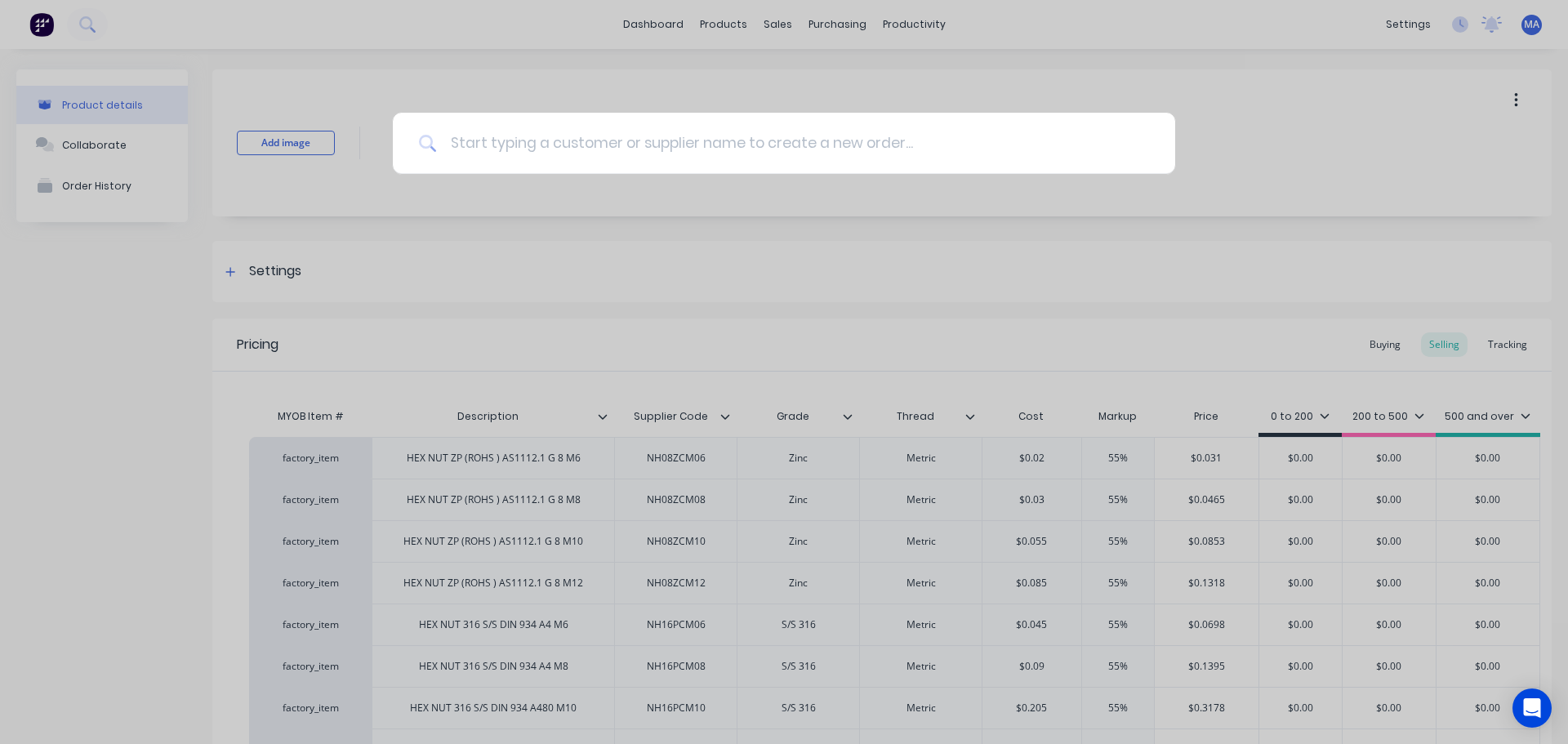
click at [505, 145] on input at bounding box center [792, 144] width 712 height 61
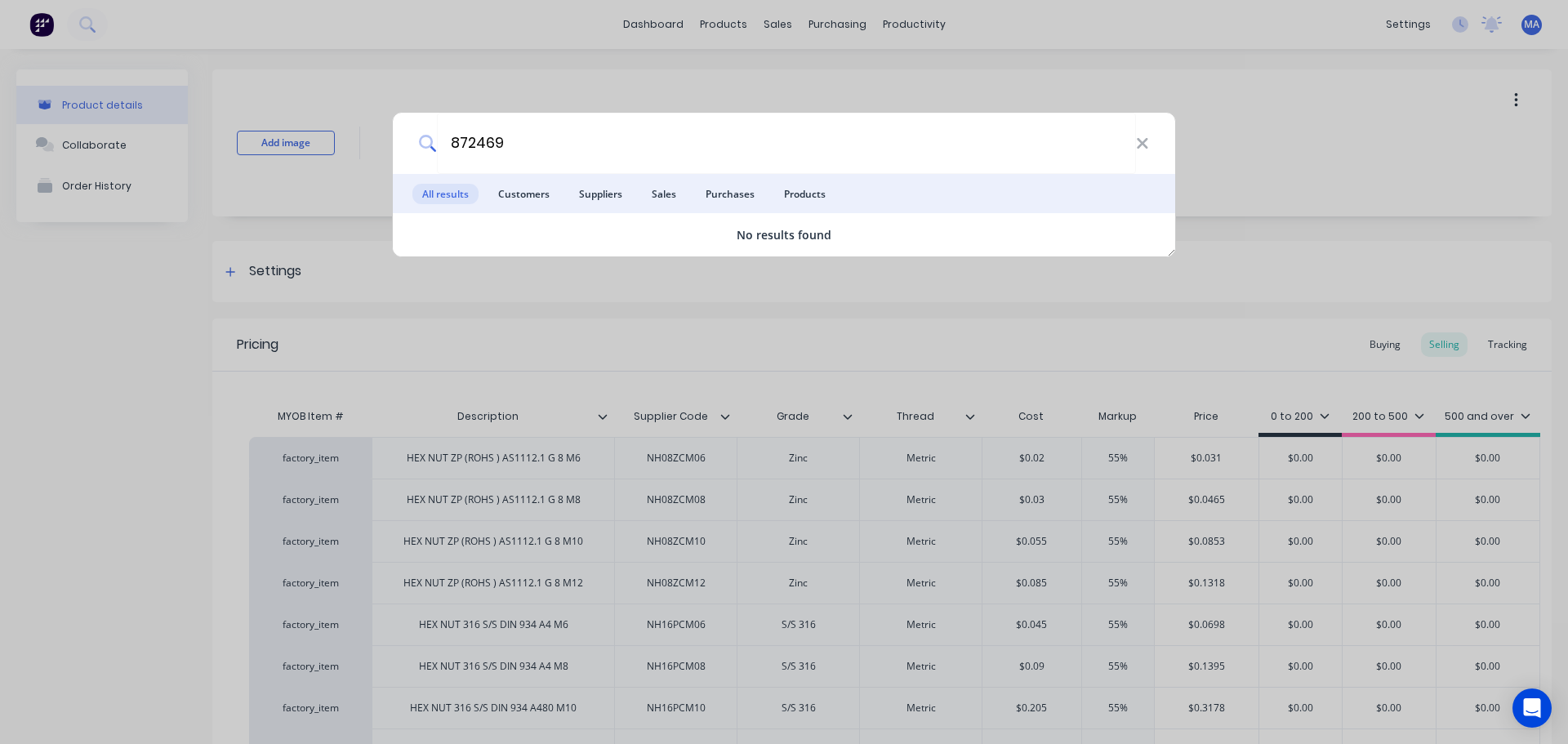
type input "872469"
click at [1153, 146] on div "872469" at bounding box center [784, 144] width 783 height 61
click at [1145, 142] on icon at bounding box center [1142, 143] width 11 height 11
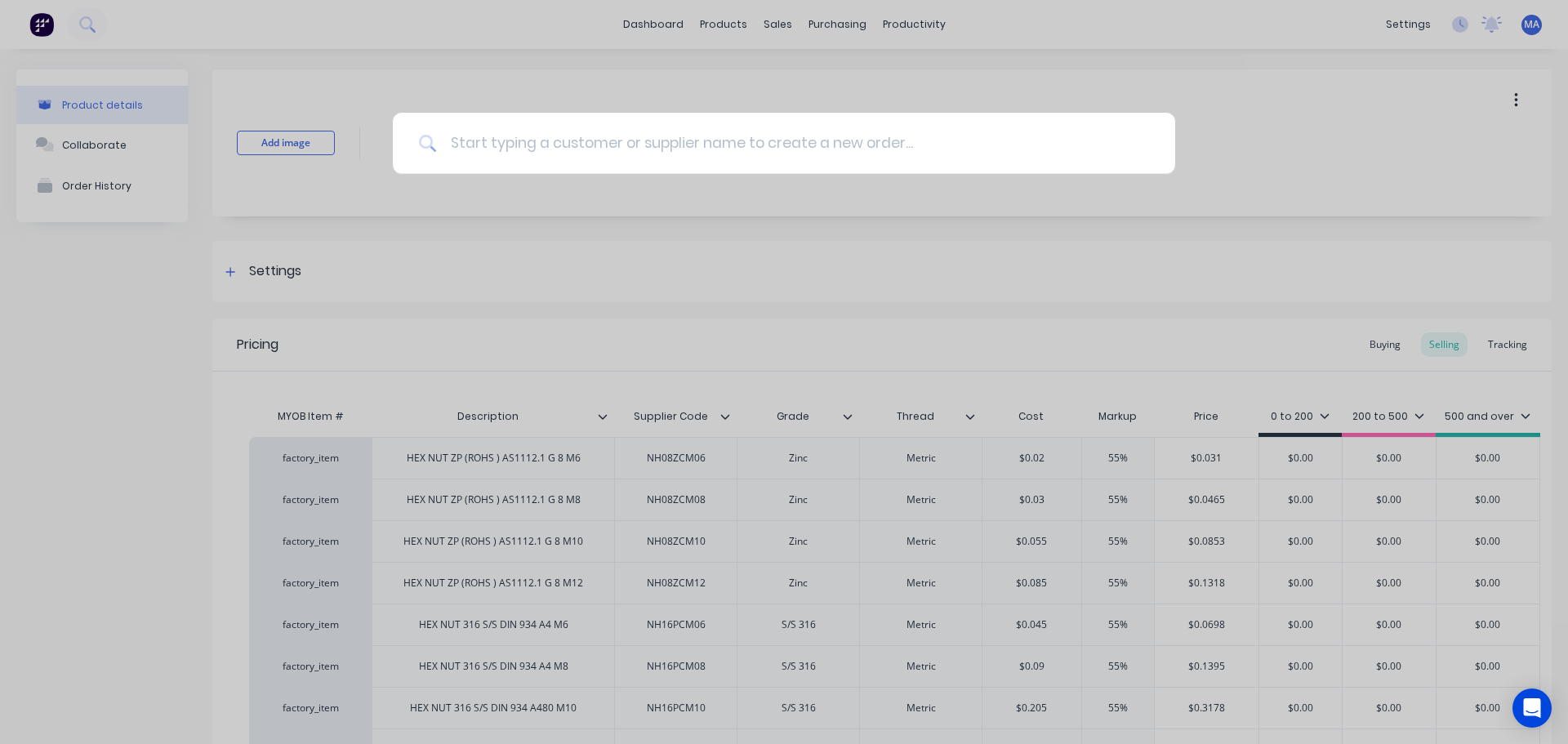
click at [728, 141] on input at bounding box center [792, 144] width 712 height 61
paste input "WRMSZ07515014"
type input "WRMSZ07515014"
type textarea "x"
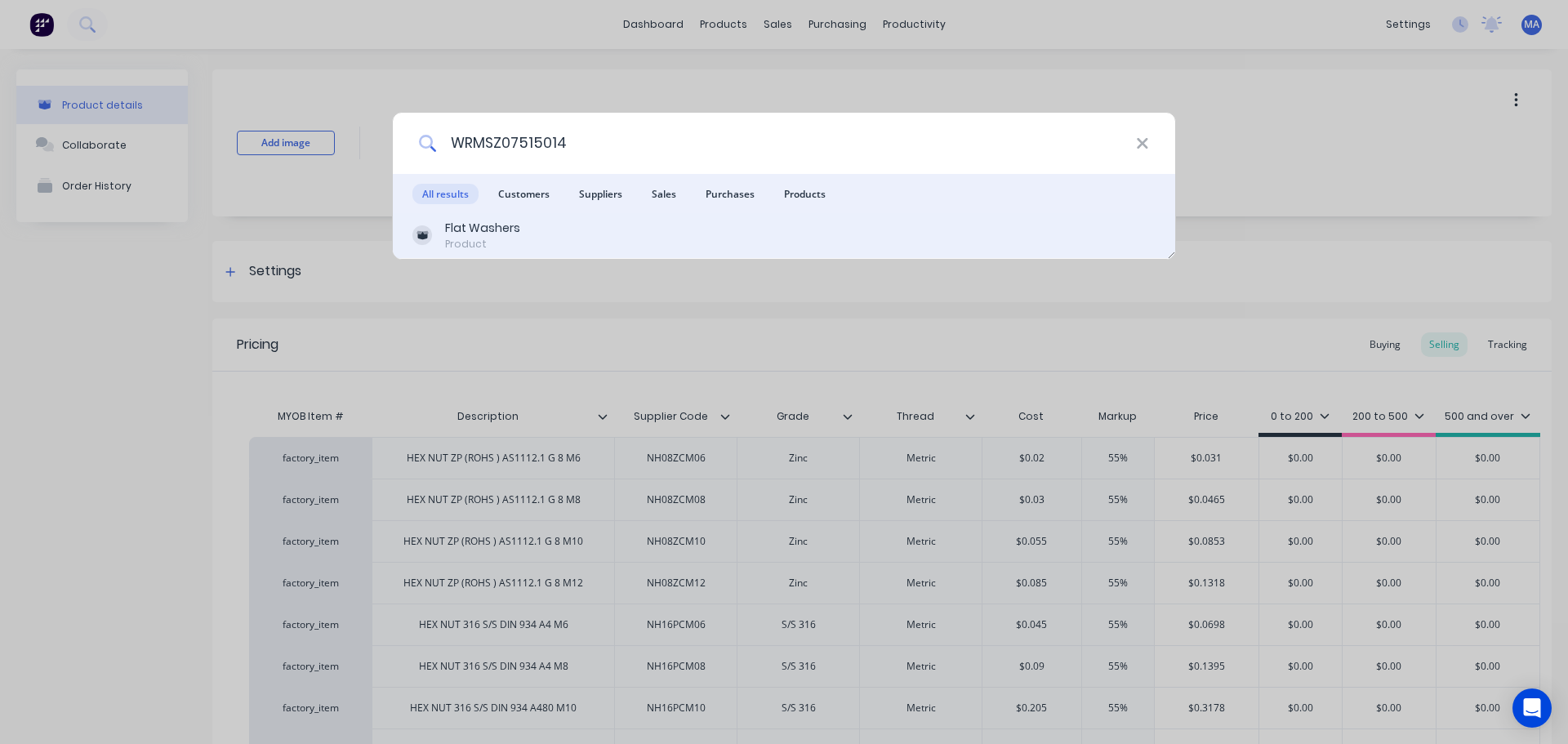
type input "WRMSZ07515014"
click at [549, 230] on div "Flat Washers Product" at bounding box center [784, 235] width 743 height 32
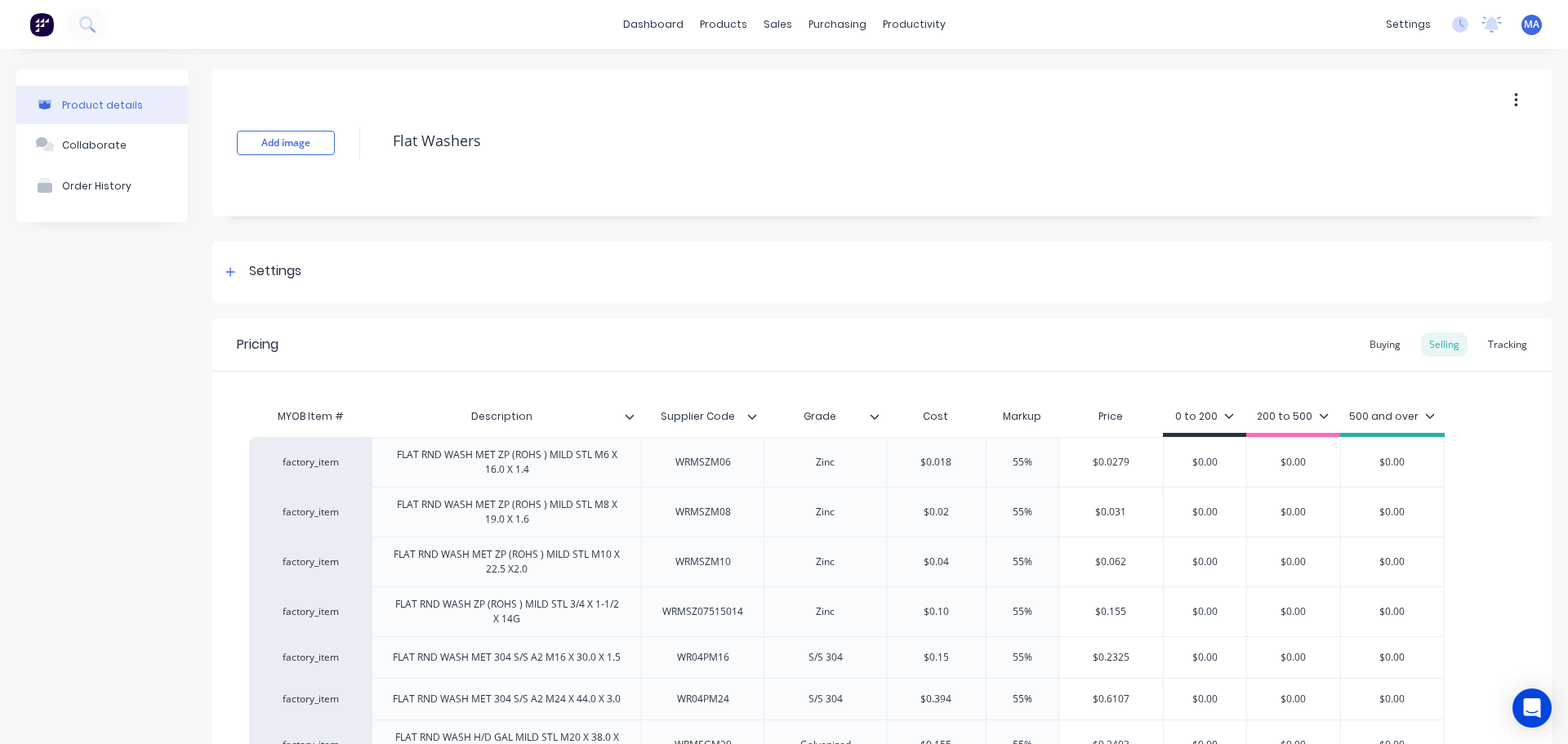
type textarea "x"
click at [716, 219] on div "Add image Flat Washers Settings Product Options I buy this item I sell this ite…" at bounding box center [882, 622] width 1339 height 1108
click at [95, 26] on icon at bounding box center [87, 24] width 15 height 15
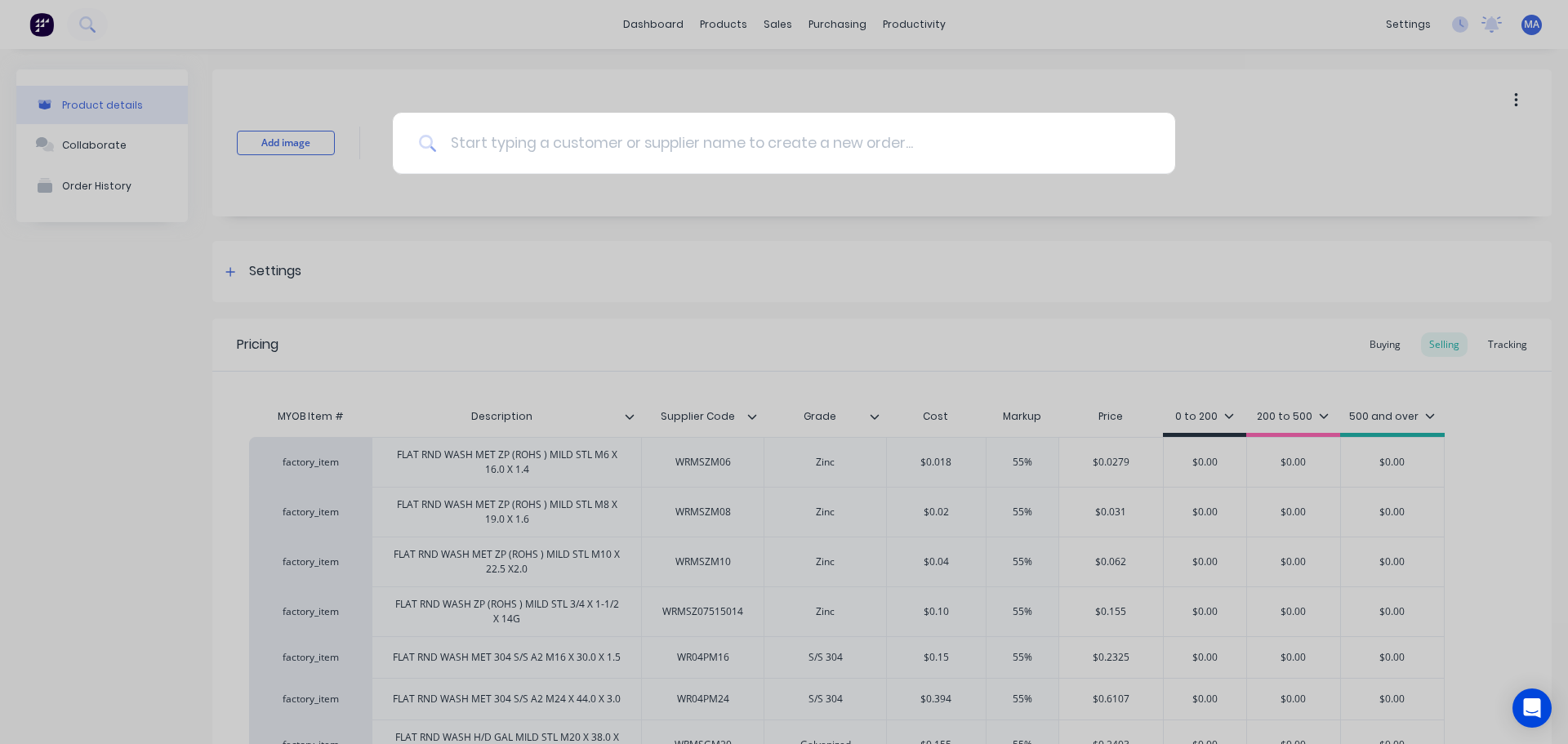
click at [523, 136] on input at bounding box center [792, 144] width 712 height 61
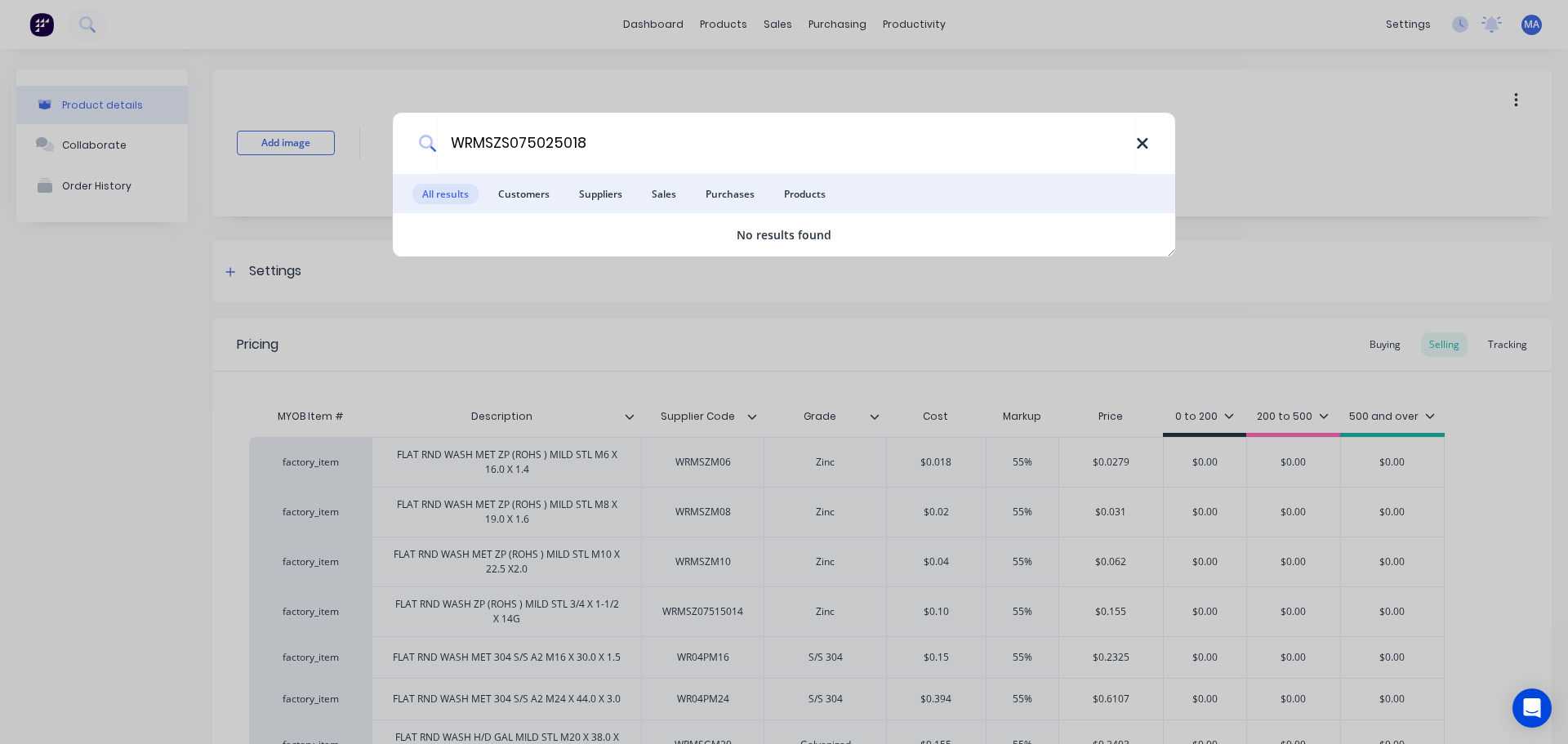
type input "WRMSZS075025018"
click at [1146, 142] on icon at bounding box center [1143, 144] width 13 height 18
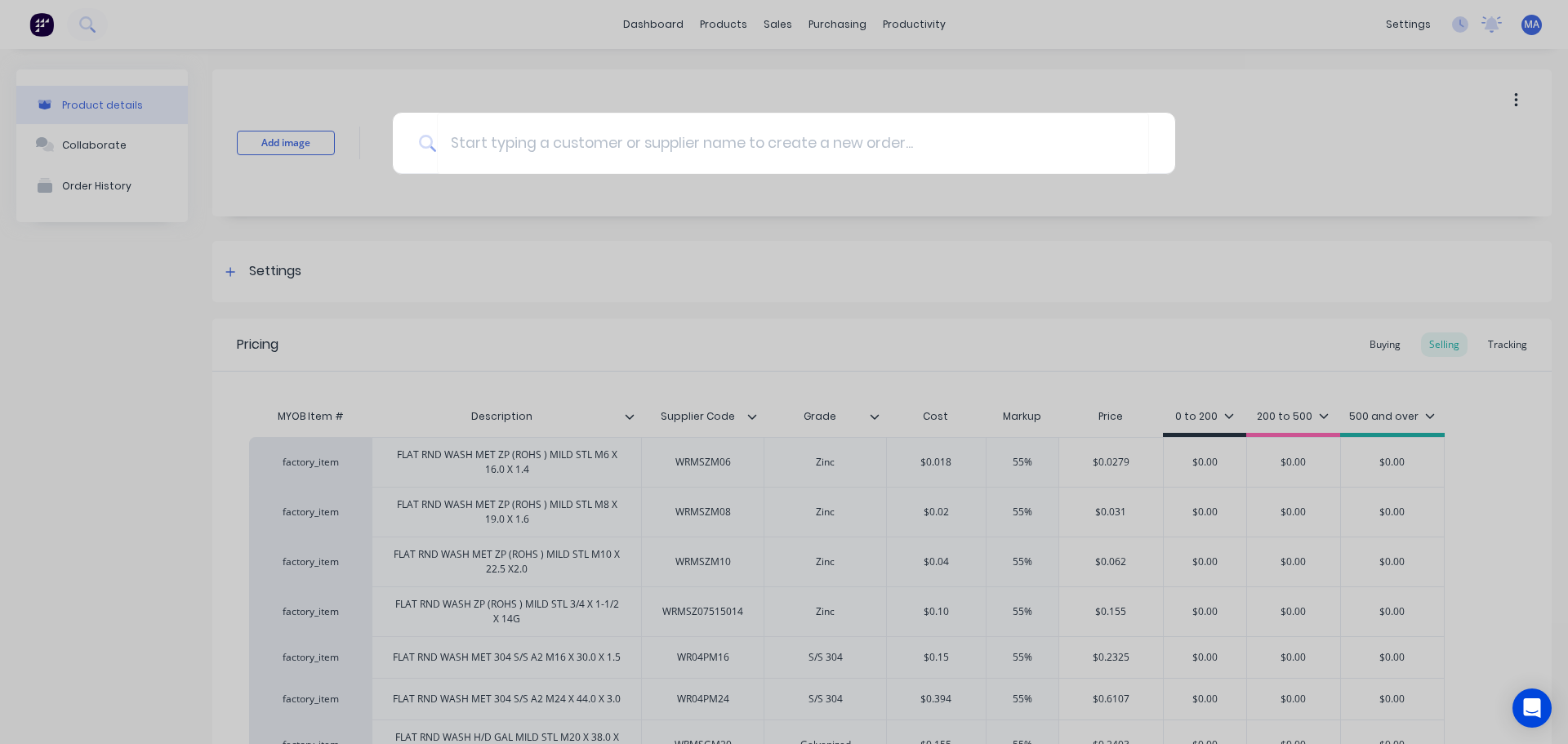
drag, startPoint x: 844, startPoint y: 101, endPoint x: 716, endPoint y: 86, distance: 128.9
click at [844, 101] on div at bounding box center [784, 372] width 1568 height 744
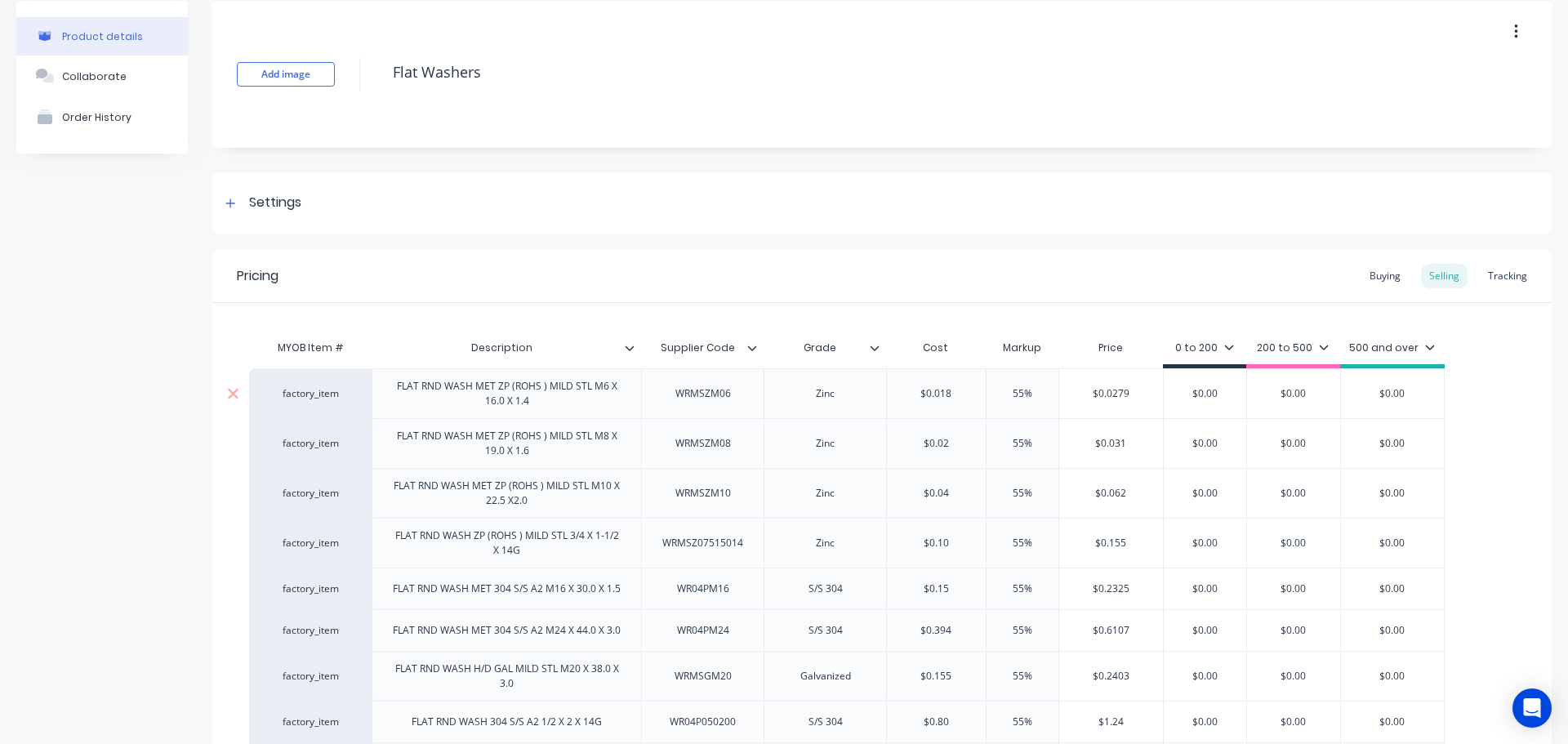
scroll to position [454, 0]
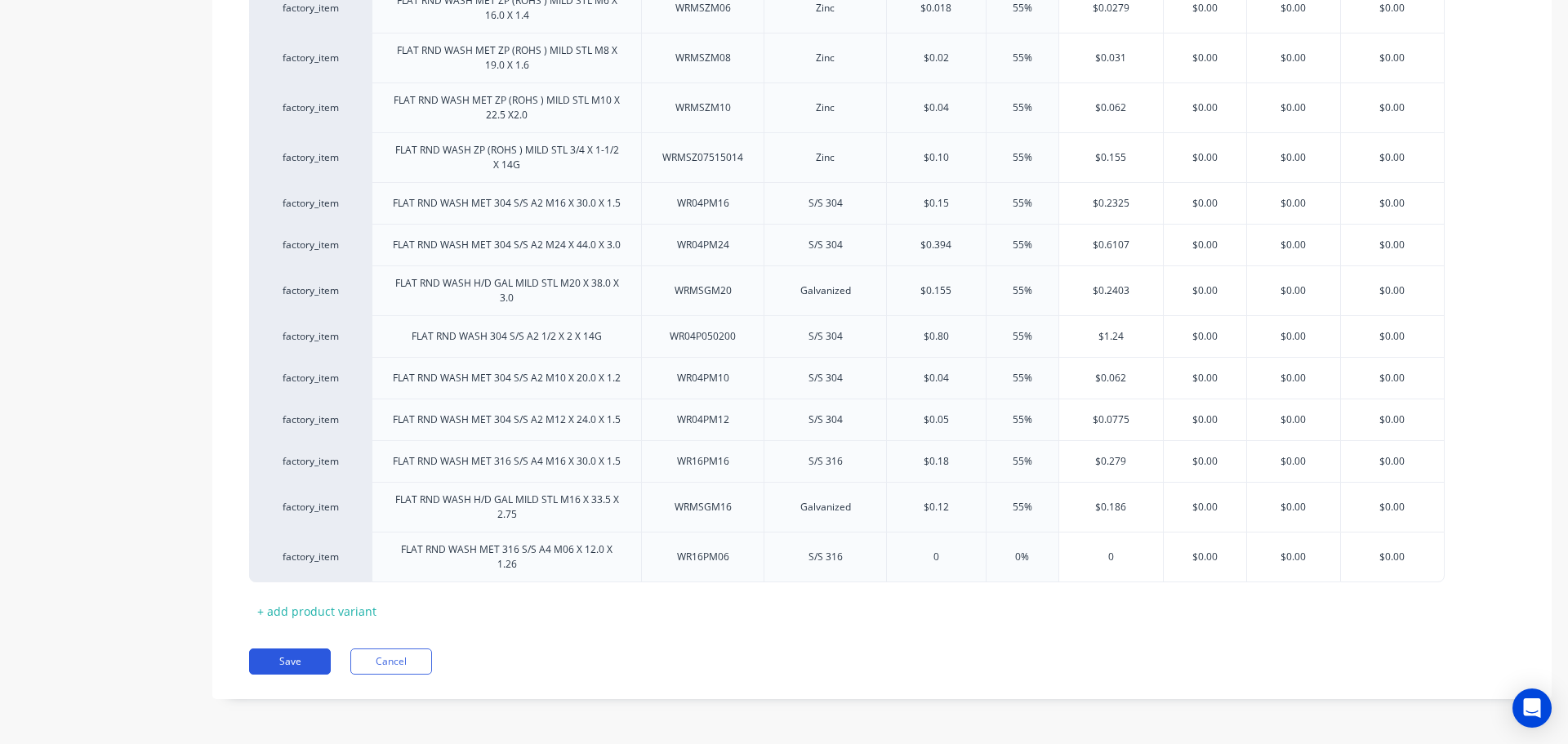
click at [288, 665] on button "Save" at bounding box center [289, 661] width 81 height 26
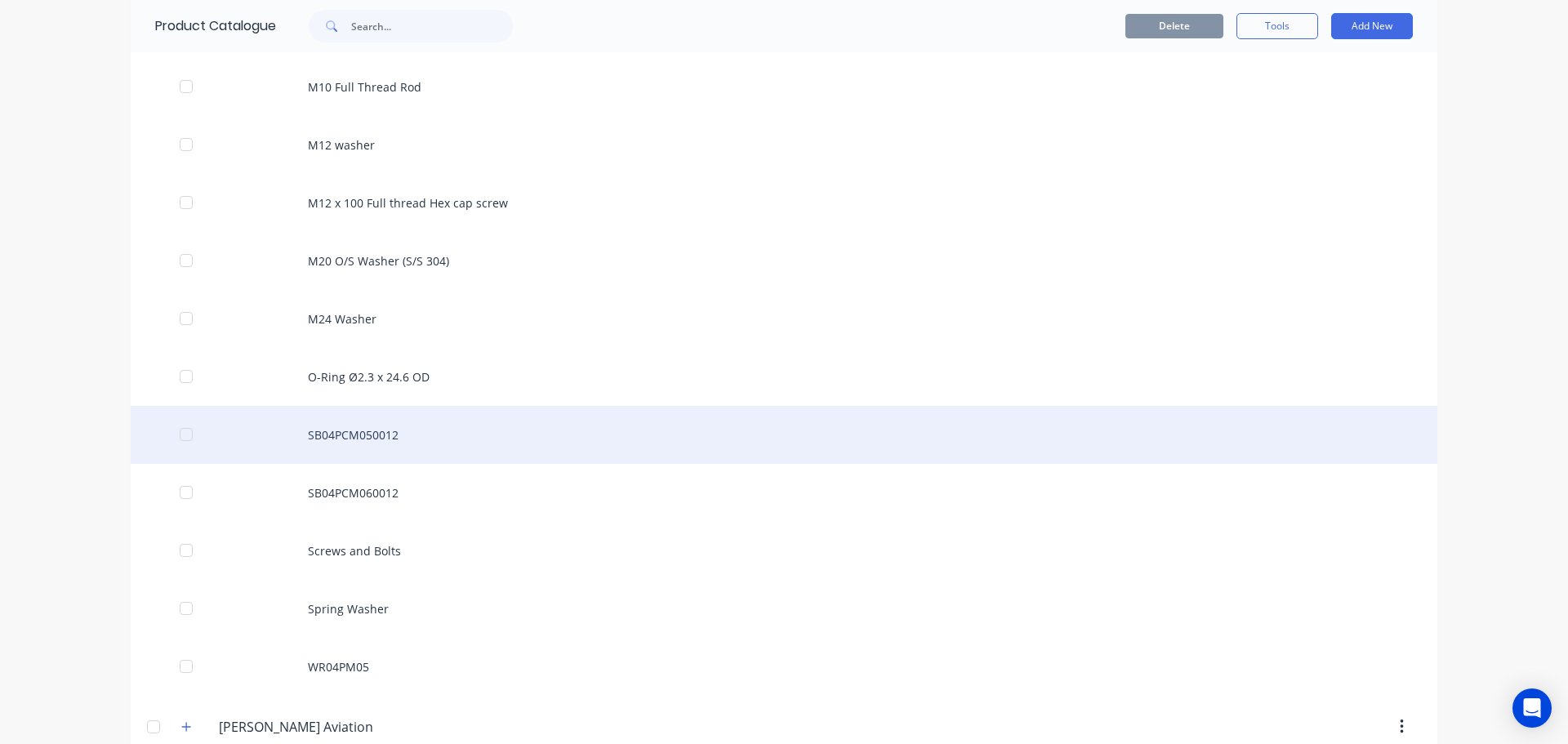
scroll to position [1470, 0]
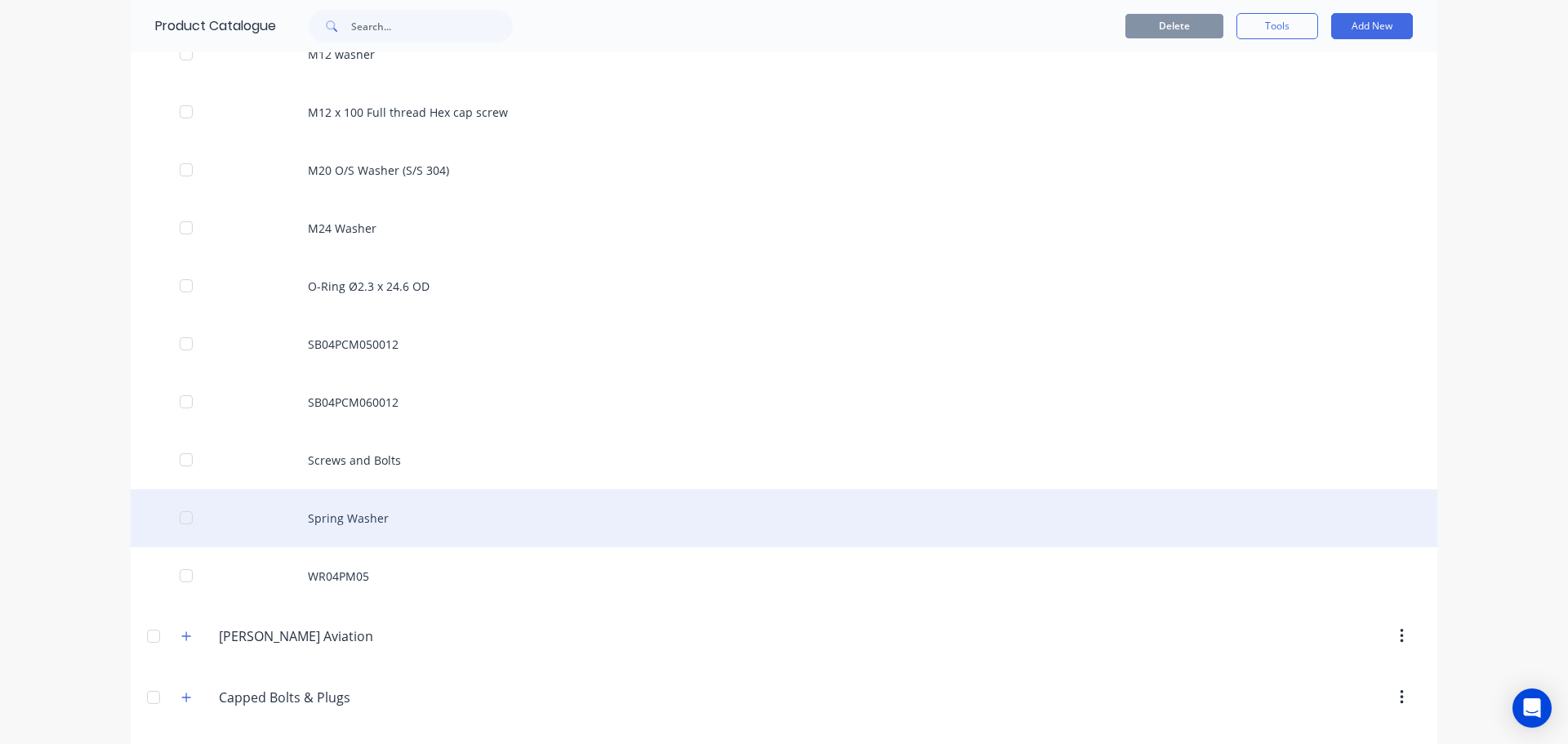
click at [433, 522] on div "Spring Washer" at bounding box center [784, 518] width 1307 height 58
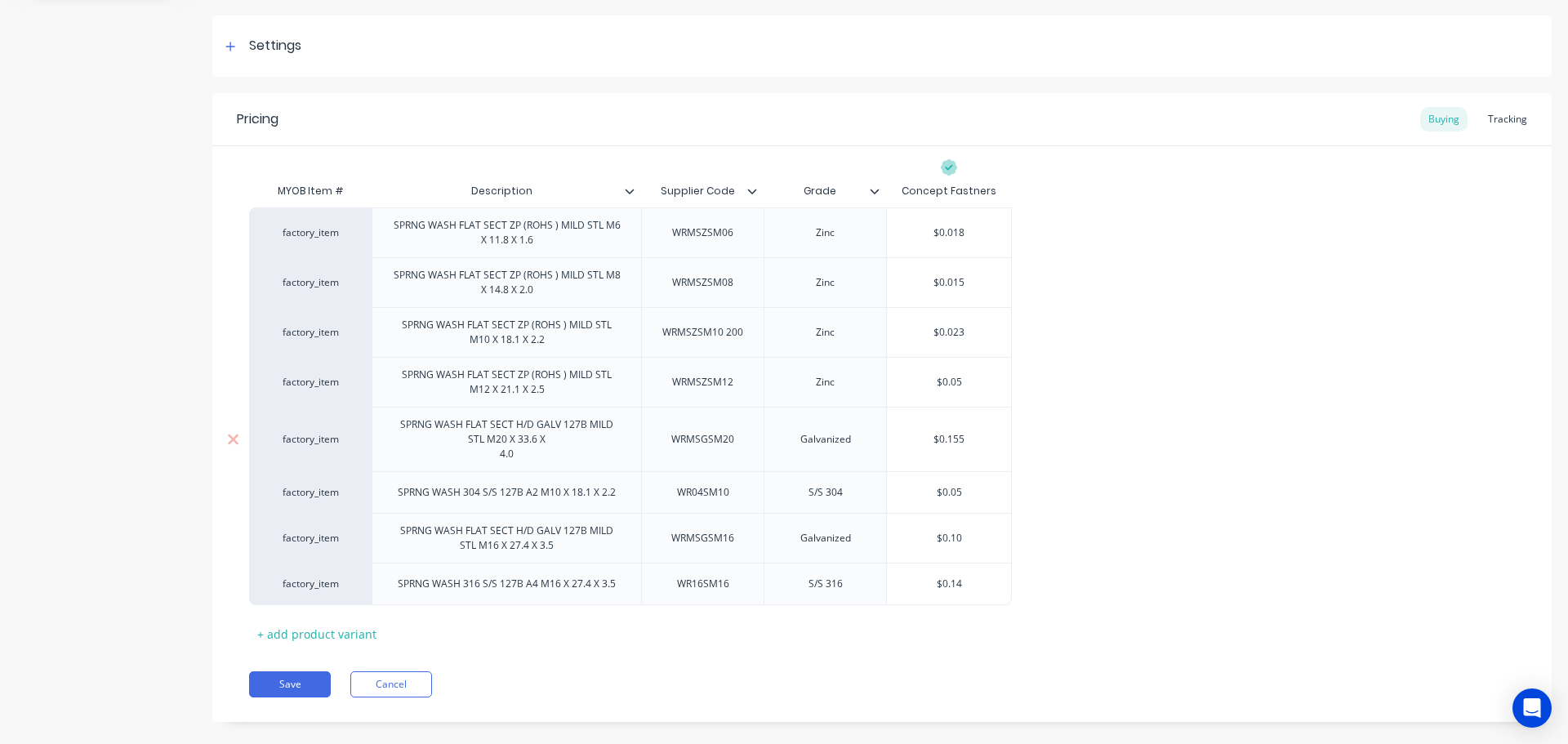
scroll to position [248, 0]
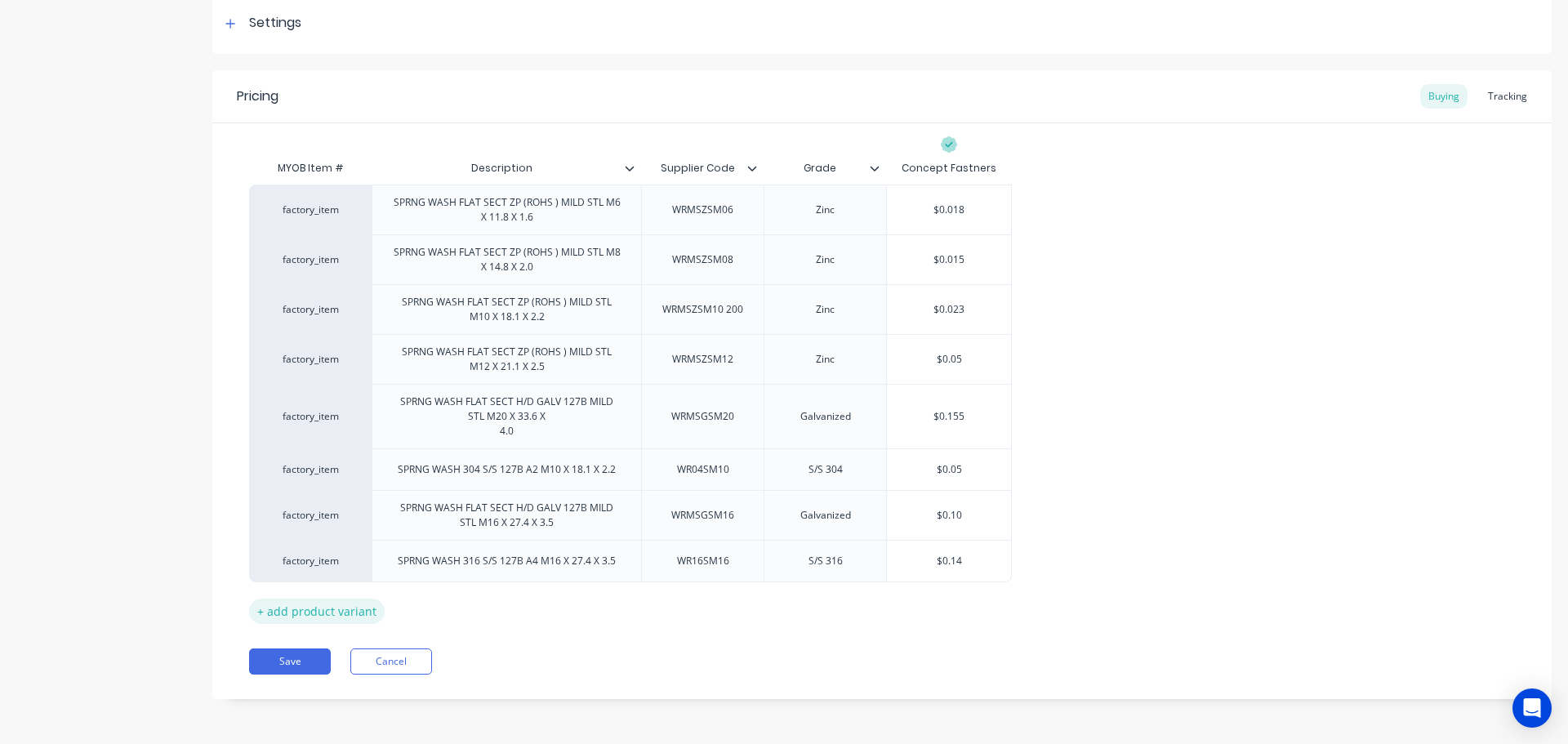
click at [321, 615] on div "+ add product variant" at bounding box center [317, 611] width 136 height 25
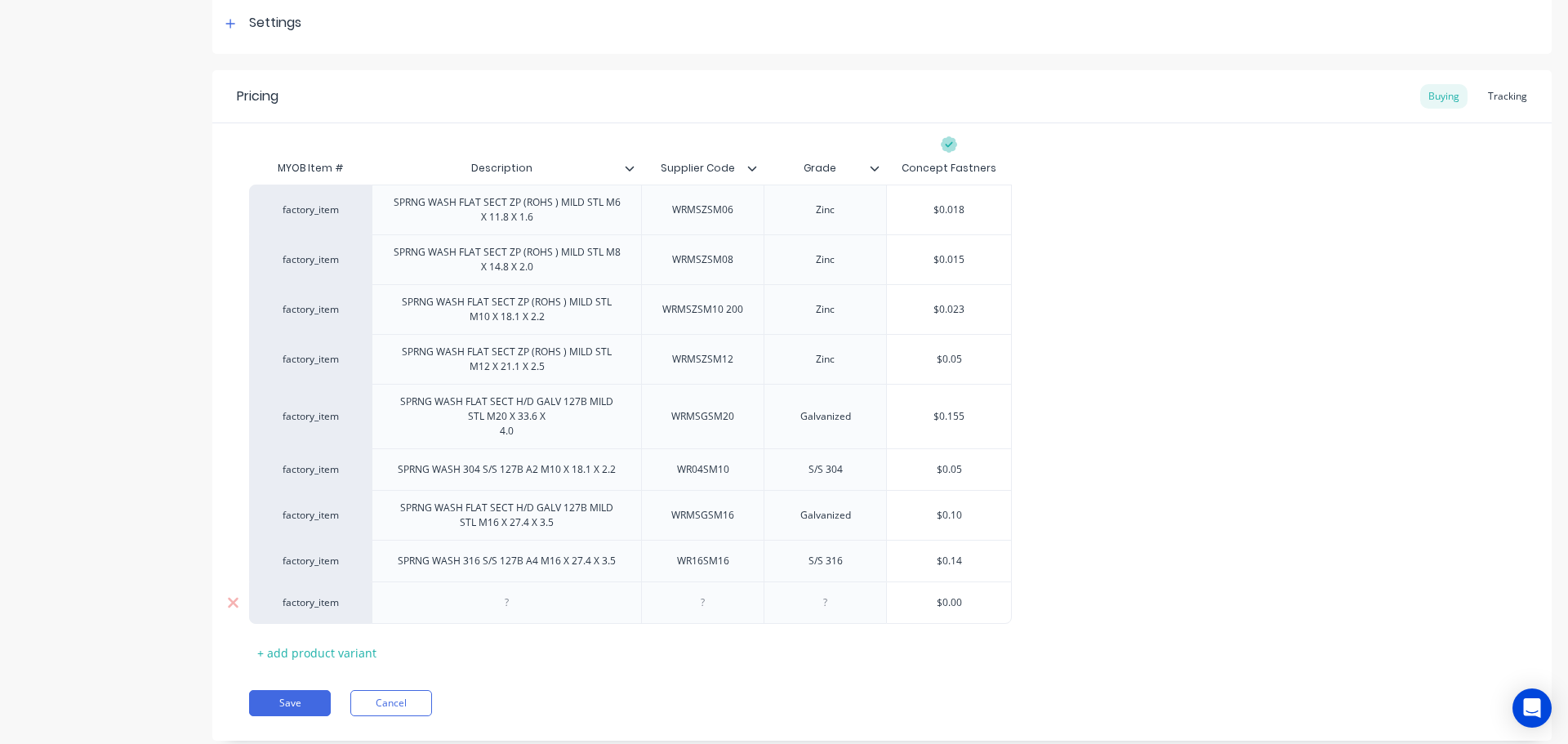
click at [546, 599] on div at bounding box center [507, 602] width 81 height 21
type textarea "x"
click at [686, 612] on div at bounding box center [702, 602] width 81 height 21
paste div
click at [499, 611] on div at bounding box center [507, 606] width 81 height 21
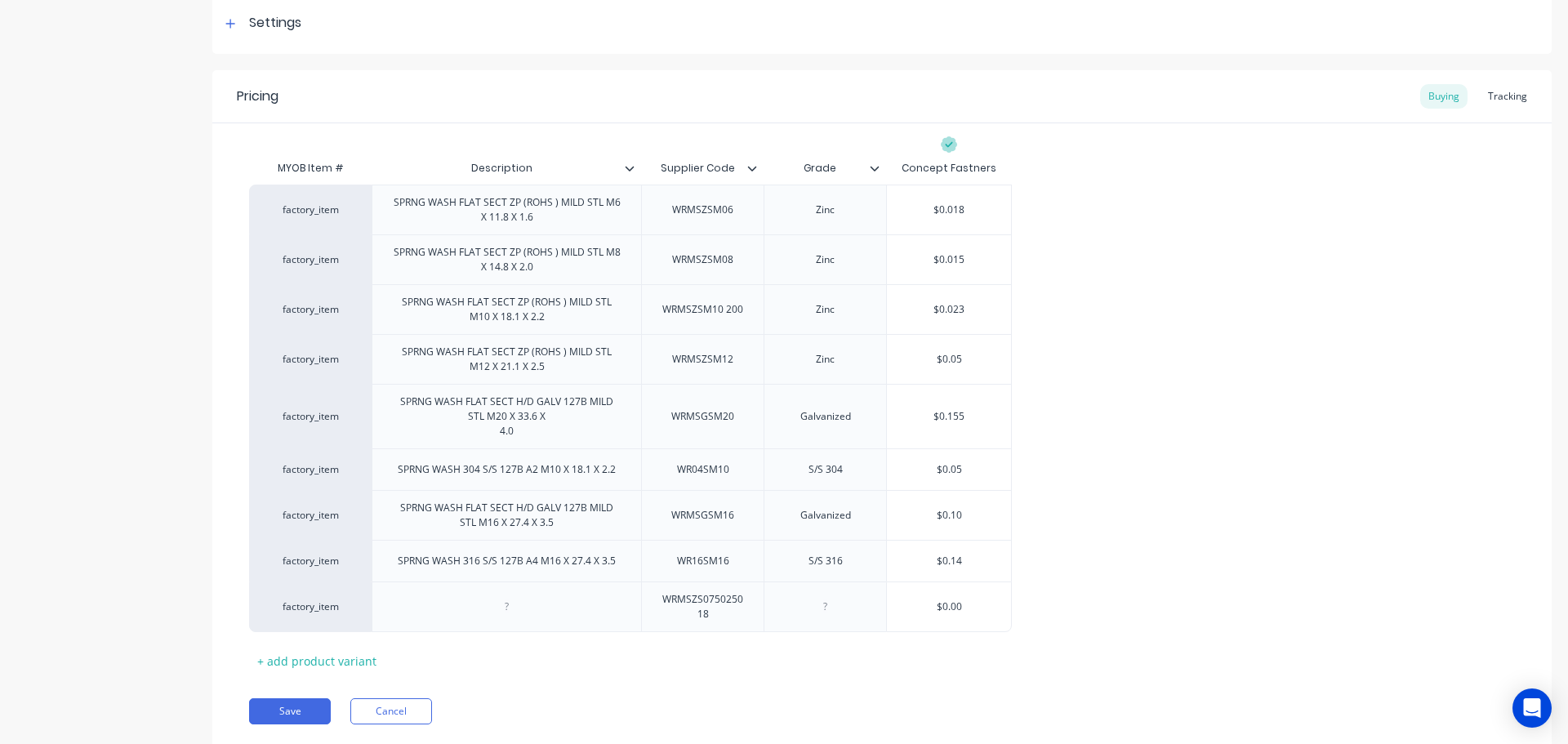
type textarea "x"
drag, startPoint x: 525, startPoint y: 608, endPoint x: 567, endPoint y: 612, distance: 42.2
click at [525, 608] on div at bounding box center [507, 606] width 81 height 21
paste div
click at [829, 600] on div at bounding box center [825, 606] width 81 height 21
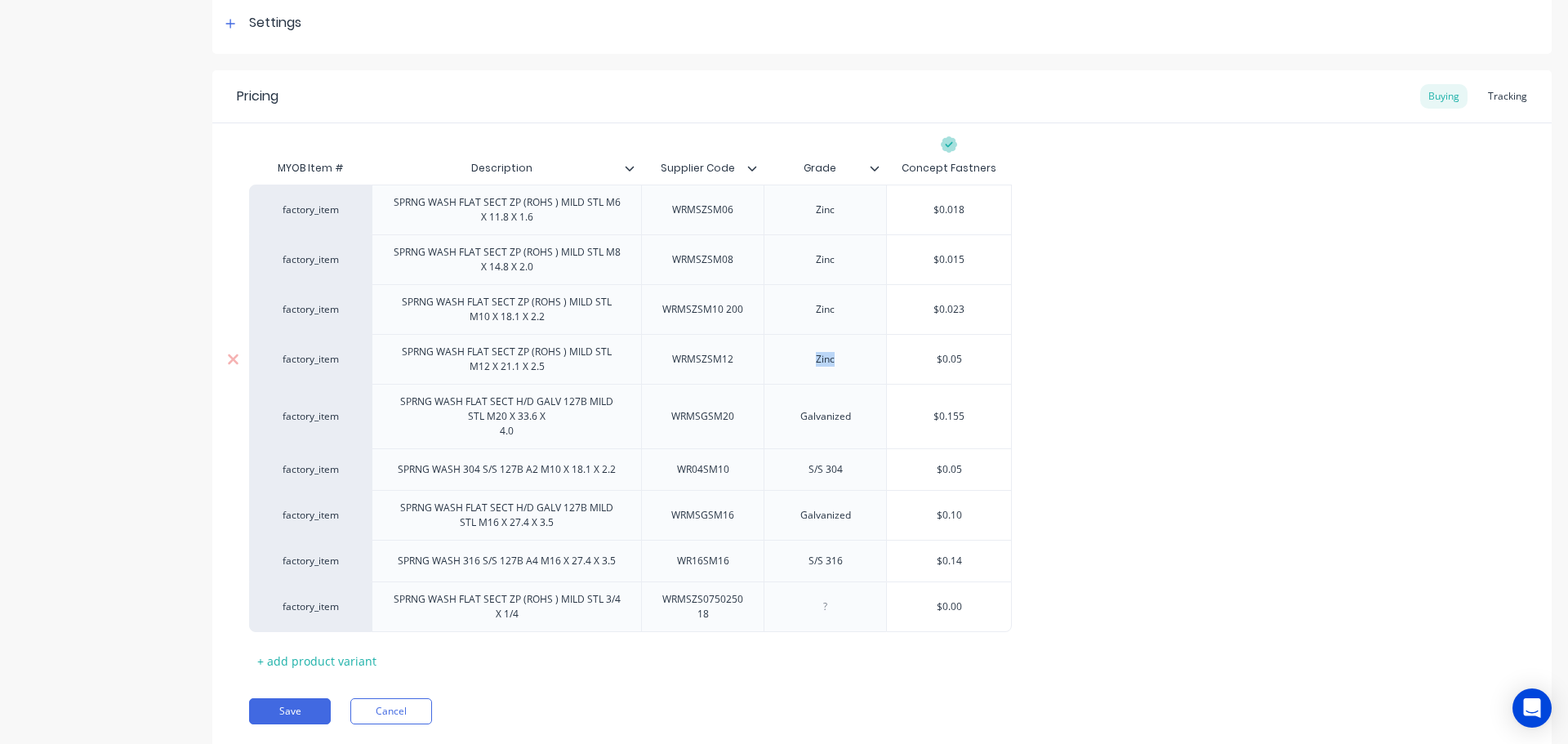
drag, startPoint x: 798, startPoint y: 365, endPoint x: 787, endPoint y: 366, distance: 11.0
click at [787, 366] on div "Zinc" at bounding box center [825, 359] width 81 height 21
copy div "Zinc"
type textarea "x"
click at [834, 614] on div at bounding box center [825, 606] width 81 height 21
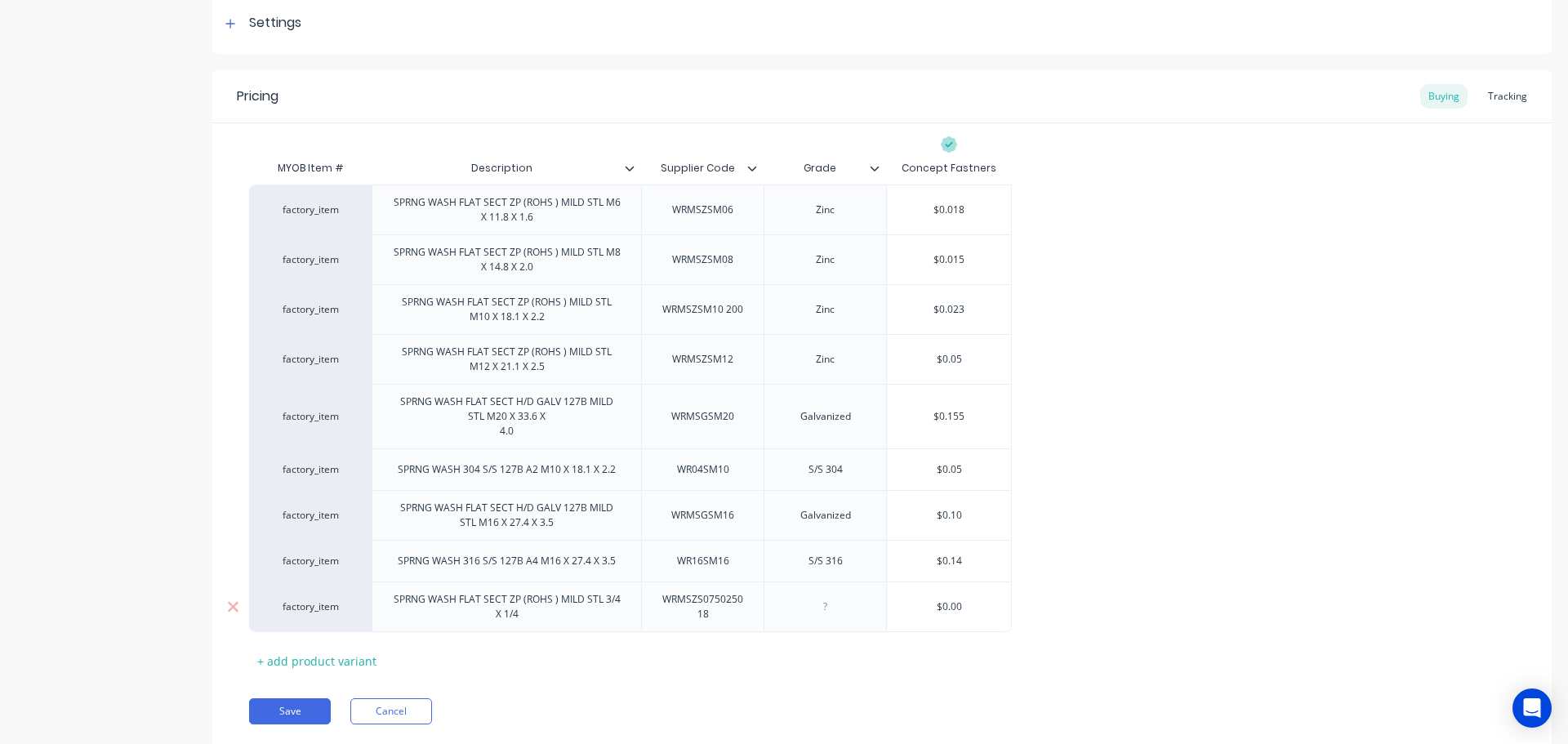
paste div
type textarea "x"
type input "$0.00"
drag, startPoint x: 972, startPoint y: 604, endPoint x: 895, endPoint y: 603, distance: 77.0
click at [895, 603] on input "$0.00" at bounding box center [949, 606] width 125 height 14
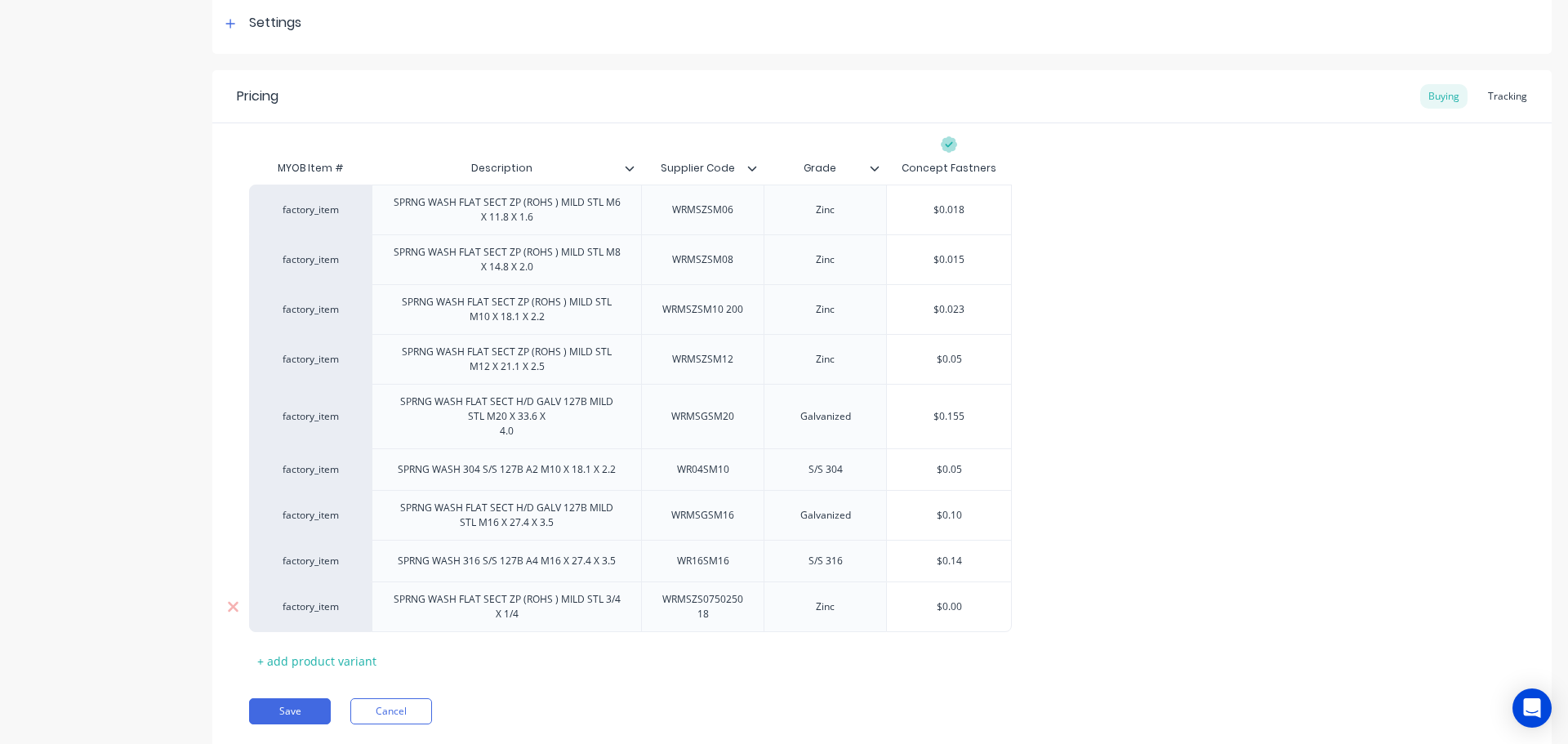
type textarea "x"
type input "."
type textarea "x"
type input ".2"
type textarea "x"
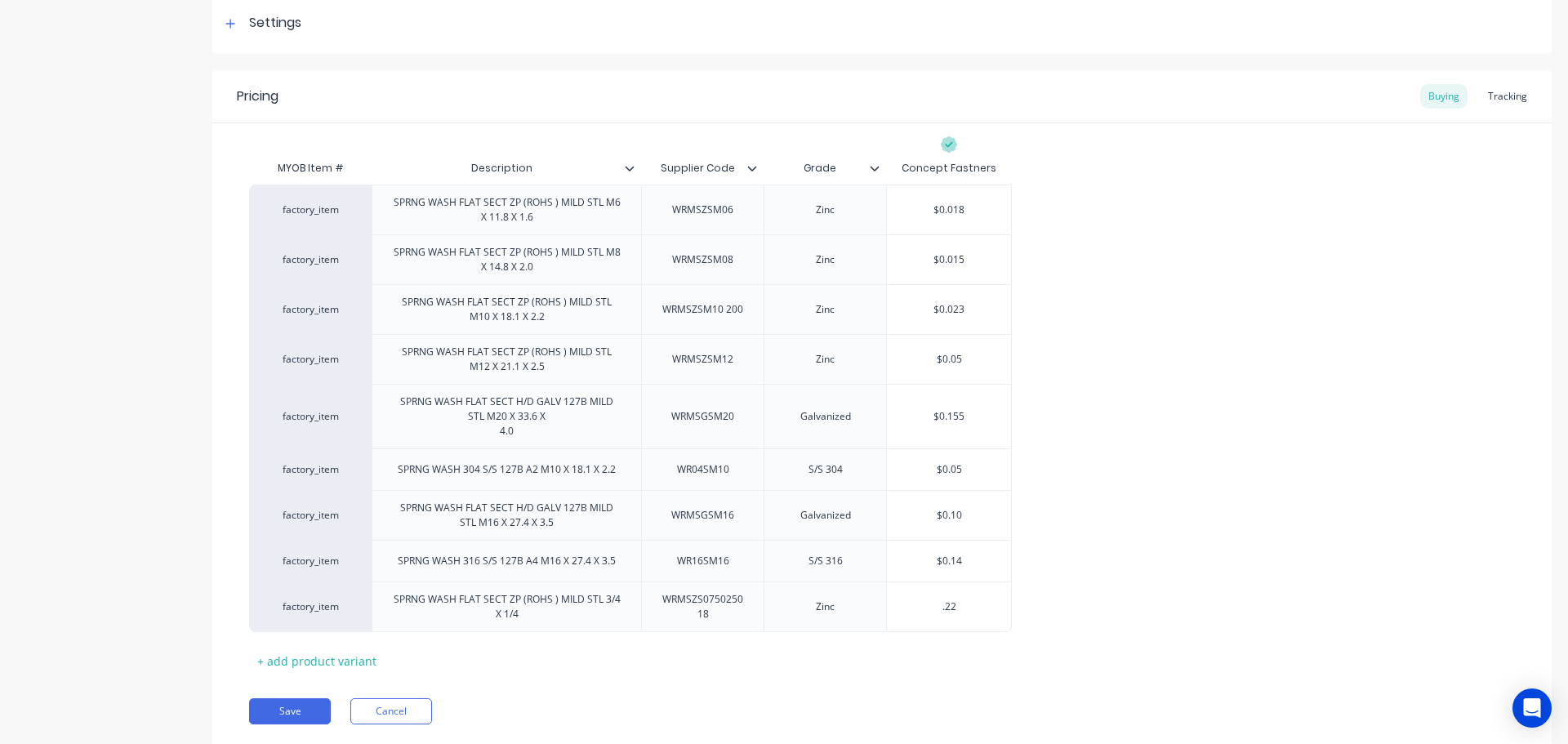
type input ".22"
click at [1193, 496] on div "factory_item SPRNG WASH FLAT SECT ZP (ROHS ) MILD STL M6 X 11.8 X 1.6 WRMSZSM06…" at bounding box center [882, 408] width 1266 height 447
click at [291, 713] on button "Save" at bounding box center [289, 710] width 81 height 26
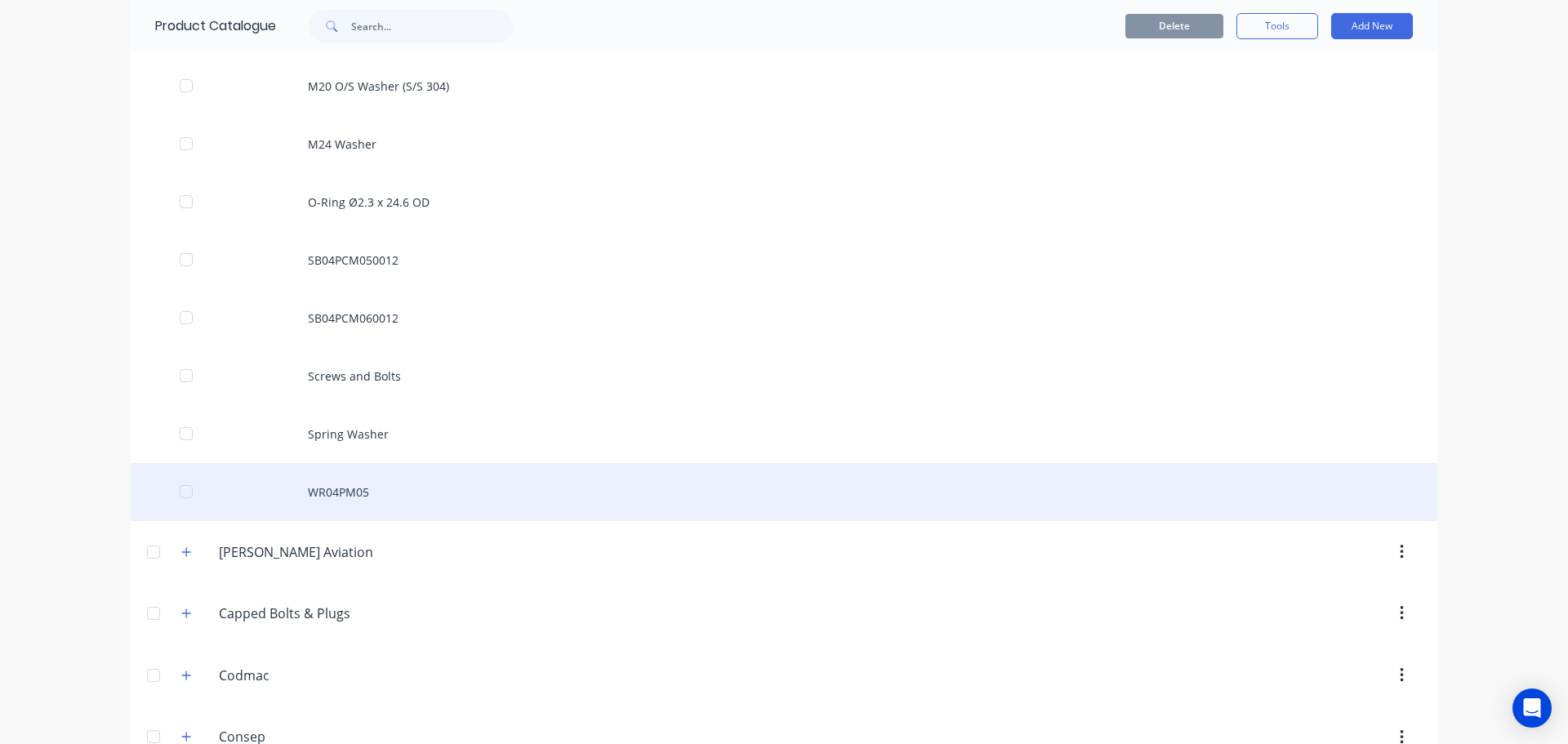
scroll to position [1551, 0]
click at [291, 501] on div "WR04PM05" at bounding box center [784, 494] width 1307 height 58
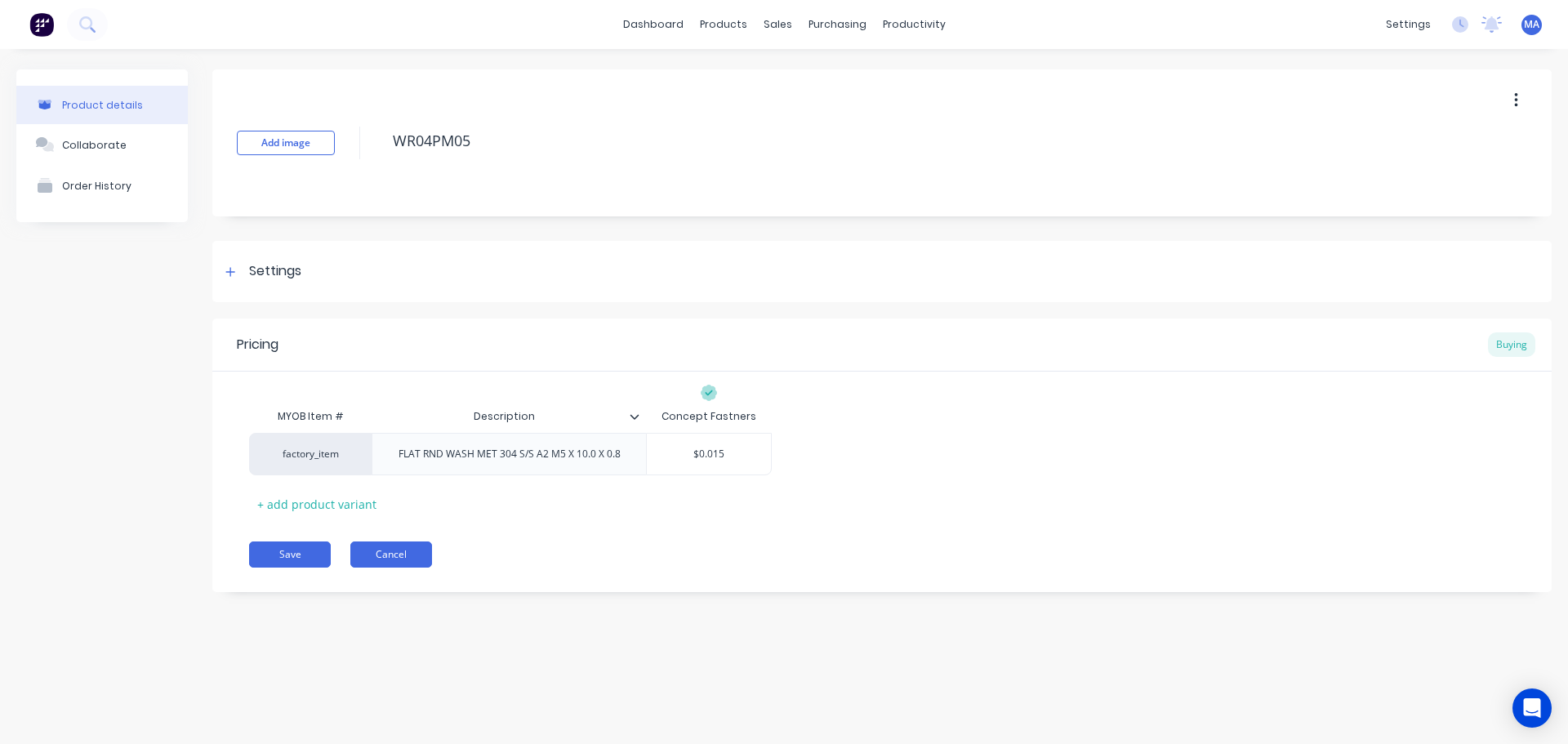
click at [404, 550] on button "Cancel" at bounding box center [391, 553] width 81 height 26
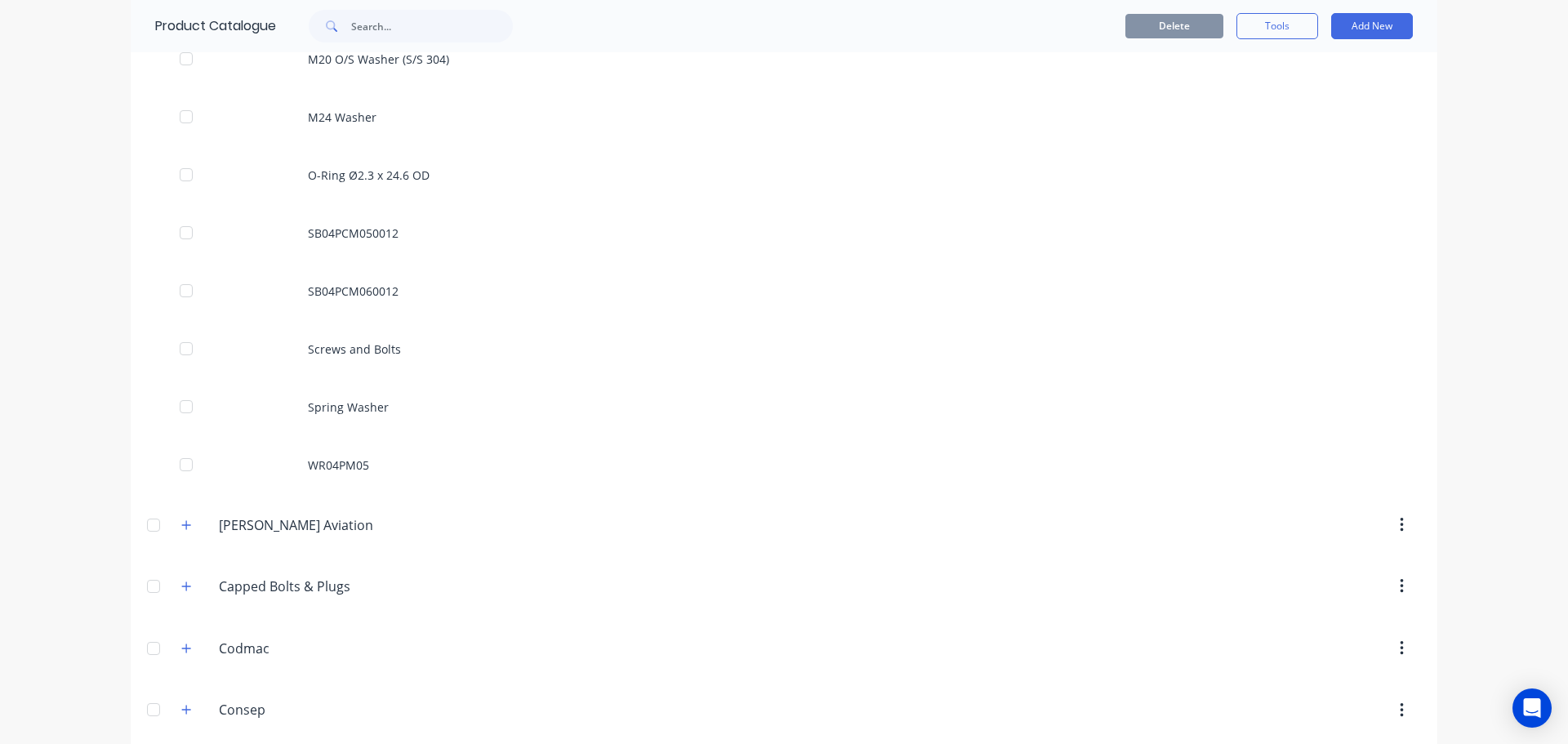
scroll to position [1714, 0]
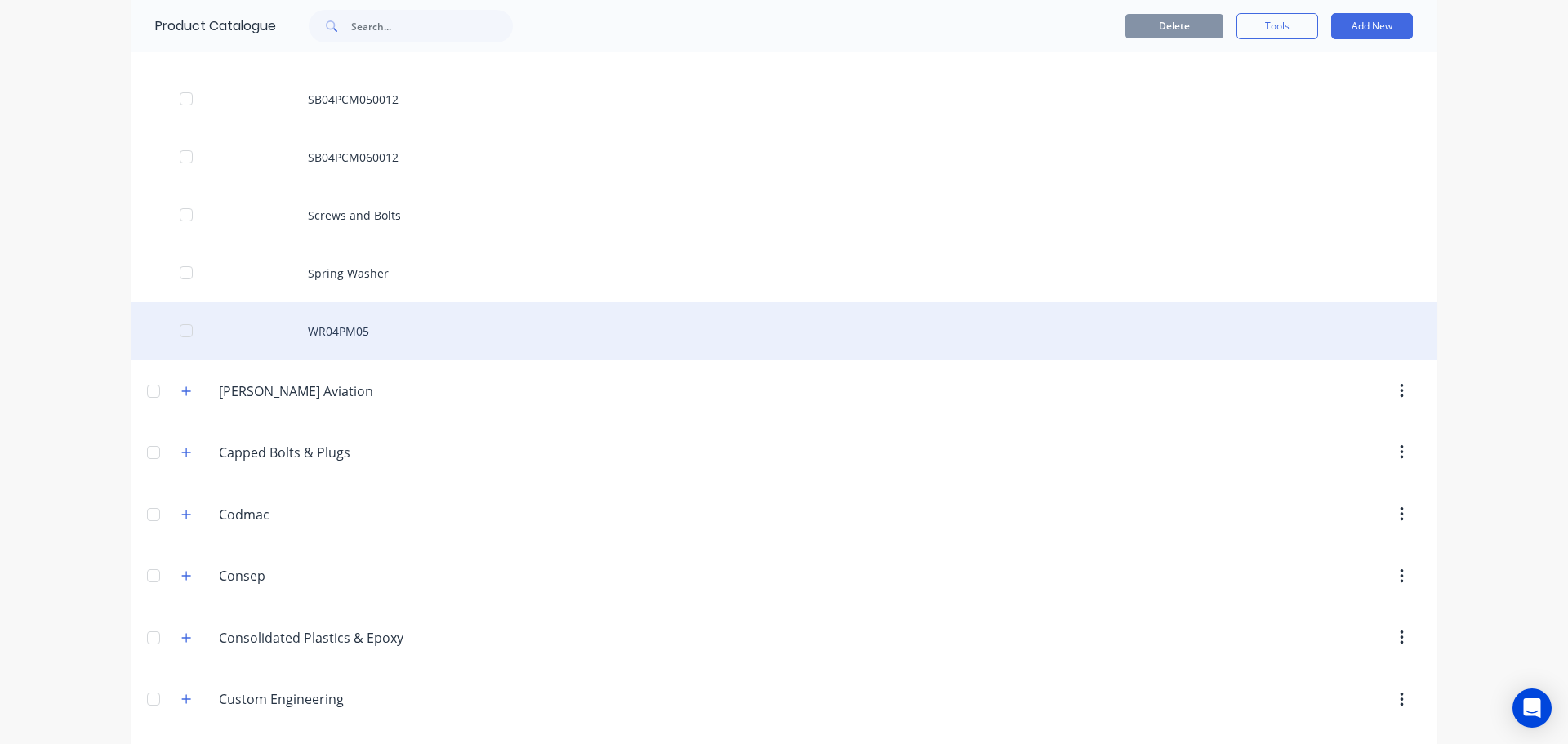
click at [180, 320] on div at bounding box center [186, 330] width 33 height 33
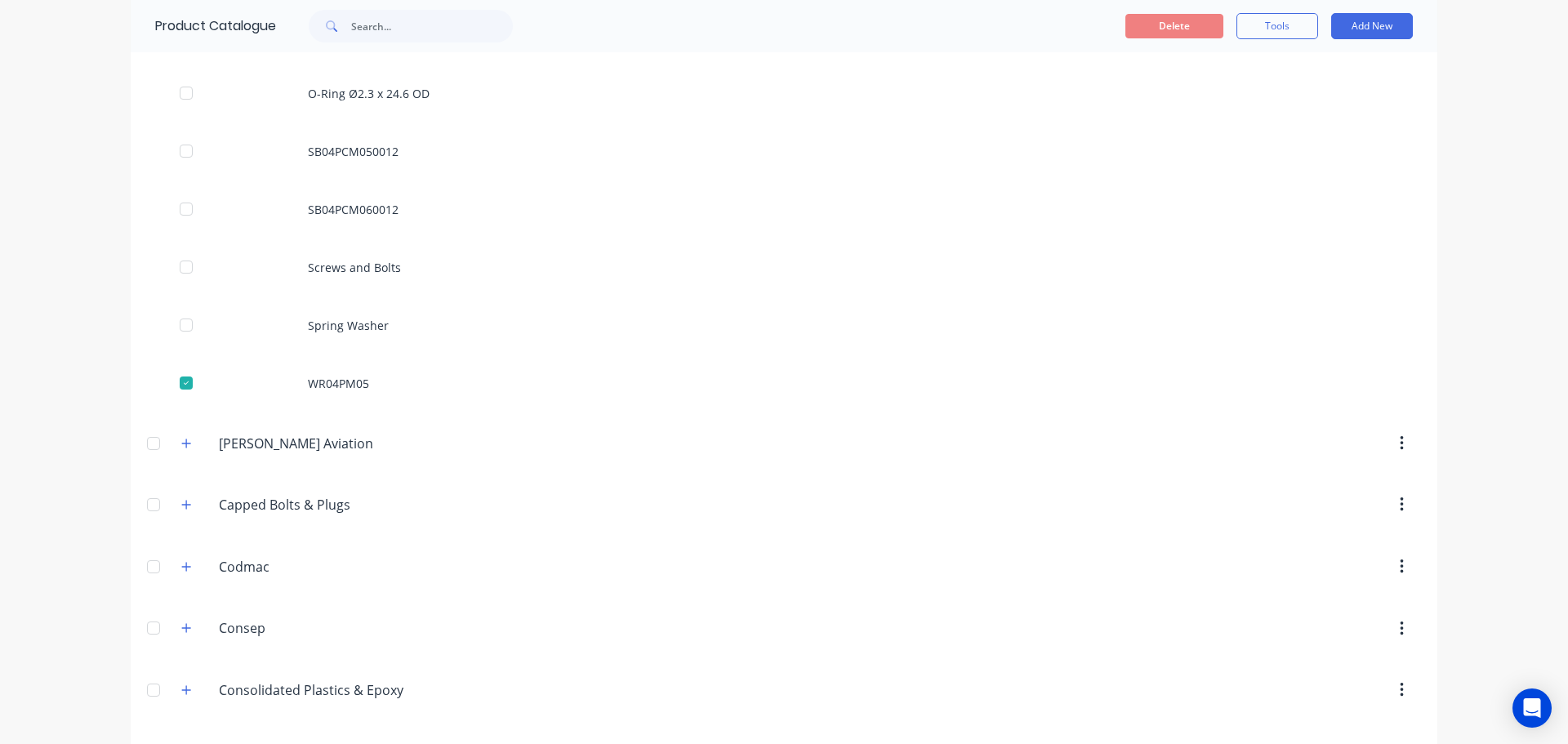
scroll to position [1551, 0]
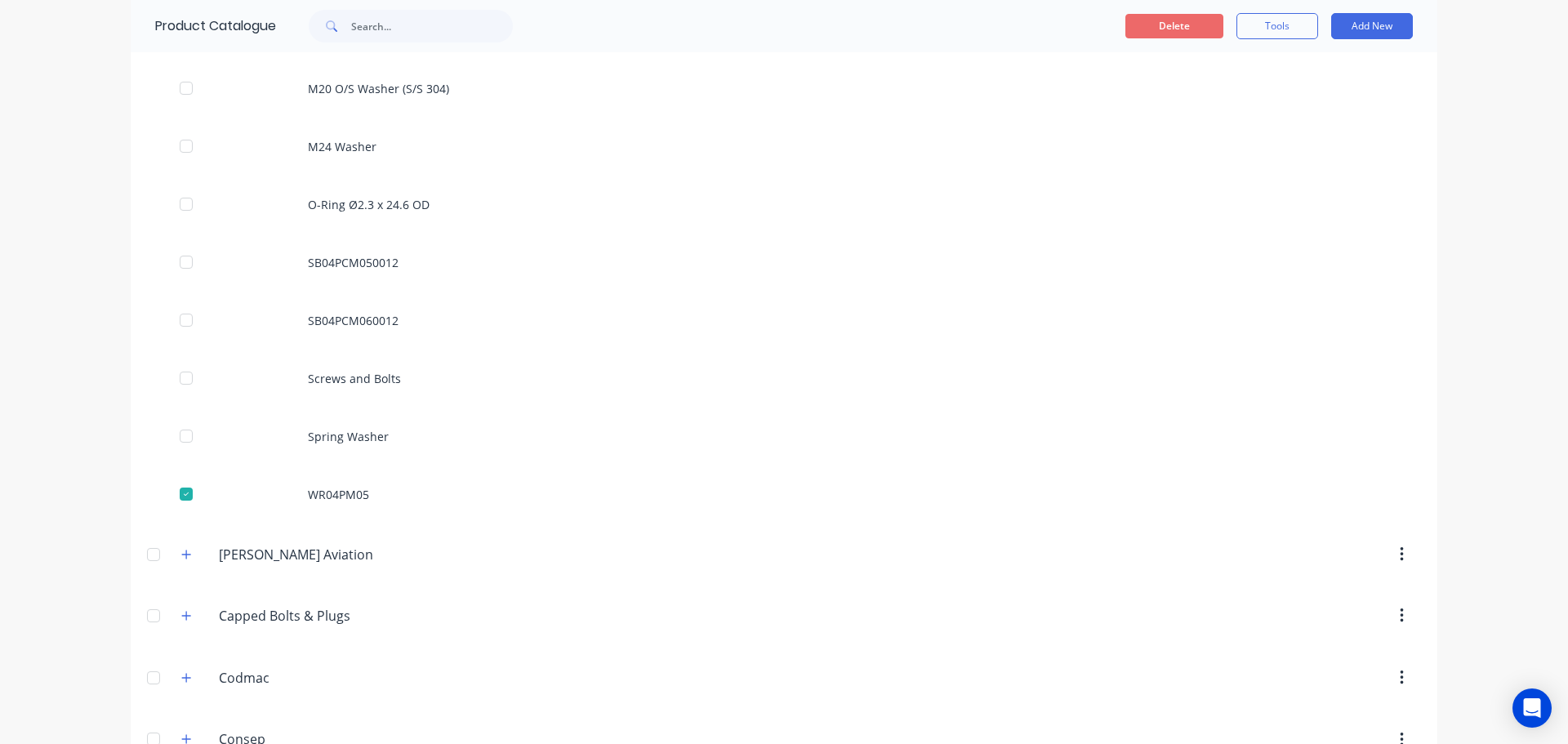
click at [1176, 31] on button "Delete" at bounding box center [1174, 26] width 98 height 25
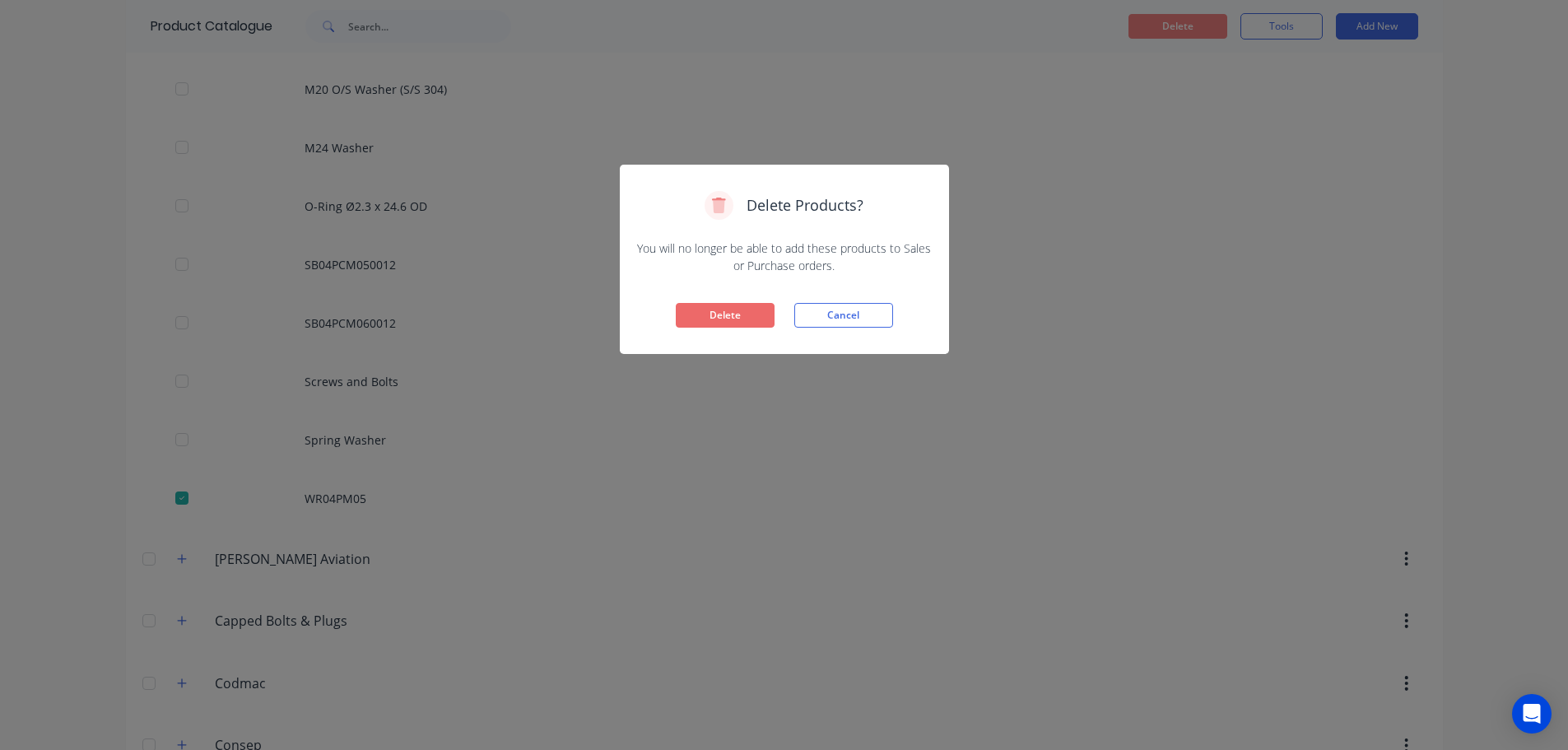
click at [717, 327] on button "Delete" at bounding box center [725, 316] width 98 height 25
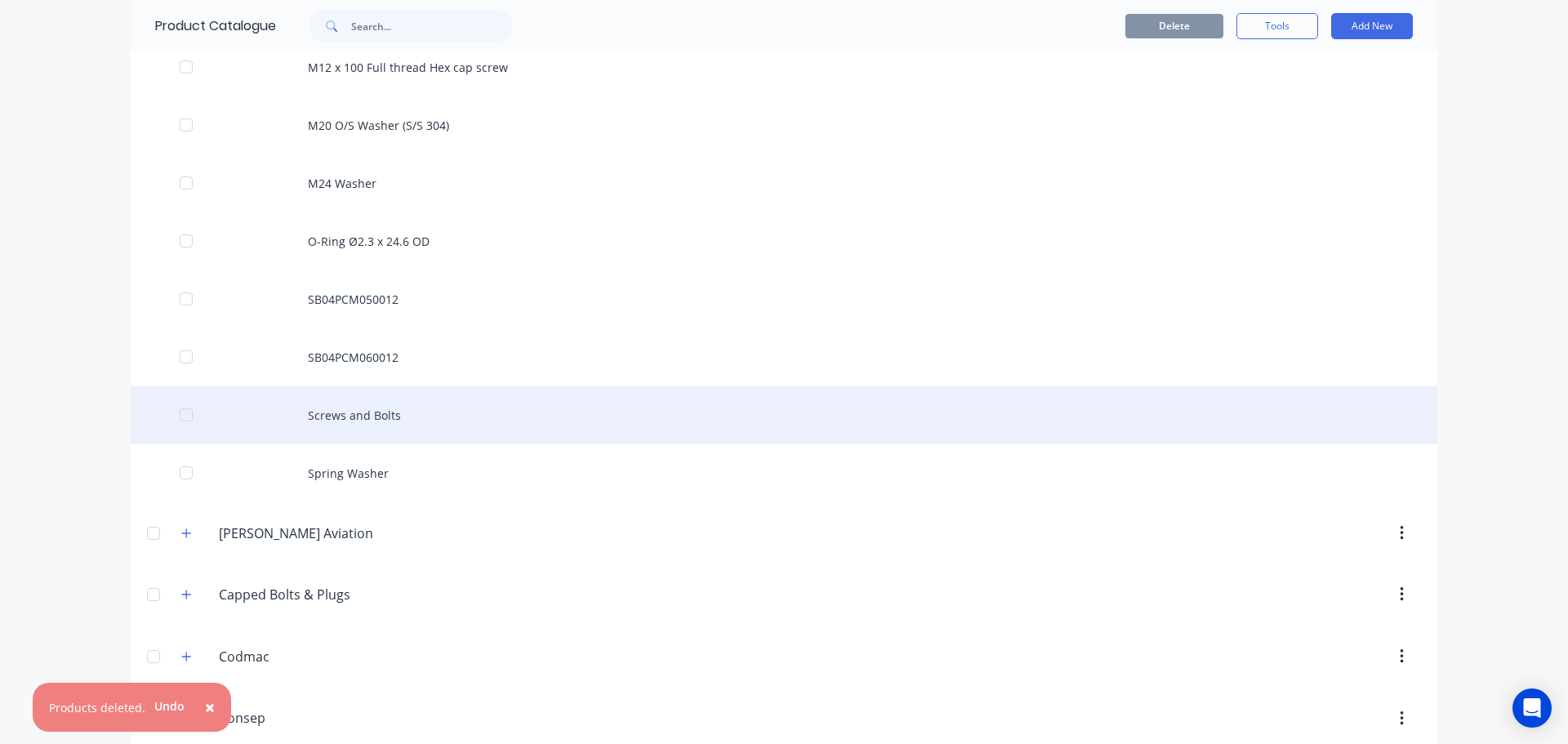
scroll to position [1470, 0]
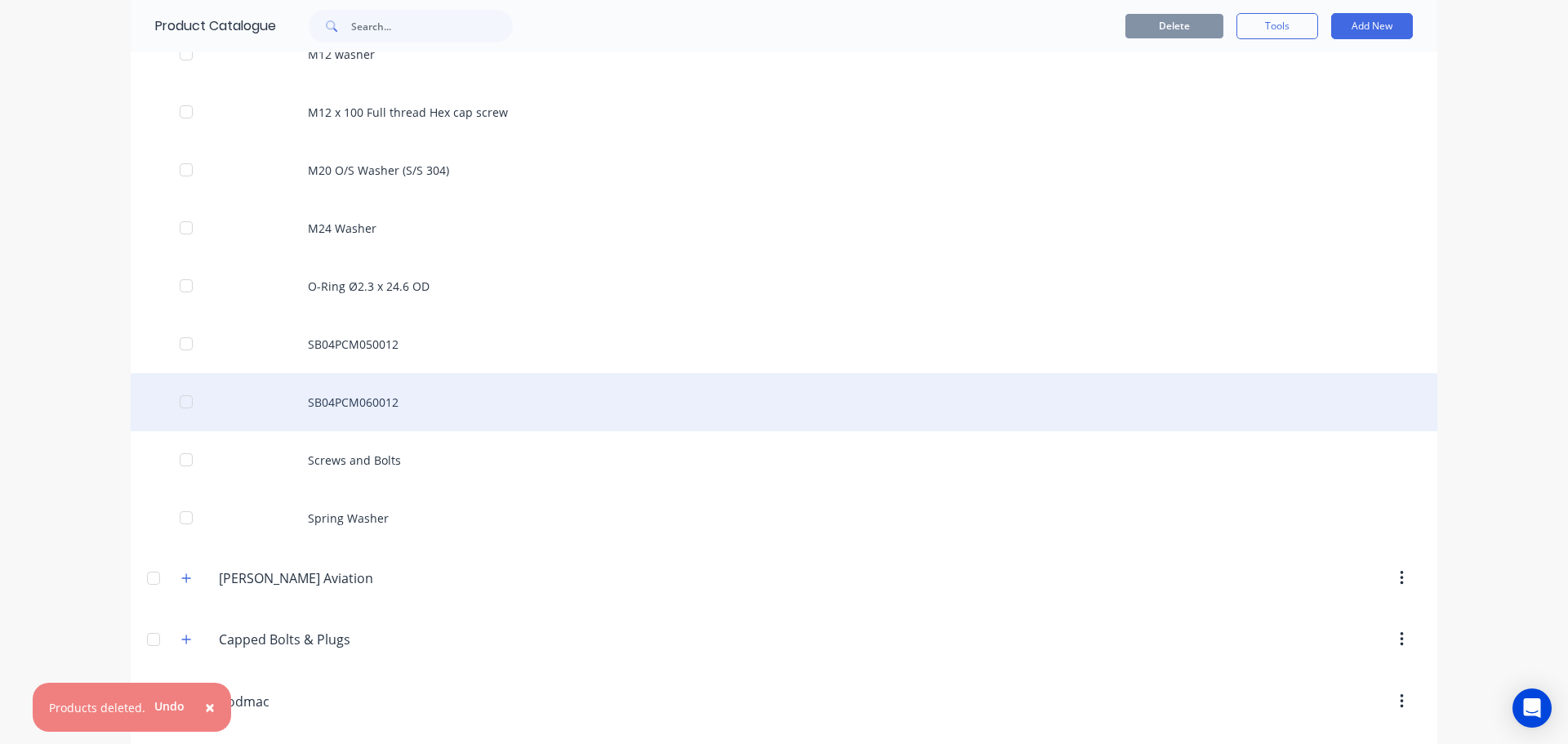
click at [352, 413] on div "SB04PCM060012" at bounding box center [784, 402] width 1307 height 58
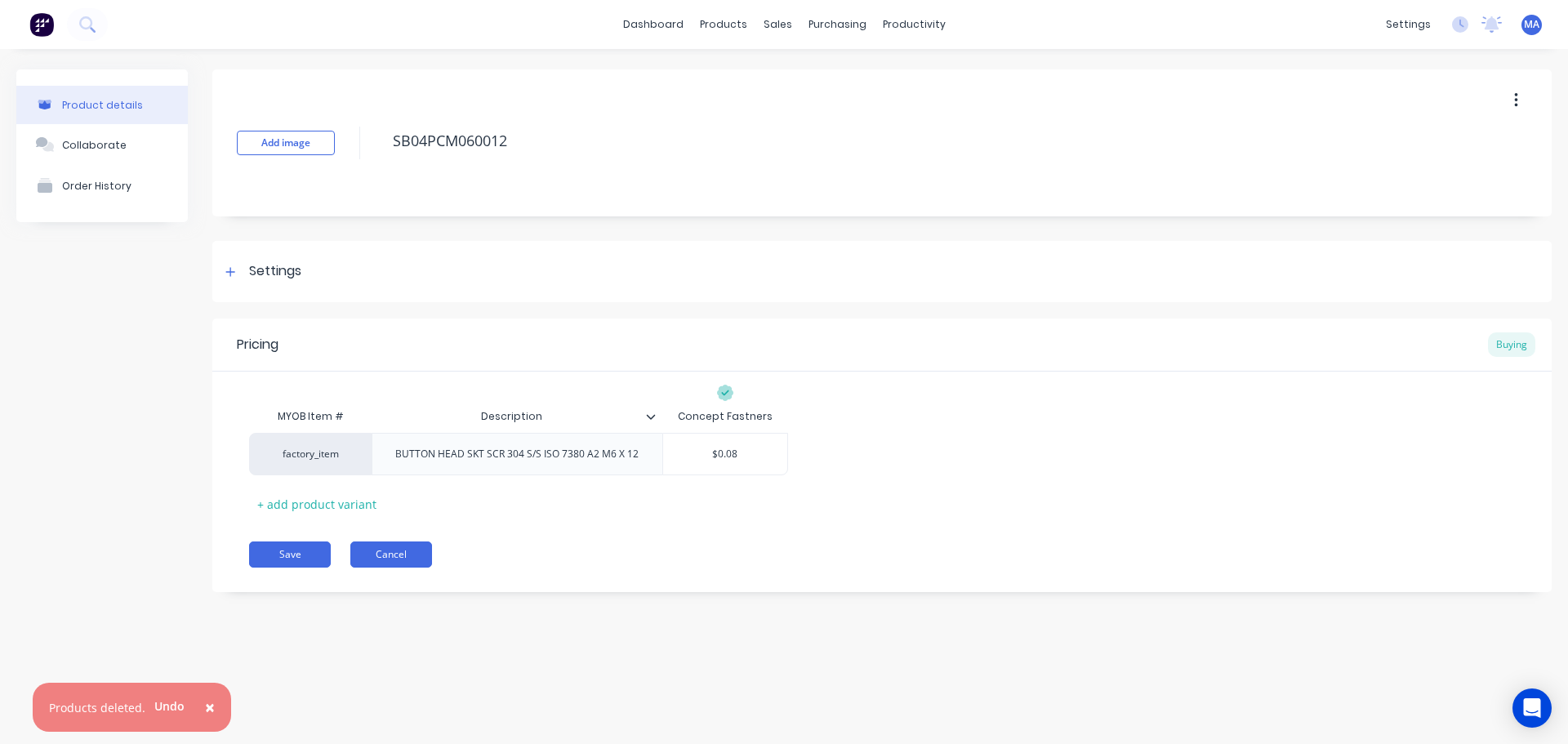
click at [407, 554] on button "Cancel" at bounding box center [391, 553] width 81 height 26
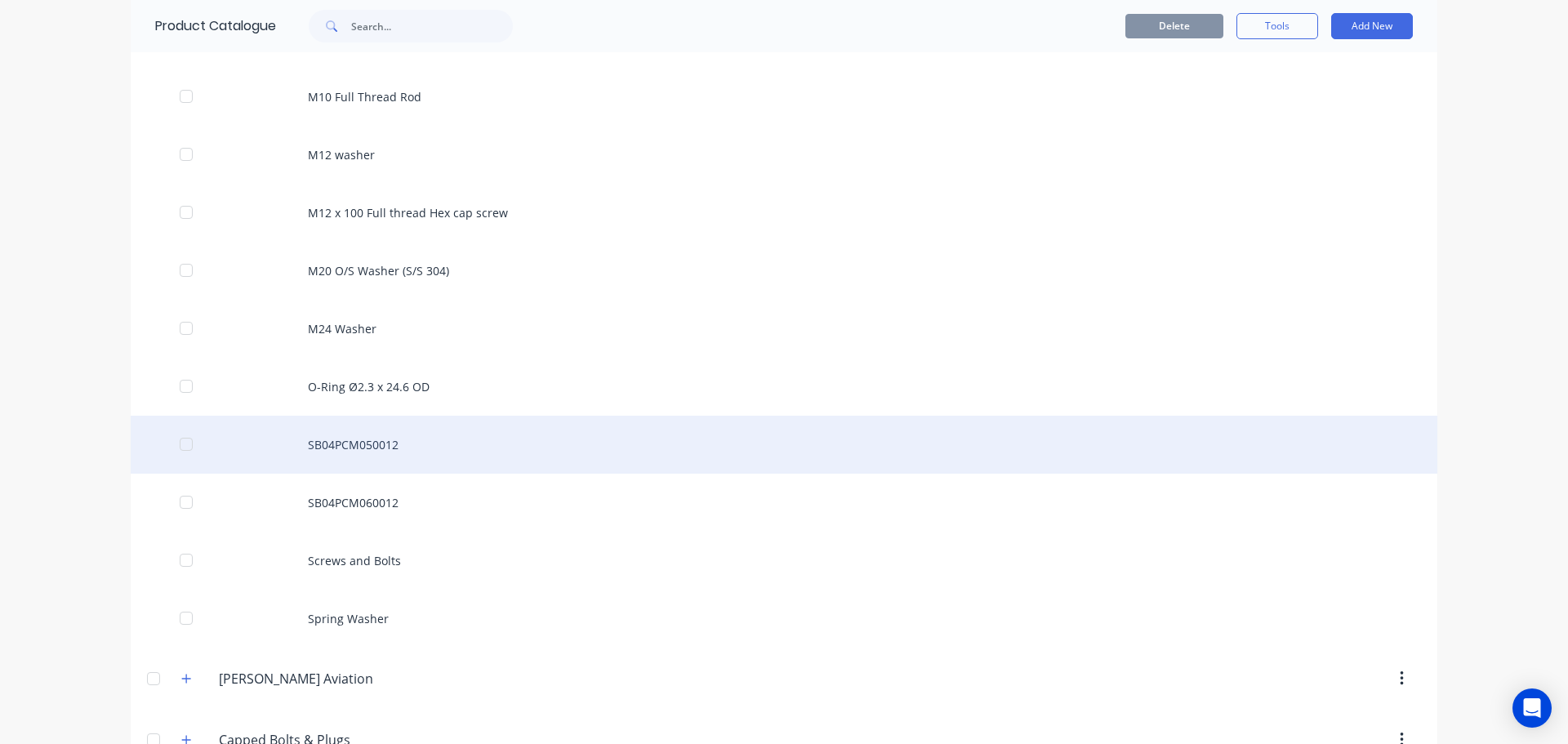
scroll to position [1470, 0]
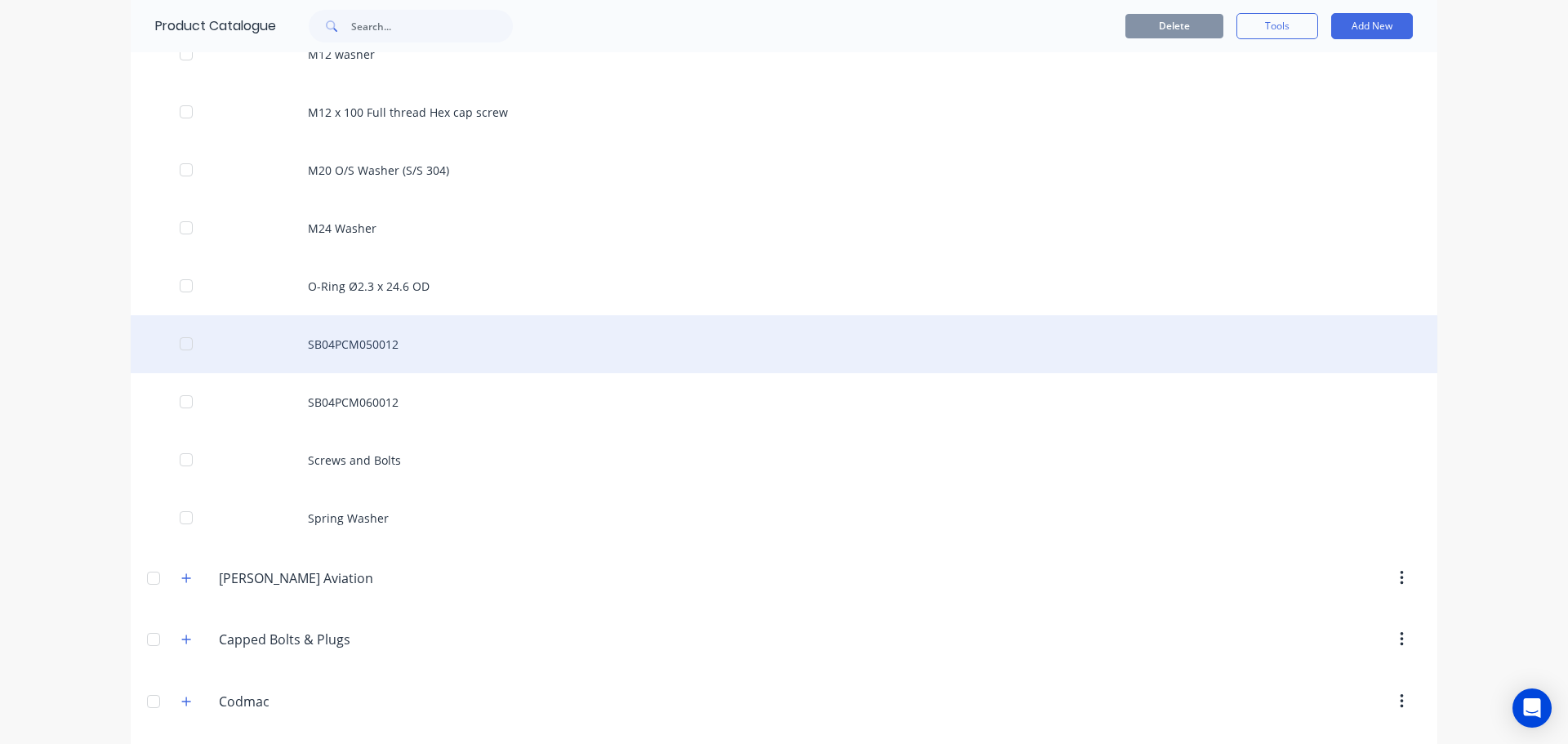
click at [180, 340] on div at bounding box center [186, 344] width 33 height 33
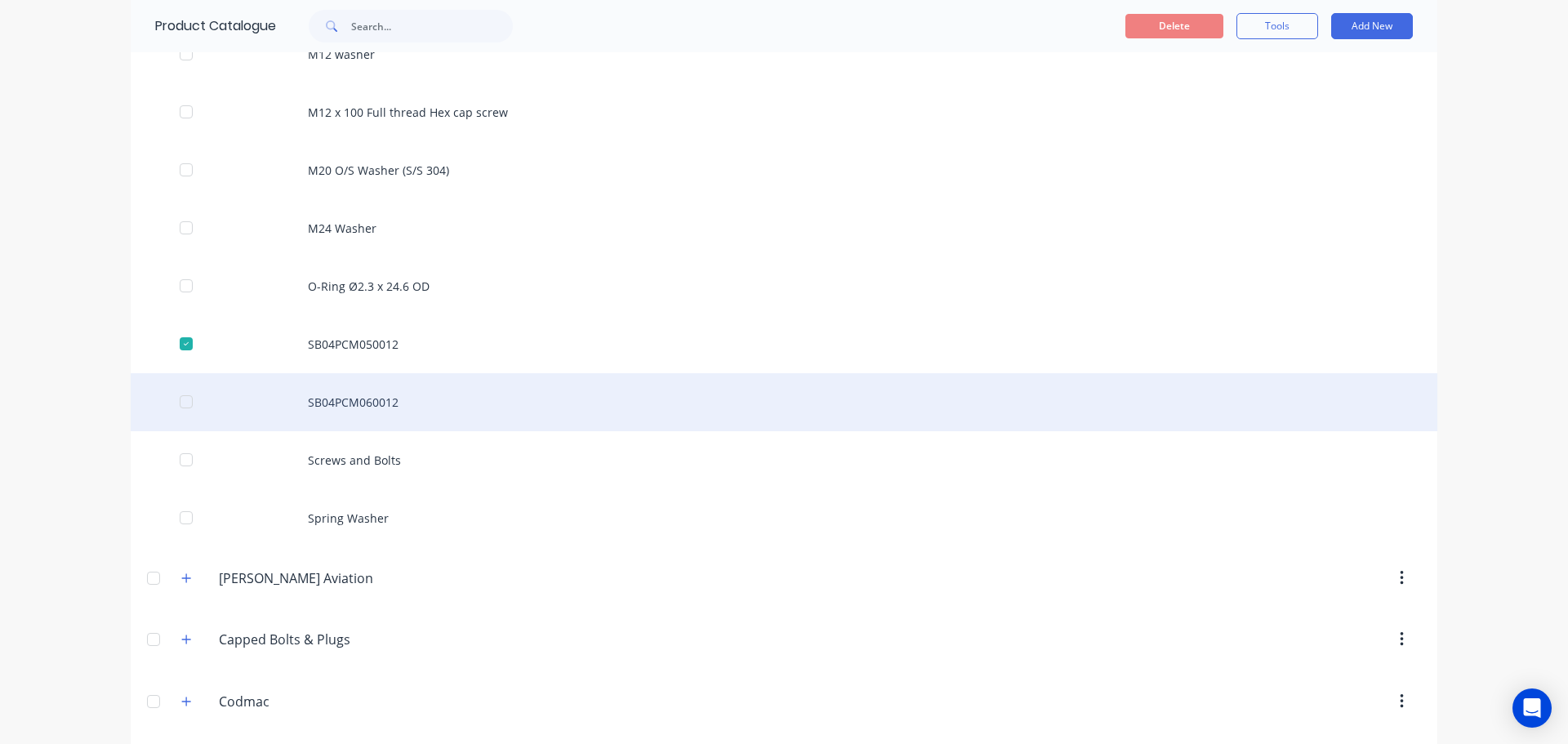
click at [179, 395] on div at bounding box center [186, 401] width 33 height 33
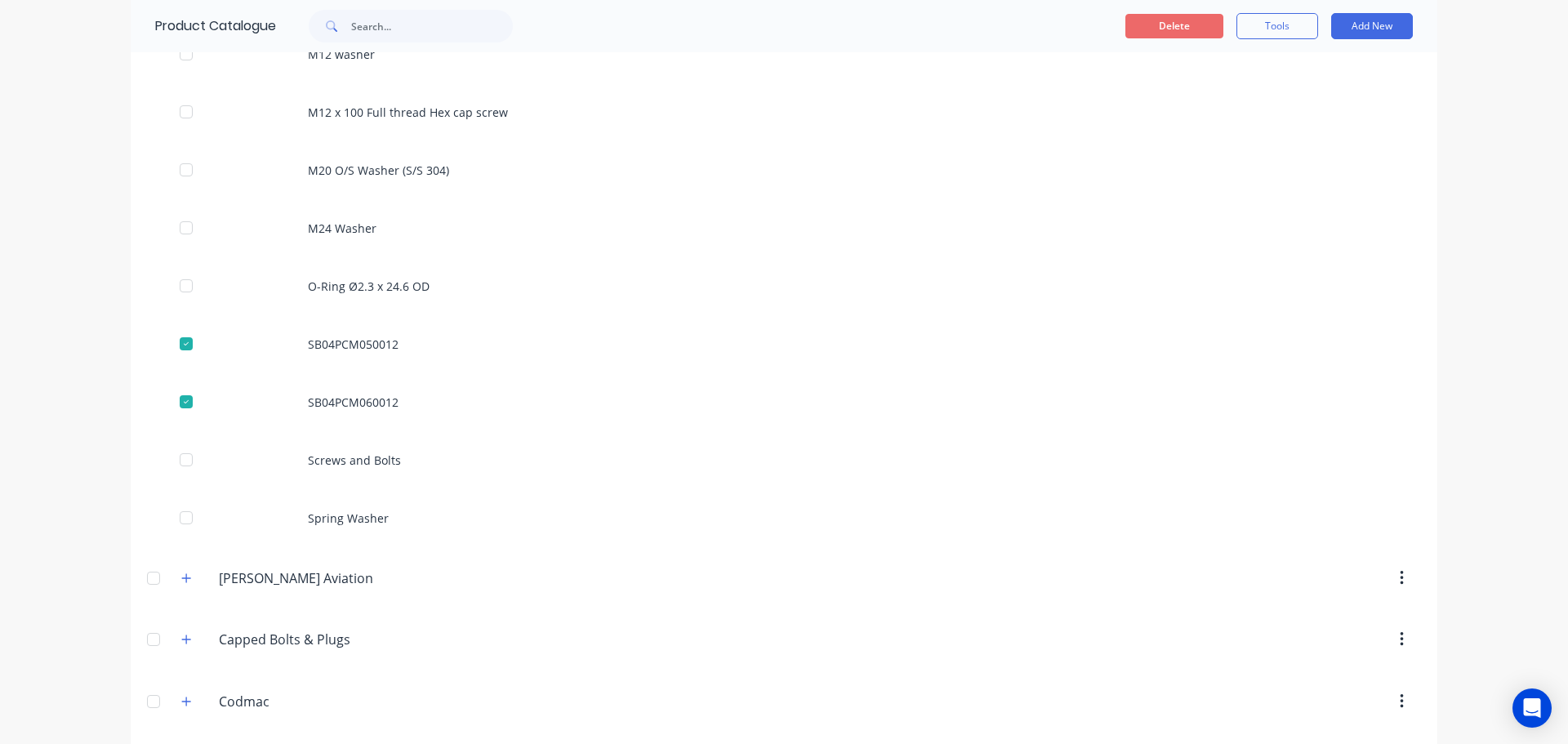
click at [1170, 25] on button "Delete" at bounding box center [1174, 26] width 98 height 25
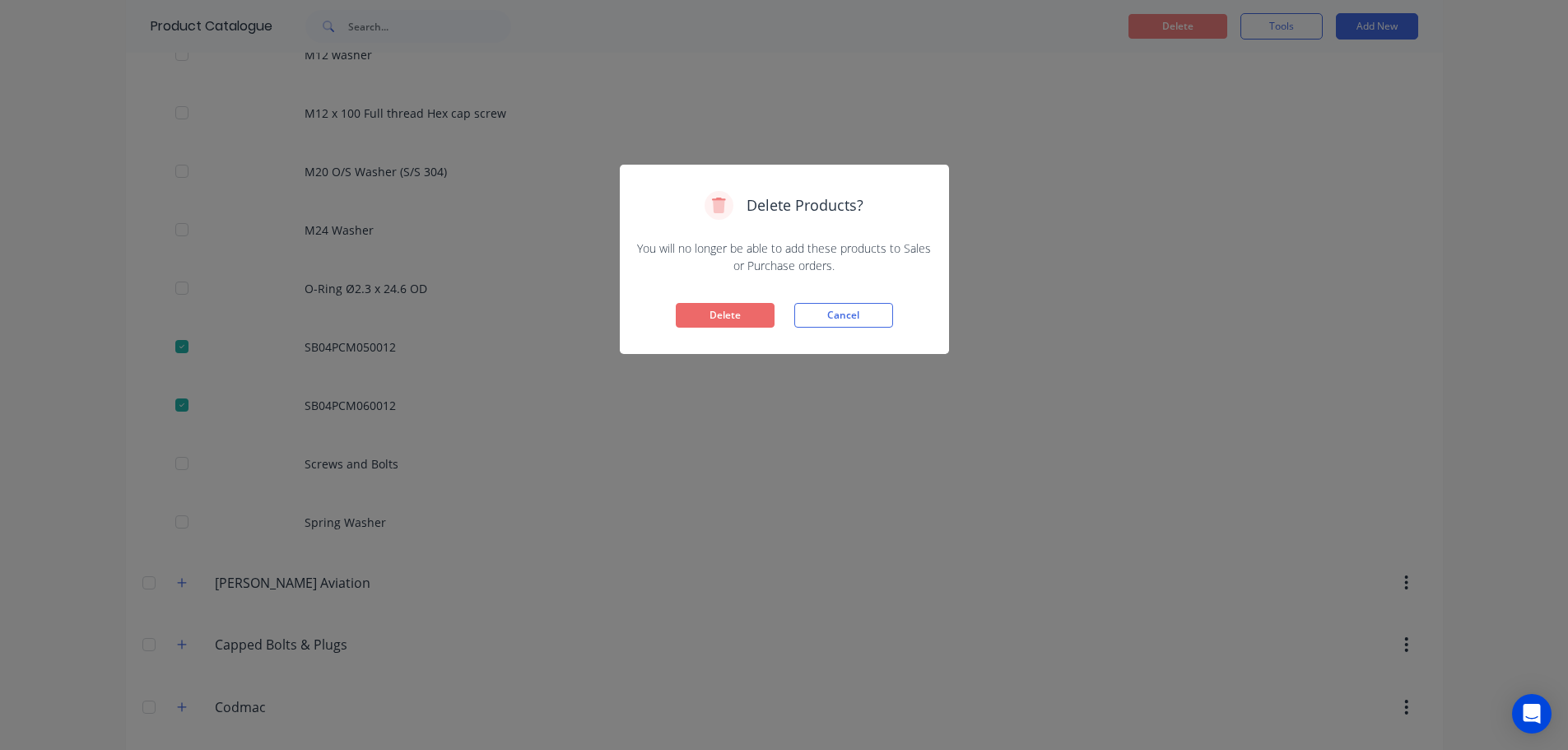
click at [740, 323] on button "Delete" at bounding box center [725, 316] width 98 height 25
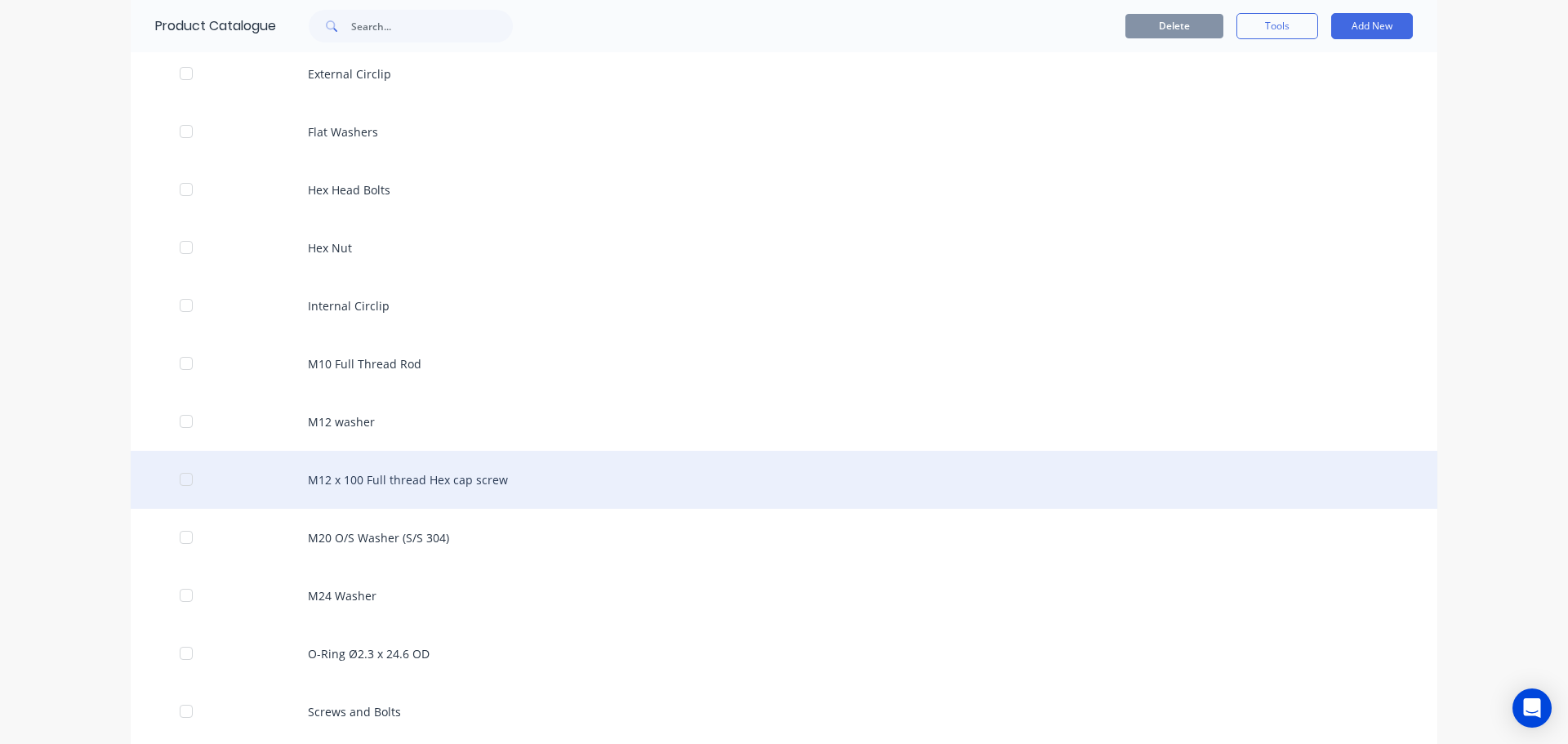
scroll to position [1061, 0]
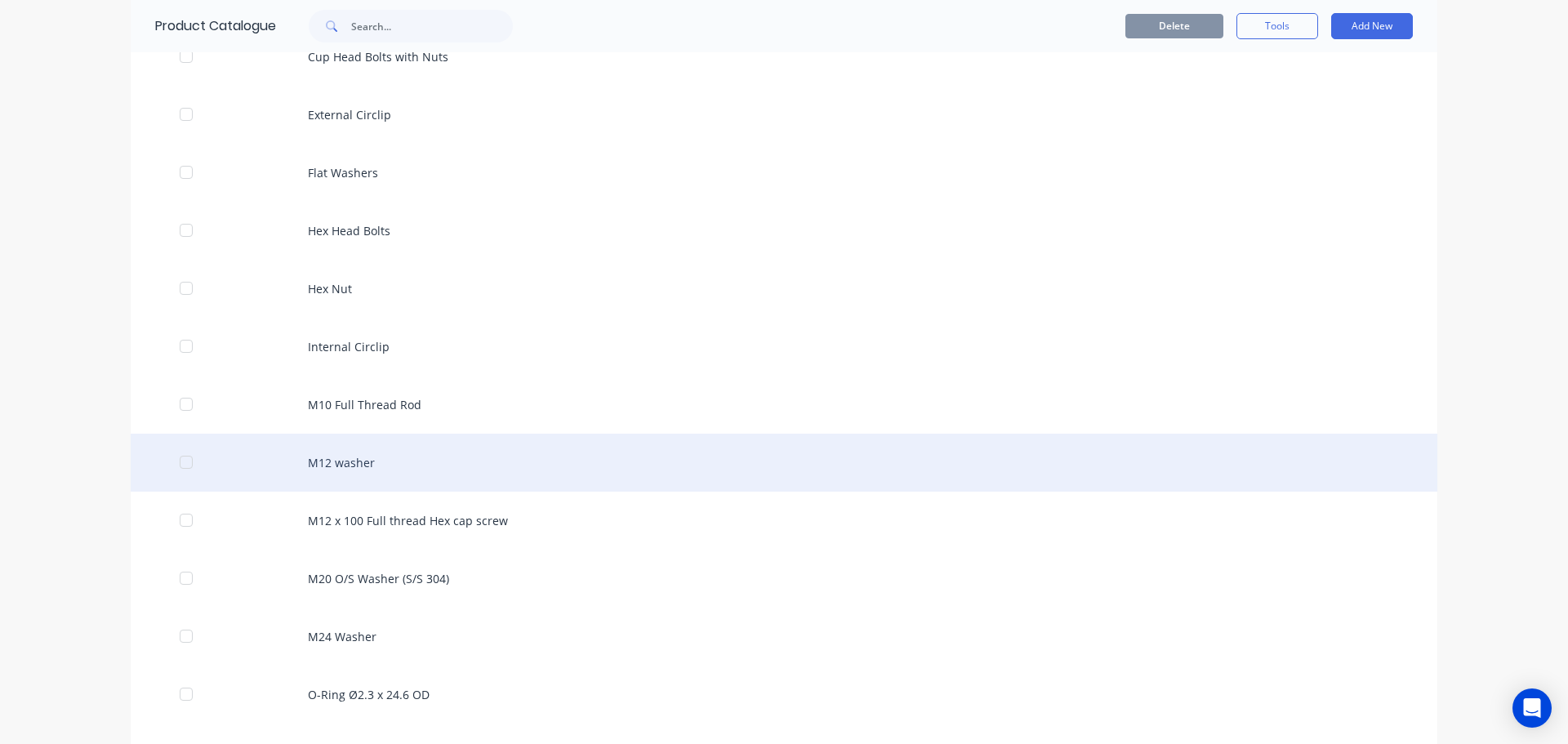
click at [426, 463] on div "M12 washer" at bounding box center [784, 462] width 1307 height 58
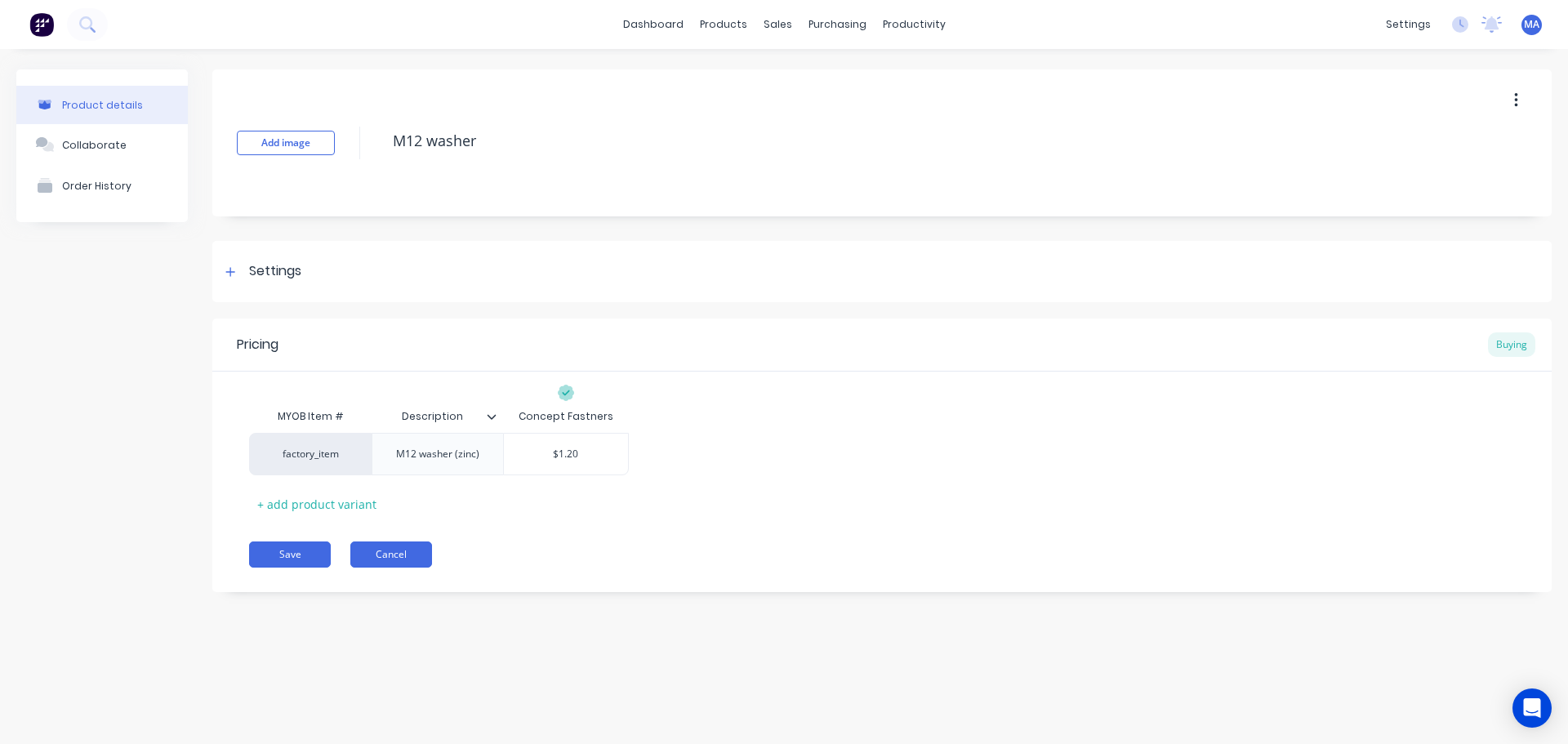
click at [397, 548] on button "Cancel" at bounding box center [391, 553] width 81 height 26
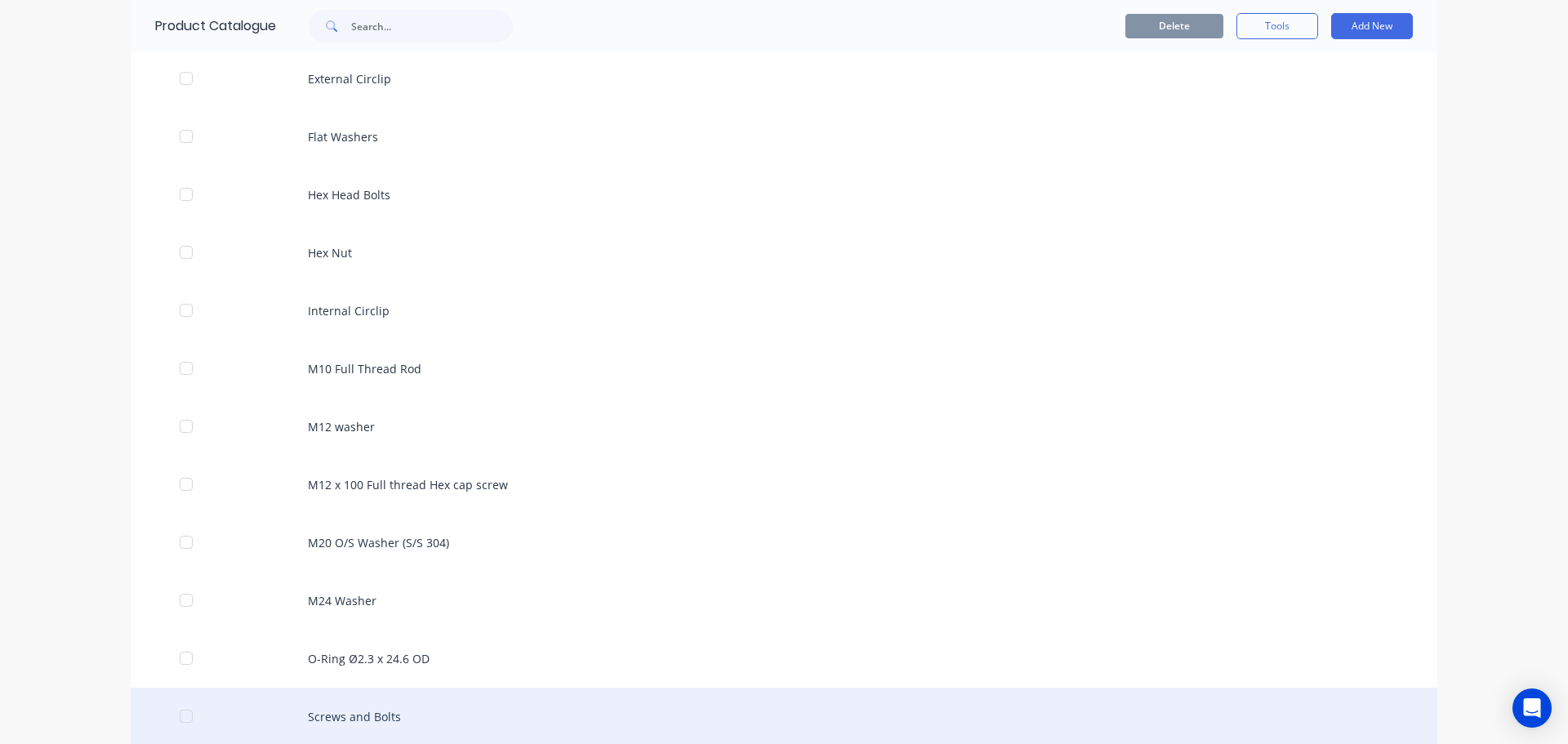
scroll to position [1061, 0]
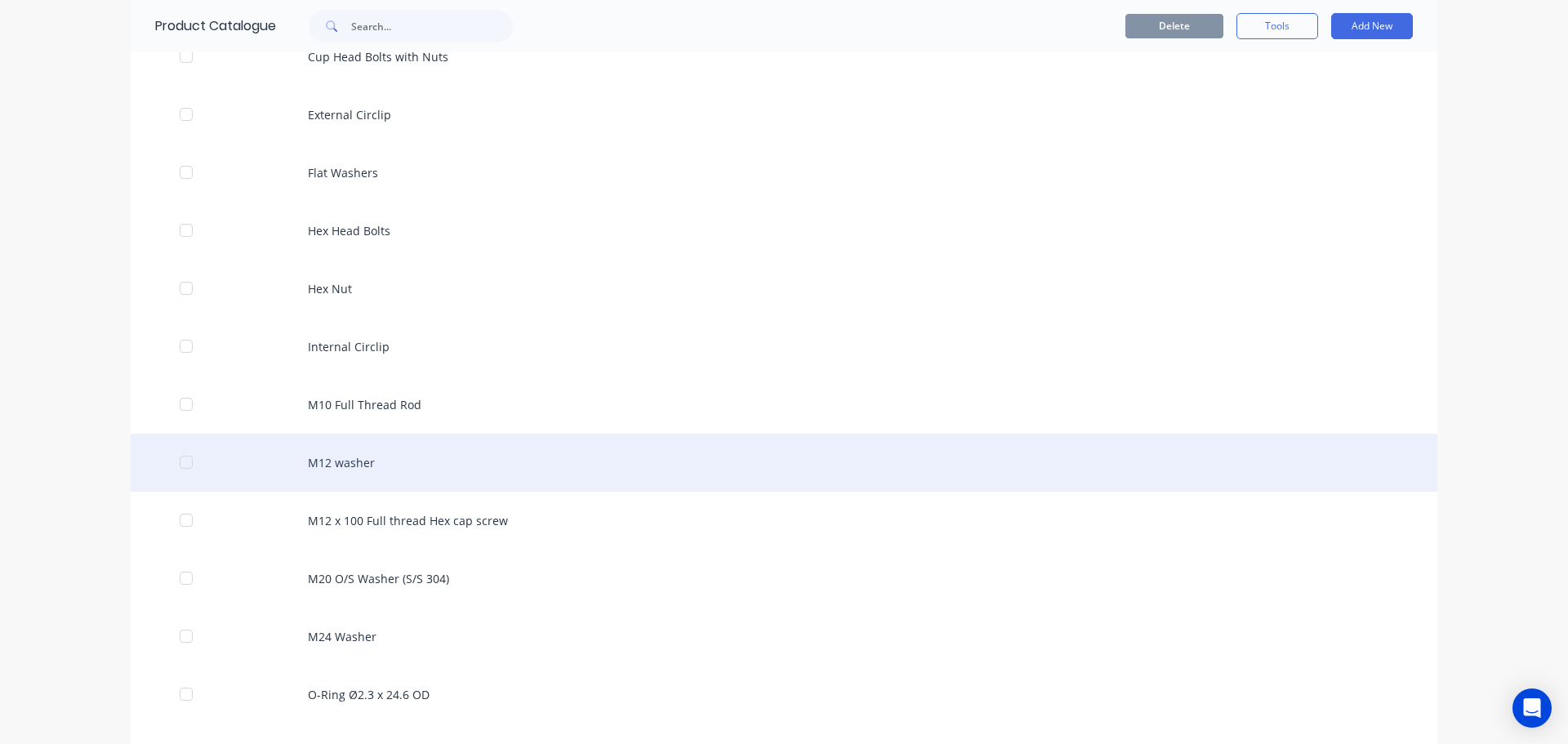
click at [172, 455] on div at bounding box center [186, 462] width 33 height 33
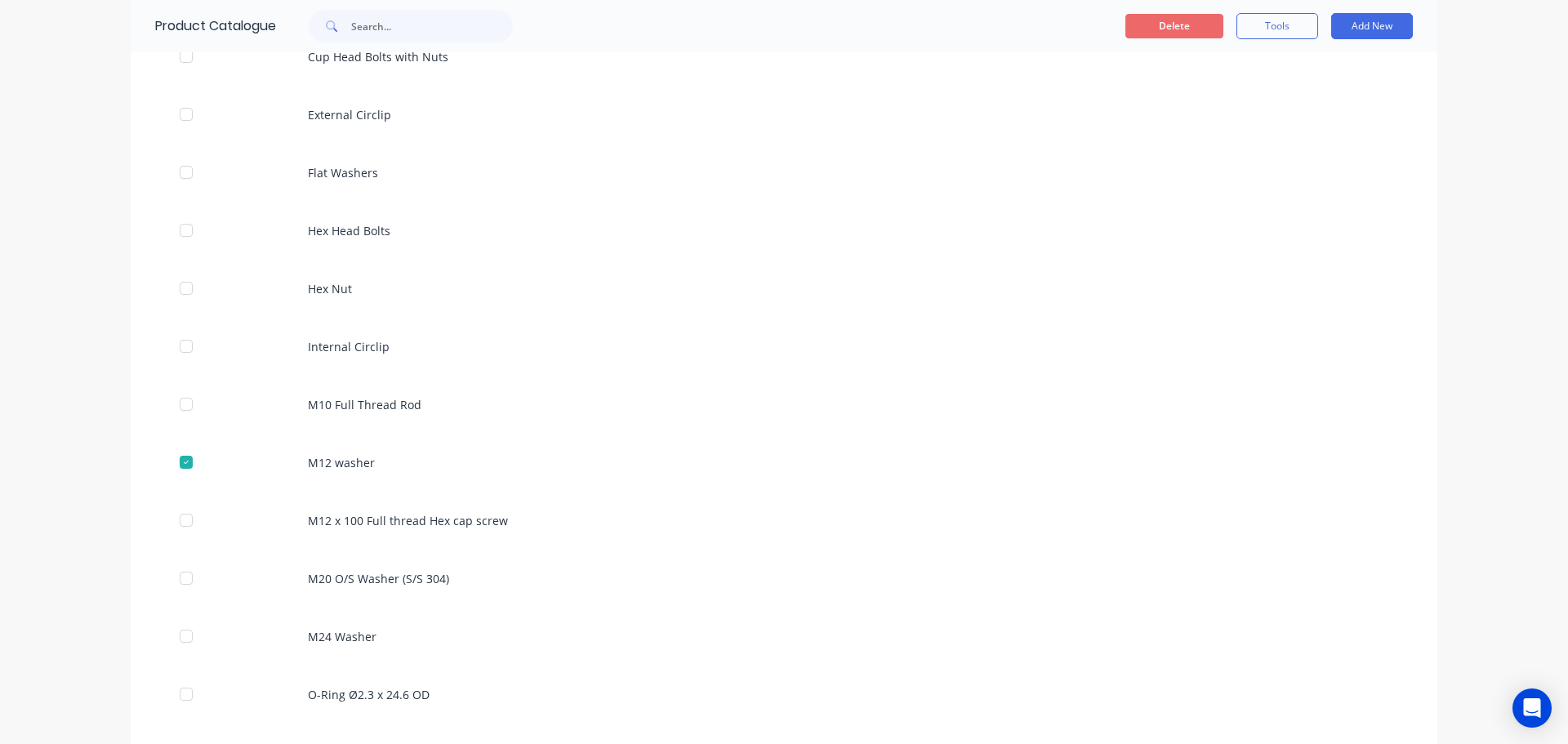
click at [1167, 28] on button "Delete" at bounding box center [1174, 26] width 98 height 25
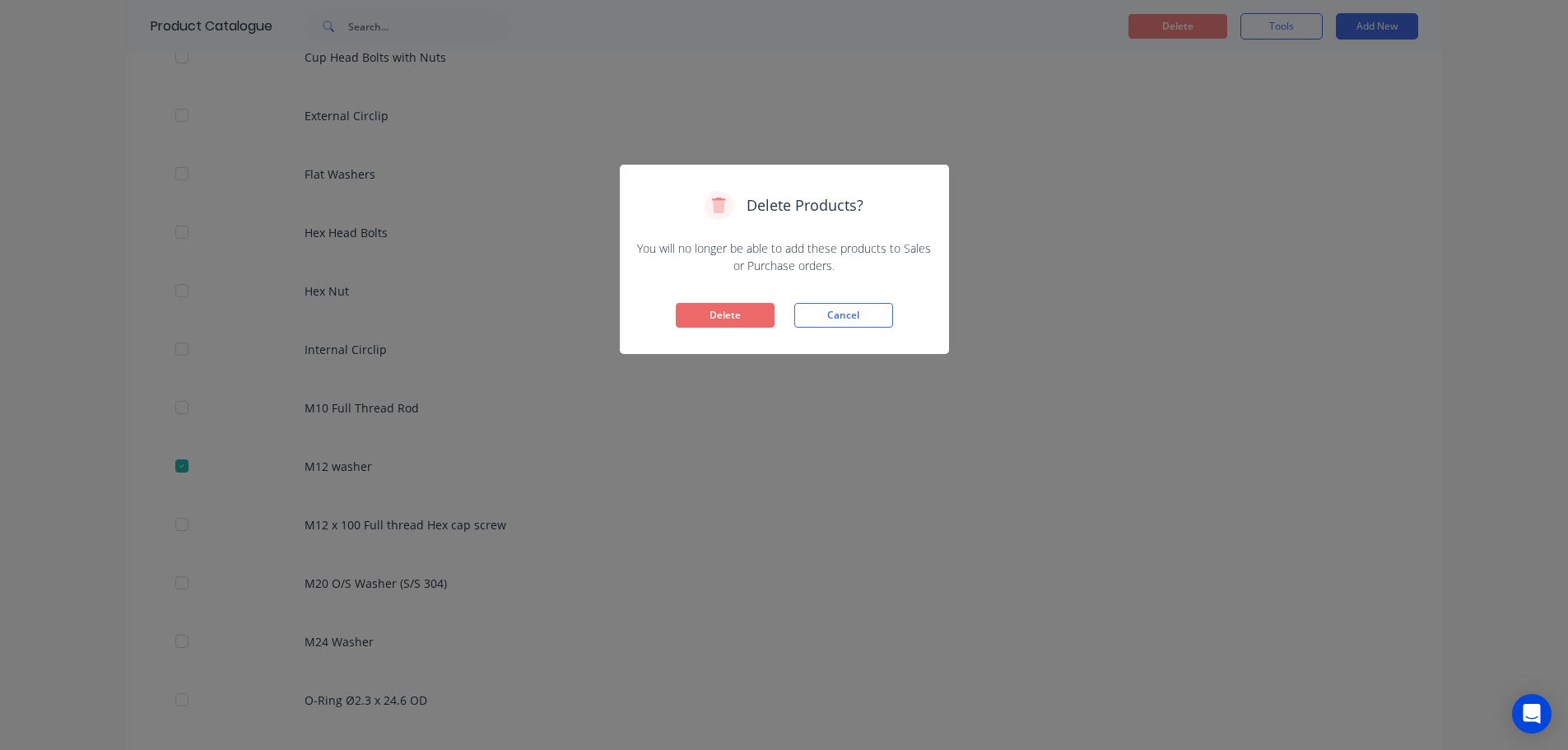
click at [742, 326] on button "Delete" at bounding box center [725, 316] width 98 height 25
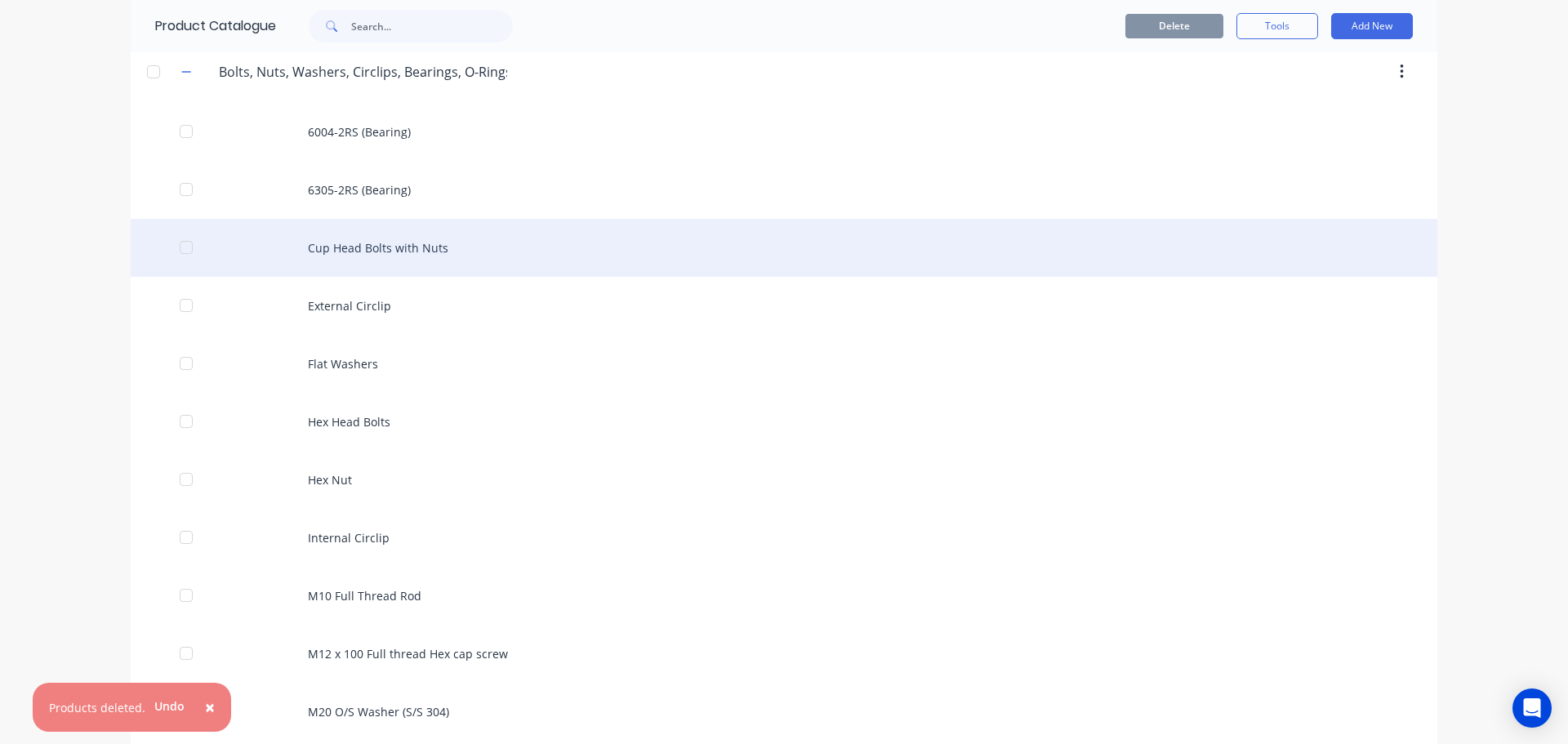
scroll to position [817, 0]
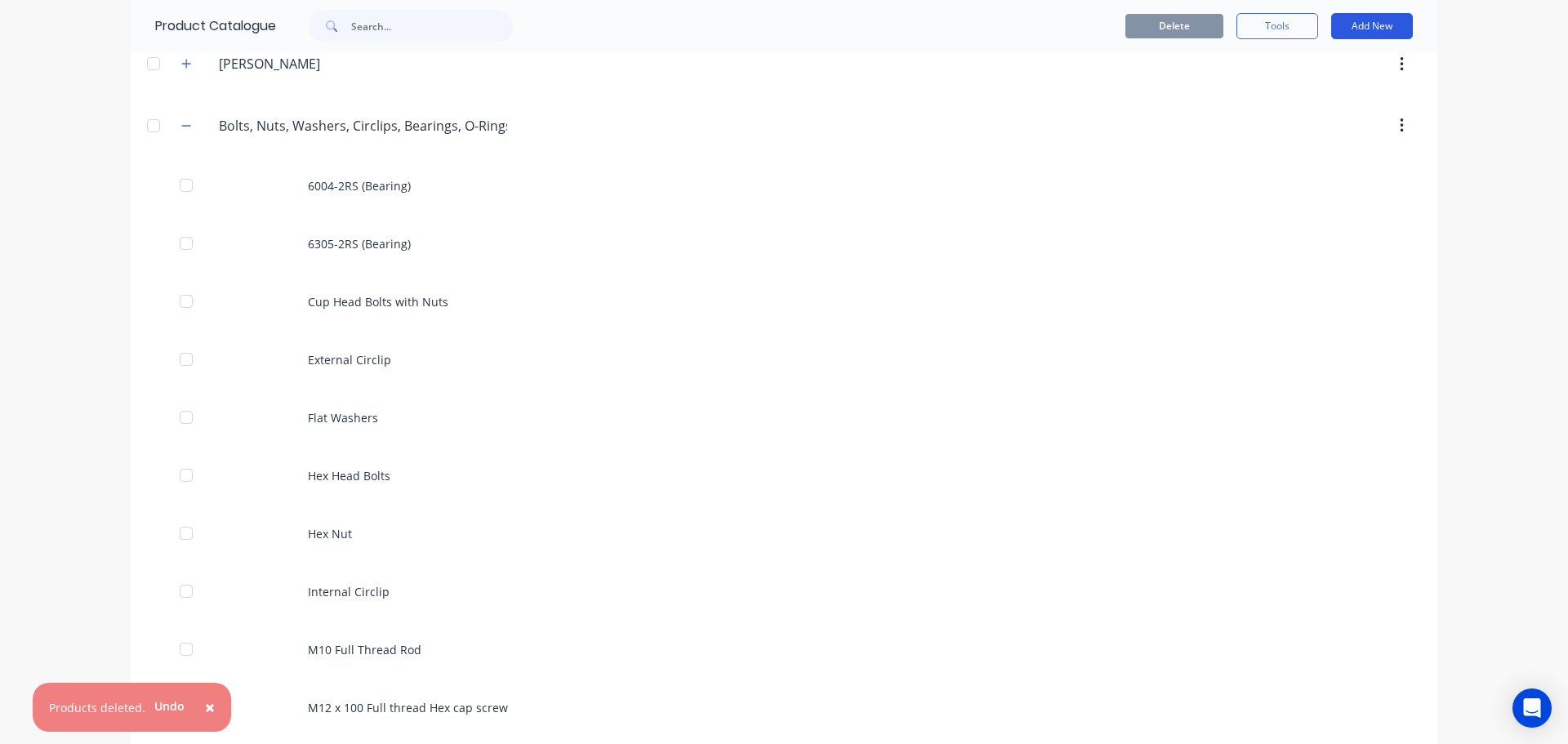
click at [1349, 21] on button "Add New" at bounding box center [1372, 26] width 81 height 26
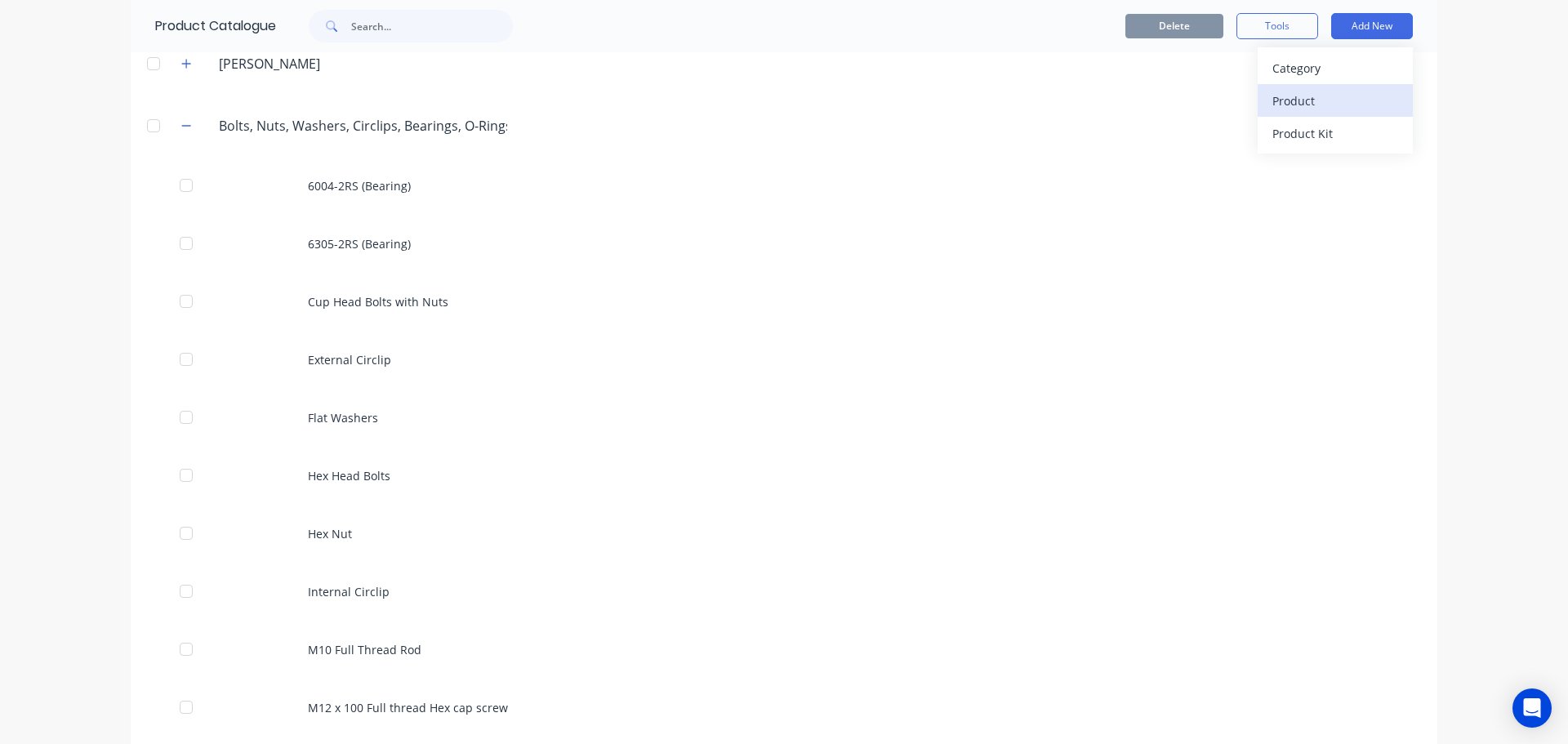
click at [1308, 101] on div "Product" at bounding box center [1334, 101] width 125 height 24
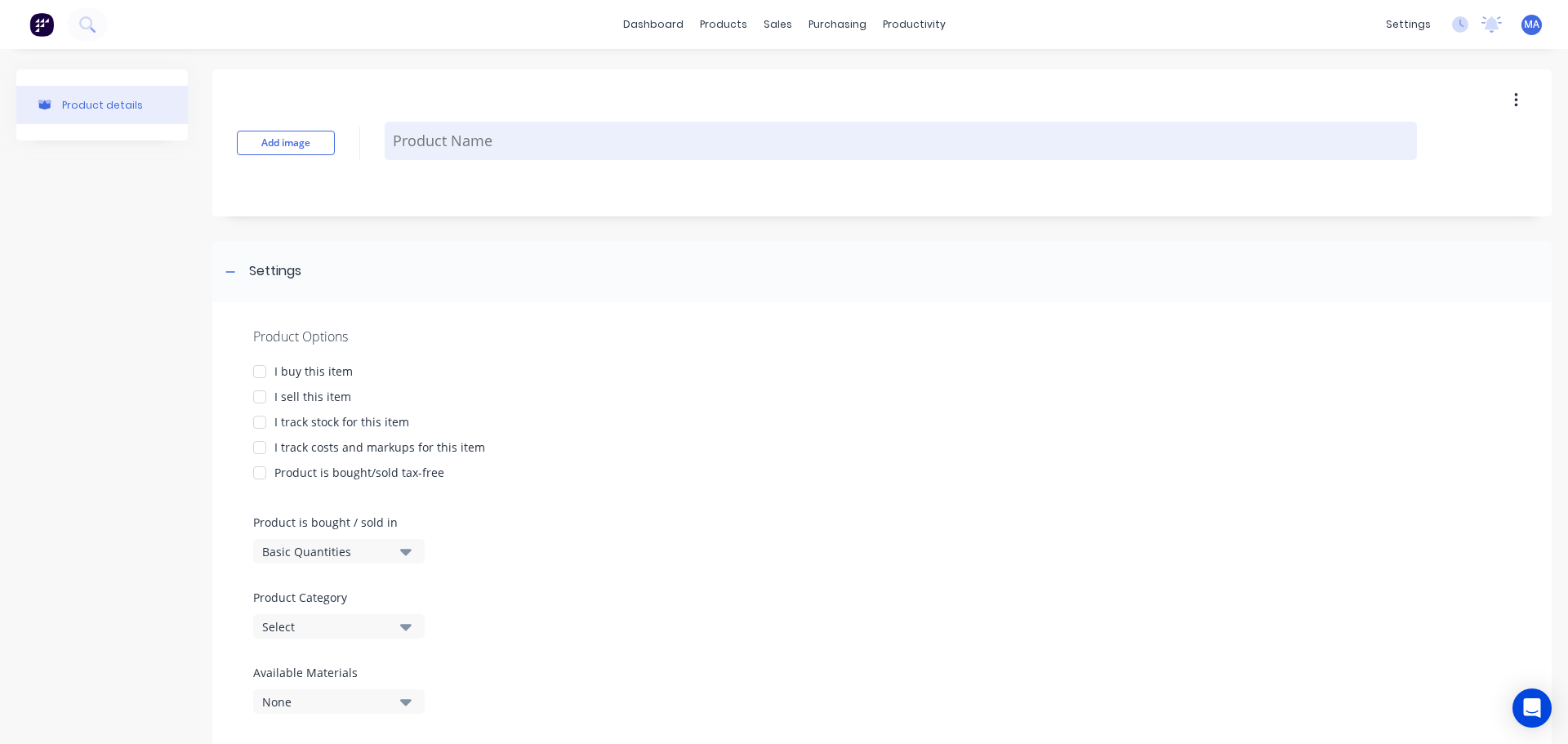
click at [546, 141] on textarea at bounding box center [901, 141] width 1033 height 38
type textarea "x"
type textarea "S"
type textarea "x"
type textarea "So"
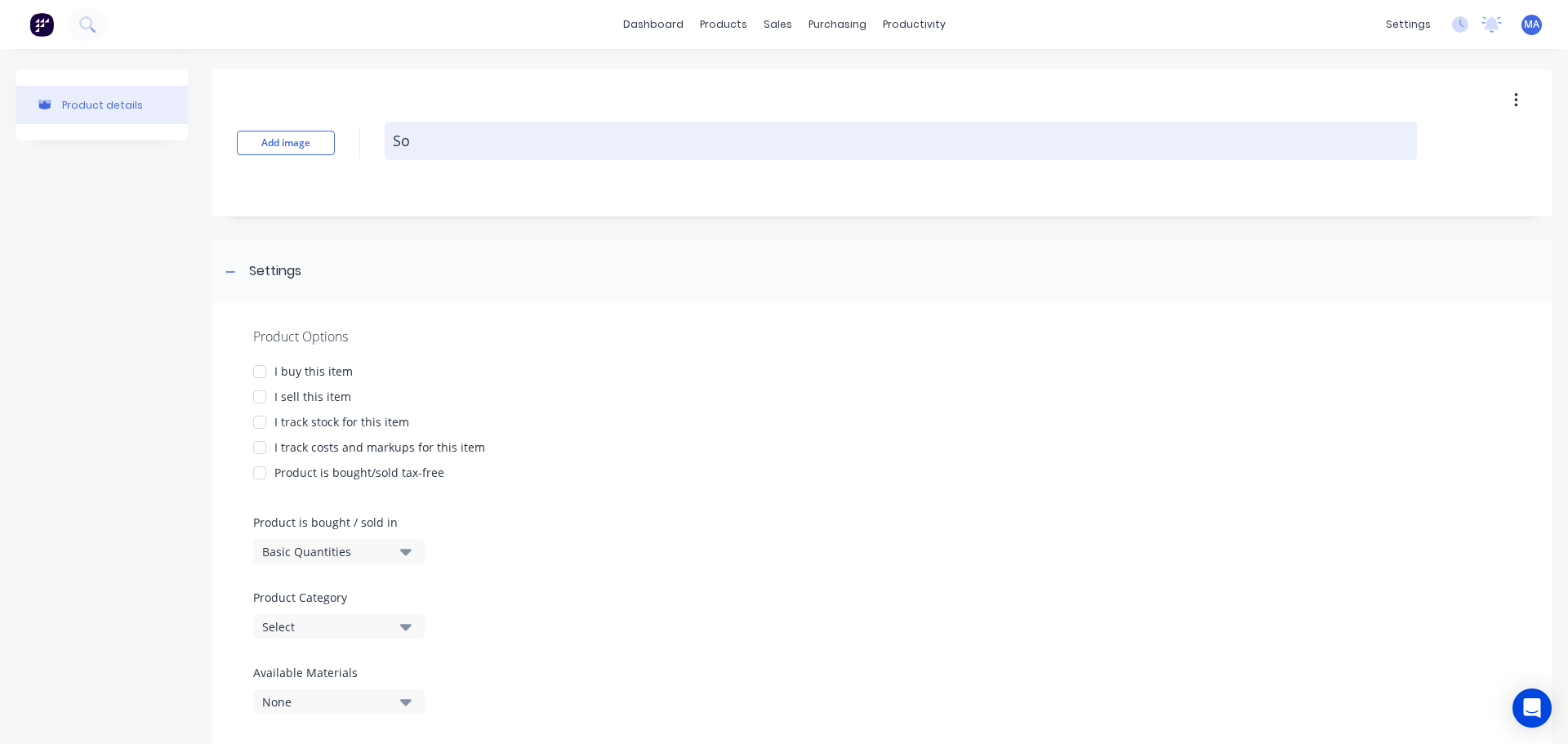
type textarea "x"
type textarea "Soc"
type textarea "x"
type textarea "Sock"
type textarea "x"
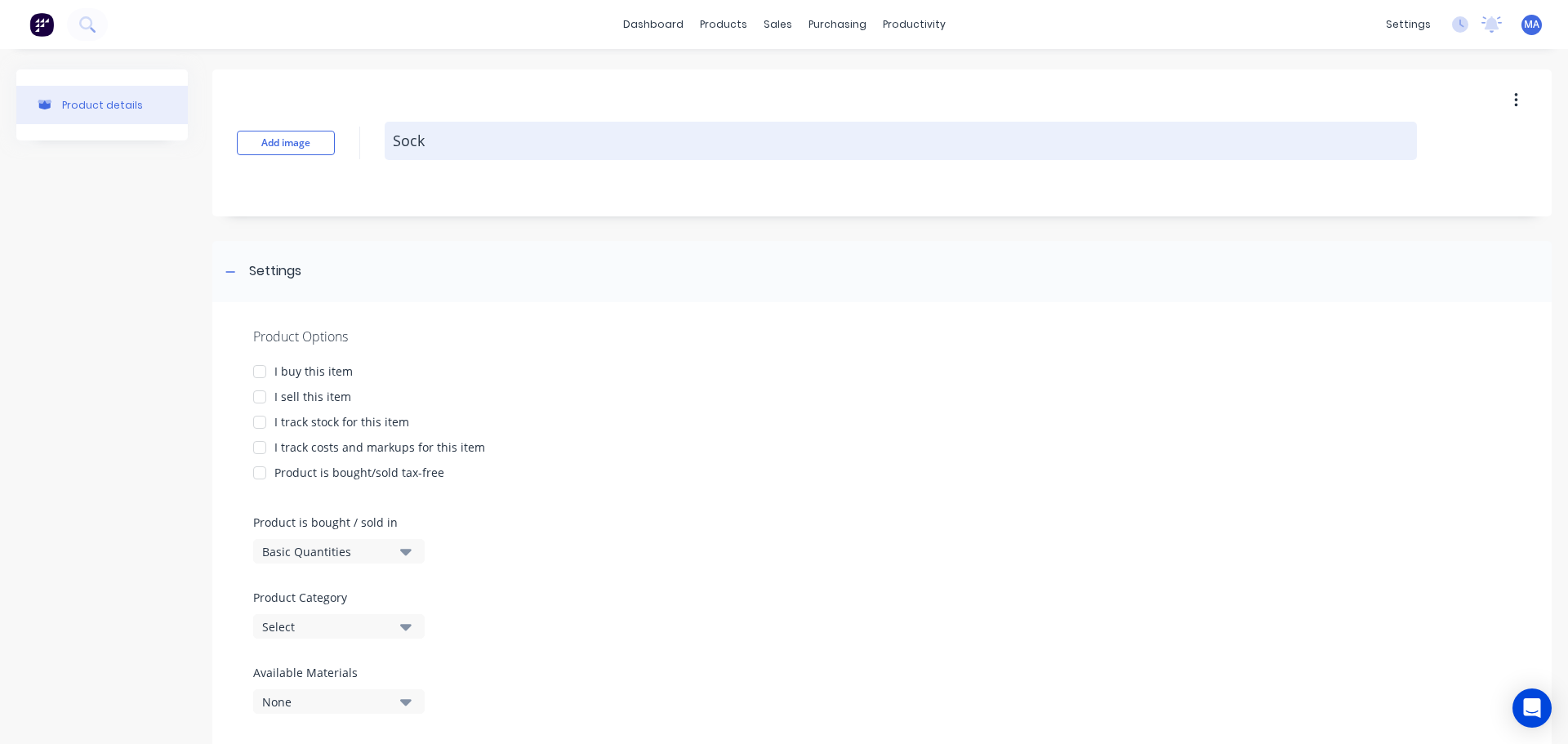
type textarea "Socke"
type textarea "x"
type textarea "Socket"
type textarea "x"
type textarea "Socket"
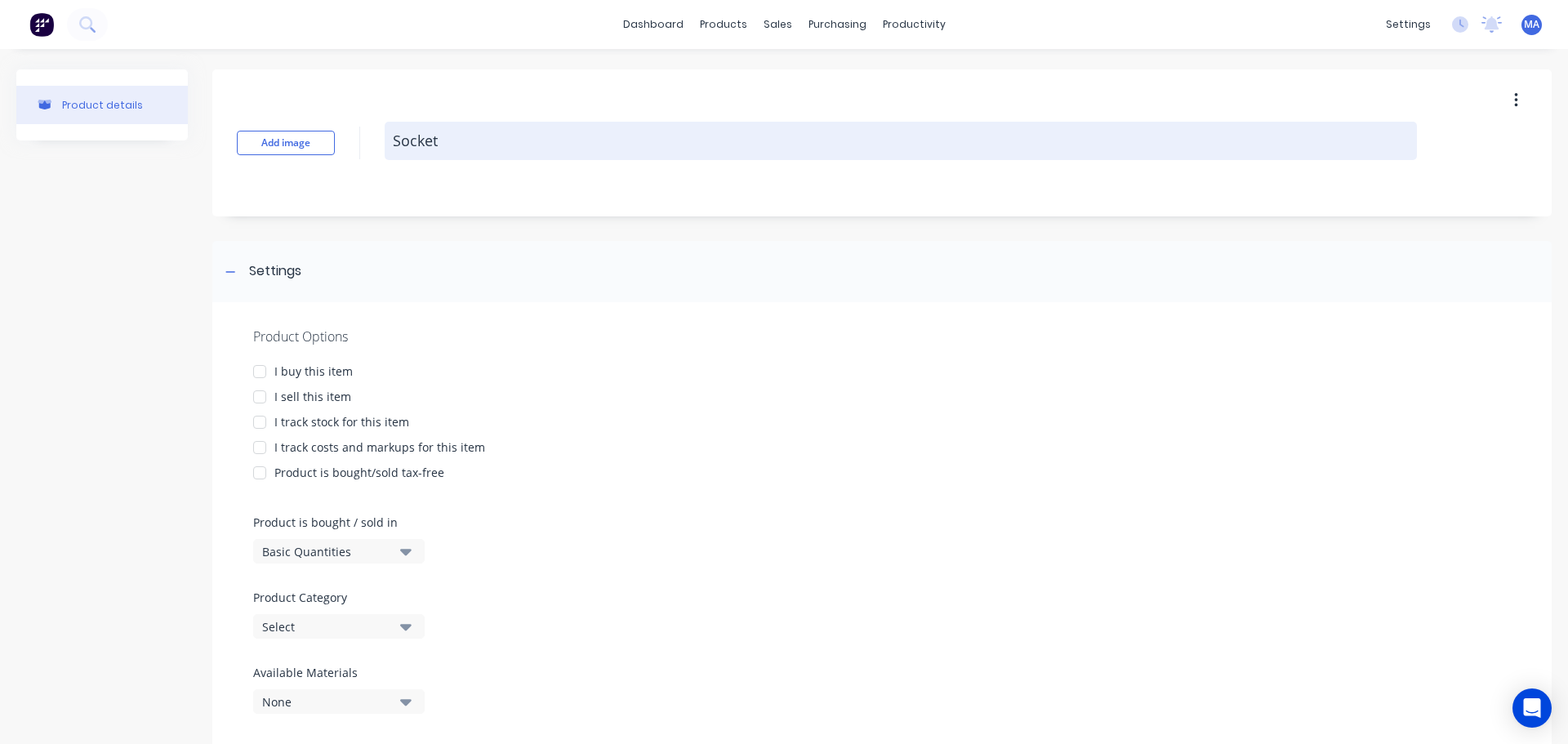
type textarea "x"
type textarea "Socket H"
type textarea "x"
type textarea "Socket He"
type textarea "x"
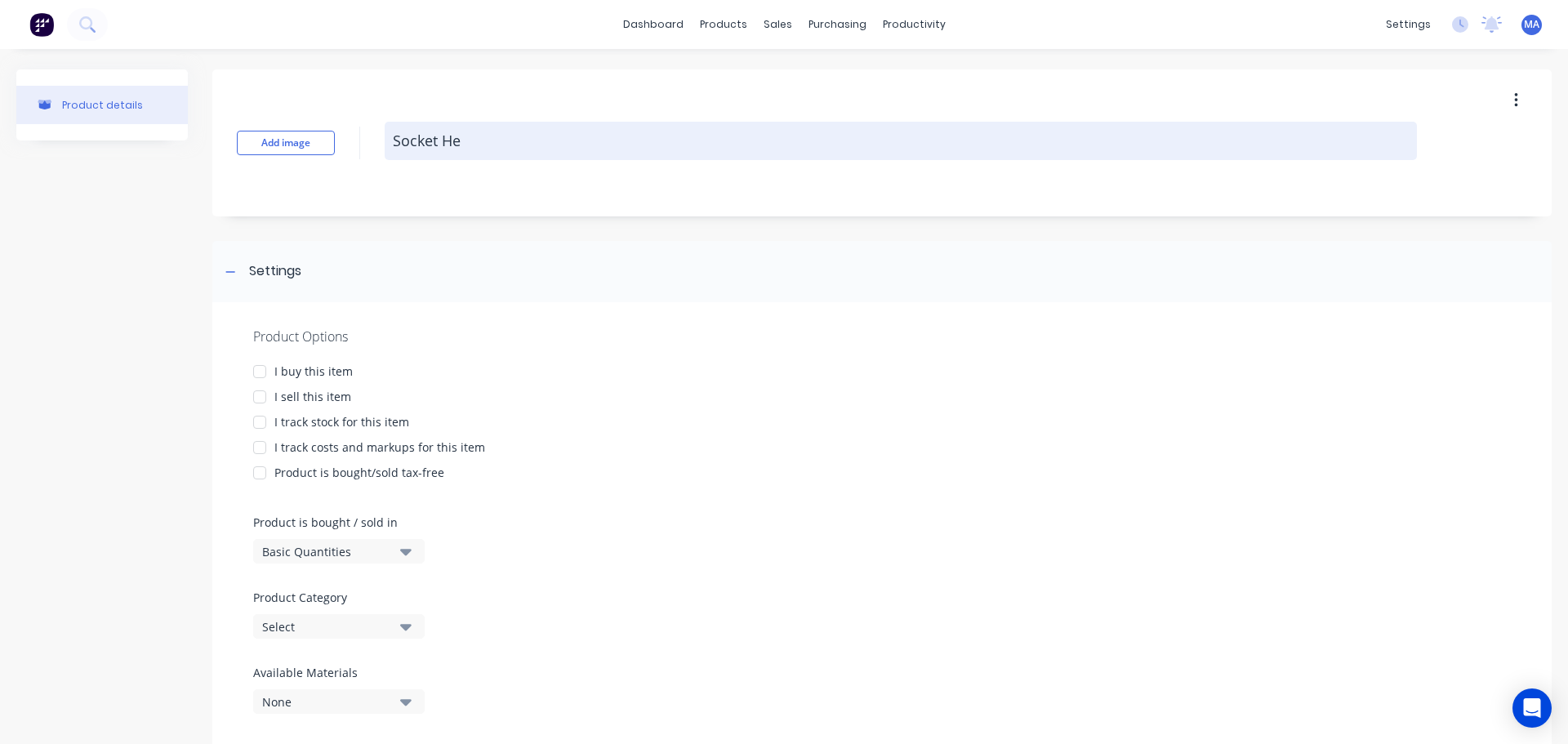
type textarea "Socket Hea"
type textarea "x"
type textarea "Socket Head"
type textarea "x"
type textarea "Socket Head"
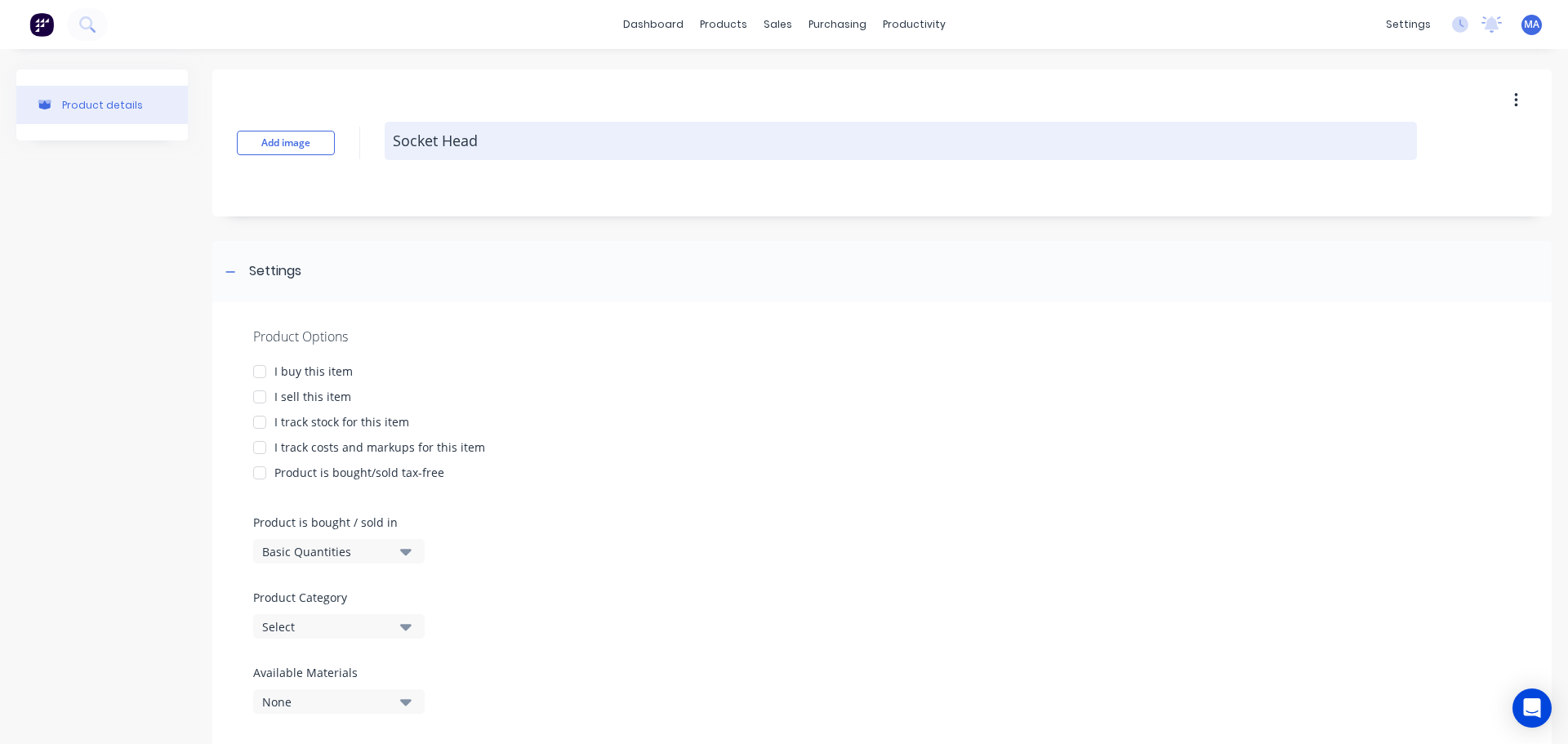
type textarea "x"
type textarea "Socket Head C"
type textarea "x"
type textarea "Socket Head Ca"
type textarea "x"
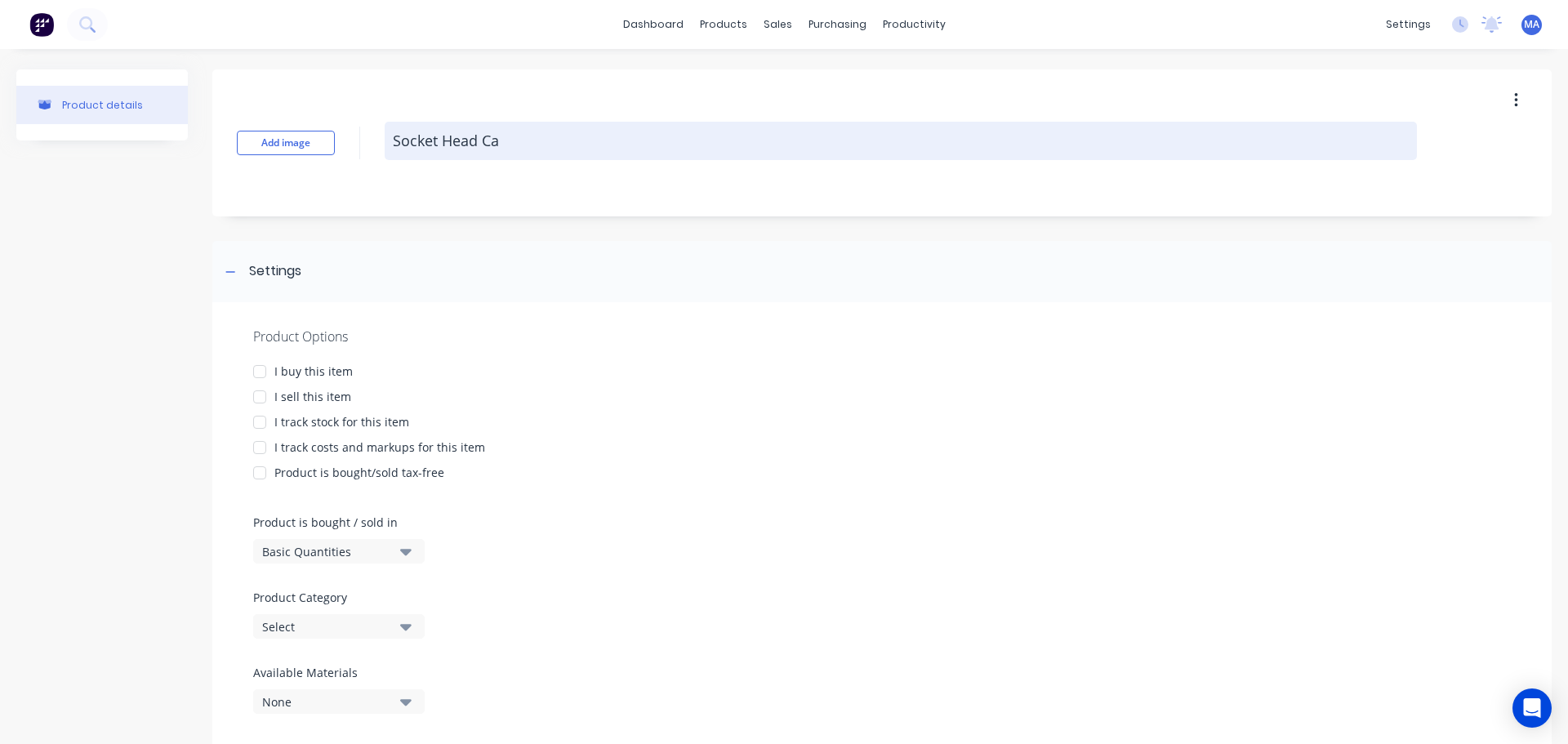
type textarea "Socket Head Cap"
type textarea "x"
type textarea "Socket Head Cap"
type textarea "x"
type textarea "Socket Head Cap S"
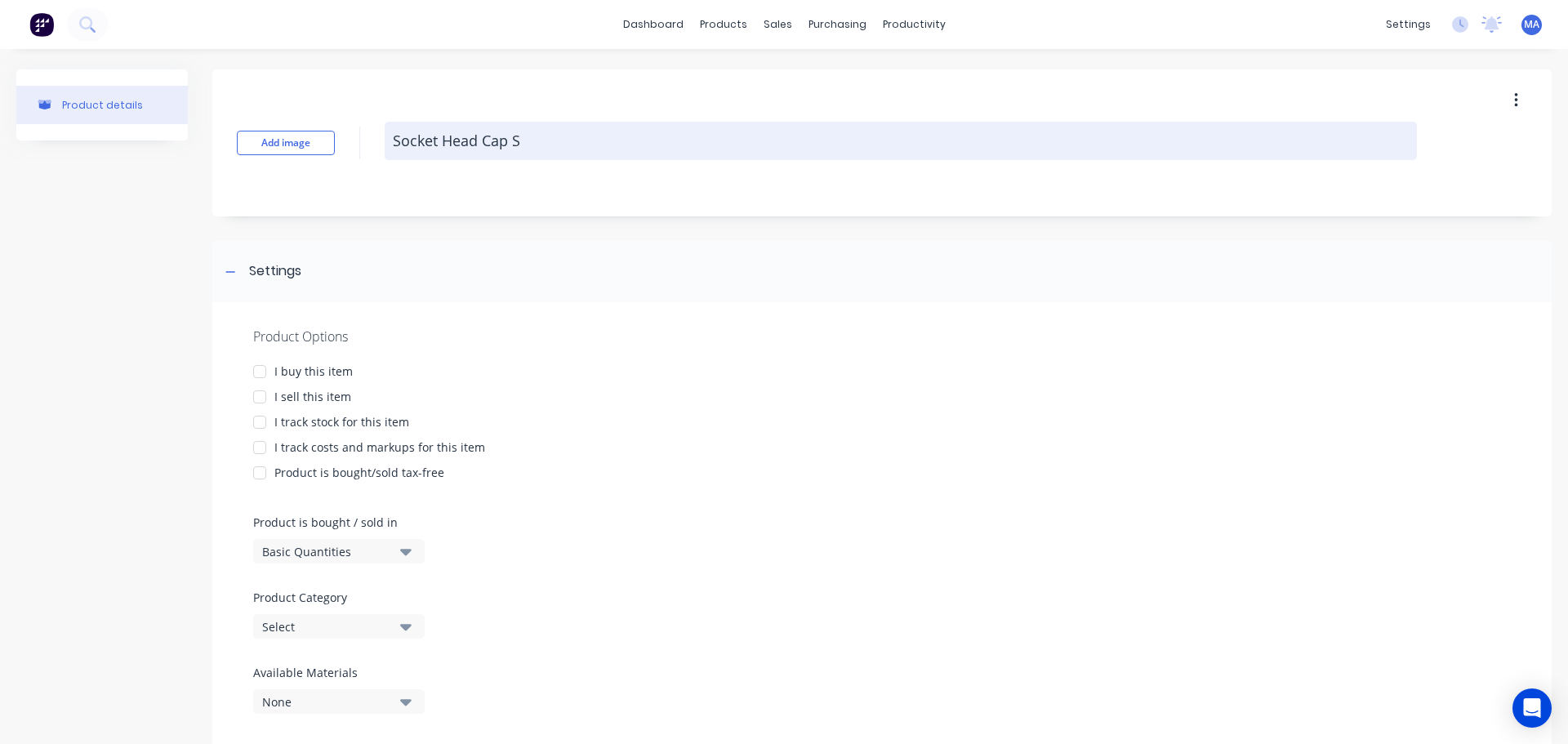
type textarea "x"
type textarea "Socket Head Cap Sc"
type textarea "x"
type textarea "Socket Head Cap Scr"
type textarea "x"
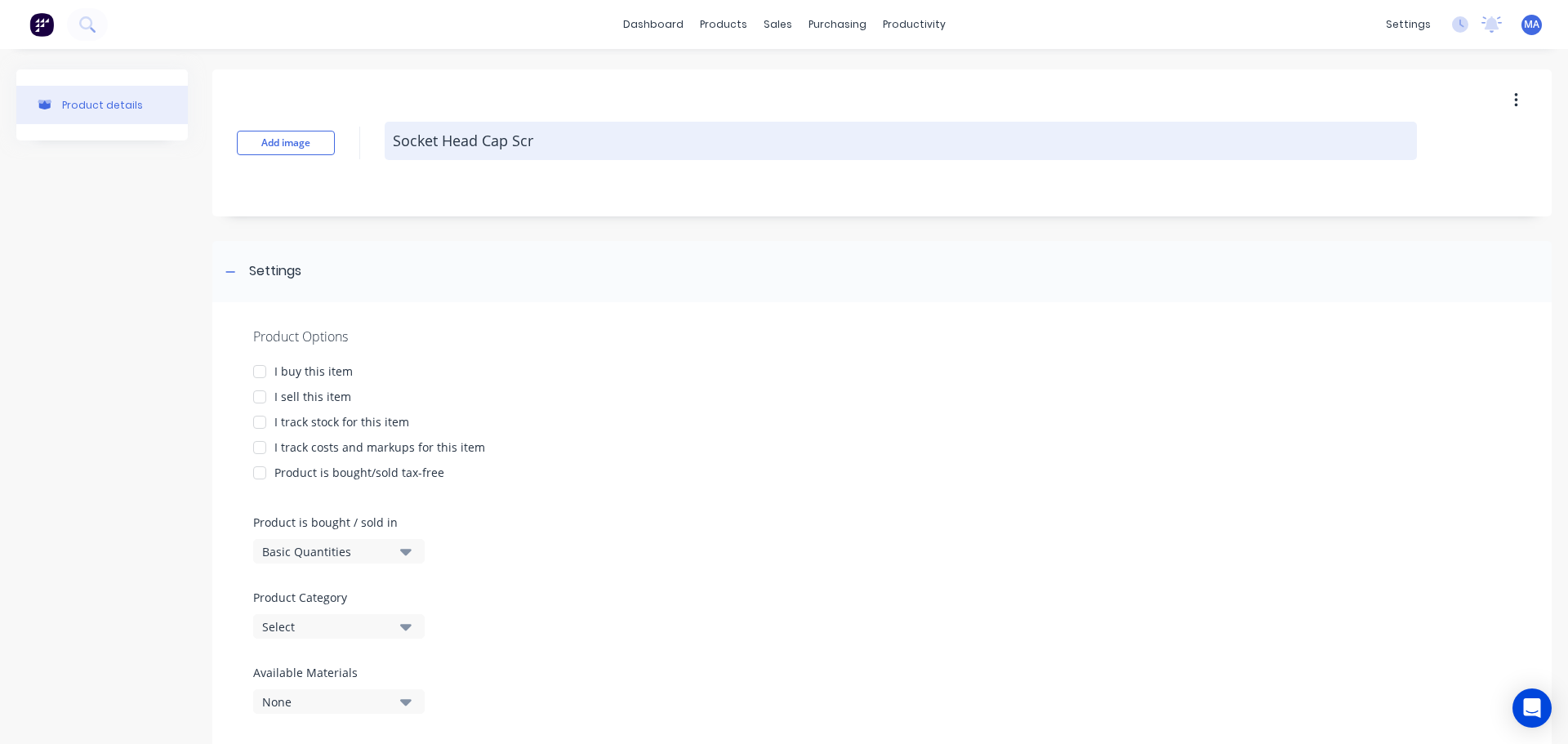
type textarea "Socket Head Cap Scre"
type textarea "x"
type textarea "Socket Head Cap Screw"
type textarea "x"
type textarea "Socket Head Cap Screws"
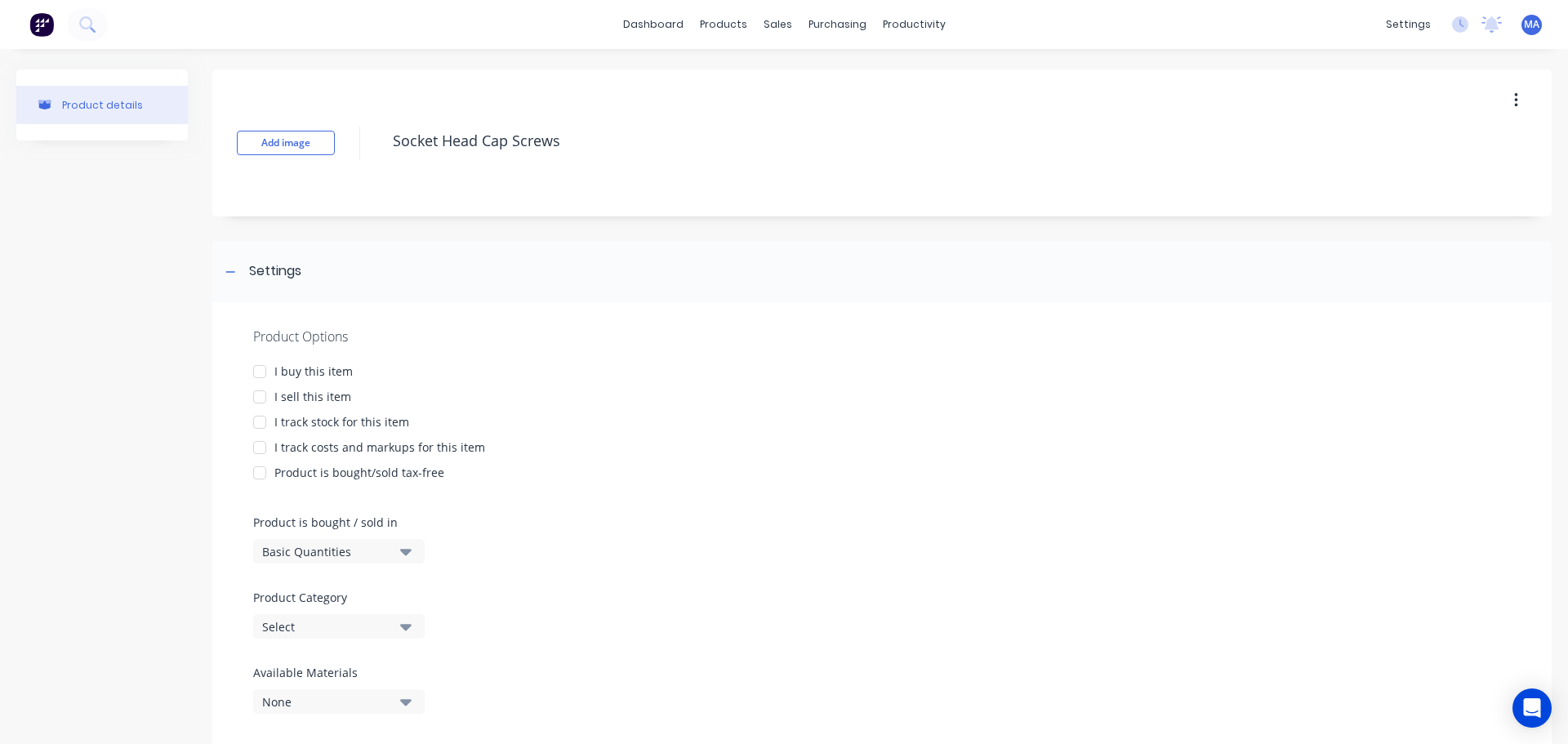
click at [258, 364] on div at bounding box center [260, 372] width 33 height 33
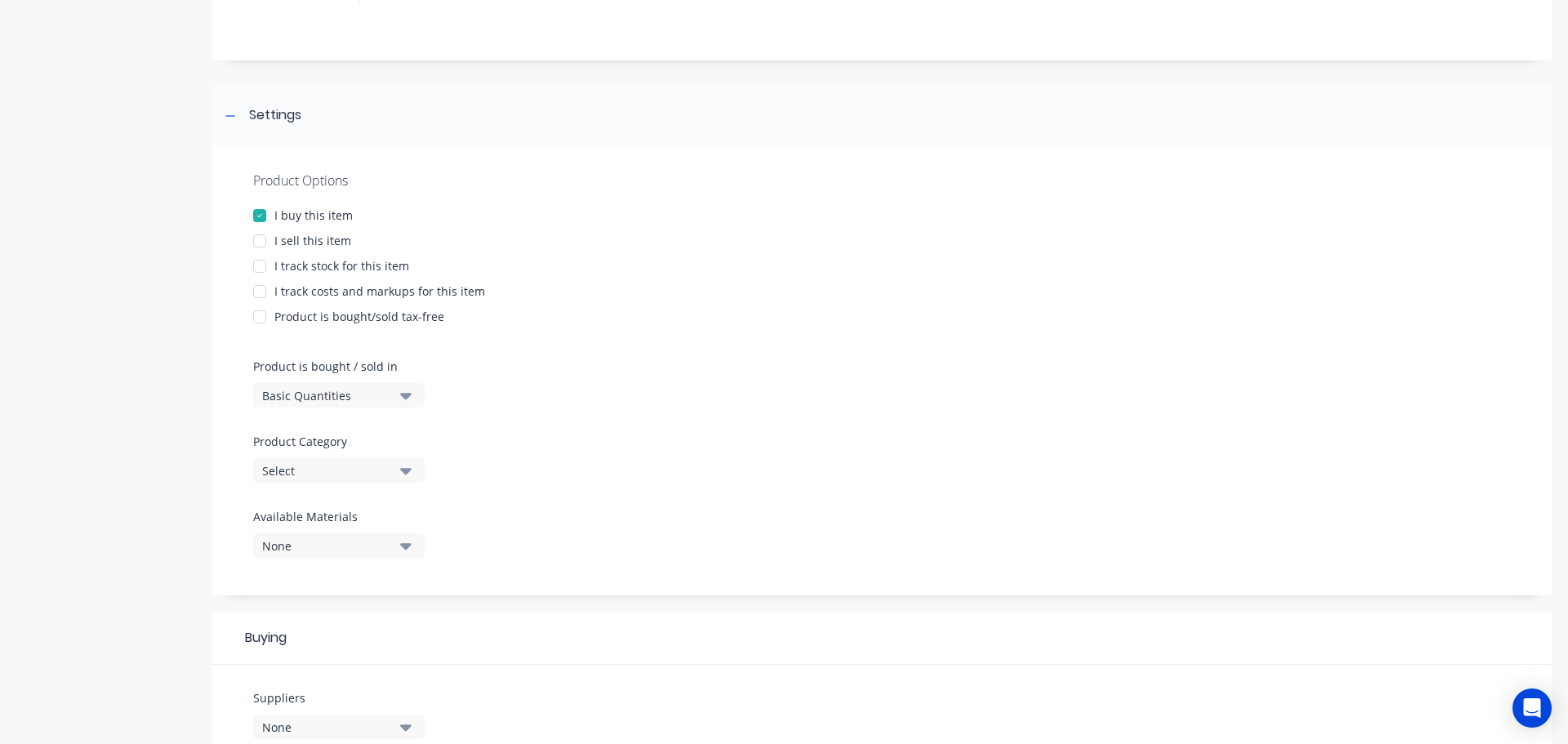
scroll to position [164, 0]
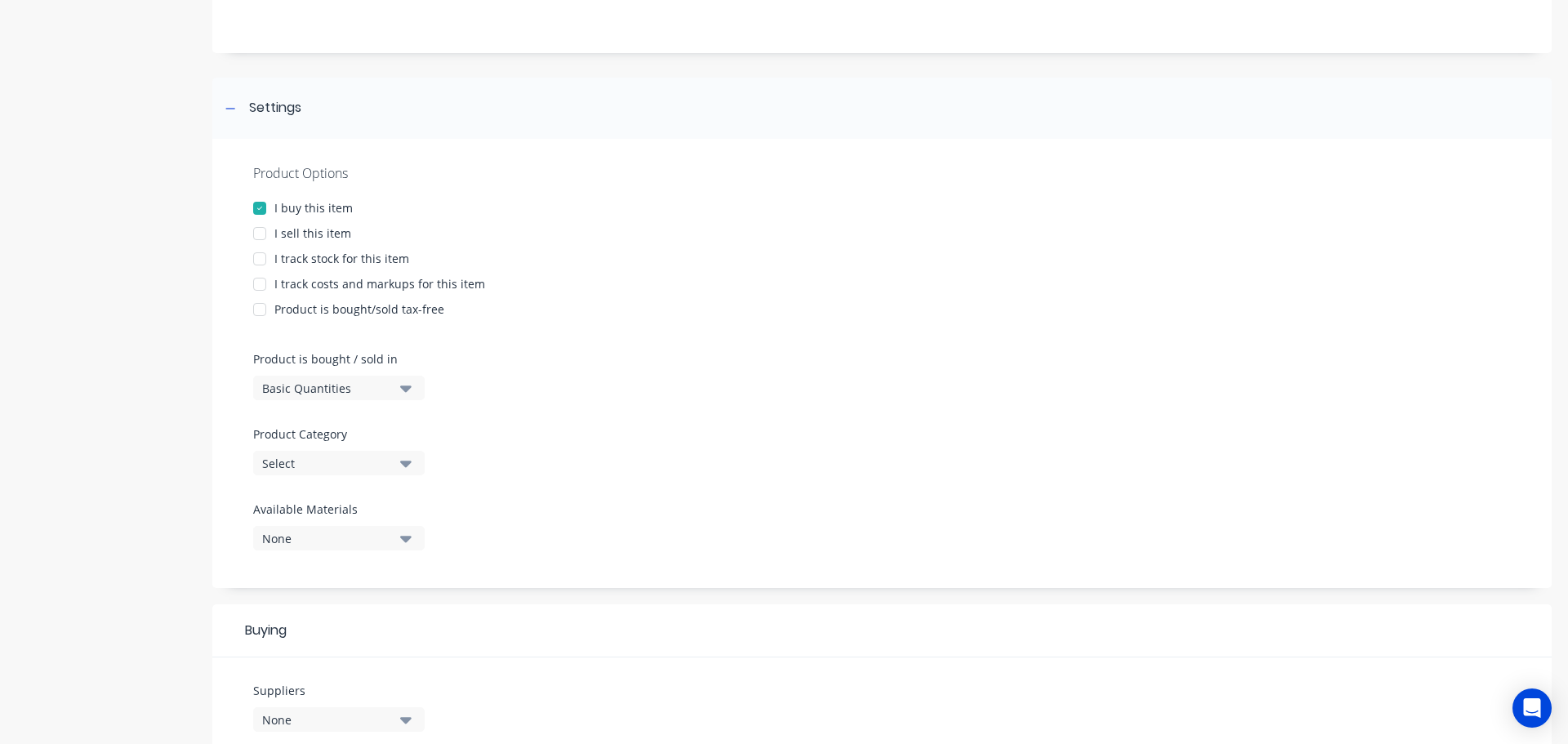
click at [259, 259] on div at bounding box center [260, 259] width 33 height 33
type textarea "x"
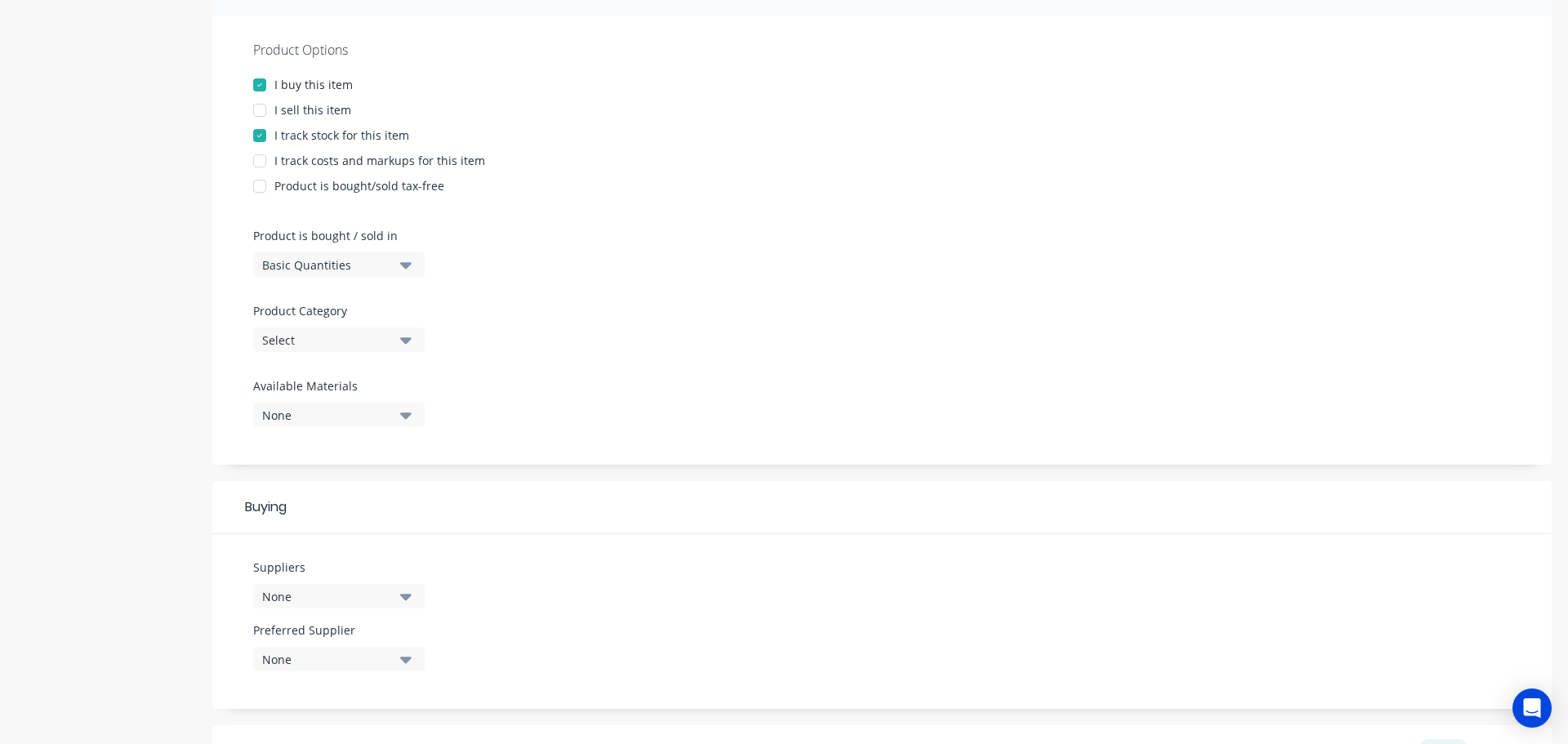
scroll to position [327, 0]
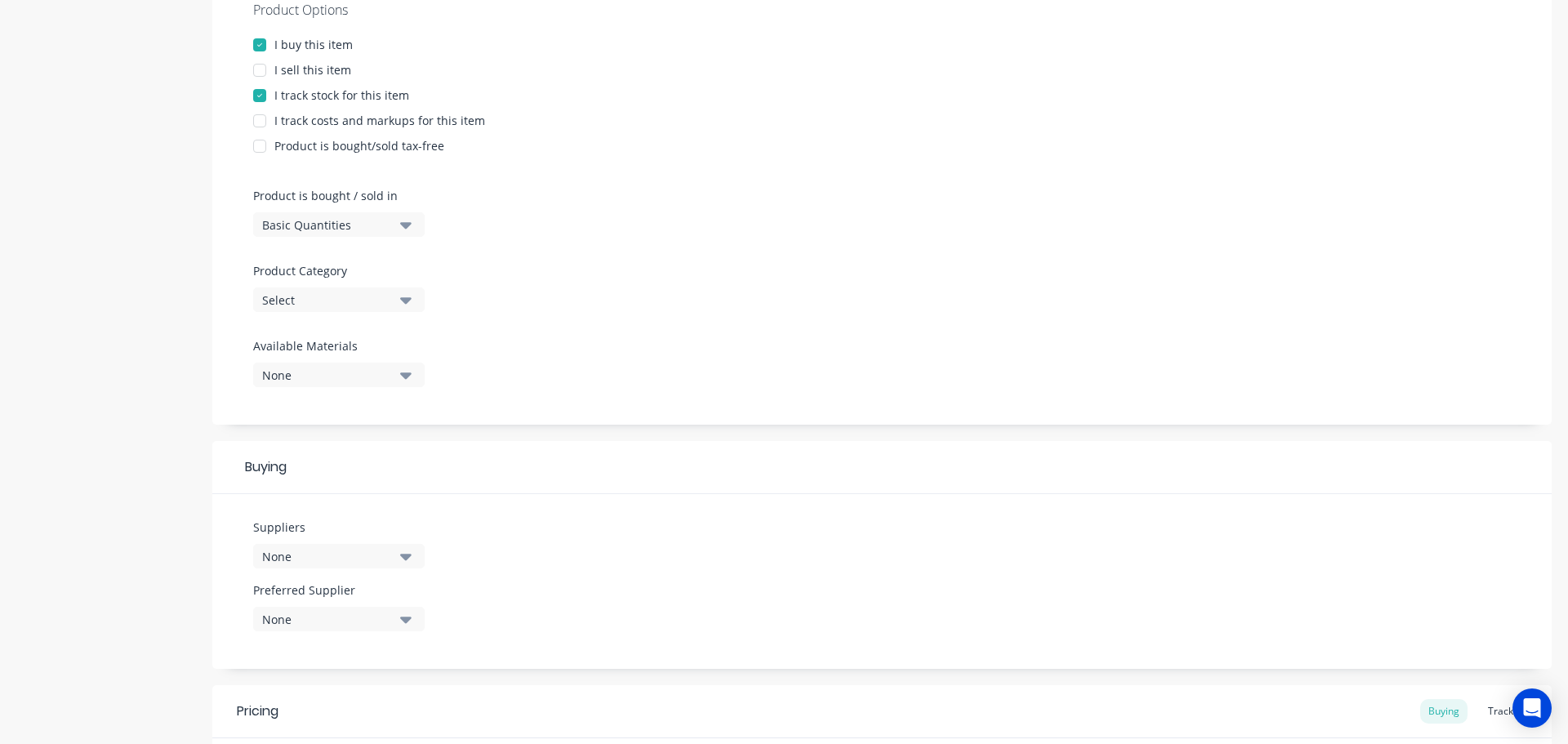
type textarea "Socket Head Cap Screws"
type textarea "x"
type textarea "Socket Head Cap Screws"
click at [330, 301] on div "Select" at bounding box center [328, 300] width 130 height 17
click at [350, 345] on Category "text" at bounding box center [387, 349] width 173 height 33
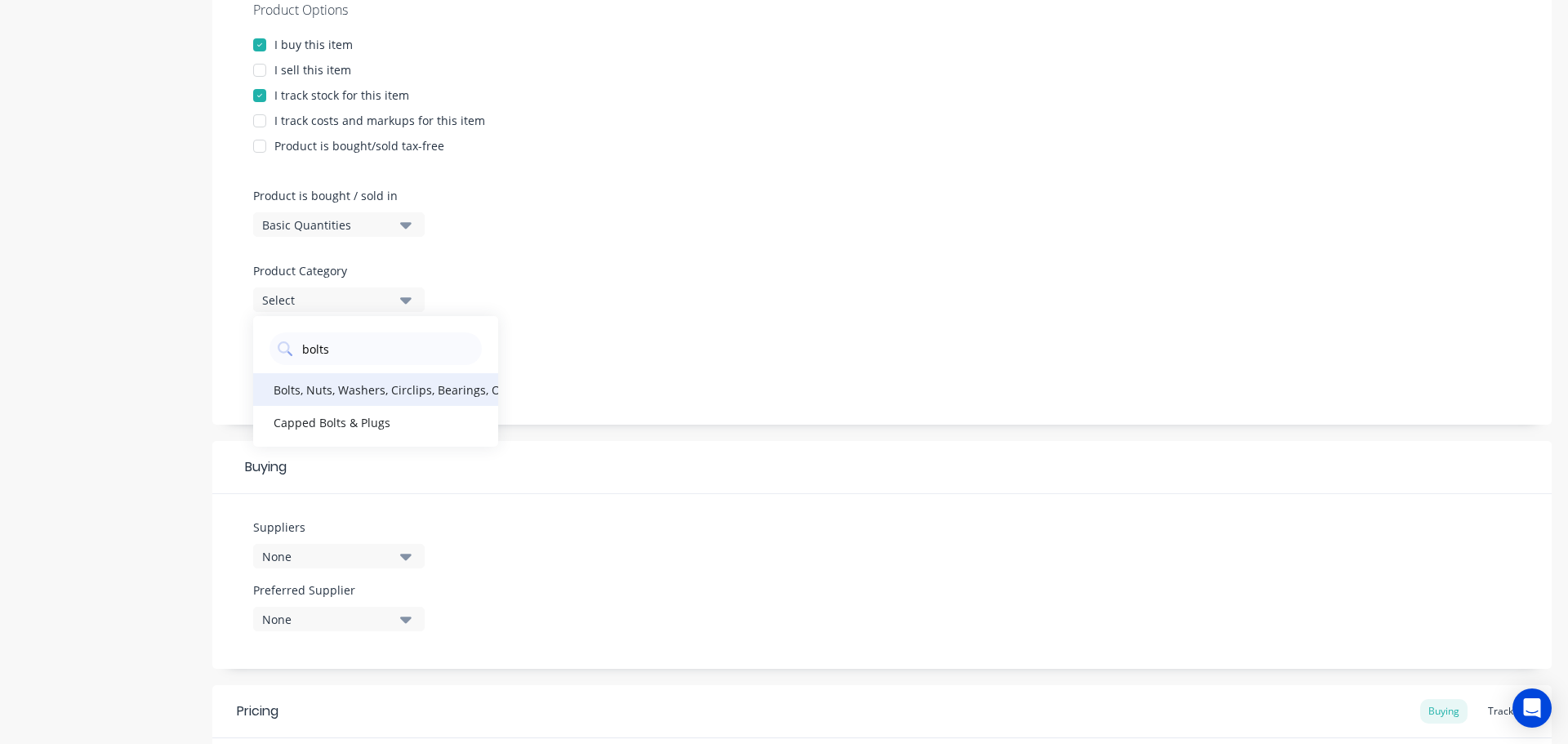
type Category "bolts"
click at [339, 395] on div "Bolts, Nuts, Washers, Circlips, Bearings, O-Rings" at bounding box center [375, 390] width 245 height 33
type textarea "x"
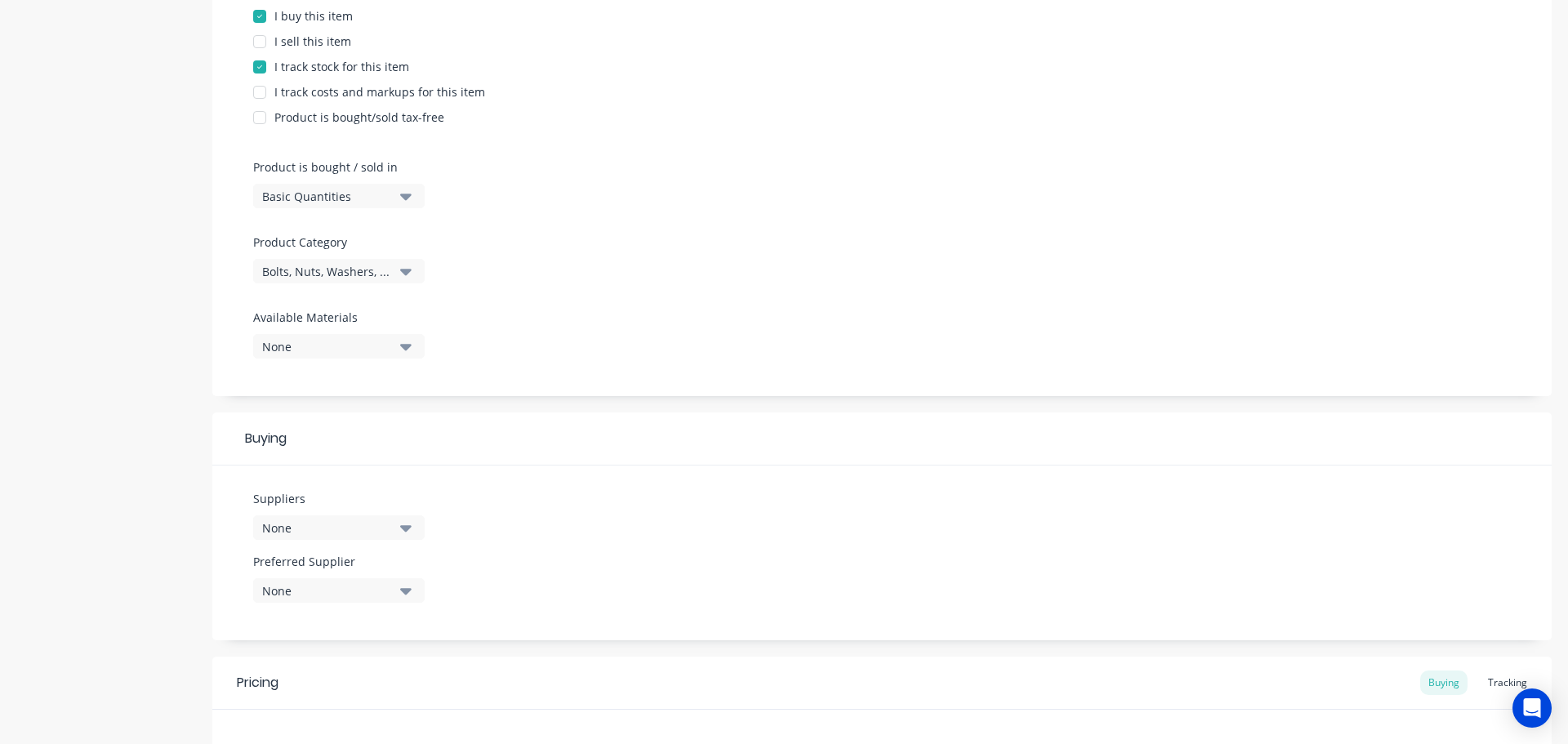
scroll to position [408, 0]
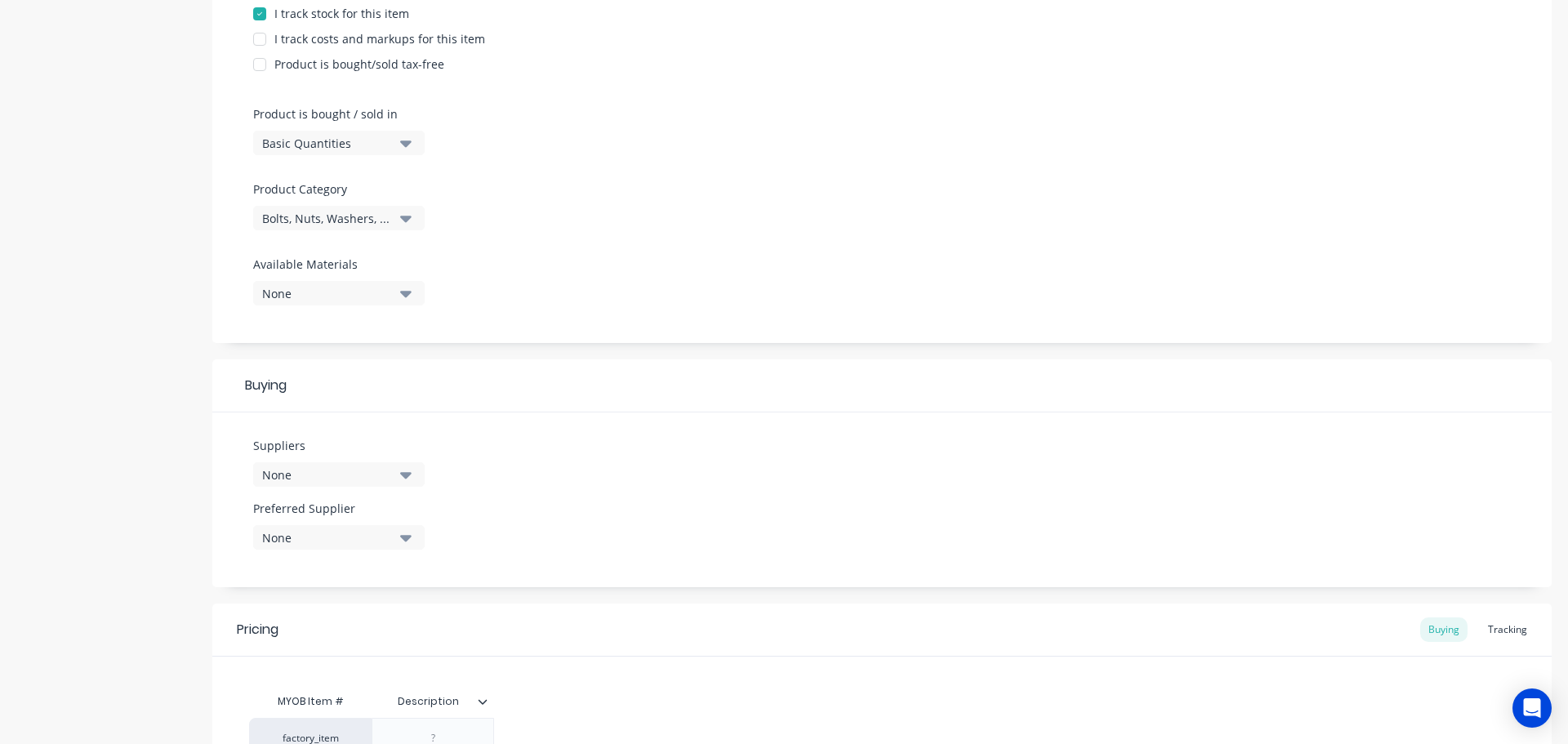
click at [292, 466] on div "None" at bounding box center [328, 475] width 130 height 17
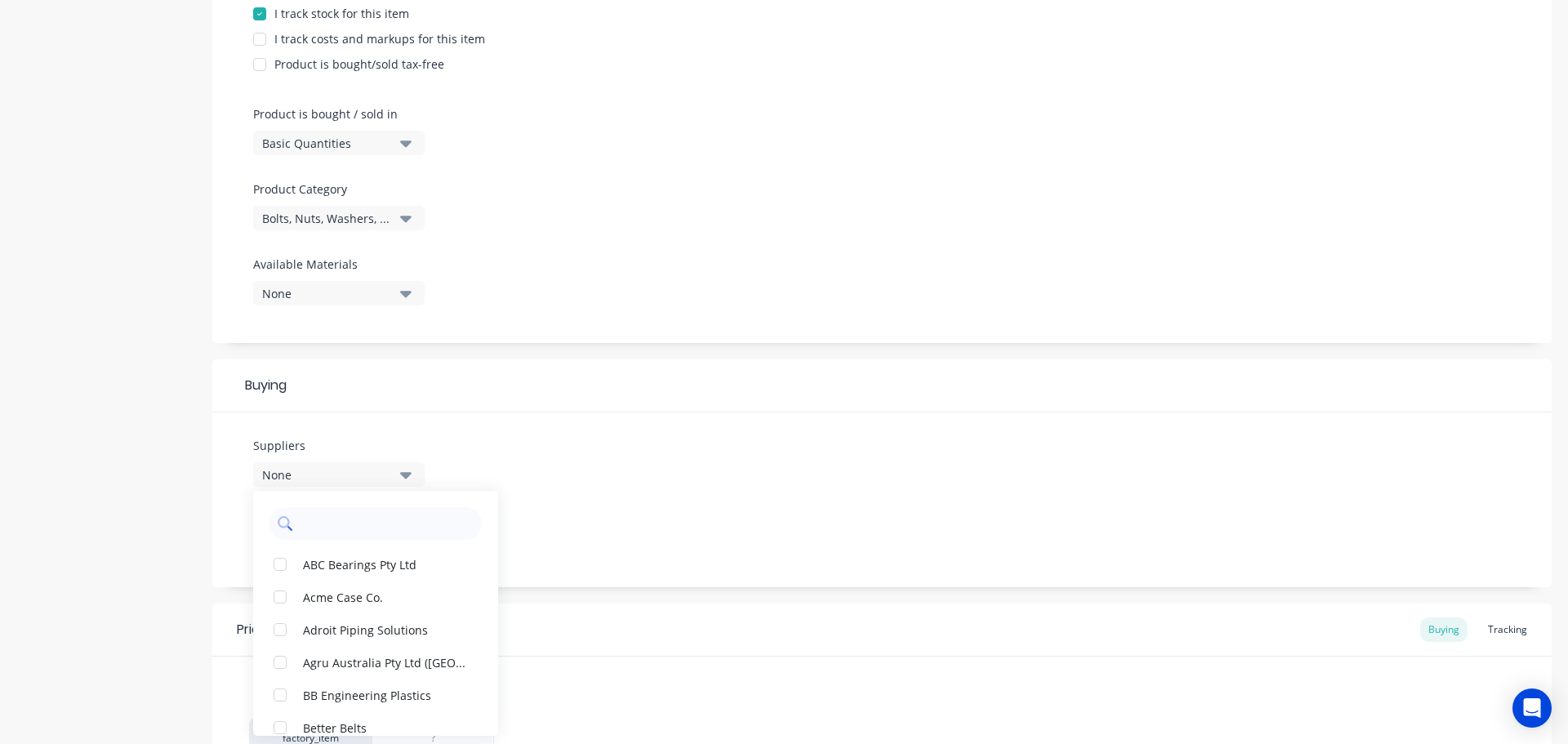
click at [328, 524] on input "text" at bounding box center [387, 523] width 173 height 33
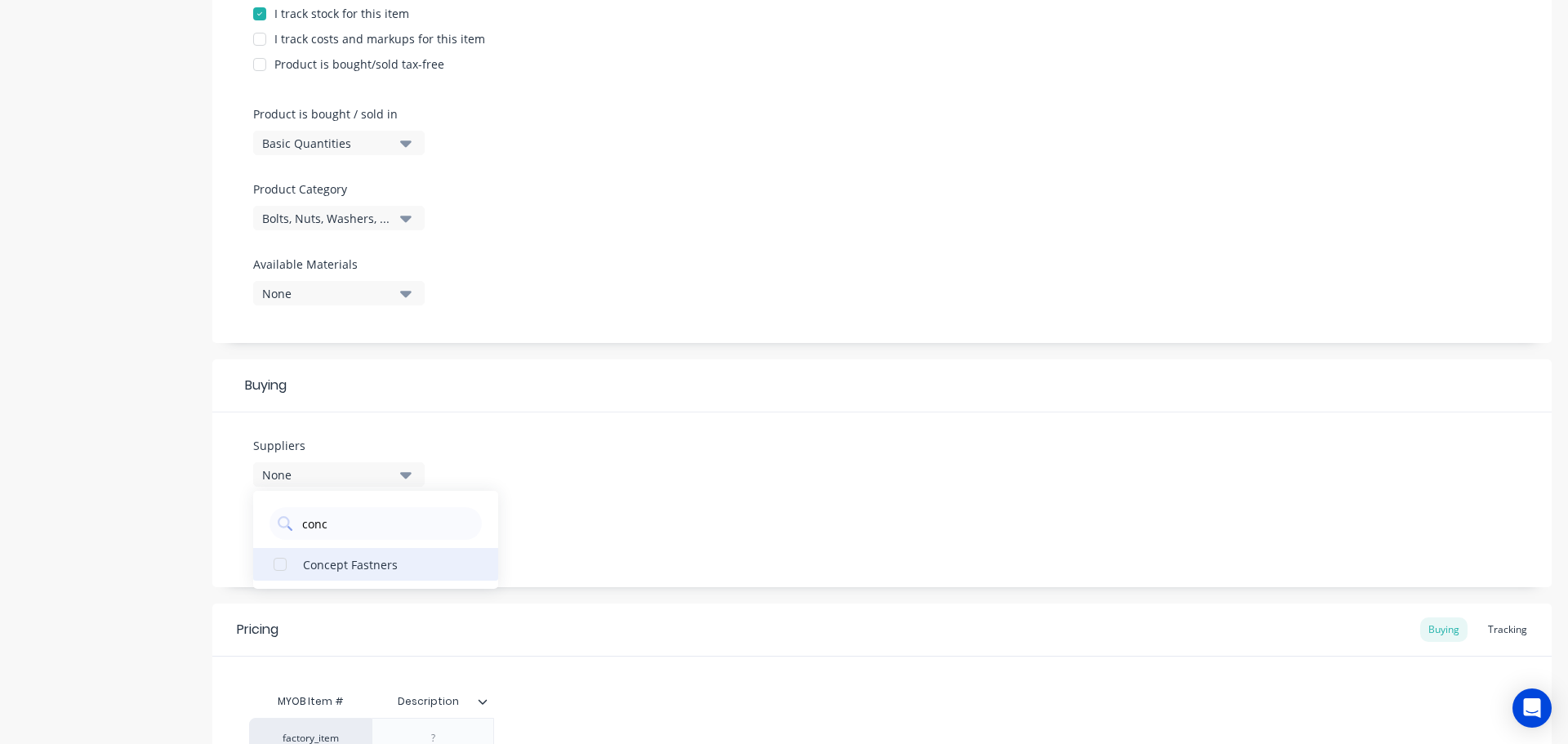
type input "conc"
click at [306, 557] on div "Concept Fastners" at bounding box center [384, 564] width 164 height 17
click at [654, 468] on div "Suppliers 1 suppliers selected conc Concept Fastners Preferred Supplier None" at bounding box center [882, 500] width 1339 height 174
click at [345, 547] on button "None" at bounding box center [338, 537] width 171 height 25
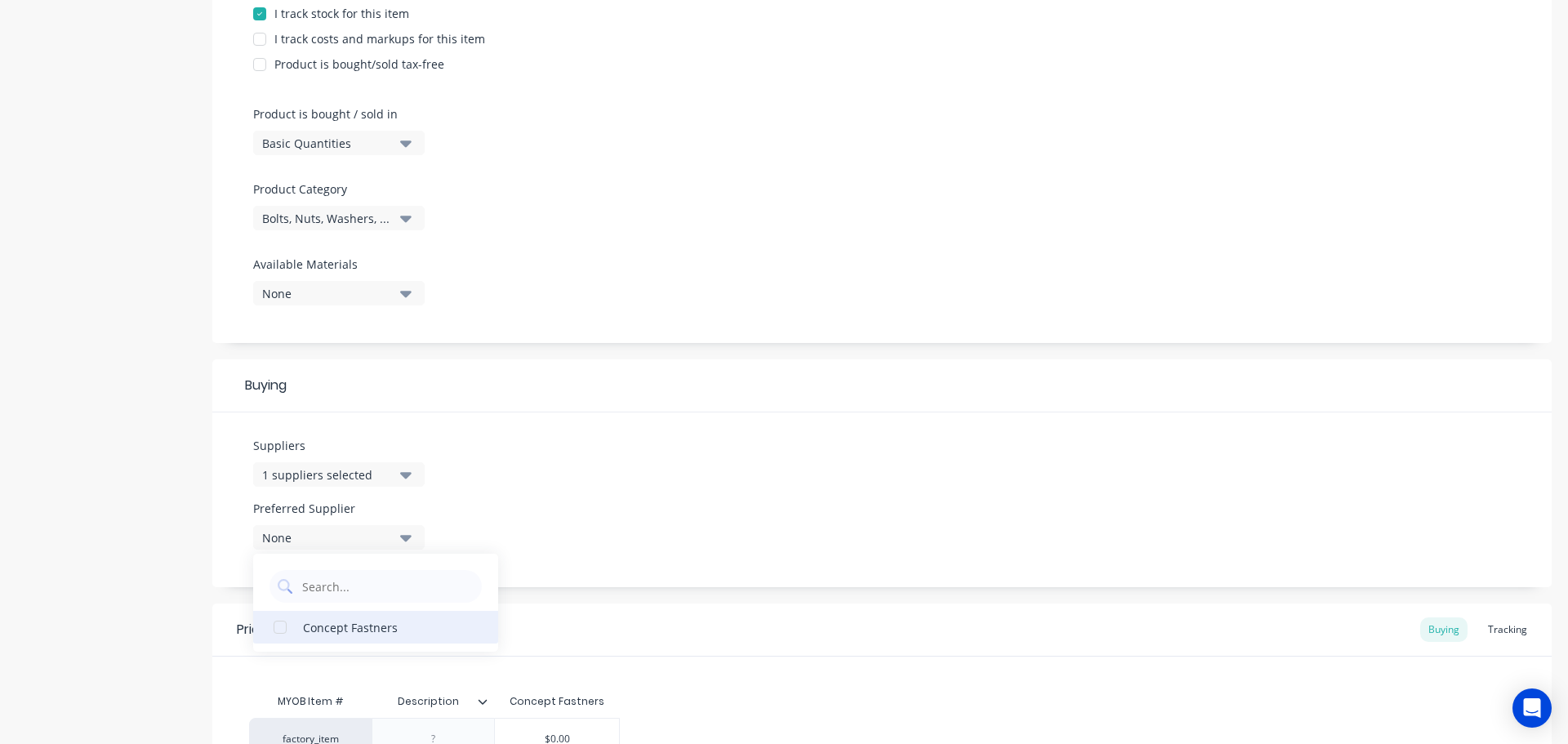
click at [328, 623] on div "Concept Fastners" at bounding box center [384, 626] width 164 height 17
click at [574, 446] on div "Suppliers 1 suppliers selected conc Preferred Supplier Concept Fastners Concept…" at bounding box center [882, 500] width 1339 height 174
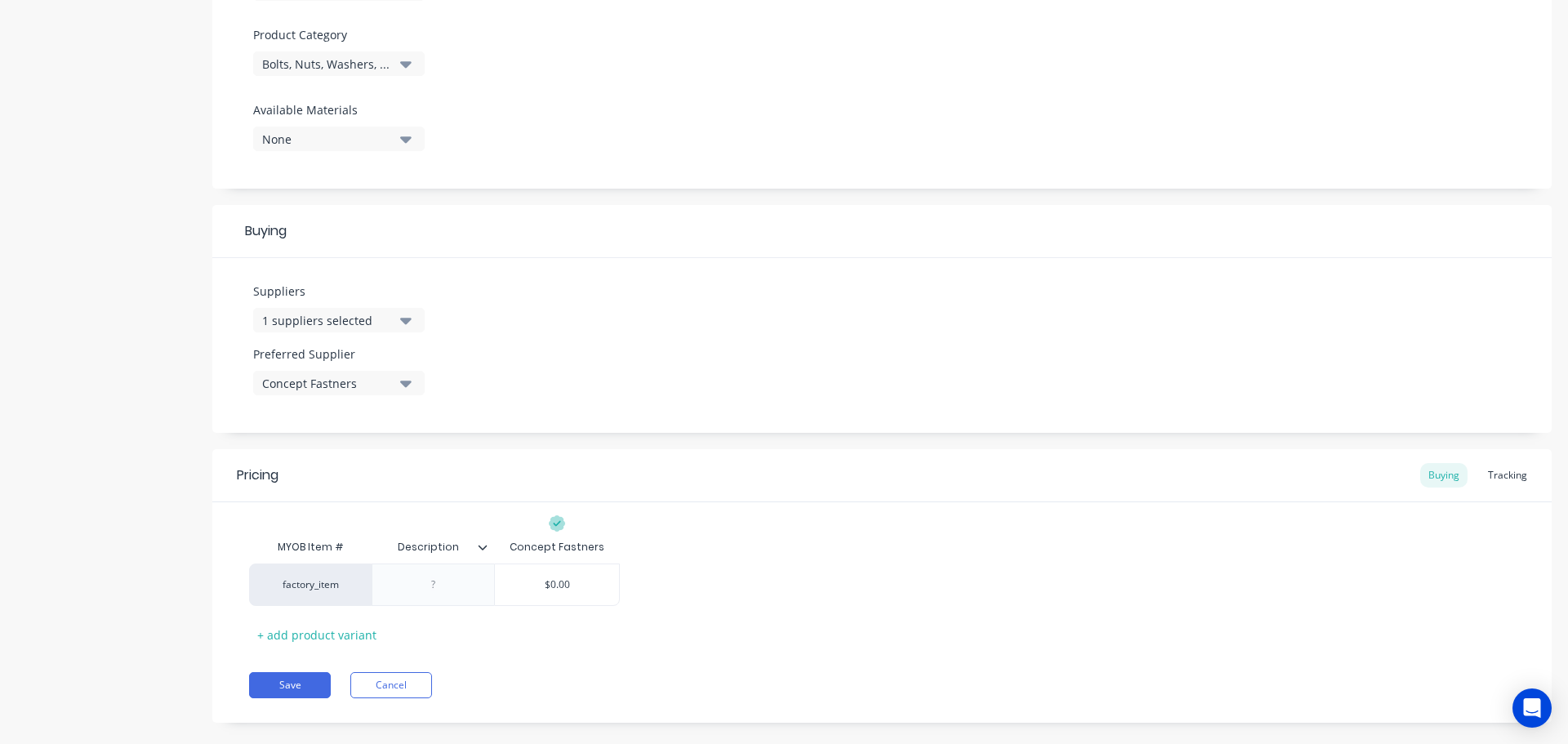
scroll to position [586, 0]
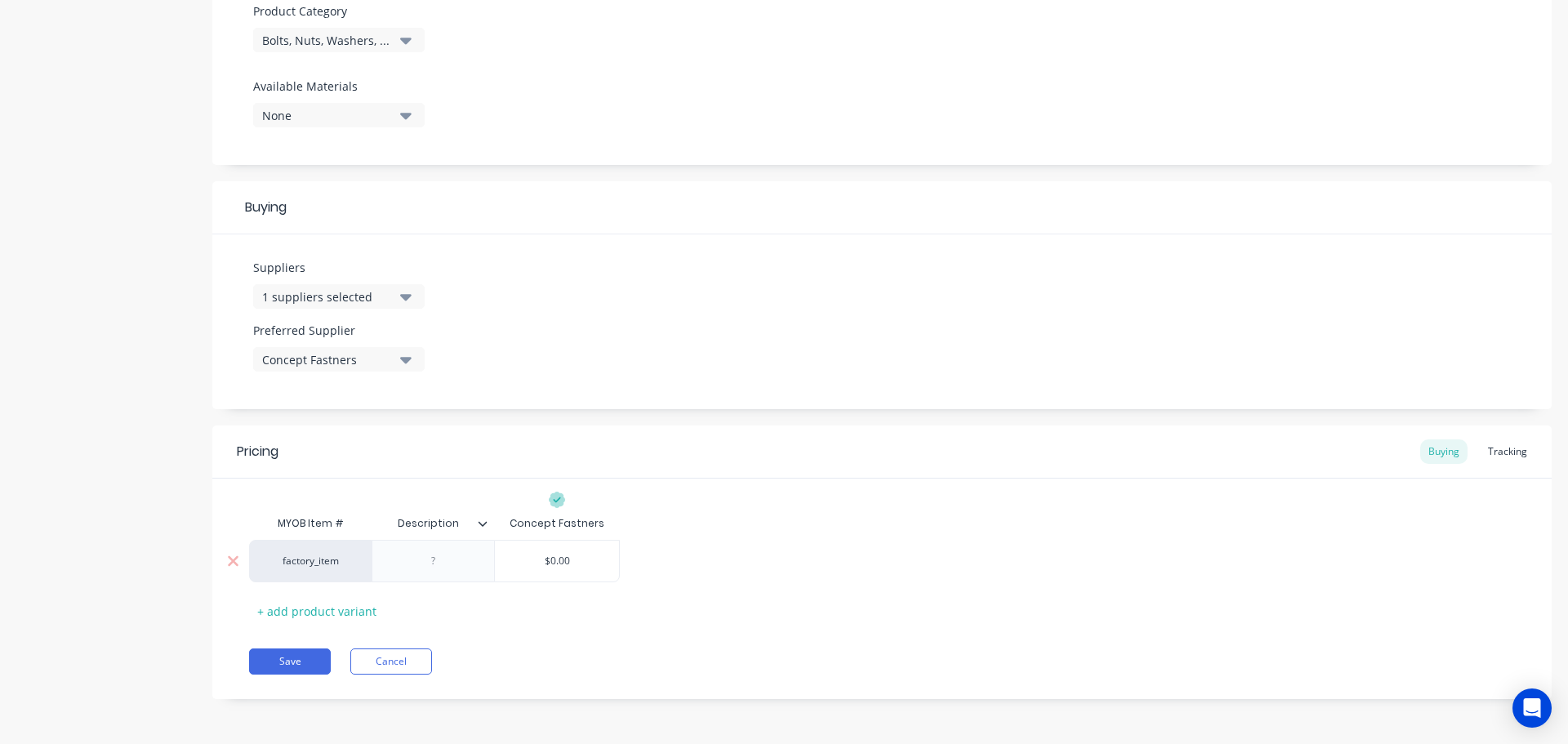
click at [453, 554] on div at bounding box center [433, 561] width 81 height 21
click at [489, 519] on div at bounding box center [489, 523] width 10 height 14
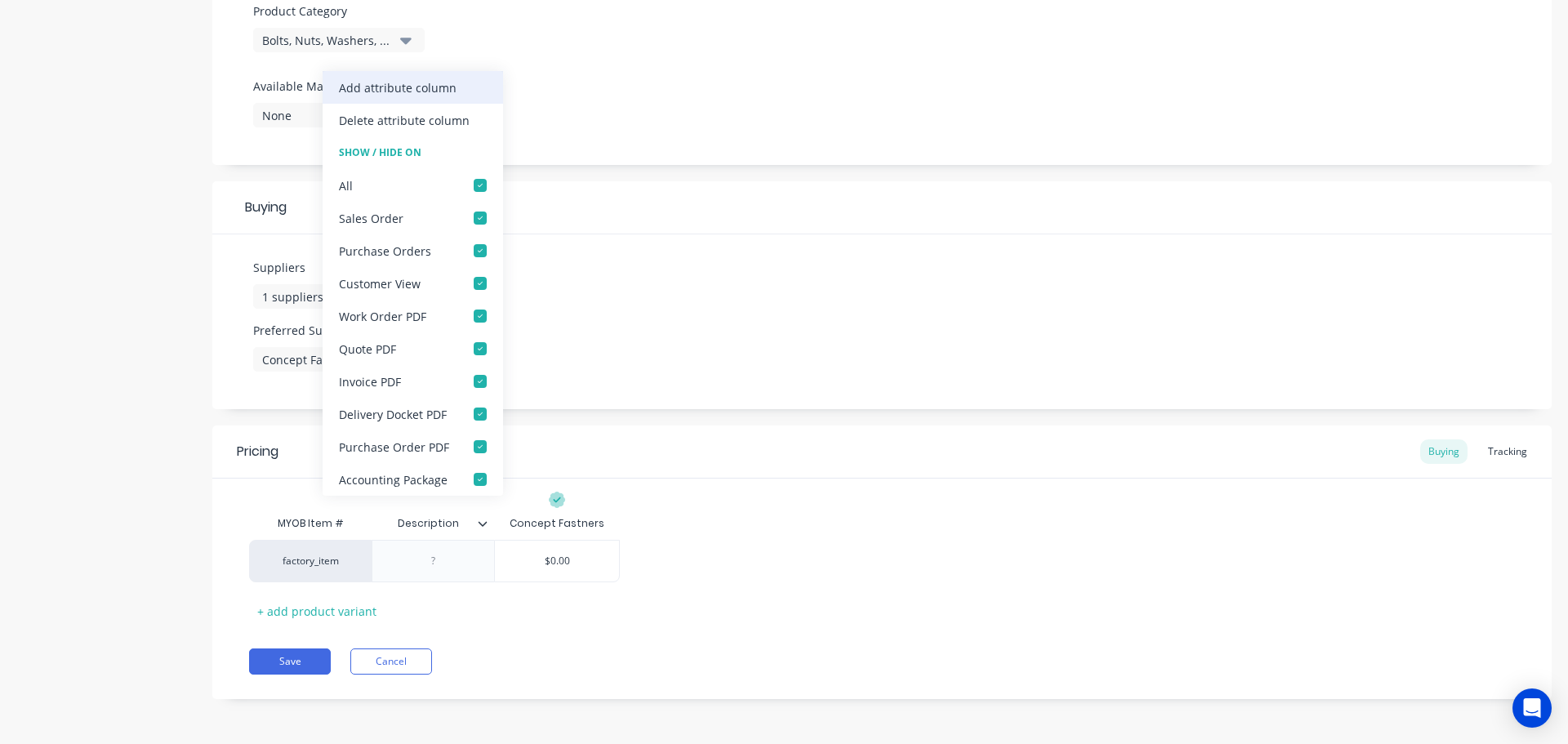
click at [454, 79] on div "Add attribute column" at bounding box center [413, 87] width 180 height 33
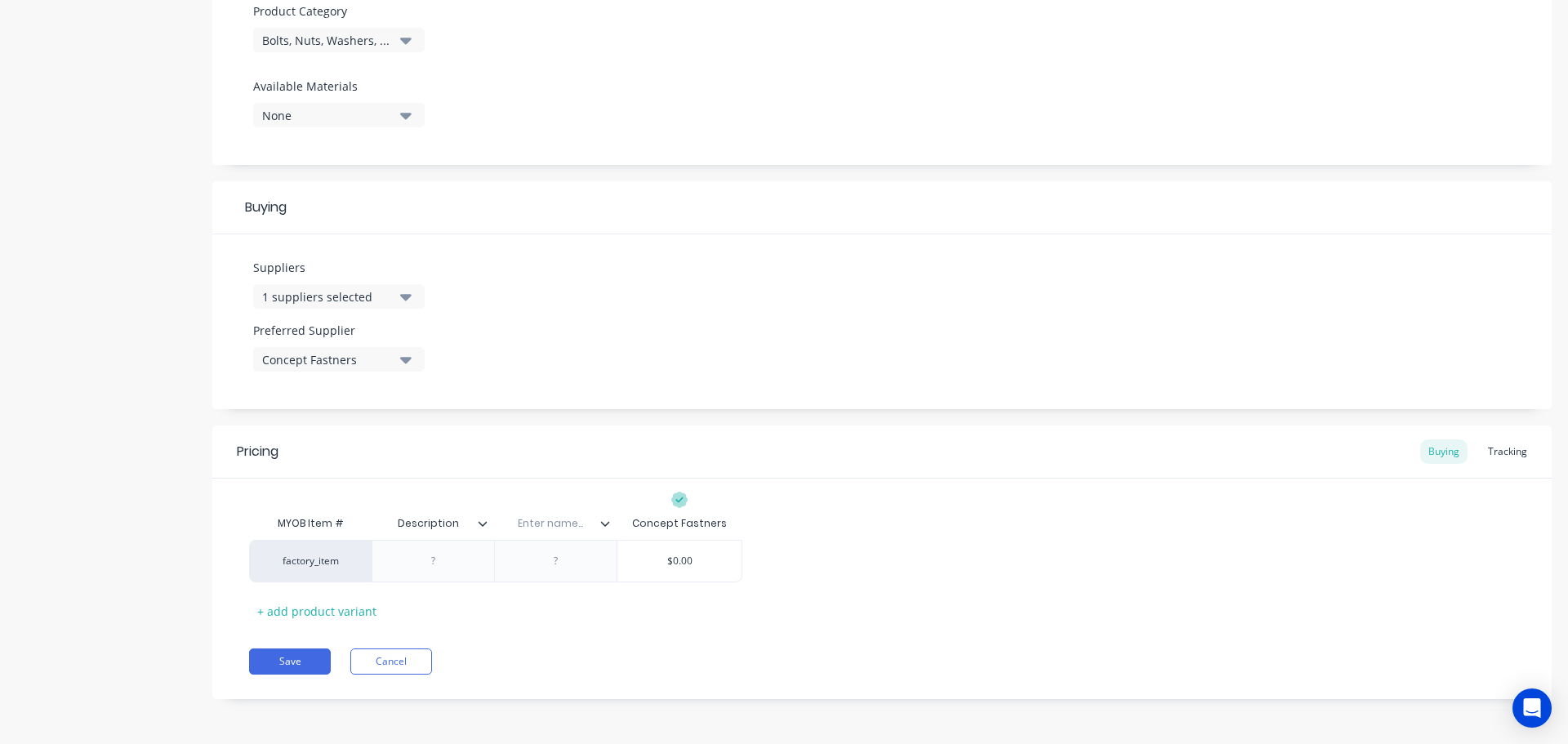
click at [485, 526] on icon at bounding box center [483, 523] width 10 height 10
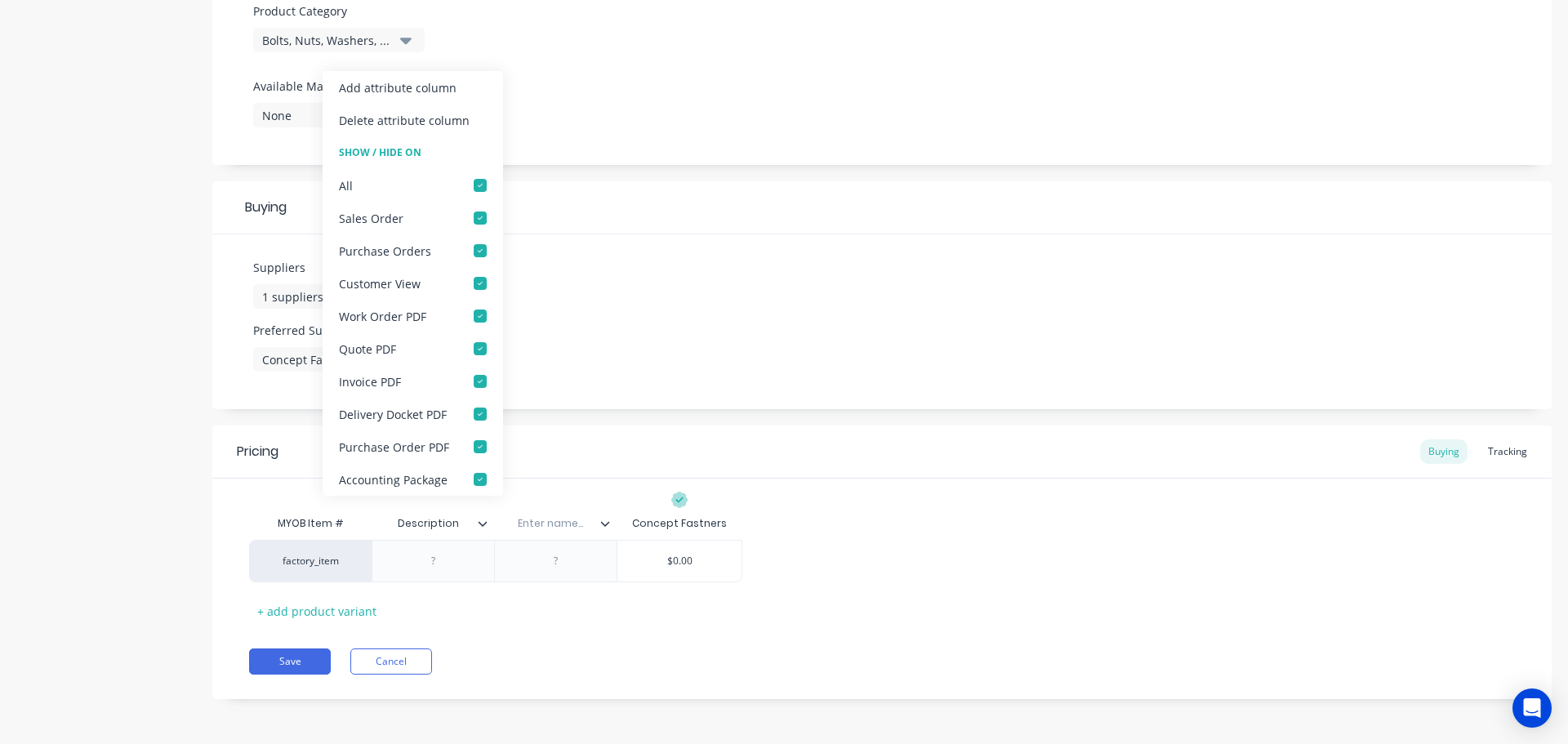
click at [466, 86] on div "Add attribute column" at bounding box center [413, 87] width 180 height 33
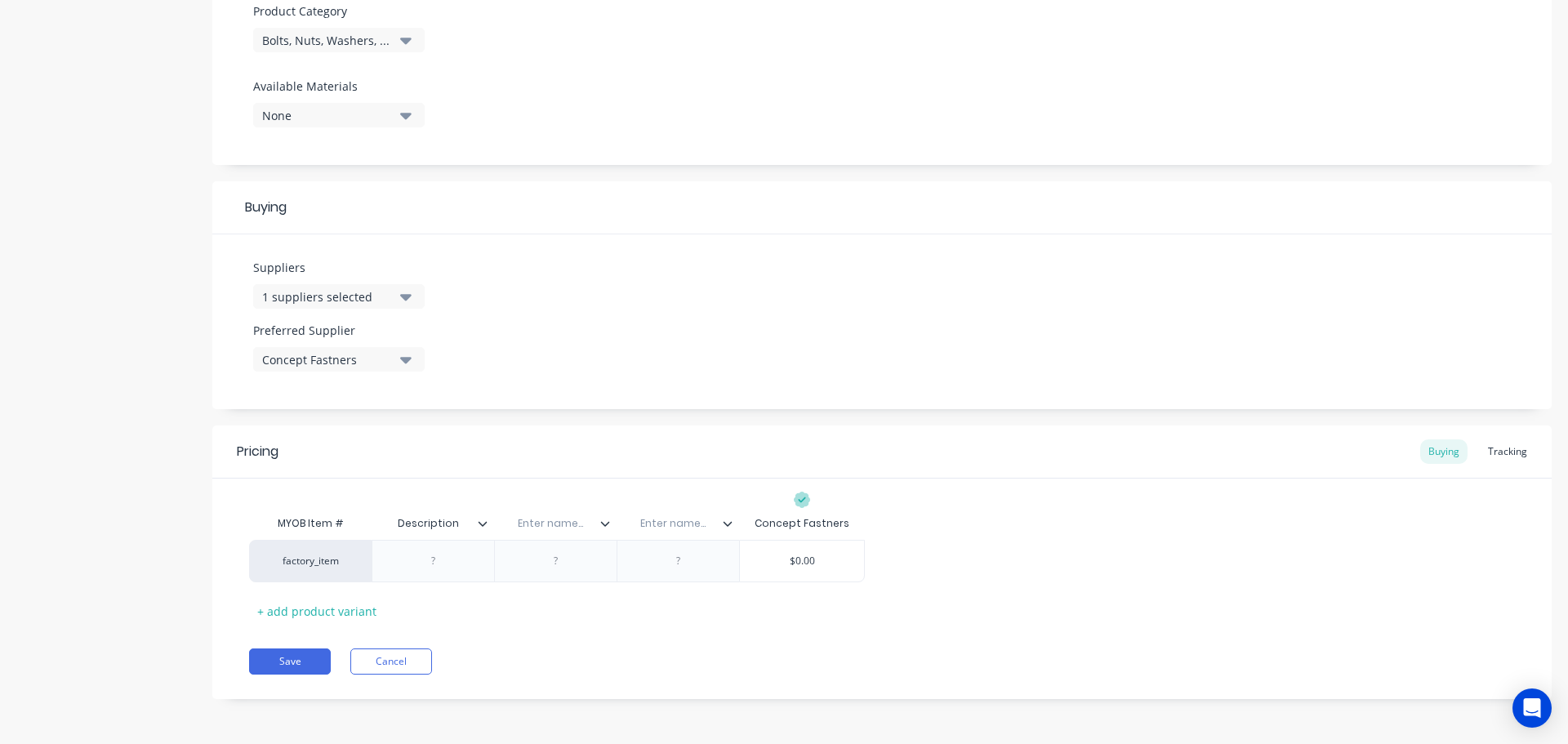
click at [483, 523] on icon at bounding box center [483, 523] width 10 height 10
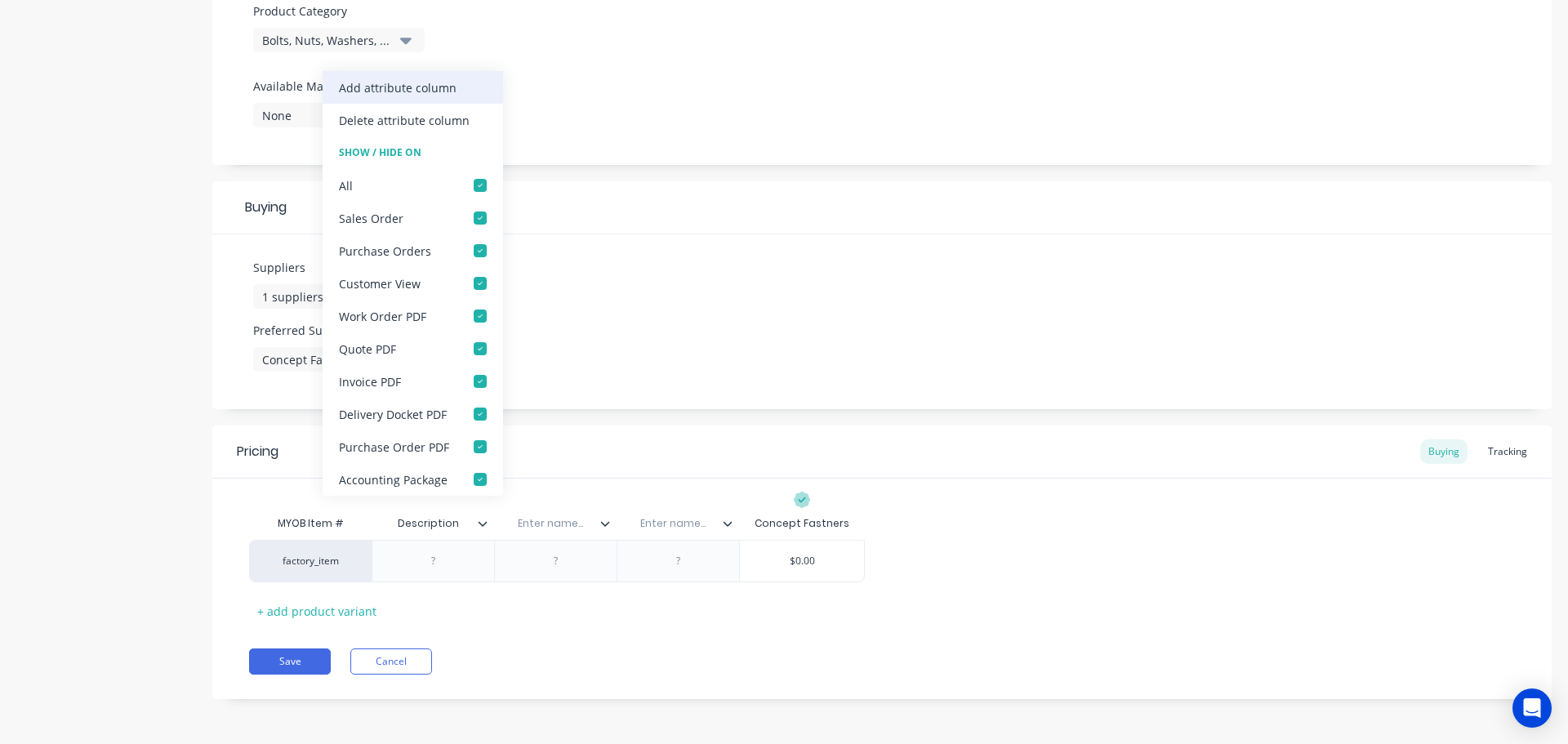
click at [469, 89] on div "Add attribute column" at bounding box center [413, 87] width 180 height 33
type textarea "x"
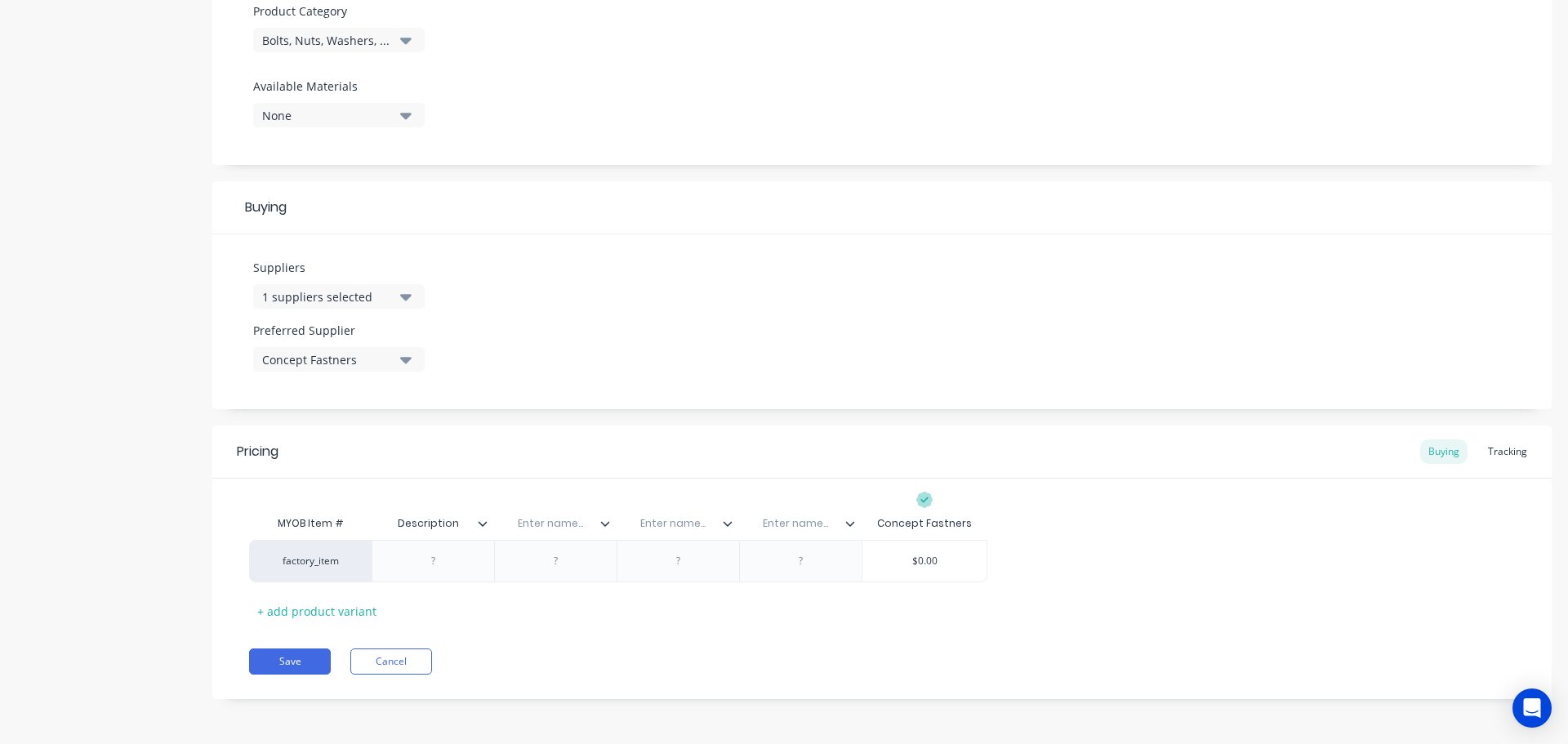
click at [557, 510] on div "Enter name..." at bounding box center [551, 523] width 113 height 41
type input "Supplier Code"
click at [446, 555] on div at bounding box center [433, 561] width 81 height 21
click at [564, 575] on div at bounding box center [556, 561] width 123 height 42
click at [680, 528] on input "text" at bounding box center [673, 523] width 113 height 14
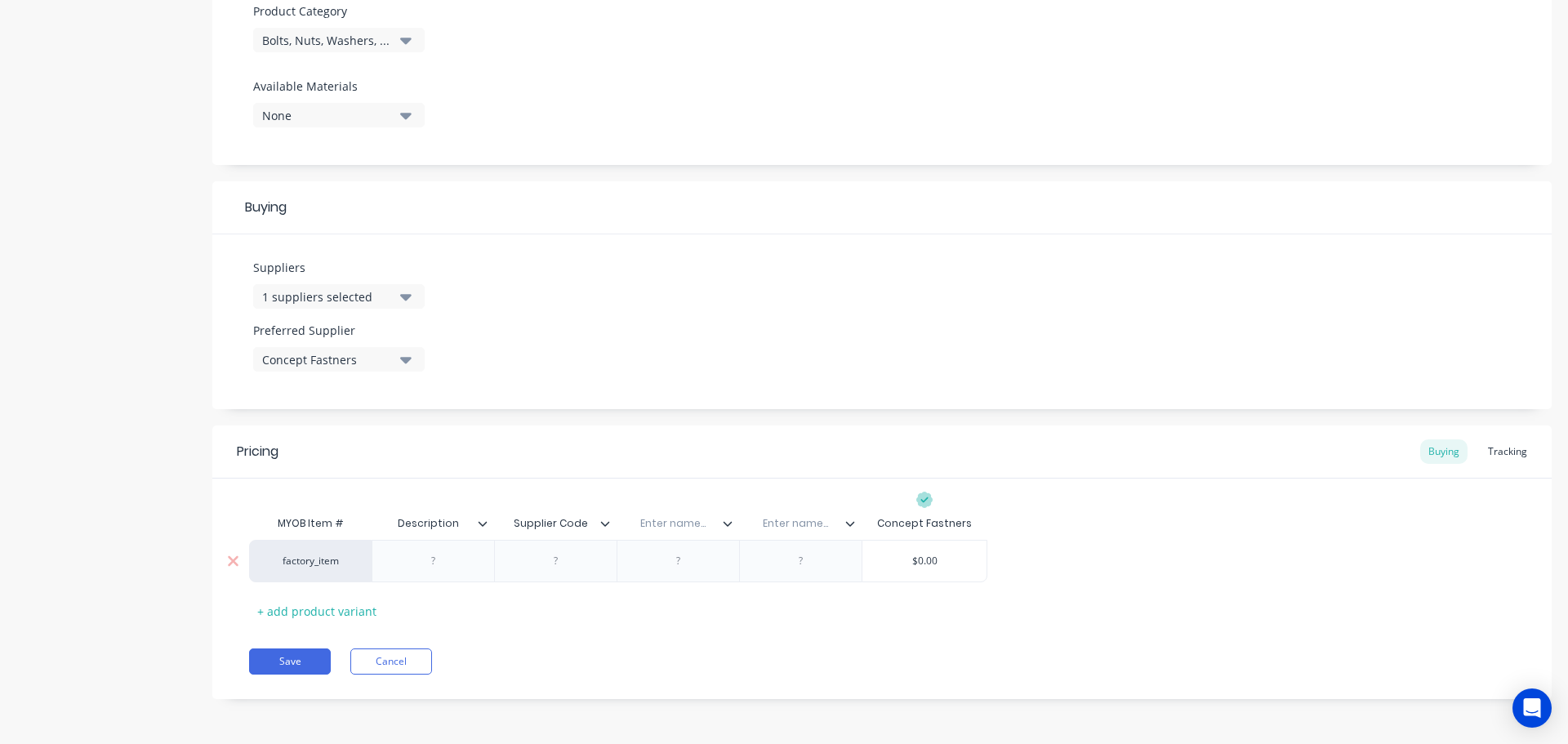
click at [439, 562] on div at bounding box center [433, 561] width 81 height 21
type textarea "x"
drag, startPoint x: 438, startPoint y: 562, endPoint x: 496, endPoint y: 566, distance: 58.1
click at [438, 563] on div at bounding box center [433, 561] width 81 height 21
paste div
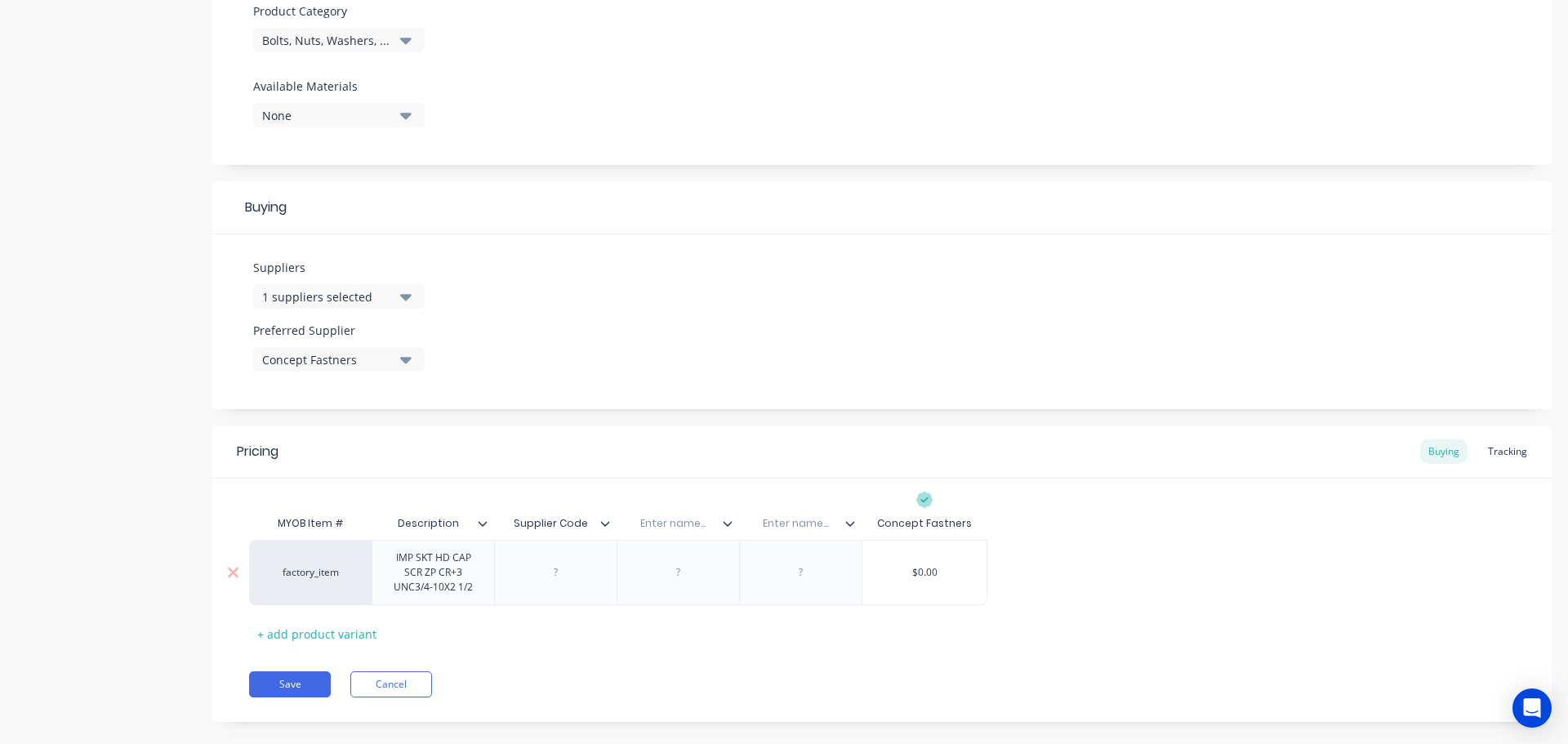
click at [574, 566] on div "factory_item IMP SKT HD CAP SCR ZP CR+3 UNC3/4-10X2 1/2 $0.00" at bounding box center [618, 573] width 739 height 65
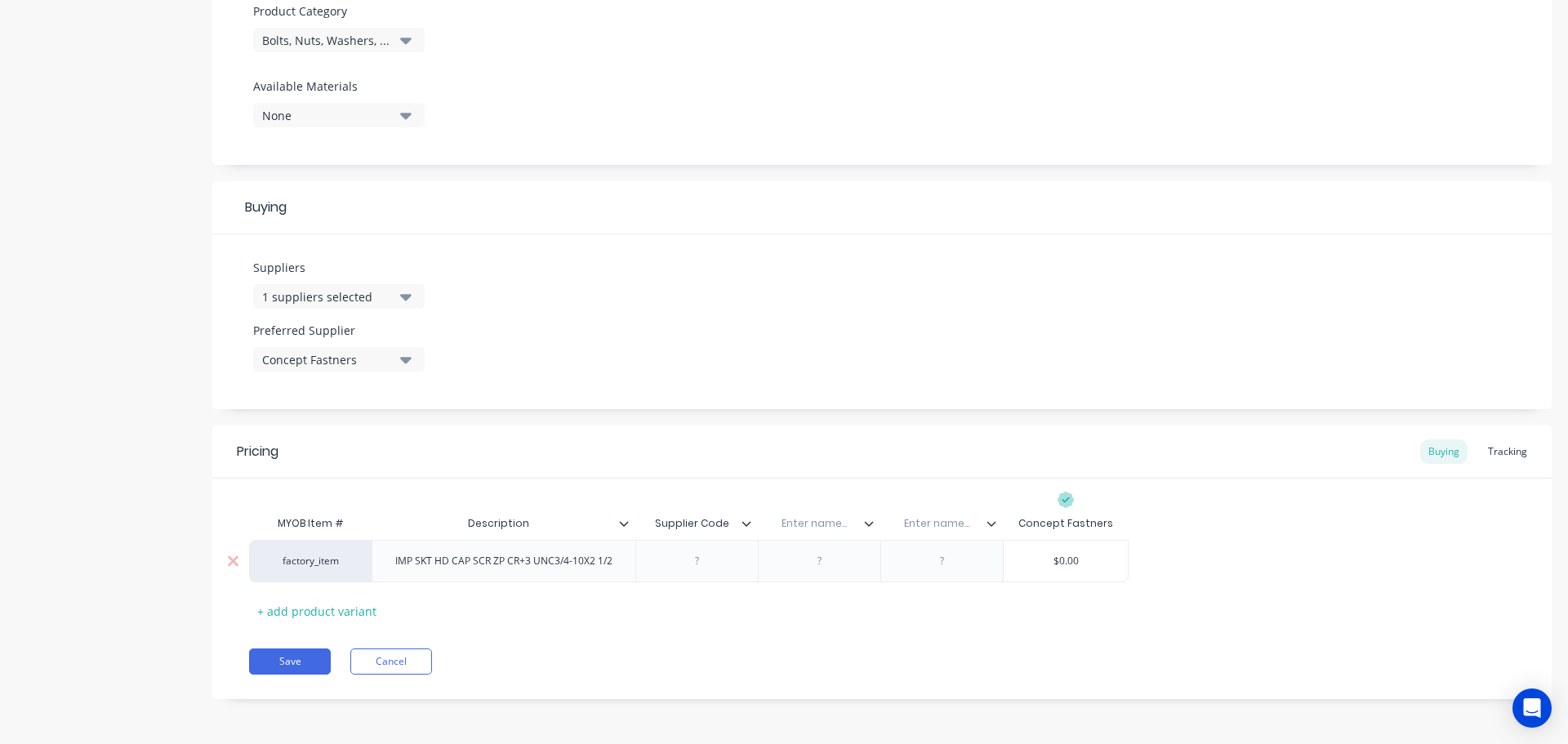
click at [695, 573] on div at bounding box center [696, 561] width 123 height 42
type textarea "x"
click at [701, 568] on div at bounding box center [696, 561] width 81 height 21
paste div
type textarea "x"
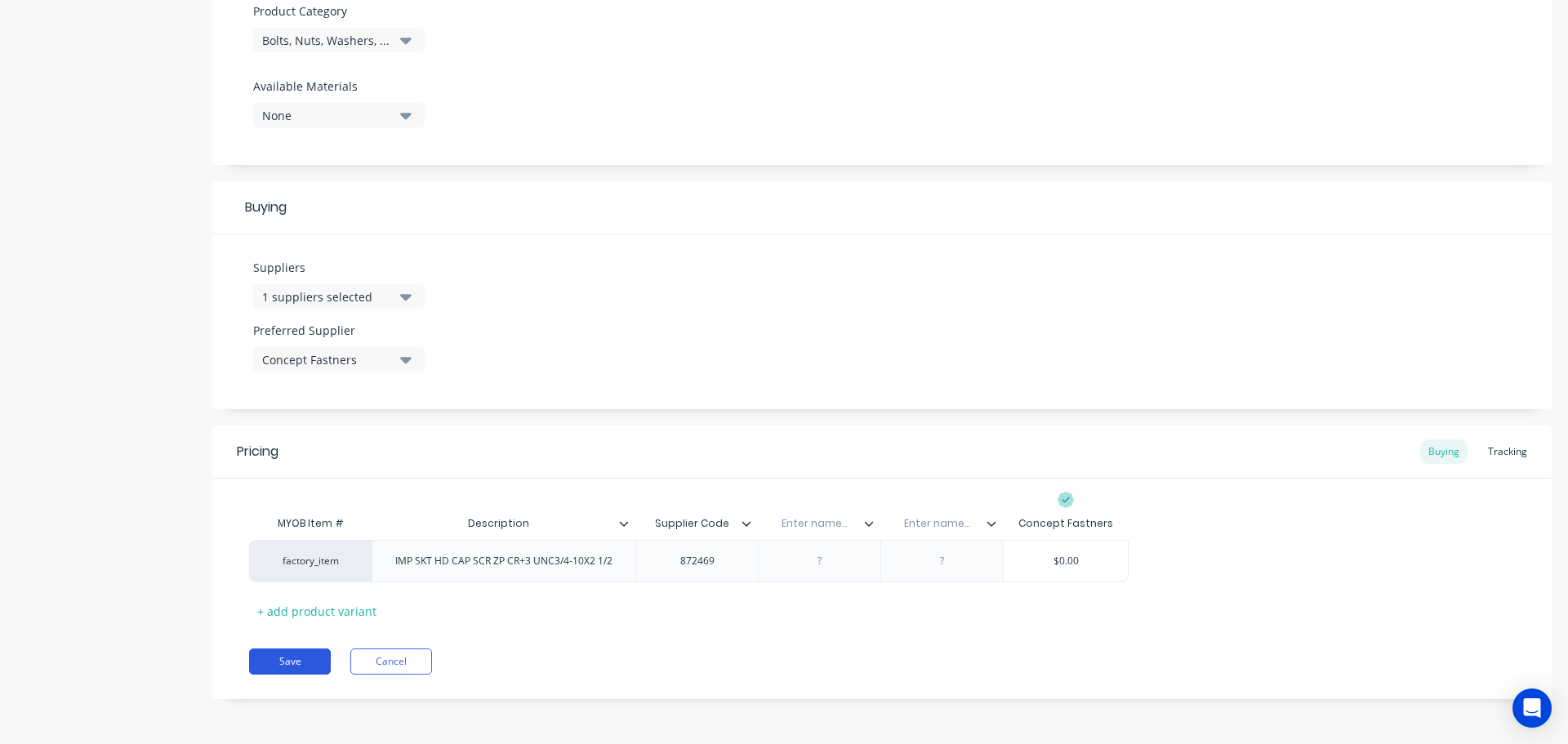
click at [299, 657] on button "Save" at bounding box center [289, 661] width 81 height 26
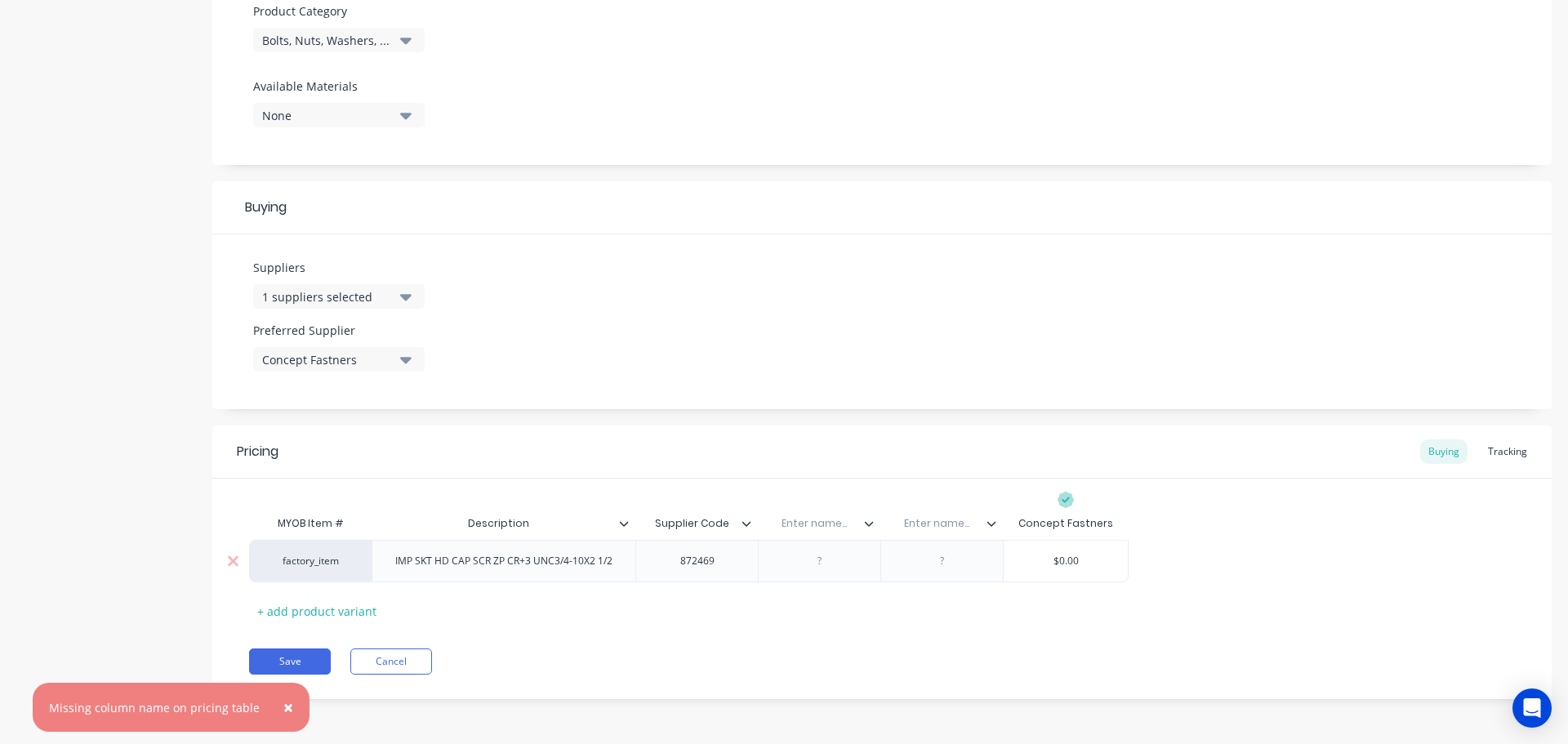
click at [1057, 573] on div "$0.00" at bounding box center [1066, 560] width 125 height 41
type input "$0.00"
drag, startPoint x: 1085, startPoint y: 572, endPoint x: 989, endPoint y: 565, distance: 96.3
click at [992, 565] on div "factory_item IMP SKT HD CAP SCR ZP CR+3 UNC3/4-10X2 1/2 872469 $0.00 $0.00" at bounding box center [882, 561] width 1266 height 42
drag, startPoint x: 1086, startPoint y: 562, endPoint x: 1006, endPoint y: 560, distance: 80.0
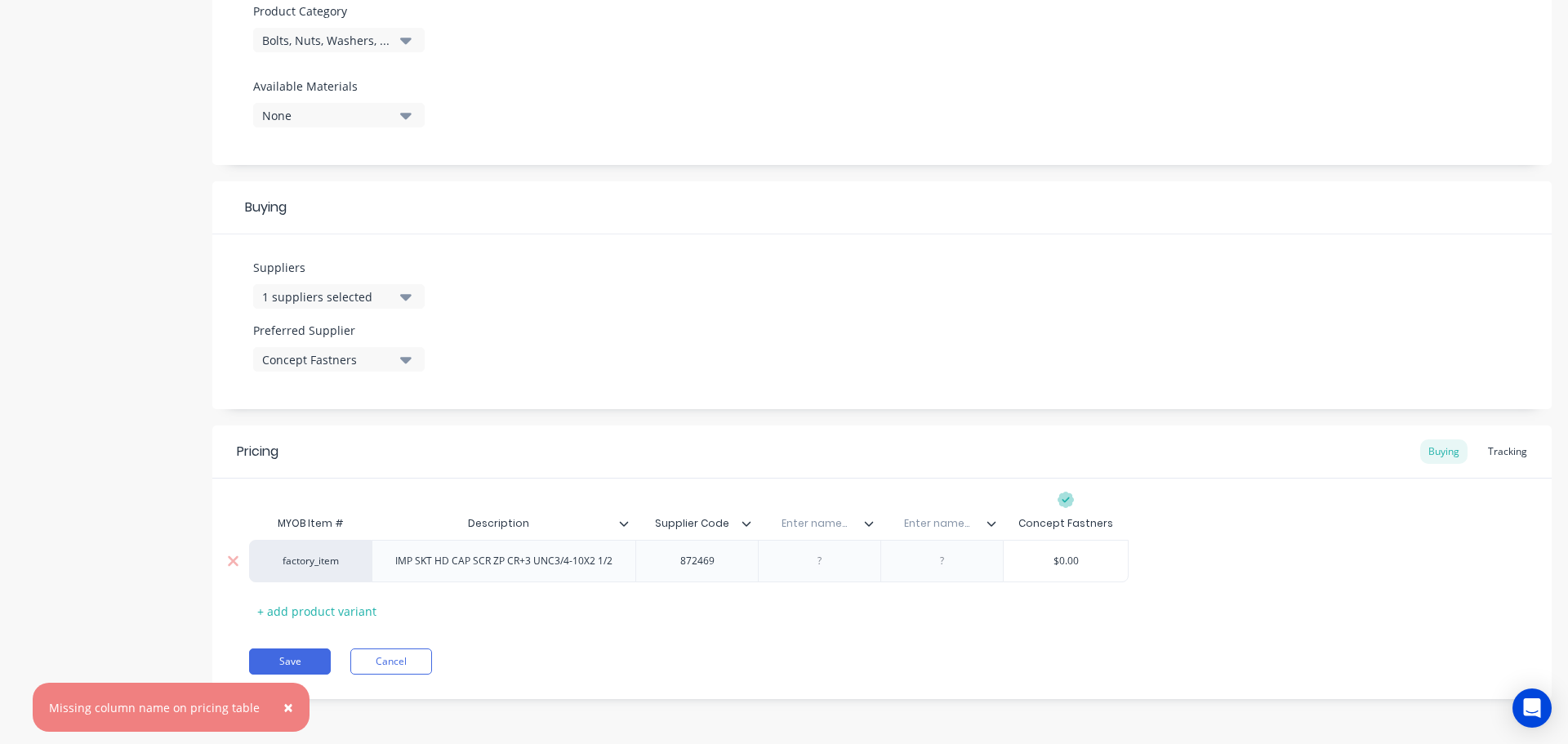
click at [1021, 560] on input "$0.00" at bounding box center [1066, 560] width 125 height 14
drag, startPoint x: 1077, startPoint y: 557, endPoint x: 1039, endPoint y: 560, distance: 38.1
click at [1039, 560] on input "$0.00" at bounding box center [1066, 560] width 125 height 14
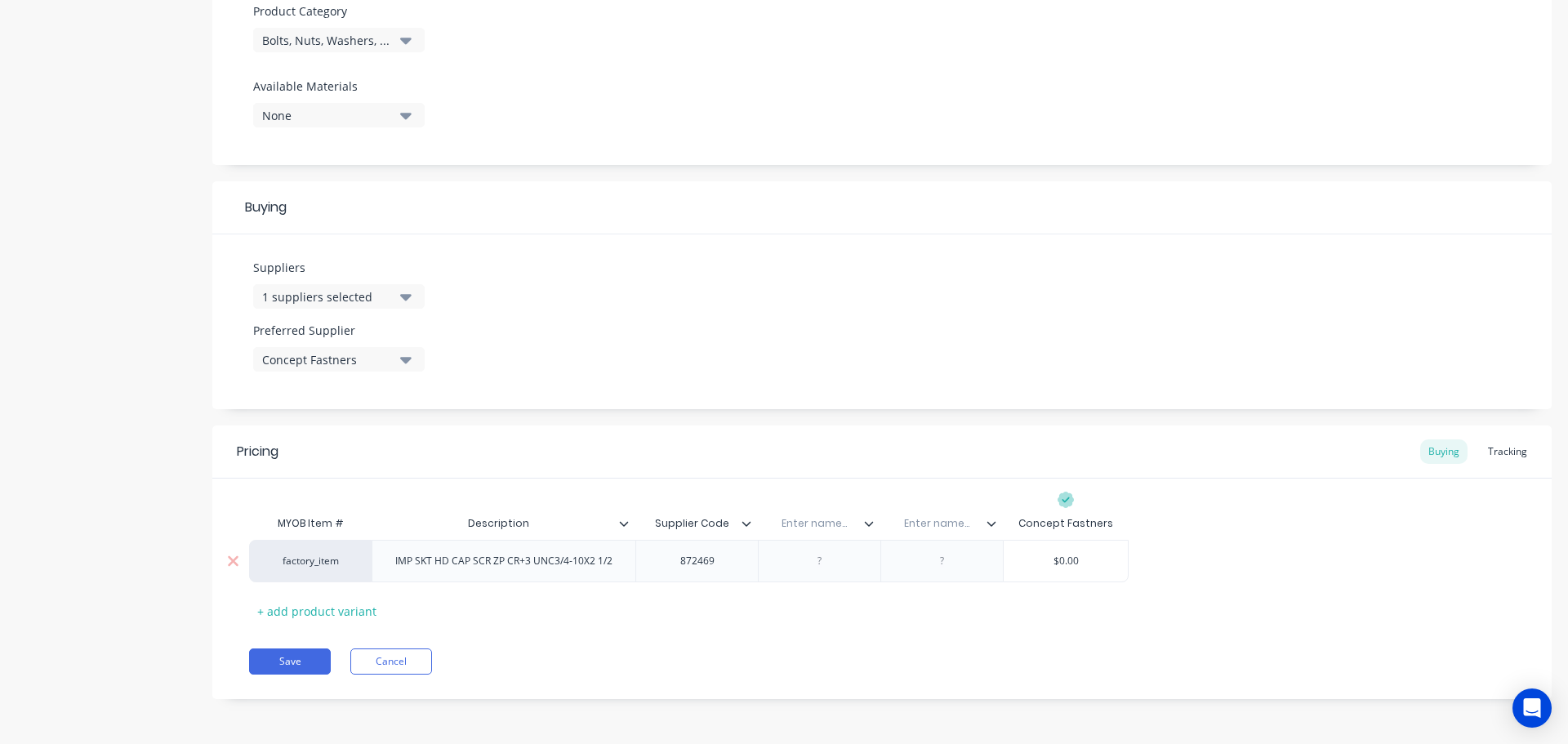
type textarea "x"
type input "3$0.00"
type textarea "x"
type input "3.$0.00"
type textarea "x"
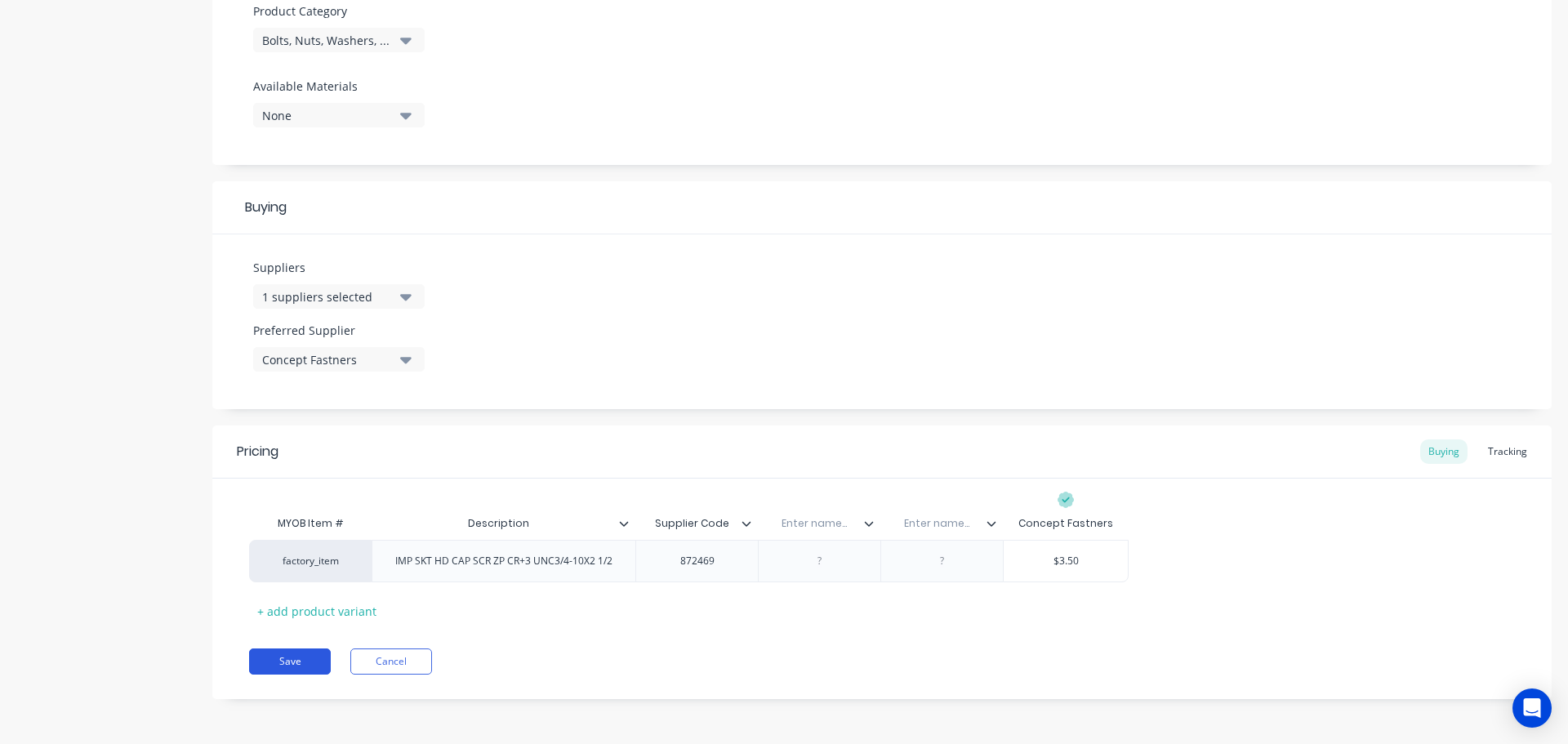
type input "3.5$0.00"
click at [294, 656] on button "Save" at bounding box center [289, 661] width 81 height 26
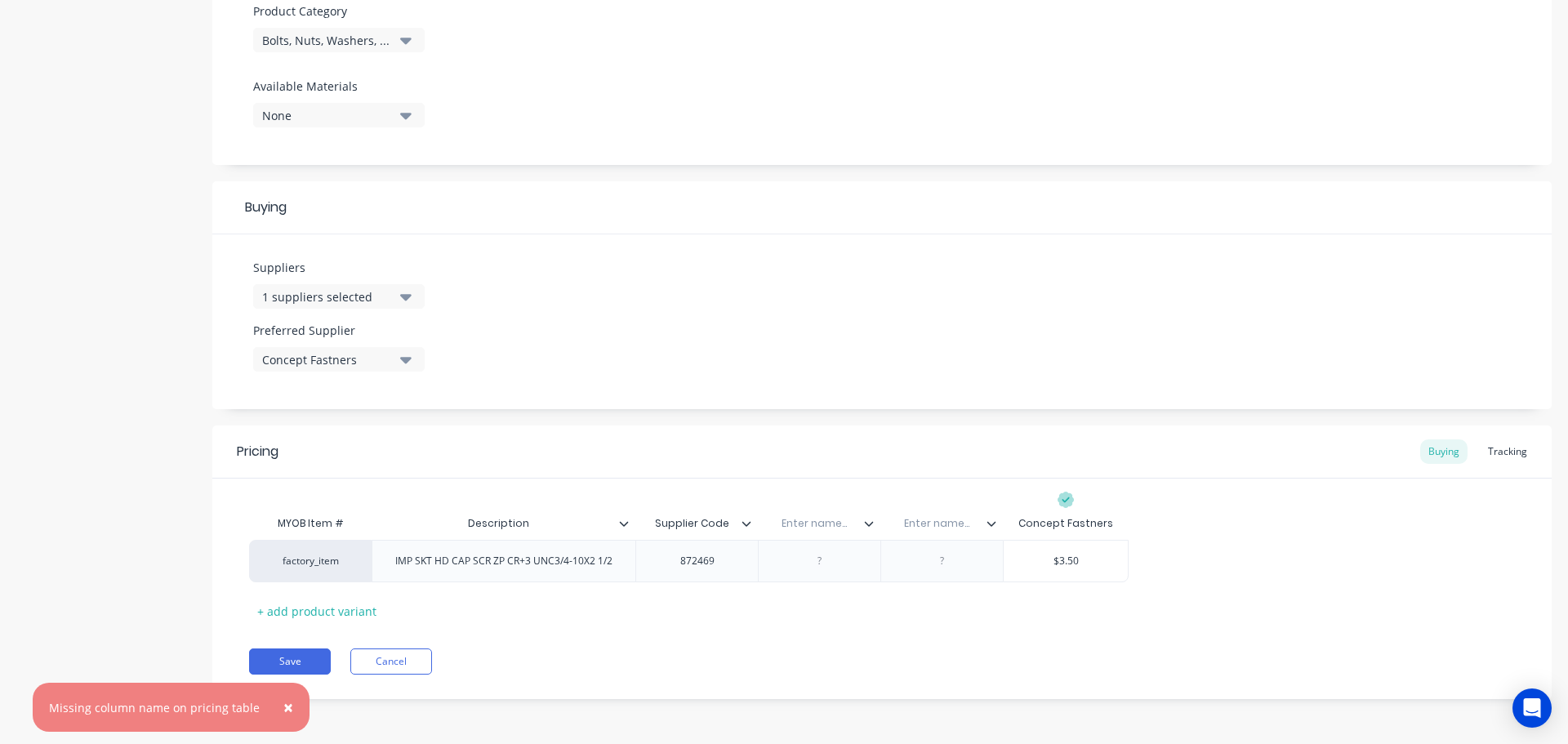
click at [833, 522] on input "text" at bounding box center [814, 523] width 113 height 14
type input "Grade"
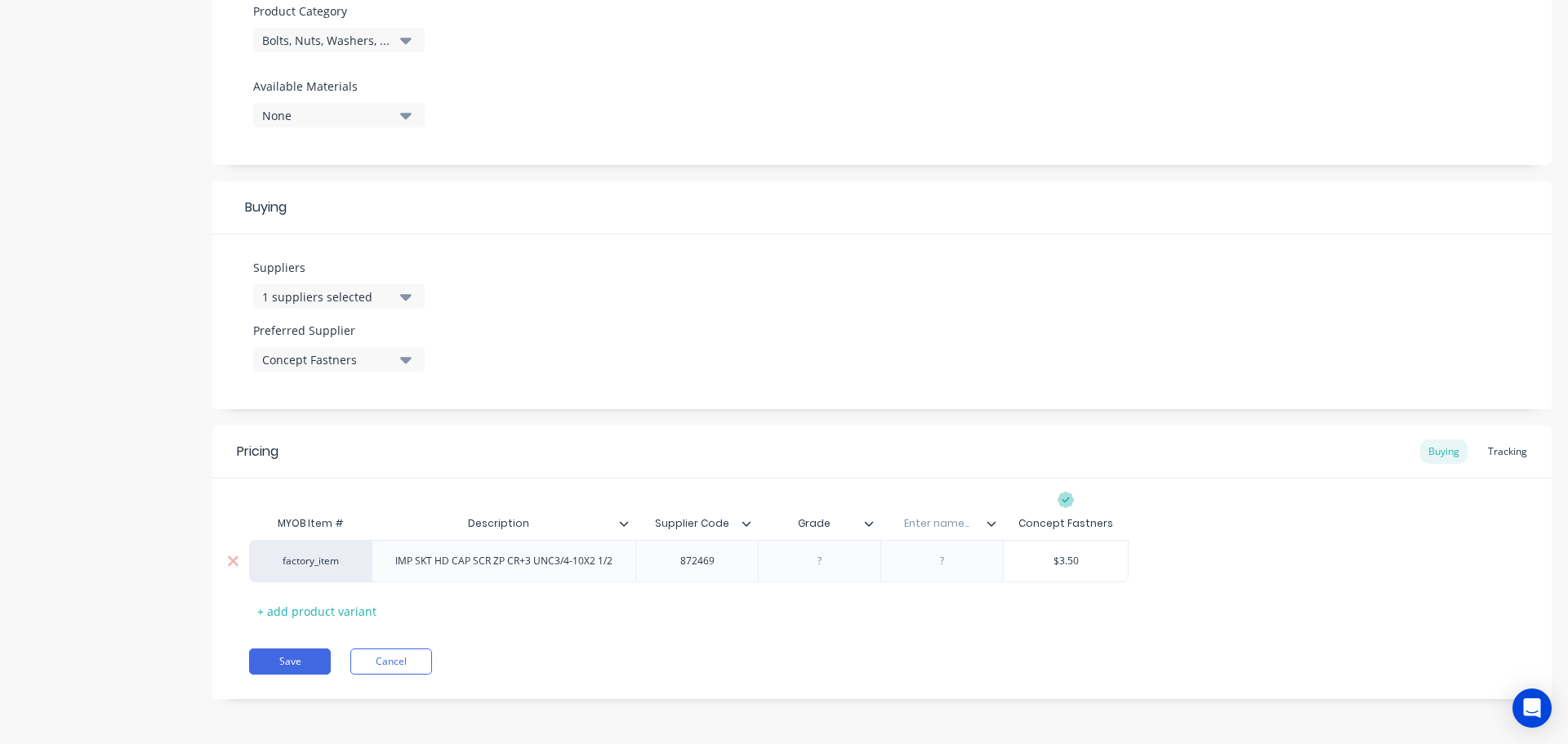
type textarea "x"
type input "Metric"
click at [793, 617] on div "MYOB Item # Description Supplier Code Grade Metric Metric Concept Fastners fact…" at bounding box center [882, 565] width 1266 height 117
click at [296, 657] on button "Save" at bounding box center [289, 661] width 81 height 26
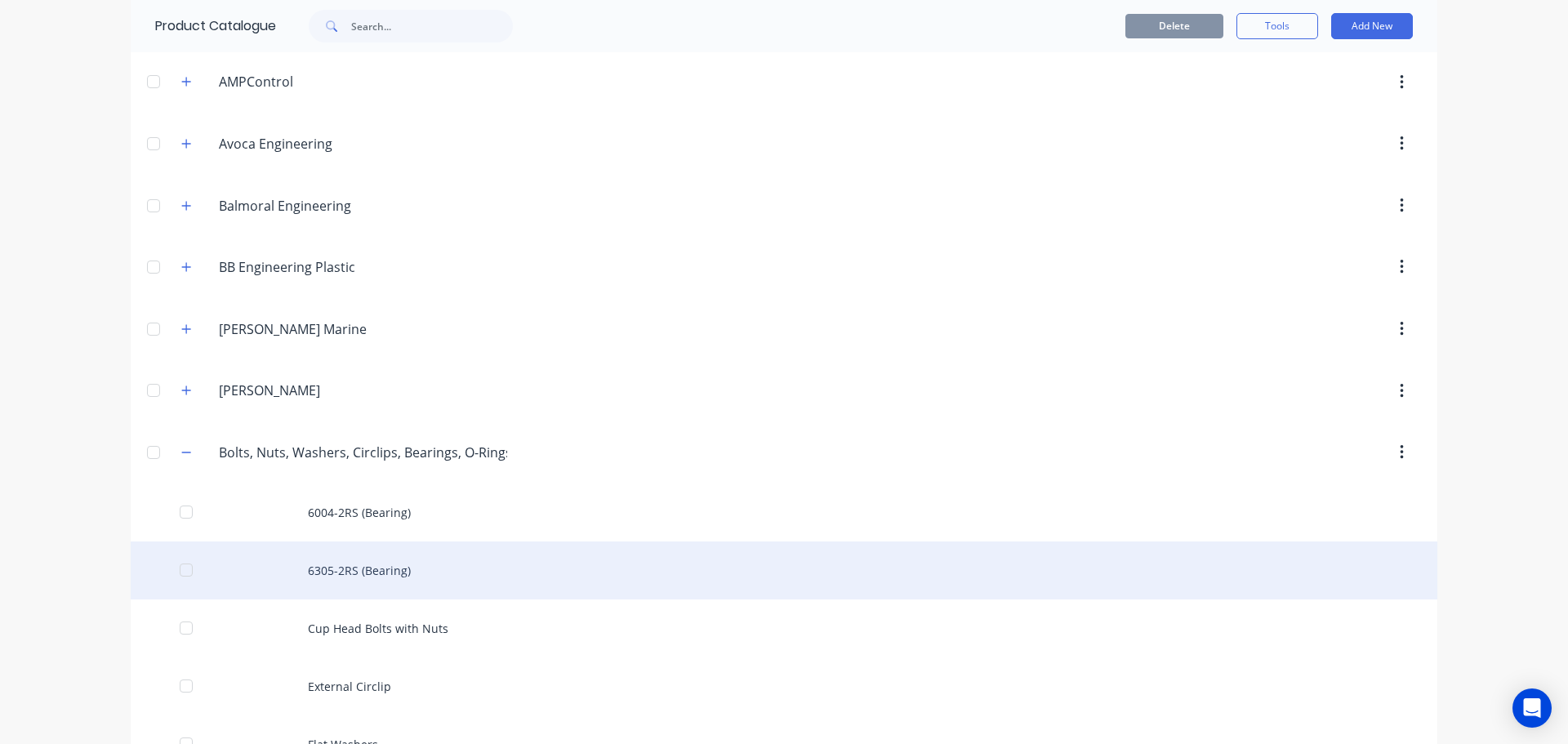
scroll to position [817, 0]
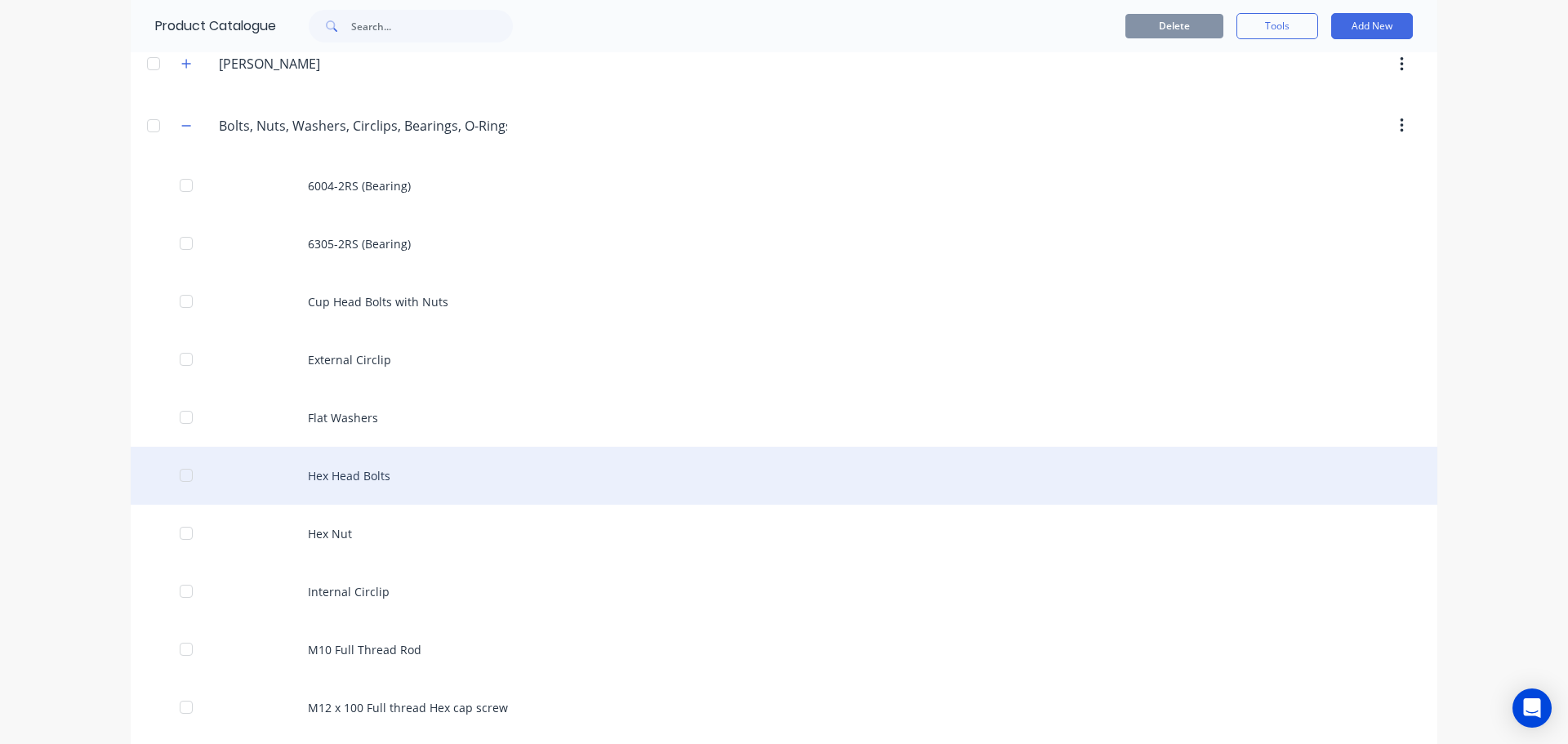
click at [396, 475] on div "Hex Head Bolts" at bounding box center [784, 475] width 1307 height 58
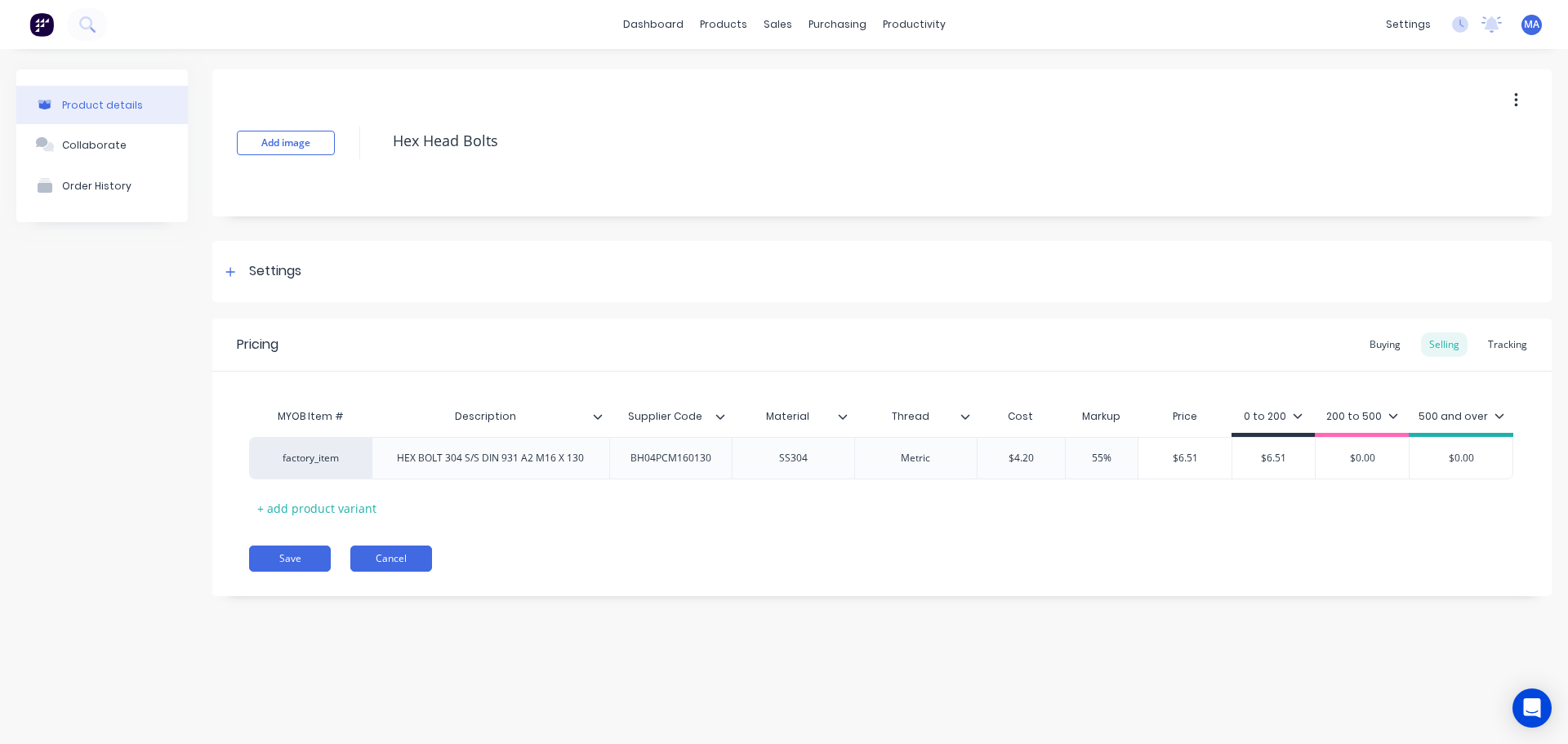
click at [391, 558] on button "Cancel" at bounding box center [391, 558] width 81 height 26
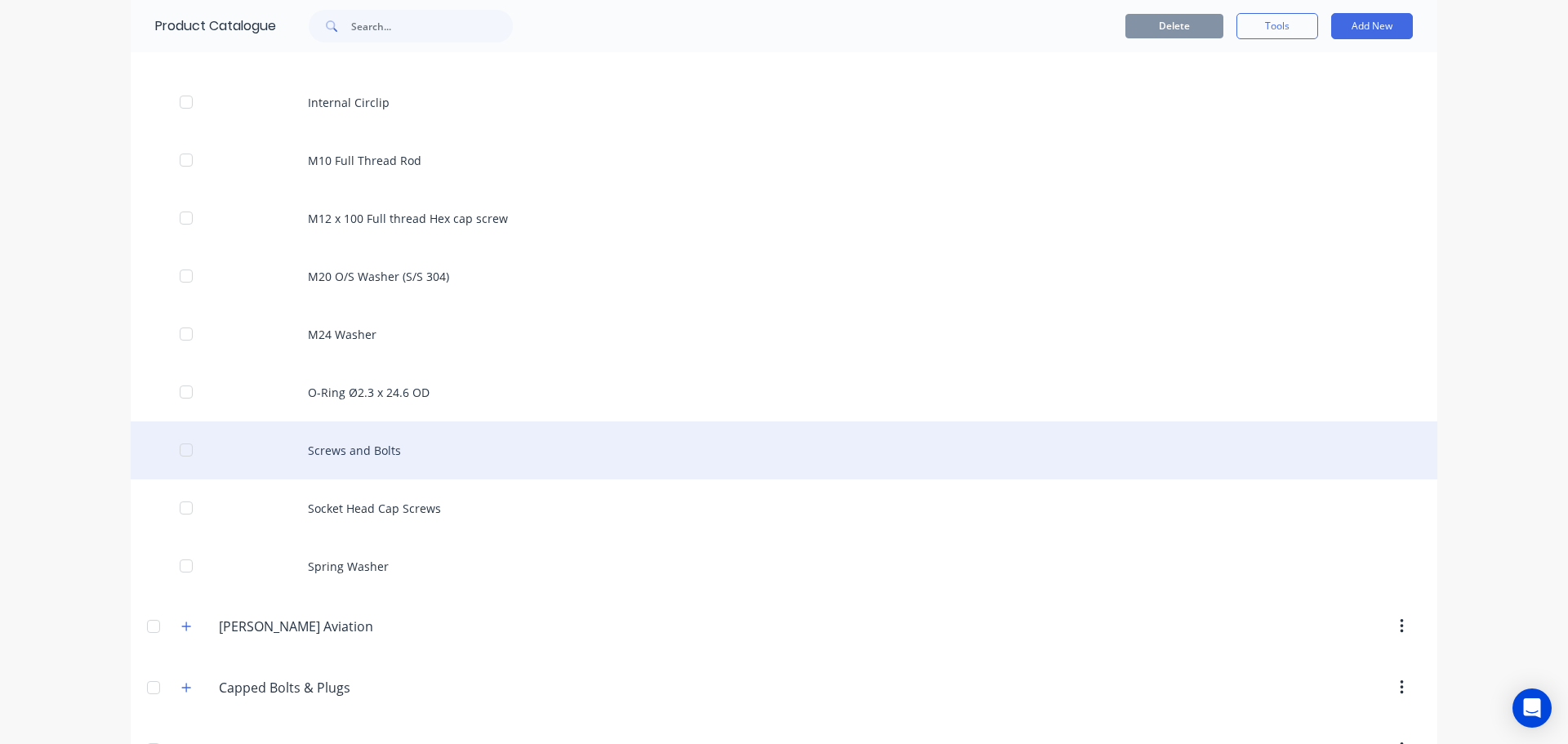
scroll to position [1306, 0]
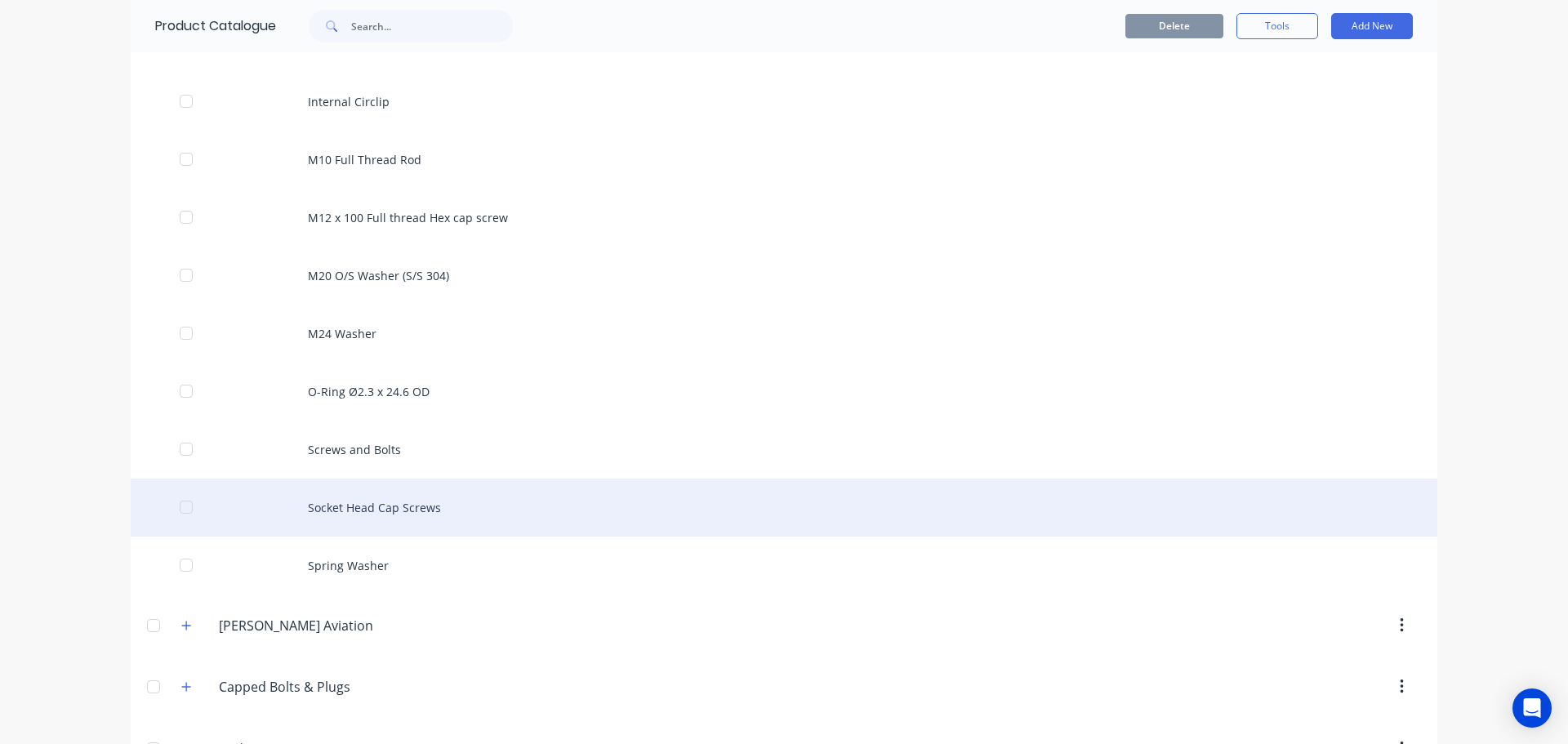
click at [457, 492] on div "Socket Head Cap Screws" at bounding box center [784, 507] width 1307 height 58
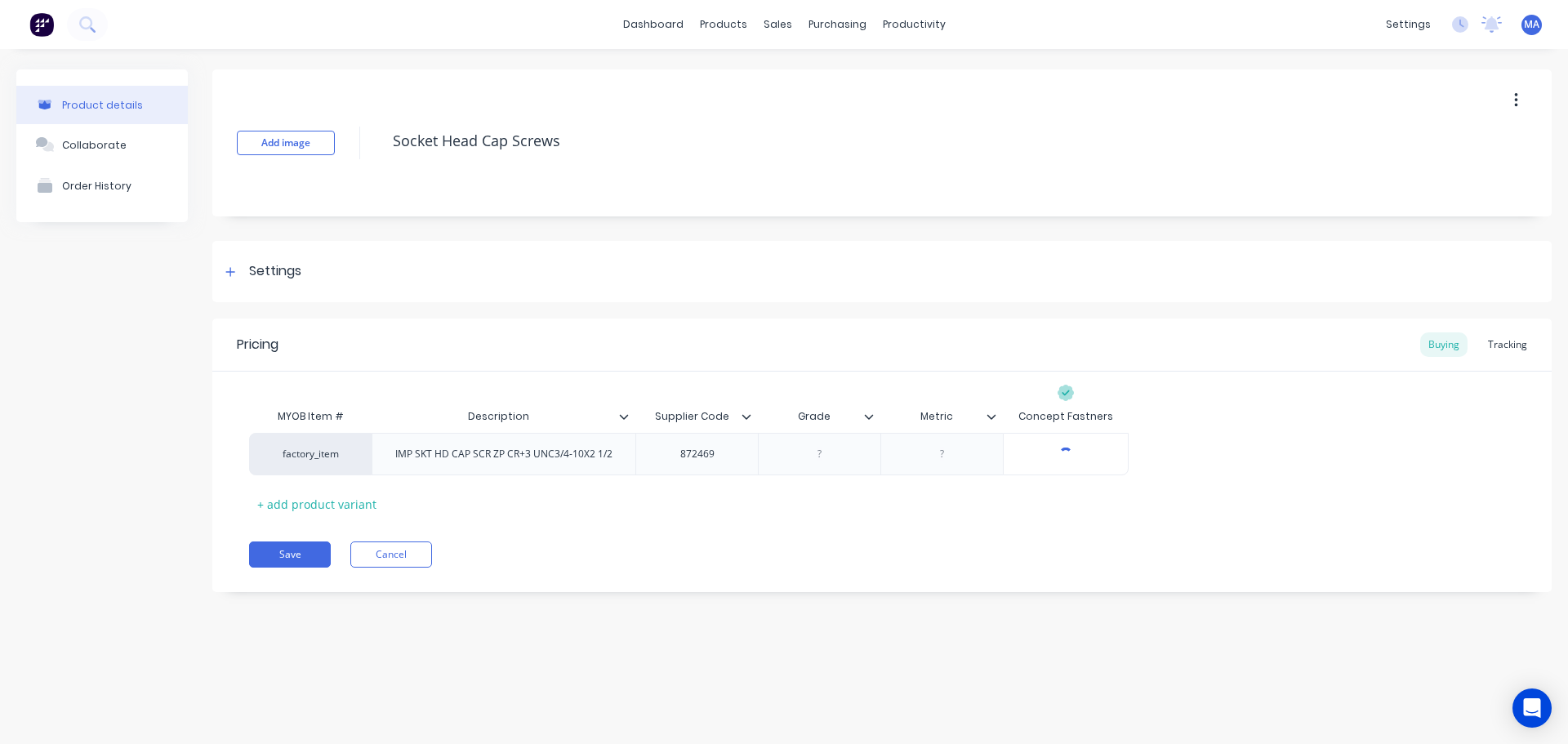
type textarea "x"
click at [816, 418] on input "Grade" at bounding box center [814, 416] width 113 height 14
click at [831, 417] on input "Grade" at bounding box center [814, 416] width 113 height 14
type input "Material"
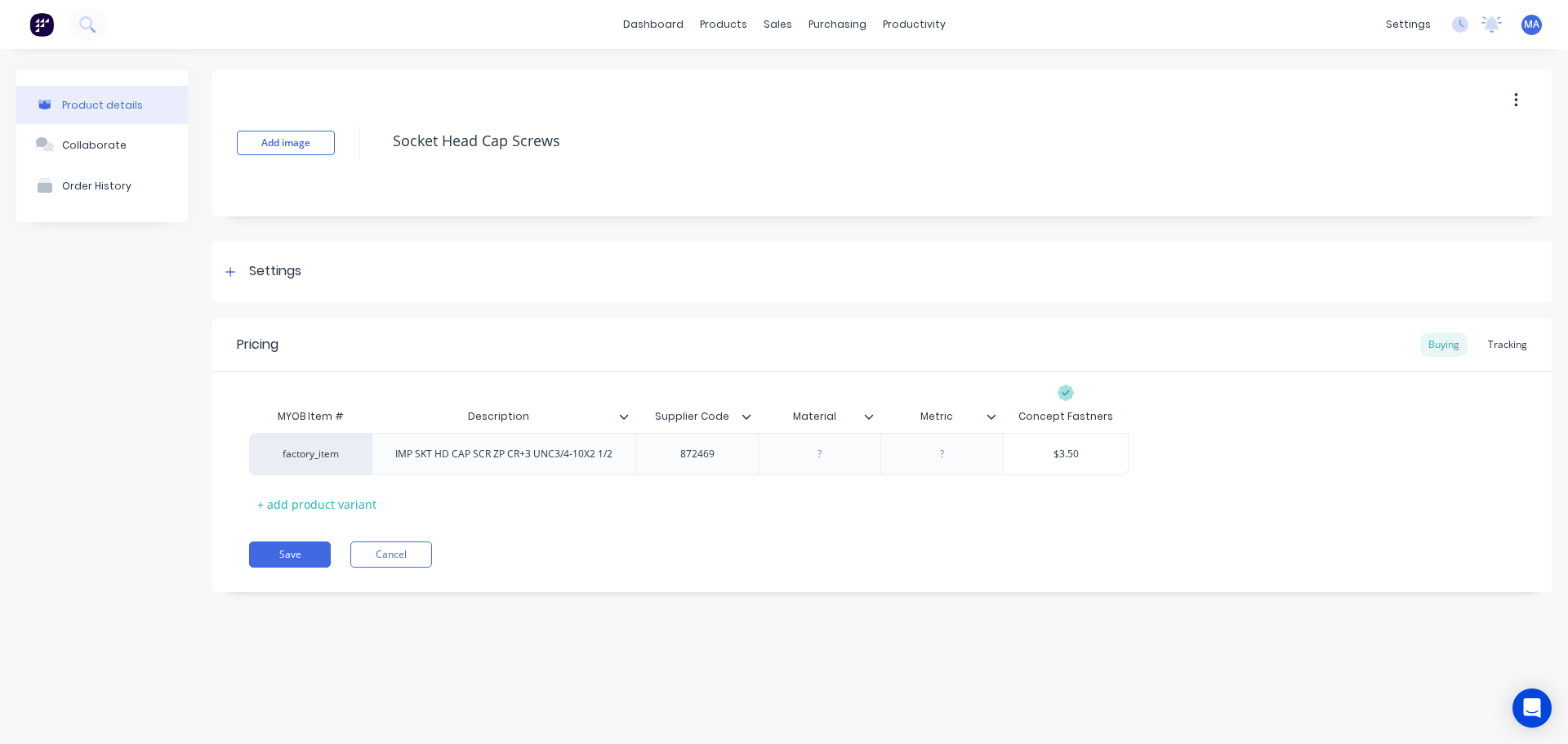
type textarea "x"
type input "M"
type input "Grade"
click at [833, 446] on div at bounding box center [819, 454] width 81 height 21
click at [991, 419] on icon at bounding box center [991, 417] width 10 height 10
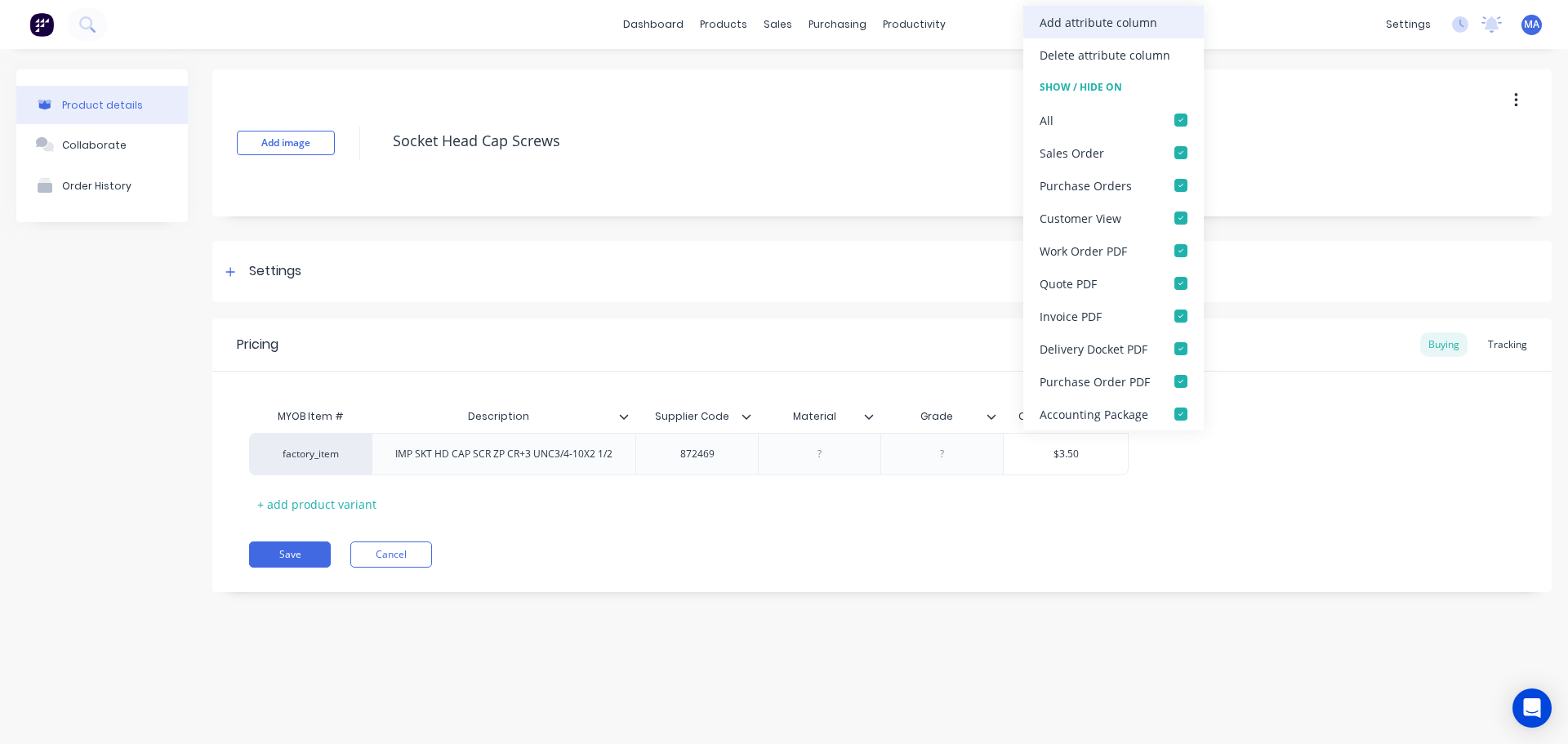
click at [1073, 23] on div "Add attribute column" at bounding box center [1098, 22] width 118 height 17
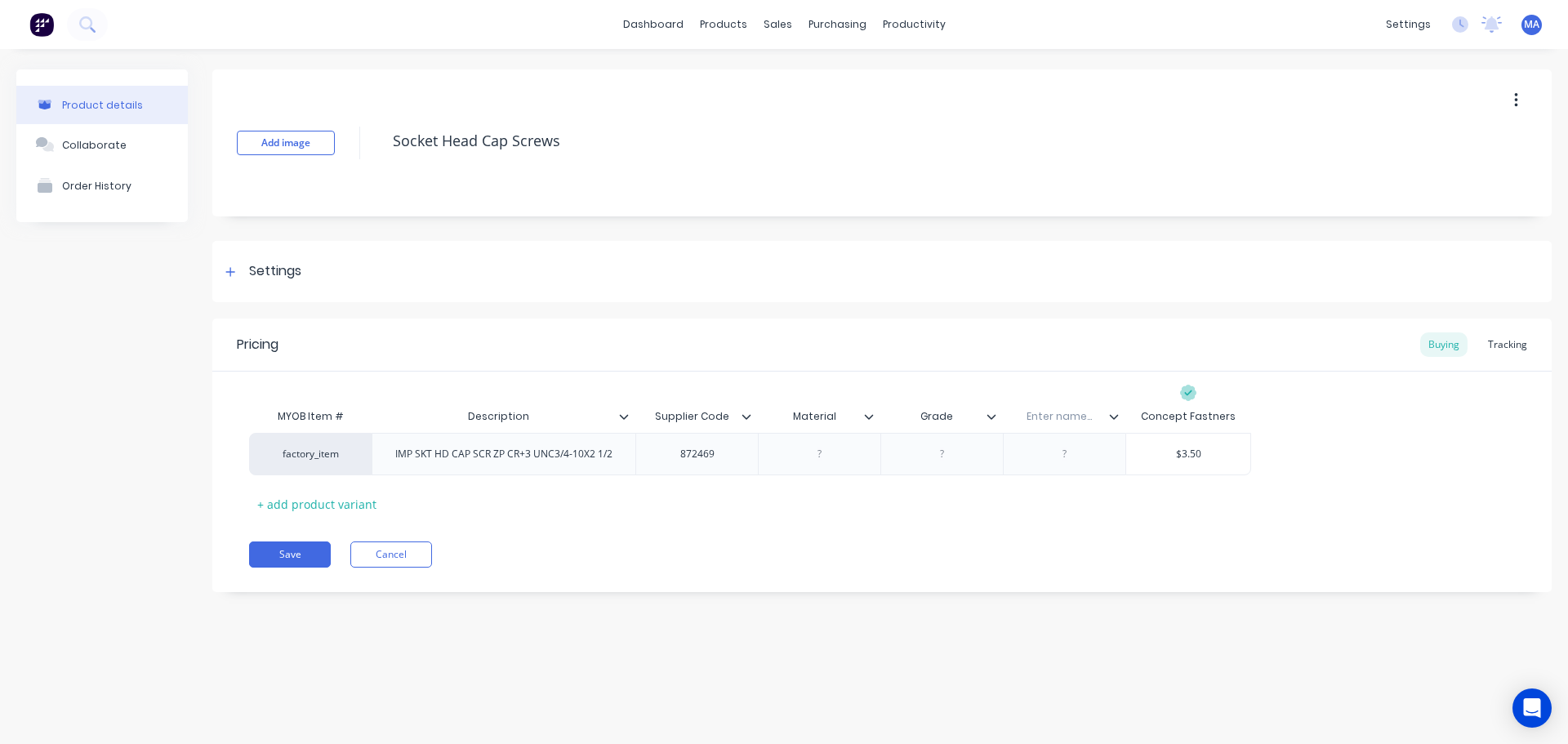
click at [1059, 406] on div "Enter name..." at bounding box center [1059, 417] width 113 height 41
type textarea "x"
drag, startPoint x: 1060, startPoint y: 407, endPoint x: 1089, endPoint y: 417, distance: 30.7
click at [1072, 417] on input "text" at bounding box center [1059, 416] width 113 height 14
type input "Thread"
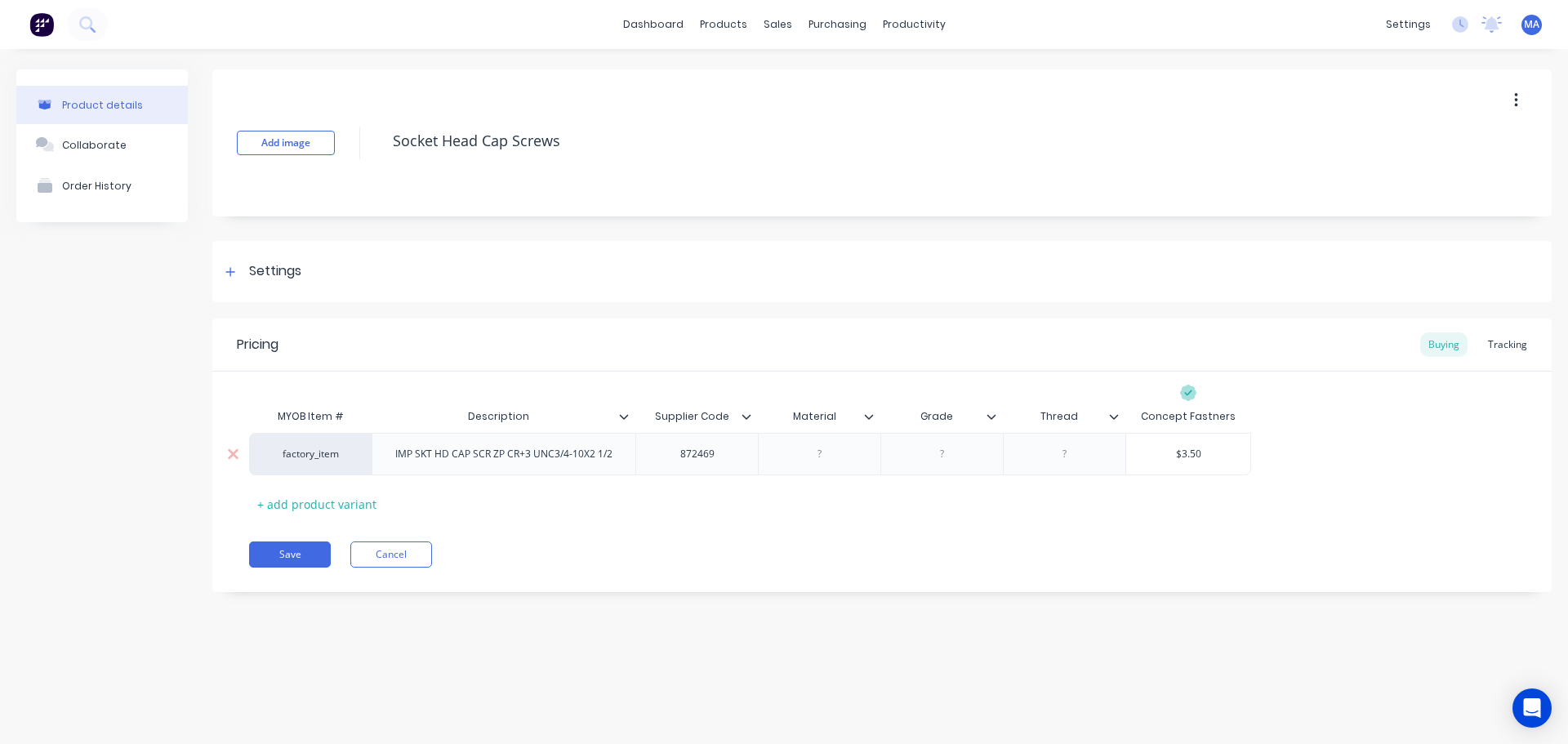
click at [823, 451] on div at bounding box center [819, 454] width 81 height 21
click at [1114, 413] on icon at bounding box center [1114, 417] width 10 height 10
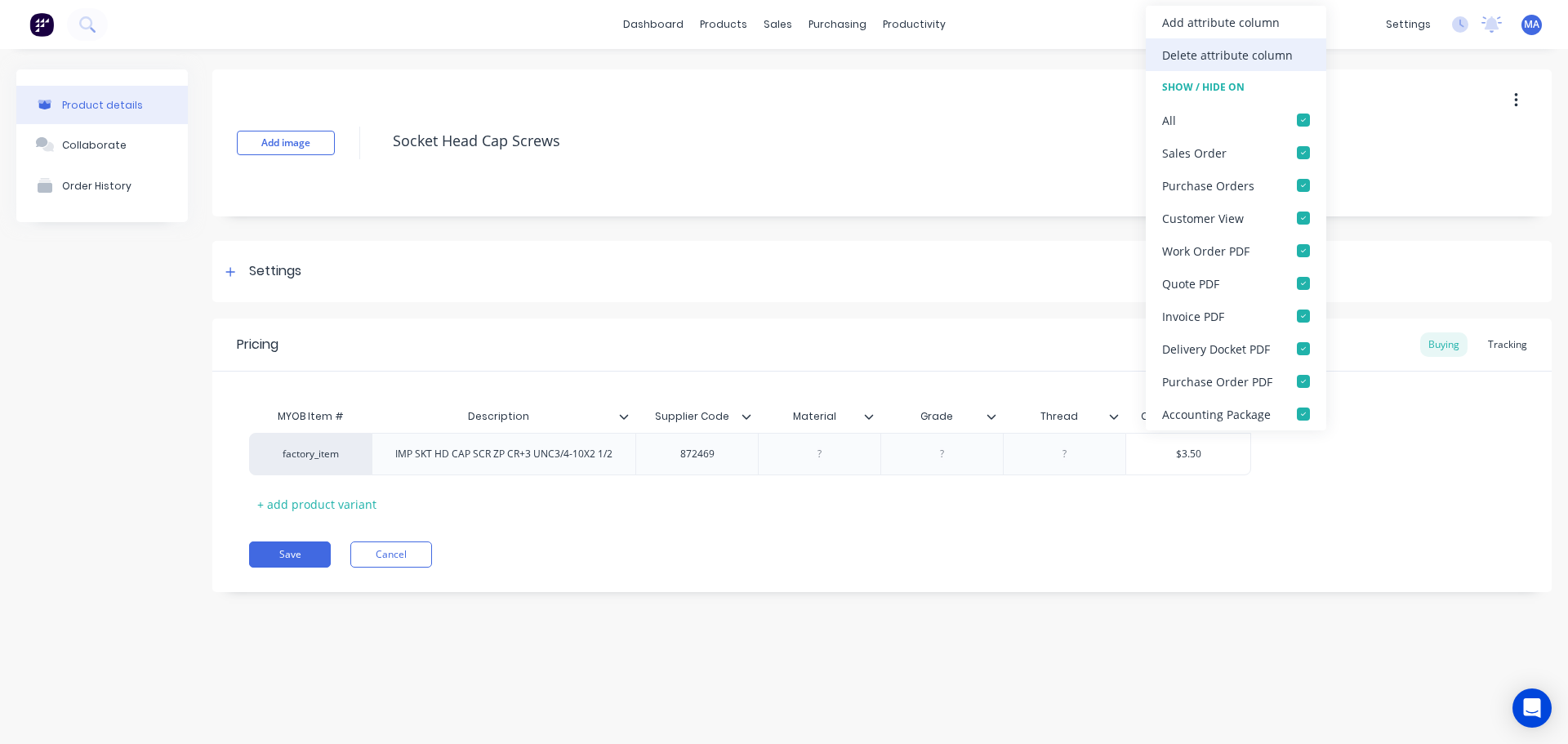
click at [1225, 48] on div "Delete attribute column" at bounding box center [1227, 56] width 130 height 17
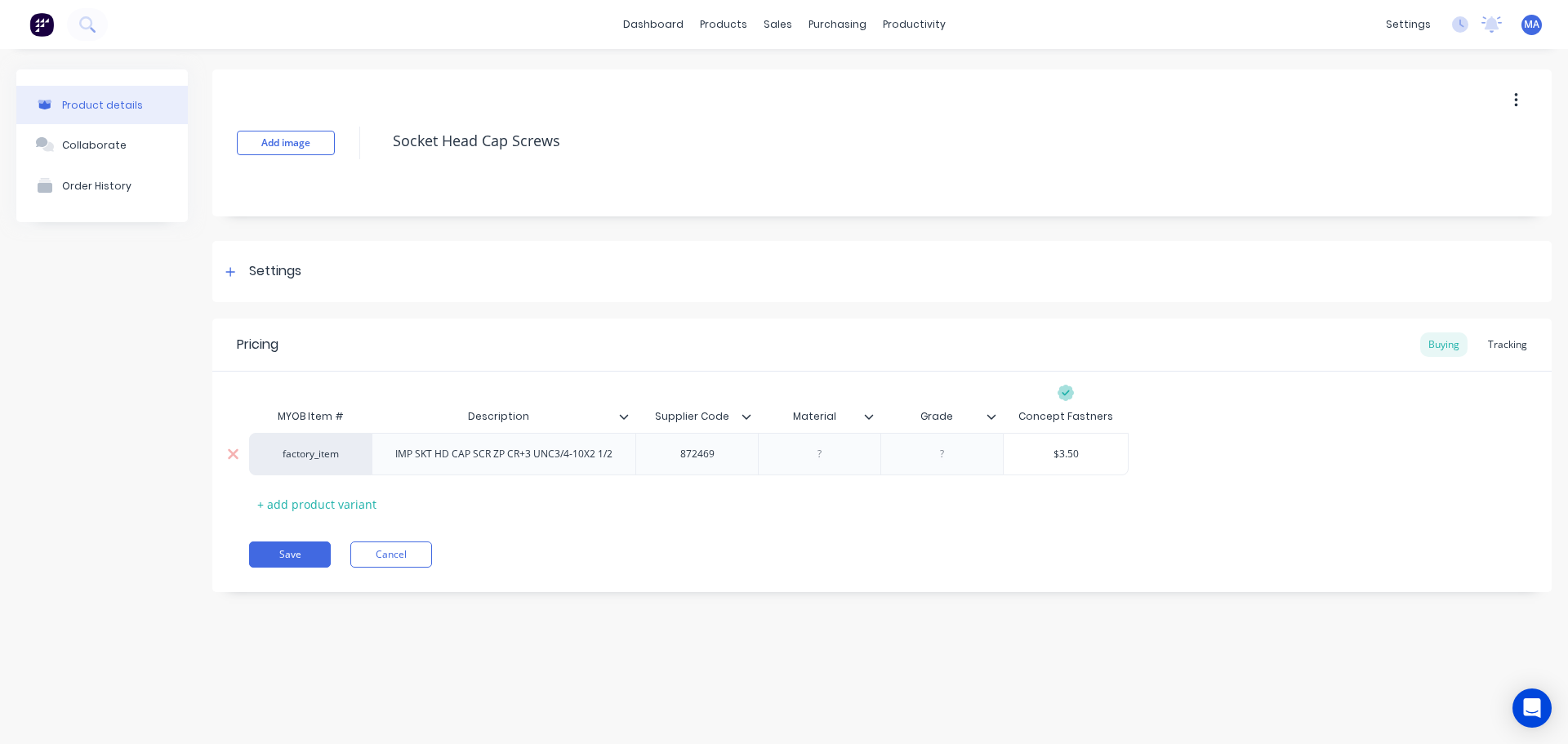
type textarea "x"
click at [950, 456] on div at bounding box center [942, 454] width 81 height 21
click at [832, 474] on div at bounding box center [819, 454] width 123 height 42
type textarea "x"
click at [825, 456] on div at bounding box center [819, 454] width 81 height 21
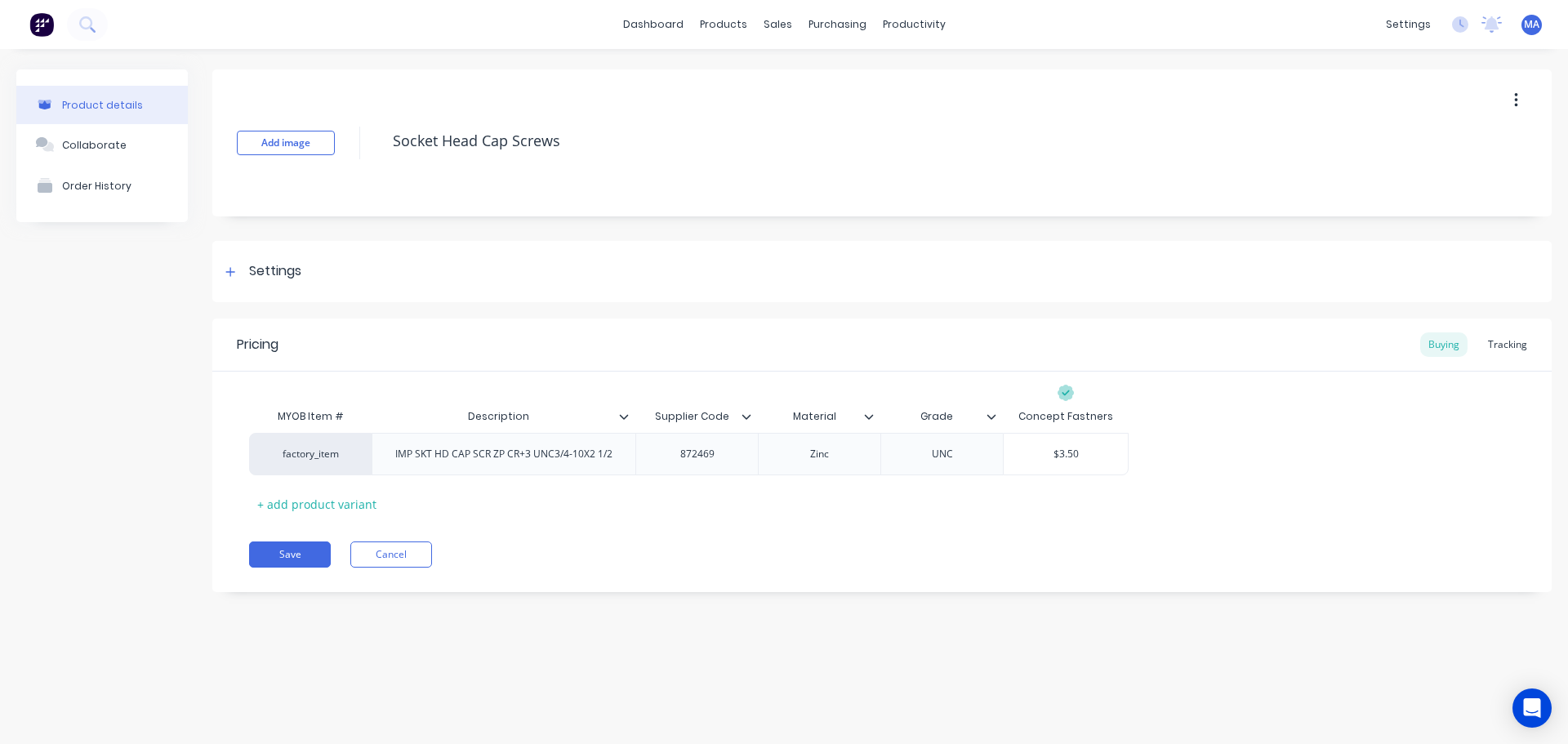
click at [738, 498] on div "MYOB Item # Description Supplier Code Material Grade Concept Fastners factory_i…" at bounding box center [882, 459] width 1266 height 117
click at [285, 556] on button "Save" at bounding box center [289, 553] width 81 height 26
type textarea "x"
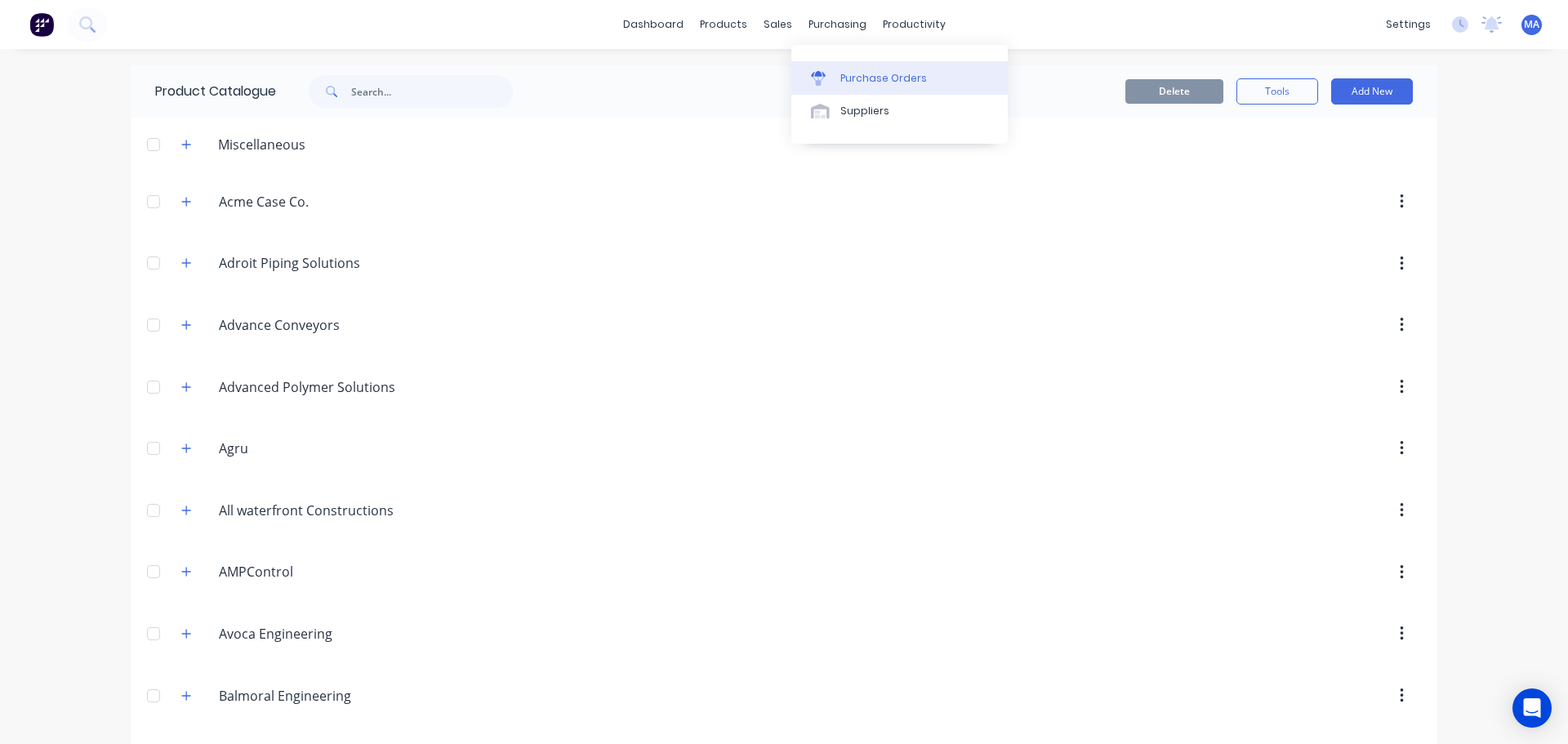
click at [867, 74] on div "Purchase Orders" at bounding box center [883, 78] width 86 height 14
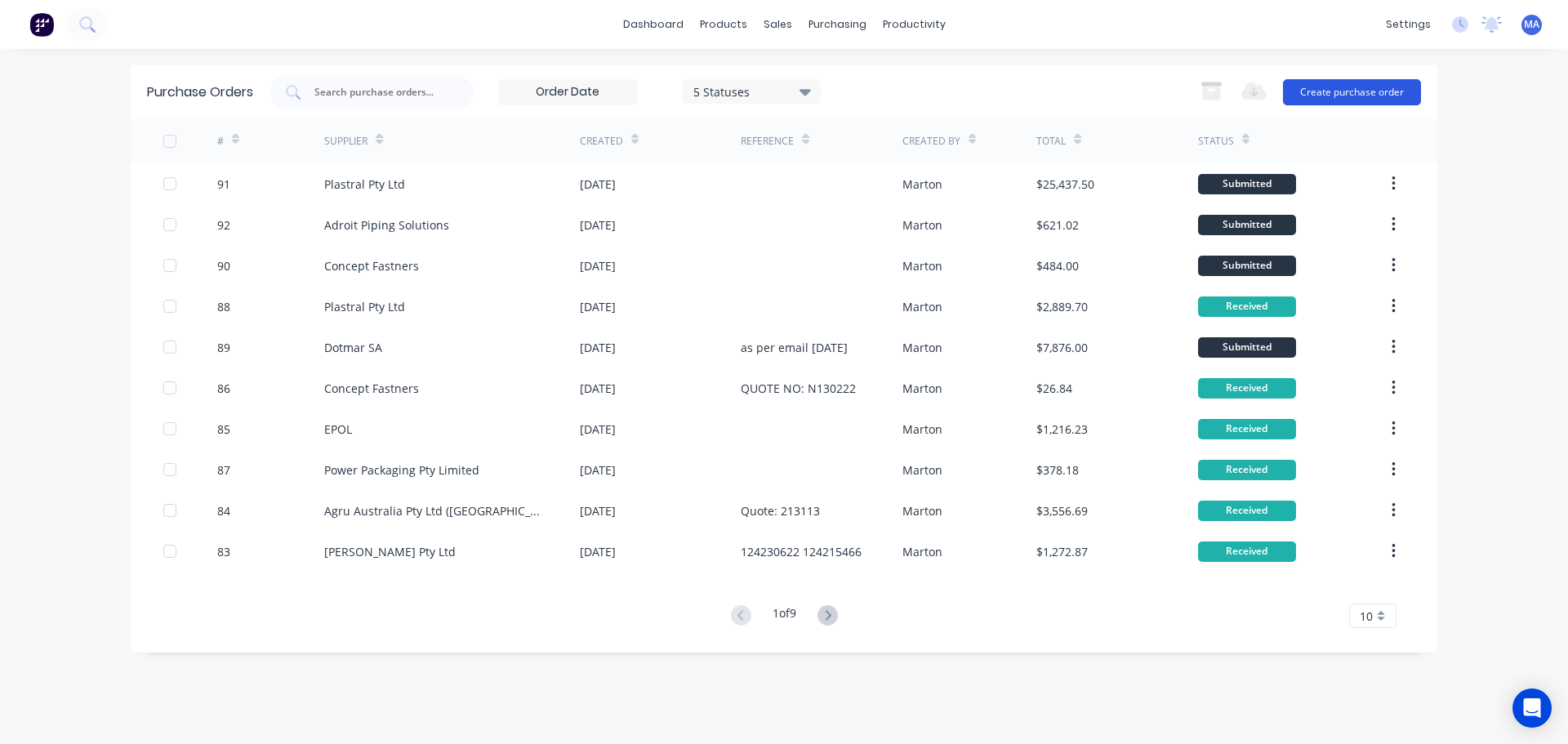
click at [1339, 86] on button "Create purchase order" at bounding box center [1352, 92] width 138 height 26
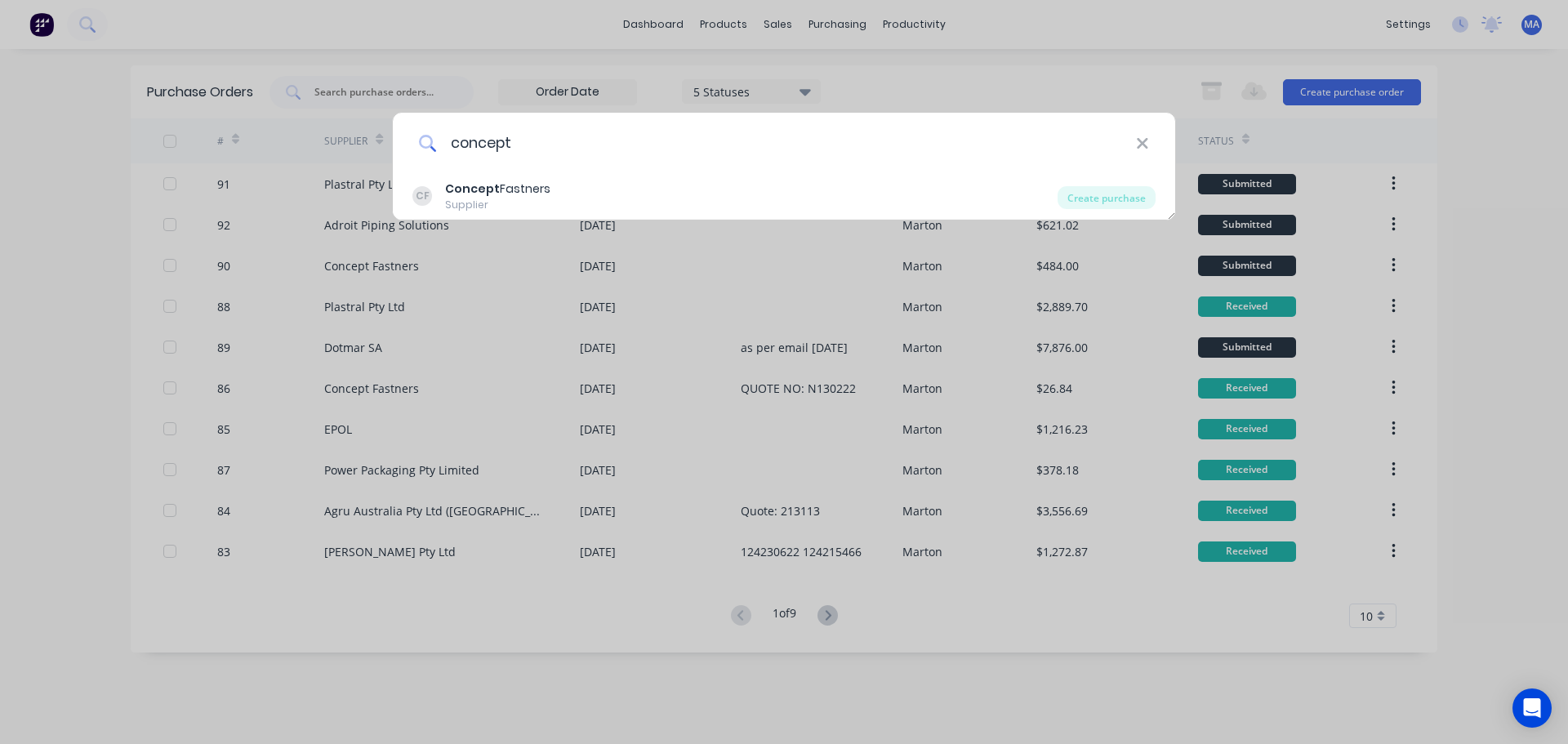
click at [549, 170] on input "concept" at bounding box center [786, 144] width 699 height 61
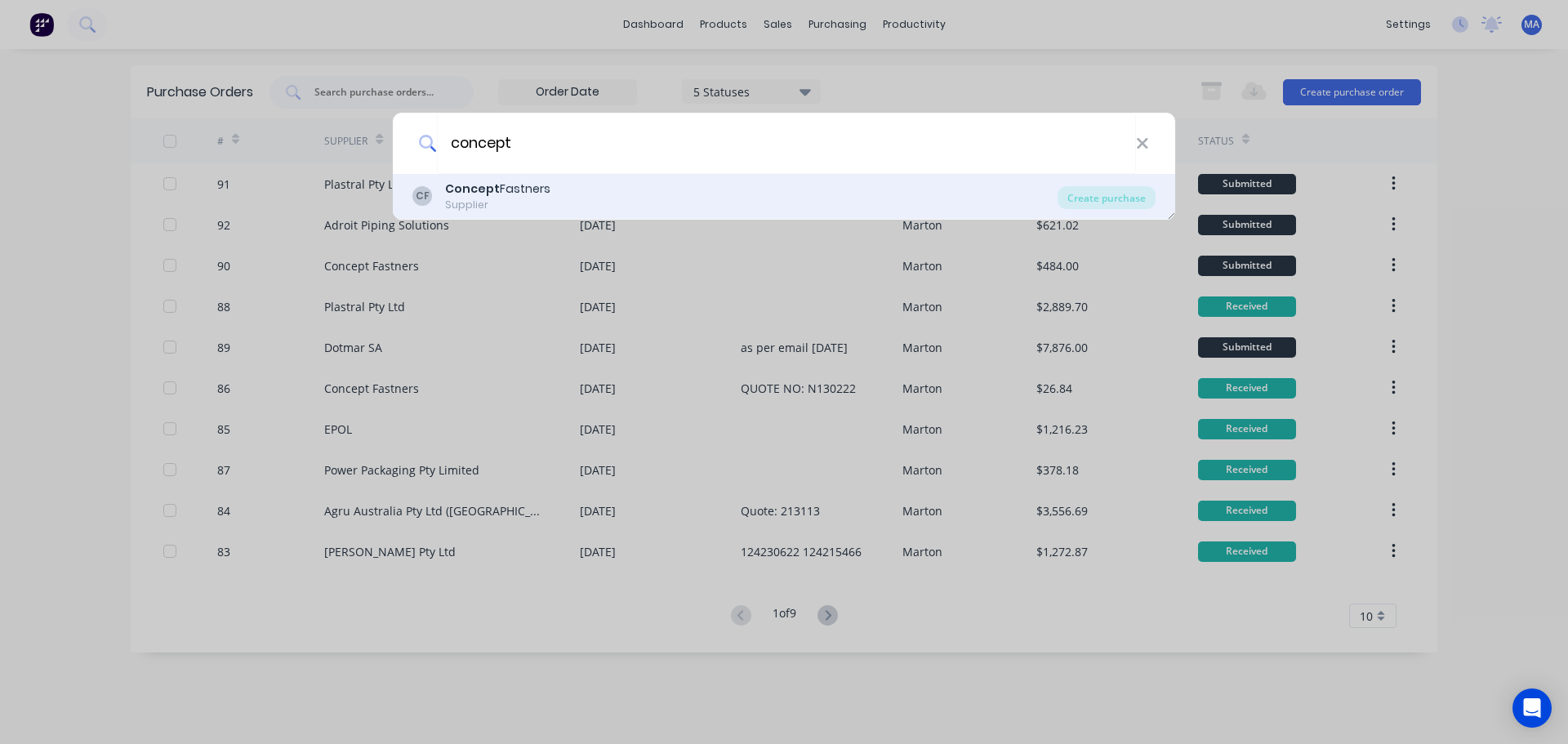
type input "concept"
click at [540, 185] on div "Concept Fastners" at bounding box center [498, 189] width 105 height 17
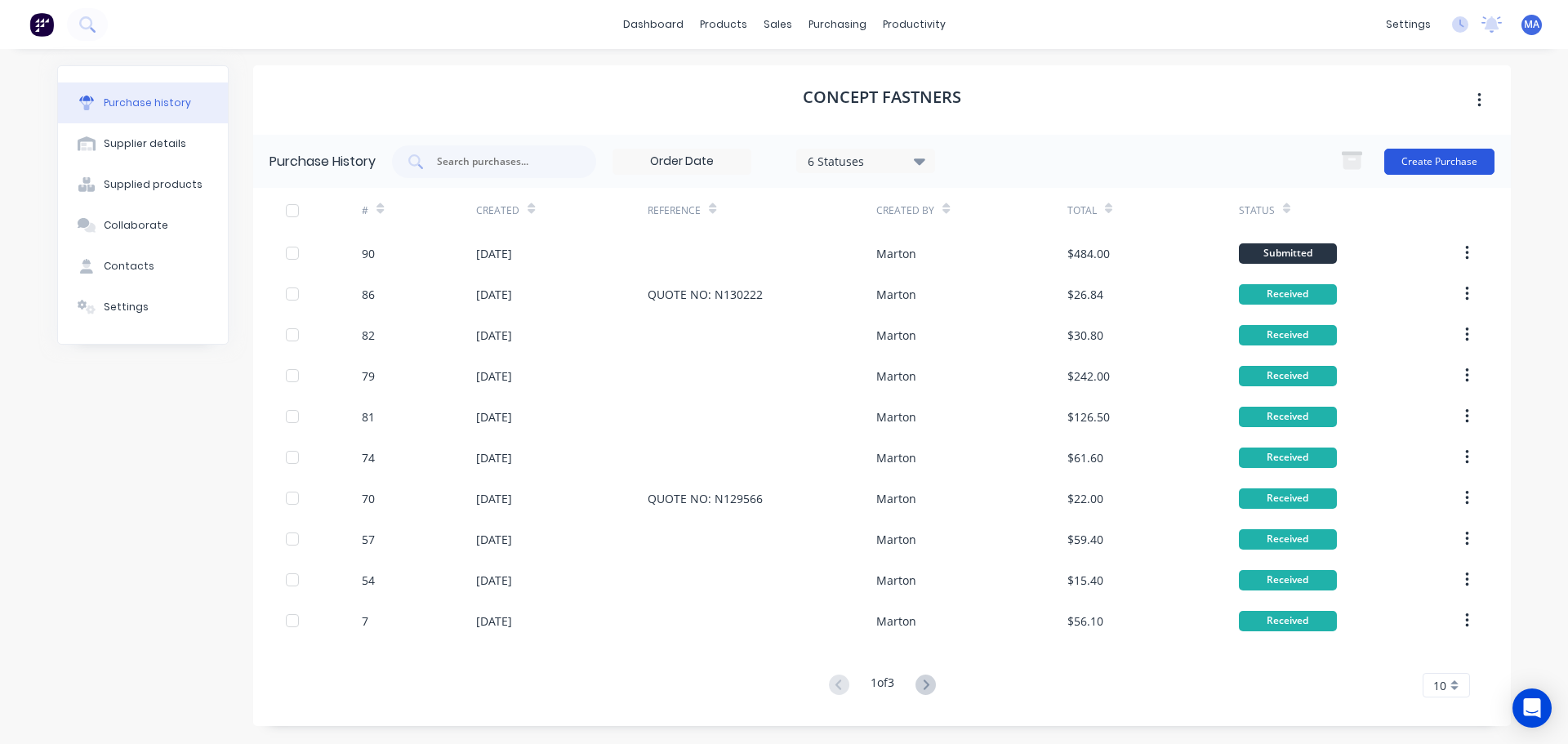
click at [1422, 164] on button "Create Purchase" at bounding box center [1439, 161] width 110 height 26
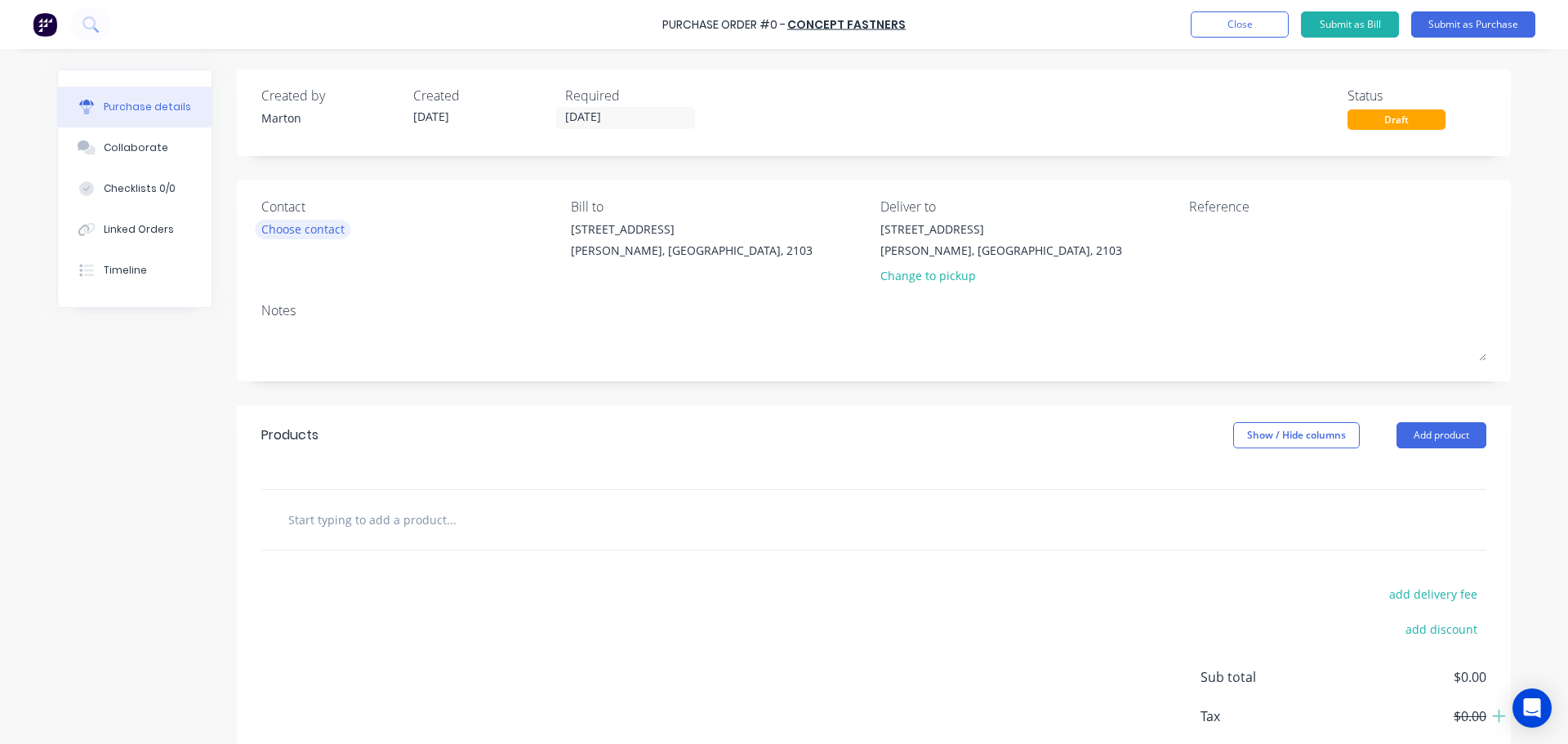
click at [329, 223] on div "Choose contact" at bounding box center [303, 229] width 83 height 17
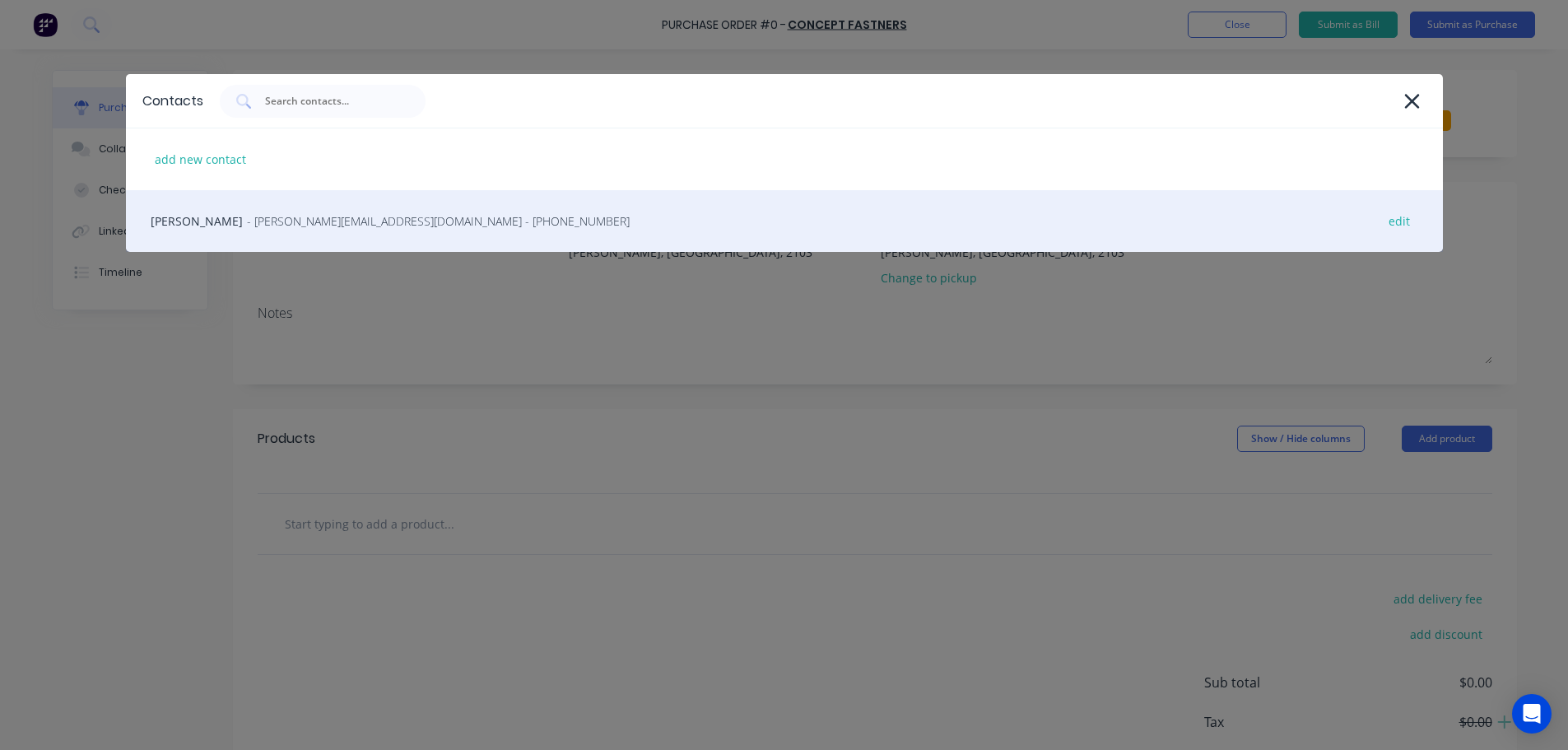
click at [322, 226] on span "- anna@conceptfasteners.com.au - (02) 9774 4416" at bounding box center [438, 221] width 382 height 17
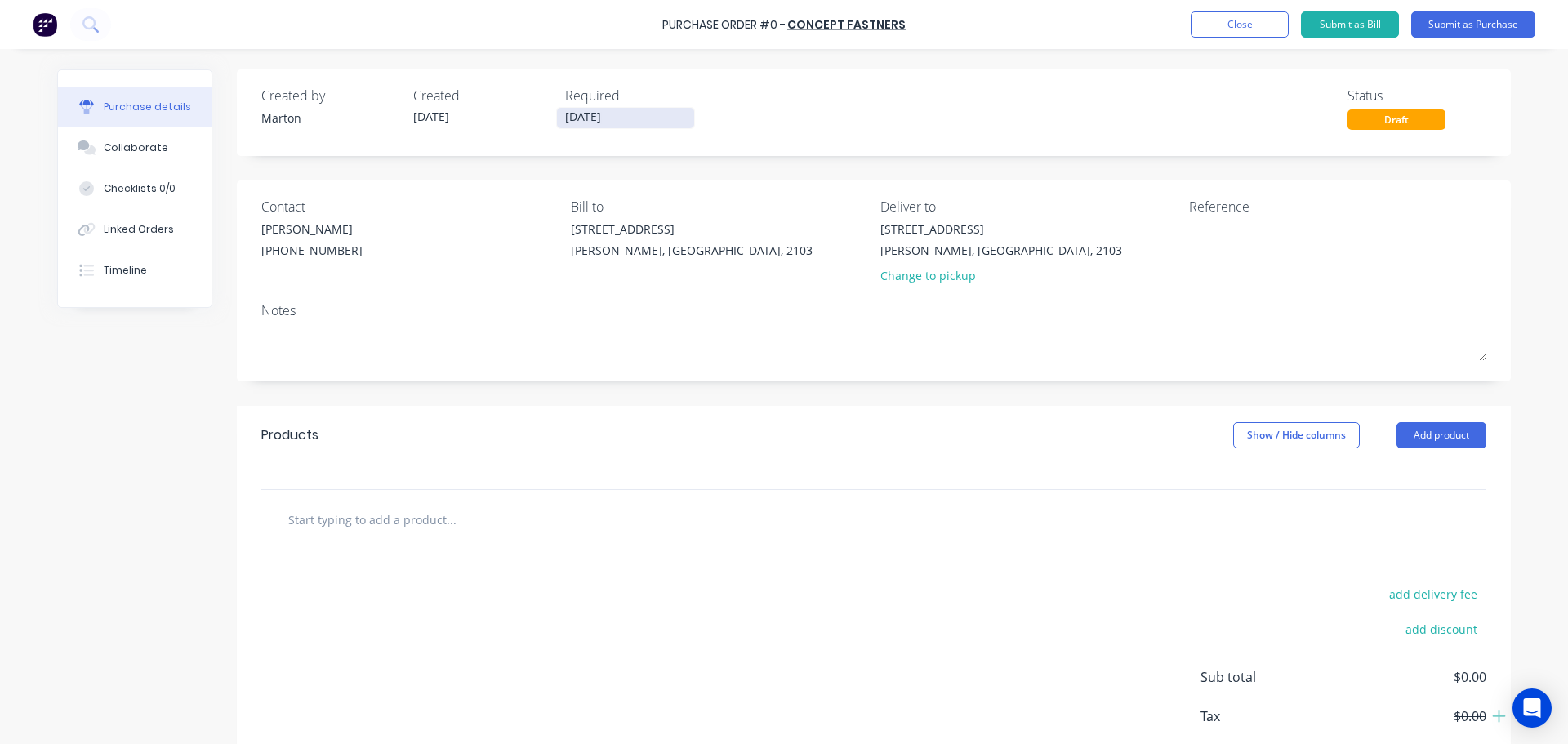
click at [634, 118] on input "09/09/25" at bounding box center [625, 118] width 137 height 20
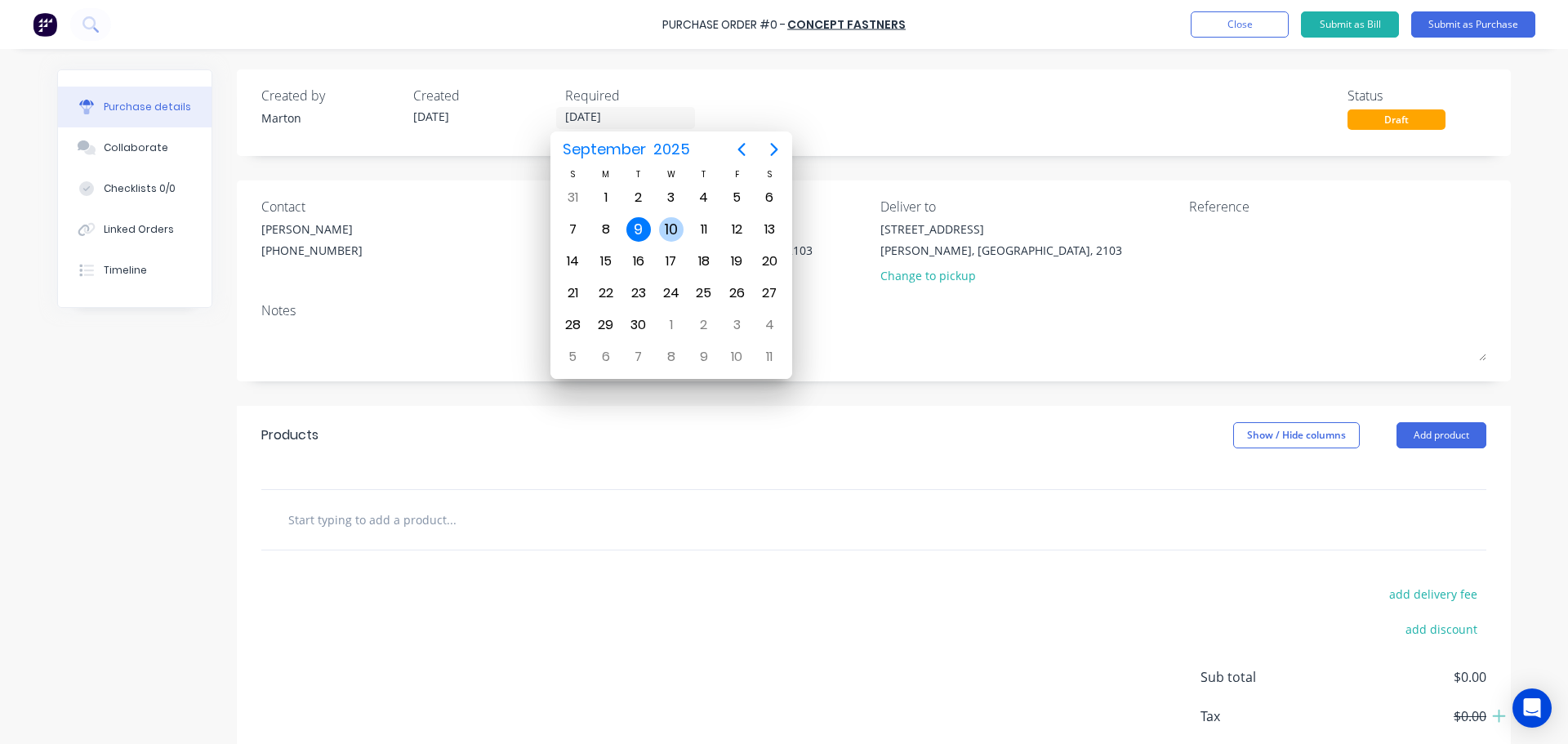
click at [679, 229] on div "10" at bounding box center [671, 230] width 25 height 25
type input "10/09/25"
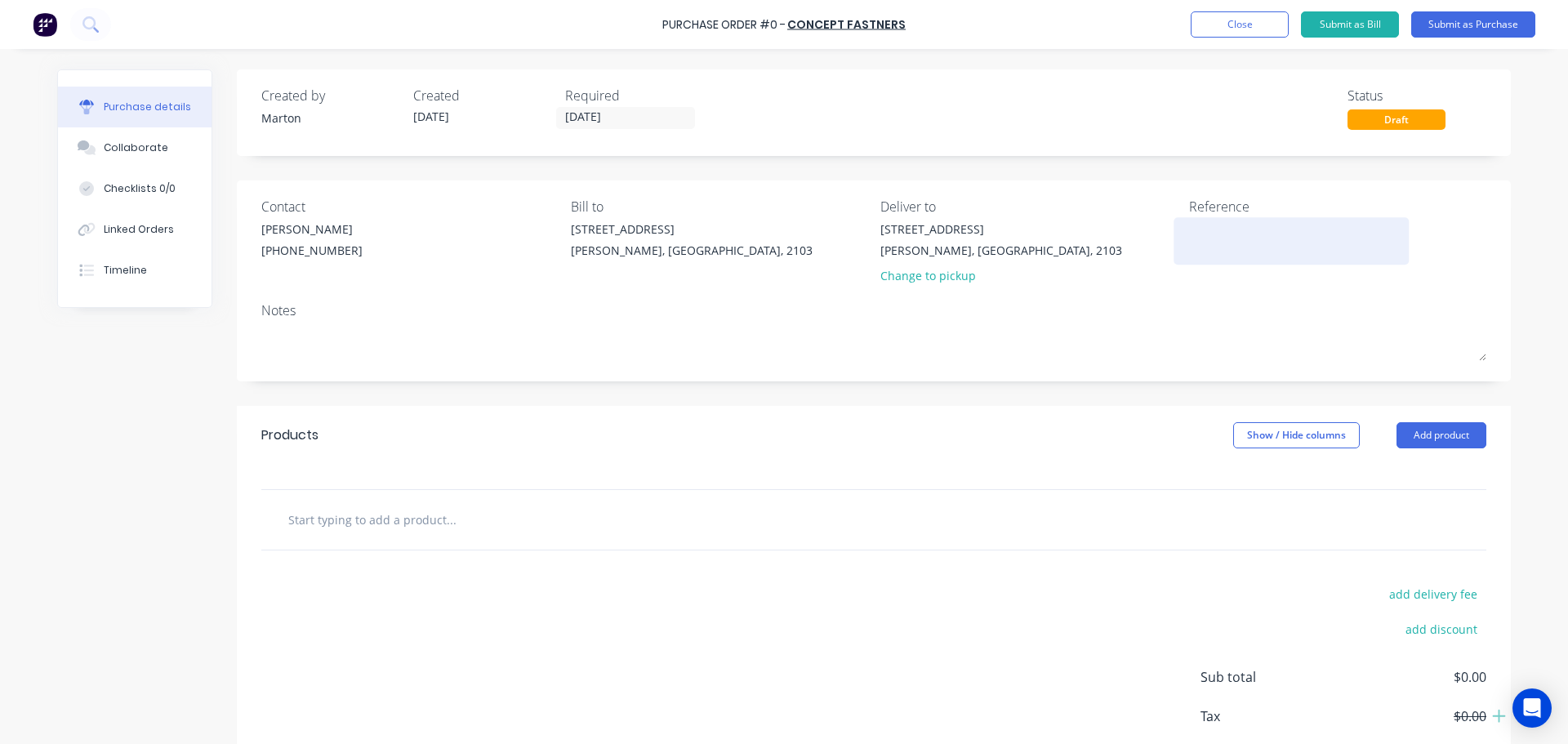
click at [1193, 224] on textarea at bounding box center [1290, 238] width 204 height 36
click at [1259, 251] on textarea at bounding box center [1290, 238] width 204 height 36
paste textarea "QUOTE NO: N130523"
type textarea "x"
type textarea "QUOTE NO: N130523"
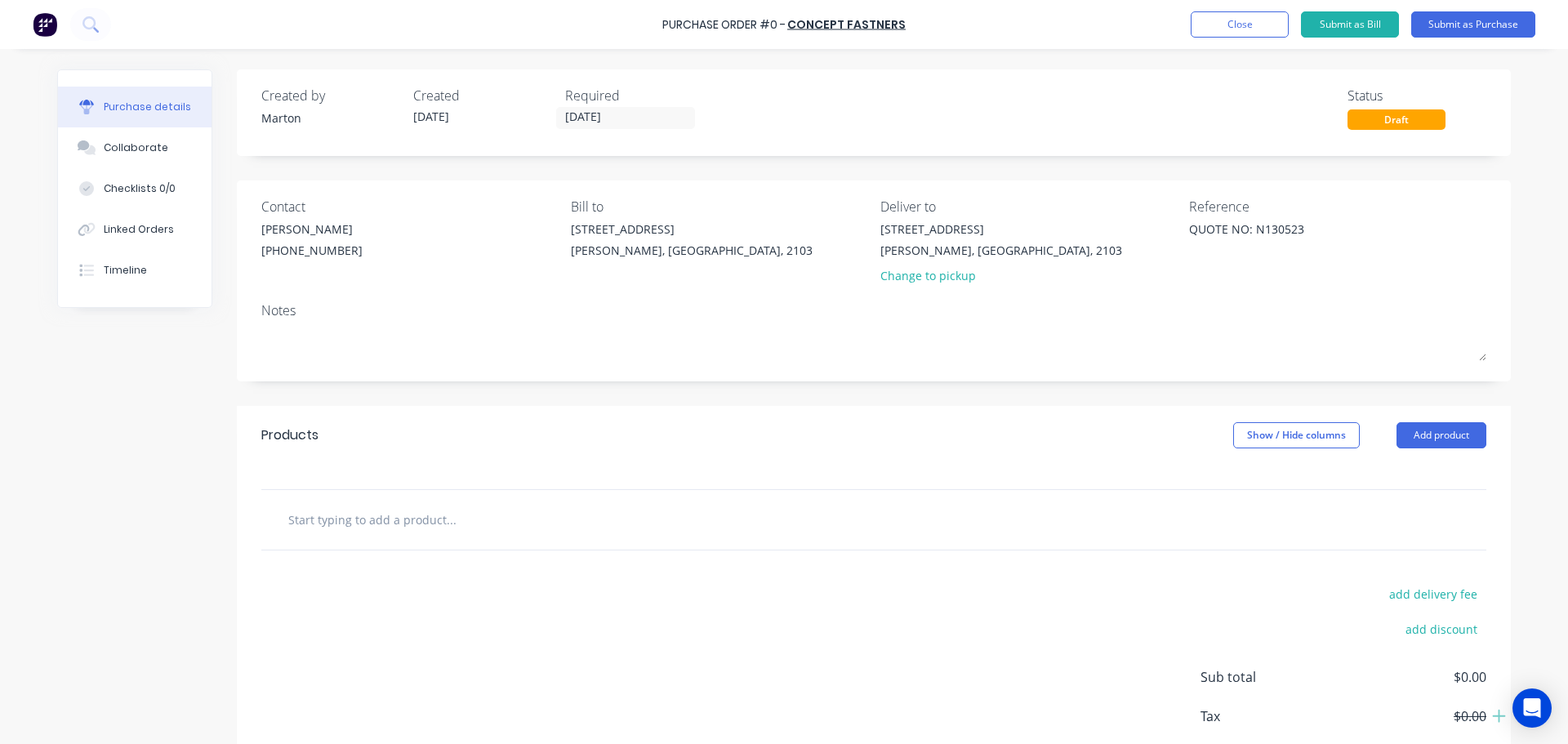
type textarea "x"
type textarea "QUOTE NO: N130523"
click at [398, 514] on input "text" at bounding box center [450, 519] width 327 height 33
drag, startPoint x: 1469, startPoint y: 430, endPoint x: 1448, endPoint y: 441, distance: 23.7
click at [1467, 432] on button "Add product" at bounding box center [1442, 435] width 90 height 26
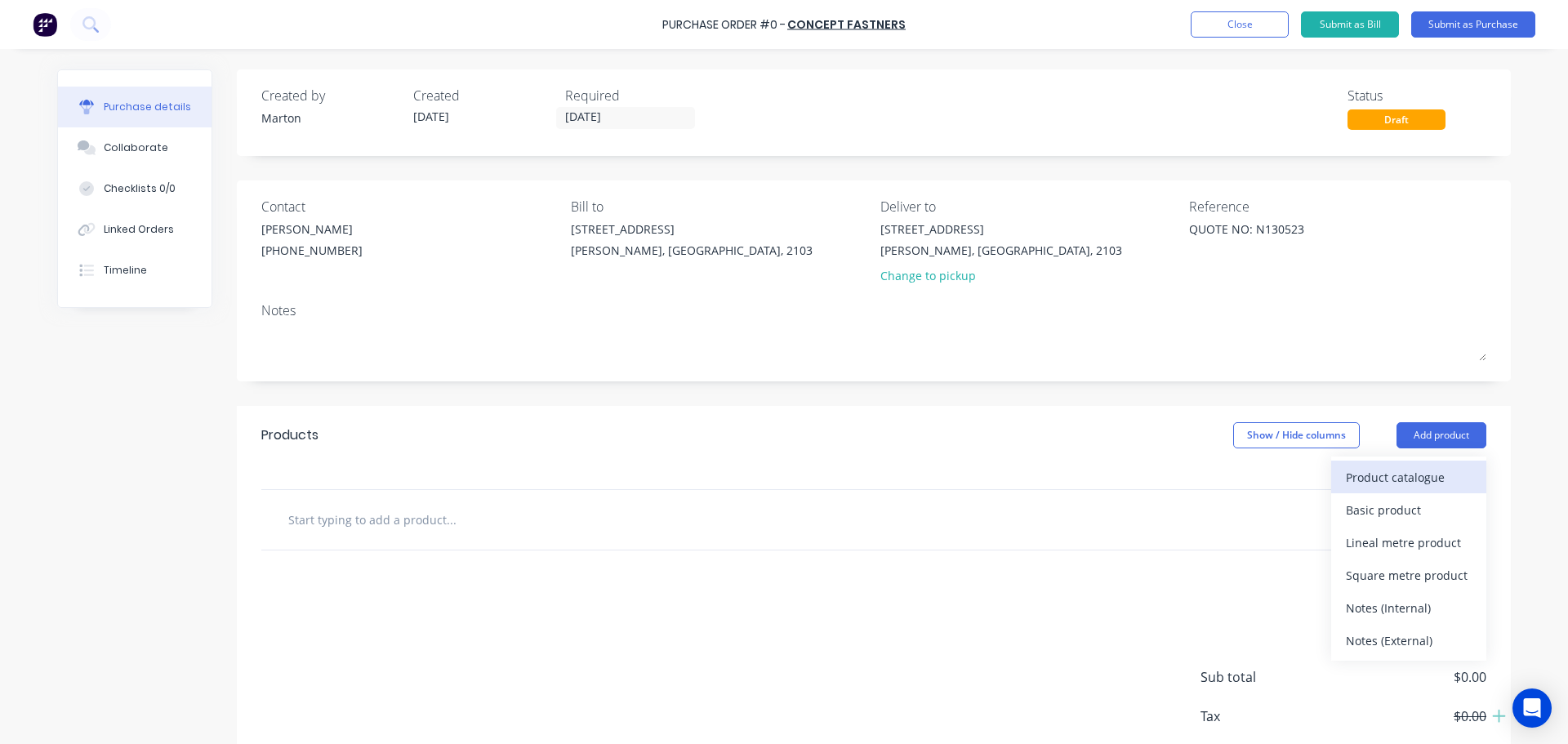
click at [1398, 482] on div "Product catalogue" at bounding box center [1408, 477] width 125 height 24
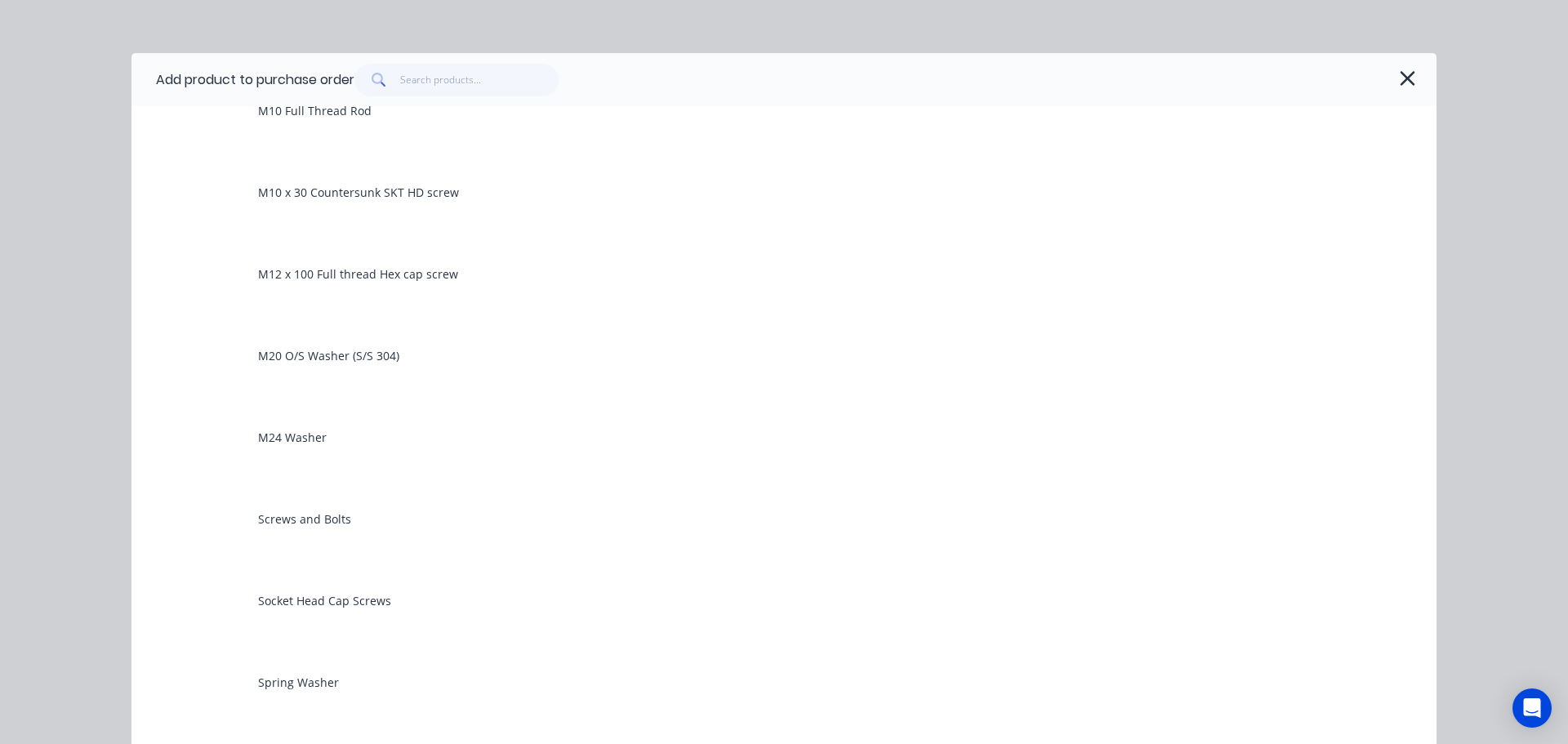
scroll to position [490, 0]
click at [1482, 313] on div "Add product to purchase order Supplied Products Cup Head Bolts with Nuts Flat W…" at bounding box center [784, 372] width 1568 height 744
click at [1398, 70] on icon "button" at bounding box center [1407, 79] width 17 height 23
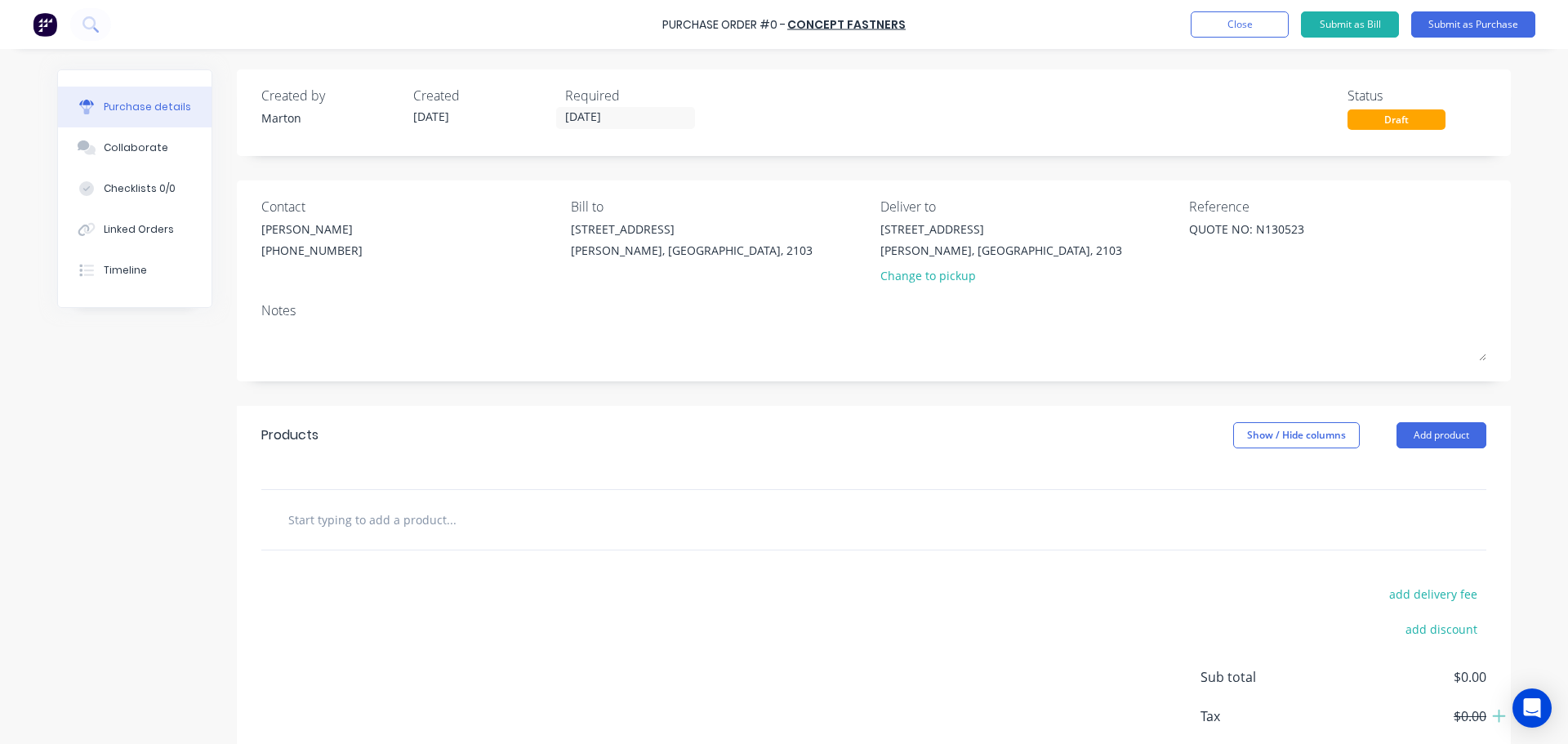
click at [431, 522] on input "text" at bounding box center [450, 519] width 327 height 33
paste input "872469"
type textarea "x"
type input "872469"
type textarea "x"
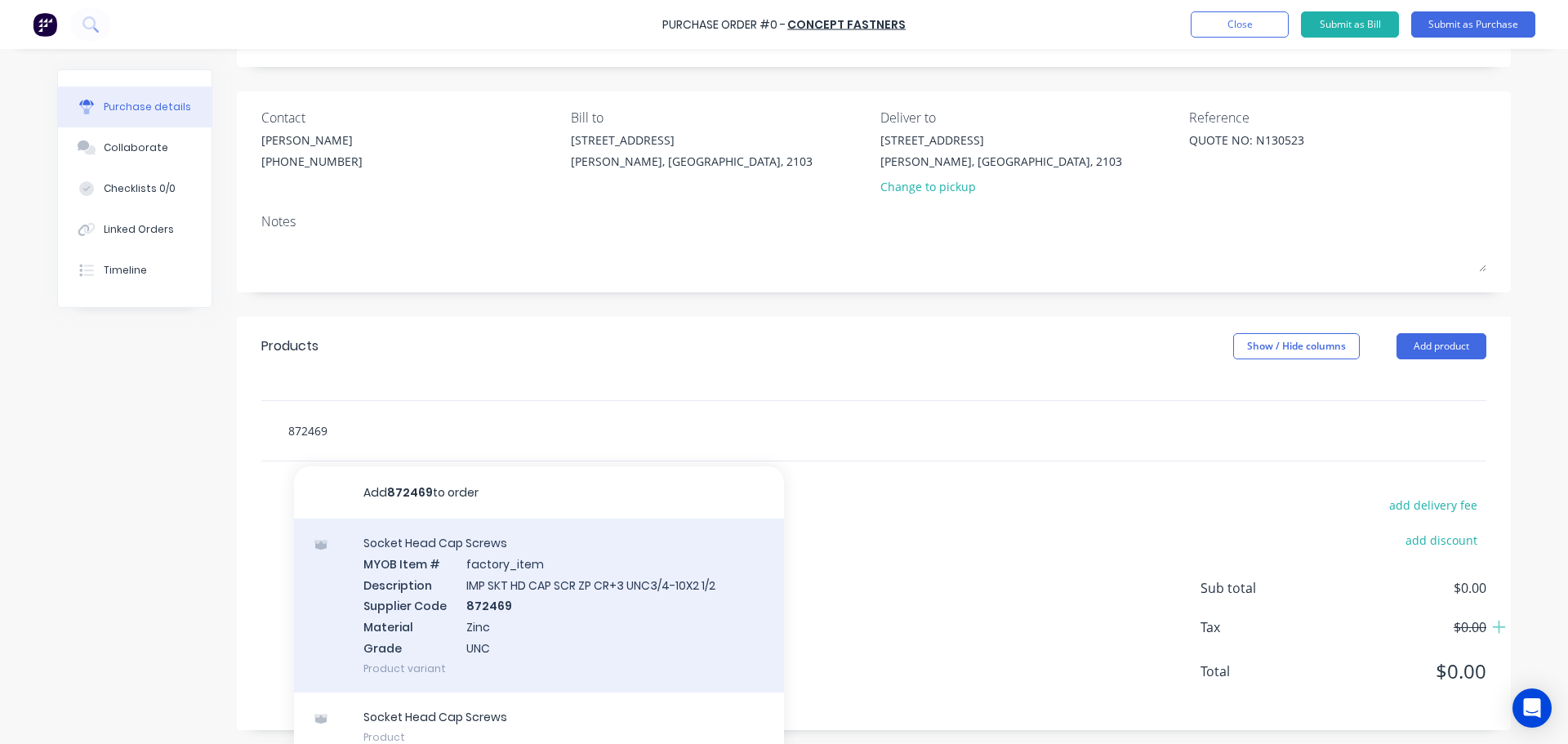
scroll to position [106, 0]
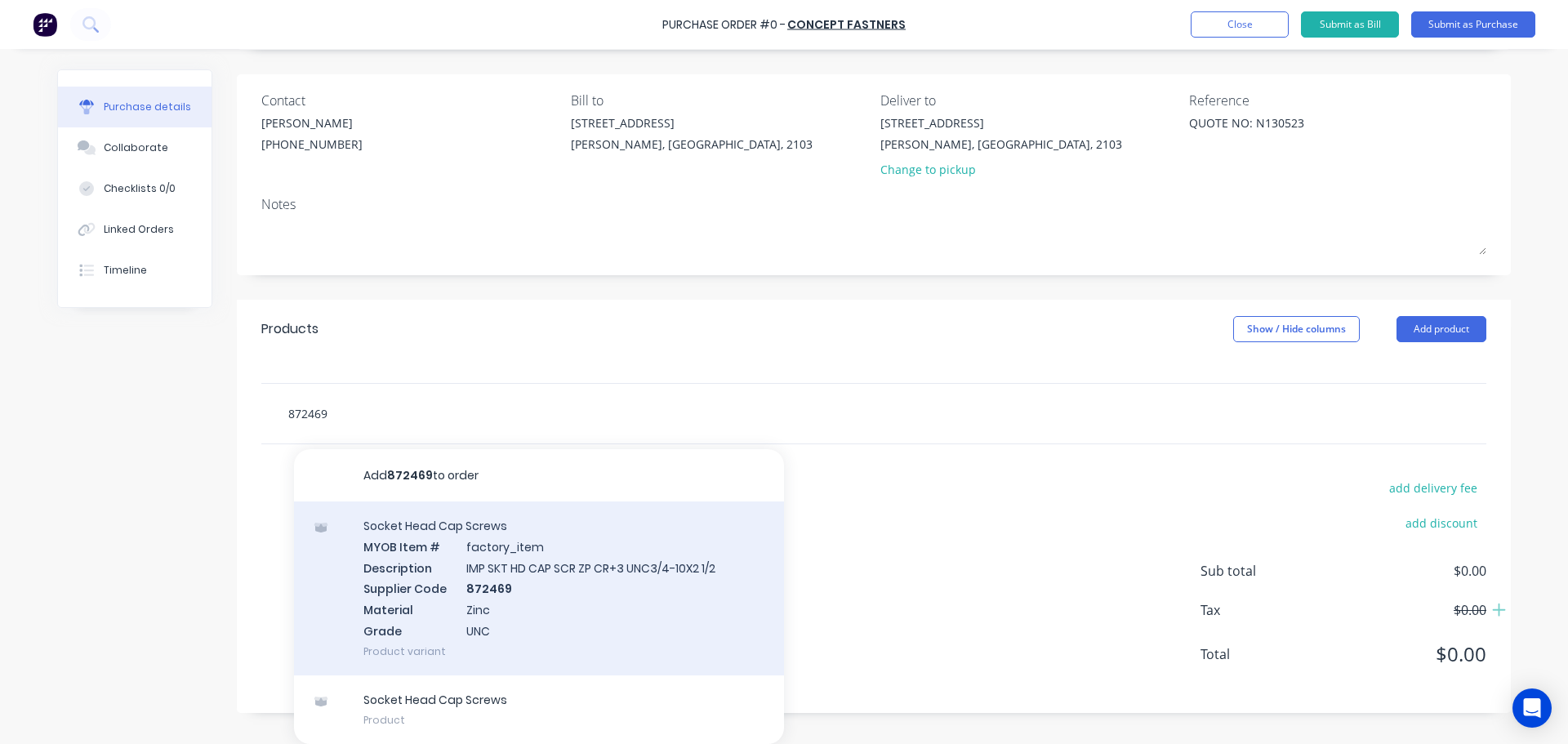
type input "872469"
click at [516, 591] on div "Socket Head Cap Screws MYOB Item # factory_item Description IMP SKT HD CAP SCR …" at bounding box center [539, 588] width 490 height 174
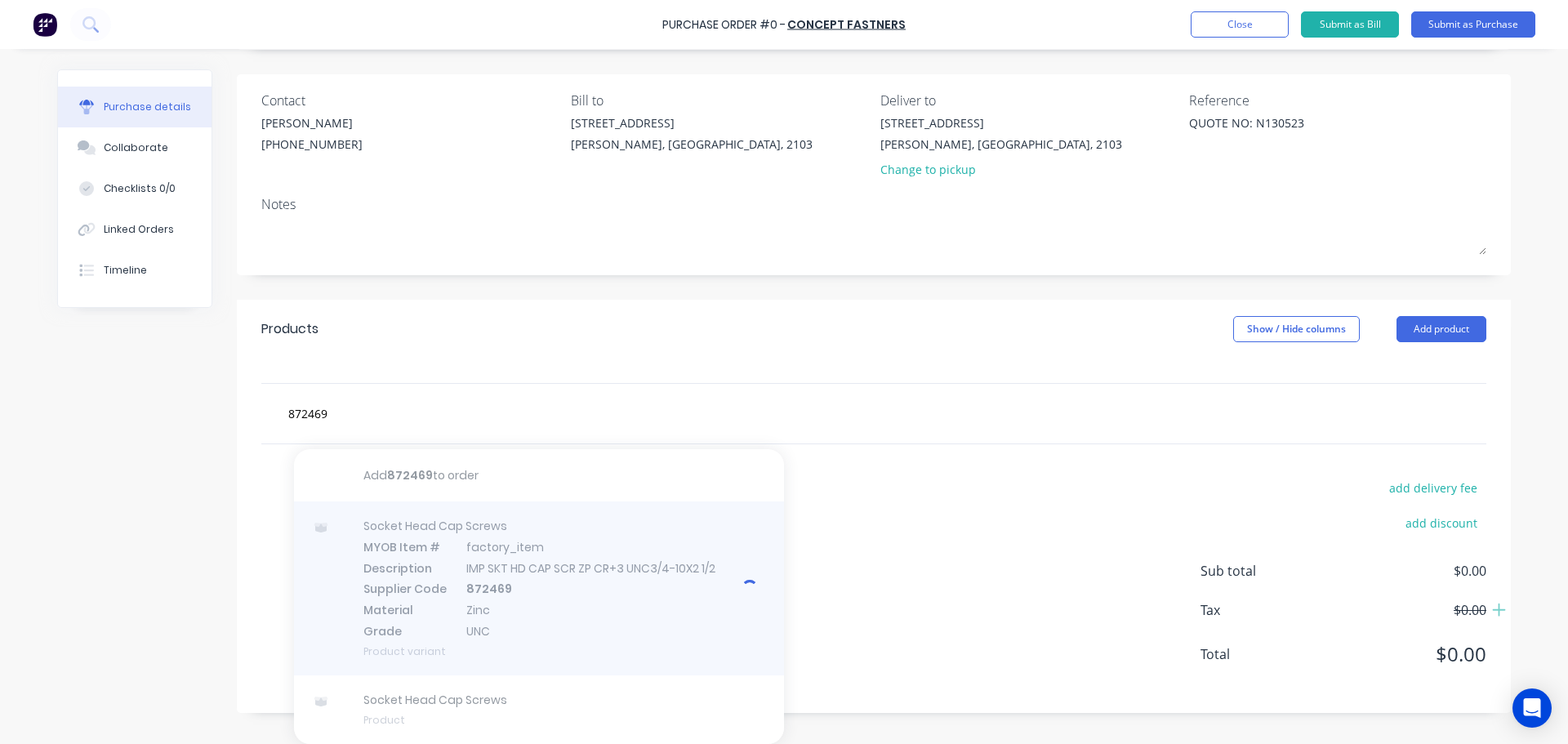
type textarea "x"
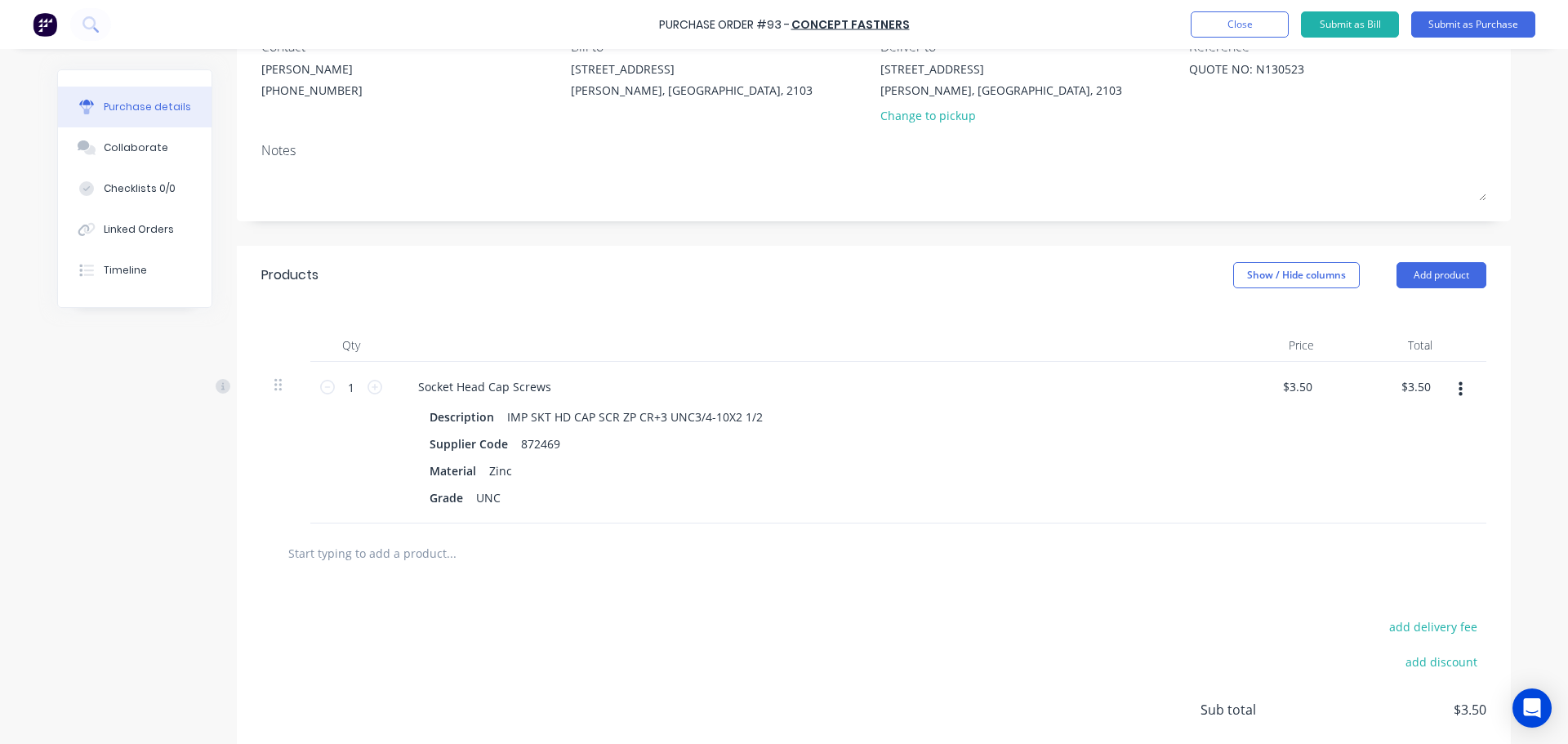
scroll to position [164, 0]
click at [393, 546] on input "text" at bounding box center [450, 550] width 327 height 33
click at [389, 540] on input "text" at bounding box center [450, 550] width 327 height 33
paste input "NHG8ZC075"
type textarea "x"
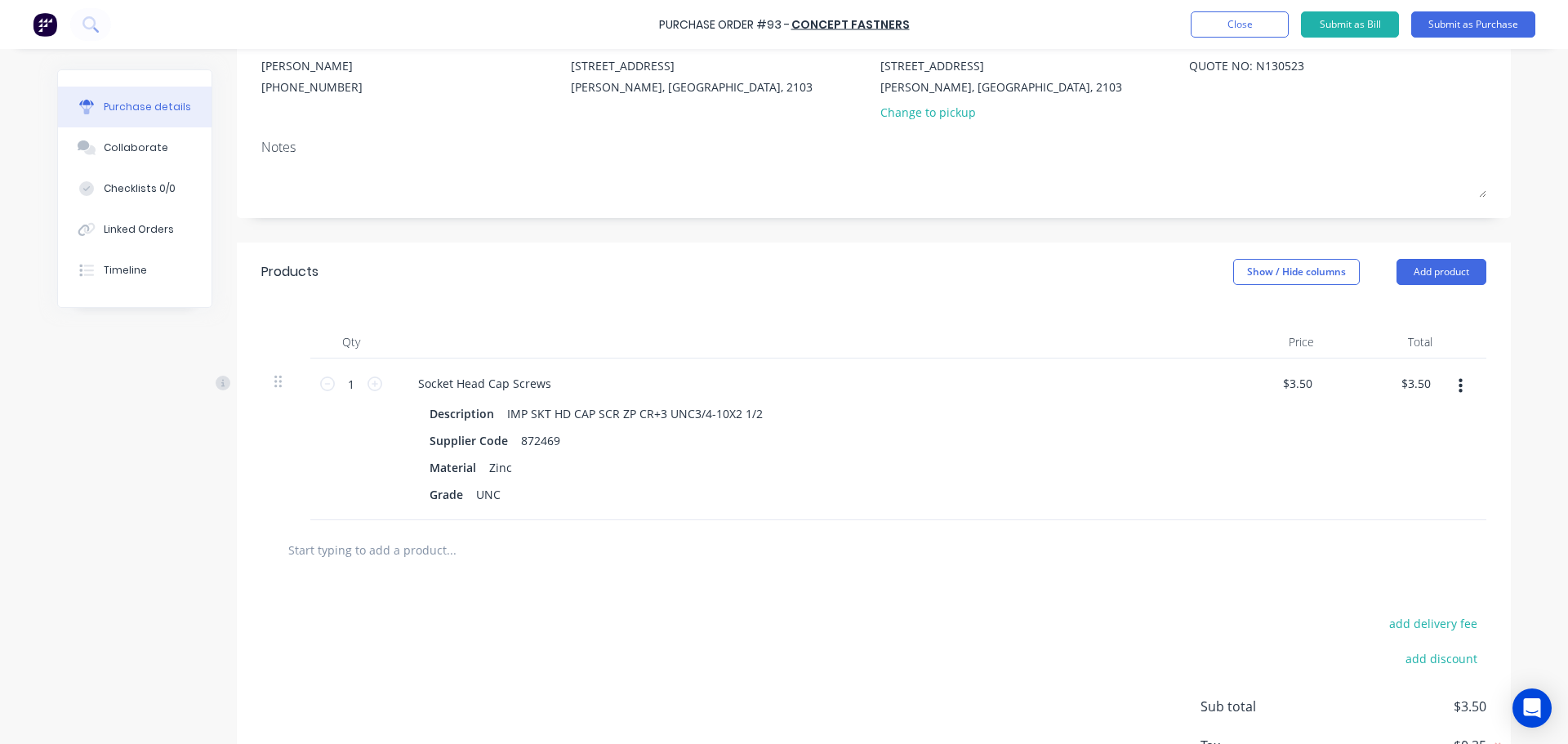
type input "NHG8ZC075"
type textarea "x"
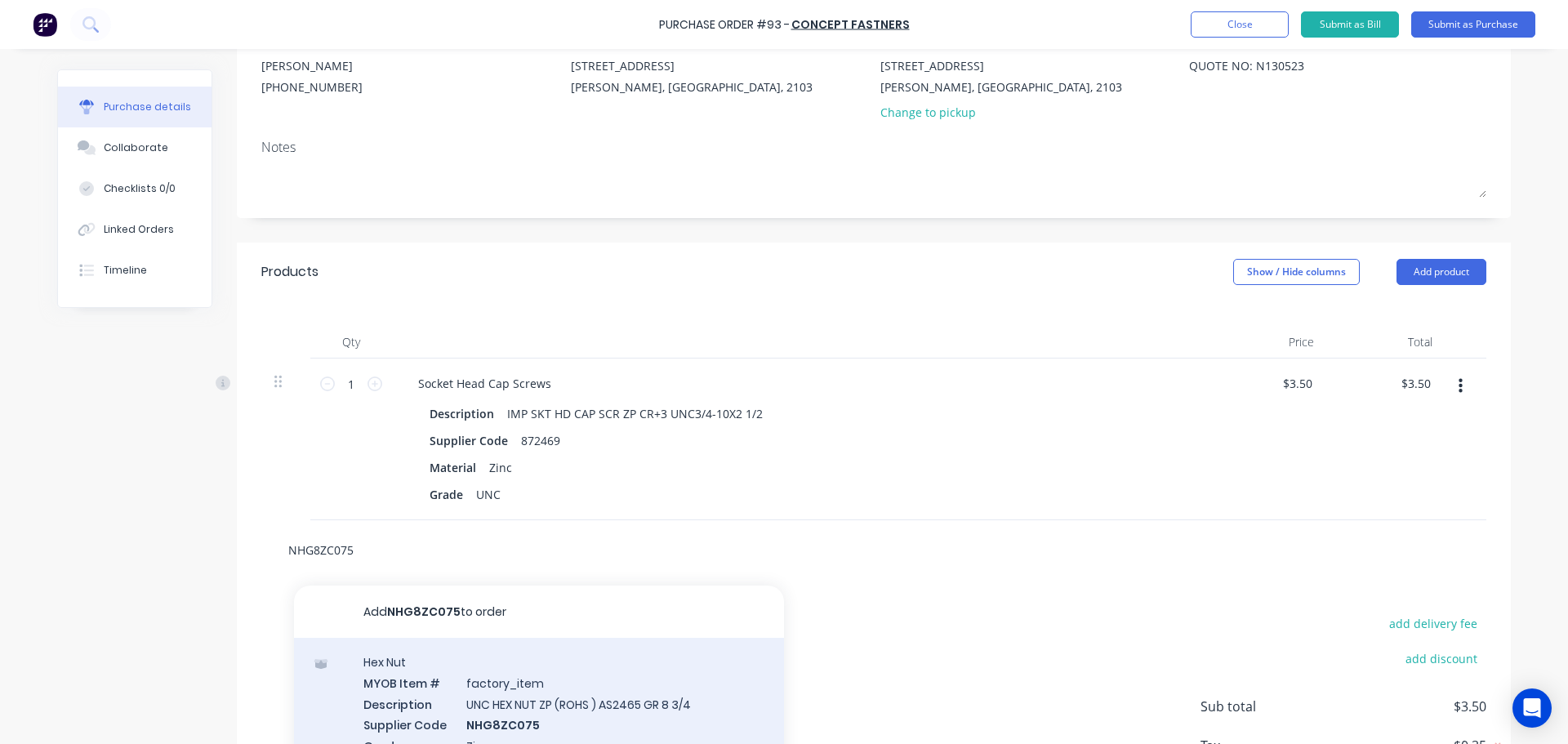
type input "NHG8ZC075"
click at [463, 679] on div "Hex Nut MYOB Item # factory_item Description UNC HEX NUT ZP (ROHS ) AS2465 GR 8…" at bounding box center [539, 725] width 490 height 174
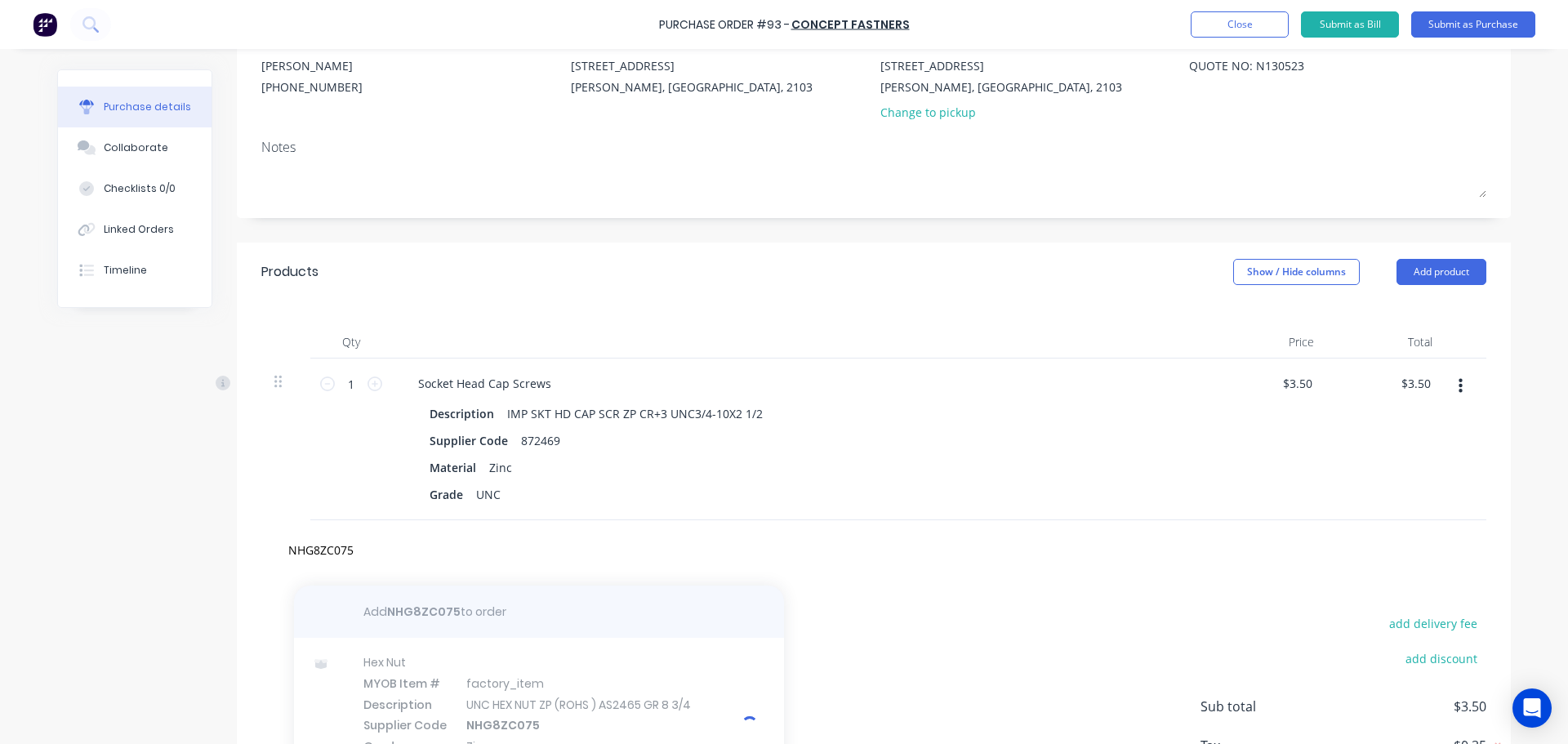
type textarea "x"
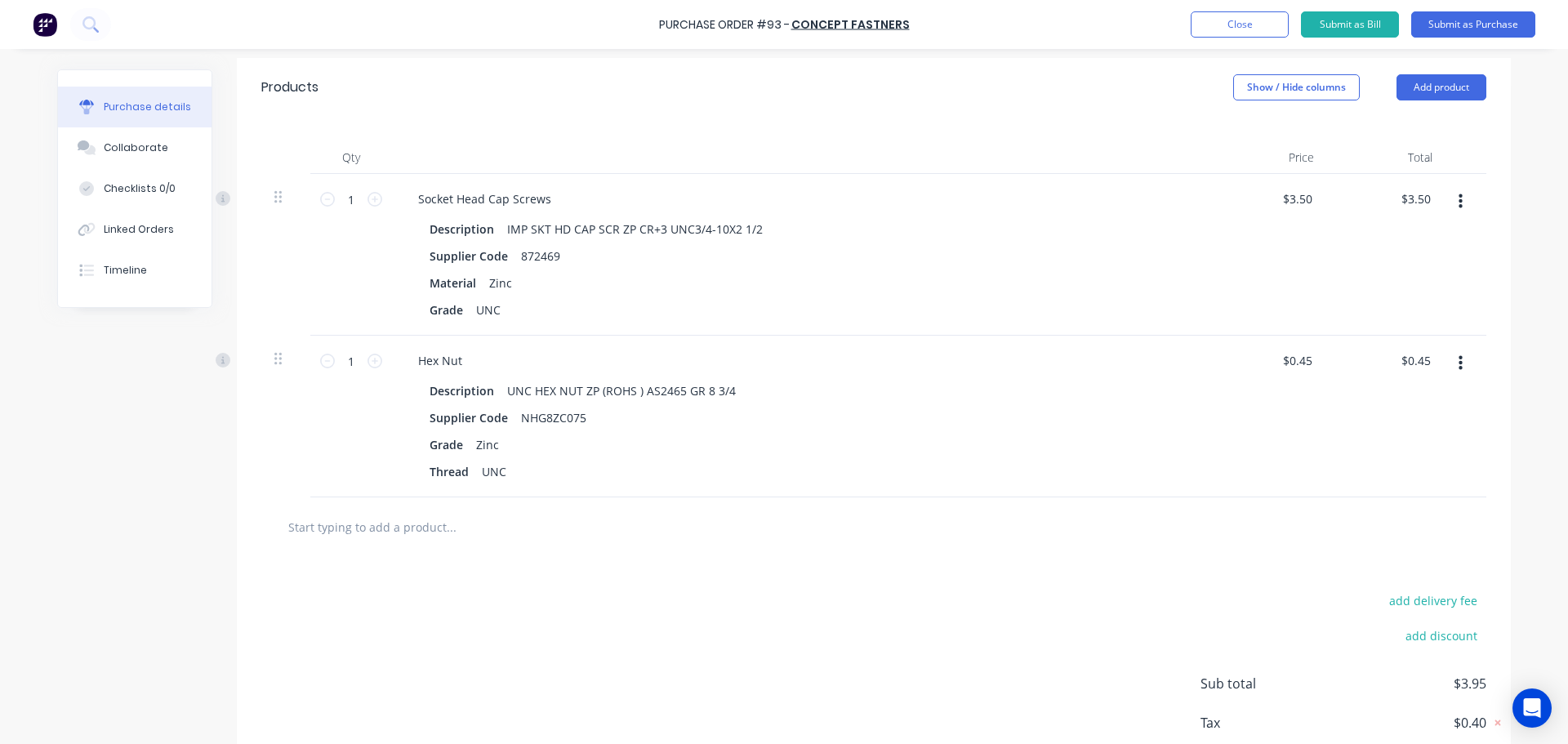
scroll to position [408, 0]
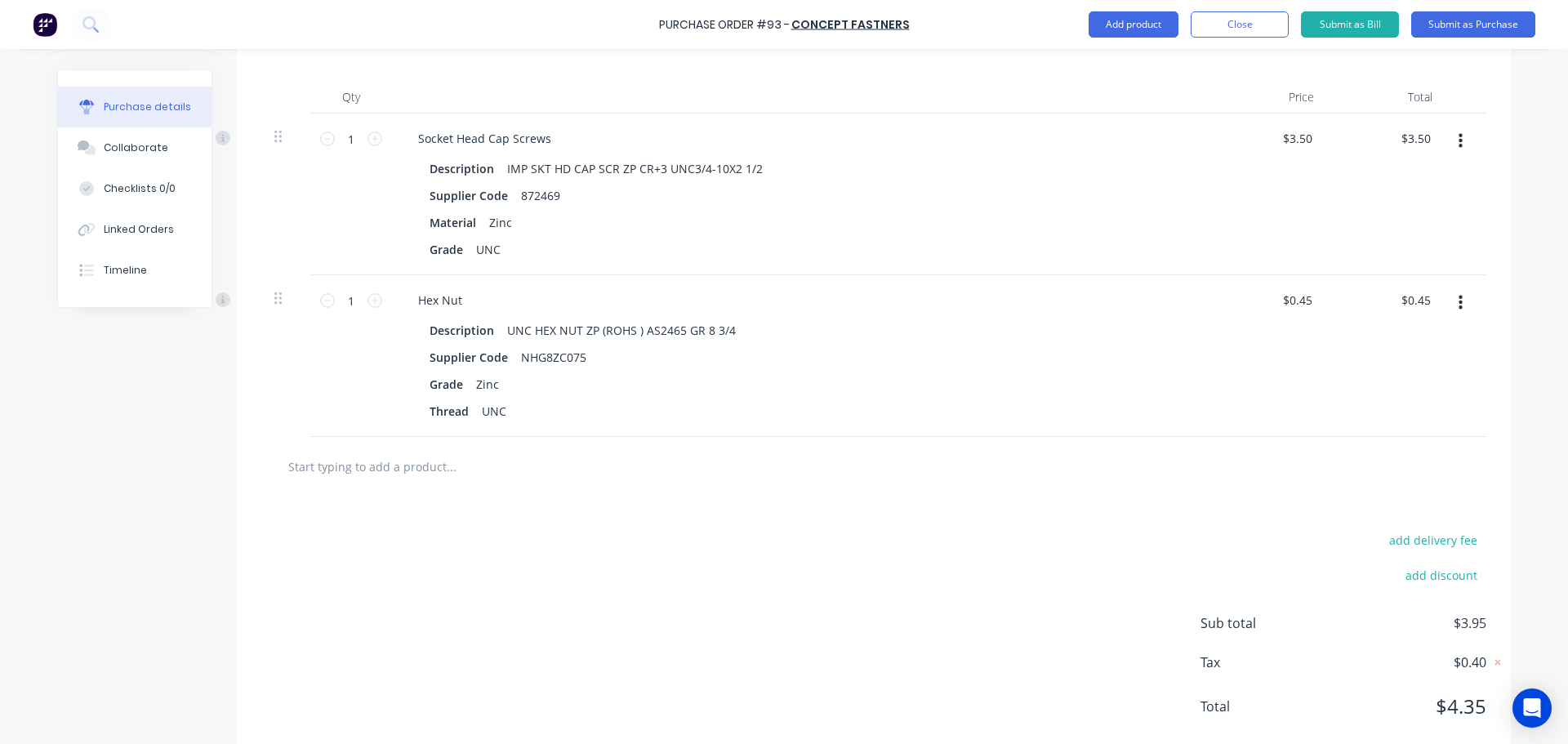
click at [401, 462] on input "text" at bounding box center [450, 466] width 327 height 33
click at [330, 462] on input "text" at bounding box center [450, 466] width 327 height 33
paste input "WRMSZ07515014"
type textarea "x"
type input "WRMSZ07515014"
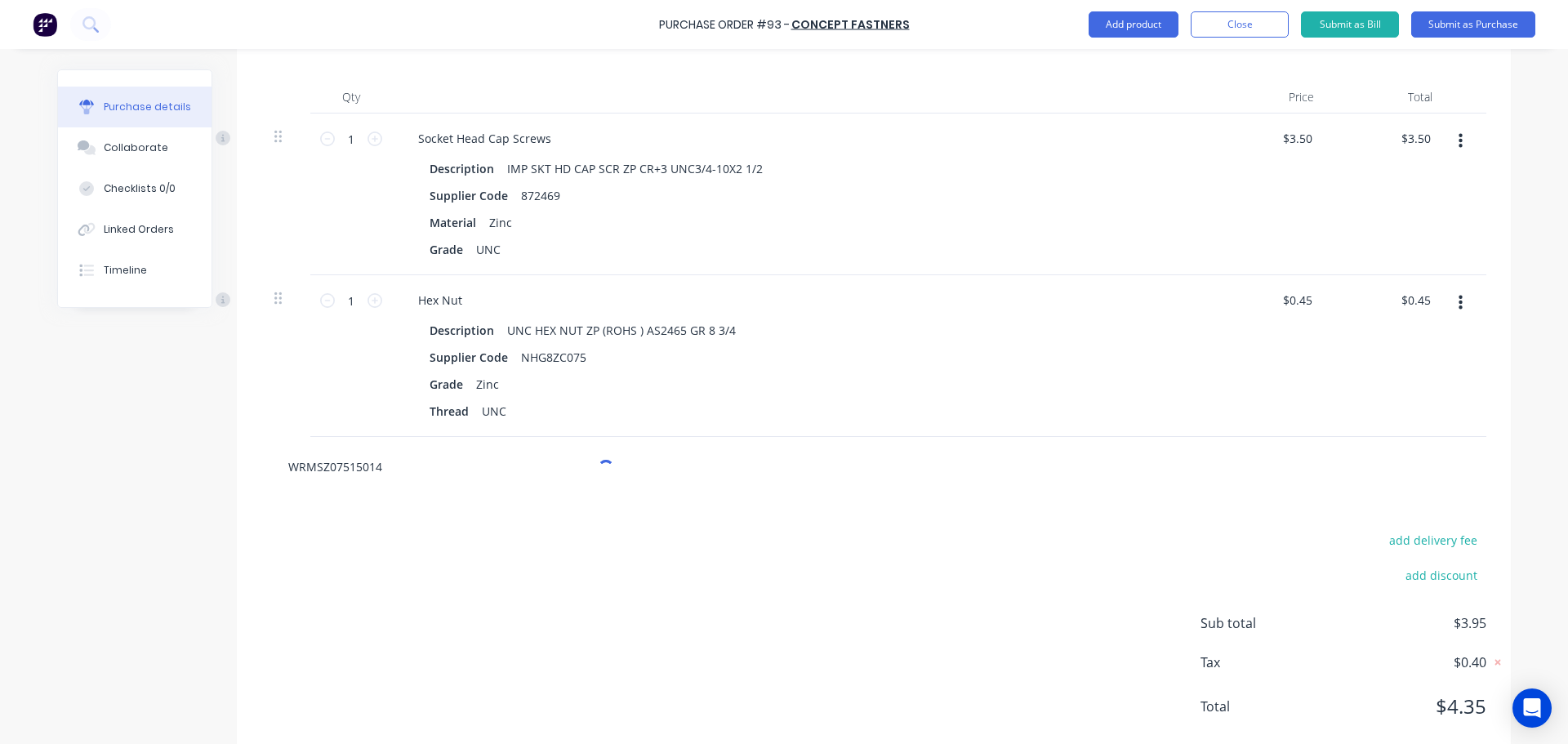
type textarea "x"
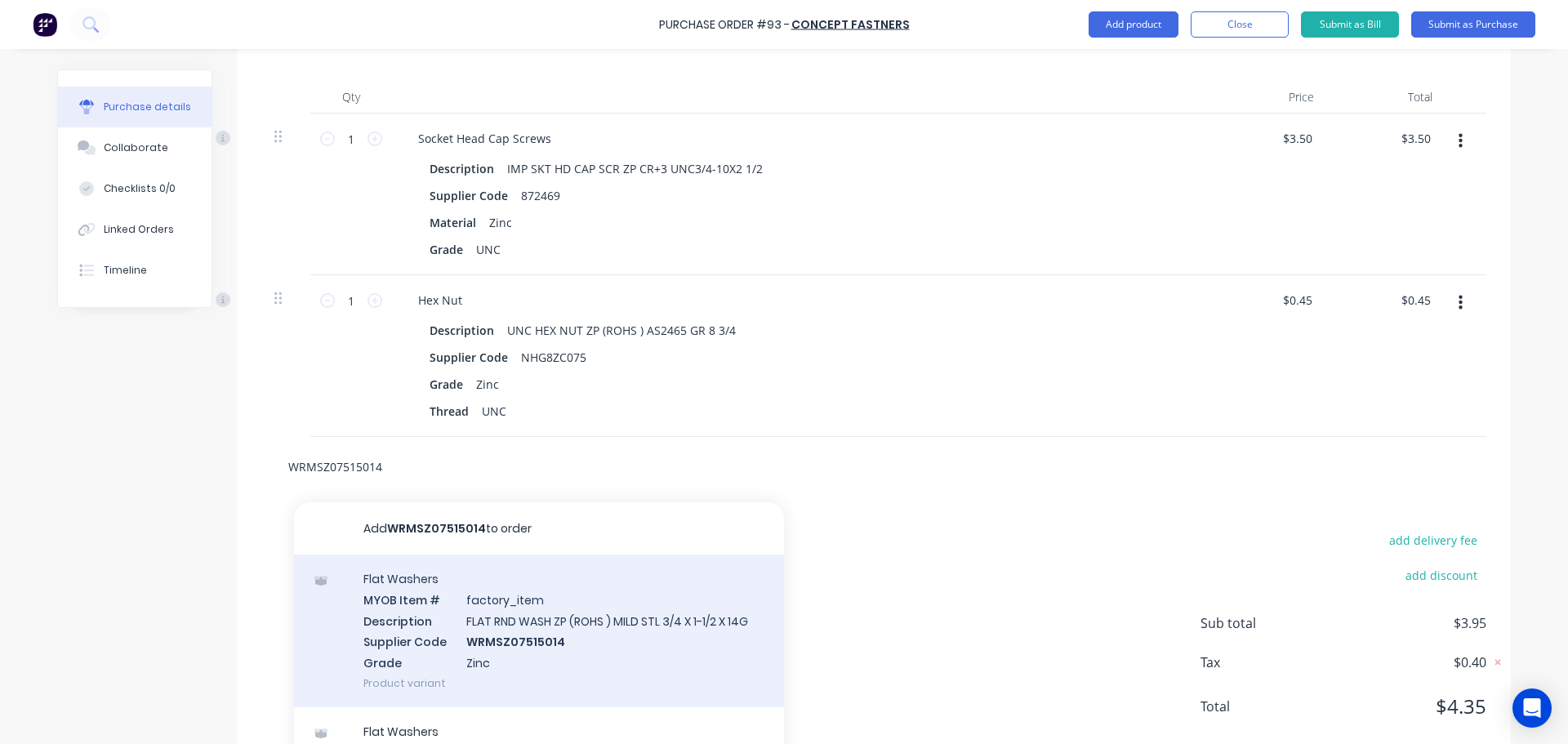
type input "WRMSZ07515014"
click at [499, 623] on div "Flat Washers MYOB Item # factory_item Description FLAT RND WASH ZP (ROHS ) MILD…" at bounding box center [539, 630] width 490 height 152
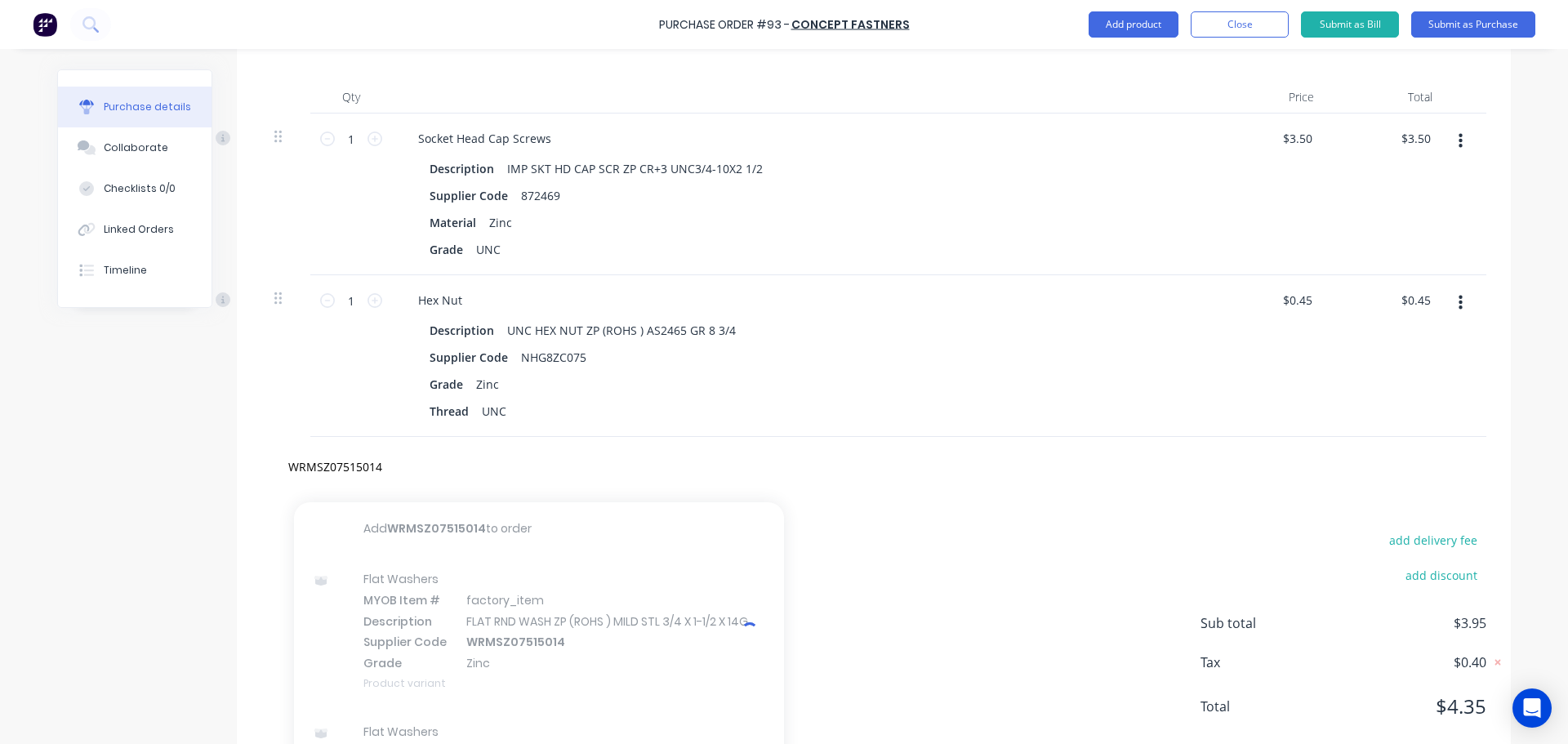
type textarea "x"
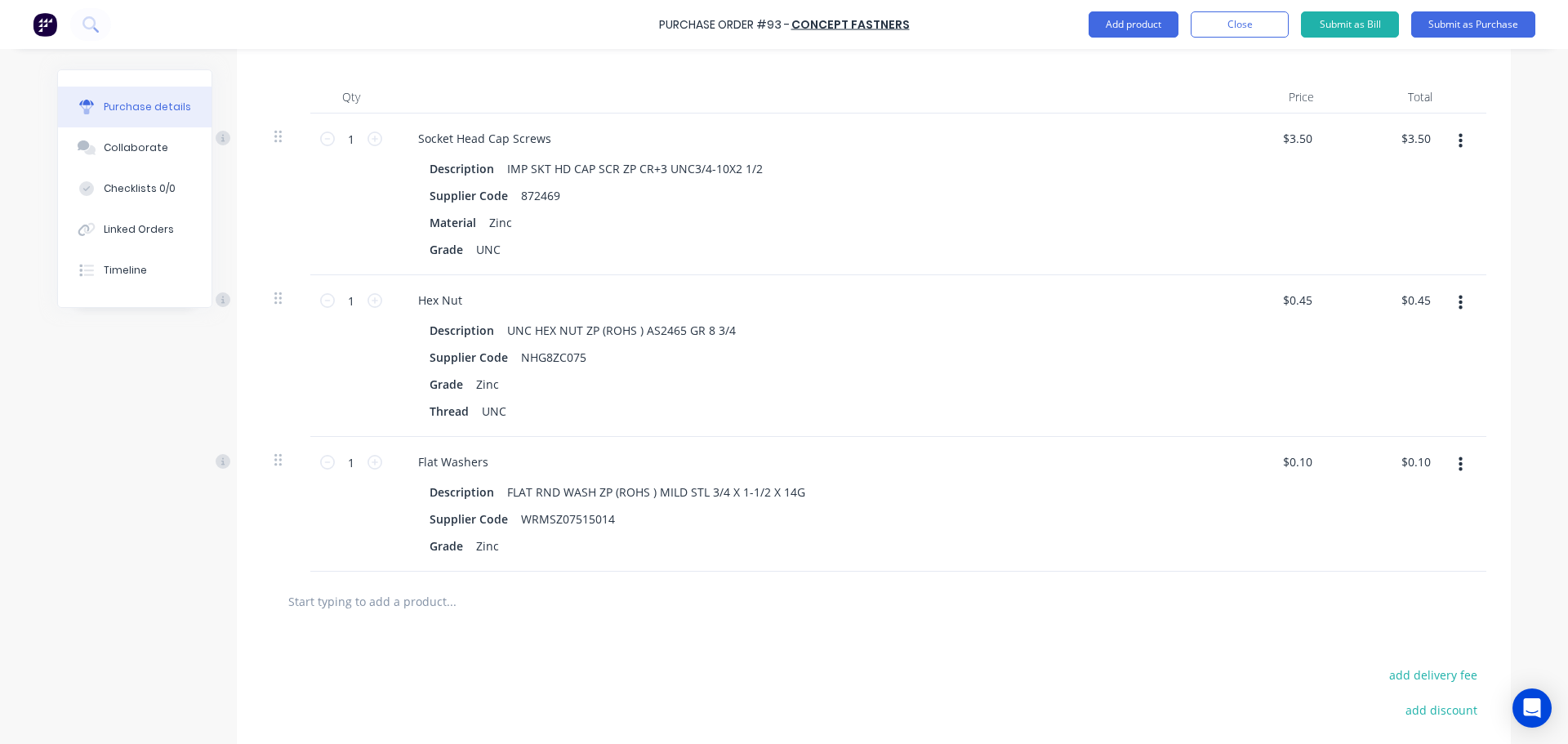
click at [407, 591] on input "text" at bounding box center [450, 600] width 327 height 33
click at [427, 605] on input "text" at bounding box center [450, 600] width 327 height 33
paste input "WRMSZS075025018"
type textarea "x"
type input "WRMSZS075025018"
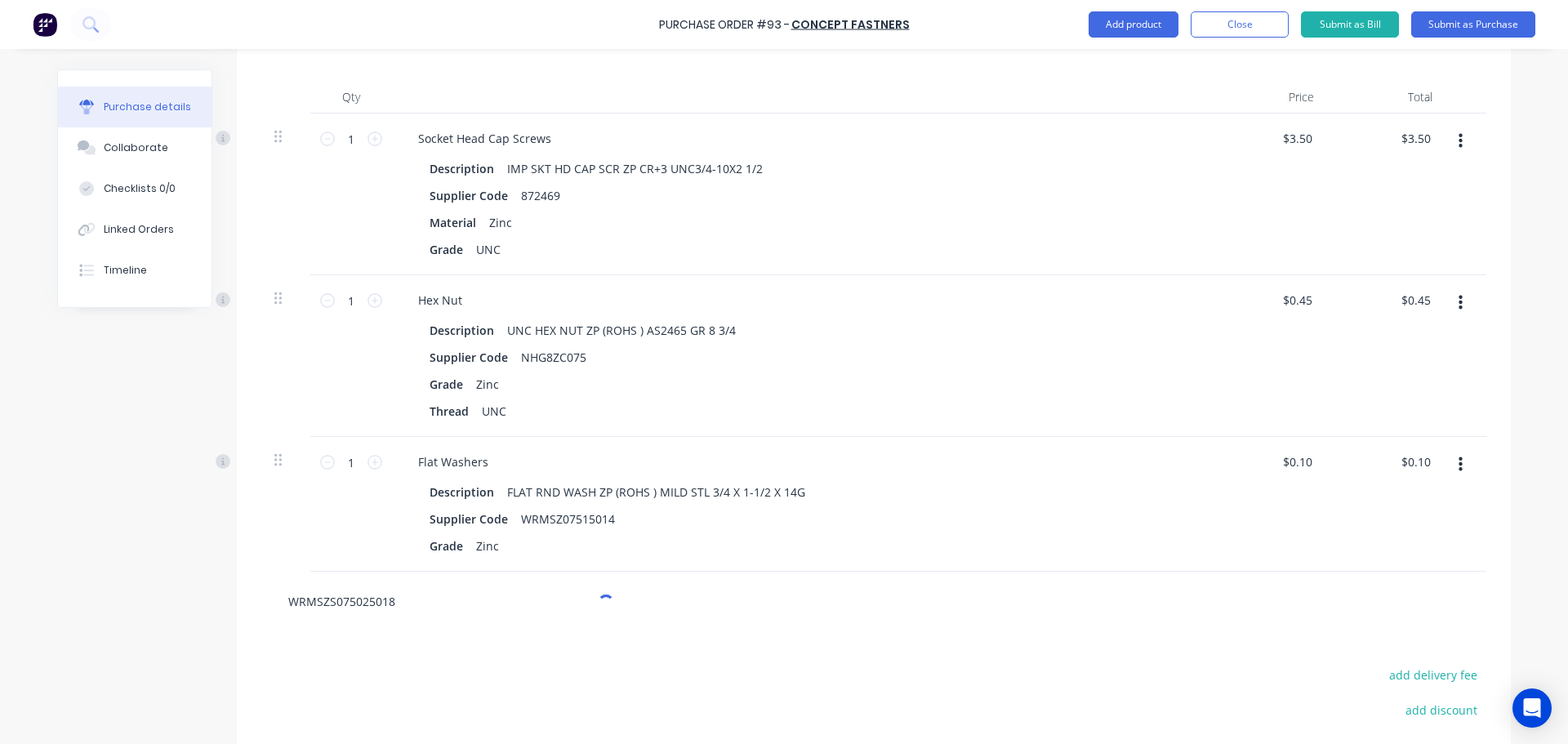
type textarea "x"
type input "WRMSZS075025018"
click at [348, 132] on input "1" at bounding box center [352, 139] width 33 height 25
type textarea "x"
type input "5"
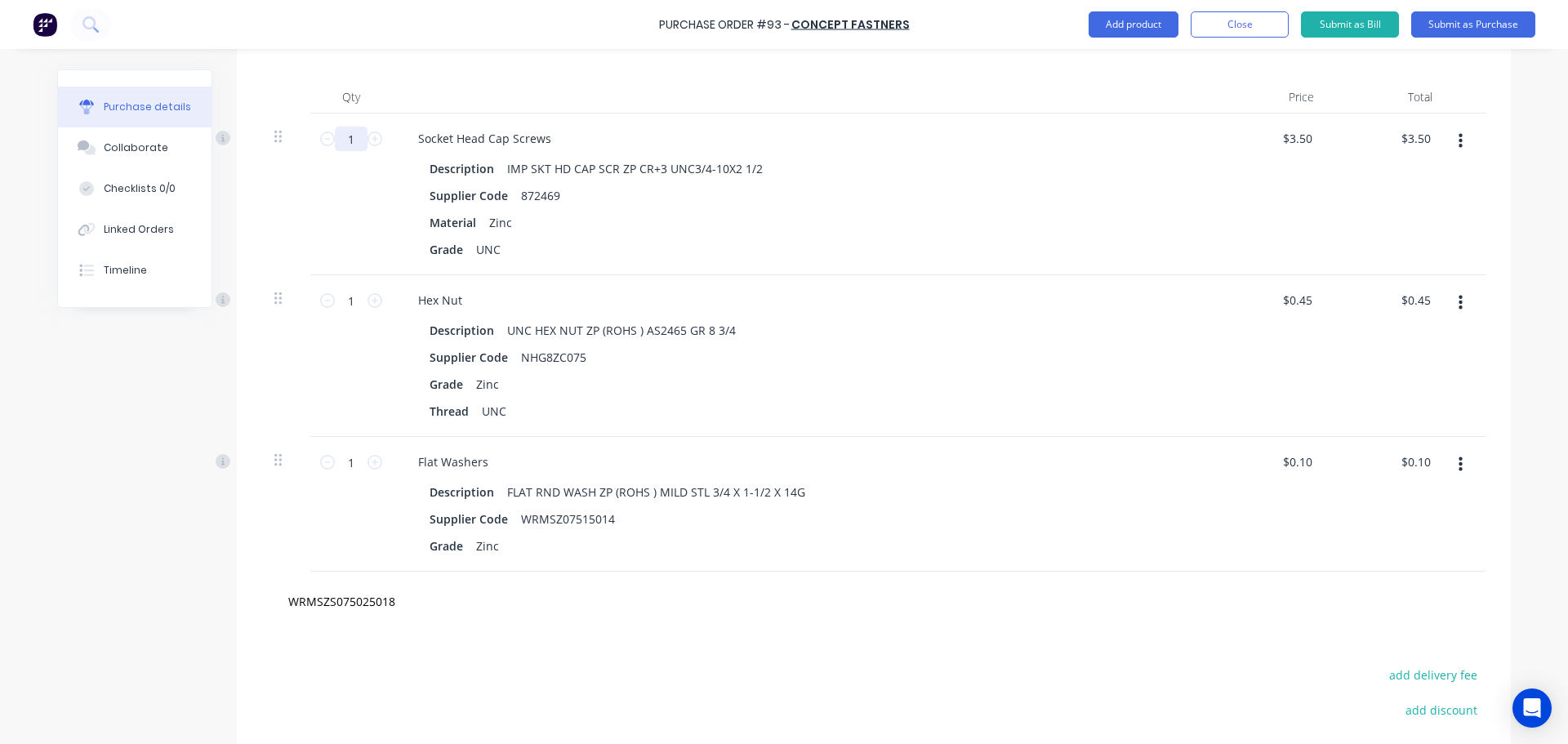
type input "$17.50"
type textarea "x"
type input "50"
type input "$175.00"
type textarea "x"
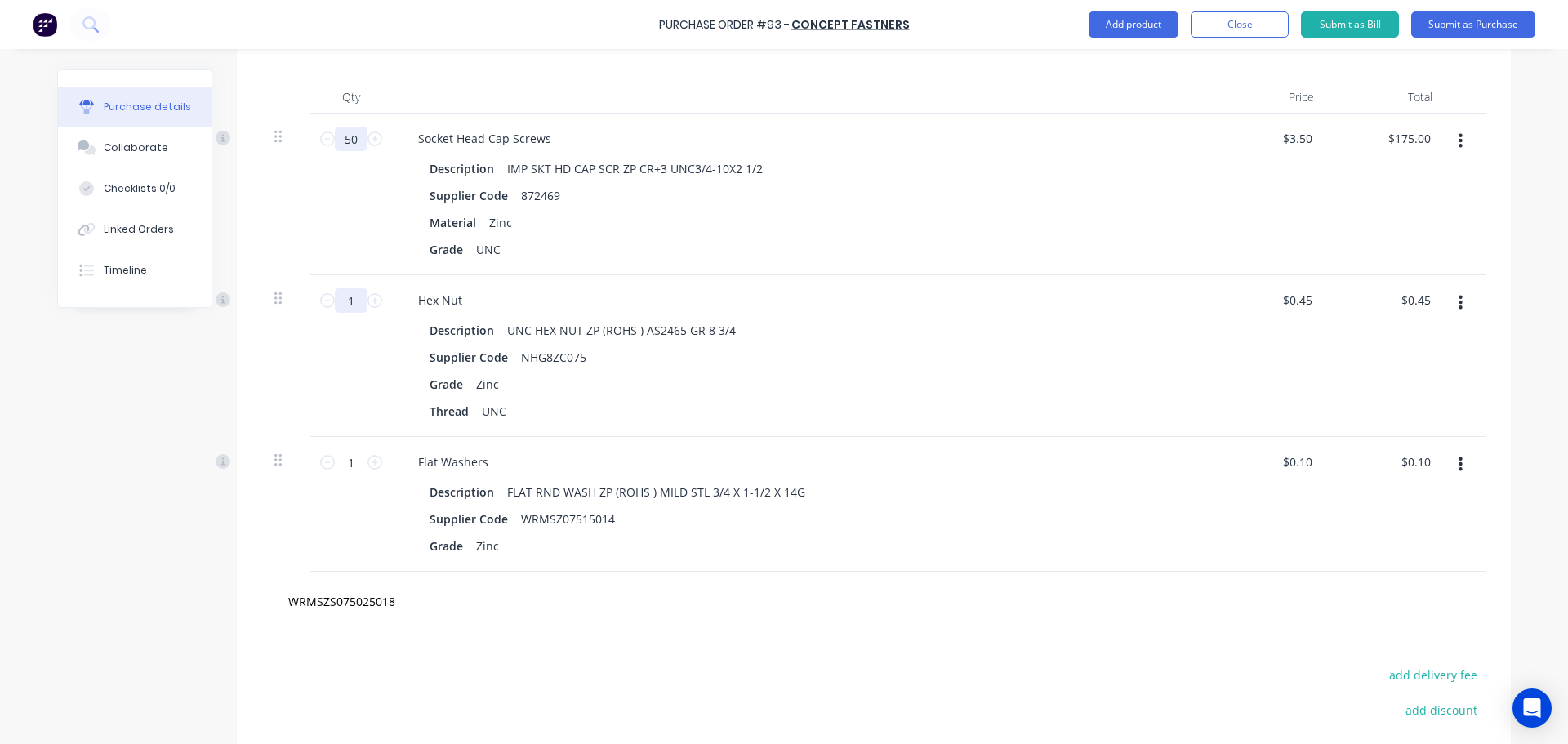
type input "50"
click at [346, 299] on input "1" at bounding box center [352, 301] width 33 height 25
click at [395, 603] on input "WRMSZS075025018" at bounding box center [450, 600] width 327 height 33
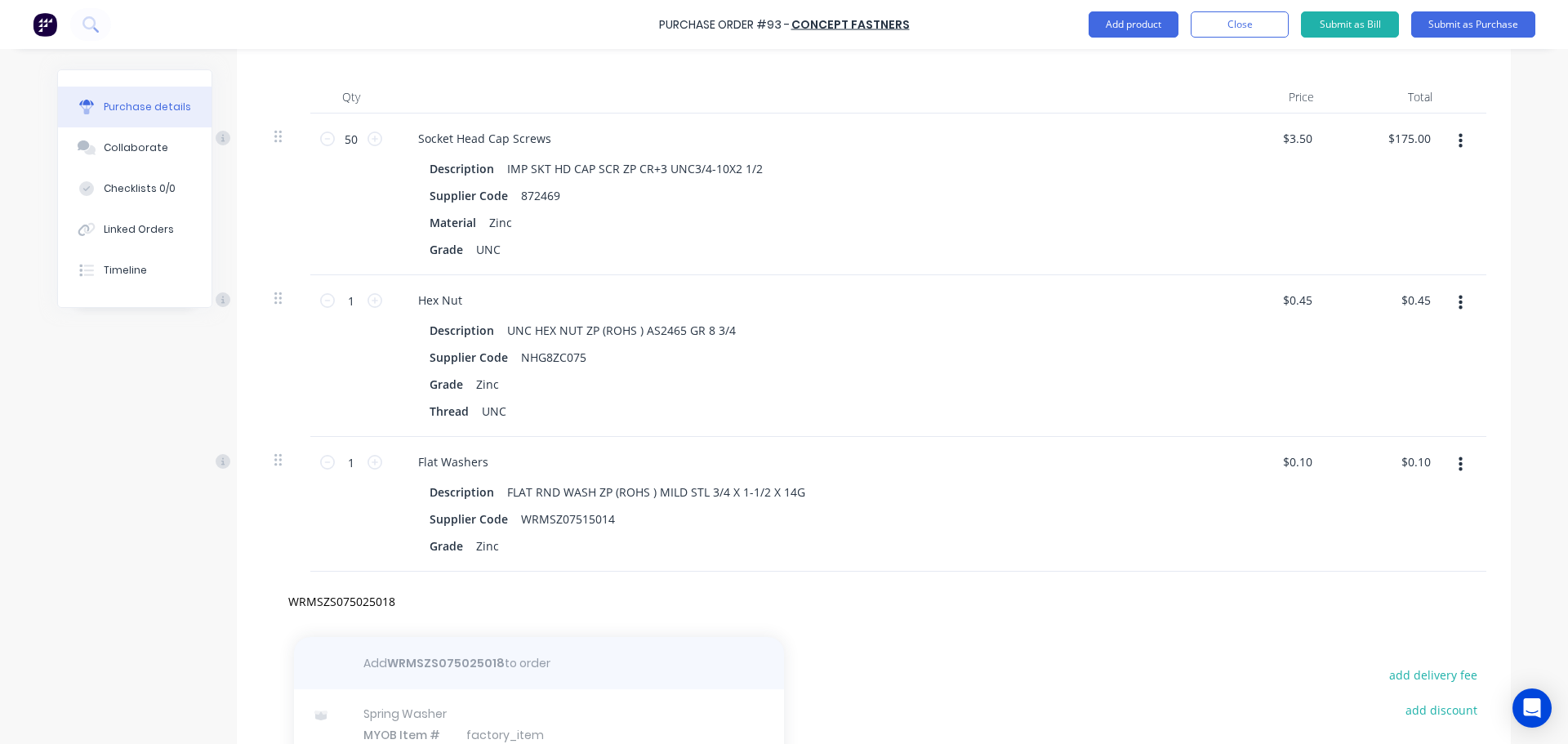
type textarea "x"
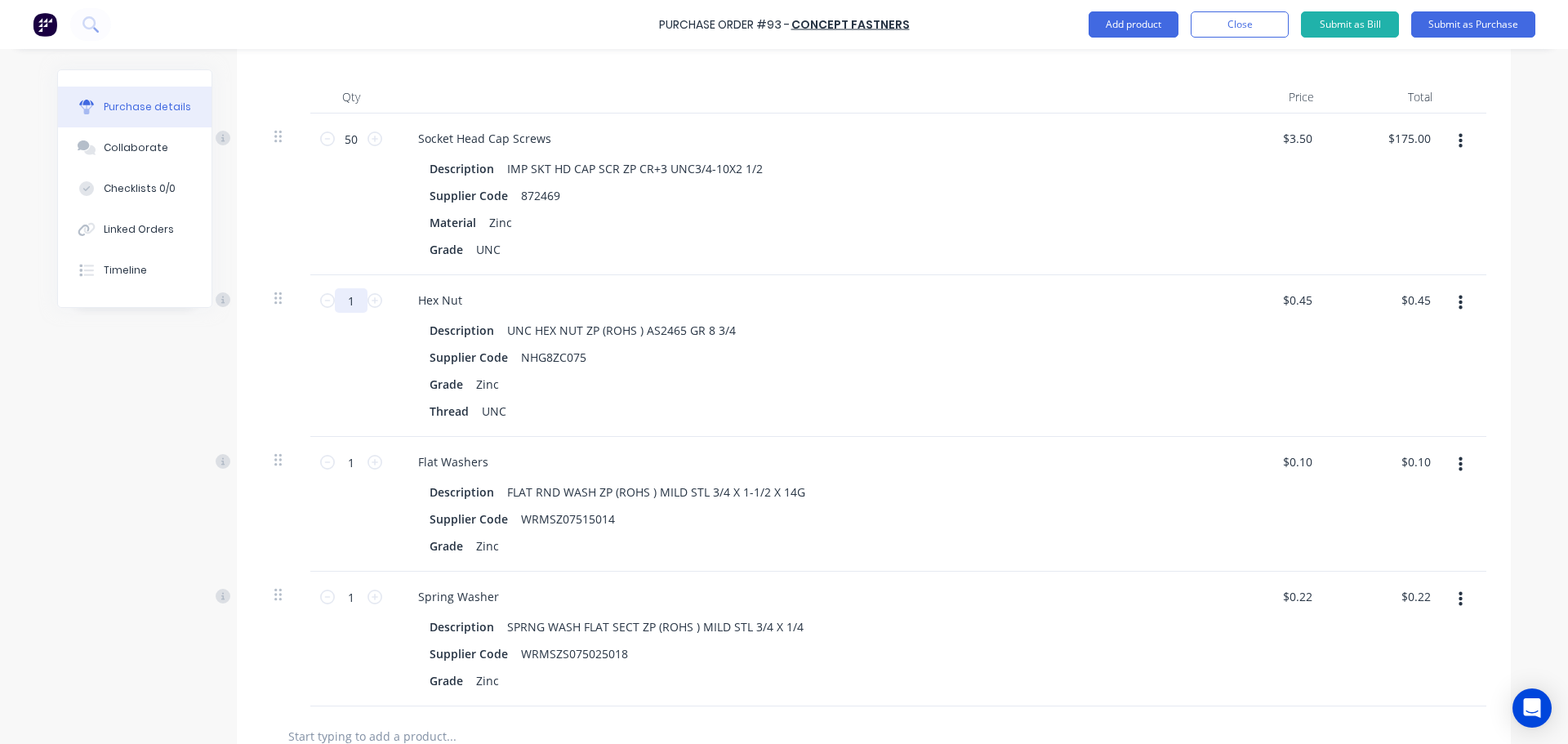
click at [347, 296] on input "1" at bounding box center [352, 301] width 33 height 25
type textarea "x"
type input "5"
type input "$2.25"
type textarea "x"
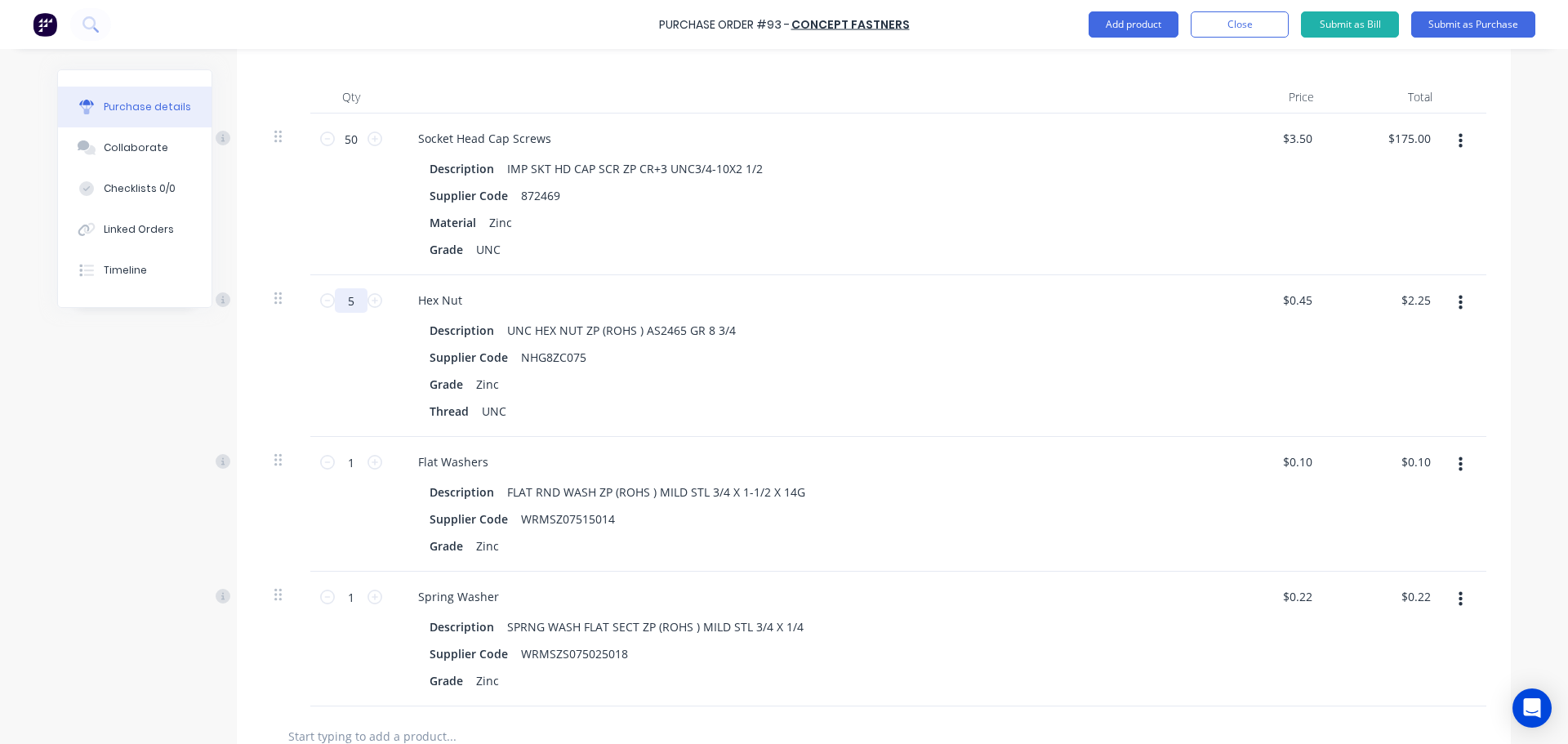
type input "50"
type textarea "x"
type input "$22.50"
type textarea "x"
type input "50"
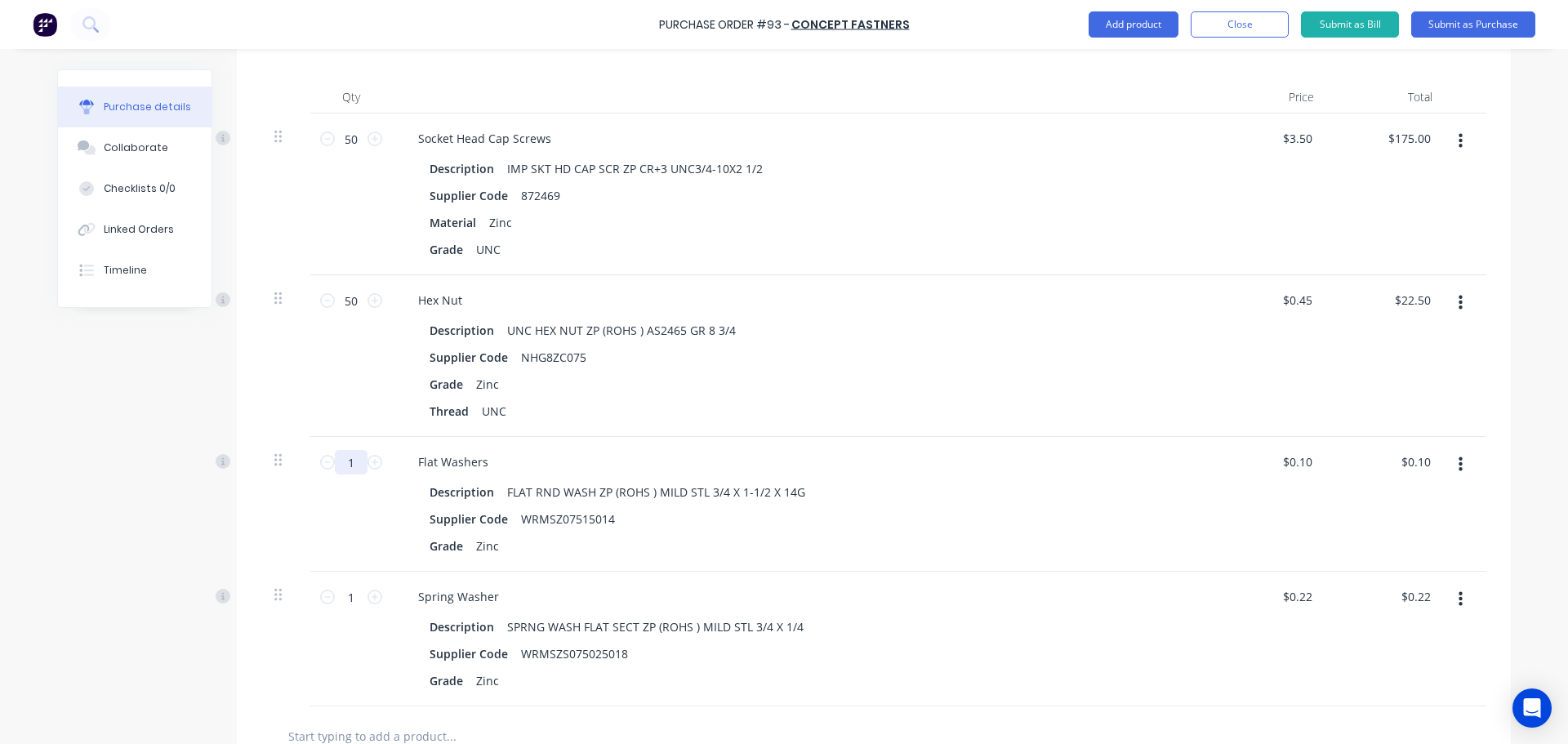
click at [342, 458] on input "1" at bounding box center [352, 462] width 33 height 25
type textarea "x"
type input "6"
type input "$0.60"
type textarea "x"
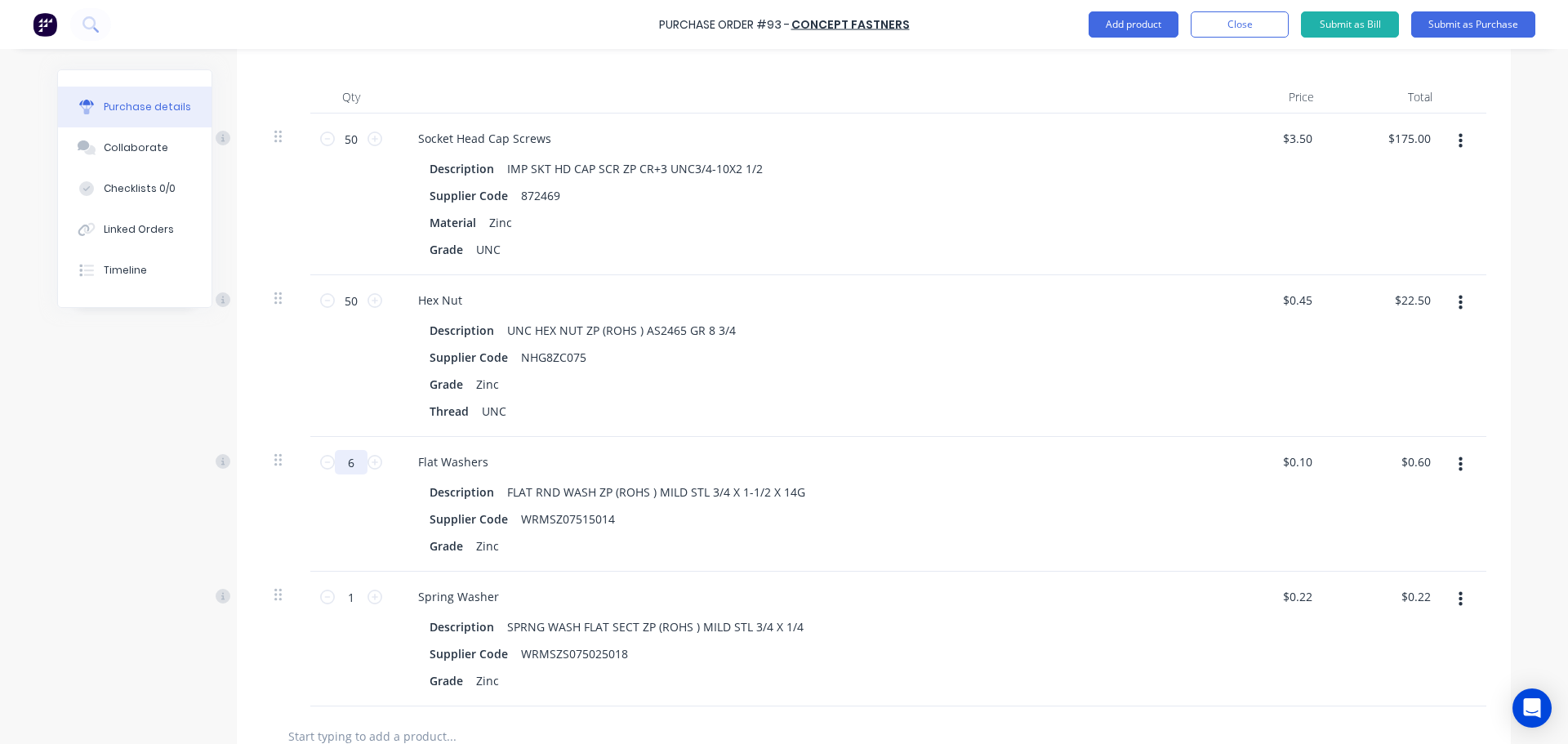
type input "66"
type input "$6.60"
type textarea "x"
type input "66"
click at [345, 596] on input "1" at bounding box center [352, 597] width 33 height 25
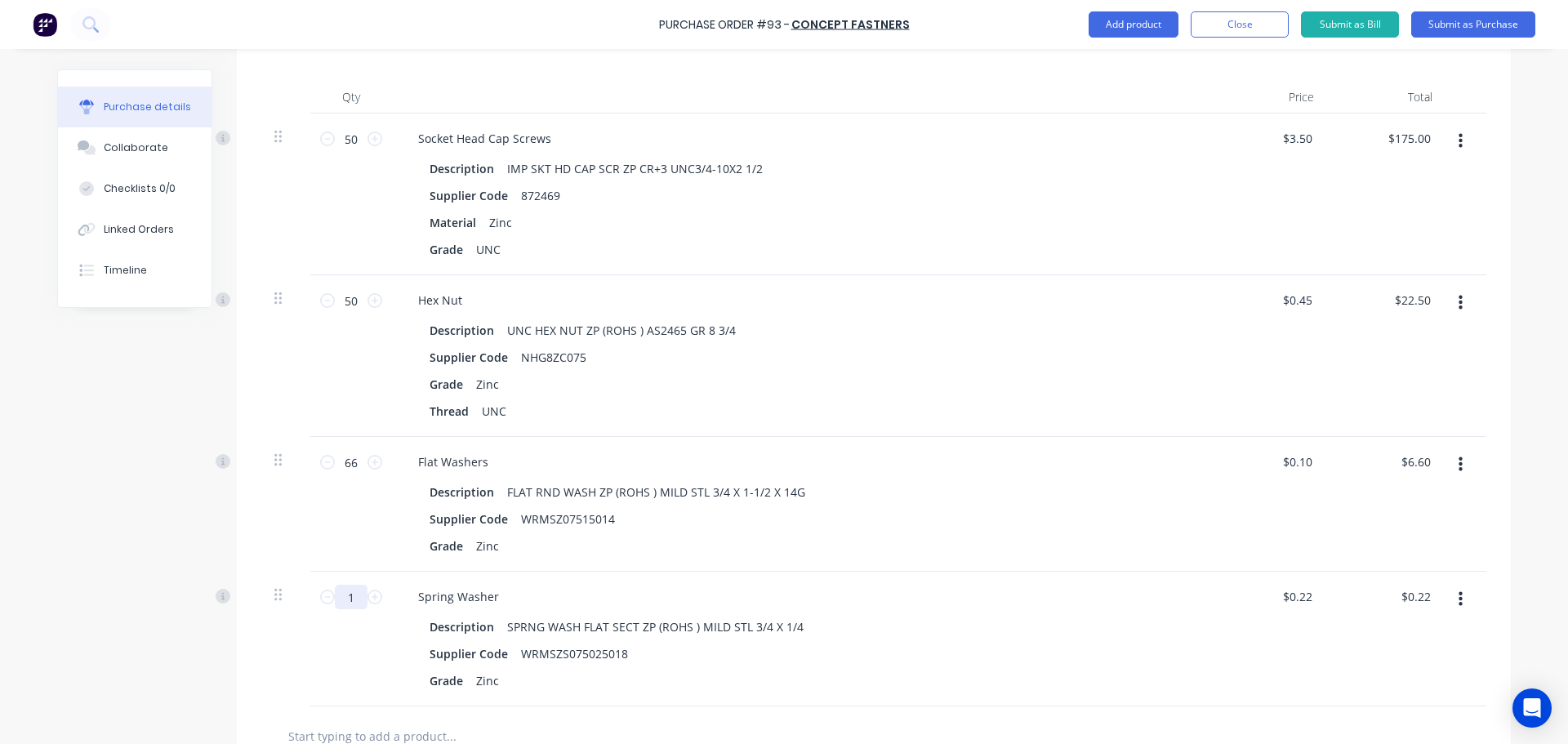
type textarea "x"
type input "6"
type input "$1.32"
type textarea "x"
type input "66"
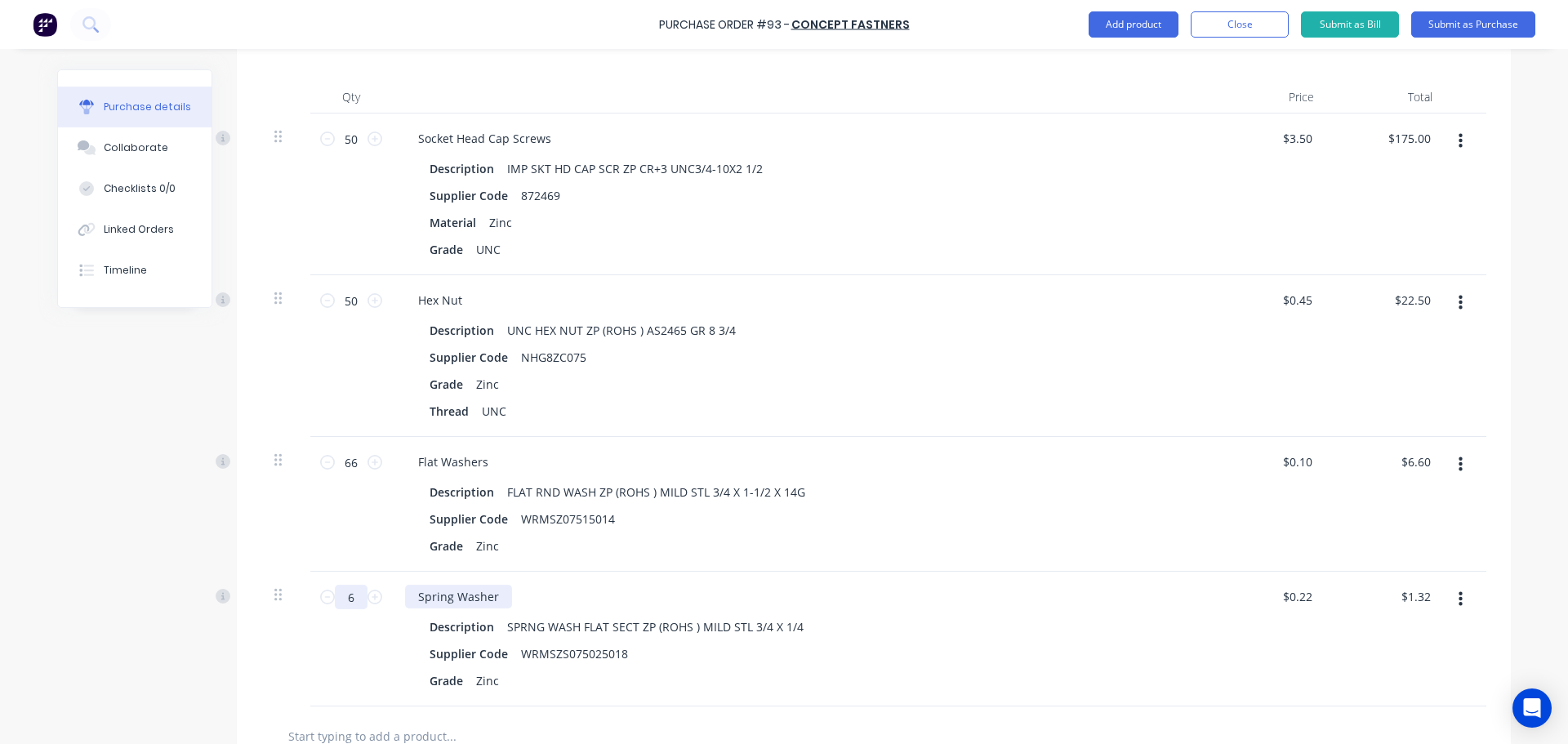
type input "$14.52"
type textarea "x"
type input "66"
click at [989, 555] on div "Grade Zinc" at bounding box center [797, 546] width 748 height 24
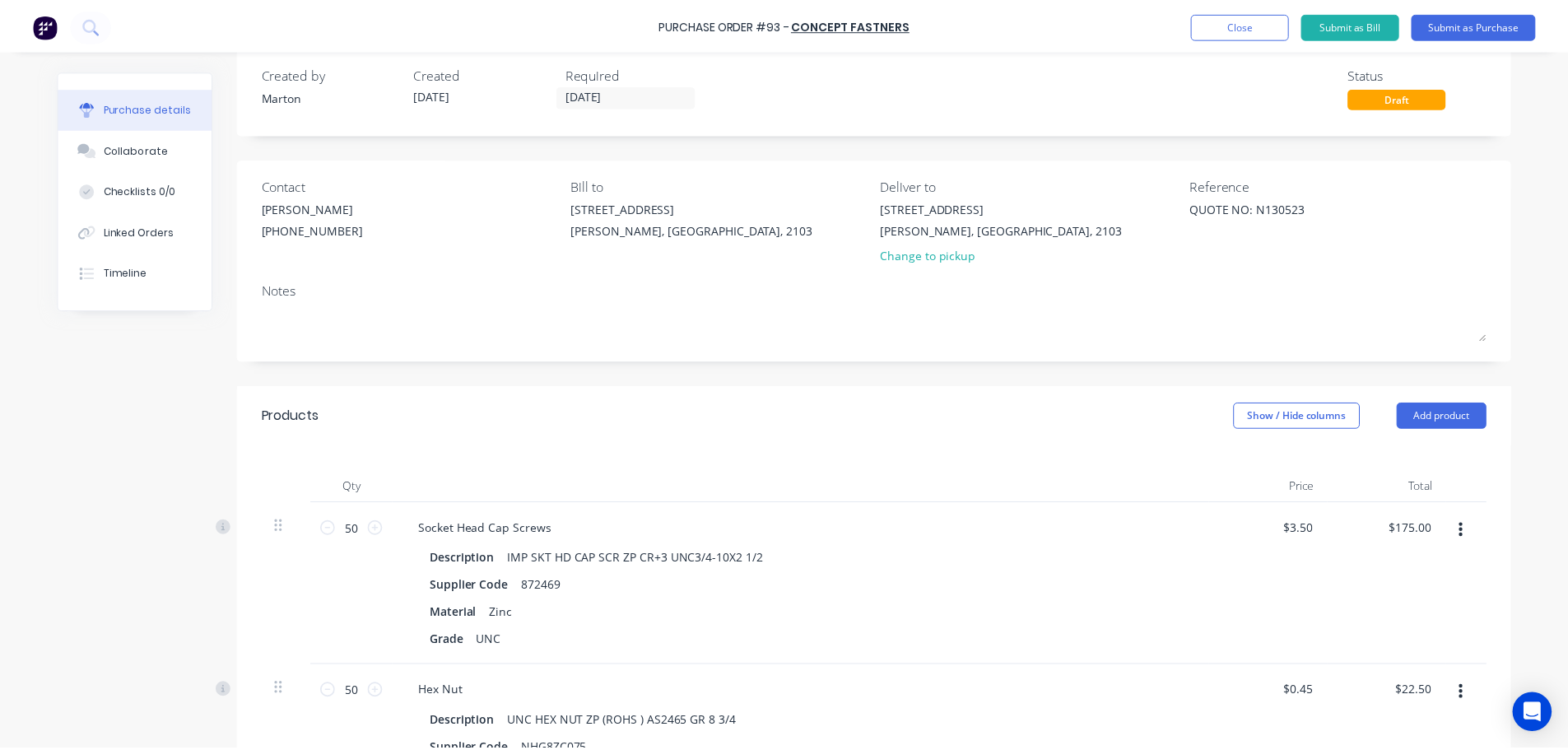
scroll to position [0, 0]
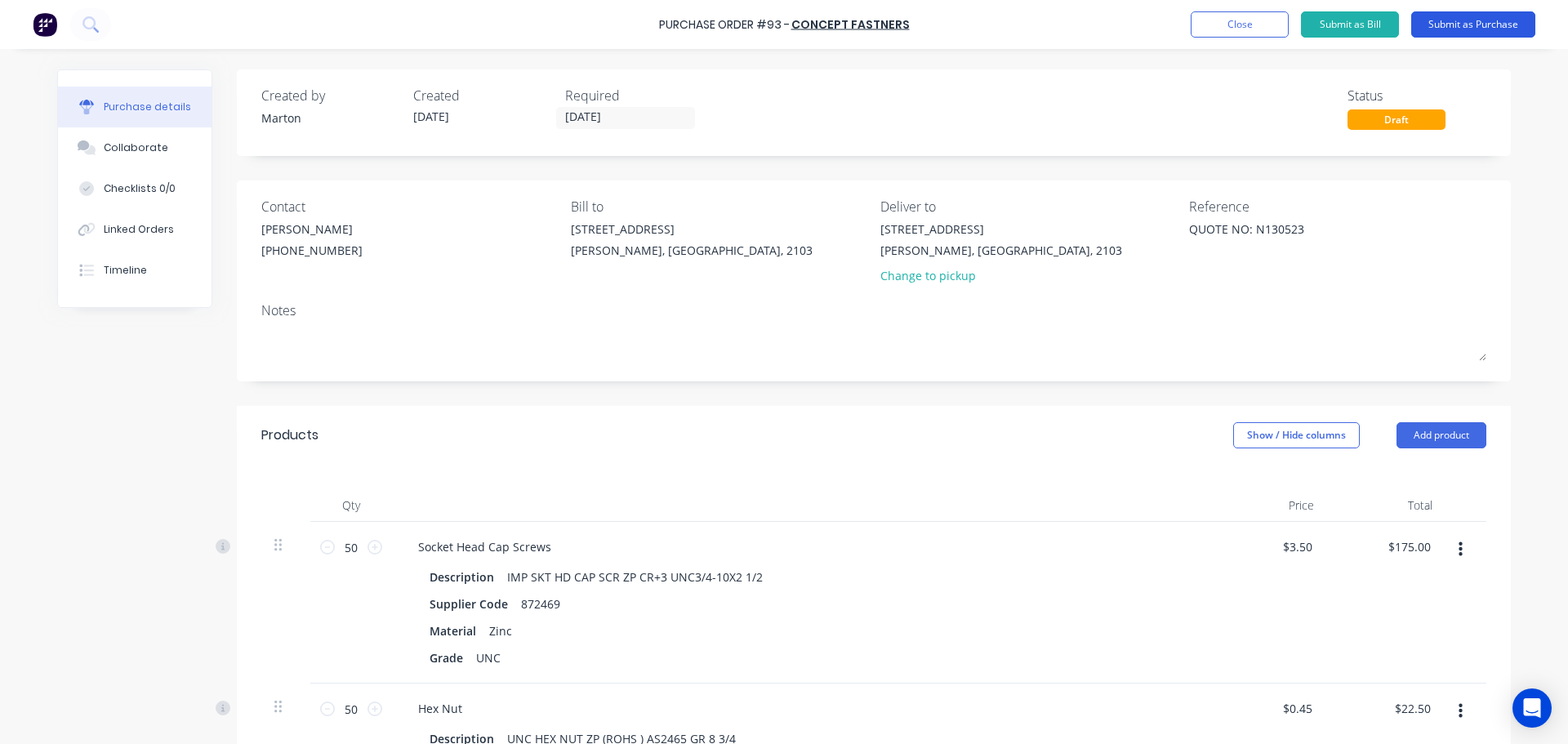
click at [1450, 29] on button "Submit as Purchase" at bounding box center [1473, 24] width 125 height 26
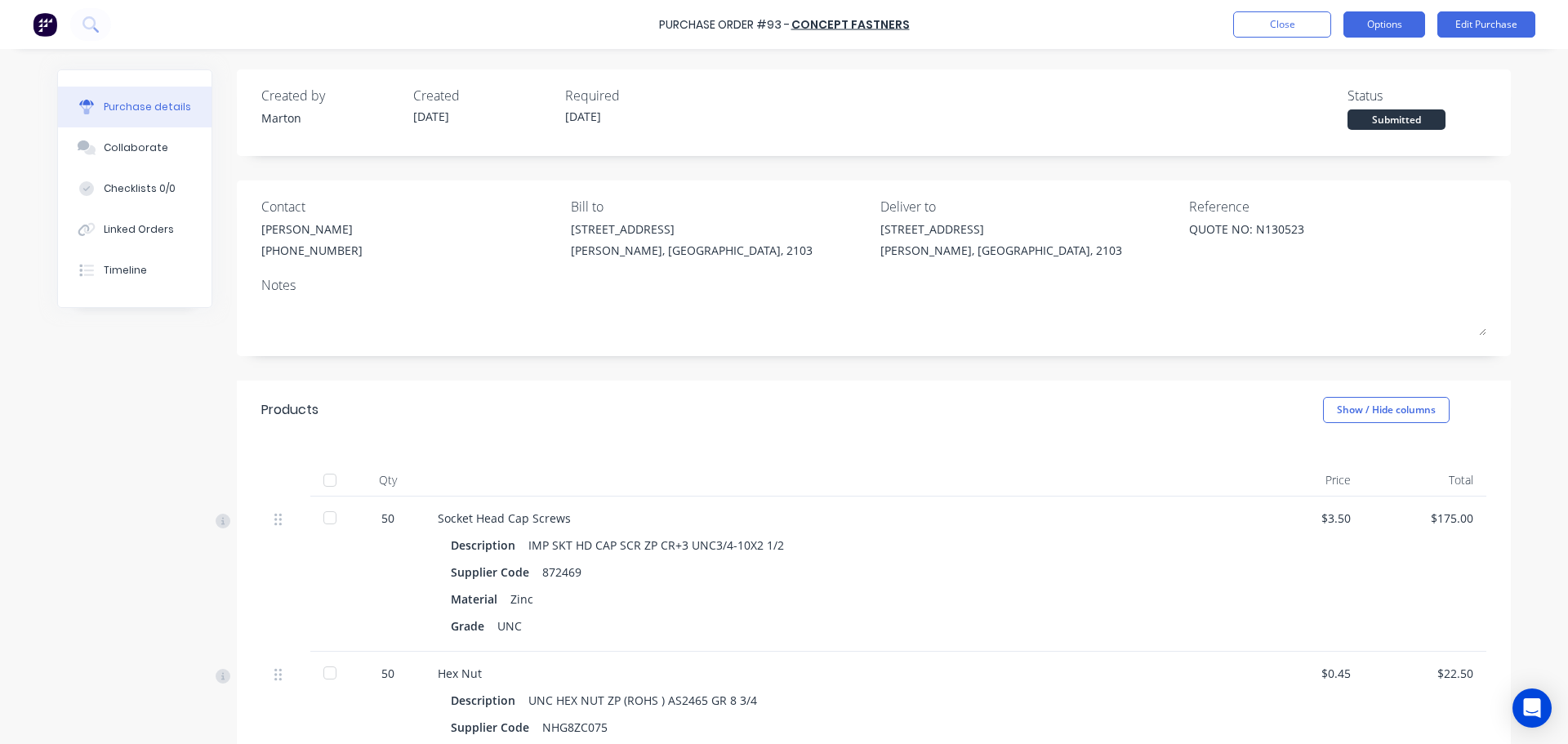
click at [1352, 32] on button "Options" at bounding box center [1384, 24] width 81 height 26
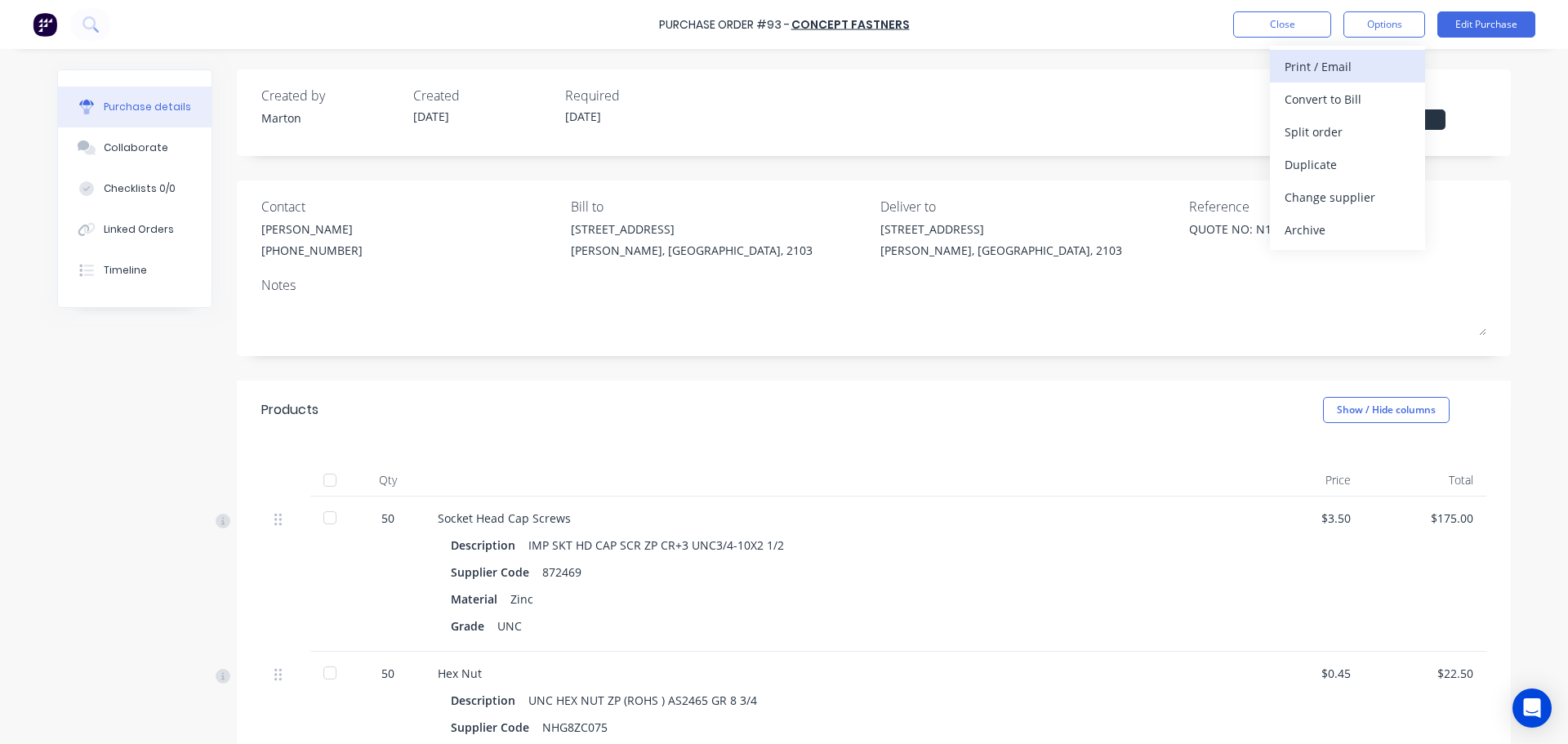
click at [1349, 72] on div "Print / Email" at bounding box center [1347, 66] width 125 height 24
click at [1335, 105] on div "With pricing" at bounding box center [1347, 99] width 125 height 24
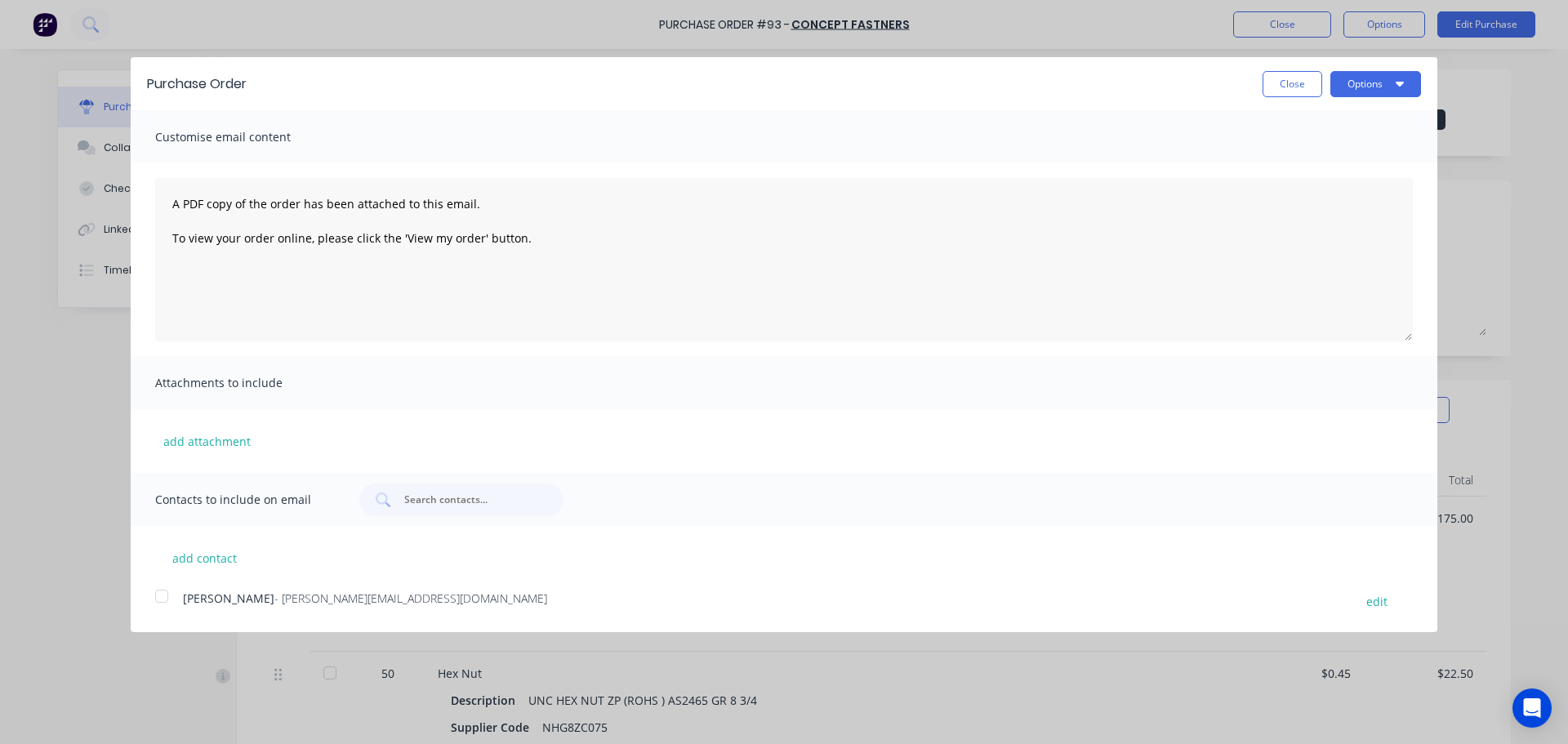
click at [164, 597] on div at bounding box center [162, 596] width 33 height 33
click at [1375, 84] on button "Options" at bounding box center [1375, 83] width 91 height 26
click at [1354, 158] on div "Email" at bounding box center [1343, 158] width 125 height 24
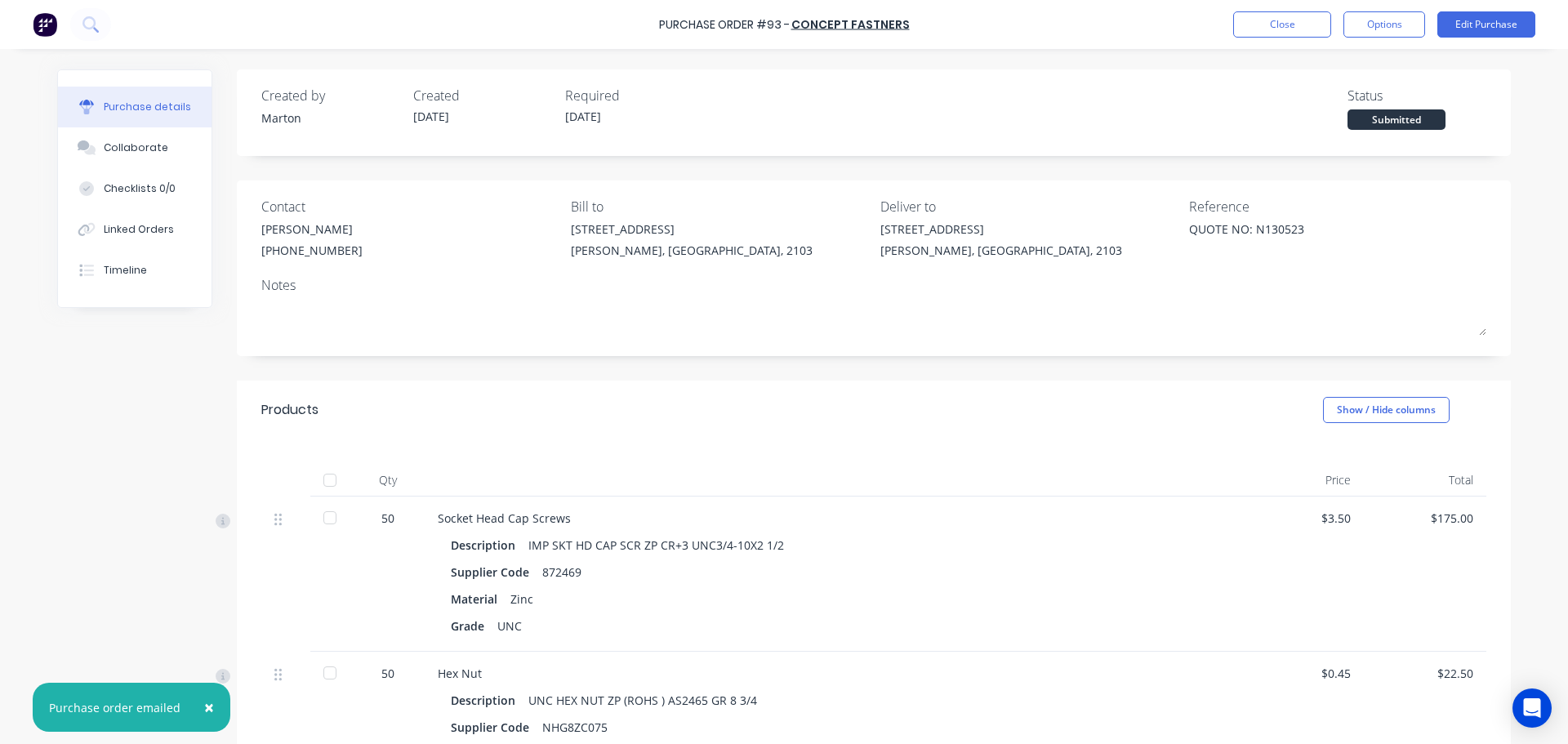
type textarea "x"
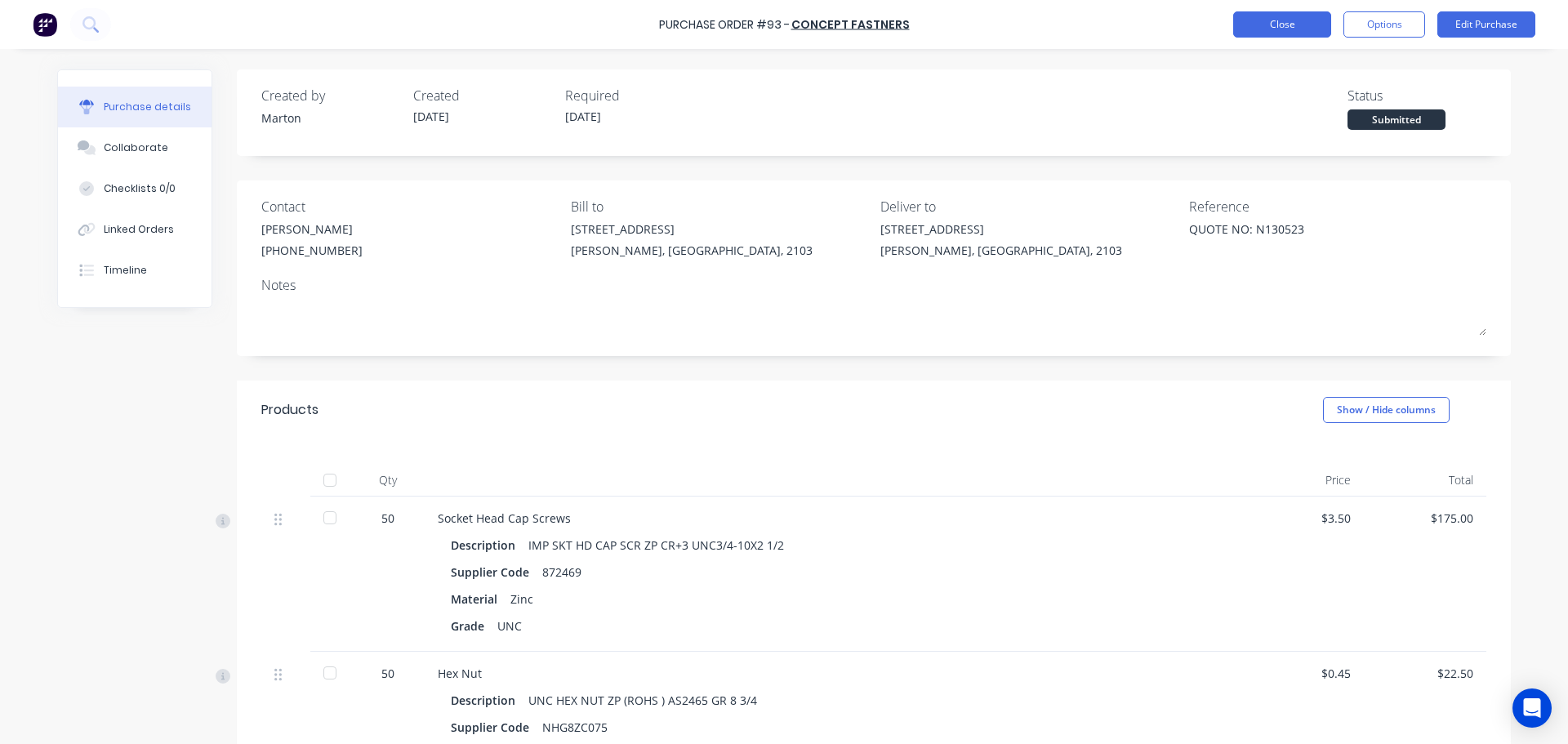
click at [1267, 23] on button "Close" at bounding box center [1282, 24] width 98 height 26
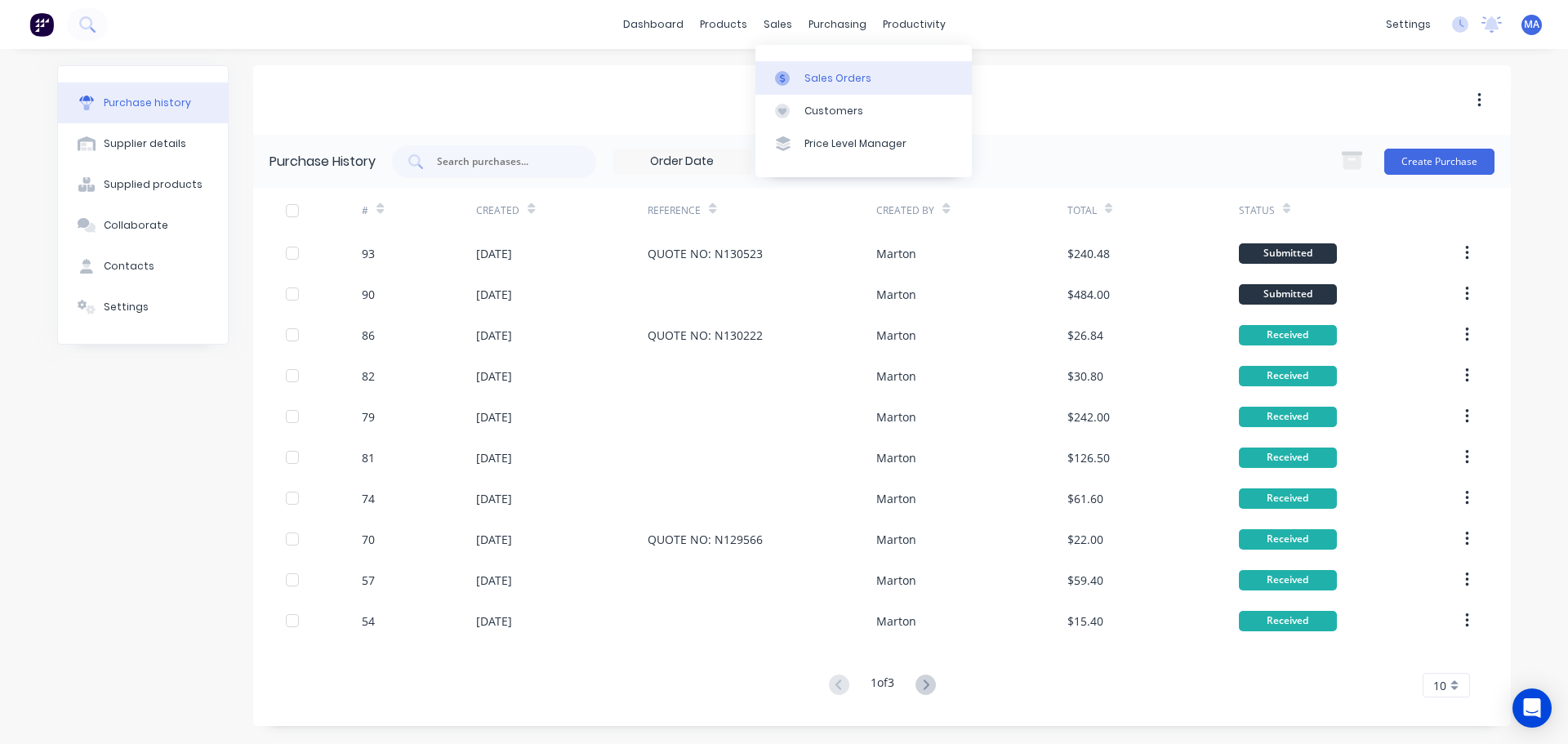
drag, startPoint x: 795, startPoint y: 81, endPoint x: 784, endPoint y: 86, distance: 12.1
click at [795, 81] on div at bounding box center [787, 78] width 25 height 14
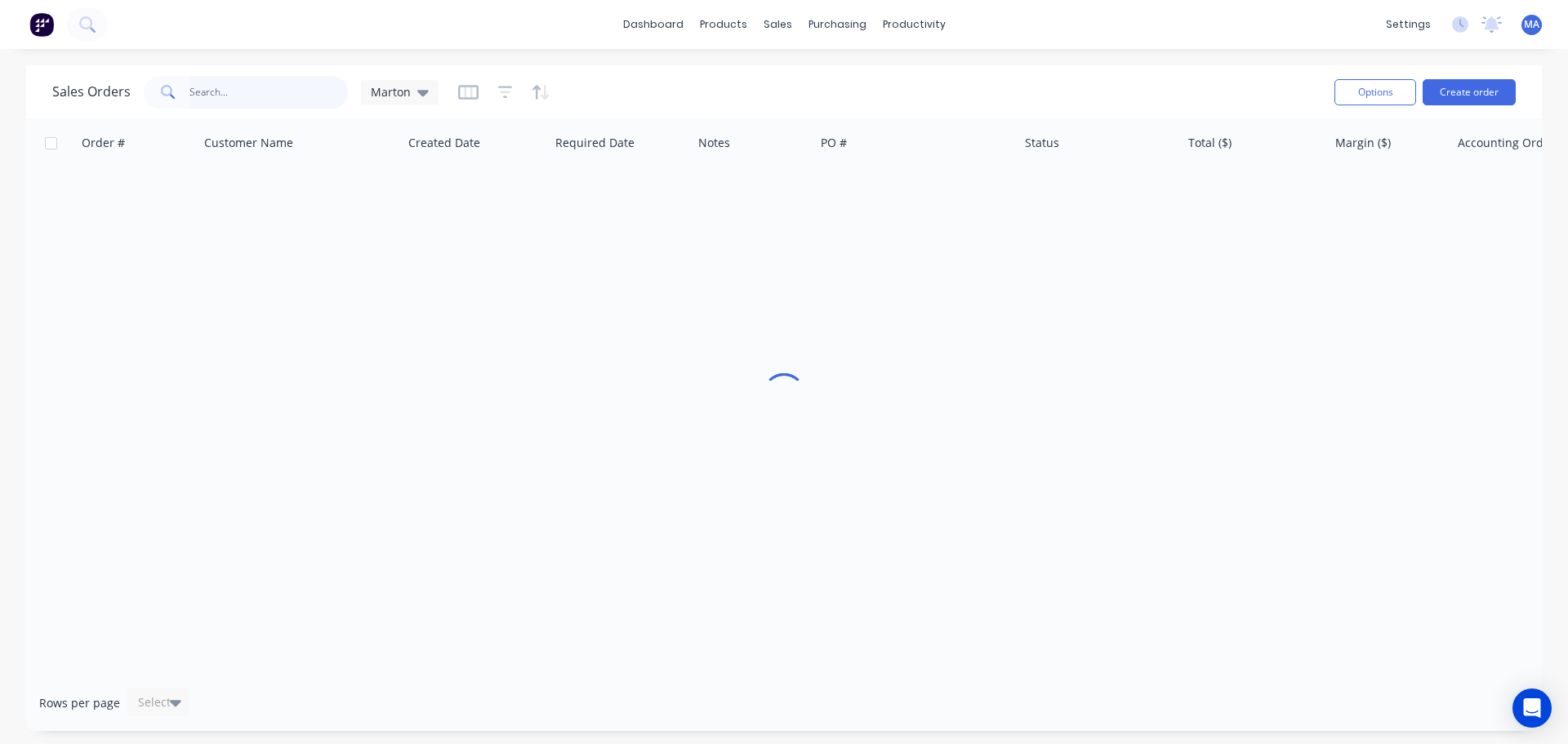
click at [247, 97] on input "text" at bounding box center [269, 92] width 159 height 33
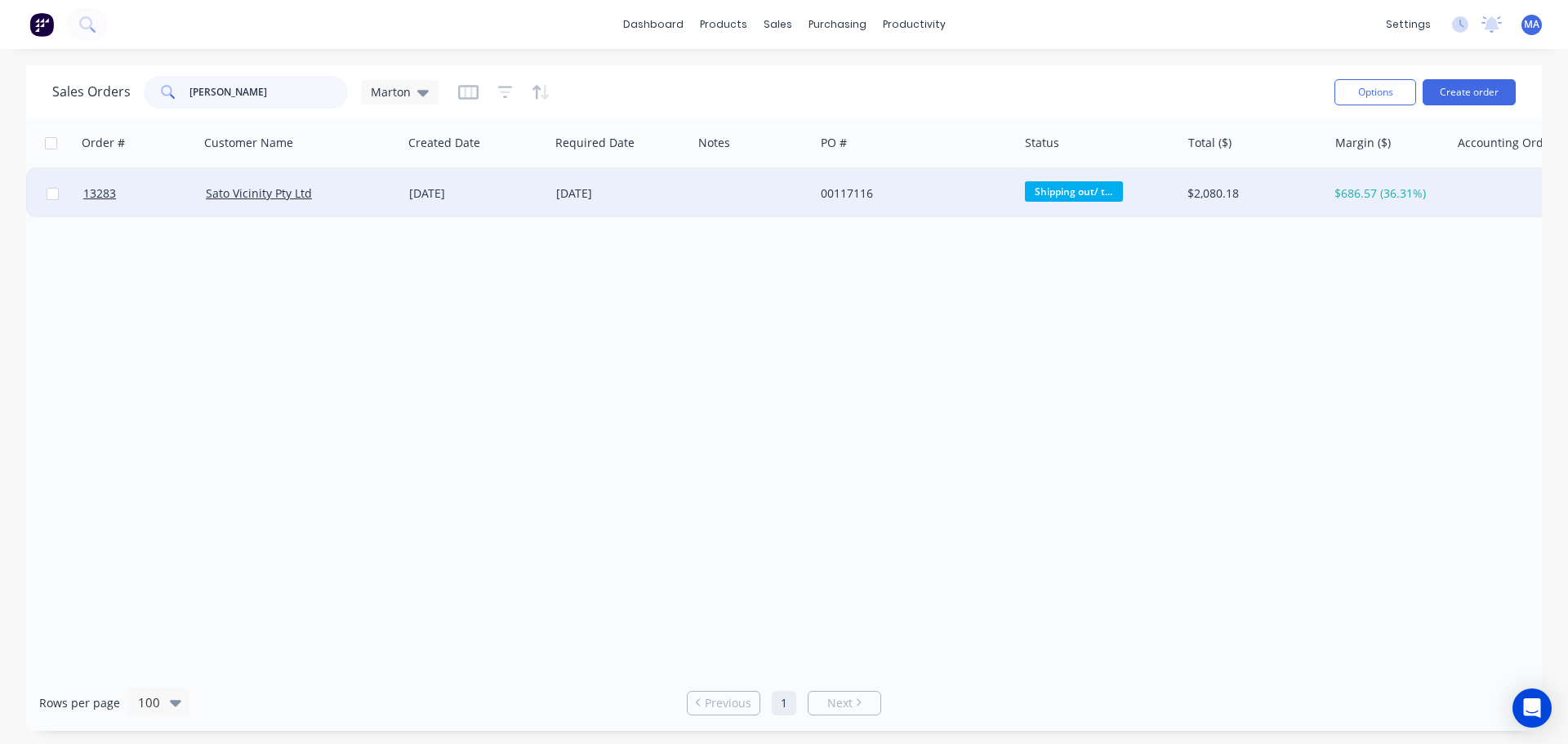
type input "sato"
click at [357, 210] on div "Sato Vicinity Pty Ltd" at bounding box center [301, 192] width 203 height 49
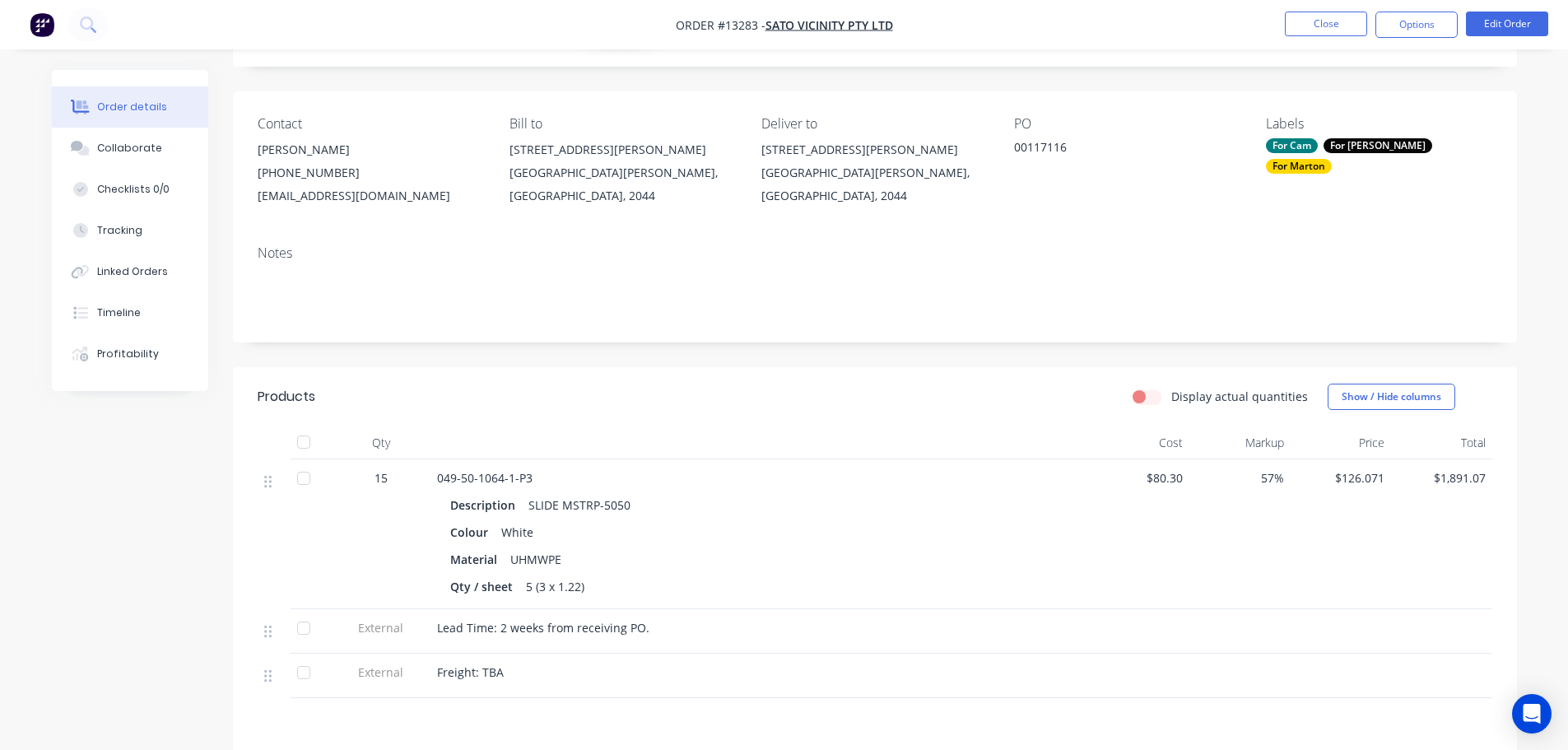
scroll to position [82, 0]
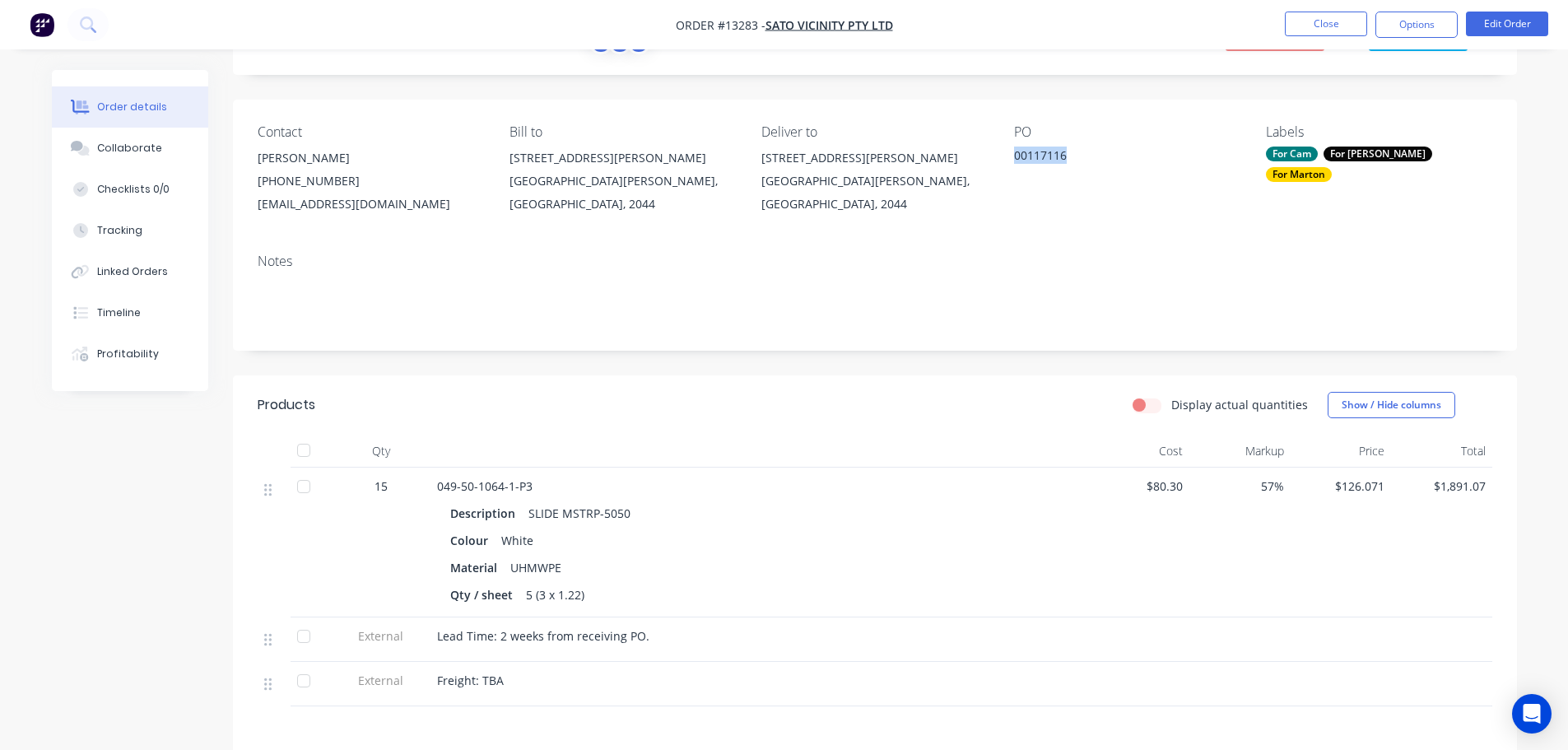
drag, startPoint x: 1073, startPoint y: 159, endPoint x: 1008, endPoint y: 157, distance: 65.0
click at [1008, 157] on div "Contact Kumi Jono (02) 9562 9856 kumi.jono@sato-global.com Bill to 32 Burrows R…" at bounding box center [875, 170] width 1284 height 141
copy div "00117116"
click at [1490, 25] on button "Edit Order" at bounding box center [1506, 24] width 82 height 25
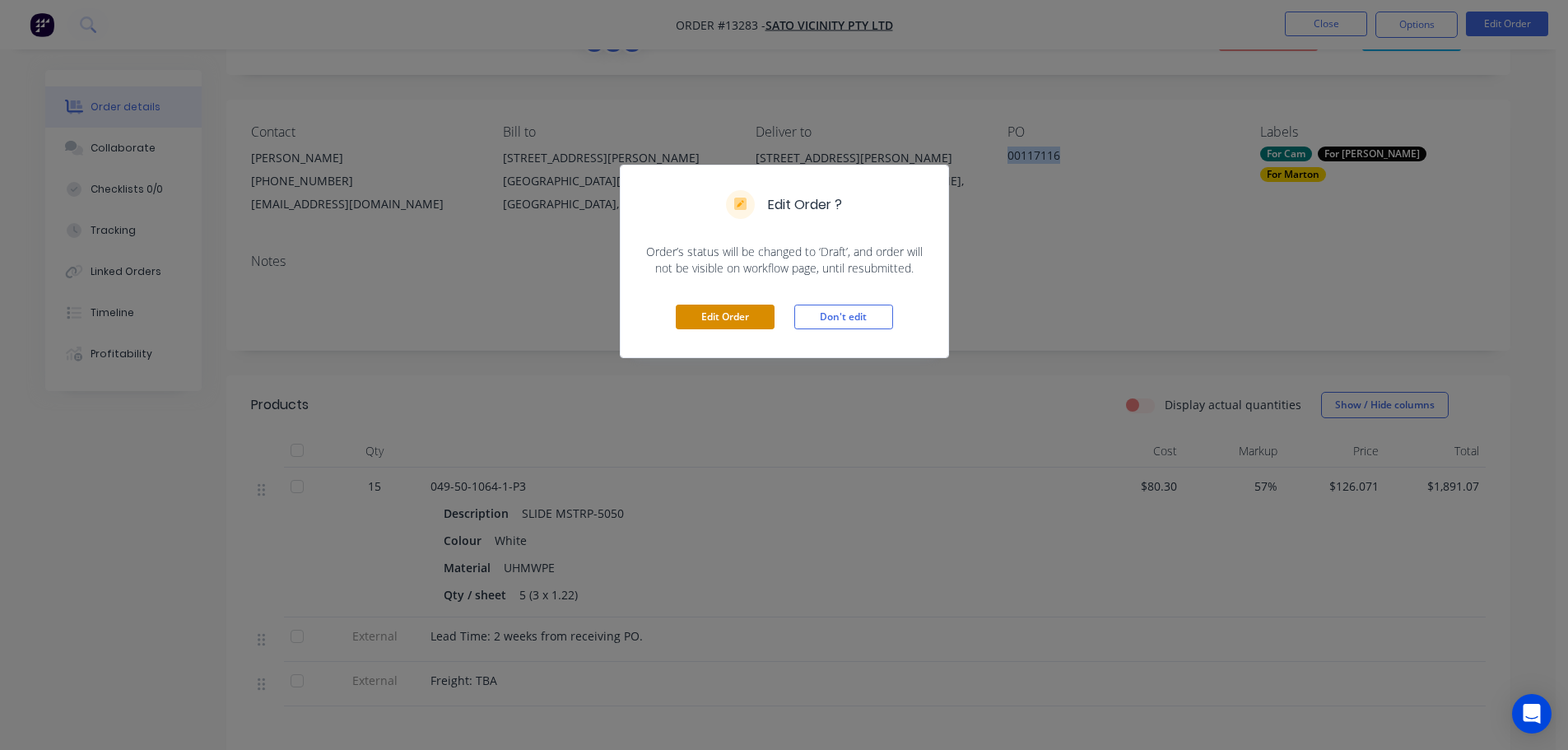
click at [728, 316] on button "Edit Order" at bounding box center [725, 317] width 98 height 25
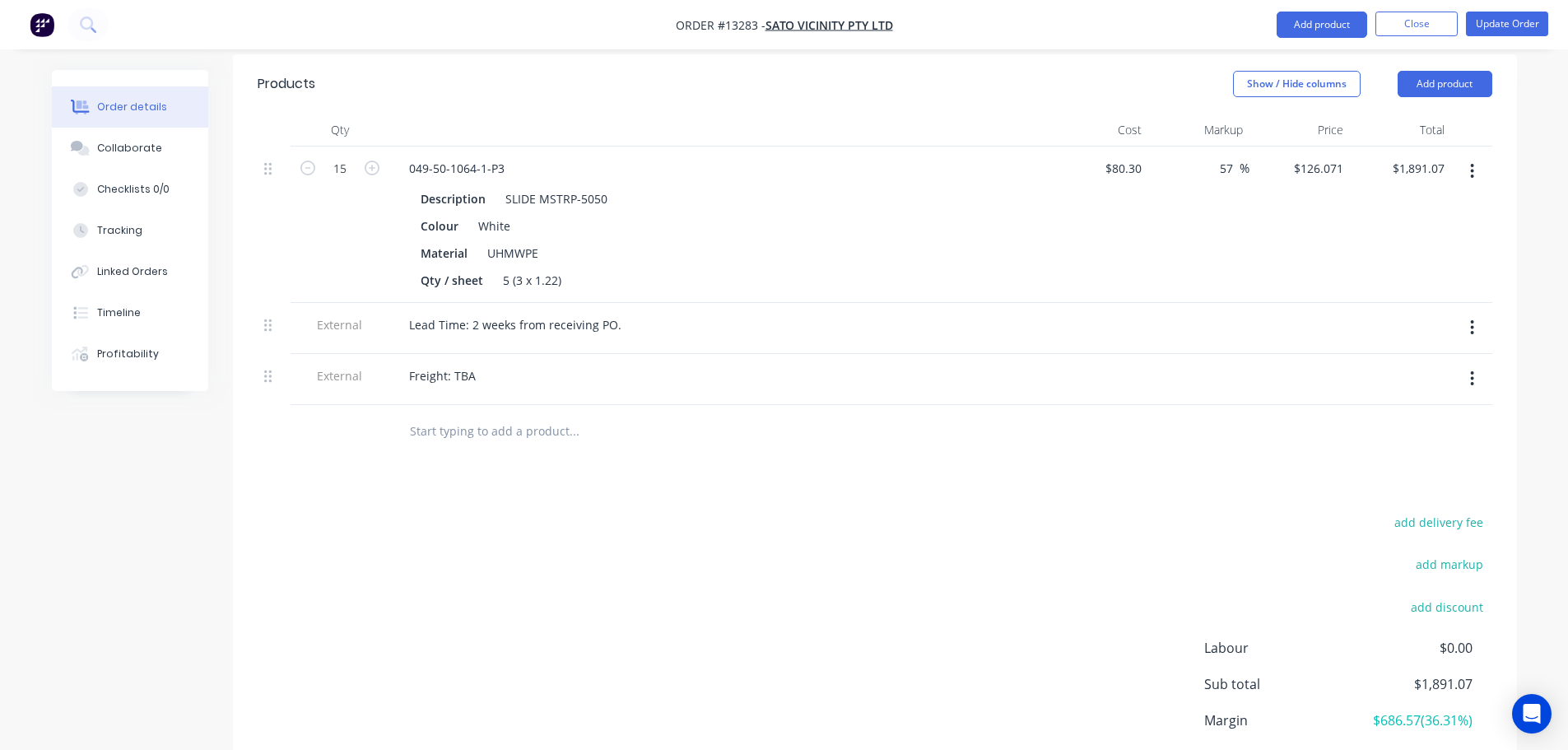
scroll to position [558, 0]
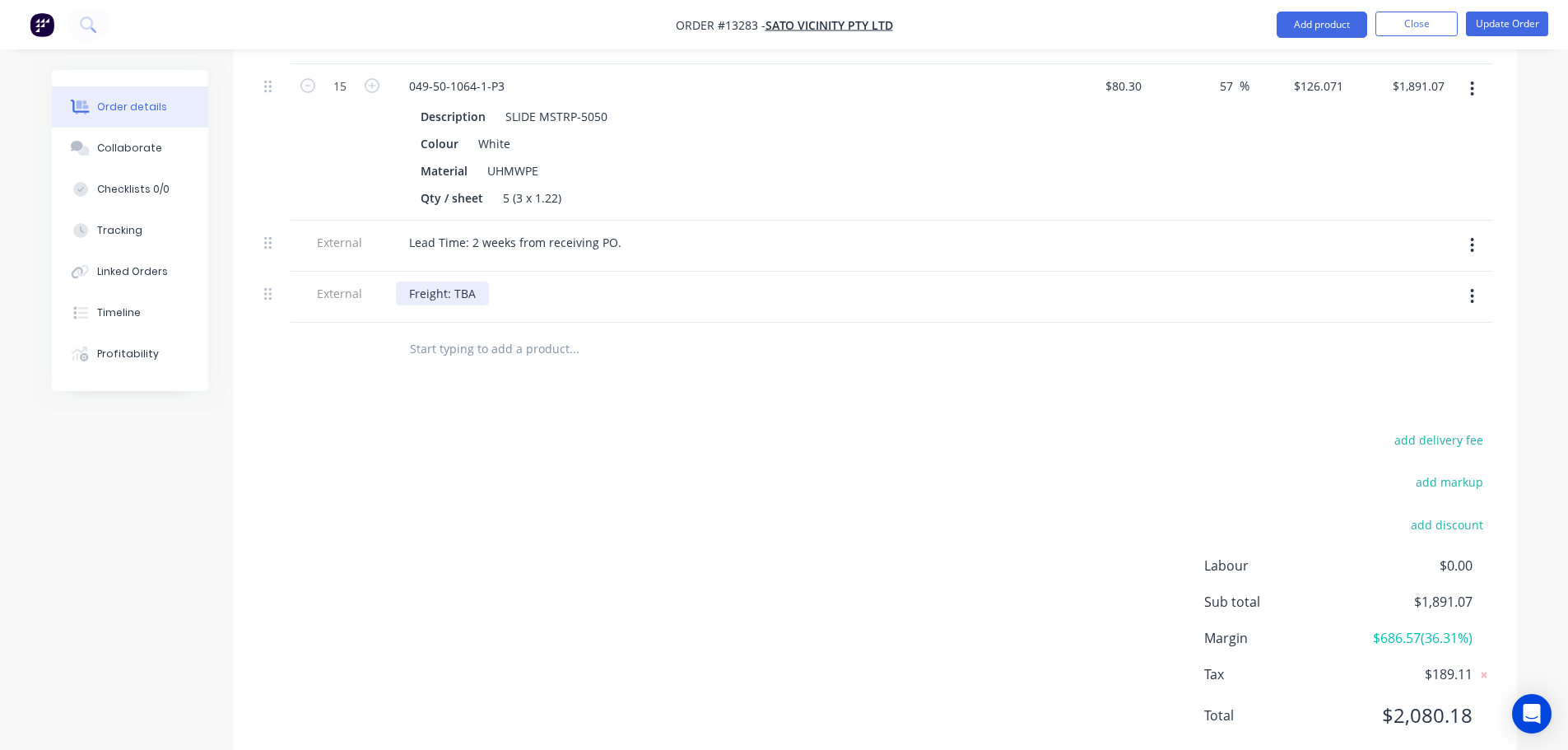
click at [472, 282] on div "Freight: TBA" at bounding box center [442, 293] width 93 height 24
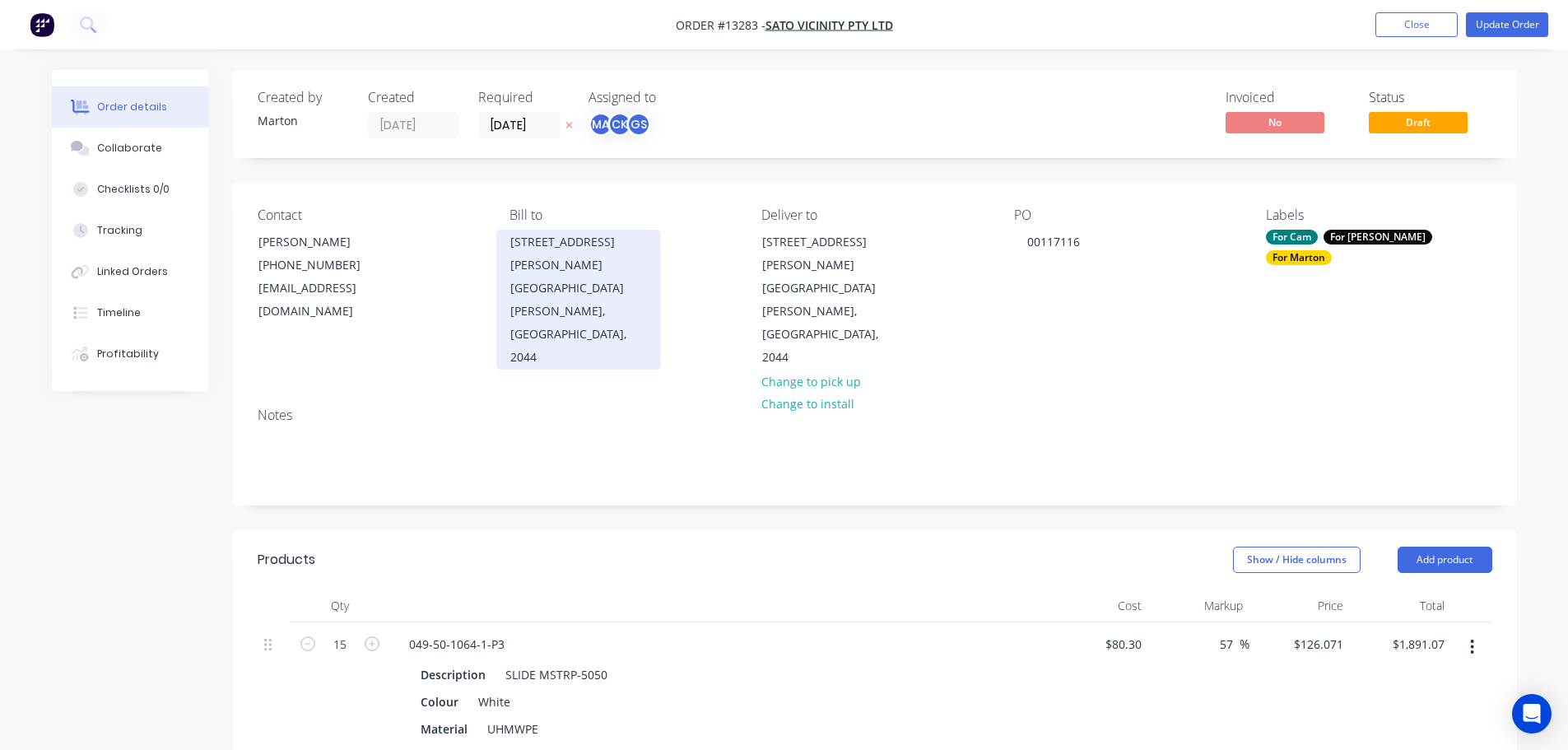
scroll to position [329, 0]
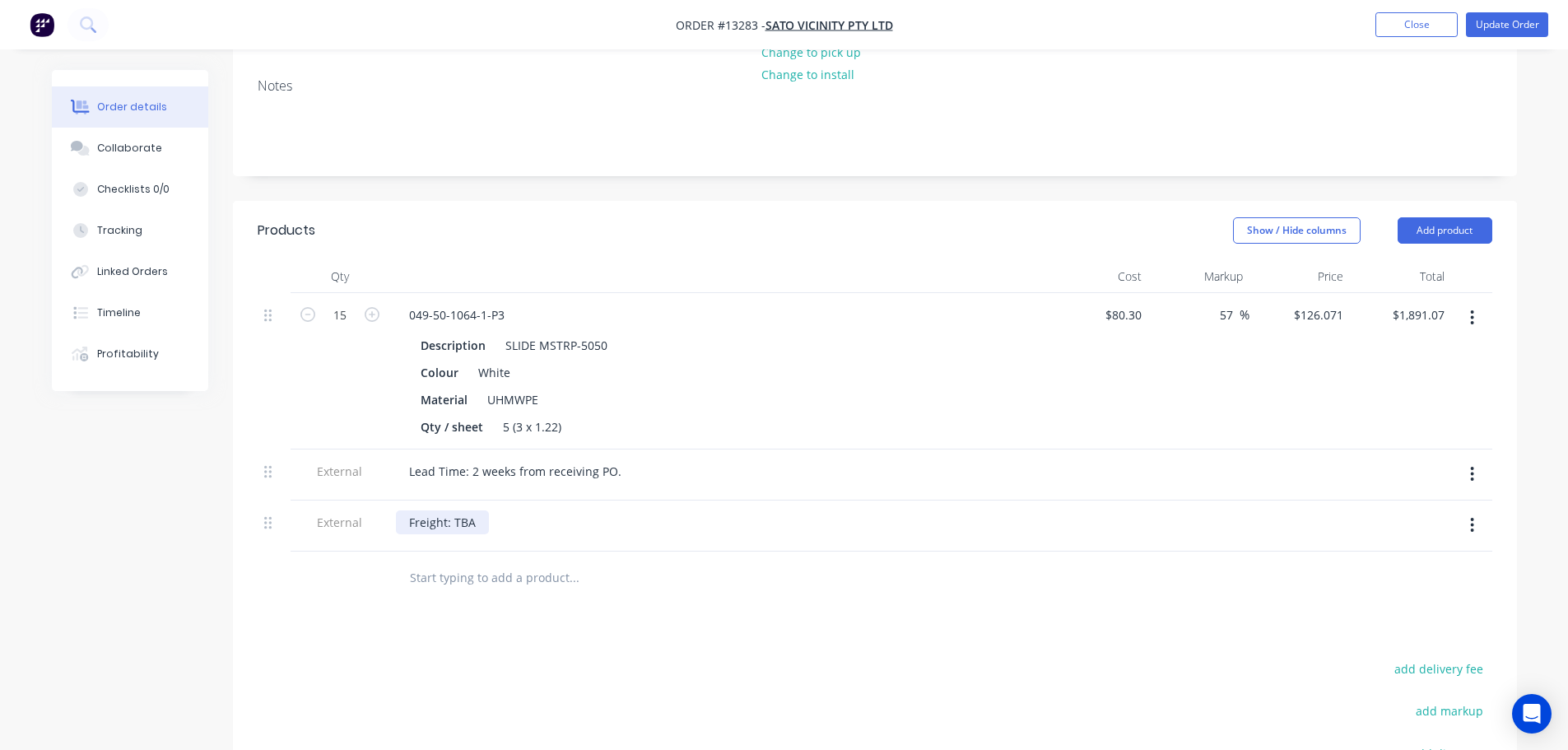
click at [486, 511] on div "Freight: TBA" at bounding box center [442, 522] width 93 height 24
click at [830, 625] on div "Products Show / Hide columns Add product Qty Cost Markup Price Total 15 049-50-…" at bounding box center [875, 618] width 1284 height 834
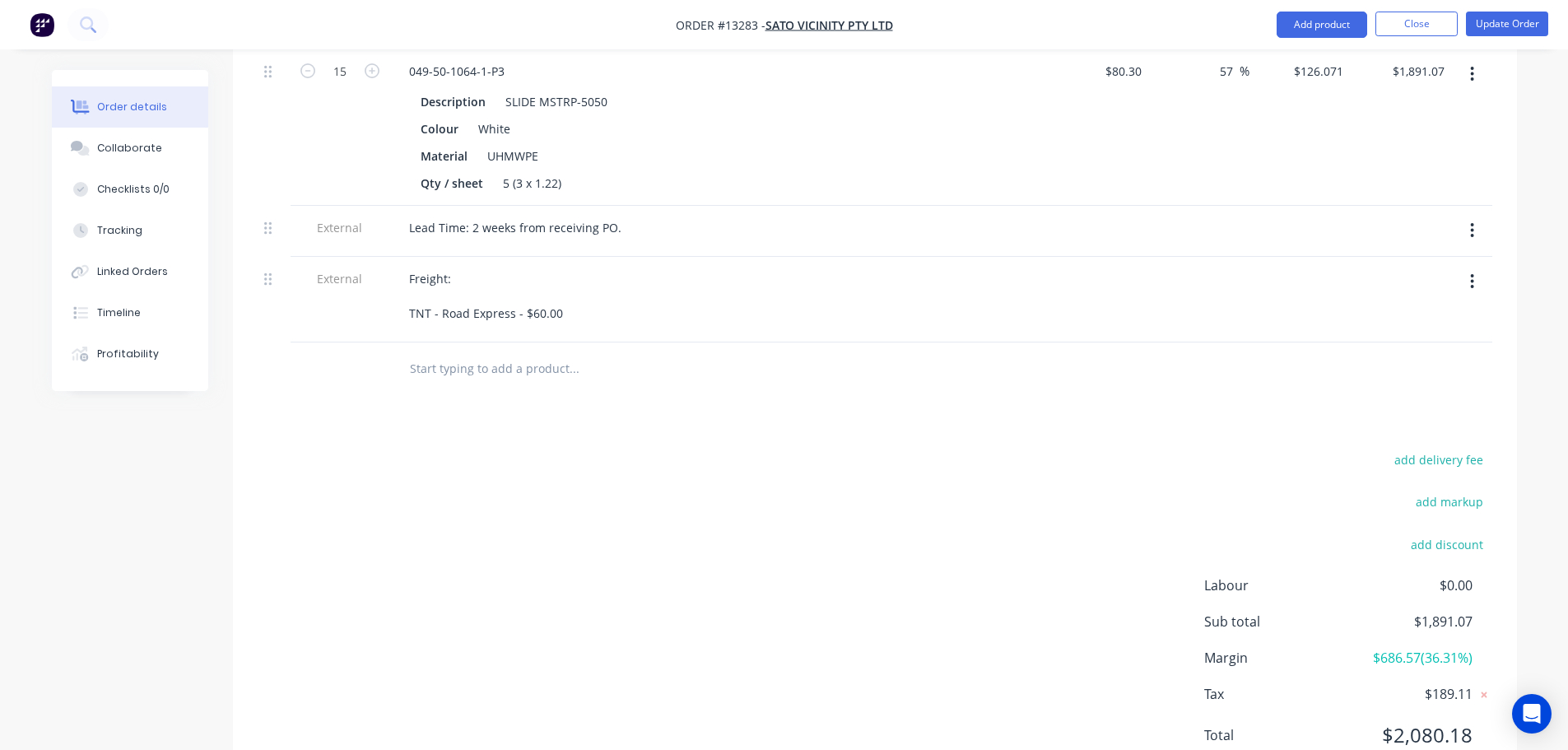
scroll to position [576, 0]
click at [1435, 445] on button "add delivery fee" at bounding box center [1440, 456] width 106 height 22
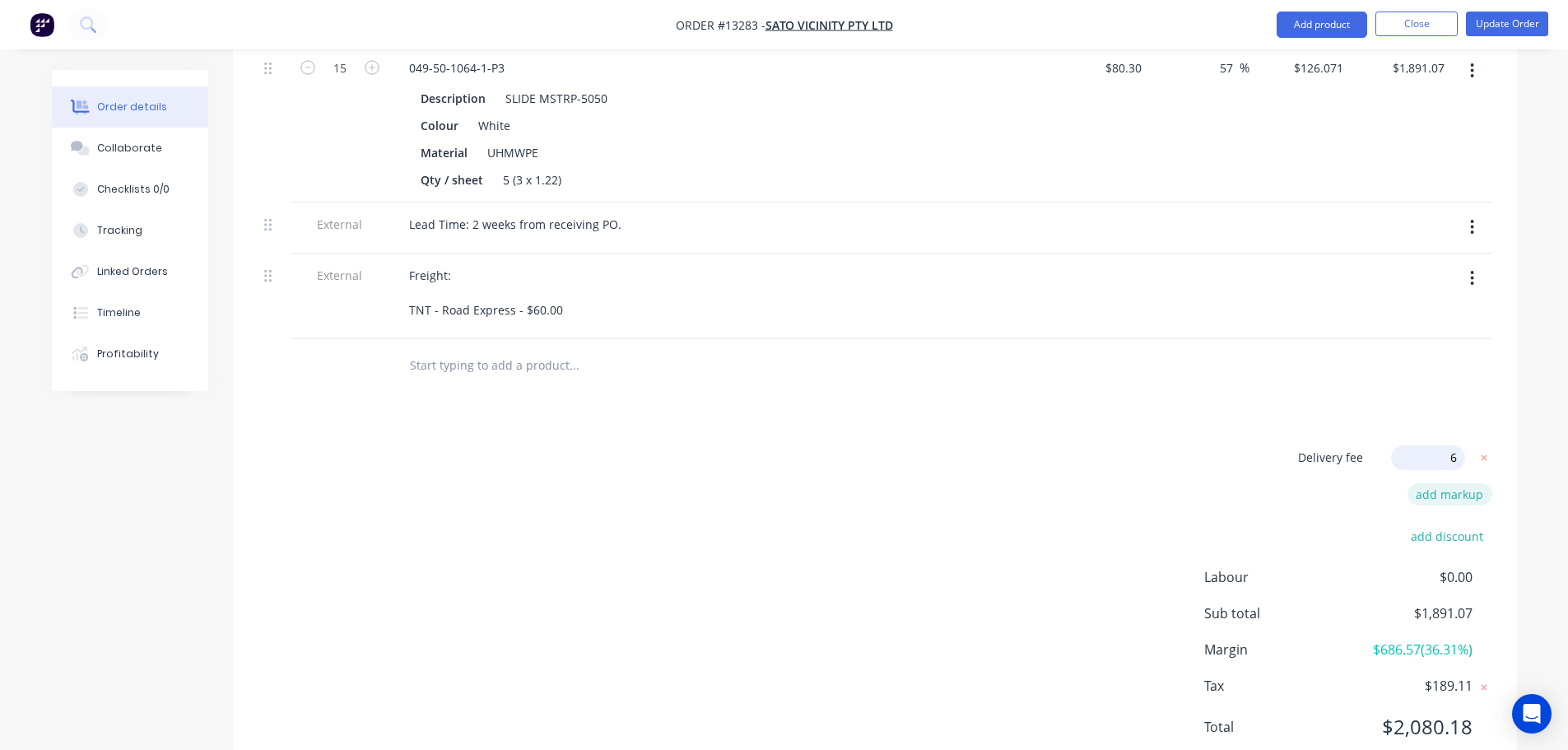
type input "60"
click at [1089, 445] on div "Delivery fee Delivery fee Delivery fee name (Optional) 60 60 $0 add markup add …" at bounding box center [875, 601] width 1235 height 314
click at [1504, 24] on button "Update Order" at bounding box center [1506, 24] width 82 height 25
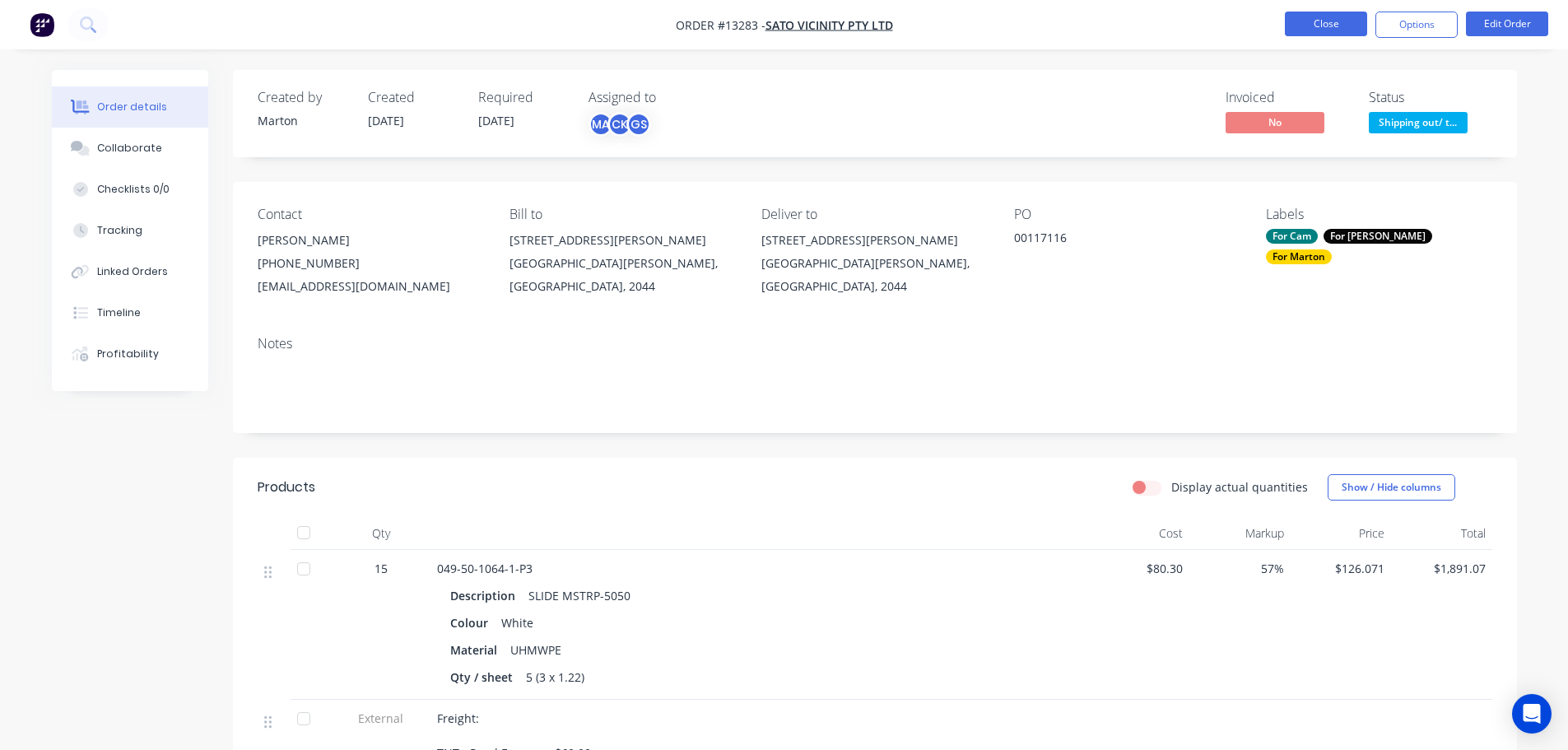
click at [1352, 28] on button "Close" at bounding box center [1326, 24] width 82 height 25
